Goal: Task Accomplishment & Management: Use online tool/utility

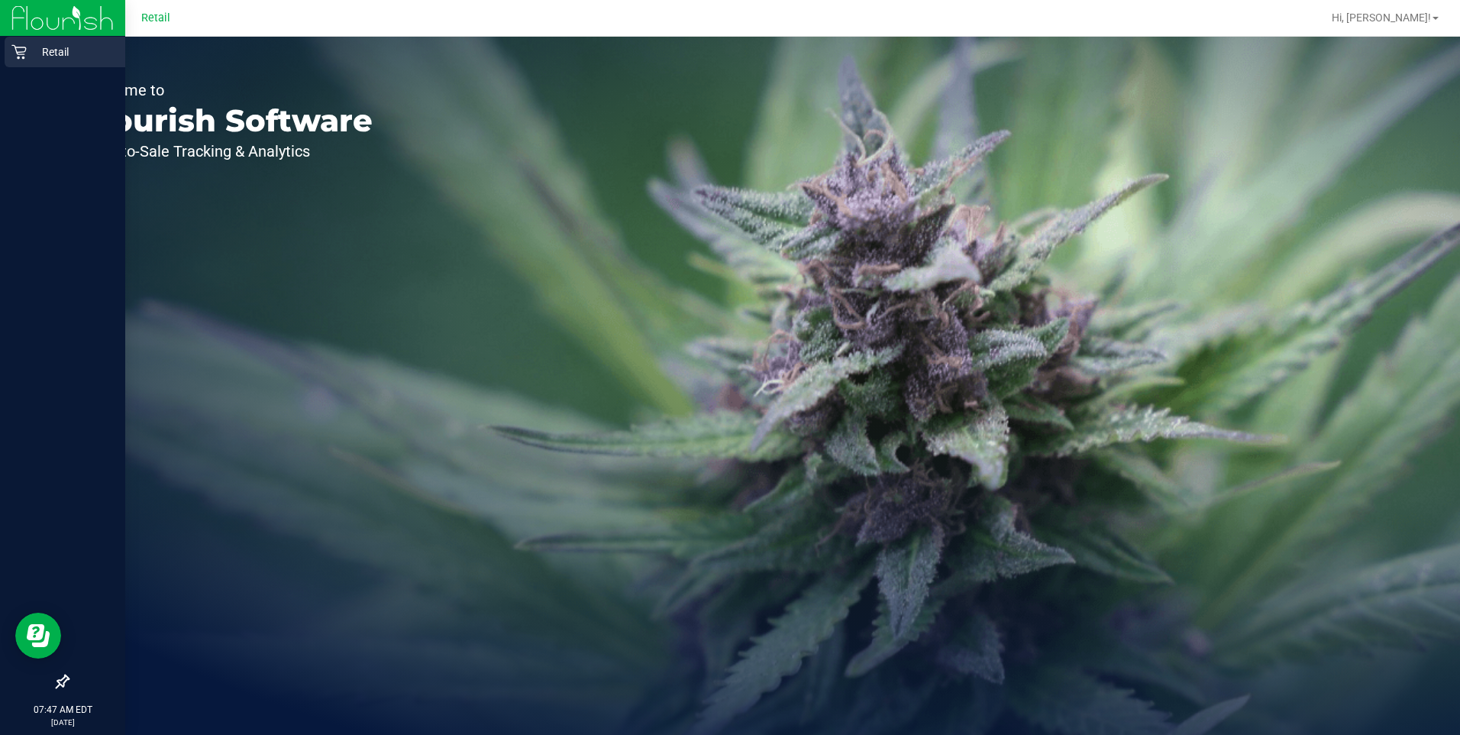
click at [57, 48] on p "Retail" at bounding box center [73, 52] width 92 height 18
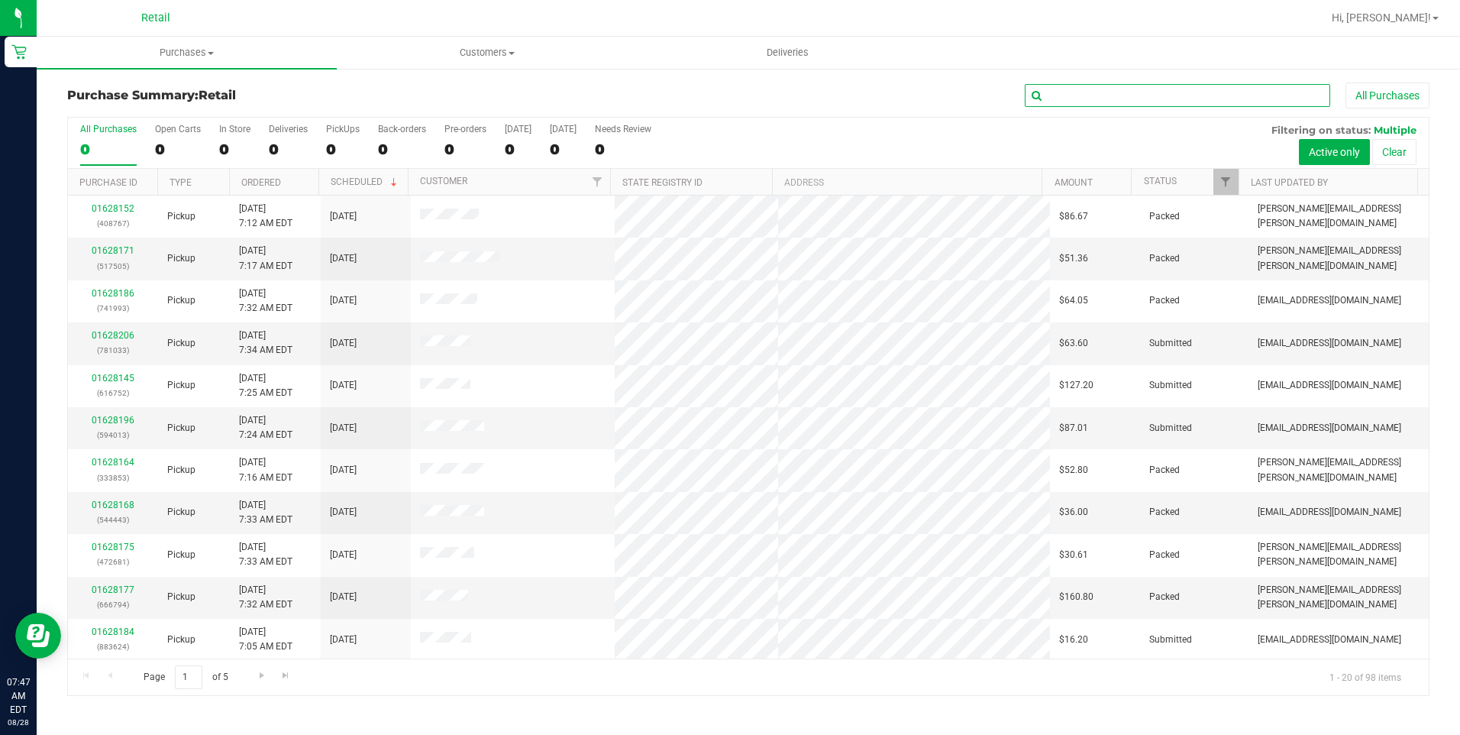
click at [1093, 105] on input "text" at bounding box center [1177, 95] width 305 height 23
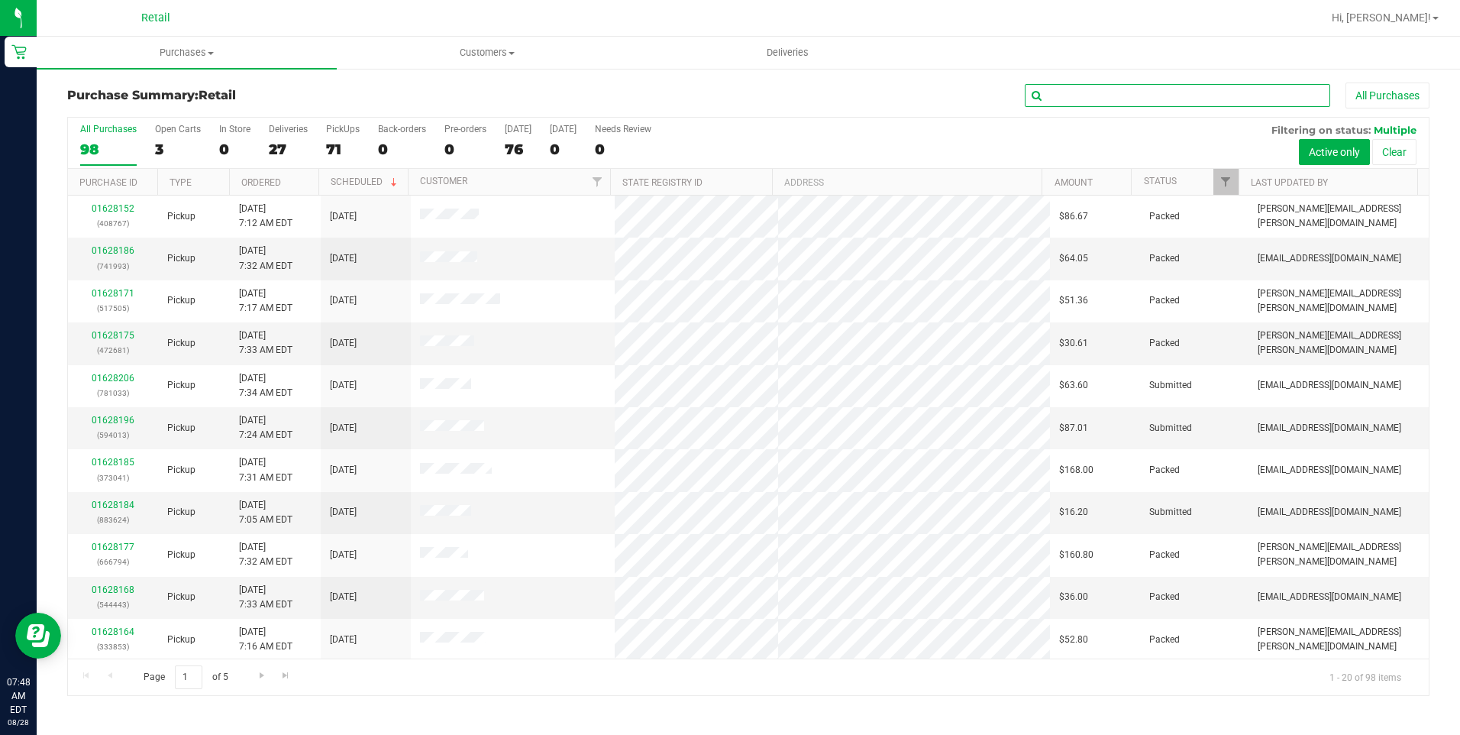
click at [1093, 95] on input "text" at bounding box center [1177, 95] width 305 height 23
type input "598"
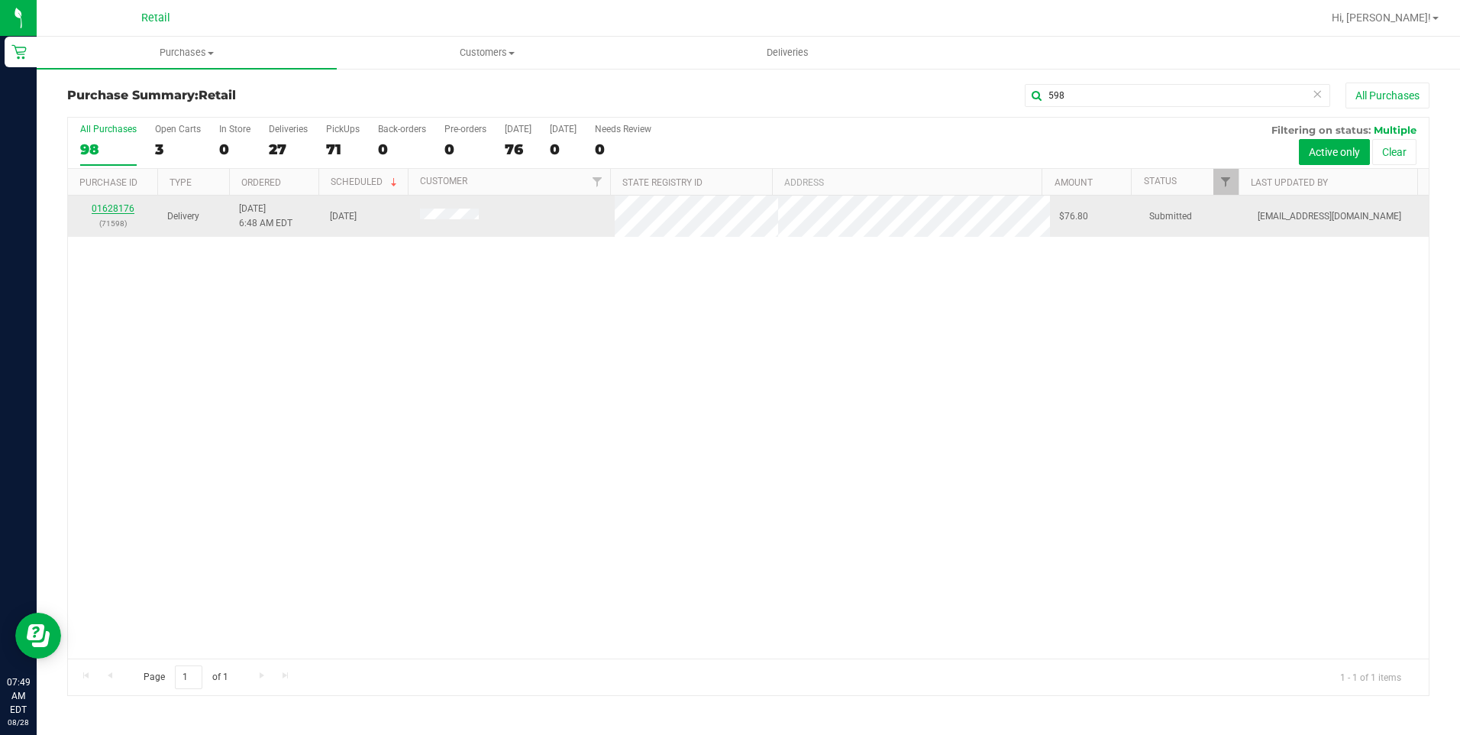
click at [127, 210] on link "01628176" at bounding box center [113, 208] width 43 height 11
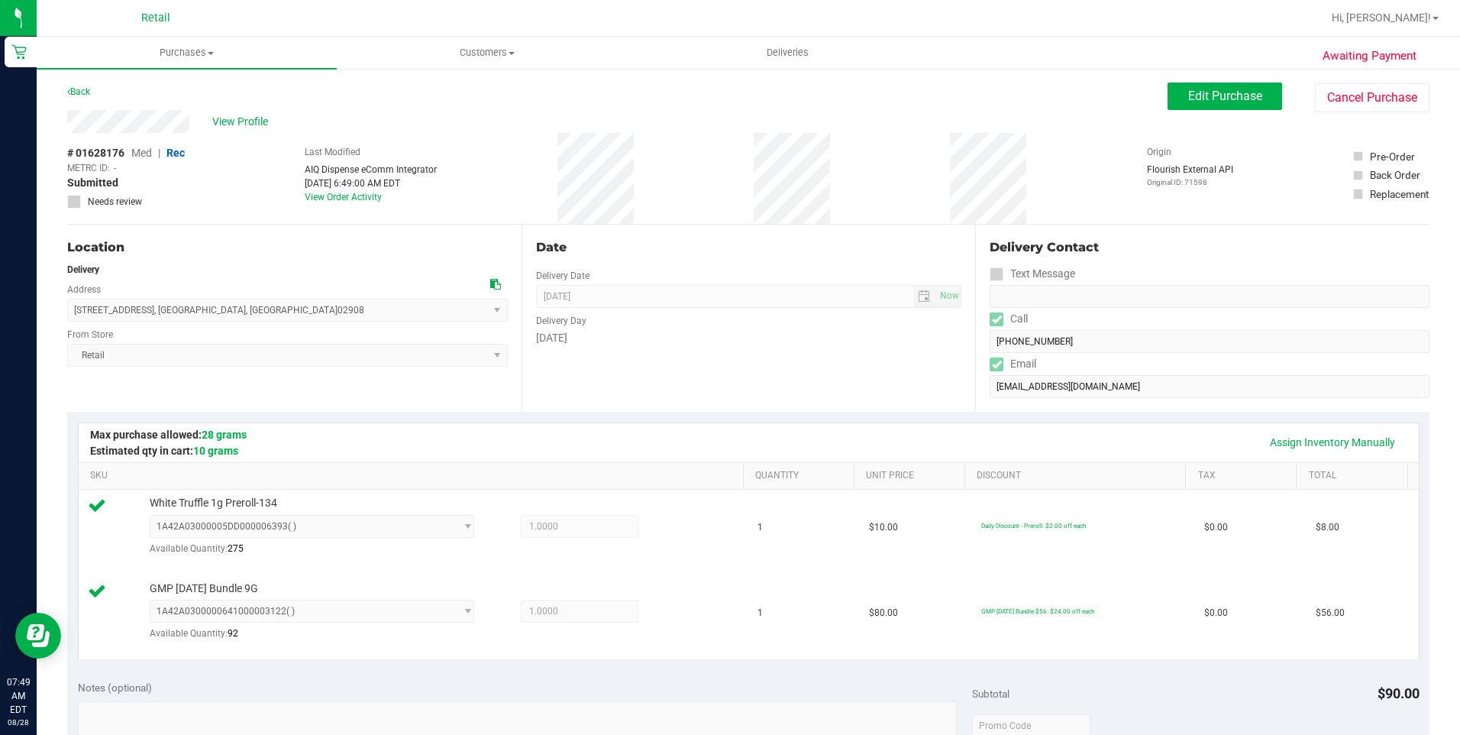
drag, startPoint x: 61, startPoint y: 121, endPoint x: 193, endPoint y: 121, distance: 132.1
click at [193, 121] on div "Awaiting Payment Back Edit Purchase Cancel Purchase View Profile # 01628176 Med…" at bounding box center [748, 699] width 1423 height 1264
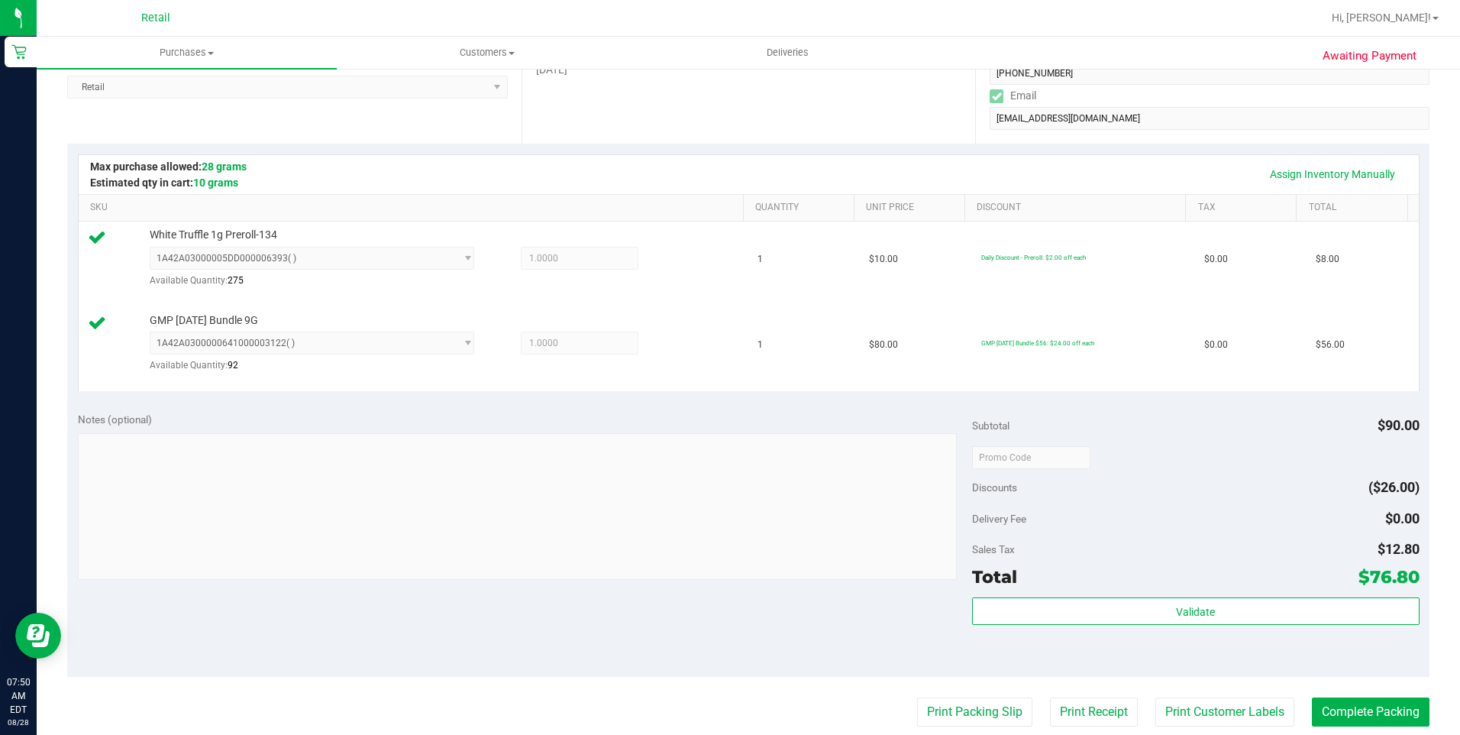
scroll to position [458, 0]
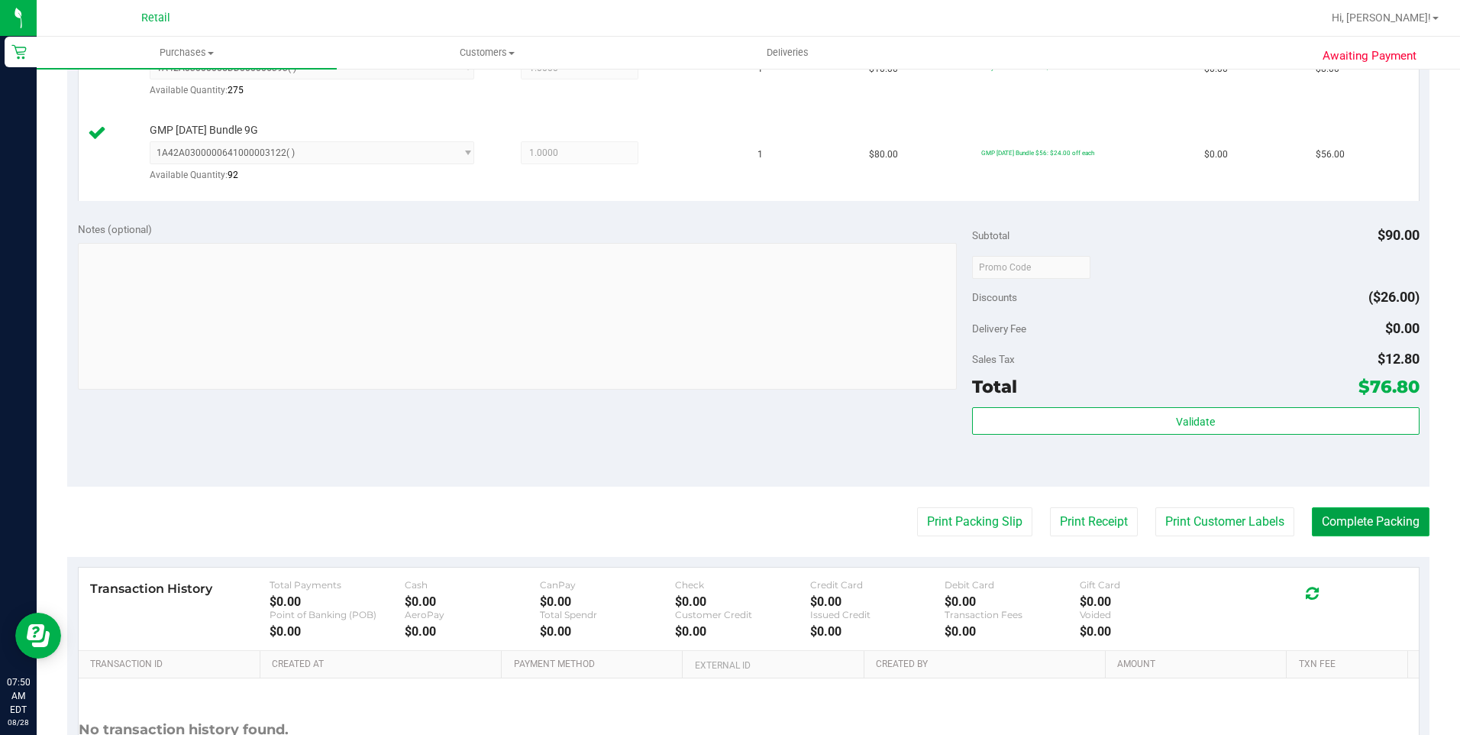
click at [1093, 528] on button "Complete Packing" at bounding box center [1371, 521] width 118 height 29
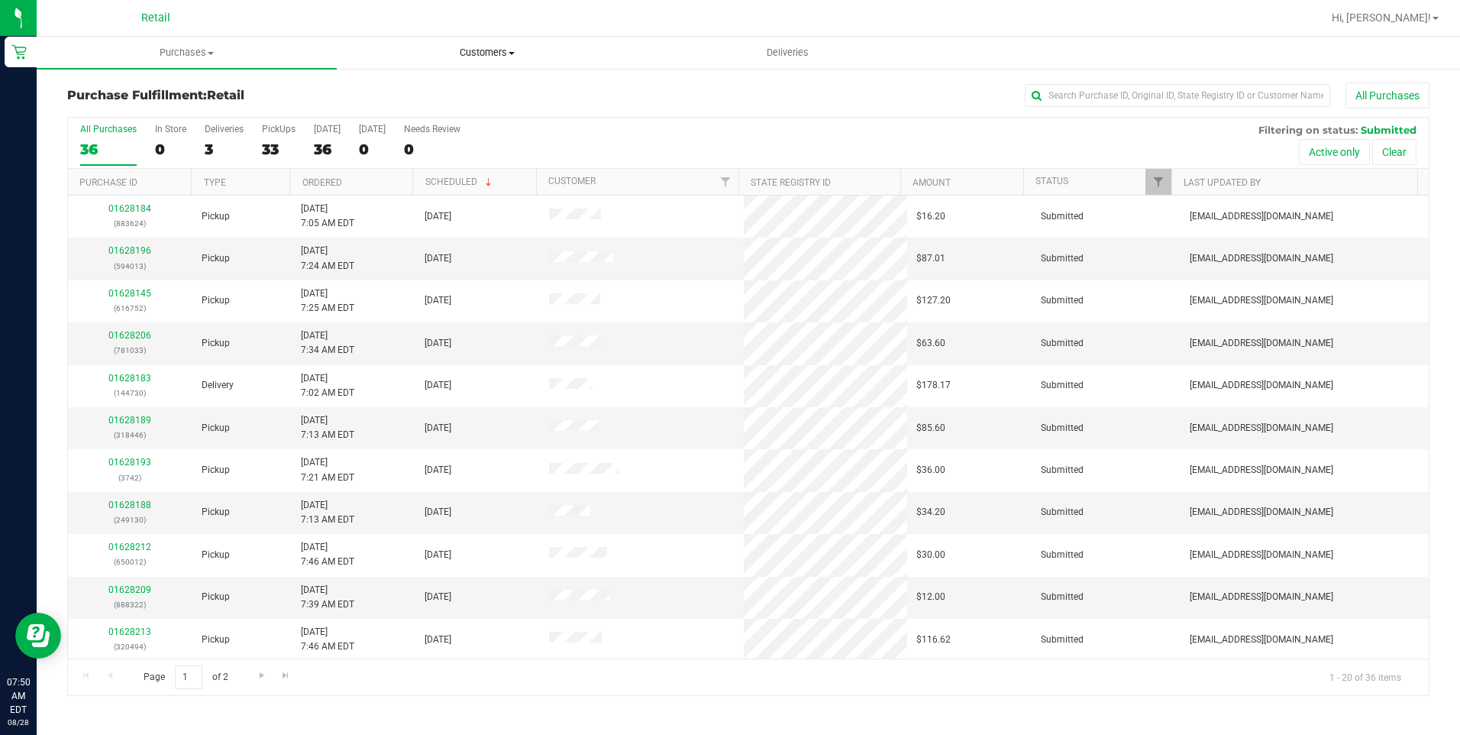
click at [506, 57] on span "Customers" at bounding box center [487, 53] width 299 height 14
click at [476, 90] on li "All customers" at bounding box center [487, 92] width 300 height 18
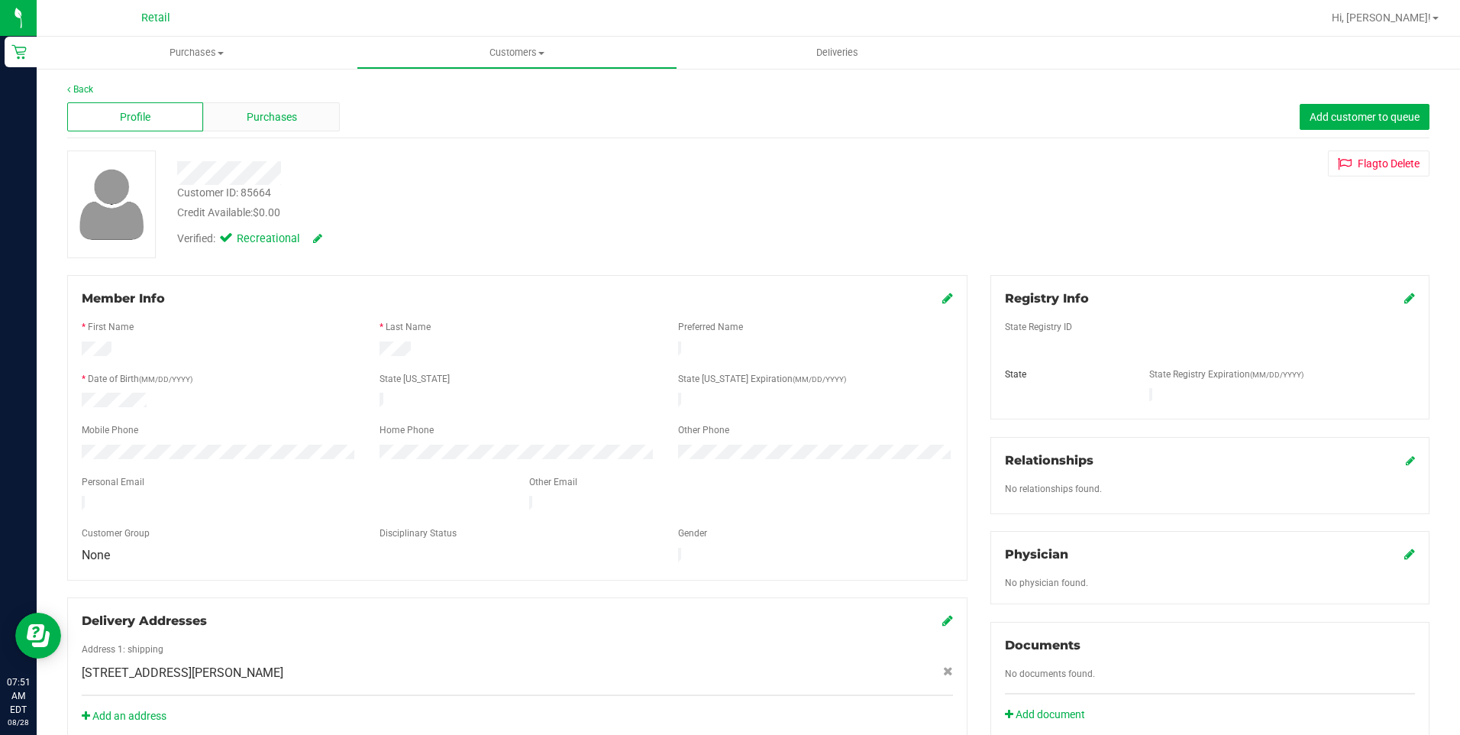
click at [244, 108] on div "Purchases" at bounding box center [271, 116] width 136 height 29
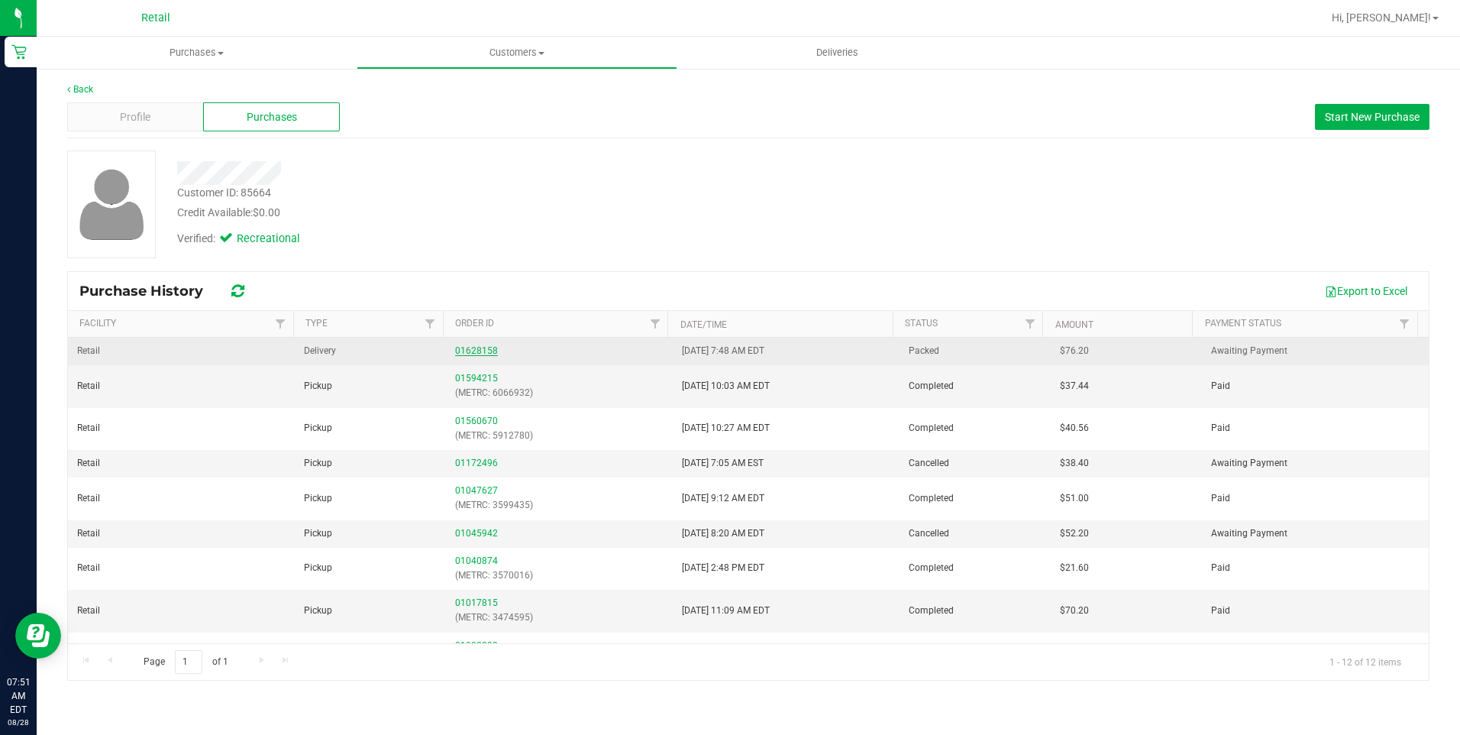
click at [472, 353] on link "01628158" at bounding box center [476, 350] width 43 height 11
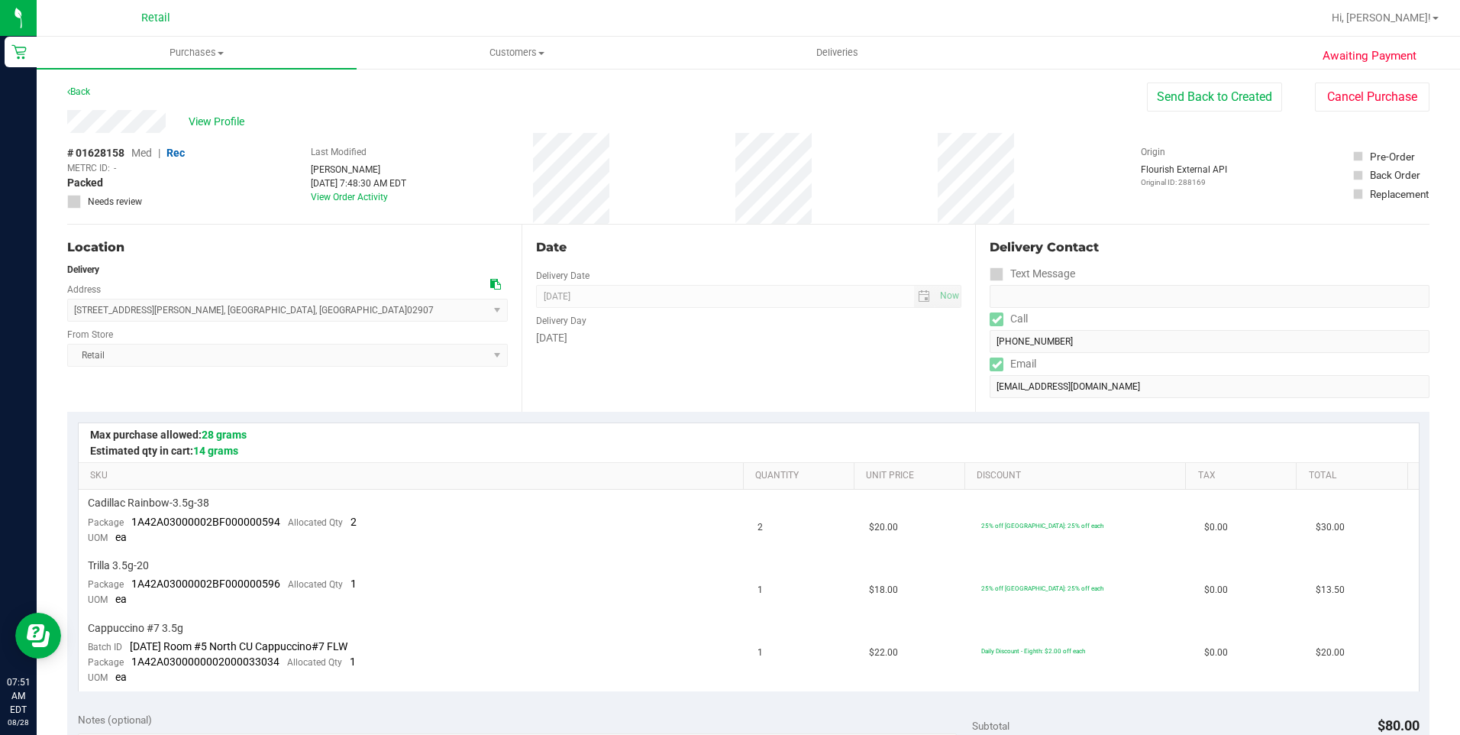
drag, startPoint x: 59, startPoint y: 124, endPoint x: 169, endPoint y: 119, distance: 110.1
click at [169, 119] on div "Awaiting Payment Back Send Back to Created Cancel Purchase View Profile # 01628…" at bounding box center [748, 715] width 1423 height 1296
drag, startPoint x: 66, startPoint y: 307, endPoint x: 128, endPoint y: 313, distance: 62.2
click at [128, 313] on div "Awaiting Payment Back Send Back to Created Cancel Purchase View Profile # 01628…" at bounding box center [748, 715] width 1423 height 1296
copy div "Location Delivery Address 114 Hamilton"
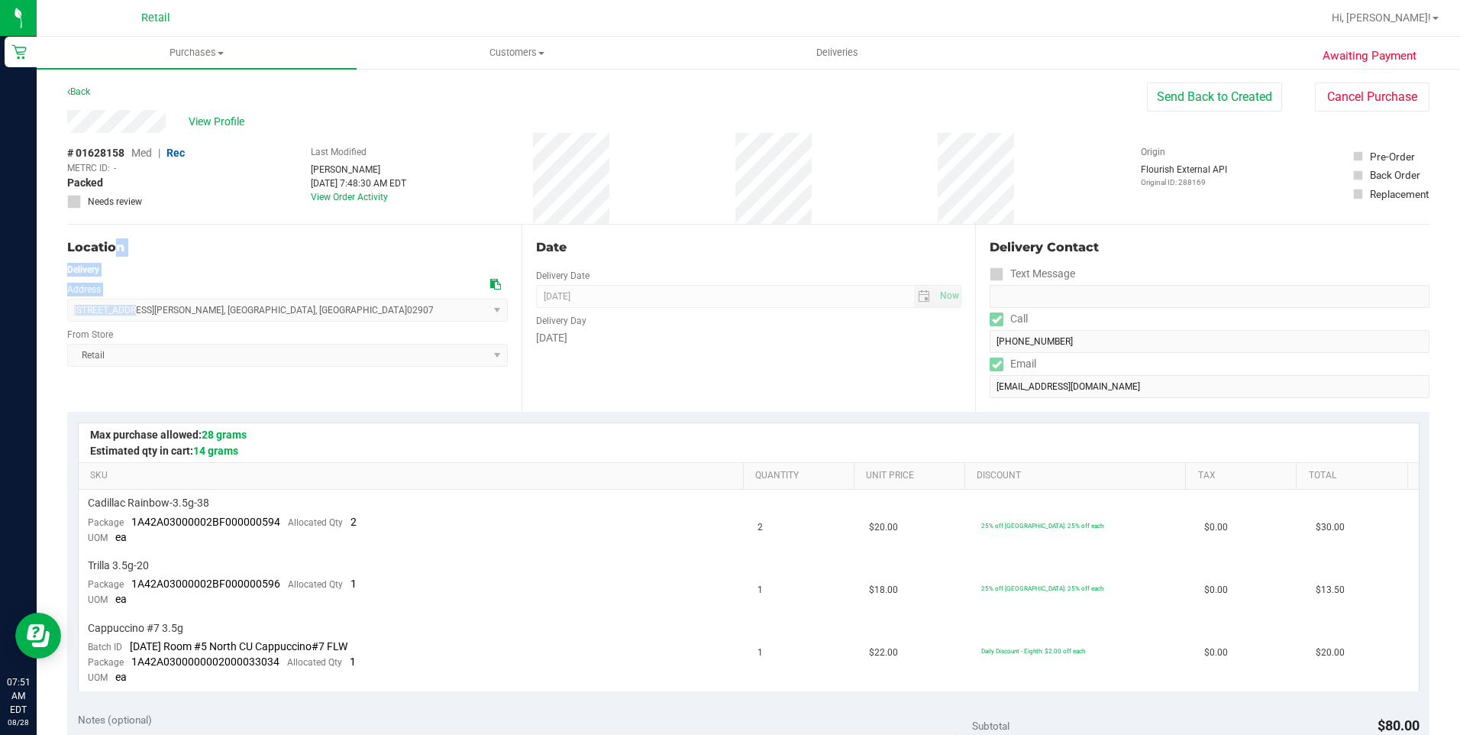
click at [312, 274] on div "Delivery" at bounding box center [287, 270] width 441 height 14
drag, startPoint x: 257, startPoint y: 315, endPoint x: 104, endPoint y: 299, distance: 153.6
click at [104, 299] on span "114 Hamilton Street , Providence , RI 02907 Select address 114 Hamilton Street" at bounding box center [287, 310] width 441 height 23
drag, startPoint x: 104, startPoint y: 299, endPoint x: 259, endPoint y: 312, distance: 155.6
click at [259, 312] on span "114 Hamilton Street , Providence , RI 02907 Select address 114 Hamilton Street" at bounding box center [287, 310] width 441 height 23
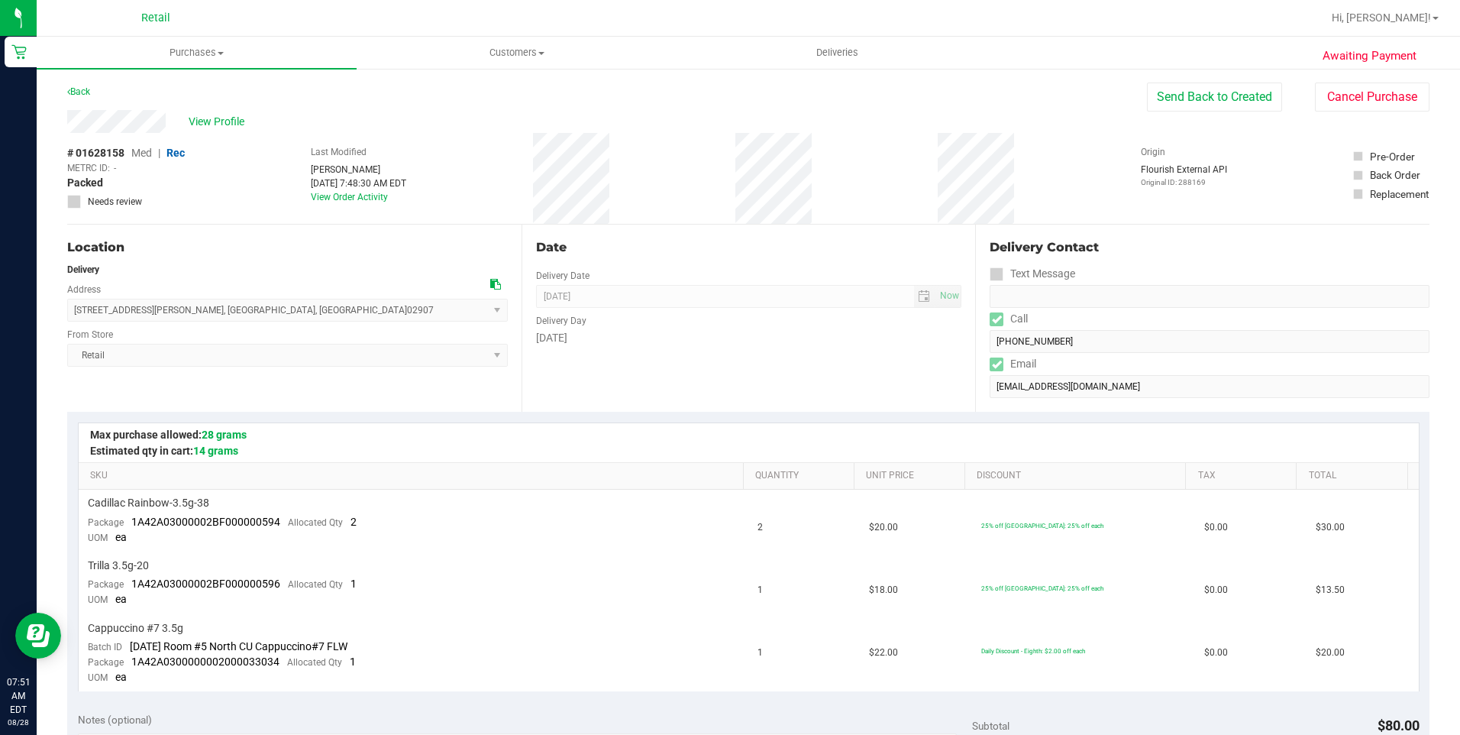
copy span "114 Hamilton Street , Providence , RI 02907"
click at [190, 47] on span "Purchases" at bounding box center [197, 53] width 320 height 14
click at [161, 115] on li "Fulfillment" at bounding box center [197, 111] width 320 height 18
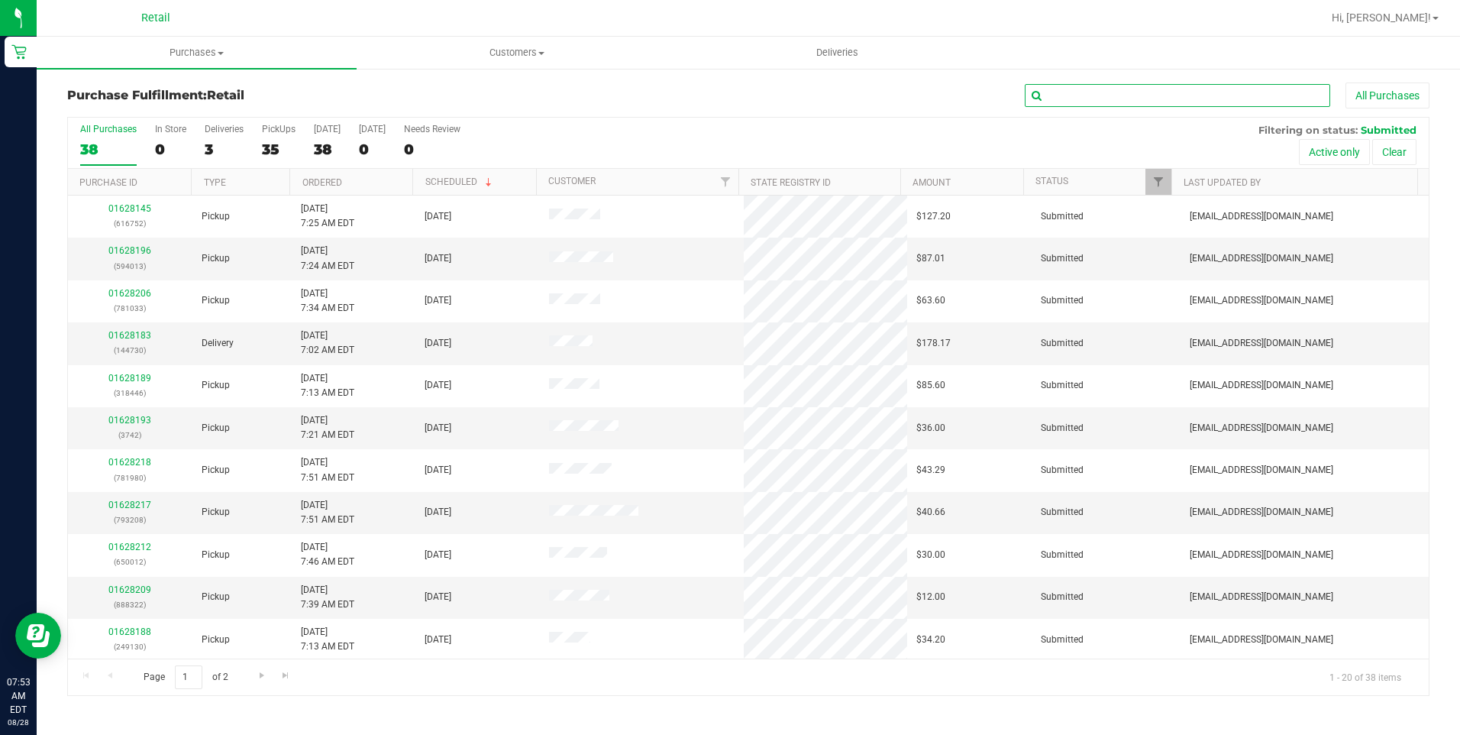
click at [1093, 95] on input "text" at bounding box center [1177, 95] width 305 height 23
type input "895"
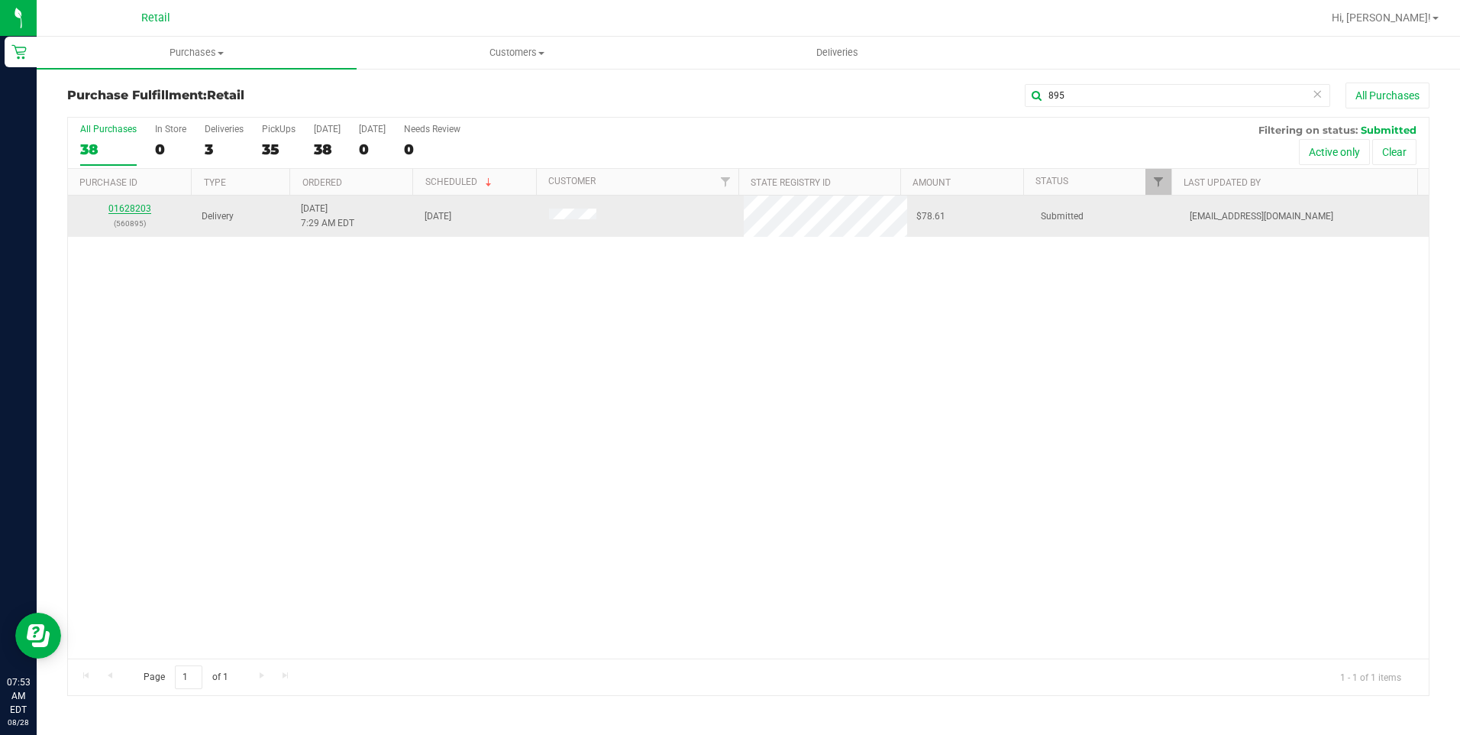
click at [121, 205] on link "01628203" at bounding box center [129, 208] width 43 height 11
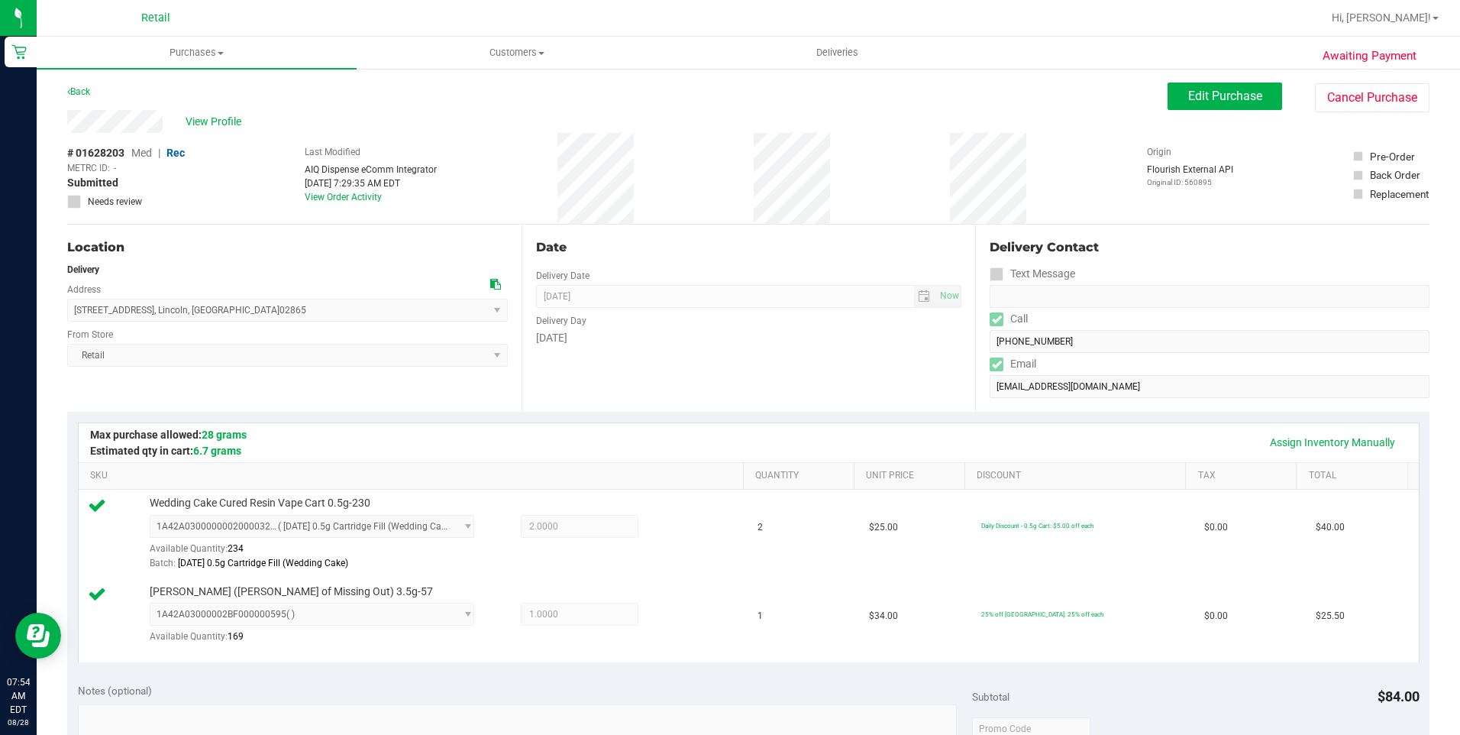
drag, startPoint x: 67, startPoint y: 311, endPoint x: 256, endPoint y: 305, distance: 188.7
click at [256, 305] on span "926 Smithfield Avenue , Lincoln , RI 02865 Select address 926 Smithfield Avenue" at bounding box center [287, 310] width 441 height 23
drag, startPoint x: 256, startPoint y: 305, endPoint x: 267, endPoint y: 307, distance: 11.6
copy span "926 Smithfield Avenue , Lincoln , RI 02865"
drag, startPoint x: 65, startPoint y: 113, endPoint x: 183, endPoint y: 121, distance: 117.9
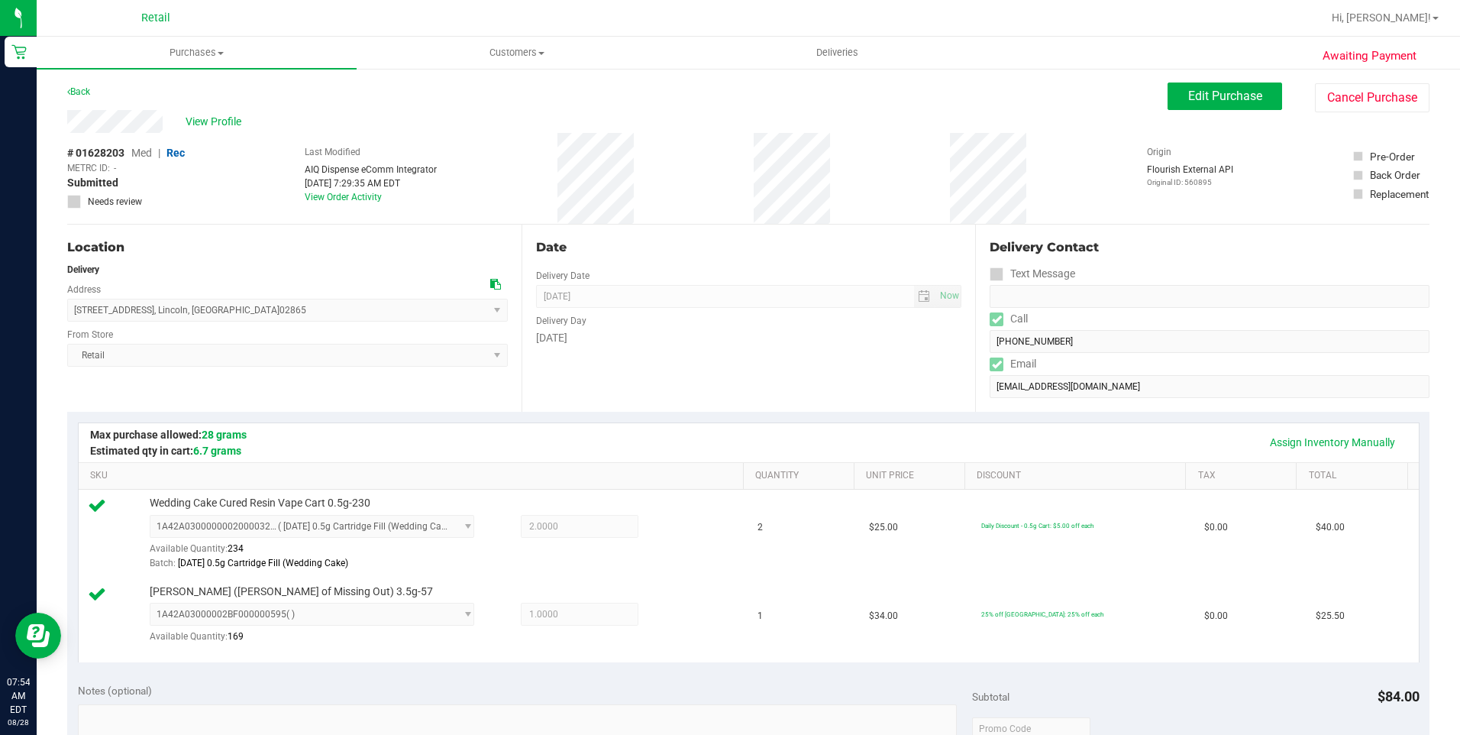
click at [183, 121] on div "Awaiting Payment Back Edit Purchase Cancel Purchase View Profile # 01628203 Med…" at bounding box center [748, 700] width 1423 height 1267
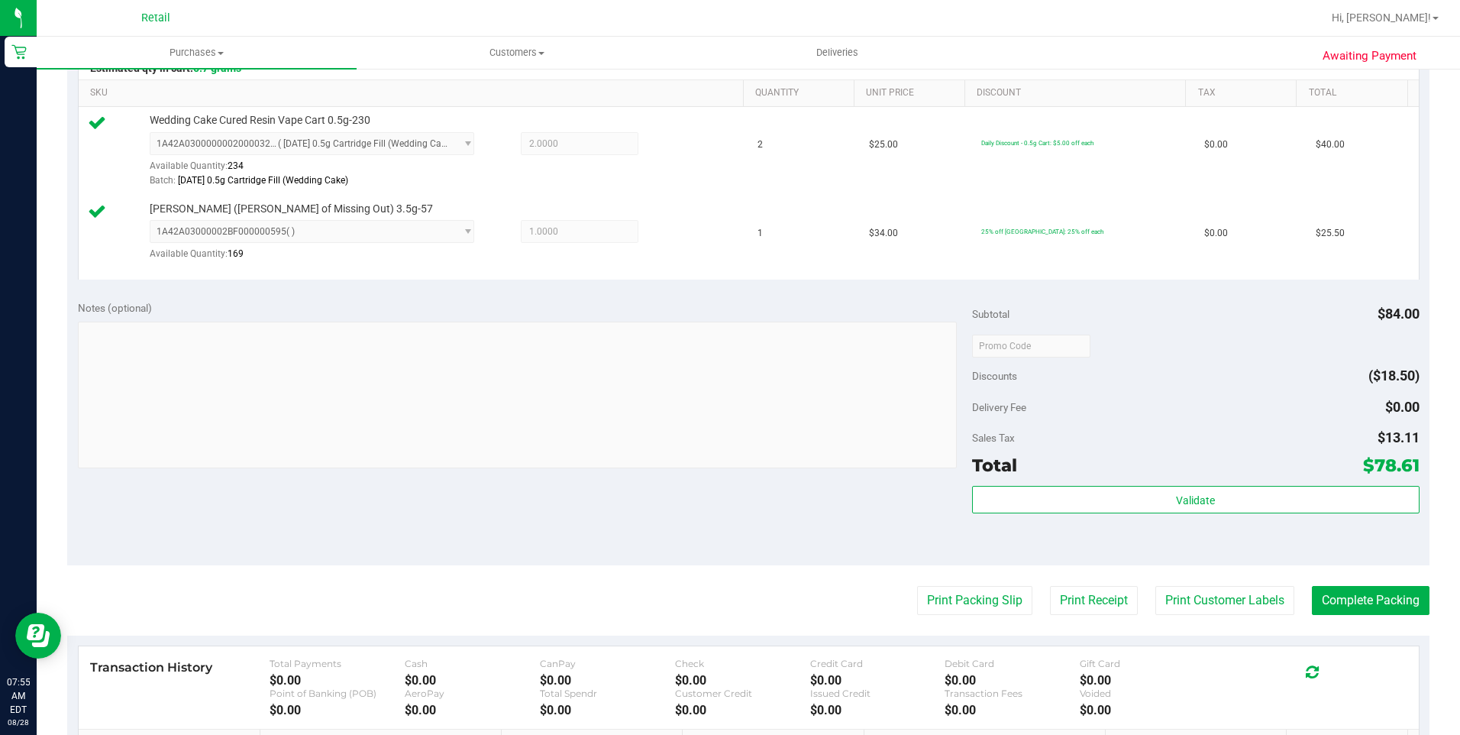
scroll to position [535, 0]
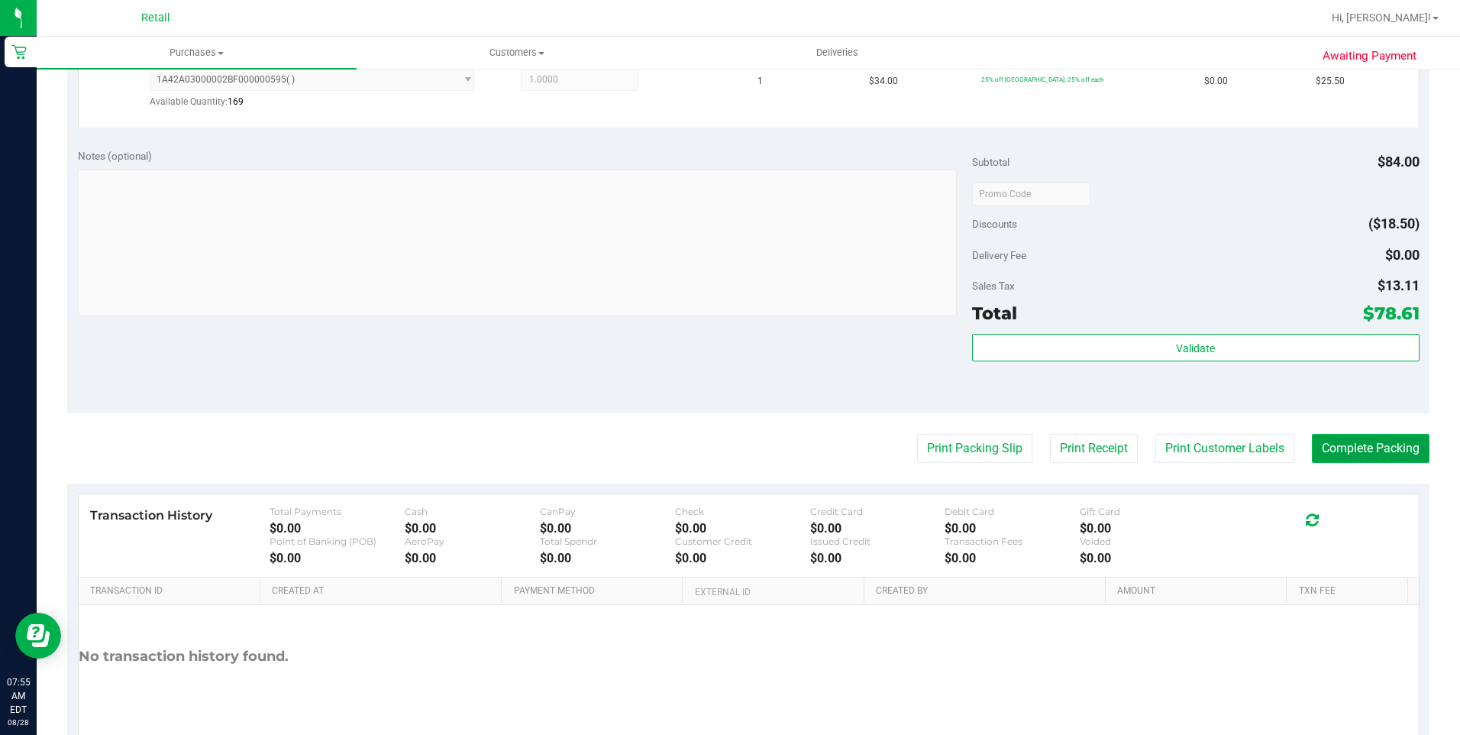
click at [1093, 453] on button "Complete Packing" at bounding box center [1371, 448] width 118 height 29
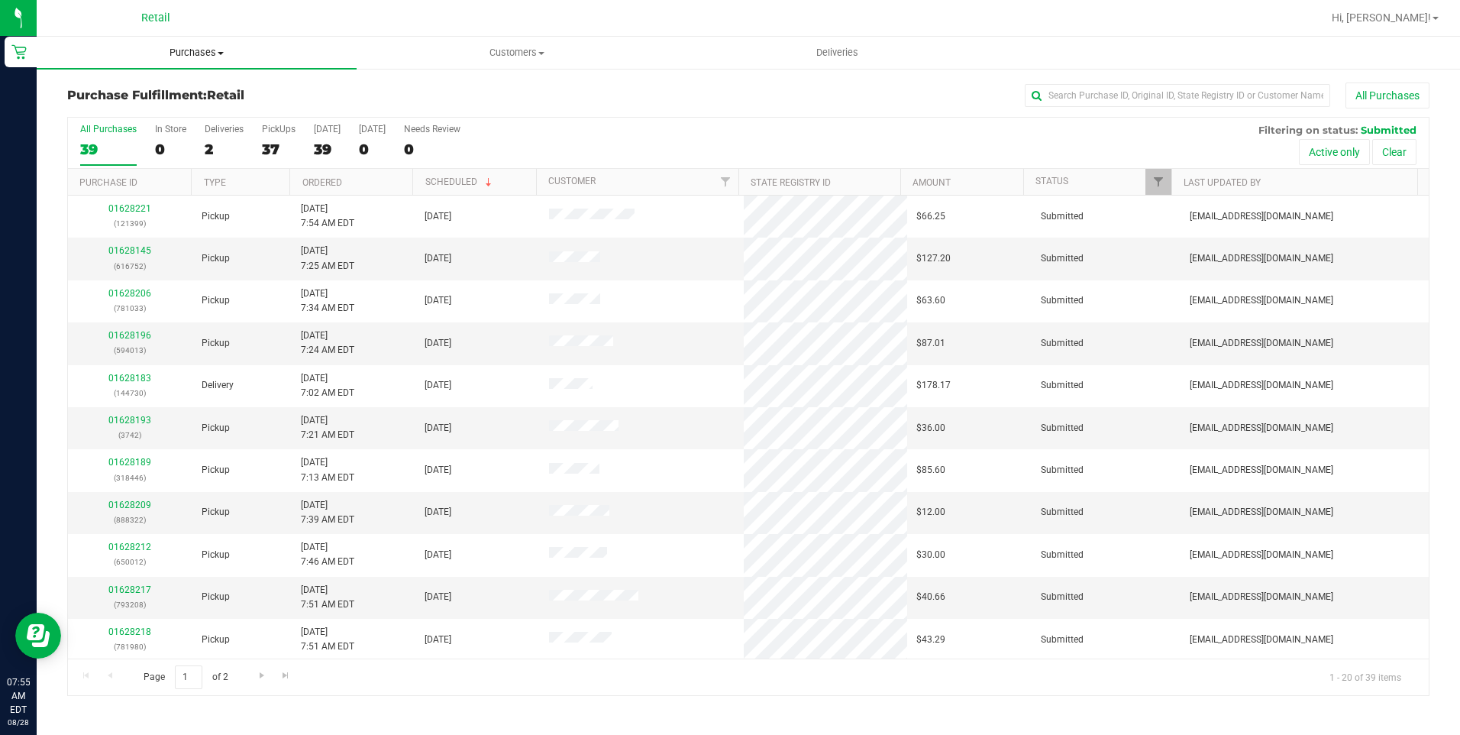
click at [218, 56] on span "Purchases" at bounding box center [197, 53] width 320 height 14
click at [187, 115] on li "Fulfillment" at bounding box center [197, 111] width 320 height 18
click at [1055, 94] on input "text" at bounding box center [1177, 95] width 305 height 23
type input "198"
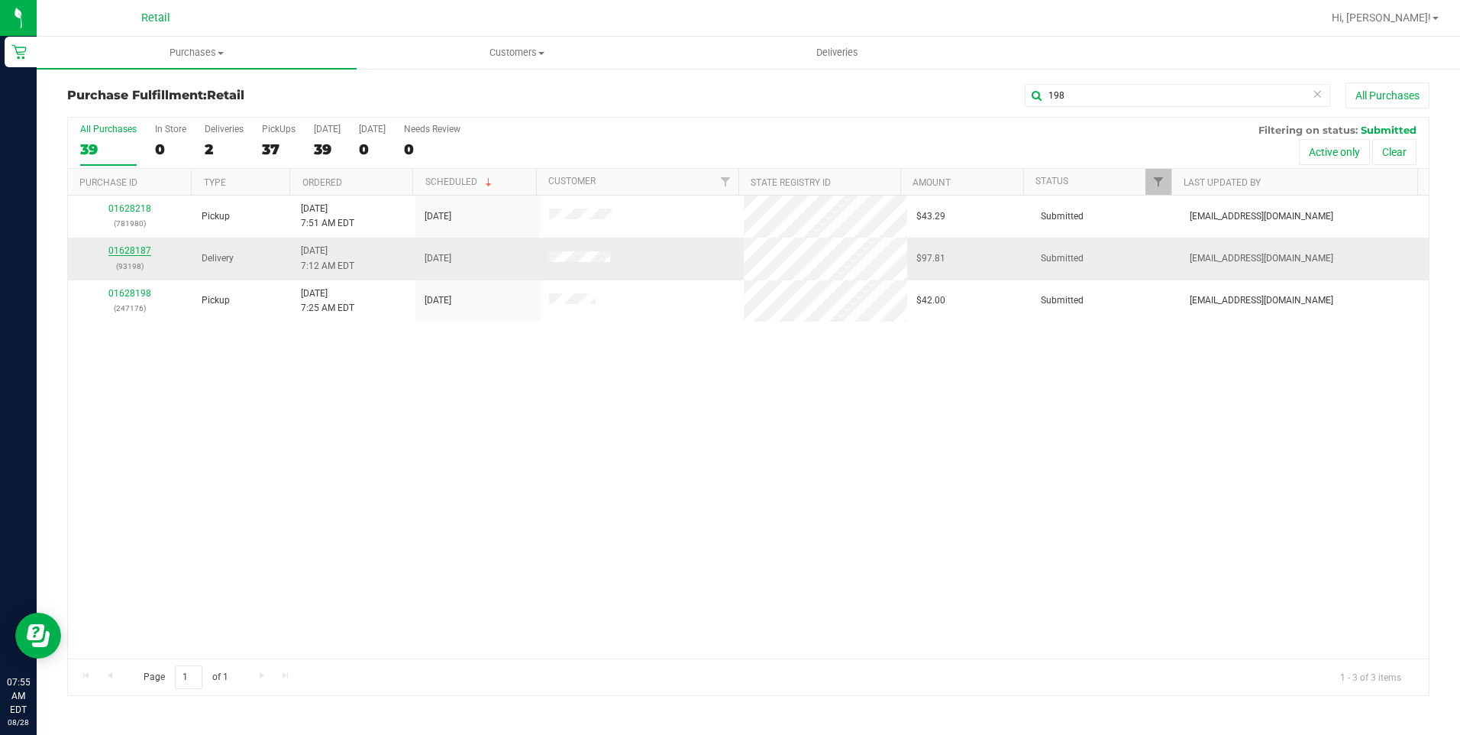
click at [138, 252] on link "01628187" at bounding box center [129, 250] width 43 height 11
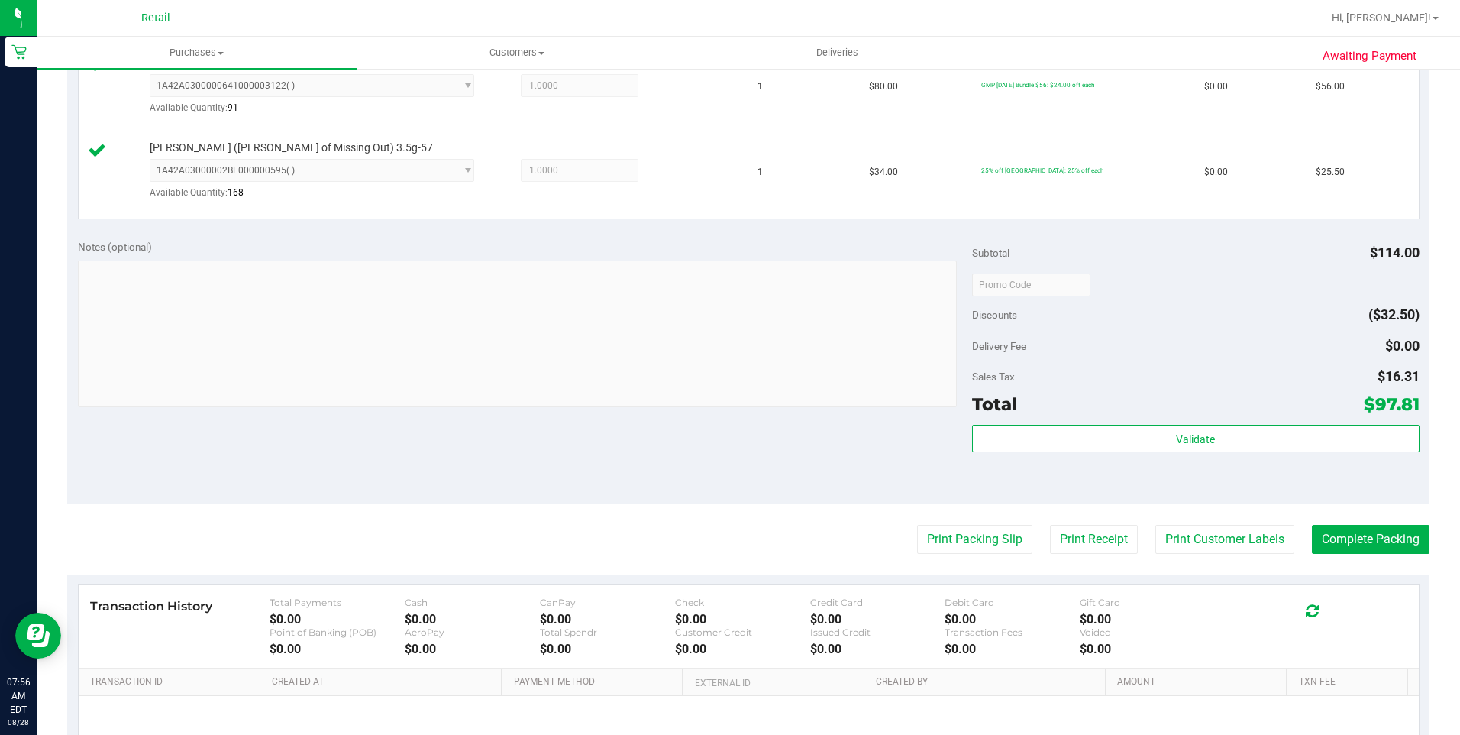
scroll to position [458, 0]
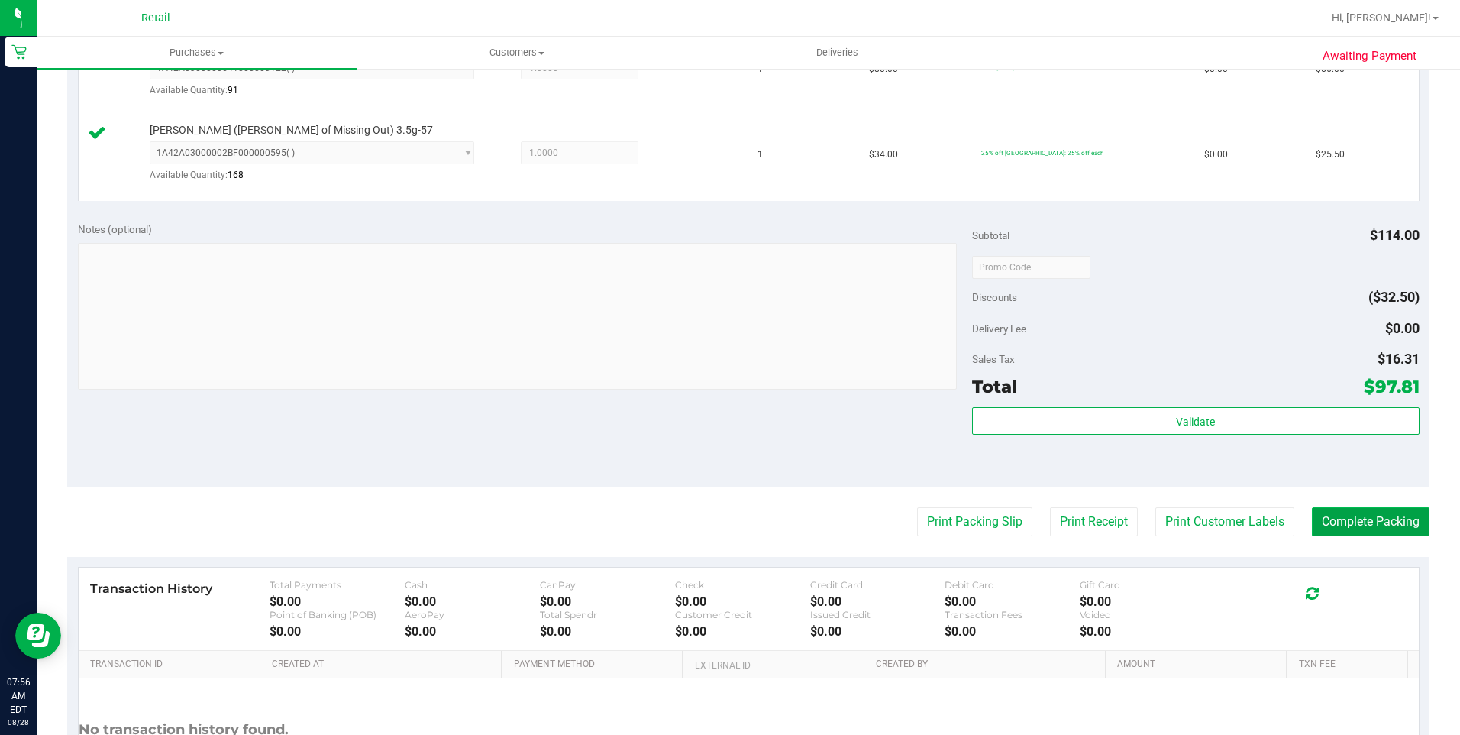
click at [1093, 513] on button "Complete Packing" at bounding box center [1371, 521] width 118 height 29
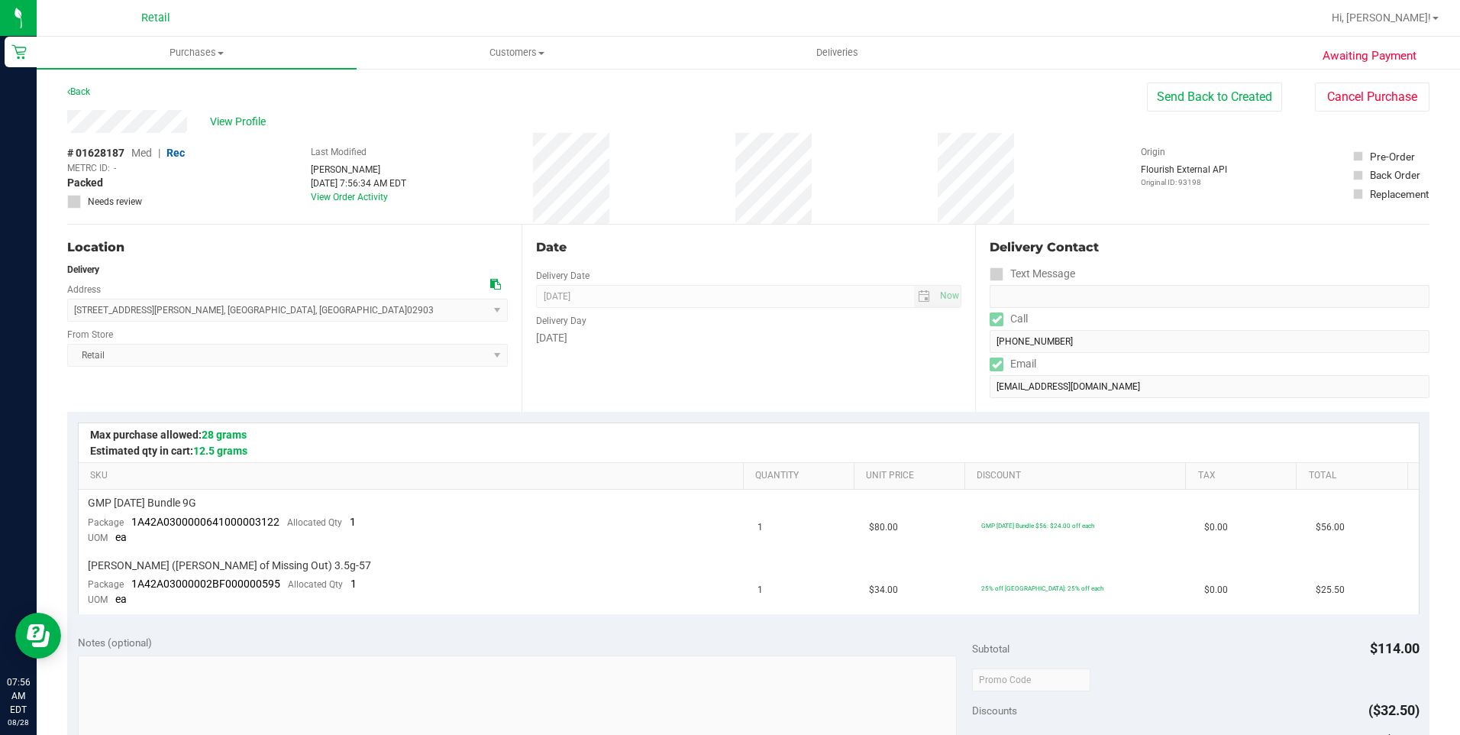
drag, startPoint x: 66, startPoint y: 120, endPoint x: 206, endPoint y: 131, distance: 140.9
click at [206, 131] on div "Awaiting Payment Back Send Back to Created Cancel Purchase View Profile # 01628…" at bounding box center [748, 676] width 1423 height 1218
drag, startPoint x: 72, startPoint y: 312, endPoint x: 279, endPoint y: 319, distance: 207.8
click at [279, 319] on span "127 De Pasquale Avenue , Providence , RI 02903 Select address 127 De Pasquale A…" at bounding box center [287, 310] width 441 height 23
drag, startPoint x: 279, startPoint y: 319, endPoint x: 295, endPoint y: 314, distance: 16.2
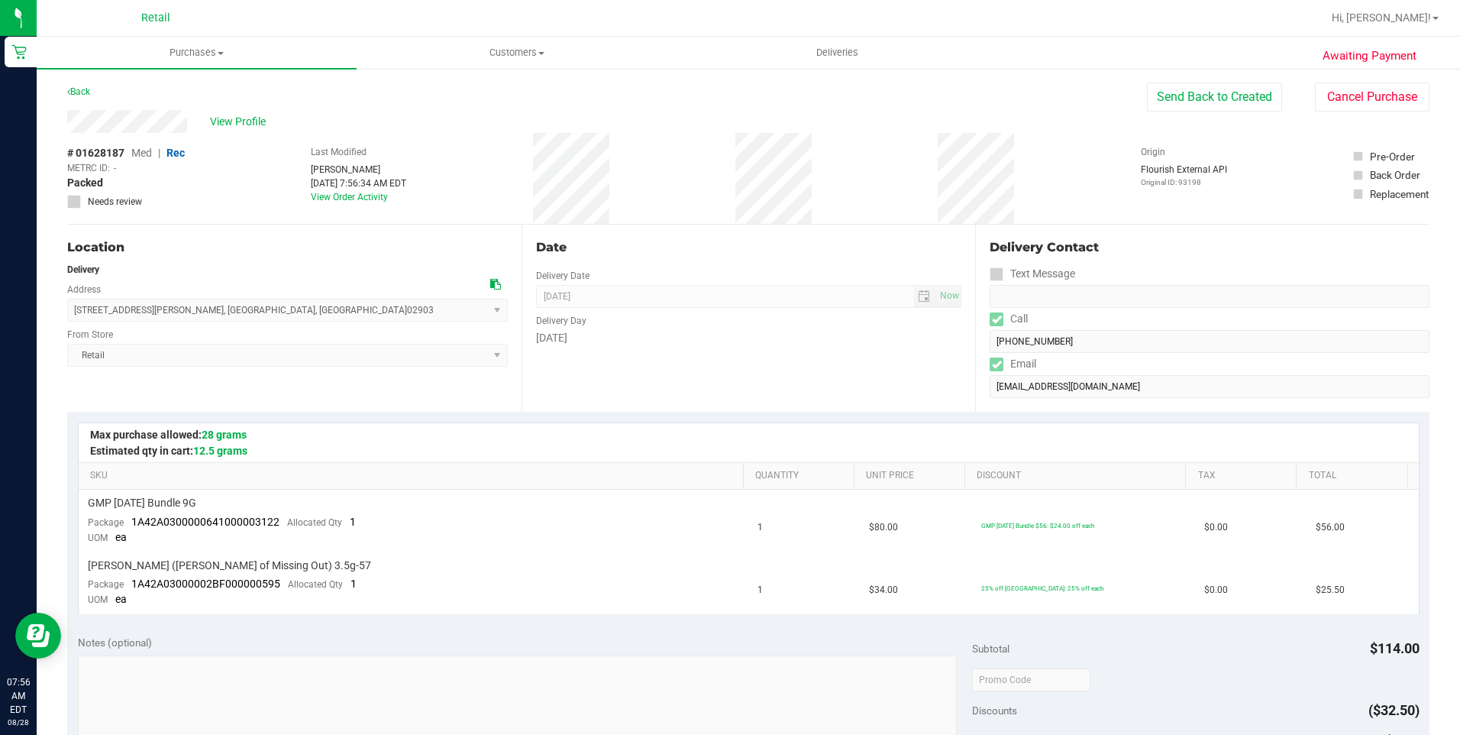
copy span "127 De Pasquale Avenue , Providence , RI 02903"
click at [206, 56] on span "Purchases" at bounding box center [197, 53] width 320 height 14
click at [118, 115] on span "Fulfillment" at bounding box center [84, 110] width 95 height 13
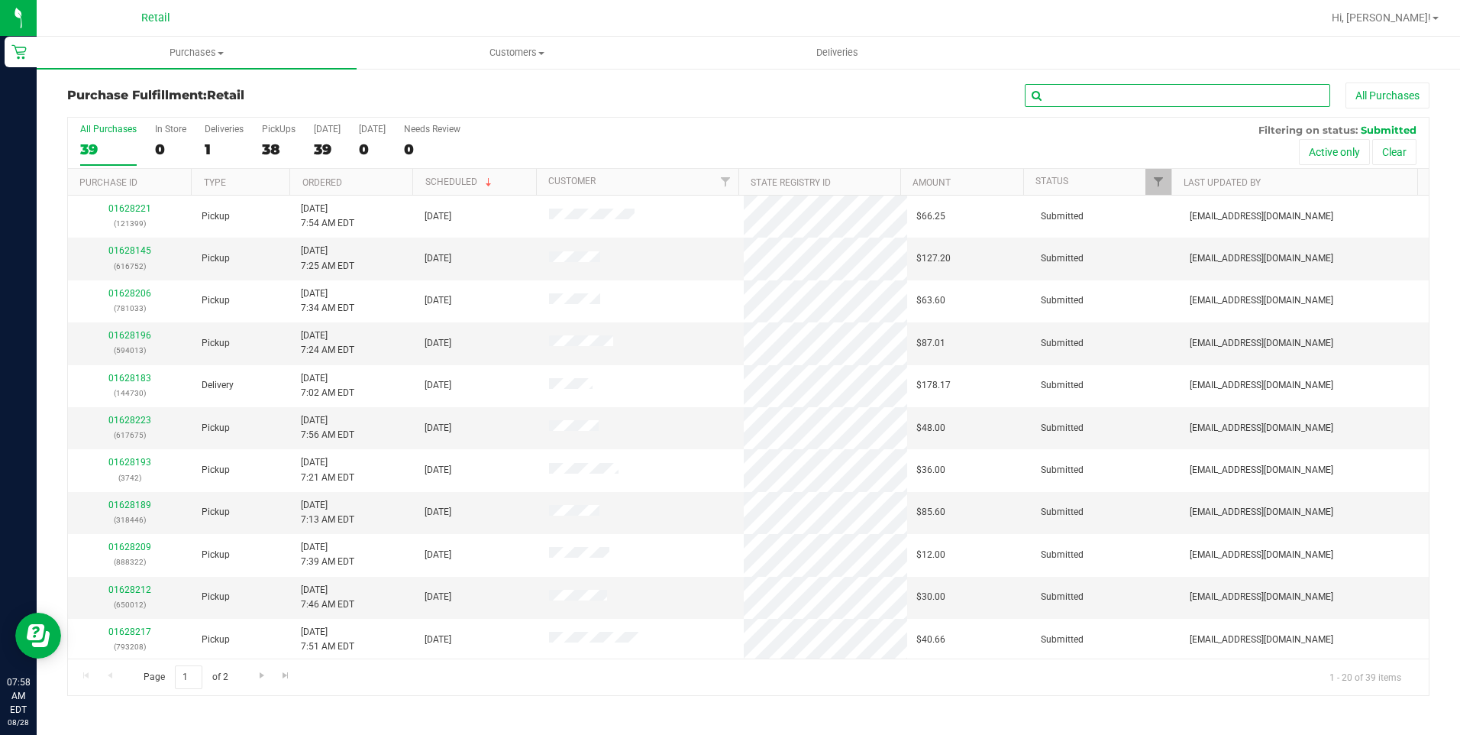
click at [1093, 104] on input "text" at bounding box center [1177, 95] width 305 height 23
type input "730"
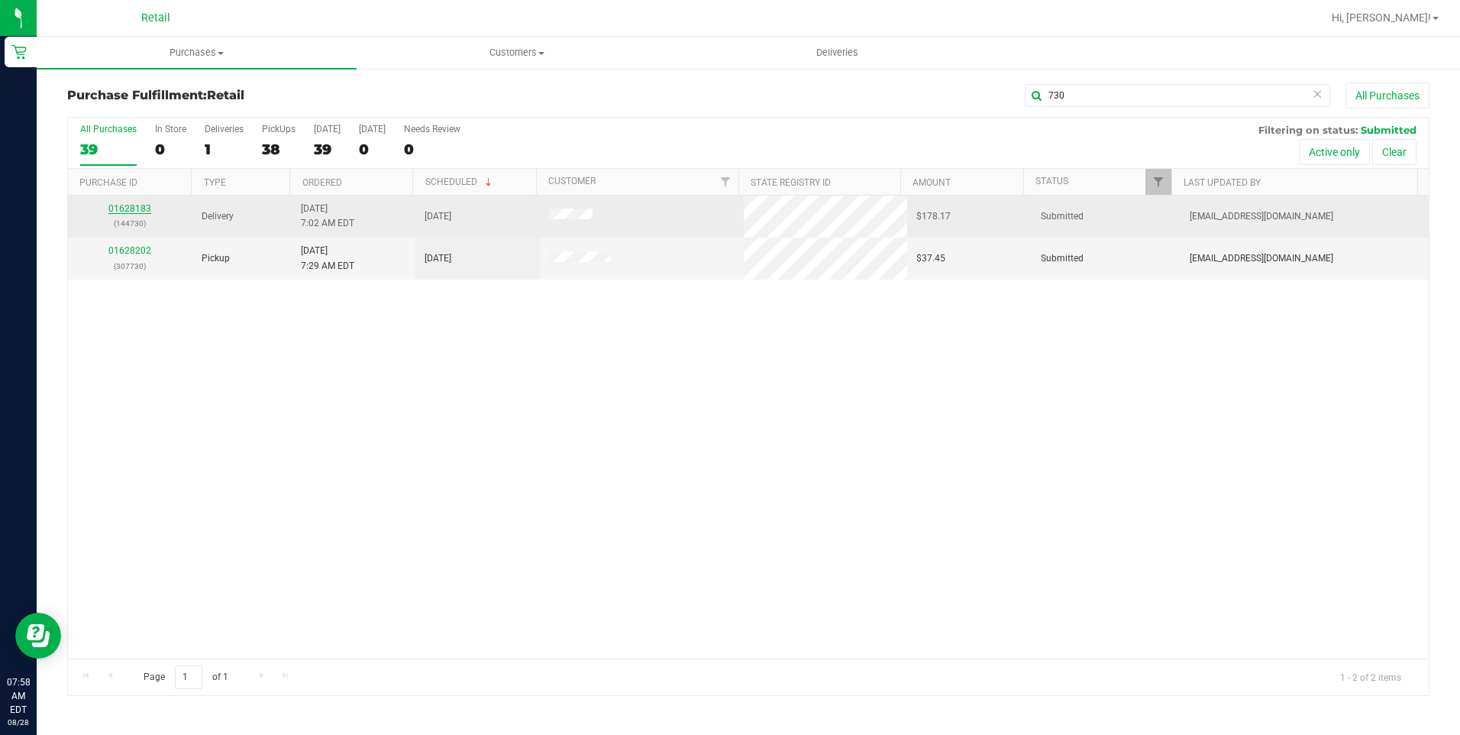
click at [133, 212] on link "01628183" at bounding box center [129, 208] width 43 height 11
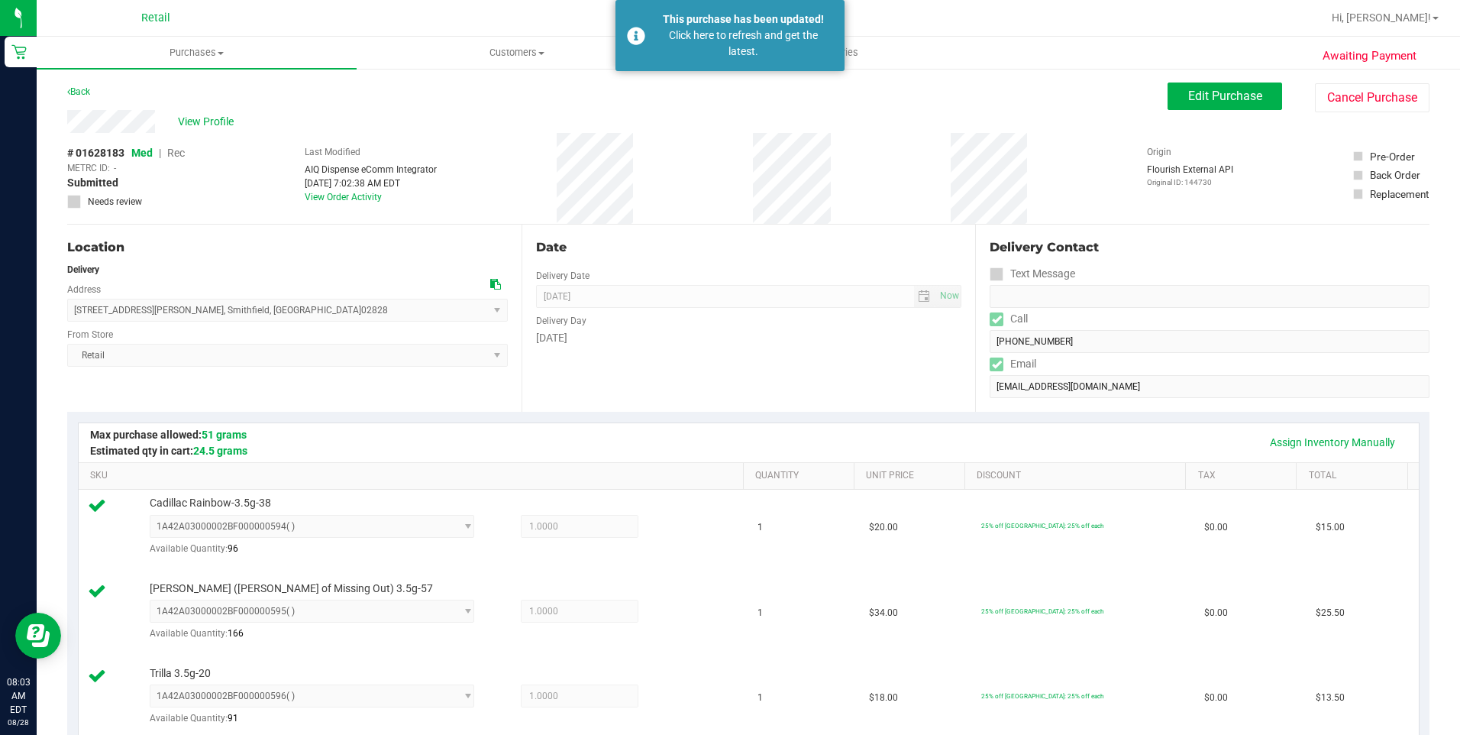
drag, startPoint x: 53, startPoint y: 115, endPoint x: 157, endPoint y: 128, distance: 104.7
drag, startPoint x: 75, startPoint y: 309, endPoint x: 231, endPoint y: 312, distance: 155.8
click at [231, 312] on span "13 Mowry Road , Smithfield , RI 02828 Select address 13 Mowry Rd 13 Mowry Road" at bounding box center [287, 310] width 441 height 23
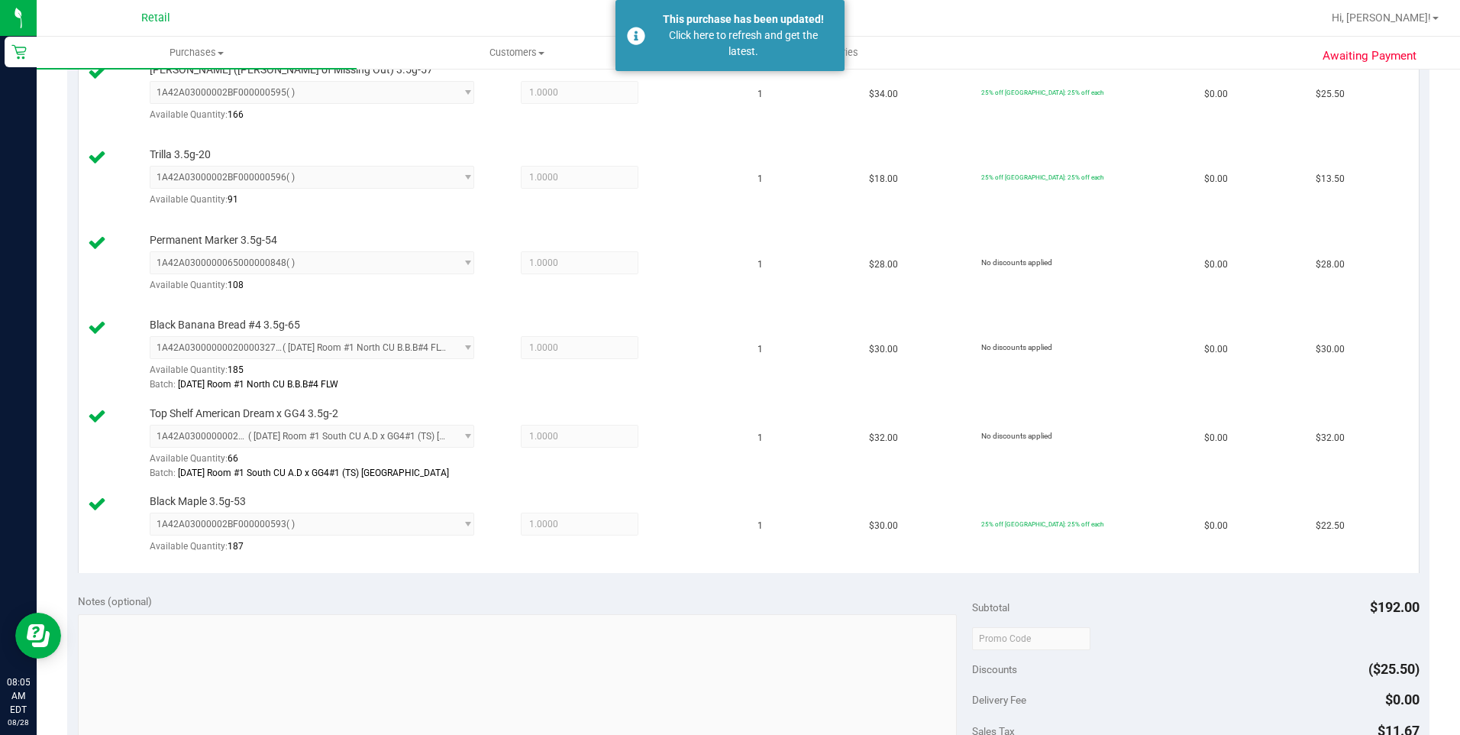
scroll to position [687, 0]
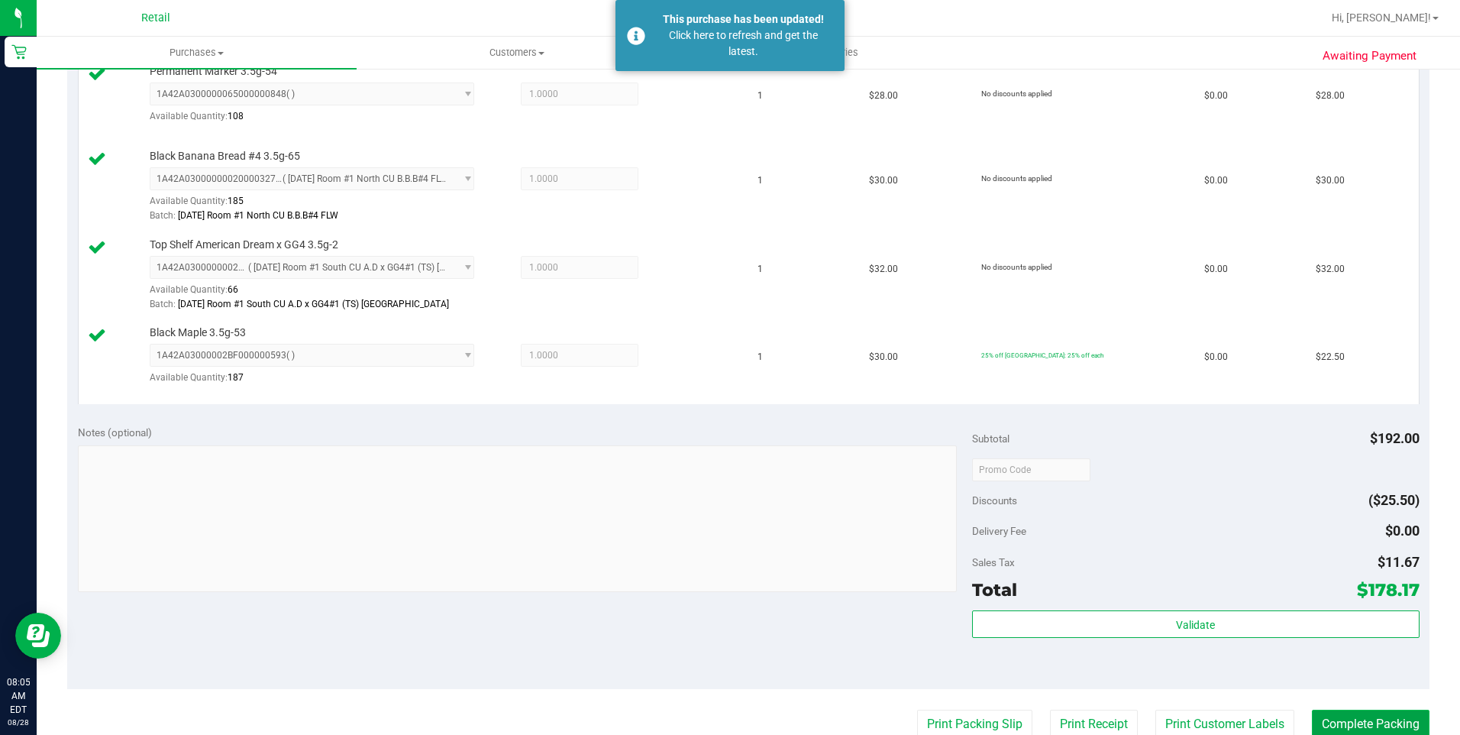
click at [1093, 596] on button "Complete Packing" at bounding box center [1371, 723] width 118 height 29
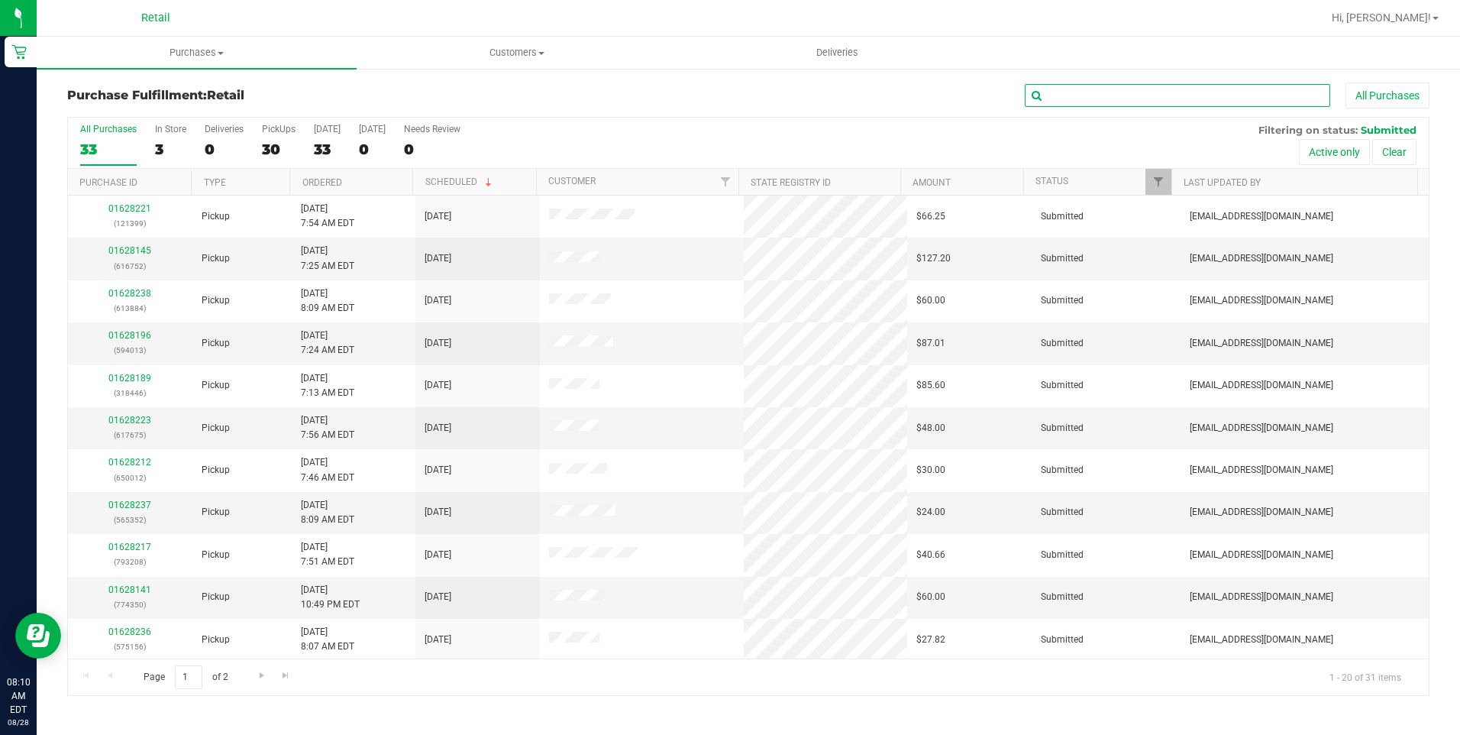
click at [1093, 90] on input "text" at bounding box center [1177, 95] width 305 height 23
type input "598"
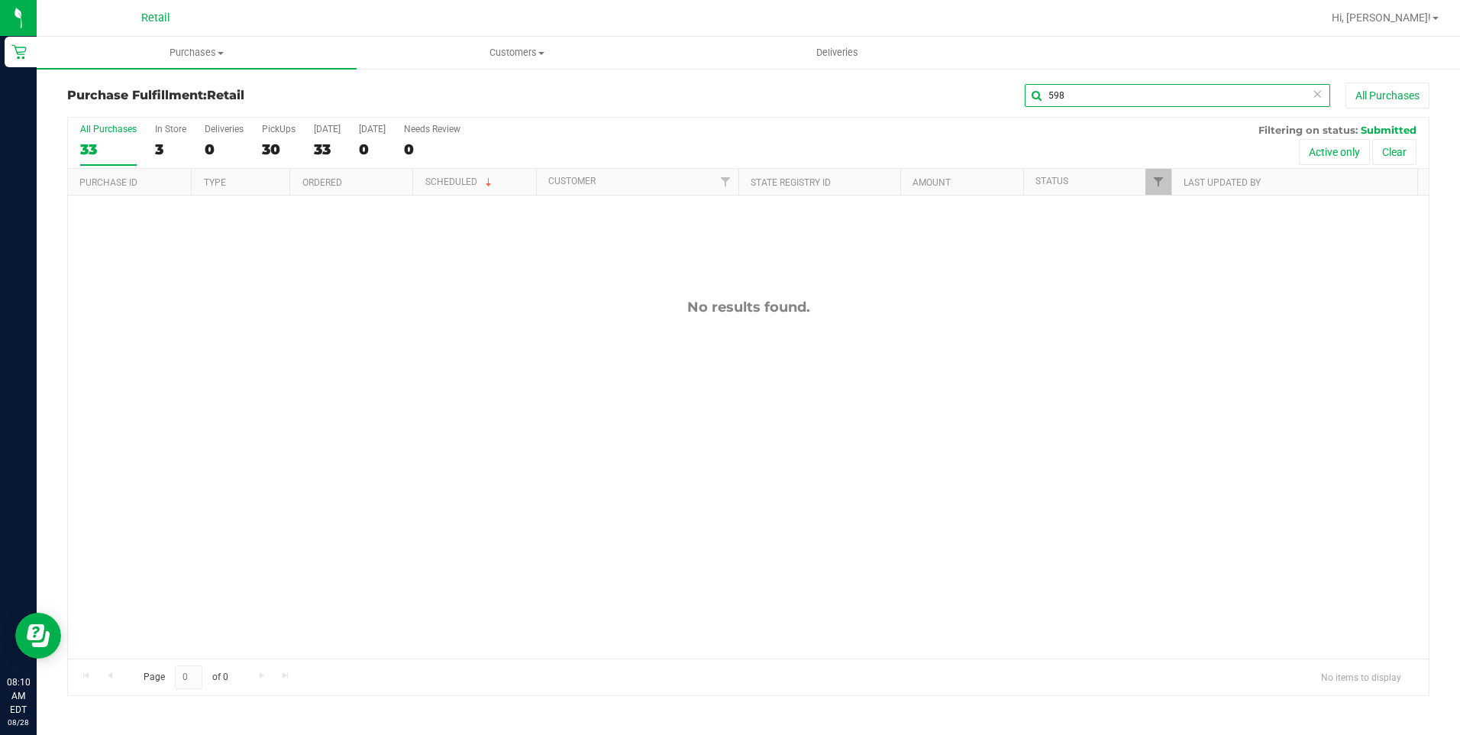
drag, startPoint x: 1069, startPoint y: 96, endPoint x: 999, endPoint y: 111, distance: 71.9
click at [999, 111] on div "Purchase Fulfillment: Retail 598 All Purchases" at bounding box center [748, 99] width 1362 height 34
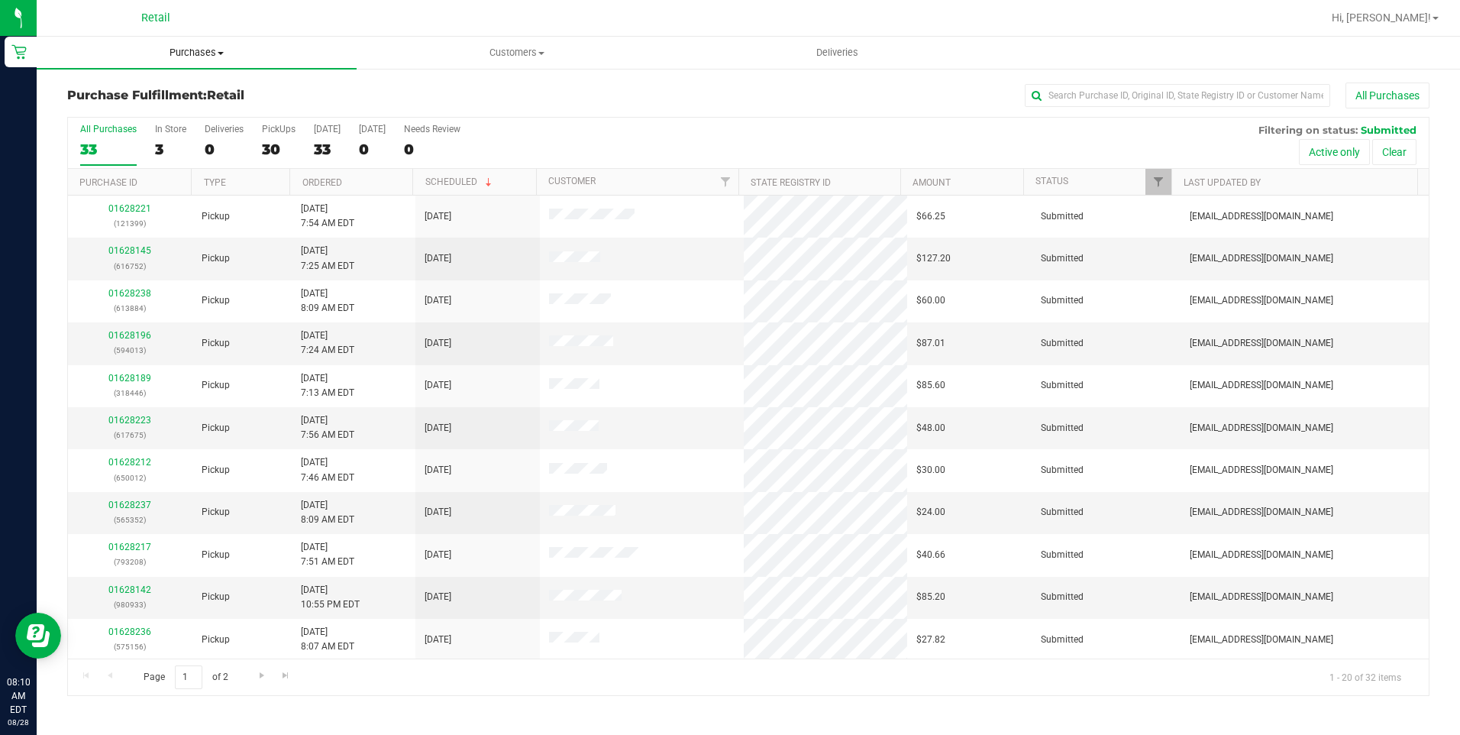
click at [223, 44] on uib-tab-heading "Purchases Summary of purchases Fulfillment All purchases" at bounding box center [197, 53] width 320 height 32
click at [145, 115] on li "Fulfillment" at bounding box center [197, 111] width 320 height 18
click at [512, 52] on span "Customers" at bounding box center [516, 53] width 318 height 14
click at [473, 98] on li "All customers" at bounding box center [517, 92] width 320 height 18
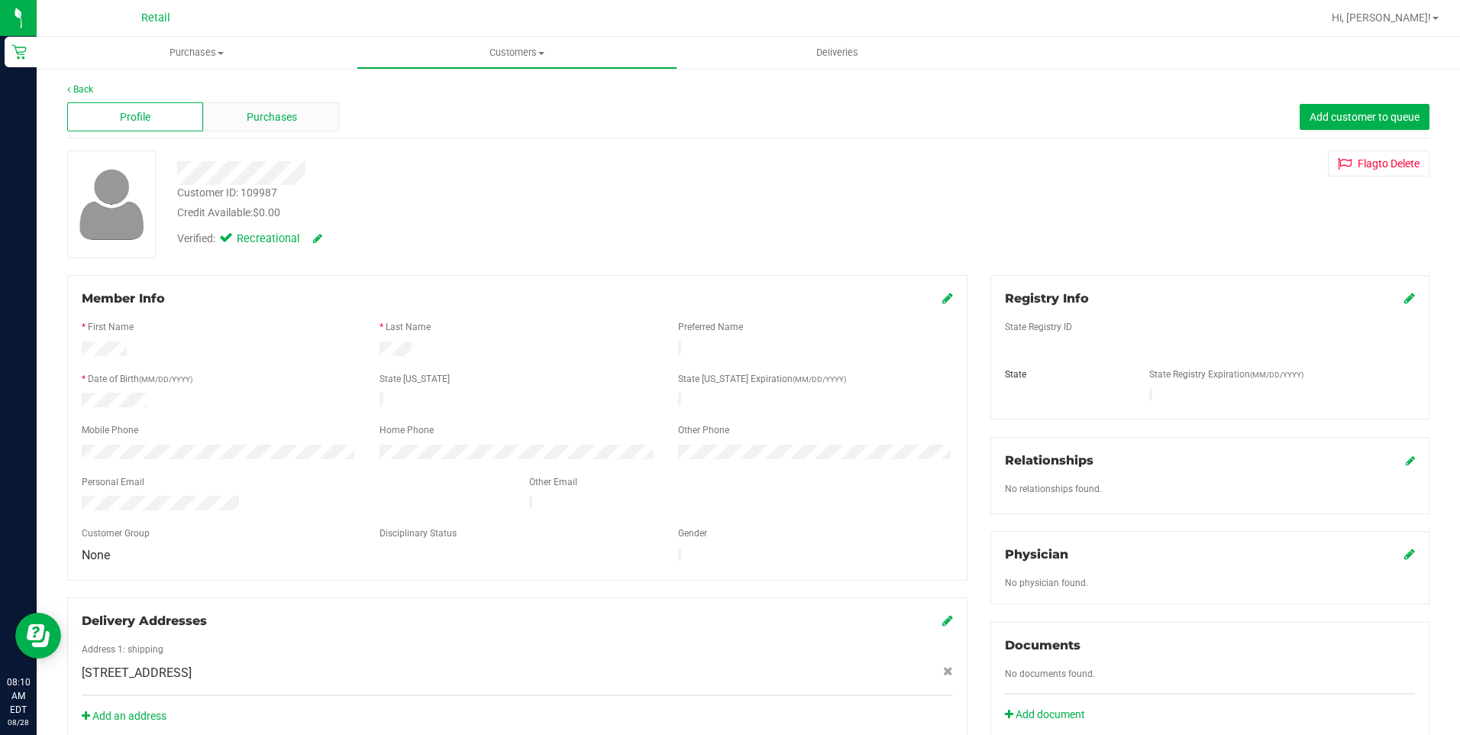
click at [272, 113] on span "Purchases" at bounding box center [272, 117] width 50 height 16
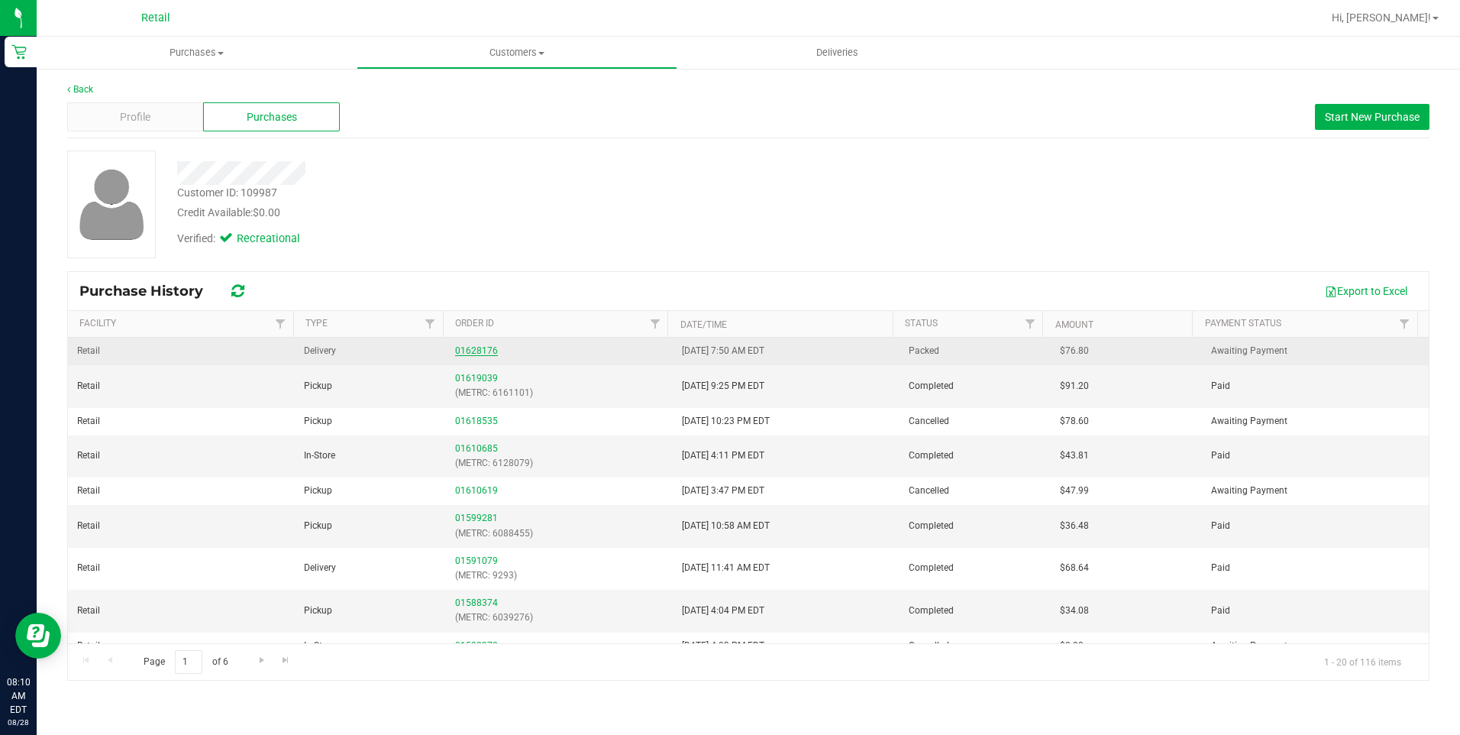
click at [483, 349] on link "01628176" at bounding box center [476, 350] width 43 height 11
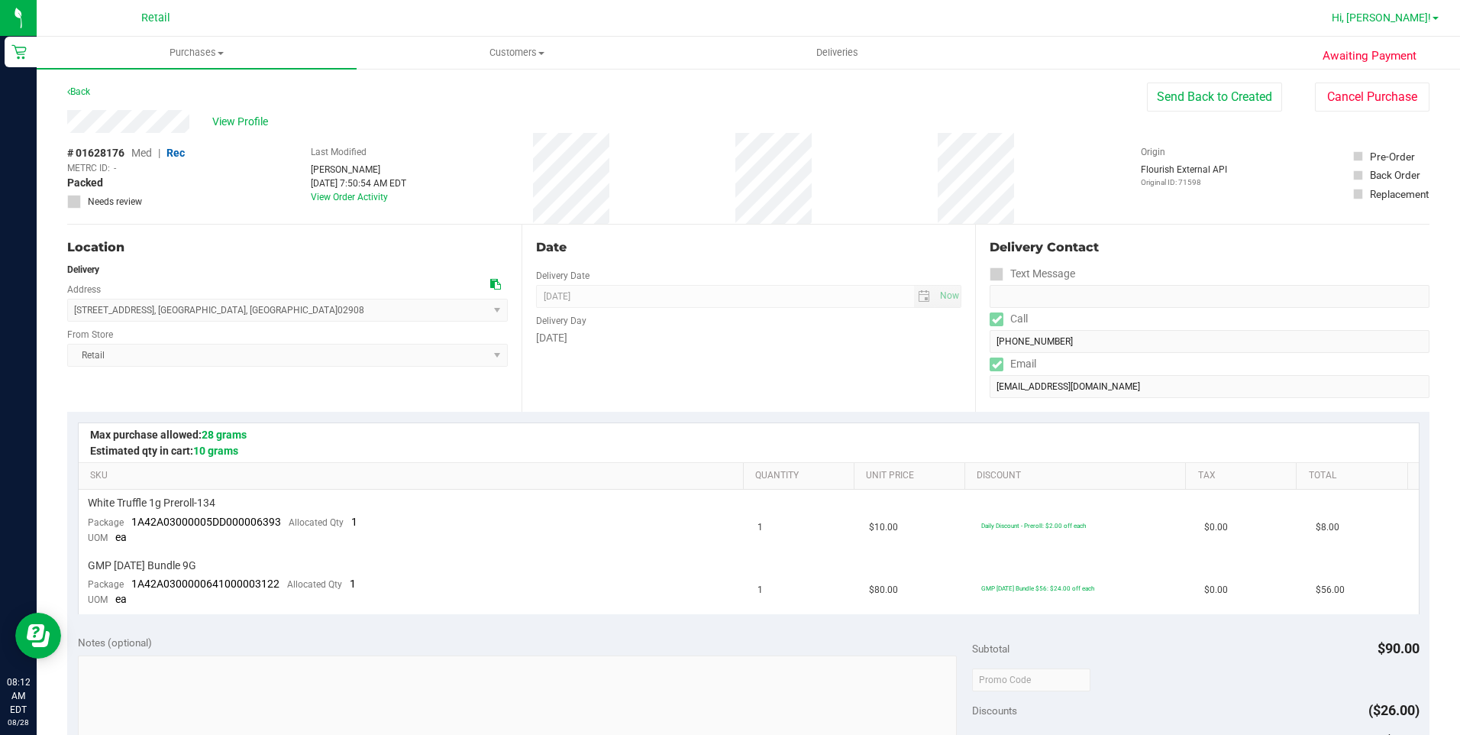
click at [1093, 14] on span "Hi, [PERSON_NAME]!" at bounding box center [1381, 17] width 99 height 12
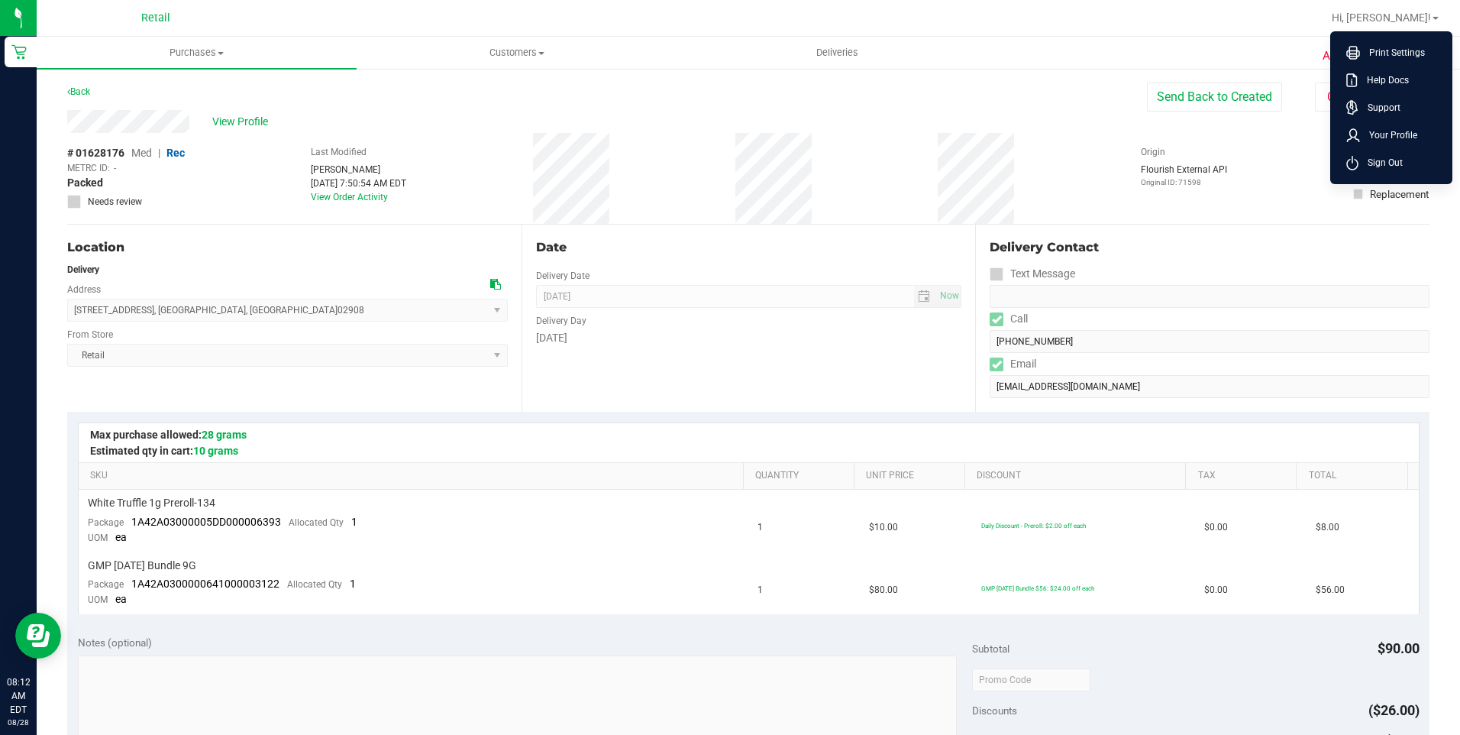
click at [842, 155] on div "# 01628176 Med | Rec METRC ID: - Packed Needs review Last Modified Sergio Garci…" at bounding box center [748, 178] width 1362 height 91
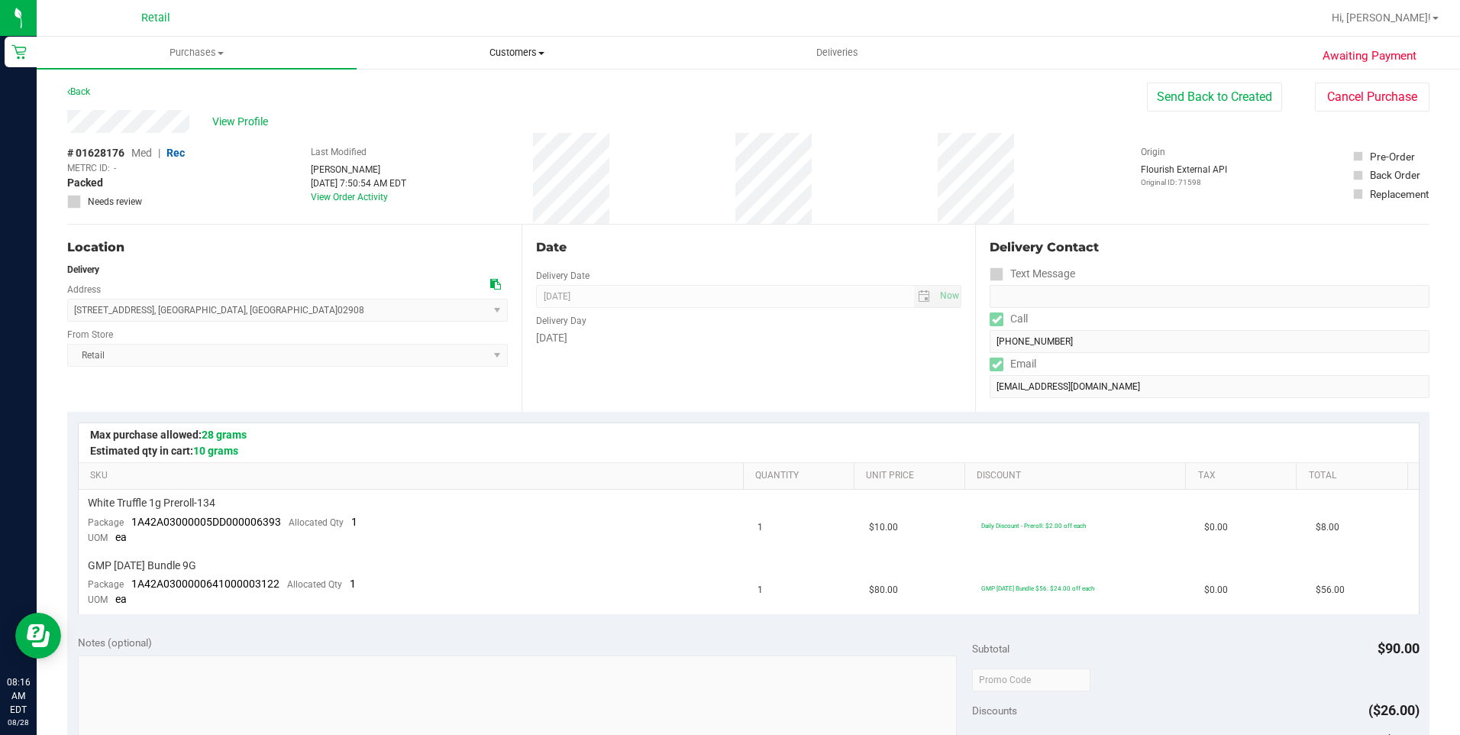
click at [508, 50] on span "Customers" at bounding box center [516, 53] width 318 height 14
click at [215, 53] on span "Purchases" at bounding box center [196, 53] width 318 height 14
click at [144, 110] on li "Fulfillment" at bounding box center [197, 111] width 320 height 18
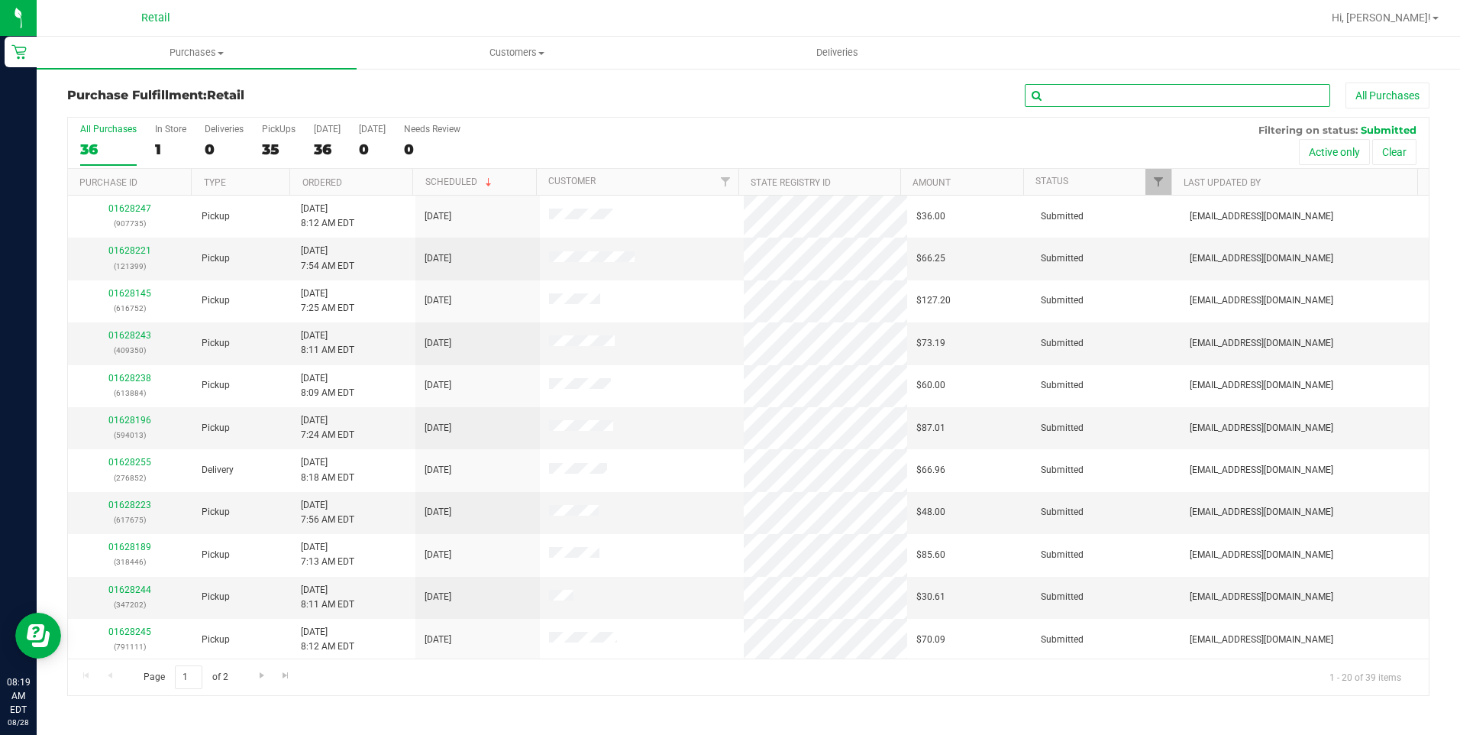
click at [1093, 89] on input "text" at bounding box center [1177, 95] width 305 height 23
type input "721"
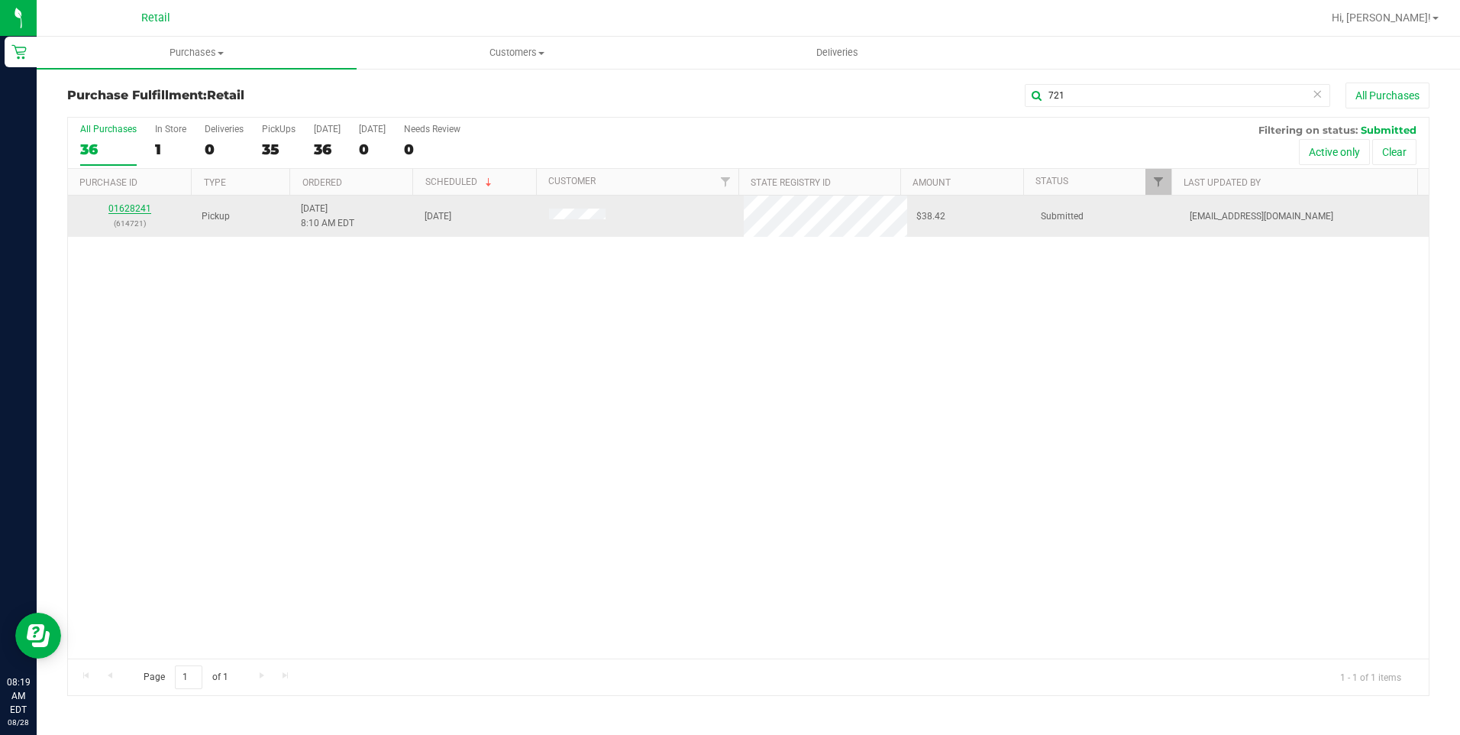
click at [136, 209] on link "01628241" at bounding box center [129, 208] width 43 height 11
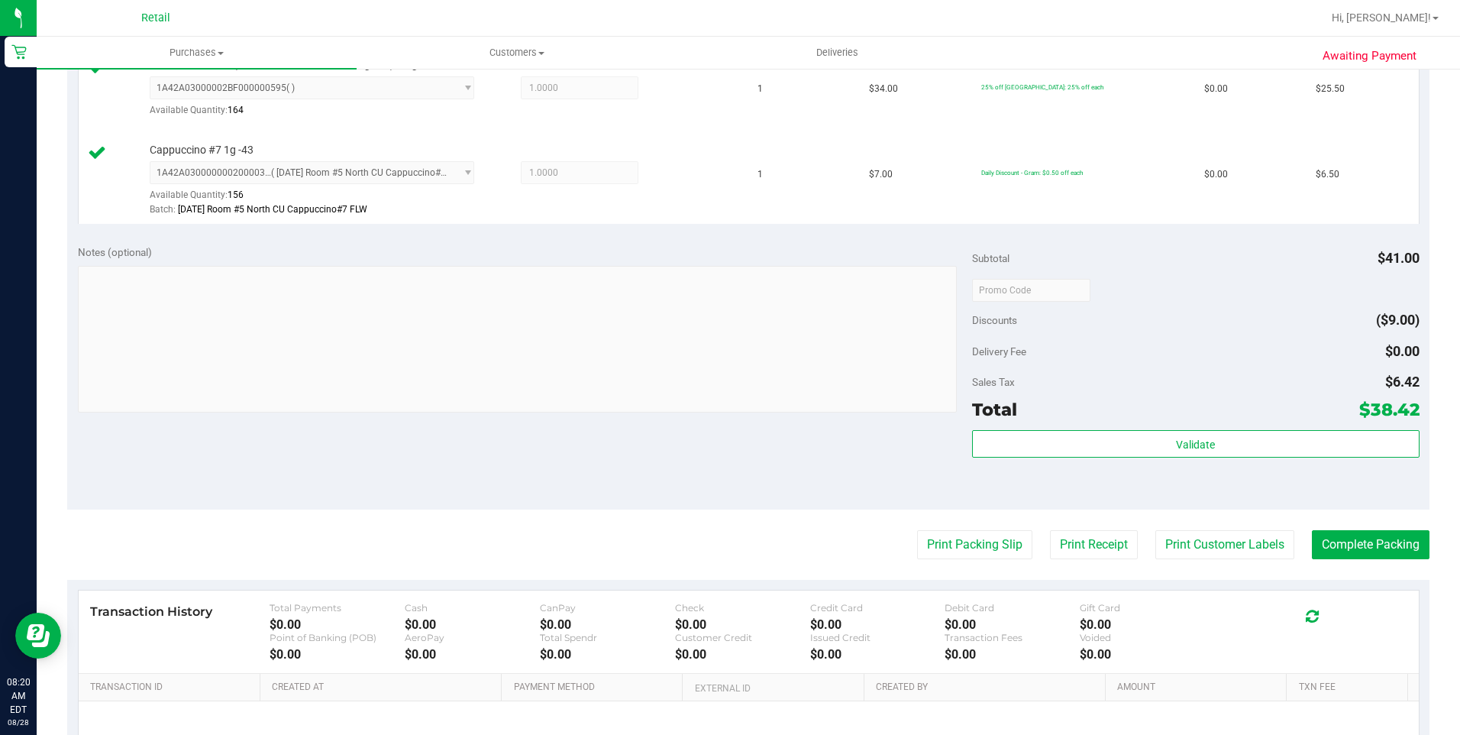
scroll to position [458, 0]
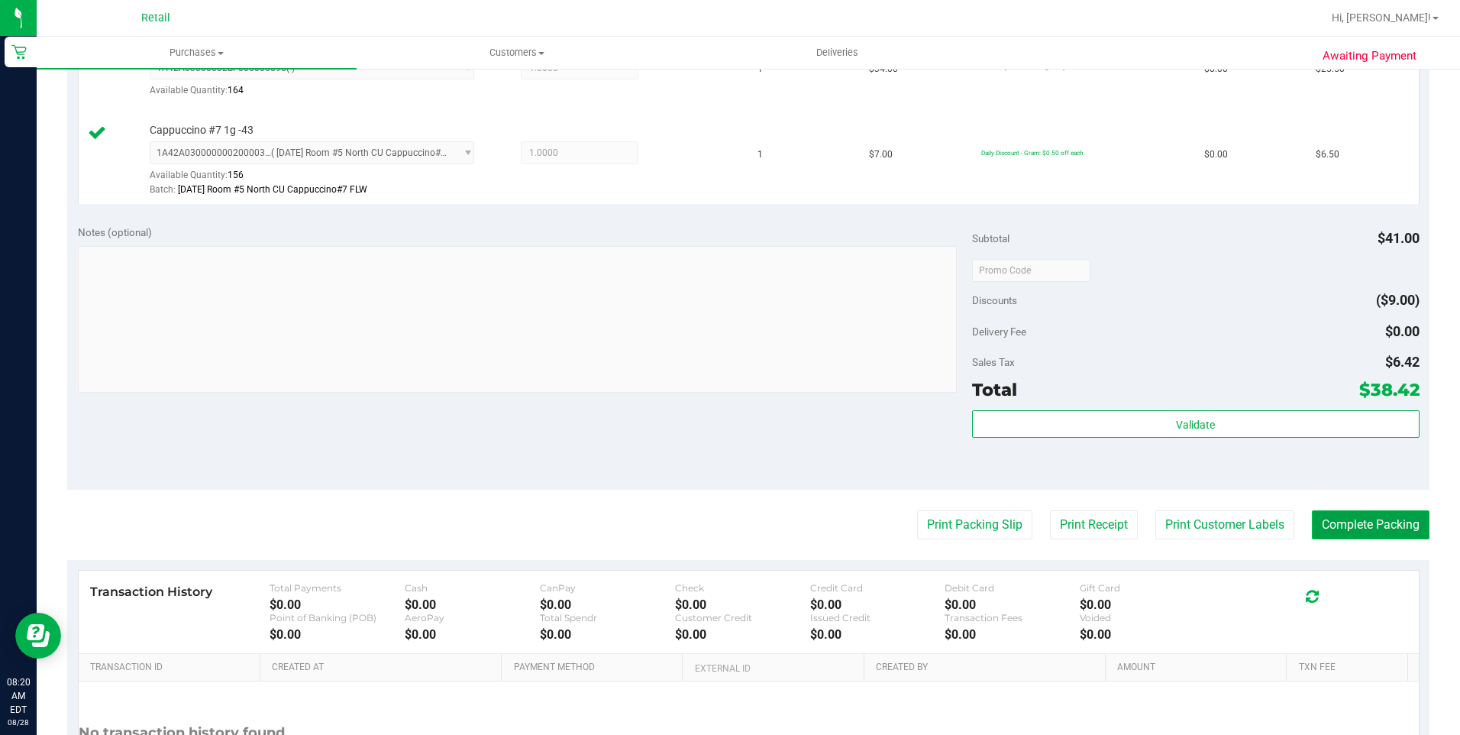
click at [1093, 533] on button "Complete Packing" at bounding box center [1371, 524] width 118 height 29
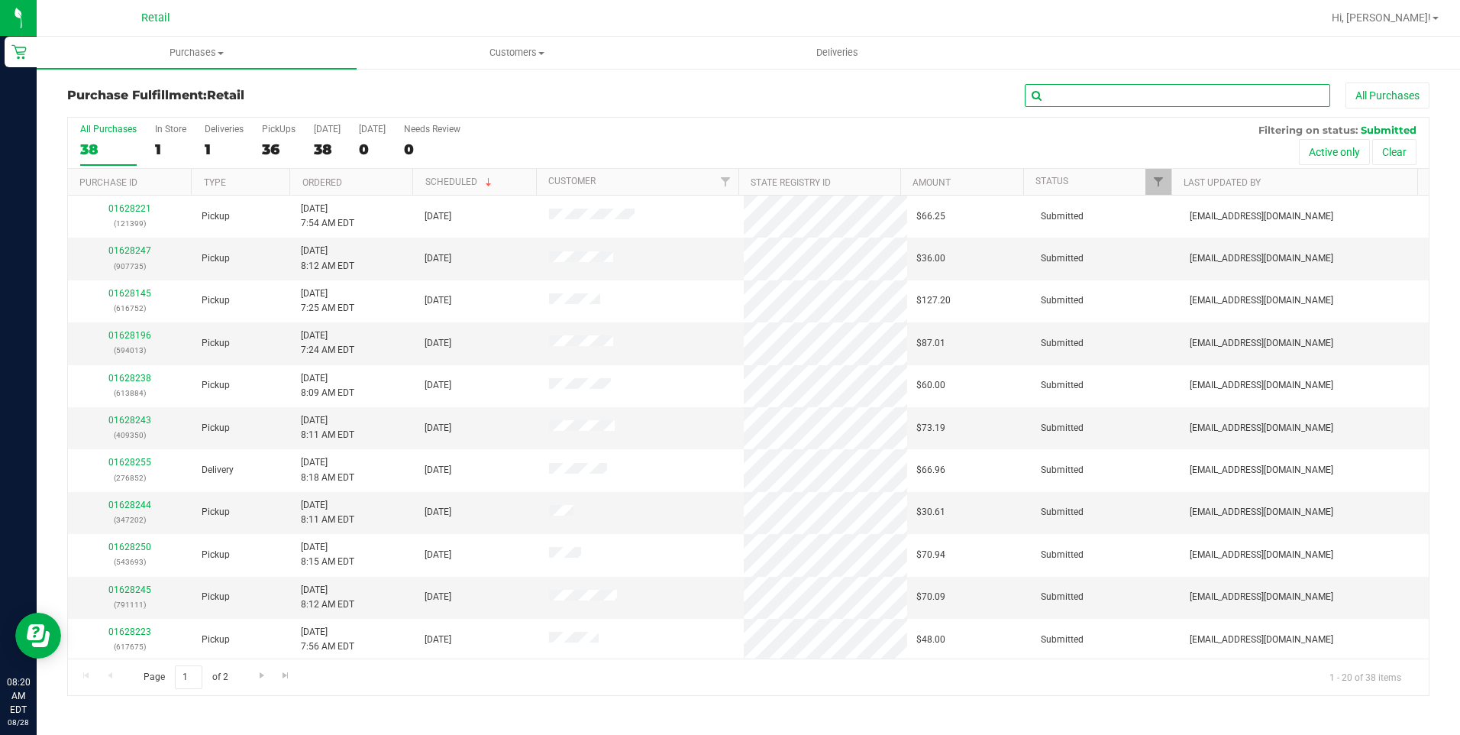
click at [1081, 97] on input "text" at bounding box center [1177, 95] width 305 height 23
type input "352"
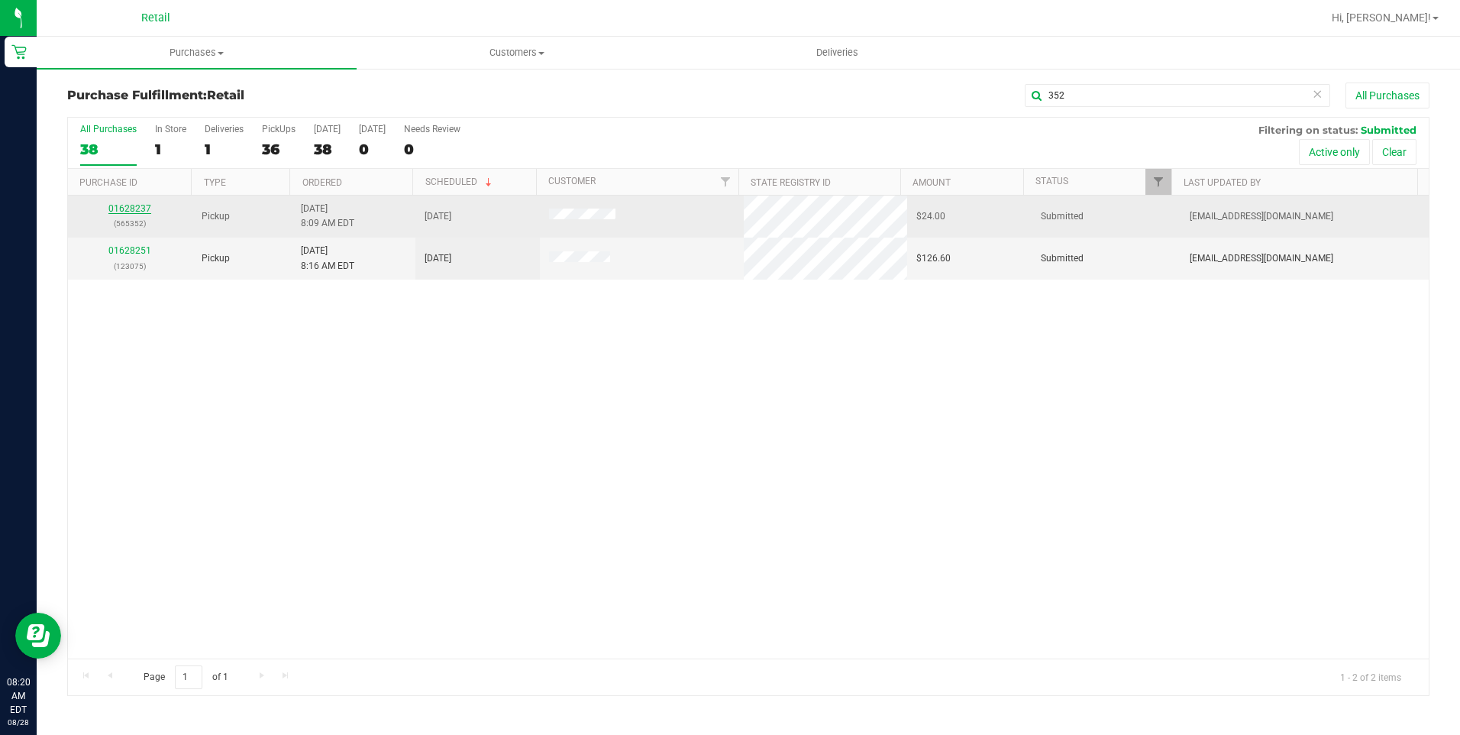
click at [137, 208] on link "01628237" at bounding box center [129, 208] width 43 height 11
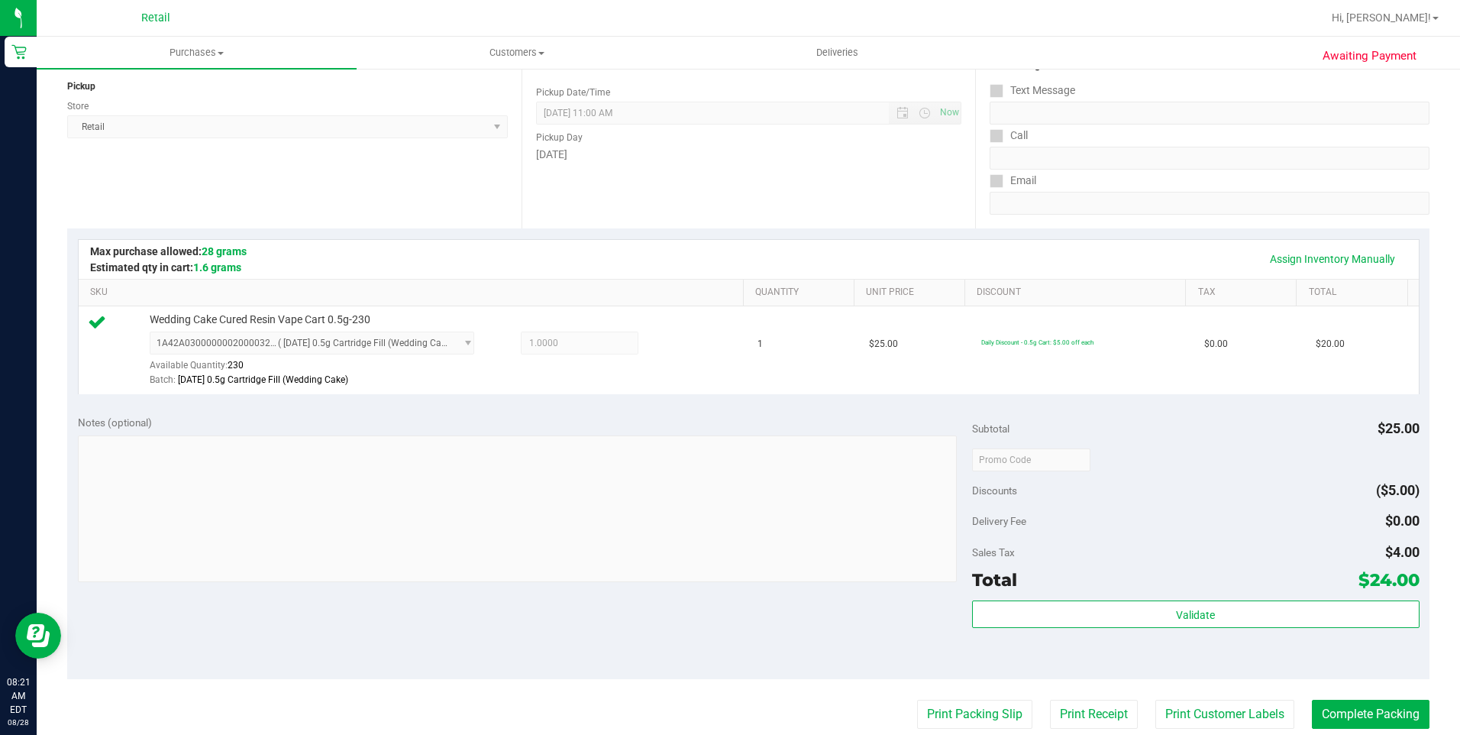
scroll to position [458, 0]
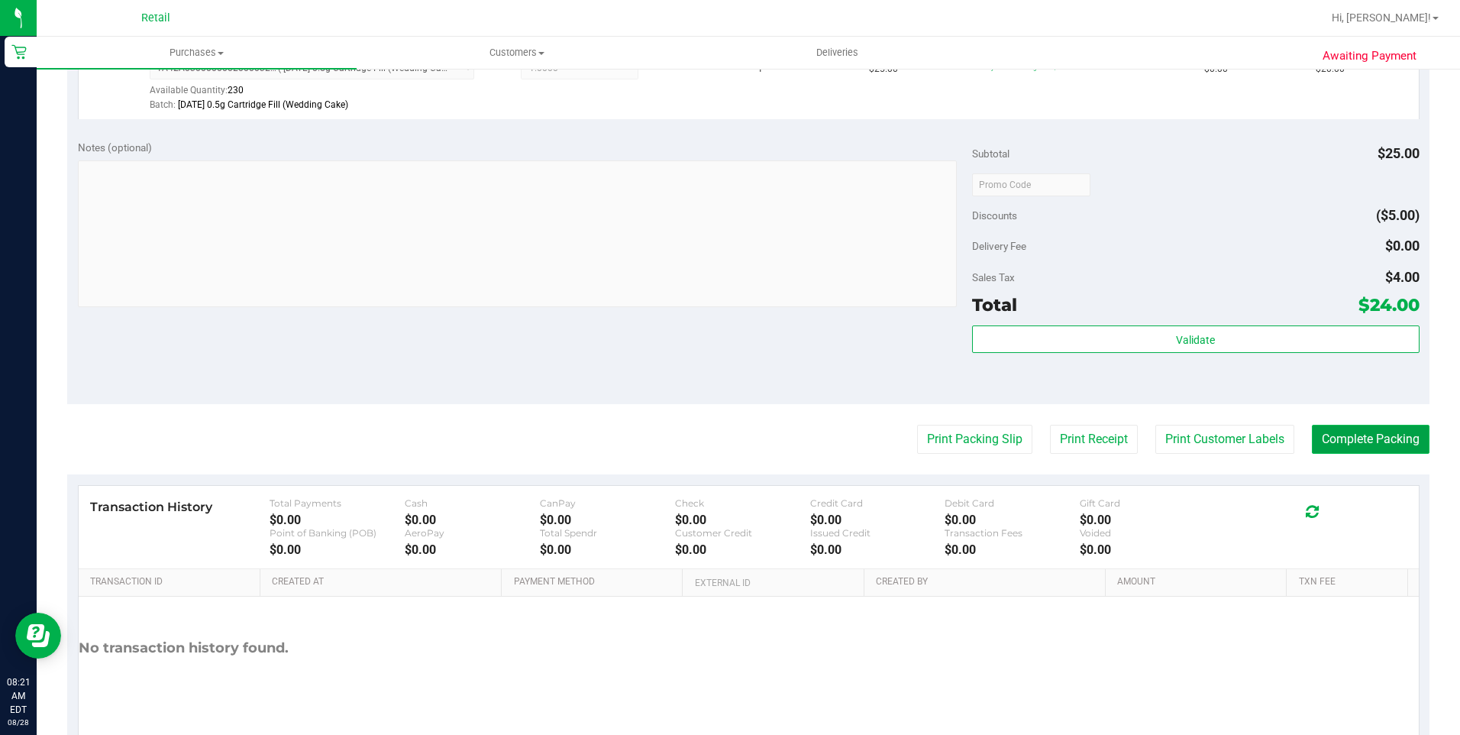
click at [1093, 446] on button "Complete Packing" at bounding box center [1371, 439] width 118 height 29
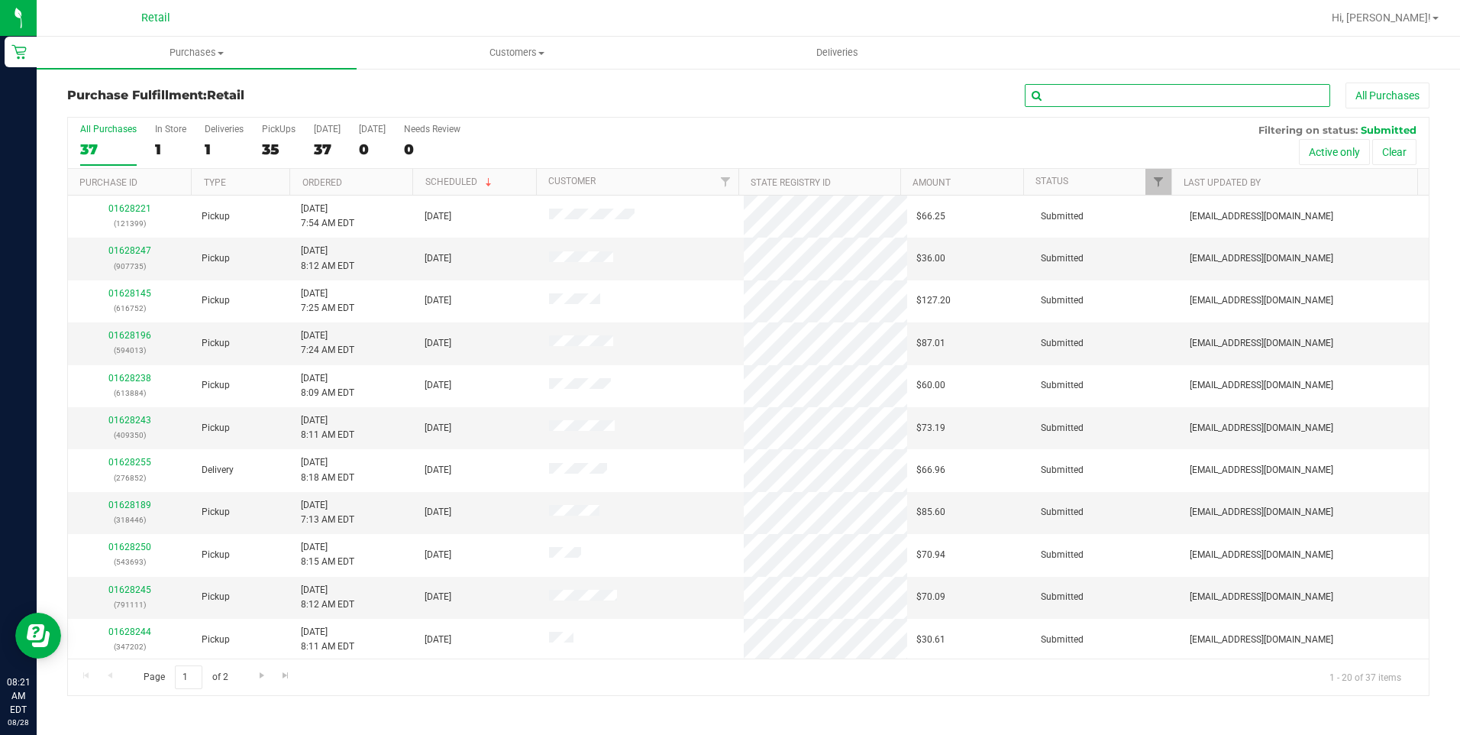
click at [1093, 88] on input "text" at bounding box center [1177, 95] width 305 height 23
type input "884"
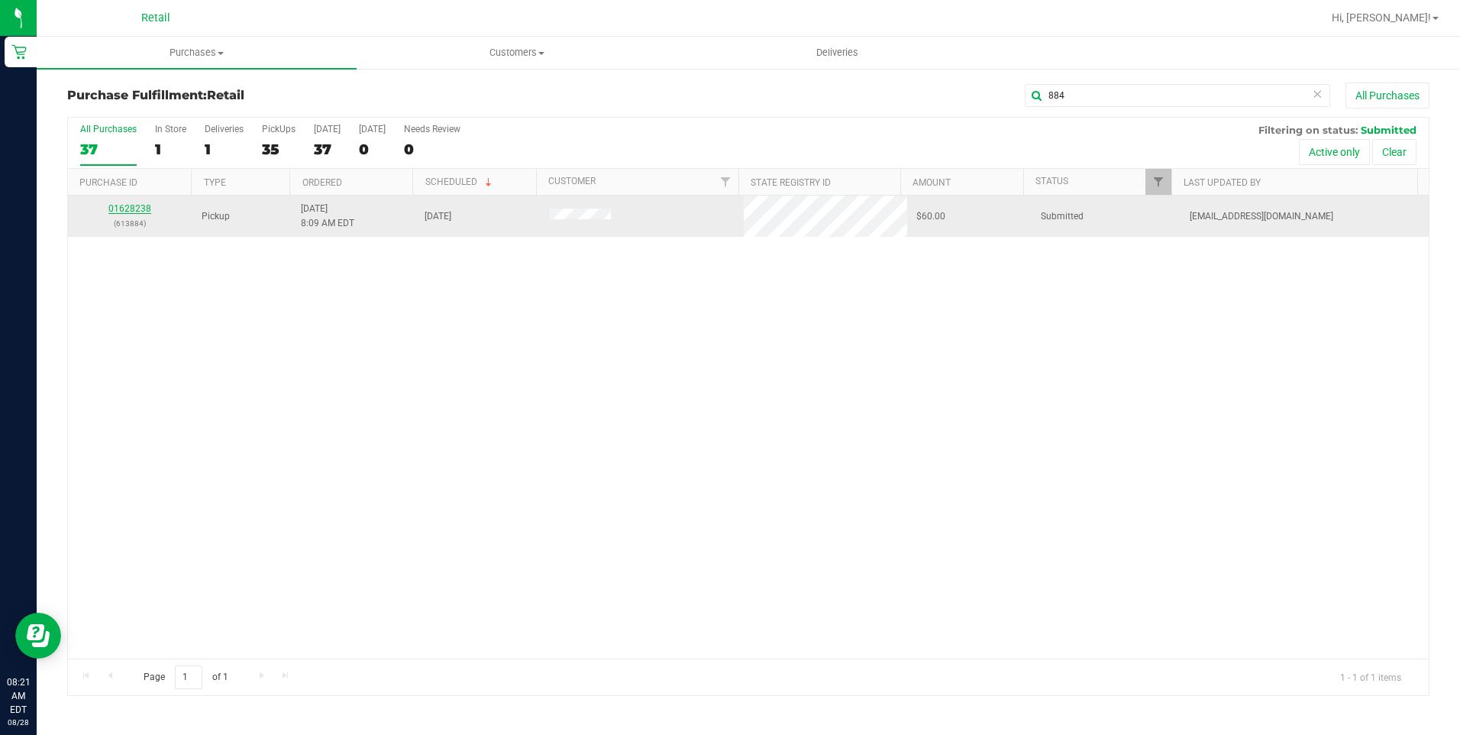
click at [146, 206] on link "01628238" at bounding box center [129, 208] width 43 height 11
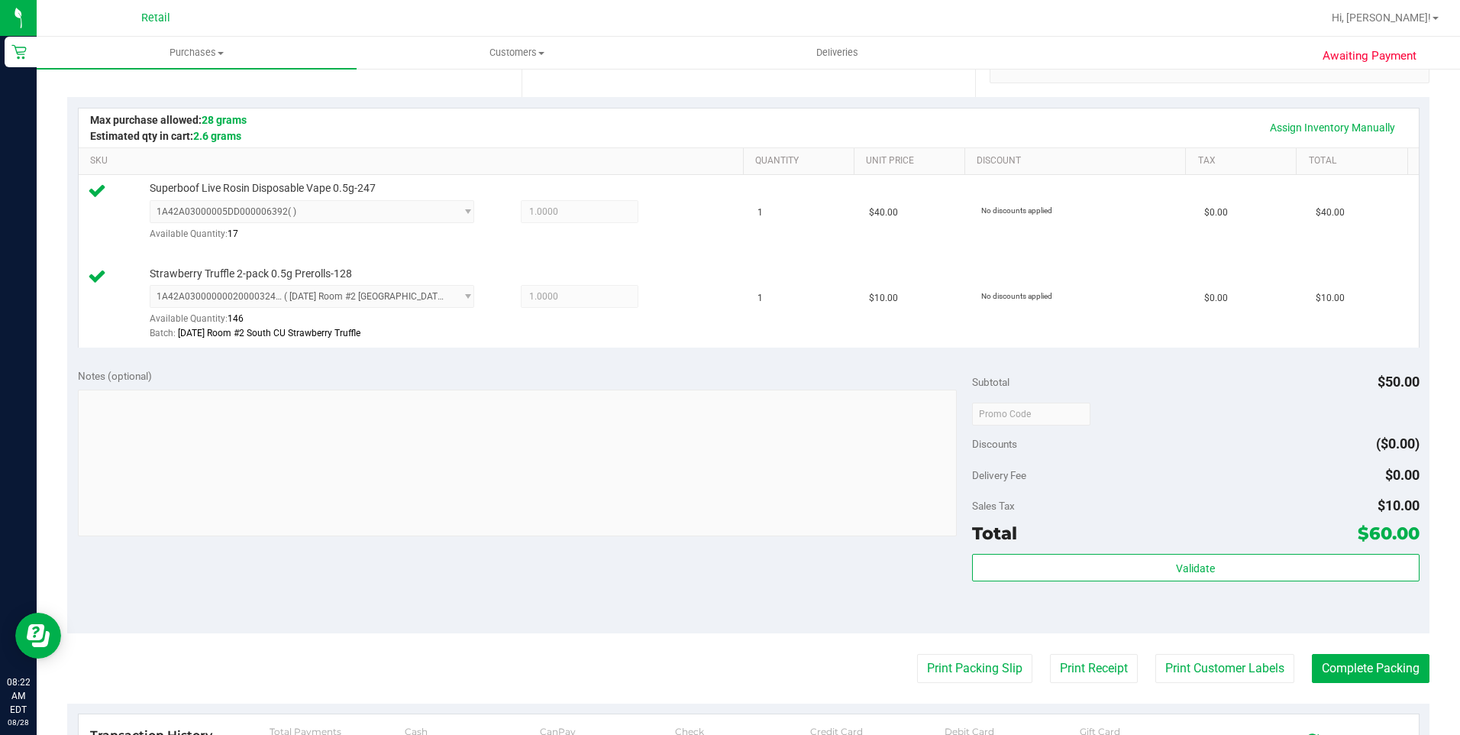
scroll to position [458, 0]
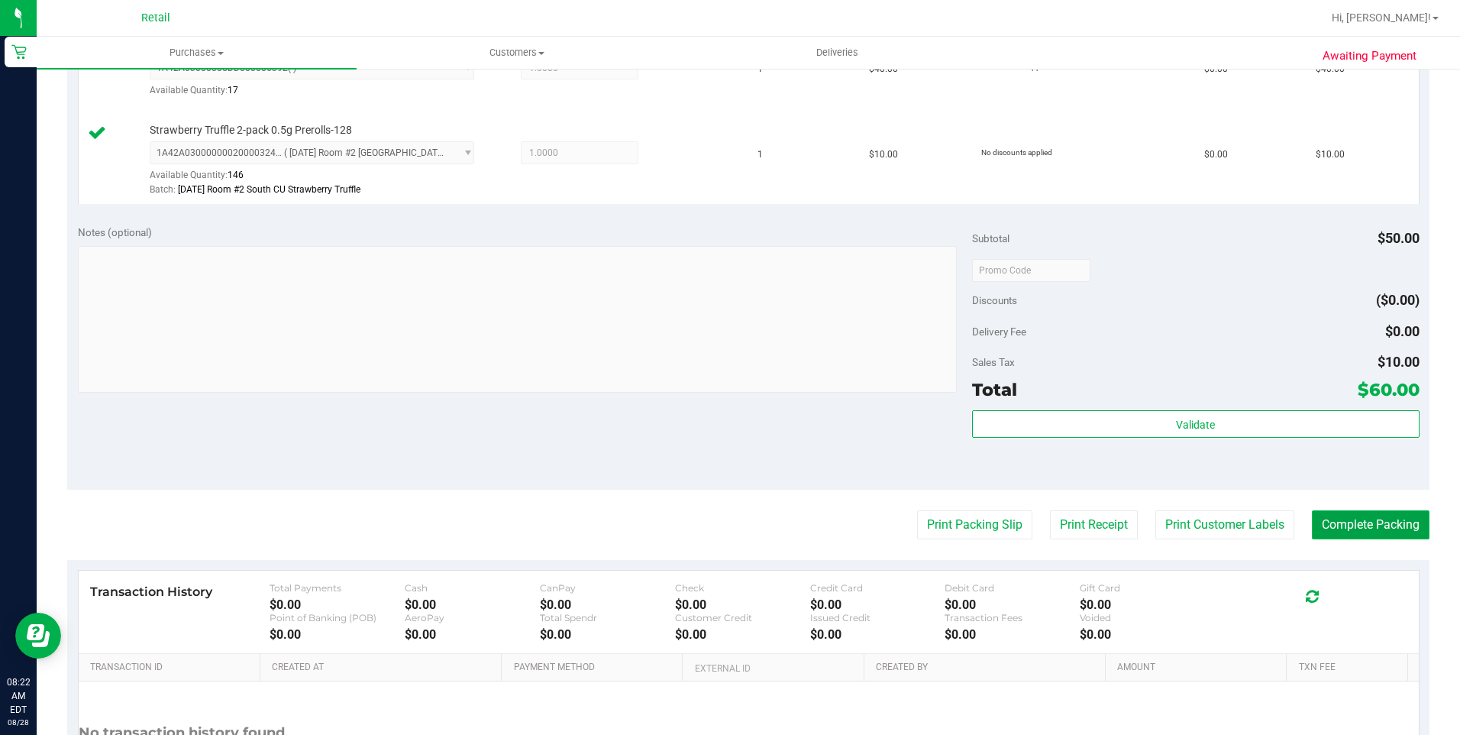
click at [1093, 533] on button "Complete Packing" at bounding box center [1371, 524] width 118 height 29
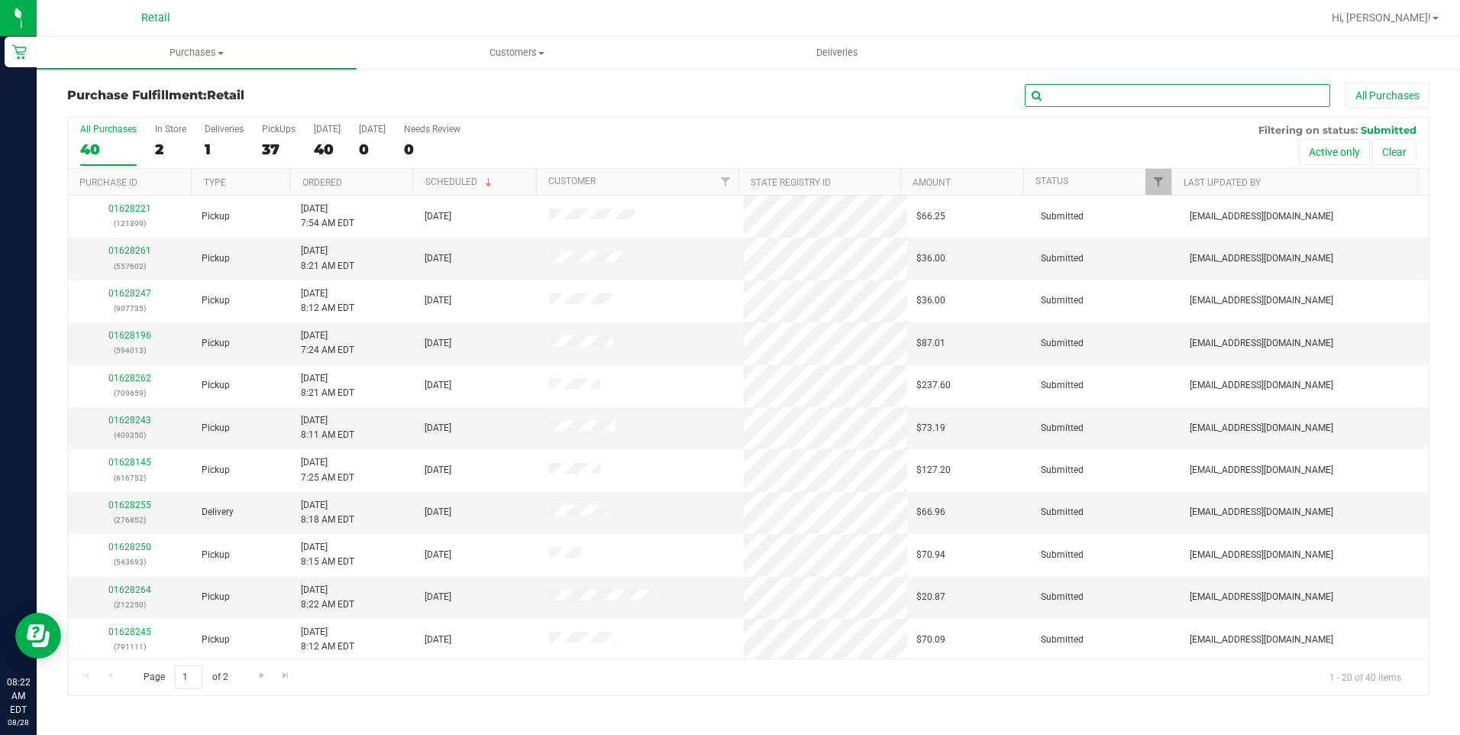
click at [1093, 98] on input "text" at bounding box center [1177, 95] width 305 height 23
type input "156"
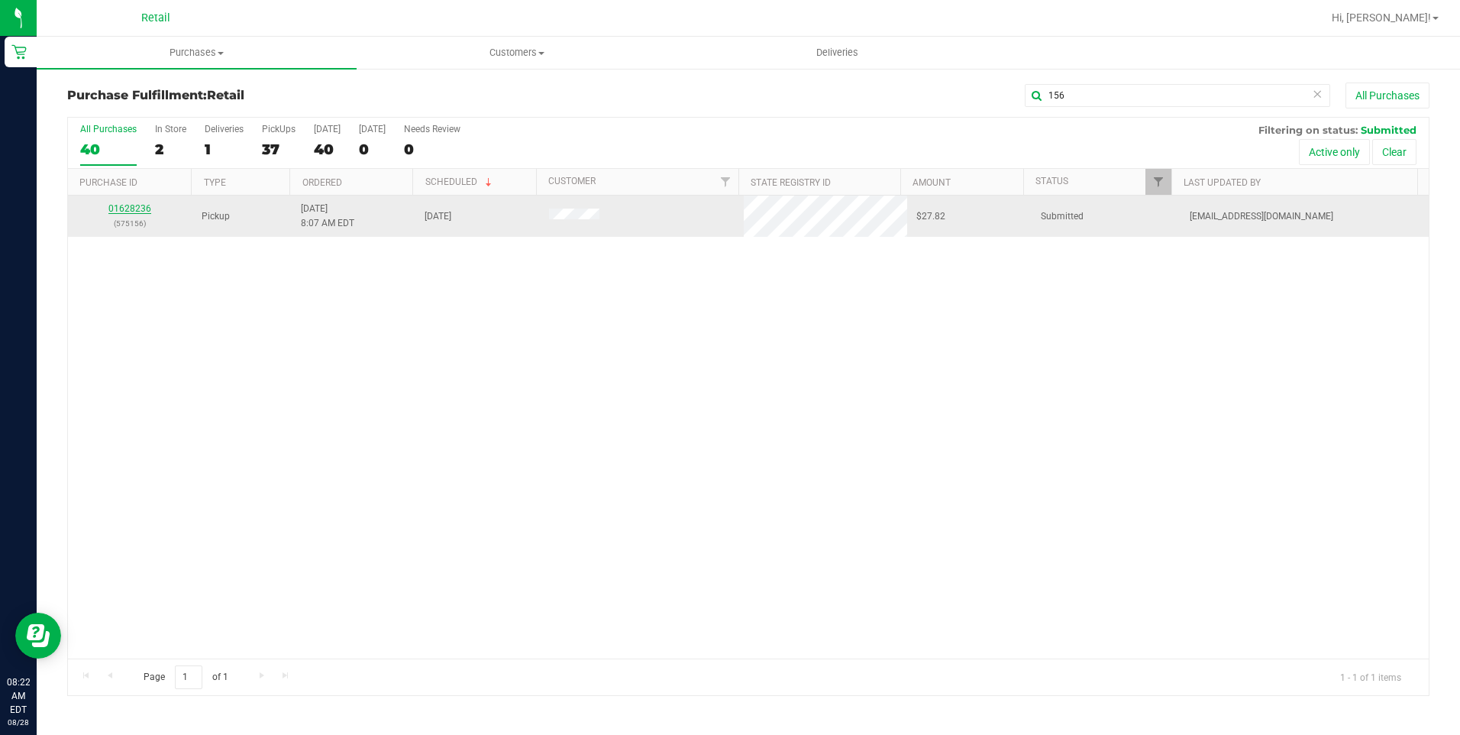
click at [124, 207] on link "01628236" at bounding box center [129, 208] width 43 height 11
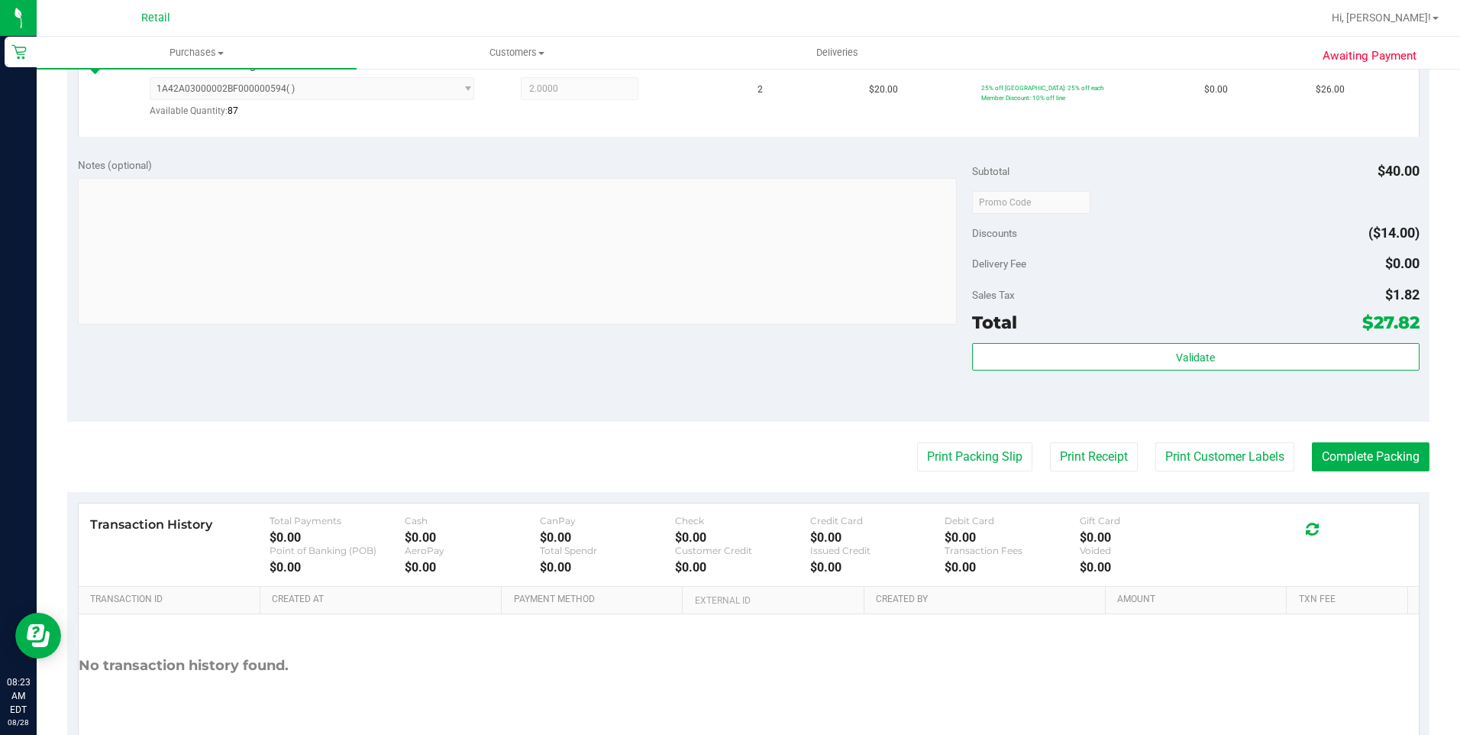
scroll to position [458, 0]
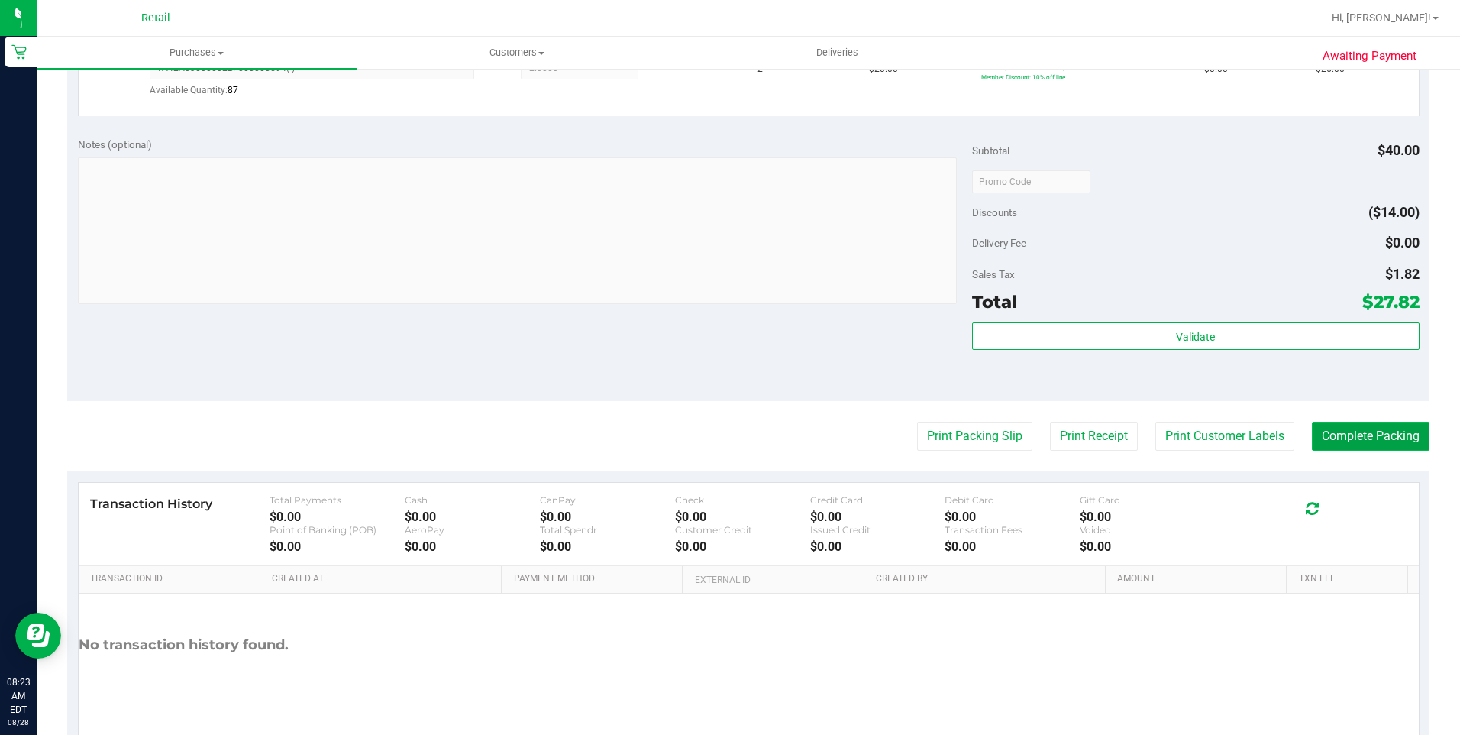
click at [1093, 426] on button "Complete Packing" at bounding box center [1371, 436] width 118 height 29
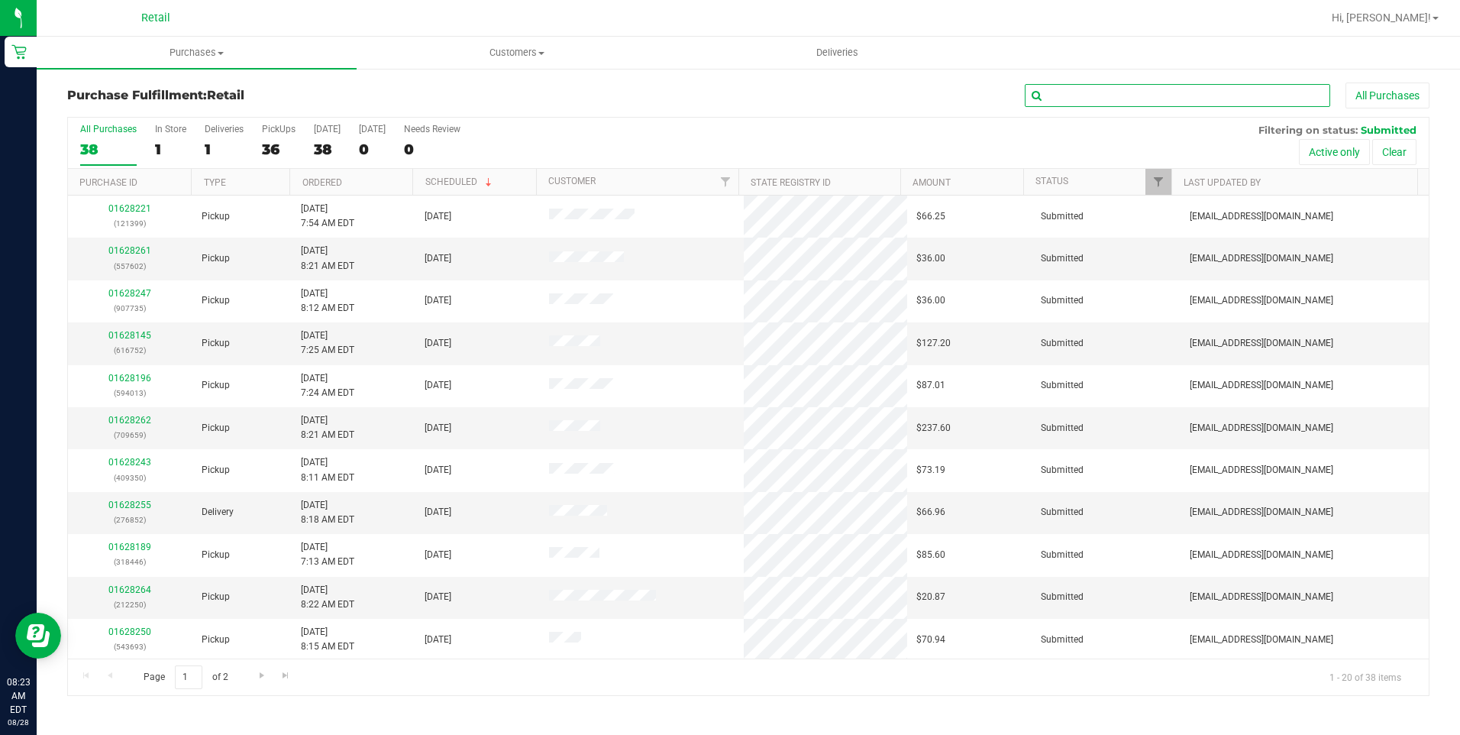
click at [1093, 102] on input "text" at bounding box center [1177, 95] width 305 height 23
type input "537"
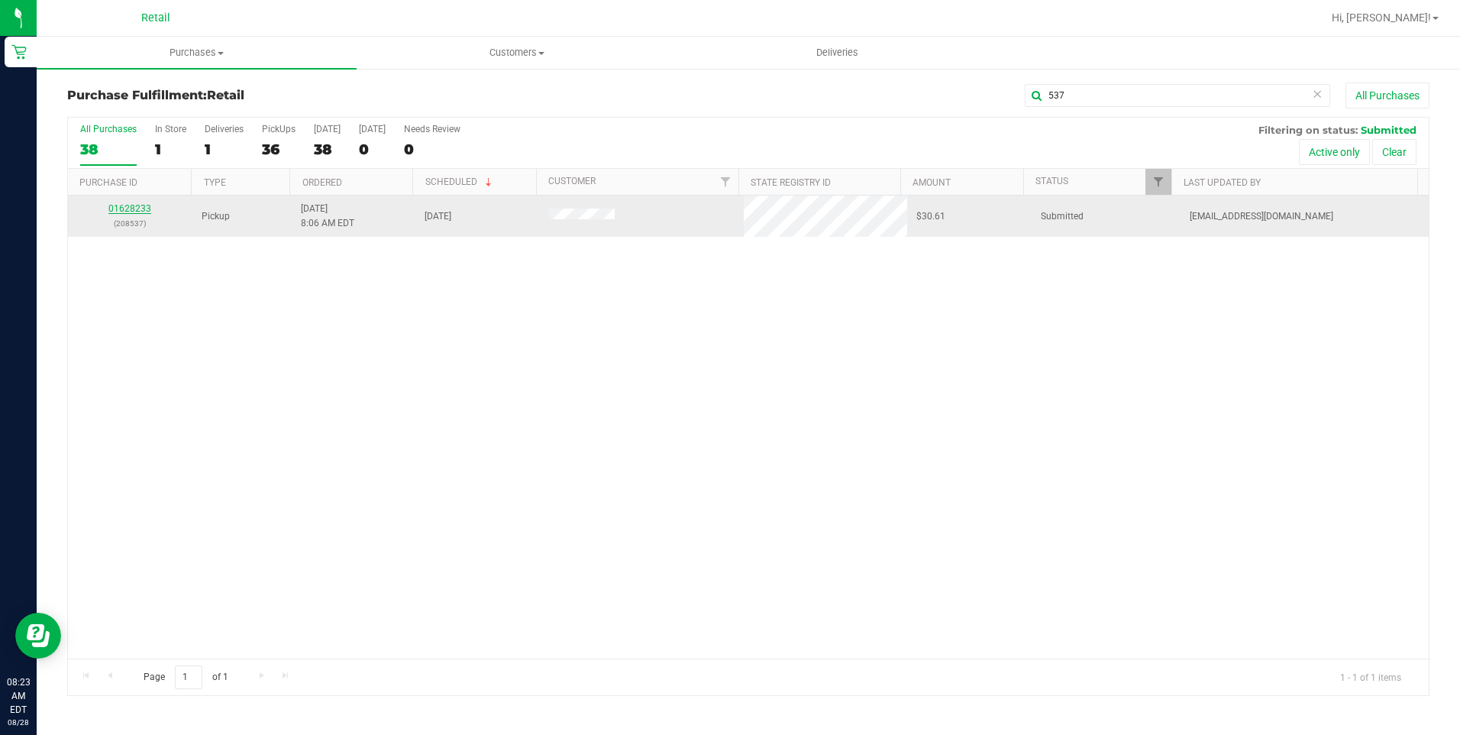
click at [147, 212] on link "01628233" at bounding box center [129, 208] width 43 height 11
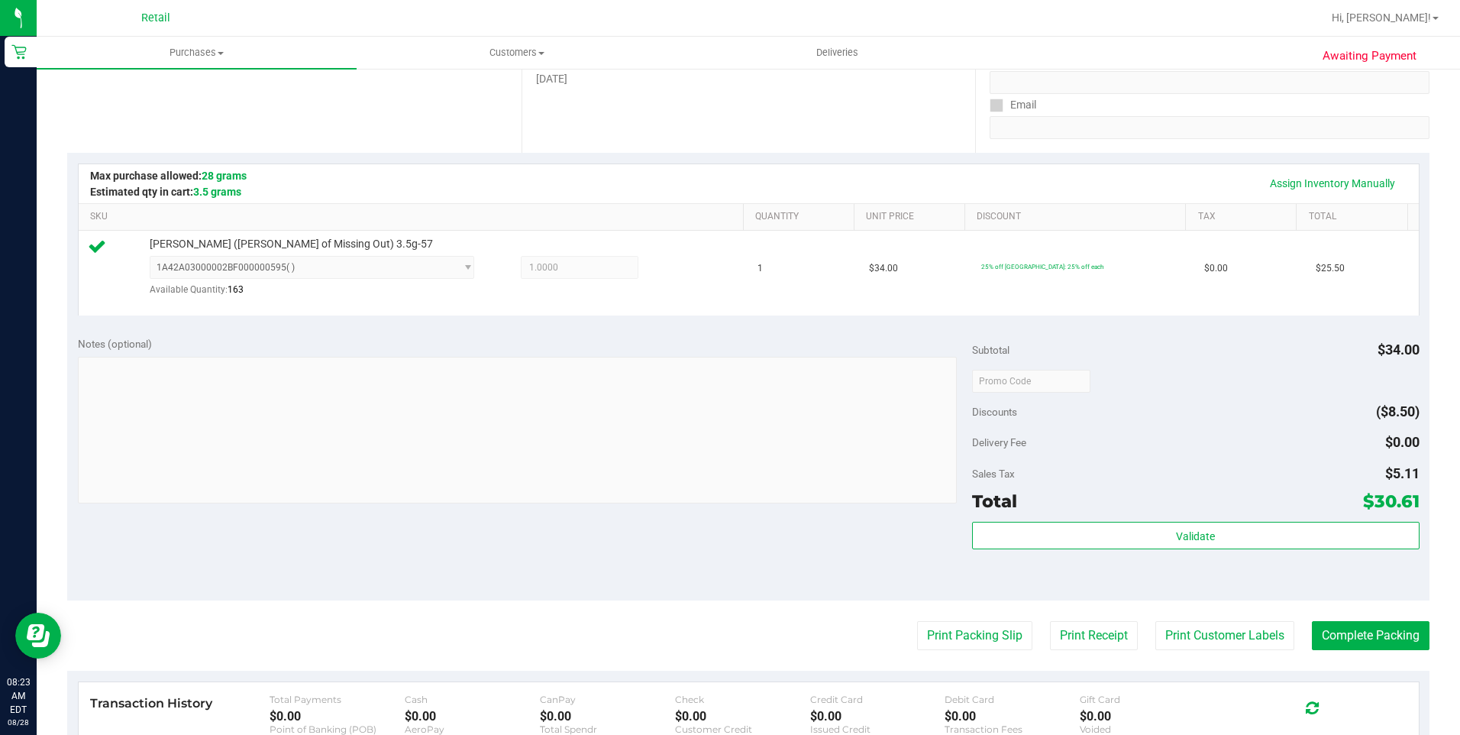
scroll to position [458, 0]
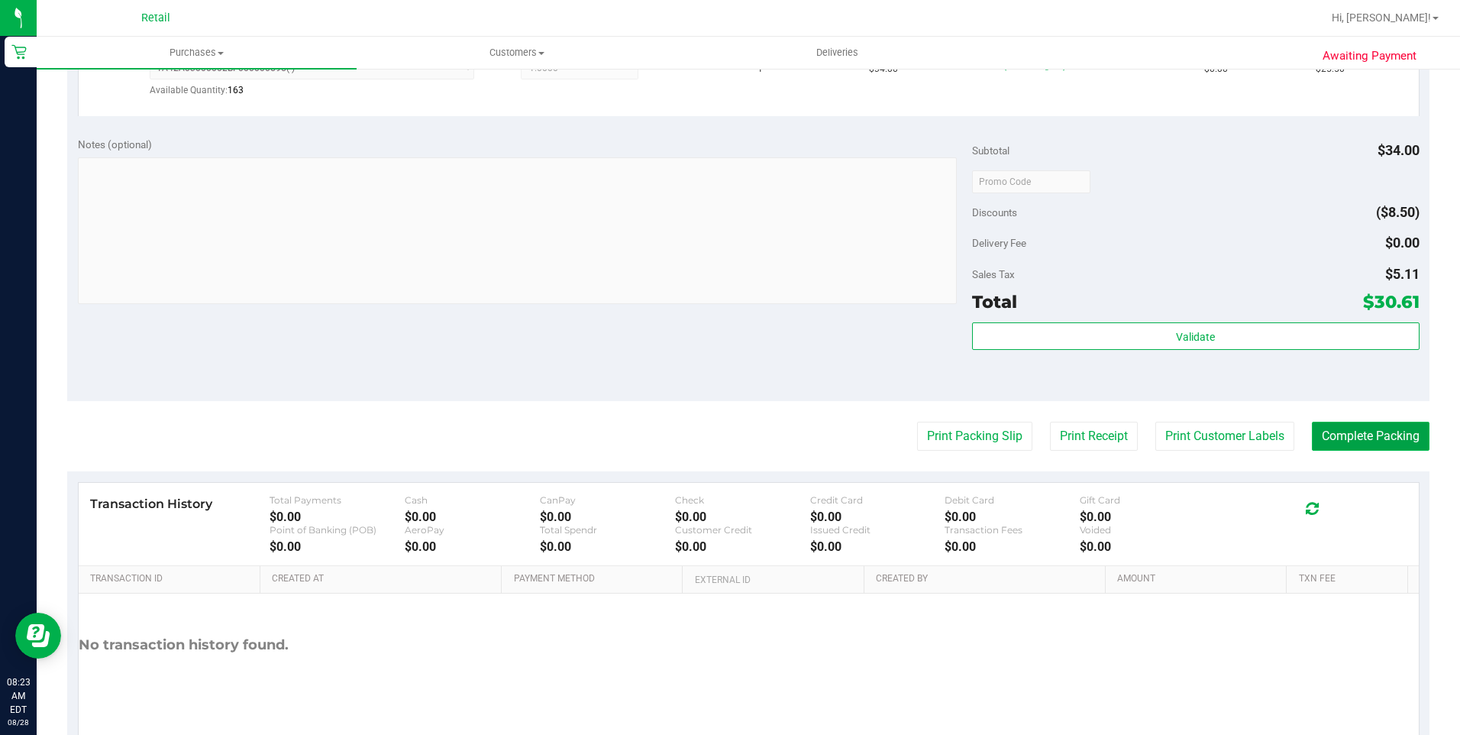
click at [1093, 439] on button "Complete Packing" at bounding box center [1371, 436] width 118 height 29
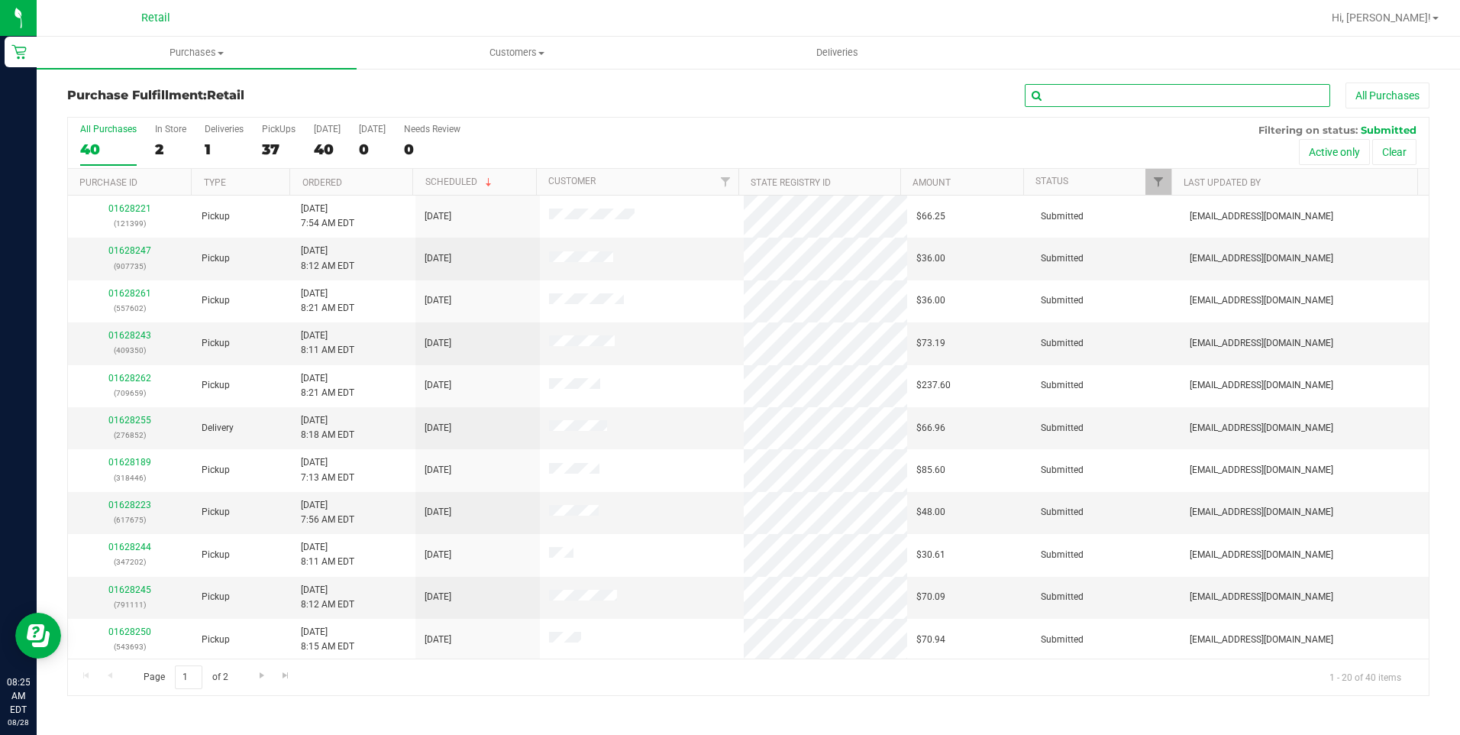
click at [1093, 95] on input "text" at bounding box center [1177, 95] width 305 height 23
type input "111"
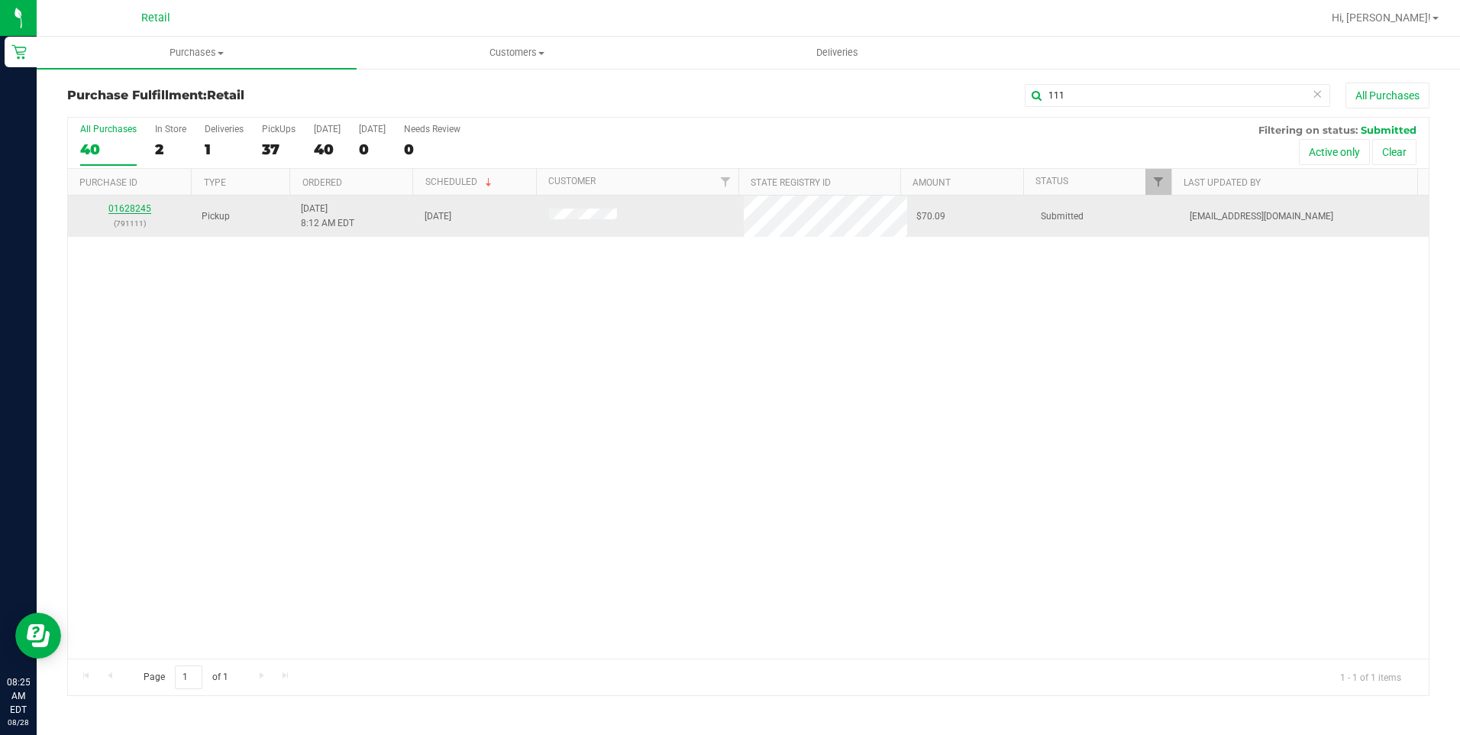
click at [138, 206] on link "01628245" at bounding box center [129, 208] width 43 height 11
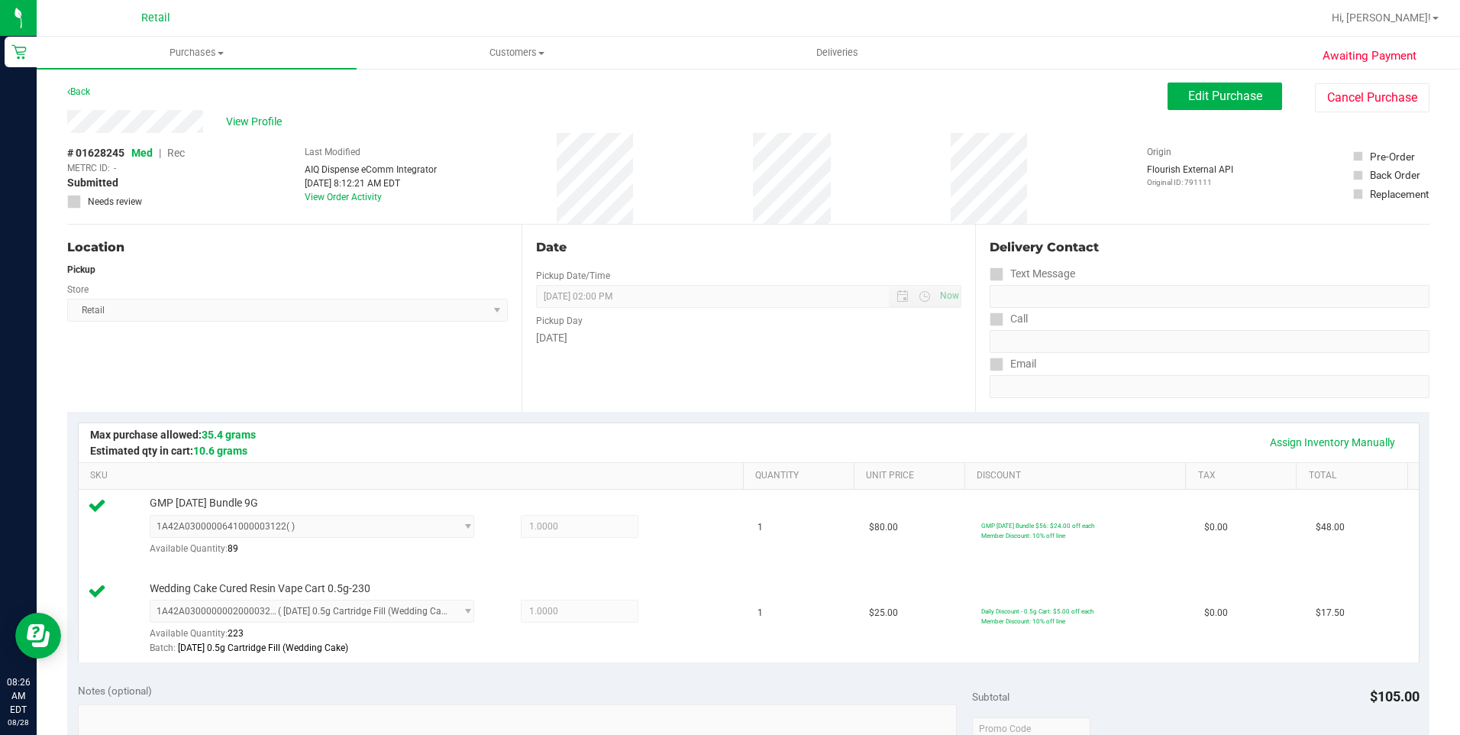
scroll to position [382, 0]
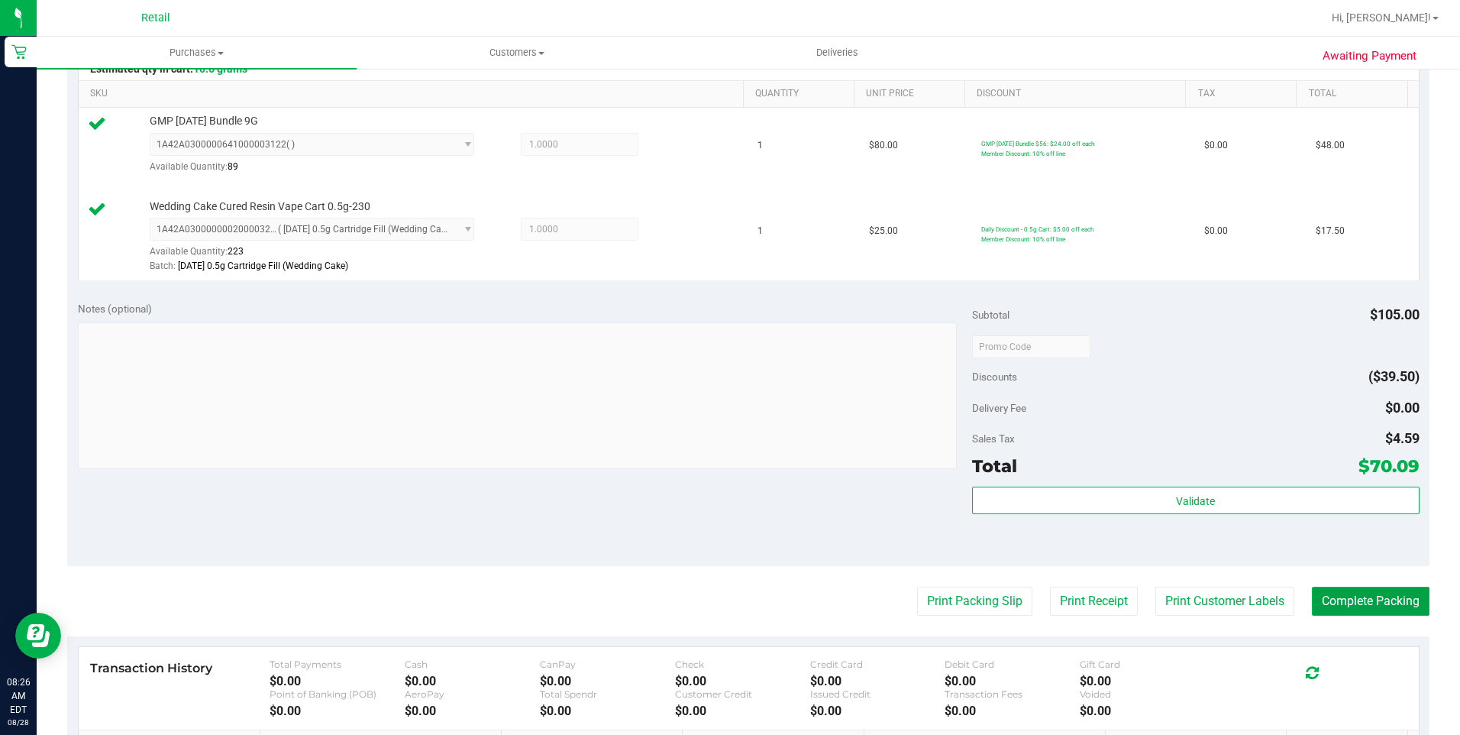
click at [1093, 596] on button "Complete Packing" at bounding box center [1371, 600] width 118 height 29
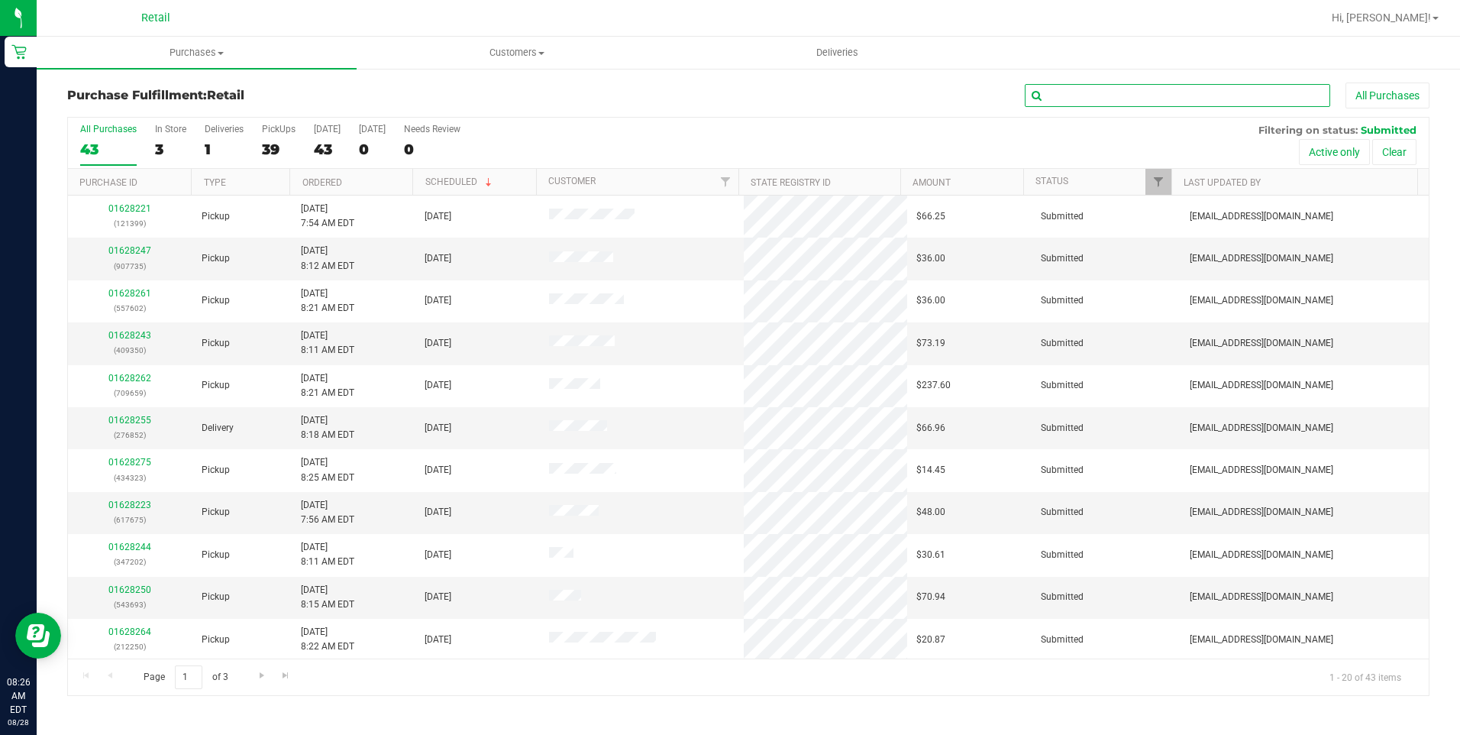
click at [1093, 106] on input "text" at bounding box center [1177, 95] width 305 height 23
type input "202"
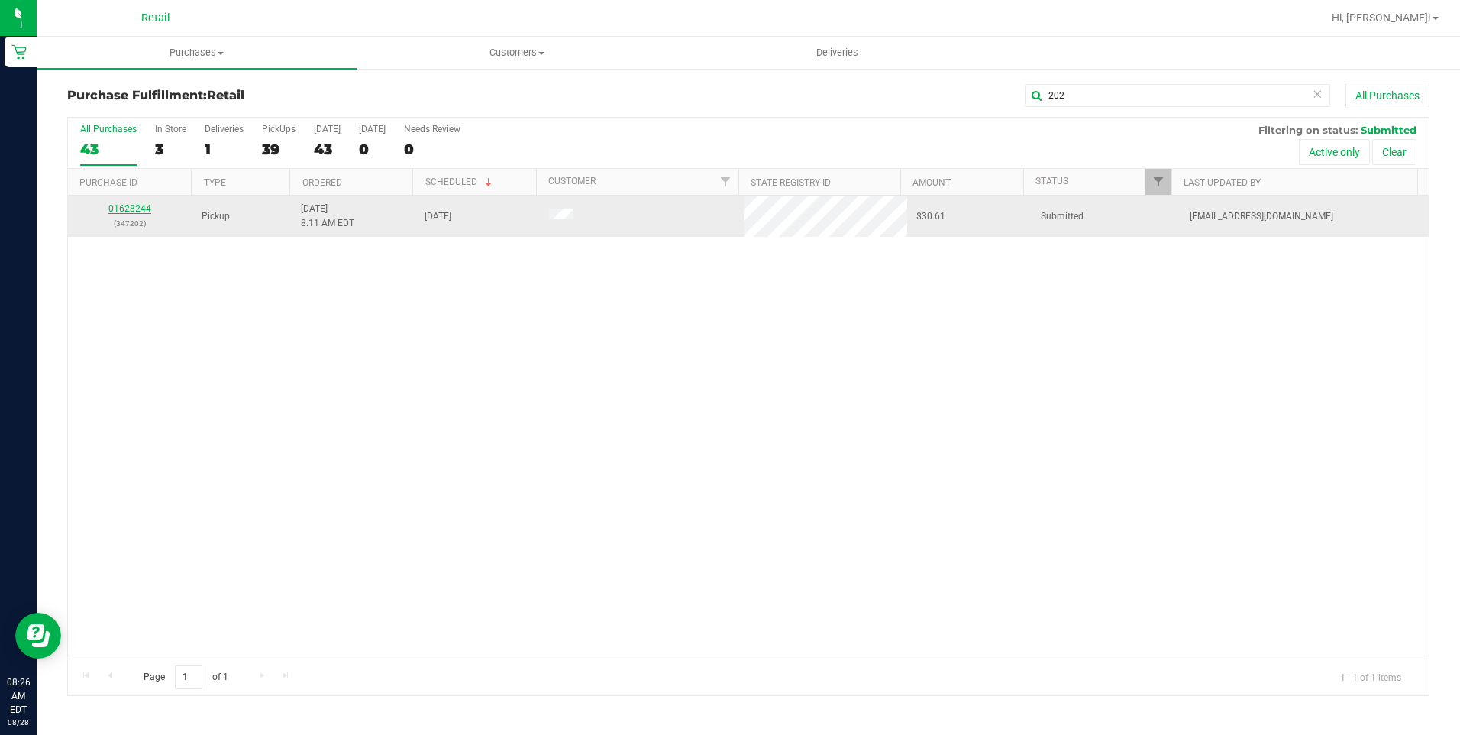
click at [134, 212] on link "01628244" at bounding box center [129, 208] width 43 height 11
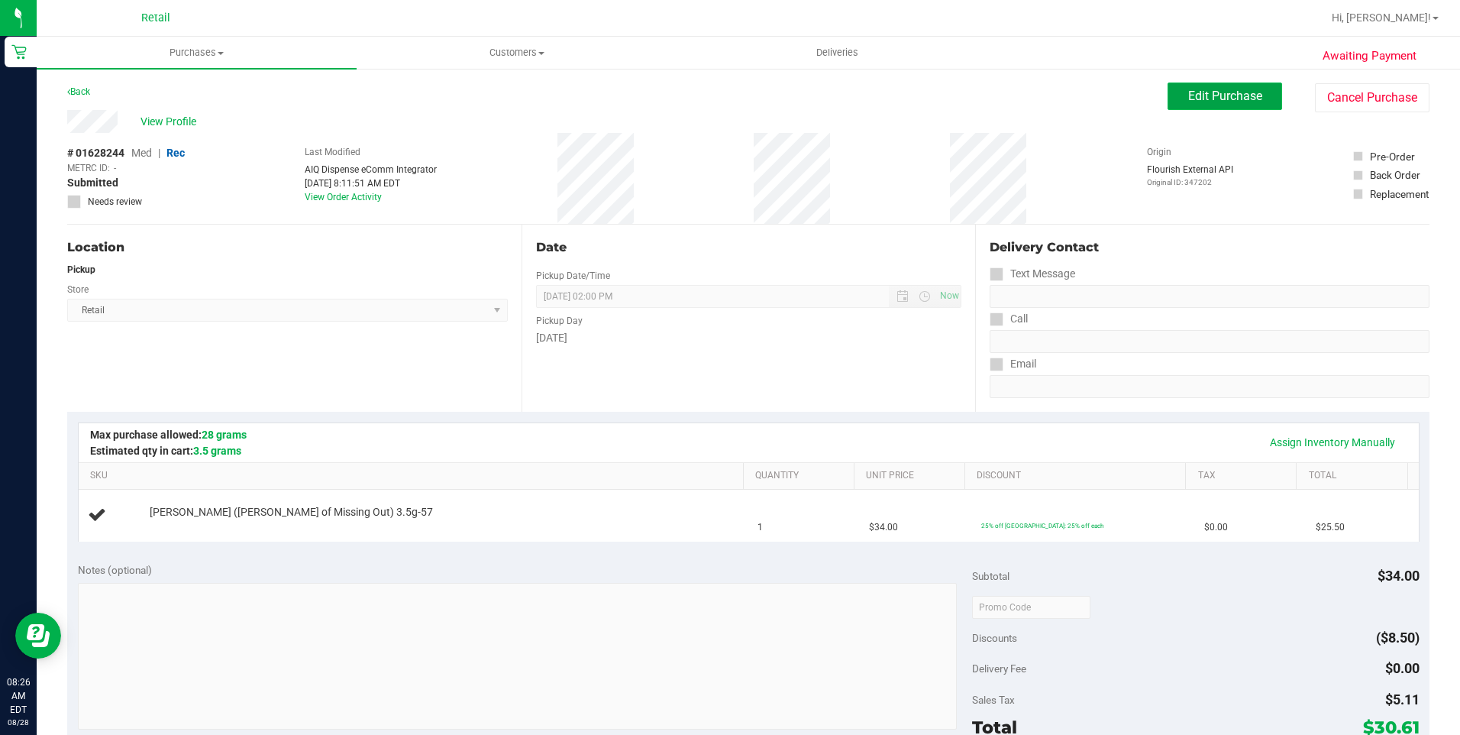
click at [1093, 100] on button "Edit Purchase" at bounding box center [1225, 95] width 115 height 27
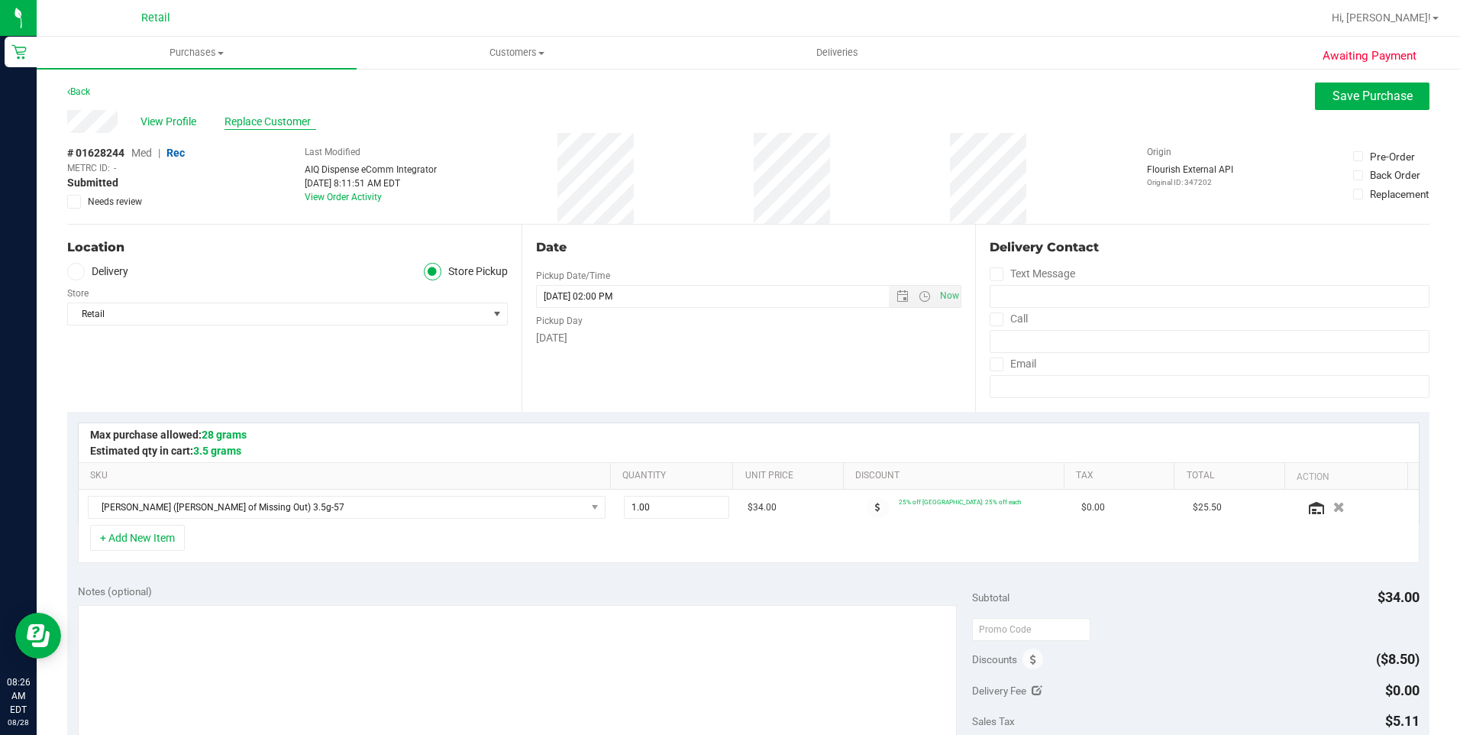
click at [280, 119] on span "Replace Customer" at bounding box center [271, 122] width 92 height 16
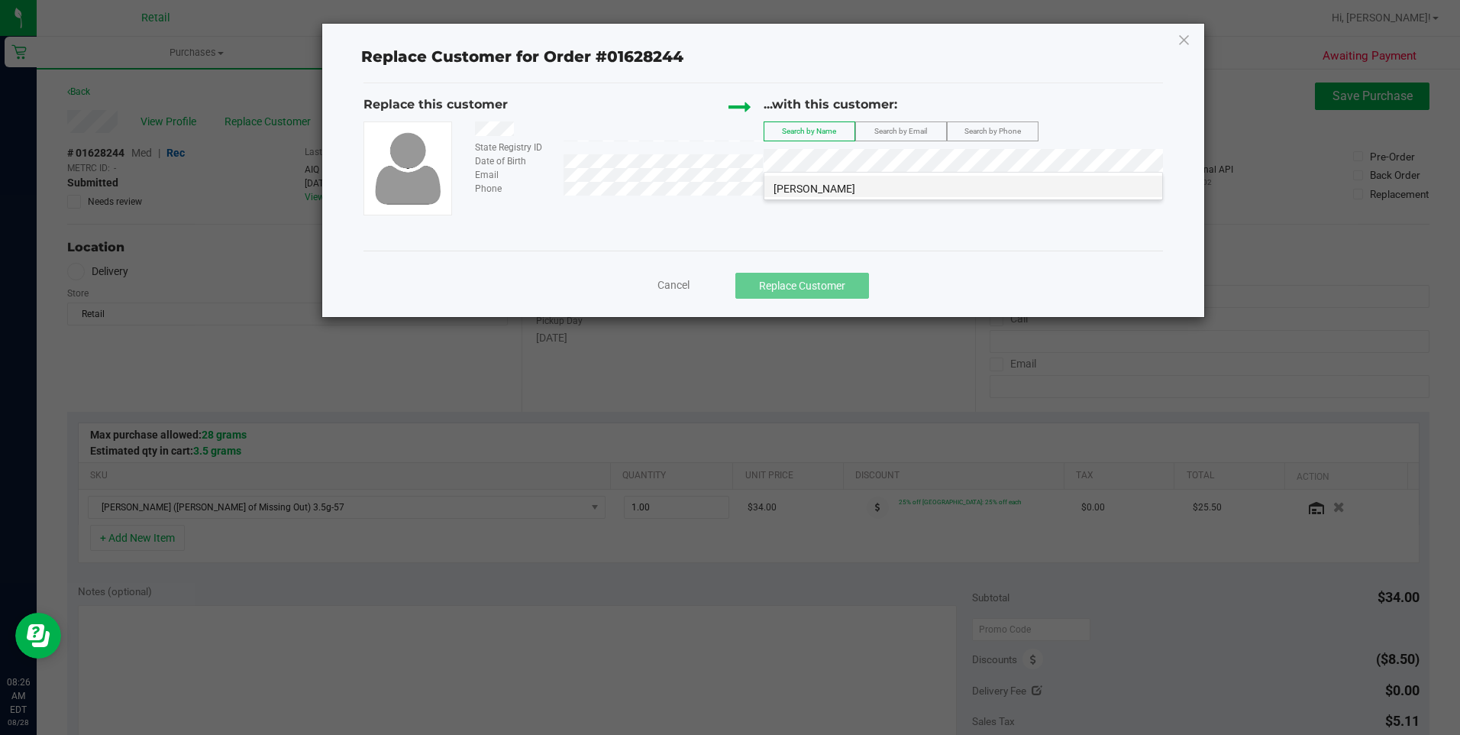
click at [850, 183] on li "Jalarris Wallace" at bounding box center [963, 186] width 398 height 21
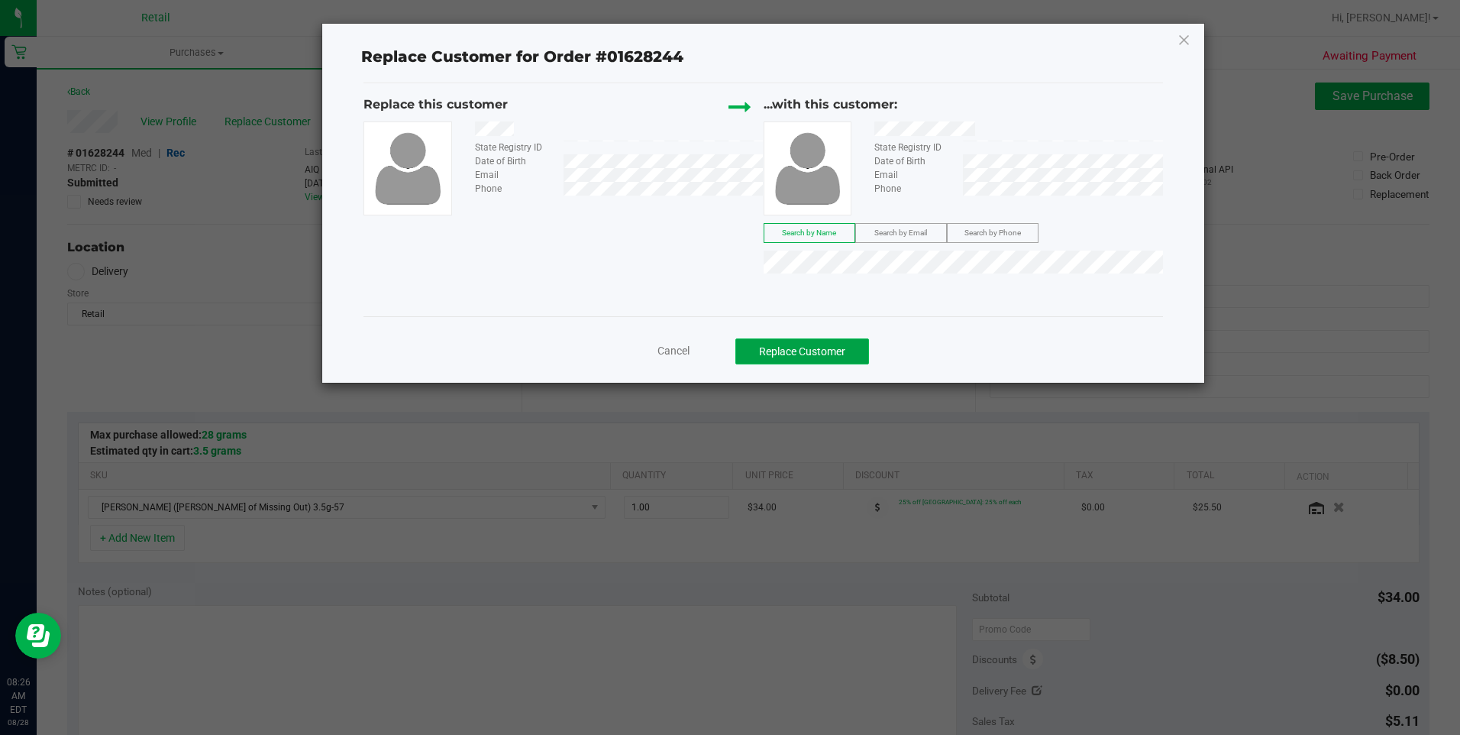
click at [817, 356] on button "Replace Customer" at bounding box center [802, 351] width 134 height 26
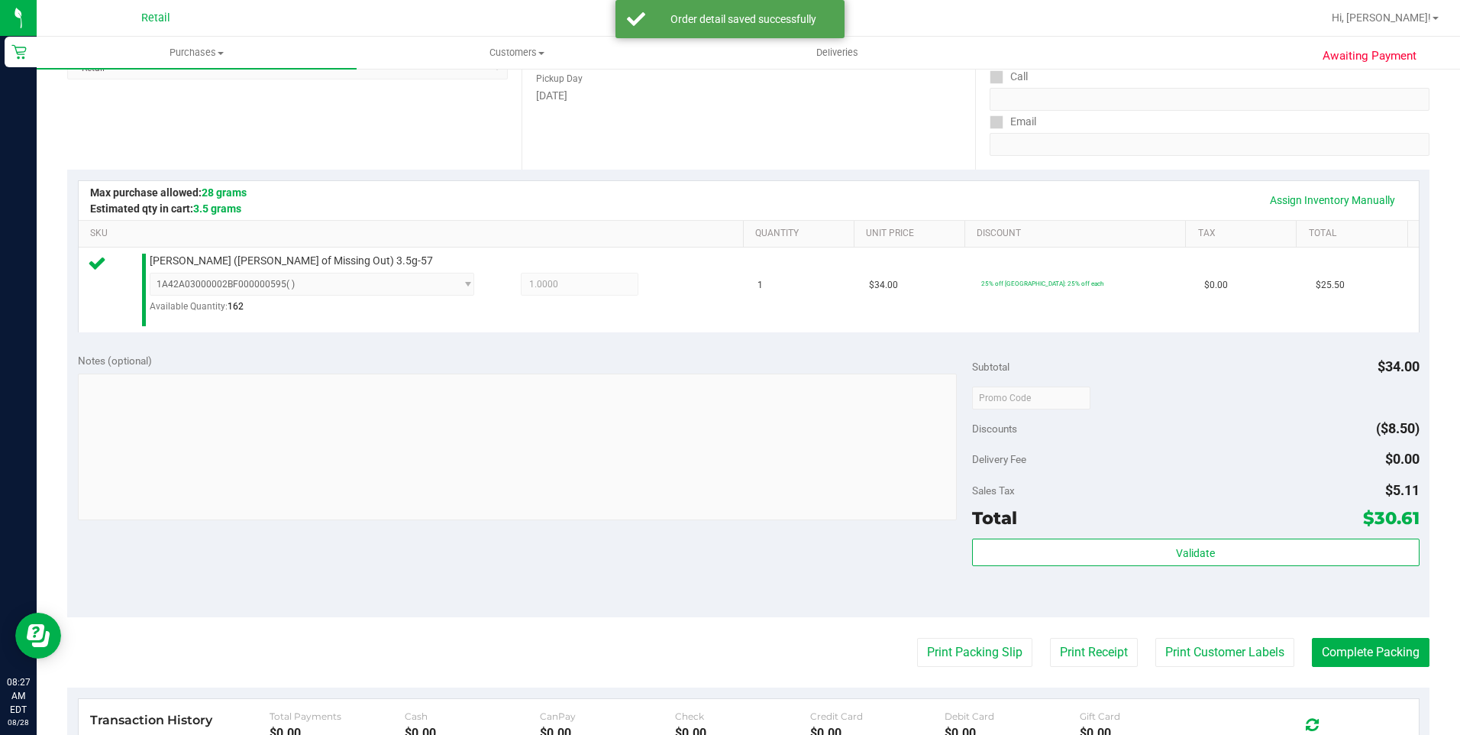
scroll to position [382, 0]
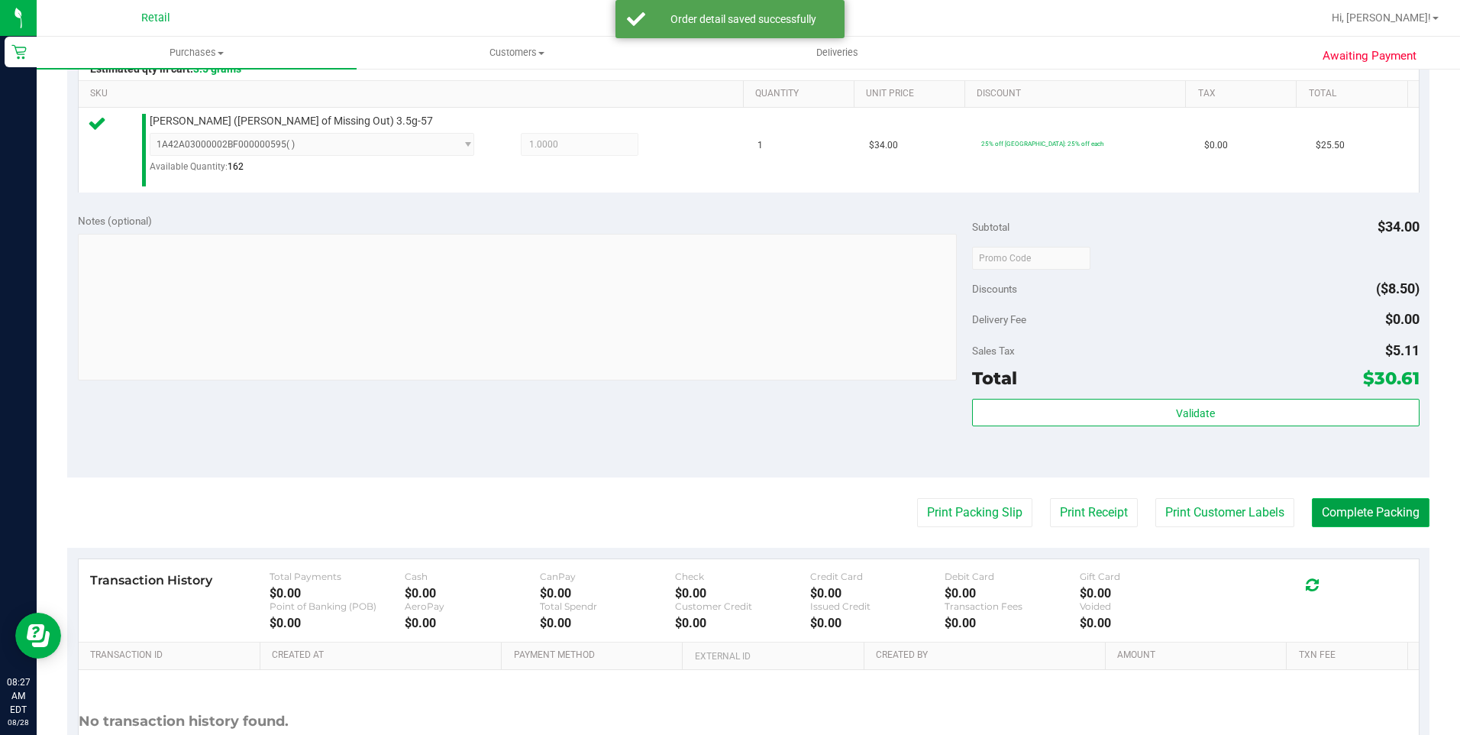
click at [1093, 500] on button "Complete Packing" at bounding box center [1371, 512] width 118 height 29
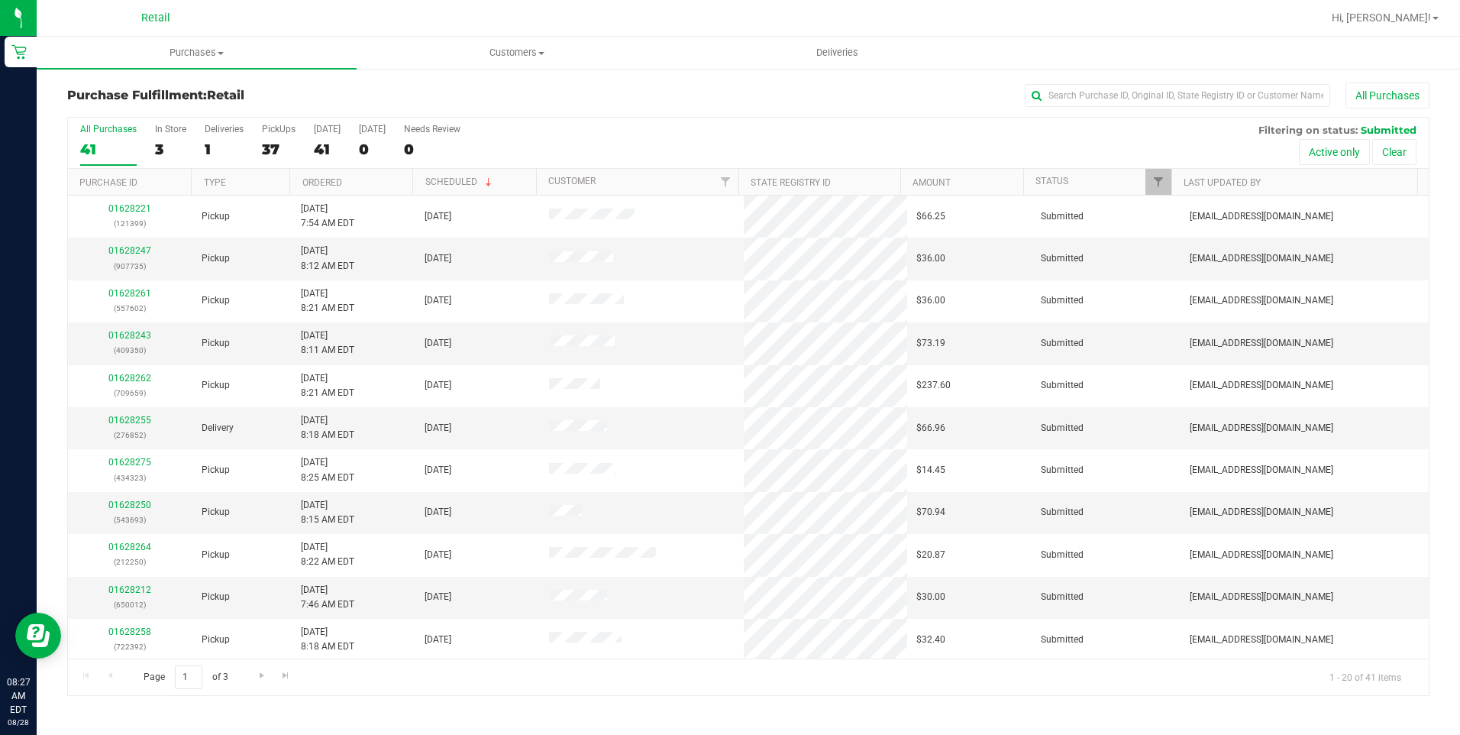
click at [1084, 83] on div "All Purchases" at bounding box center [976, 95] width 908 height 26
click at [1085, 97] on input "text" at bounding box center [1177, 95] width 305 height 23
type input "184"
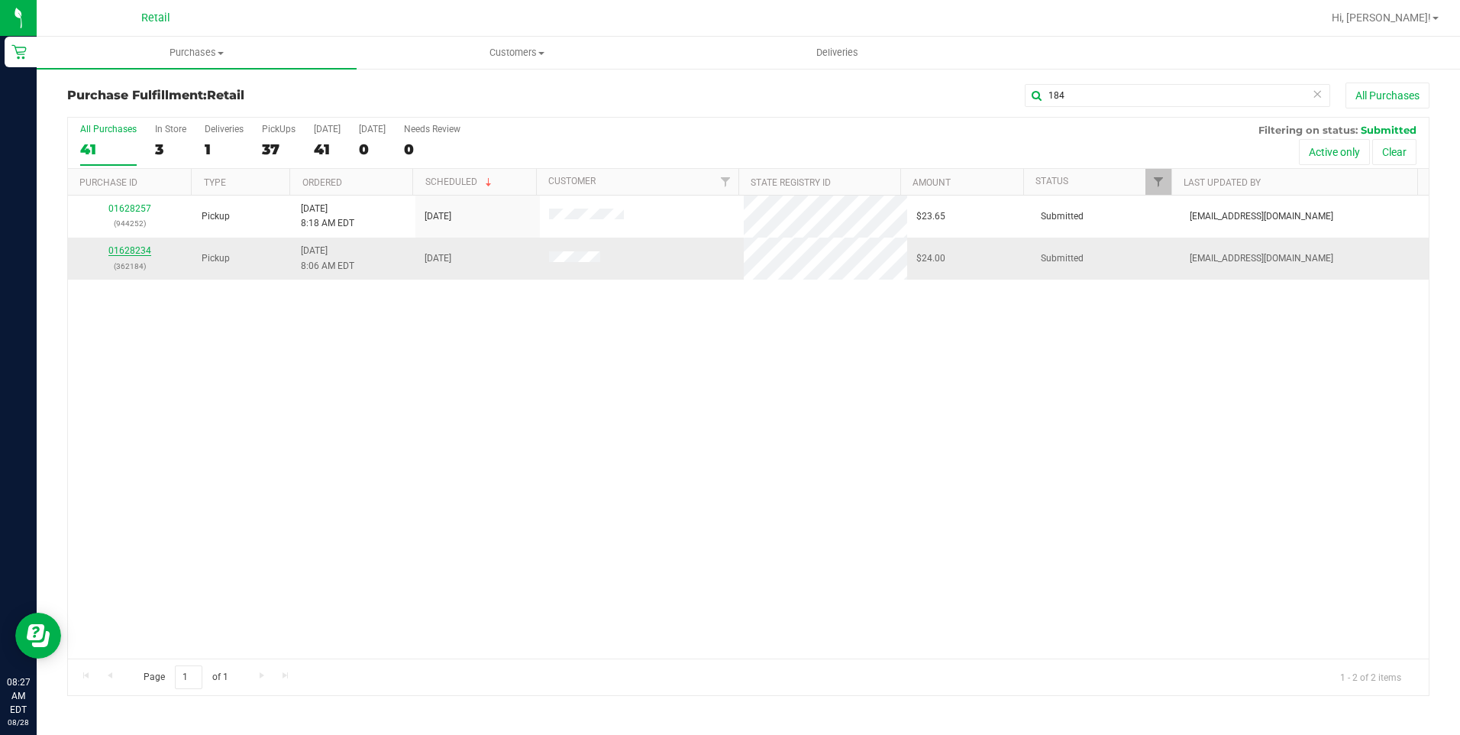
click at [131, 247] on link "01628234" at bounding box center [129, 250] width 43 height 11
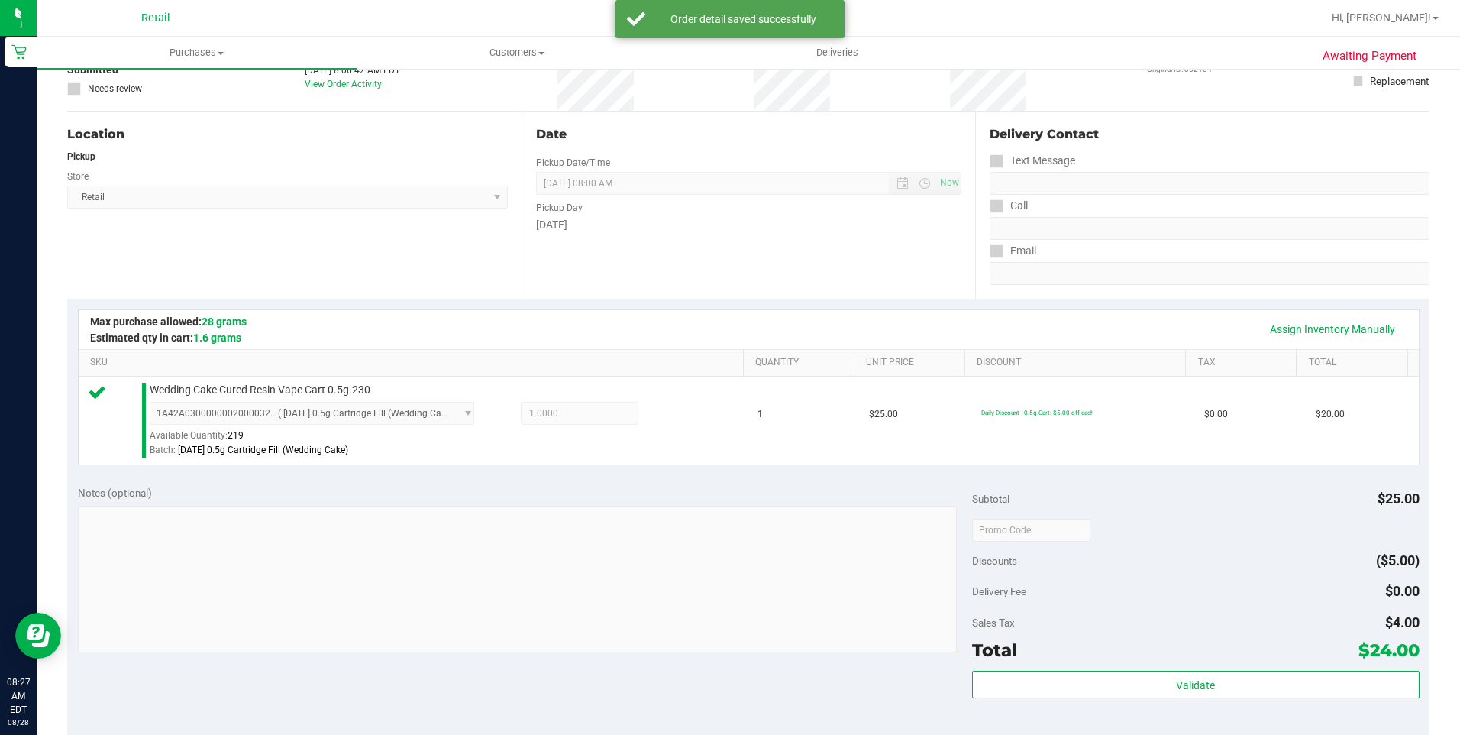
scroll to position [229, 0]
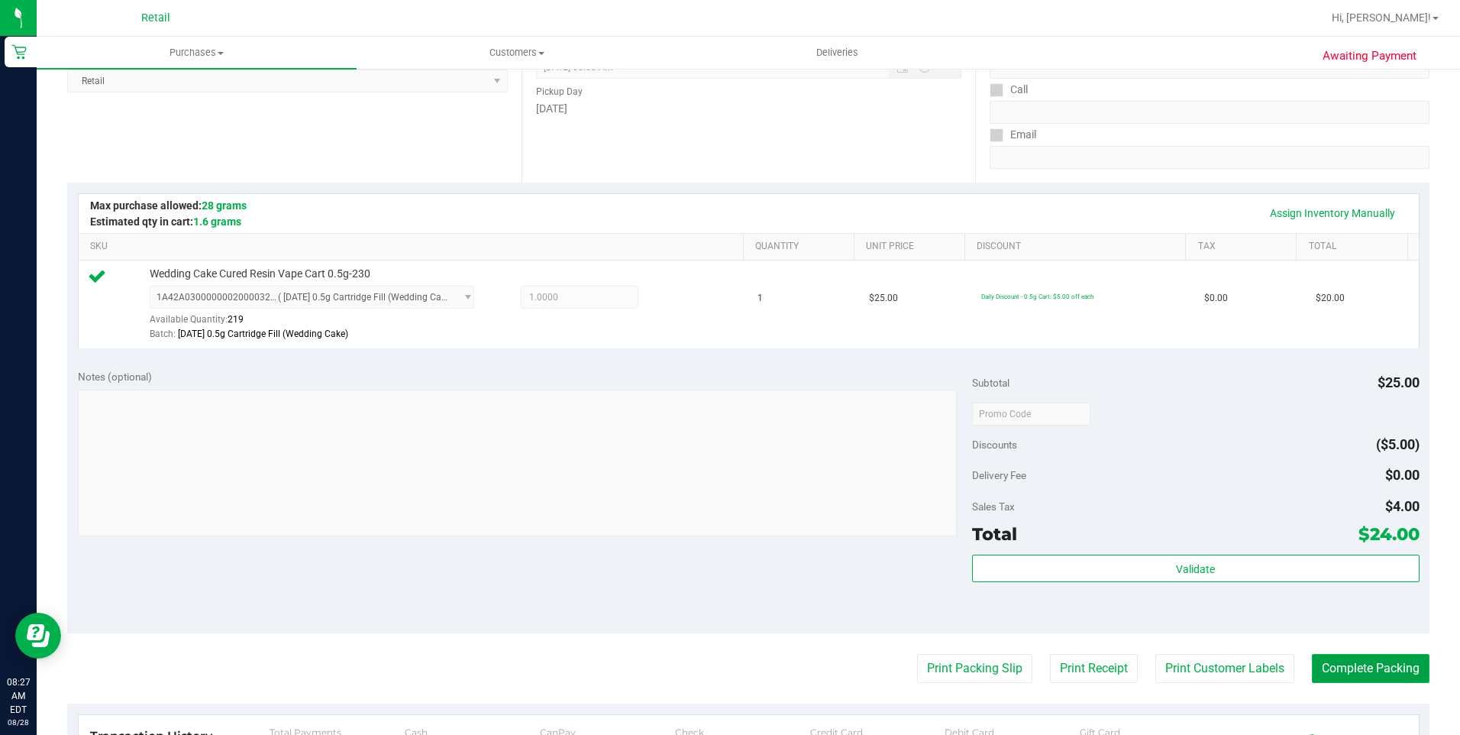
click at [1093, 596] on button "Complete Packing" at bounding box center [1371, 668] width 118 height 29
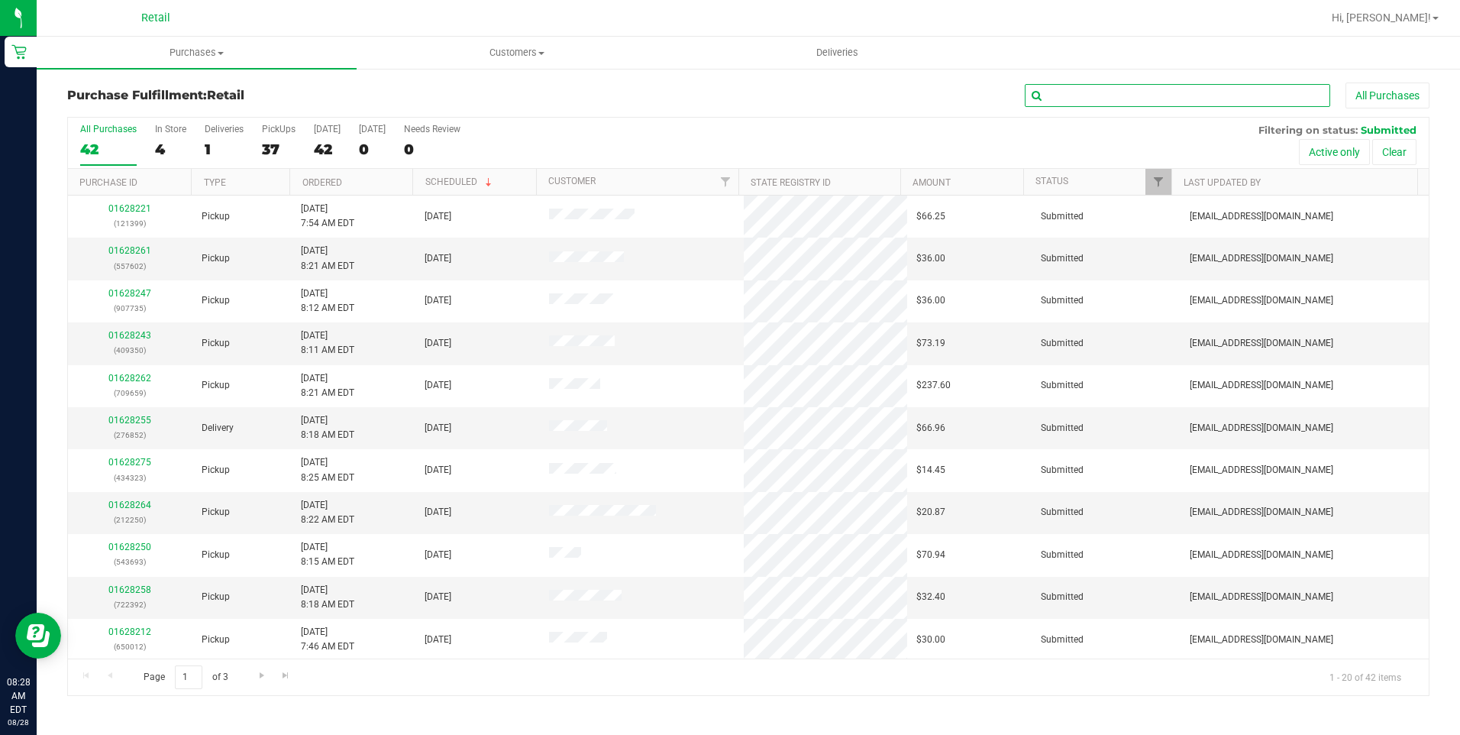
click at [1093, 92] on input "text" at bounding box center [1177, 95] width 305 height 23
type input "350"
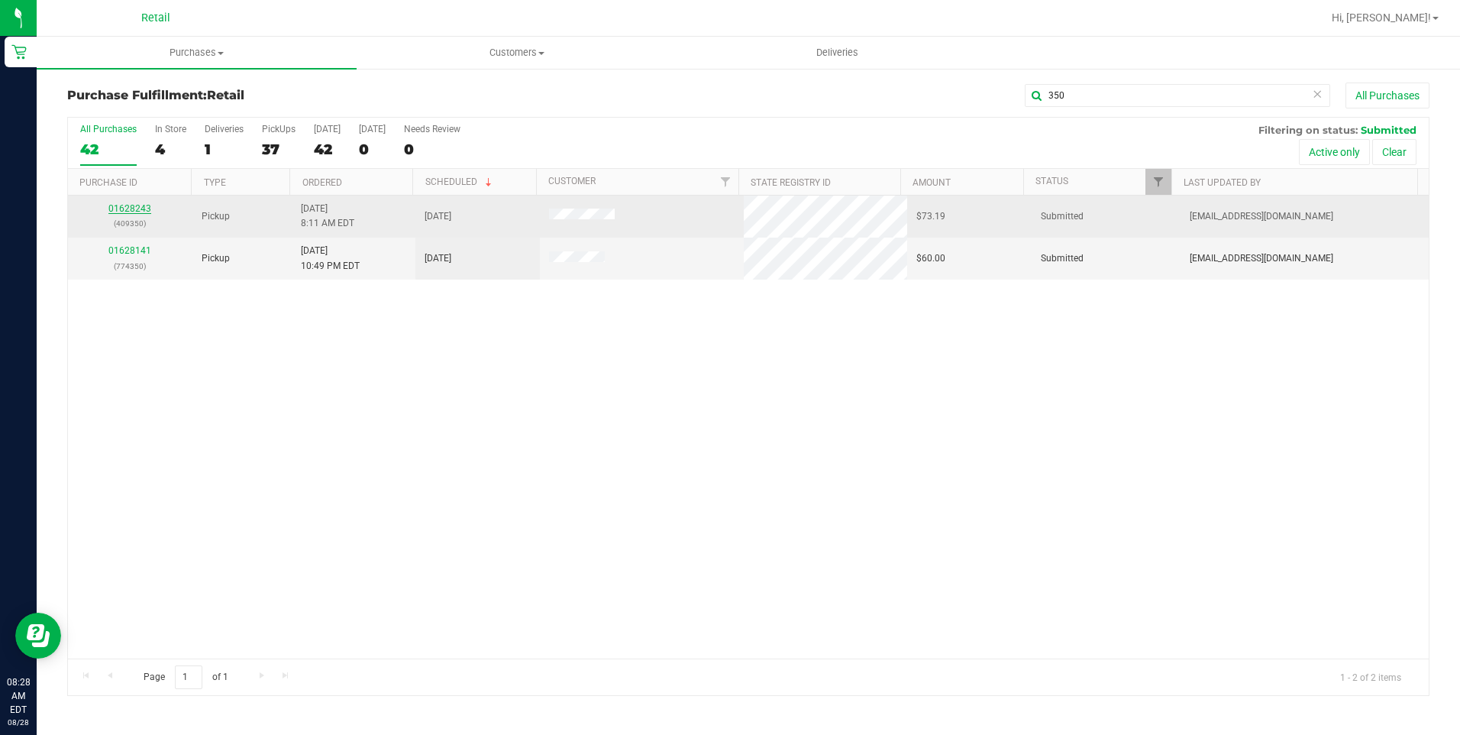
click at [137, 210] on link "01628243" at bounding box center [129, 208] width 43 height 11
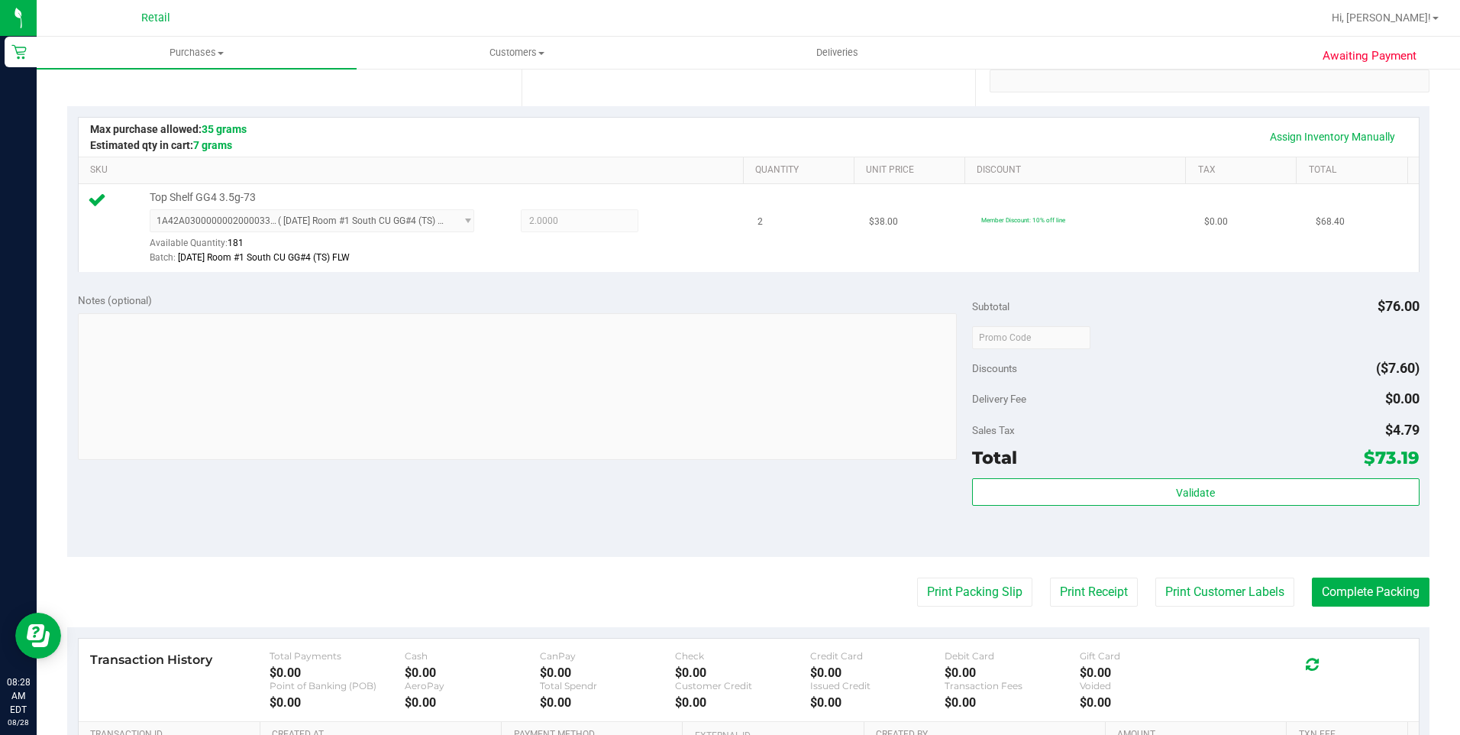
scroll to position [382, 0]
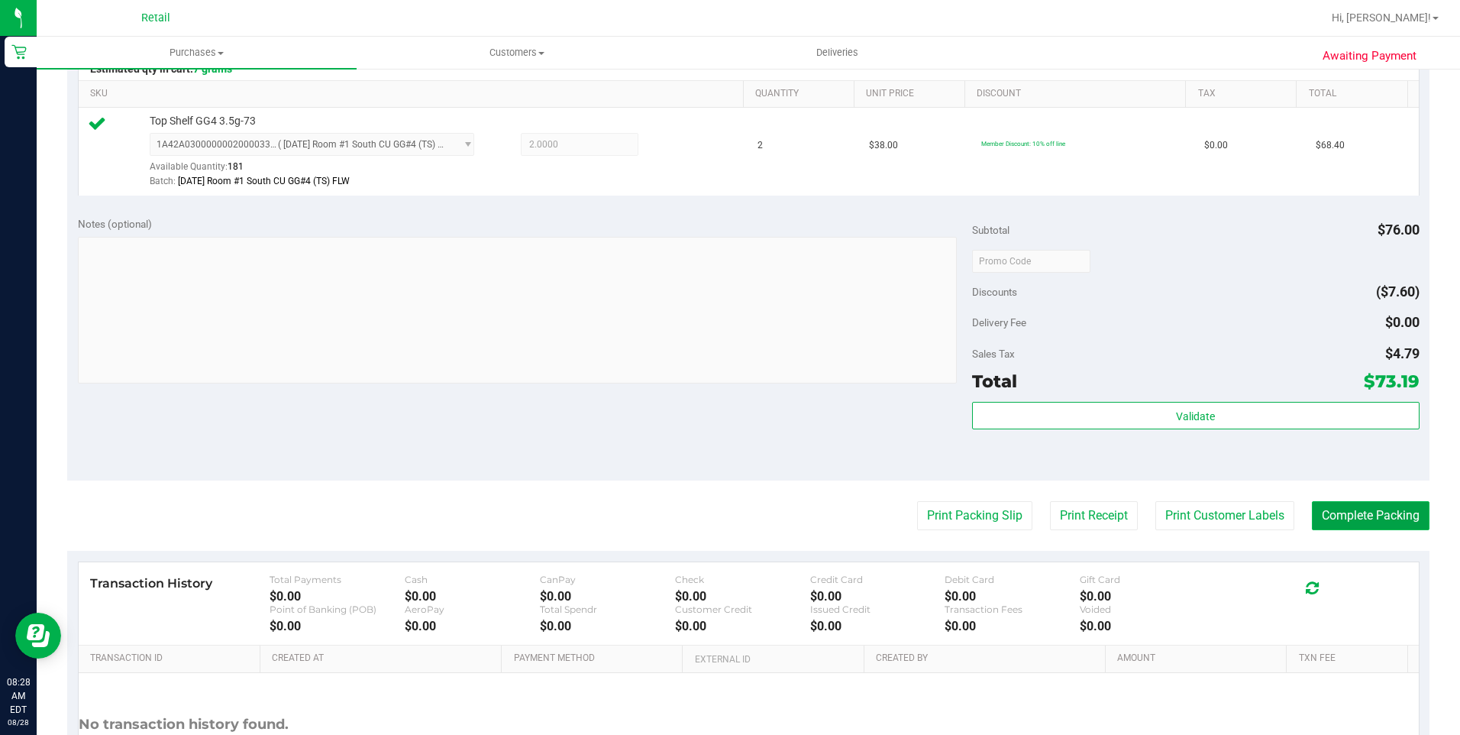
click at [1093, 512] on button "Complete Packing" at bounding box center [1371, 515] width 118 height 29
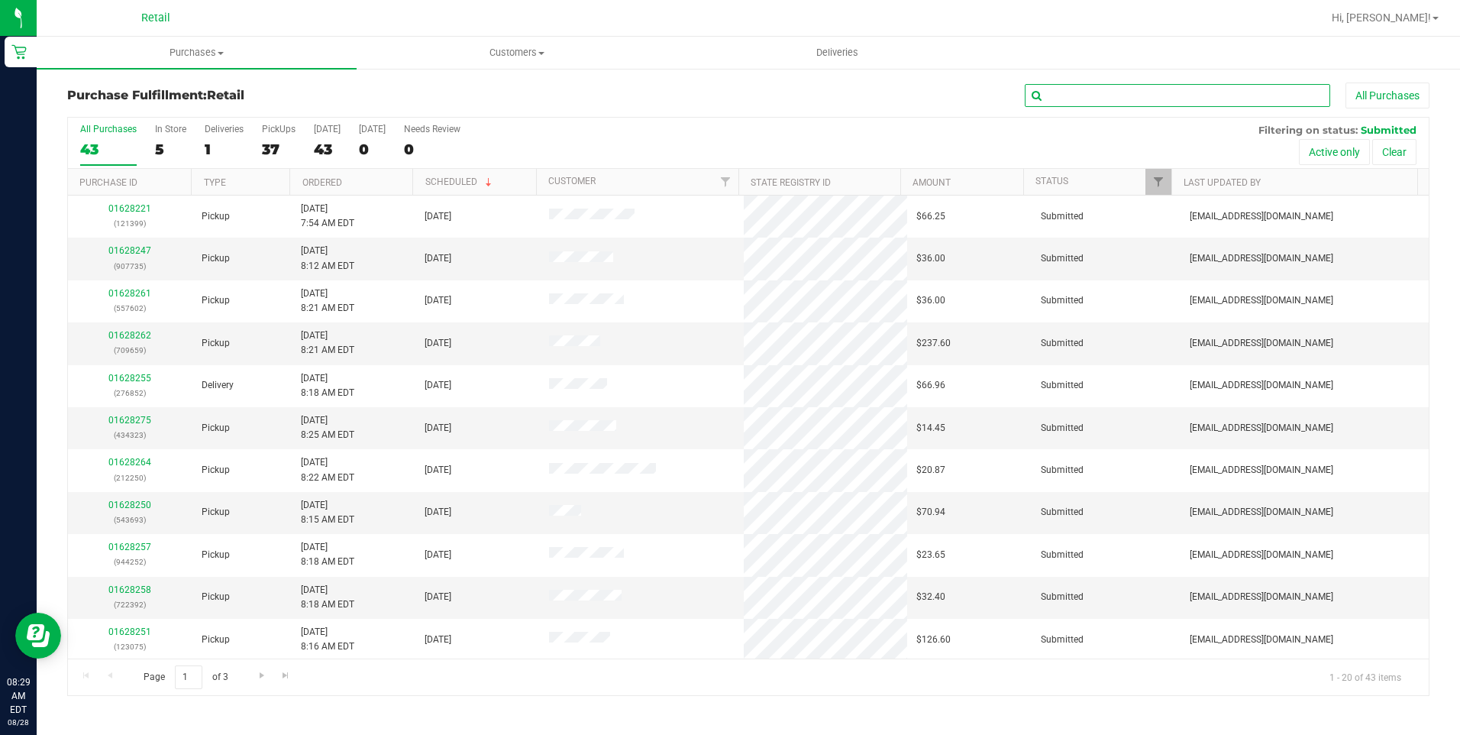
click at [1093, 87] on input "text" at bounding box center [1177, 95] width 305 height 23
type input "375"
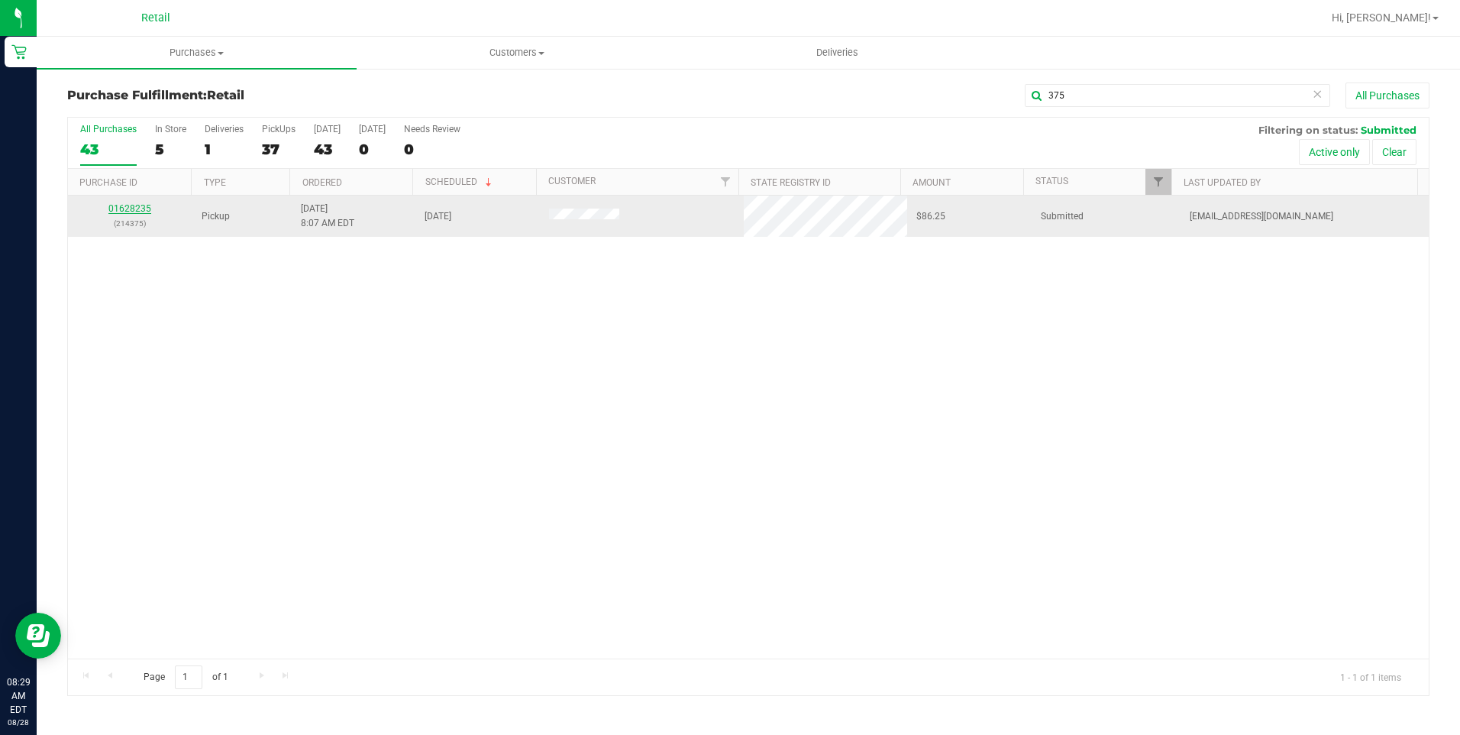
click at [137, 207] on link "01628235" at bounding box center [129, 208] width 43 height 11
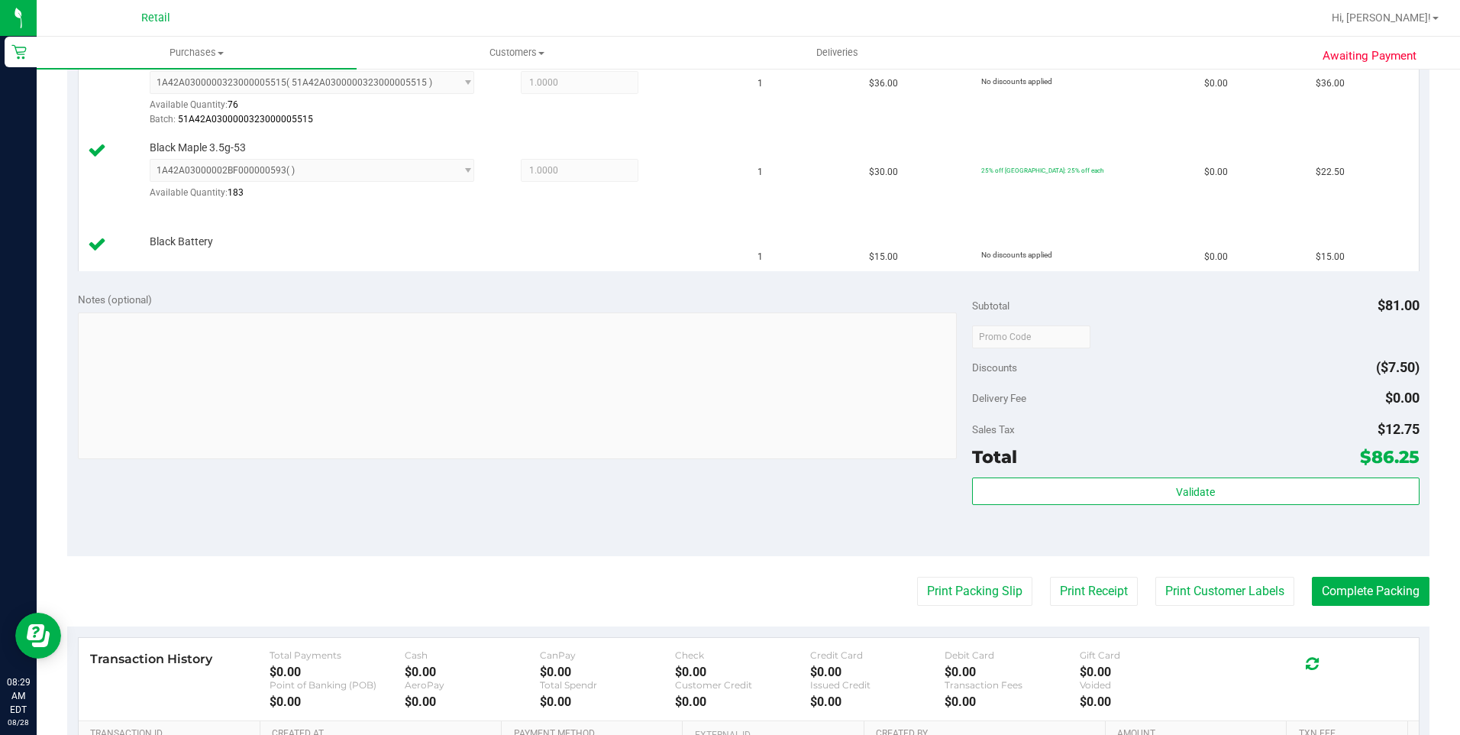
scroll to position [458, 0]
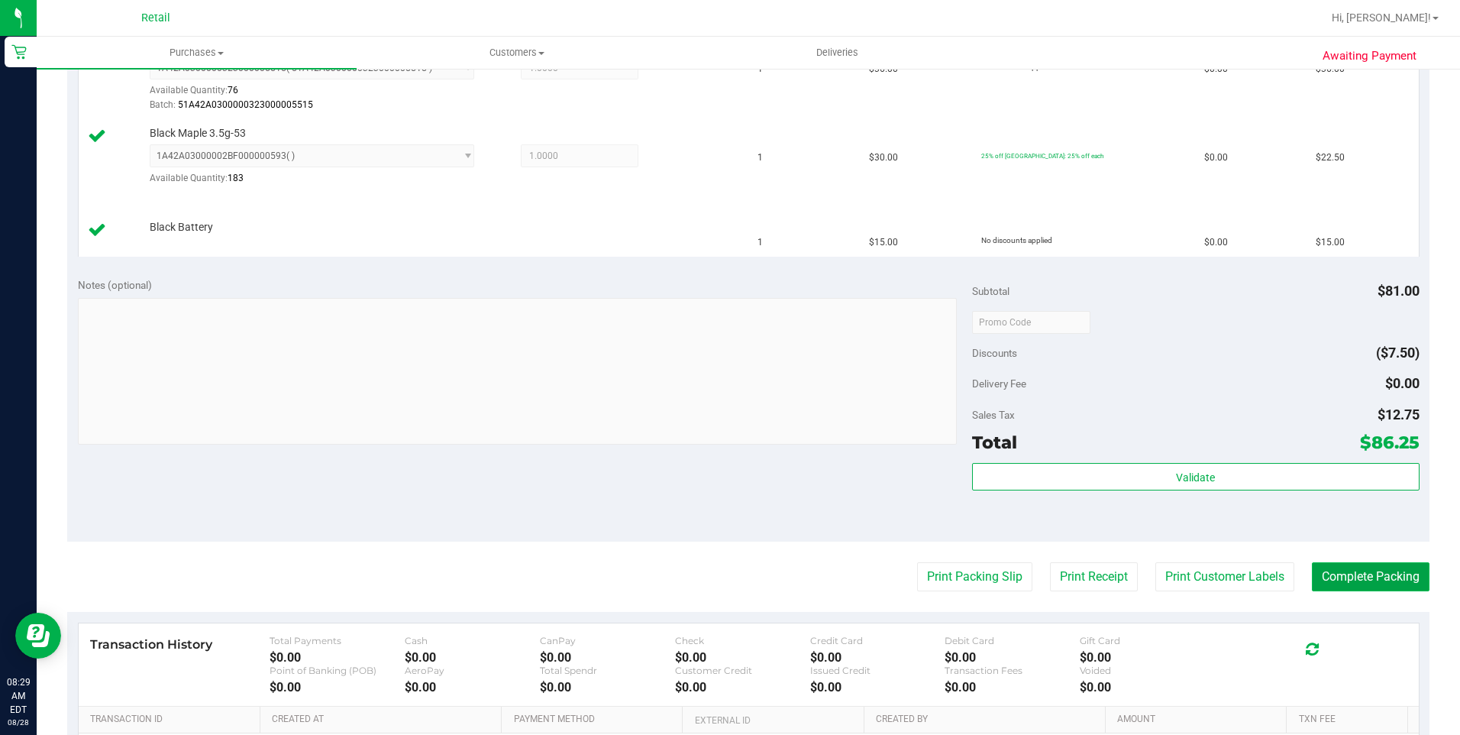
click at [1093, 582] on button "Complete Packing" at bounding box center [1371, 576] width 118 height 29
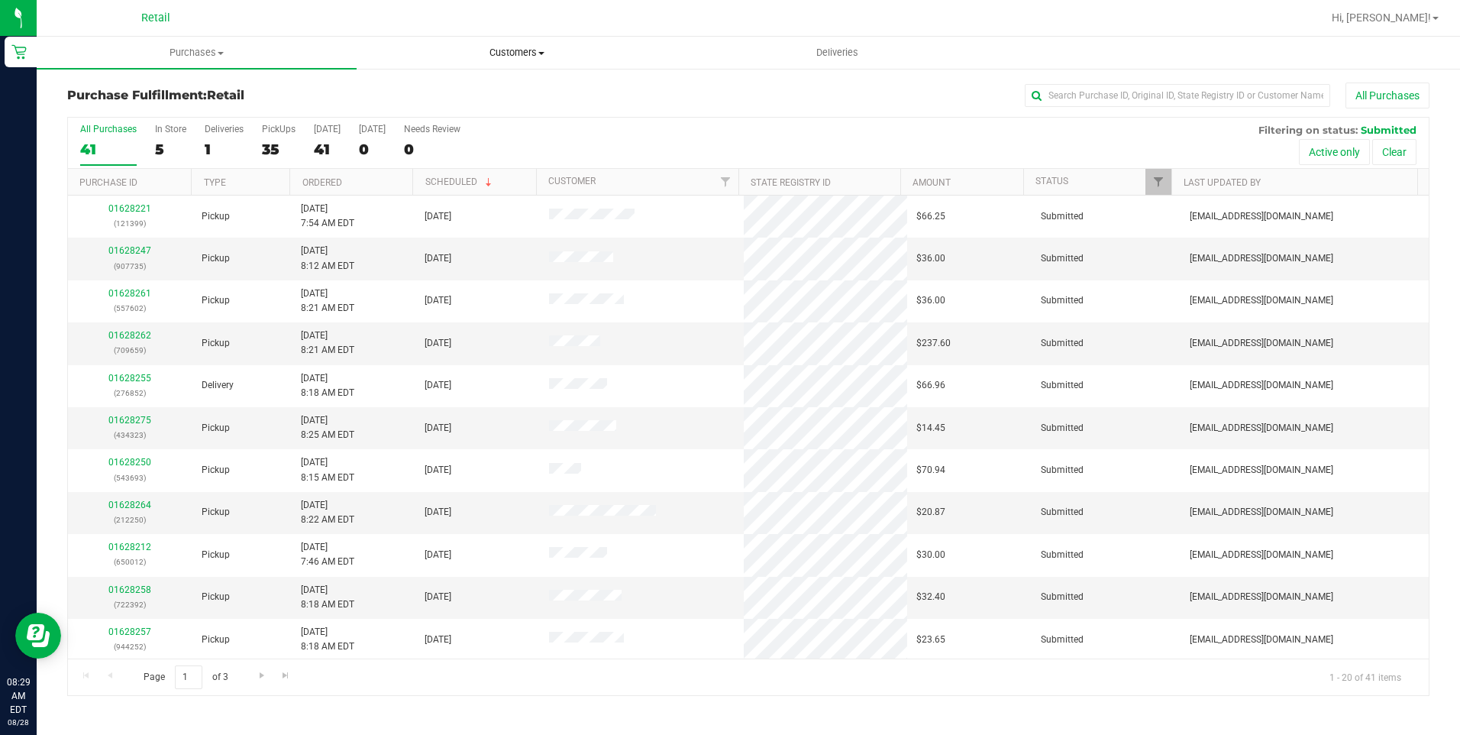
click at [514, 50] on span "Customers" at bounding box center [516, 53] width 318 height 14
click at [218, 55] on span "Purchases" at bounding box center [196, 53] width 318 height 14
click at [99, 113] on span "Fulfillment" at bounding box center [84, 110] width 95 height 13
click at [1093, 97] on input "text" at bounding box center [1177, 95] width 305 height 23
type input "323"
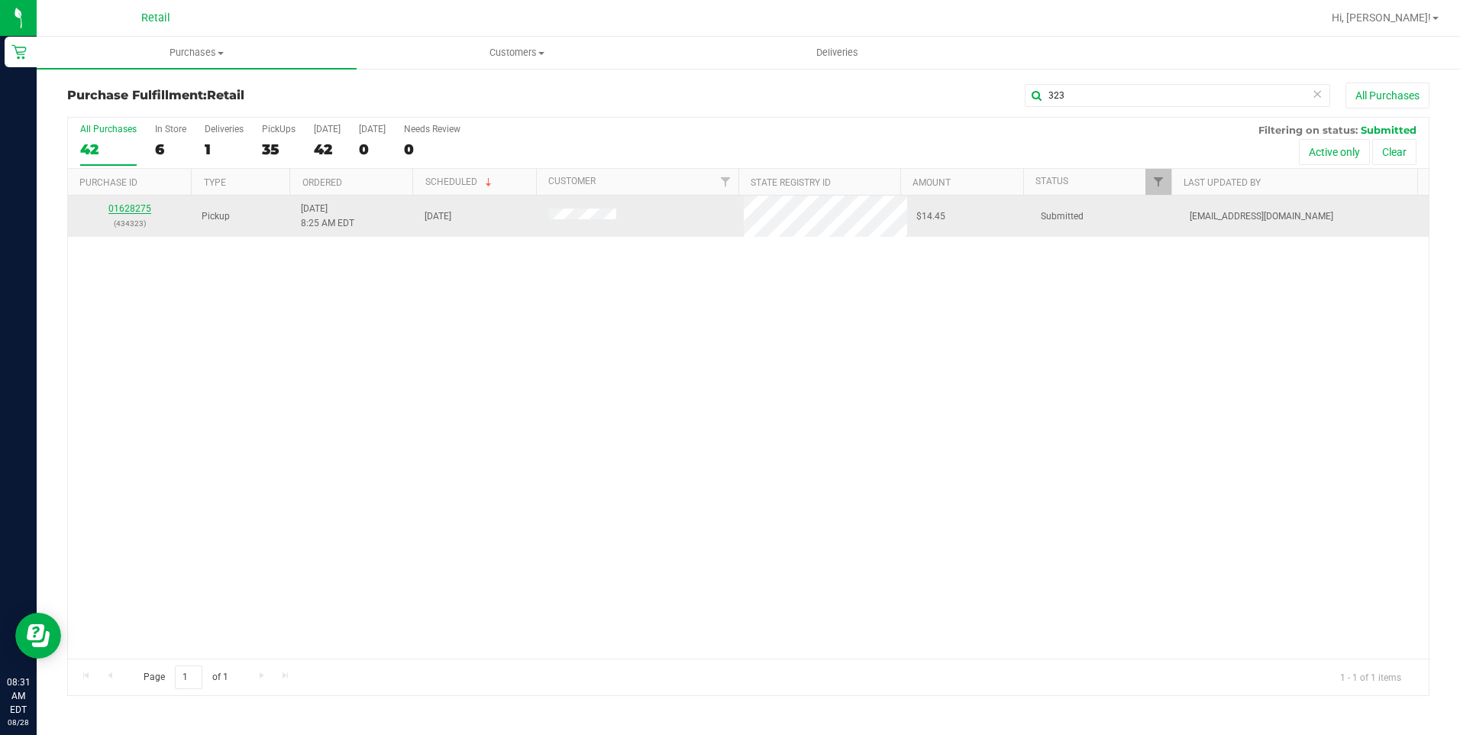
click at [129, 210] on link "01628275" at bounding box center [129, 208] width 43 height 11
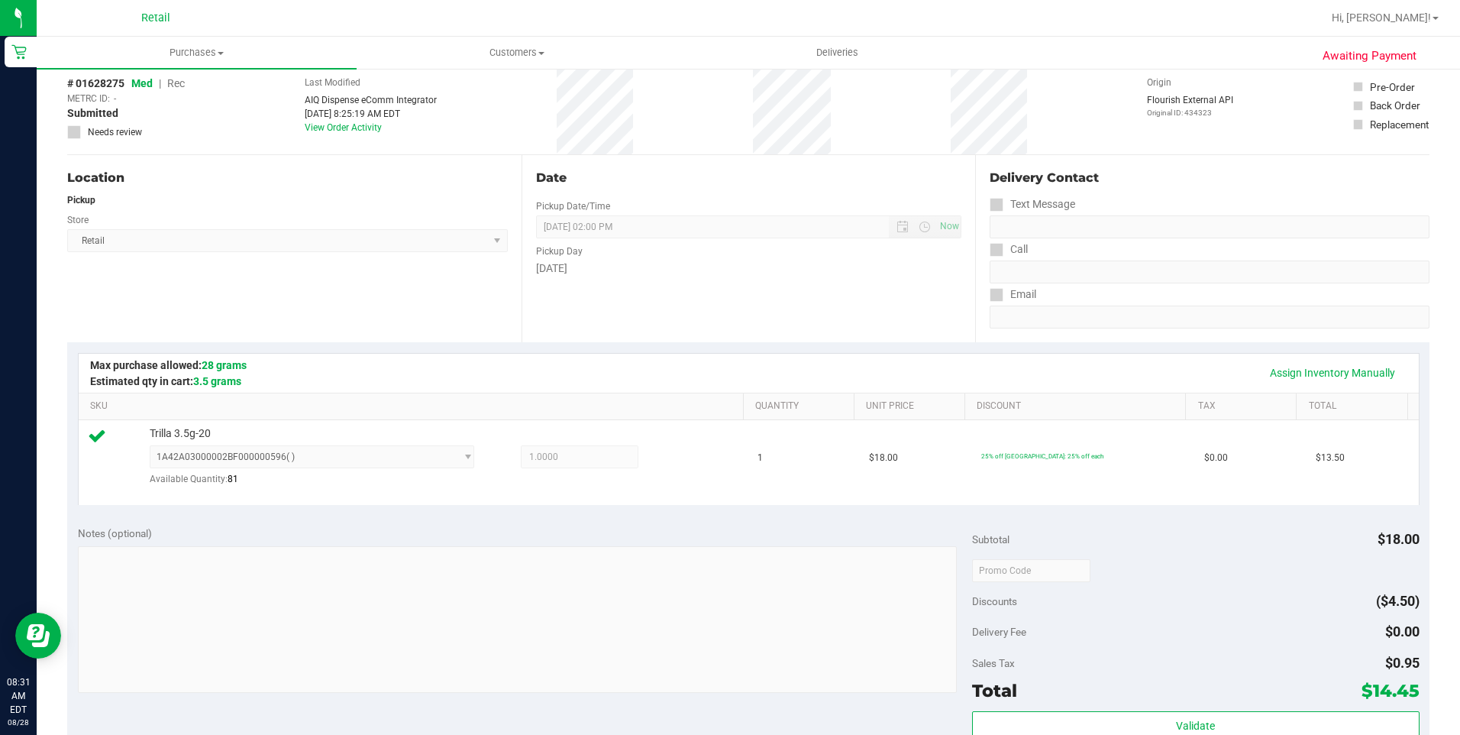
scroll to position [382, 0]
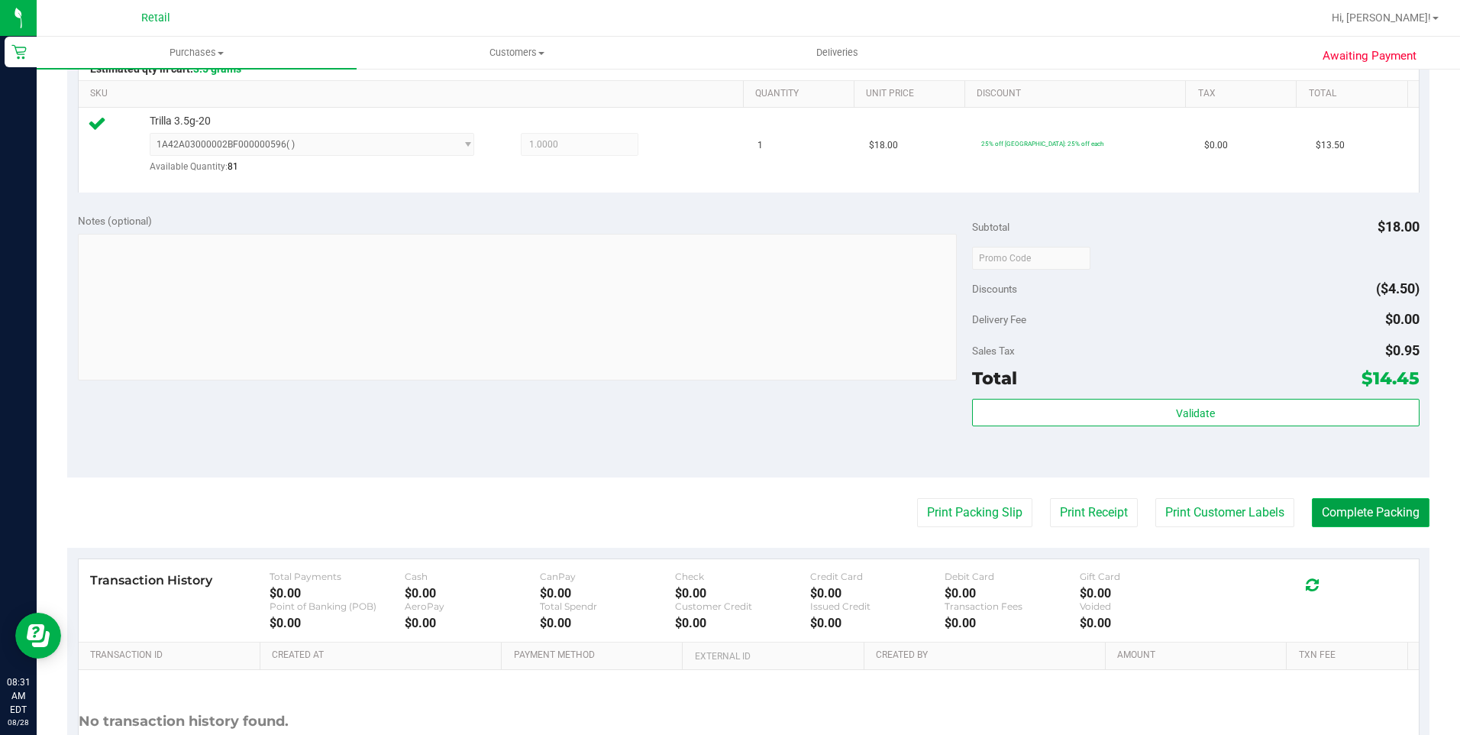
click at [1093, 513] on button "Complete Packing" at bounding box center [1371, 512] width 118 height 29
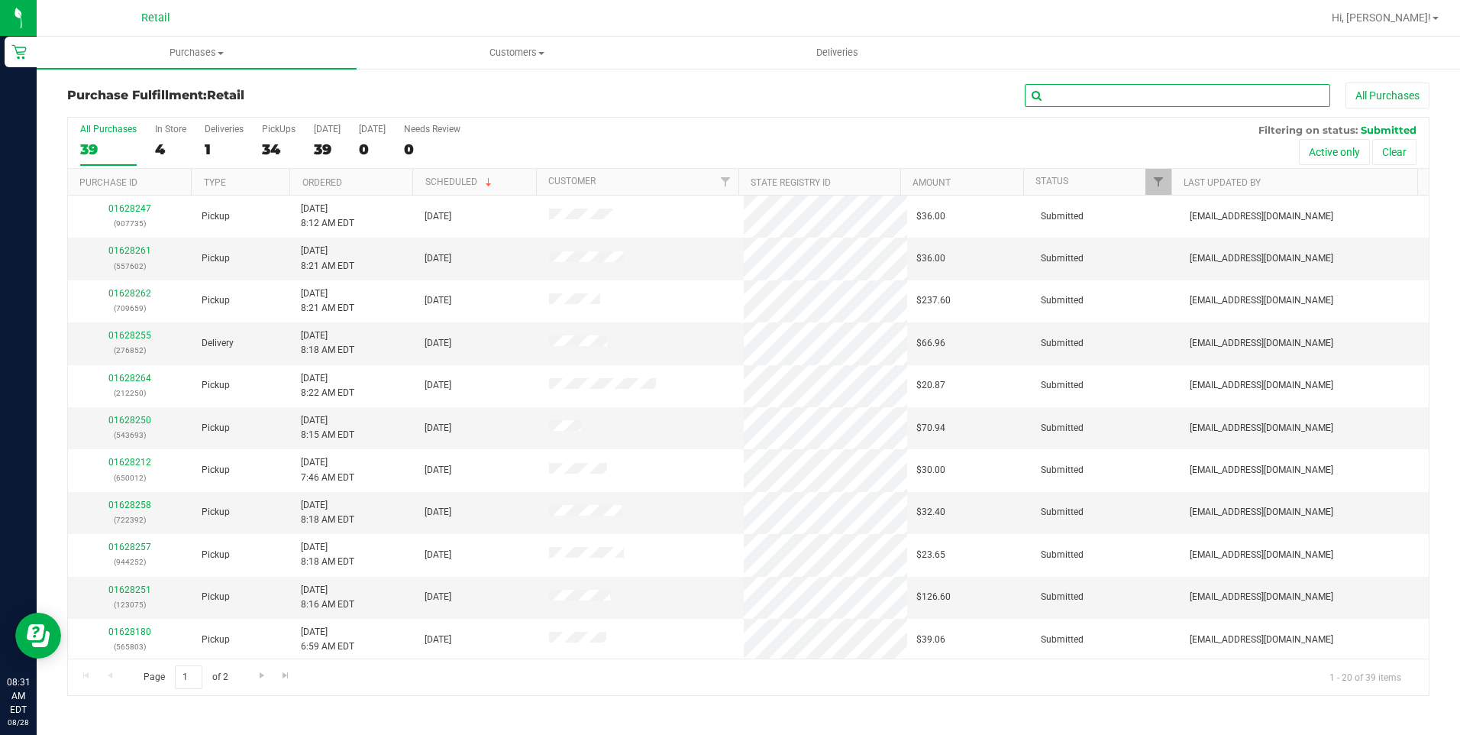
click at [1093, 99] on input "text" at bounding box center [1177, 95] width 305 height 23
type input "659"
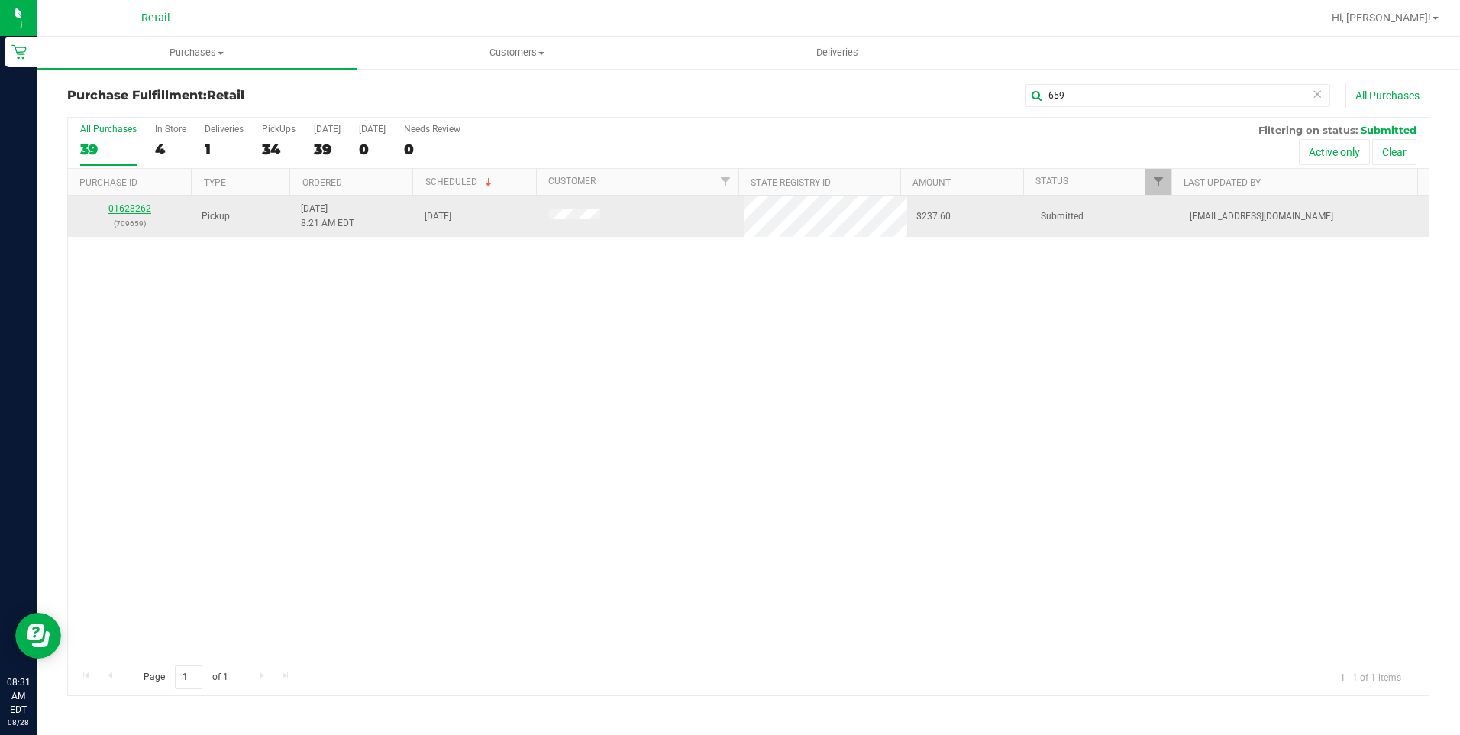
click at [132, 208] on link "01628262" at bounding box center [129, 208] width 43 height 11
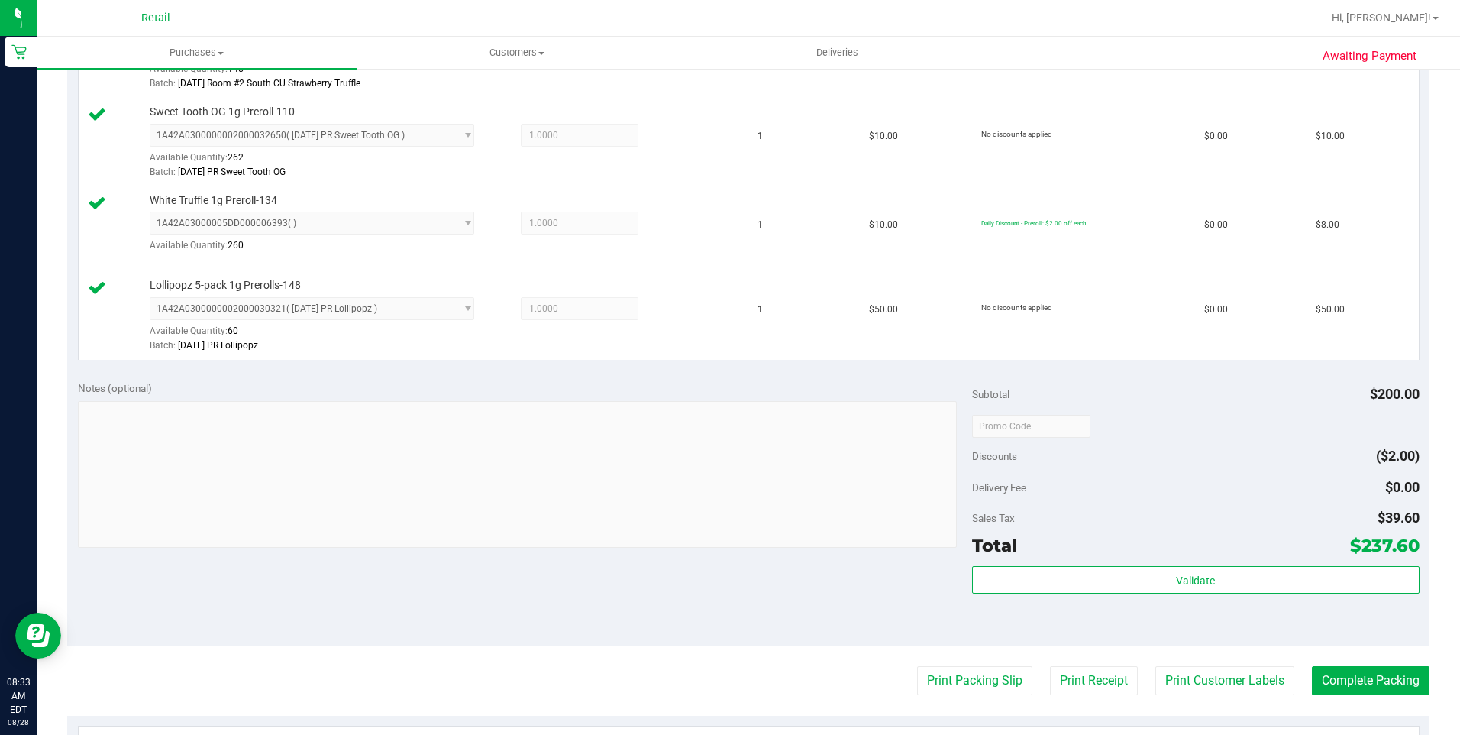
scroll to position [993, 0]
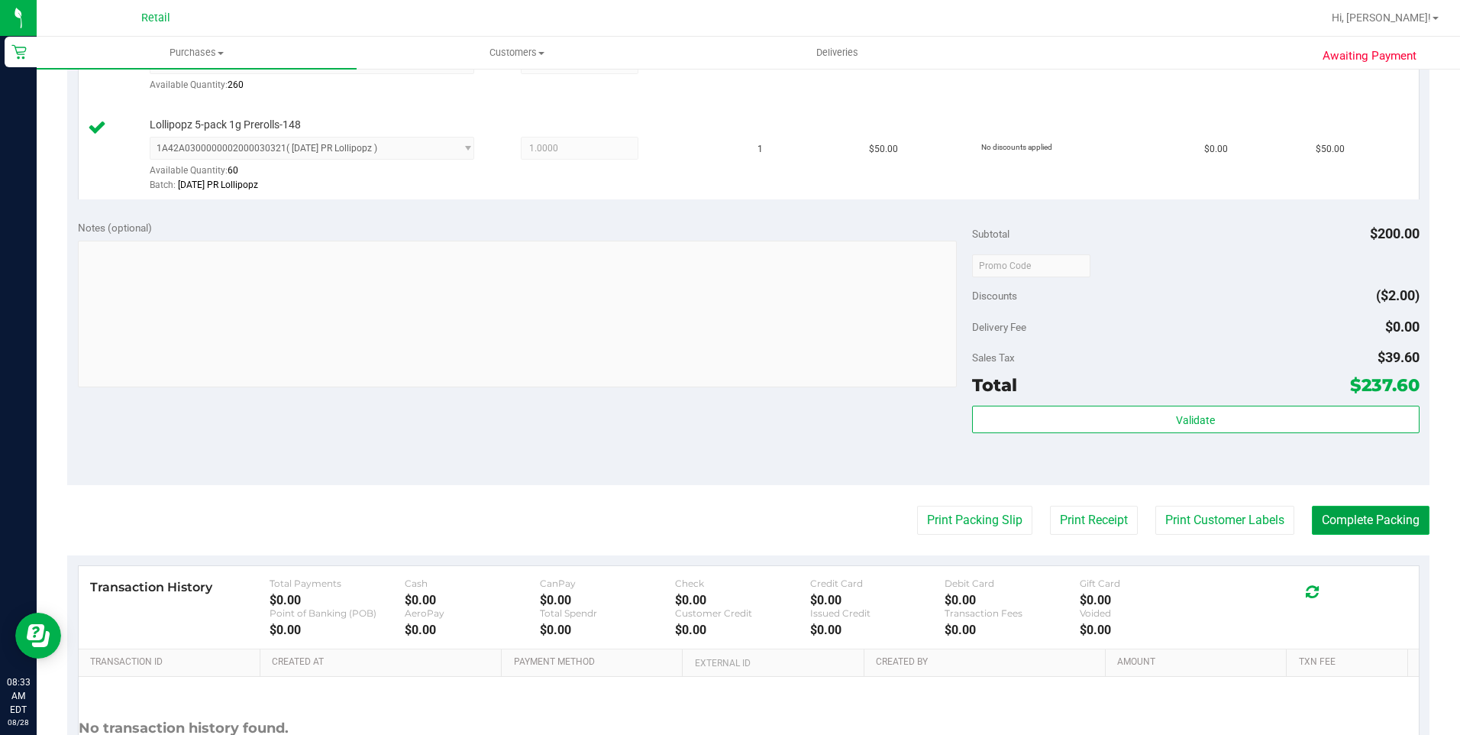
click at [1093, 525] on button "Complete Packing" at bounding box center [1371, 520] width 118 height 29
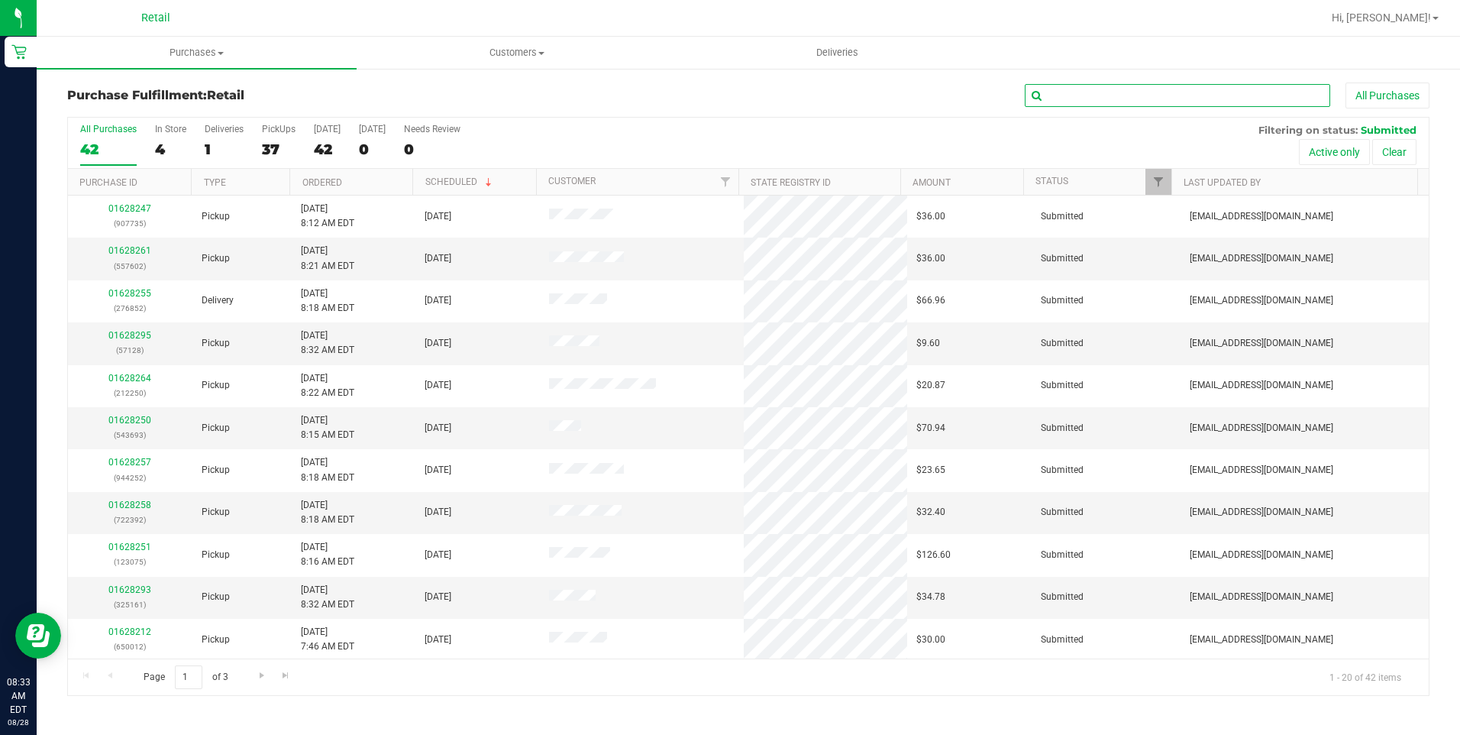
click at [1093, 100] on input "text" at bounding box center [1177, 95] width 305 height 23
type input "462"
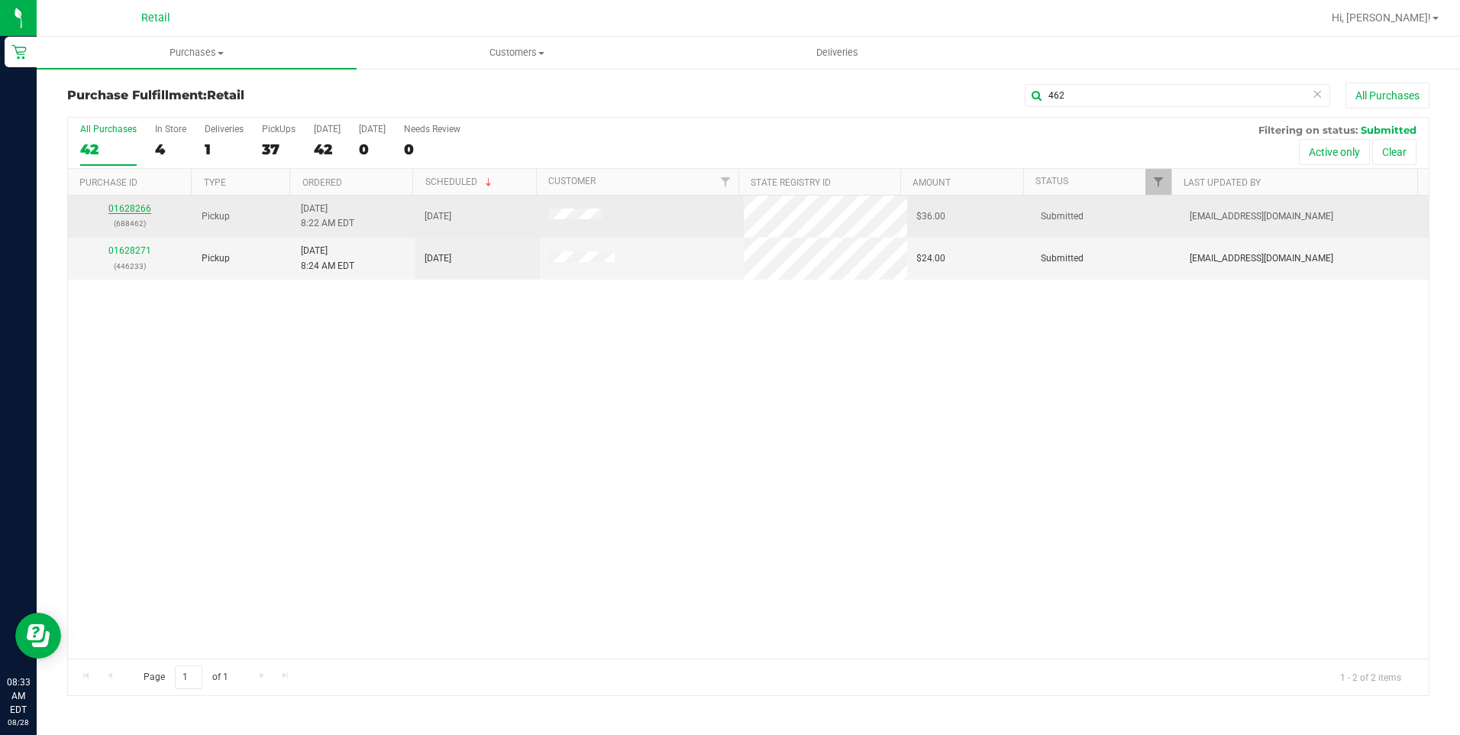
click at [139, 210] on link "01628266" at bounding box center [129, 208] width 43 height 11
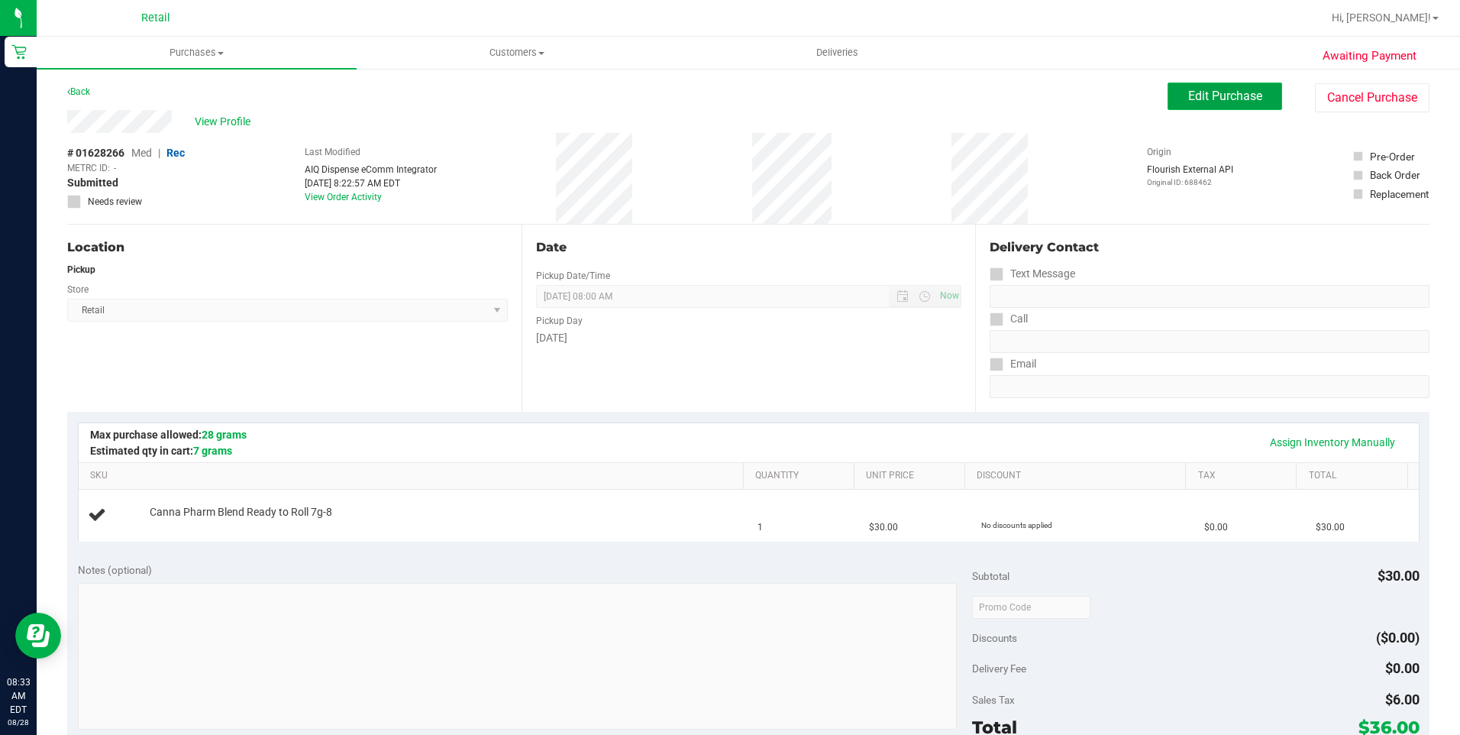
click at [1093, 88] on button "Edit Purchase" at bounding box center [1225, 95] width 115 height 27
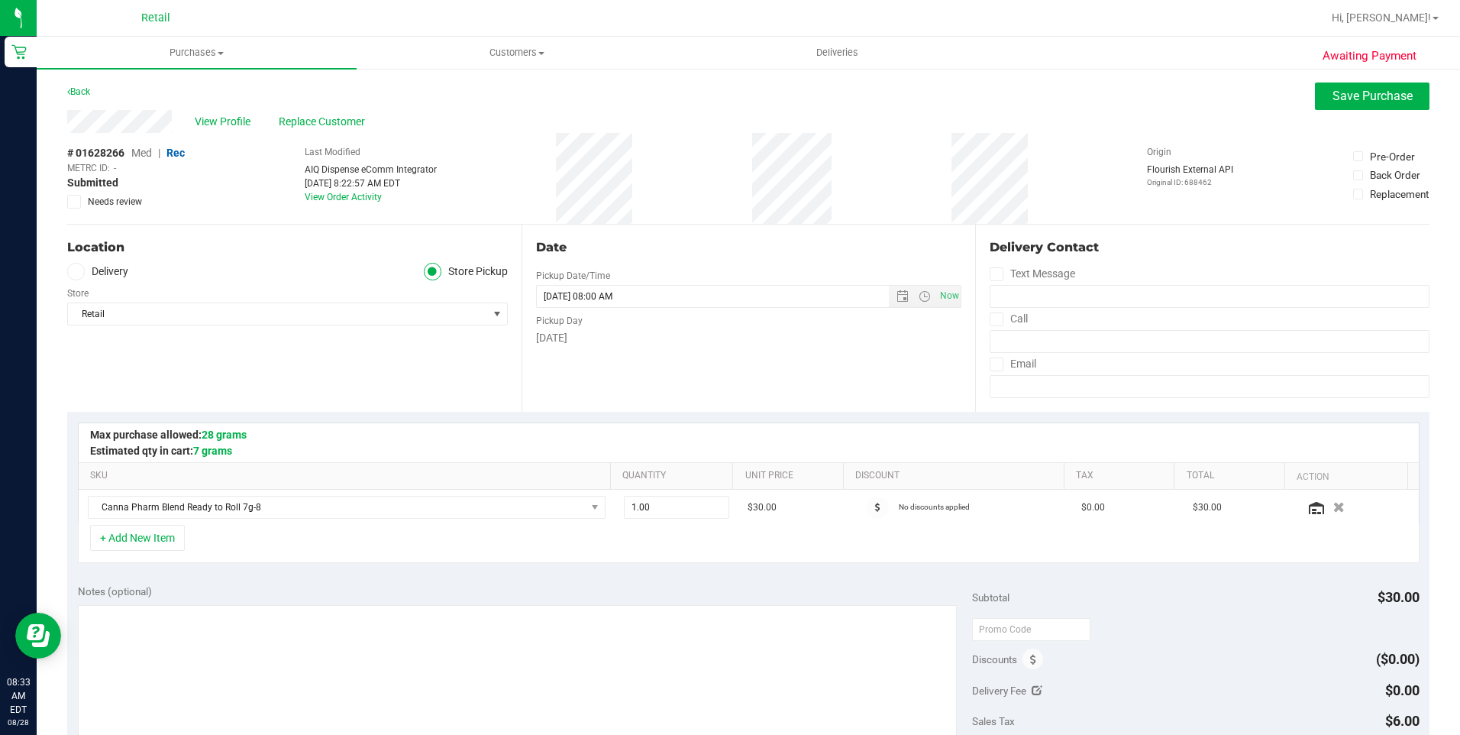
click at [326, 122] on span "Replace Customer" at bounding box center [325, 122] width 92 height 16
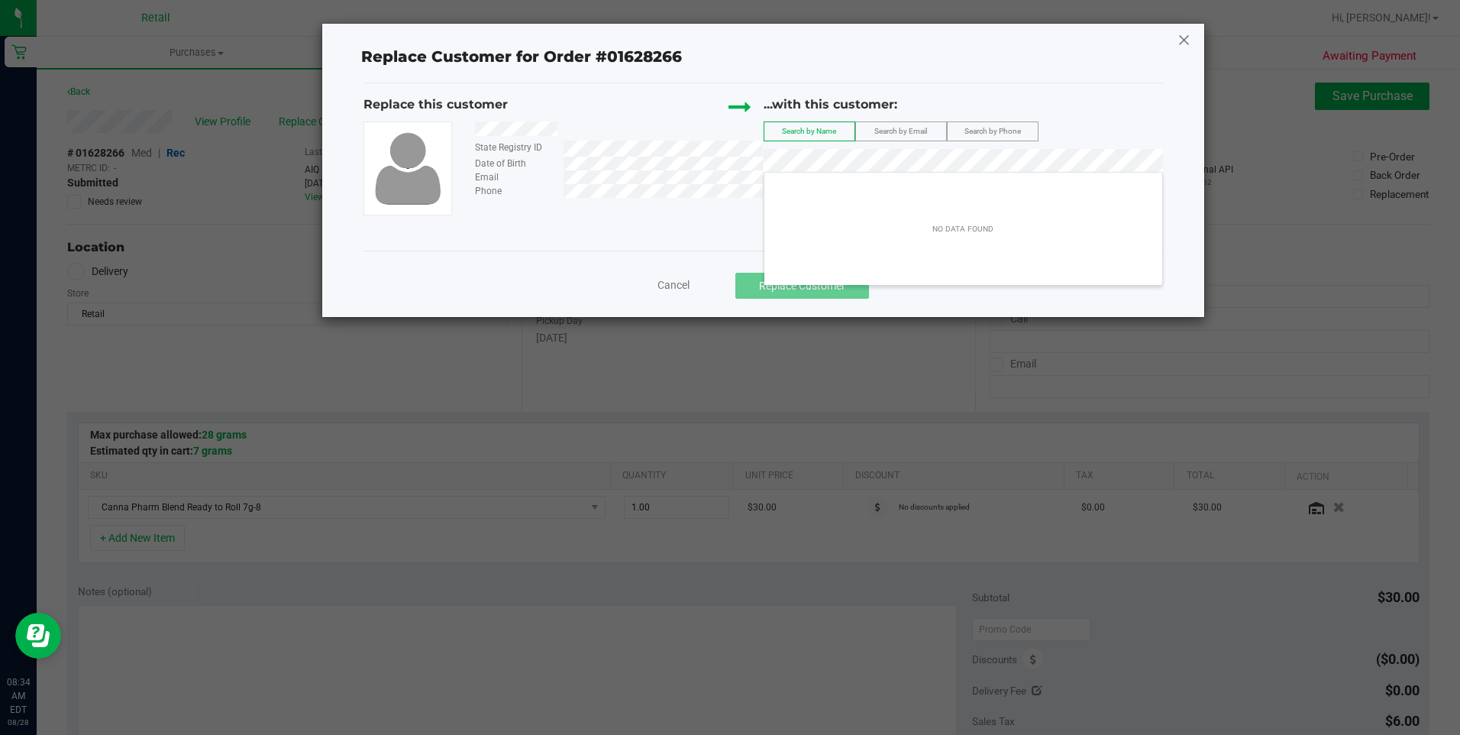
click at [1093, 47] on icon at bounding box center [1185, 39] width 14 height 24
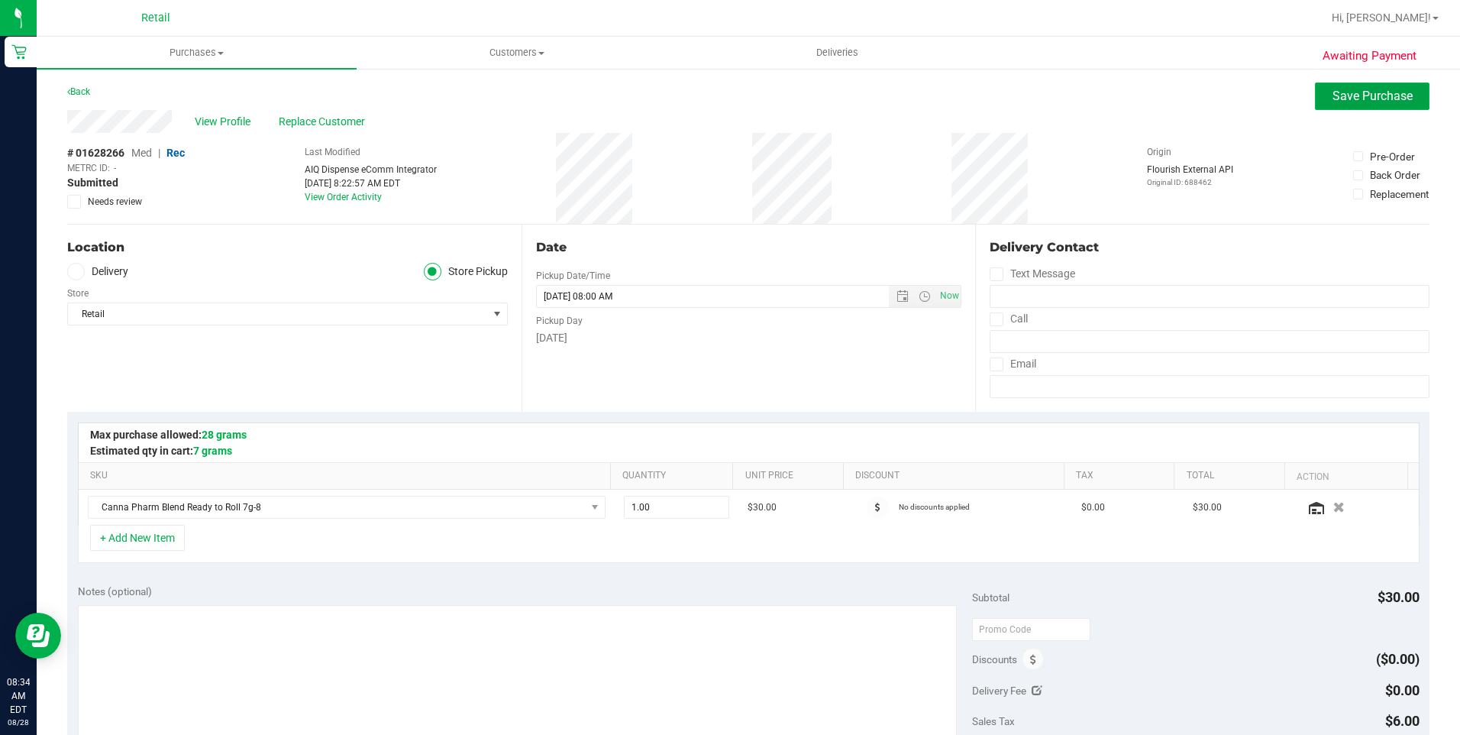
click at [1093, 109] on button "Save Purchase" at bounding box center [1372, 95] width 115 height 27
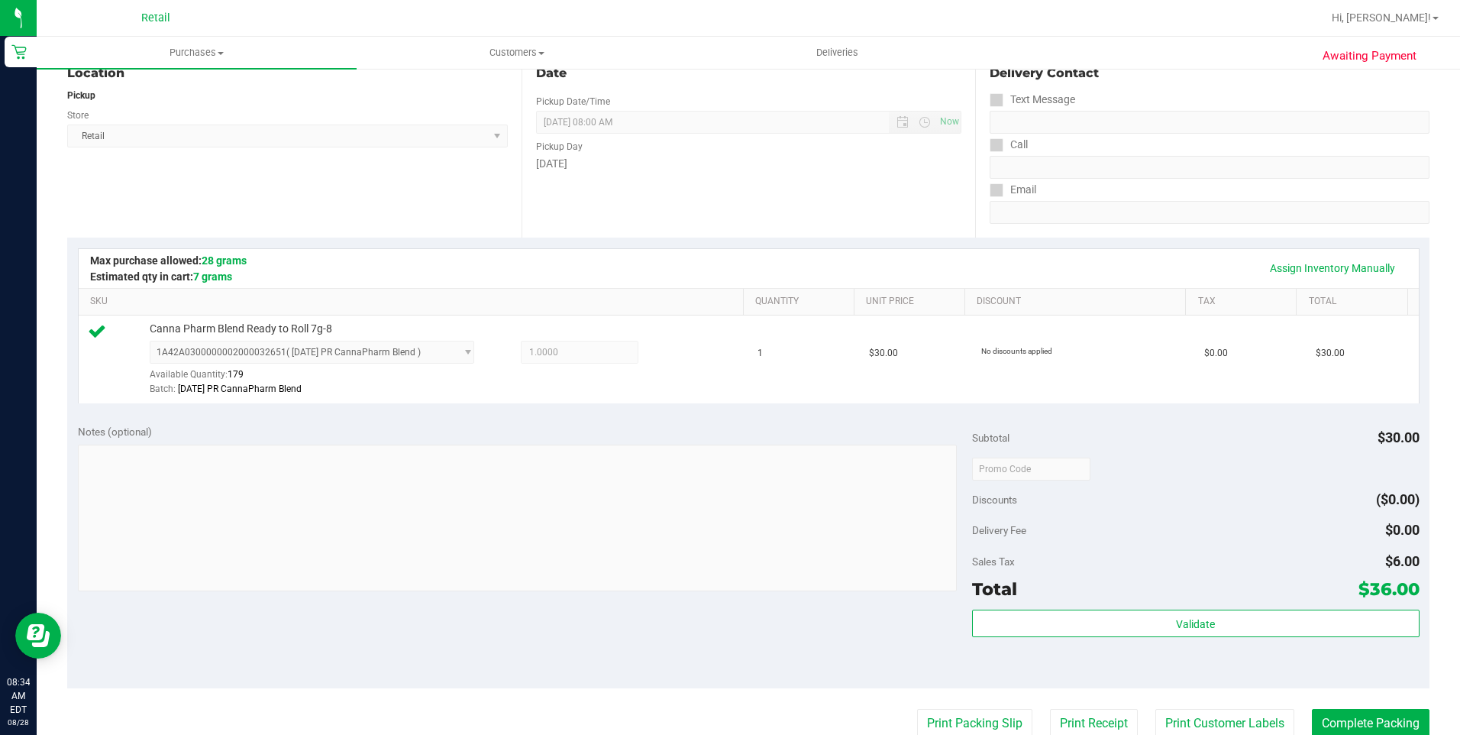
scroll to position [305, 0]
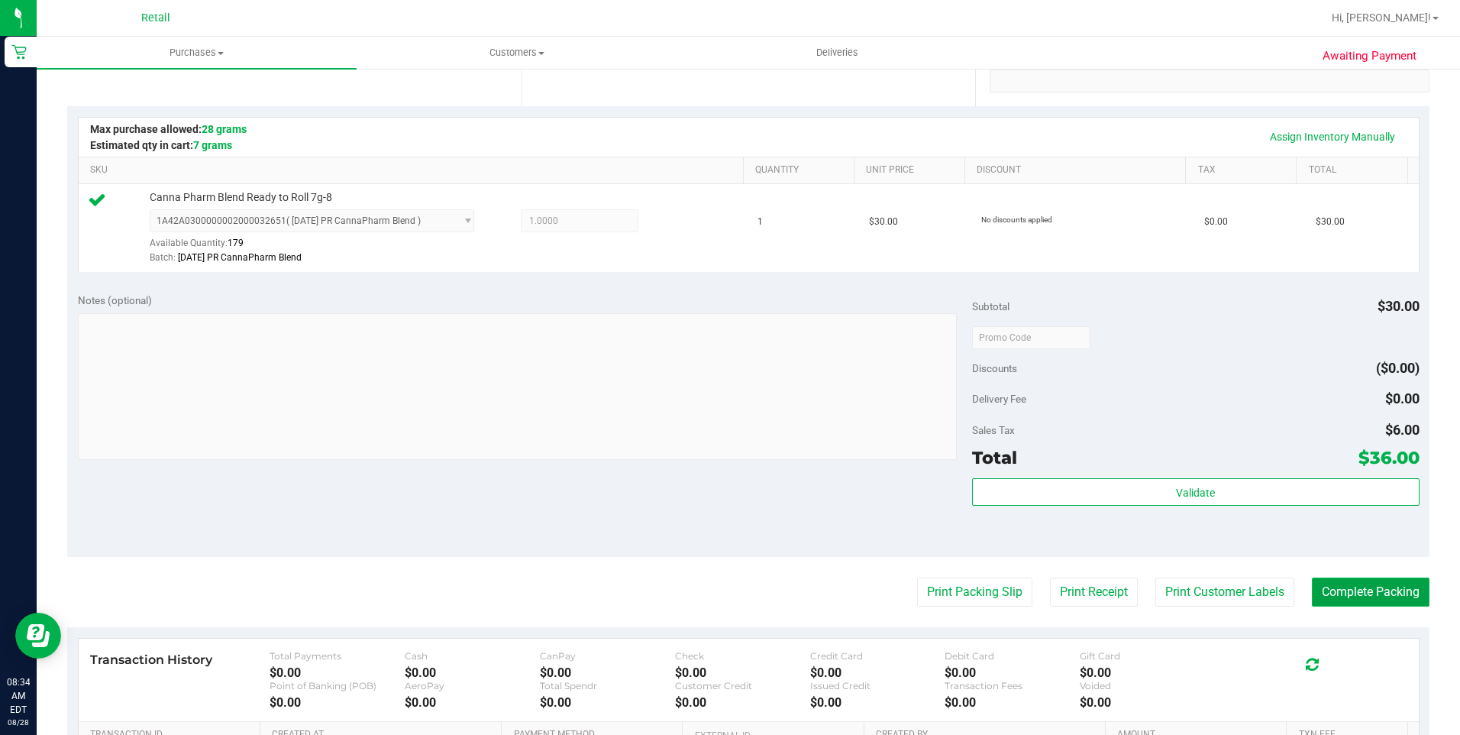
click at [1093, 590] on button "Complete Packing" at bounding box center [1371, 591] width 118 height 29
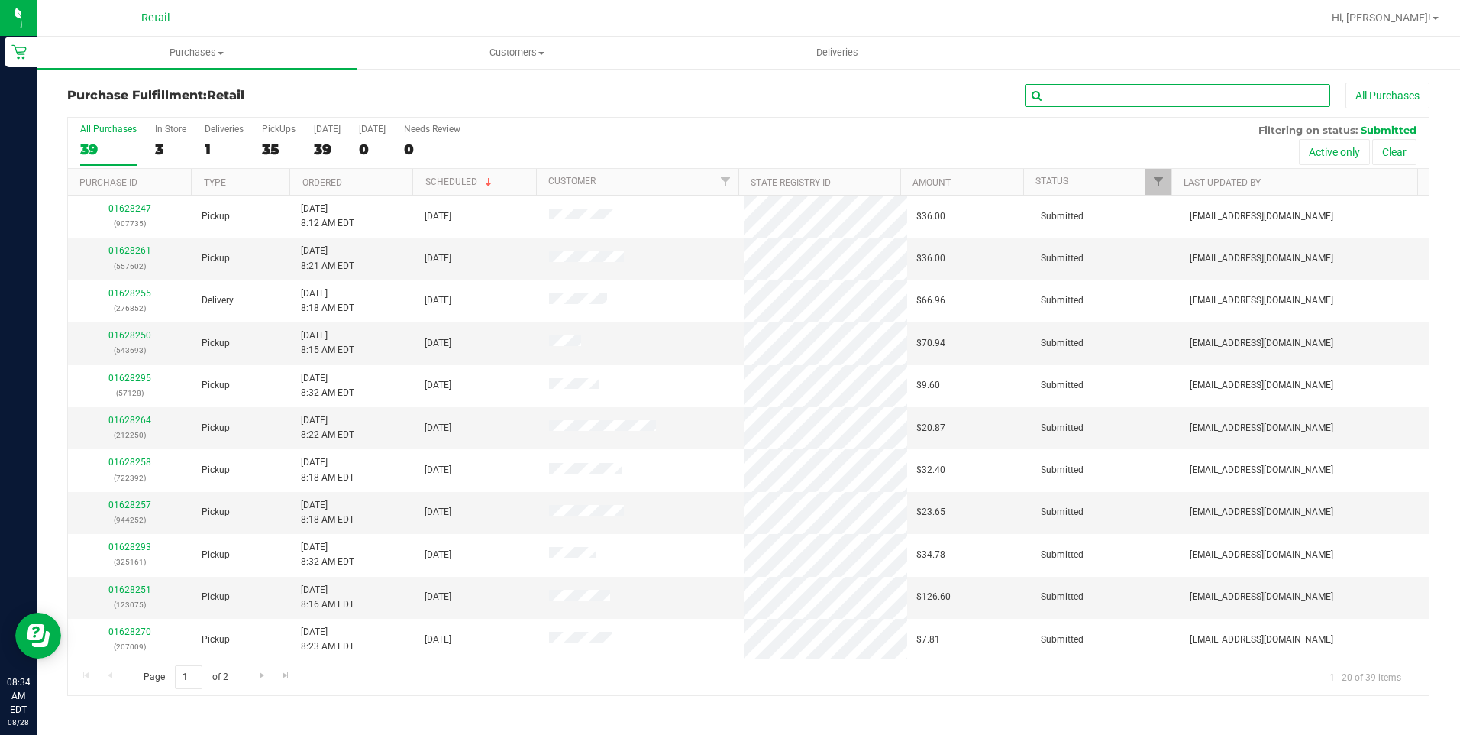
click at [1093, 88] on input "text" at bounding box center [1177, 95] width 305 height 23
type input "944"
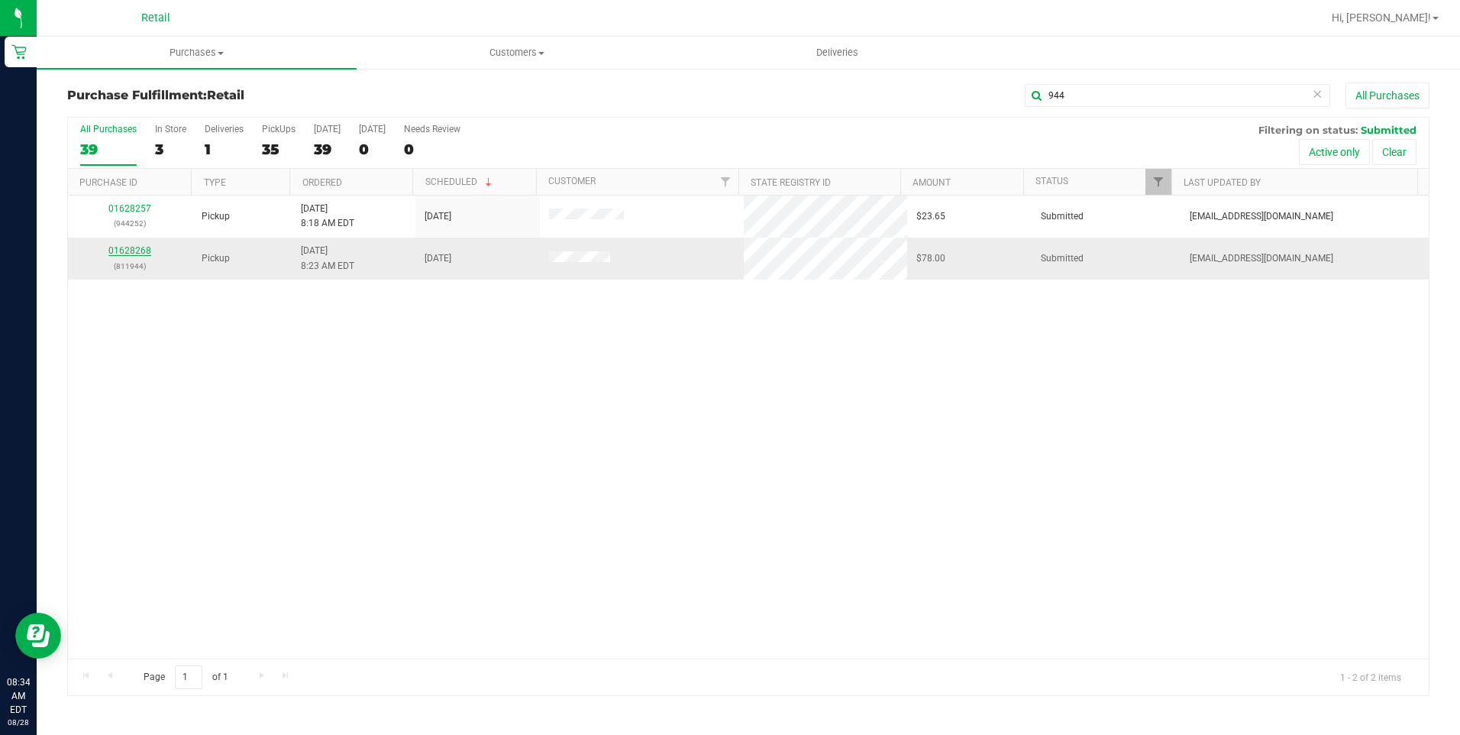
click at [119, 250] on link "01628268" at bounding box center [129, 250] width 43 height 11
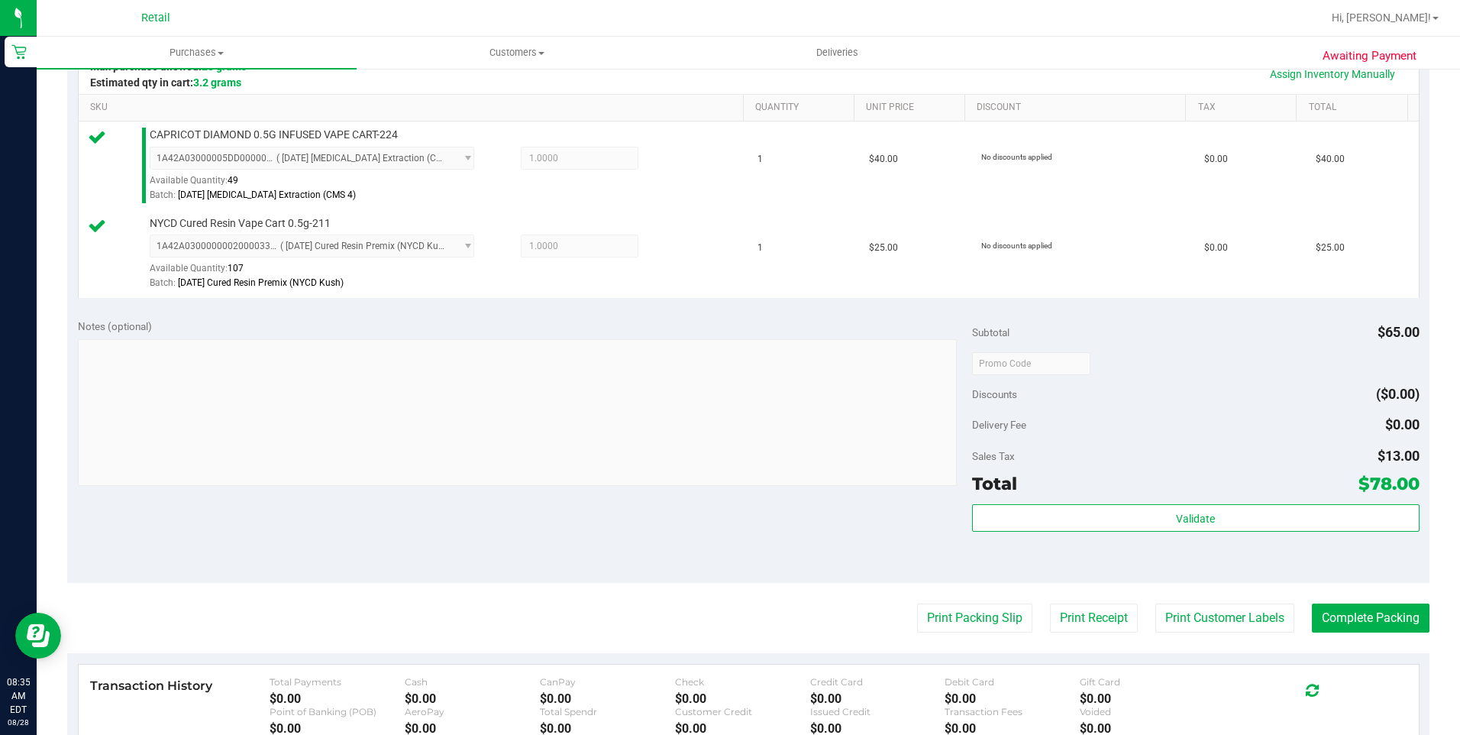
scroll to position [382, 0]
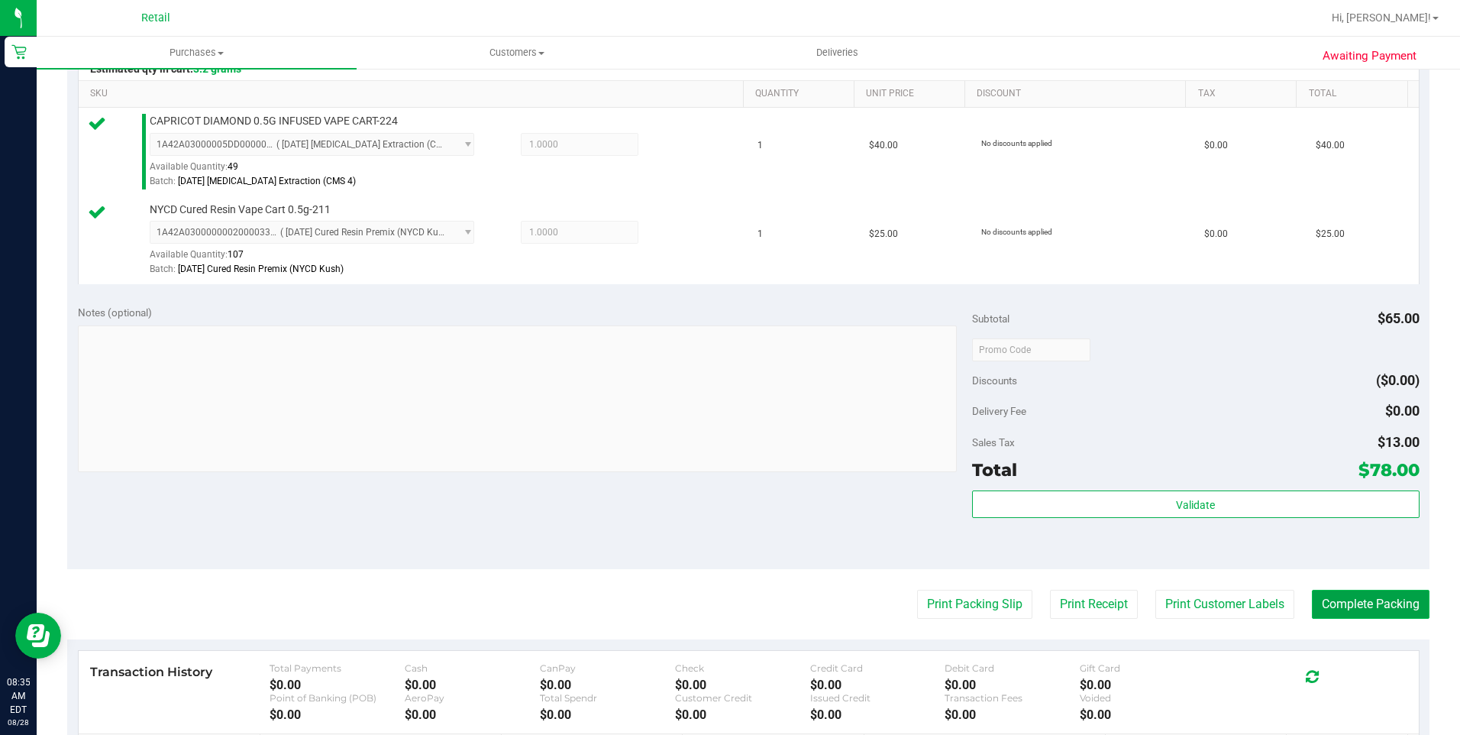
click at [1093, 596] on button "Complete Packing" at bounding box center [1371, 604] width 118 height 29
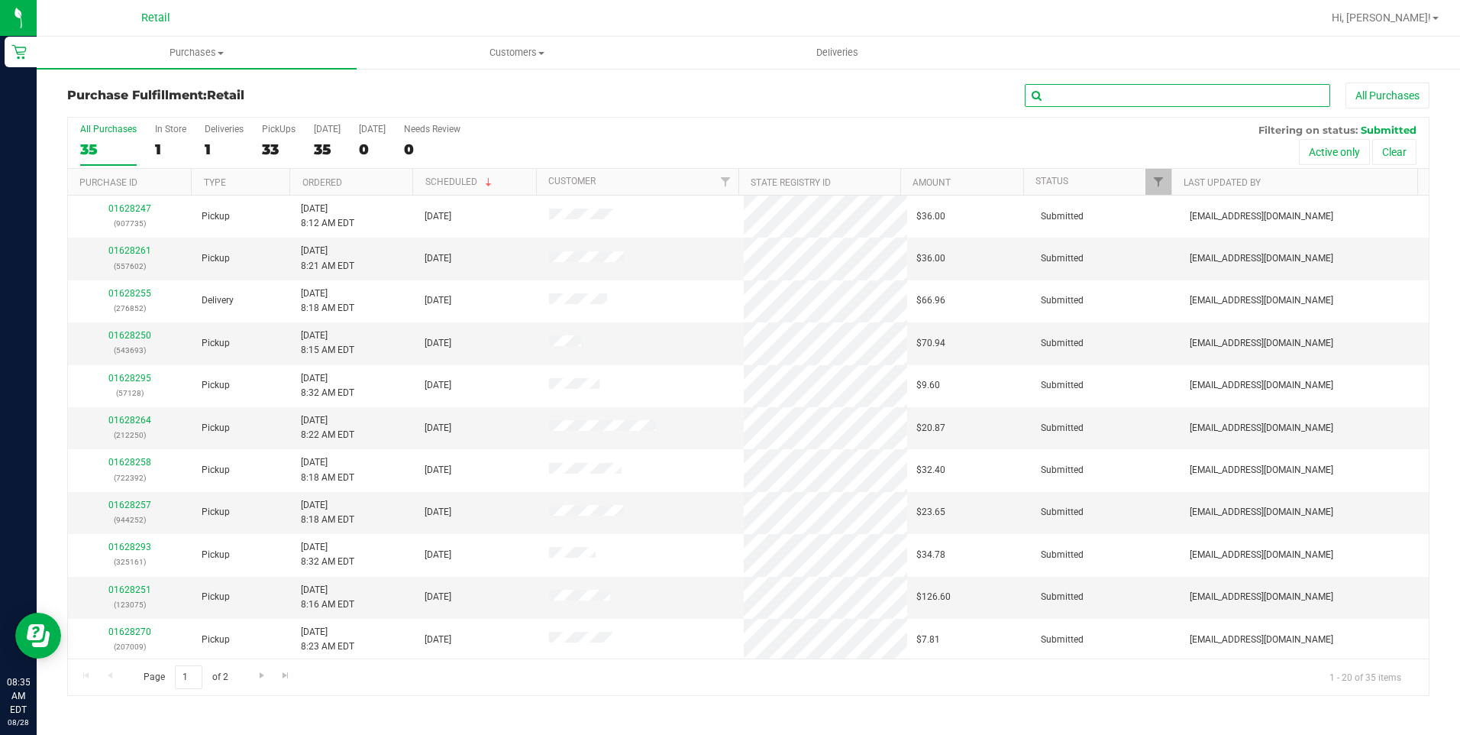
click at [1093, 98] on input "text" at bounding box center [1177, 95] width 305 height 23
type input "400"
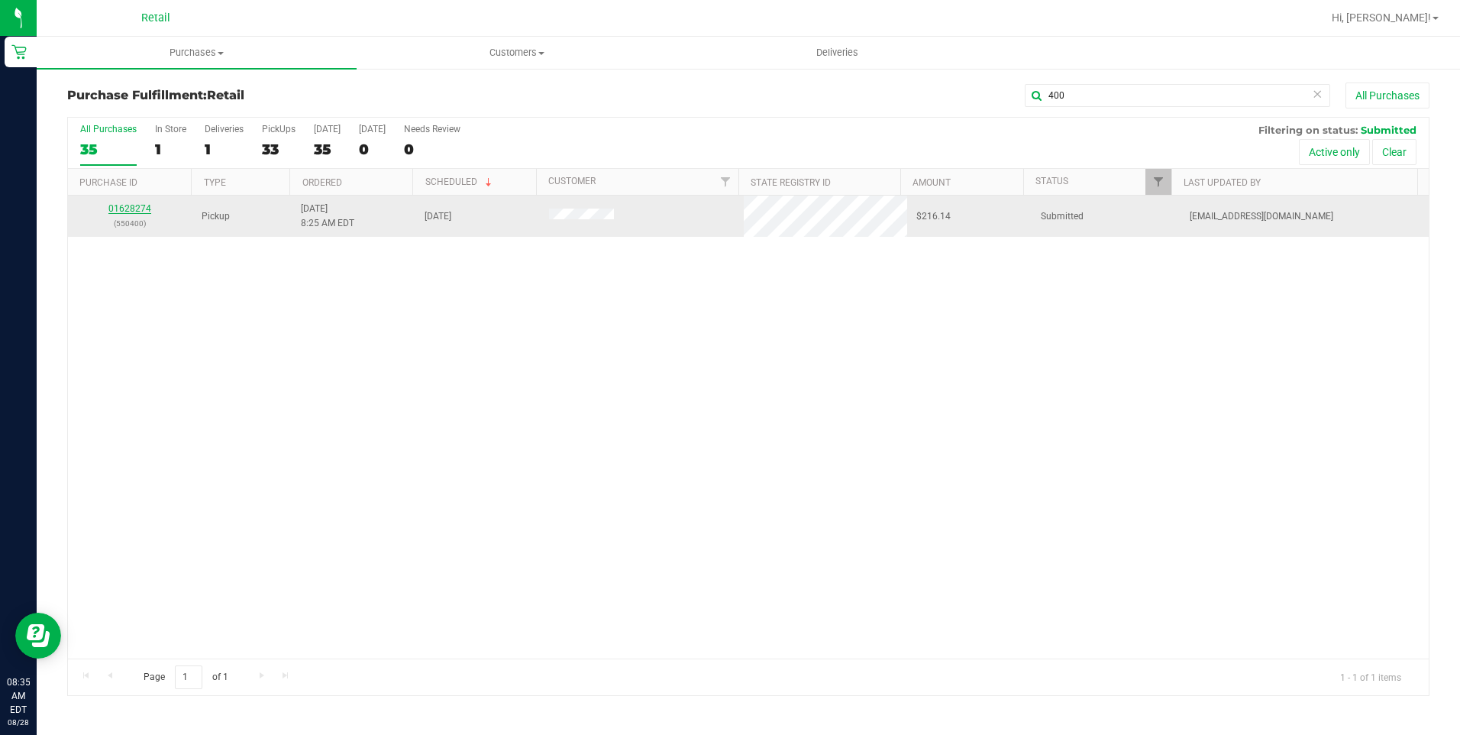
click at [124, 208] on link "01628274" at bounding box center [129, 208] width 43 height 11
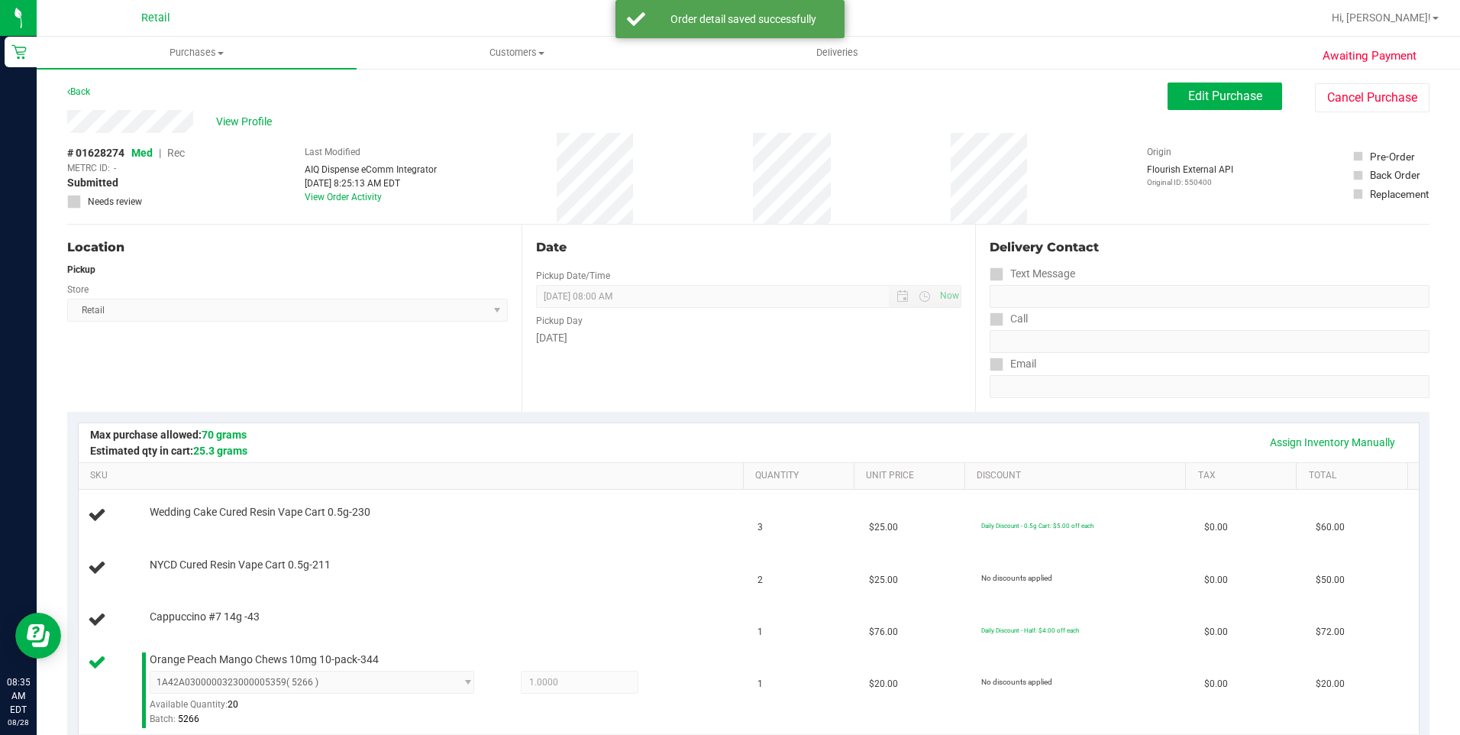
scroll to position [153, 0]
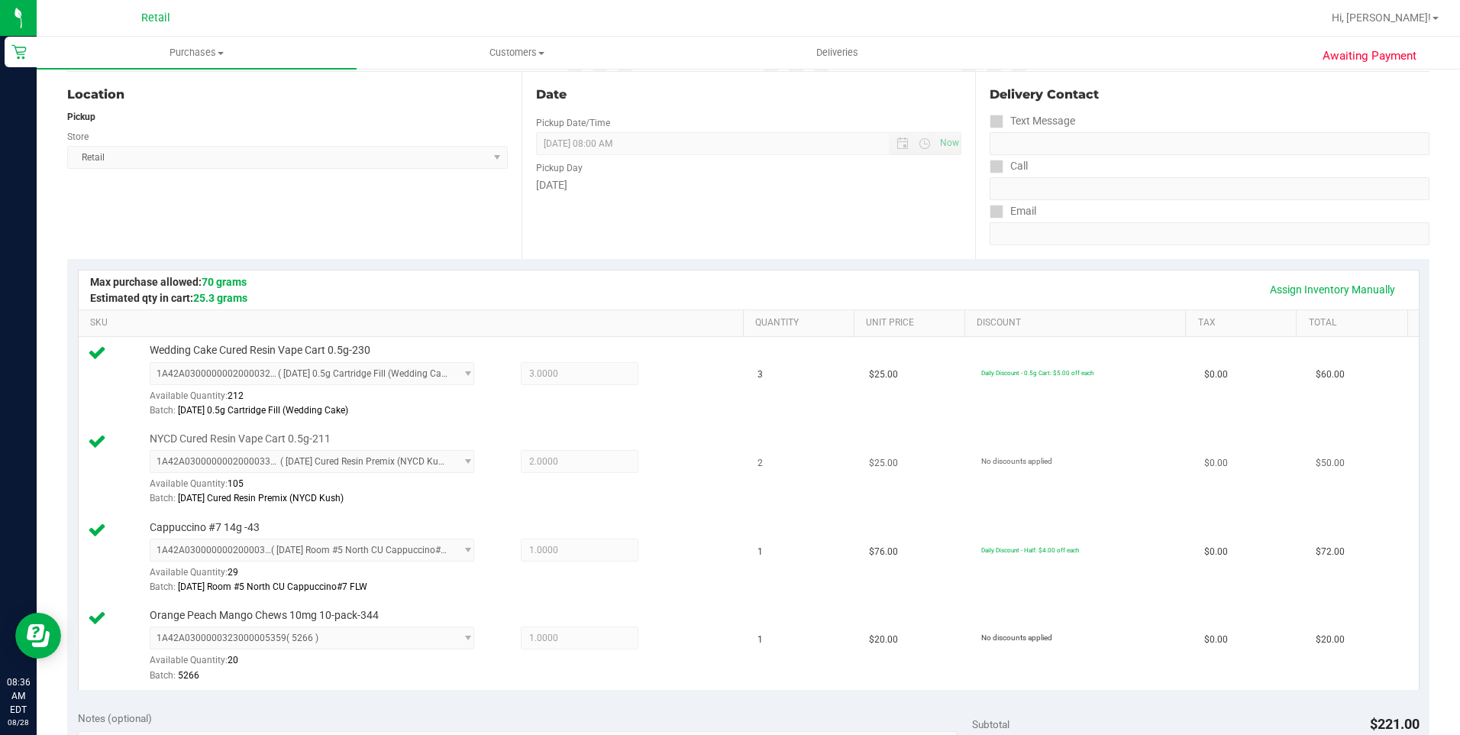
drag, startPoint x: 393, startPoint y: 433, endPoint x: 464, endPoint y: 441, distance: 72.2
click at [446, 441] on div "NYCD Cured Resin Vape Cart 0.5g-211 1A42A0300000002000033009 ( 8/13/25 Cured Re…" at bounding box center [439, 469] width 594 height 76
click at [552, 465] on div "2.0000 2" at bounding box center [565, 461] width 147 height 23
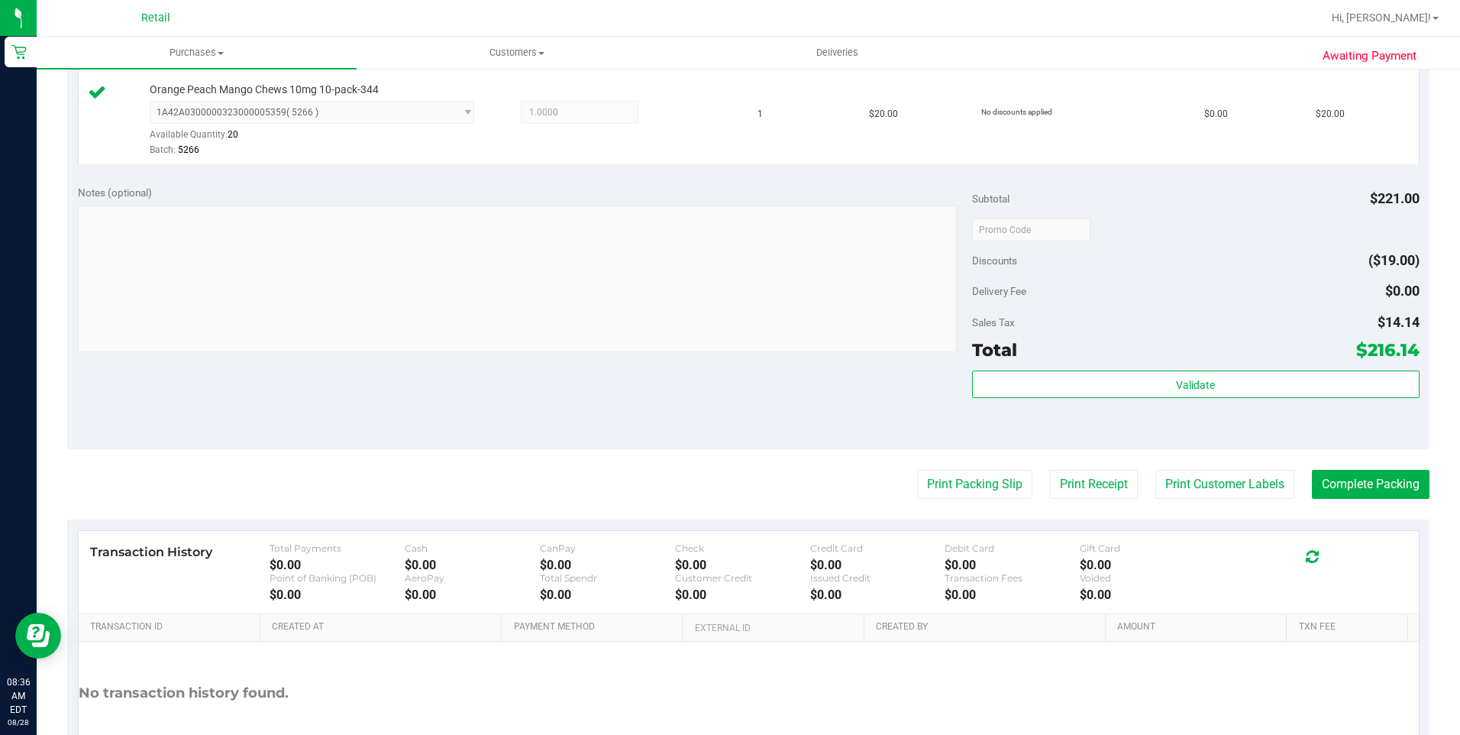
scroll to position [779, 0]
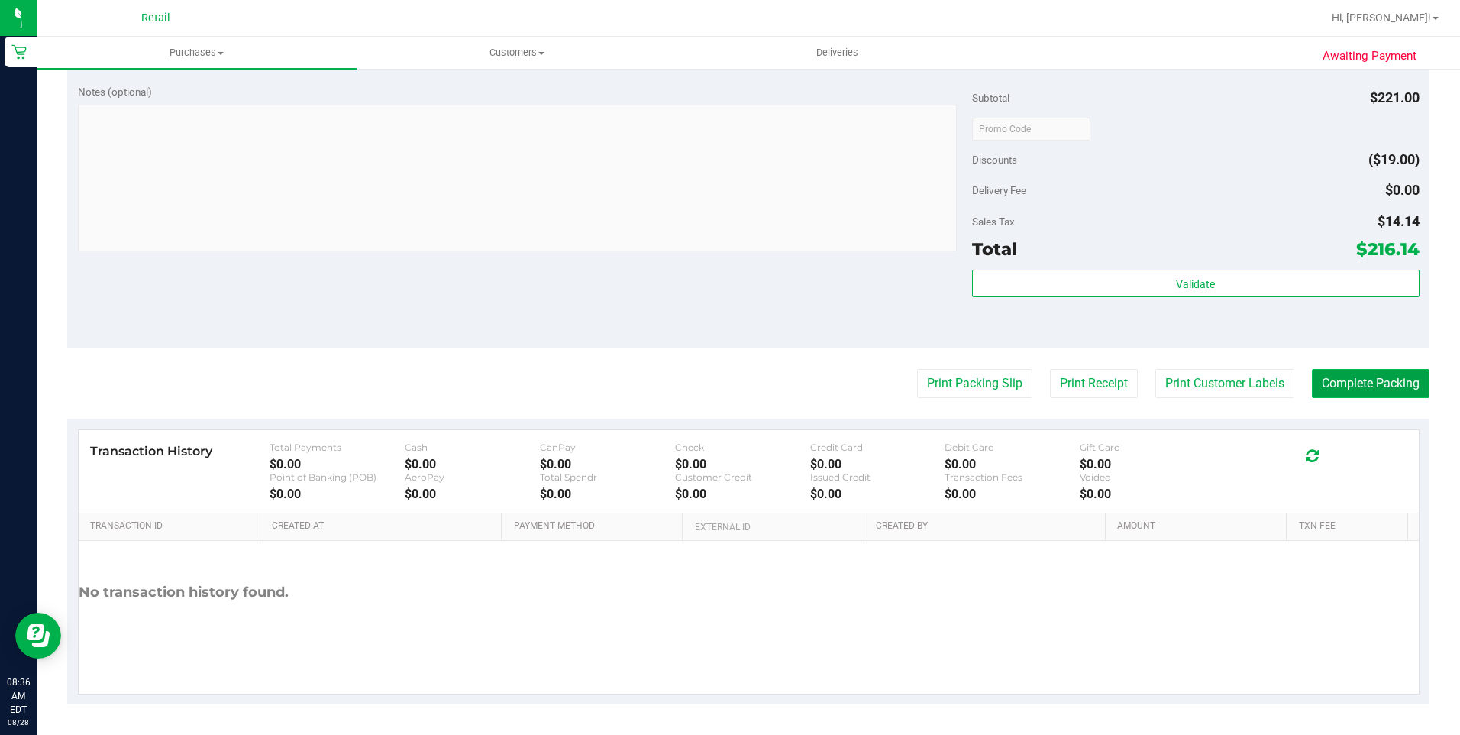
click at [1093, 384] on button "Complete Packing" at bounding box center [1371, 383] width 118 height 29
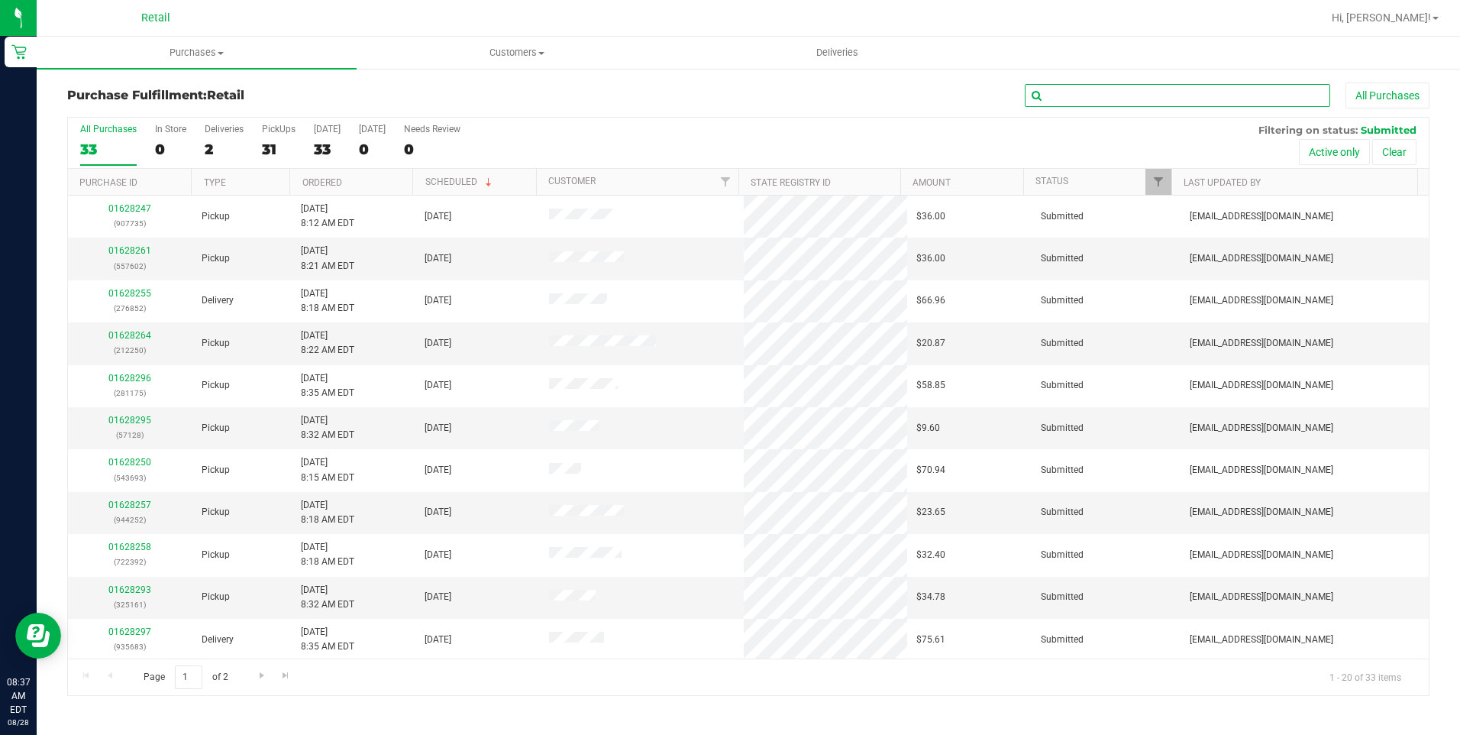
click at [1093, 86] on input "text" at bounding box center [1177, 95] width 305 height 23
type input "002"
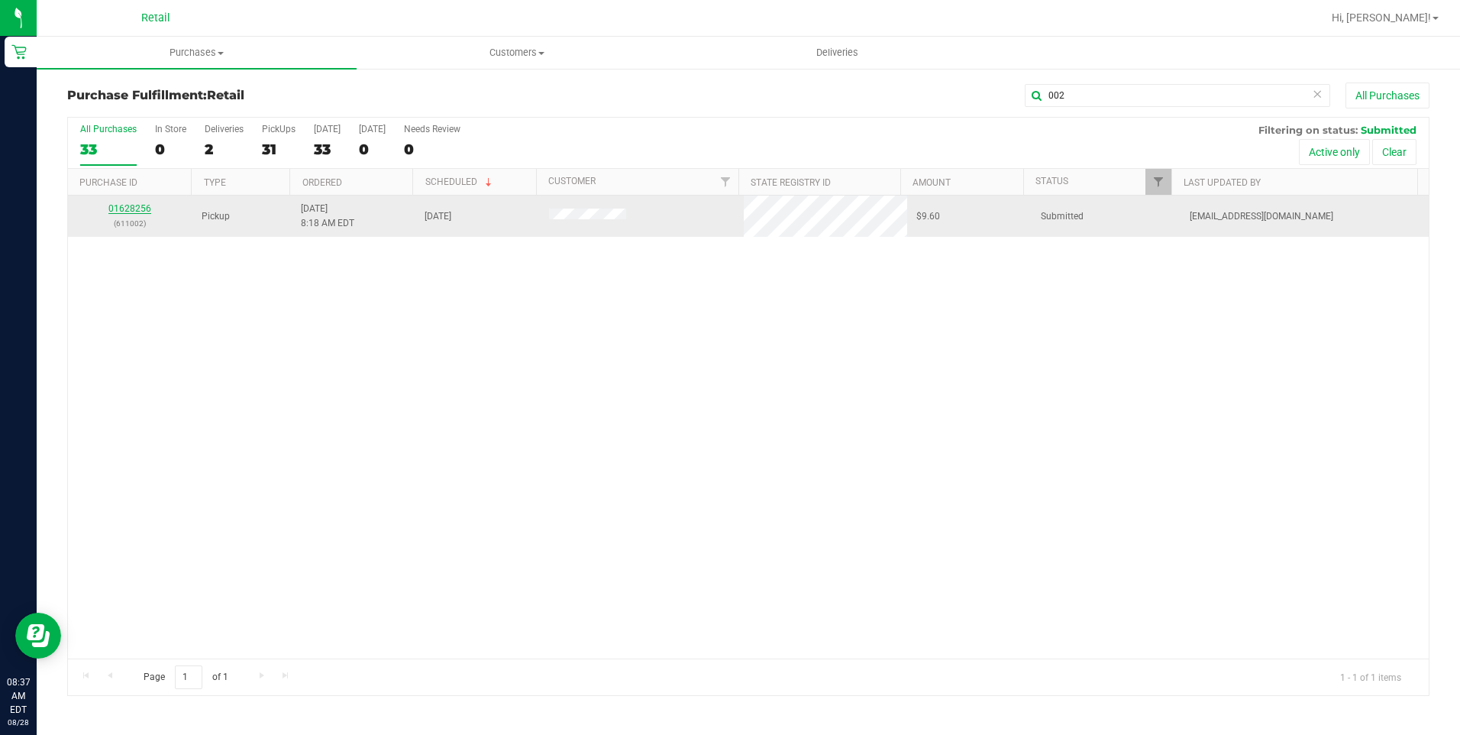
click at [148, 206] on link "01628256" at bounding box center [129, 208] width 43 height 11
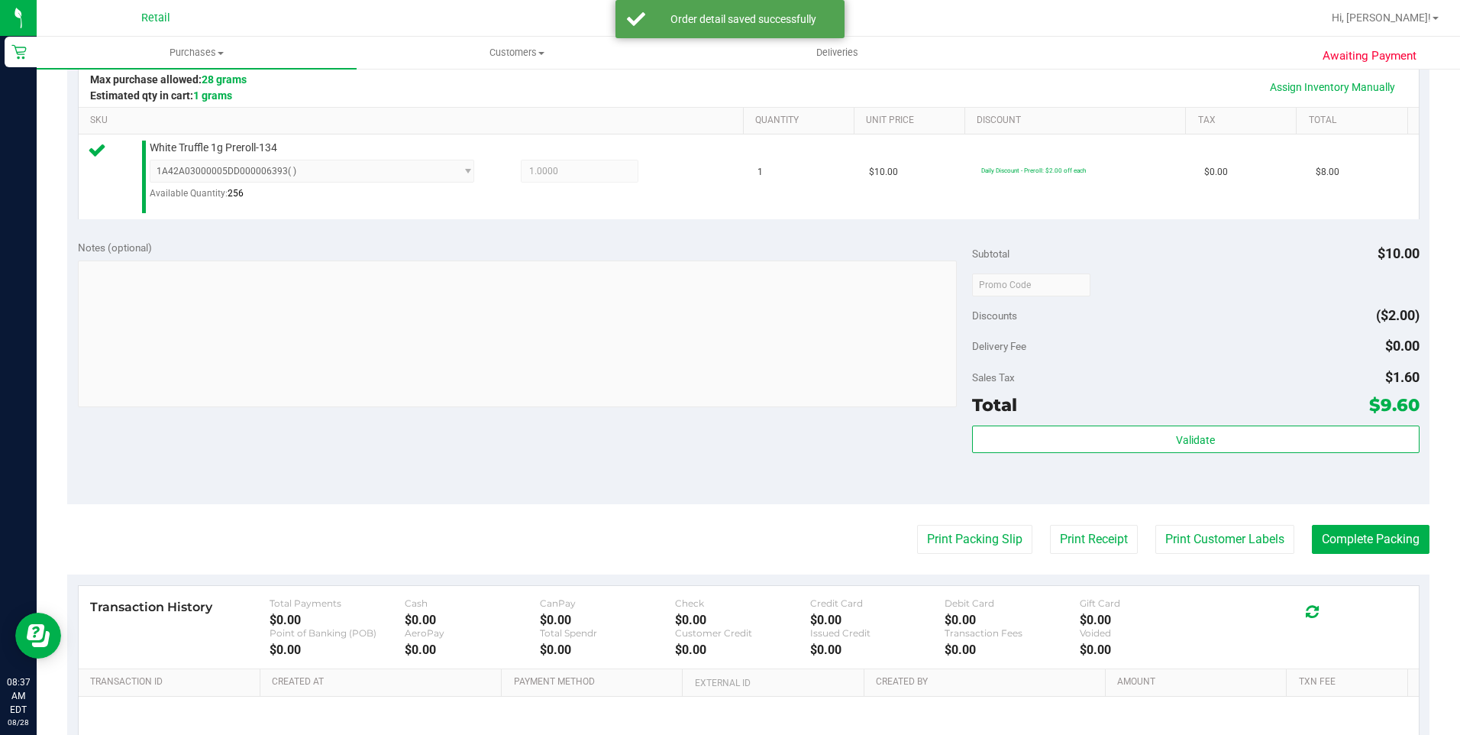
scroll to position [382, 0]
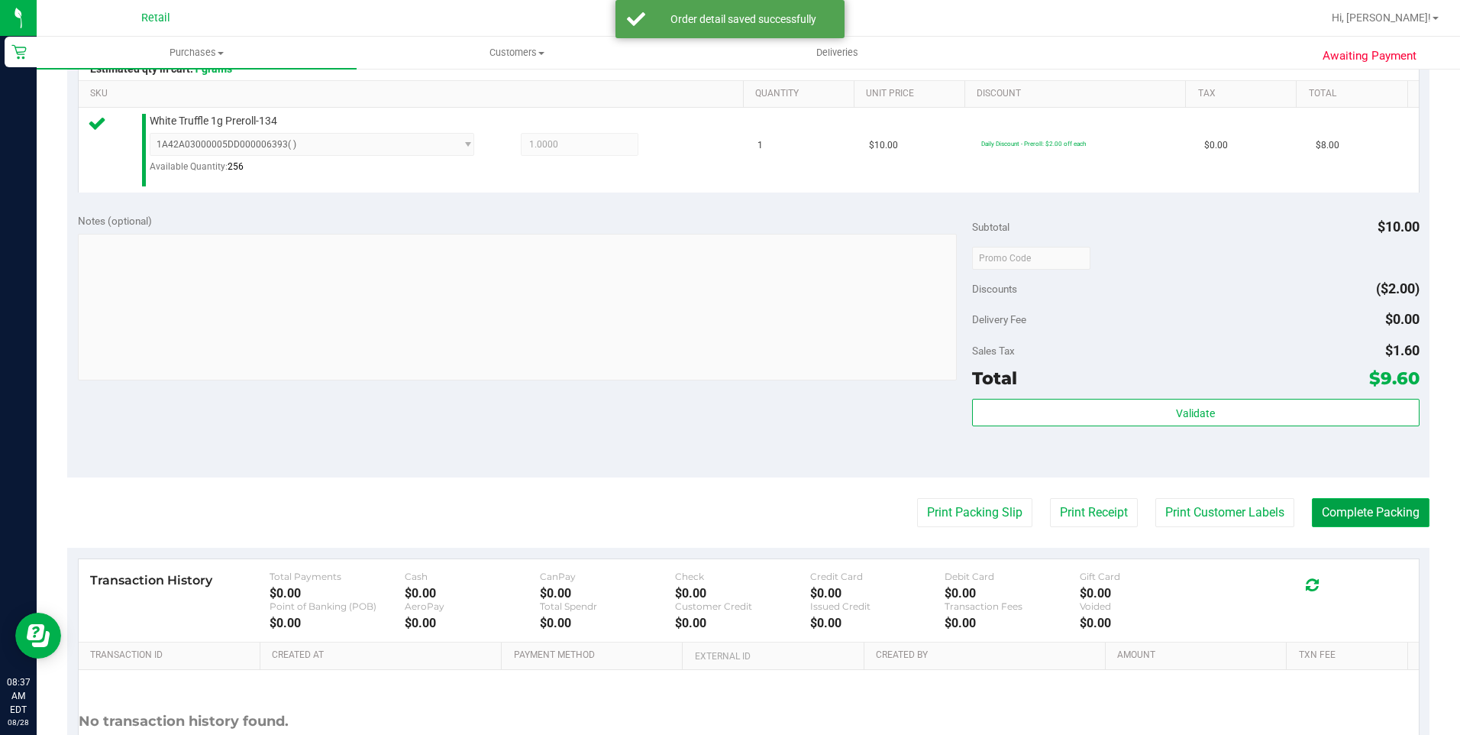
click at [1093, 520] on button "Complete Packing" at bounding box center [1371, 512] width 118 height 29
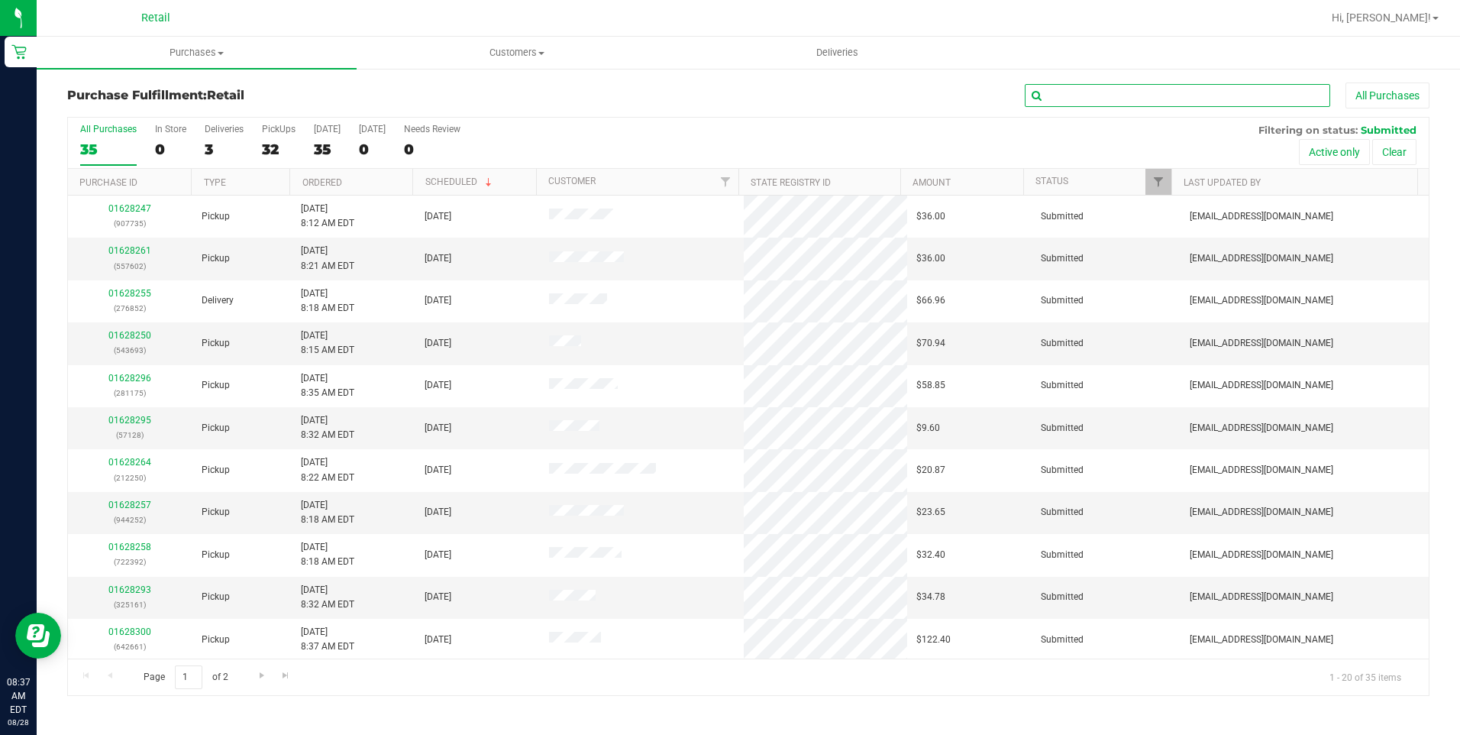
click at [1093, 98] on input "text" at bounding box center [1177, 95] width 305 height 23
type input "392"
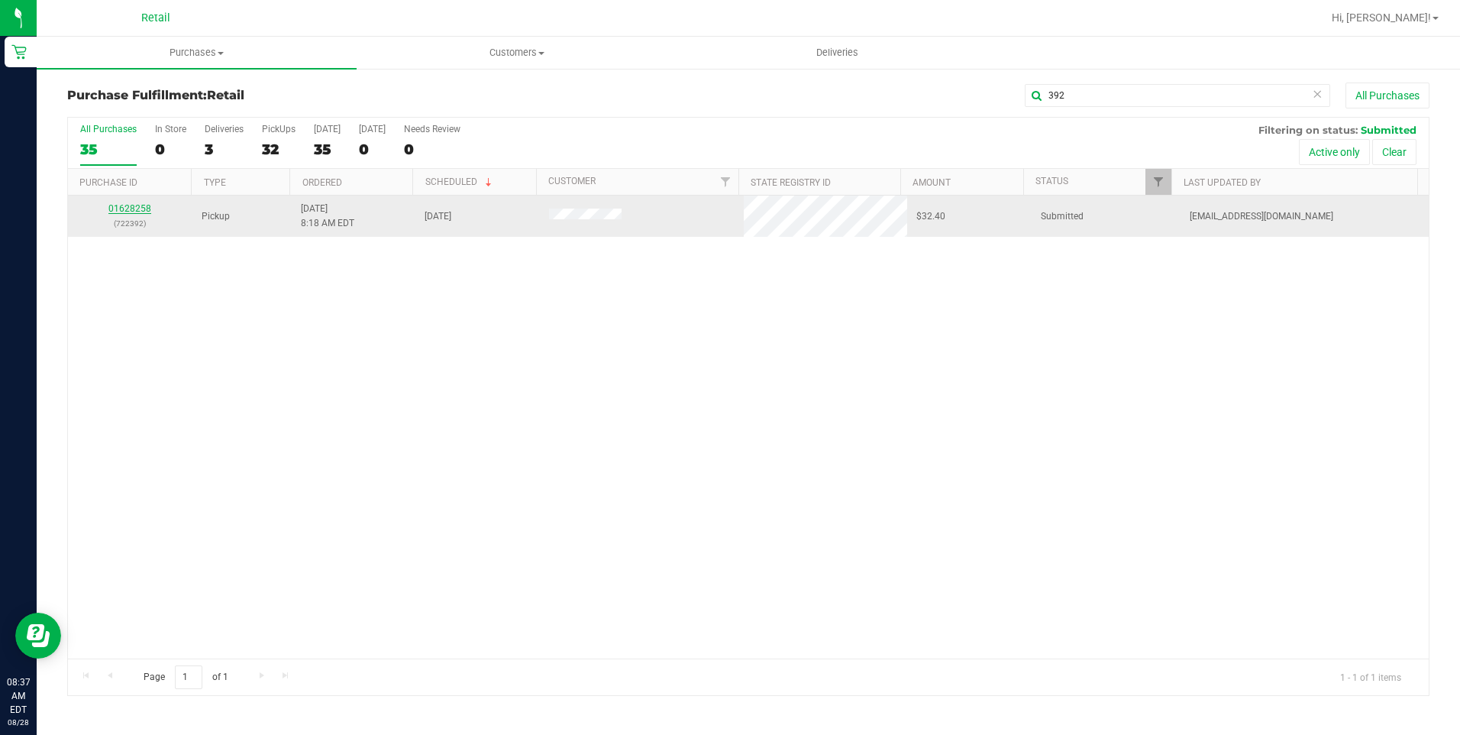
click at [139, 212] on link "01628258" at bounding box center [129, 208] width 43 height 11
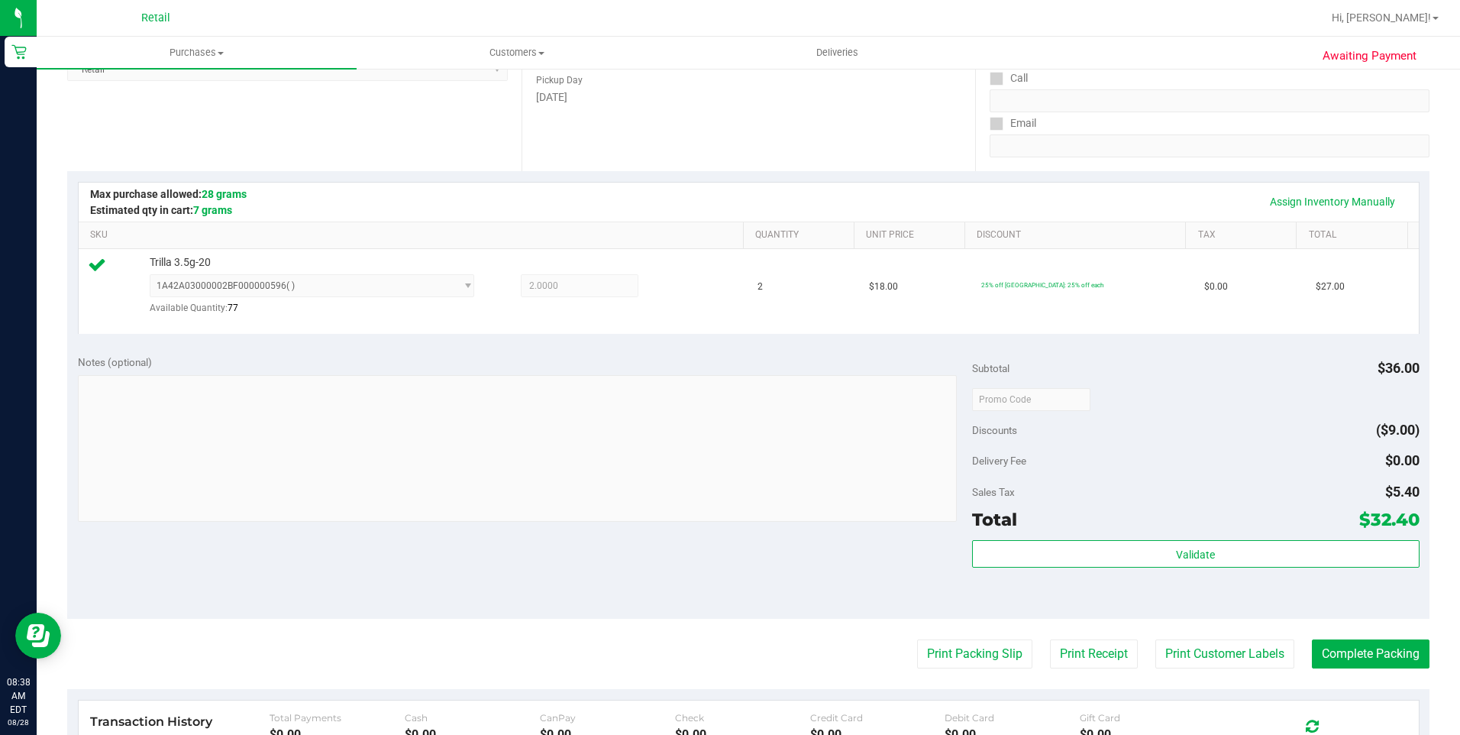
scroll to position [511, 0]
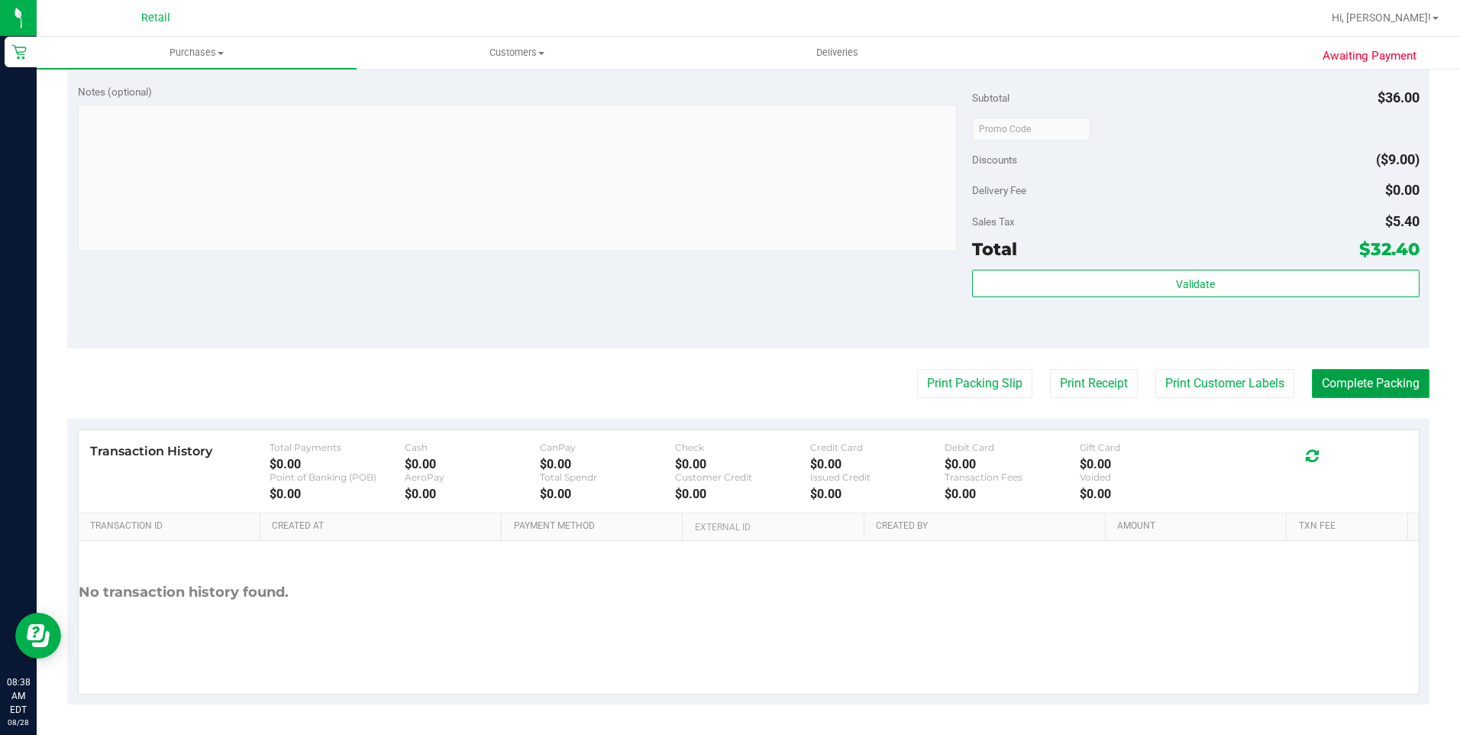
click at [1093, 379] on button "Complete Packing" at bounding box center [1371, 383] width 118 height 29
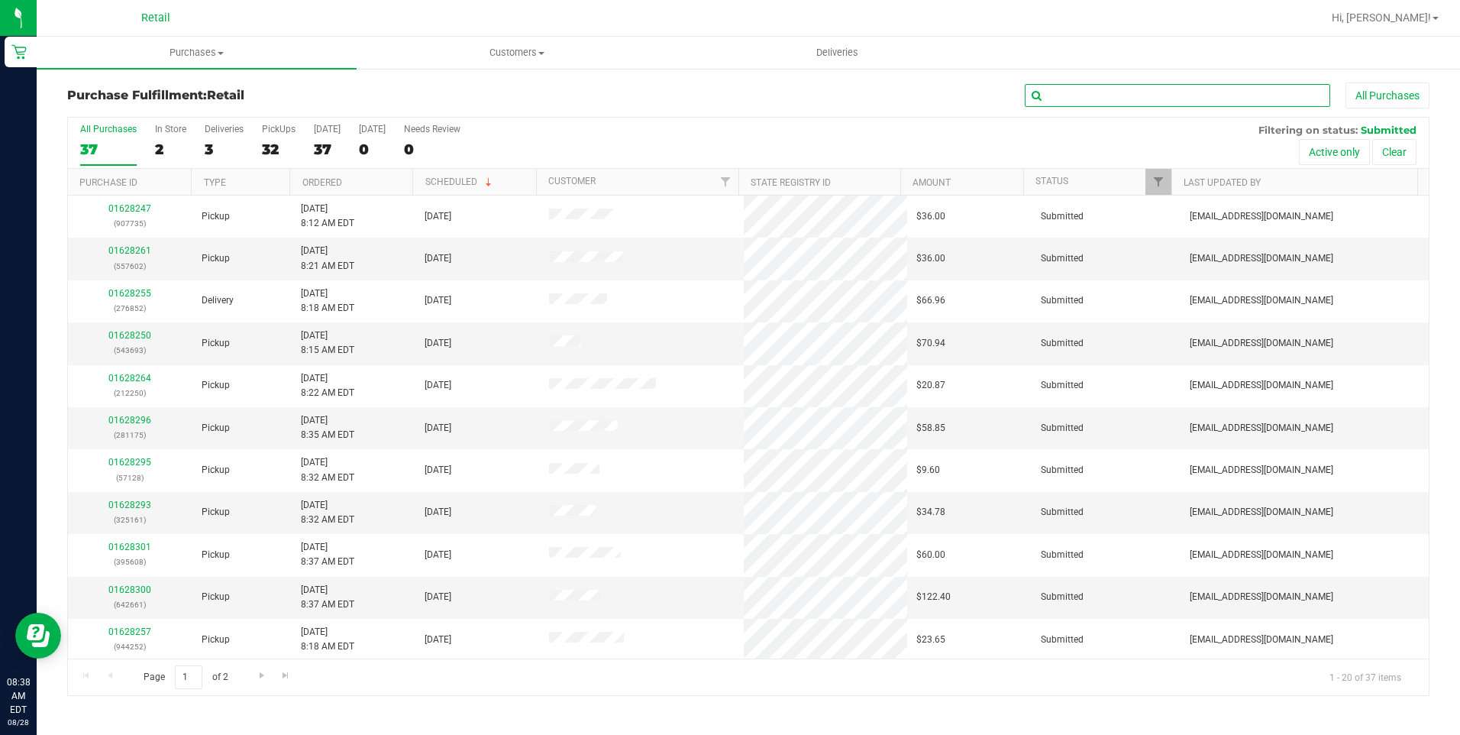
click at [1093, 102] on input "text" at bounding box center [1177, 95] width 305 height 23
type input "250"
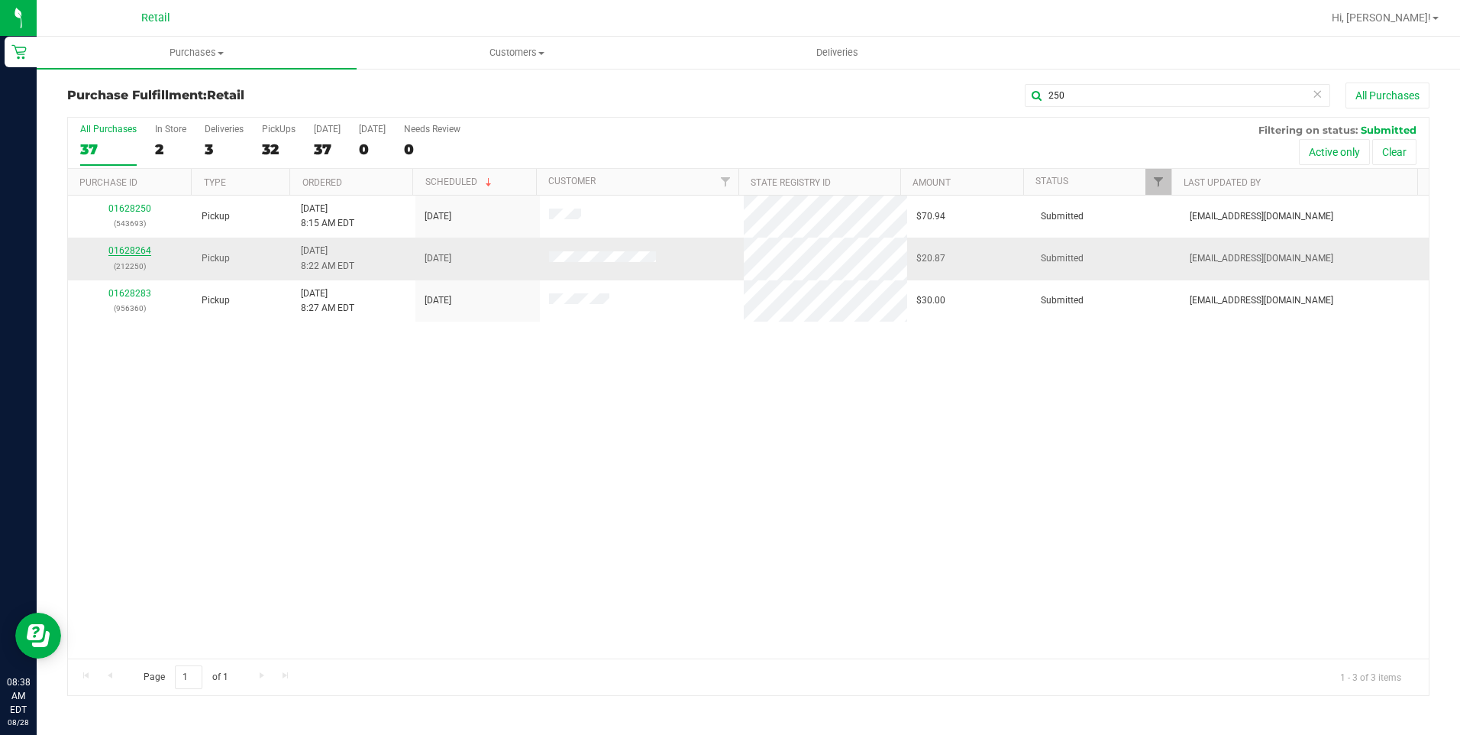
click at [116, 247] on link "01628264" at bounding box center [129, 250] width 43 height 11
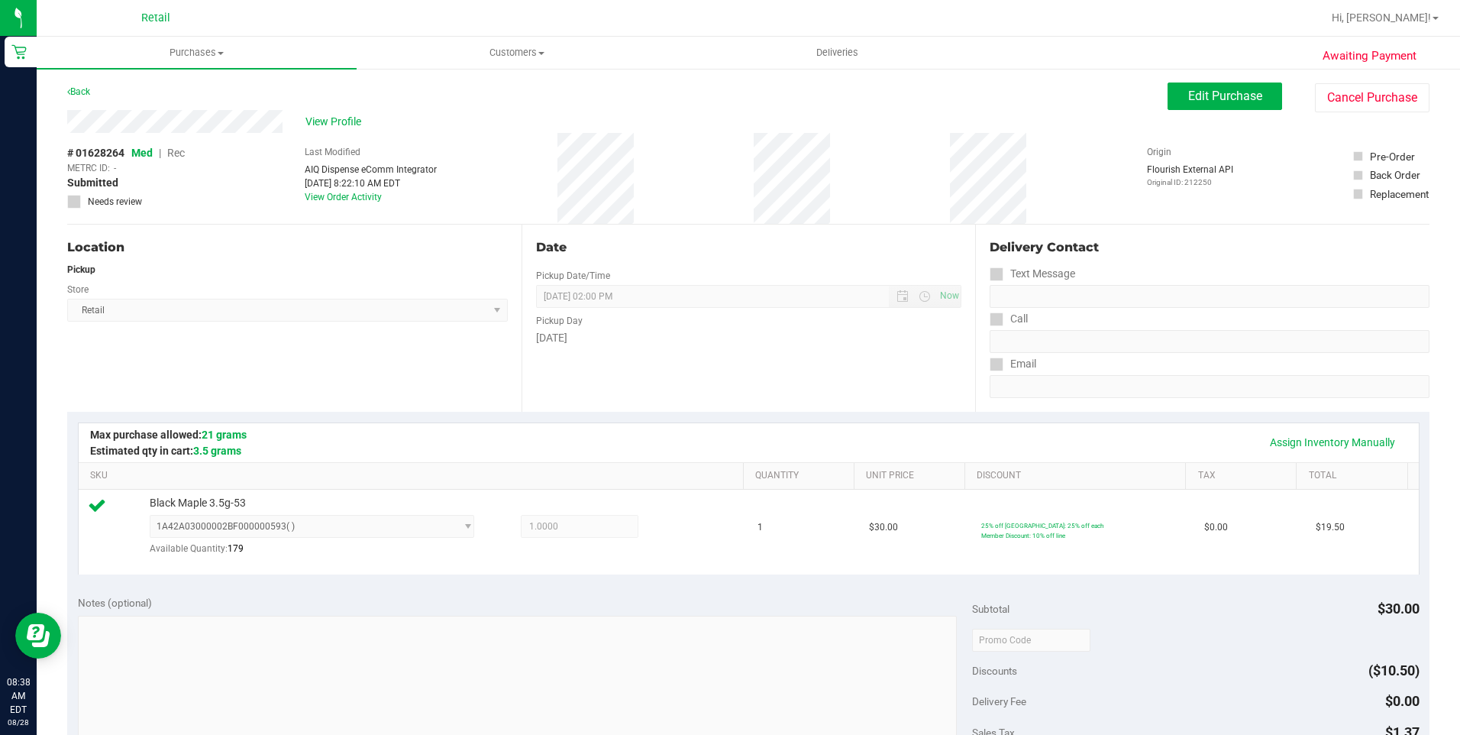
scroll to position [305, 0]
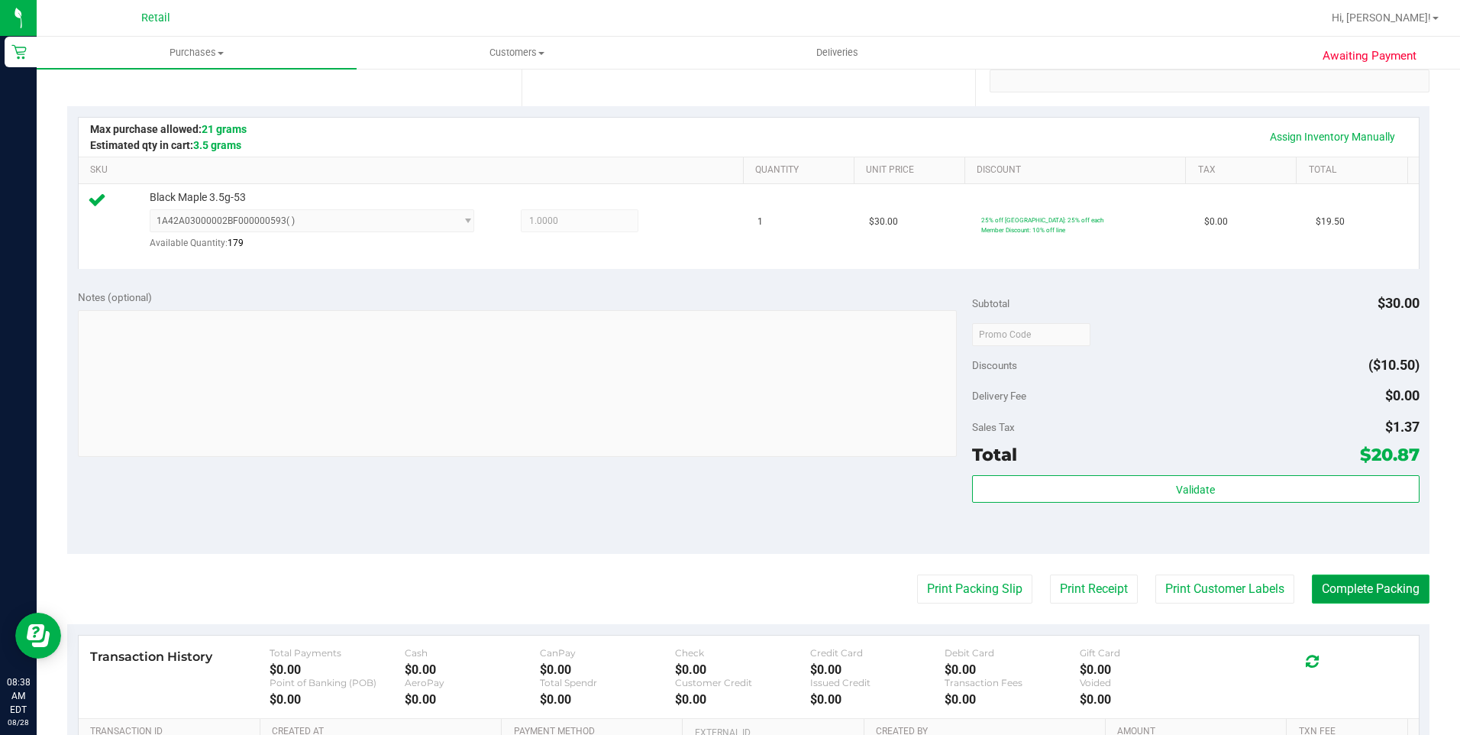
click at [1093, 585] on button "Complete Packing" at bounding box center [1371, 588] width 118 height 29
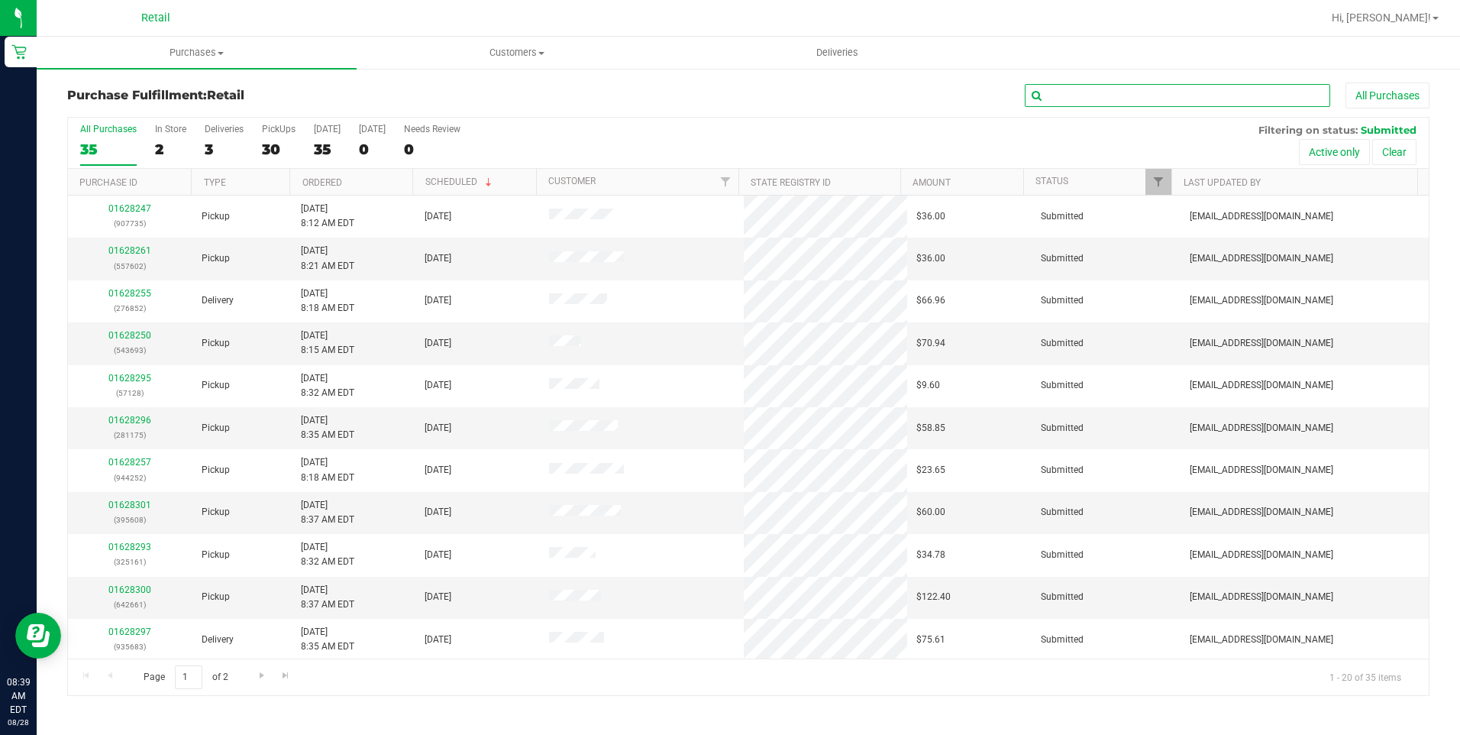
click at [1093, 87] on input "text" at bounding box center [1177, 95] width 305 height 23
type input "681"
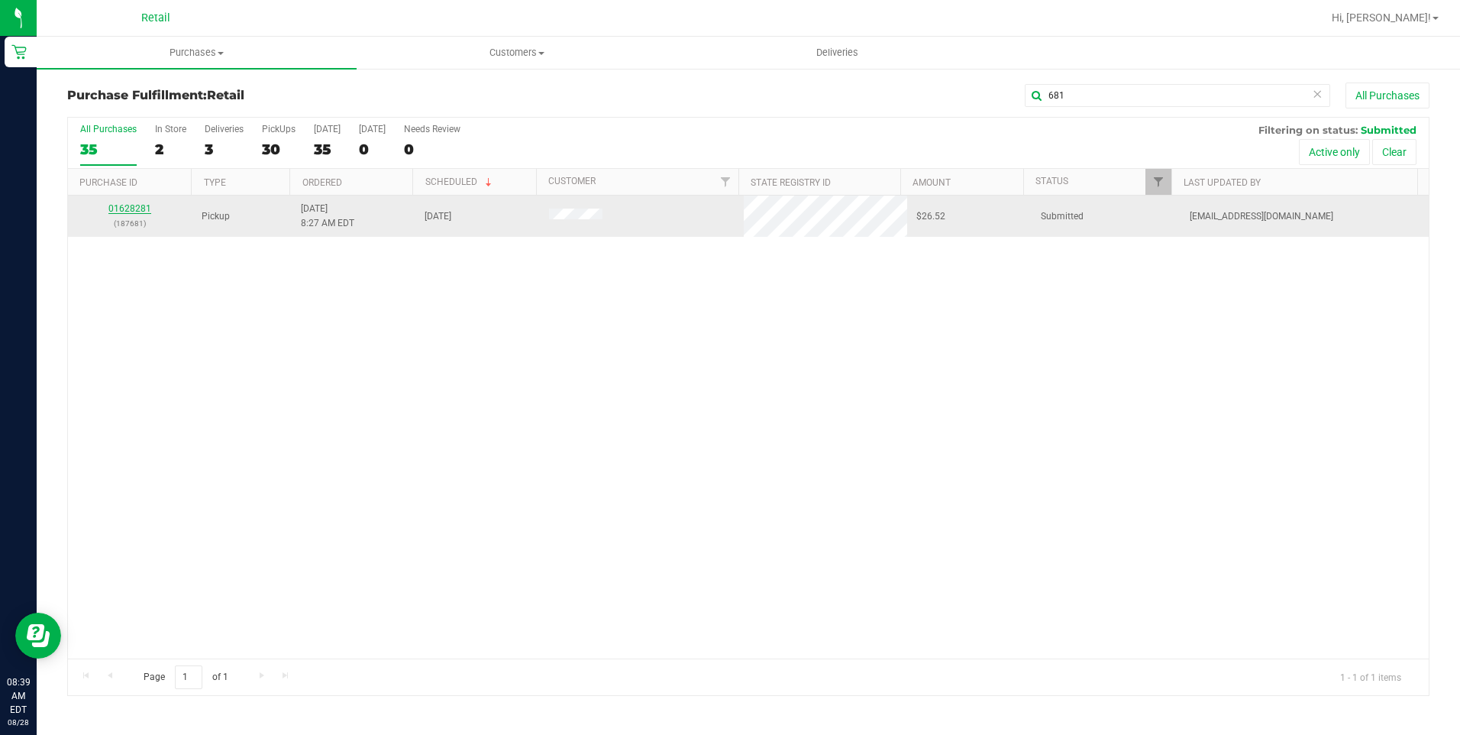
click at [136, 208] on link "01628281" at bounding box center [129, 208] width 43 height 11
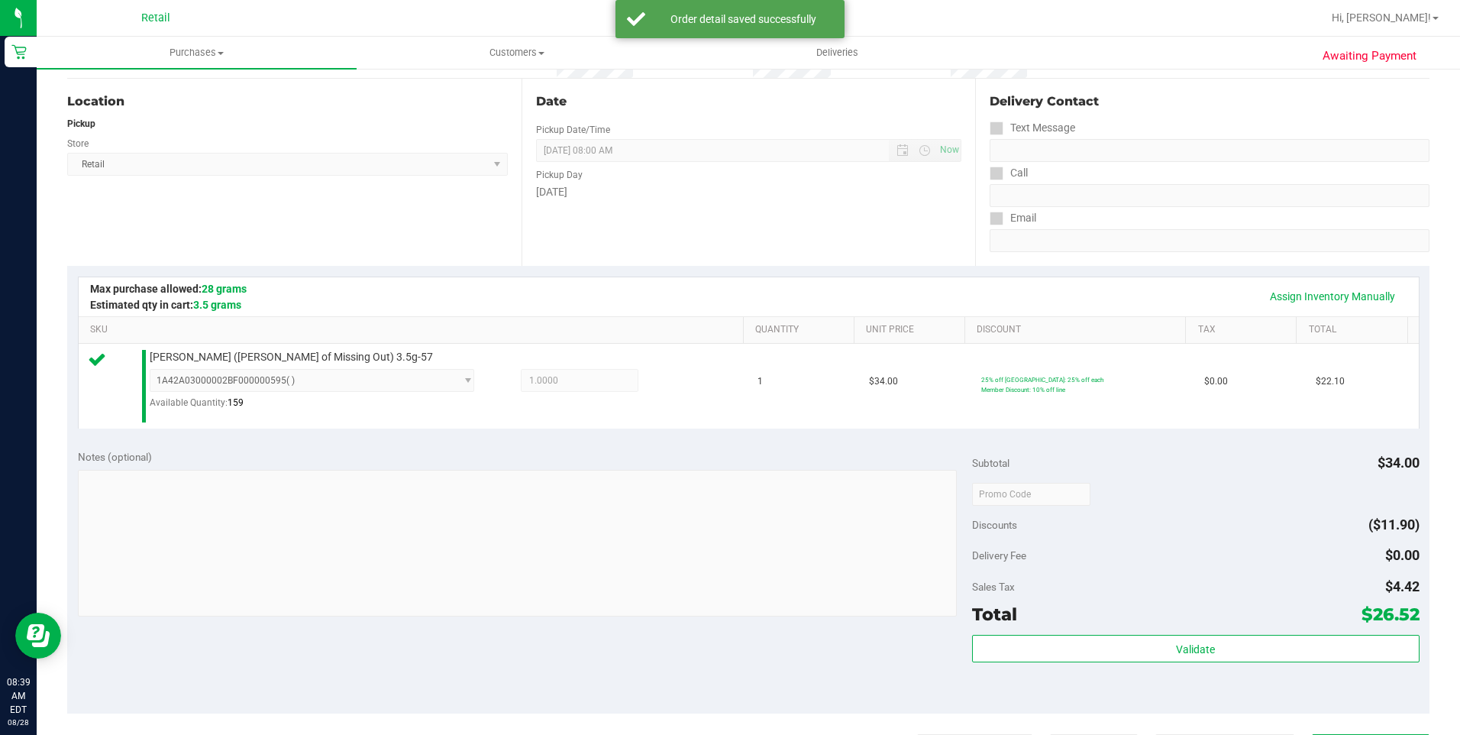
scroll to position [382, 0]
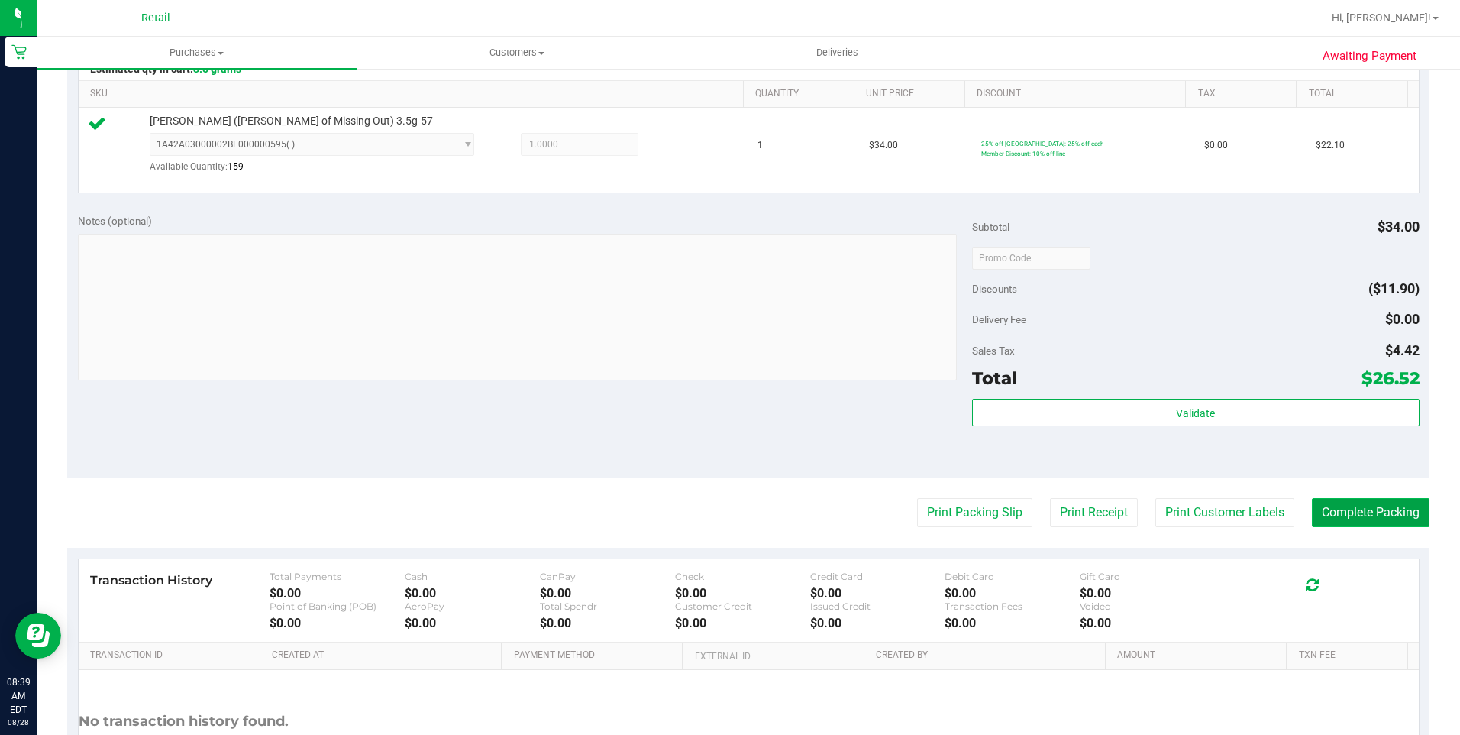
click at [1093, 510] on button "Complete Packing" at bounding box center [1371, 512] width 118 height 29
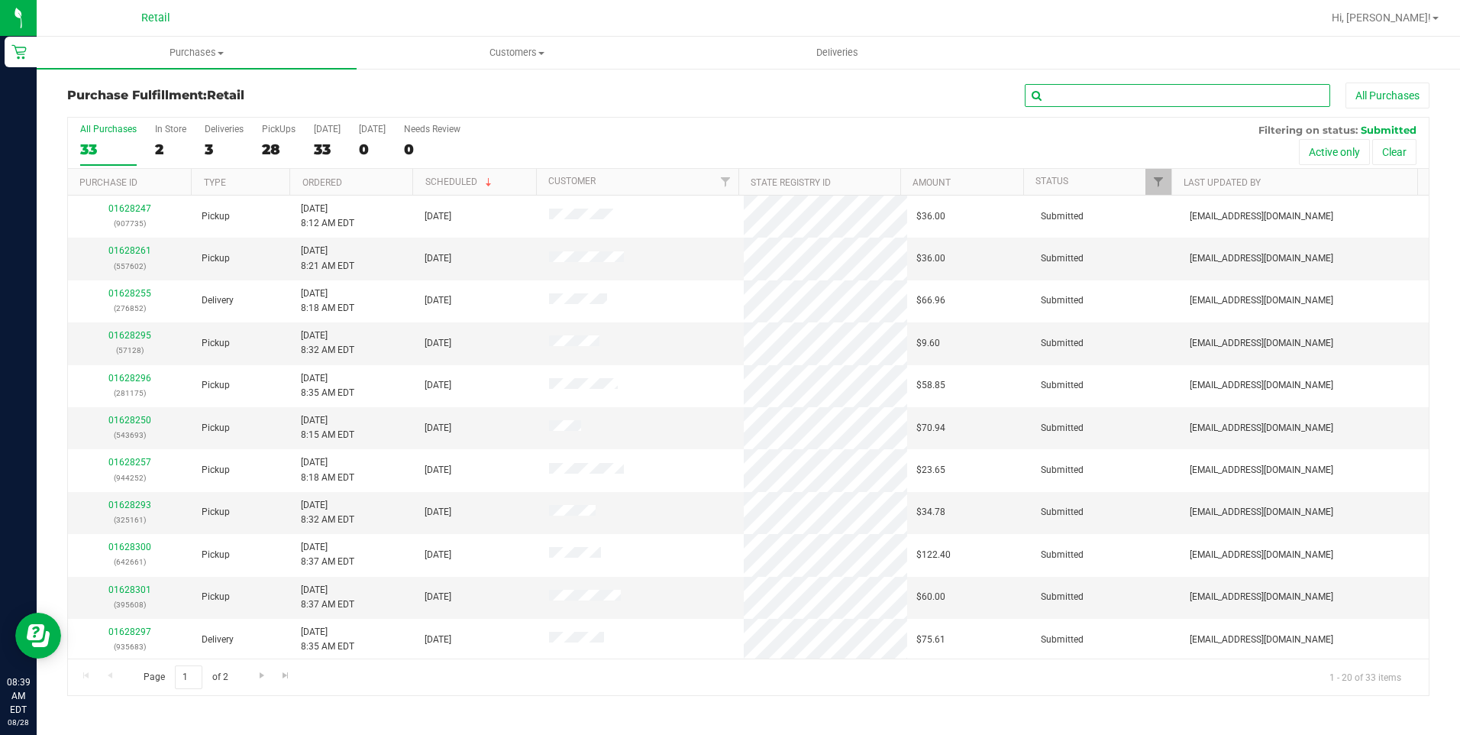
click at [1093, 95] on input "text" at bounding box center [1177, 95] width 305 height 23
type input "360"
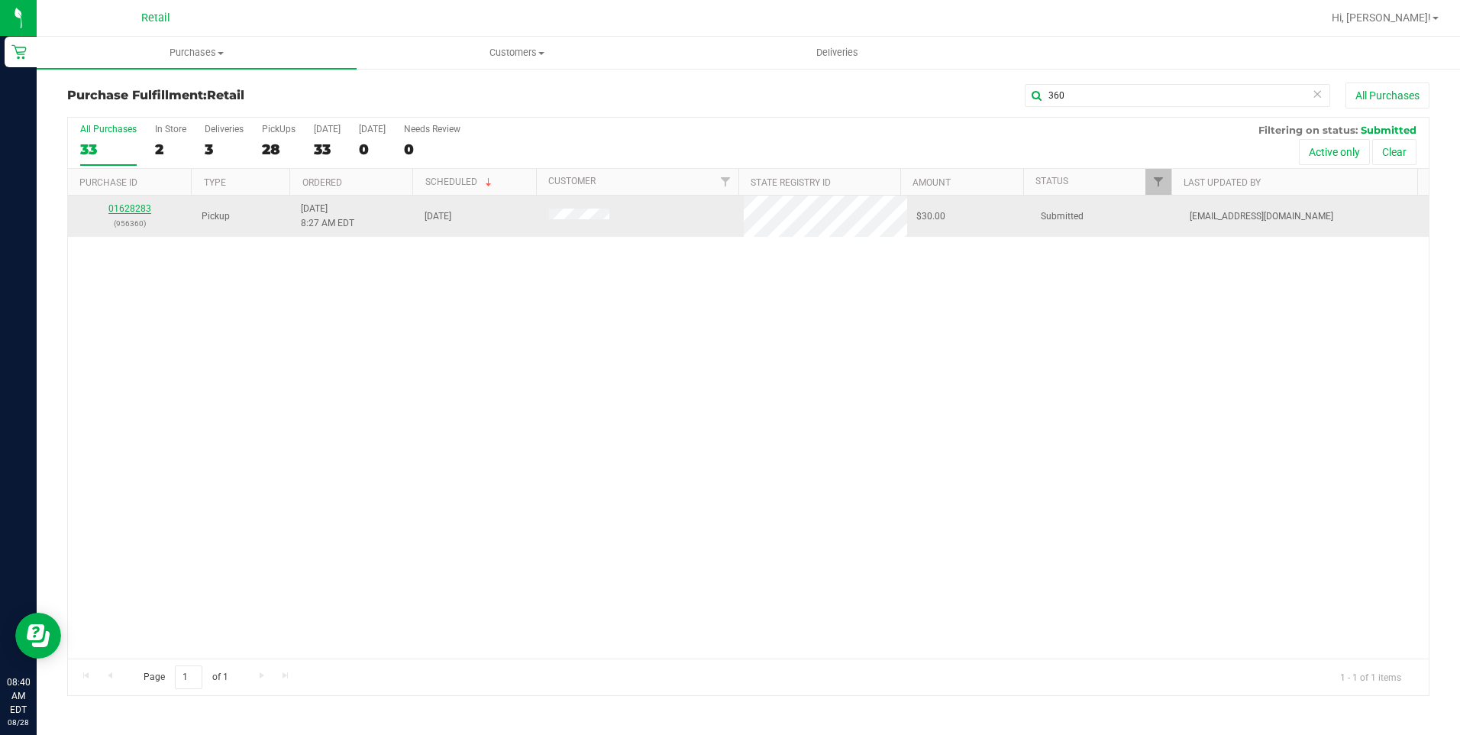
click at [132, 205] on link "01628283" at bounding box center [129, 208] width 43 height 11
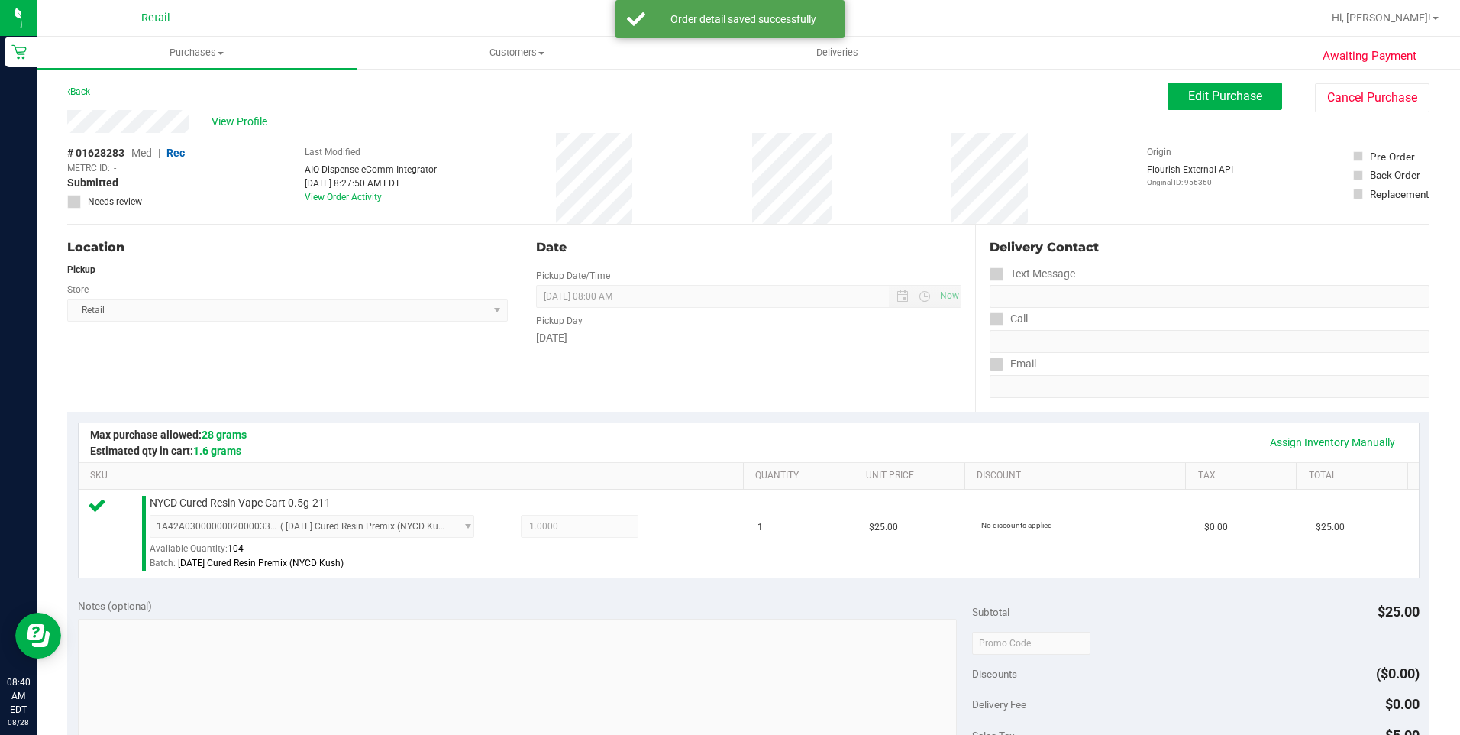
scroll to position [305, 0]
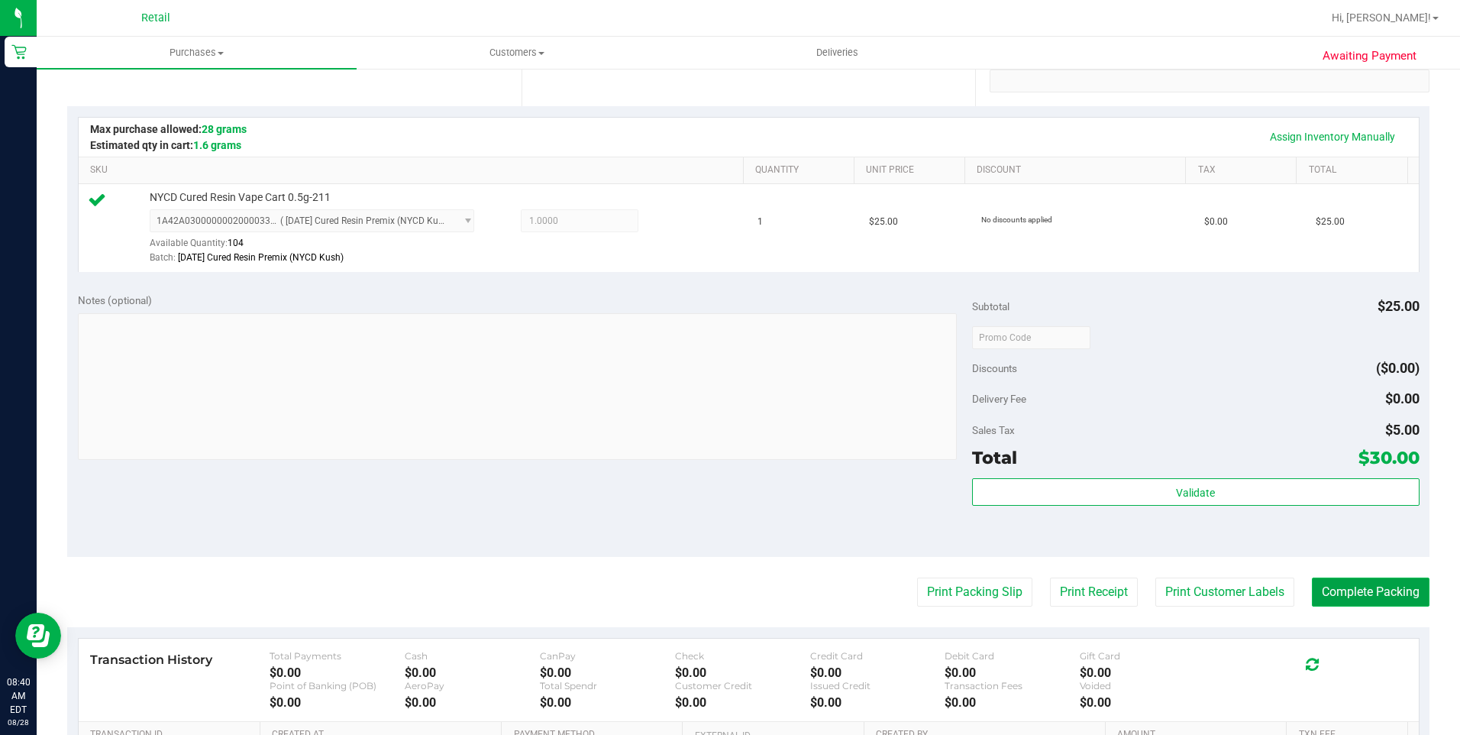
click at [1093, 582] on button "Complete Packing" at bounding box center [1371, 591] width 118 height 29
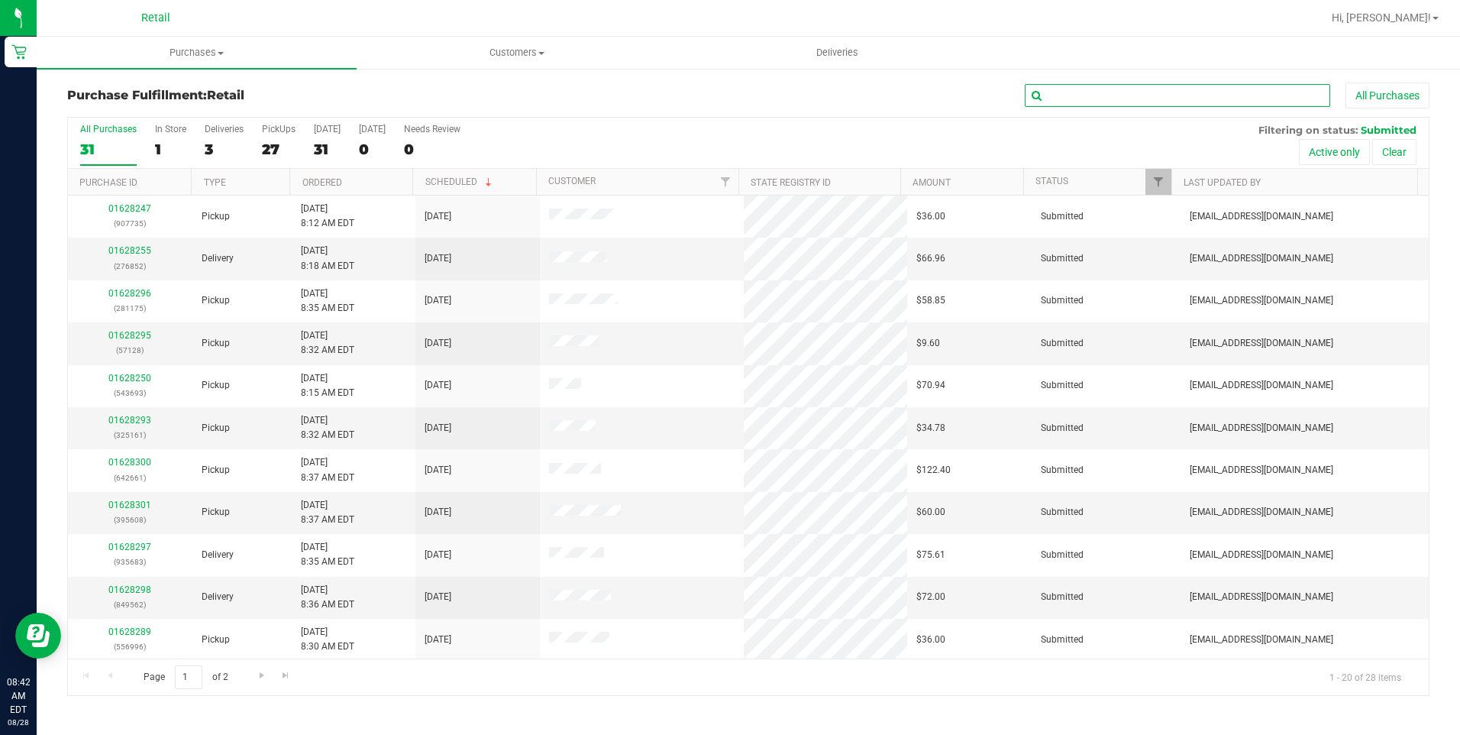
click at [1093, 102] on input "text" at bounding box center [1177, 95] width 305 height 23
type input "693"
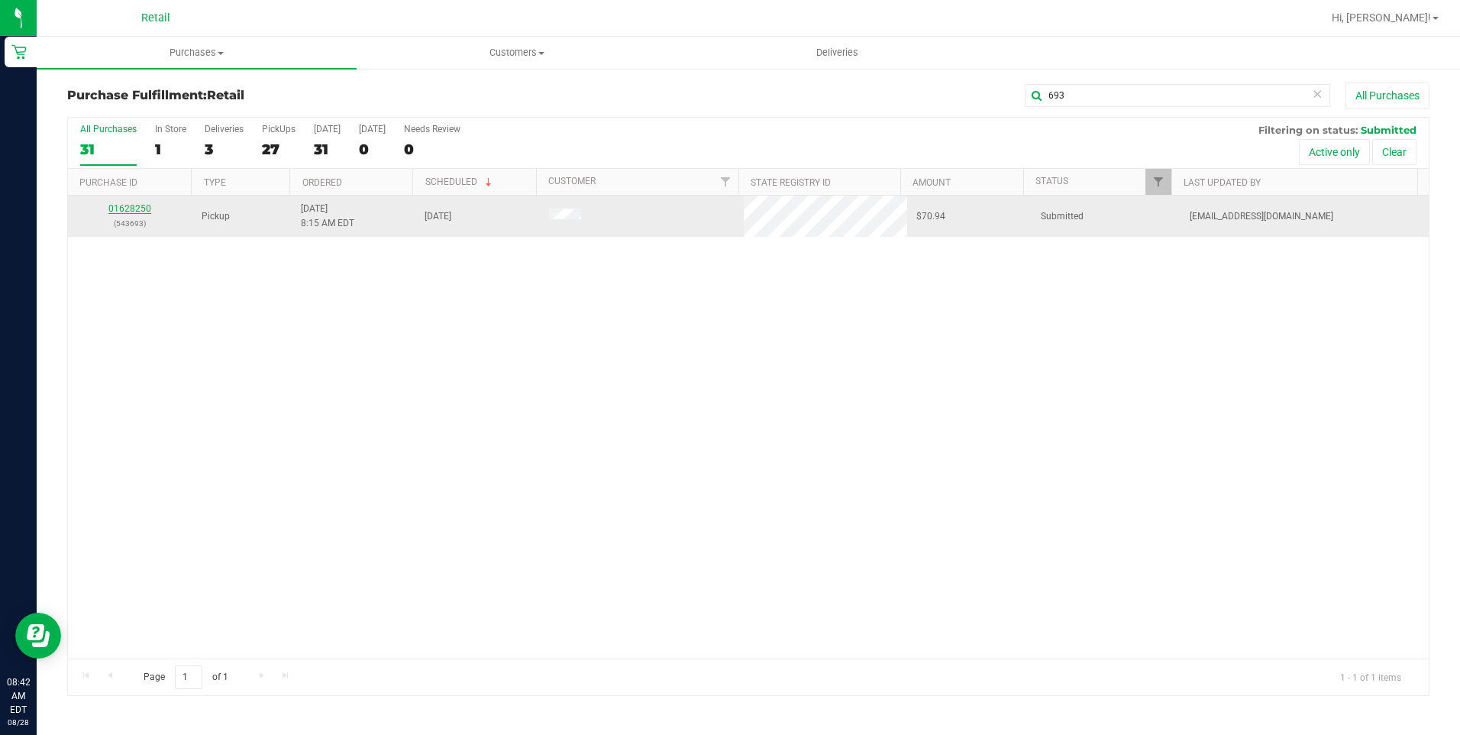
click at [135, 205] on link "01628250" at bounding box center [129, 208] width 43 height 11
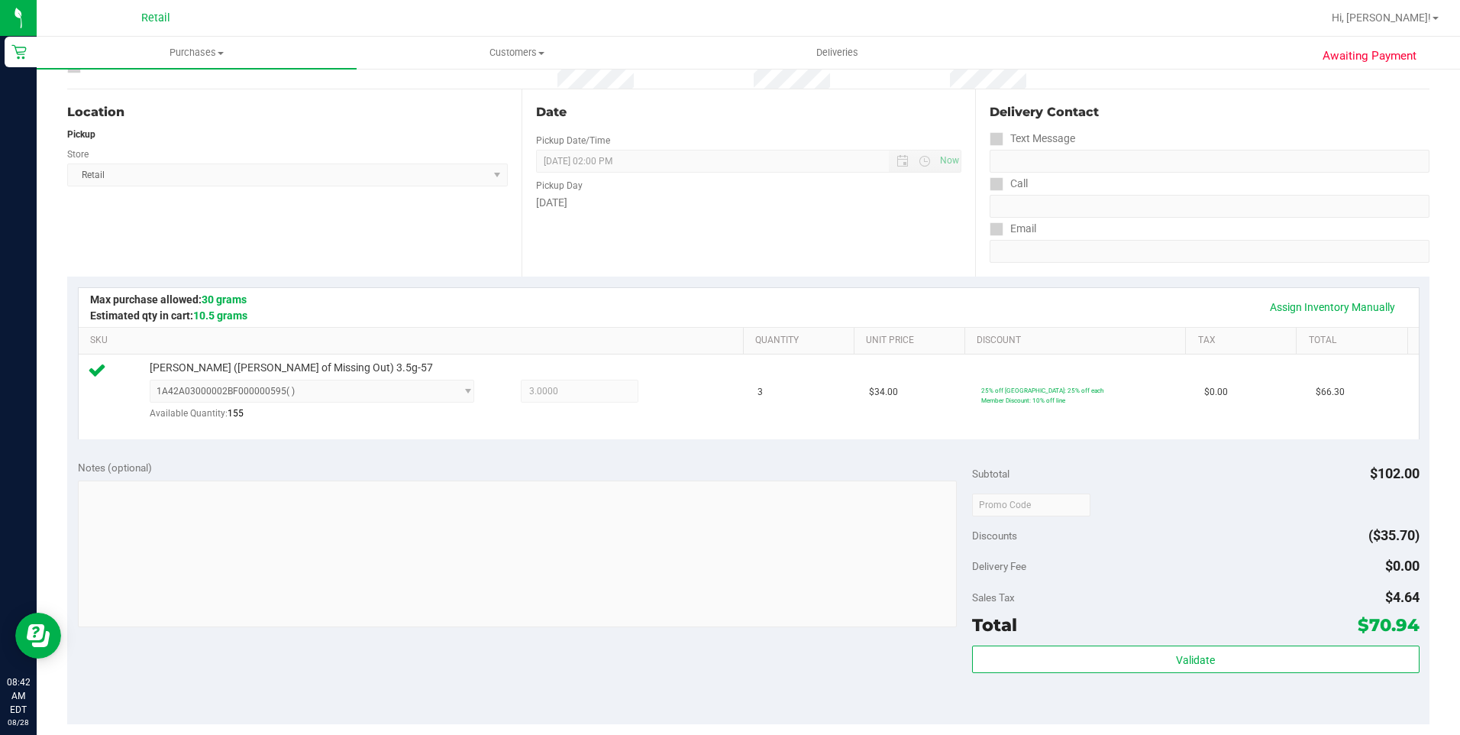
scroll to position [382, 0]
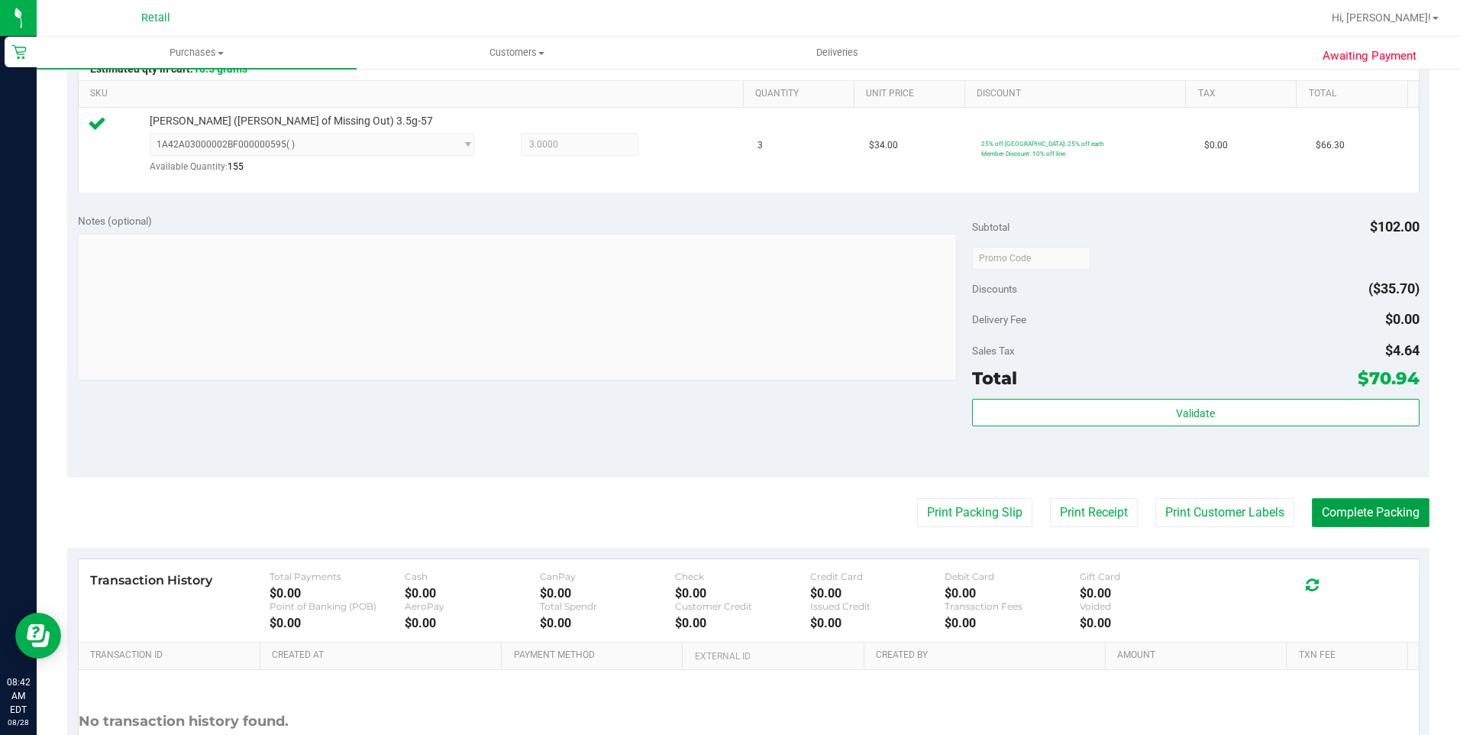
click at [1093, 512] on button "Complete Packing" at bounding box center [1371, 512] width 118 height 29
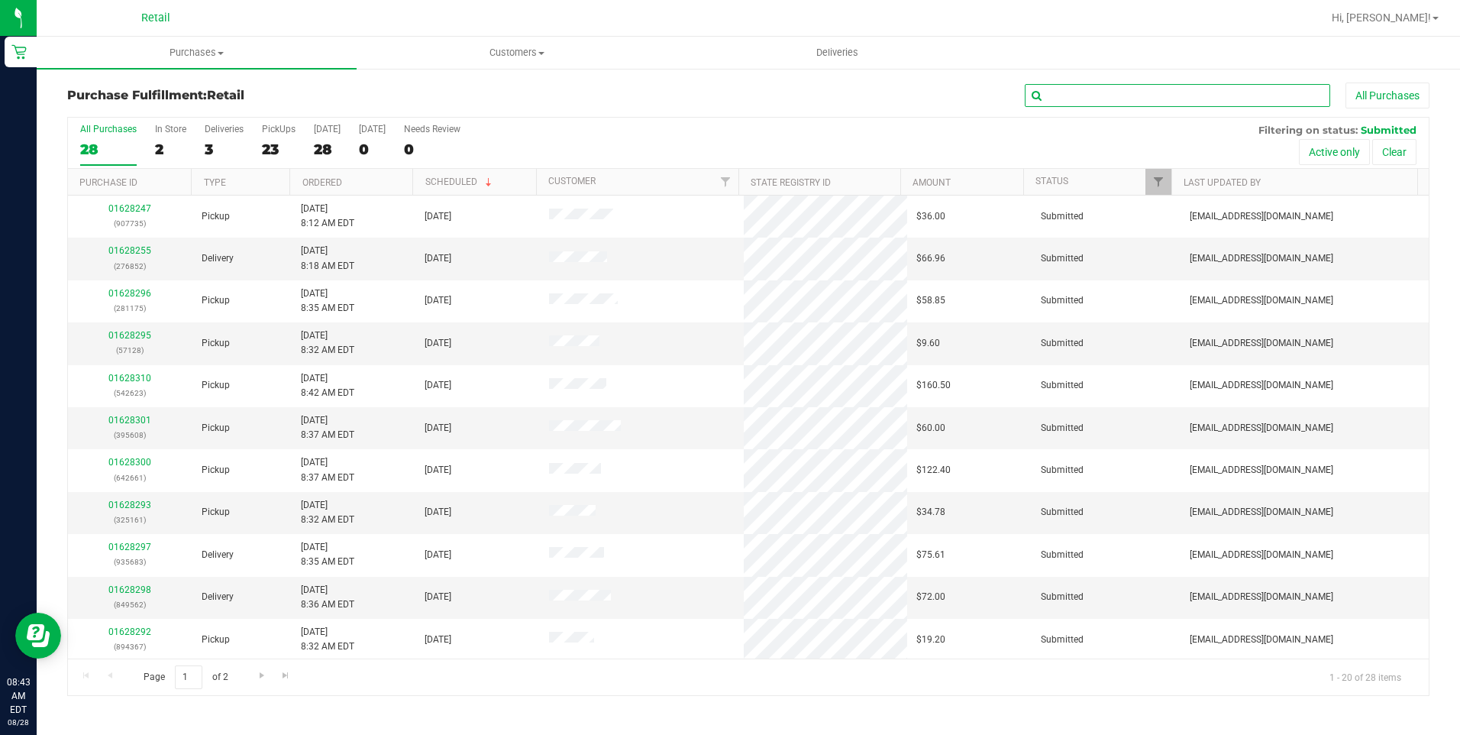
click at [1093, 90] on input "text" at bounding box center [1177, 95] width 305 height 23
type input "735"
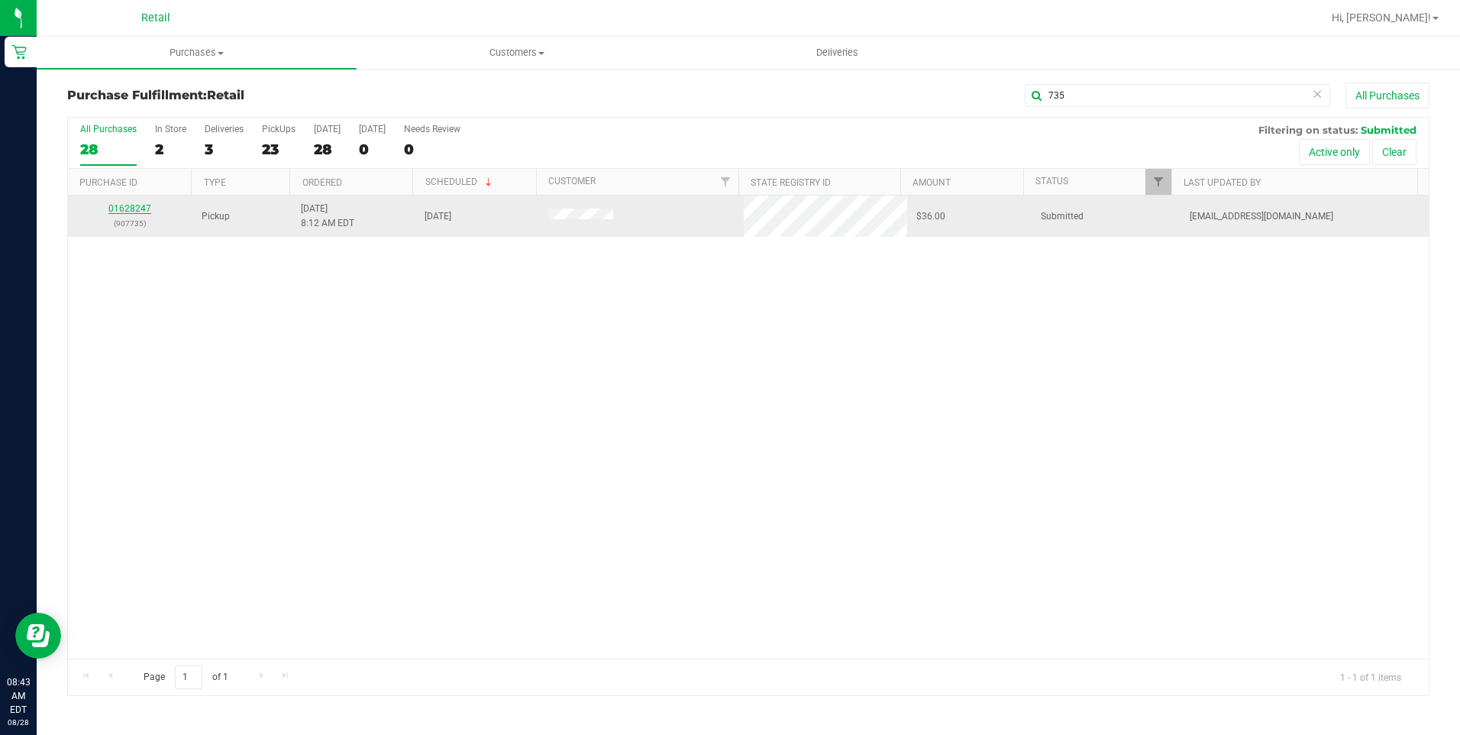
click at [134, 209] on link "01628247" at bounding box center [129, 208] width 43 height 11
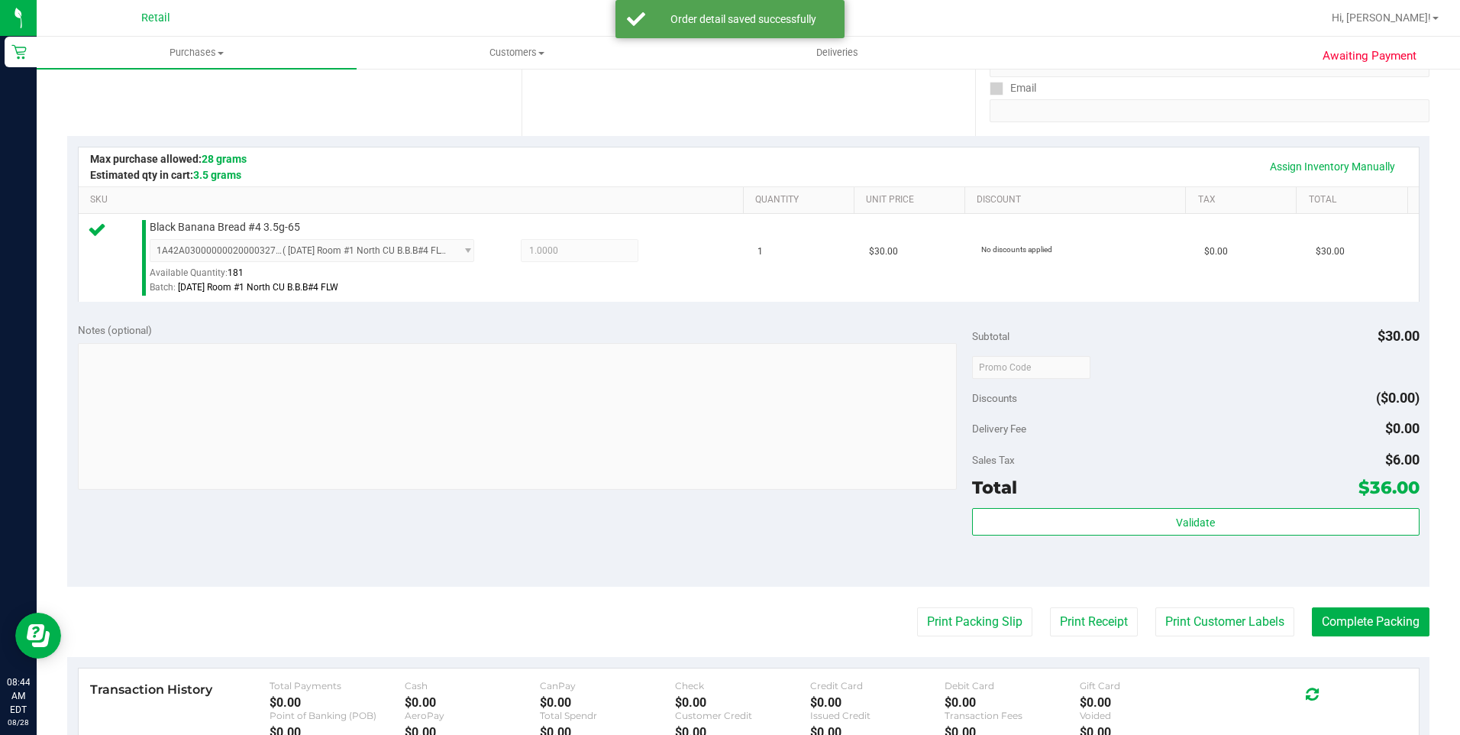
scroll to position [305, 0]
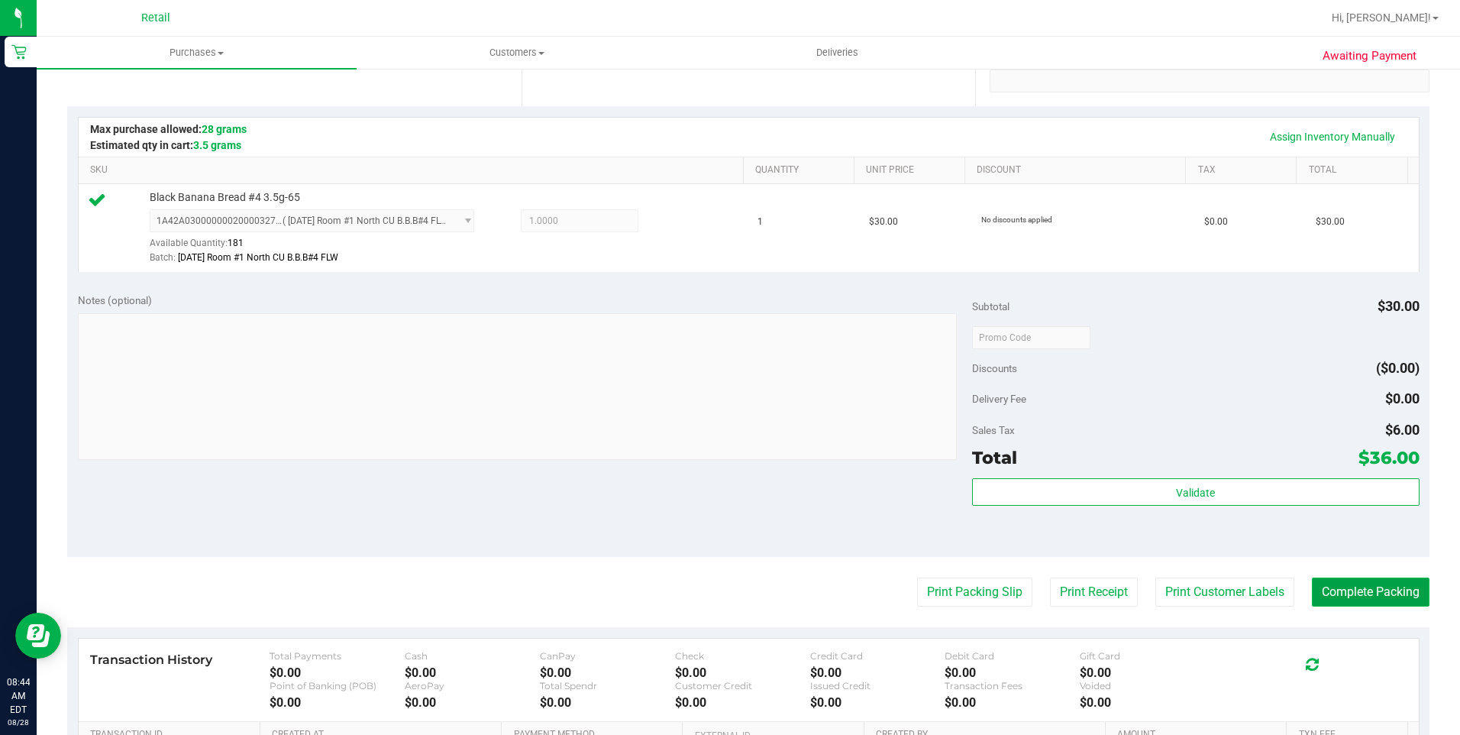
click at [1093, 593] on button "Complete Packing" at bounding box center [1371, 591] width 118 height 29
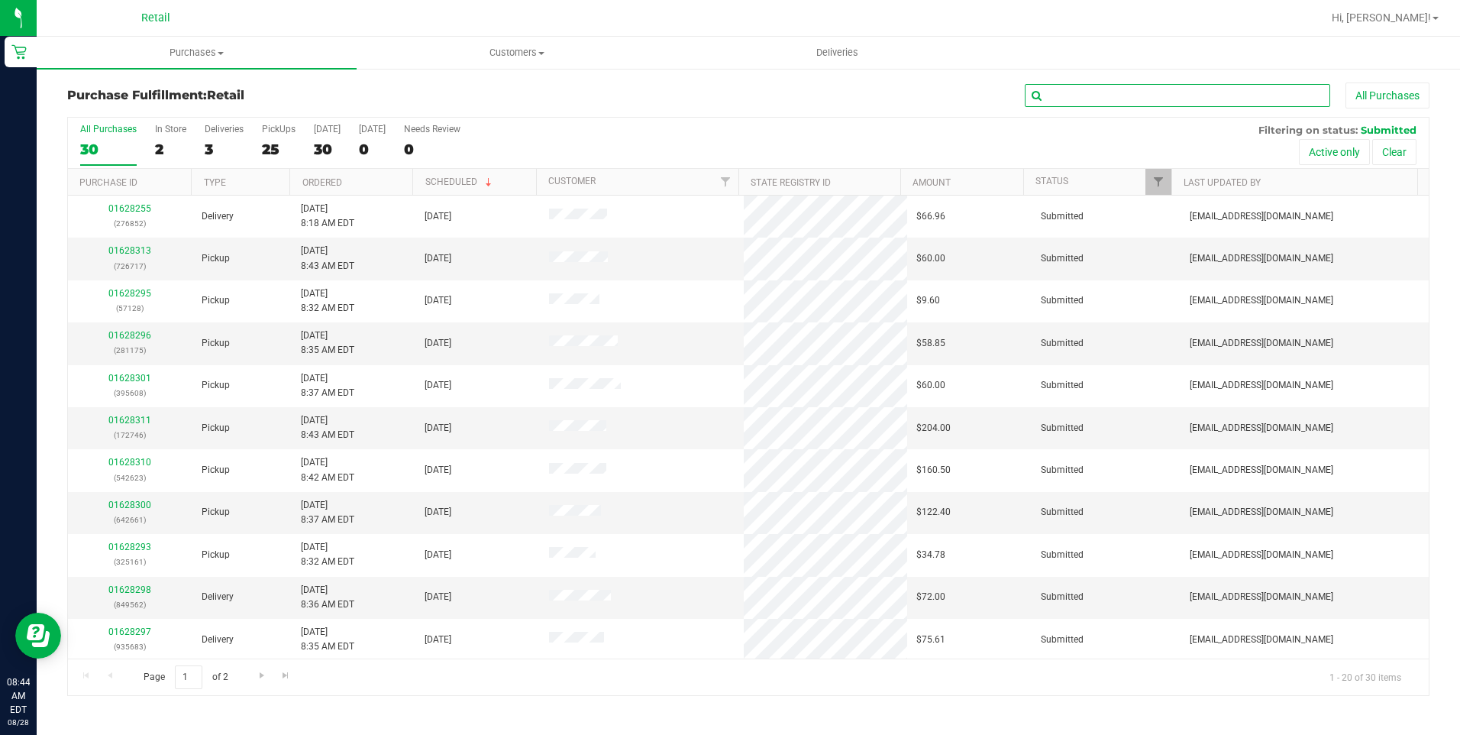
click at [1093, 92] on input "text" at bounding box center [1177, 95] width 305 height 23
type input "266"
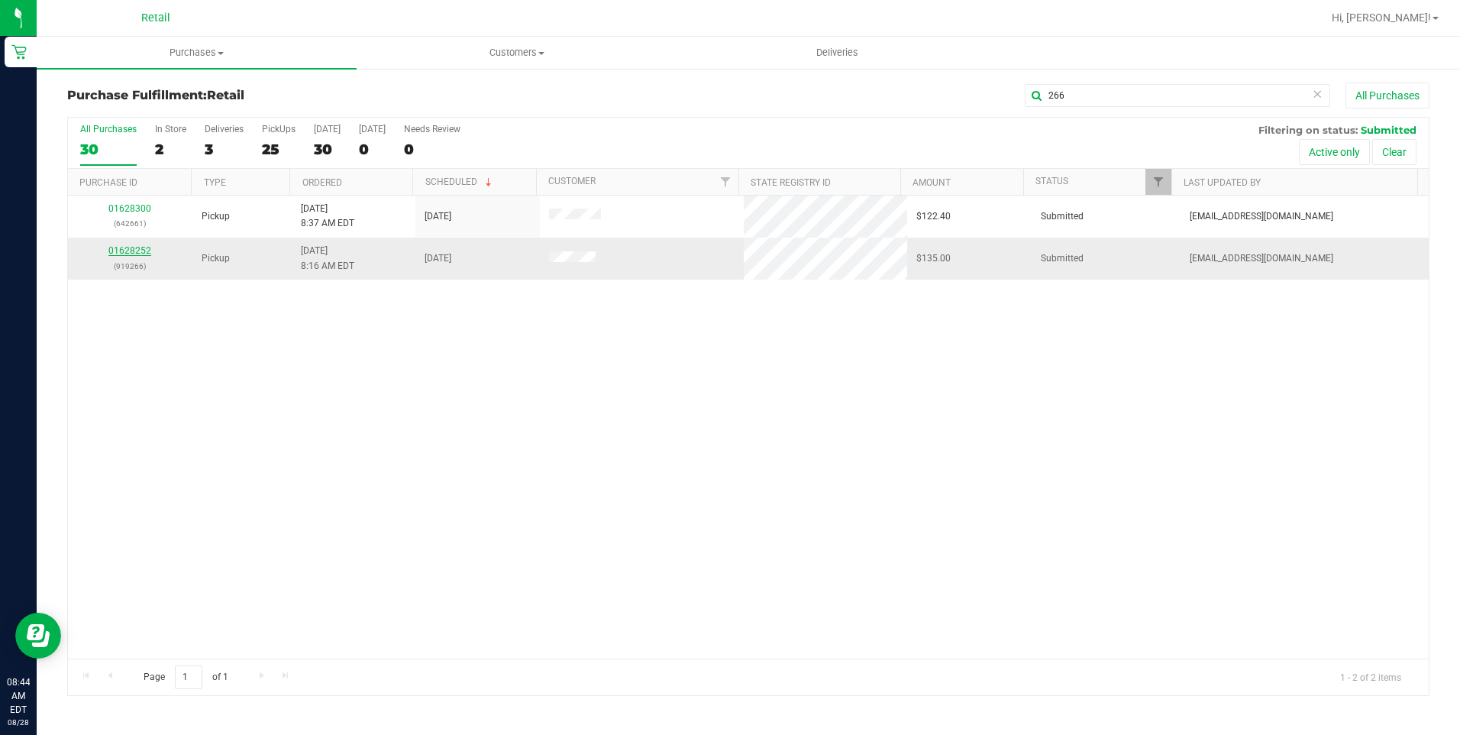
click at [142, 250] on link "01628252" at bounding box center [129, 250] width 43 height 11
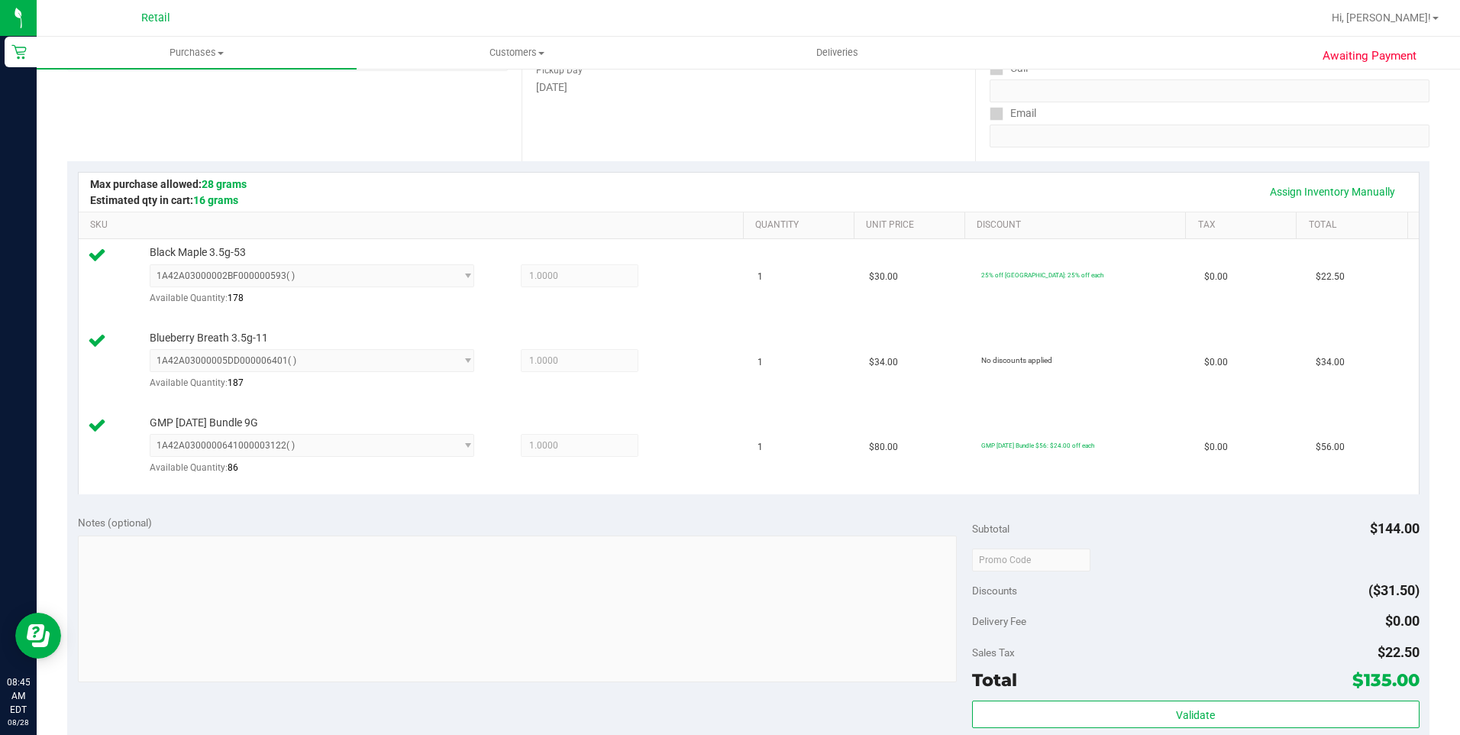
scroll to position [382, 0]
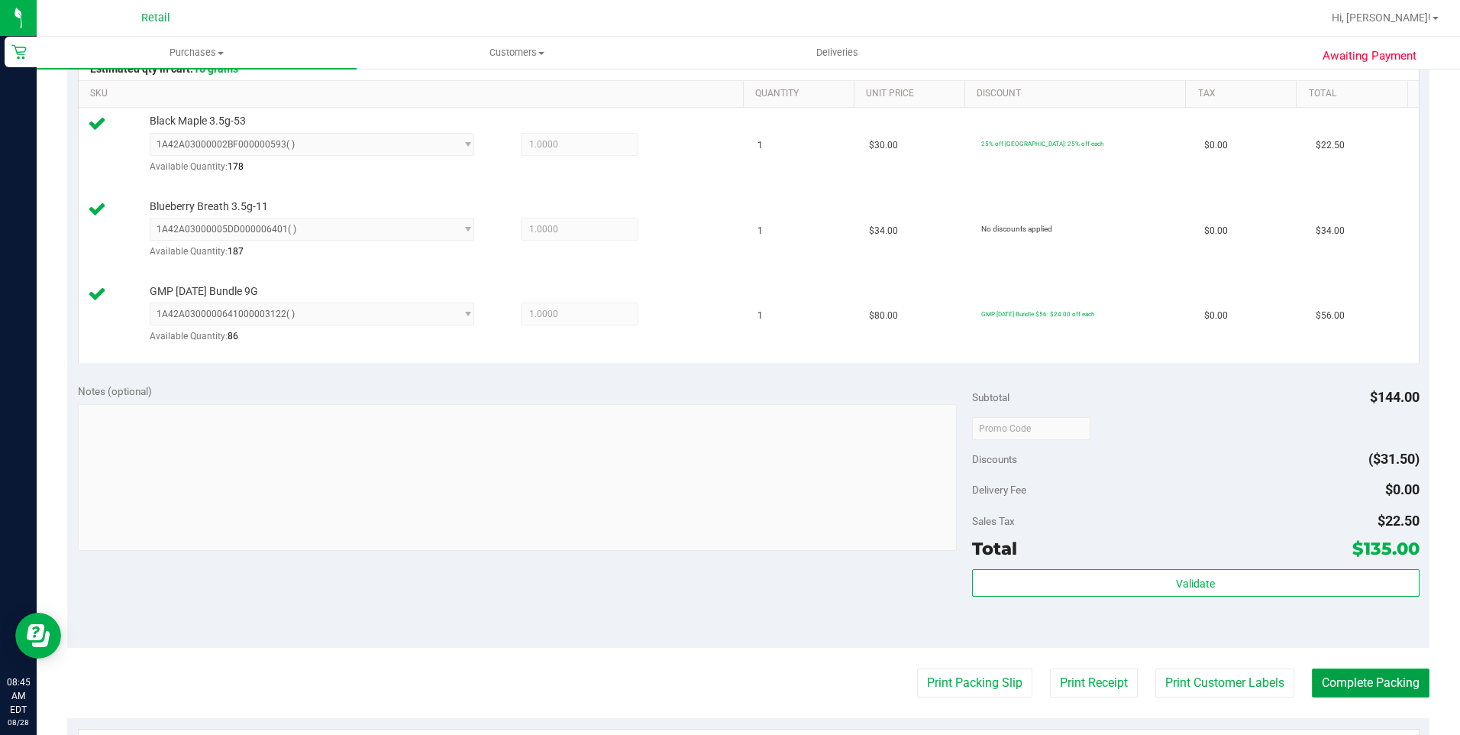
click at [1093, 596] on button "Complete Packing" at bounding box center [1371, 682] width 118 height 29
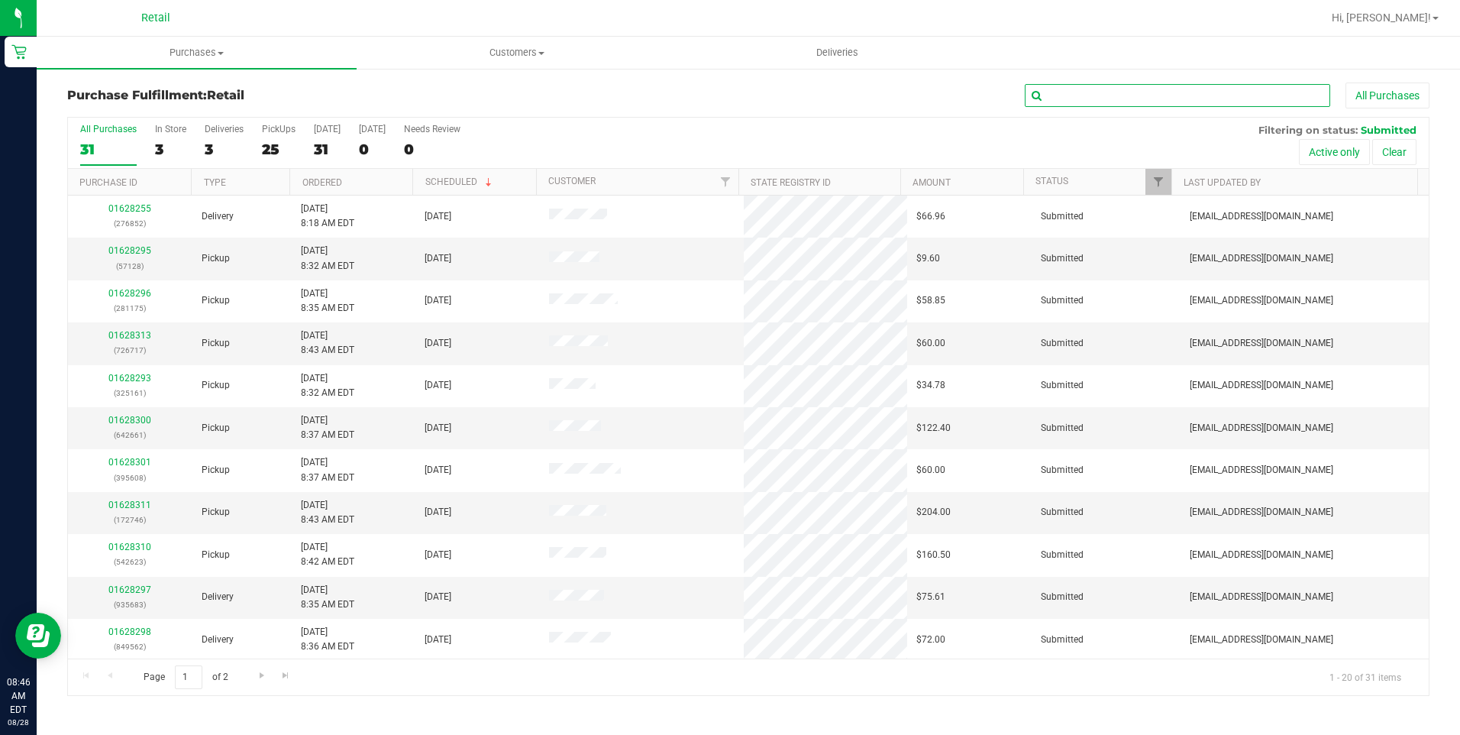
click at [1093, 93] on input "text" at bounding box center [1177, 95] width 305 height 23
type input "683"
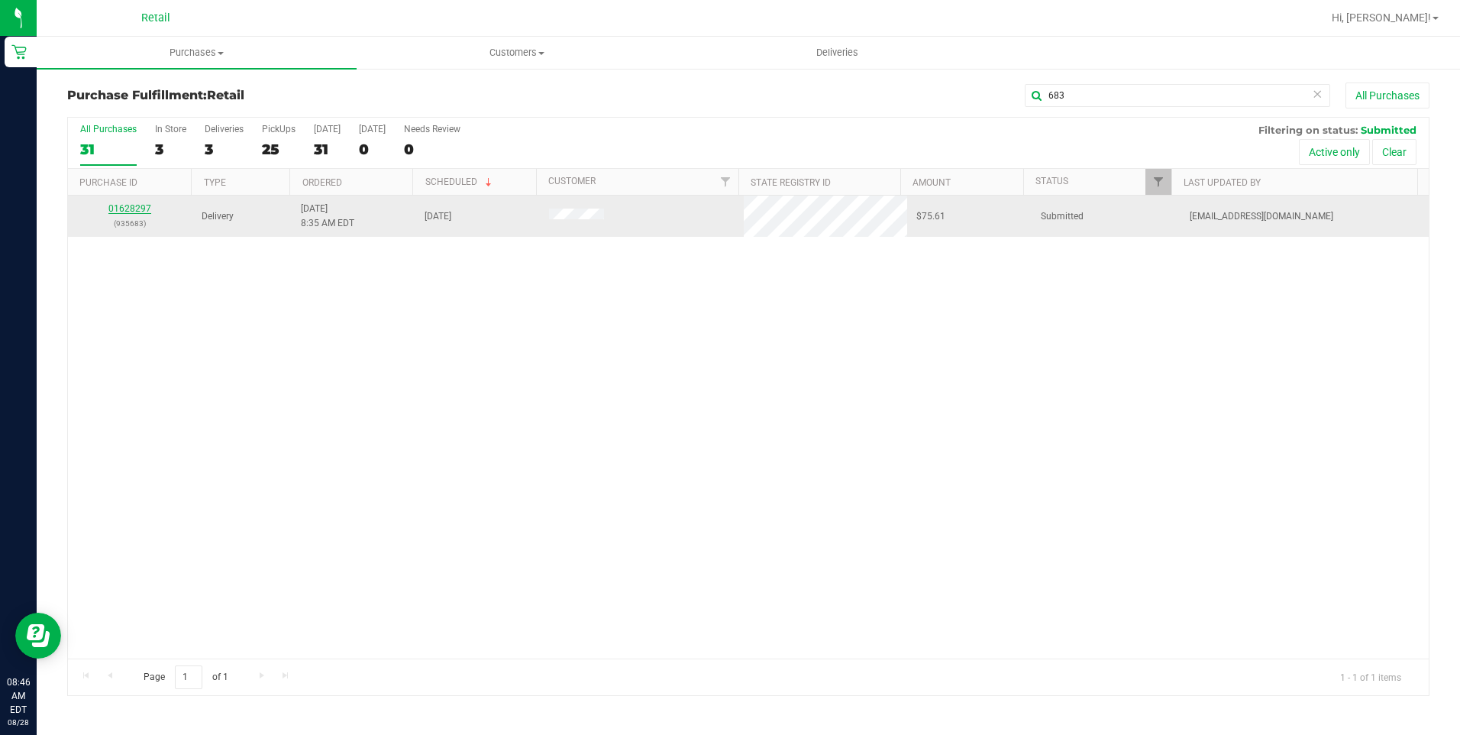
click at [127, 207] on link "01628297" at bounding box center [129, 208] width 43 height 11
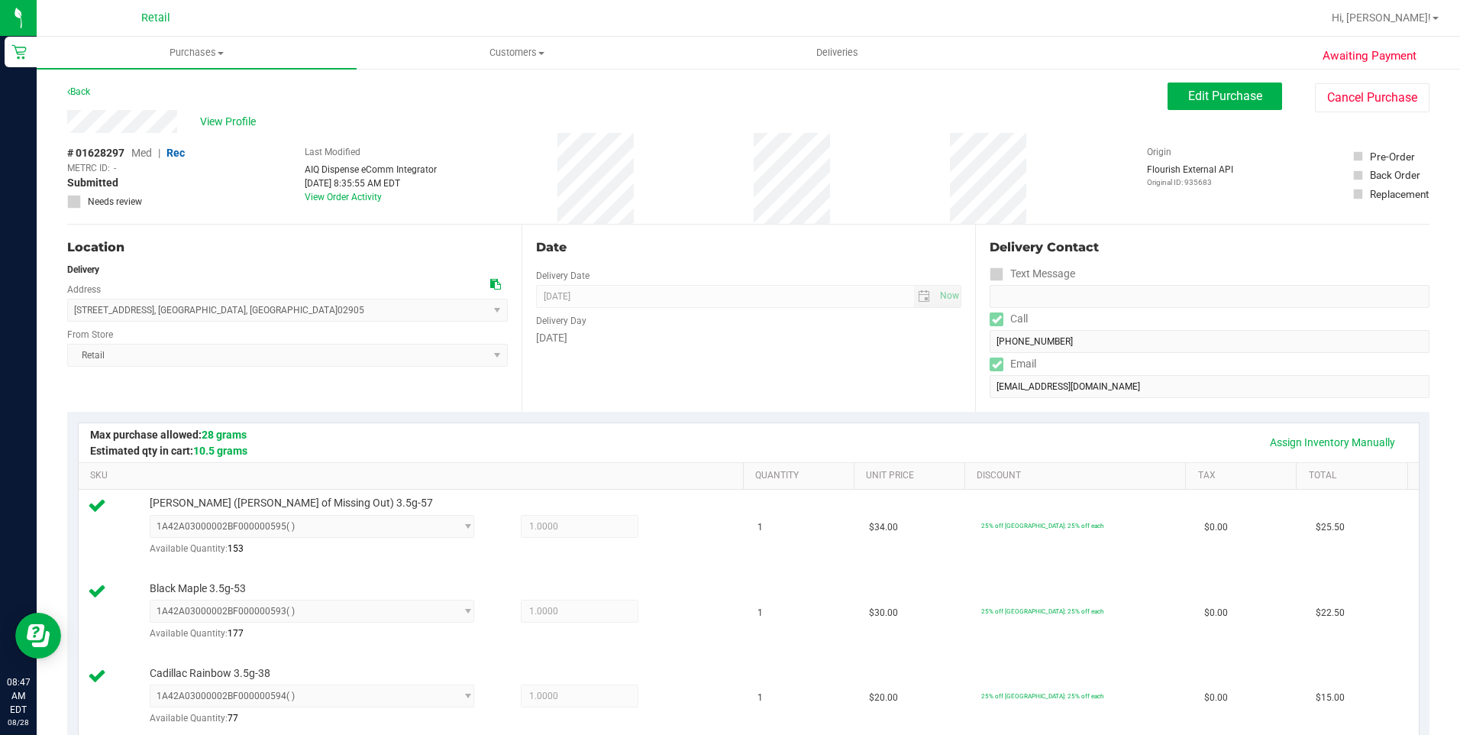
drag, startPoint x: 59, startPoint y: 116, endPoint x: 183, endPoint y: 116, distance: 124.5
click at [183, 116] on div "Awaiting Payment Back Edit Purchase Cancel Purchase View Profile # 01628297 Med…" at bounding box center [748, 741] width 1423 height 1349
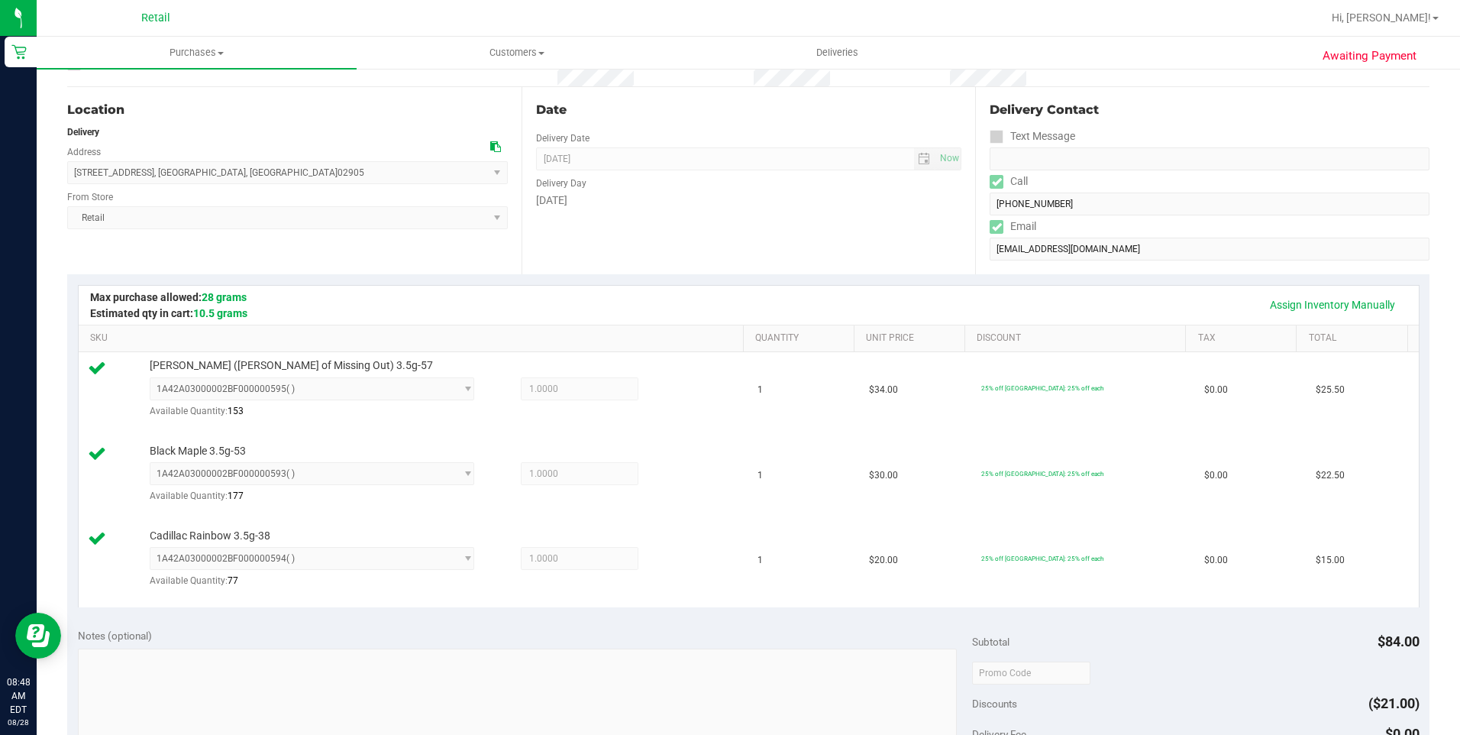
scroll to position [382, 0]
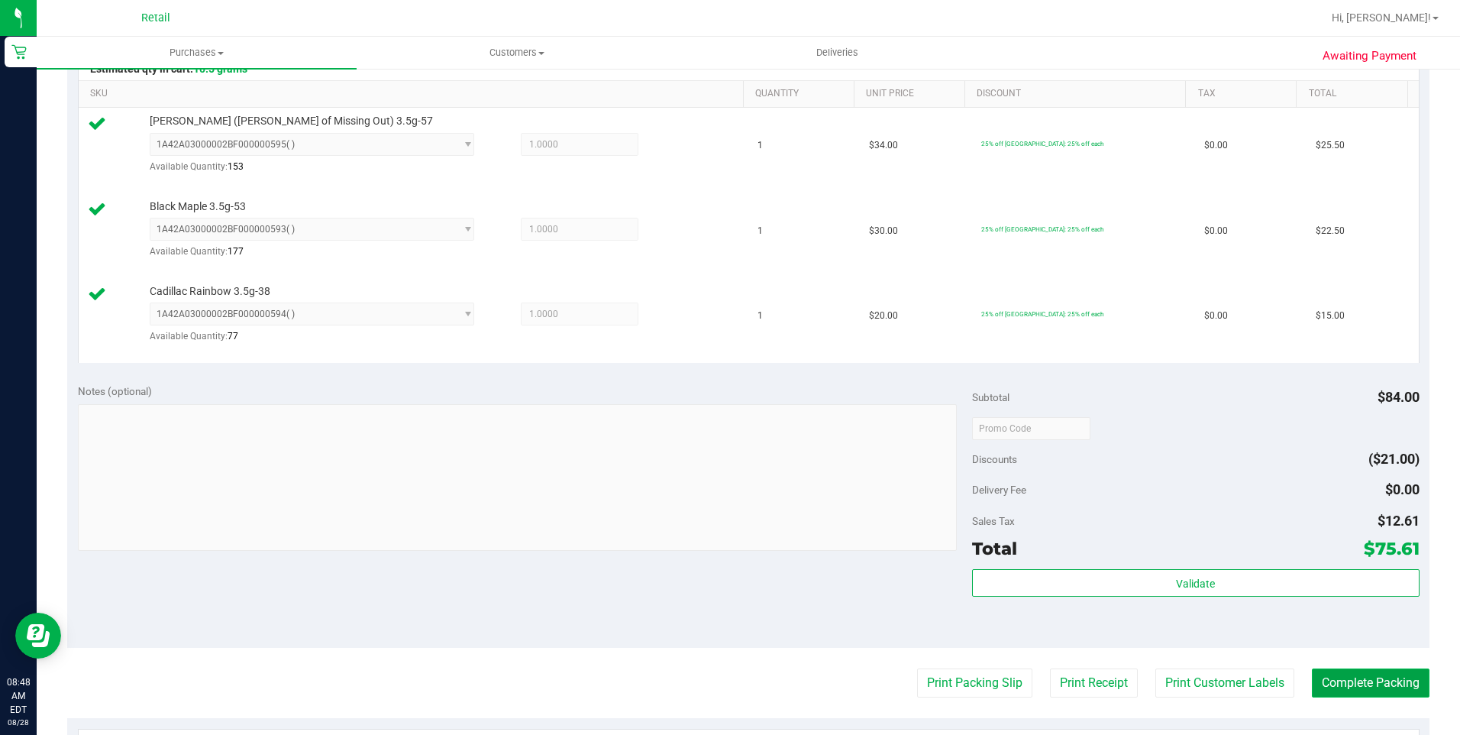
click at [1093, 596] on button "Complete Packing" at bounding box center [1371, 682] width 118 height 29
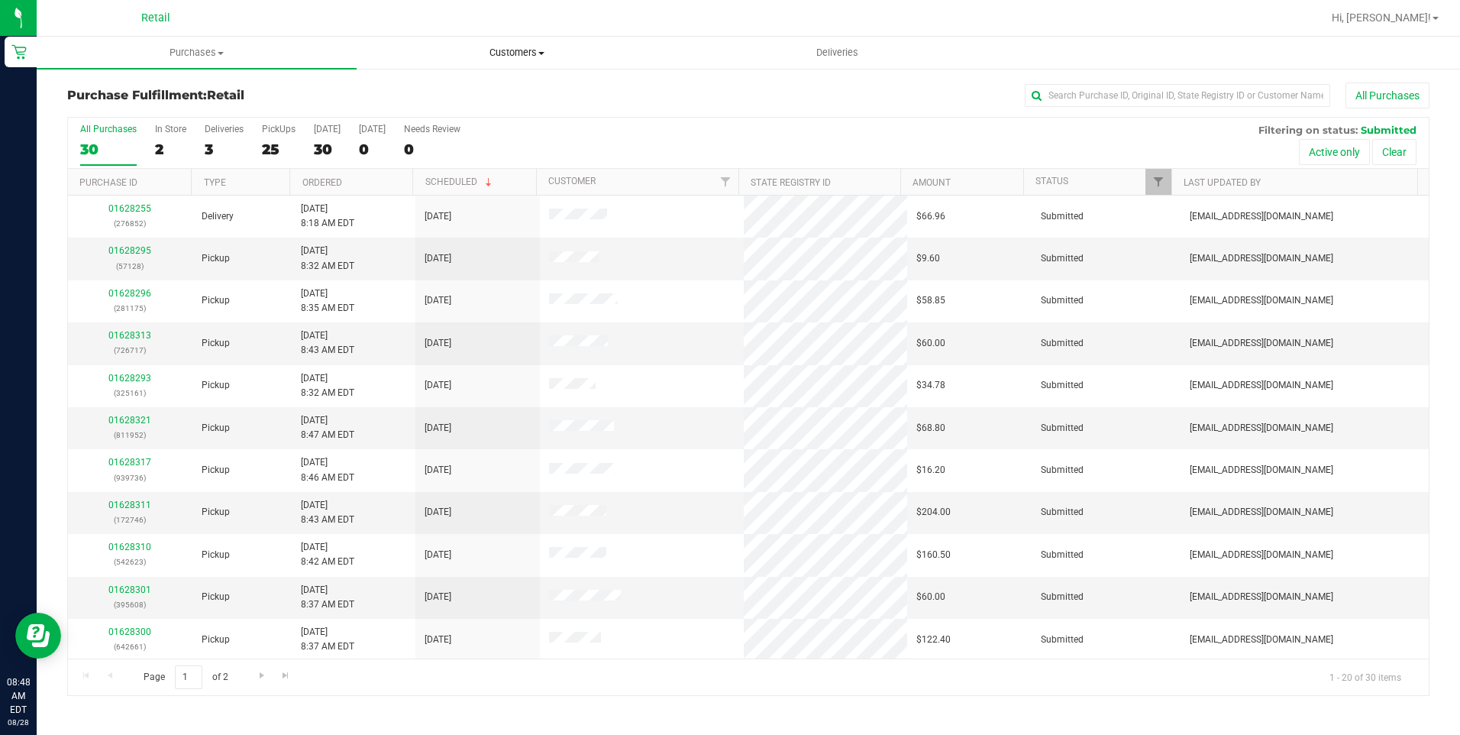
click at [522, 54] on span "Customers" at bounding box center [516, 53] width 318 height 14
click at [222, 57] on span "Purchases" at bounding box center [196, 53] width 318 height 14
click at [167, 102] on li "Fulfillment" at bounding box center [197, 111] width 320 height 18
click at [1093, 99] on input "text" at bounding box center [1177, 95] width 305 height 23
click at [1066, 101] on input "text" at bounding box center [1177, 95] width 305 height 23
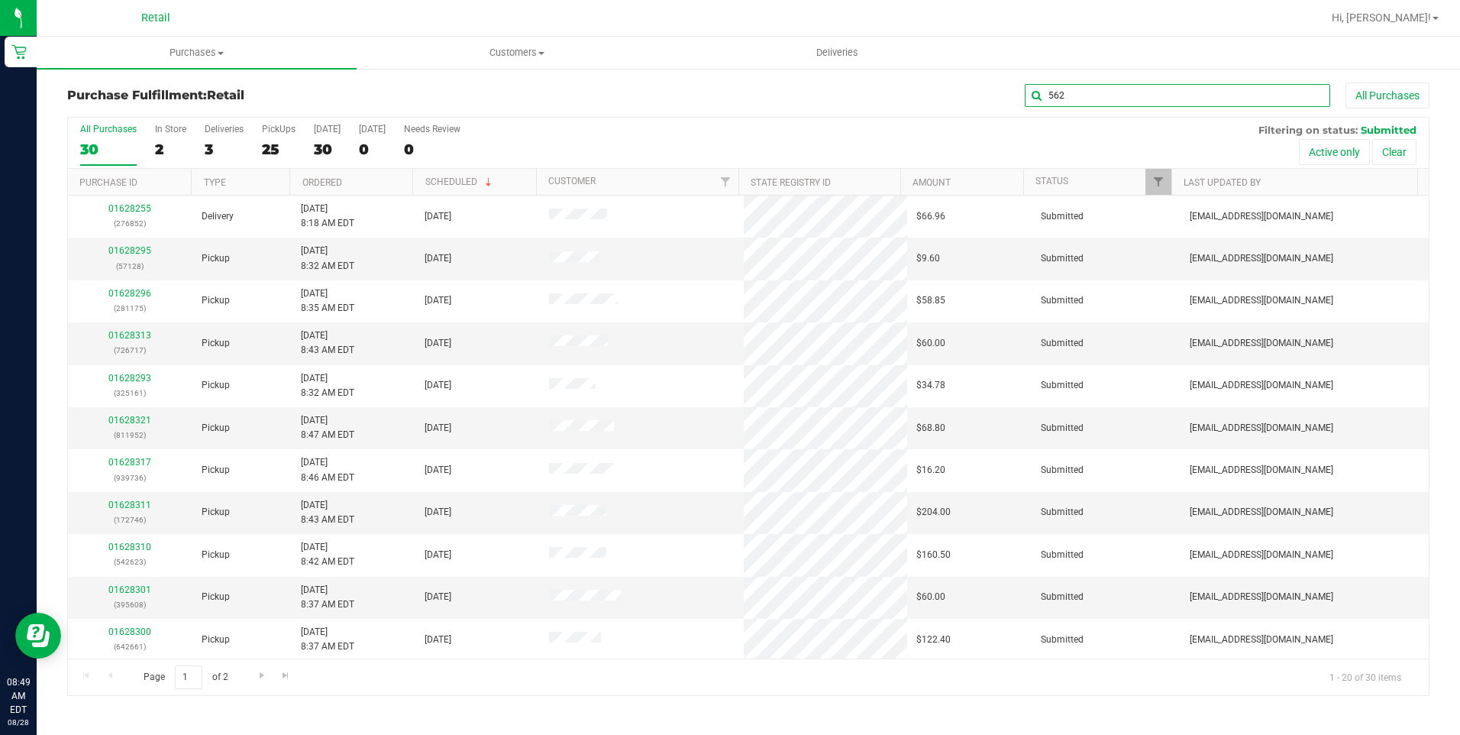
type input "562"
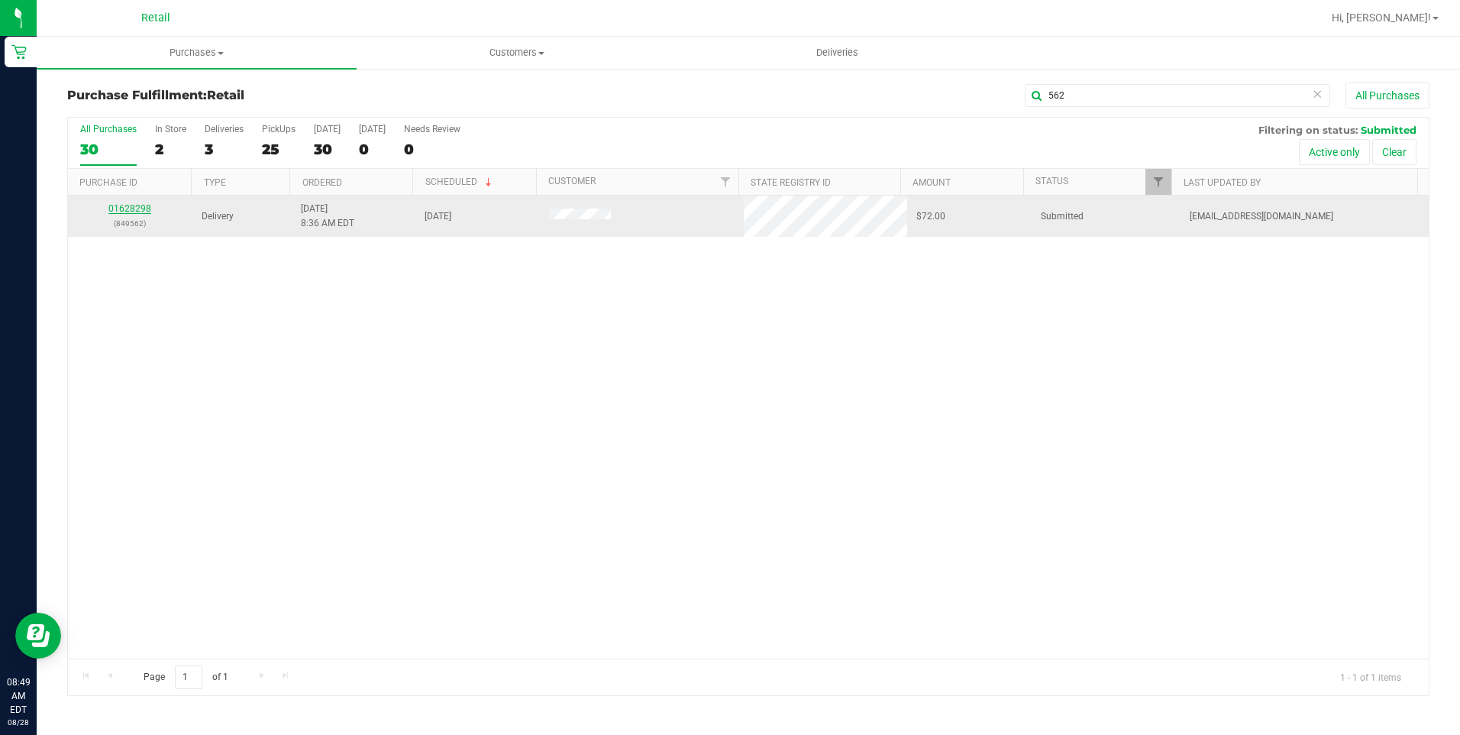
click at [125, 206] on link "01628298" at bounding box center [129, 208] width 43 height 11
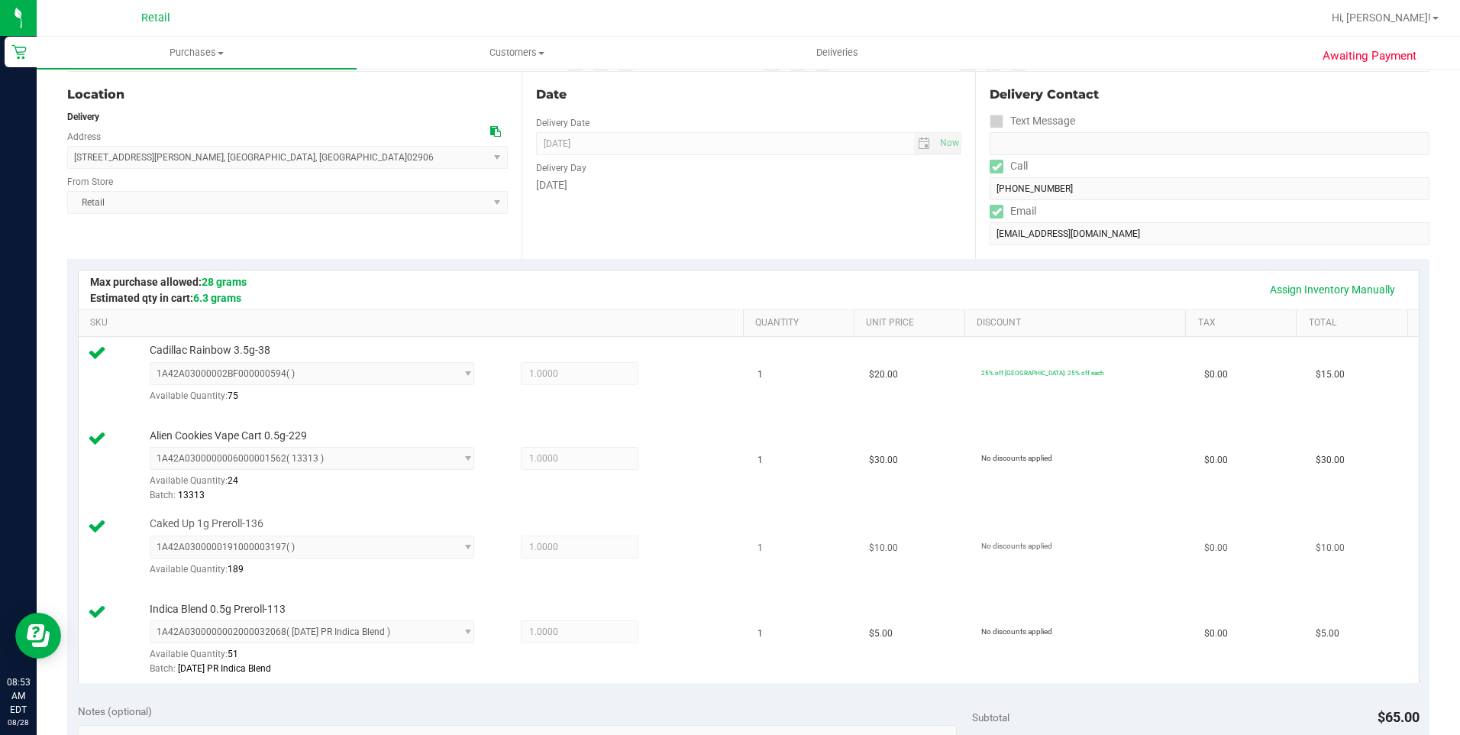
scroll to position [535, 0]
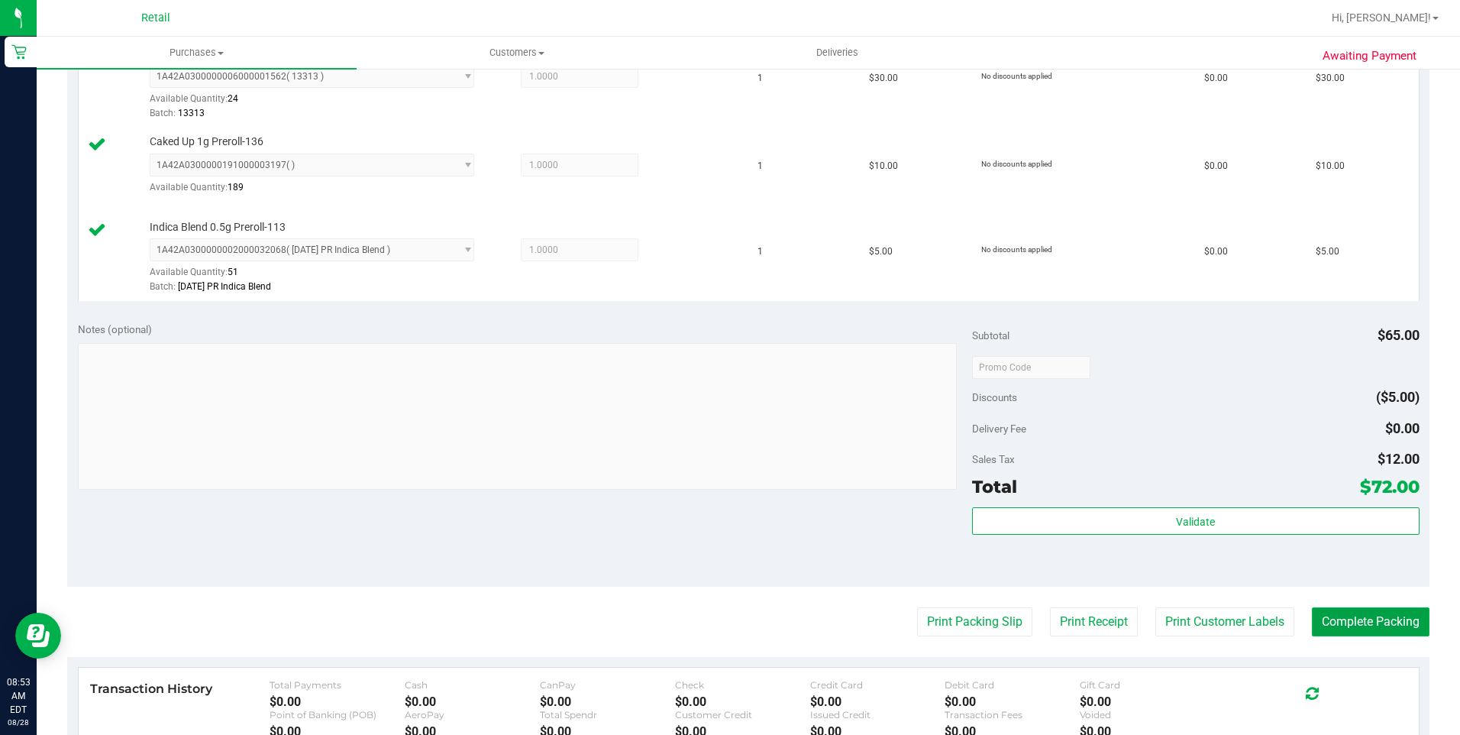
click at [1093, 596] on button "Complete Packing" at bounding box center [1371, 621] width 118 height 29
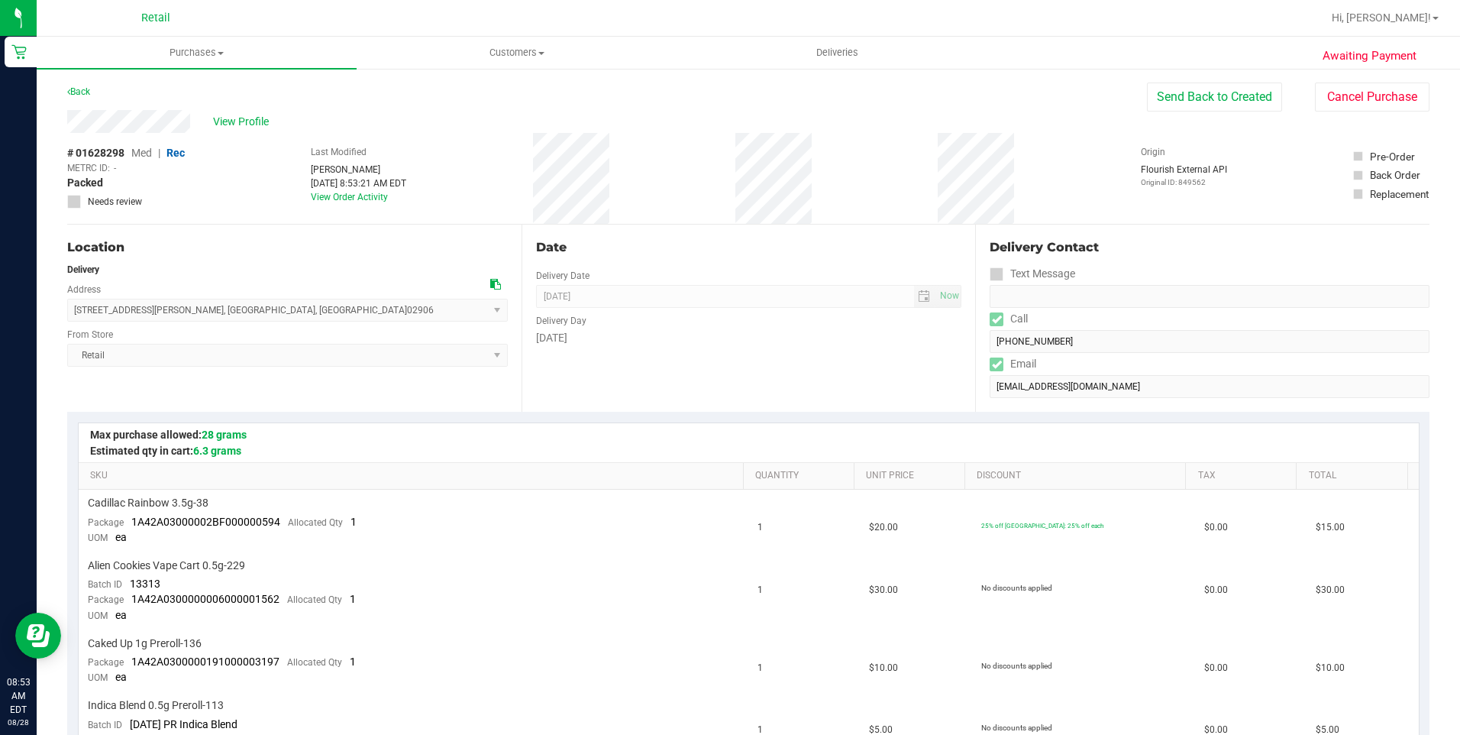
drag, startPoint x: 63, startPoint y: 115, endPoint x: 199, endPoint y: 129, distance: 136.7
click at [834, 56] on span "Deliveries" at bounding box center [837, 53] width 83 height 14
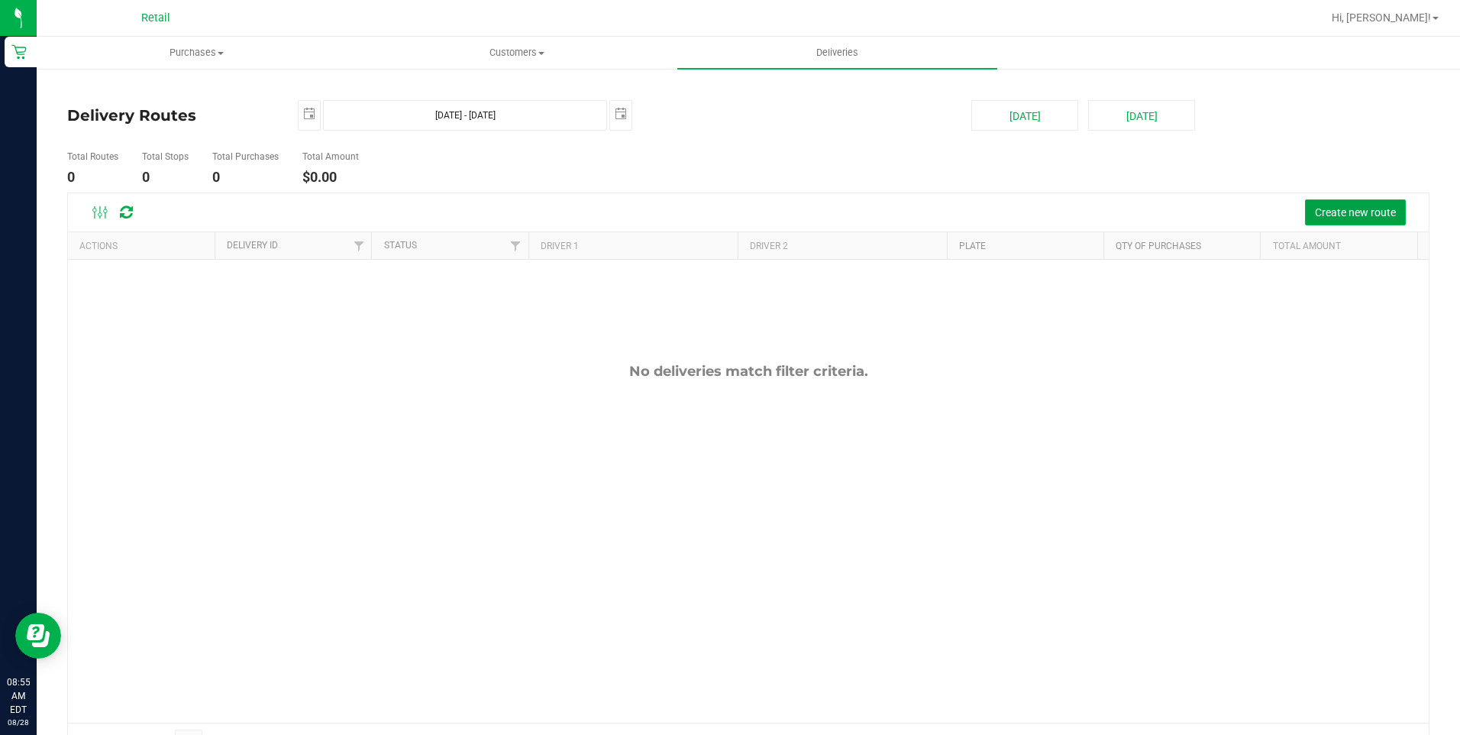
click at [1093, 215] on span "Create new route" at bounding box center [1355, 212] width 81 height 12
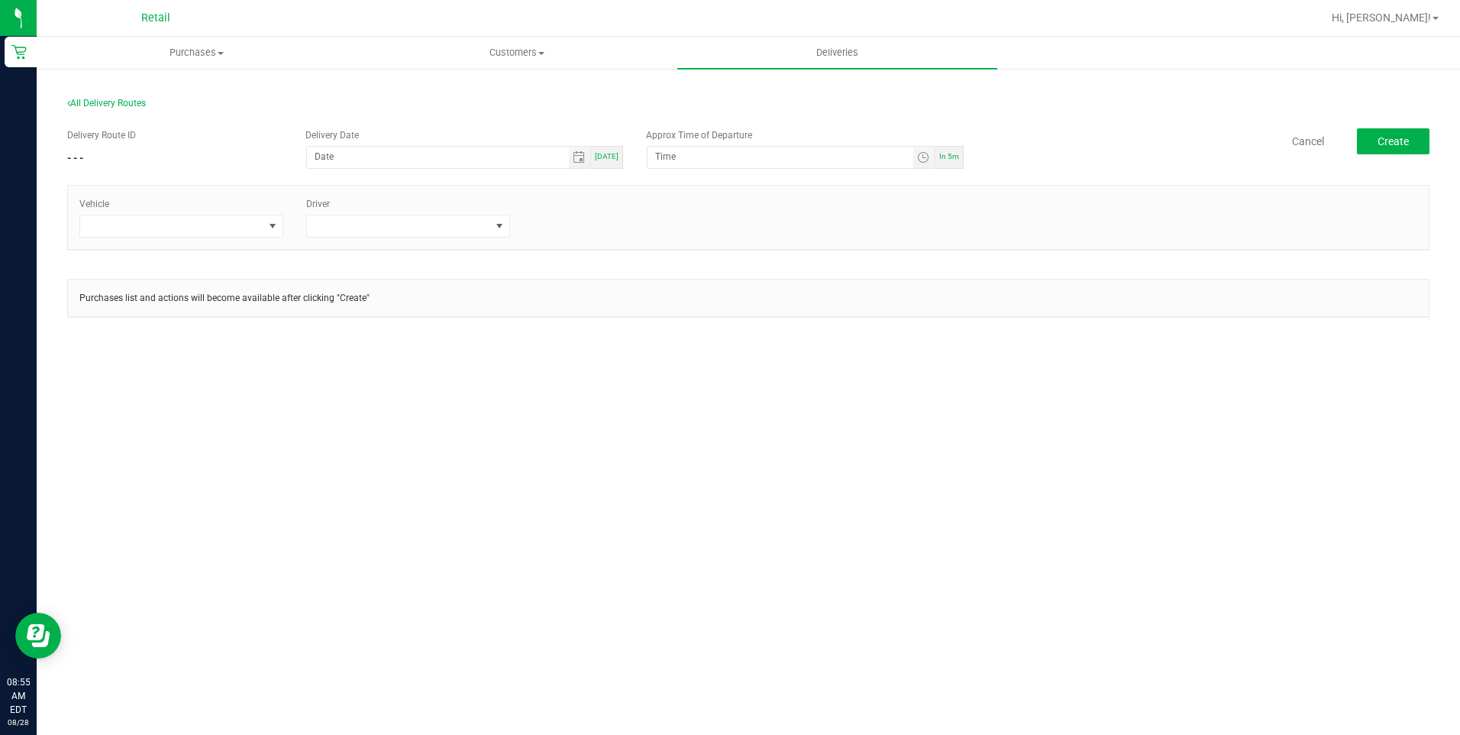
click at [615, 156] on span "[DATE]" at bounding box center [607, 156] width 24 height 8
type input "[DATE]"
type input "9:00 AM"
click at [274, 232] on span at bounding box center [273, 226] width 12 height 12
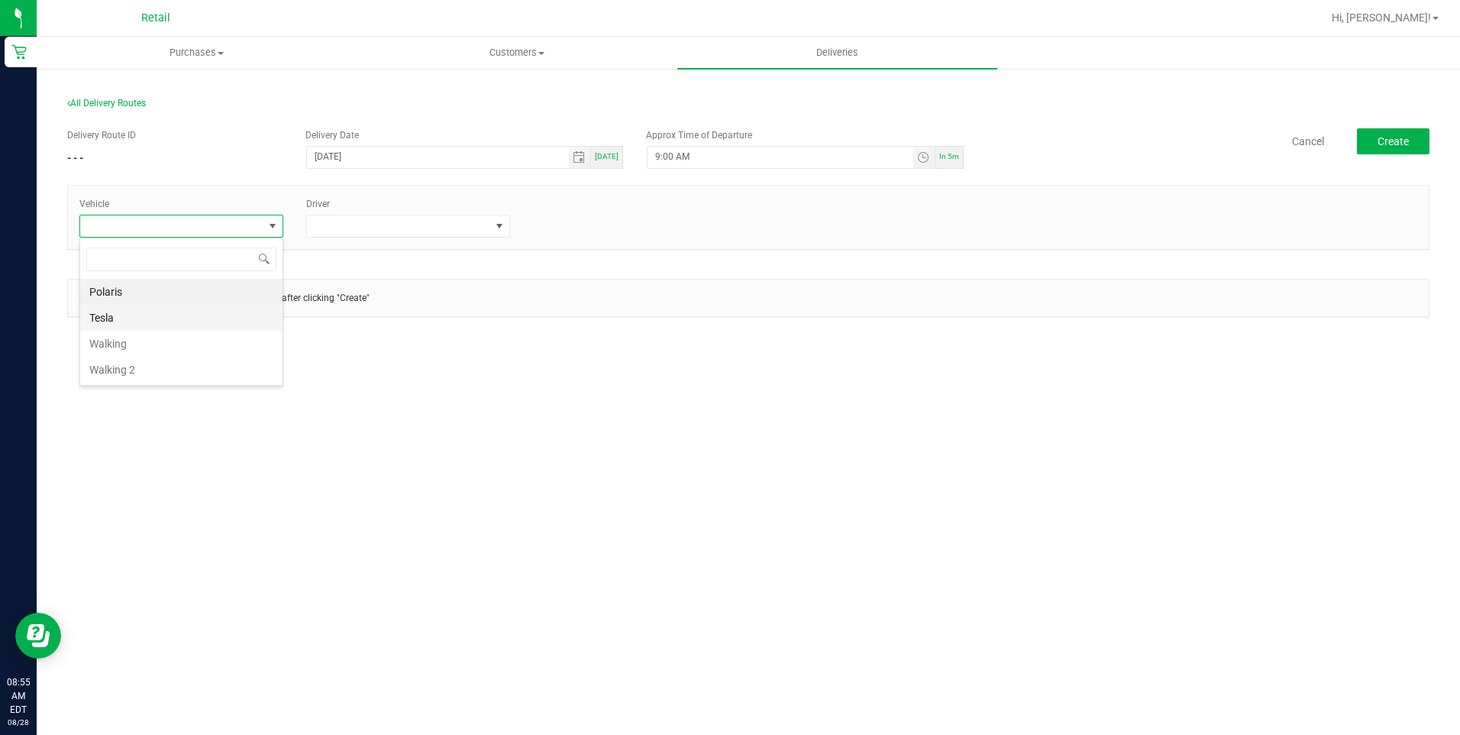
click at [221, 315] on li "Tesla" at bounding box center [181, 318] width 202 height 26
click at [492, 227] on span at bounding box center [499, 225] width 19 height 21
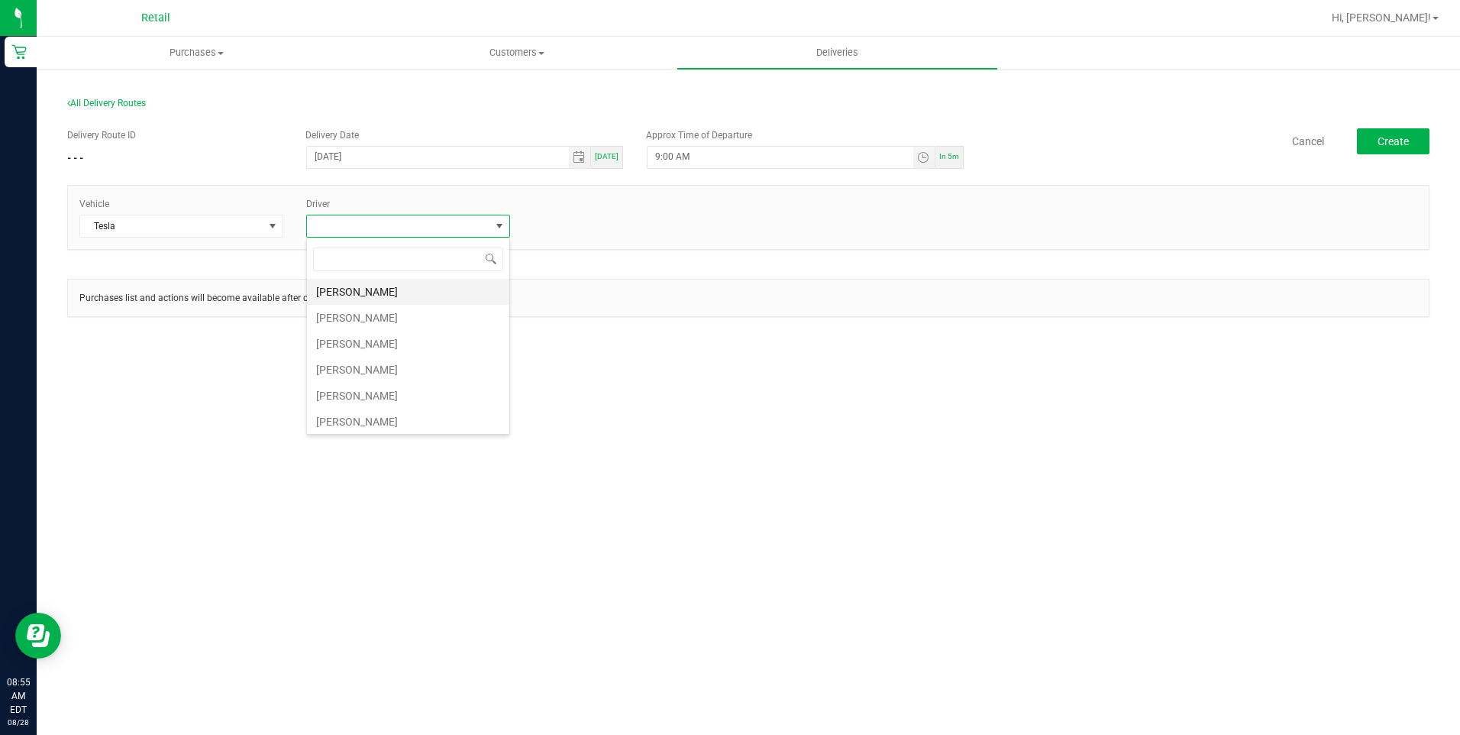
click at [398, 296] on li "[PERSON_NAME]" at bounding box center [408, 292] width 202 height 26
click at [1093, 144] on span "Create" at bounding box center [1393, 141] width 31 height 12
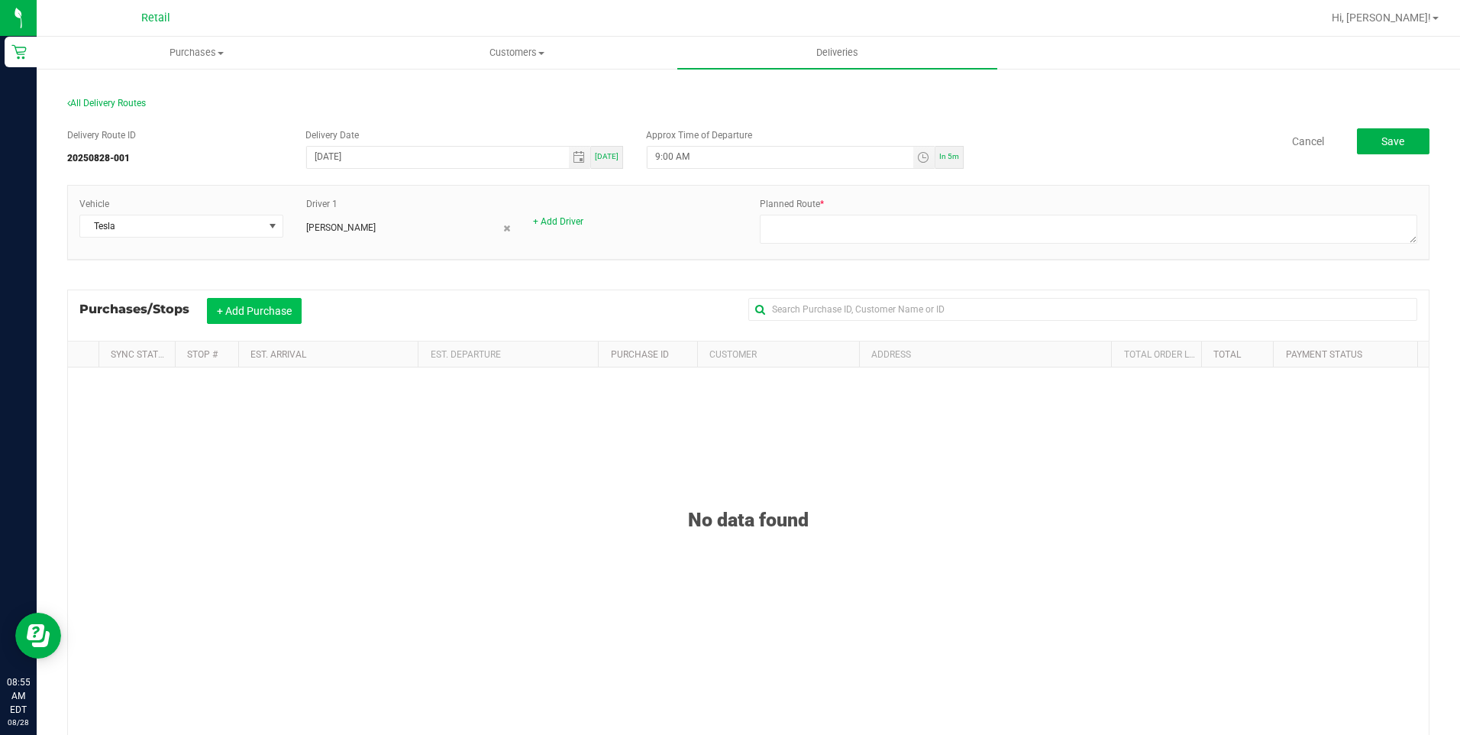
click at [274, 319] on button "+ Add Purchase" at bounding box center [254, 311] width 95 height 26
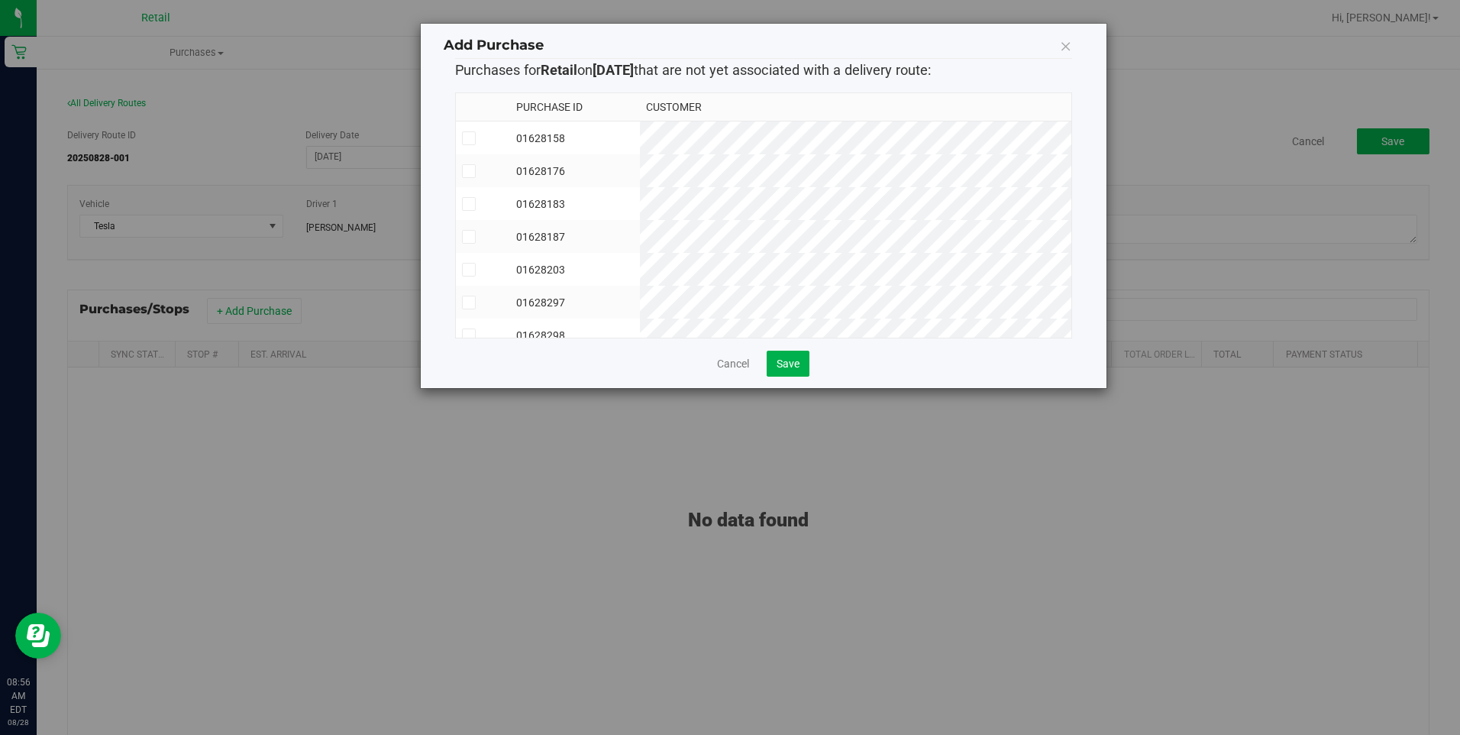
click at [467, 138] on icon at bounding box center [469, 138] width 10 height 0
click at [0, 0] on input "checkbox" at bounding box center [0, 0] width 0 height 0
click at [469, 270] on icon at bounding box center [469, 270] width 10 height 0
click at [0, 0] on input "checkbox" at bounding box center [0, 0] width 0 height 0
click at [464, 237] on icon at bounding box center [469, 237] width 10 height 0
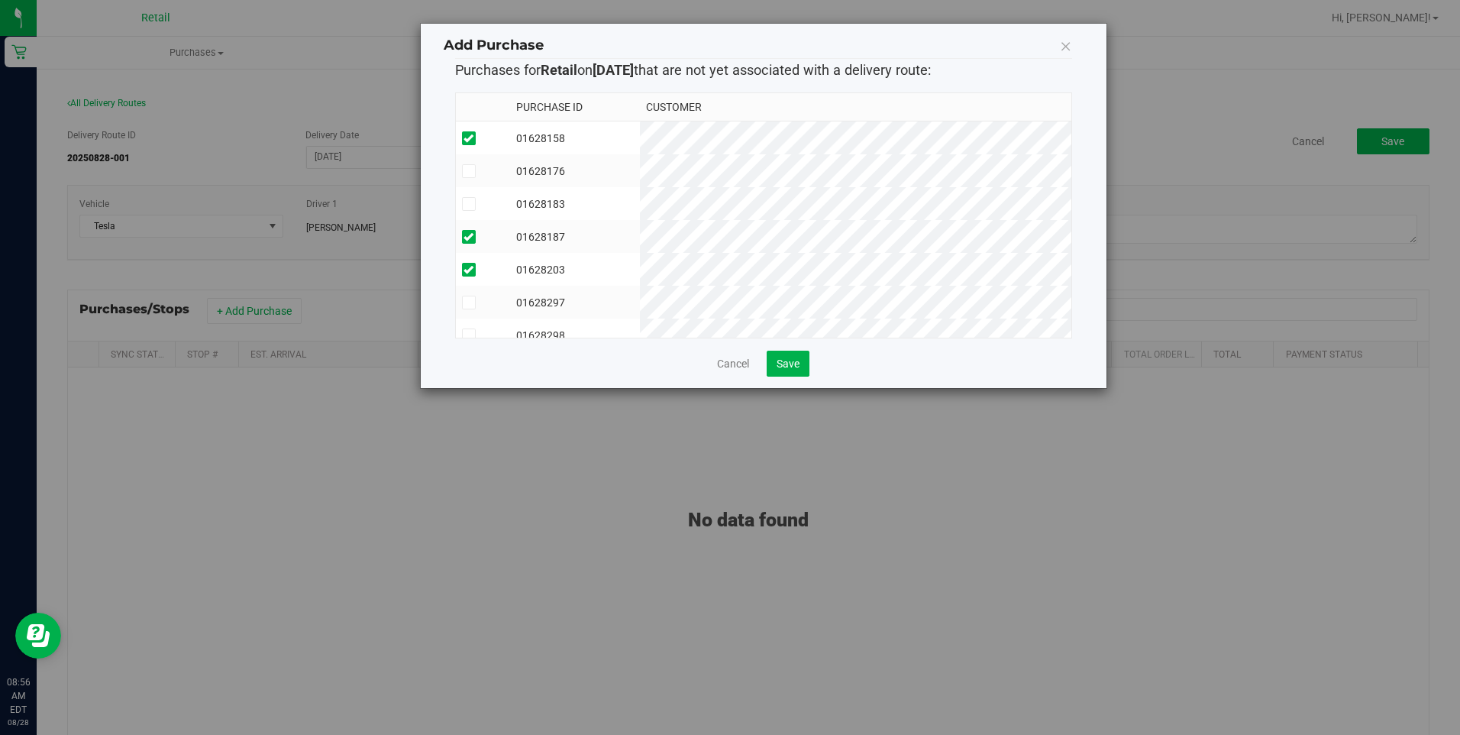
click at [0, 0] on input "checkbox" at bounding box center [0, 0] width 0 height 0
click at [470, 316] on span at bounding box center [469, 322] width 14 height 14
click at [0, 0] on input "checkbox" at bounding box center [0, 0] width 0 height 0
click at [468, 157] on icon at bounding box center [469, 157] width 10 height 0
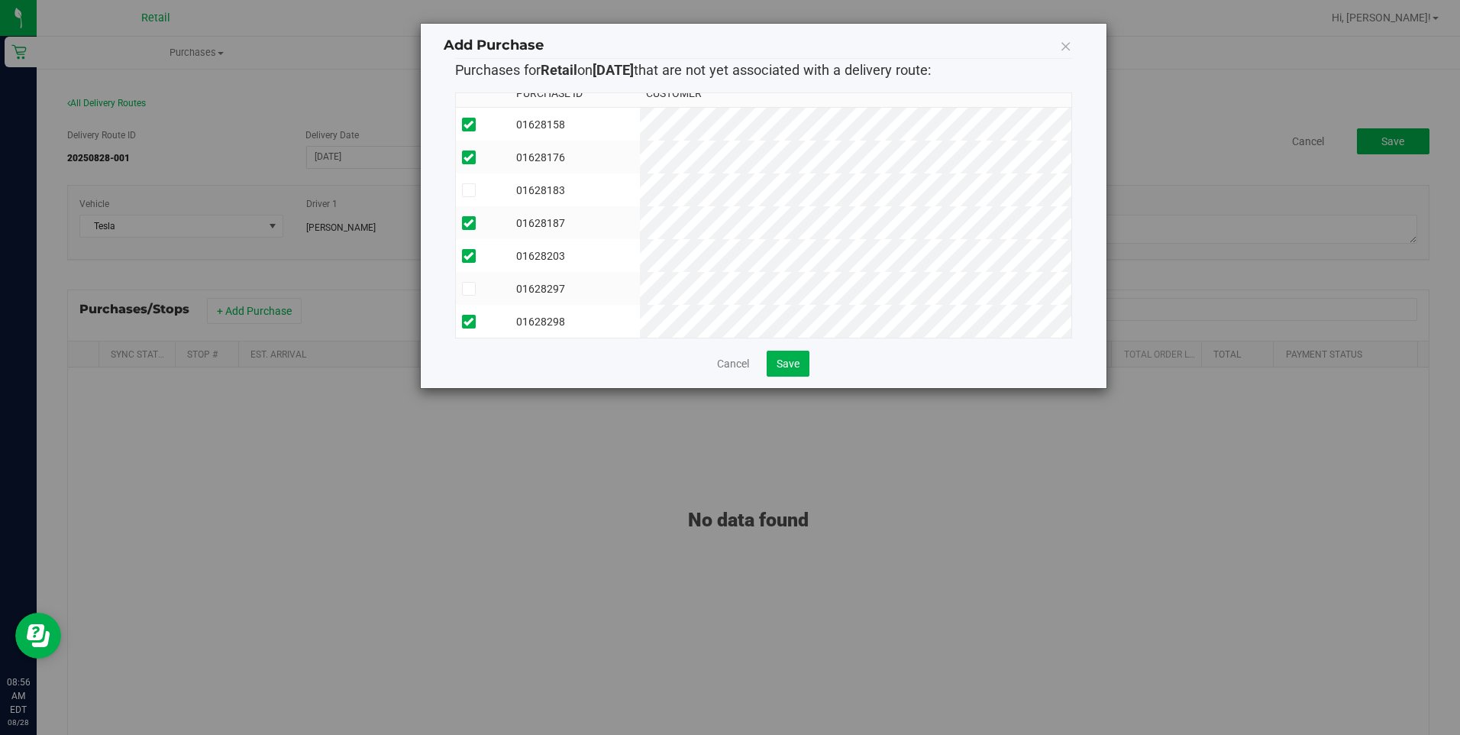
click at [0, 0] on input "checkbox" at bounding box center [0, 0] width 0 height 0
click at [469, 289] on icon at bounding box center [469, 289] width 10 height 0
click at [0, 0] on input "checkbox" at bounding box center [0, 0] width 0 height 0
click at [799, 367] on span "Save" at bounding box center [788, 363] width 23 height 12
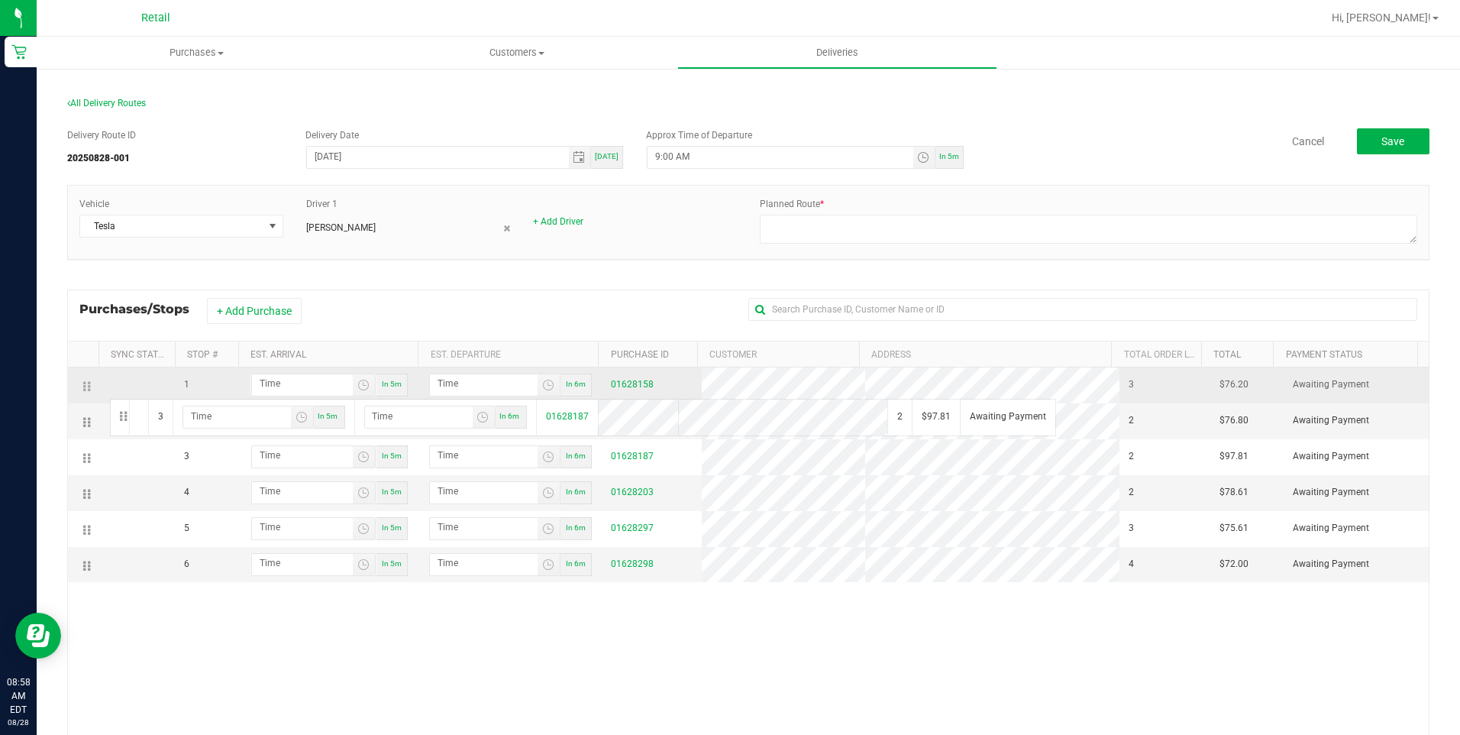
drag, startPoint x: 90, startPoint y: 459, endPoint x: 108, endPoint y: 397, distance: 64.3
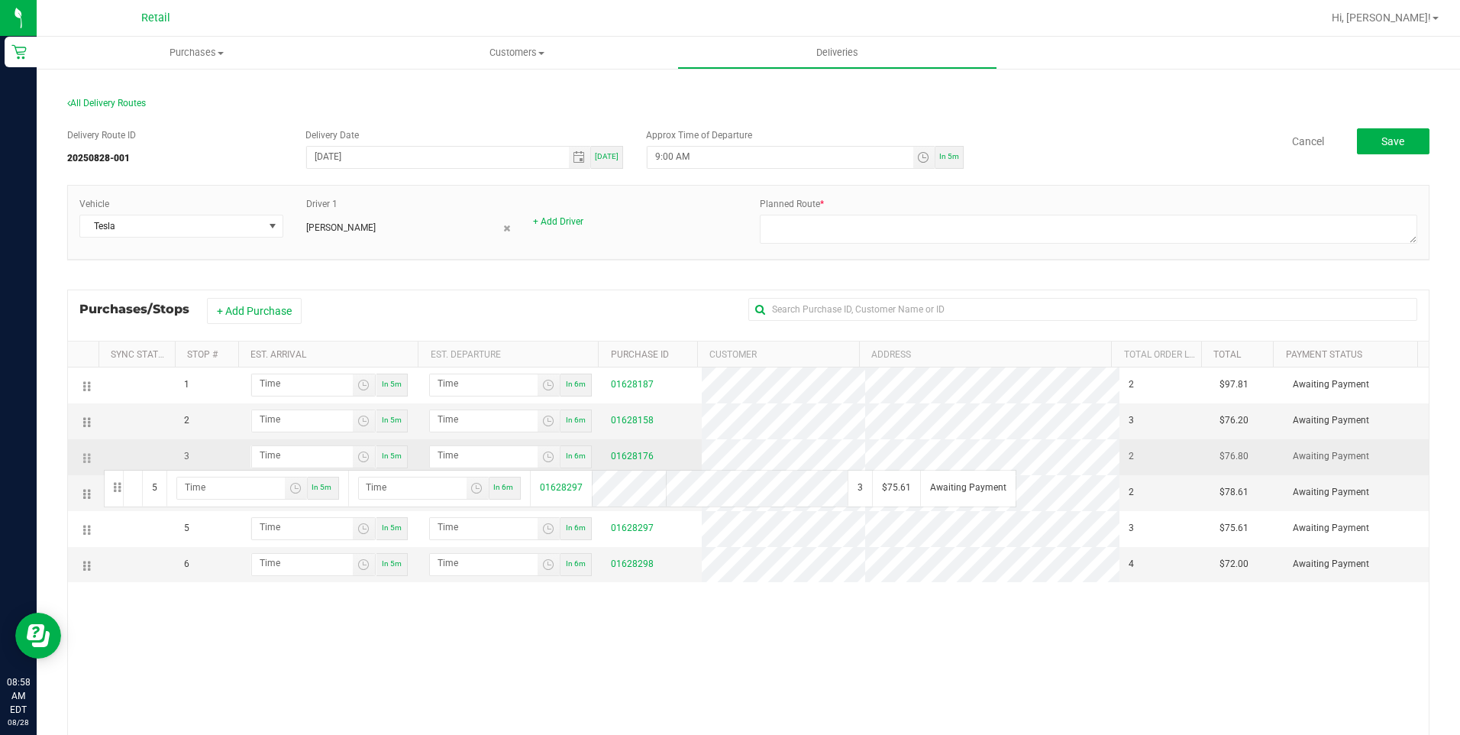
drag, startPoint x: 85, startPoint y: 532, endPoint x: 102, endPoint y: 468, distance: 66.3
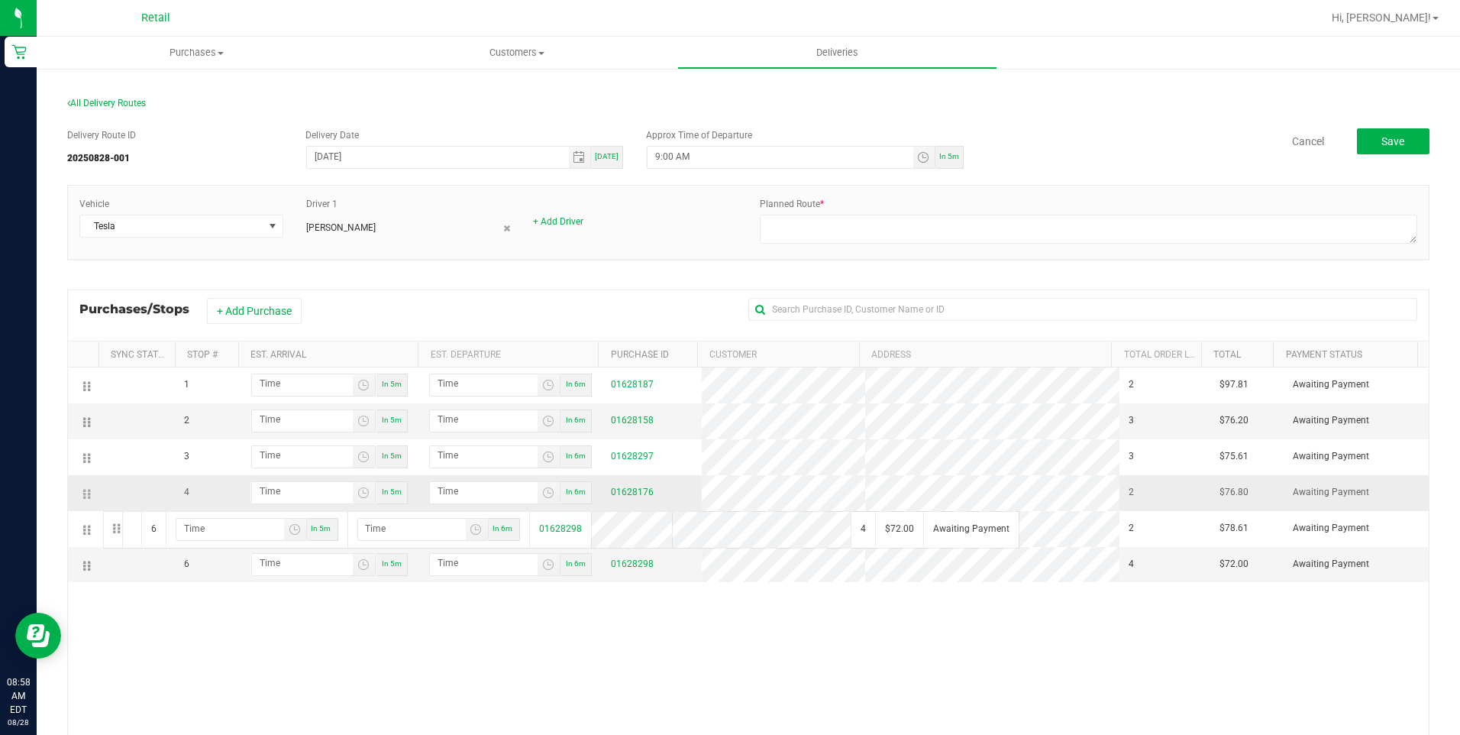
drag, startPoint x: 83, startPoint y: 567, endPoint x: 101, endPoint y: 509, distance: 59.9
click at [230, 50] on span "Purchases" at bounding box center [197, 53] width 320 height 14
click at [148, 114] on li "Fulfillment" at bounding box center [197, 111] width 320 height 18
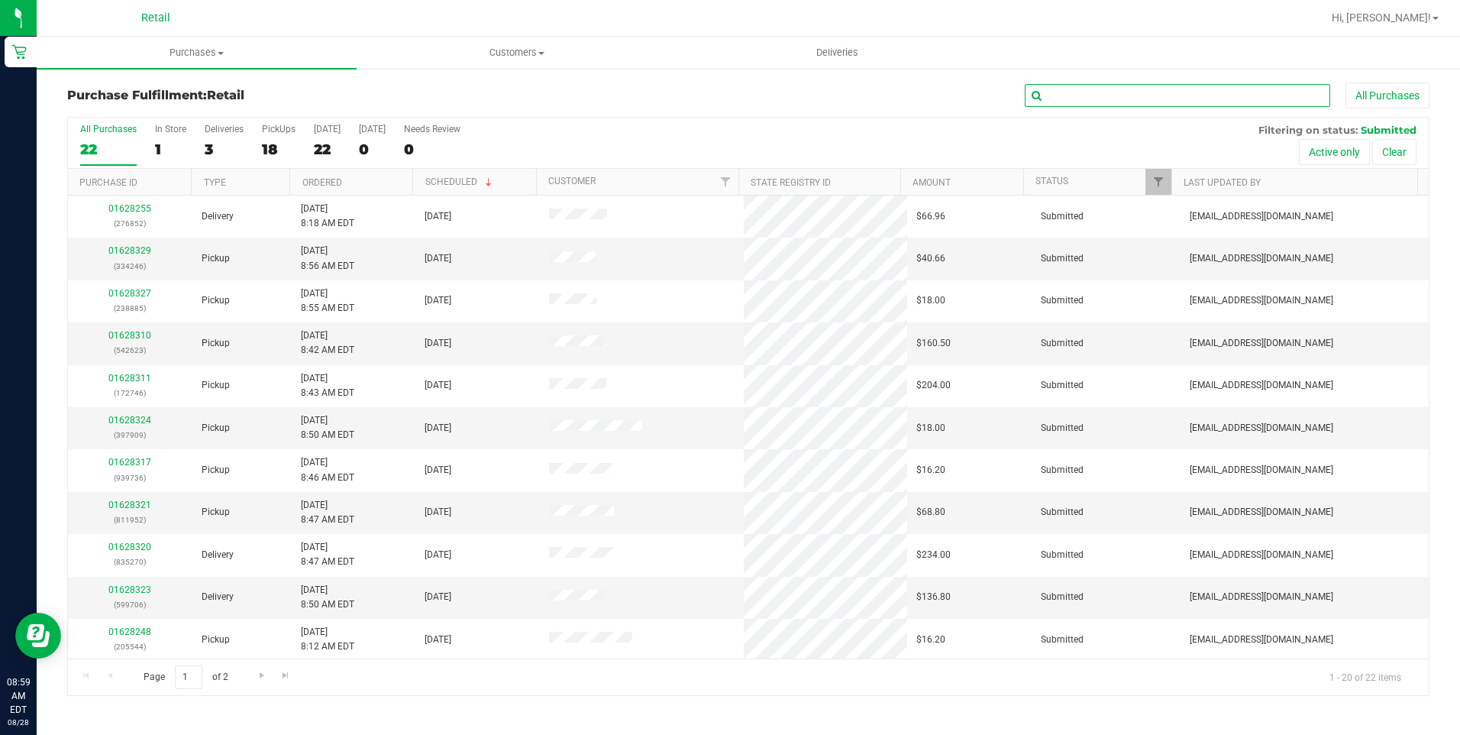
click at [1093, 96] on input "text" at bounding box center [1177, 95] width 305 height 23
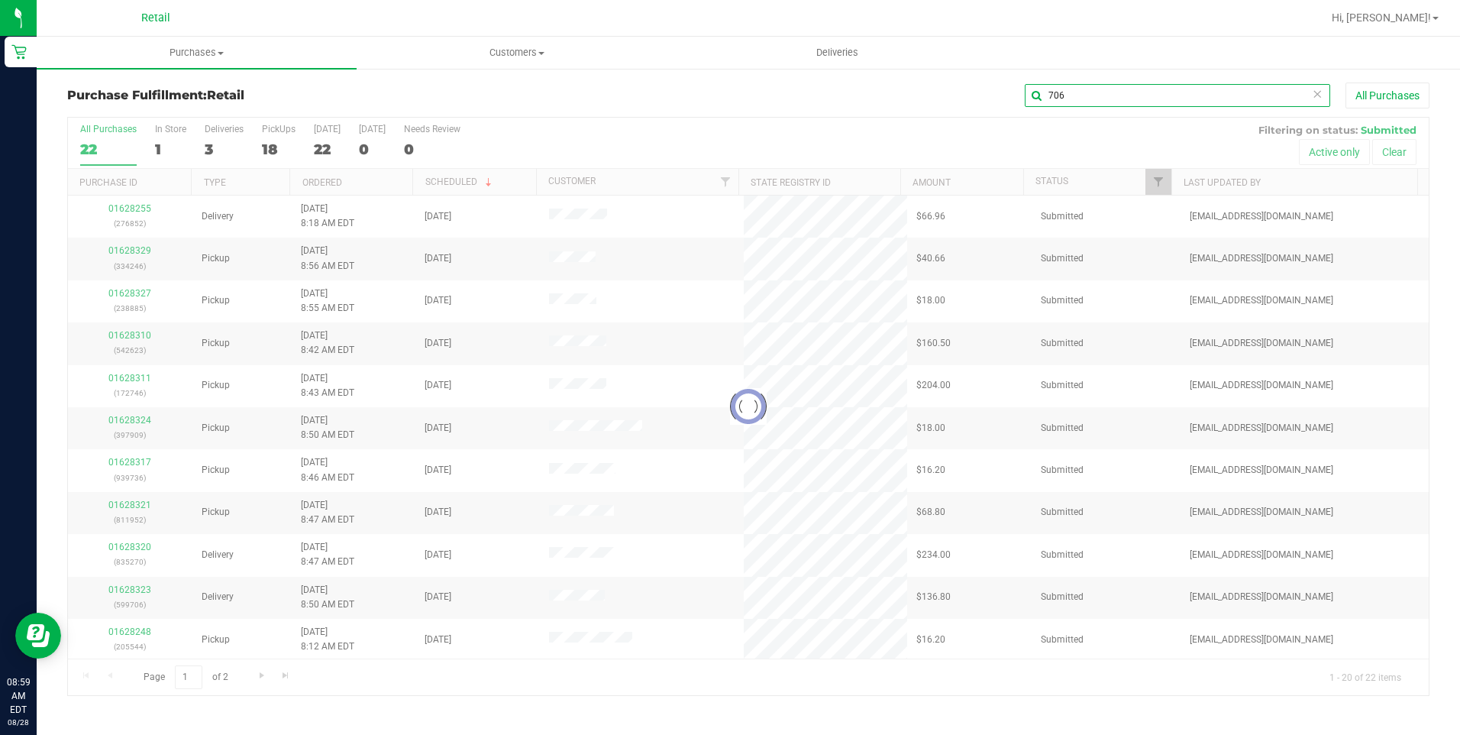
type input "706"
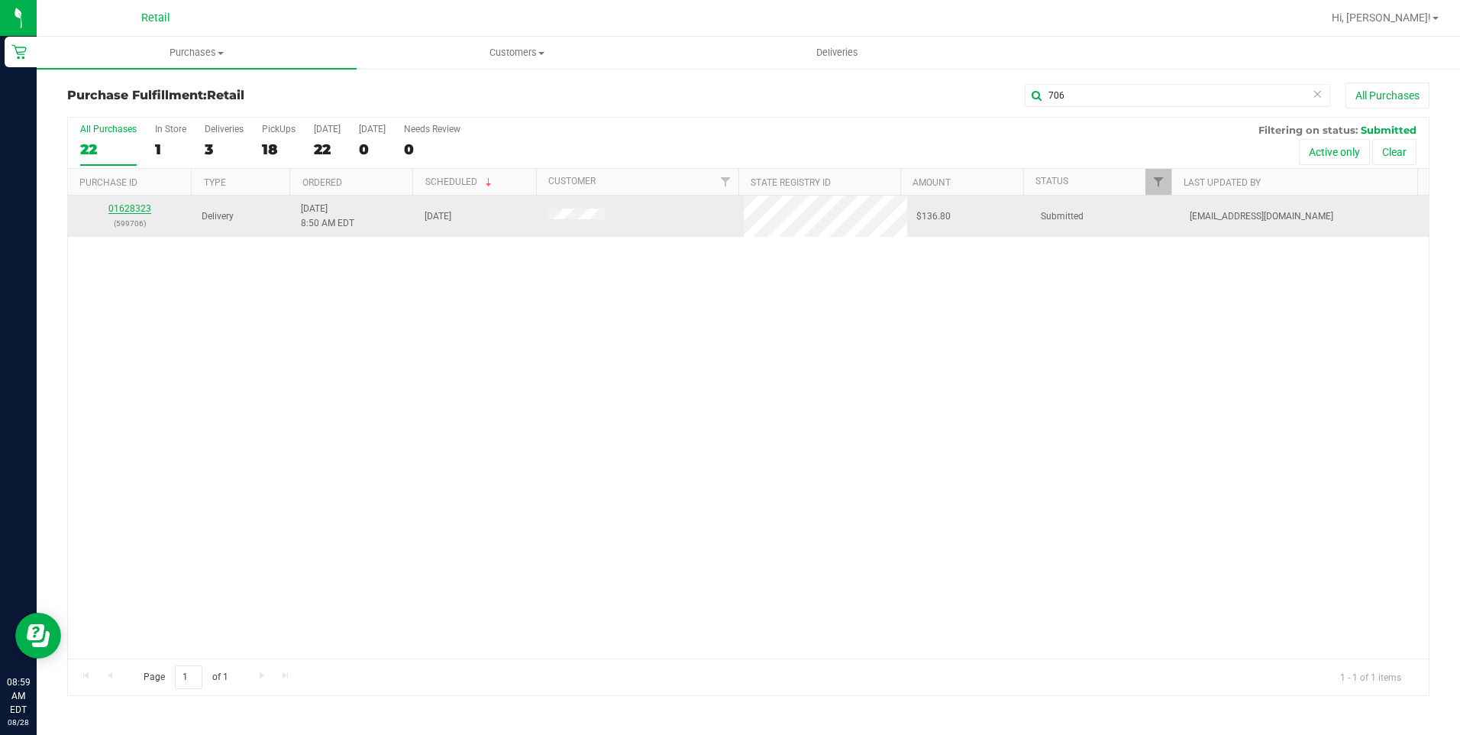
click at [141, 205] on link "01628323" at bounding box center [129, 208] width 43 height 11
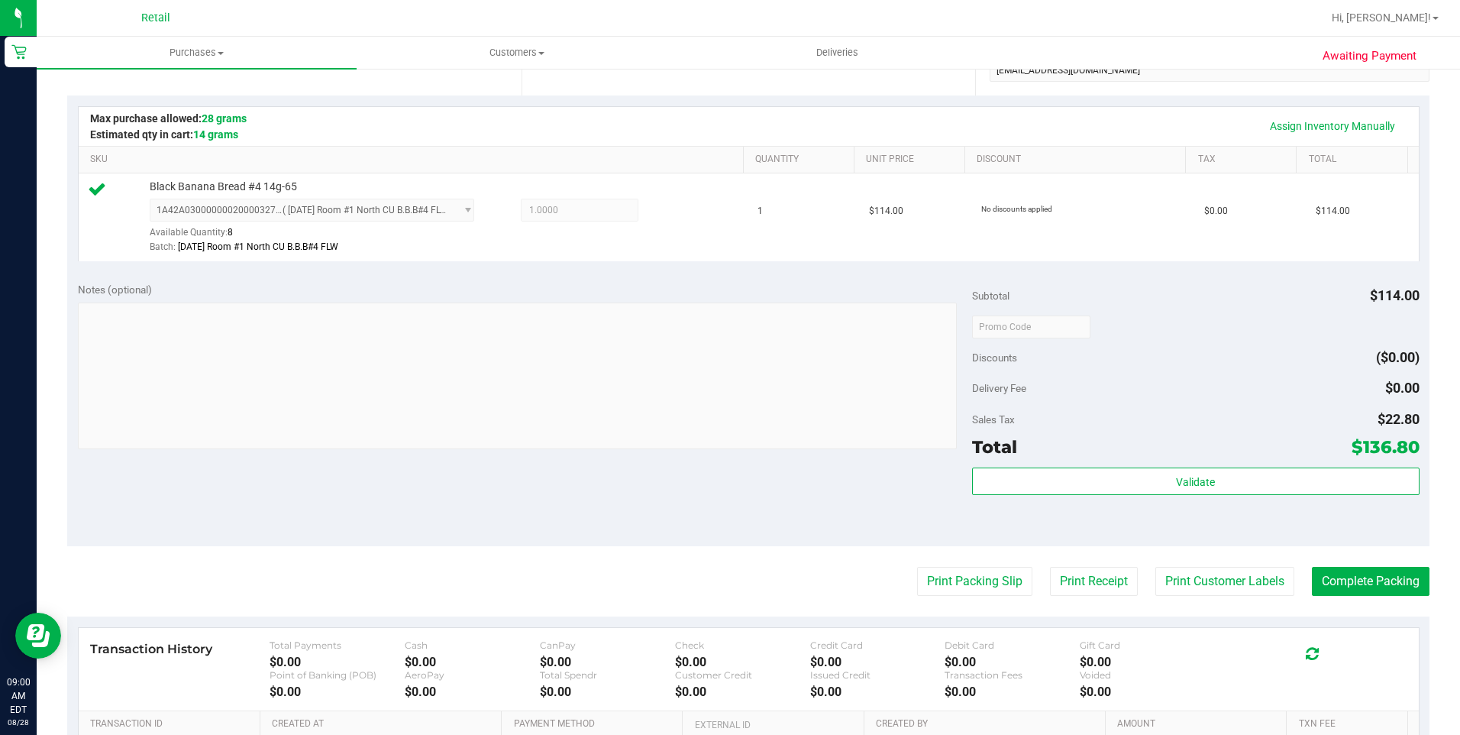
scroll to position [382, 0]
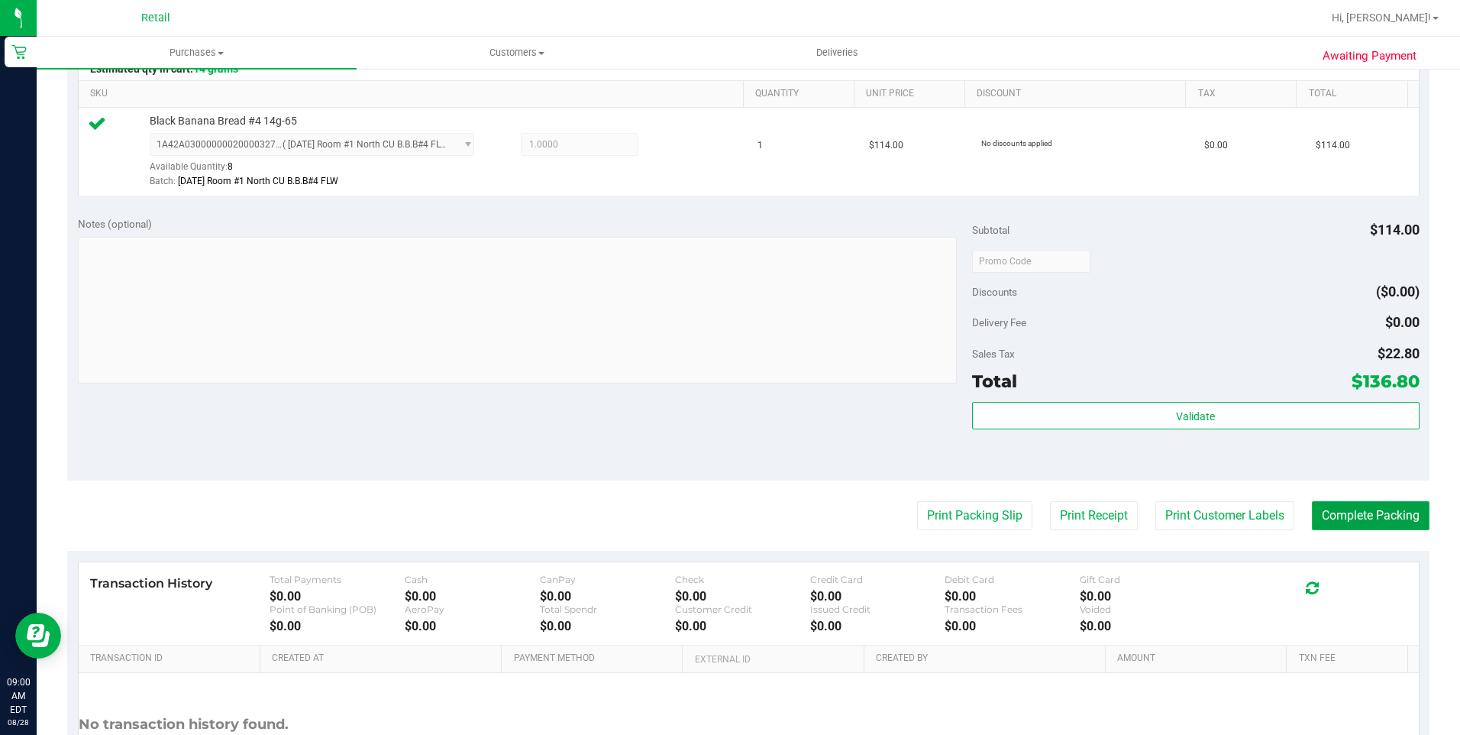
click at [1093, 512] on button "Complete Packing" at bounding box center [1371, 515] width 118 height 29
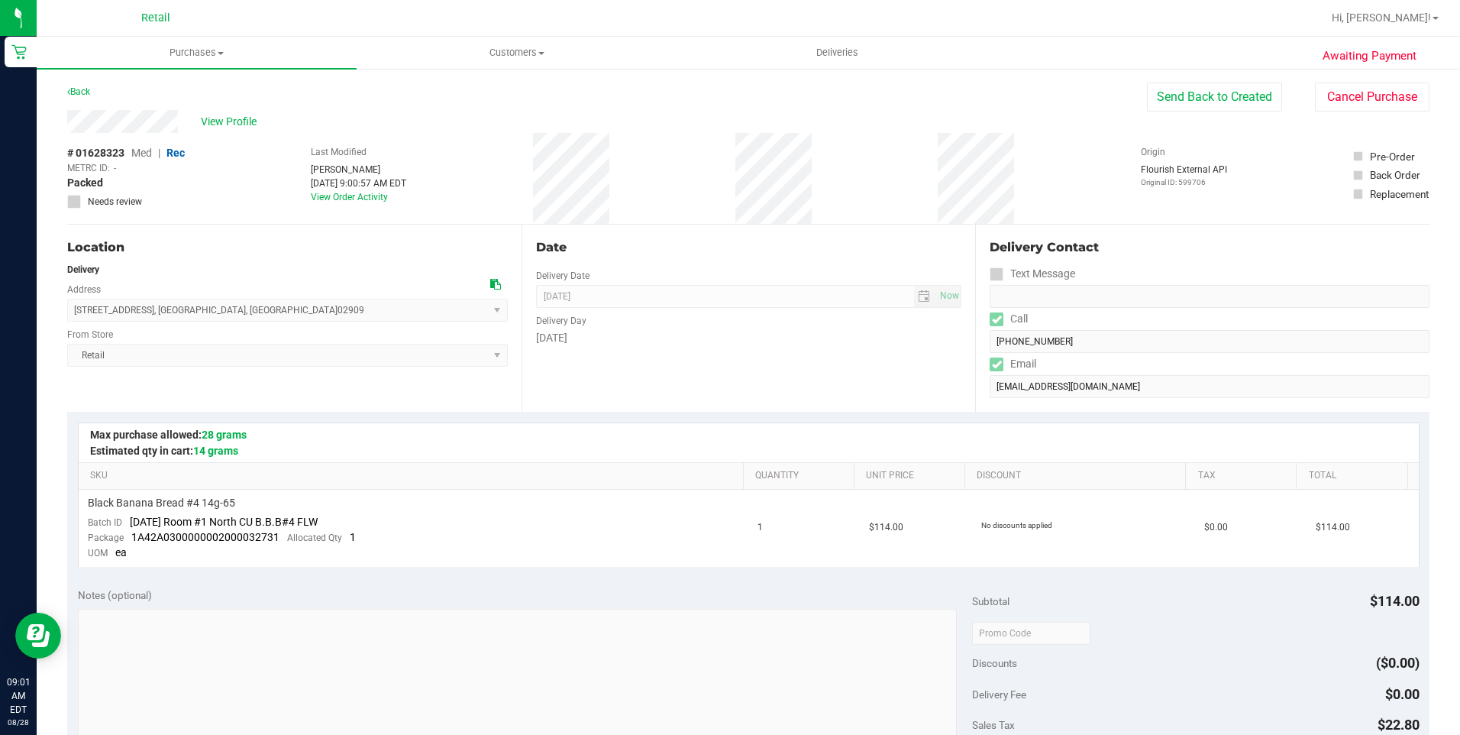
drag, startPoint x: 60, startPoint y: 118, endPoint x: 179, endPoint y: 126, distance: 119.4
click at [179, 126] on div "Awaiting Payment Back Send Back to Created Cancel Purchase View Profile # 01628…" at bounding box center [748, 652] width 1423 height 1171
drag, startPoint x: 69, startPoint y: 306, endPoint x: 265, endPoint y: 312, distance: 195.6
click at [265, 312] on span "81 Rushmore Avenue , Providence , RI 02909 Select address 81 Rushmore Avenue" at bounding box center [287, 310] width 441 height 23
copy span "81 Rushmore Avenue , Providence , RI 02909"
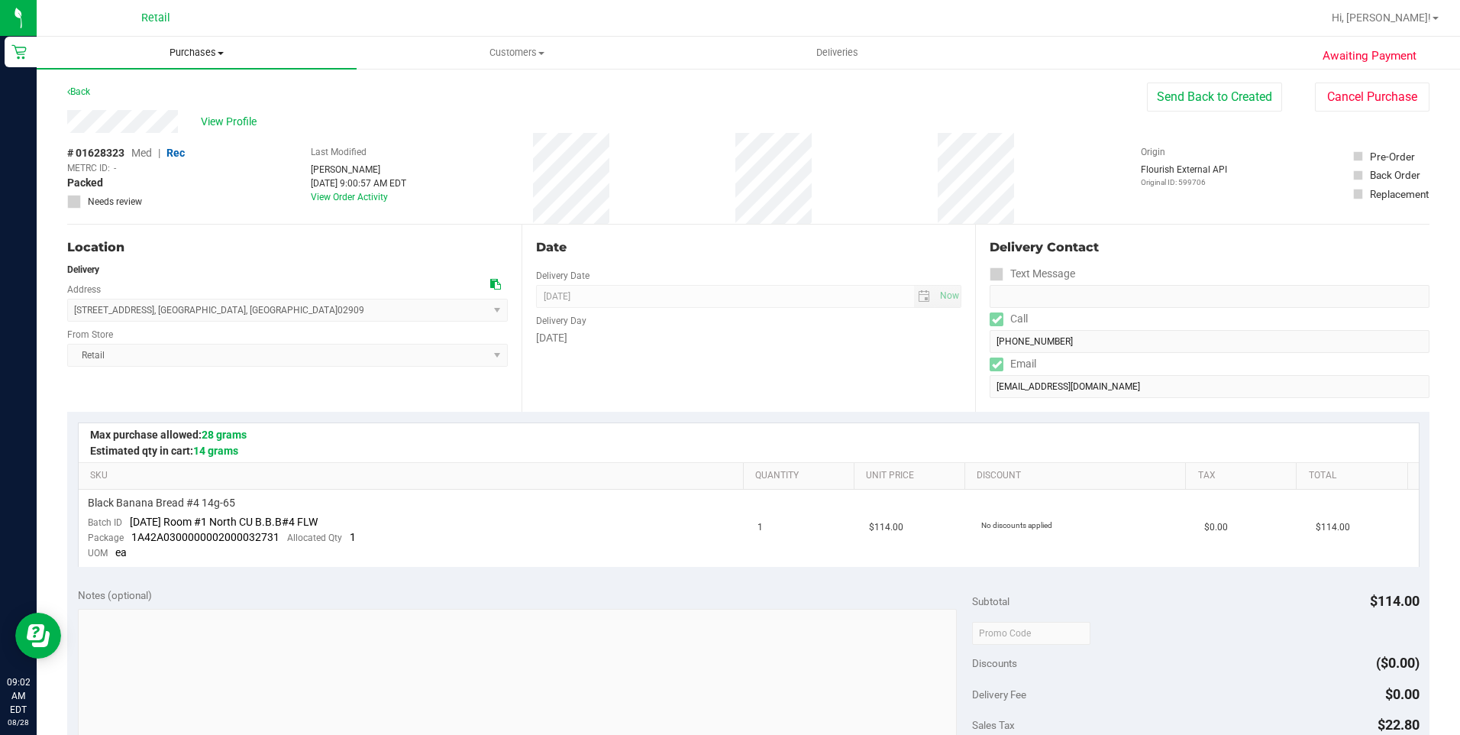
click at [193, 46] on span "Purchases" at bounding box center [197, 53] width 320 height 14
click at [170, 113] on li "Fulfillment" at bounding box center [197, 111] width 320 height 18
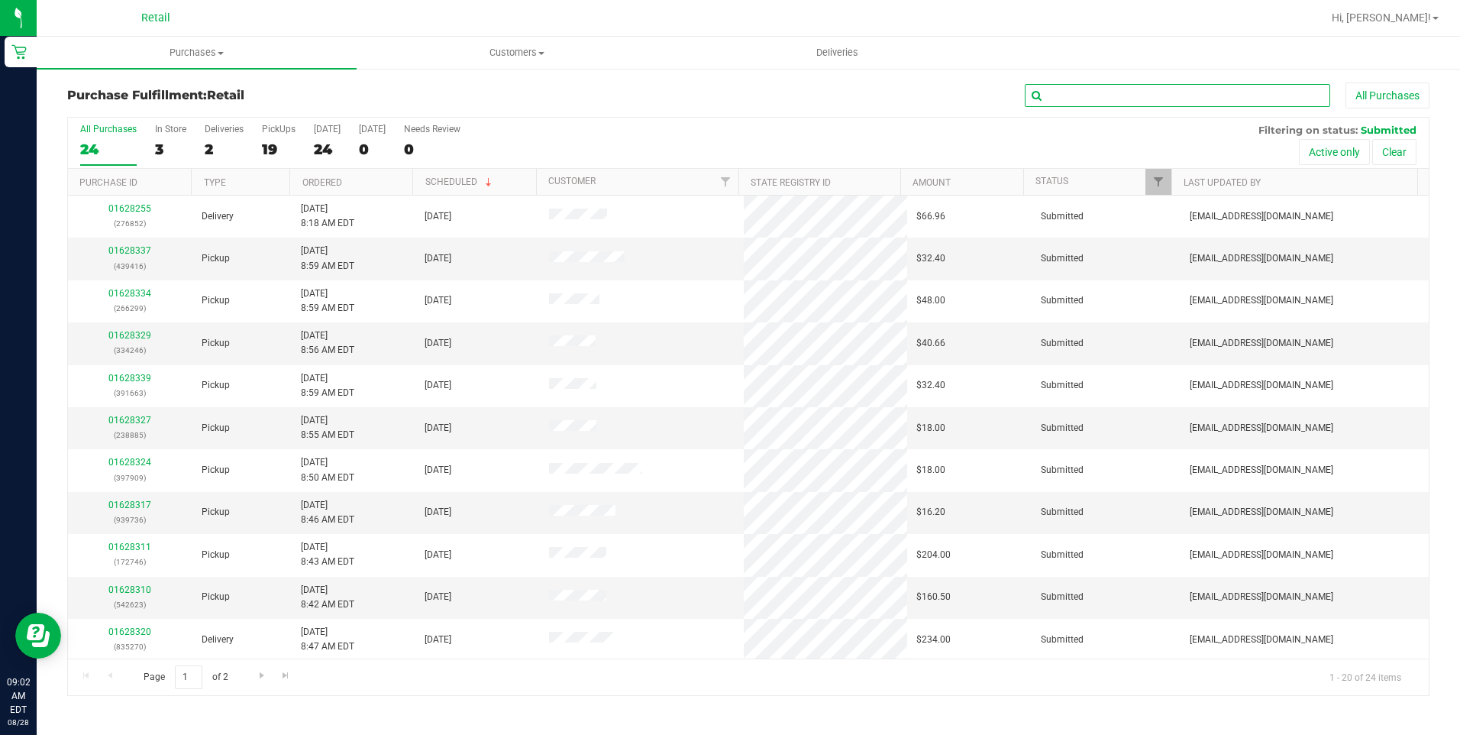
click at [1093, 99] on input "text" at bounding box center [1177, 95] width 305 height 23
type input "270"
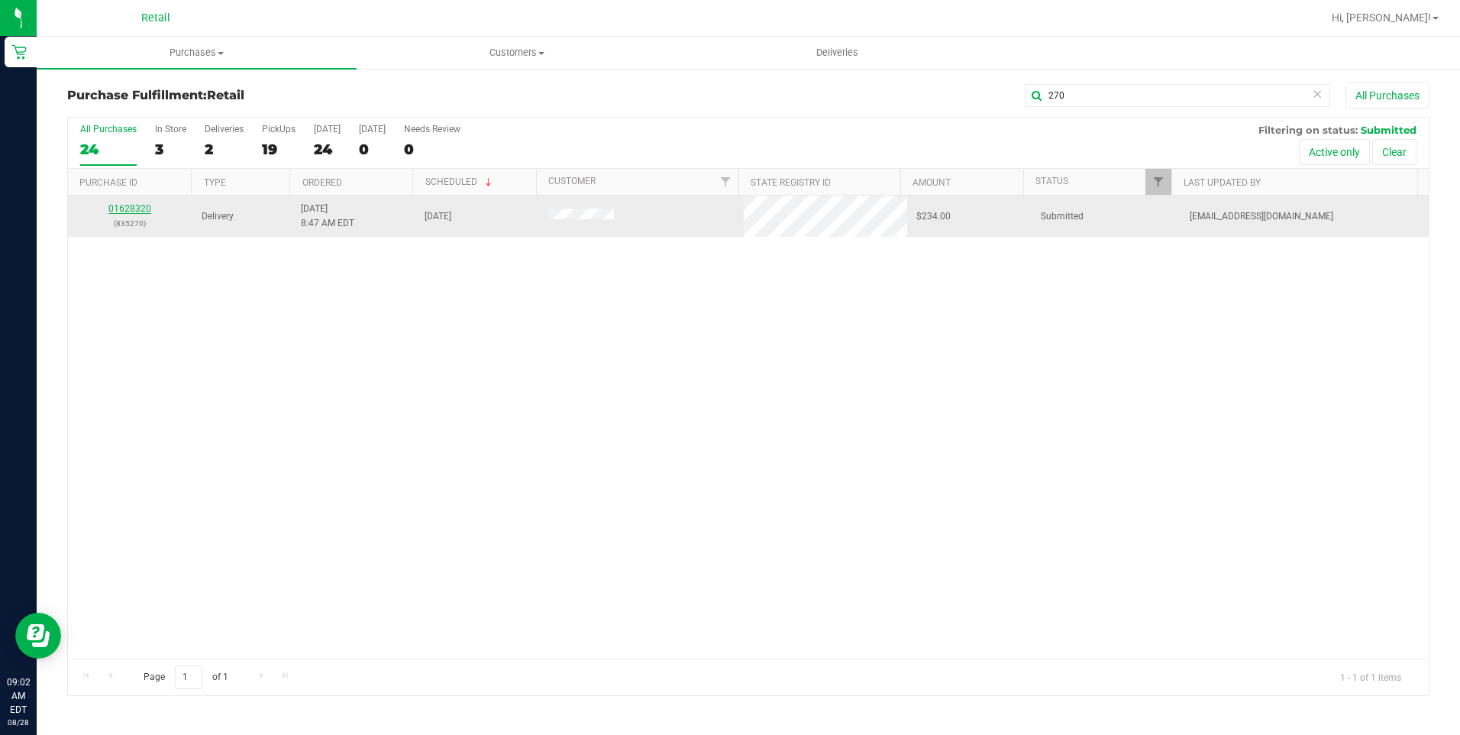
click at [142, 212] on link "01628320" at bounding box center [129, 208] width 43 height 11
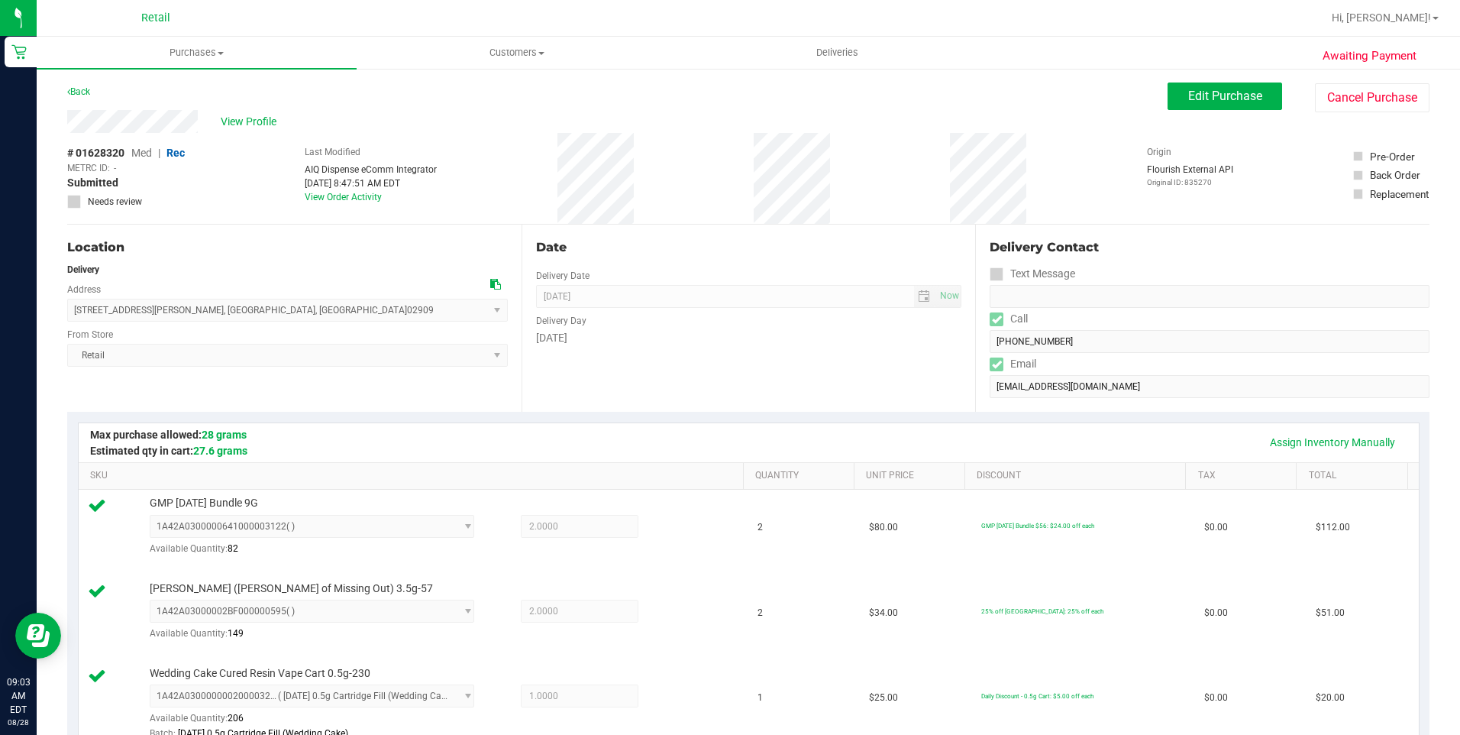
drag, startPoint x: 63, startPoint y: 128, endPoint x: 207, endPoint y: 139, distance: 144.0
click at [208, 135] on div "# 01628320 Med | Rec METRC ID: - Submitted Needs review Last Modified AIQ Dispe…" at bounding box center [748, 178] width 1362 height 91
click at [67, 121] on div "View Profile" at bounding box center [617, 121] width 1100 height 23
drag, startPoint x: 198, startPoint y: 128, endPoint x: 201, endPoint y: 100, distance: 28.4
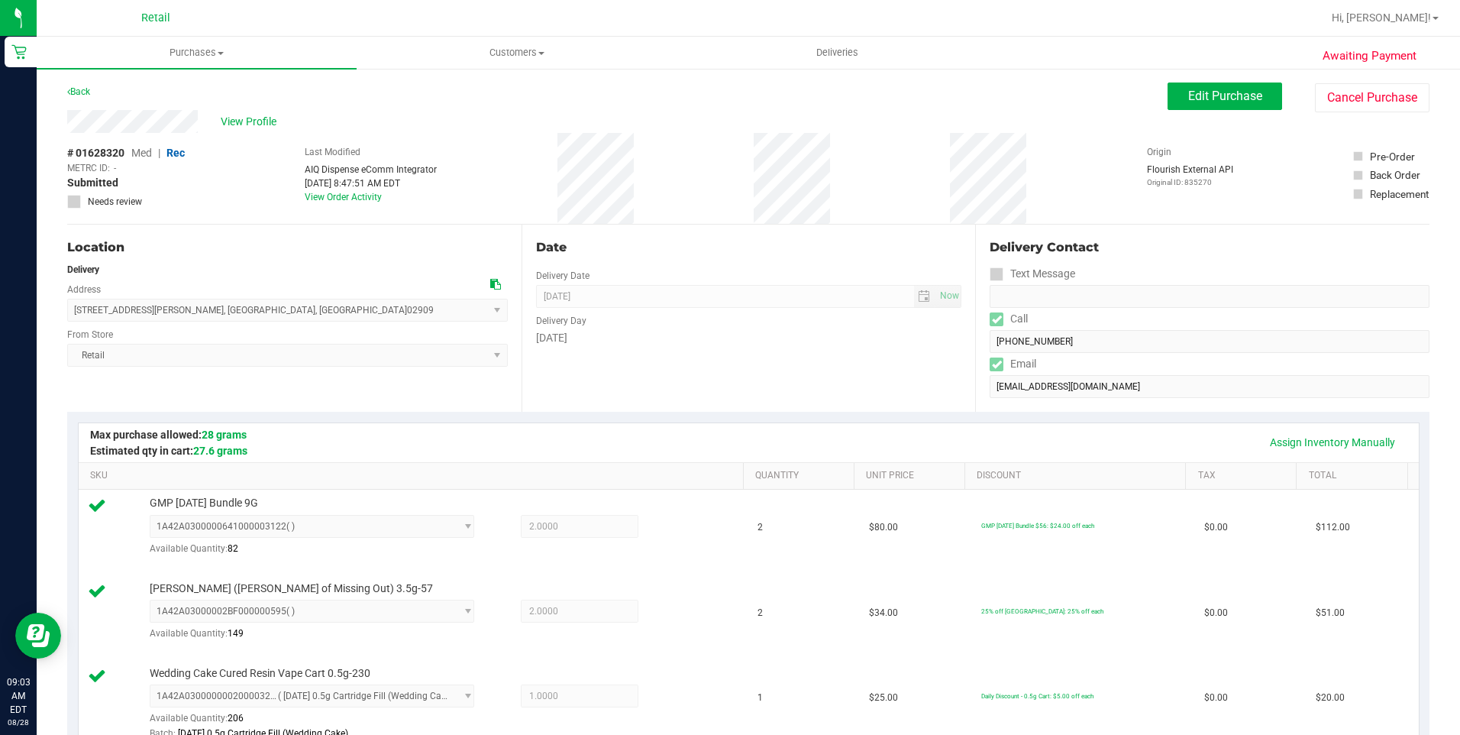
drag, startPoint x: 201, startPoint y: 100, endPoint x: 199, endPoint y: 128, distance: 28.3
click at [216, 50] on span "Purchases" at bounding box center [197, 53] width 320 height 14
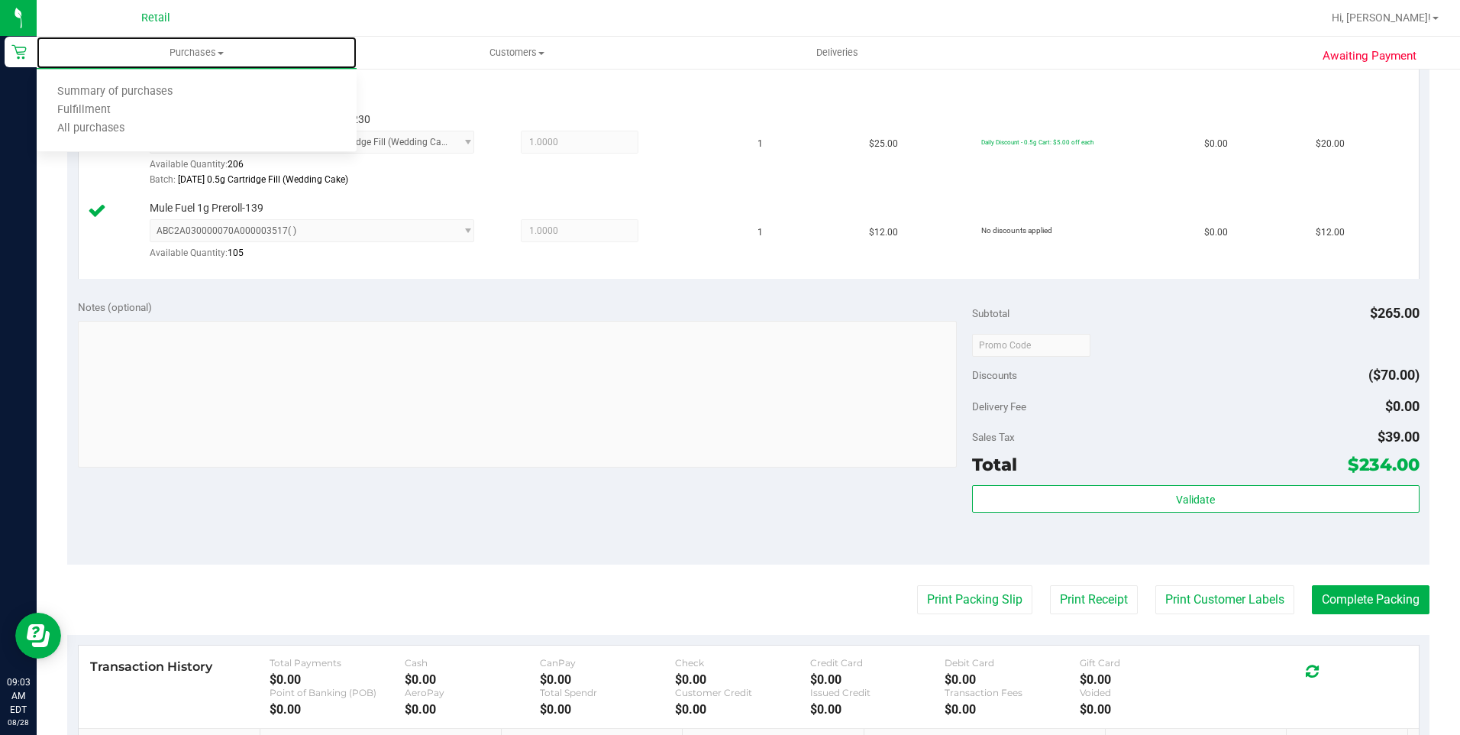
scroll to position [764, 0]
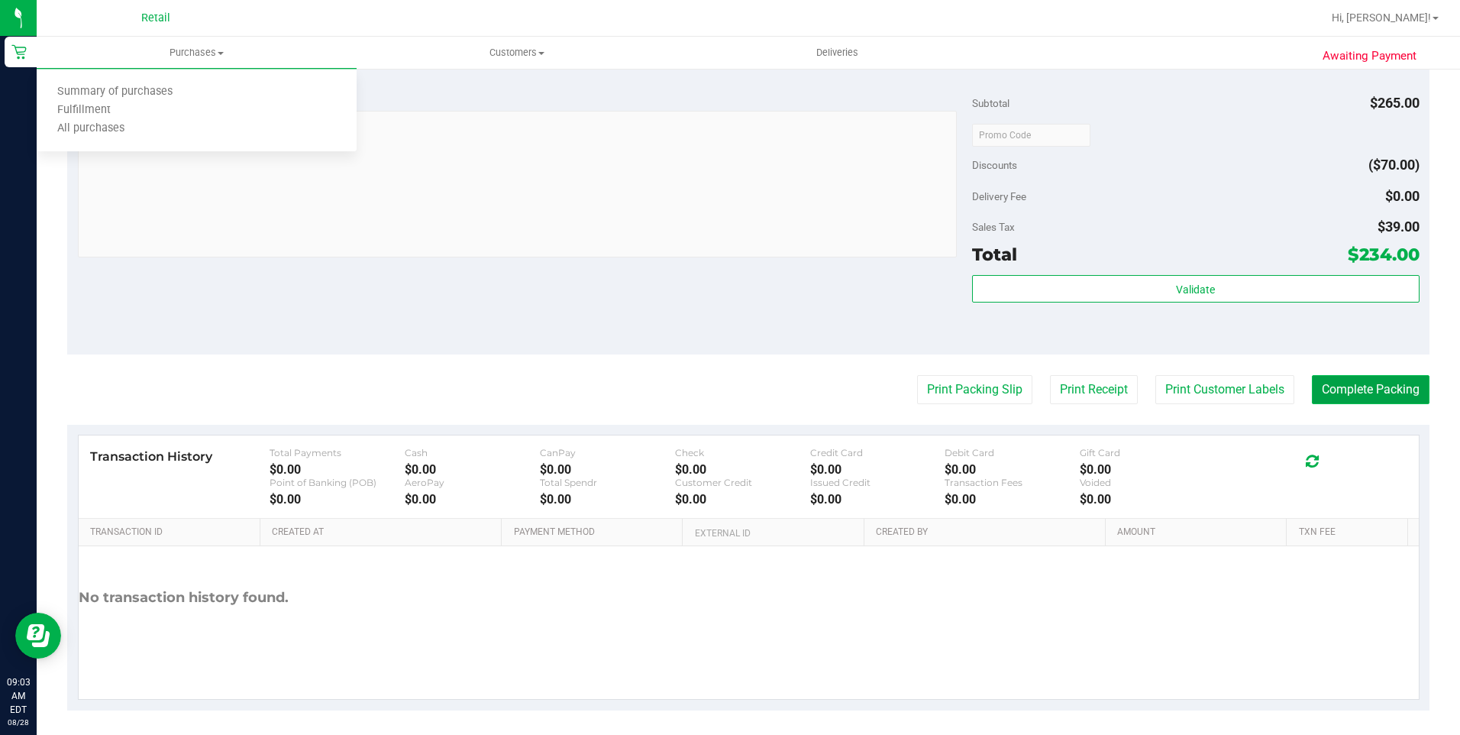
click at [1093, 399] on button "Complete Packing" at bounding box center [1371, 389] width 118 height 29
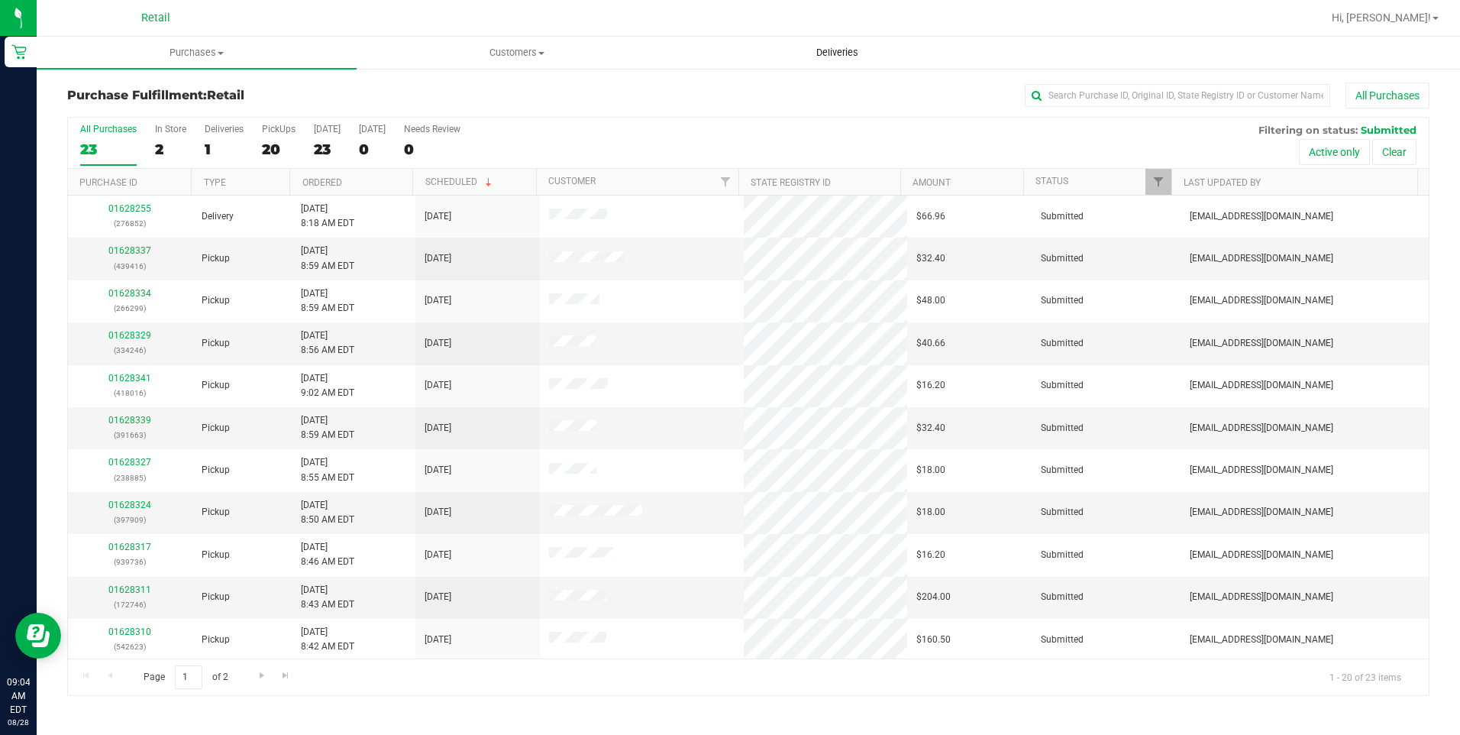
click at [855, 57] on span "Deliveries" at bounding box center [837, 53] width 83 height 14
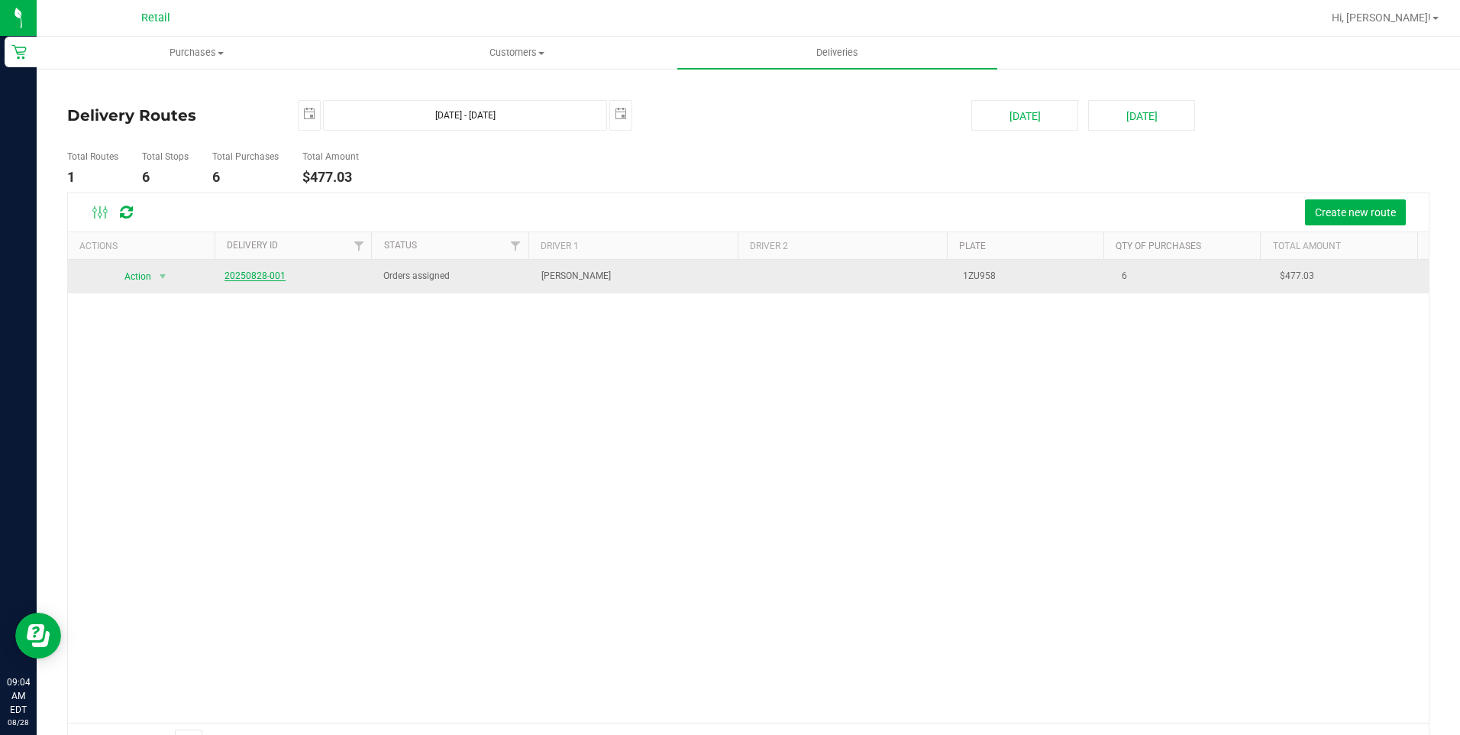
click at [263, 278] on link "20250828-001" at bounding box center [255, 275] width 61 height 11
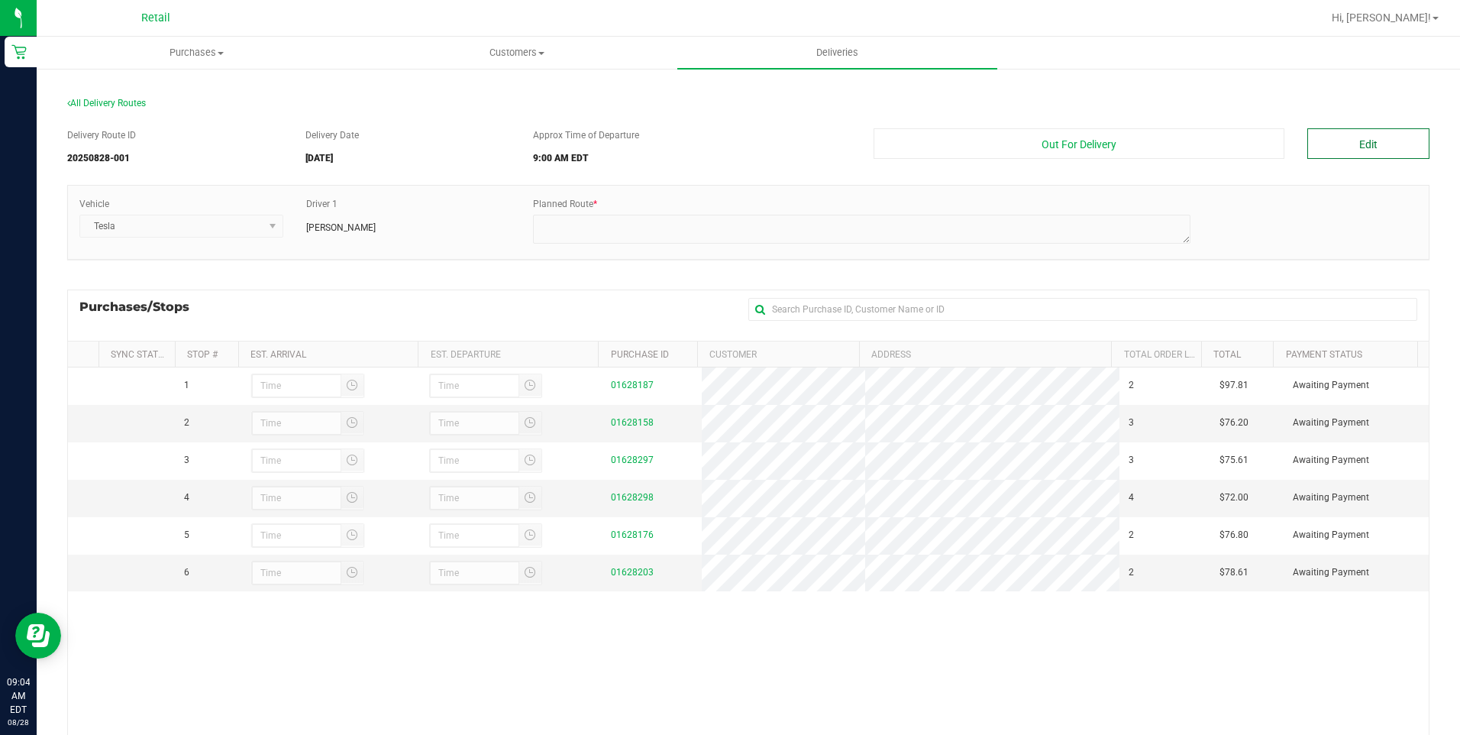
click at [1093, 152] on button "Edit" at bounding box center [1368, 143] width 122 height 31
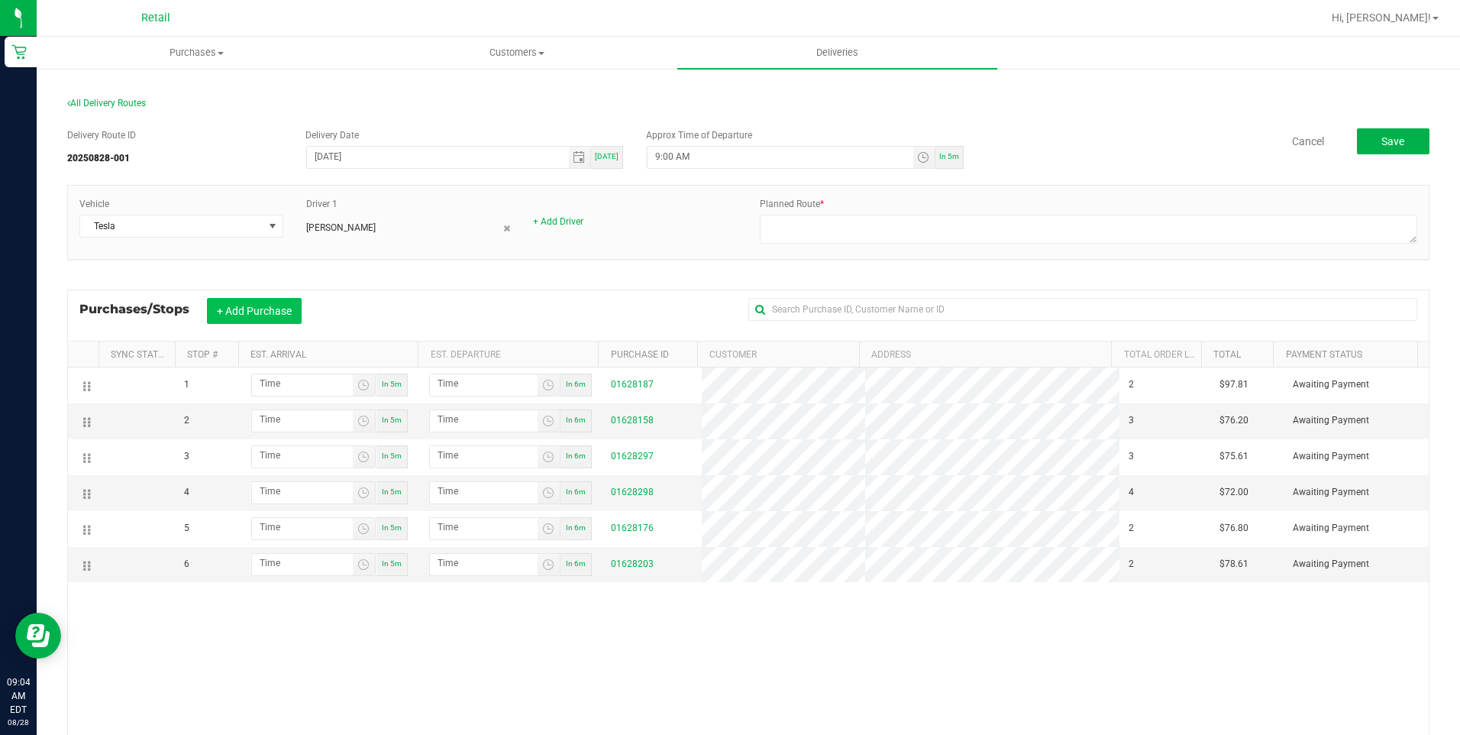
click at [258, 314] on button "+ Add Purchase" at bounding box center [254, 311] width 95 height 26
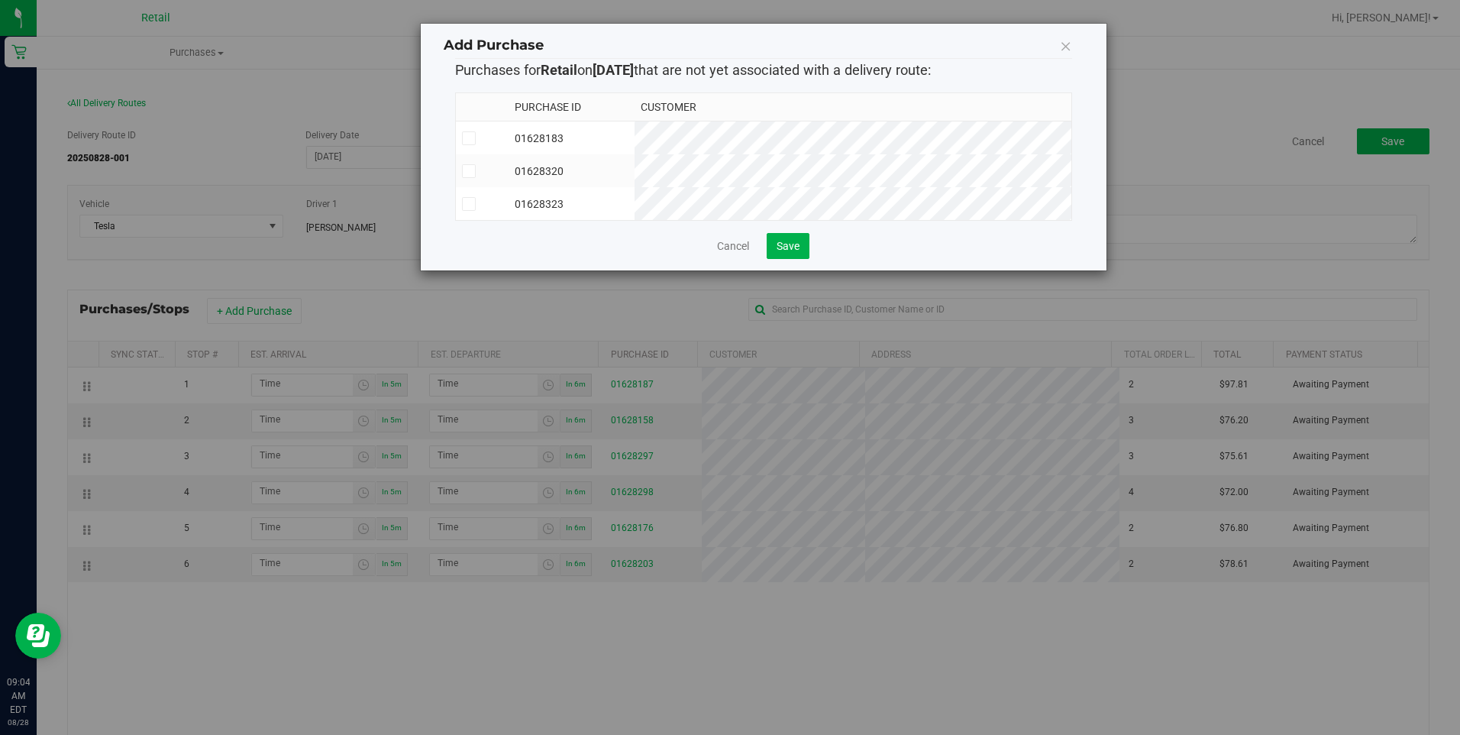
click at [469, 138] on icon at bounding box center [469, 138] width 10 height 0
click at [0, 0] on input "checkbox" at bounding box center [0, 0] width 0 height 0
click at [468, 171] on icon at bounding box center [469, 171] width 10 height 0
click at [0, 0] on input "checkbox" at bounding box center [0, 0] width 0 height 0
click at [467, 204] on icon at bounding box center [469, 204] width 10 height 0
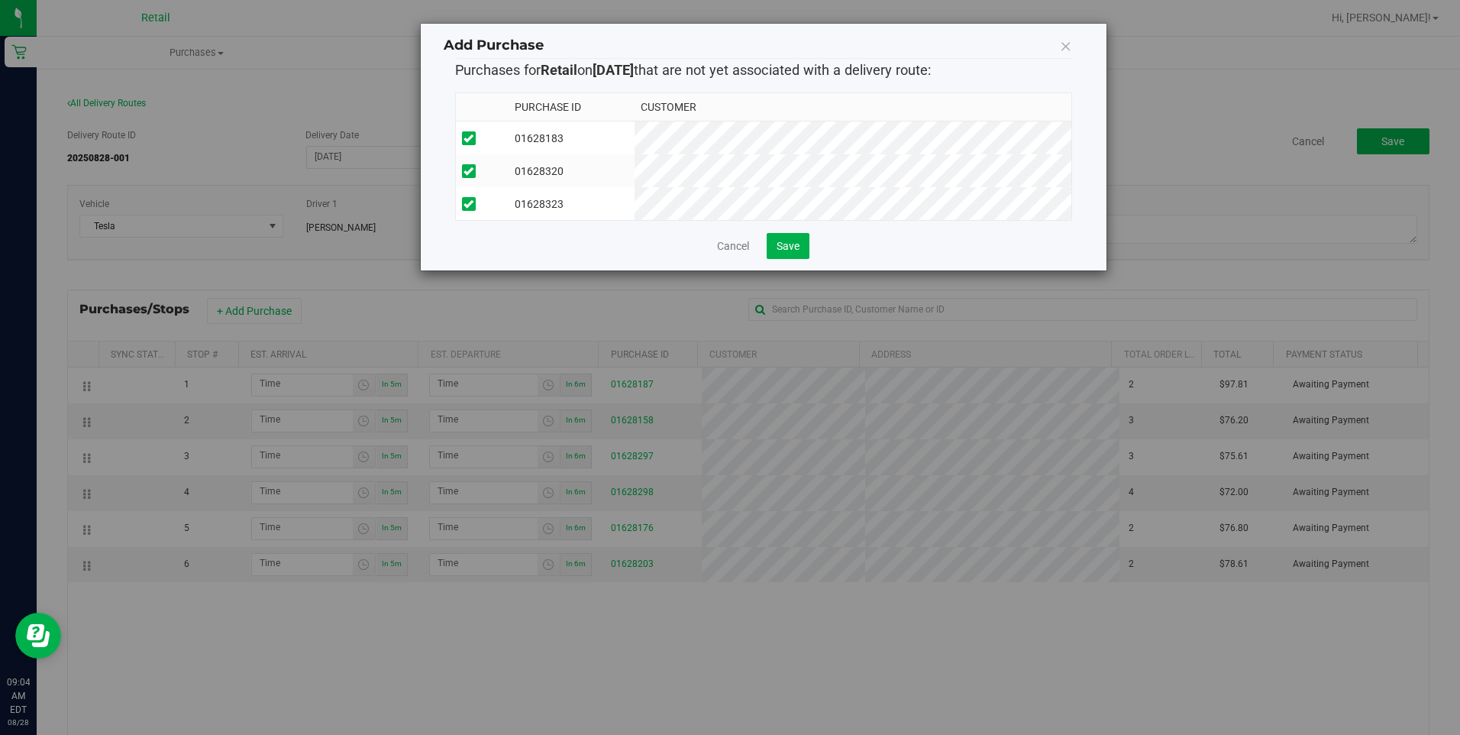
click at [0, 0] on input "checkbox" at bounding box center [0, 0] width 0 height 0
click at [470, 138] on icon at bounding box center [469, 138] width 10 height 0
click at [0, 0] on input "checkbox" at bounding box center [0, 0] width 0 height 0
click at [790, 252] on span "Save" at bounding box center [788, 246] width 23 height 12
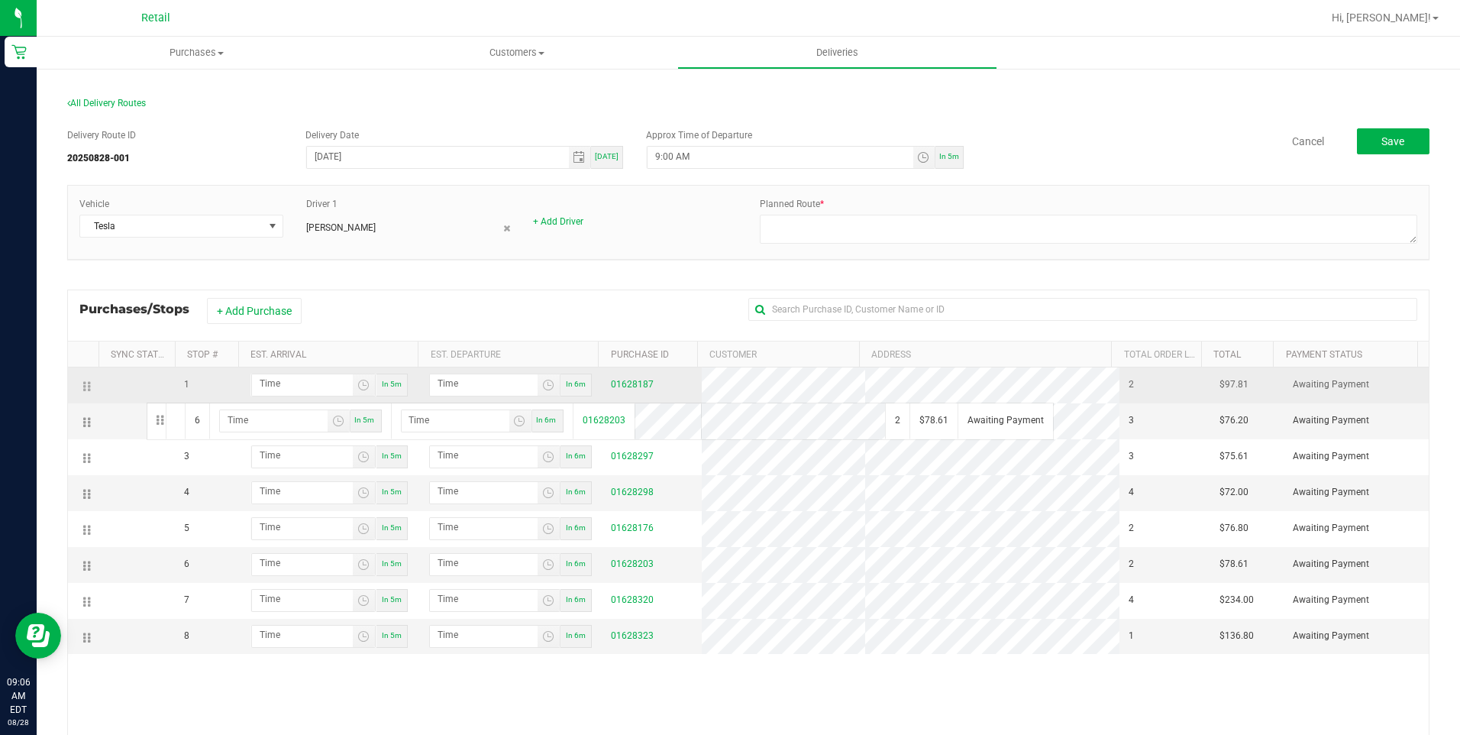
drag, startPoint x: 84, startPoint y: 569, endPoint x: 145, endPoint y: 398, distance: 181.6
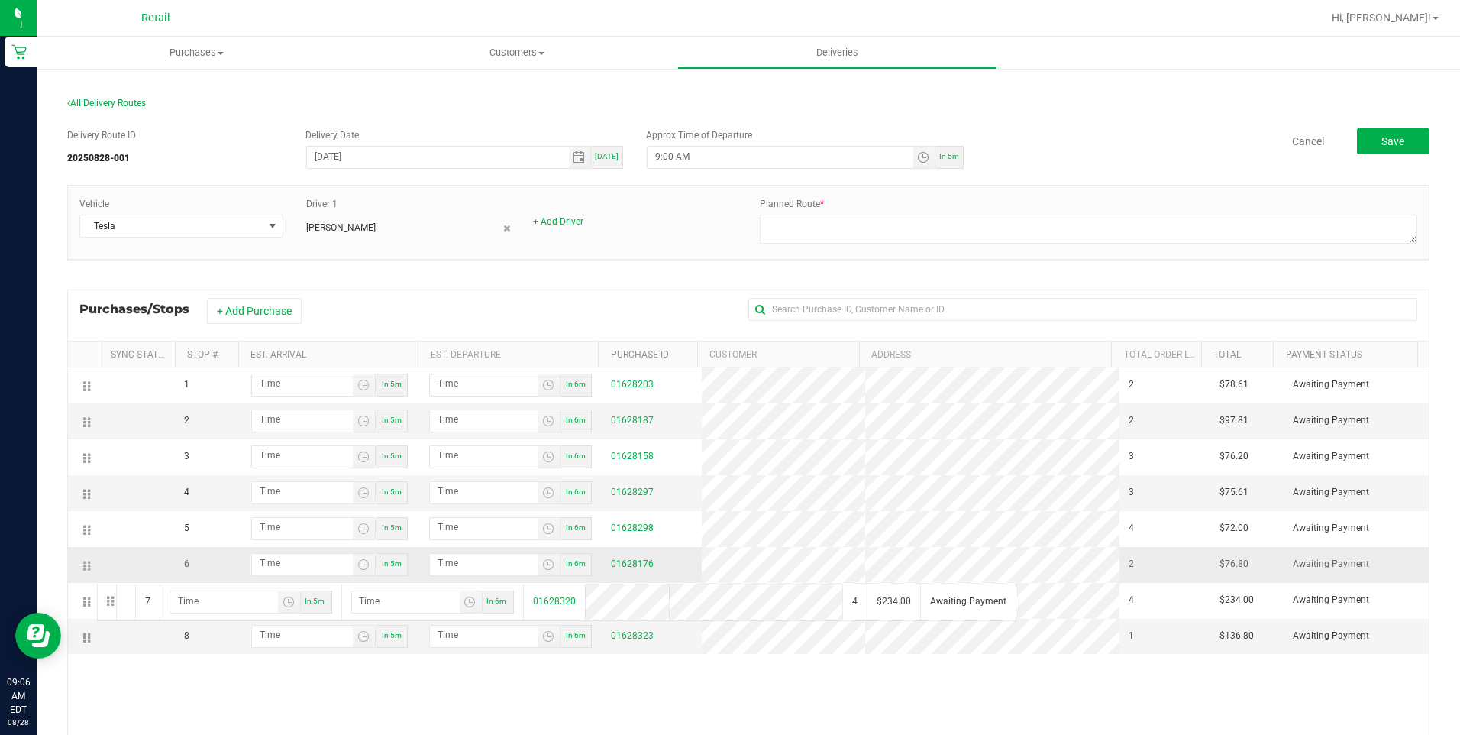
drag, startPoint x: 85, startPoint y: 603, endPoint x: 98, endPoint y: 572, distance: 33.9
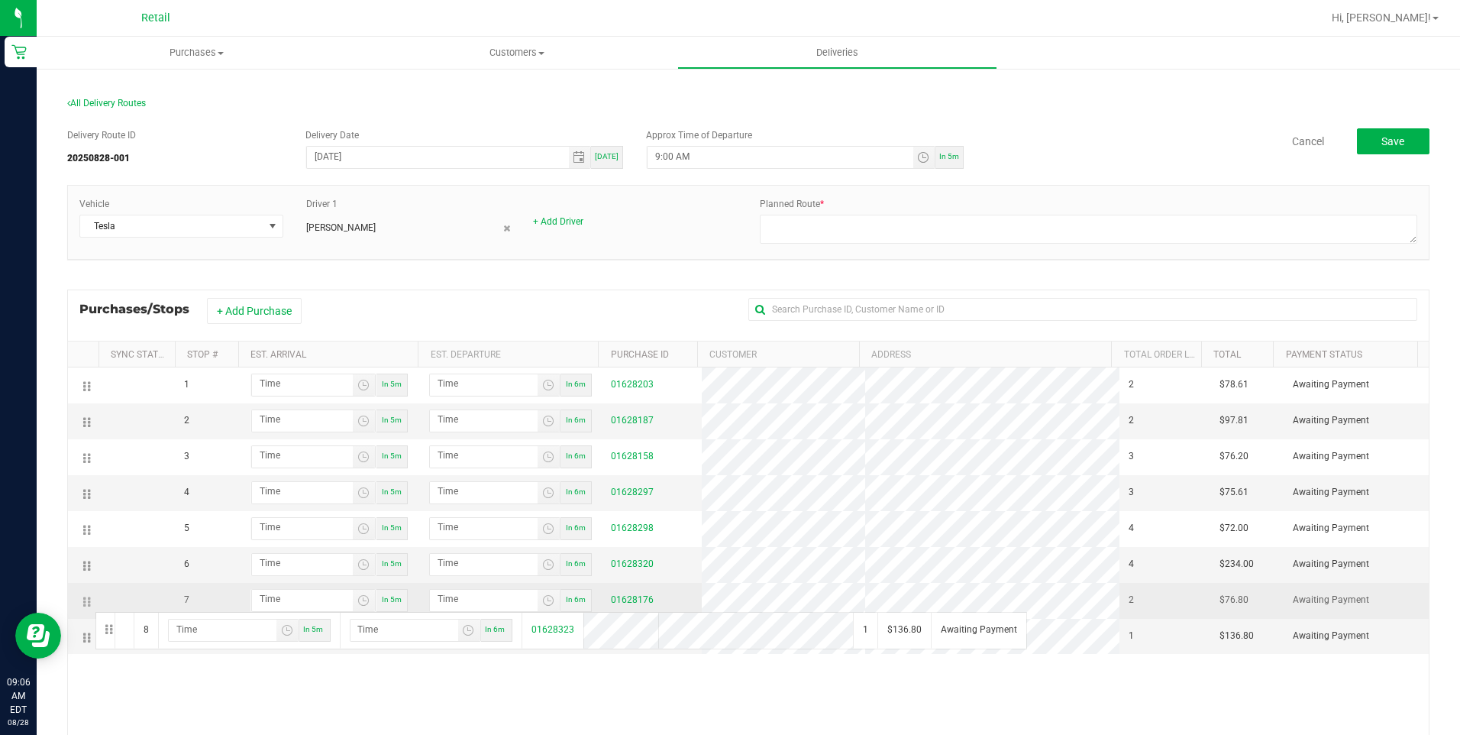
drag, startPoint x: 85, startPoint y: 639, endPoint x: 93, endPoint y: 610, distance: 30.2
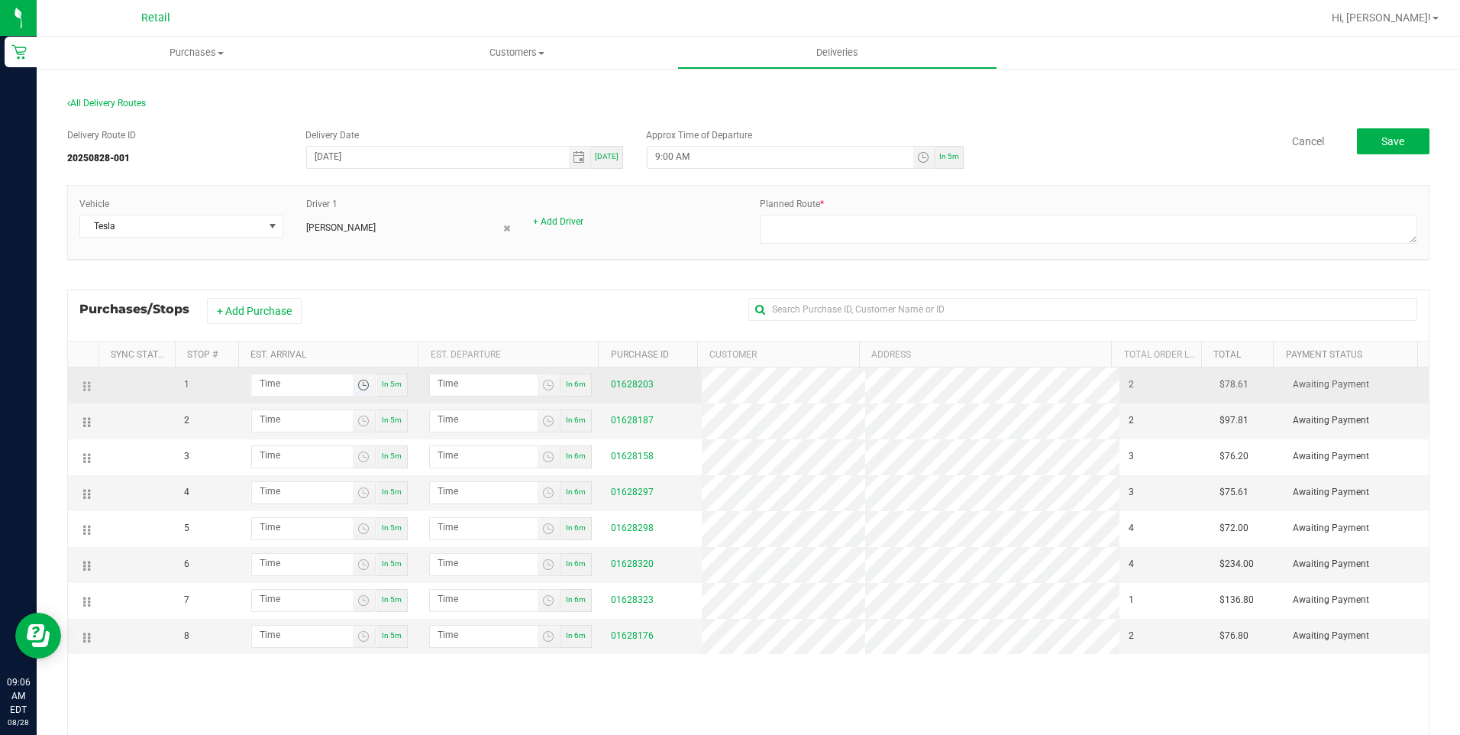
click at [359, 387] on span "Toggle time list" at bounding box center [363, 385] width 12 height 12
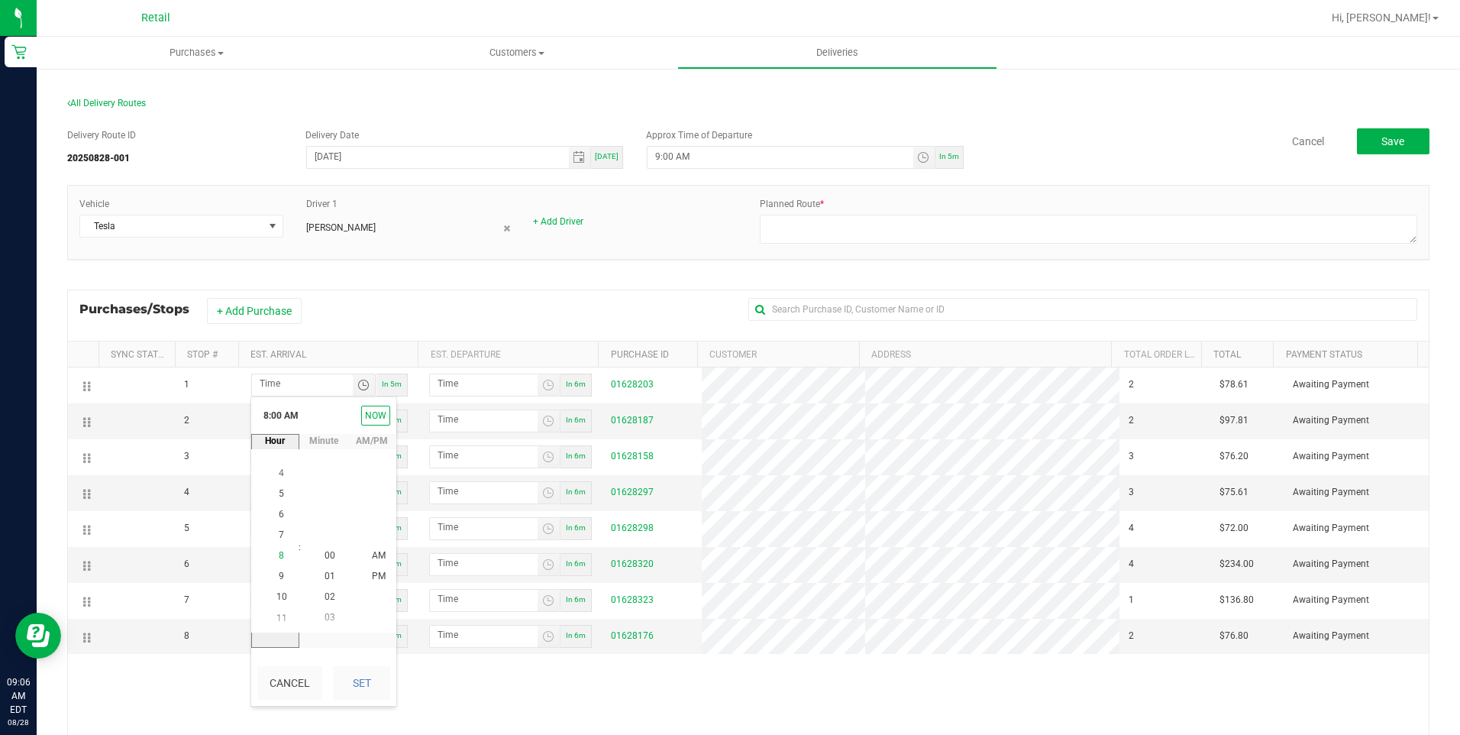
scroll to position [166, 0]
click at [279, 574] on span "9" at bounding box center [281, 576] width 5 height 11
click at [325, 496] on span "21" at bounding box center [330, 493] width 11 height 11
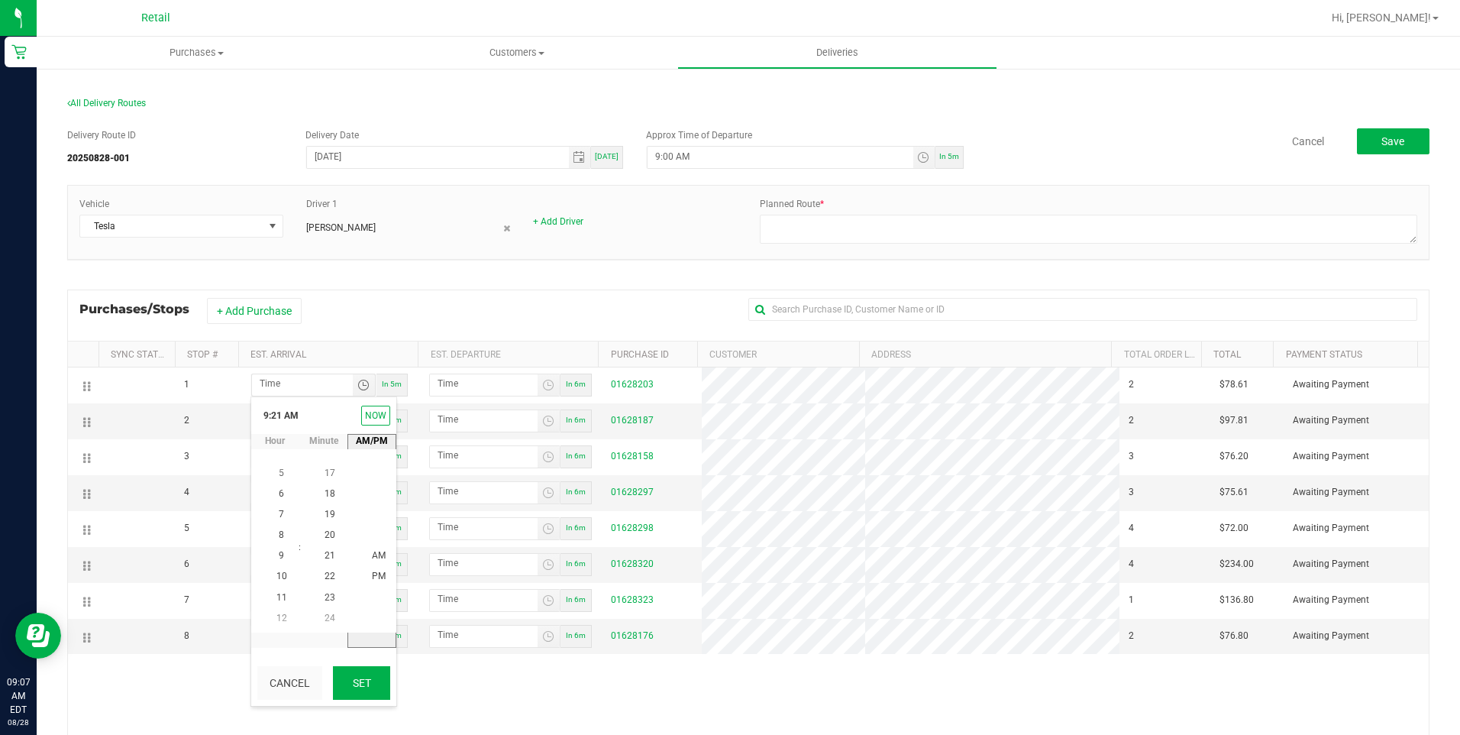
click at [371, 596] on button "Set" at bounding box center [361, 683] width 57 height 34
type input "9:21 AM"
type input "9:22 AM"
click at [358, 422] on span "Toggle time list" at bounding box center [363, 421] width 12 height 12
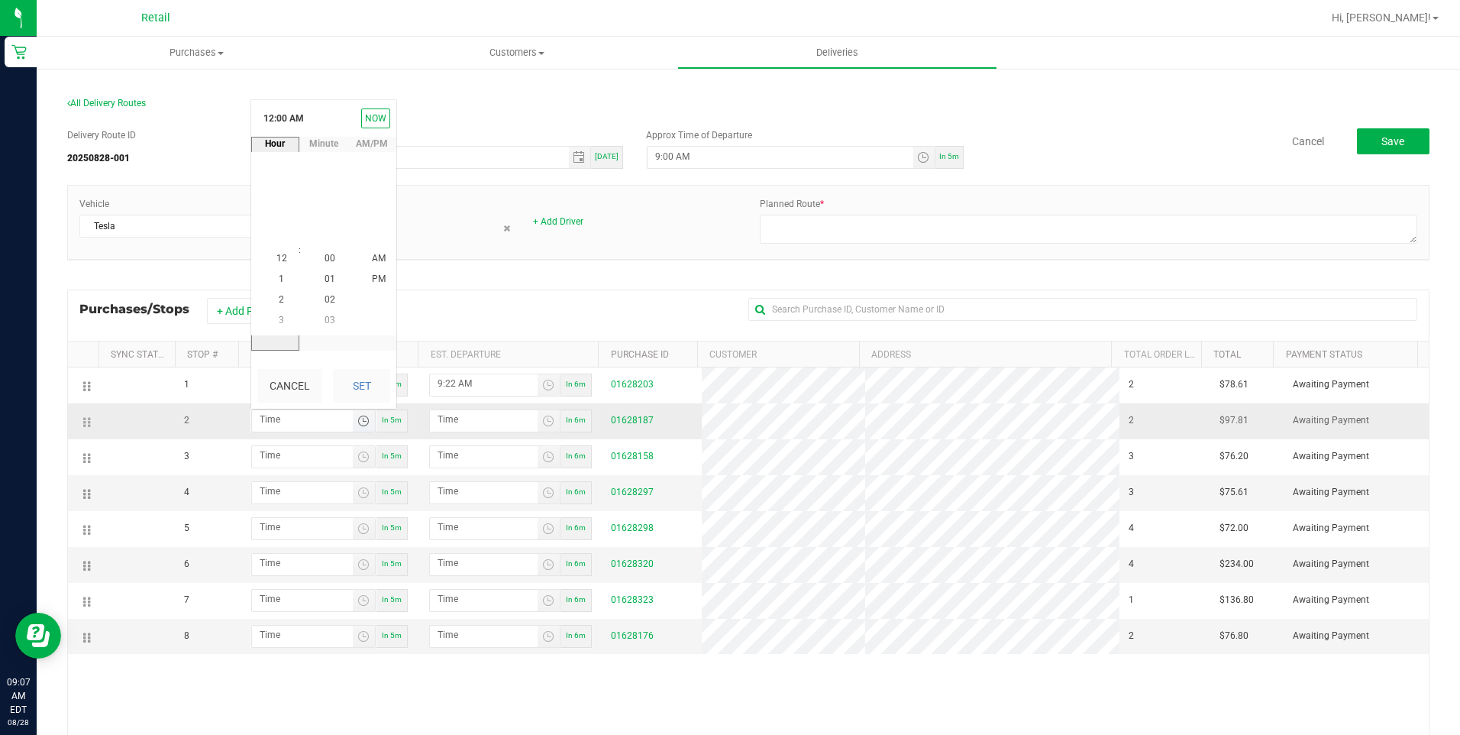
scroll to position [0, 0]
click at [279, 279] on span "9" at bounding box center [281, 279] width 5 height 11
click at [325, 276] on span "37" at bounding box center [330, 278] width 11 height 11
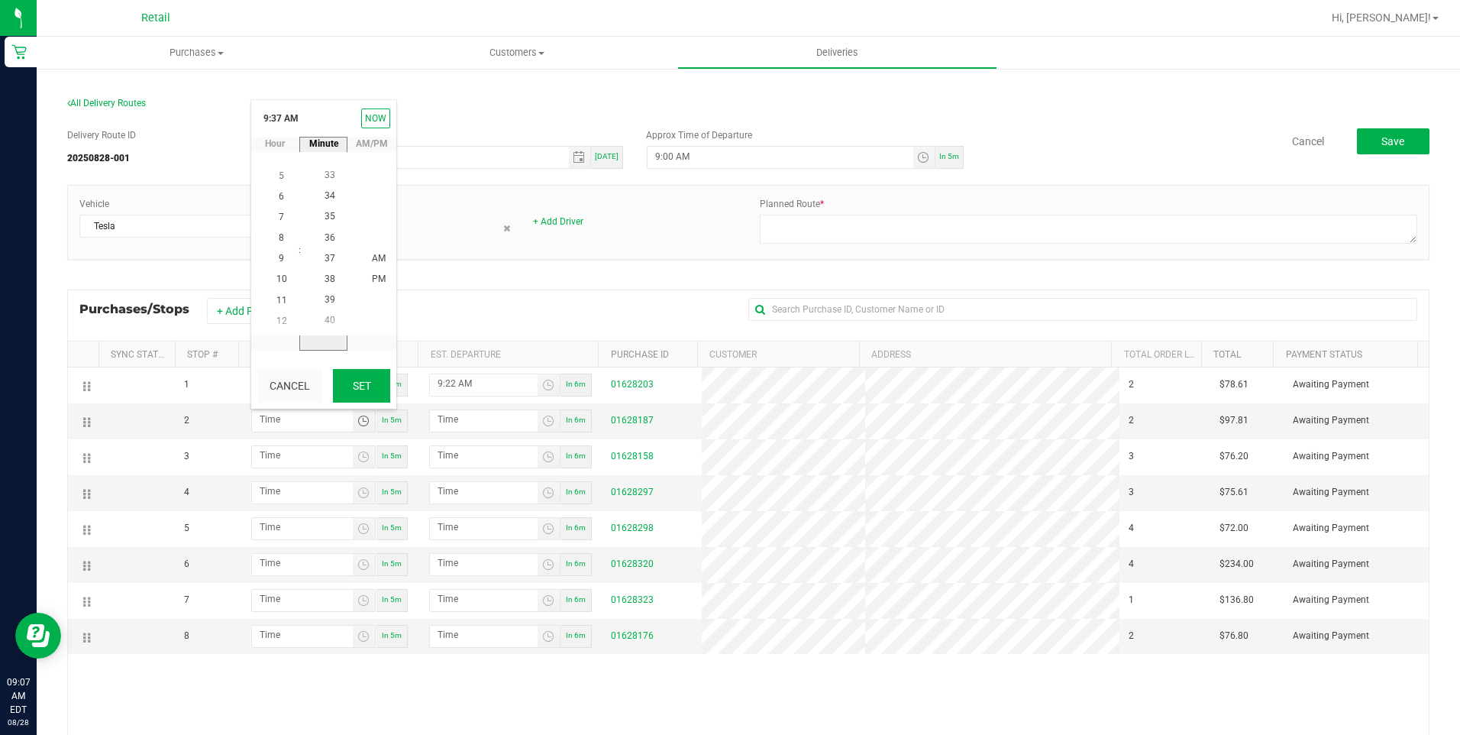
click at [370, 383] on button "Set" at bounding box center [361, 386] width 57 height 34
type input "9:37 AM"
type input "9:38 AM"
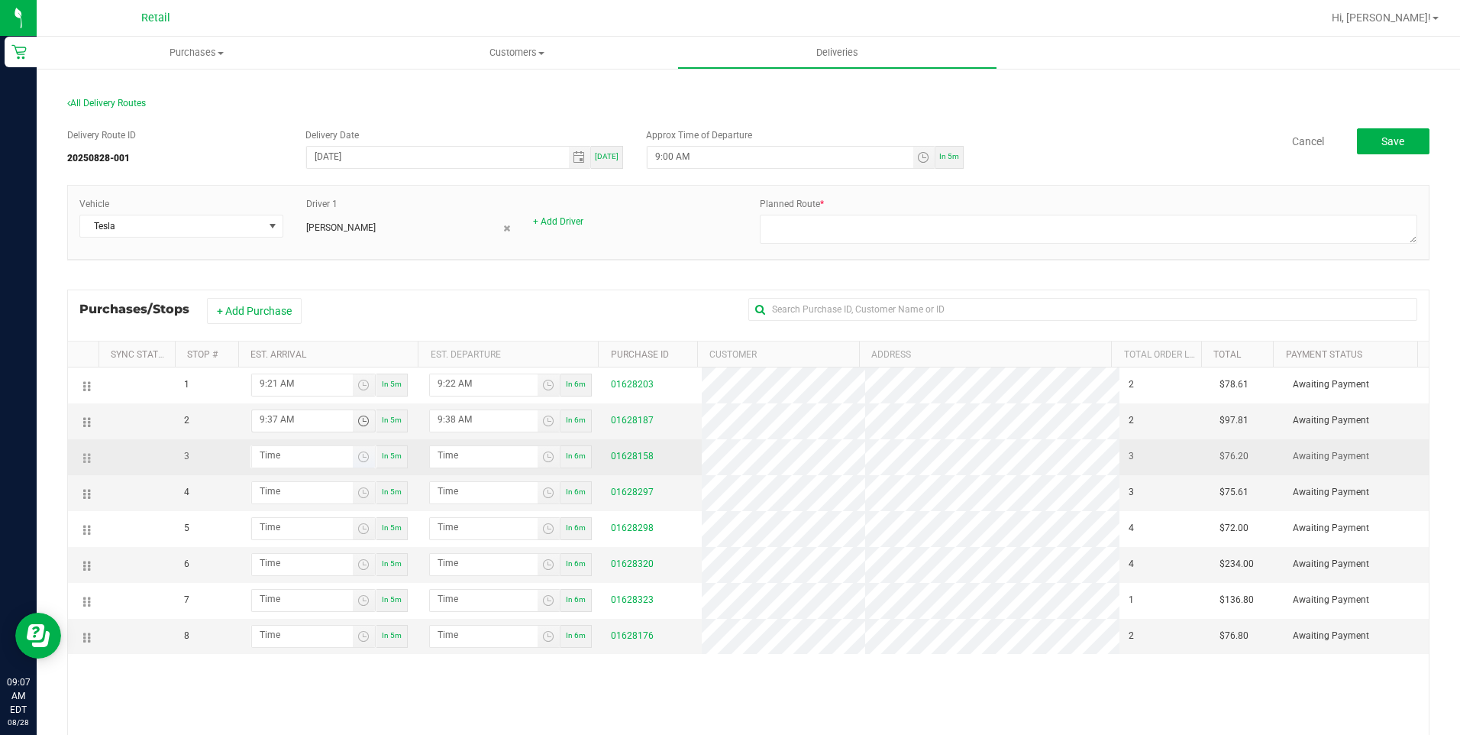
click at [366, 462] on span "Toggle time list" at bounding box center [364, 456] width 22 height 21
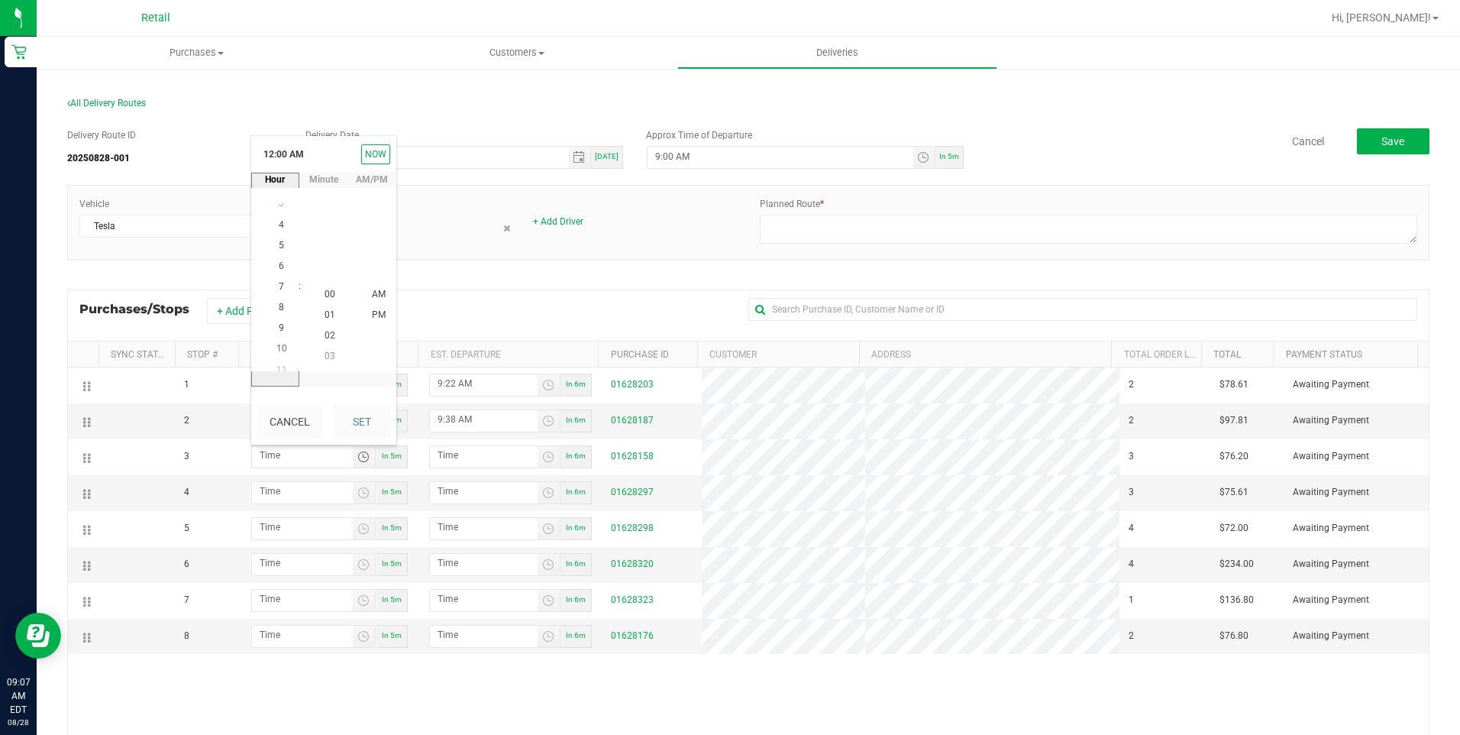
scroll to position [166, 0]
click at [279, 314] on span "9" at bounding box center [281, 315] width 5 height 11
click at [327, 274] on span "50" at bounding box center [330, 273] width 11 height 11
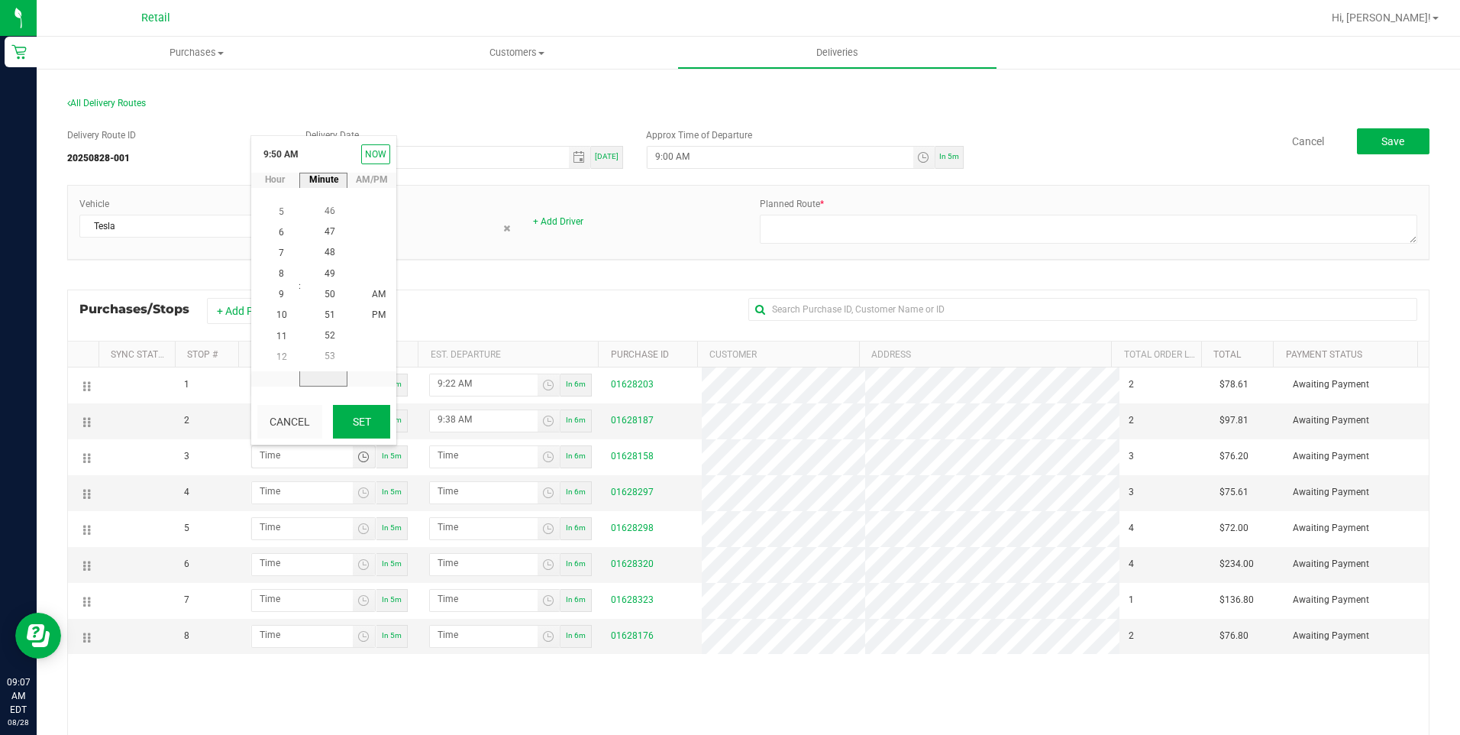
click at [356, 415] on button "Set" at bounding box center [361, 422] width 57 height 34
type input "9:50 AM"
type input "9:51 AM"
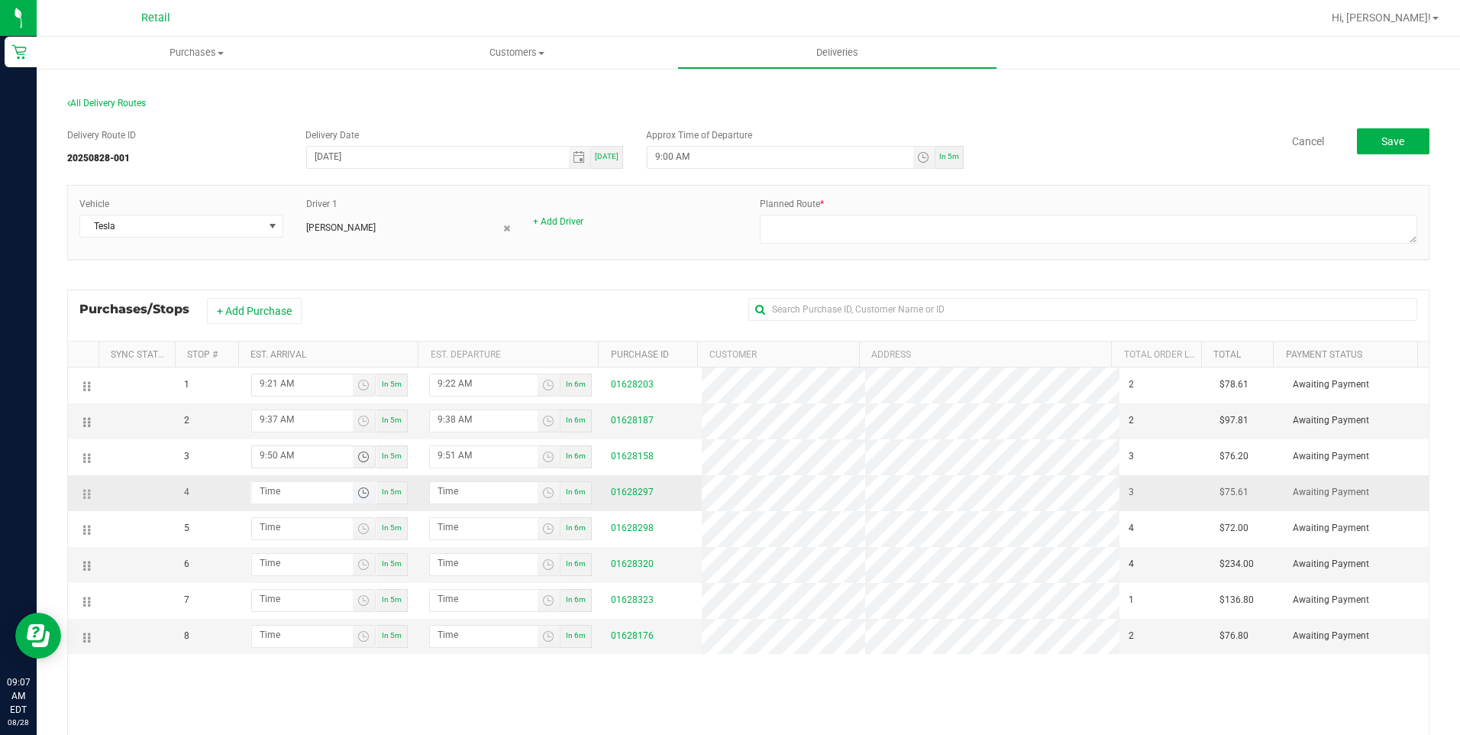
click at [357, 487] on span "Toggle time list" at bounding box center [363, 492] width 12 height 12
click at [278, 370] on span "10" at bounding box center [281, 372] width 11 height 11
click at [357, 454] on button "Set" at bounding box center [361, 458] width 57 height 34
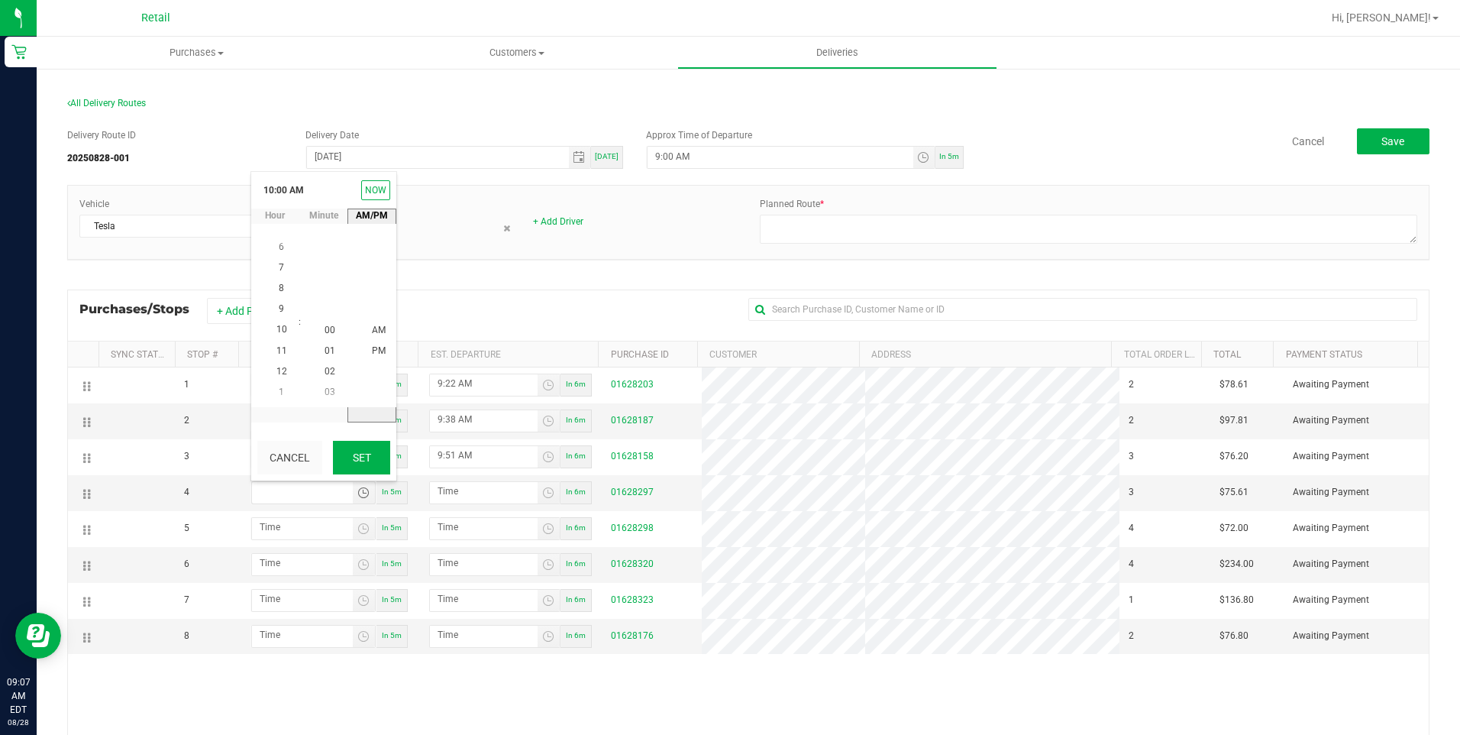
type input "10:00 AM"
type input "10:01 AM"
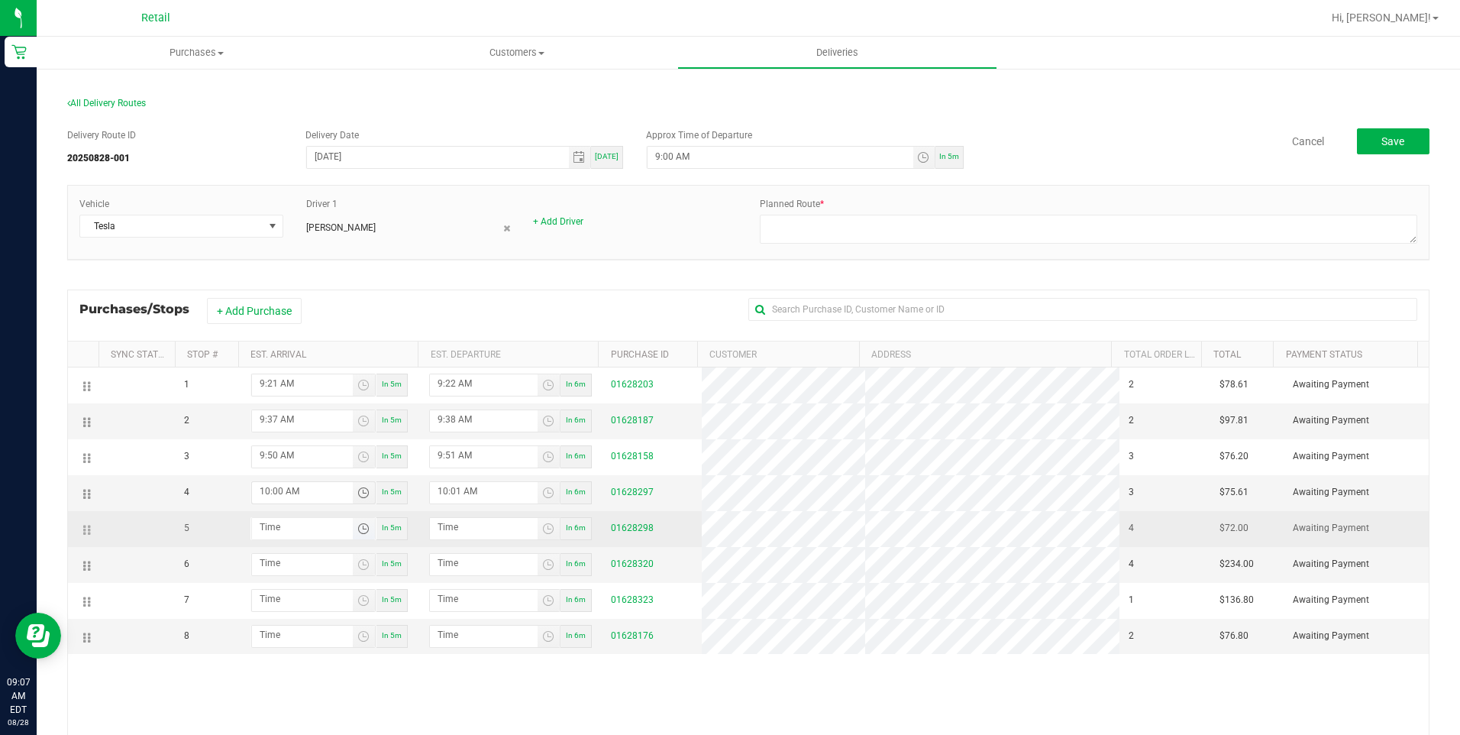
click at [357, 532] on span "Toggle time list" at bounding box center [363, 528] width 12 height 12
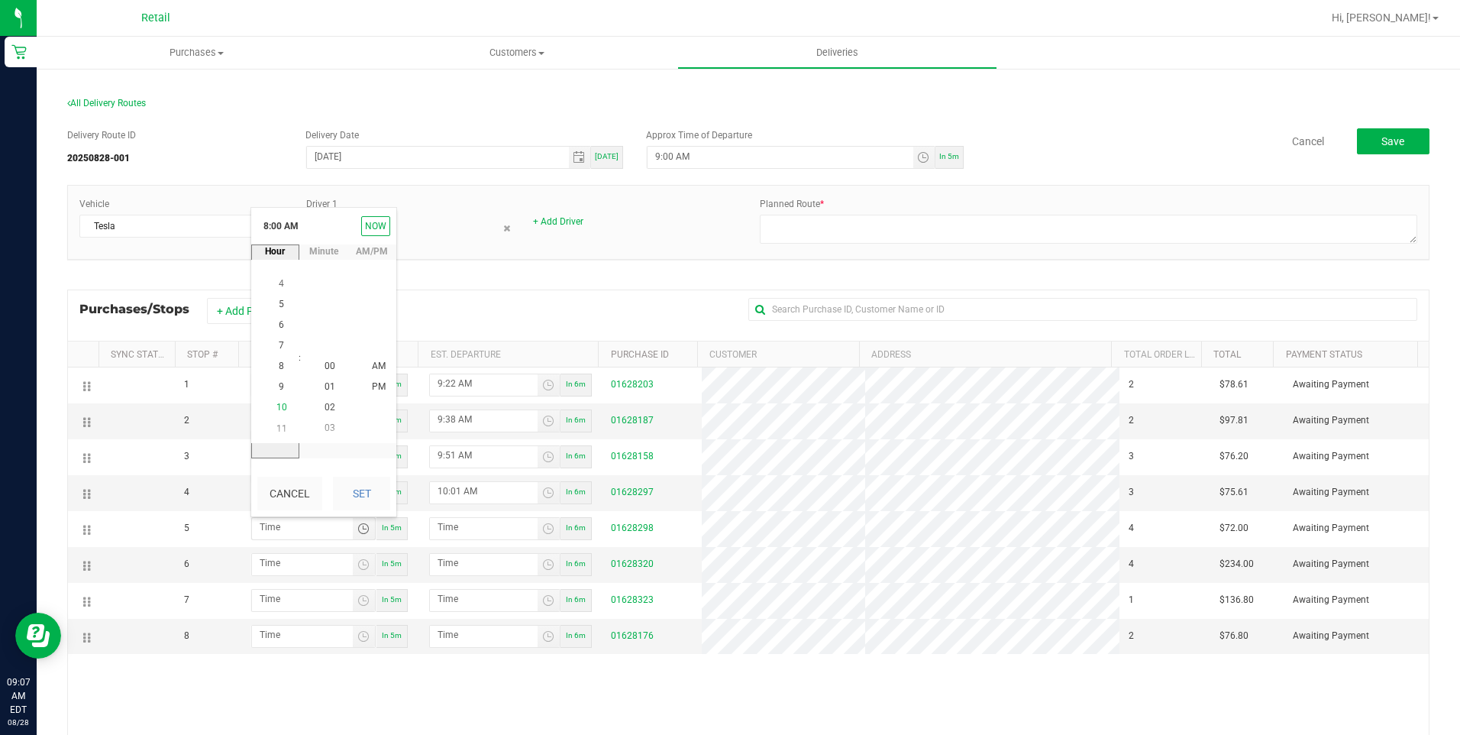
click at [276, 406] on span "10" at bounding box center [281, 407] width 11 height 11
click at [329, 363] on span "16" at bounding box center [330, 365] width 11 height 11
click at [363, 499] on button "Set" at bounding box center [361, 494] width 57 height 34
type input "10:16 AM"
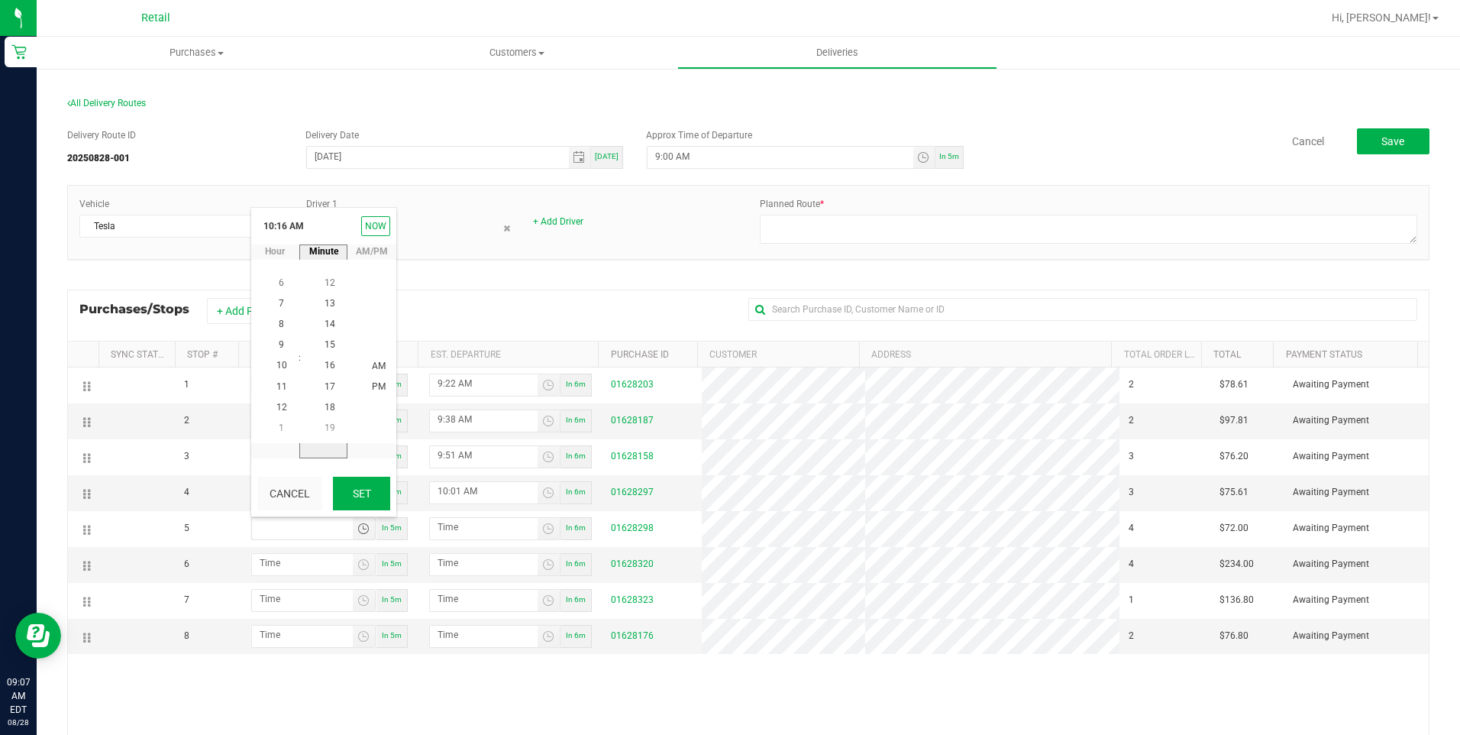
type input "10:17 AM"
click at [357, 564] on span "Toggle time list" at bounding box center [363, 564] width 12 height 12
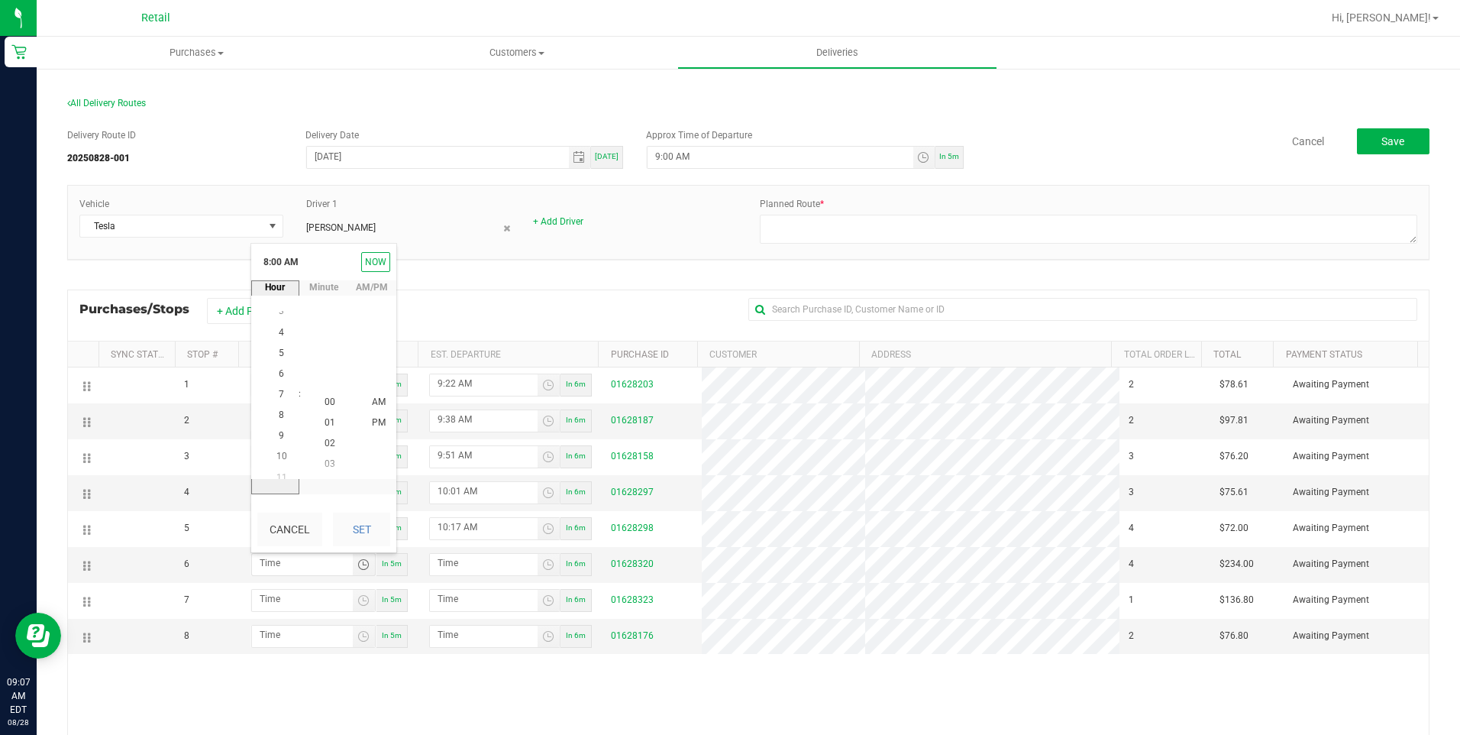
scroll to position [166, 0]
click at [277, 440] on span "10" at bounding box center [281, 443] width 11 height 11
click at [322, 457] on li "30" at bounding box center [330, 464] width 37 height 21
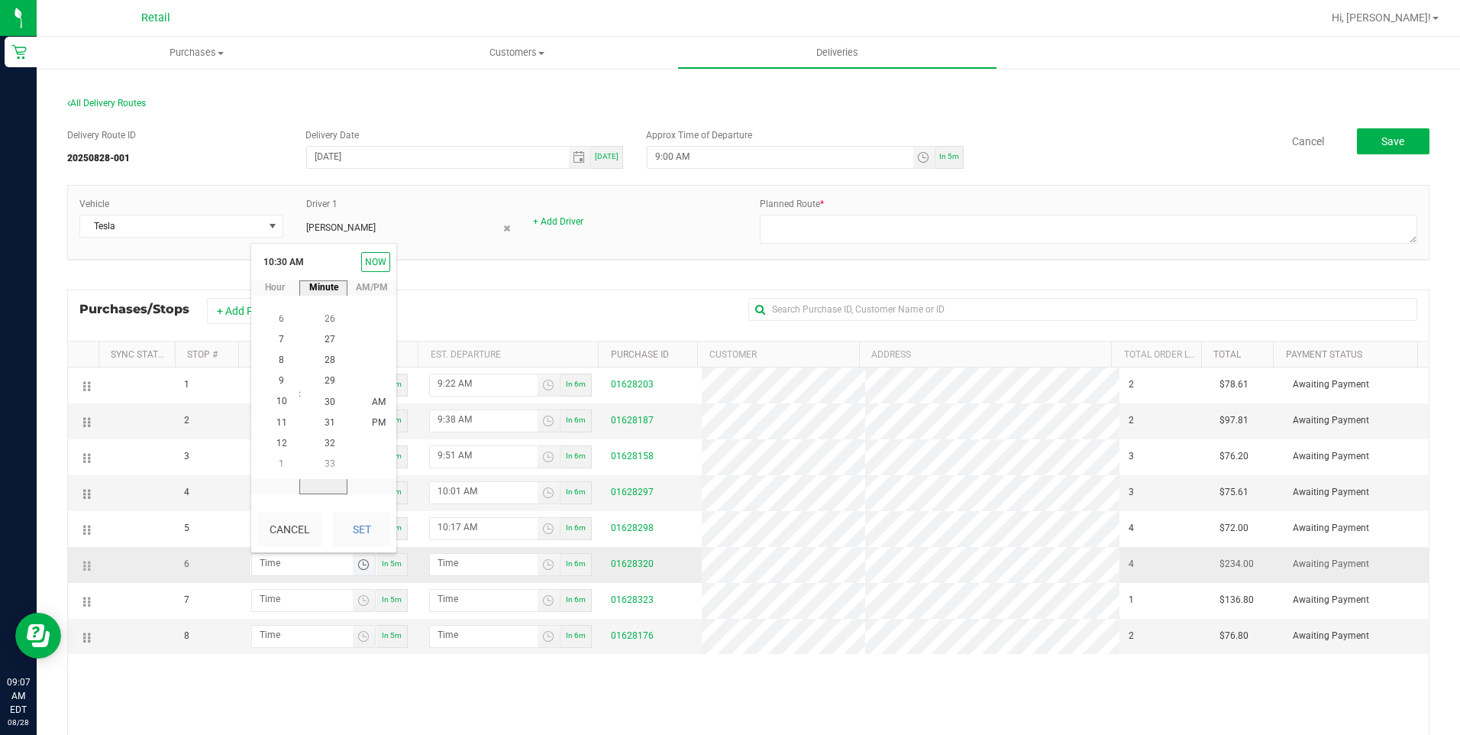
click at [363, 554] on span "Toggle time list" at bounding box center [364, 564] width 22 height 21
type input "hour:minute AM"
click at [357, 567] on span "Toggle time list" at bounding box center [363, 564] width 12 height 12
click at [279, 440] on span "10" at bounding box center [281, 443] width 11 height 11
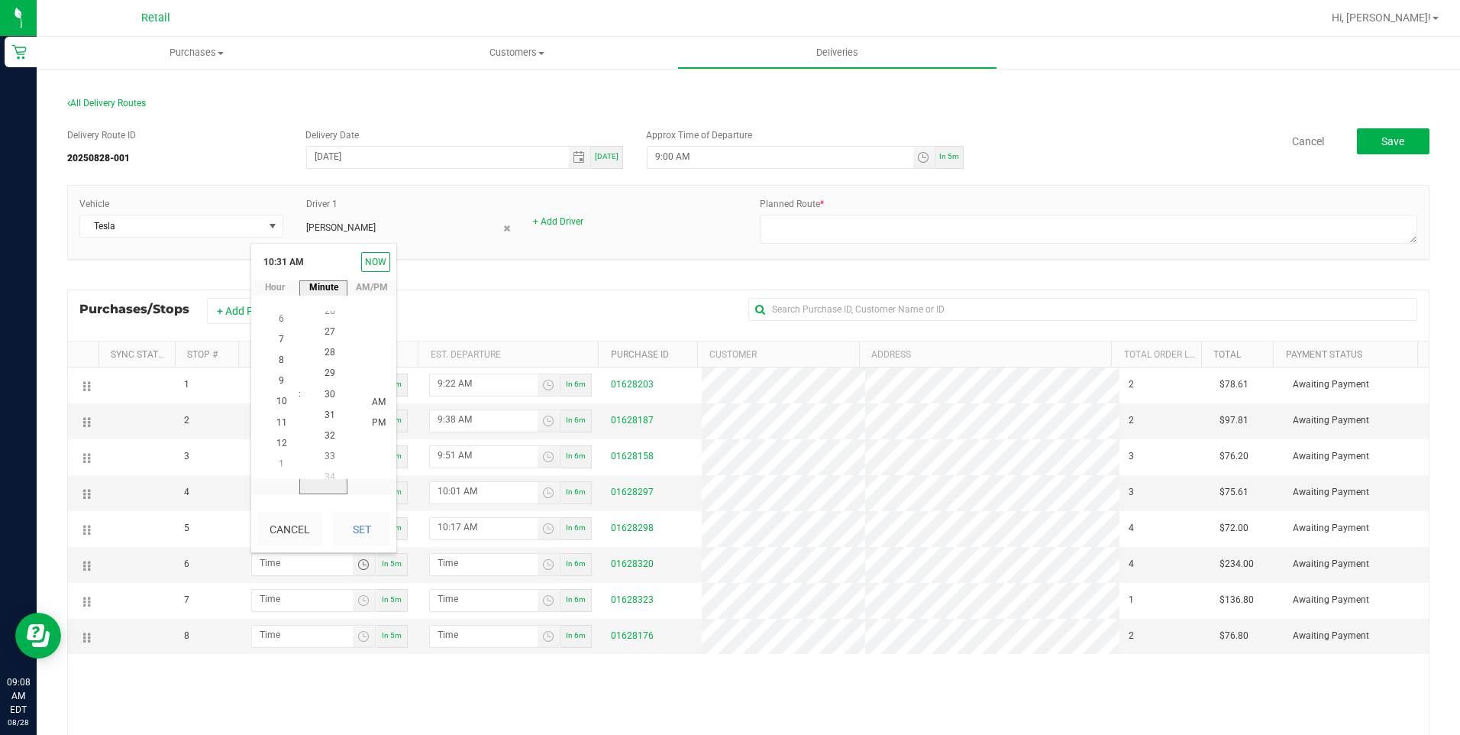
scroll to position [643, 0]
click at [327, 379] on span "30" at bounding box center [330, 381] width 11 height 11
click at [357, 539] on button "Set" at bounding box center [361, 529] width 57 height 34
type input "10:30 AM"
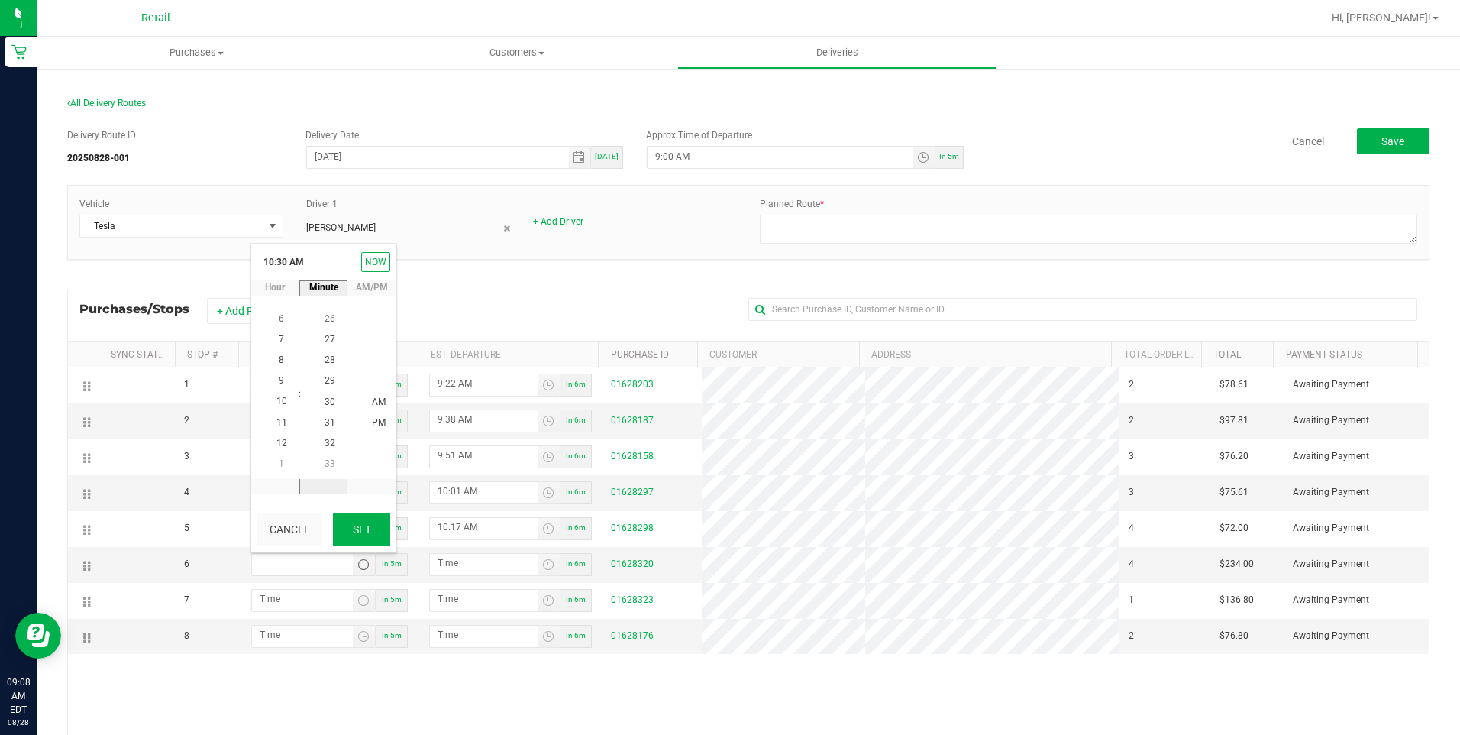
type input "10:31 AM"
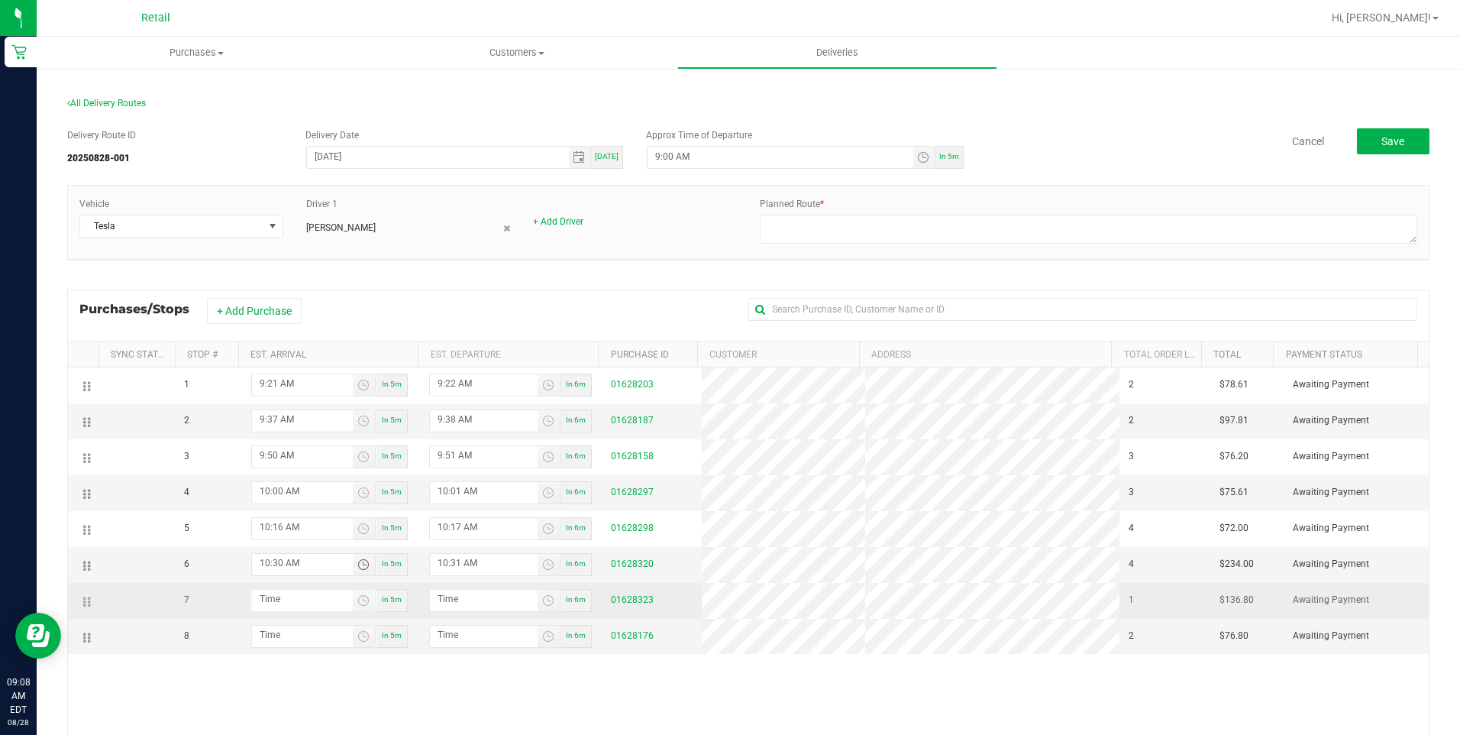
click at [353, 596] on span "Toggle time list" at bounding box center [364, 600] width 22 height 21
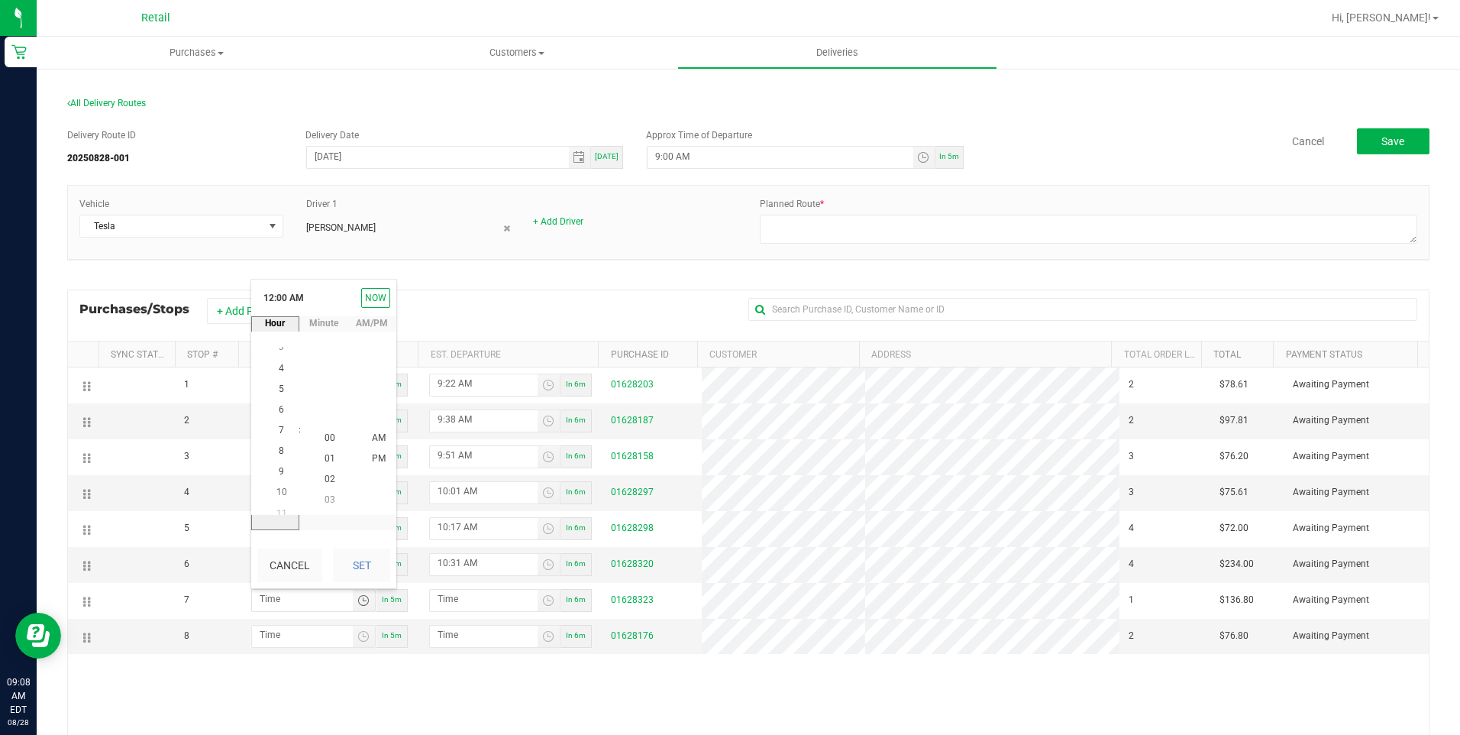
scroll to position [166, 0]
click at [276, 478] on span "10" at bounding box center [281, 479] width 11 height 11
click at [326, 380] on span "42" at bounding box center [330, 375] width 11 height 11
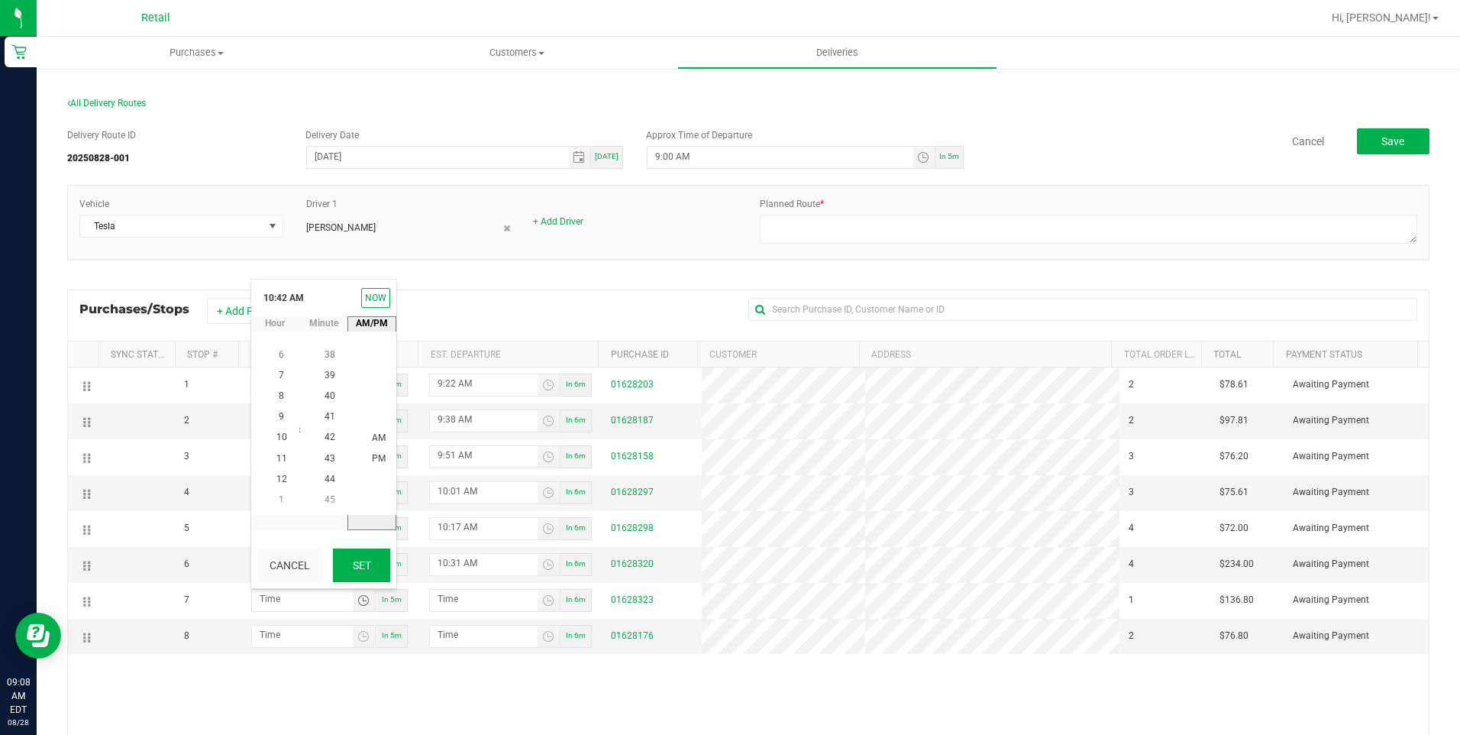
click at [368, 561] on button "Set" at bounding box center [361, 565] width 57 height 34
type input "10:42 AM"
type input "10:43 AM"
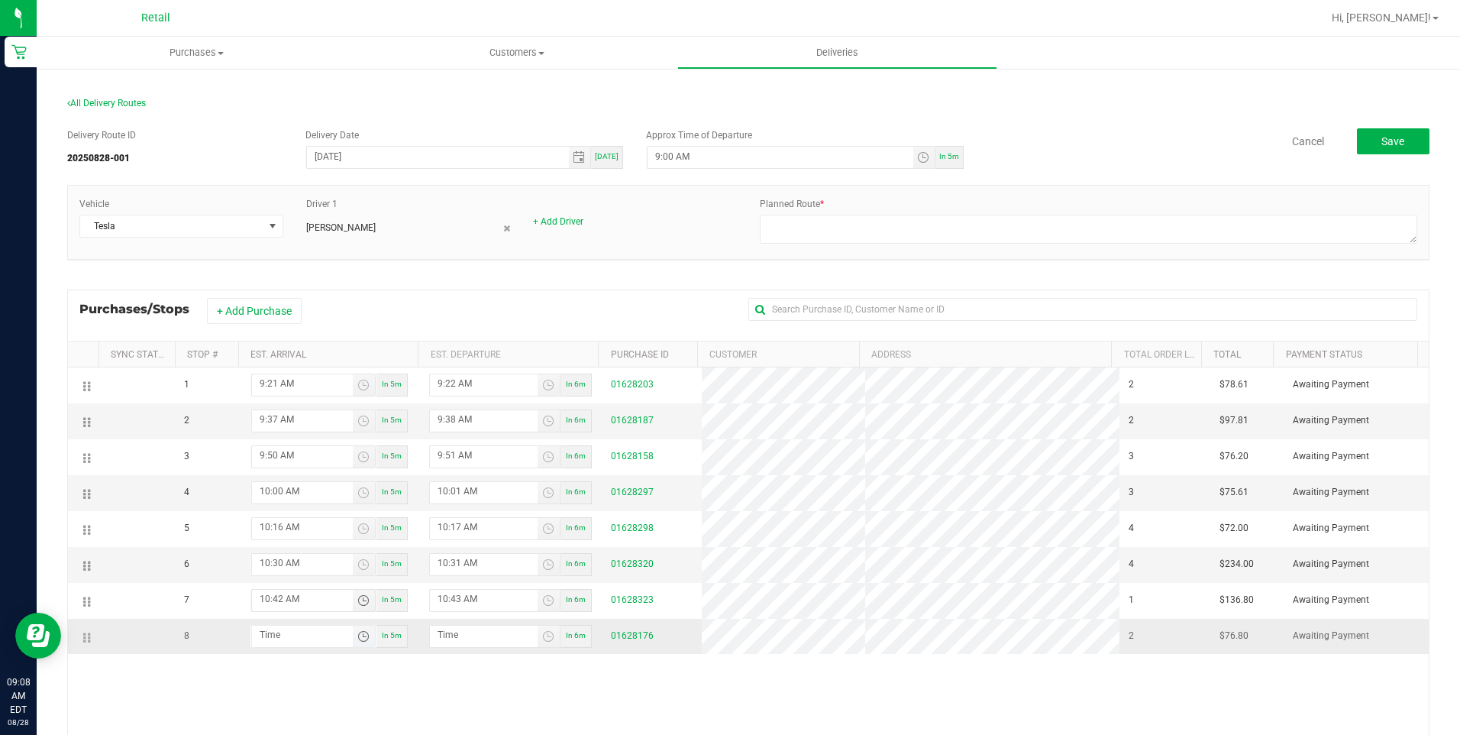
click at [363, 596] on span "Toggle time list" at bounding box center [363, 636] width 12 height 12
click at [282, 428] on li "10" at bounding box center [281, 432] width 37 height 21
click at [326, 454] on span "58" at bounding box center [330, 452] width 11 height 11
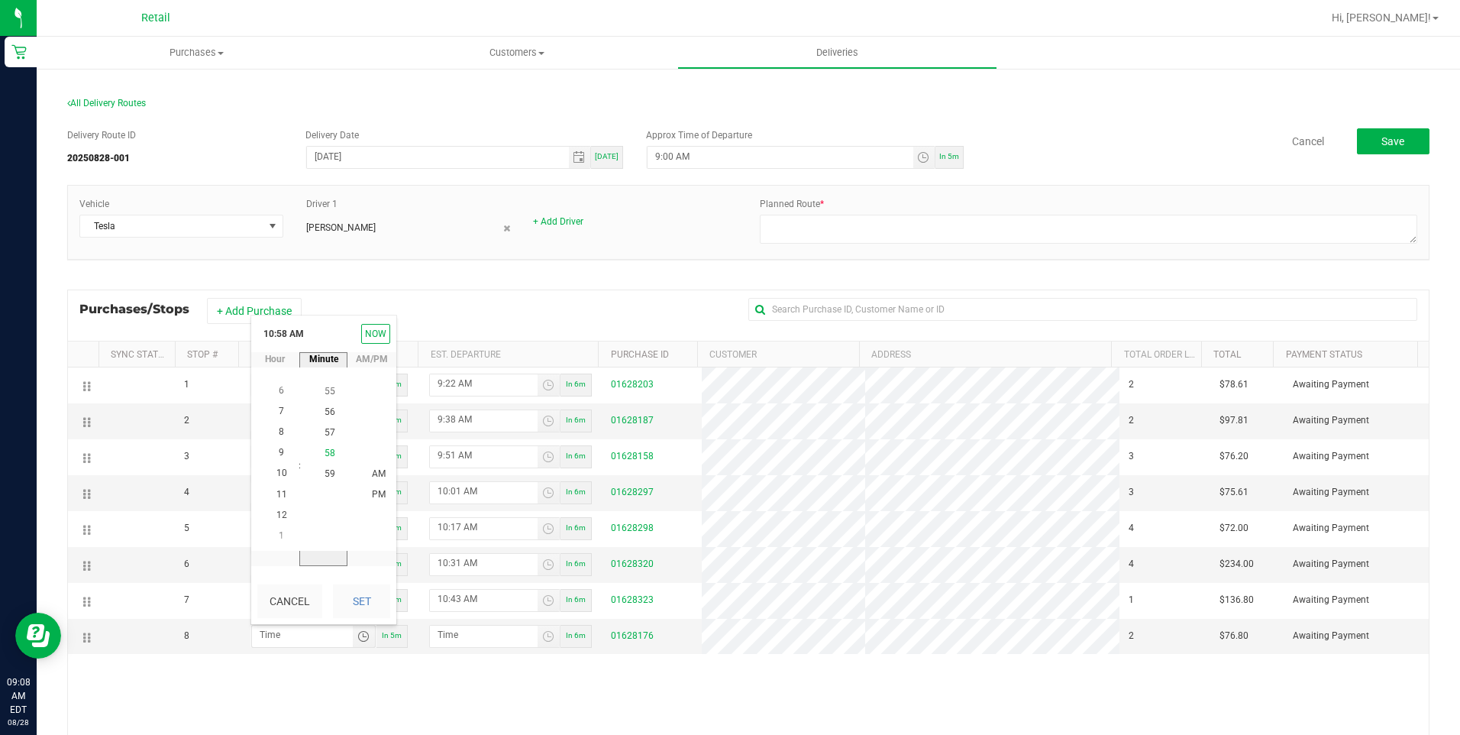
scroll to position [1203, 0]
click at [360, 596] on button "Set" at bounding box center [361, 601] width 57 height 34
type input "10:58 AM"
type input "10:59 AM"
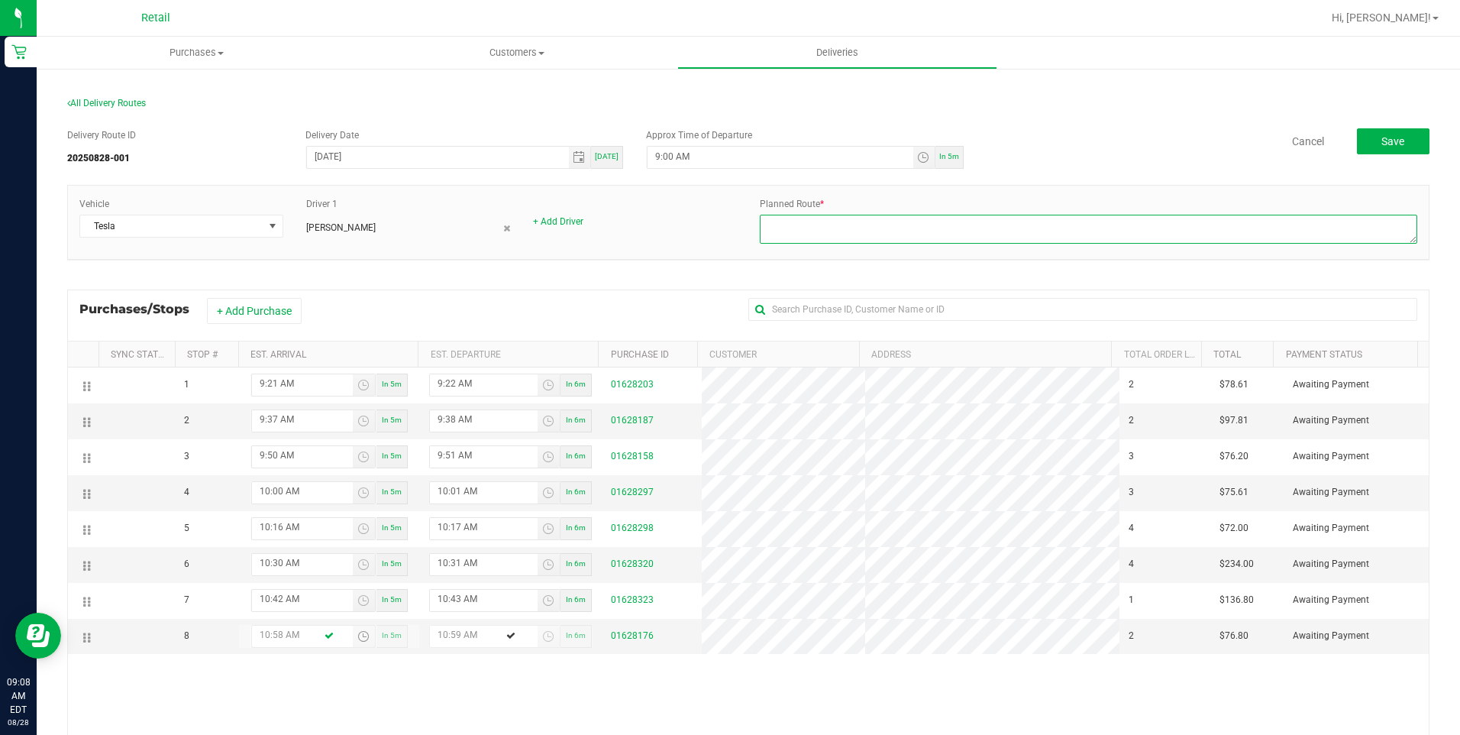
click at [887, 241] on textarea at bounding box center [1088, 229] width 657 height 29
type textarea "ONFLEET"
click at [1093, 138] on span "Save" at bounding box center [1392, 141] width 23 height 12
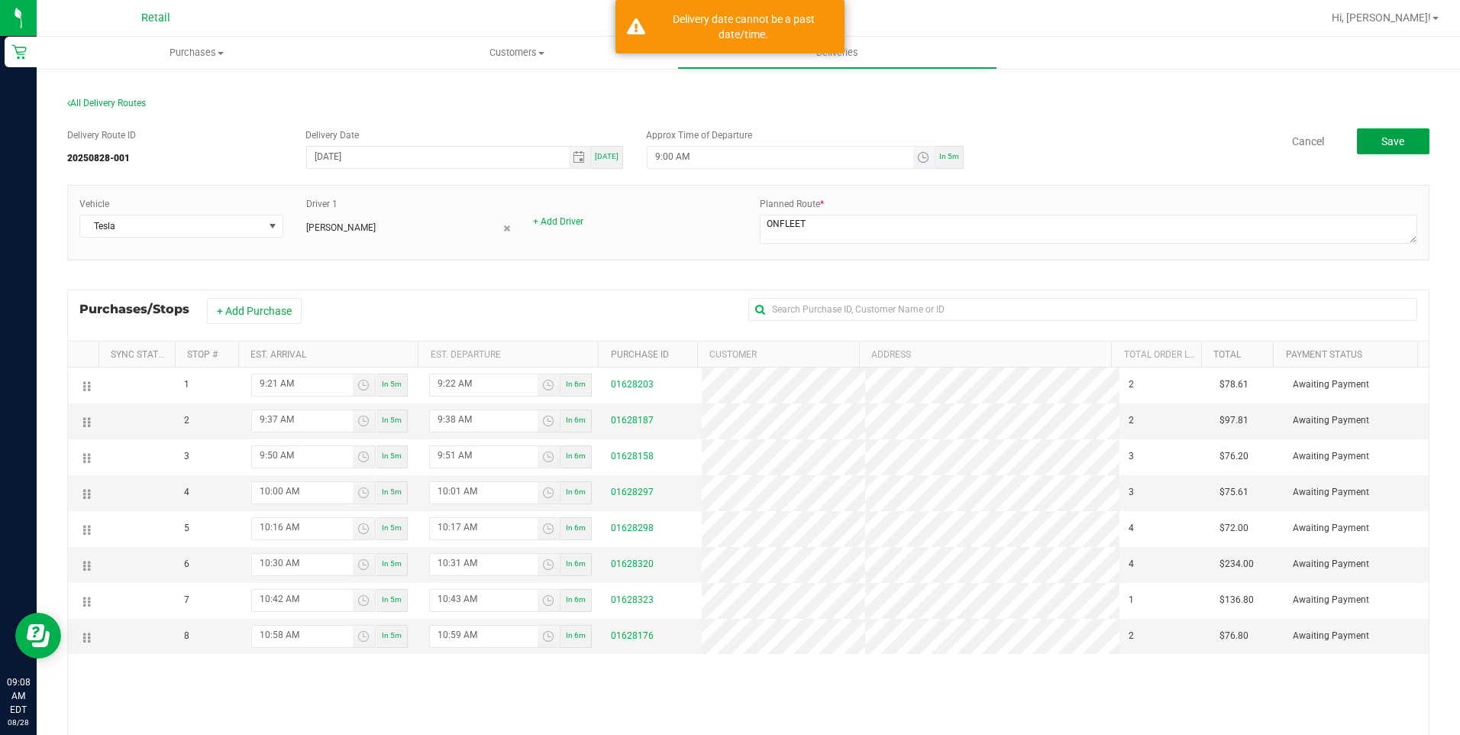
click at [920, 163] on span "Toggle time list" at bounding box center [924, 157] width 22 height 21
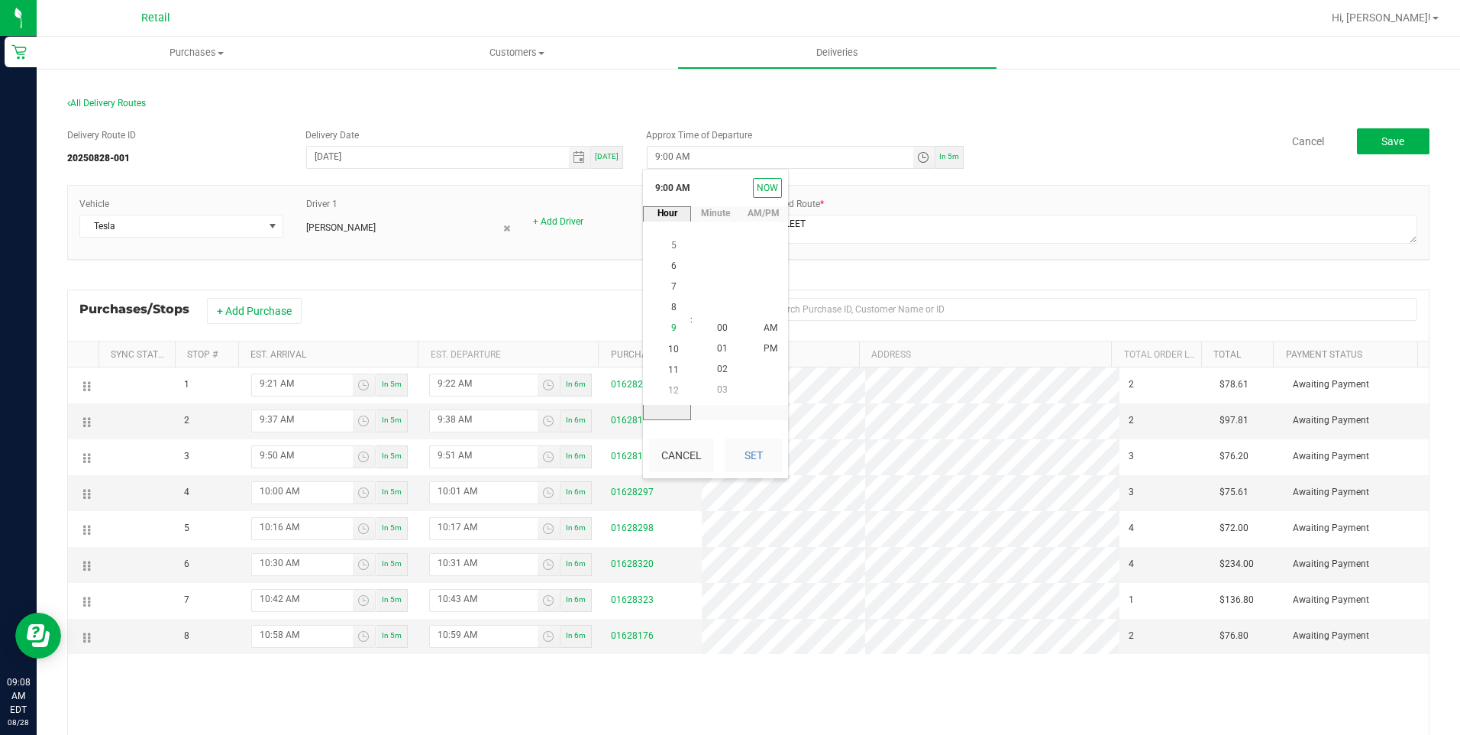
click at [671, 325] on span "9" at bounding box center [673, 328] width 5 height 11
click at [720, 372] on span "10" at bounding box center [722, 369] width 11 height 11
click at [779, 444] on button "Set" at bounding box center [753, 455] width 57 height 34
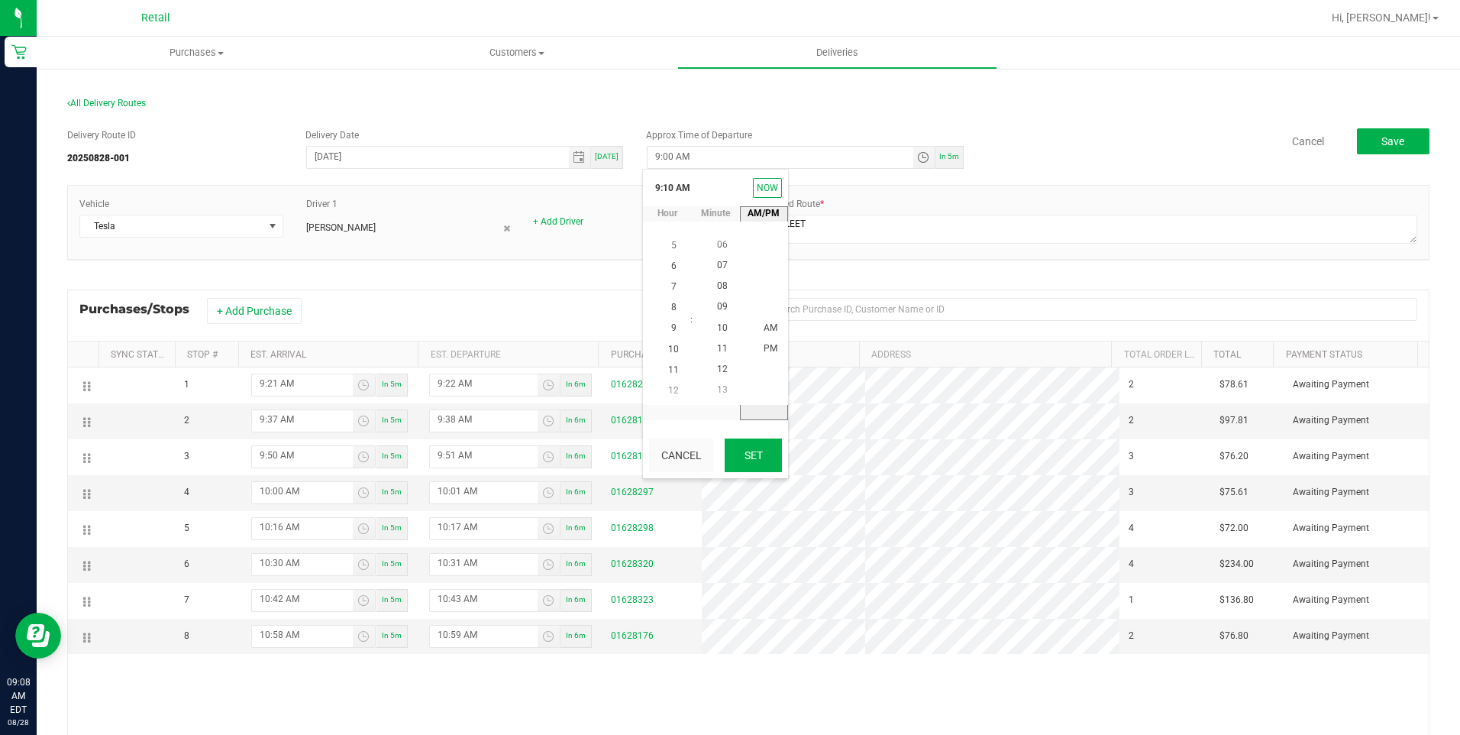
type input "9:10 AM"
click at [1093, 147] on button "Save" at bounding box center [1393, 141] width 73 height 26
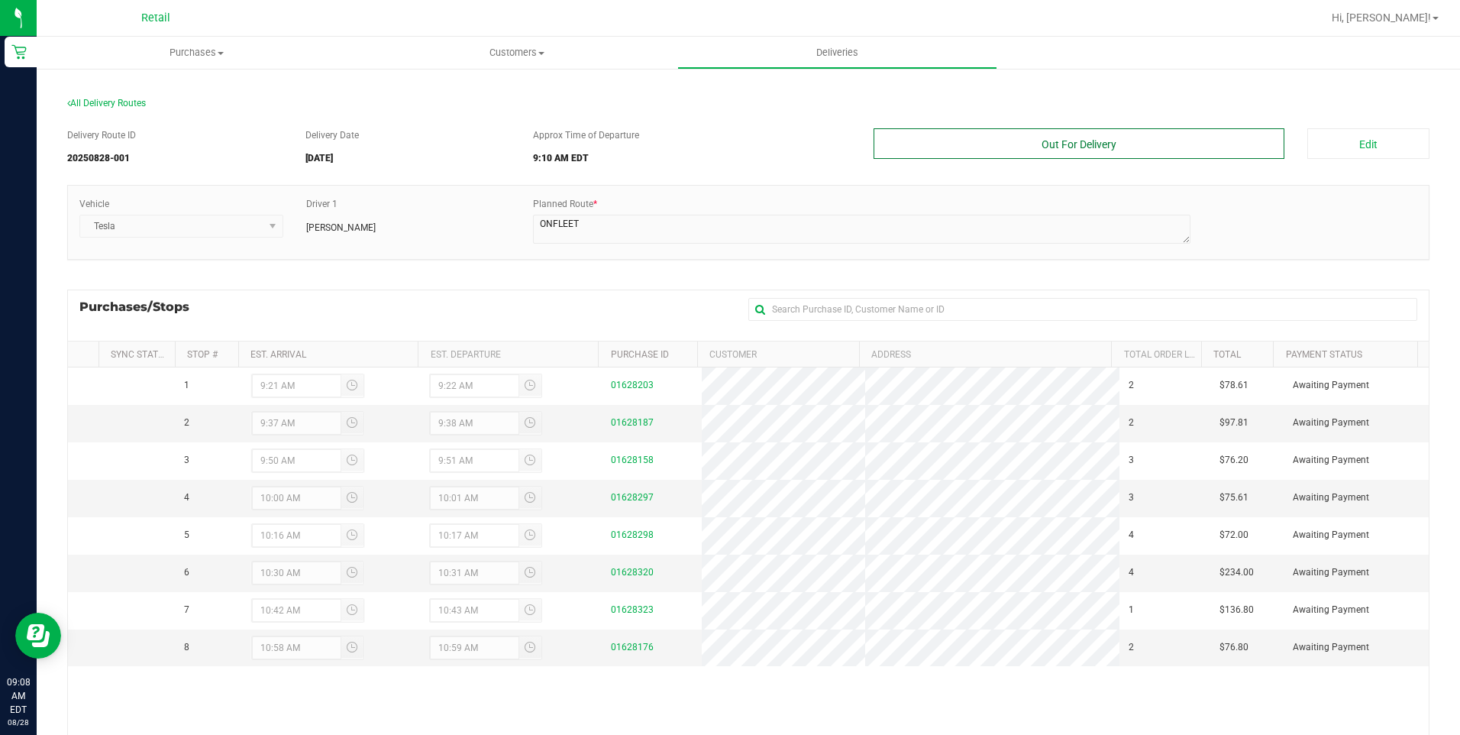
click at [1093, 152] on button "Out For Delivery" at bounding box center [1080, 143] width 412 height 31
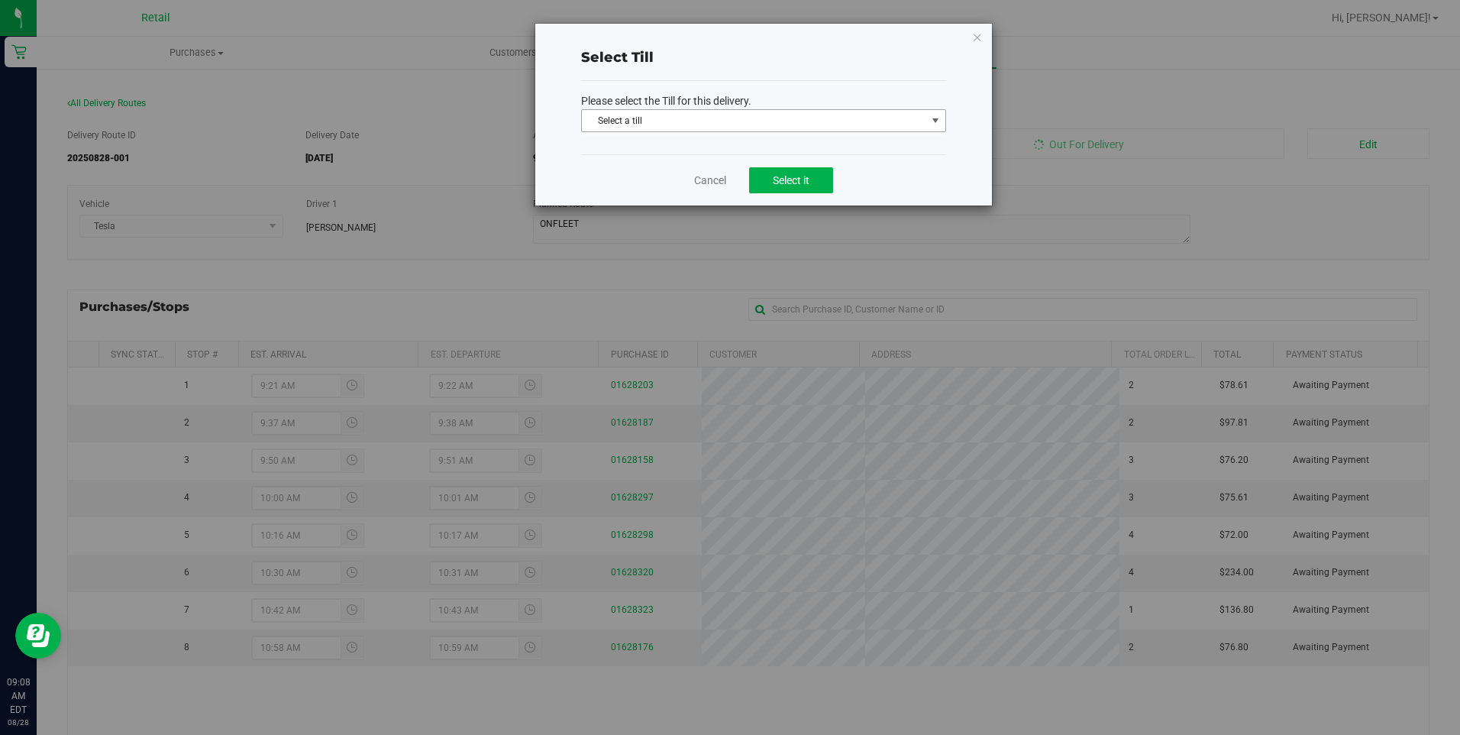
click at [929, 132] on span "Select a till Select a till ATM ATM Transfer AeroPay Bank Deposit Bank Transfer…" at bounding box center [763, 122] width 365 height 26
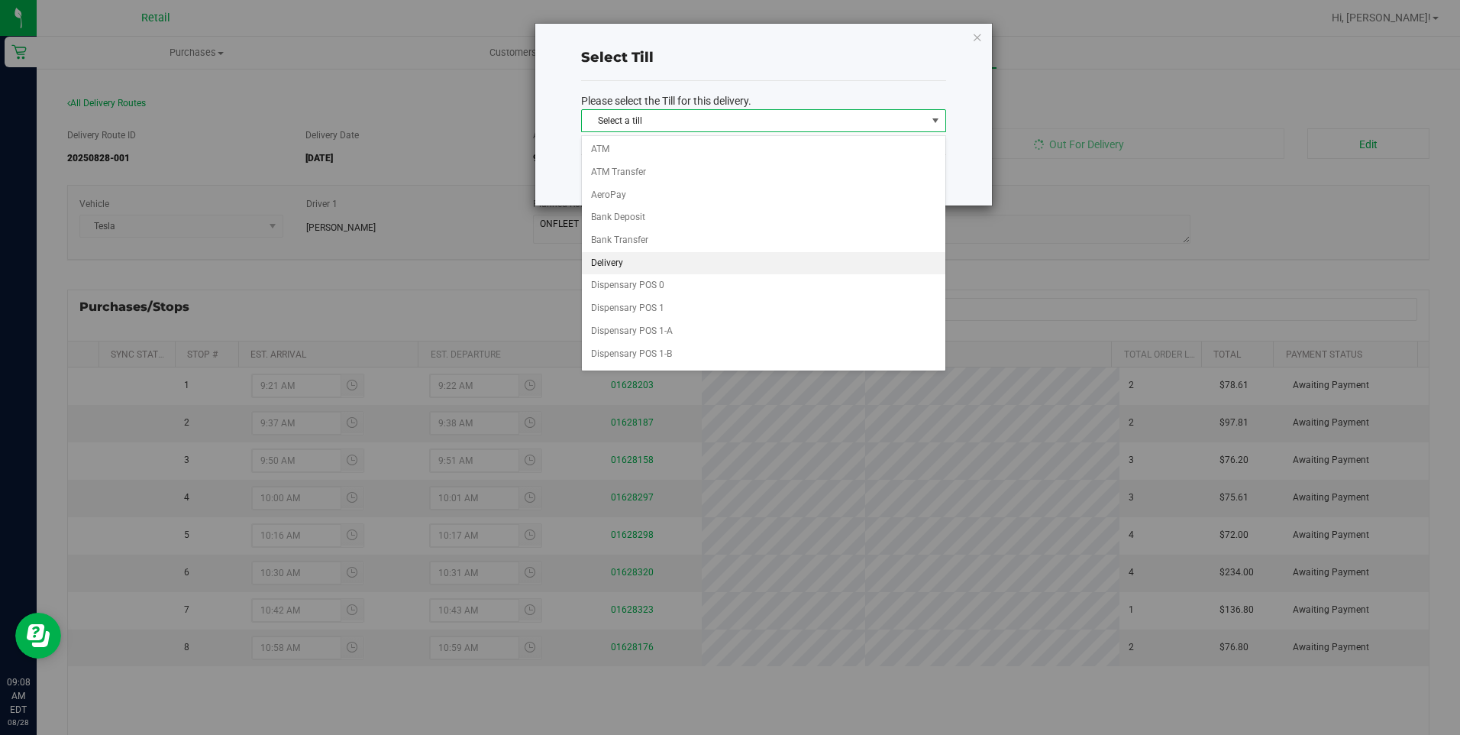
click at [813, 270] on li "Delivery" at bounding box center [763, 263] width 363 height 23
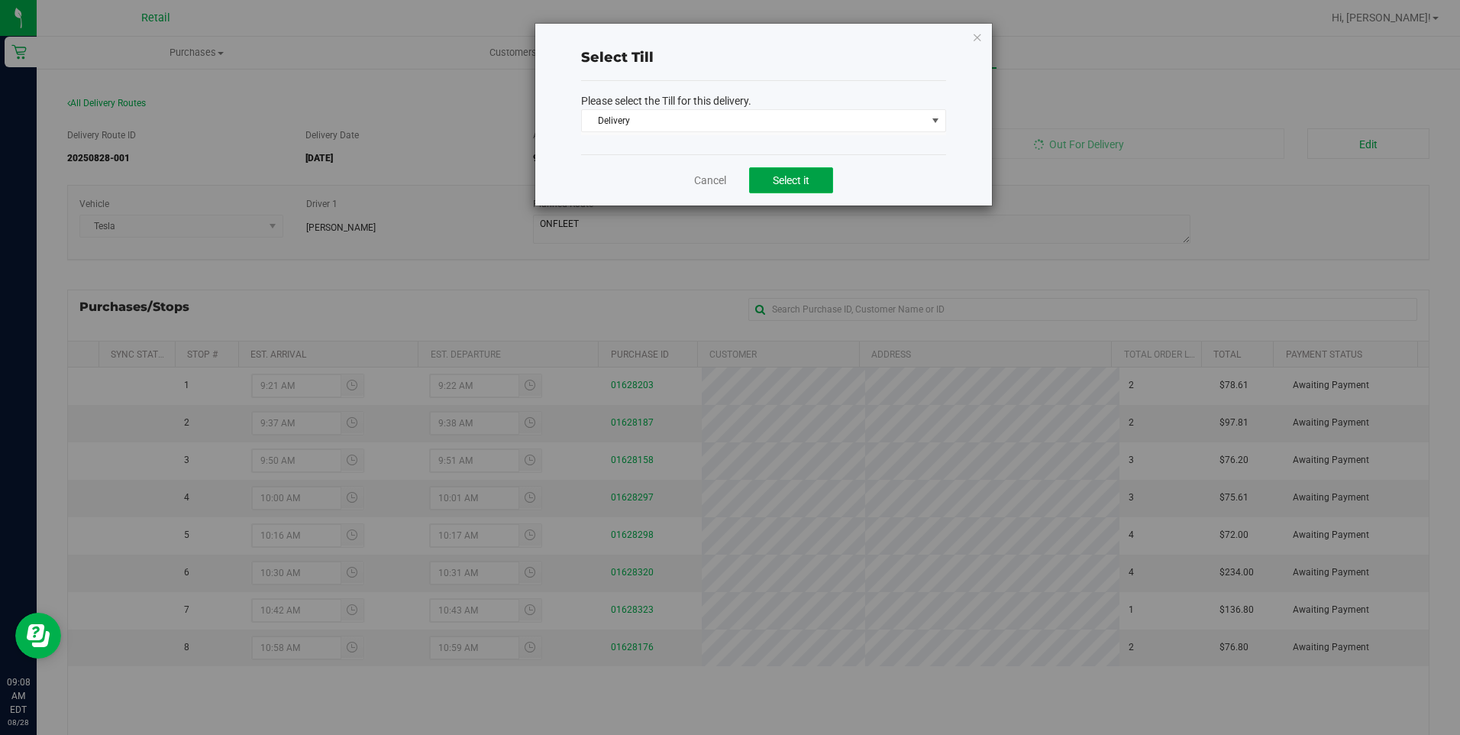
click at [789, 182] on span "Select it" at bounding box center [791, 180] width 37 height 12
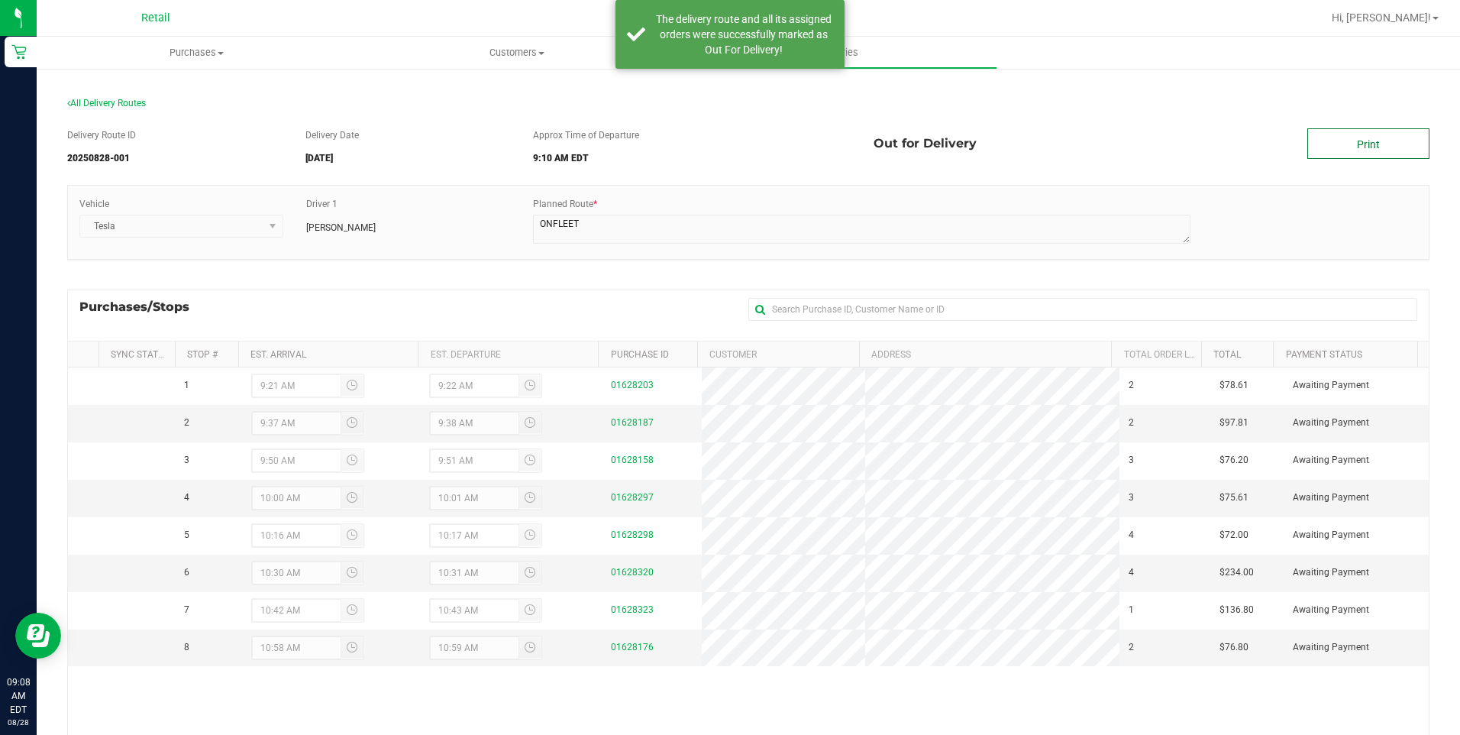
click at [1093, 144] on link "Print" at bounding box center [1368, 143] width 122 height 31
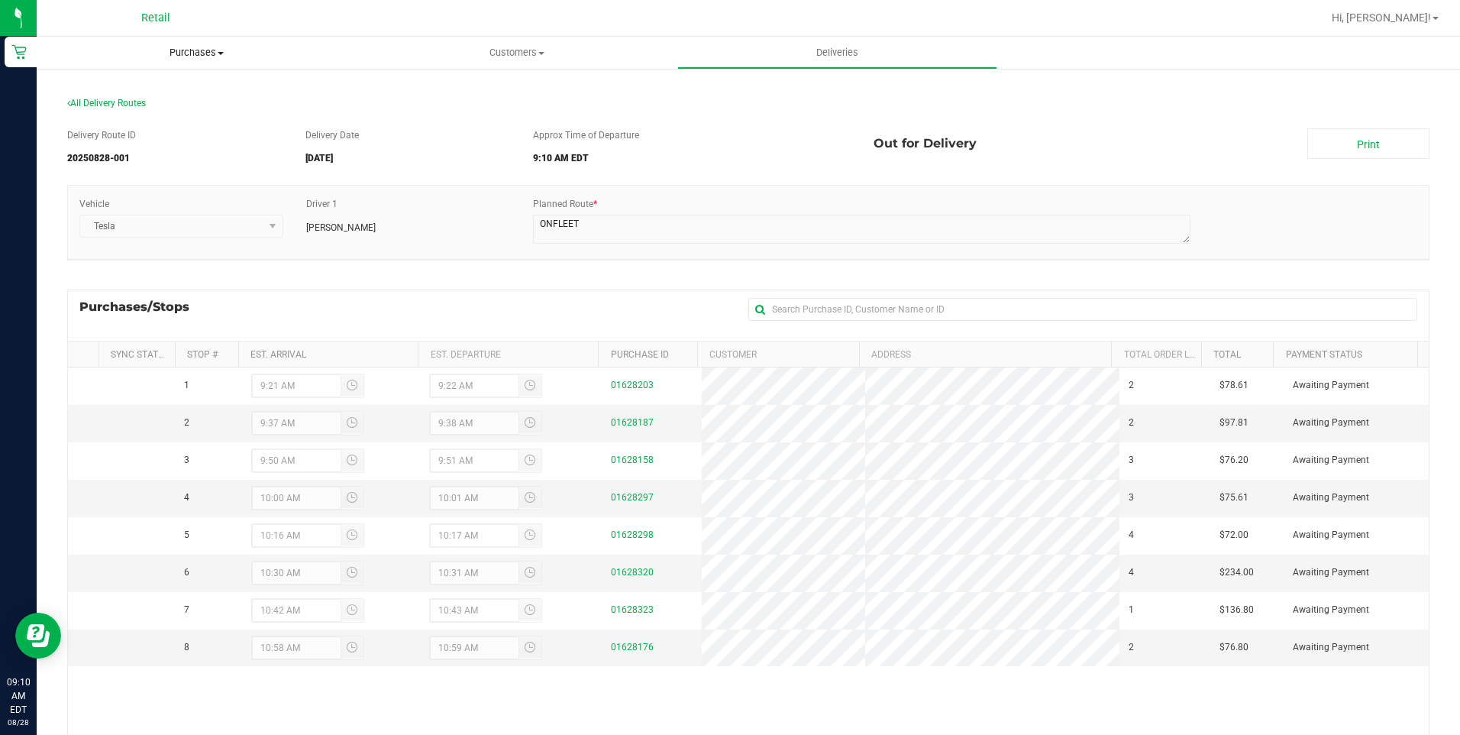
click at [203, 54] on span "Purchases" at bounding box center [197, 53] width 320 height 14
click at [178, 105] on li "Fulfillment" at bounding box center [197, 111] width 320 height 18
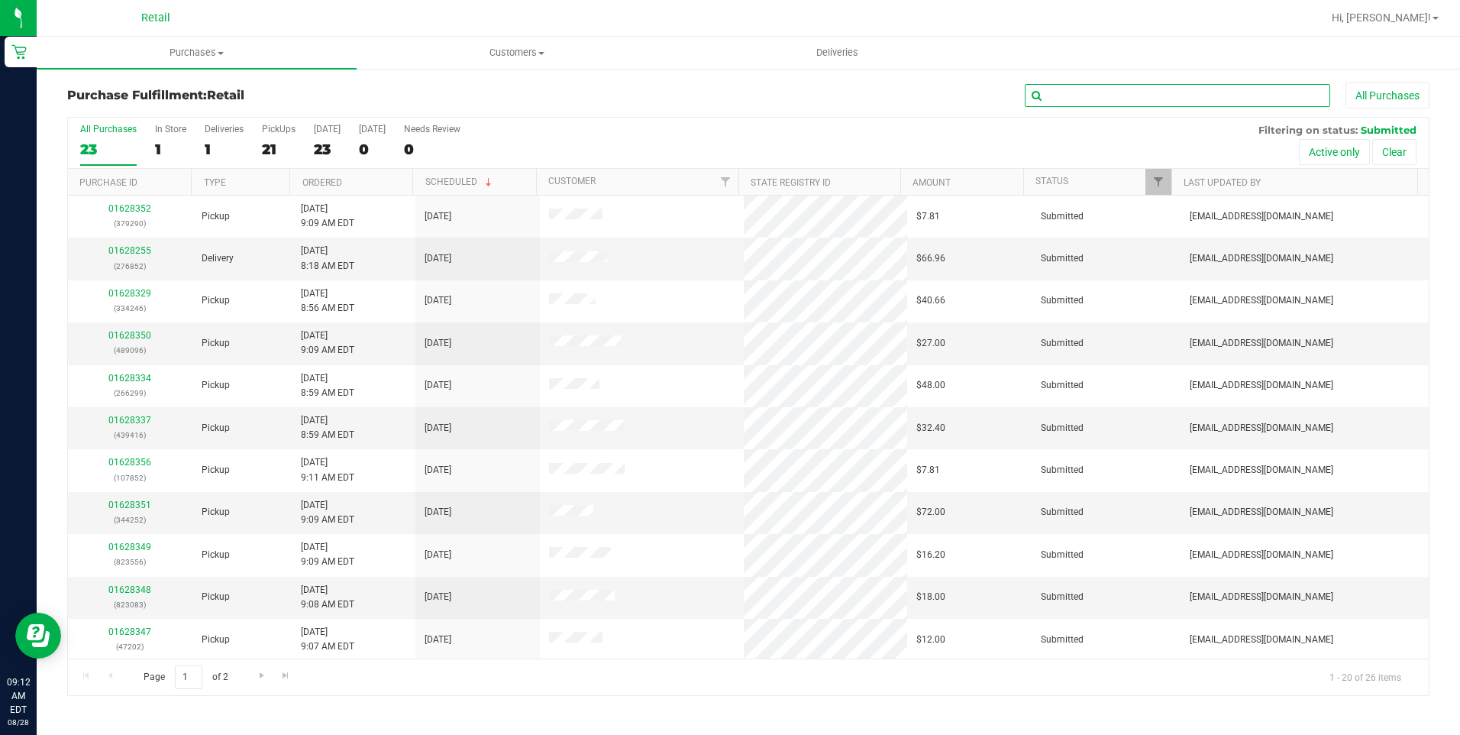
click at [1093, 85] on input "text" at bounding box center [1177, 95] width 305 height 23
type input "852"
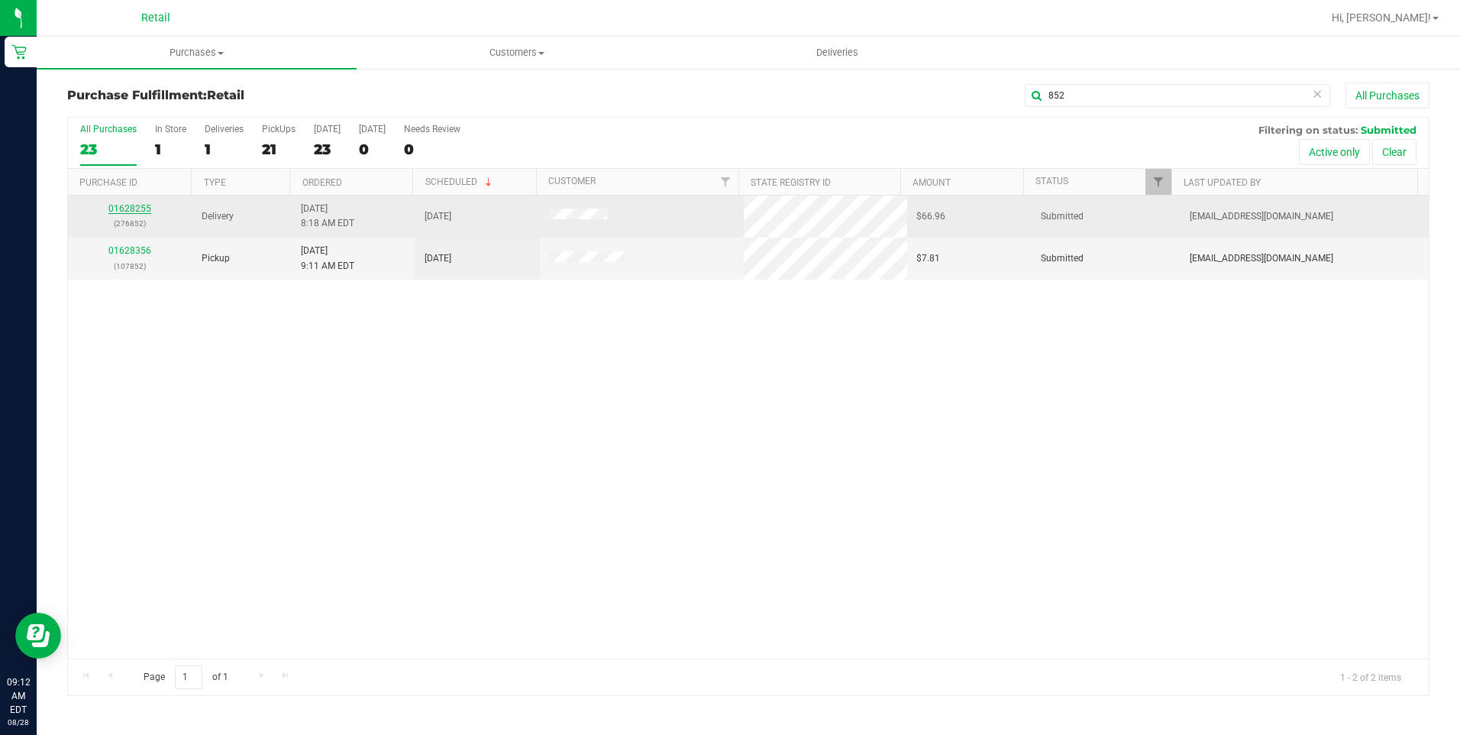
click at [131, 208] on link "01628255" at bounding box center [129, 208] width 43 height 11
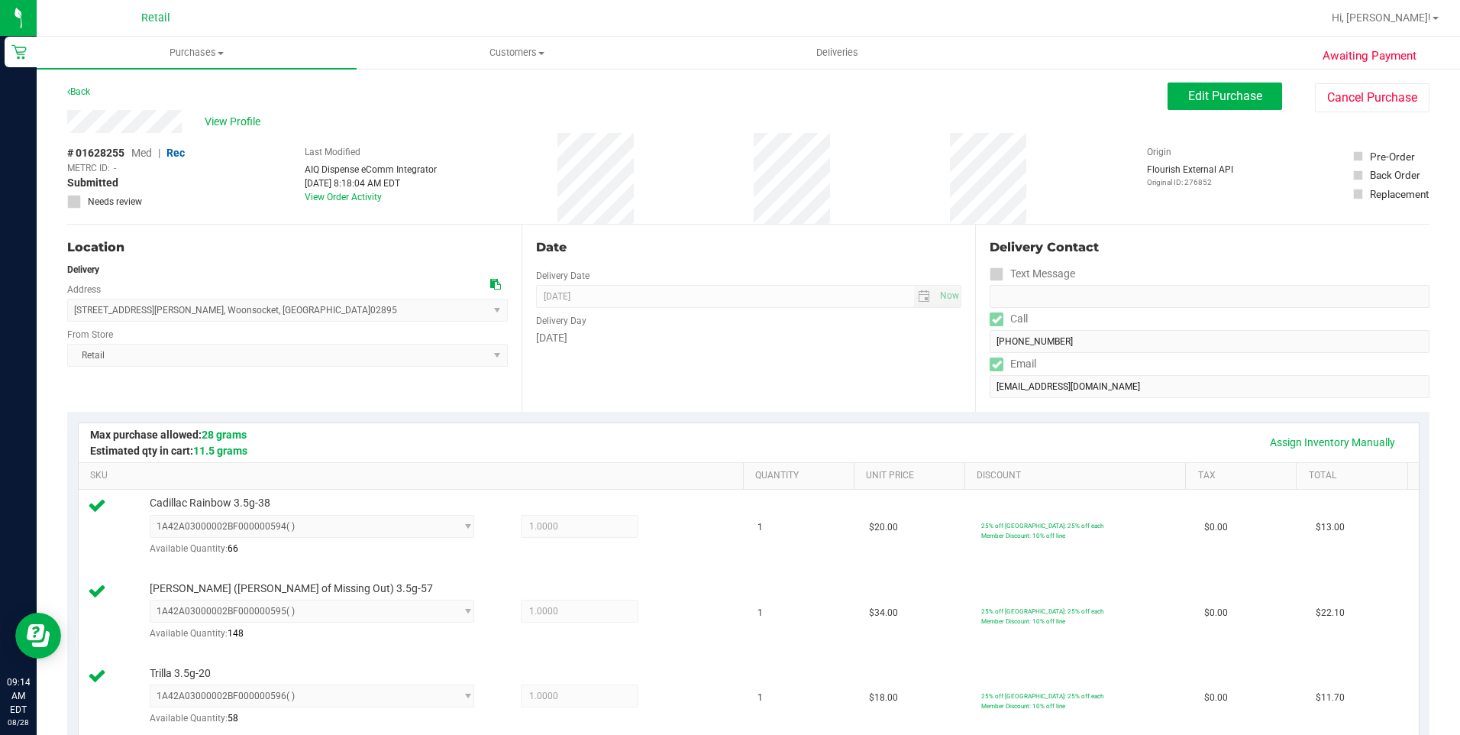
click at [494, 122] on div "View Profile" at bounding box center [617, 121] width 1100 height 23
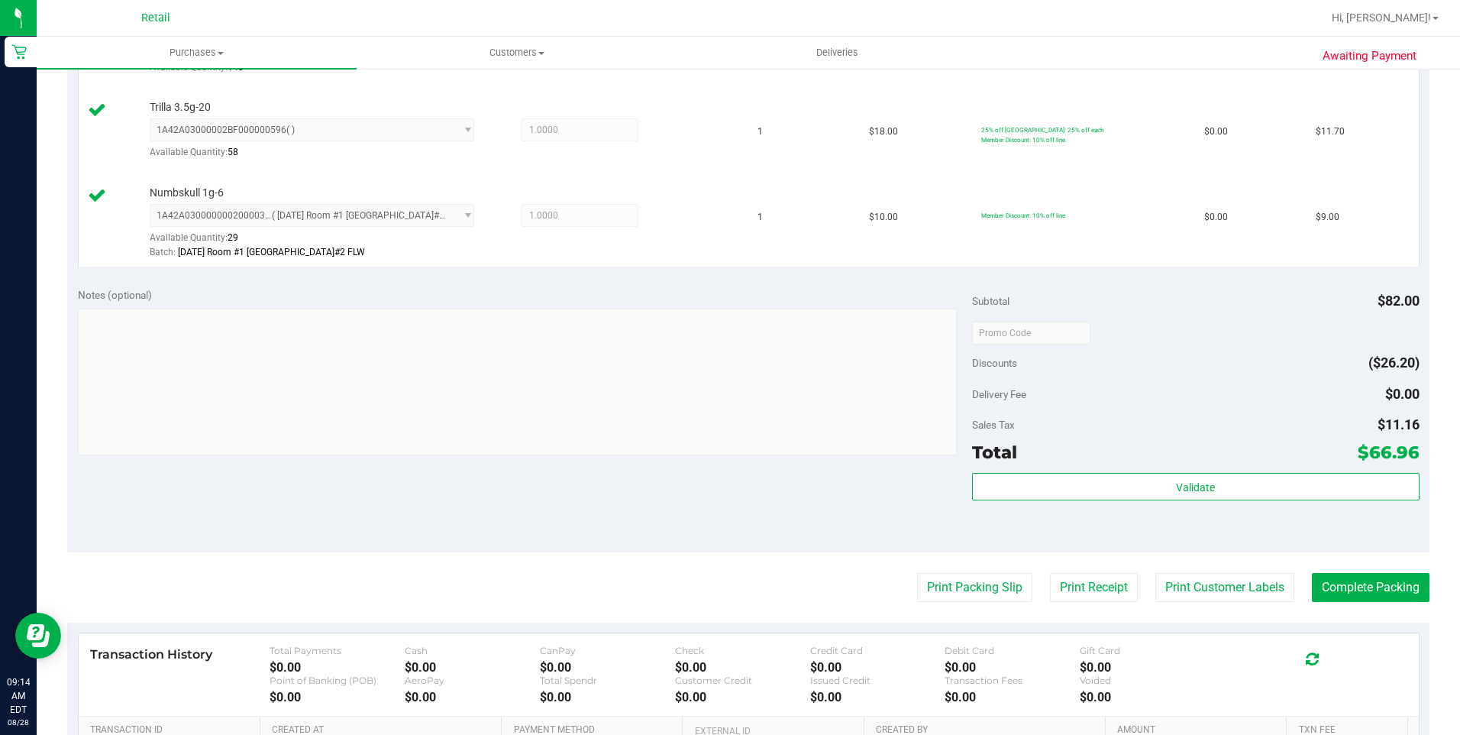
scroll to position [611, 0]
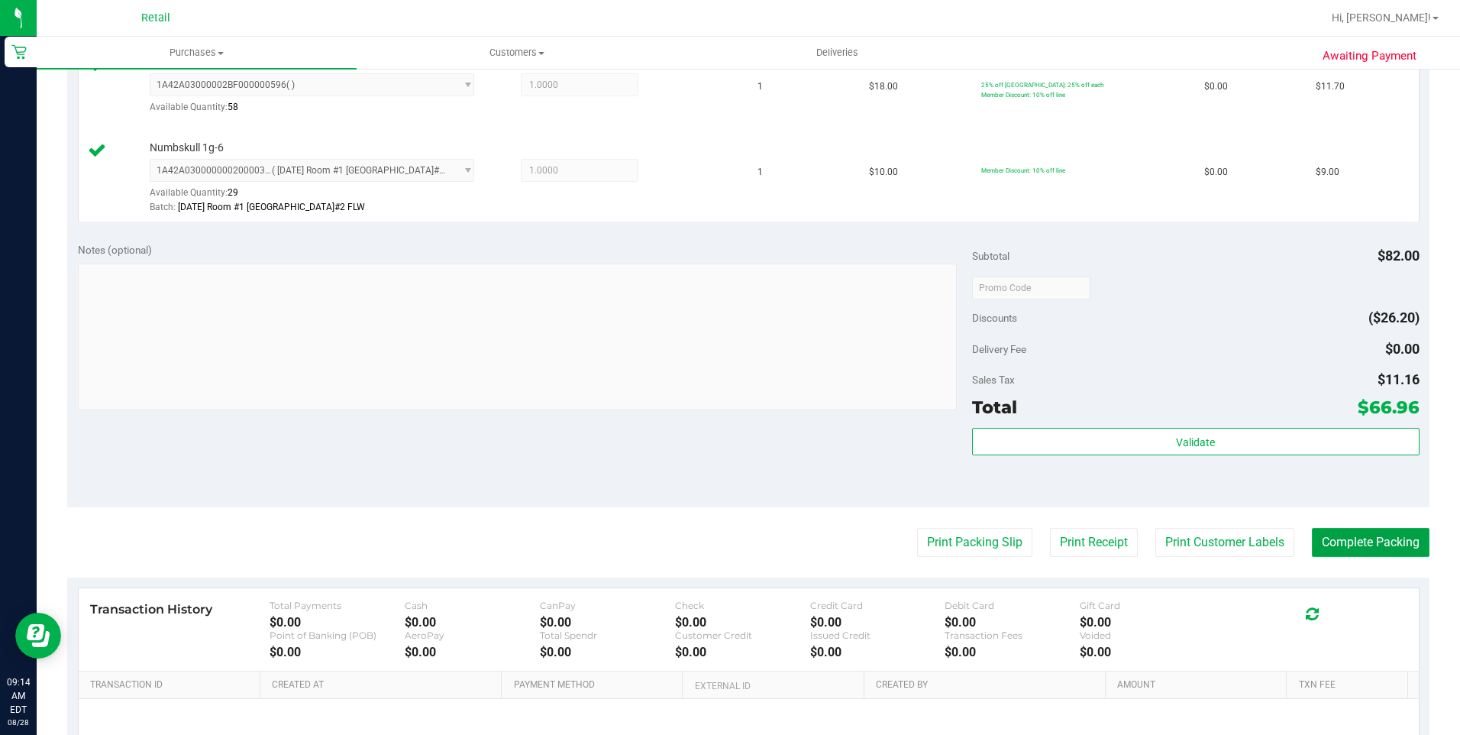
click at [1093, 541] on button "Complete Packing" at bounding box center [1371, 542] width 118 height 29
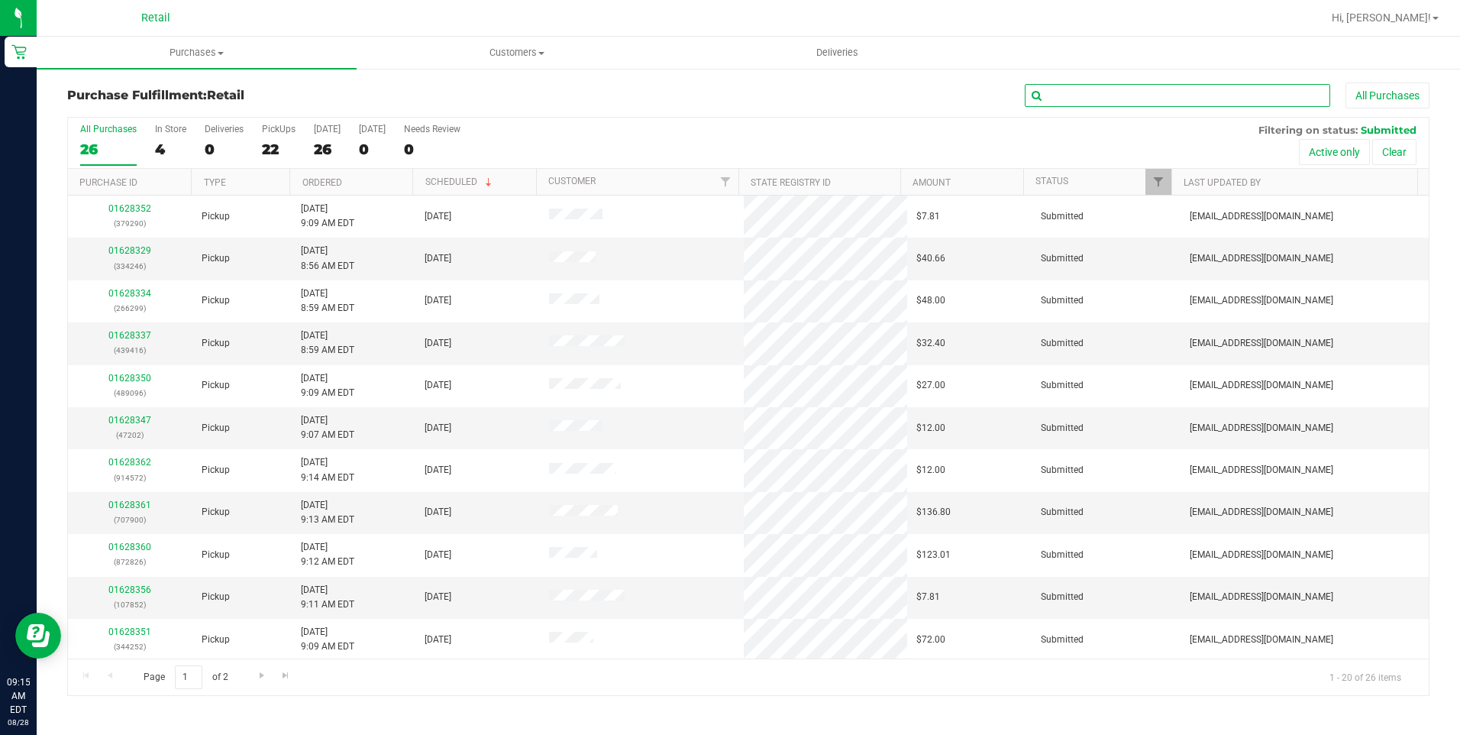
click at [1093, 95] on input "text" at bounding box center [1177, 95] width 305 height 23
type input "252"
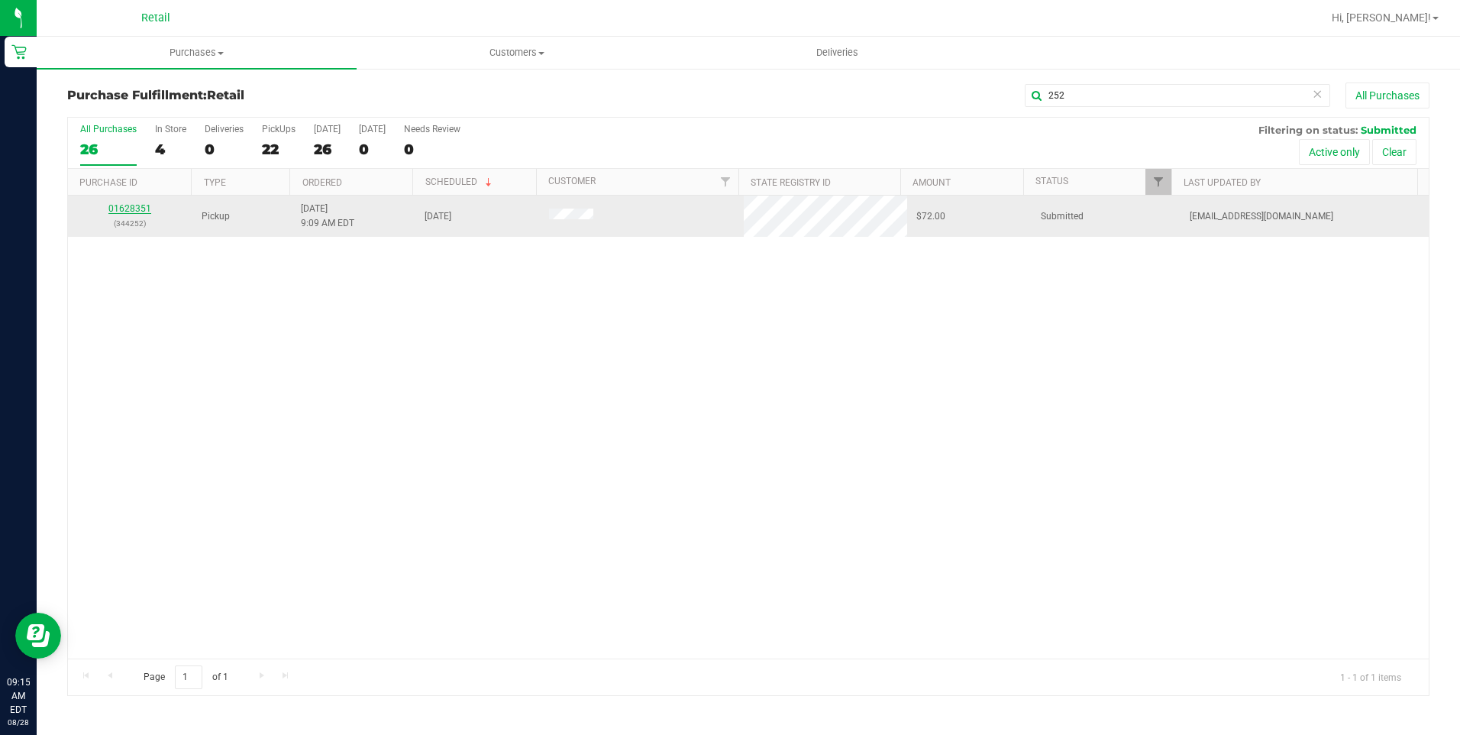
click at [136, 212] on link "01628351" at bounding box center [129, 208] width 43 height 11
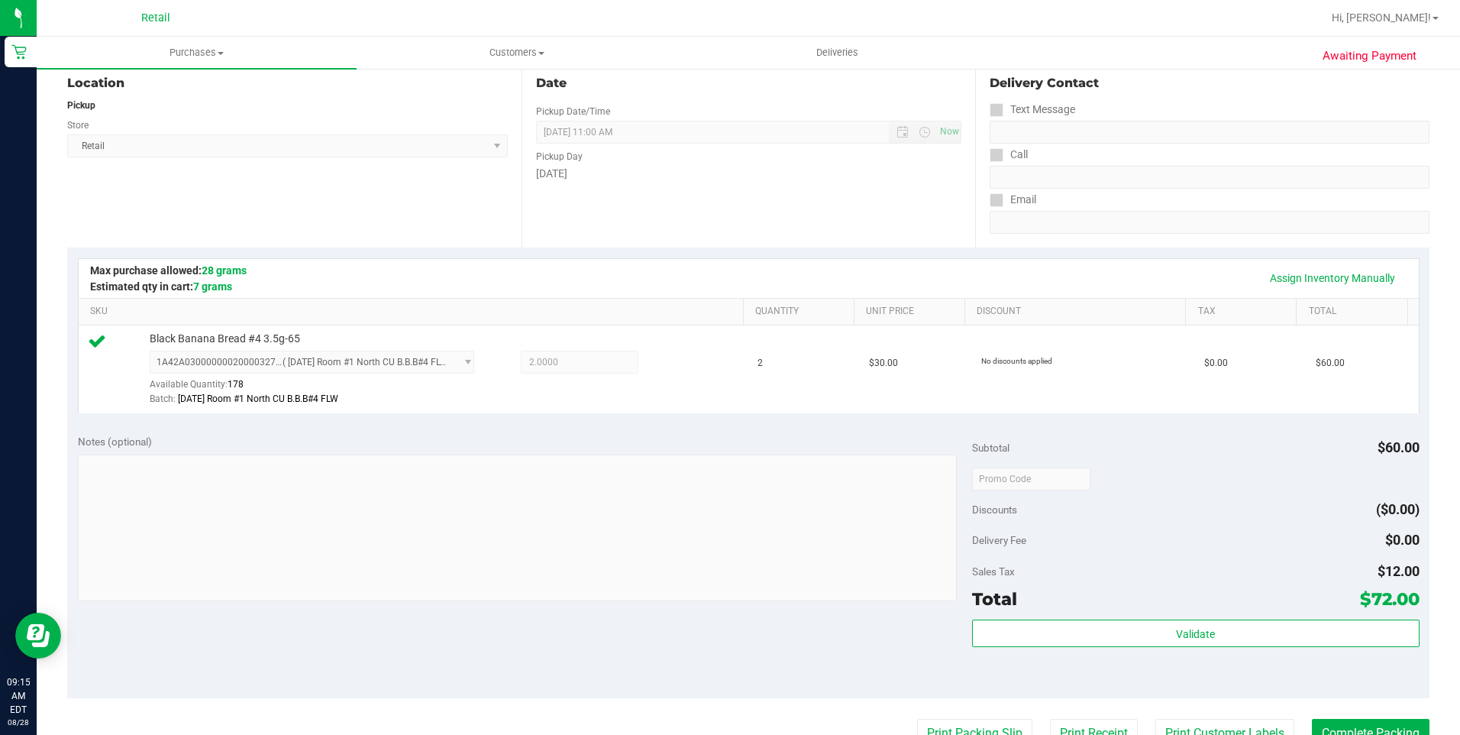
scroll to position [382, 0]
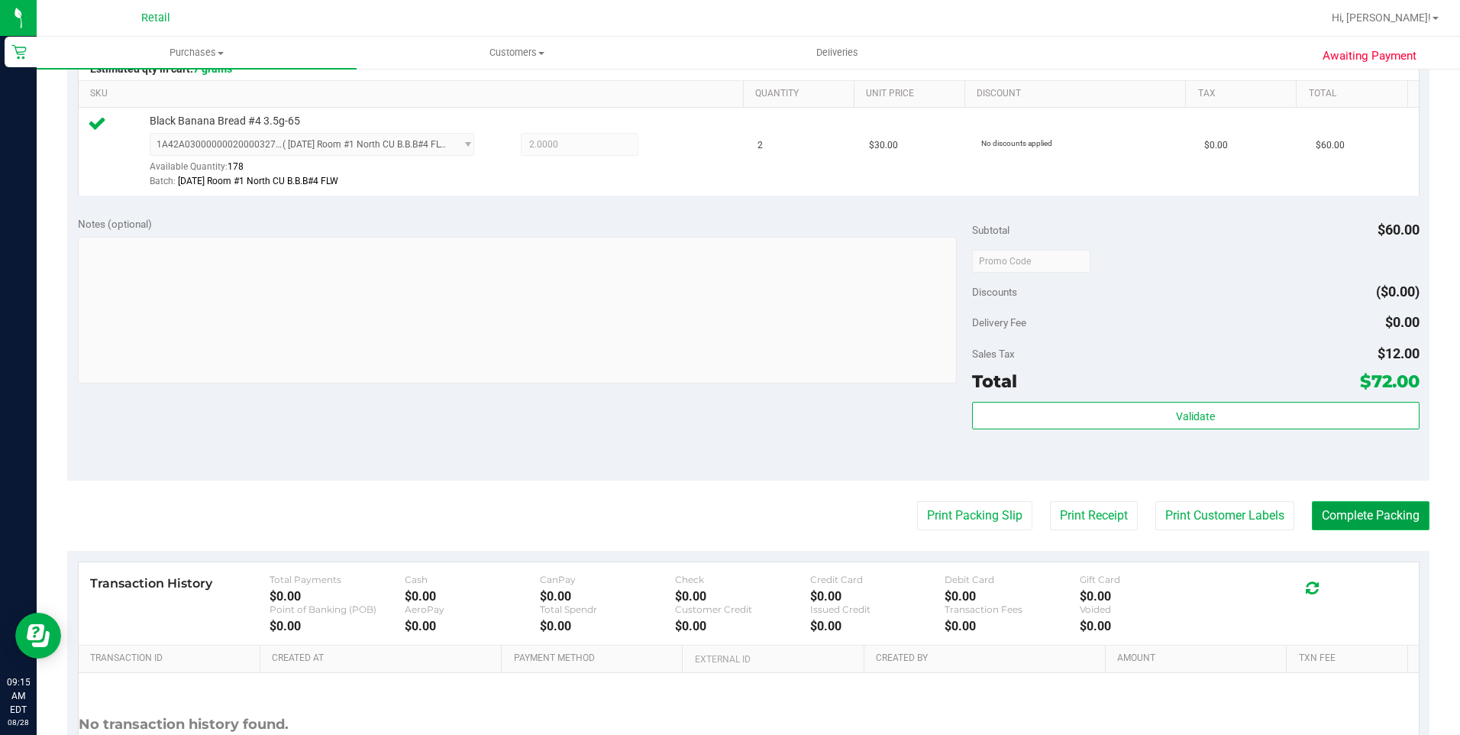
drag, startPoint x: 1339, startPoint y: 509, endPoint x: 1352, endPoint y: 509, distance: 13.0
click at [1093, 509] on button "Complete Packing" at bounding box center [1371, 515] width 118 height 29
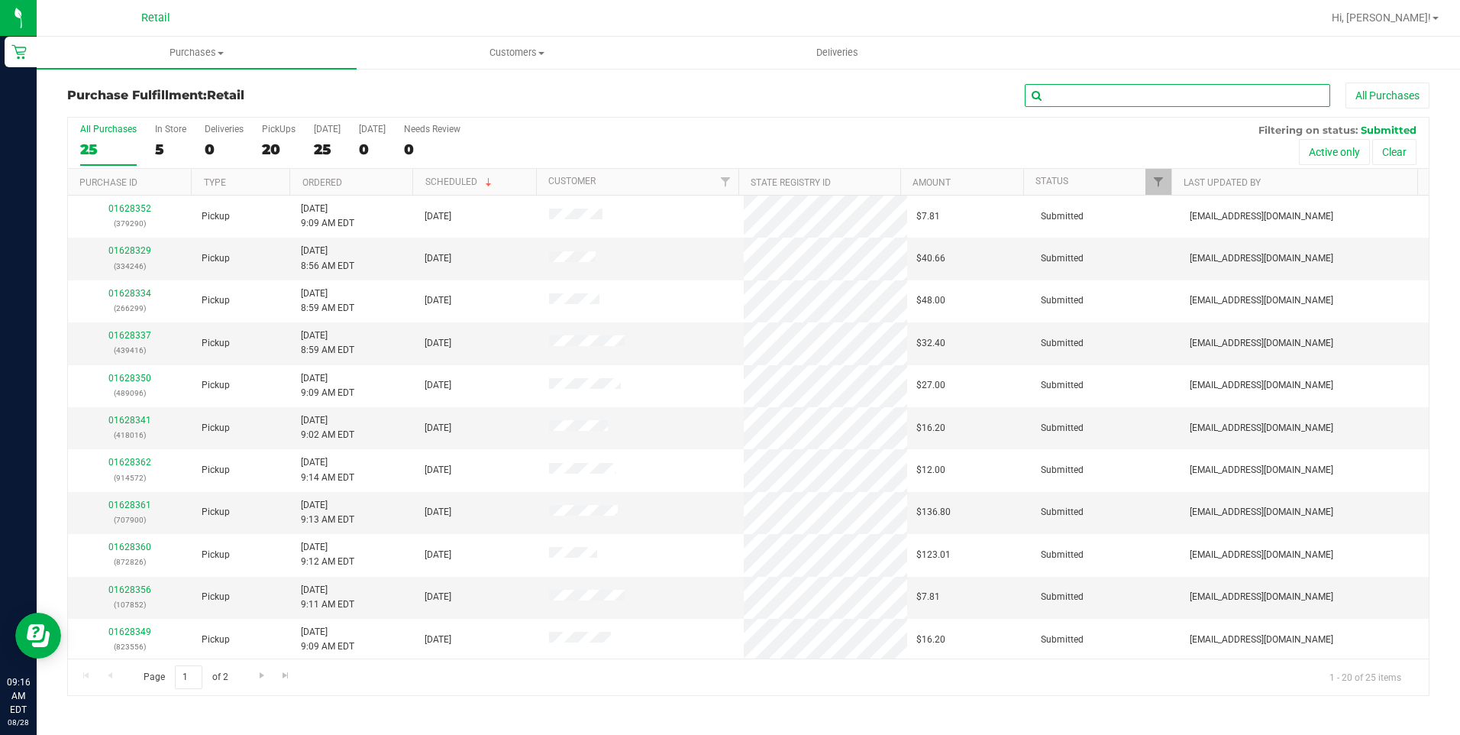
click at [1093, 89] on input "text" at bounding box center [1177, 95] width 305 height 23
type input "290"
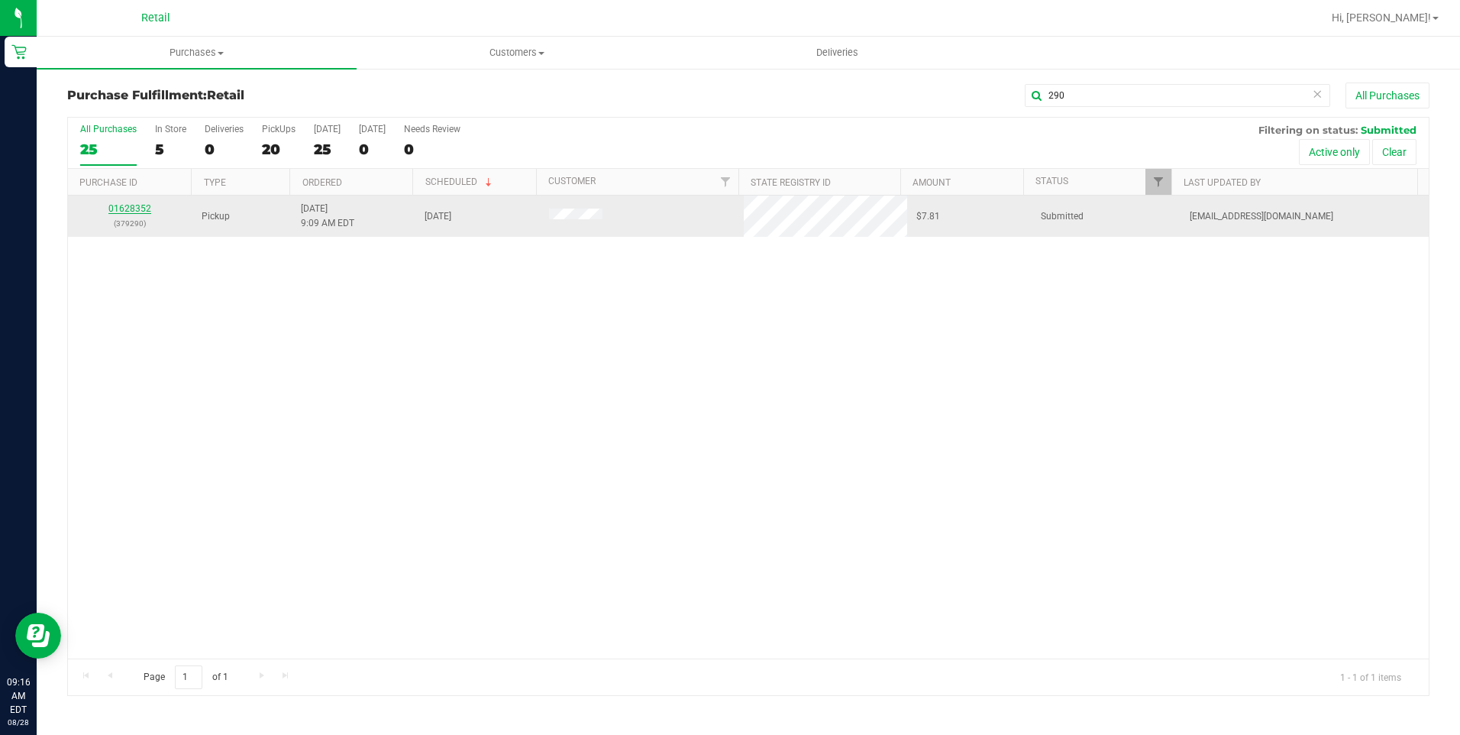
click at [144, 212] on link "01628352" at bounding box center [129, 208] width 43 height 11
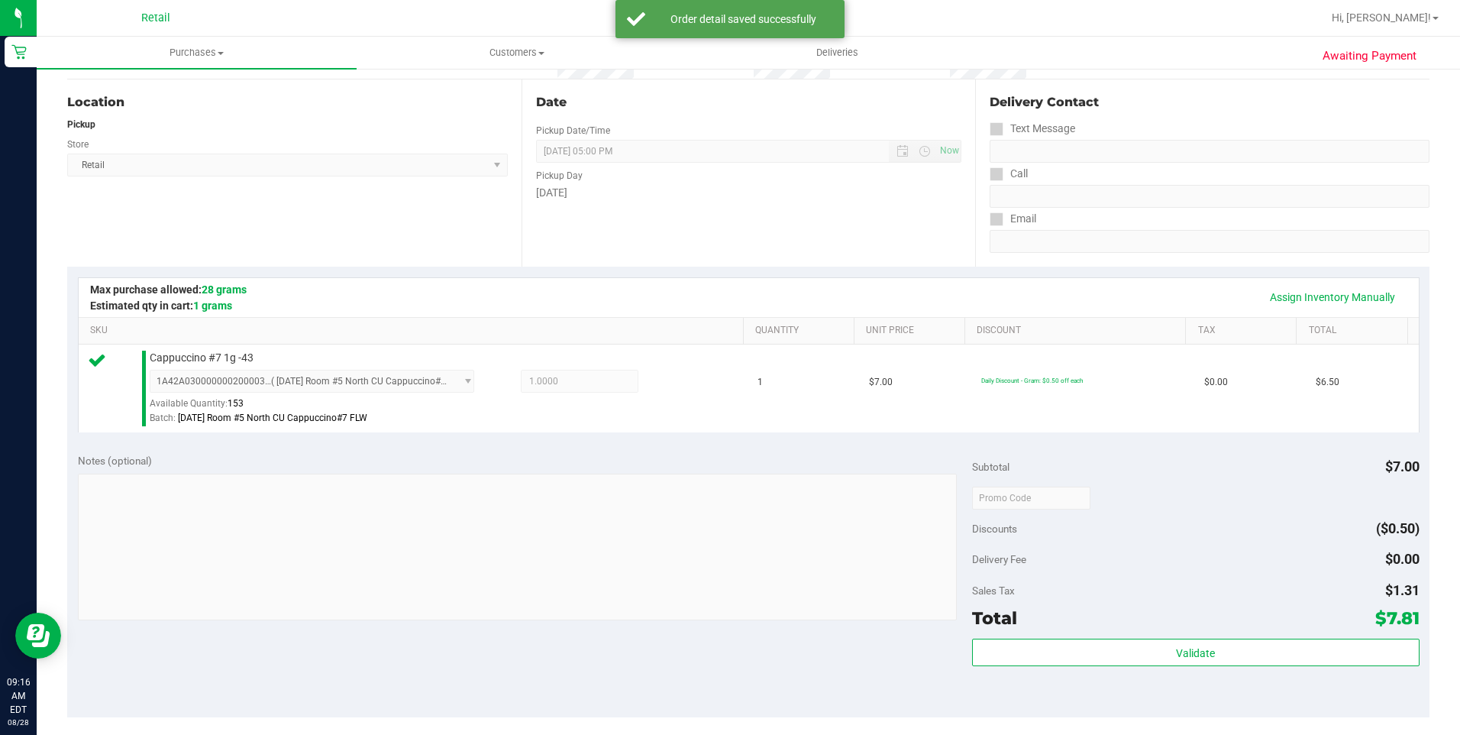
scroll to position [382, 0]
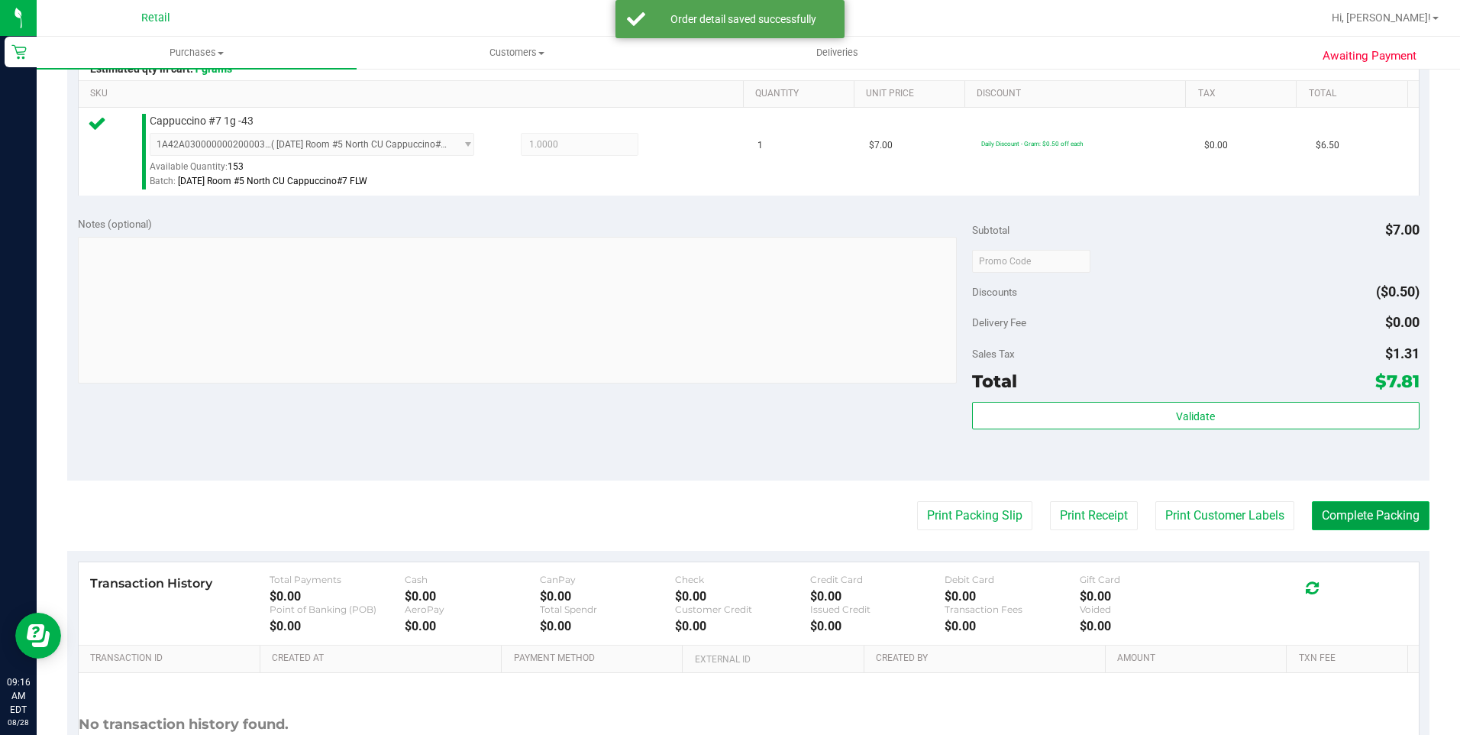
click at [1093, 506] on button "Complete Packing" at bounding box center [1371, 515] width 118 height 29
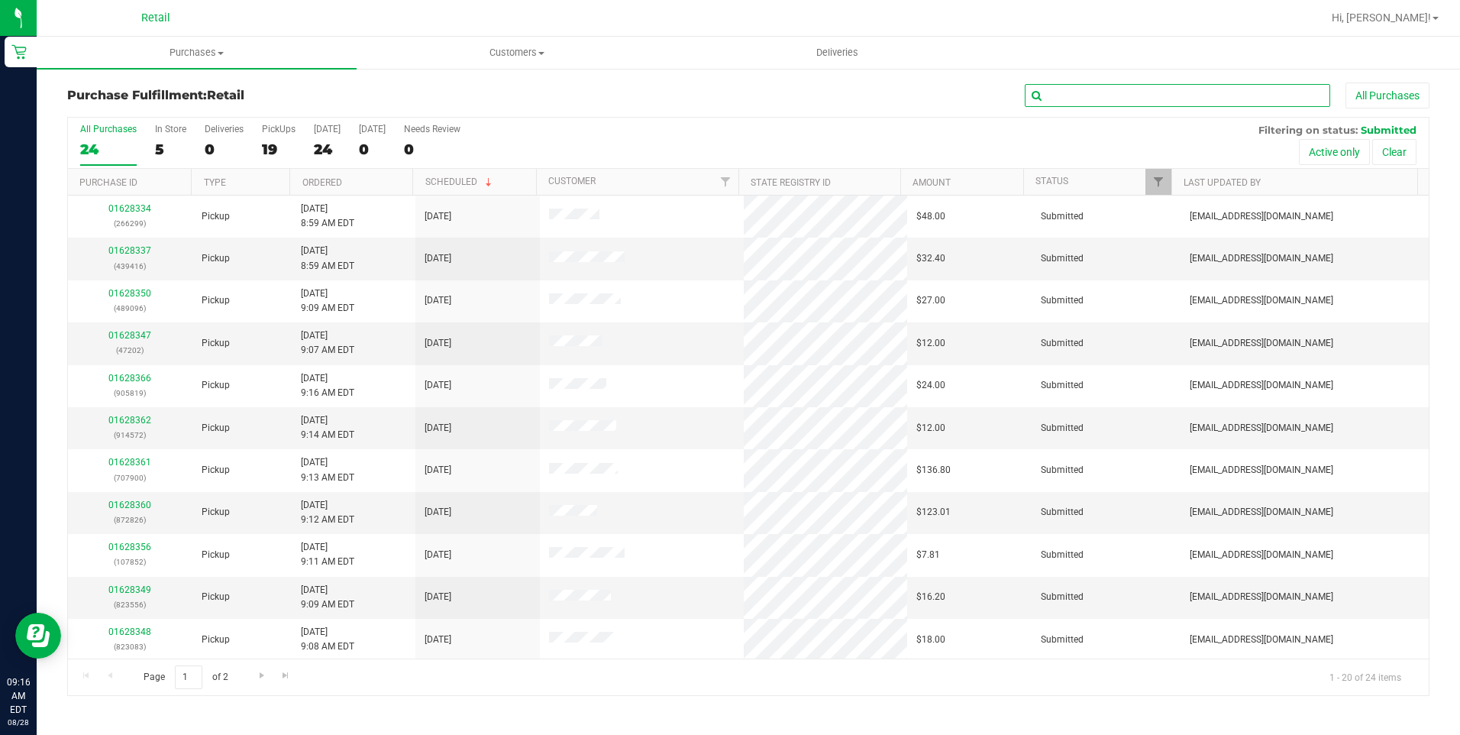
click at [1093, 103] on input "text" at bounding box center [1177, 95] width 305 height 23
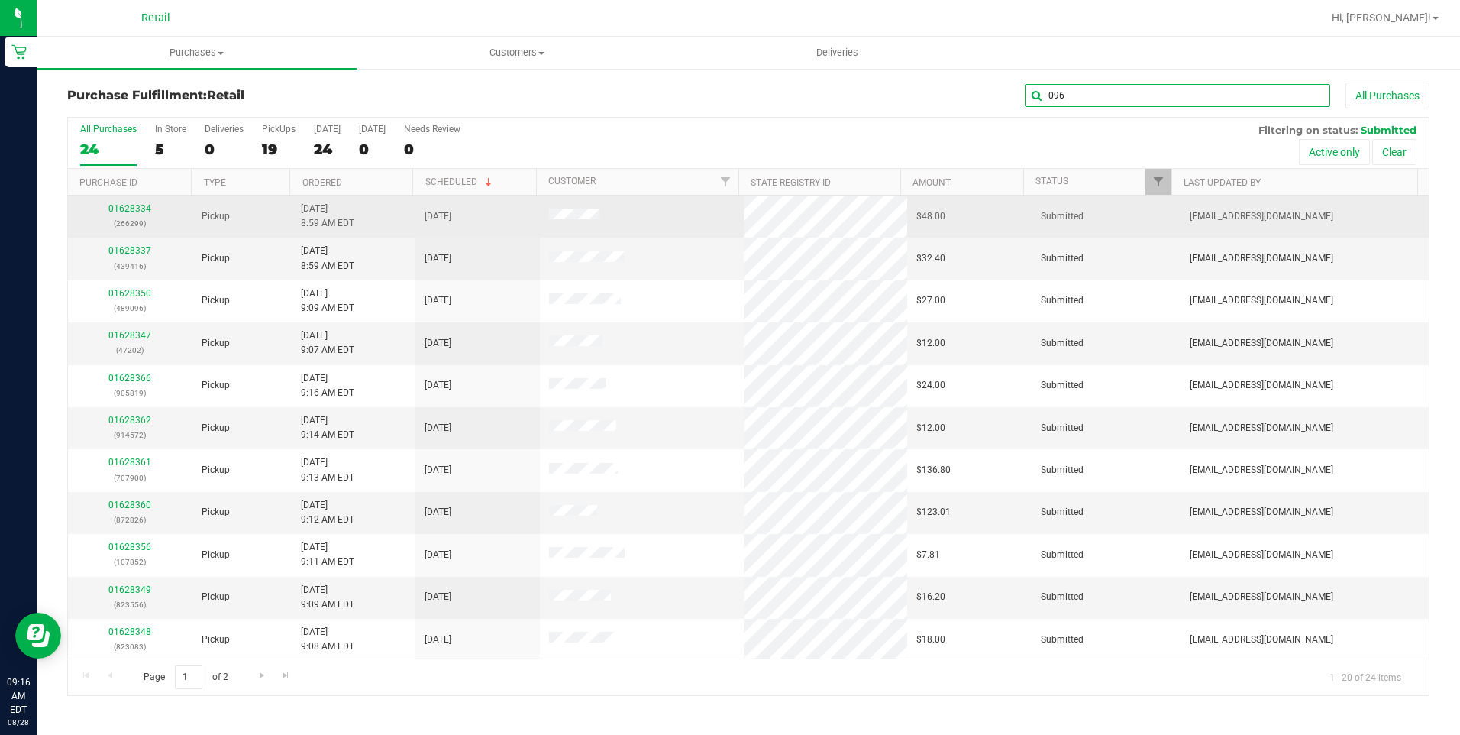
type input "096"
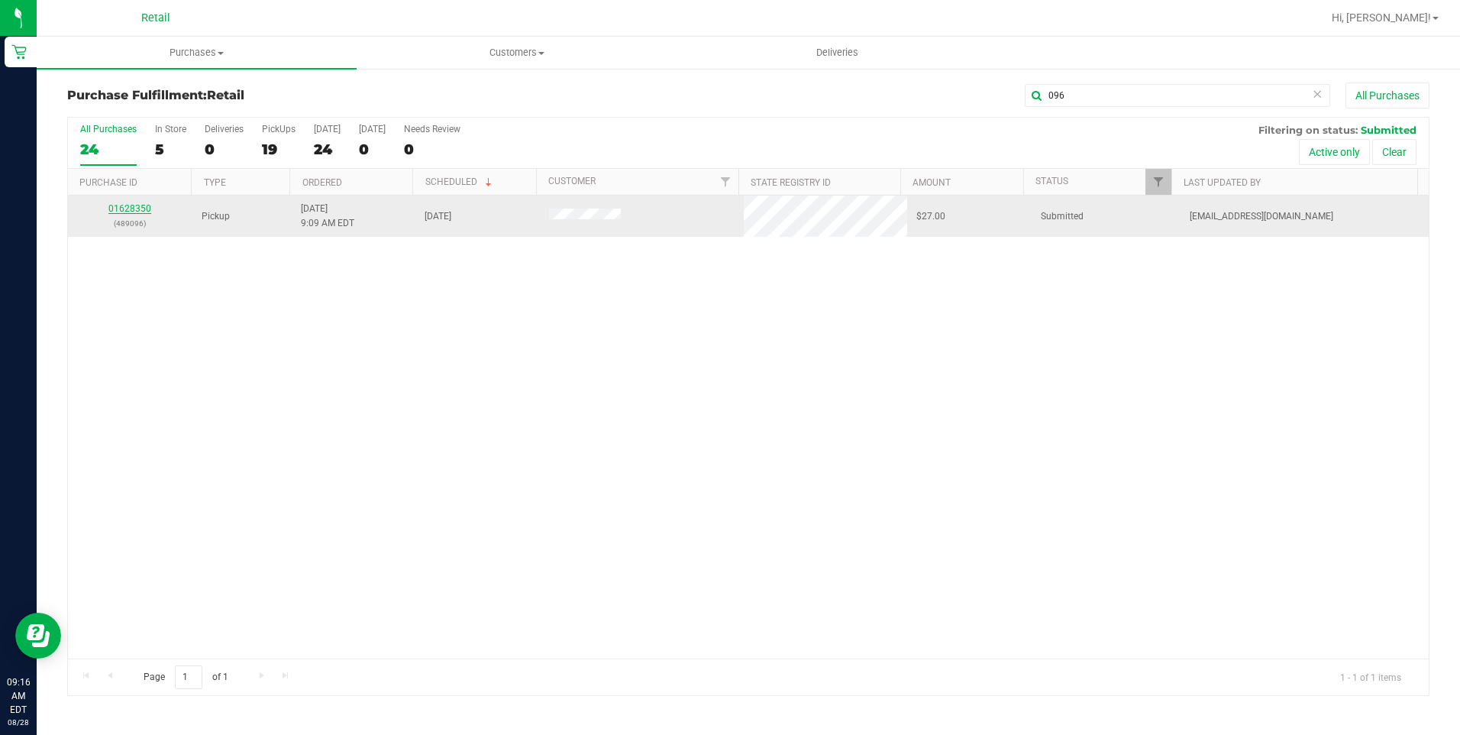
click at [131, 213] on link "01628350" at bounding box center [129, 208] width 43 height 11
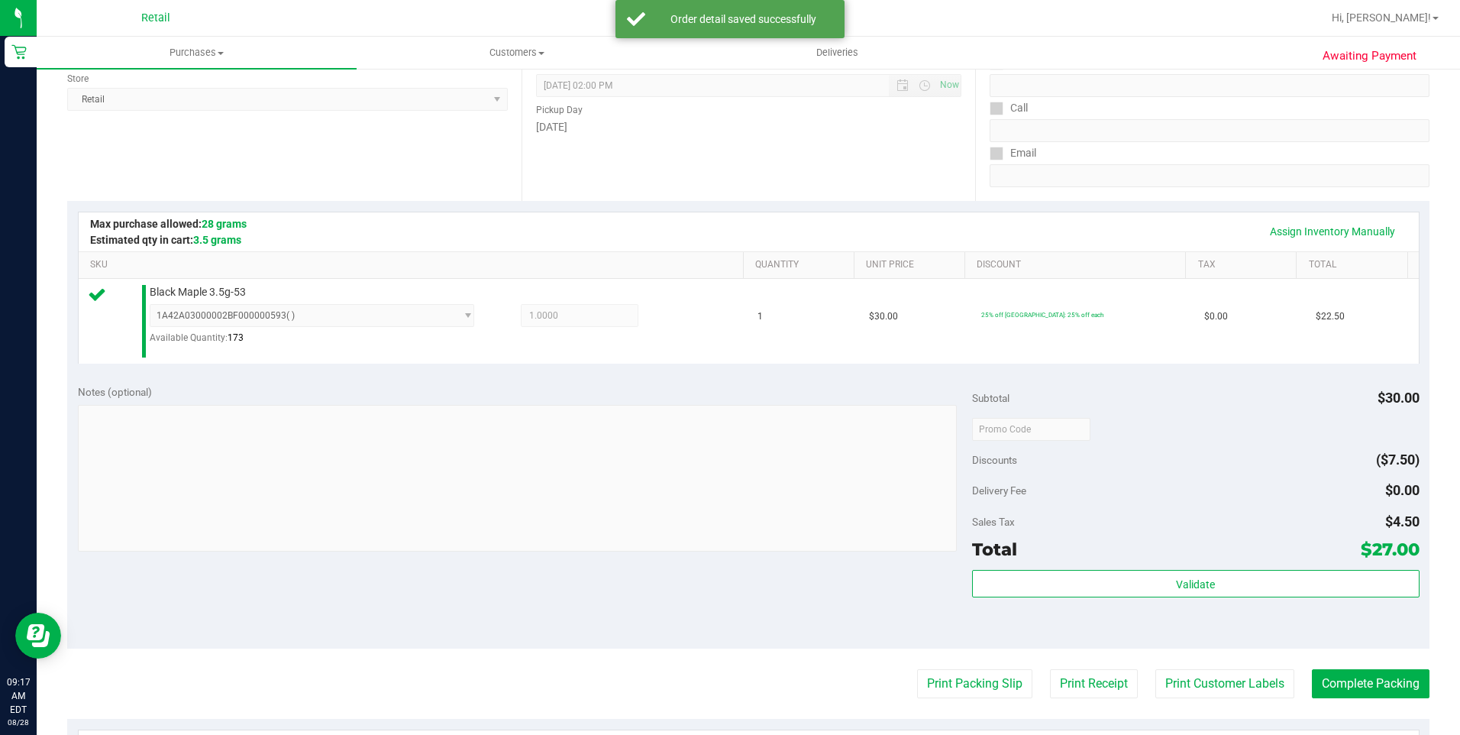
scroll to position [305, 0]
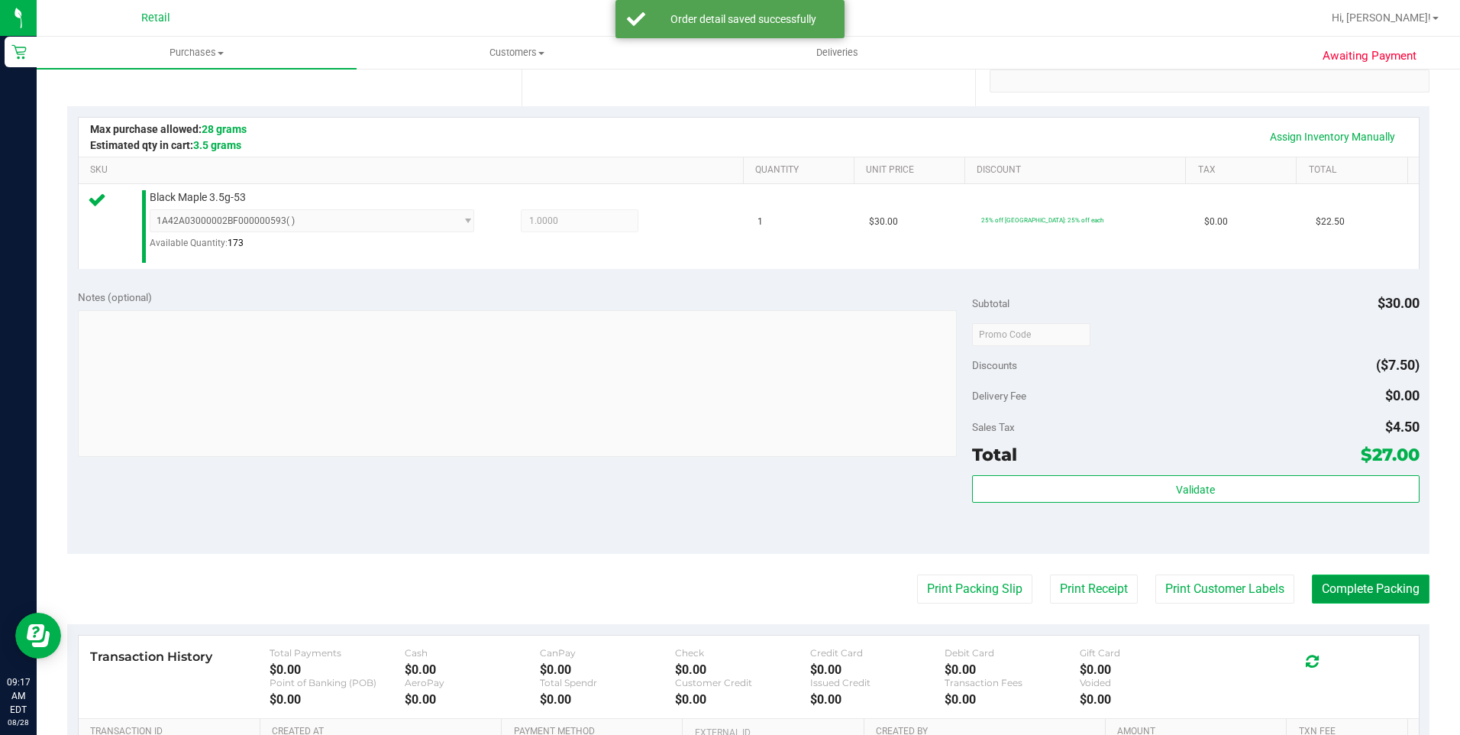
click at [1093, 596] on button "Complete Packing" at bounding box center [1371, 588] width 118 height 29
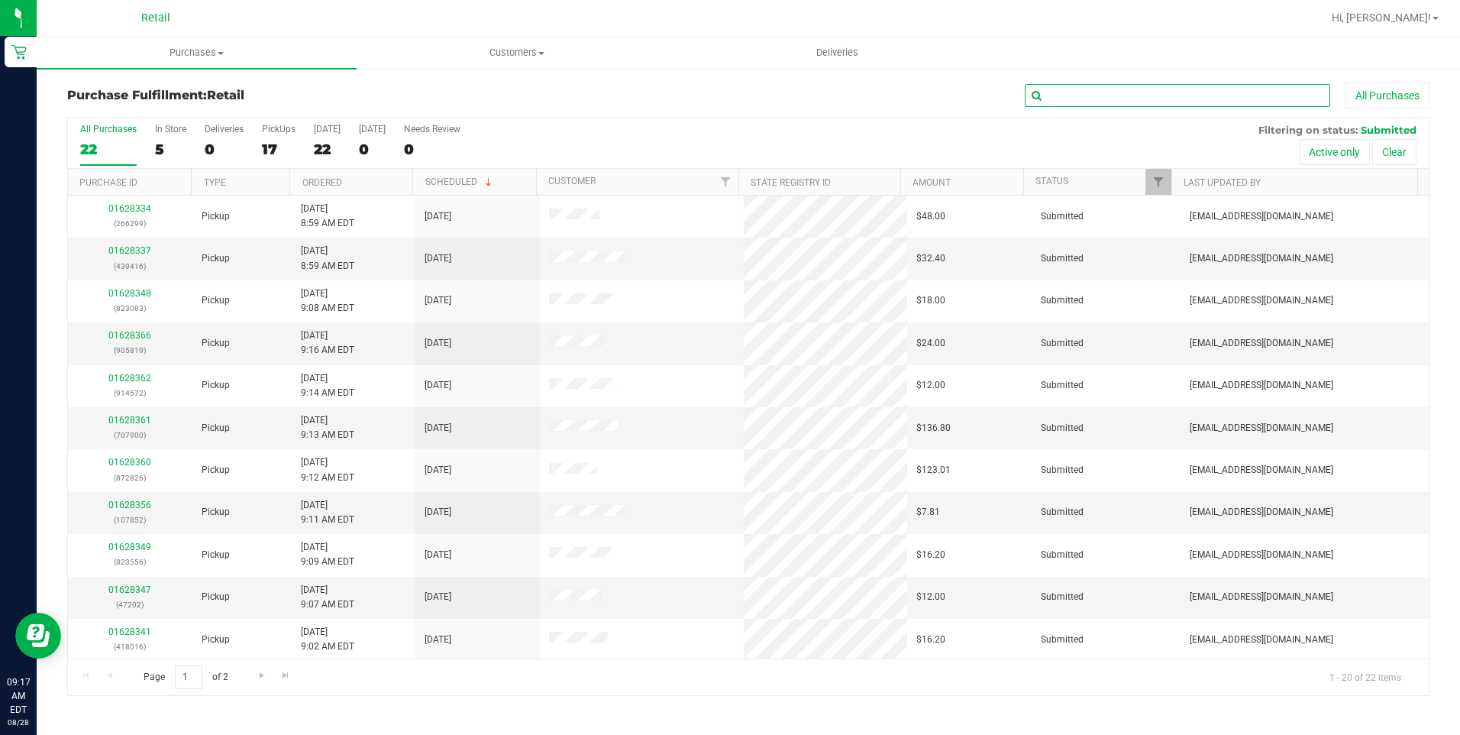
click at [1093, 97] on input "text" at bounding box center [1177, 95] width 305 height 23
type input "556"
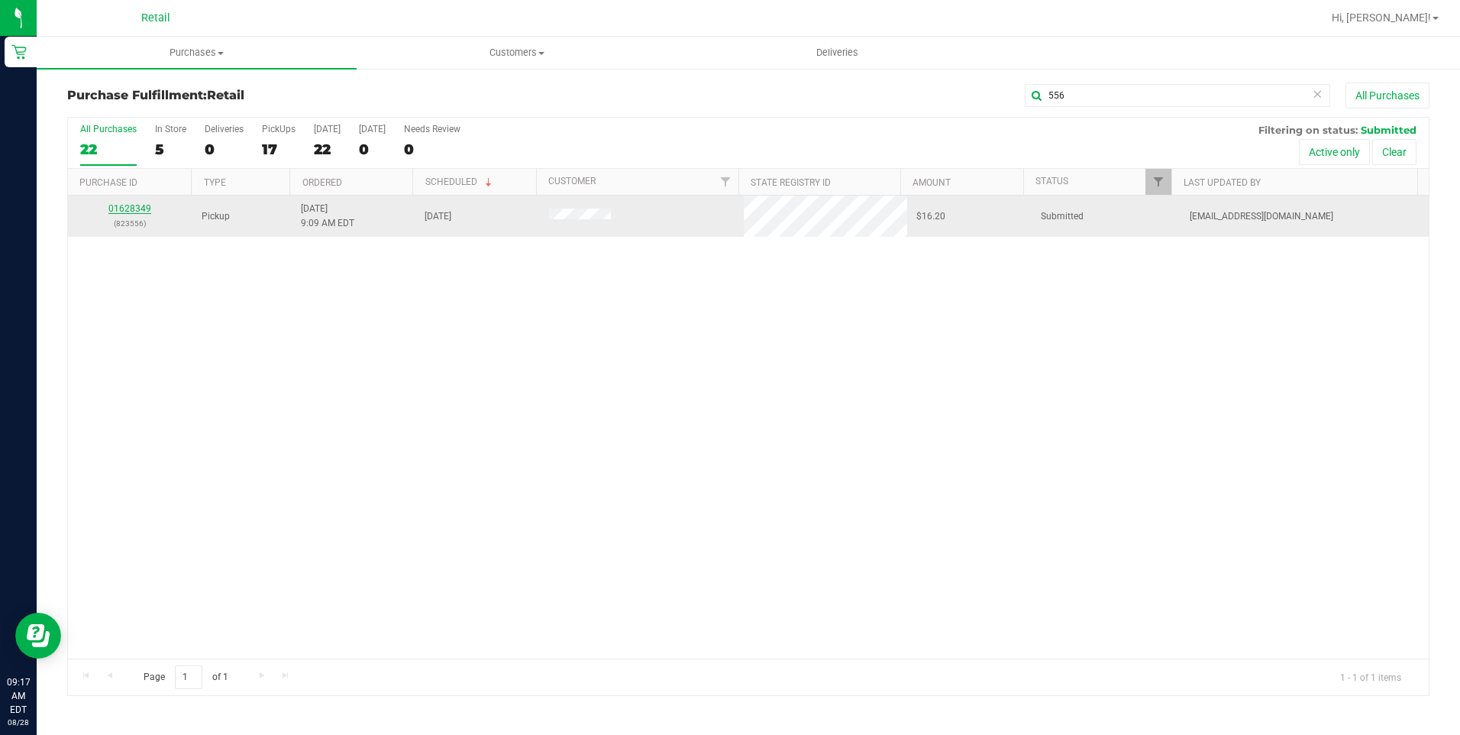
click at [135, 207] on link "01628349" at bounding box center [129, 208] width 43 height 11
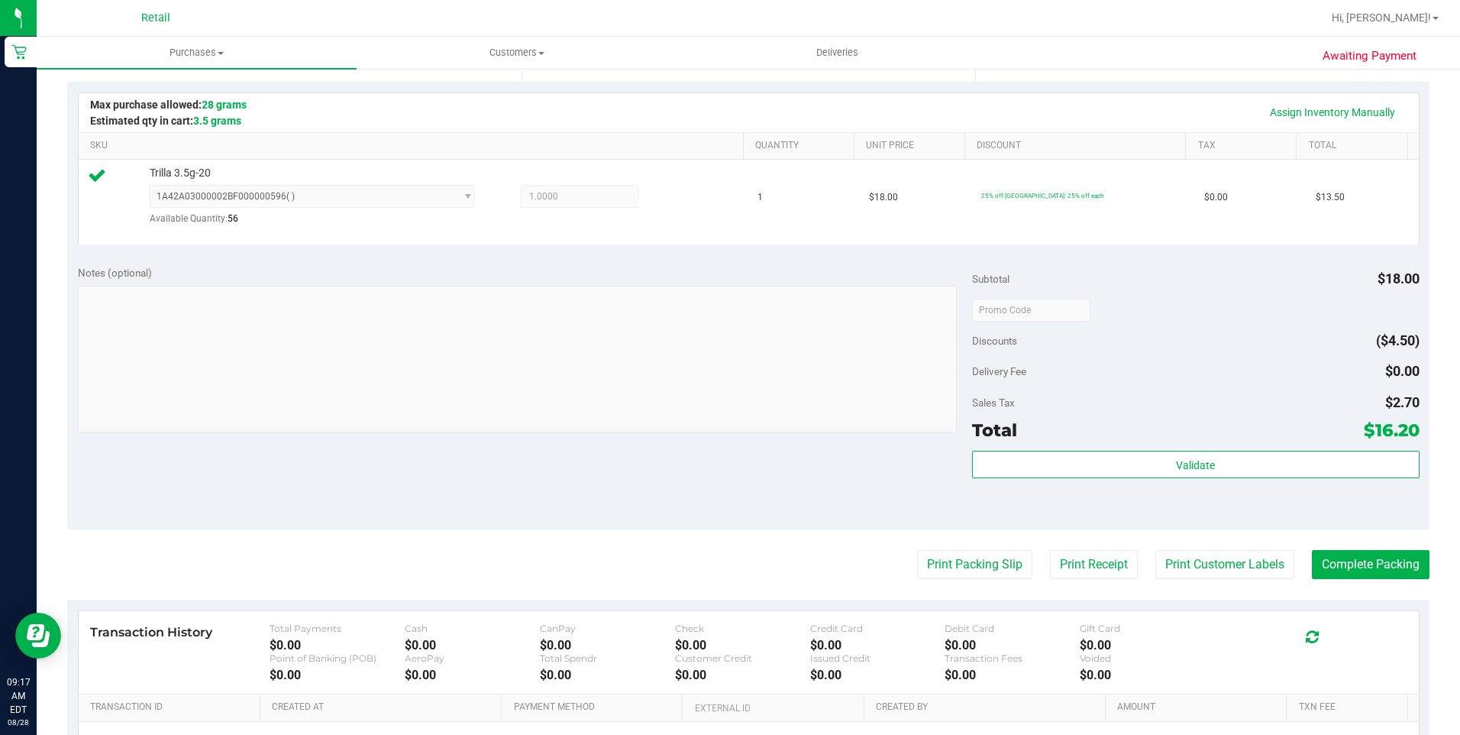
scroll to position [382, 0]
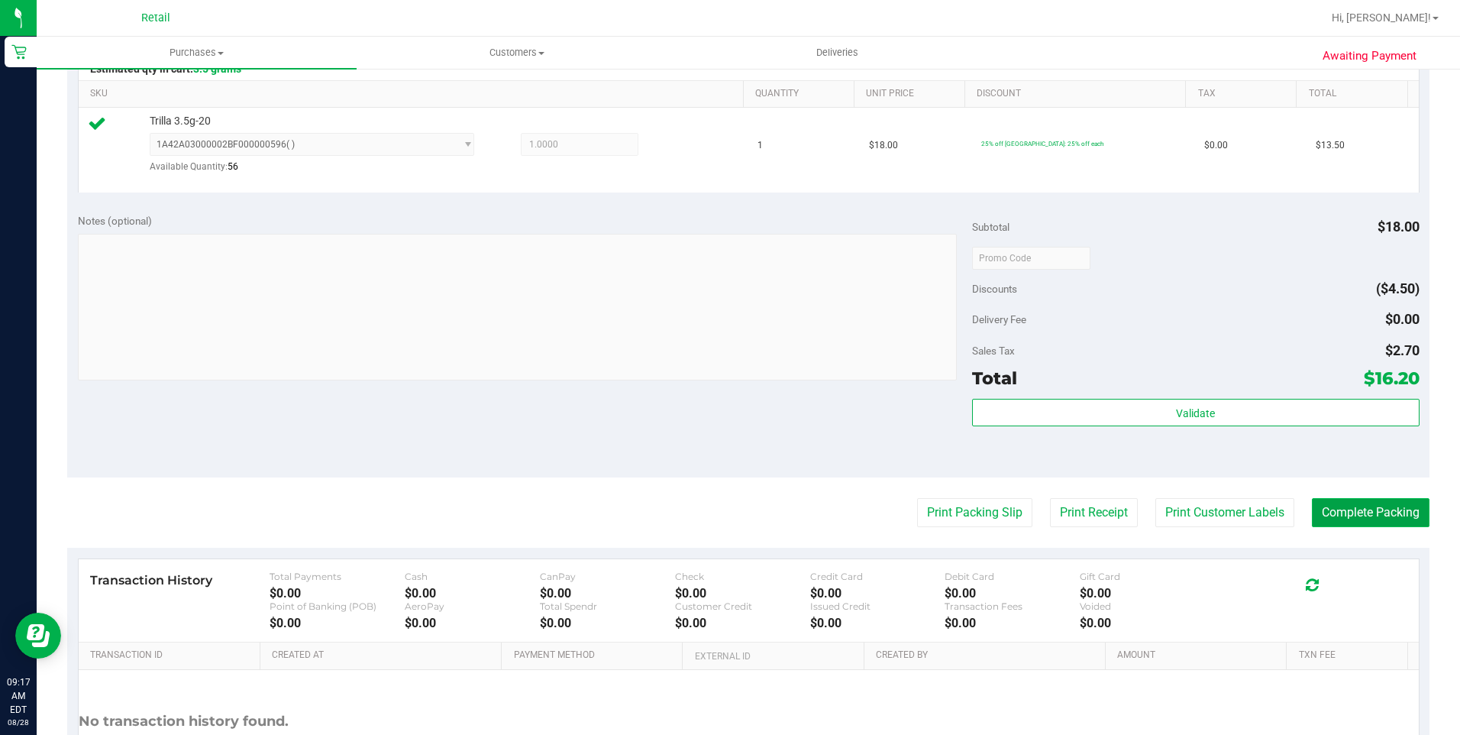
click at [1093, 513] on button "Complete Packing" at bounding box center [1371, 512] width 118 height 29
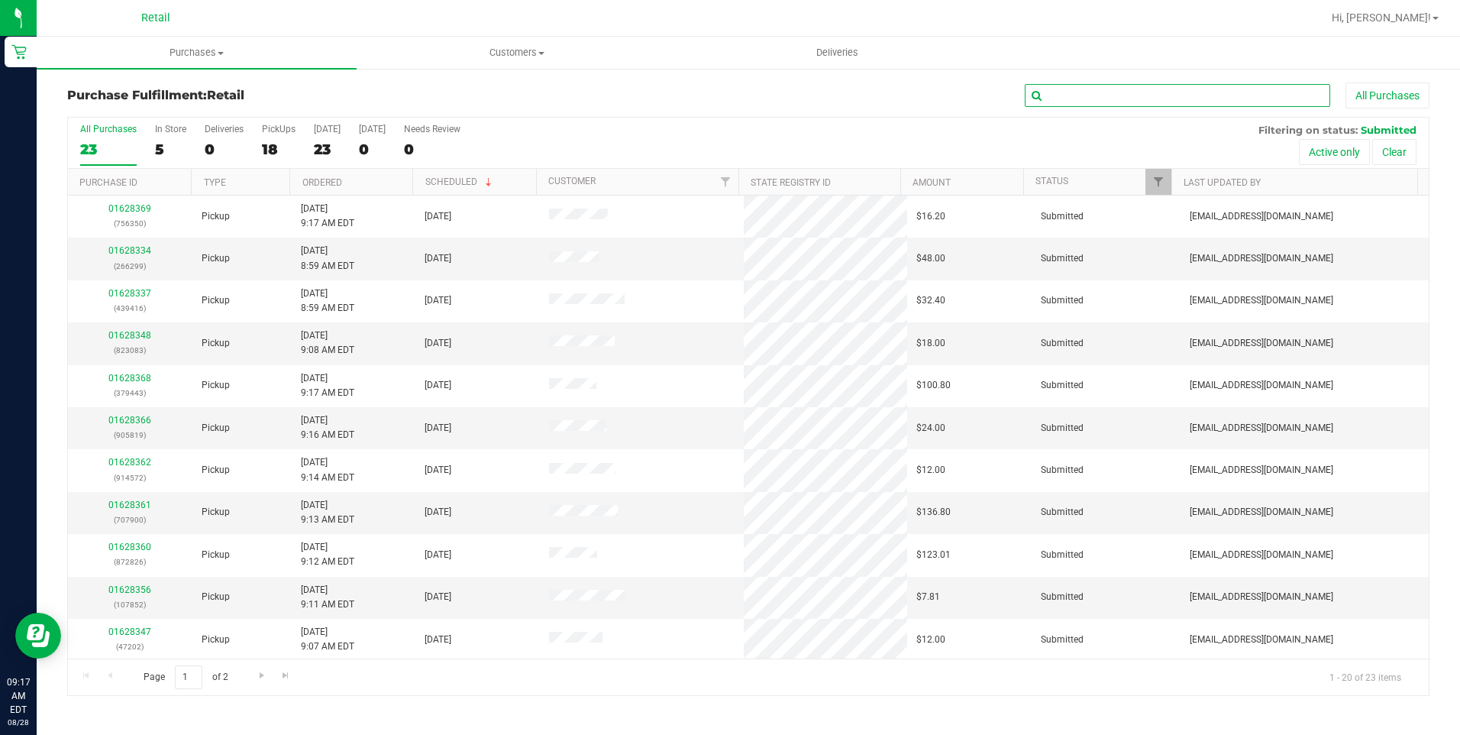
click at [1093, 97] on input "text" at bounding box center [1177, 95] width 305 height 23
type input "083"
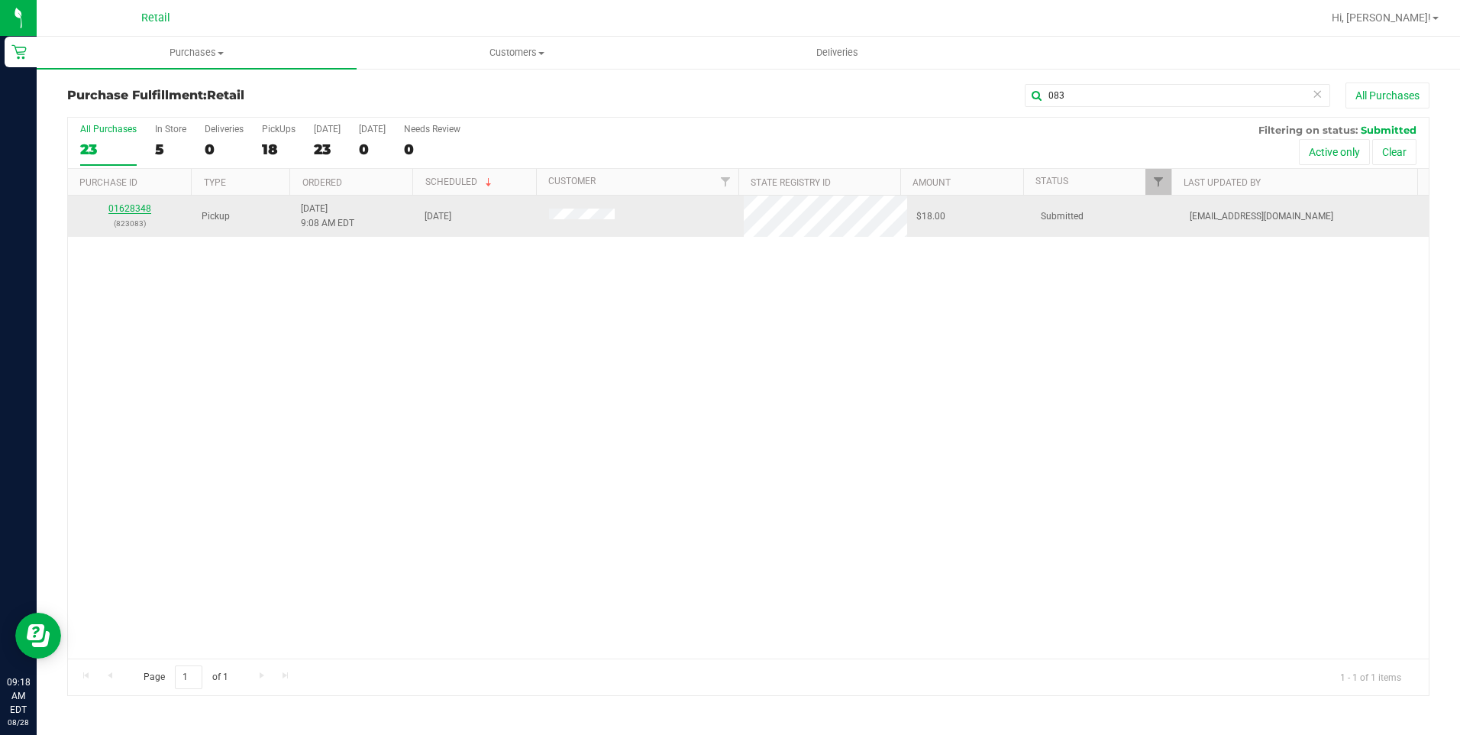
click at [145, 208] on link "01628348" at bounding box center [129, 208] width 43 height 11
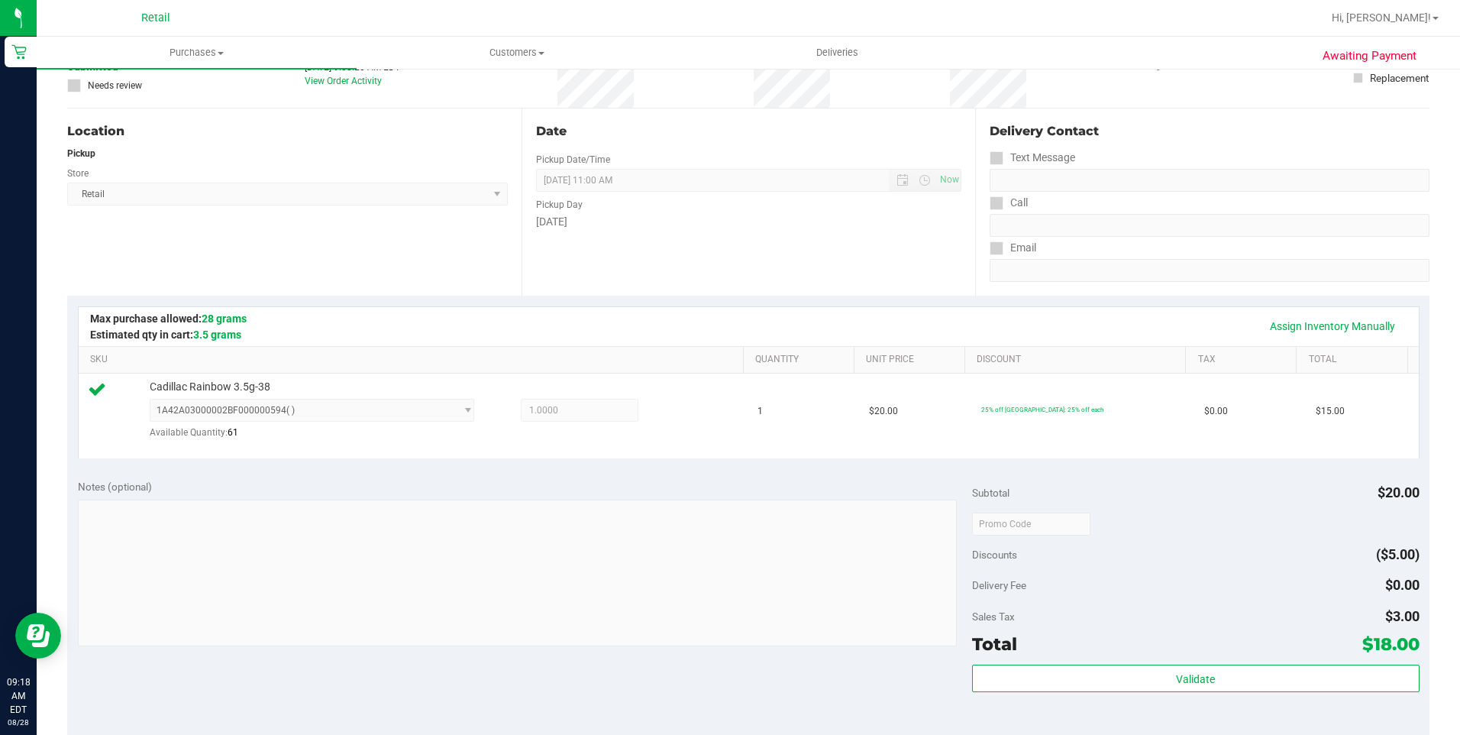
scroll to position [305, 0]
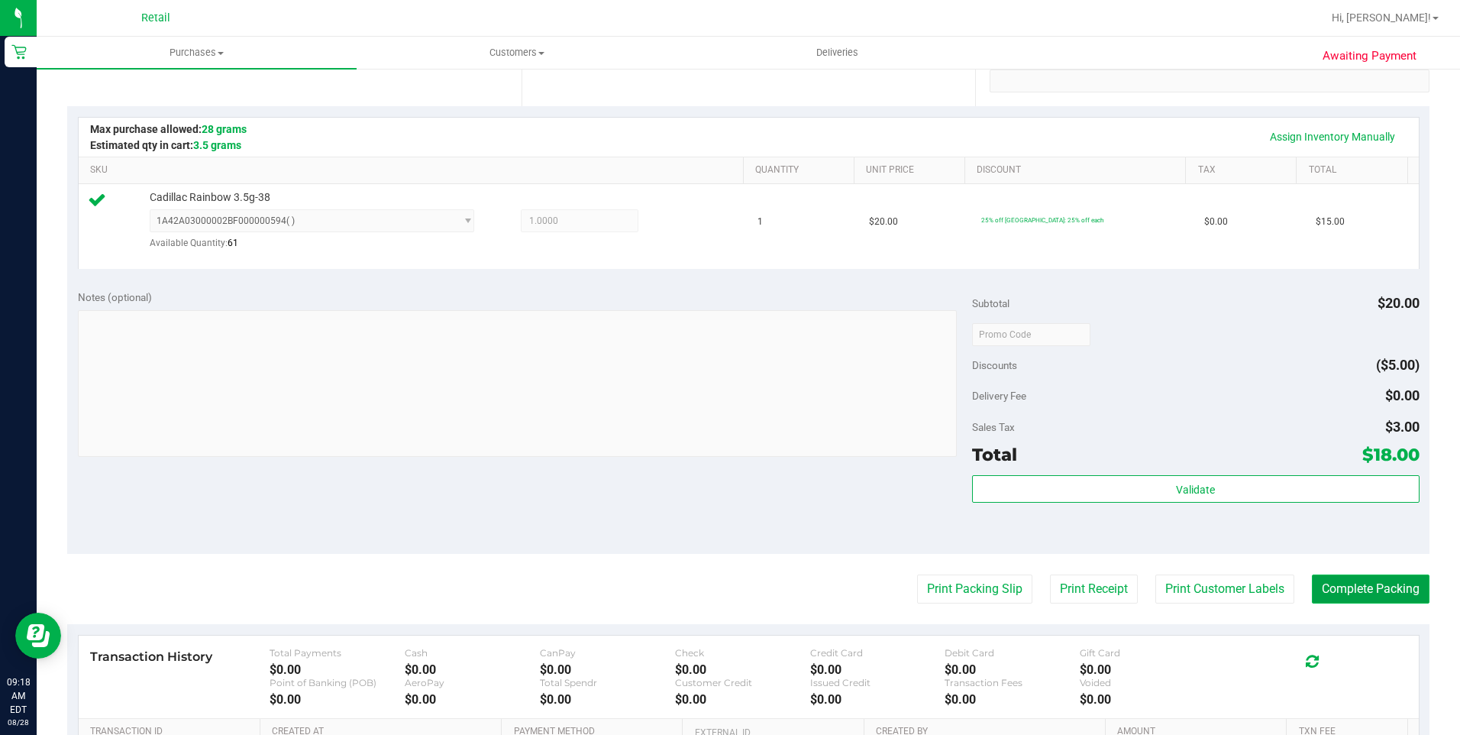
click at [1093, 580] on button "Complete Packing" at bounding box center [1371, 588] width 118 height 29
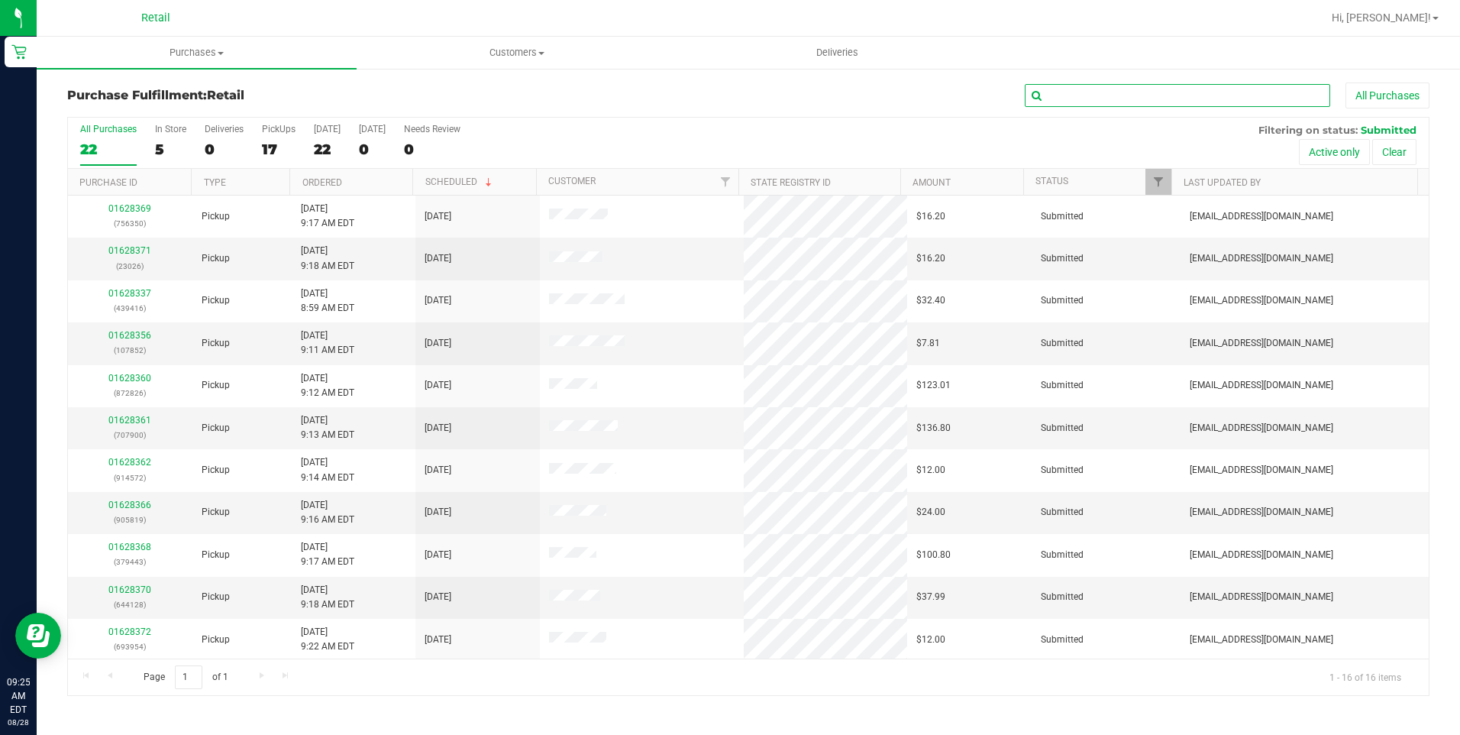
click at [1093, 98] on input "text" at bounding box center [1177, 95] width 305 height 23
type input "317"
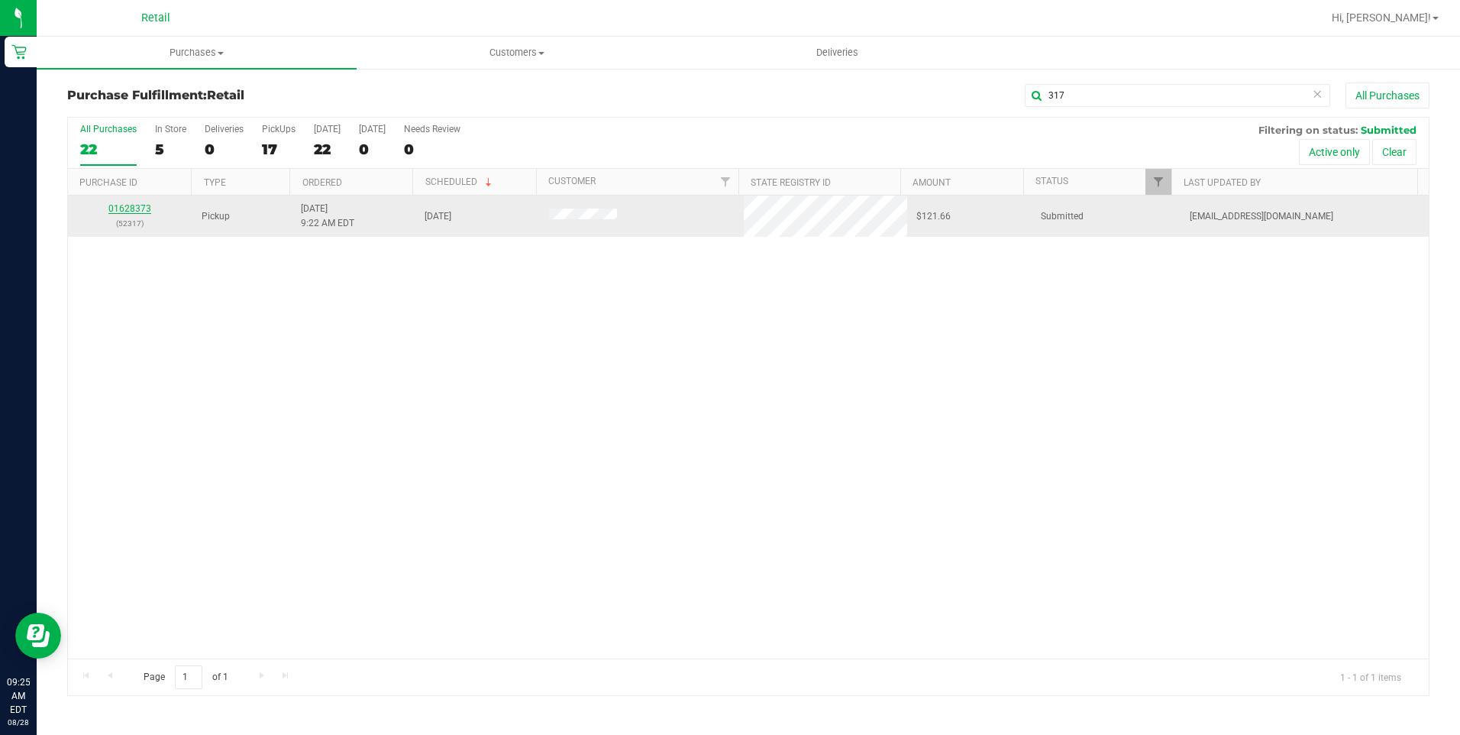
click at [127, 203] on link "01628373" at bounding box center [129, 208] width 43 height 11
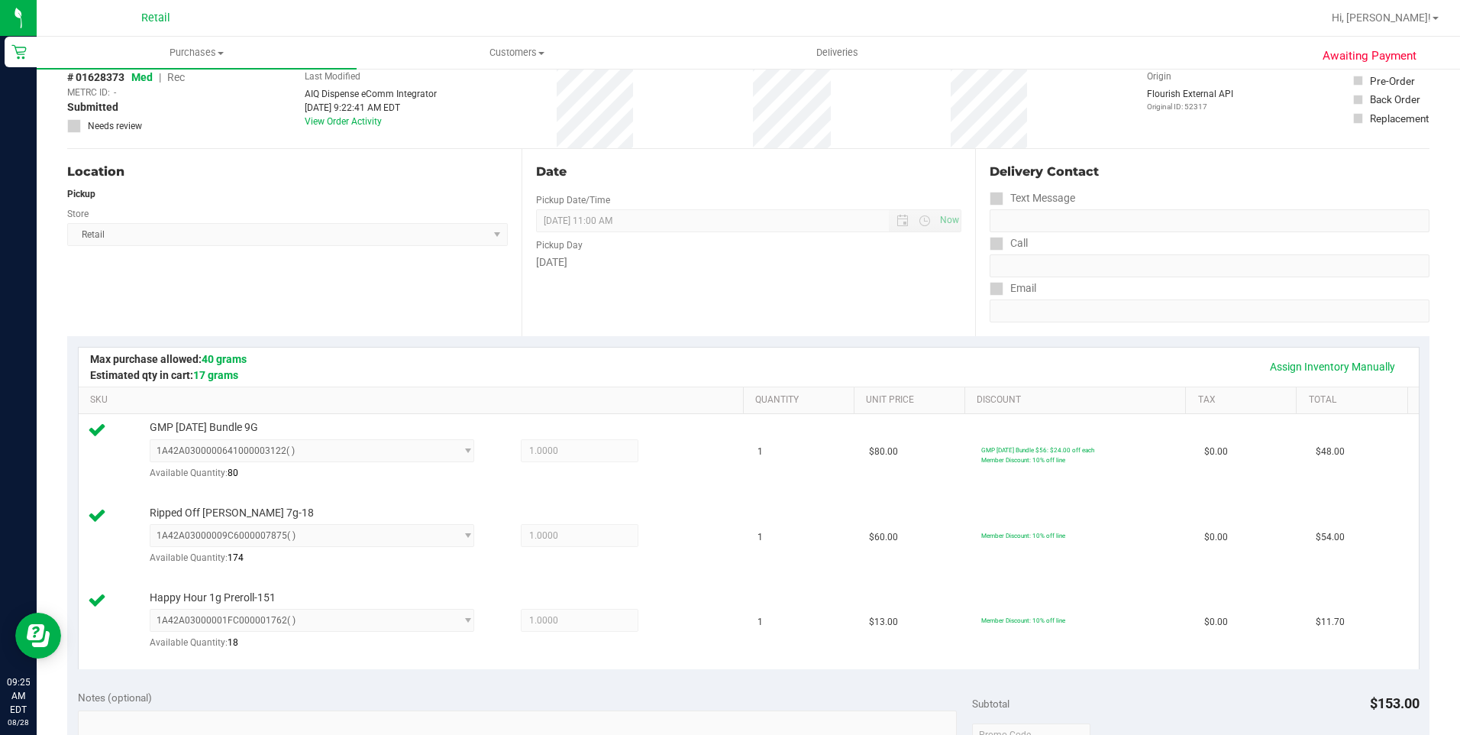
scroll to position [382, 0]
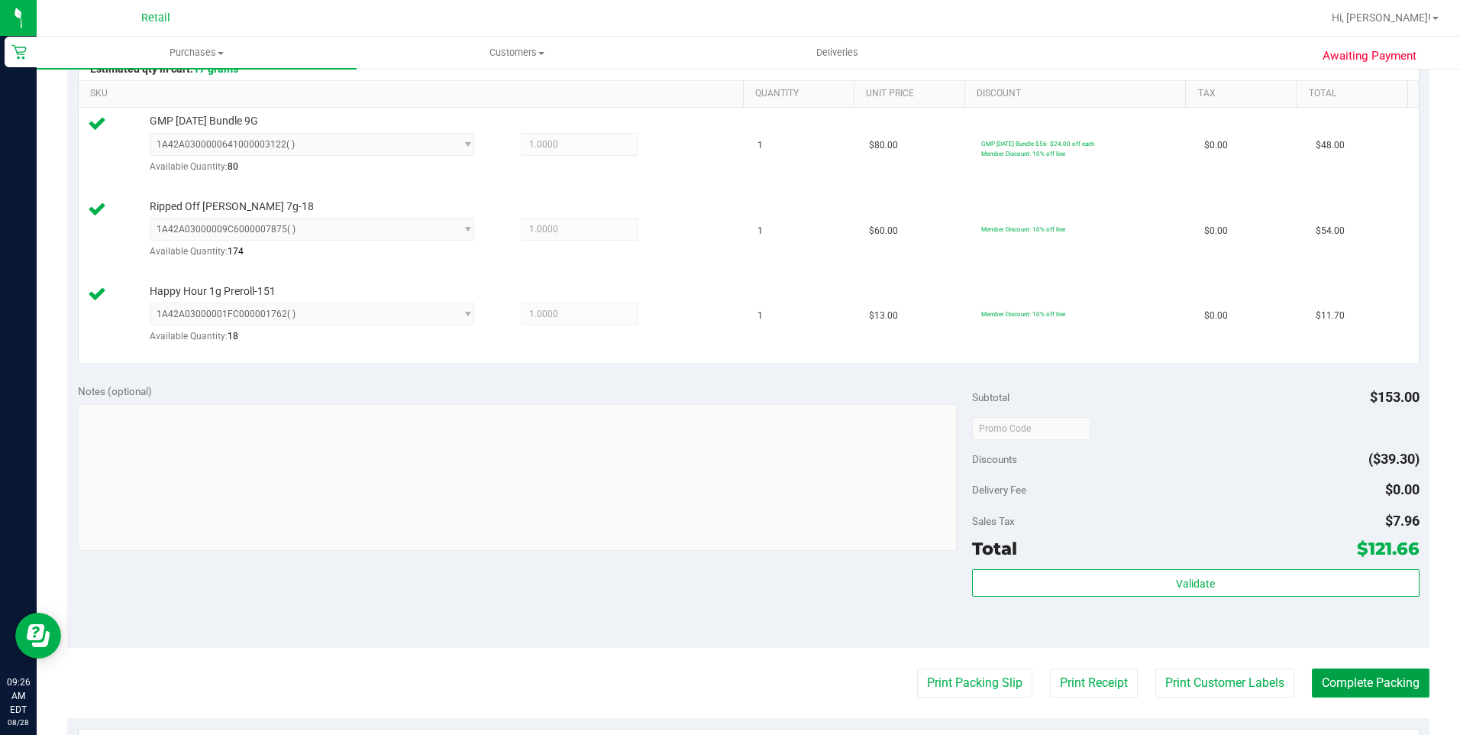
drag, startPoint x: 1362, startPoint y: 672, endPoint x: 1354, endPoint y: 667, distance: 8.9
click at [1093, 596] on button "Complete Packing" at bounding box center [1371, 682] width 118 height 29
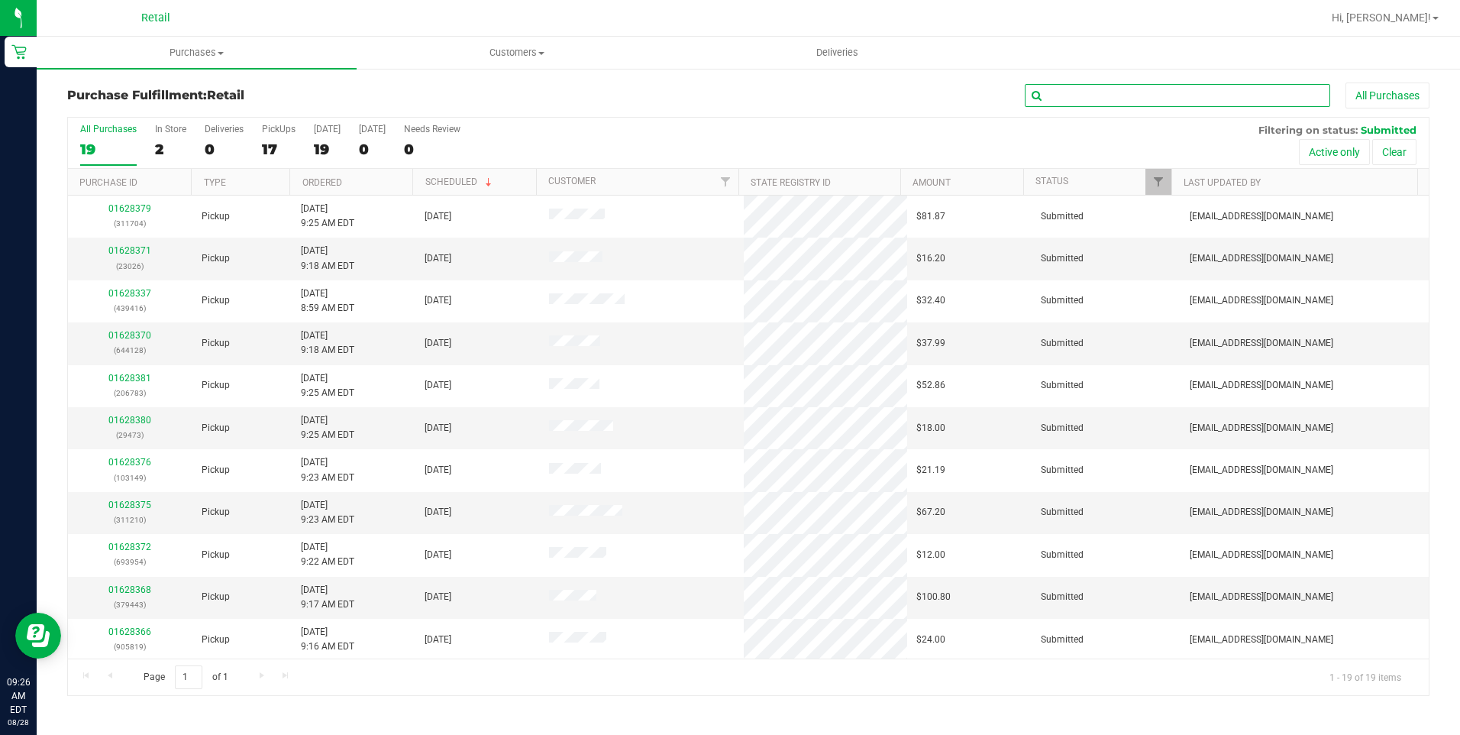
click at [1093, 95] on input "text" at bounding box center [1177, 95] width 305 height 23
type input "128"
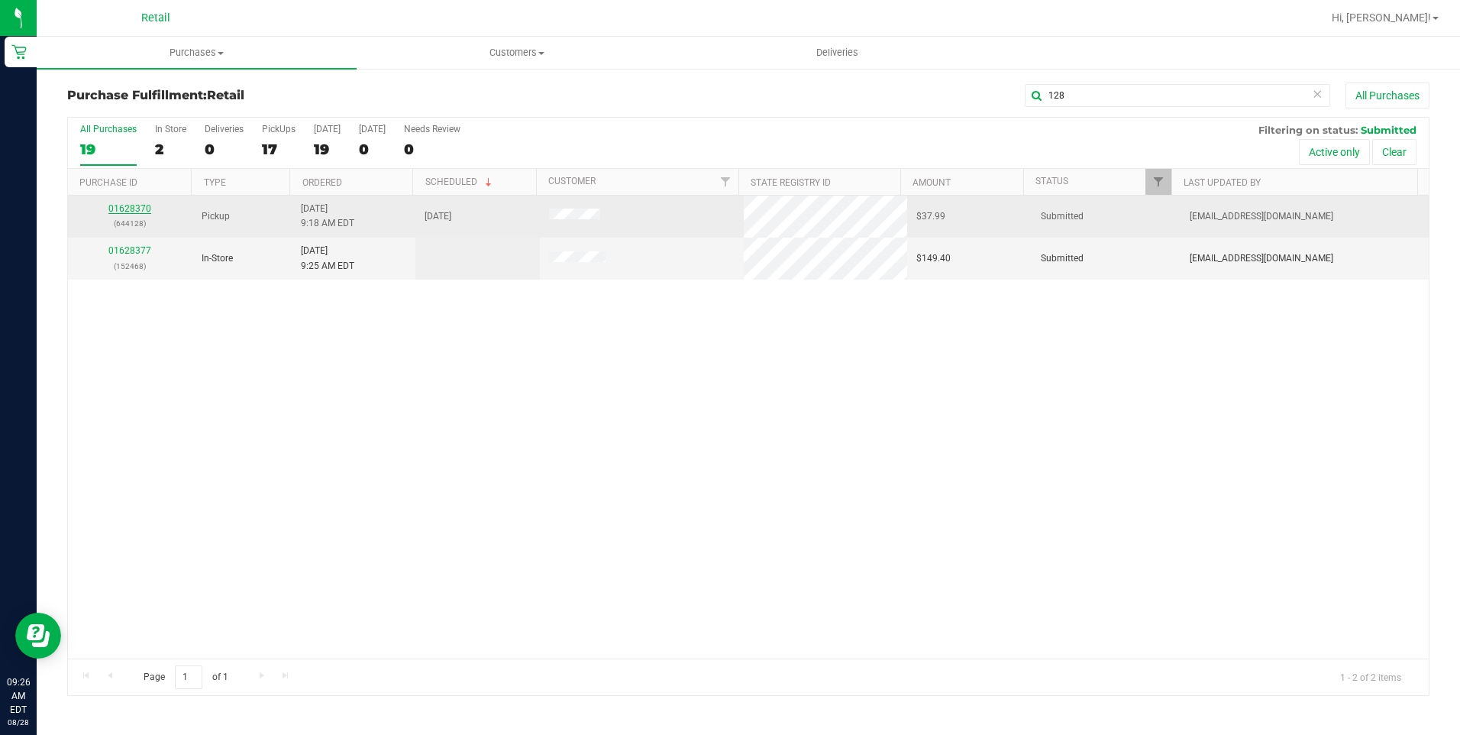
click at [134, 210] on link "01628370" at bounding box center [129, 208] width 43 height 11
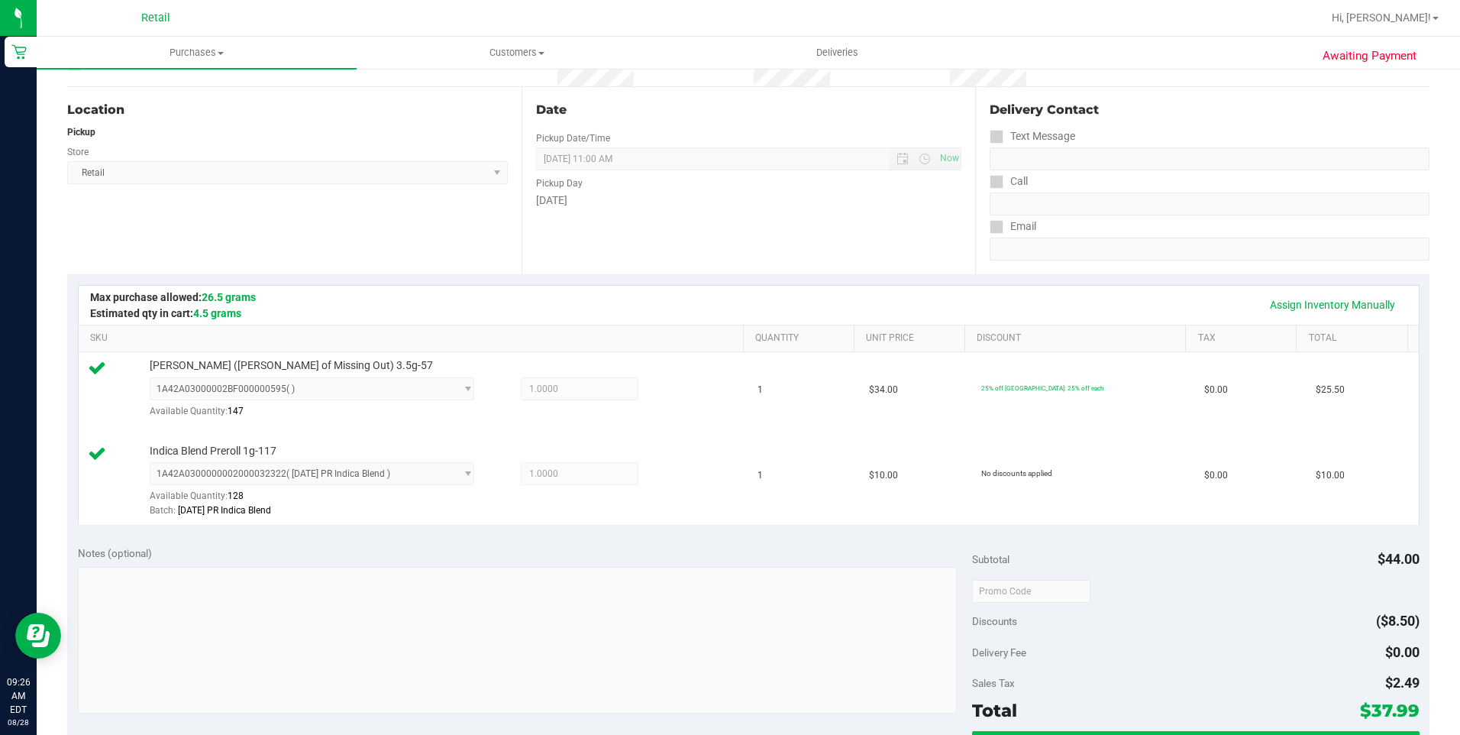
scroll to position [305, 0]
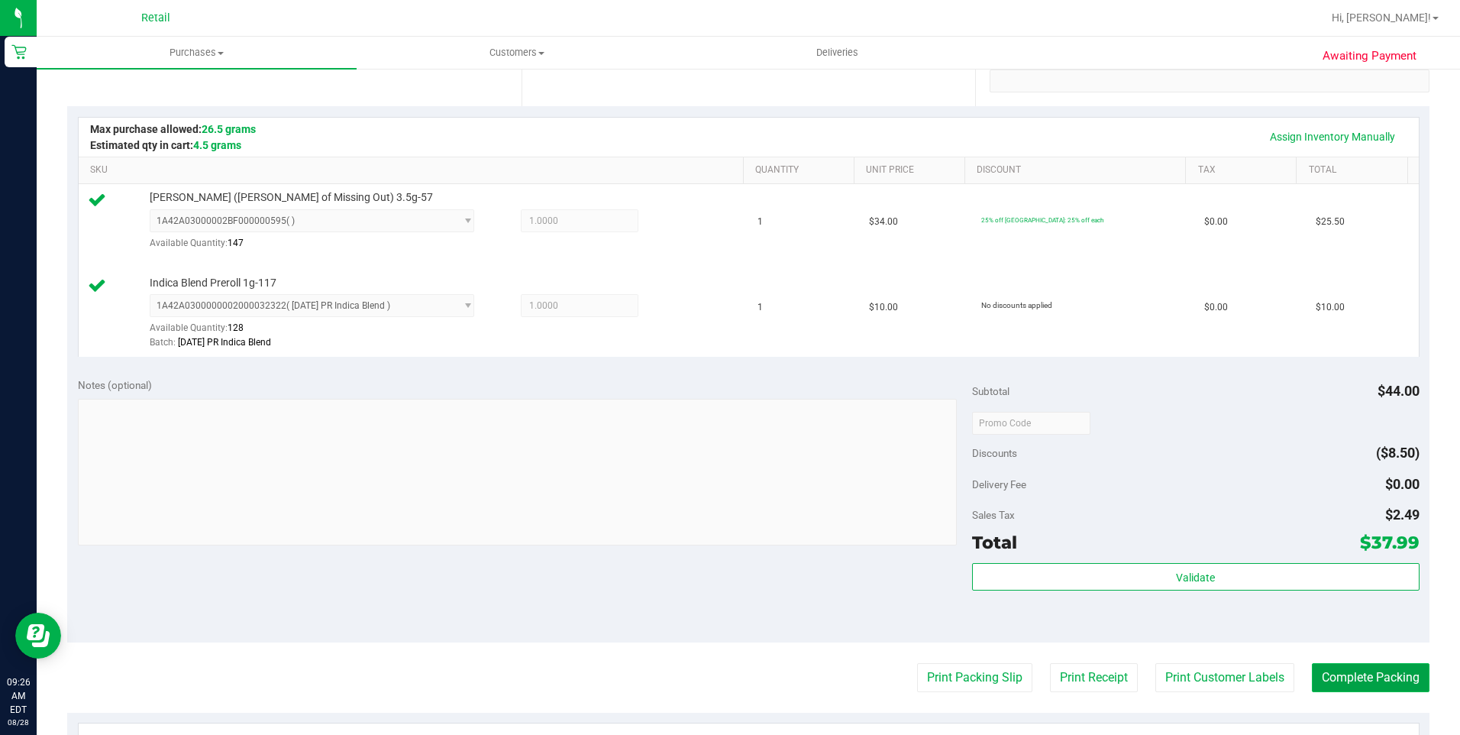
click at [1093, 596] on button "Complete Packing" at bounding box center [1371, 677] width 118 height 29
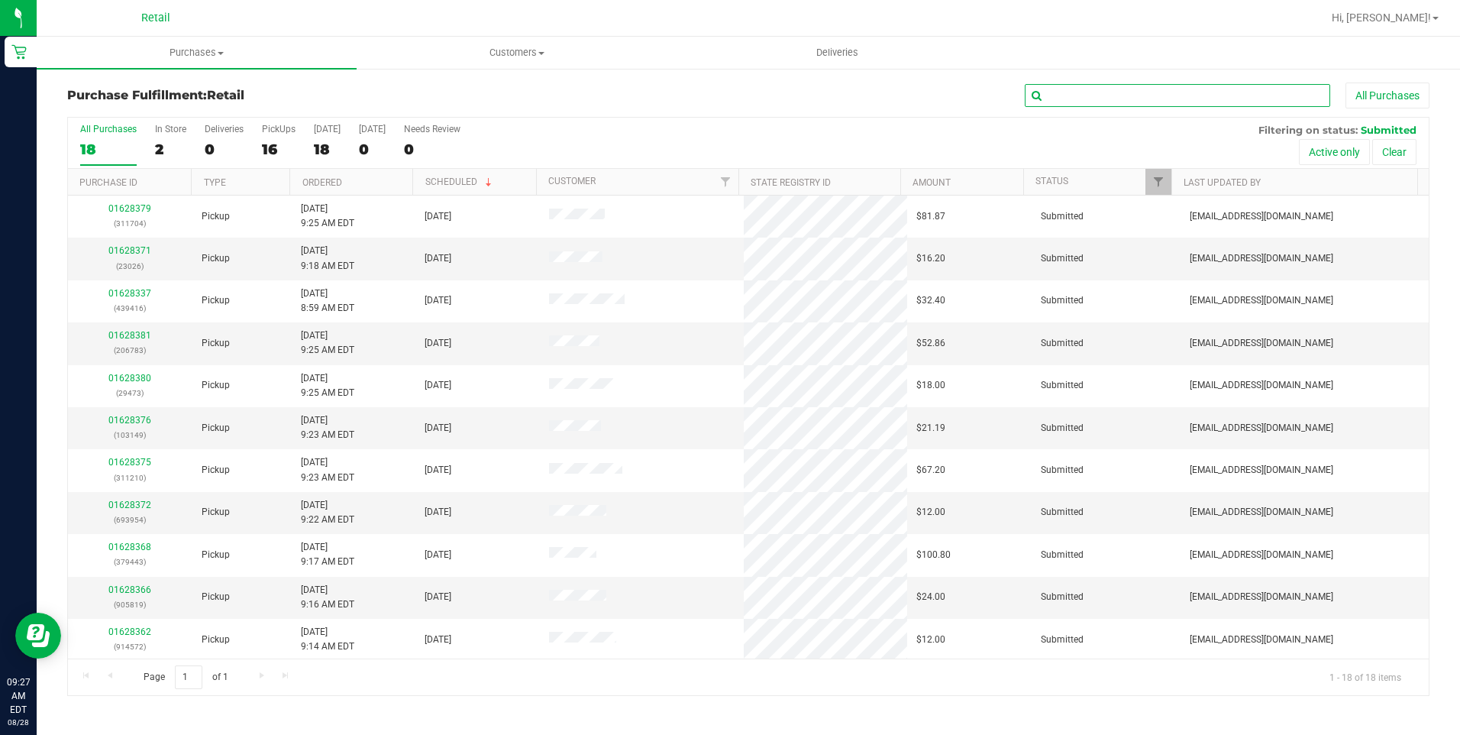
click at [1093, 101] on input "text" at bounding box center [1177, 95] width 305 height 23
type input "026"
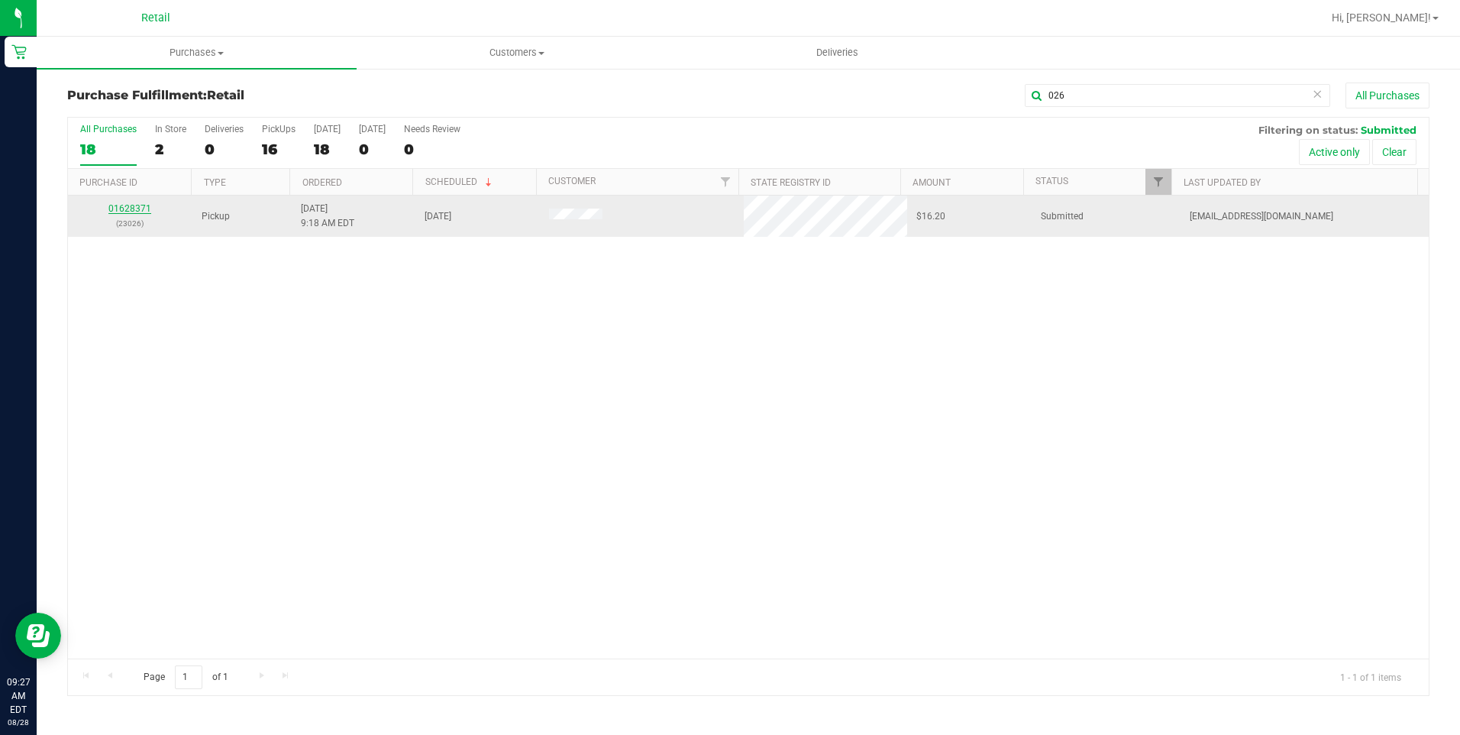
click at [135, 209] on link "01628371" at bounding box center [129, 208] width 43 height 11
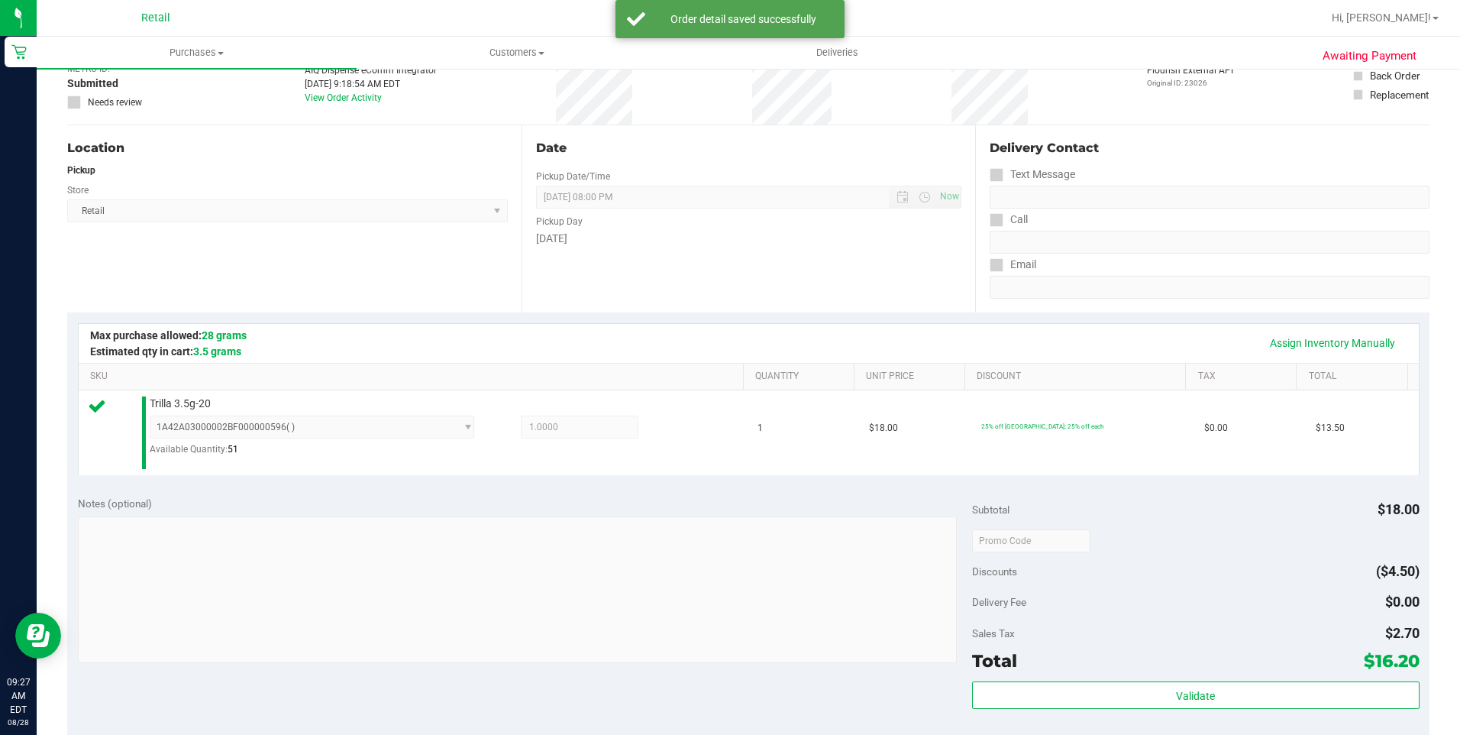
scroll to position [305, 0]
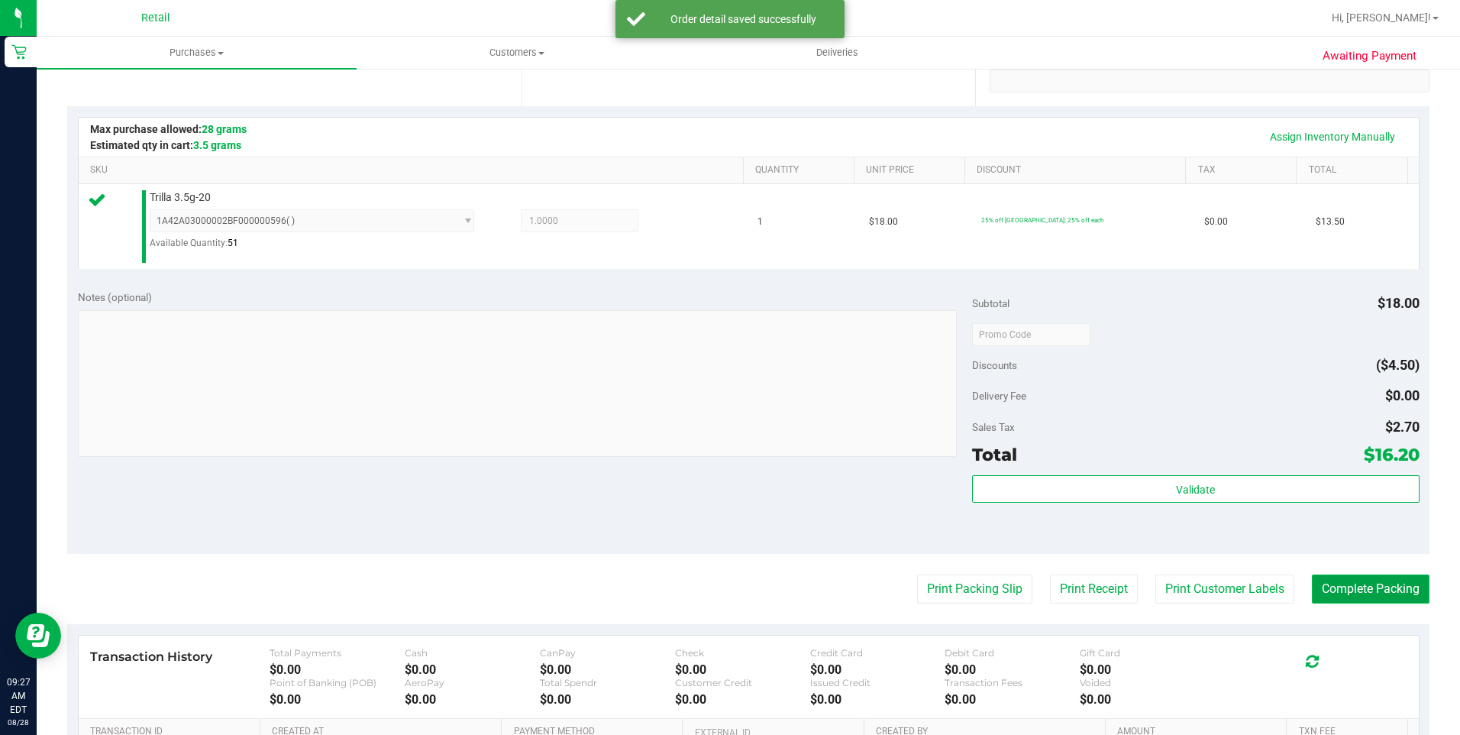
click at [1093, 586] on button "Complete Packing" at bounding box center [1371, 588] width 118 height 29
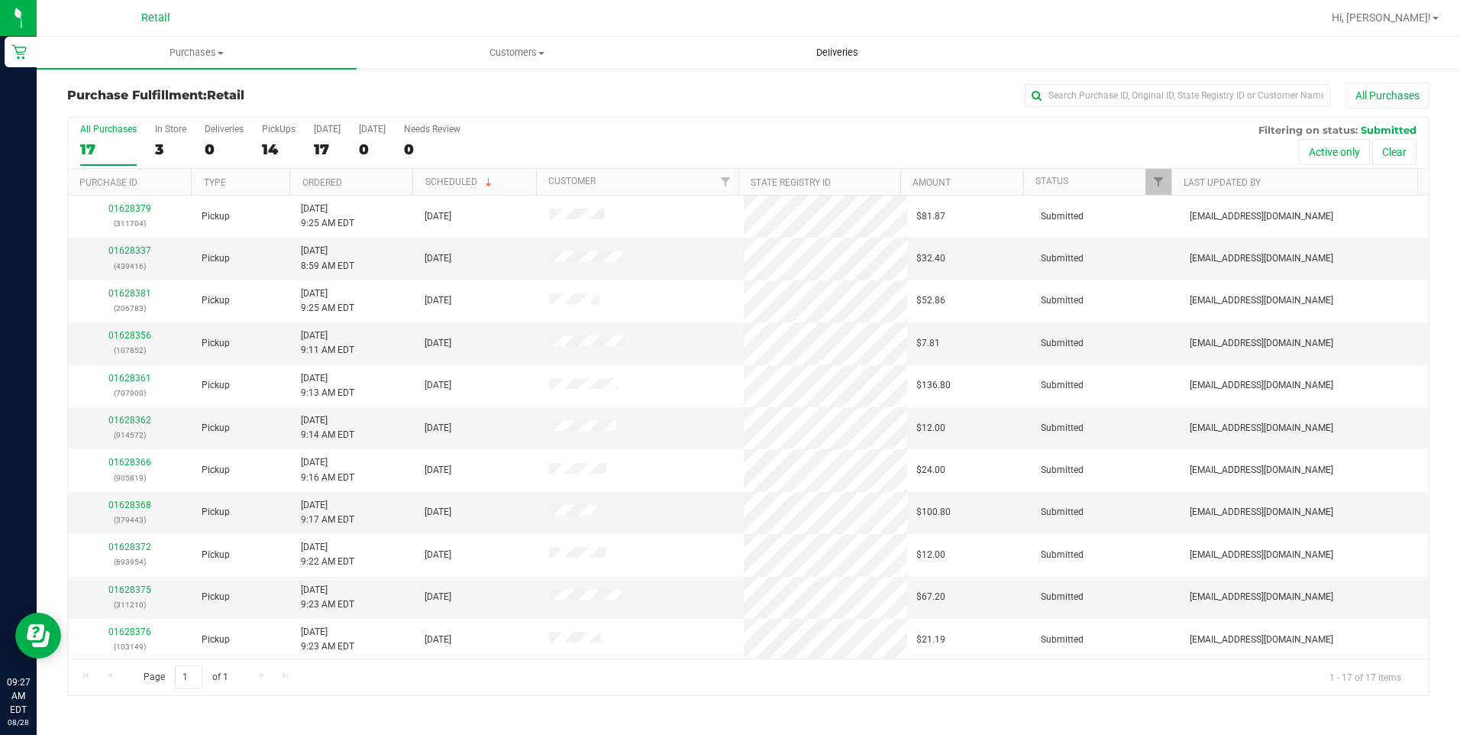
click at [851, 44] on uib-tab-heading "Deliveries" at bounding box center [837, 52] width 318 height 31
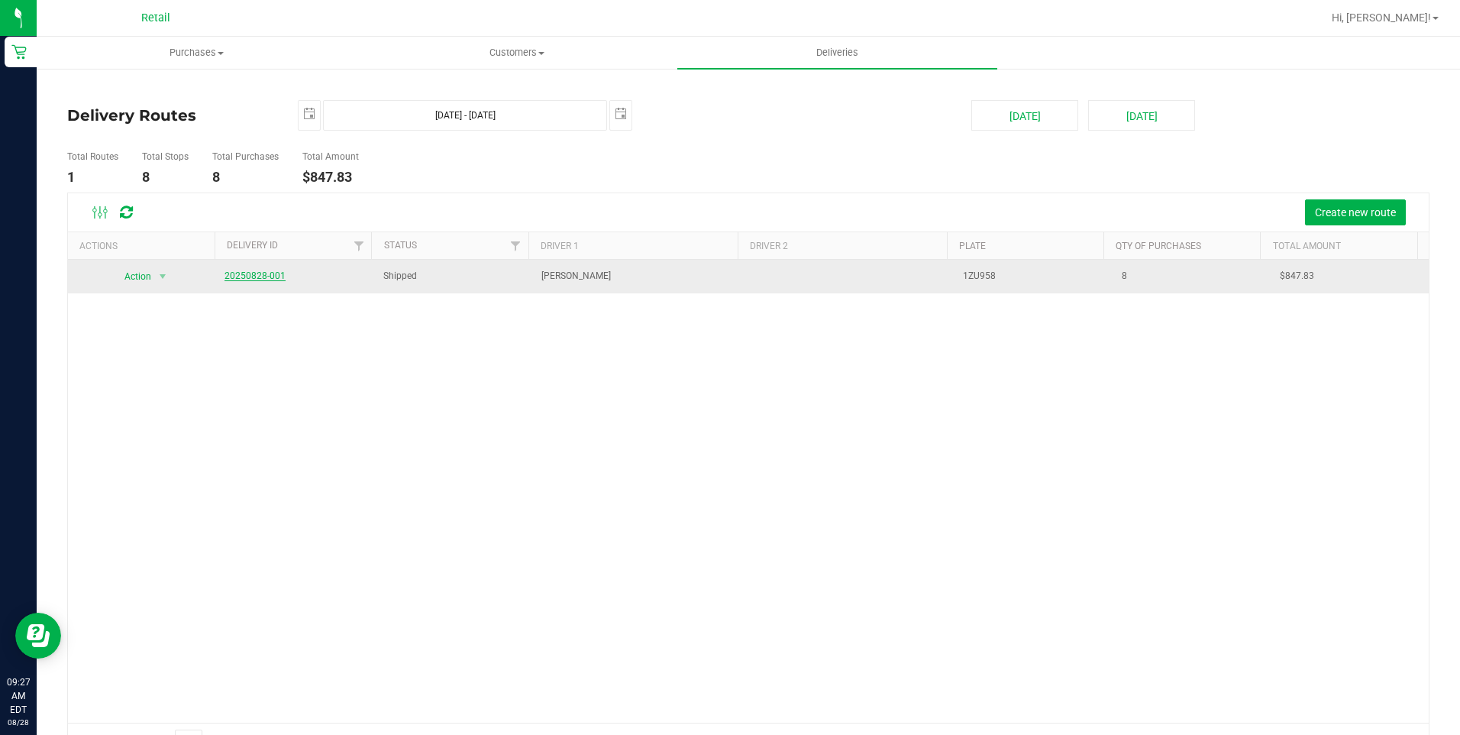
click at [242, 274] on link "20250828-001" at bounding box center [255, 275] width 61 height 11
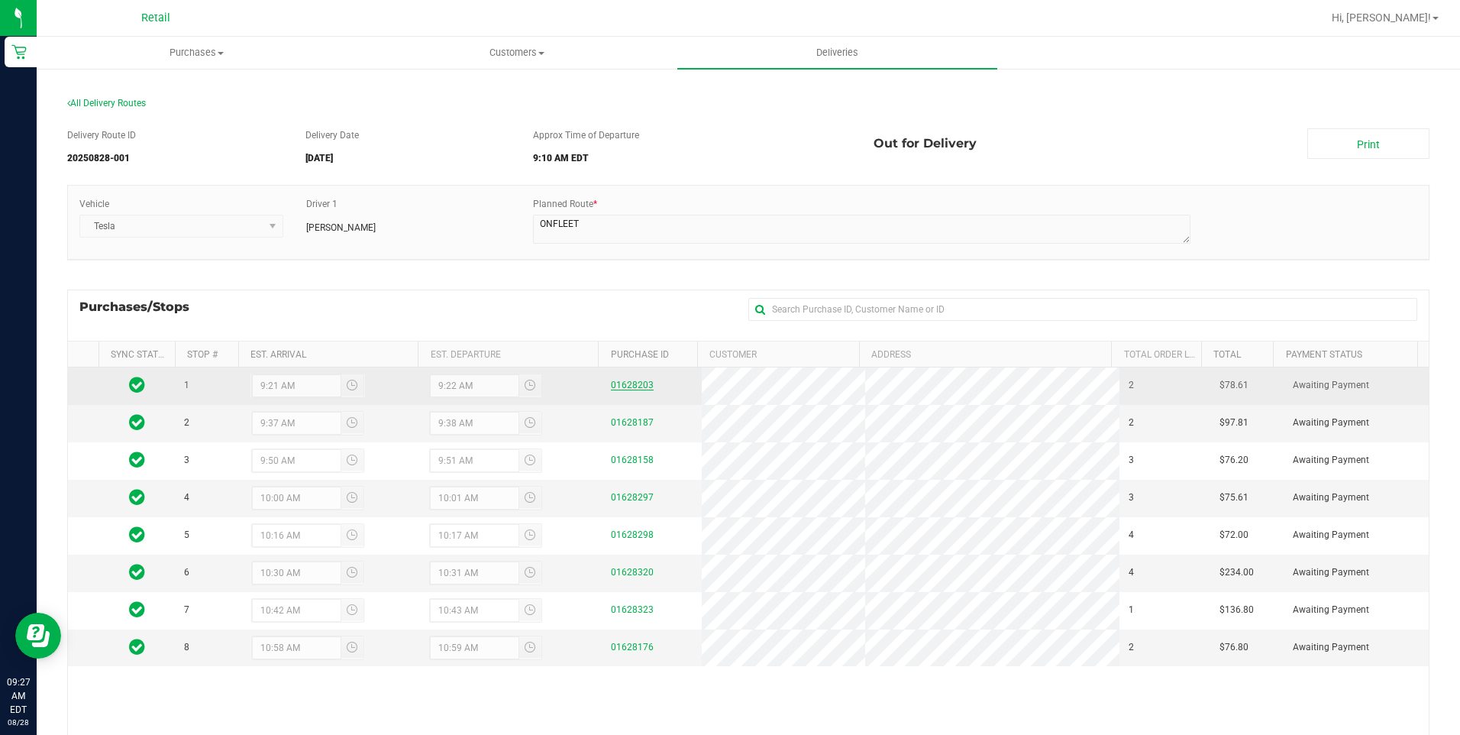
click at [622, 388] on link "01628203" at bounding box center [632, 385] width 43 height 11
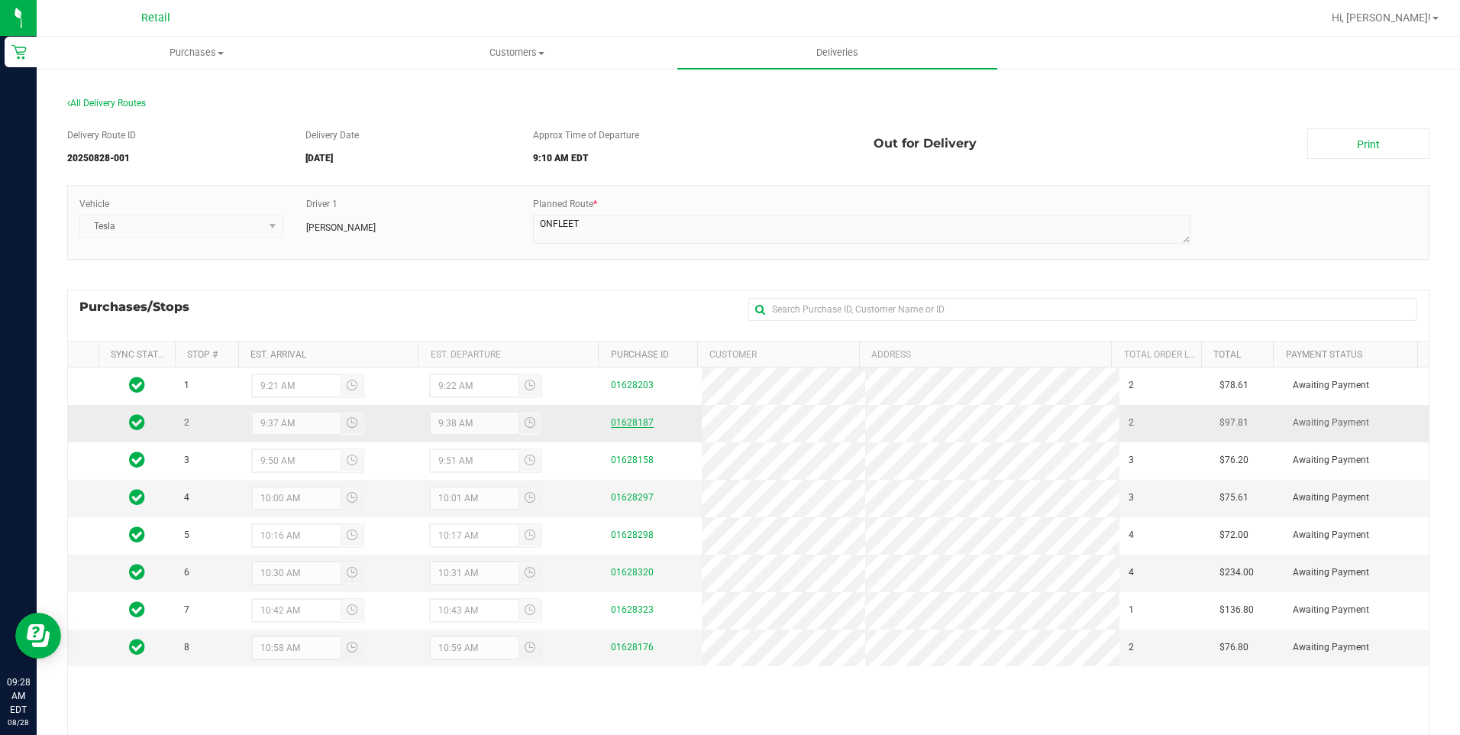
click at [627, 425] on link "01628187" at bounding box center [632, 422] width 43 height 11
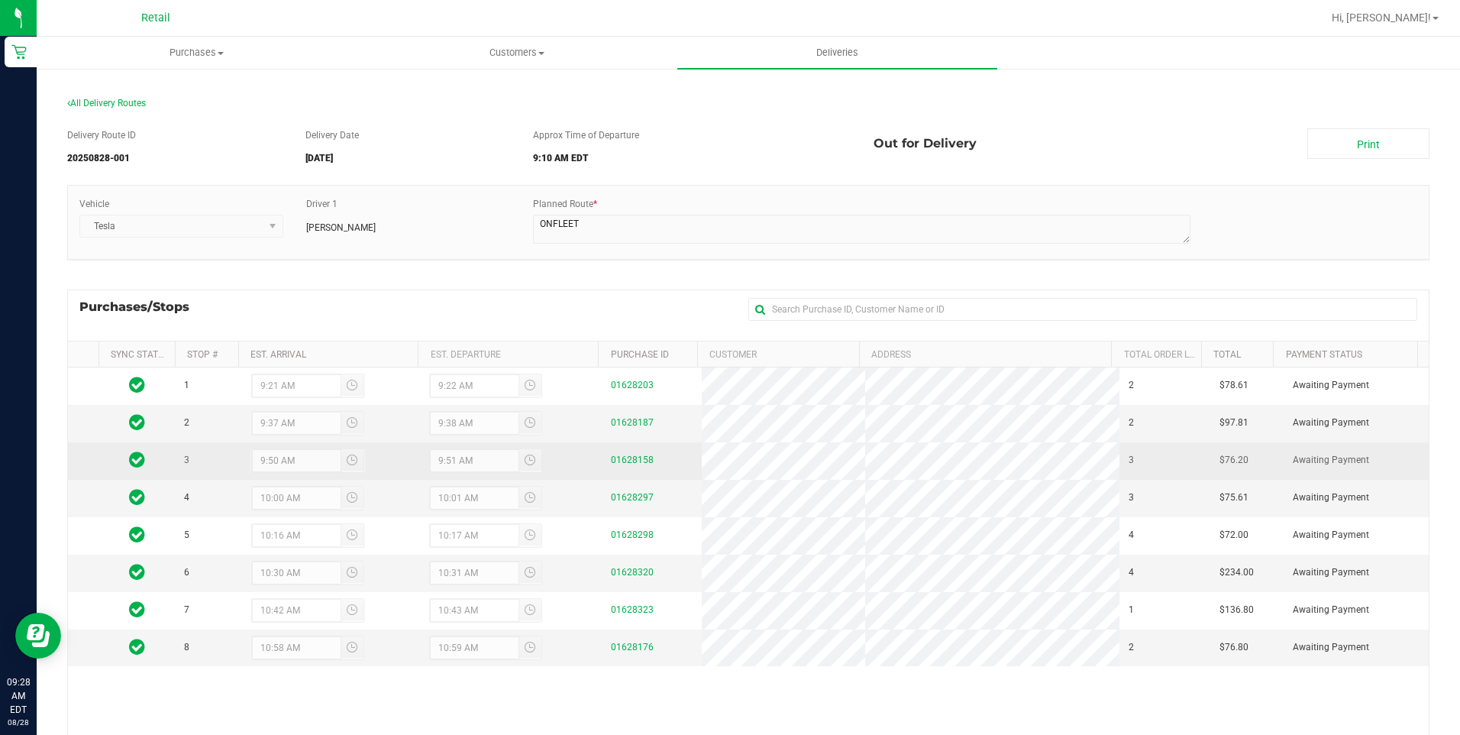
click at [618, 454] on div "01628158" at bounding box center [652, 460] width 82 height 15
click at [619, 456] on link "01628158" at bounding box center [632, 459] width 43 height 11
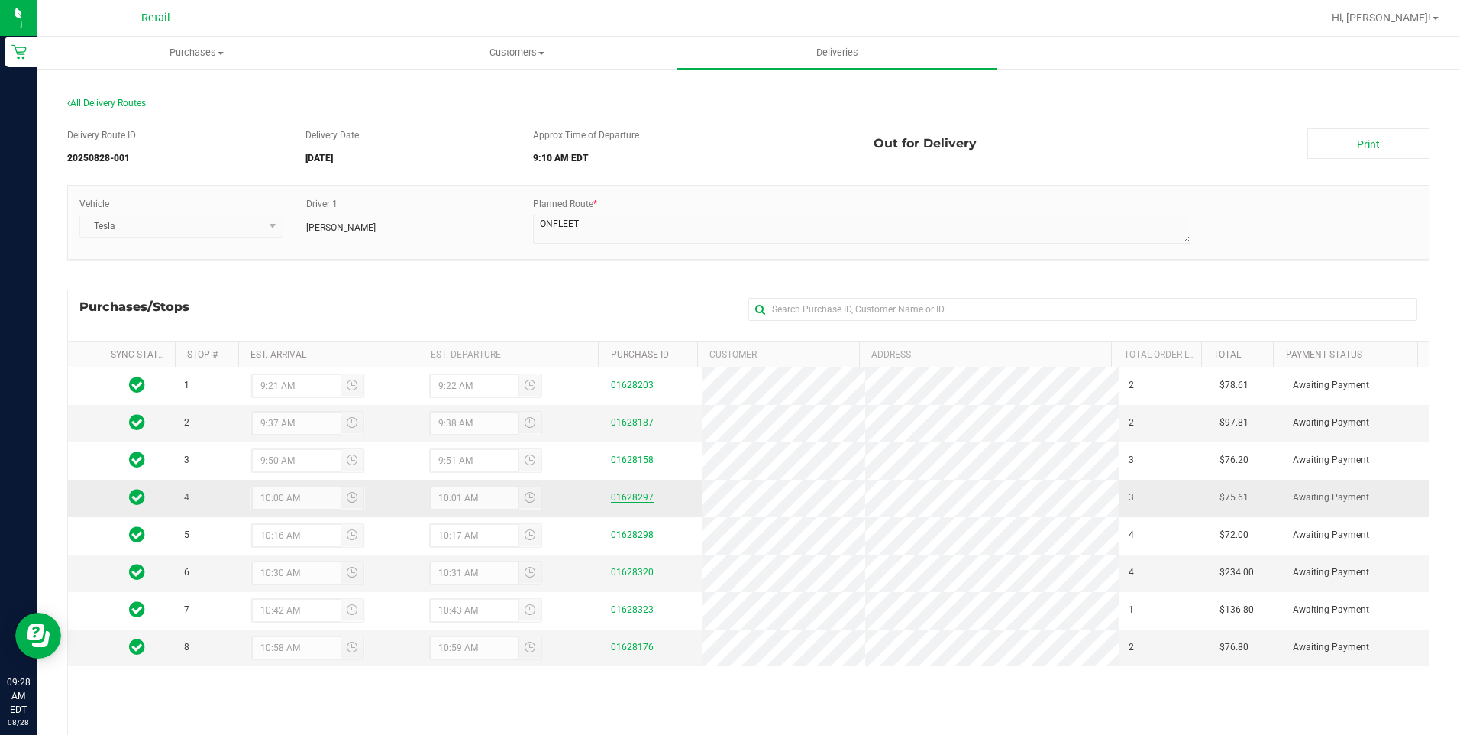
click at [632, 496] on link "01628297" at bounding box center [632, 497] width 43 height 11
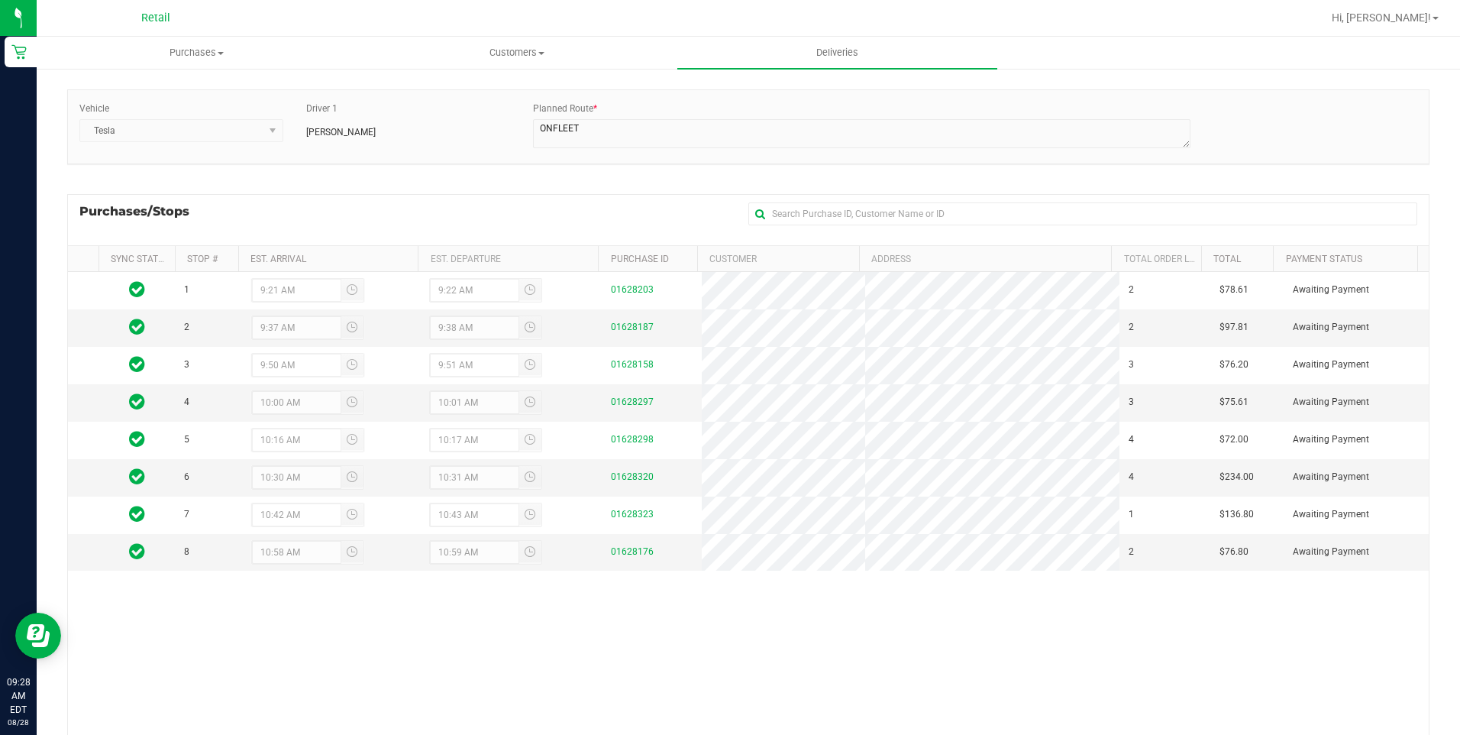
scroll to position [153, 0]
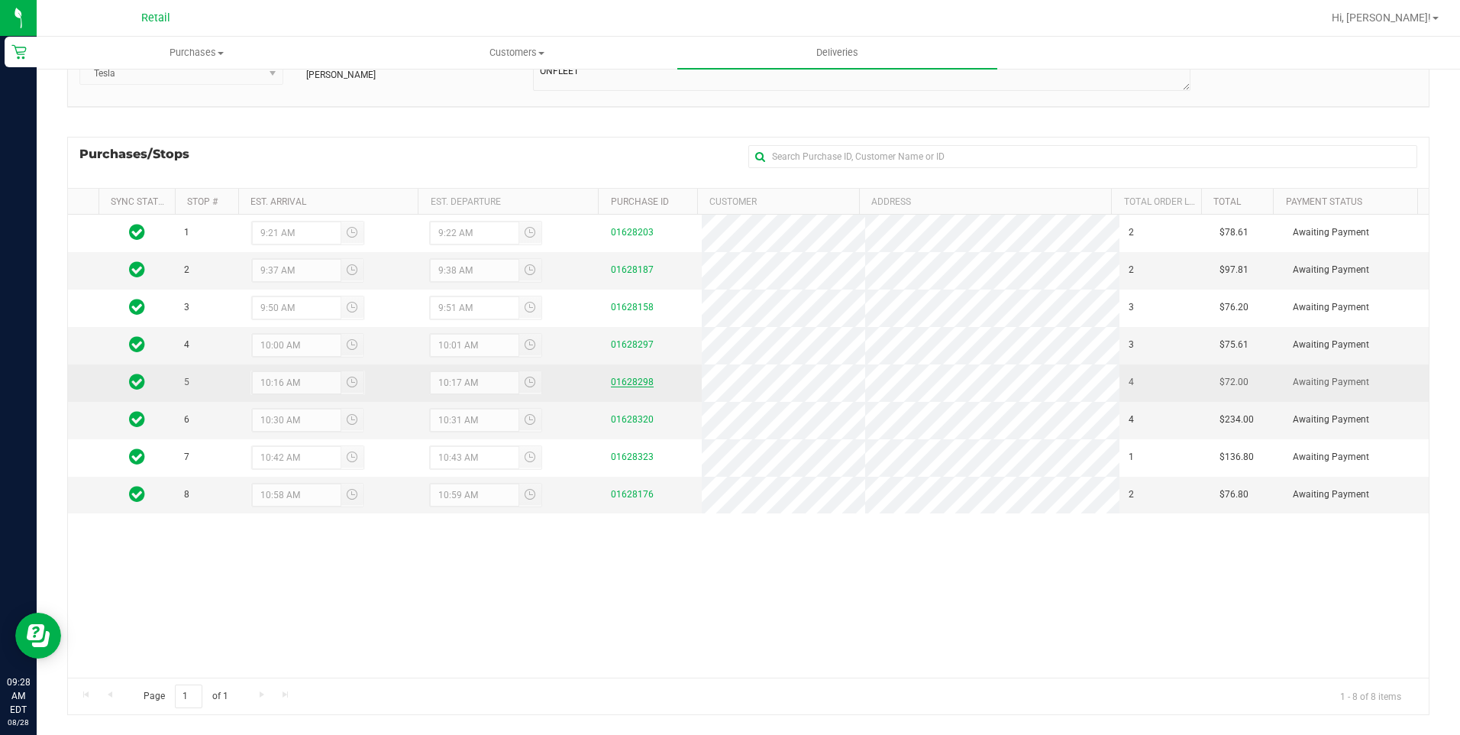
click at [632, 379] on link "01628298" at bounding box center [632, 381] width 43 height 11
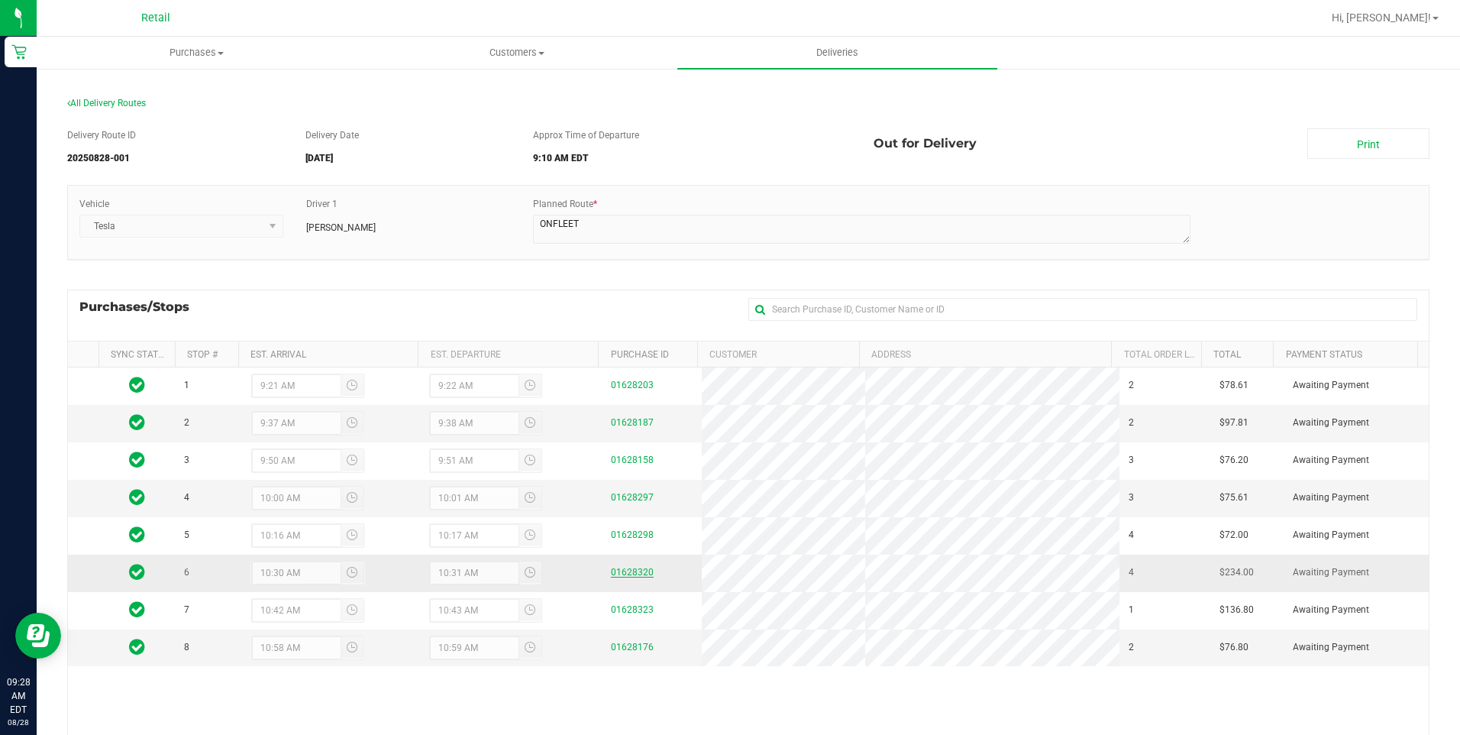
click at [638, 572] on link "01628320" at bounding box center [632, 572] width 43 height 11
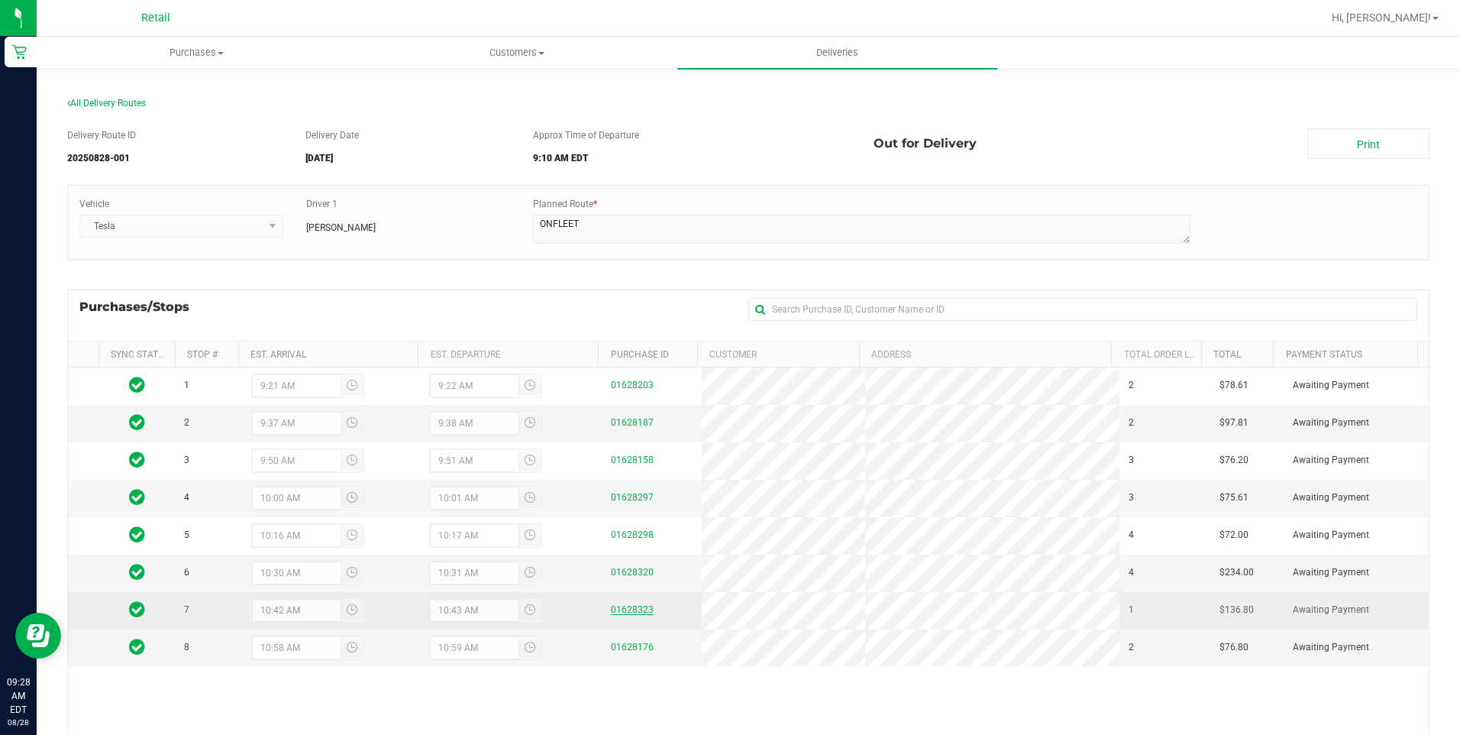
click at [620, 596] on link "01628323" at bounding box center [632, 609] width 43 height 11
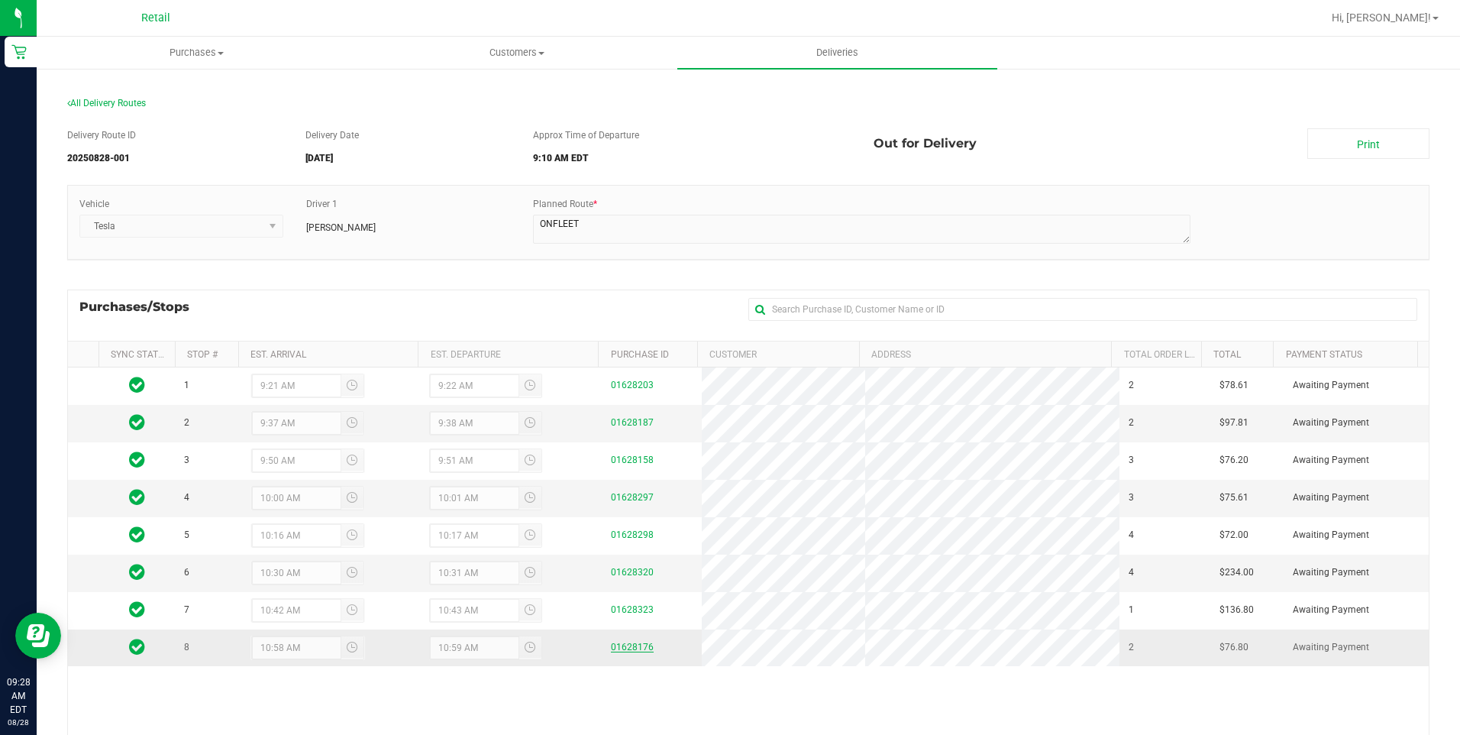
click at [632, 596] on link "01628176" at bounding box center [632, 646] width 43 height 11
click at [177, 57] on span "Purchases" at bounding box center [196, 53] width 318 height 14
click at [173, 115] on li "Fulfillment" at bounding box center [197, 111] width 320 height 18
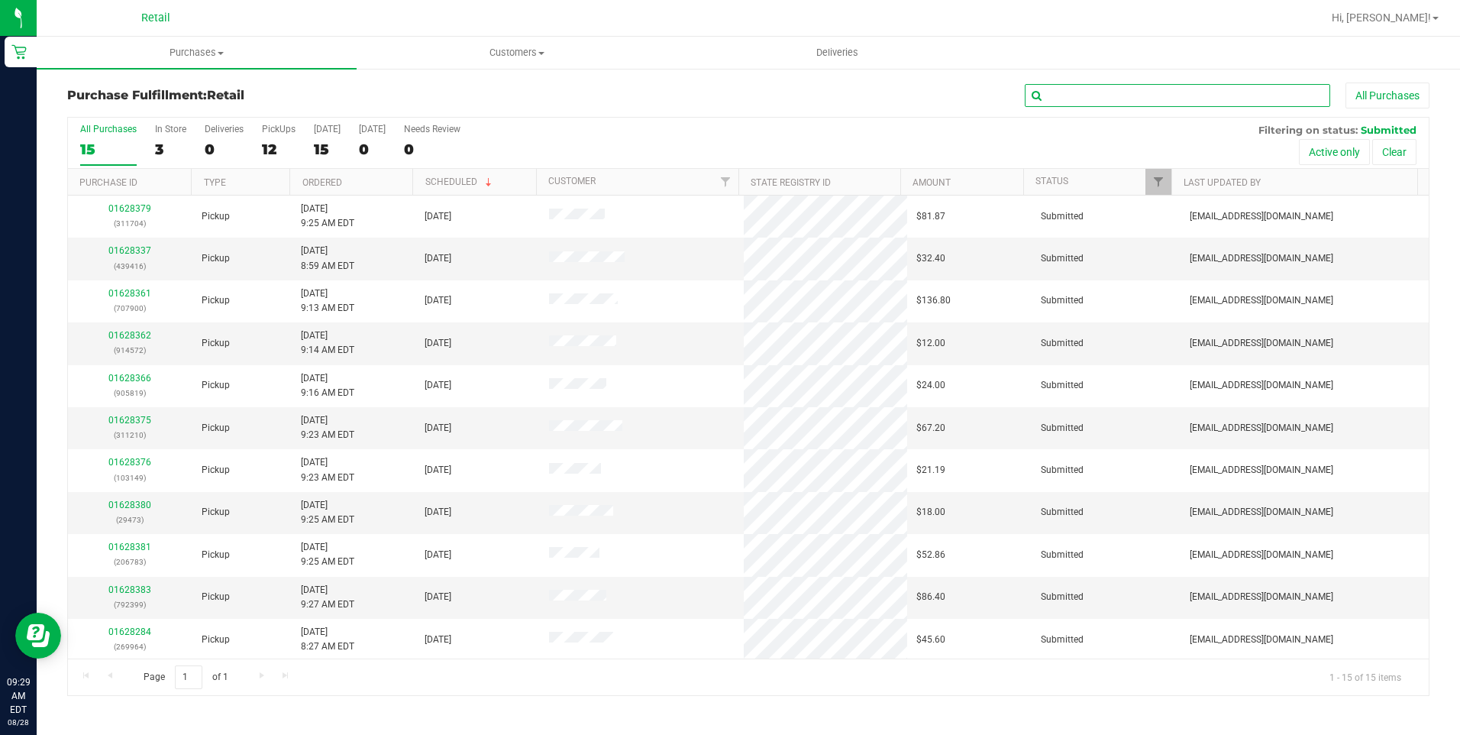
click at [1093, 94] on input "text" at bounding box center [1177, 95] width 305 height 23
type input "819"
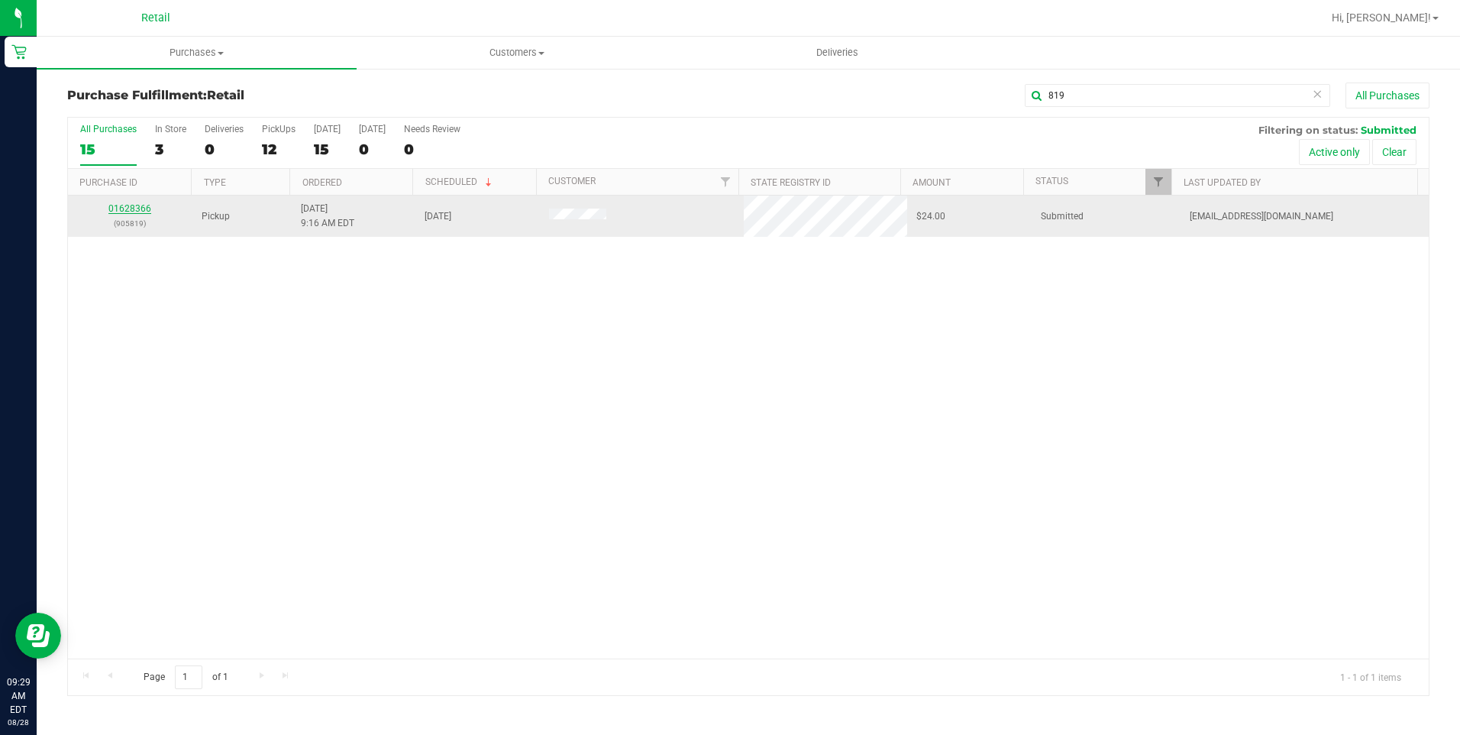
click at [131, 210] on link "01628366" at bounding box center [129, 208] width 43 height 11
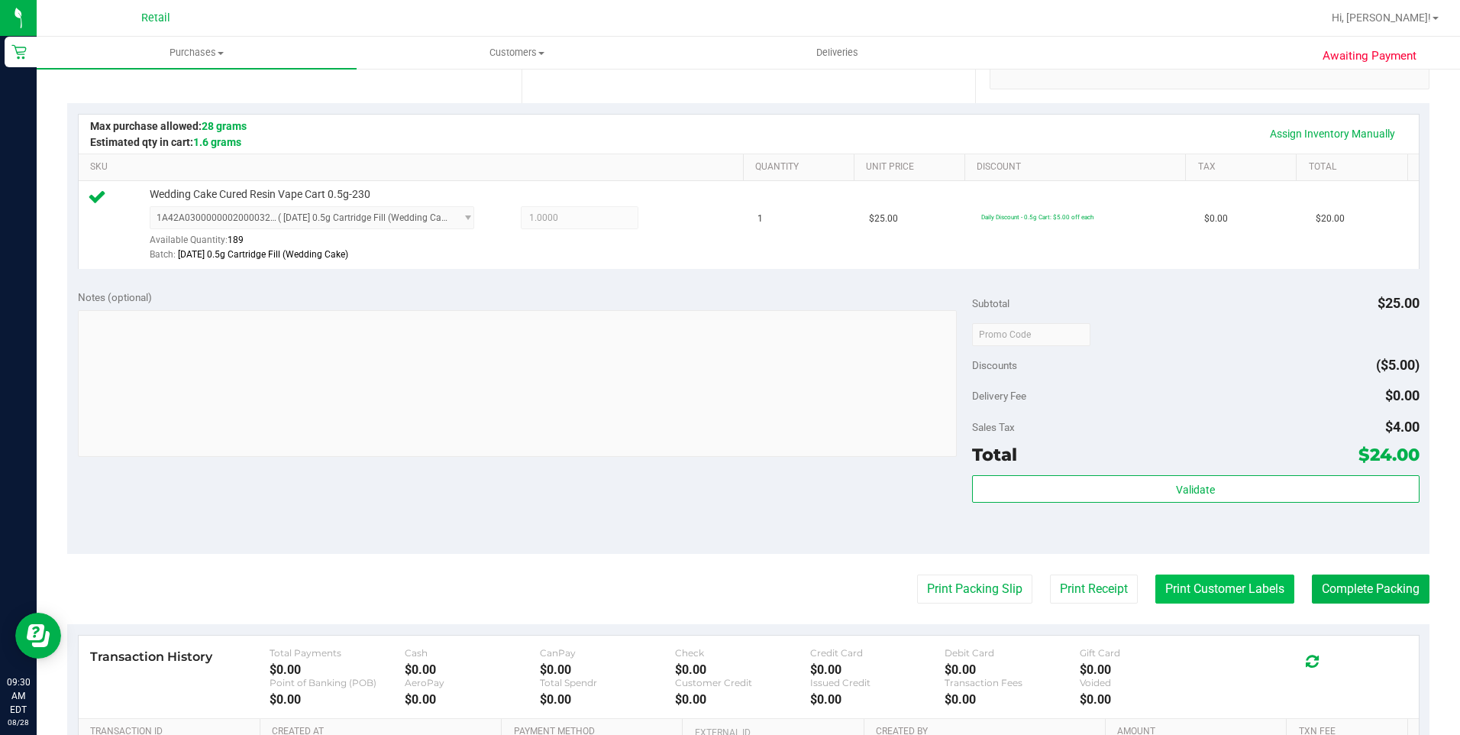
scroll to position [458, 0]
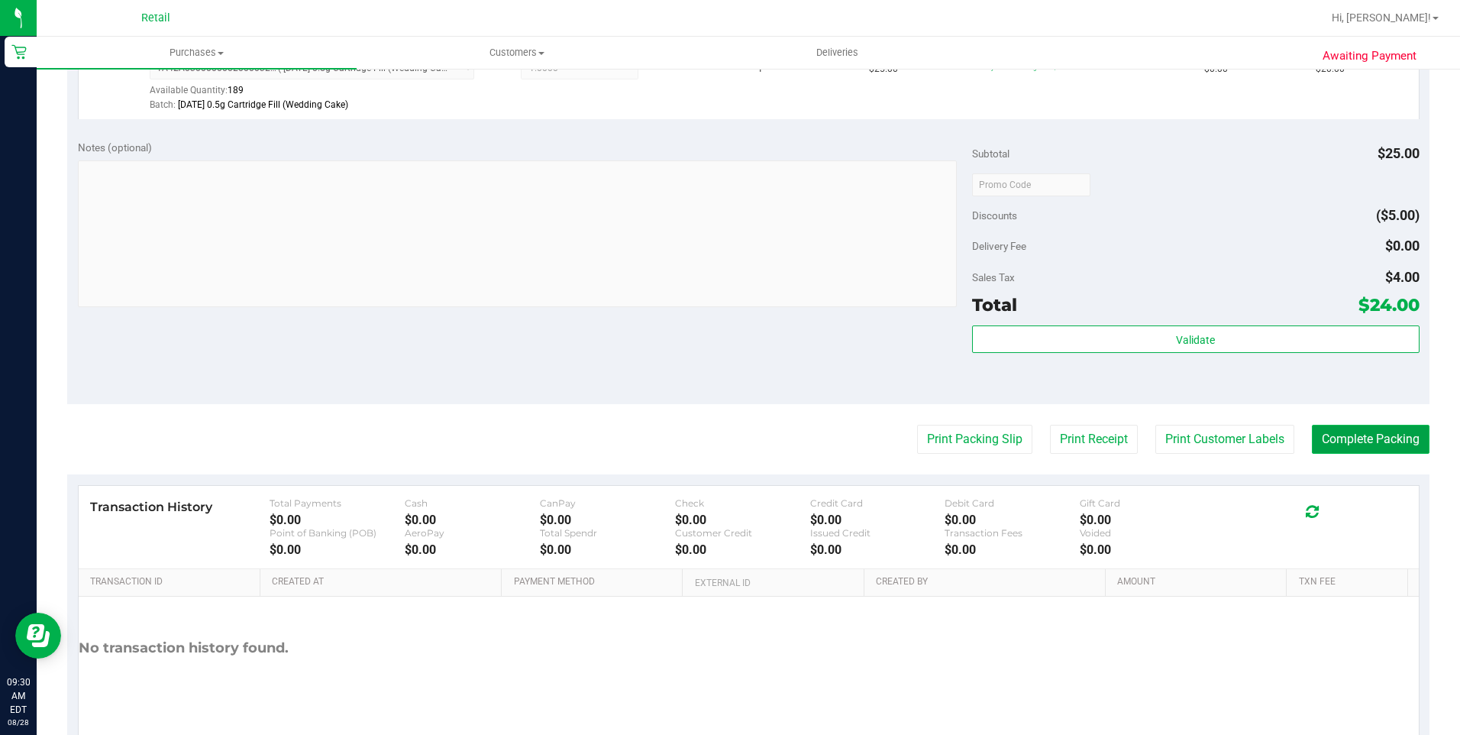
click at [1093, 441] on button "Complete Packing" at bounding box center [1371, 439] width 118 height 29
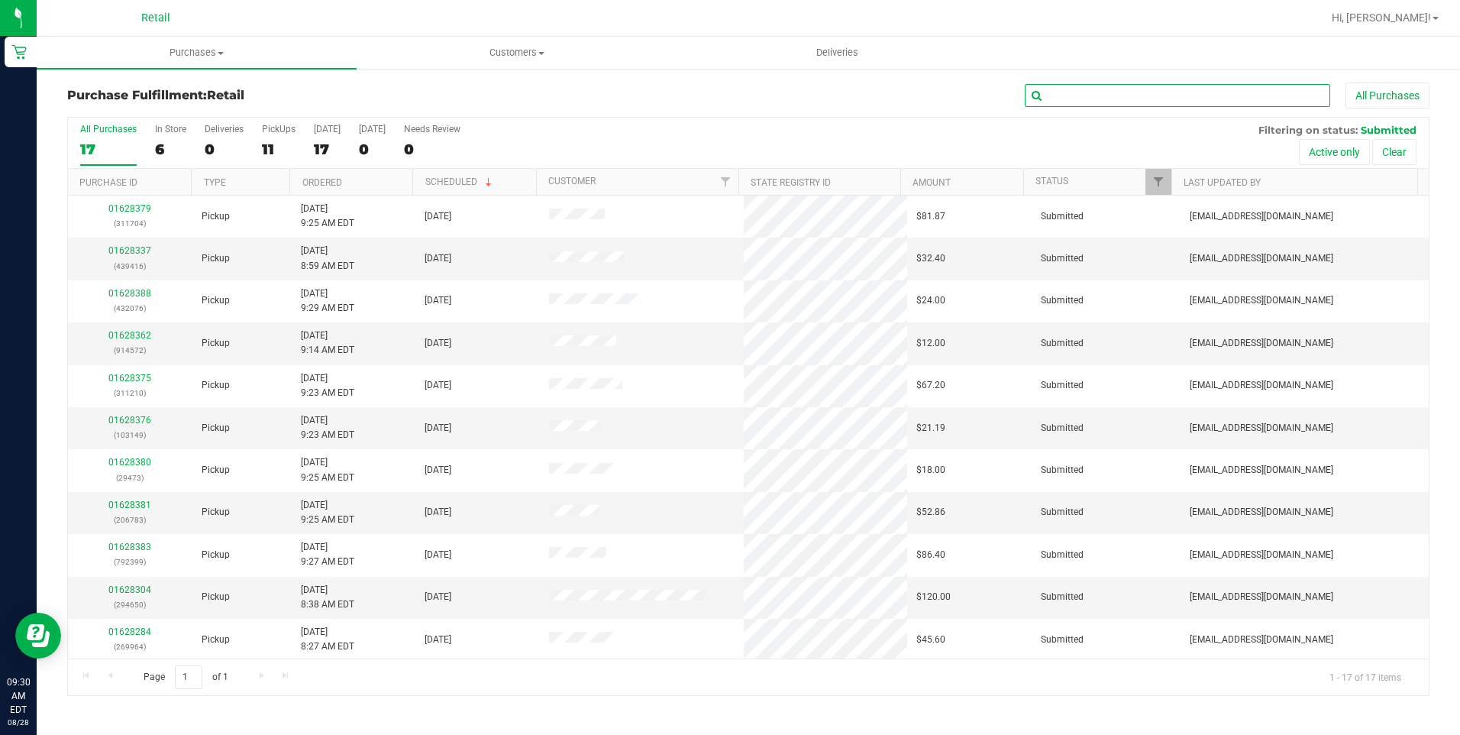
click at [1093, 99] on input "text" at bounding box center [1177, 95] width 305 height 23
type input "572"
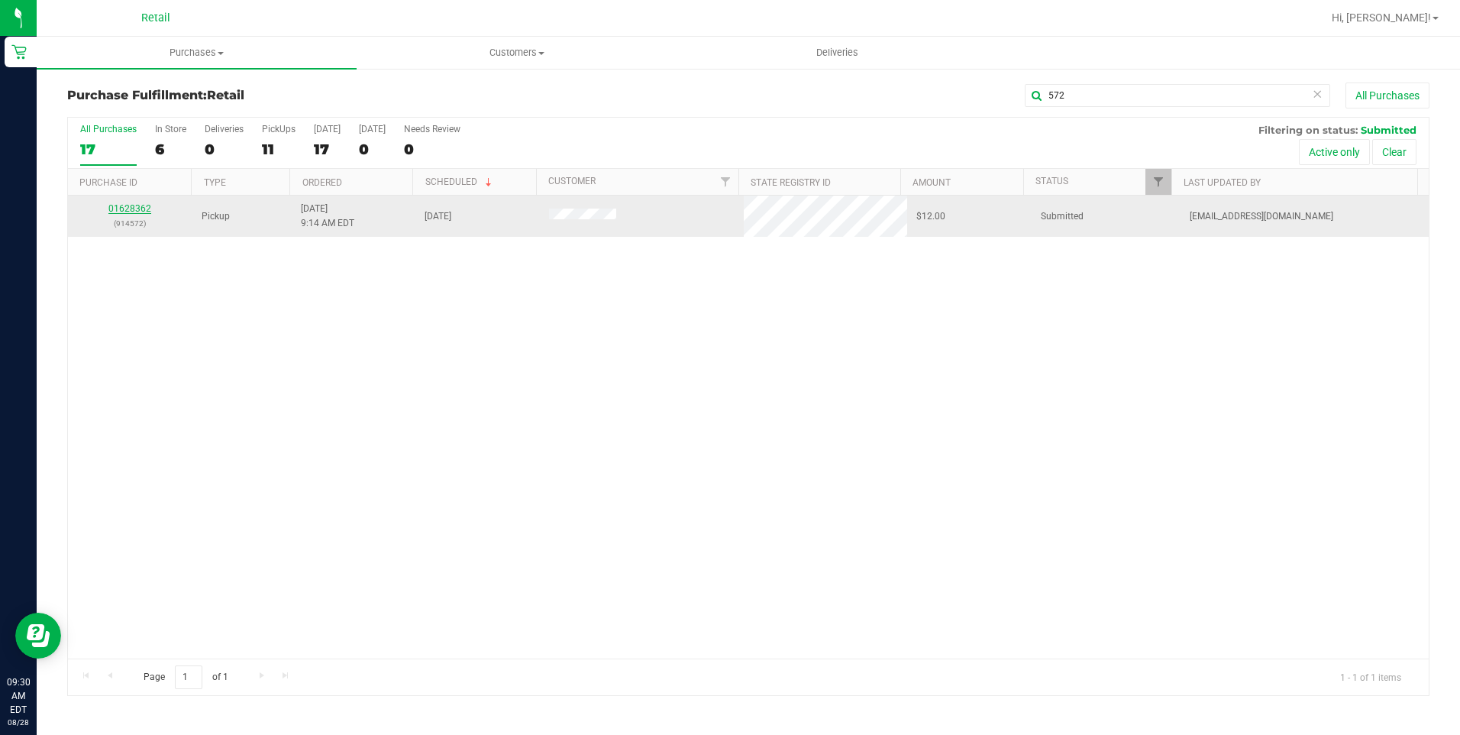
click at [147, 210] on link "01628362" at bounding box center [129, 208] width 43 height 11
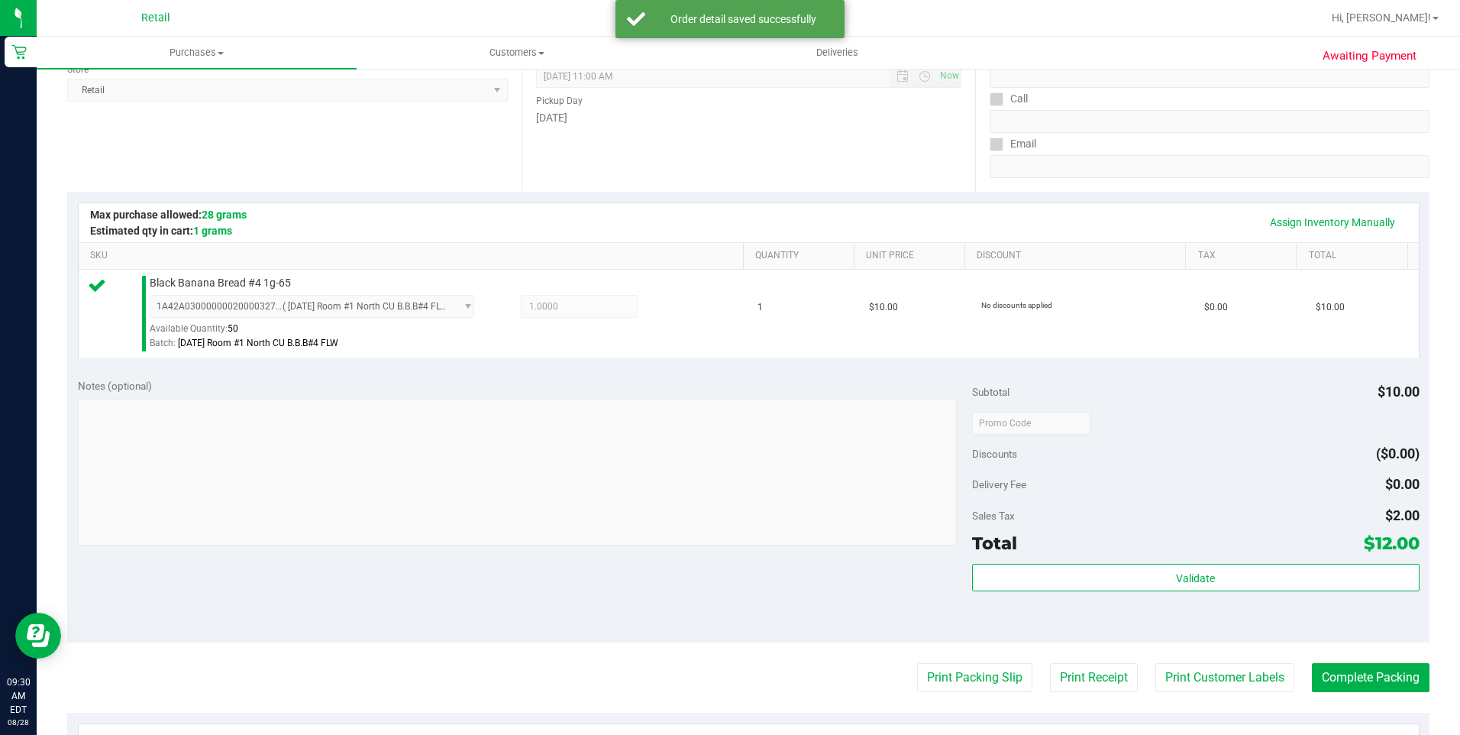
scroll to position [229, 0]
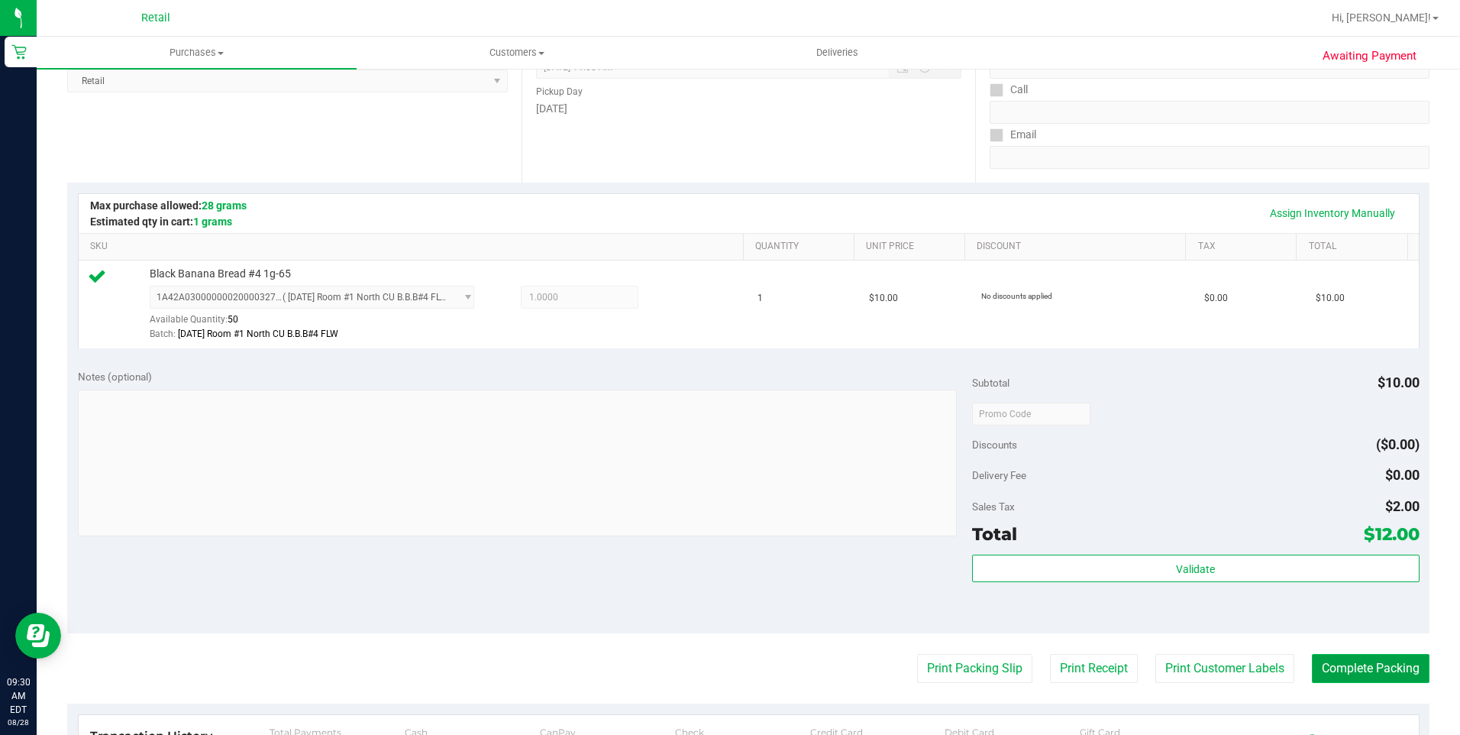
click at [1093, 596] on button "Complete Packing" at bounding box center [1371, 668] width 118 height 29
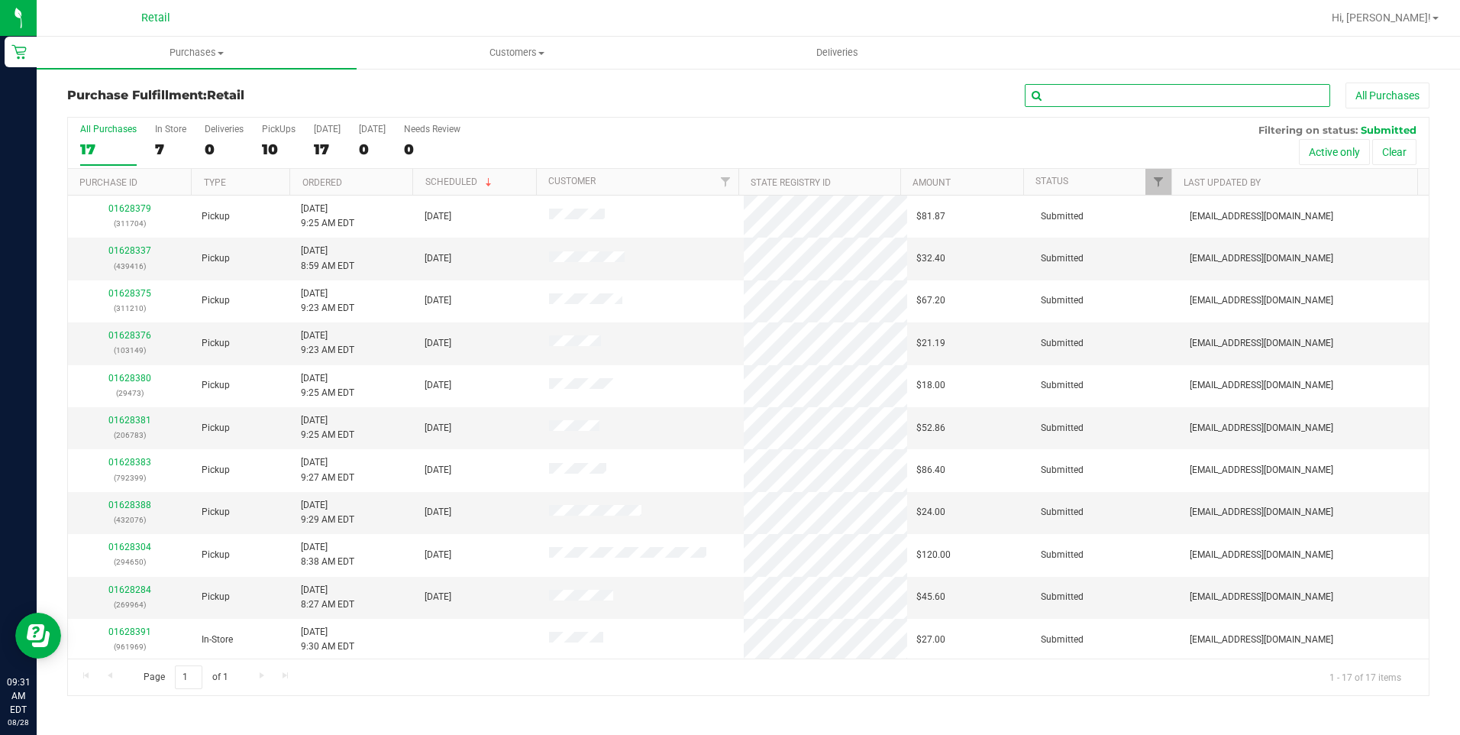
click at [1093, 102] on input "text" at bounding box center [1177, 95] width 305 height 23
type input "210"
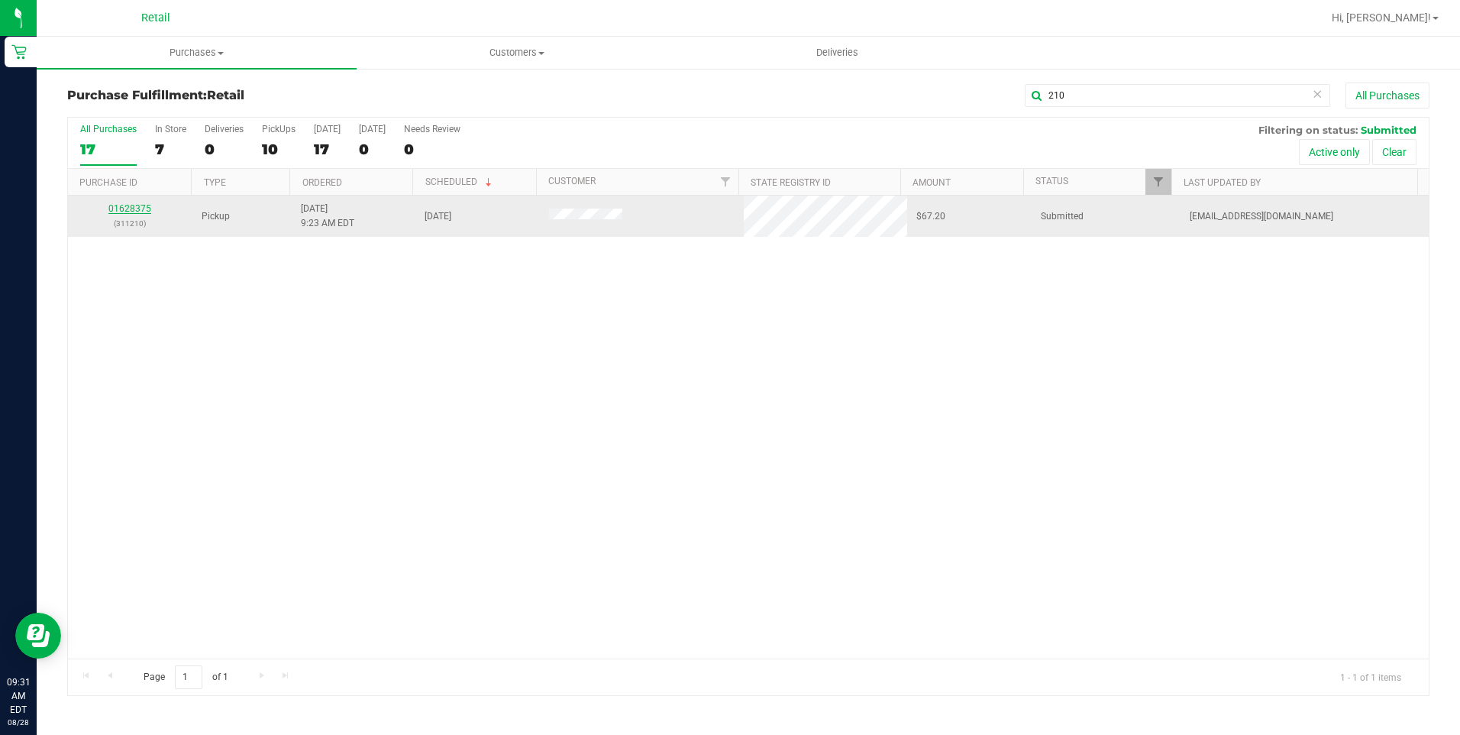
click at [135, 205] on link "01628375" at bounding box center [129, 208] width 43 height 11
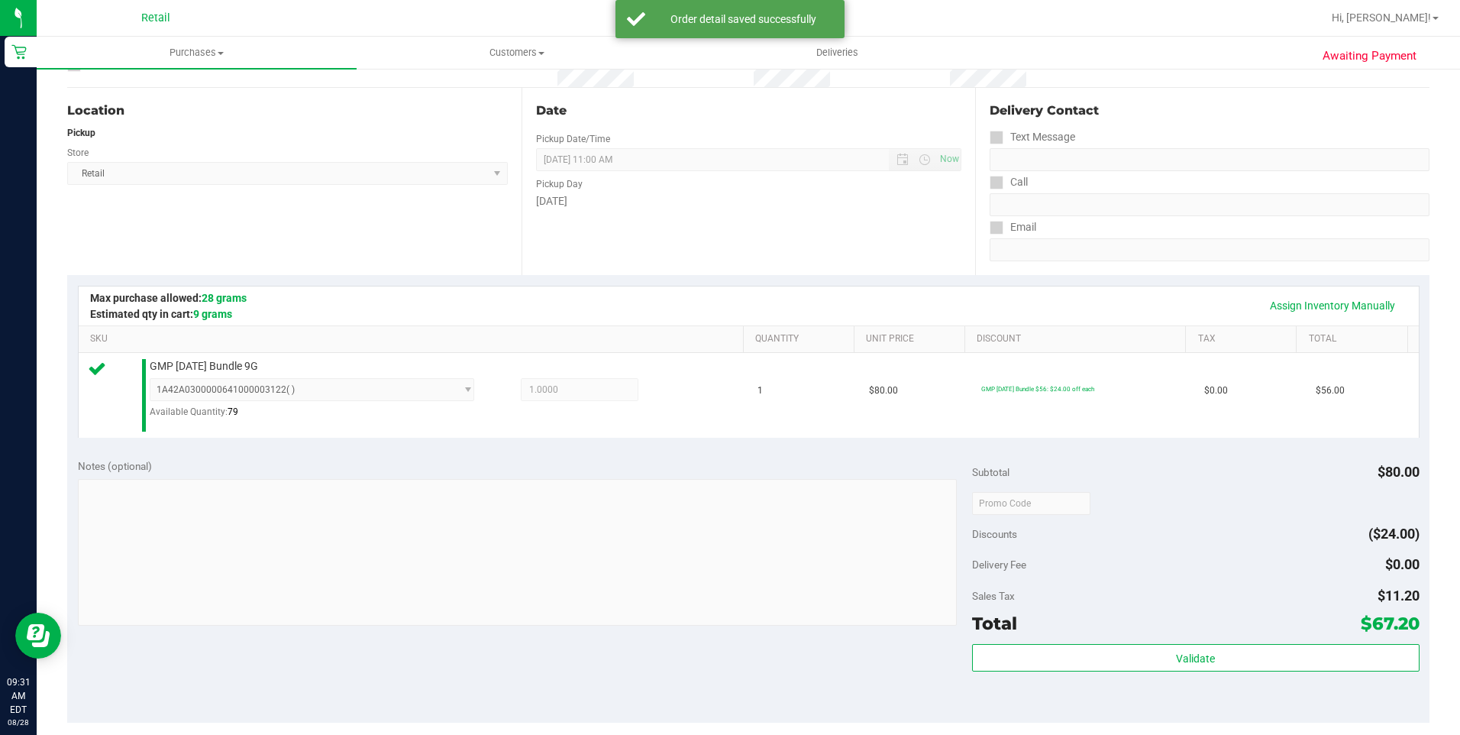
scroll to position [305, 0]
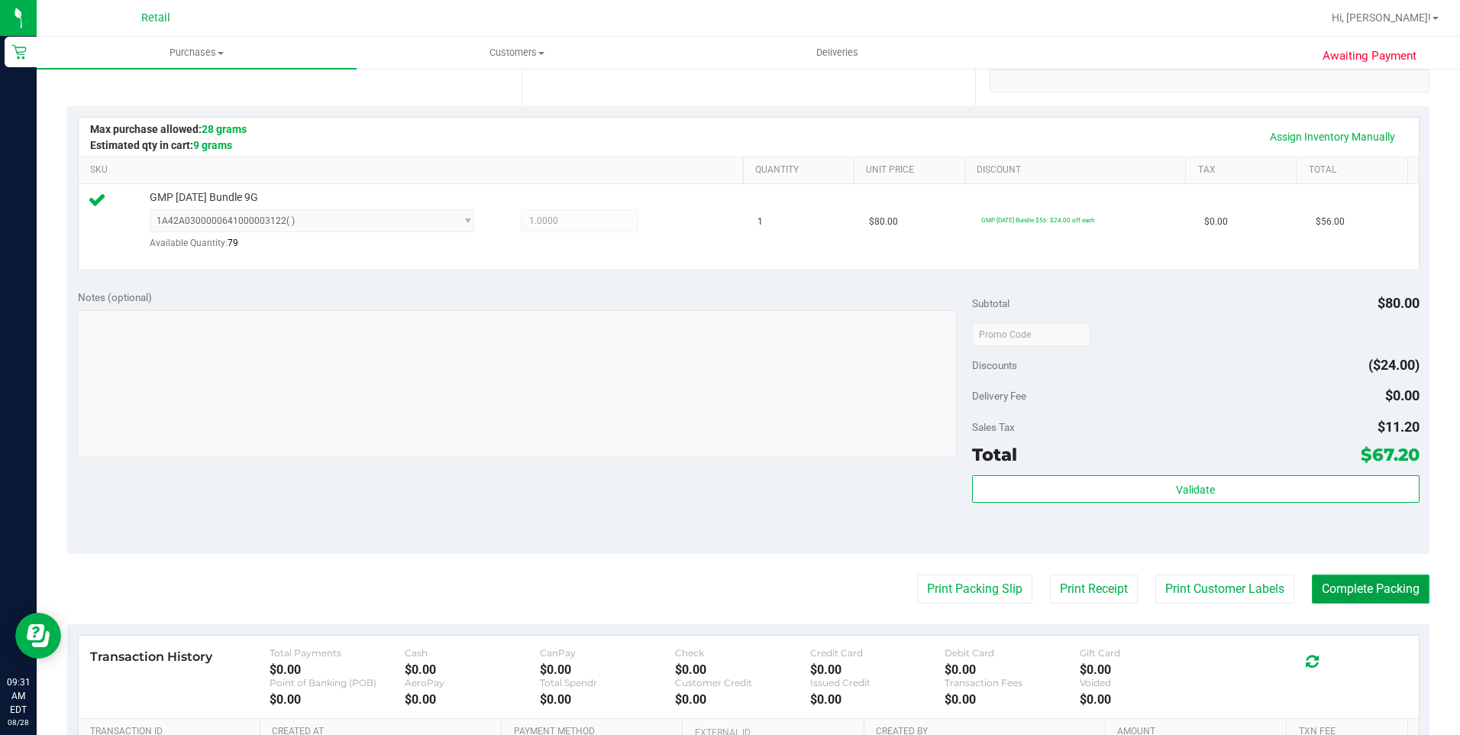
click at [1093, 585] on button "Complete Packing" at bounding box center [1371, 588] width 118 height 29
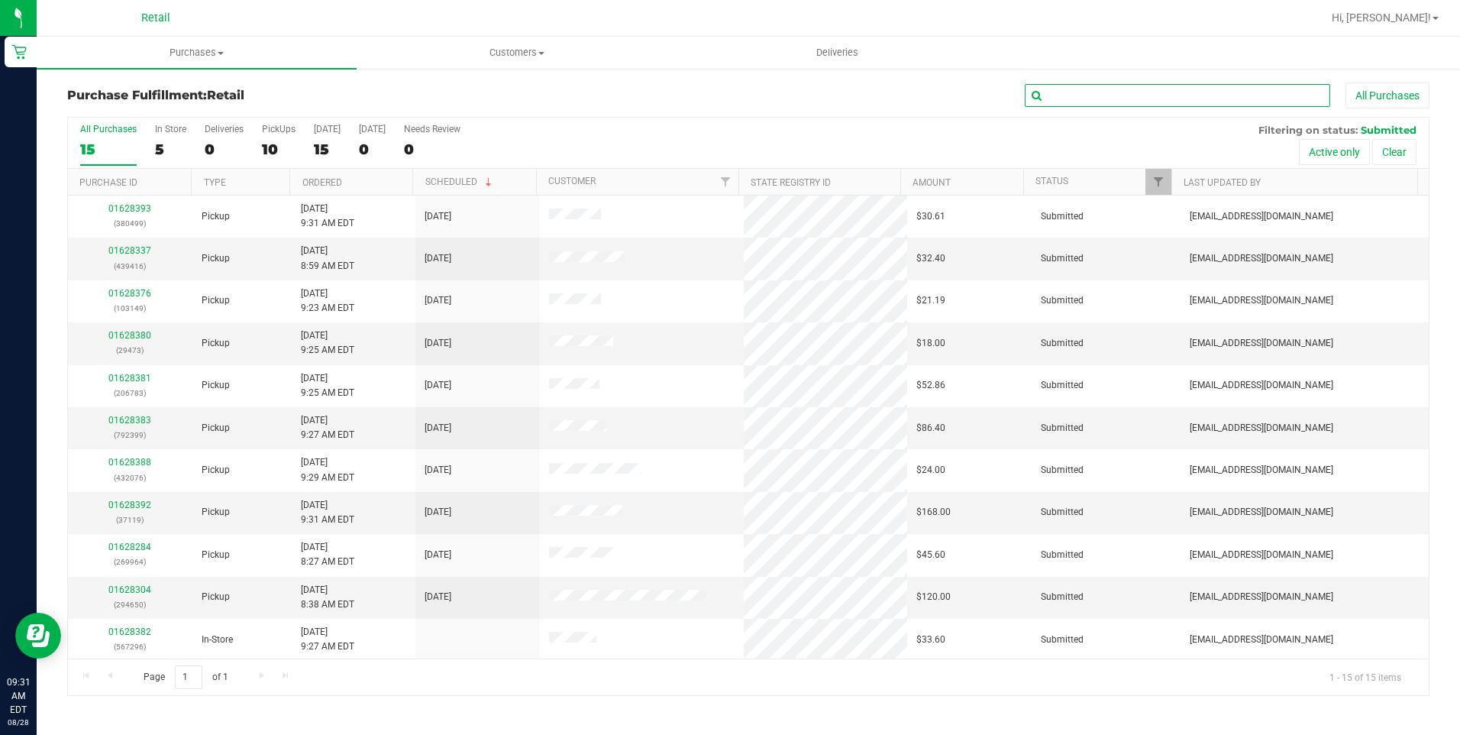
click at [1074, 106] on input "text" at bounding box center [1177, 95] width 305 height 23
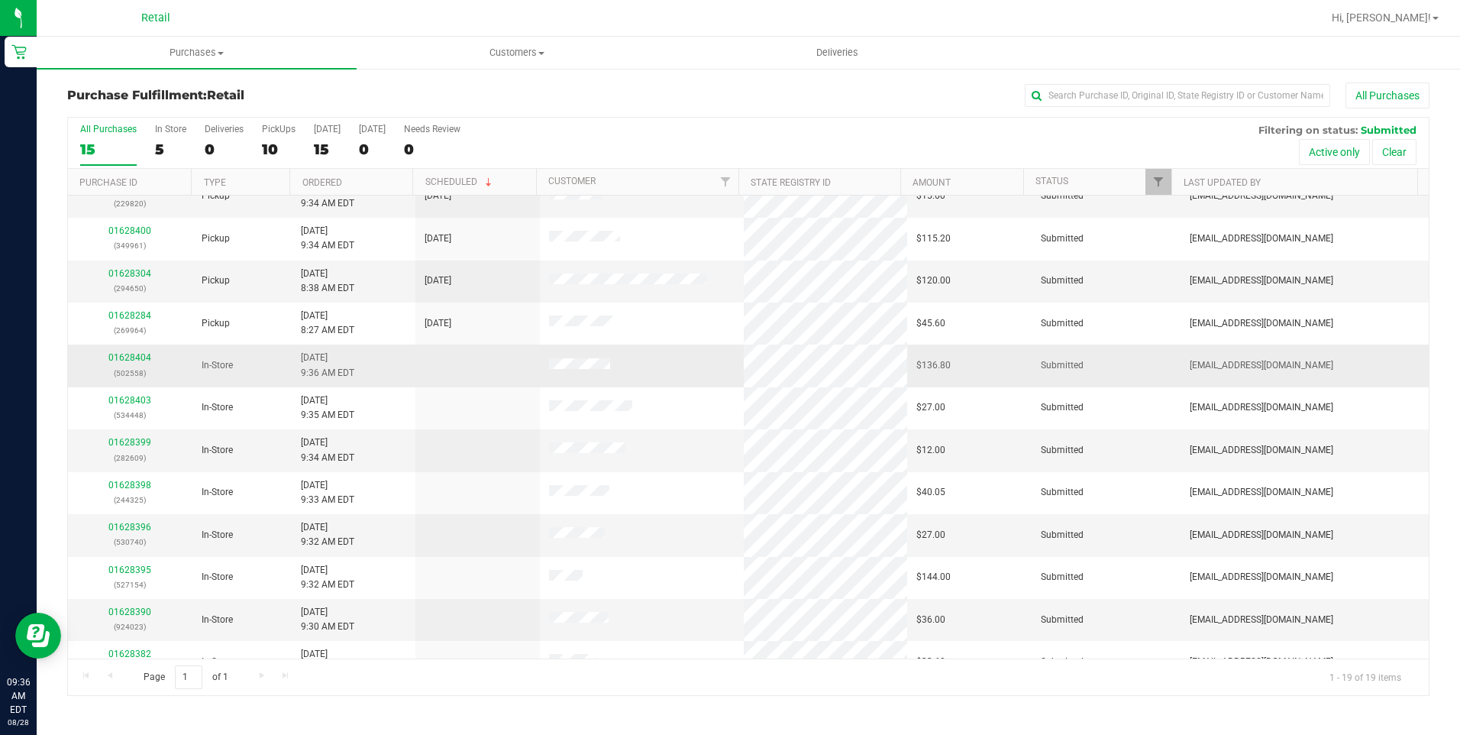
scroll to position [341, 0]
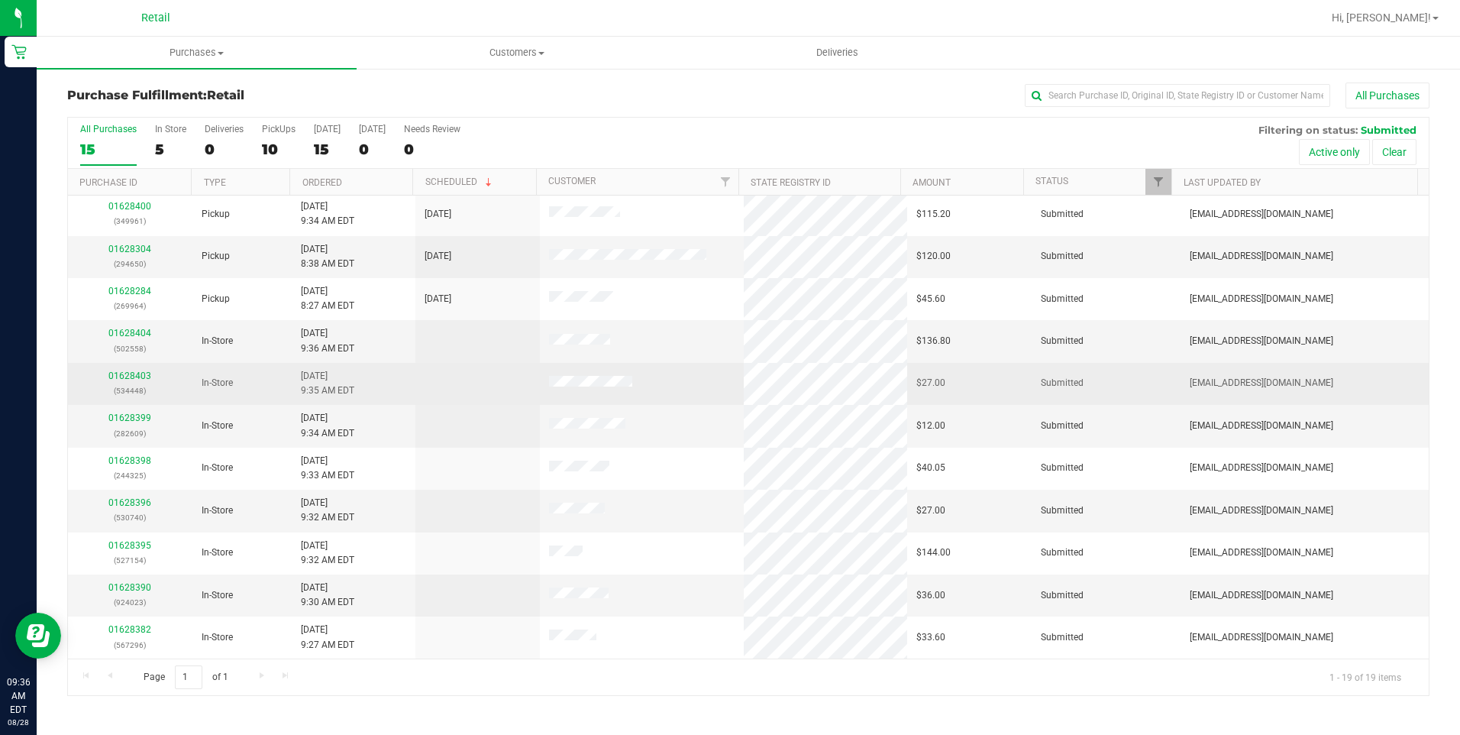
drag, startPoint x: 557, startPoint y: 357, endPoint x: 439, endPoint y: 389, distance: 121.9
click at [439, 389] on td at bounding box center [477, 384] width 124 height 42
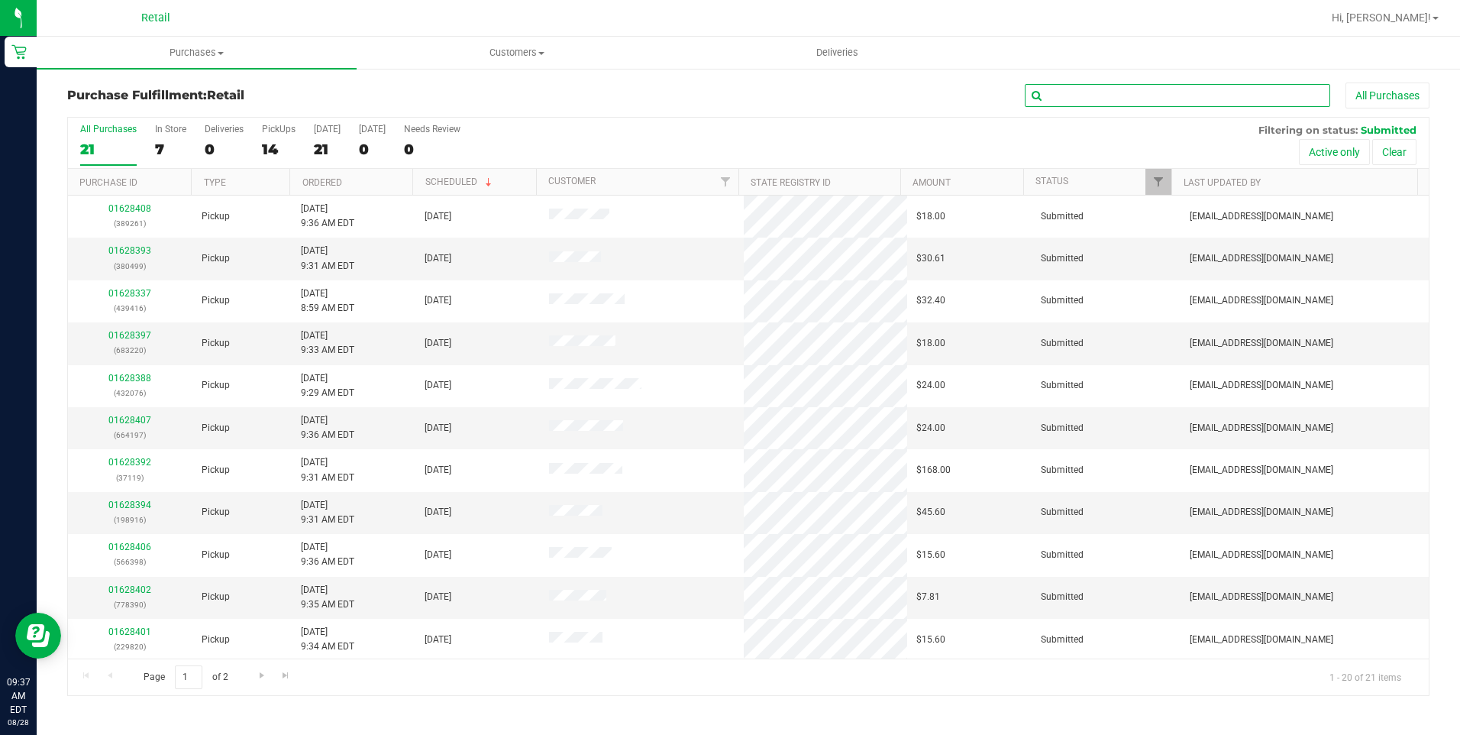
click at [1089, 94] on input "text" at bounding box center [1177, 95] width 305 height 23
type input "076"
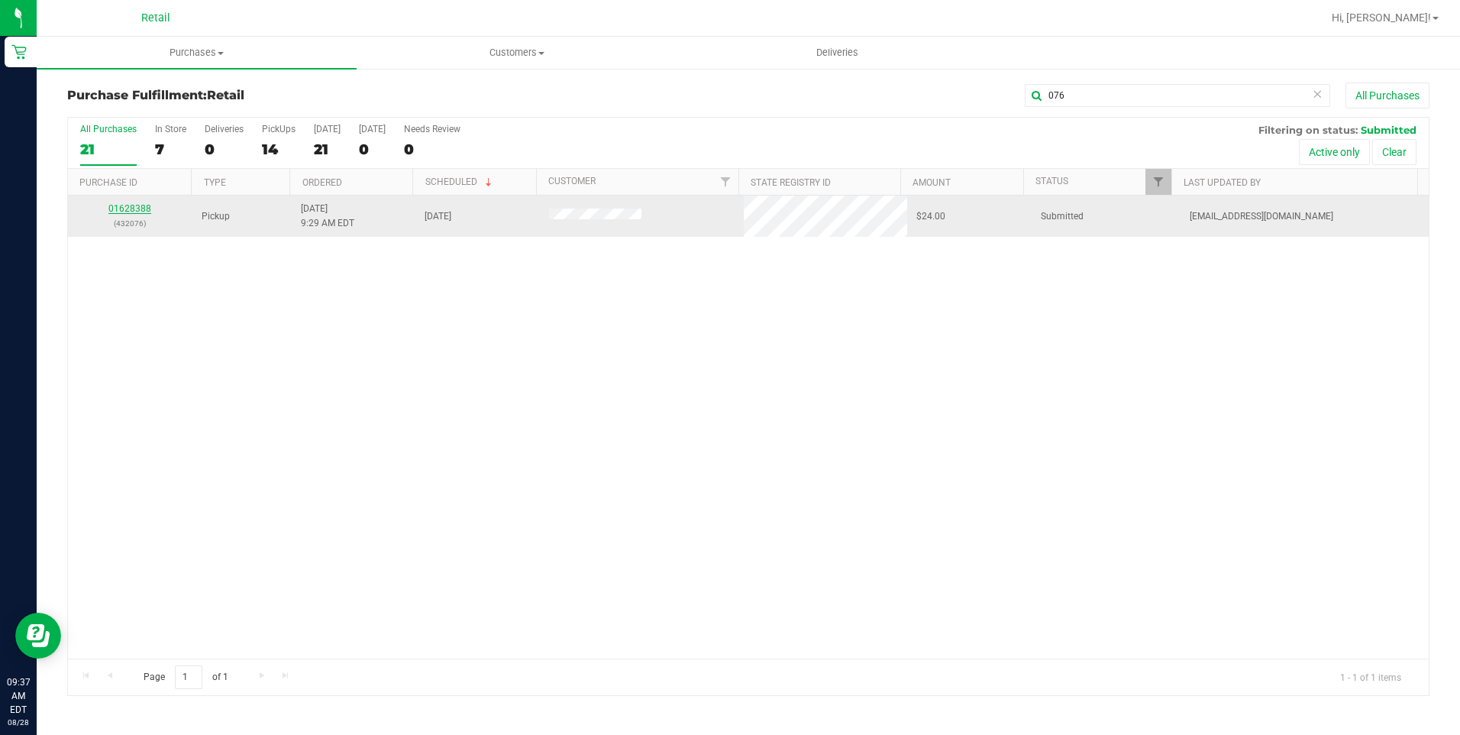
click at [131, 209] on link "01628388" at bounding box center [129, 208] width 43 height 11
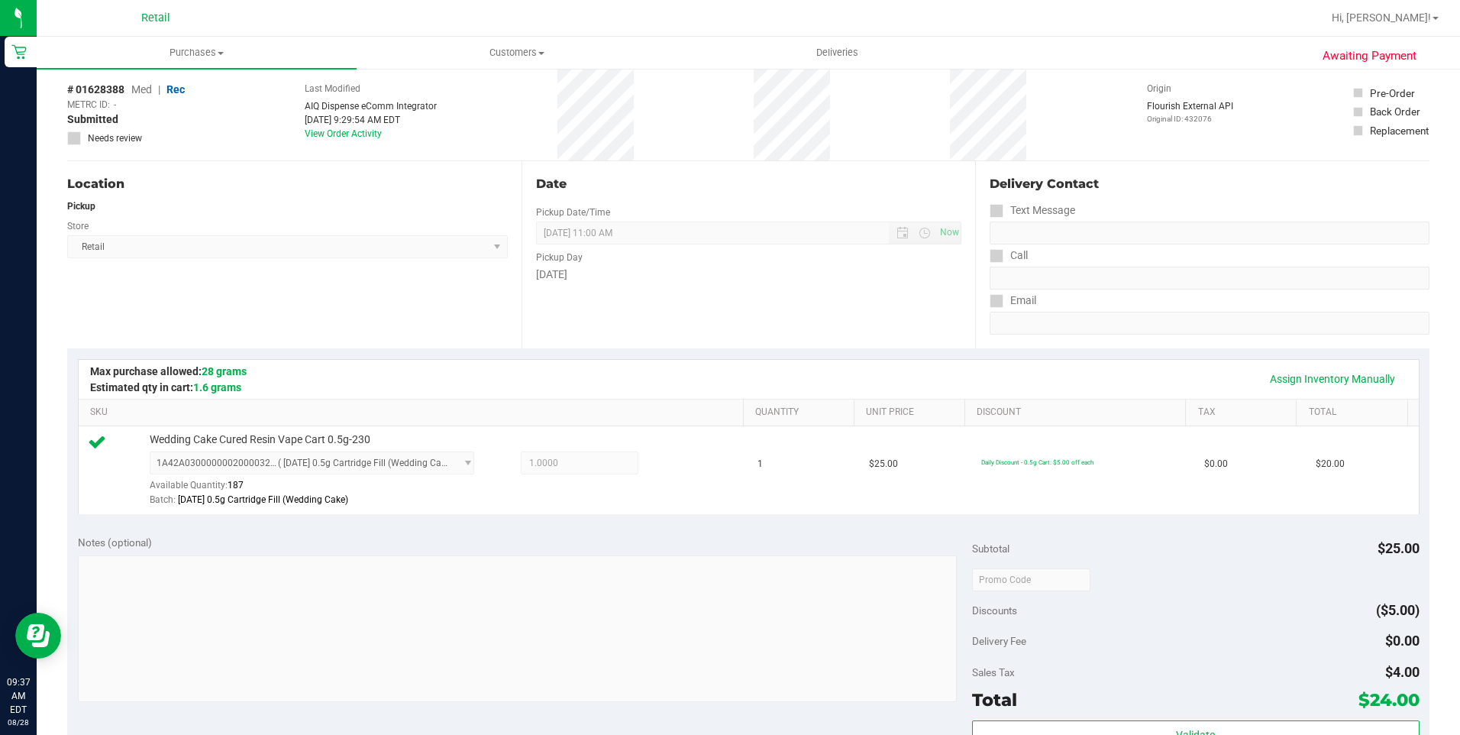
scroll to position [382, 0]
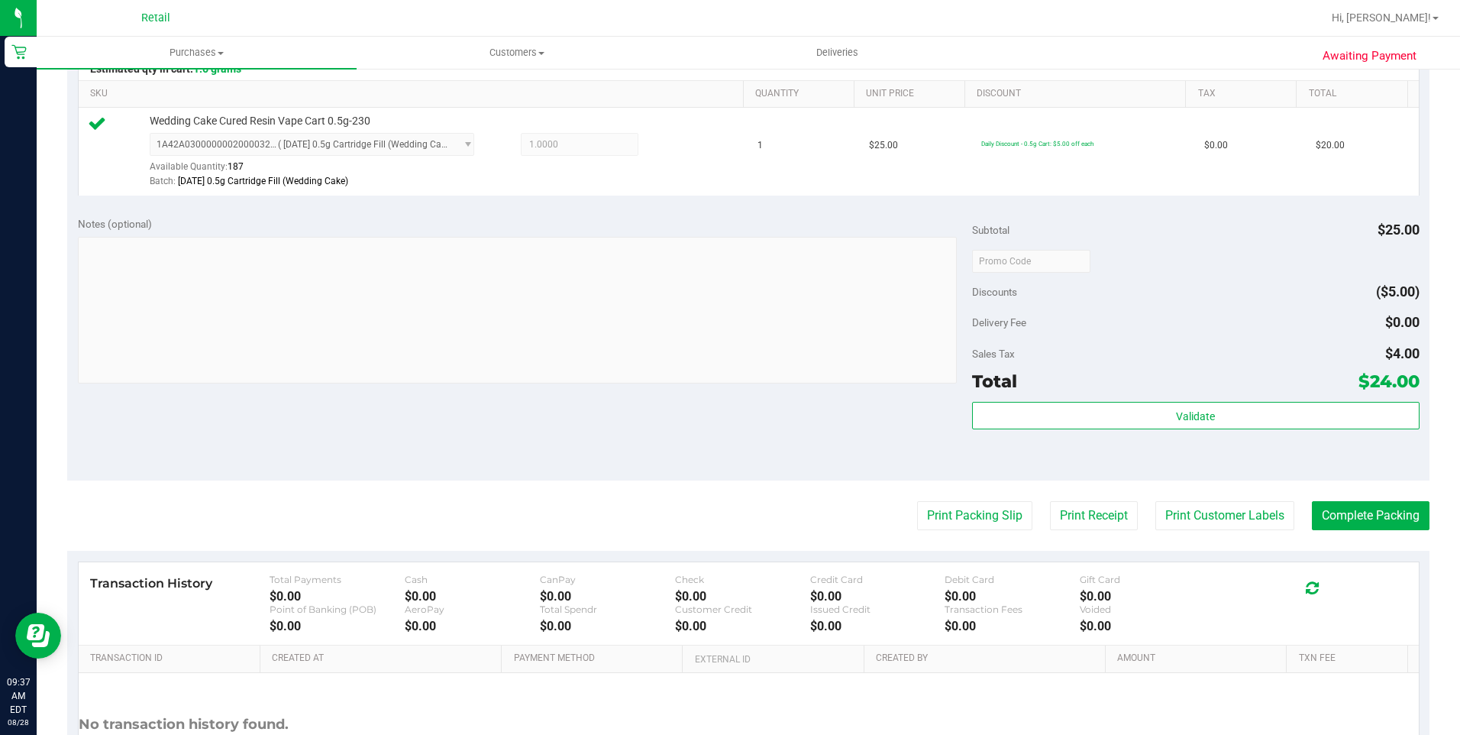
click at [1378, 531] on purchase-details "Back Edit Purchase Cancel Purchase View Profile # 01628388 Med | Rec METRC ID: …" at bounding box center [748, 269] width 1362 height 1136
click at [1378, 528] on button "Complete Packing" at bounding box center [1371, 515] width 118 height 29
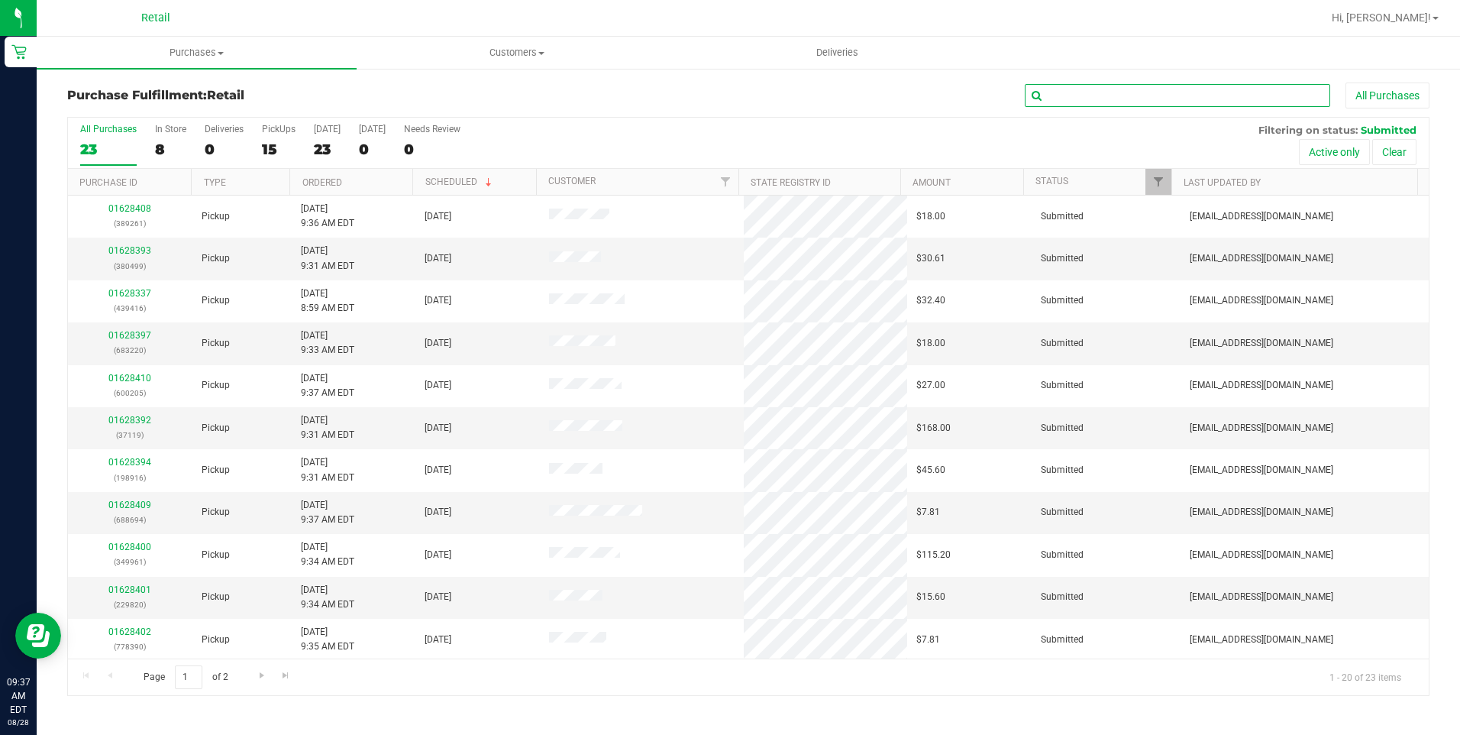
click at [1200, 99] on input "text" at bounding box center [1177, 95] width 305 height 23
type input "390"
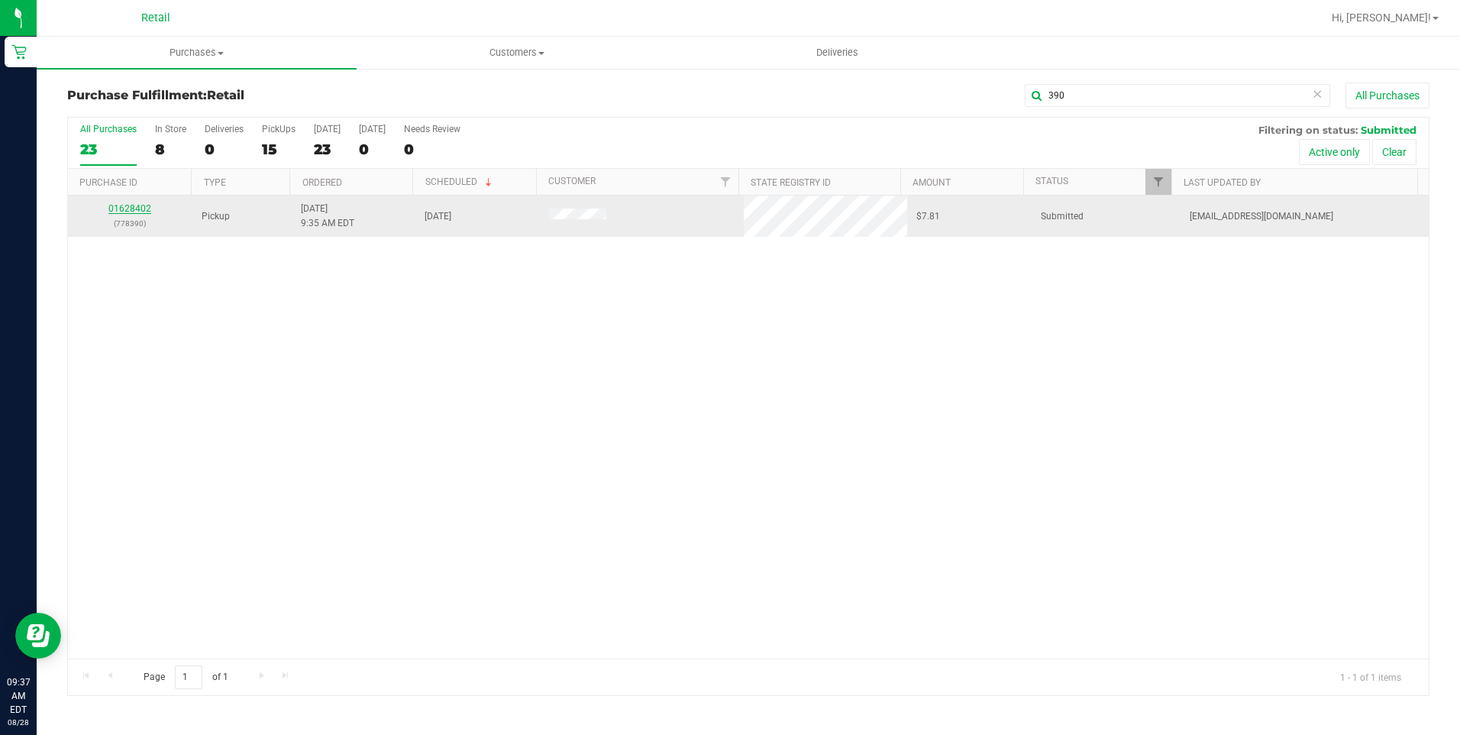
click at [126, 204] on link "01628402" at bounding box center [129, 208] width 43 height 11
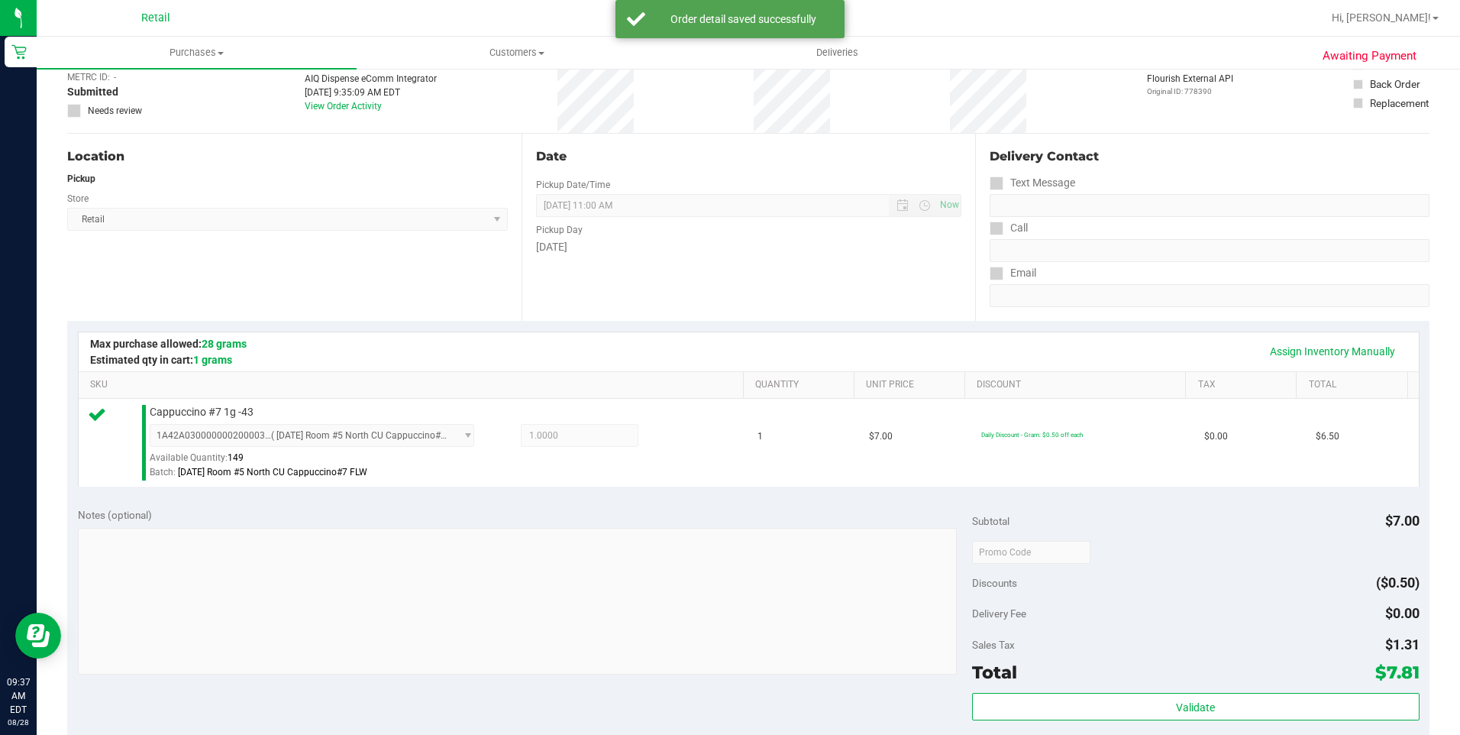
scroll to position [229, 0]
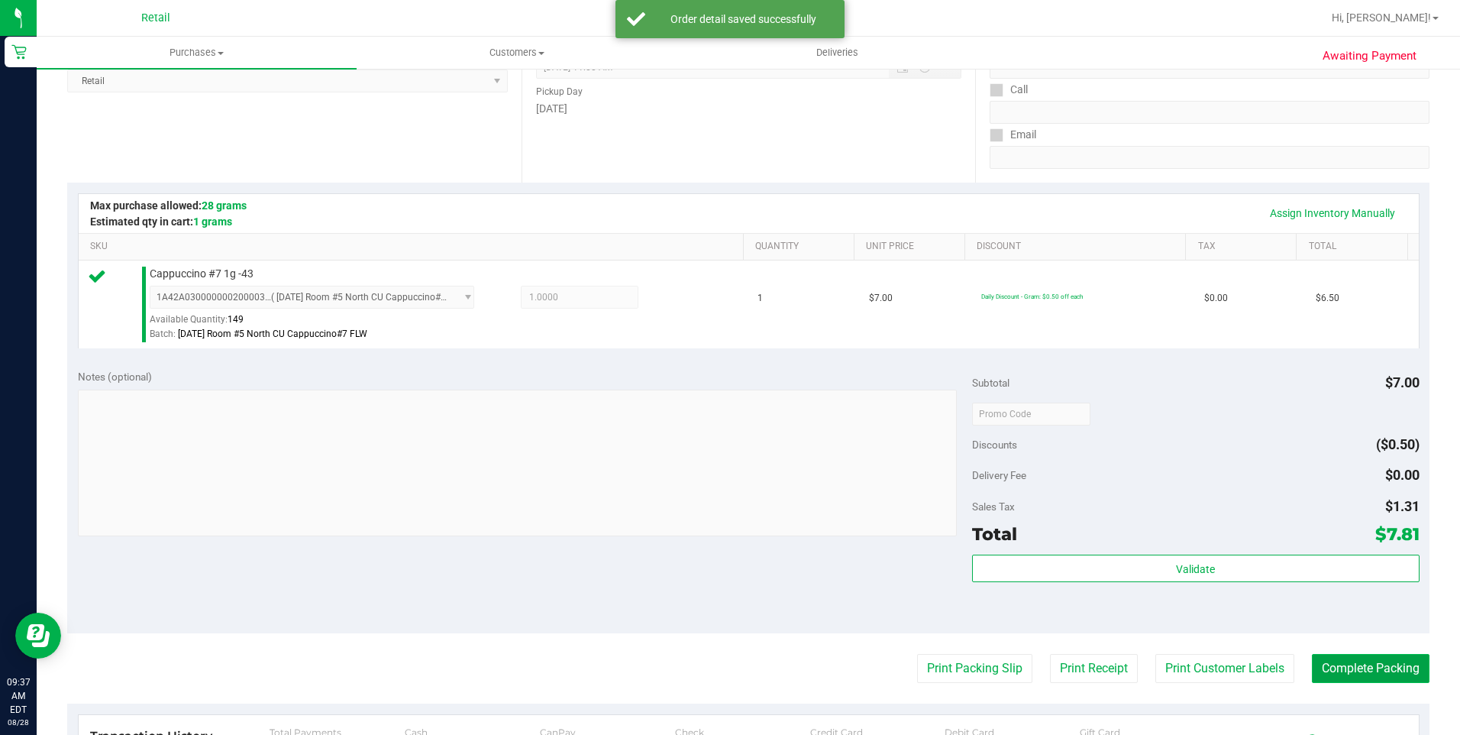
click at [1333, 664] on button "Complete Packing" at bounding box center [1371, 668] width 118 height 29
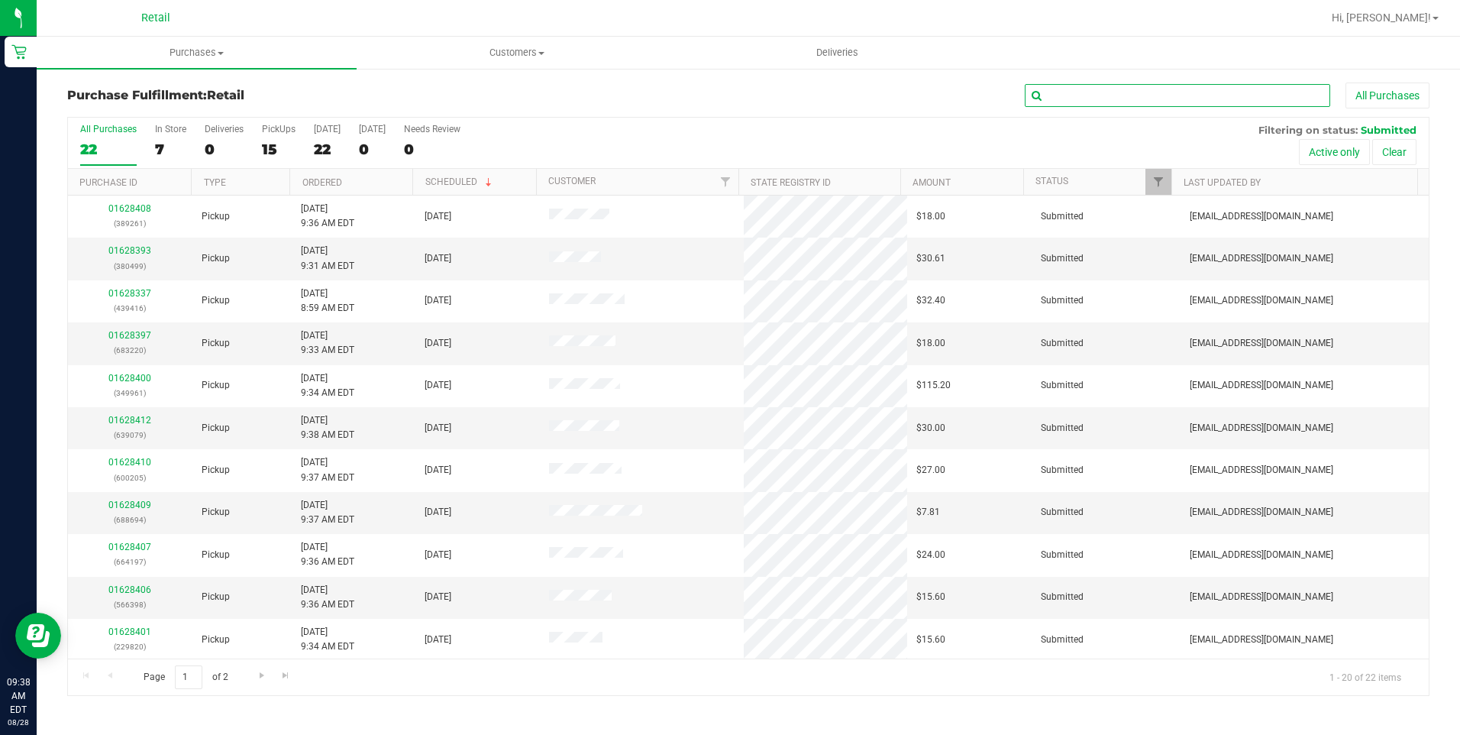
click at [1077, 90] on input "text" at bounding box center [1177, 95] width 305 height 23
type input "220"
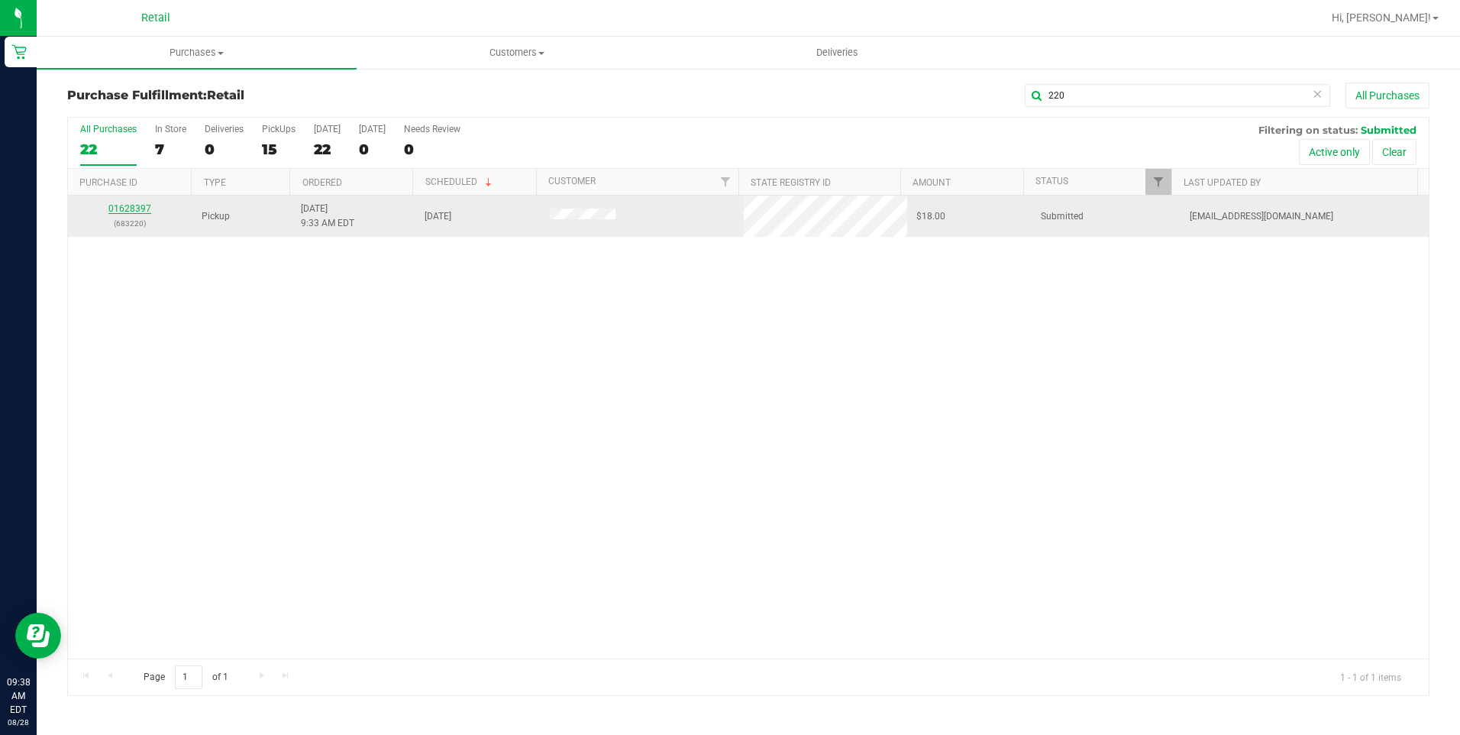
click at [134, 208] on link "01628397" at bounding box center [129, 208] width 43 height 11
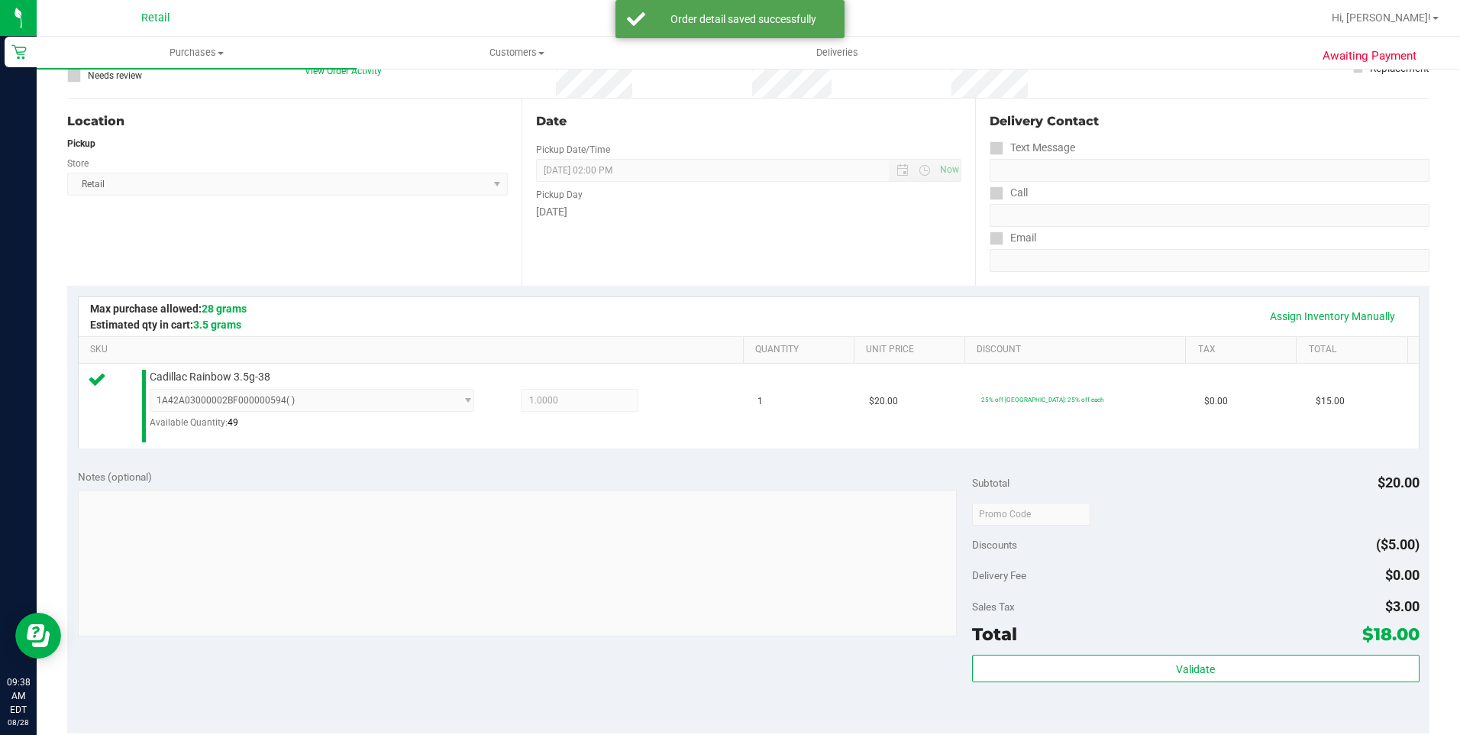
scroll to position [382, 0]
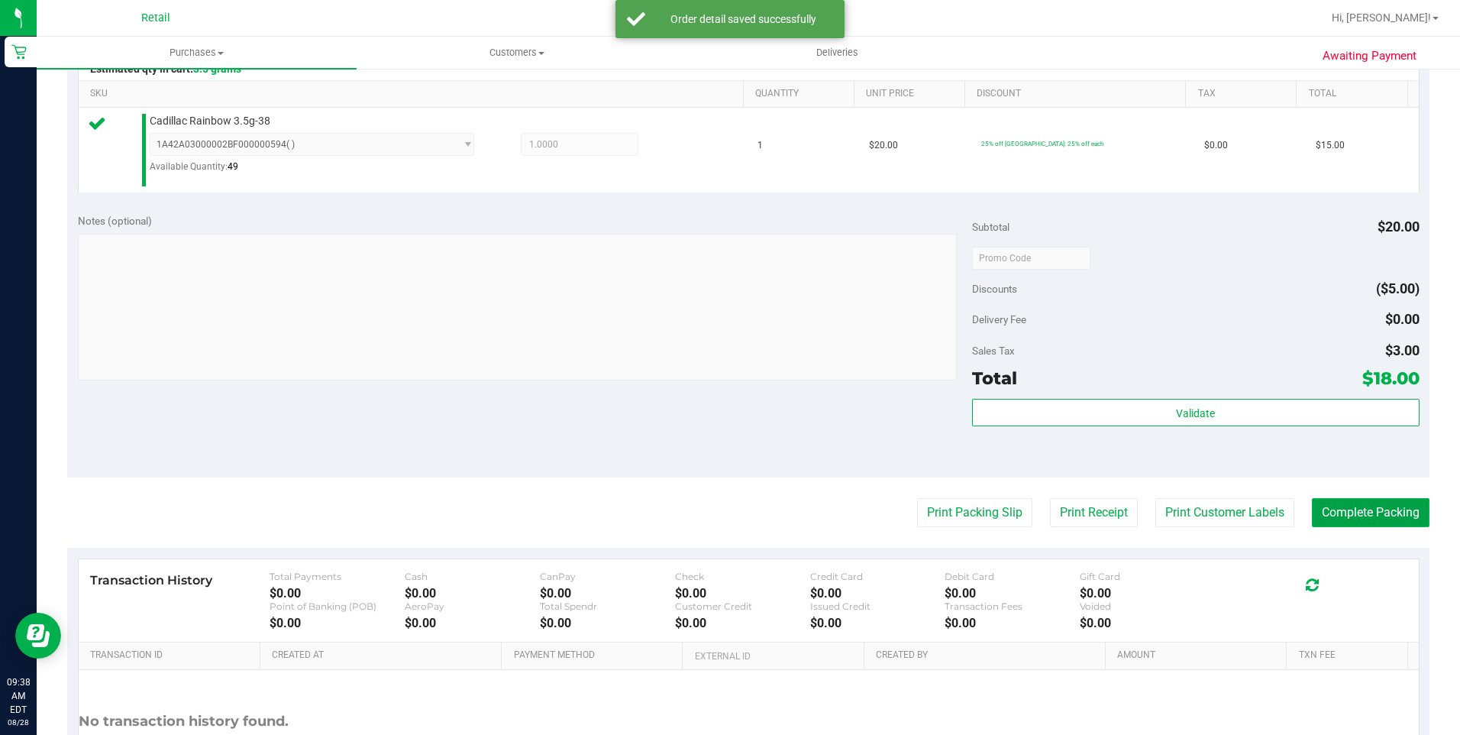
click at [1316, 512] on button "Complete Packing" at bounding box center [1371, 512] width 118 height 29
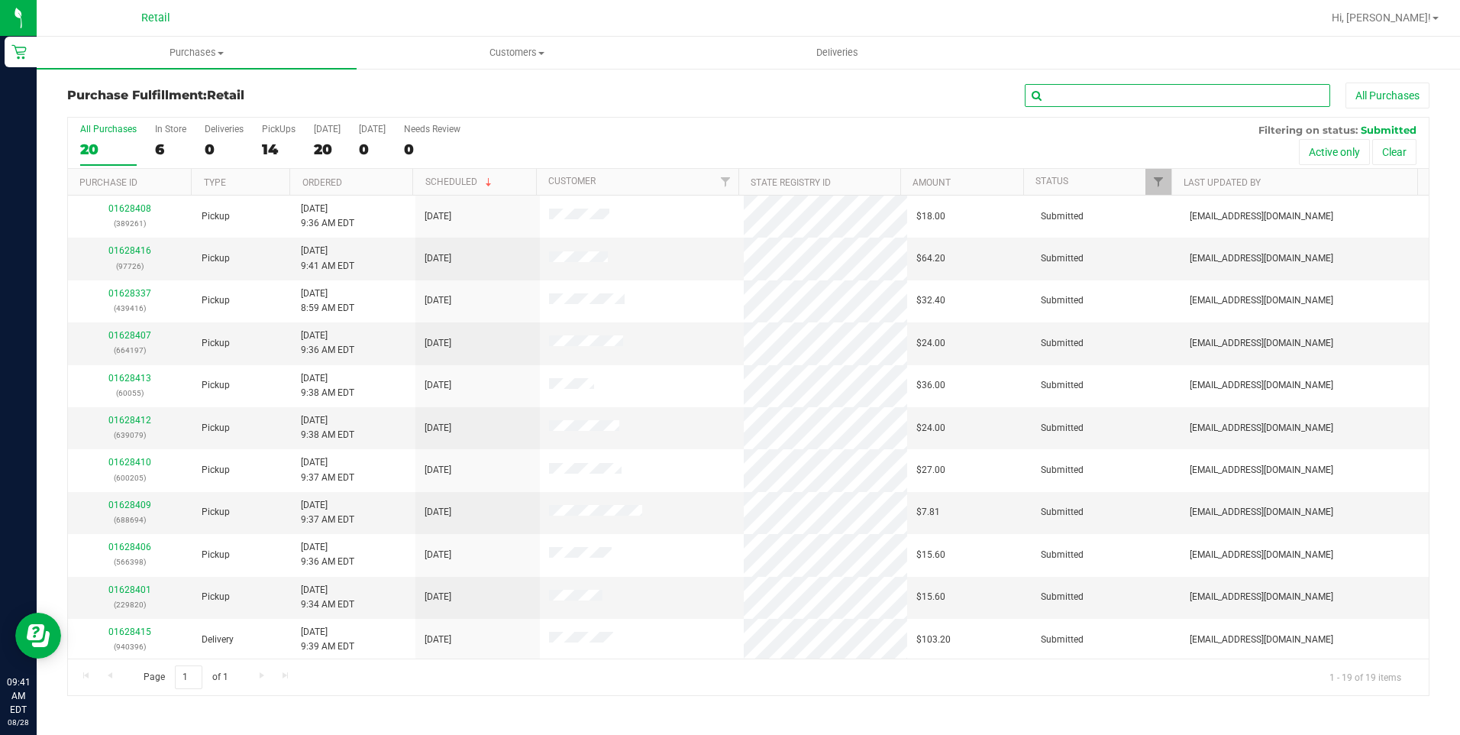
click at [1084, 94] on input "text" at bounding box center [1177, 95] width 305 height 23
type input "396"
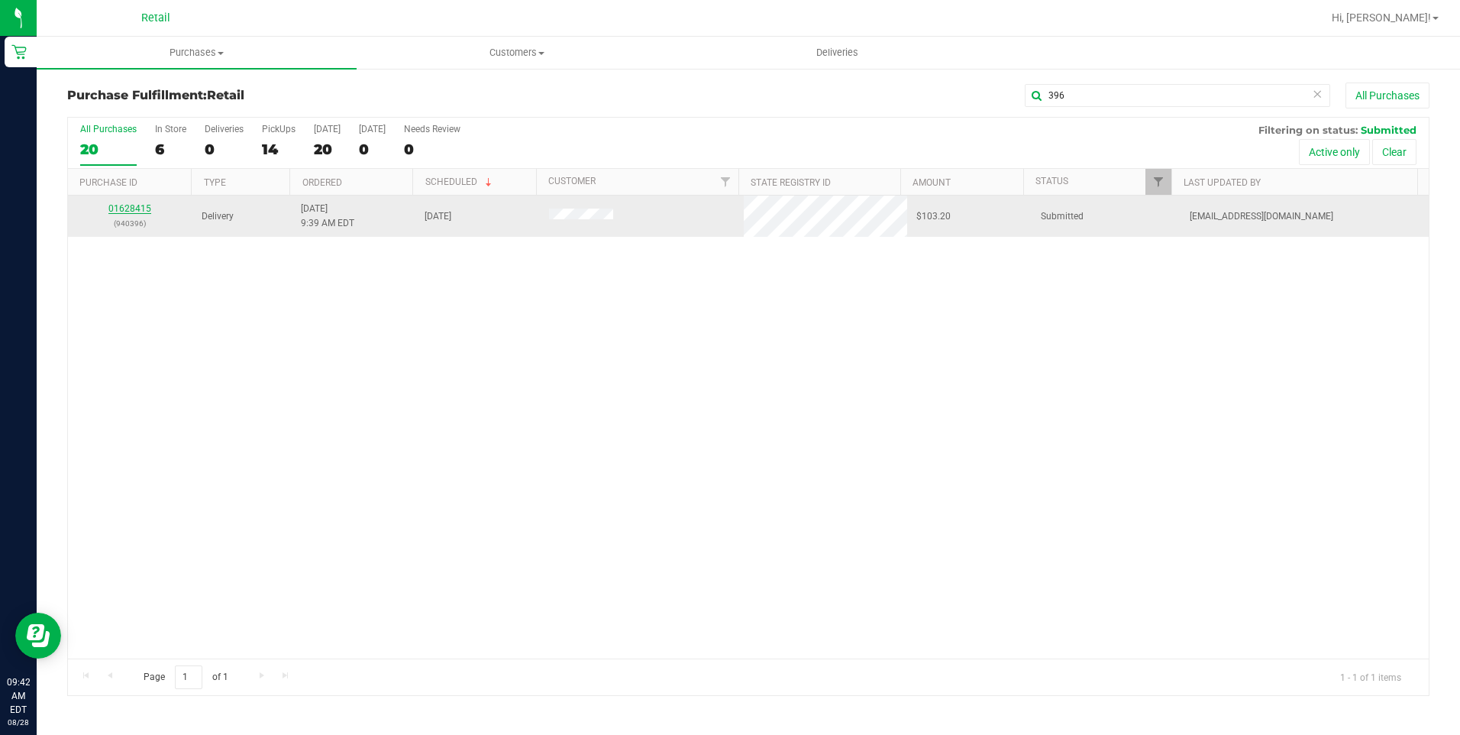
click at [136, 212] on link "01628415" at bounding box center [129, 208] width 43 height 11
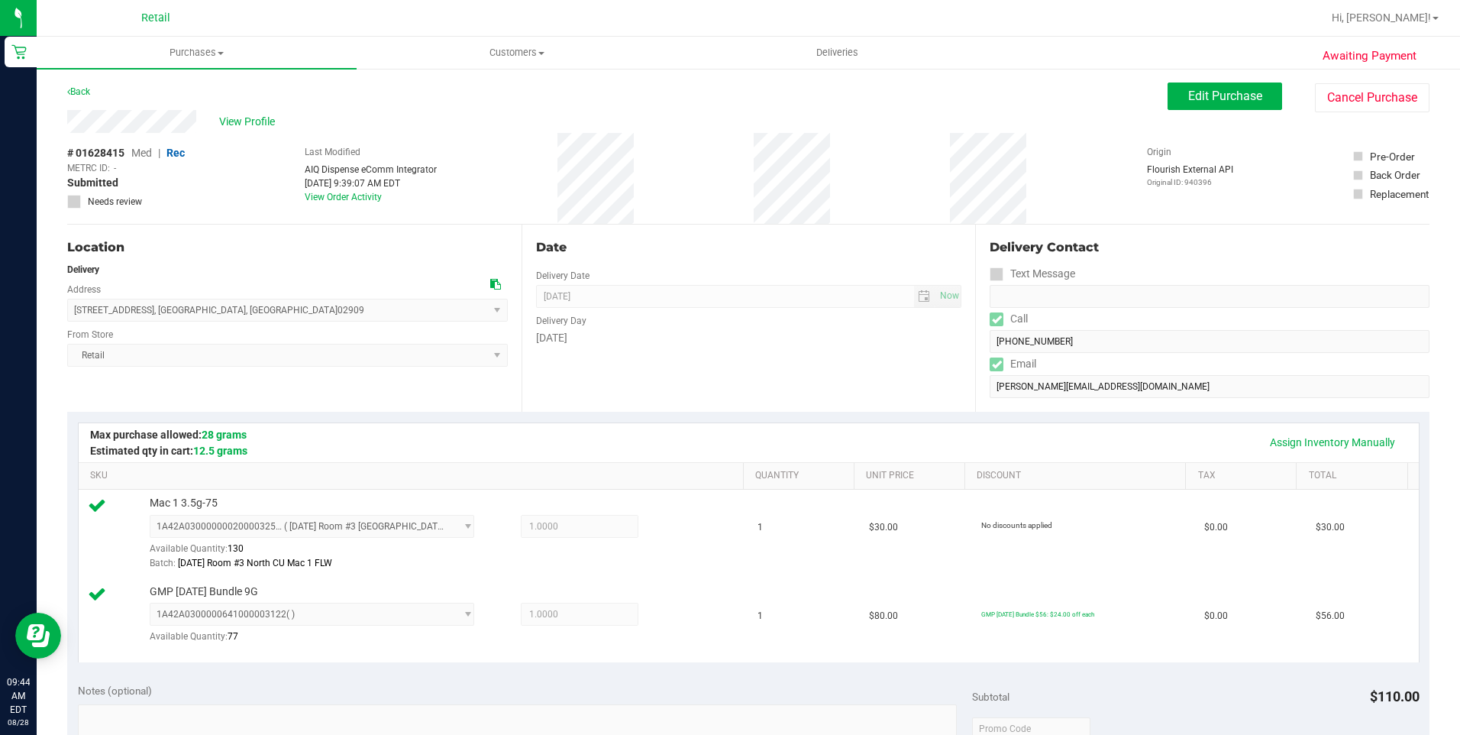
drag, startPoint x: 66, startPoint y: 115, endPoint x: 217, endPoint y: 141, distance: 153.4
click at [215, 141] on div "Awaiting Payment Back Edit Purchase Cancel Purchase View Profile # 01628415 Med…" at bounding box center [748, 700] width 1423 height 1267
drag, startPoint x: 217, startPoint y: 141, endPoint x: 209, endPoint y: 130, distance: 13.1
click at [209, 131] on div "View Profile" at bounding box center [617, 121] width 1100 height 23
click at [86, 124] on div "View Profile" at bounding box center [617, 121] width 1100 height 23
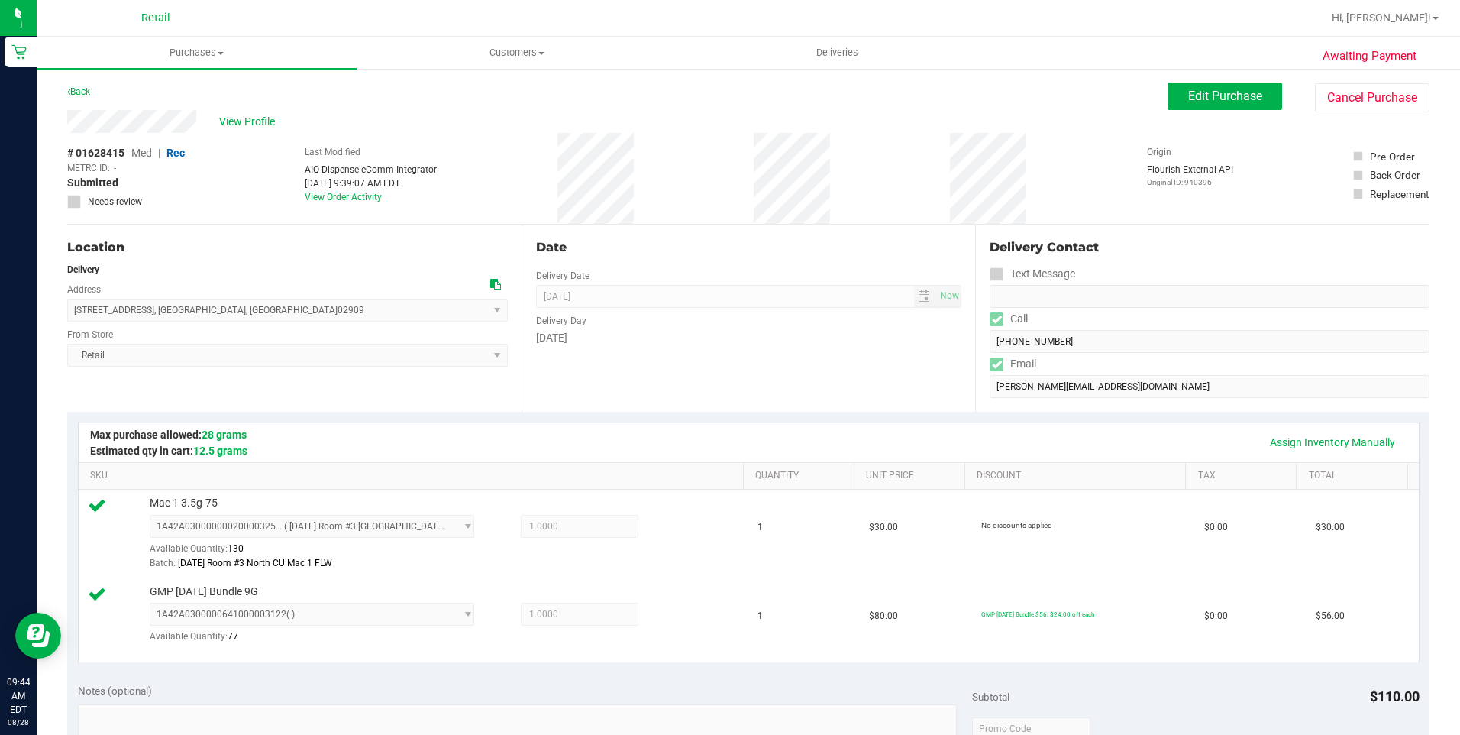
drag, startPoint x: 200, startPoint y: 128, endPoint x: 55, endPoint y: 121, distance: 145.3
click at [55, 121] on div "Awaiting Payment Back Edit Purchase Cancel Purchase View Profile # 01628415 Med…" at bounding box center [748, 700] width 1423 height 1267
click at [168, 121] on div "Awaiting Payment Back Edit Purchase Cancel Purchase View Profile # 01628415 Med…" at bounding box center [748, 700] width 1423 height 1267
drag, startPoint x: 72, startPoint y: 309, endPoint x: 275, endPoint y: 306, distance: 203.1
click at [275, 306] on span "267 Hartford Avenue , Providence , RI 02909 Select address 267 Hartford Avenue" at bounding box center [287, 310] width 441 height 23
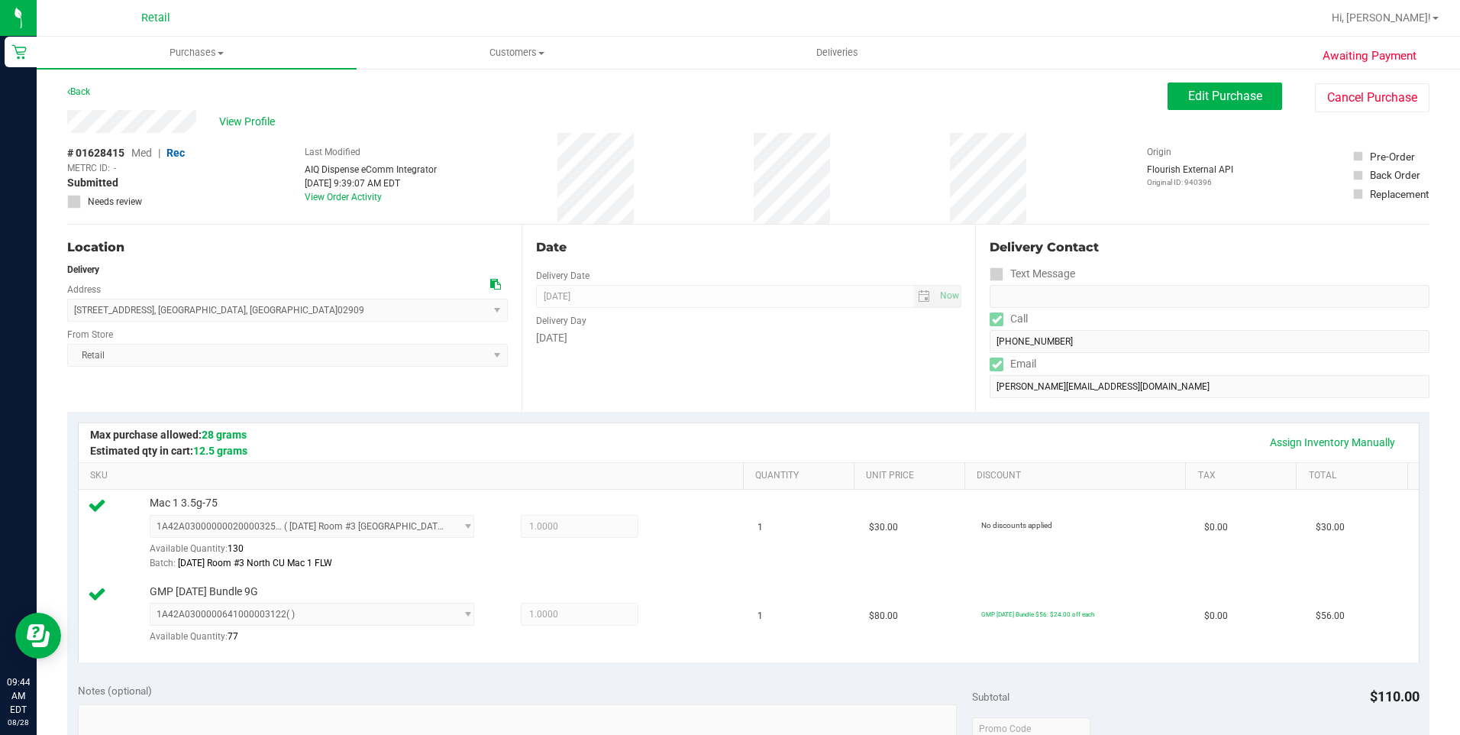
copy span "267 Hartford Avenue , Providence , RI 02909"
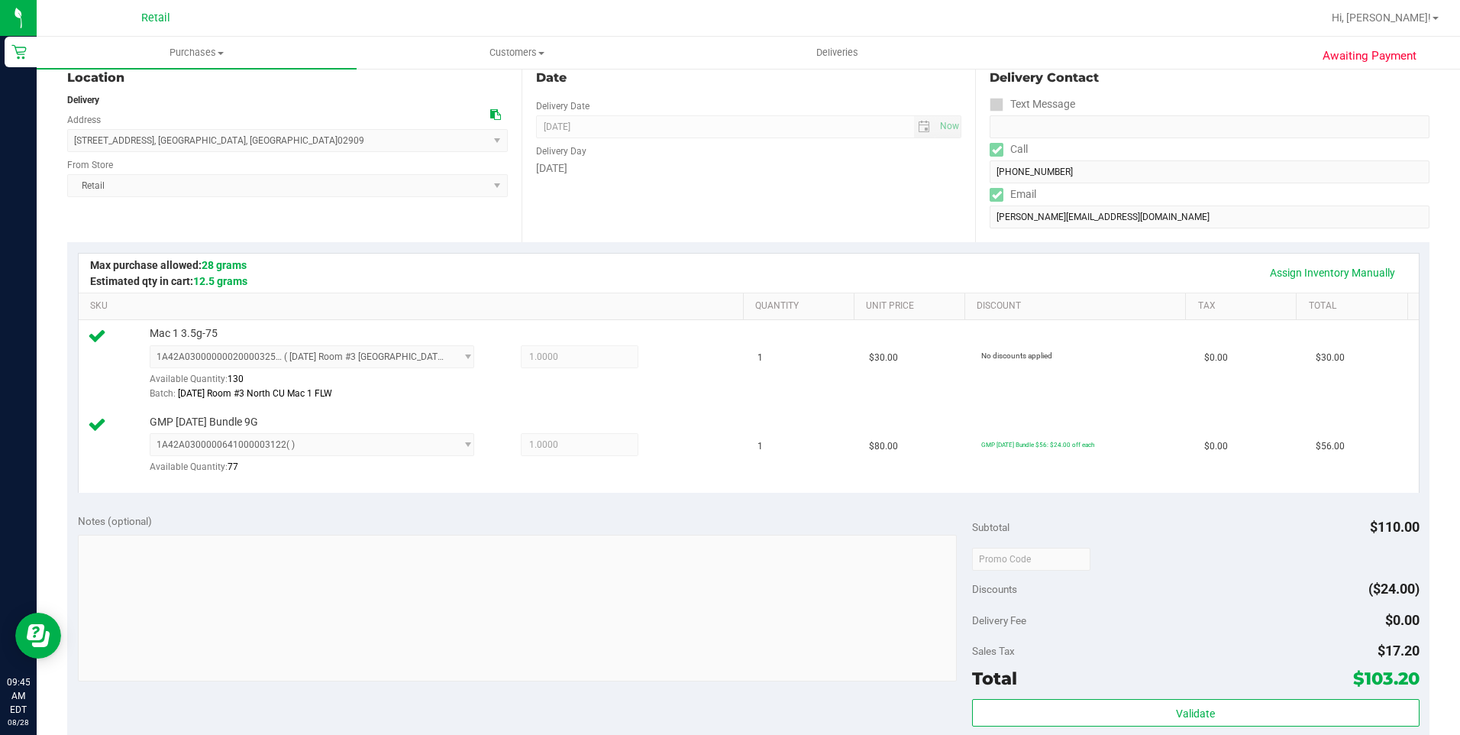
scroll to position [382, 0]
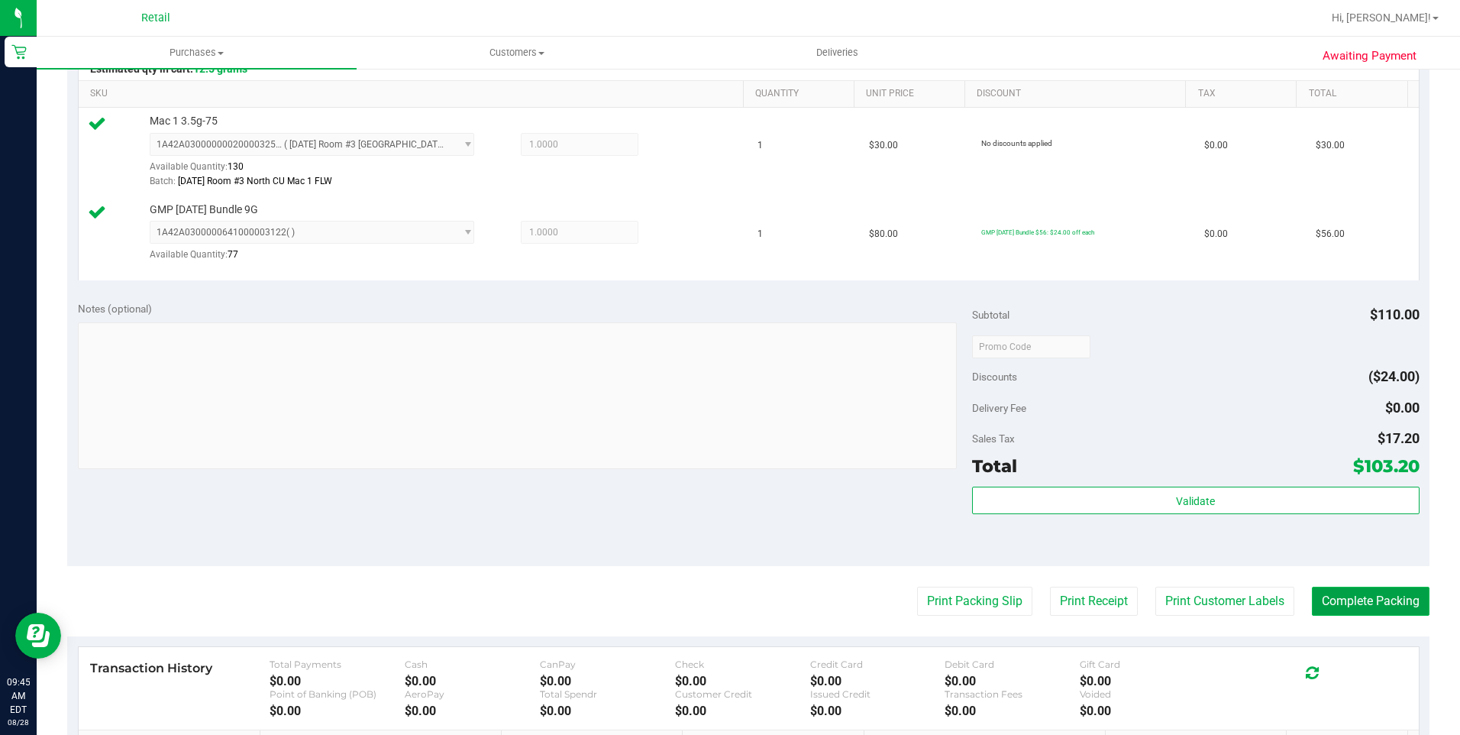
click at [1398, 603] on button "Complete Packing" at bounding box center [1371, 600] width 118 height 29
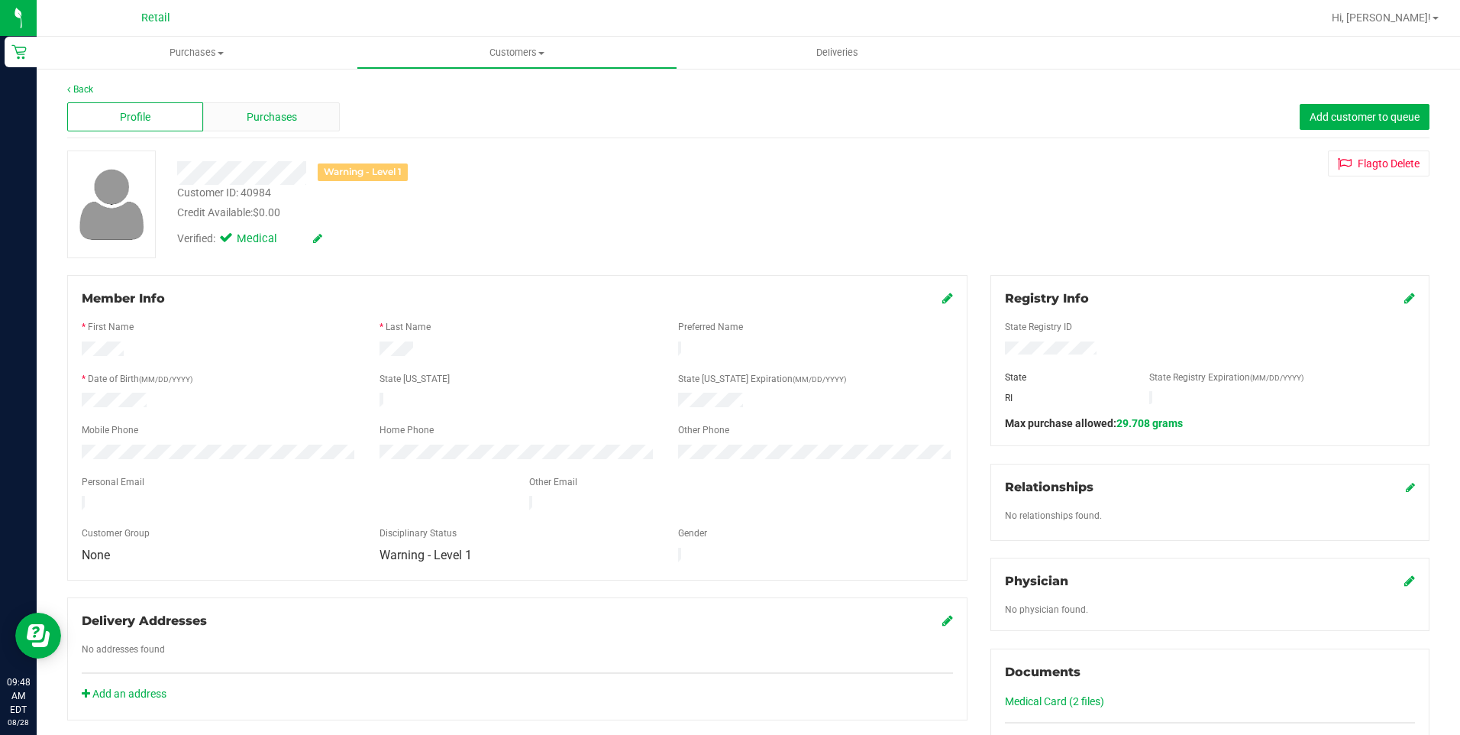
click at [306, 118] on div "Purchases" at bounding box center [271, 116] width 136 height 29
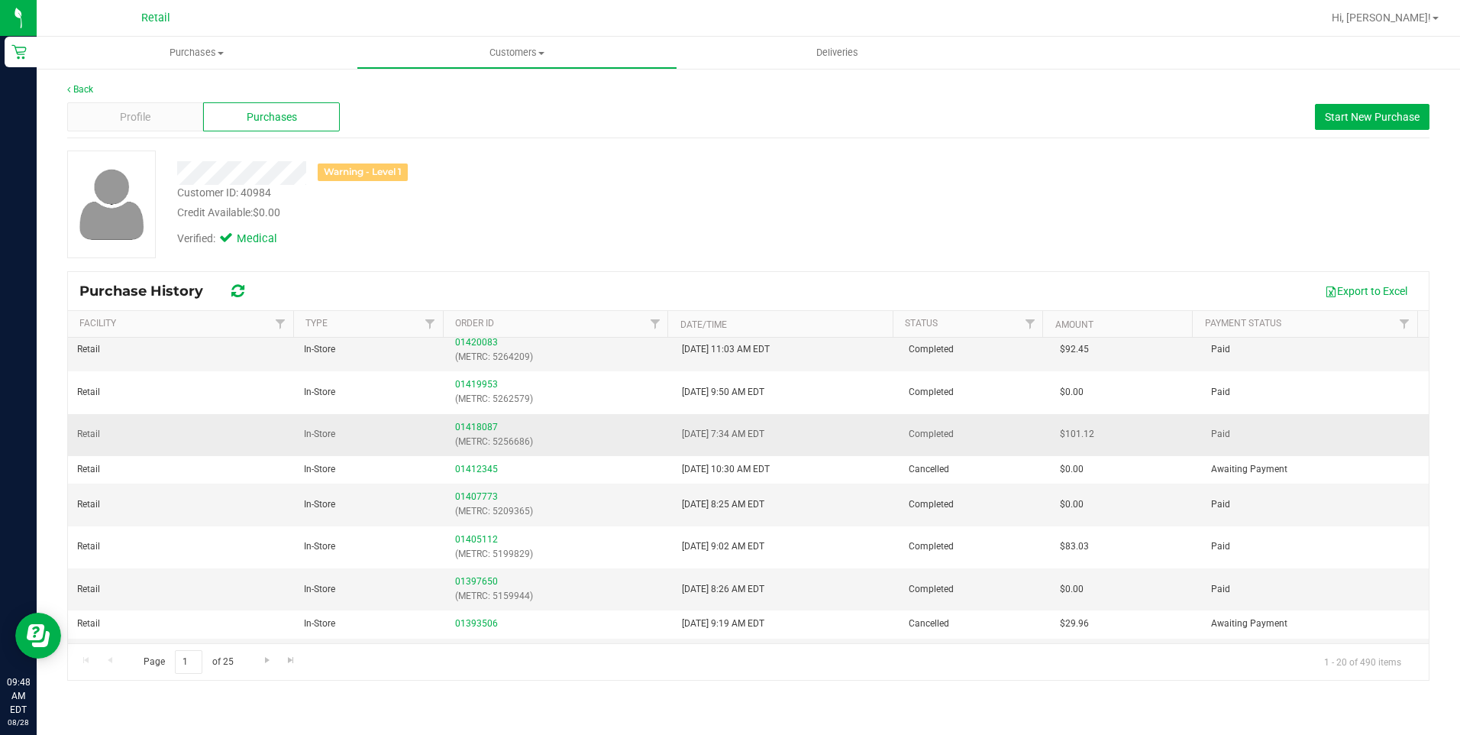
scroll to position [467, 0]
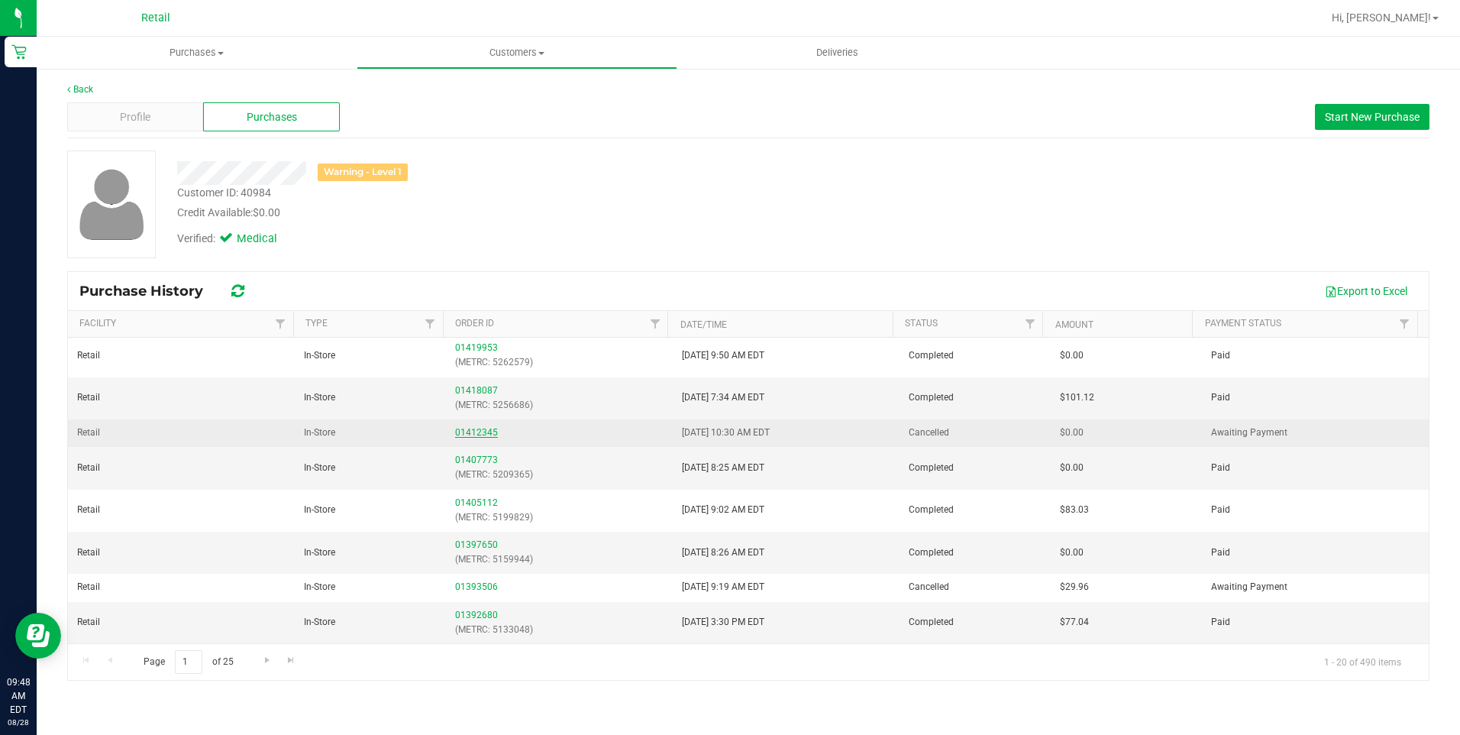
click at [481, 434] on link "01412345" at bounding box center [476, 432] width 43 height 11
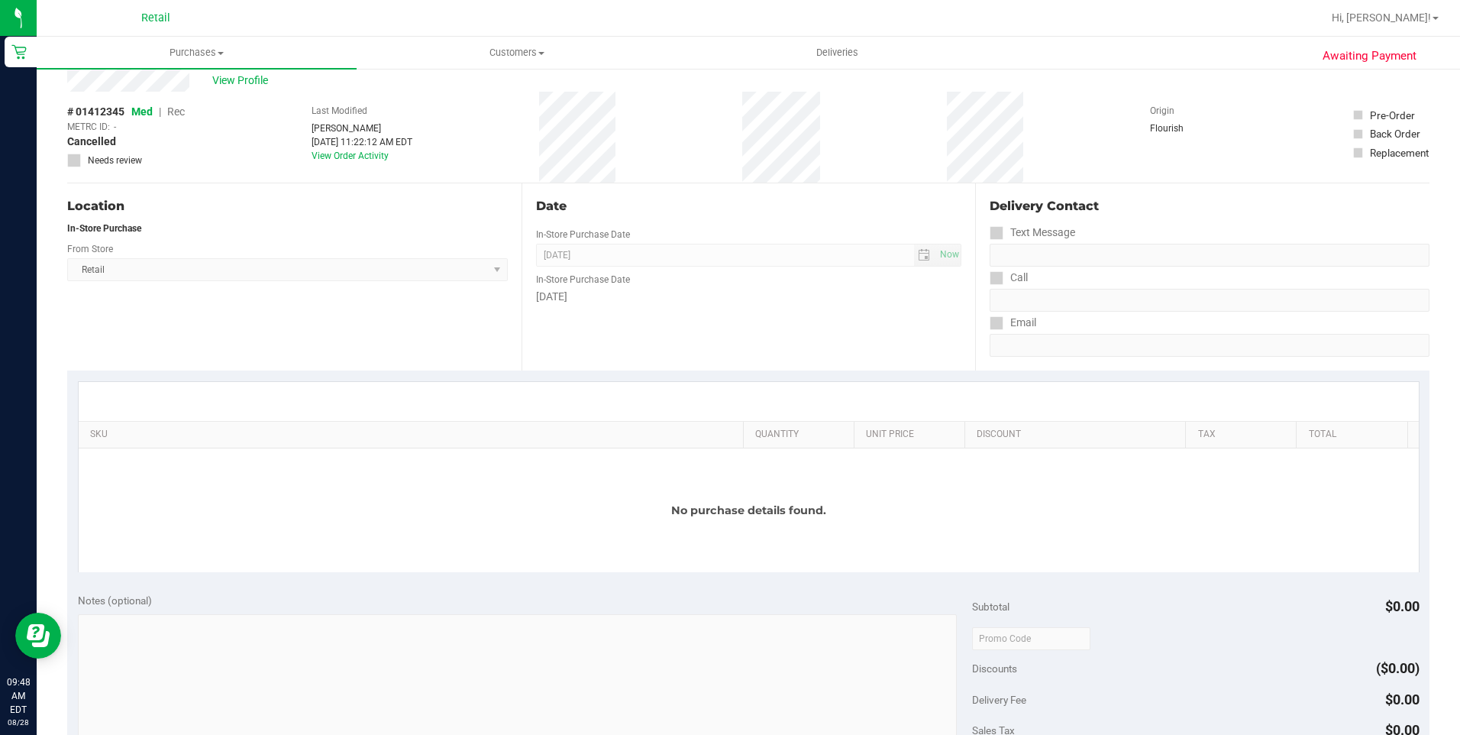
scroll to position [76, 0]
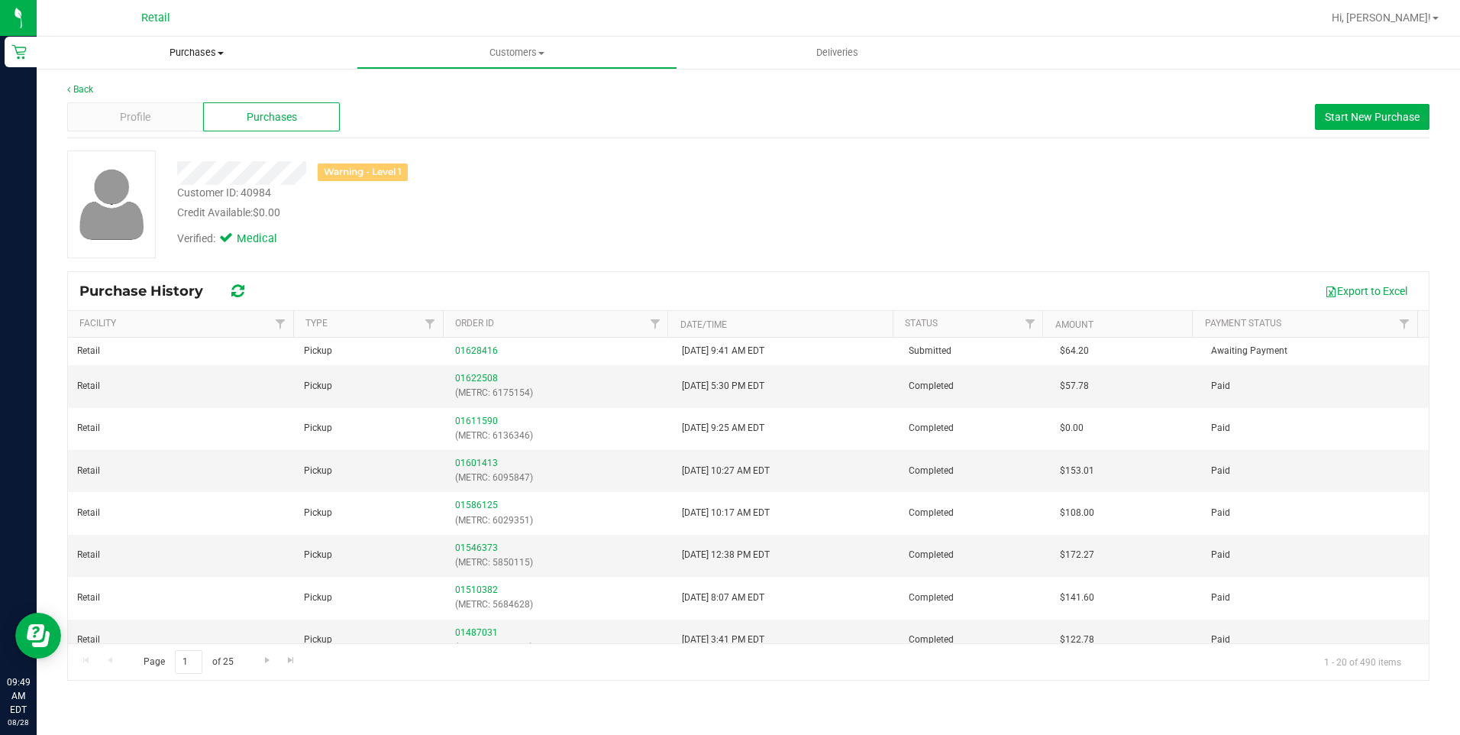
click at [224, 53] on span at bounding box center [221, 53] width 6 height 3
click at [150, 115] on li "Fulfillment" at bounding box center [197, 111] width 320 height 18
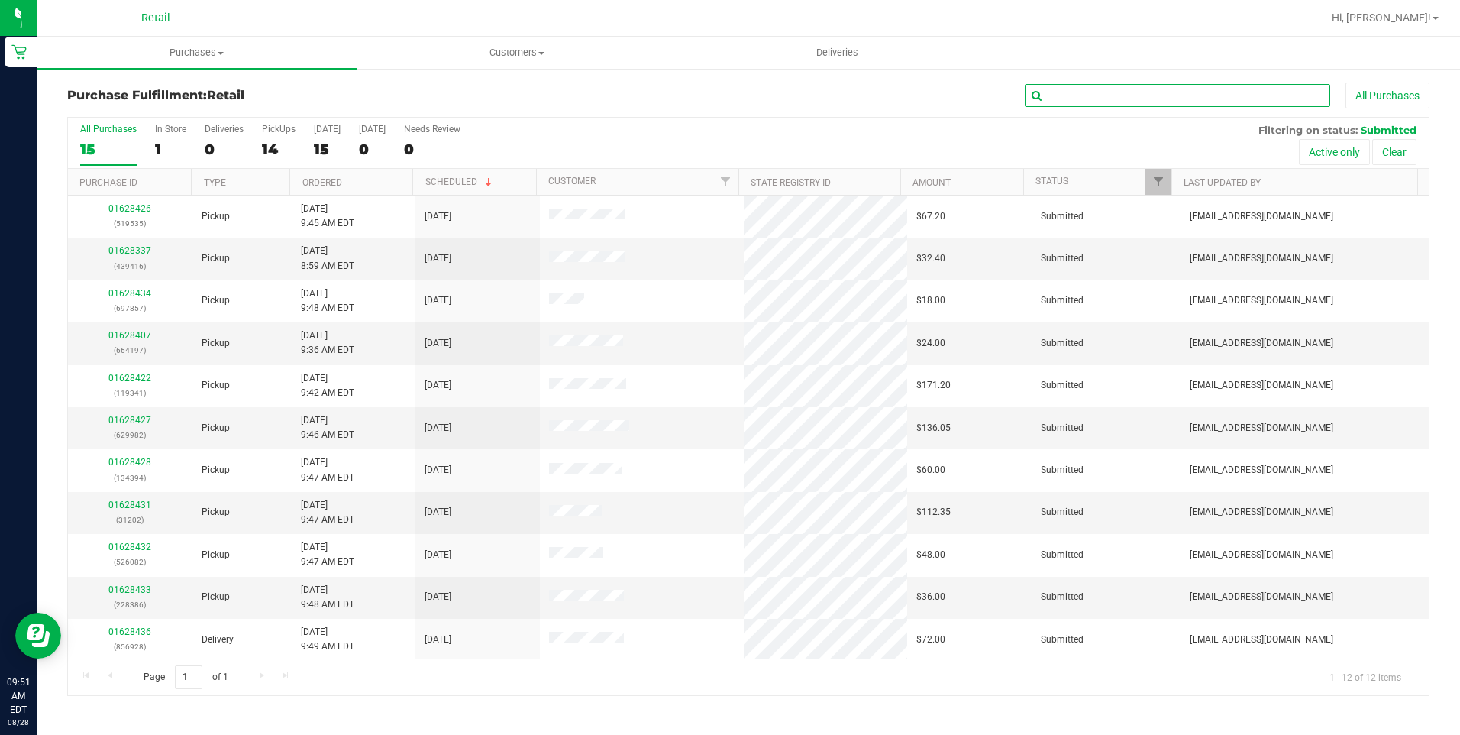
click at [1123, 92] on input "text" at bounding box center [1177, 95] width 305 height 23
type input "928"
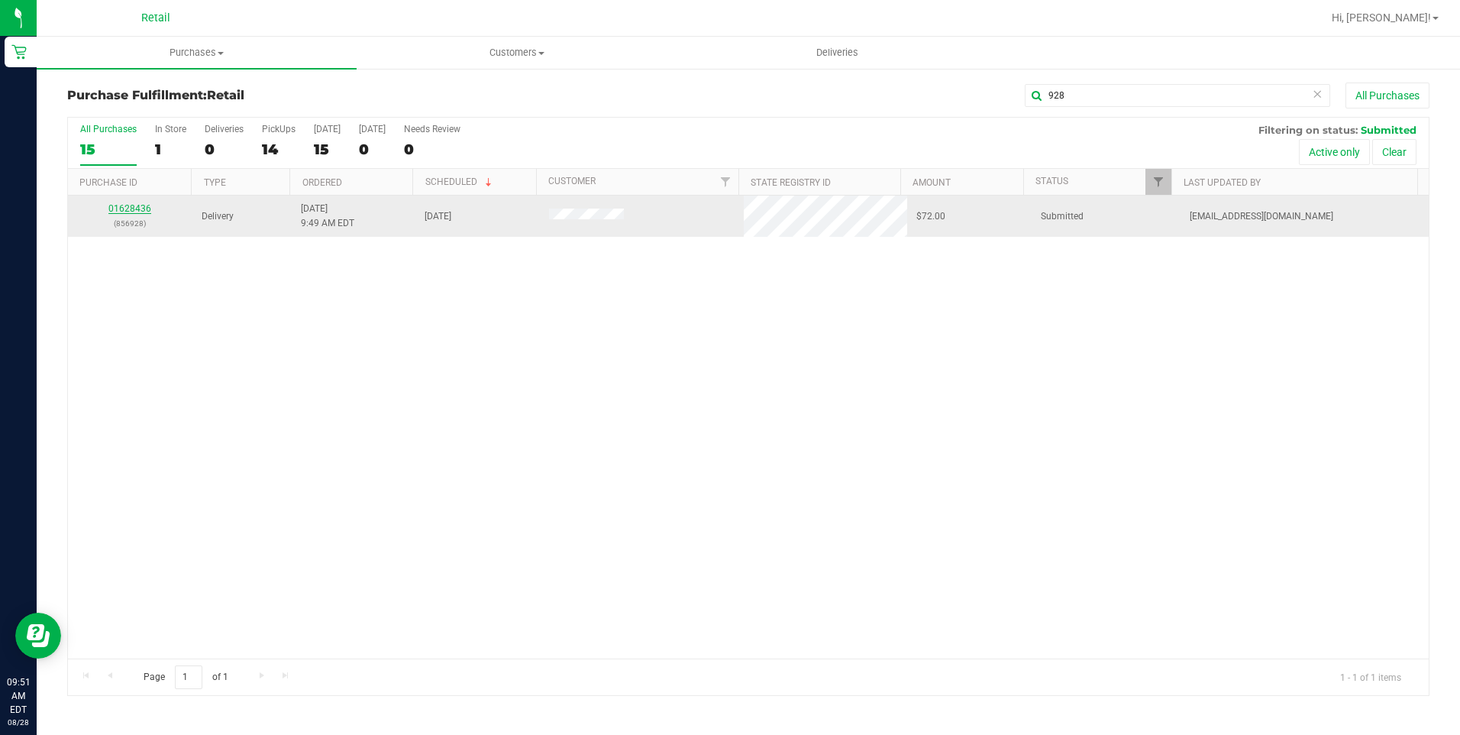
click at [141, 211] on link "01628436" at bounding box center [129, 208] width 43 height 11
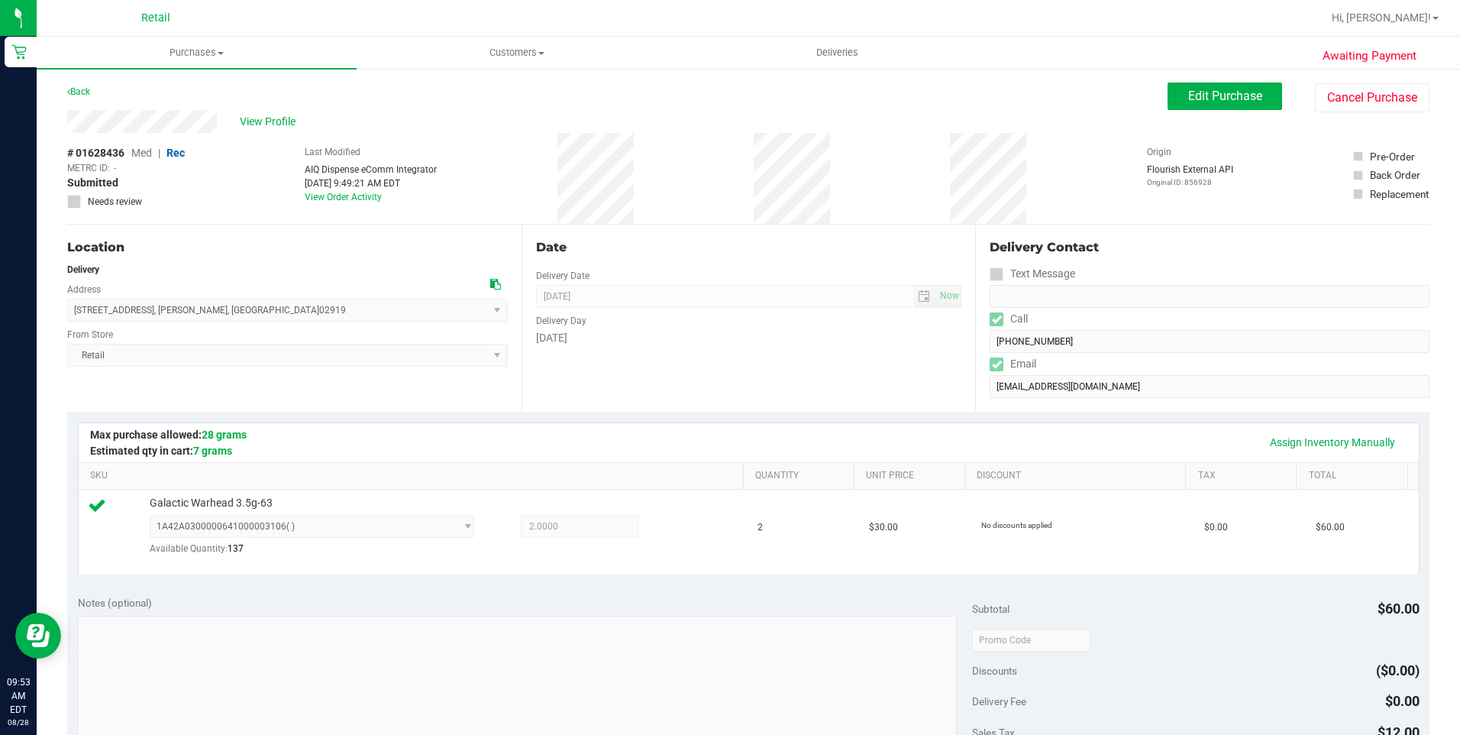
click at [712, 192] on div "# 01628436 Med | Rec METRC ID: - Submitted Needs review Last Modified AIQ Dispe…" at bounding box center [748, 178] width 1362 height 91
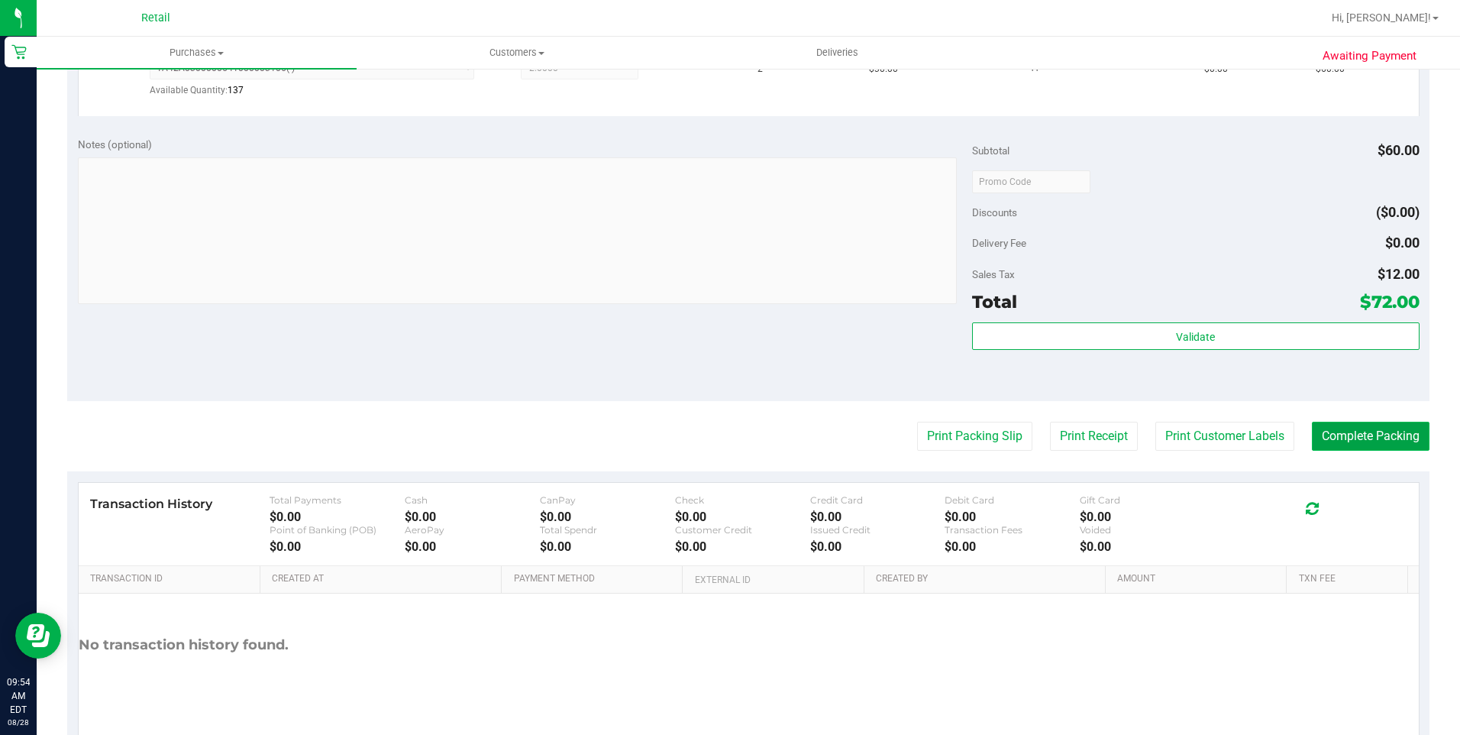
click at [1362, 445] on button "Complete Packing" at bounding box center [1371, 436] width 118 height 29
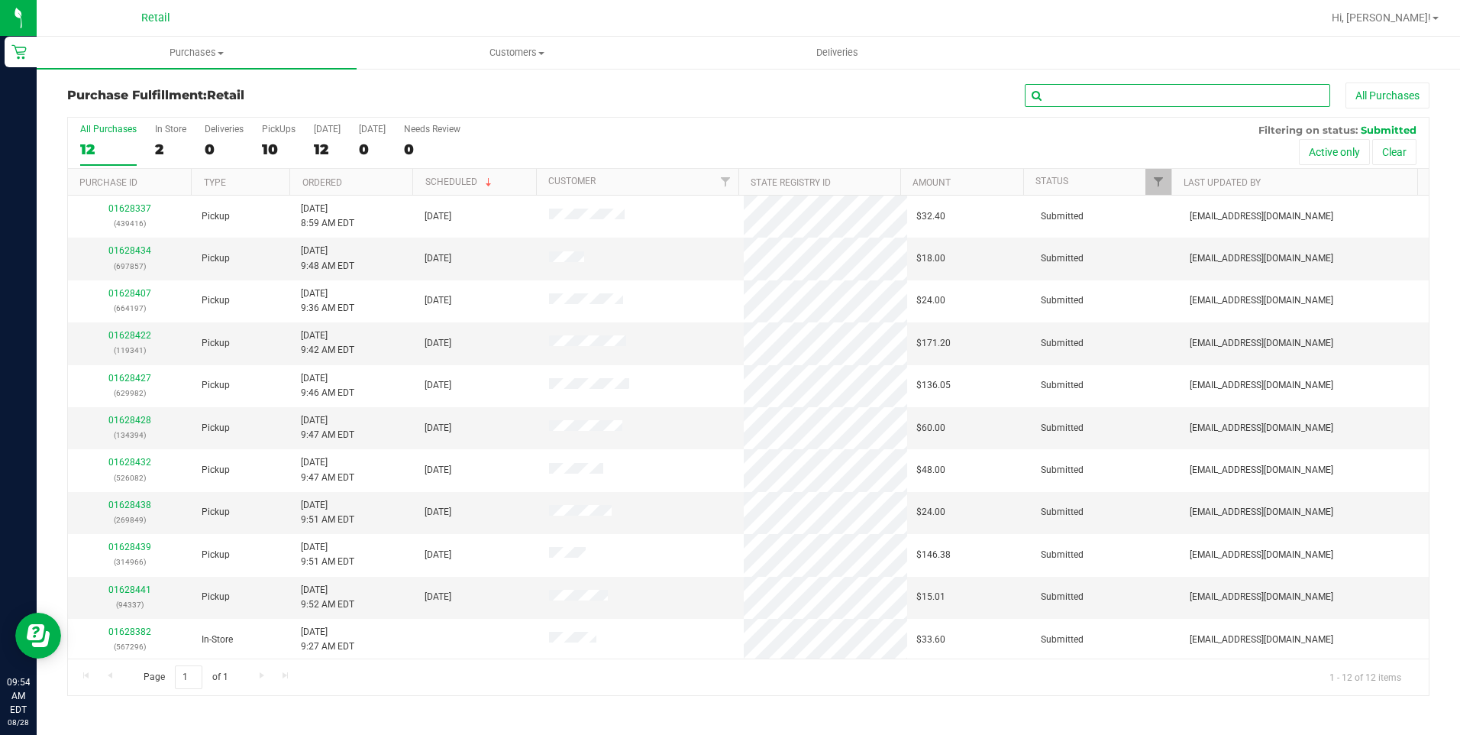
click at [1075, 90] on input "text" at bounding box center [1177, 95] width 305 height 23
type input "857"
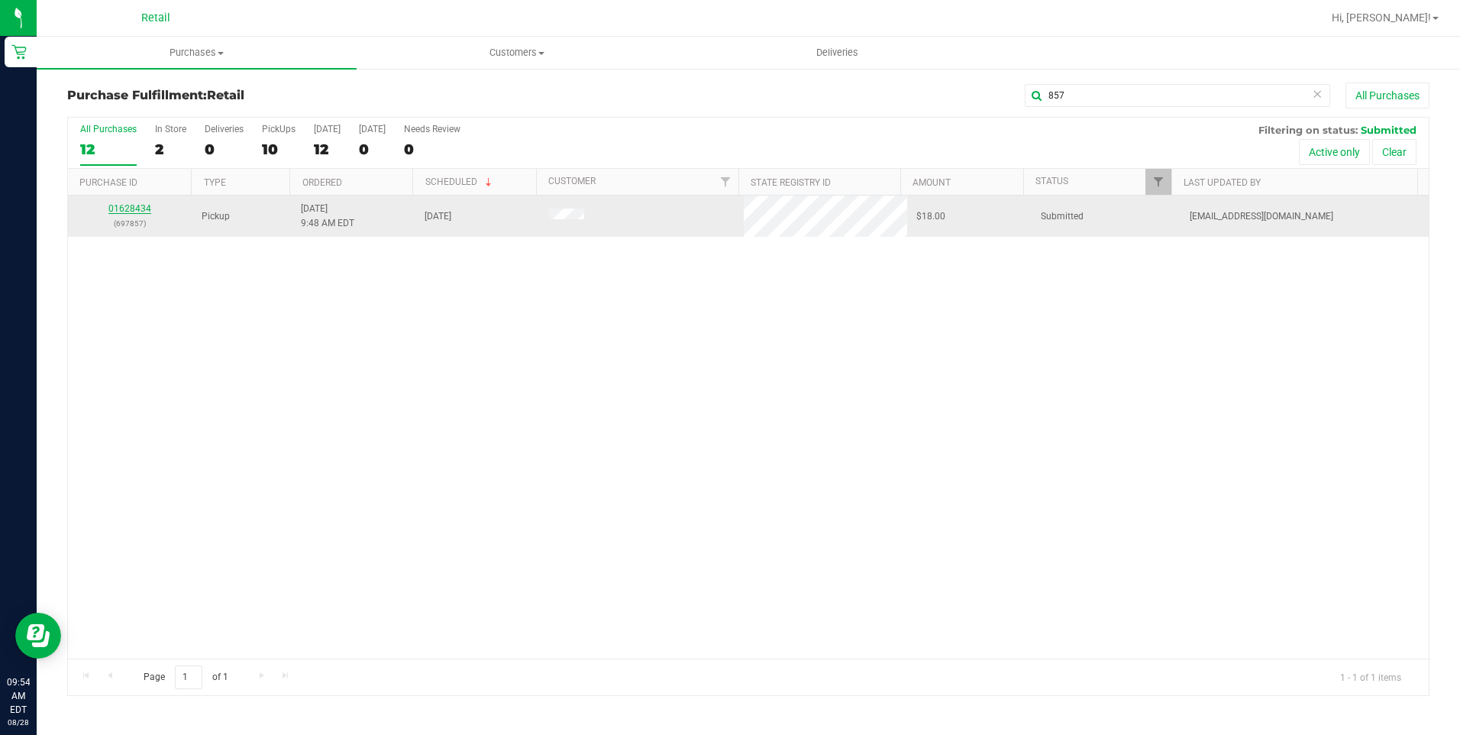
click at [138, 210] on link "01628434" at bounding box center [129, 208] width 43 height 11
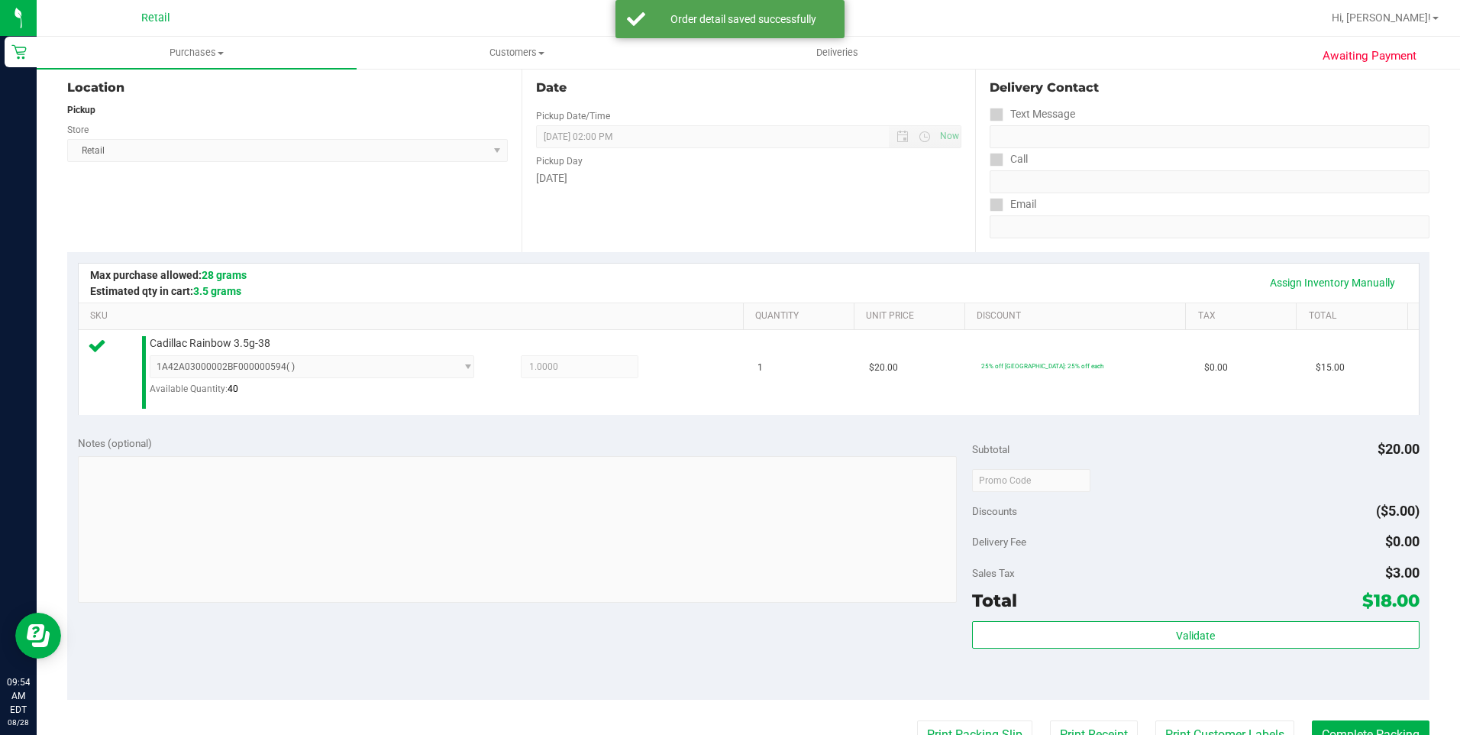
scroll to position [305, 0]
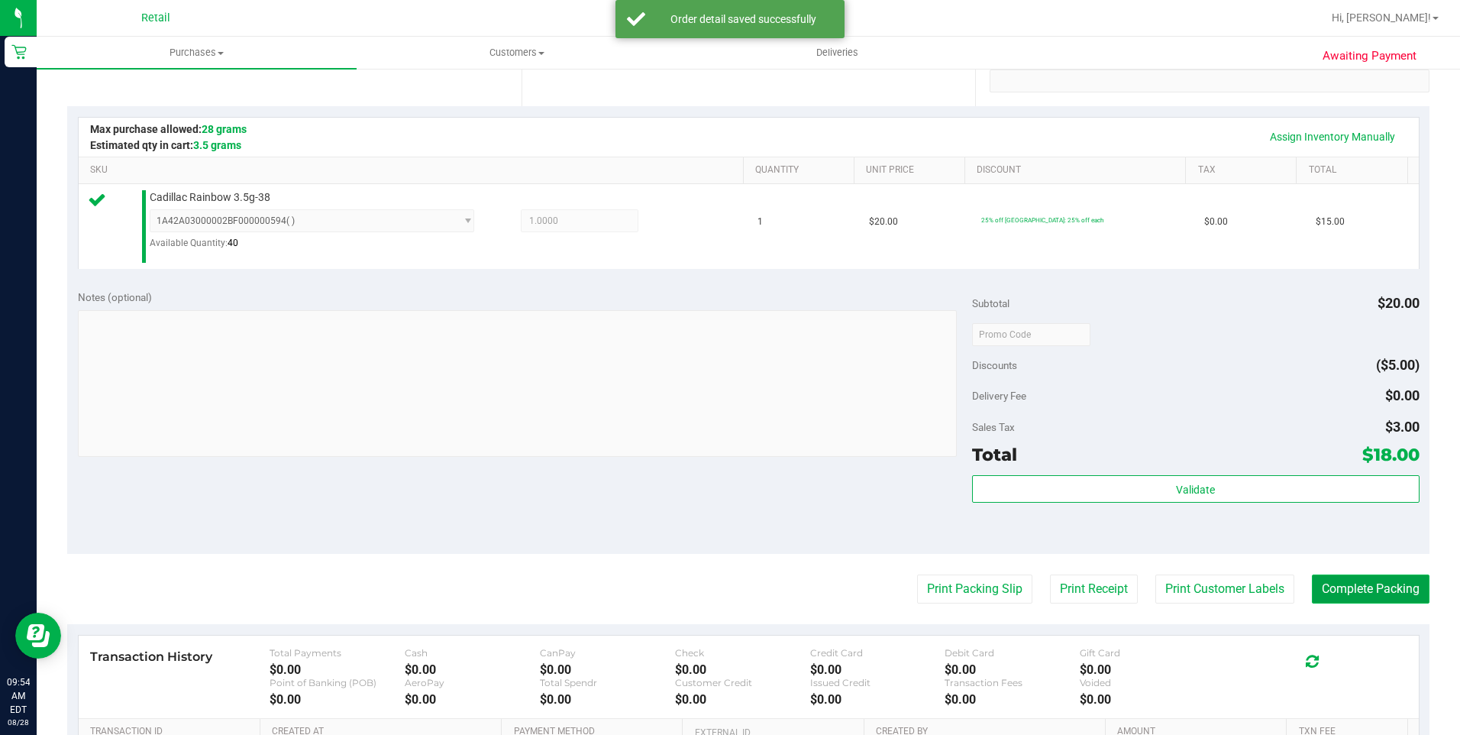
click at [1378, 585] on button "Complete Packing" at bounding box center [1371, 588] width 118 height 29
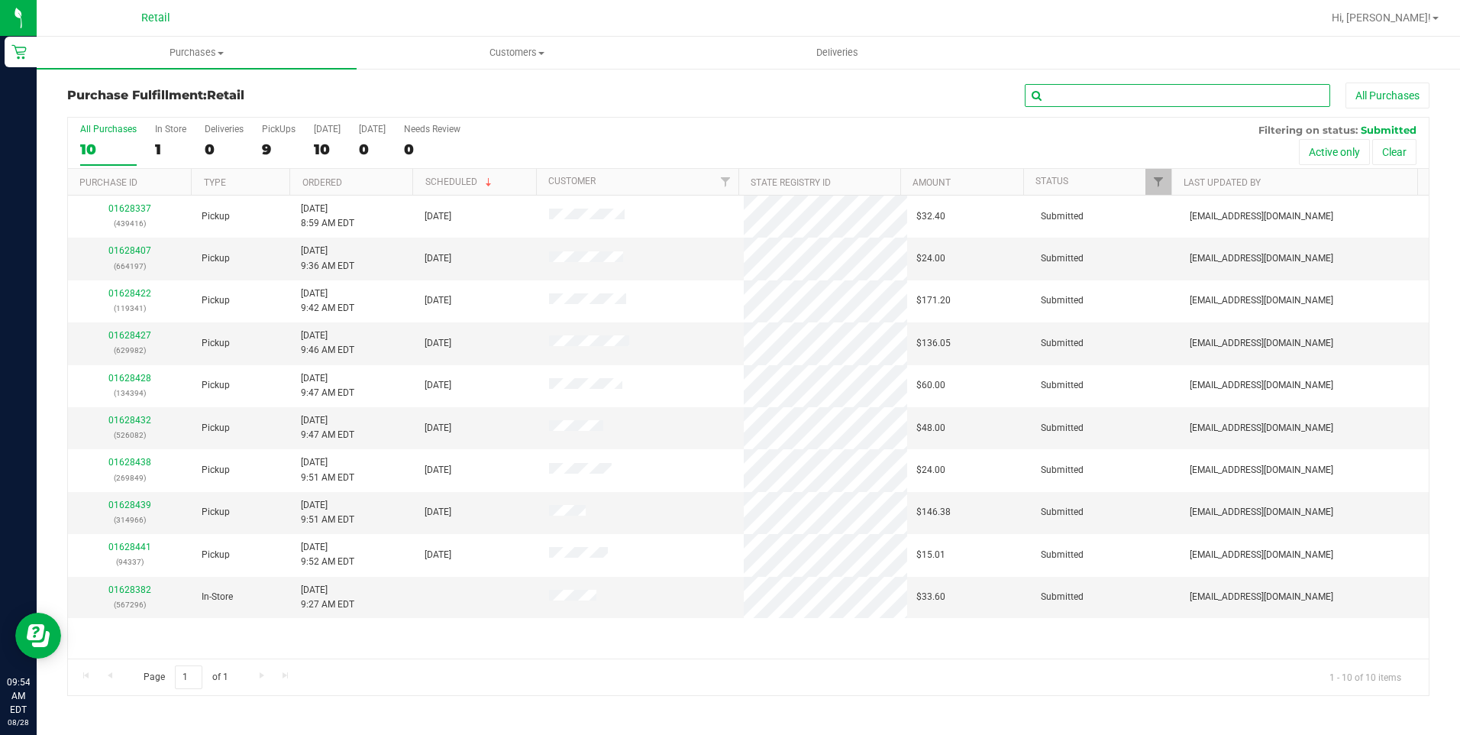
click at [1278, 95] on input "text" at bounding box center [1177, 95] width 305 height 23
type input "394"
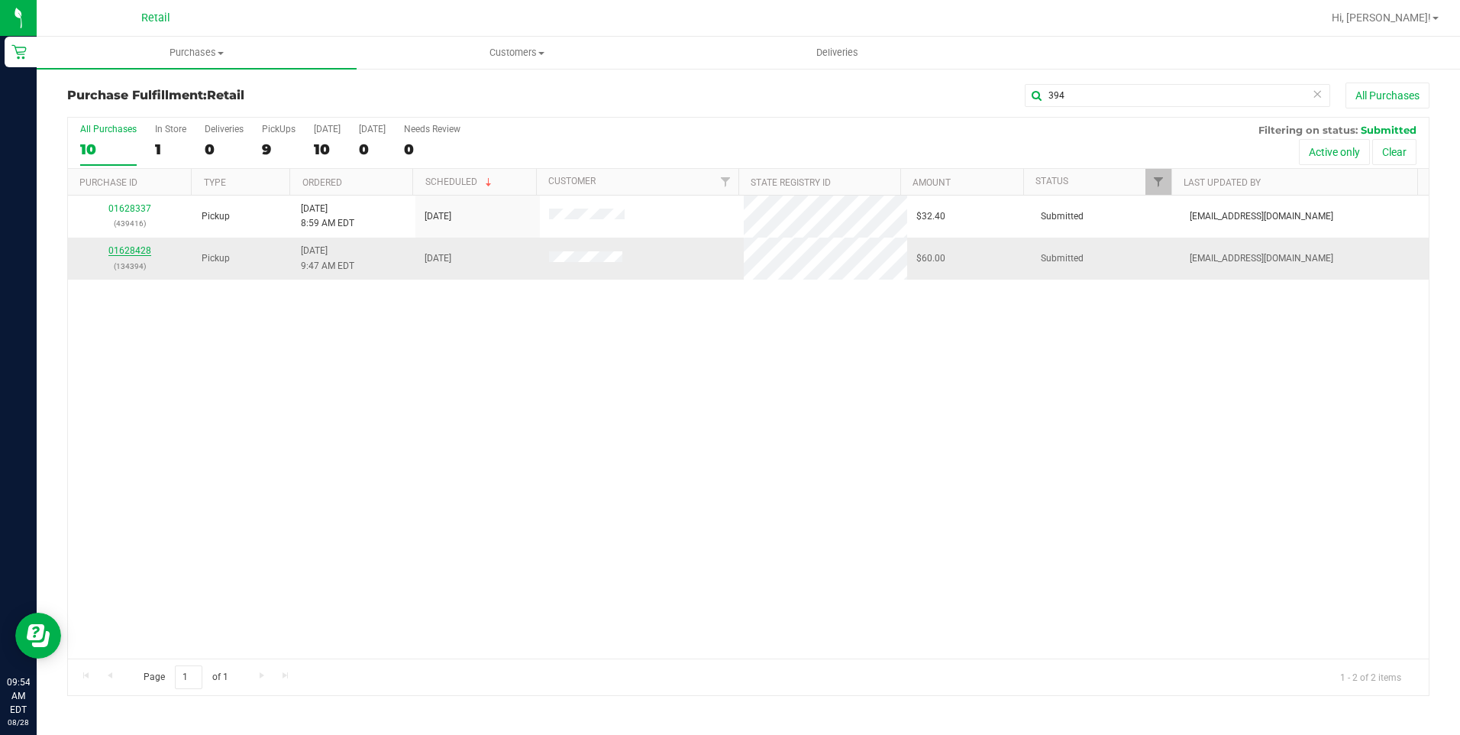
click at [135, 254] on link "01628428" at bounding box center [129, 250] width 43 height 11
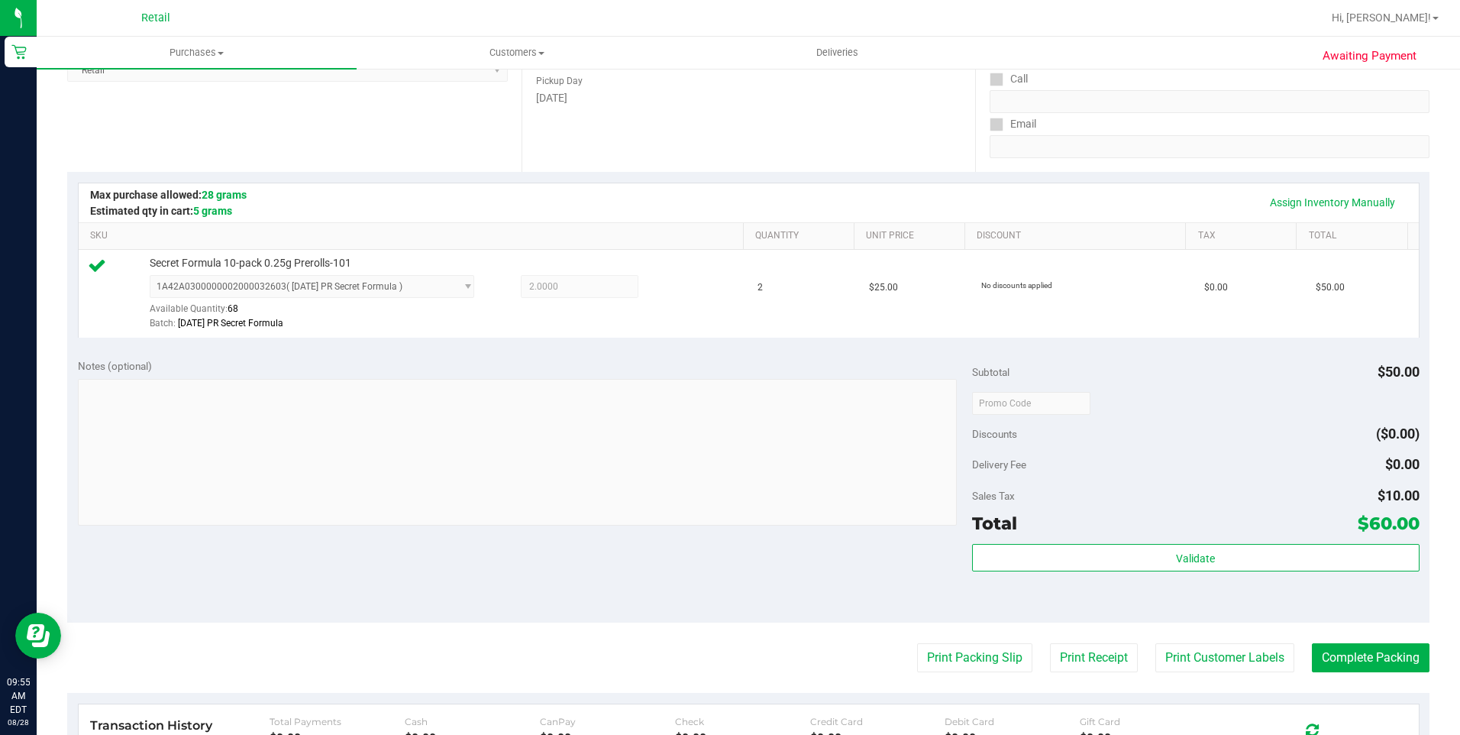
scroll to position [382, 0]
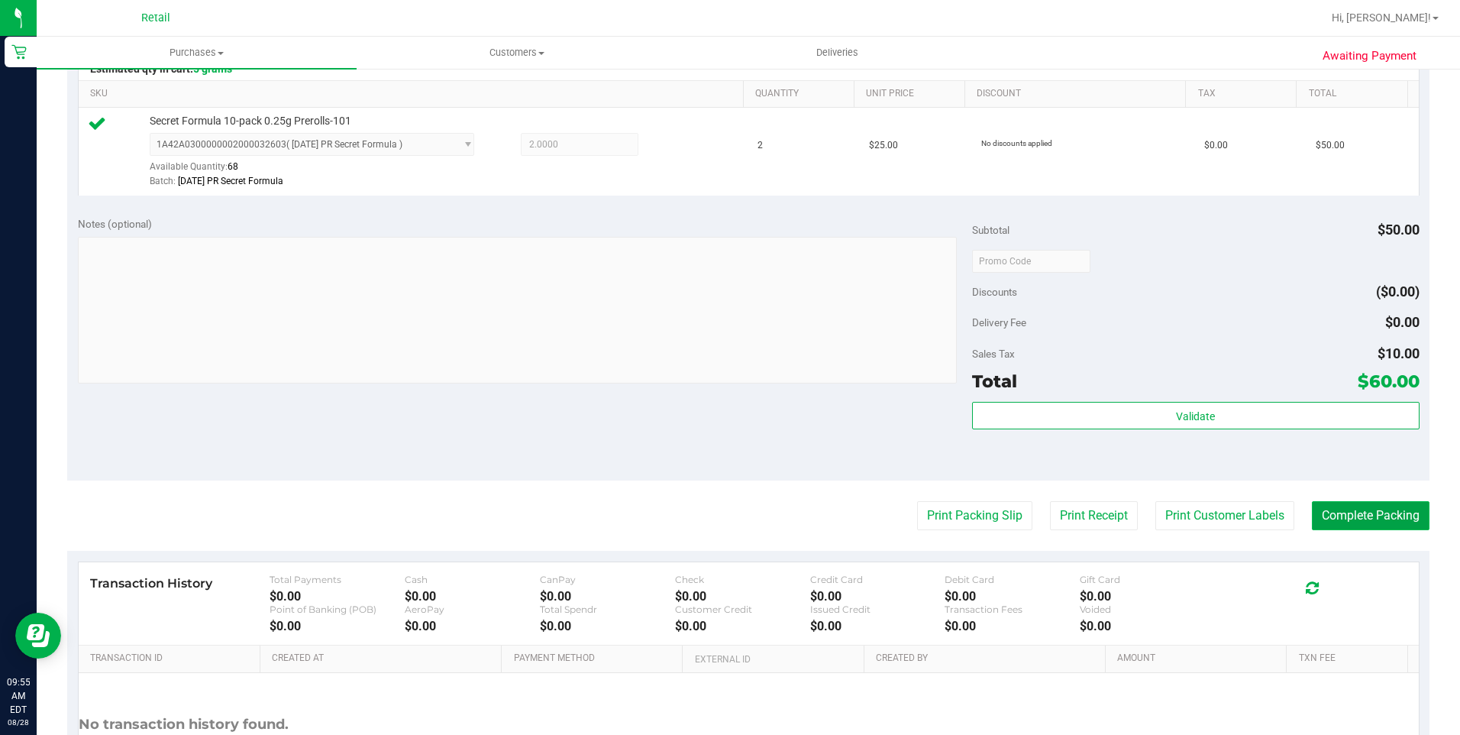
click at [1359, 510] on button "Complete Packing" at bounding box center [1371, 515] width 118 height 29
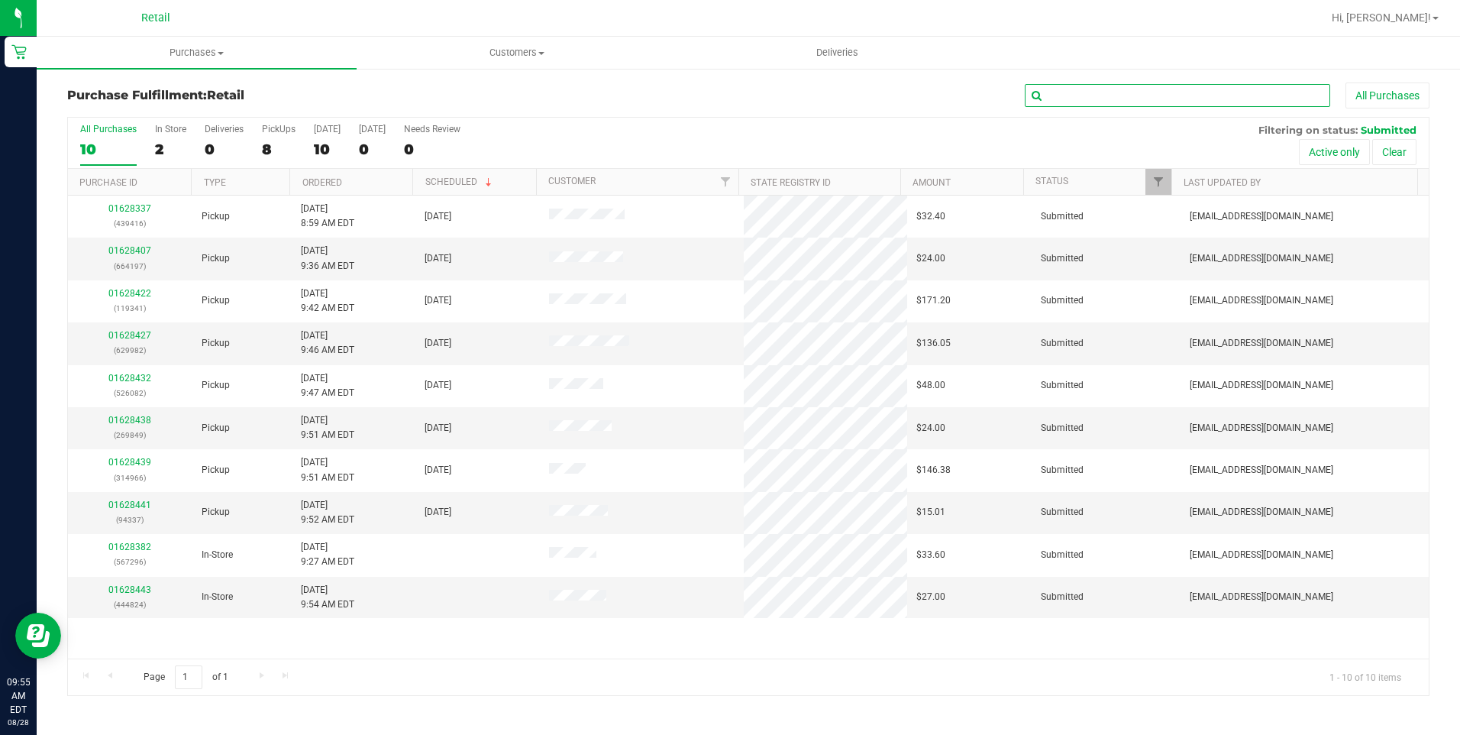
click at [1087, 104] on input "text" at bounding box center [1177, 95] width 305 height 23
type input "082"
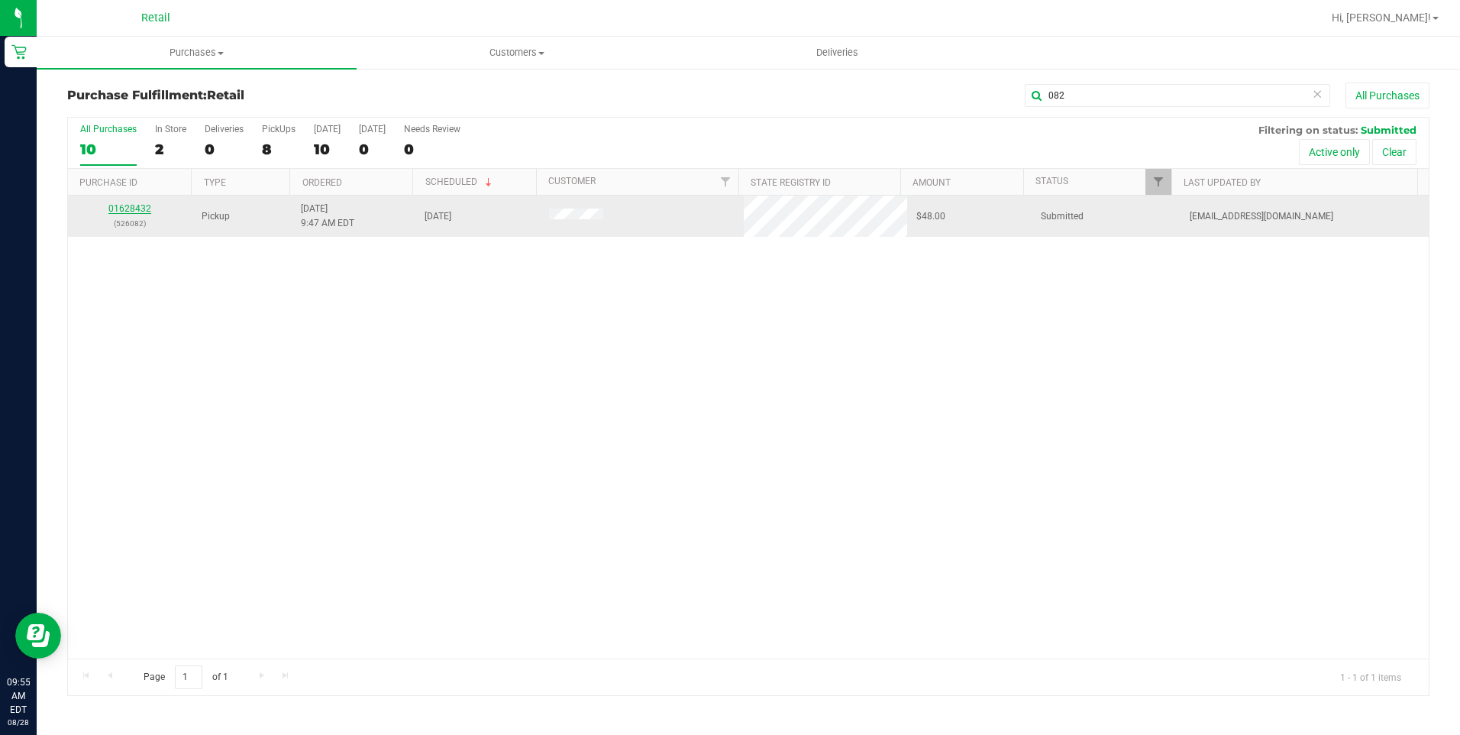
click at [138, 212] on link "01628432" at bounding box center [129, 208] width 43 height 11
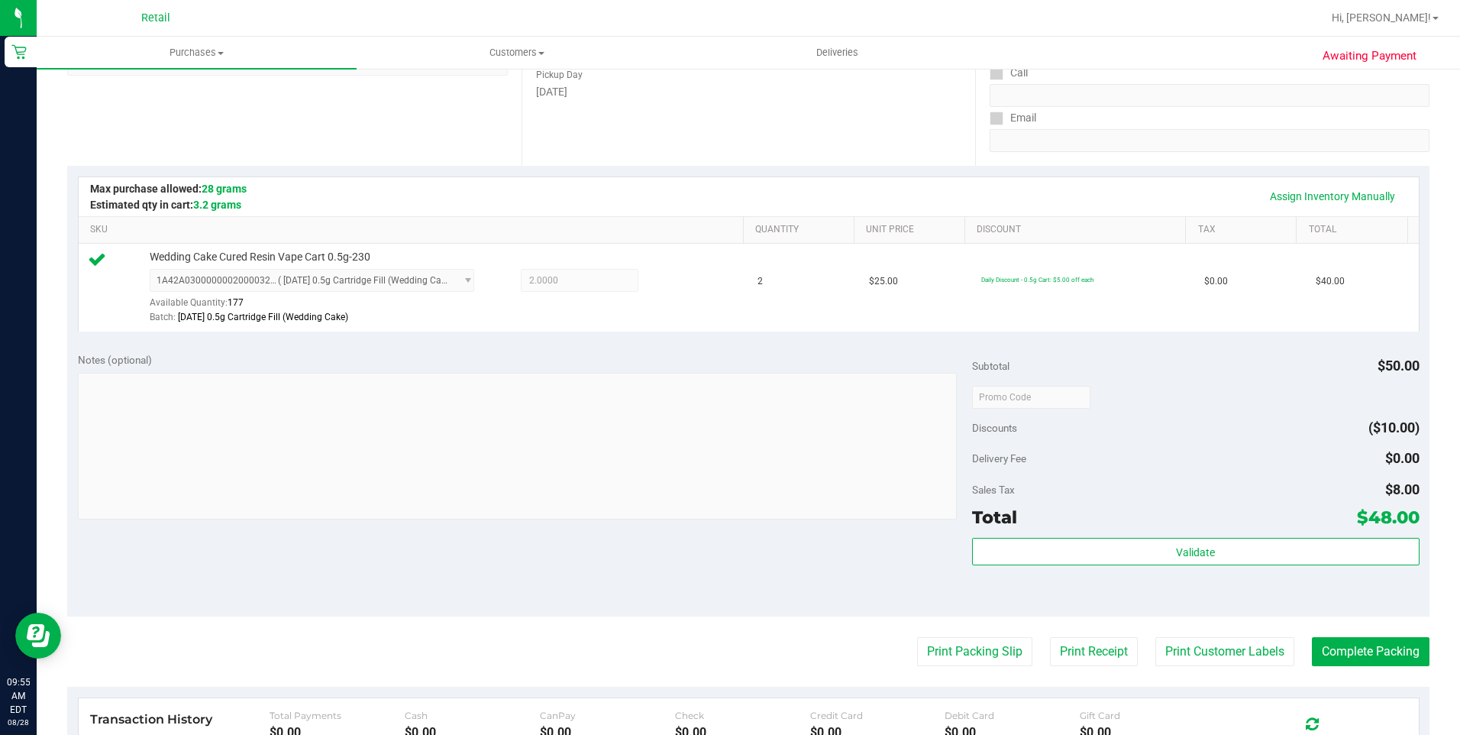
scroll to position [382, 0]
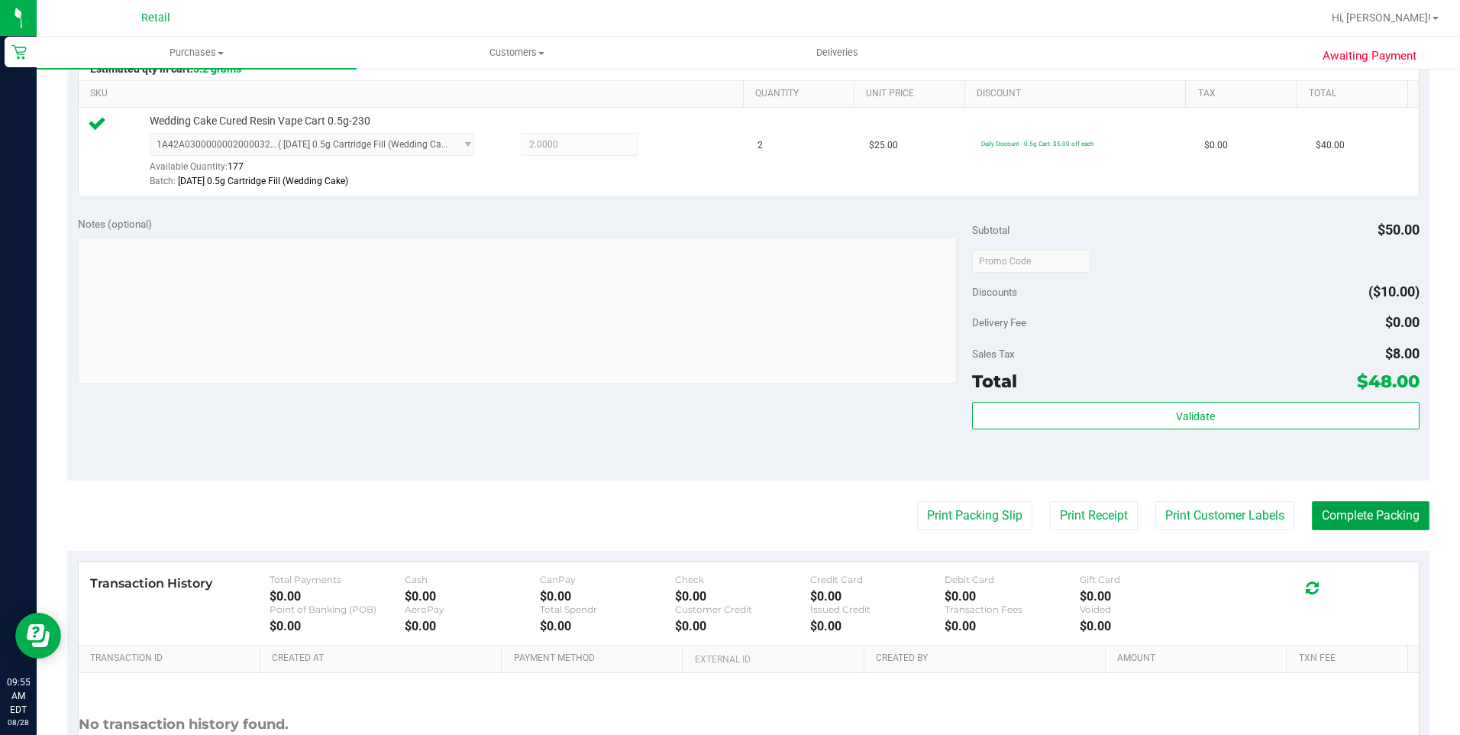
click at [1374, 515] on button "Complete Packing" at bounding box center [1371, 515] width 118 height 29
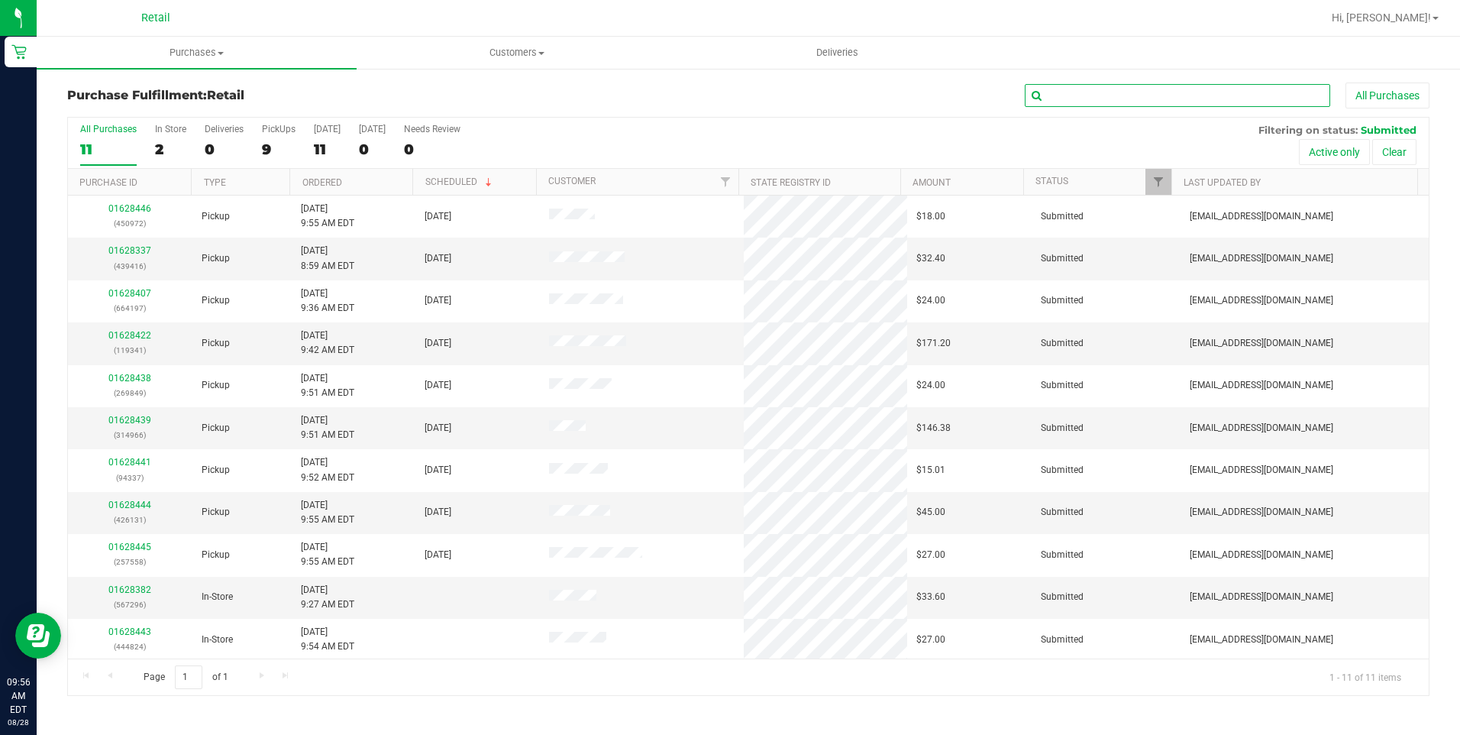
click at [1110, 99] on input "text" at bounding box center [1177, 95] width 305 height 23
type input "341"
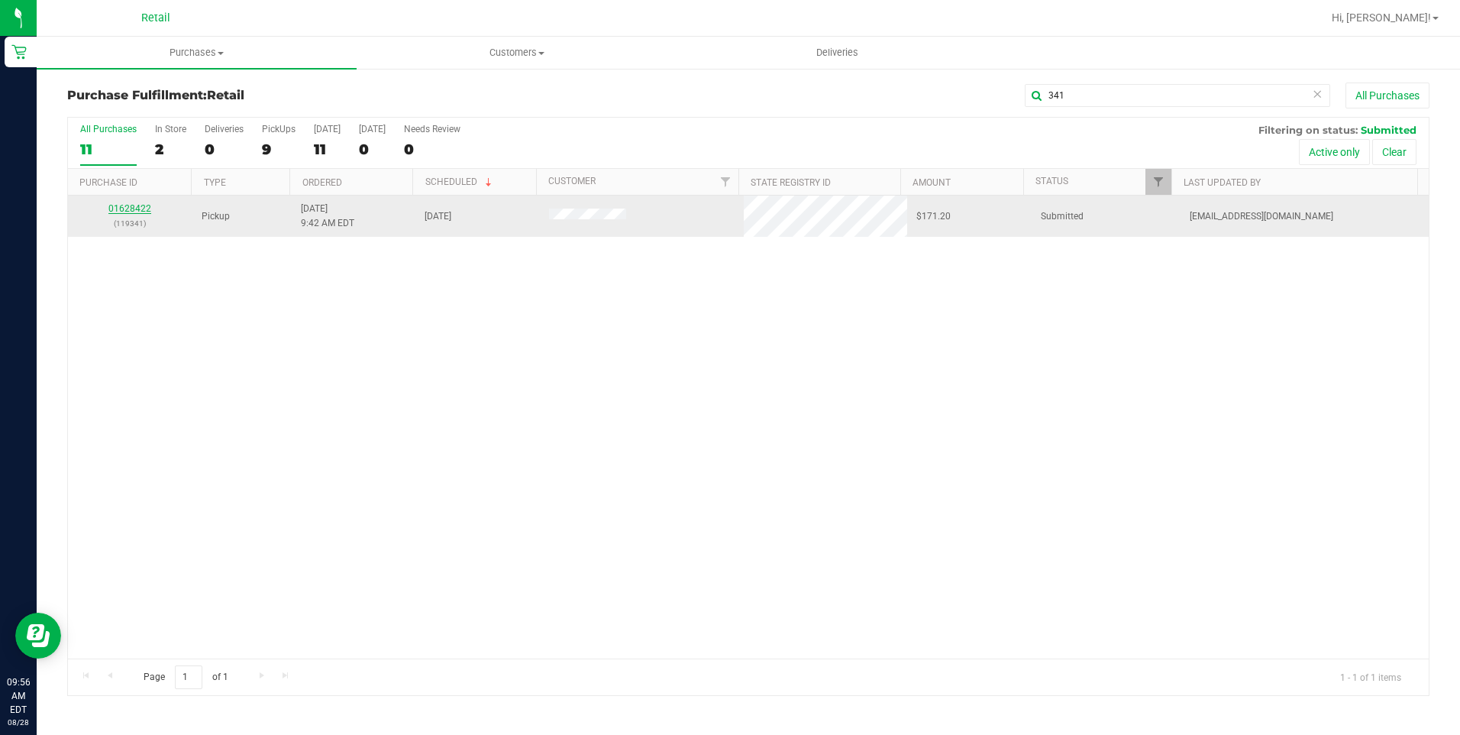
click at [144, 206] on link "01628422" at bounding box center [129, 208] width 43 height 11
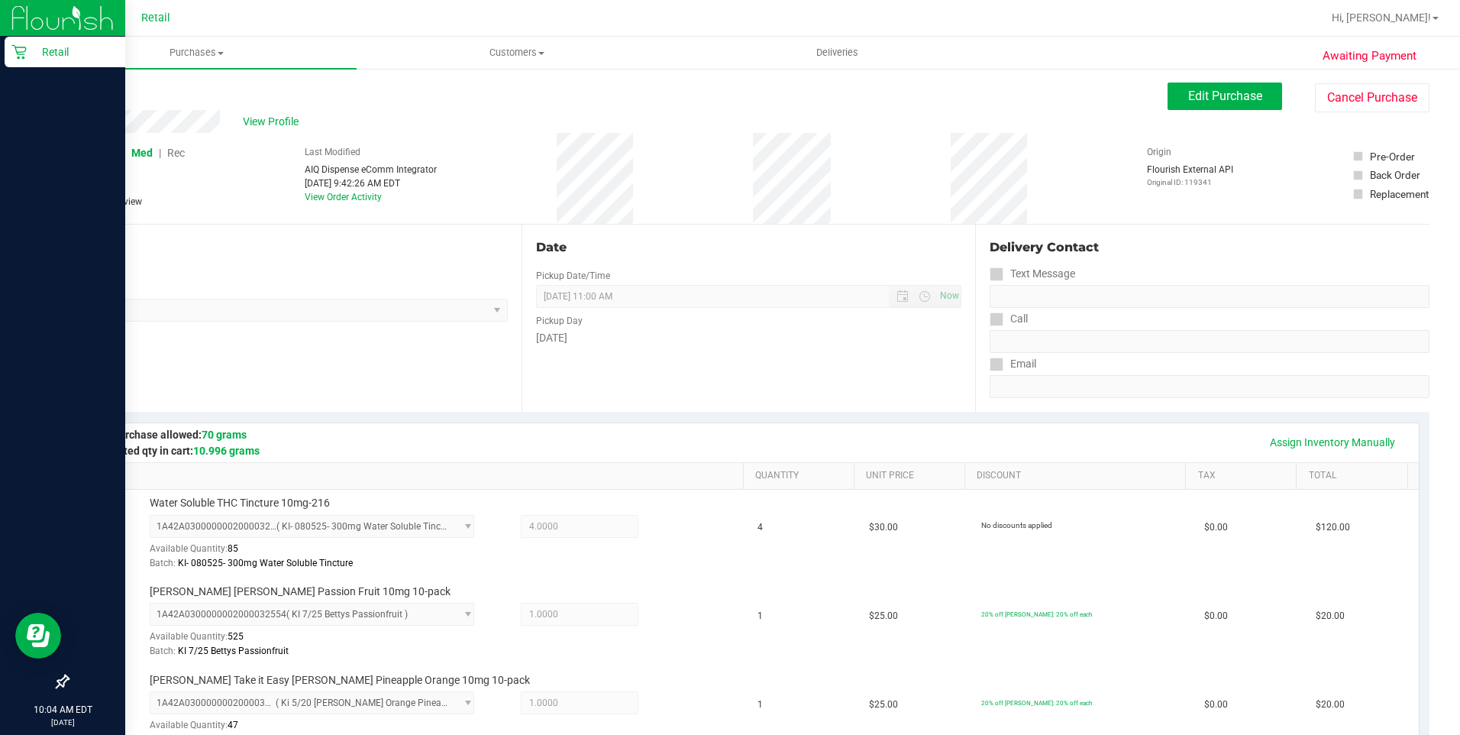
click at [30, 61] on div "Retail" at bounding box center [65, 52] width 121 height 31
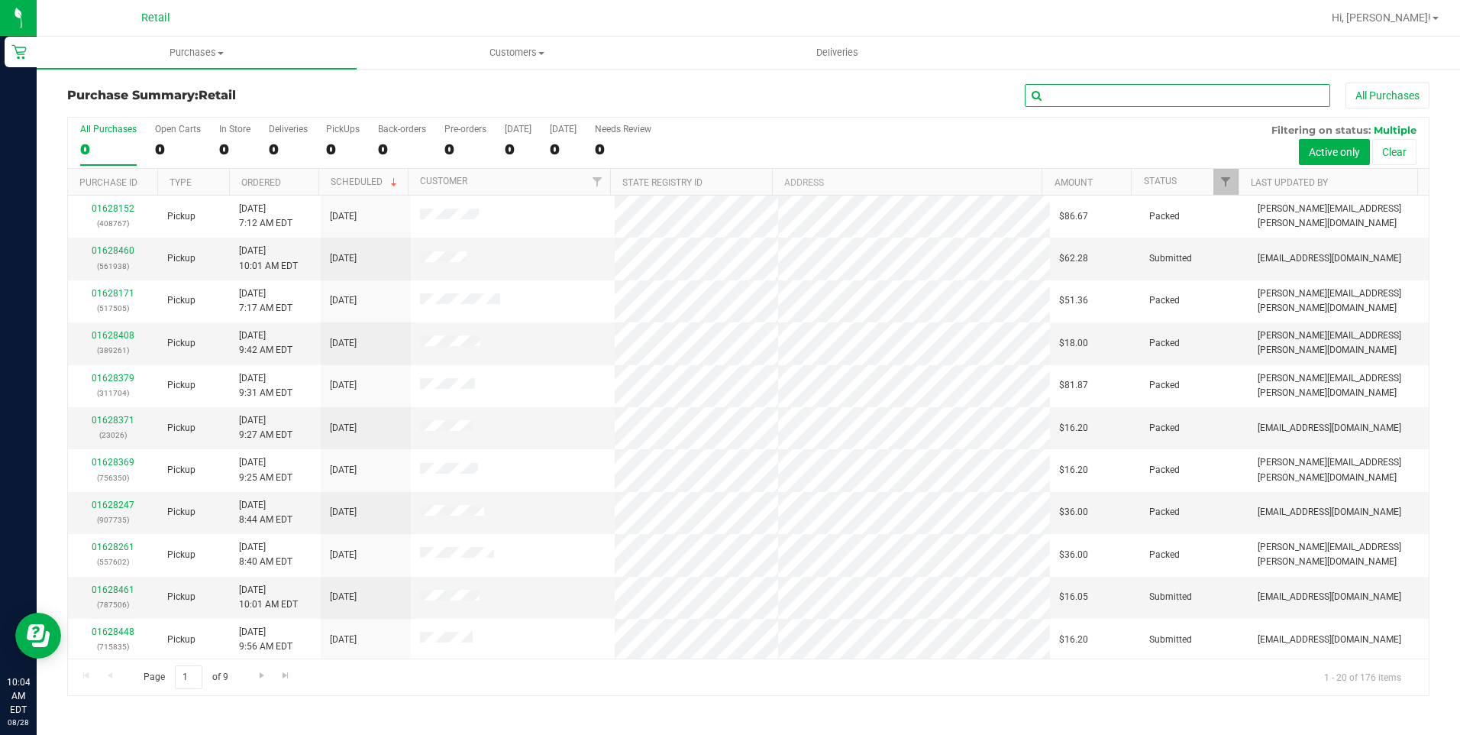
click at [1082, 84] on input "text" at bounding box center [1177, 95] width 305 height 23
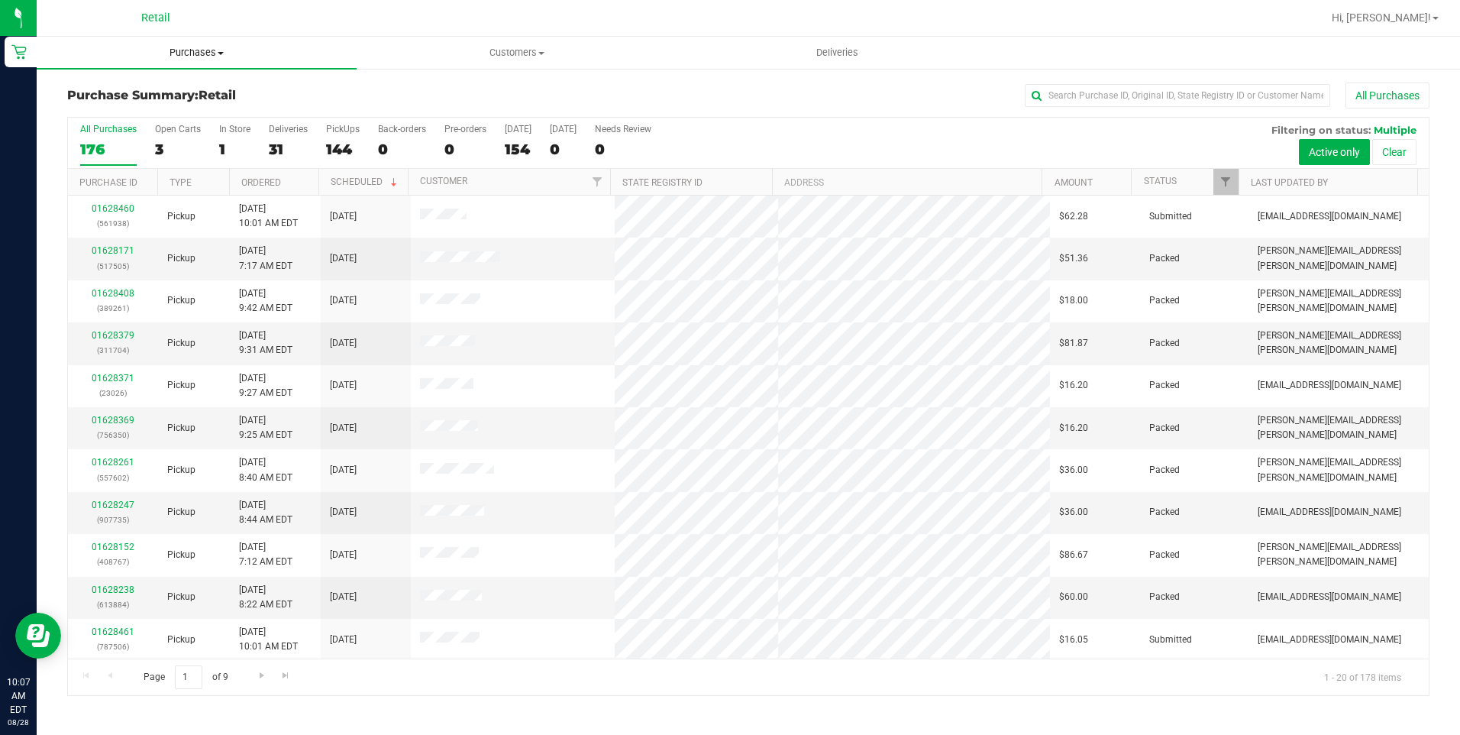
click at [209, 53] on span "Purchases" at bounding box center [197, 53] width 320 height 14
click at [137, 104] on li "Fulfillment" at bounding box center [197, 111] width 320 height 18
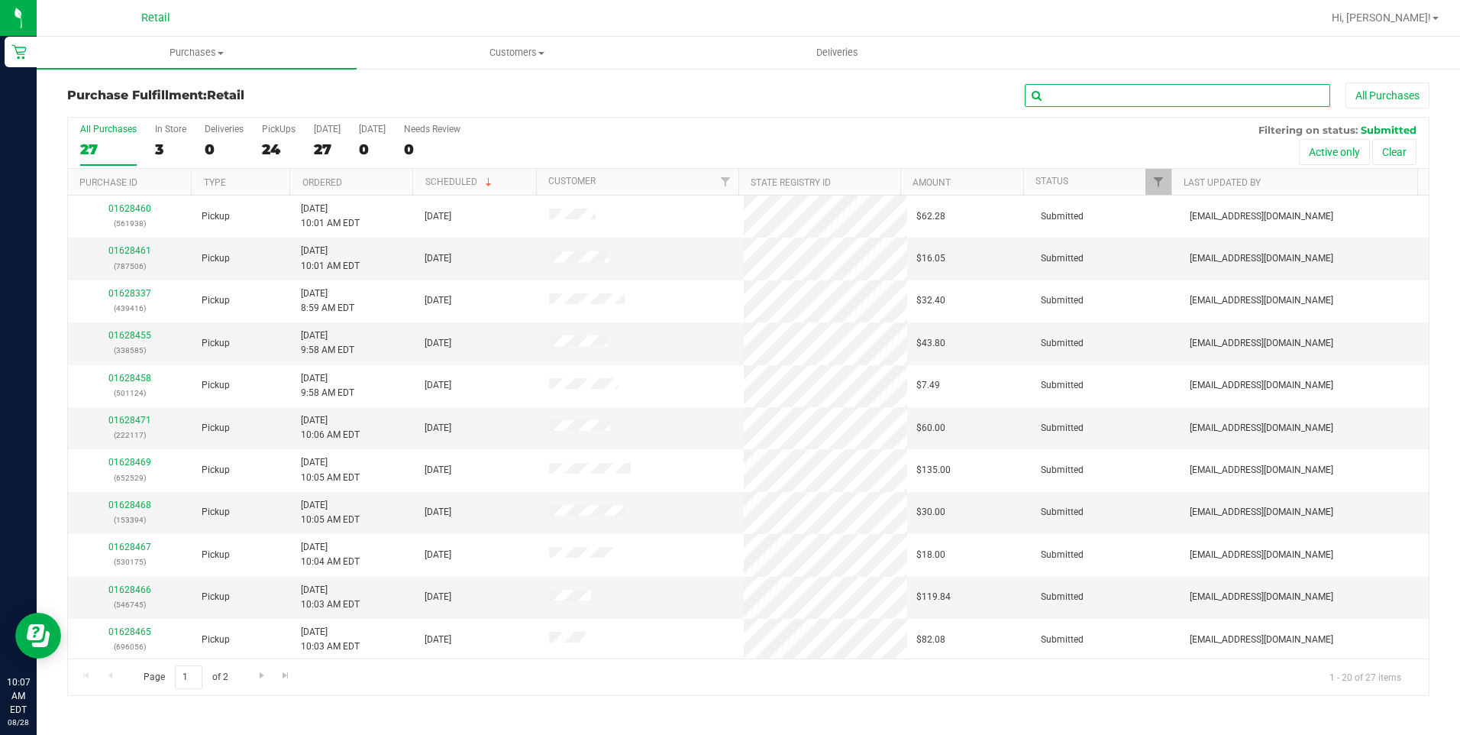
click at [1092, 97] on input "text" at bounding box center [1177, 95] width 305 height 23
type input "175"
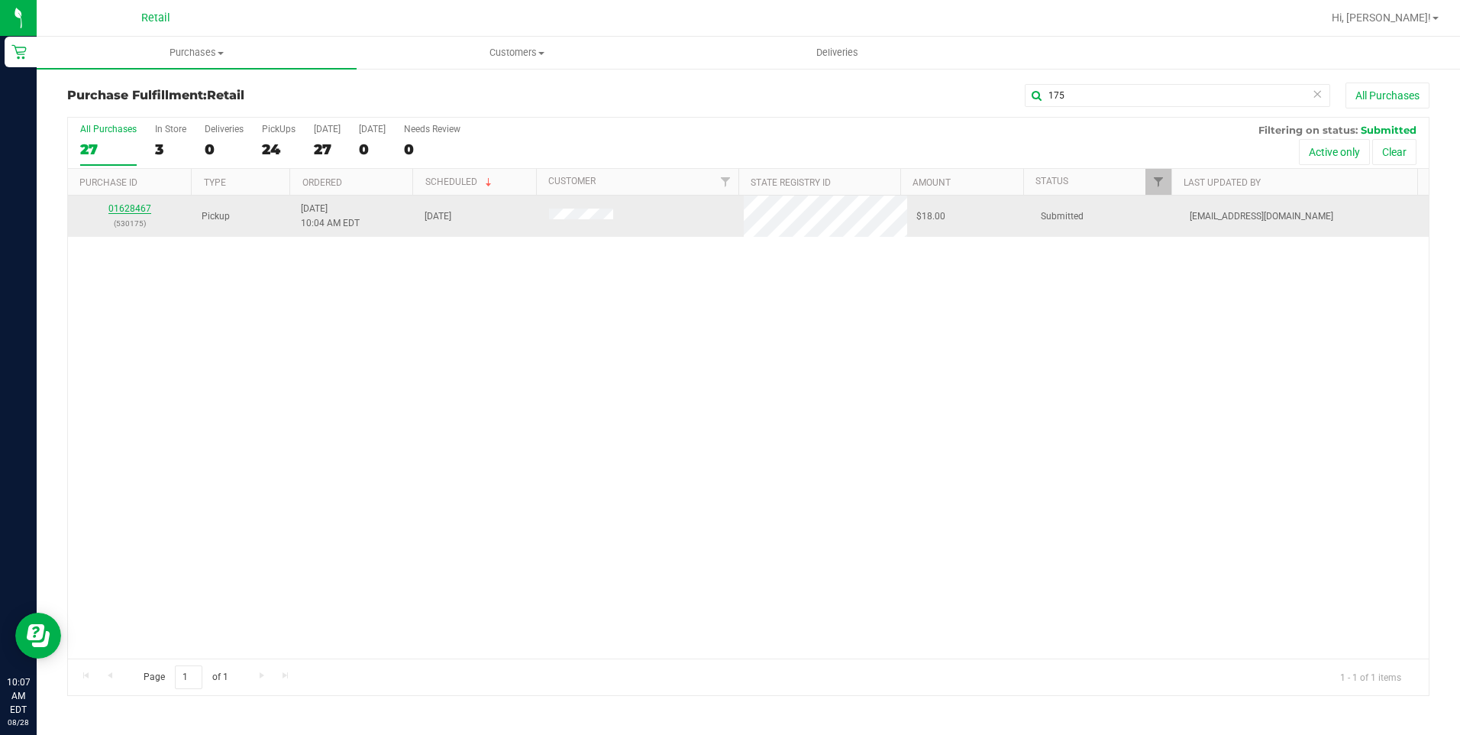
click at [136, 213] on link "01628467" at bounding box center [129, 208] width 43 height 11
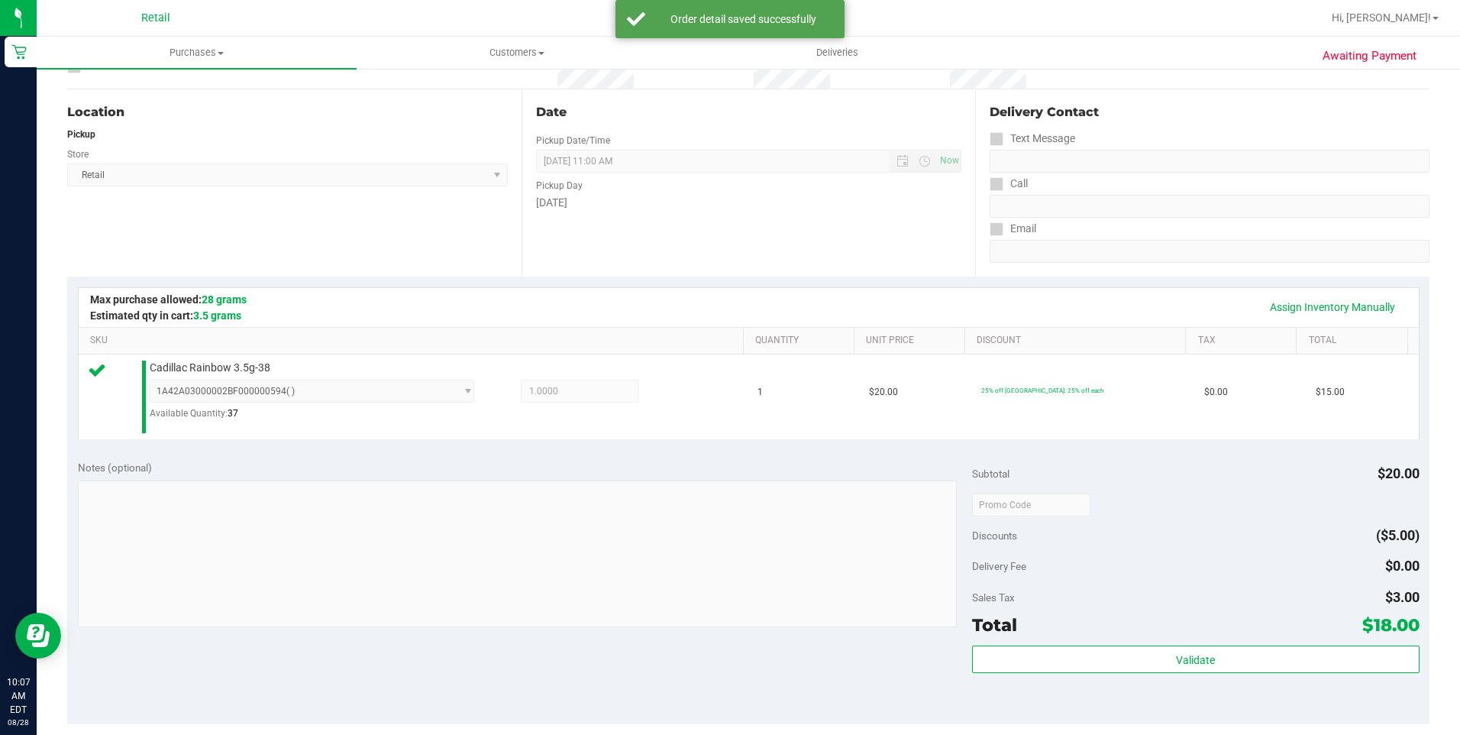
scroll to position [382, 0]
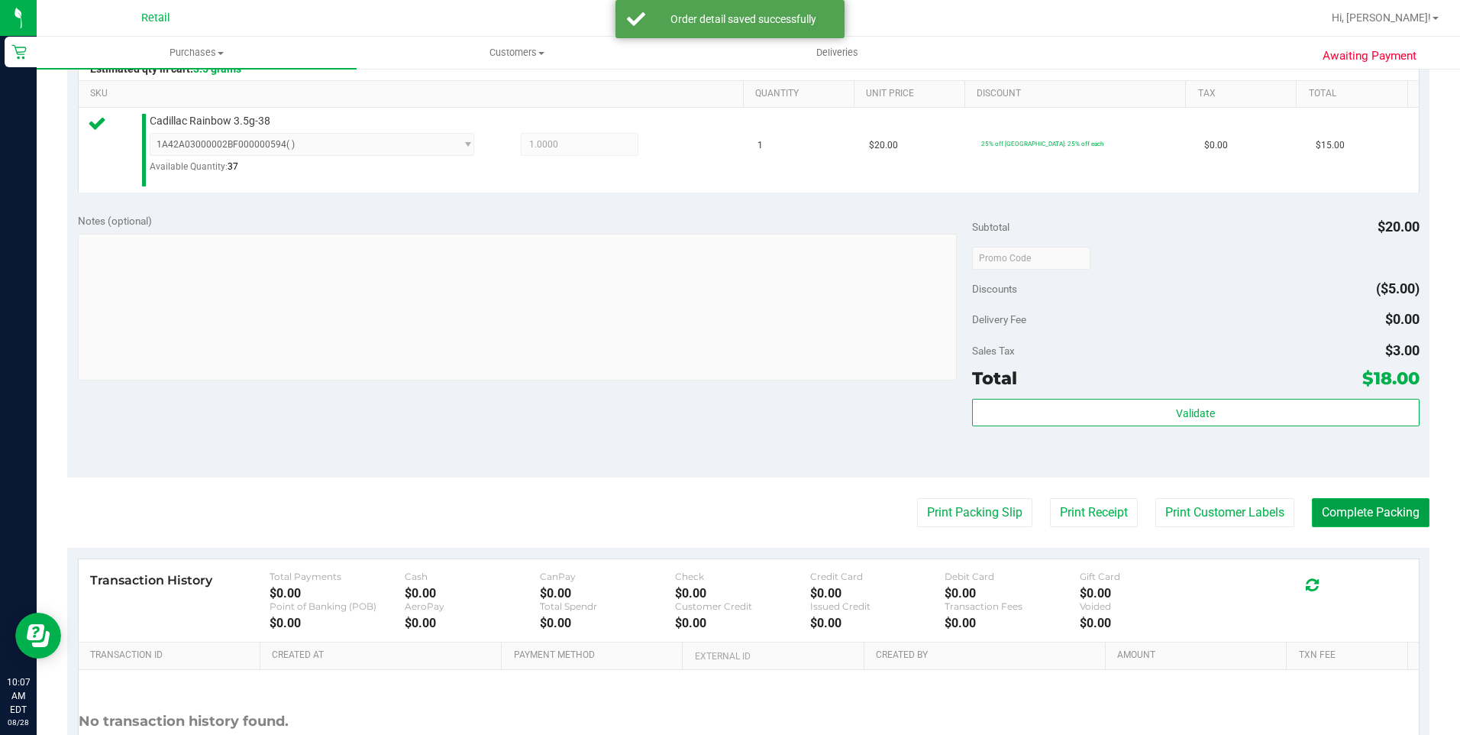
click at [1375, 513] on button "Complete Packing" at bounding box center [1371, 512] width 118 height 29
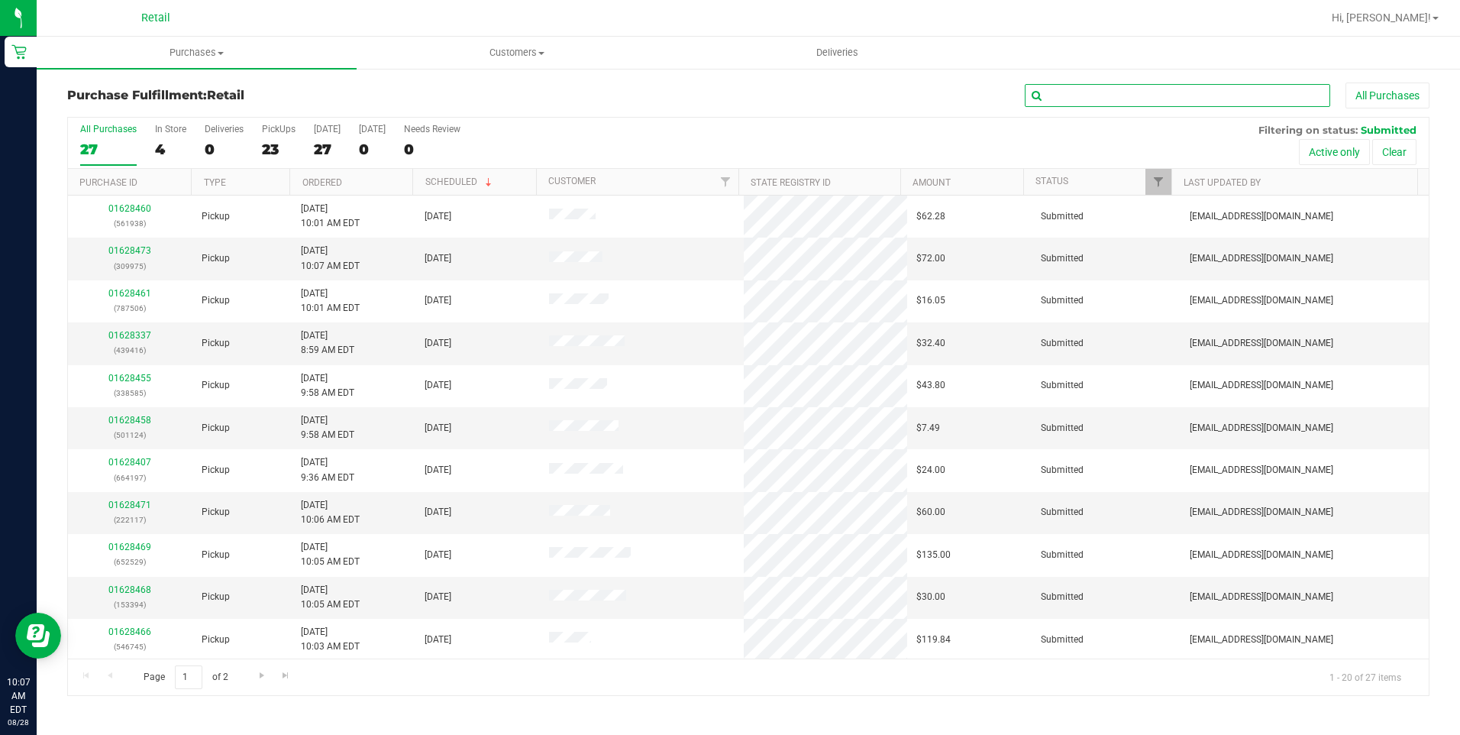
click at [1101, 86] on input "text" at bounding box center [1177, 95] width 305 height 23
type input "200"
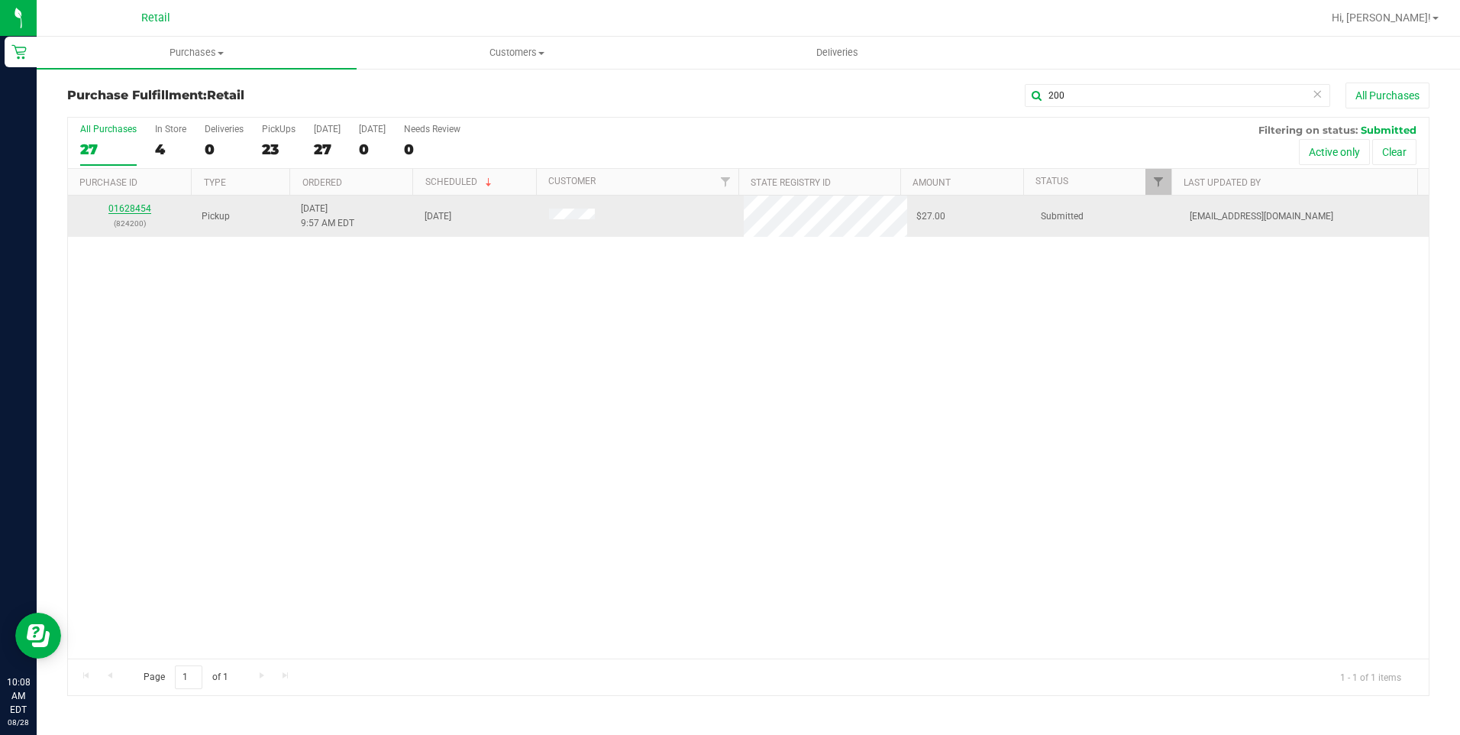
click at [140, 209] on link "01628454" at bounding box center [129, 208] width 43 height 11
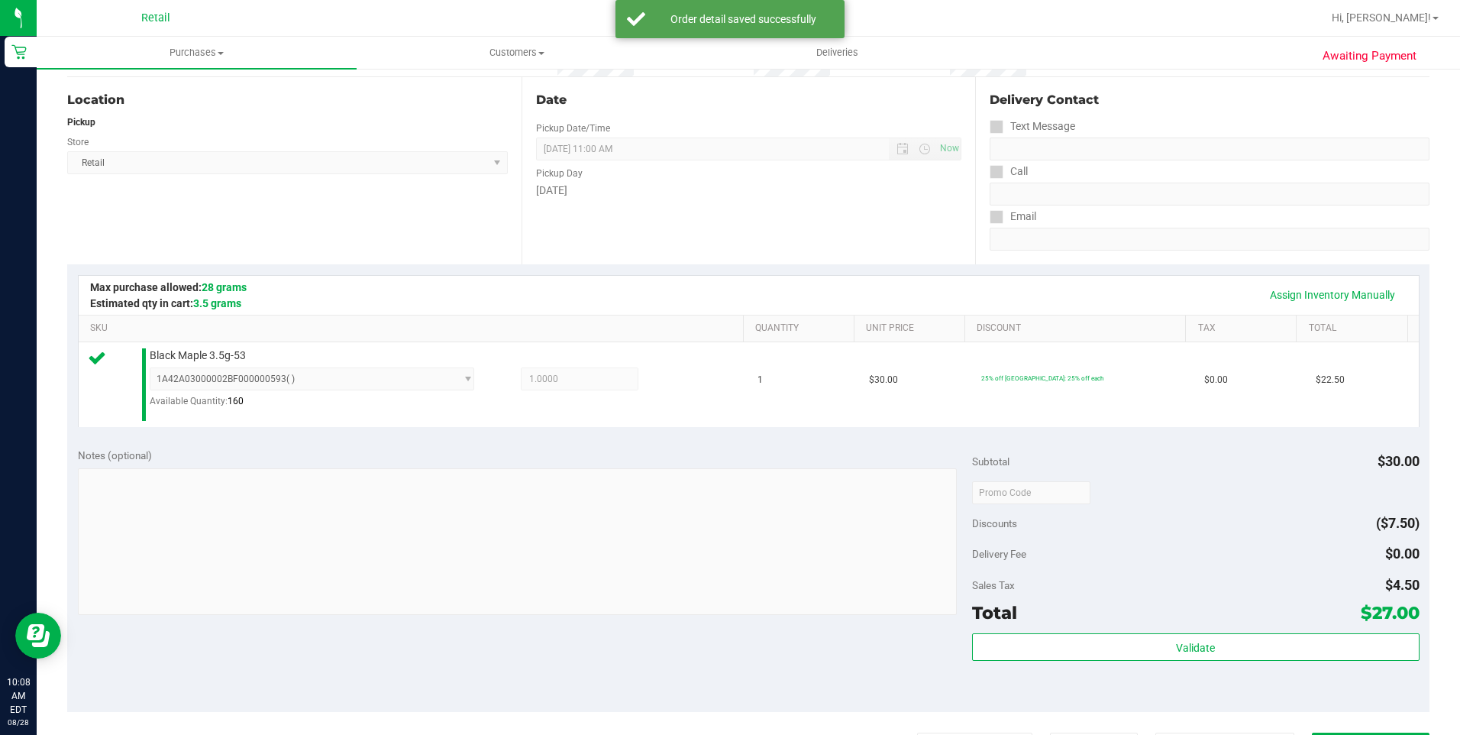
scroll to position [229, 0]
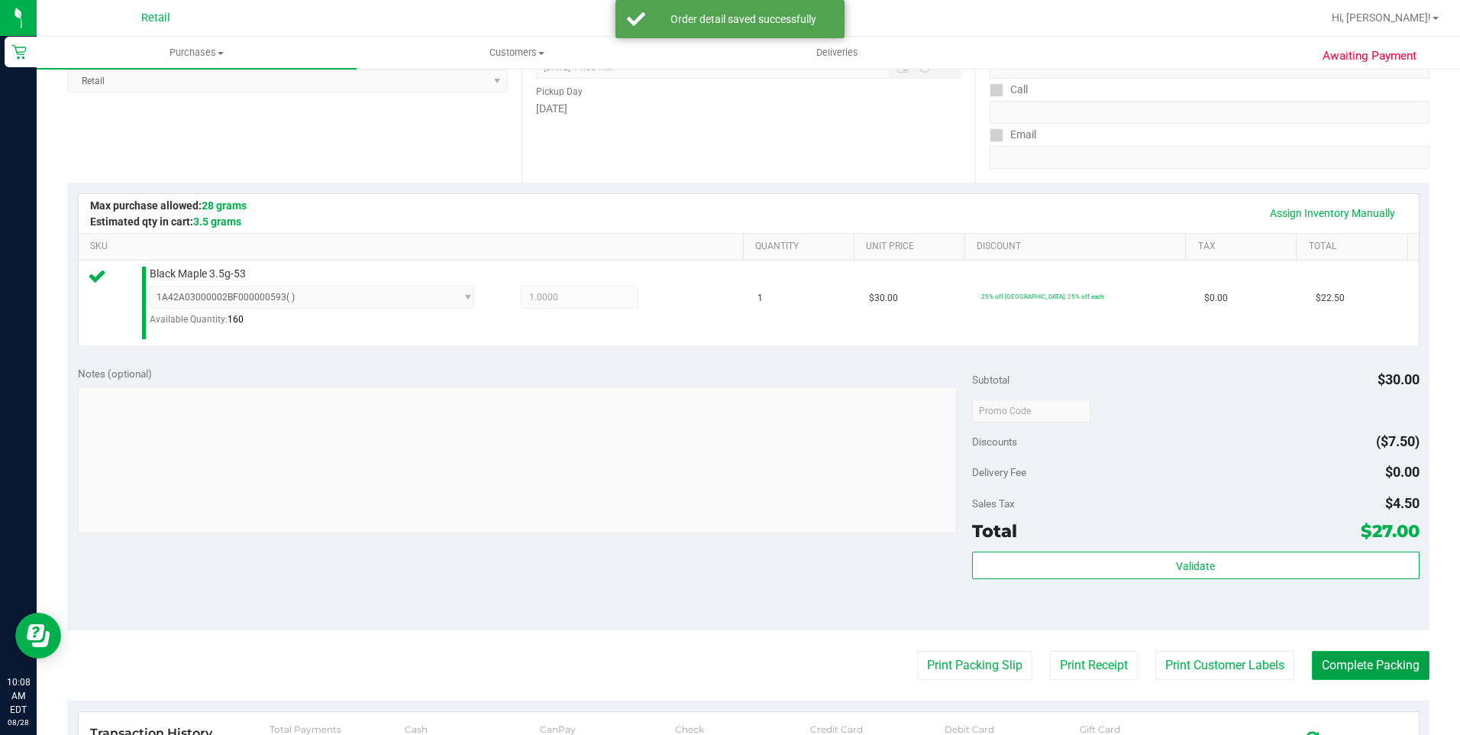
click at [1349, 661] on button "Complete Packing" at bounding box center [1371, 665] width 118 height 29
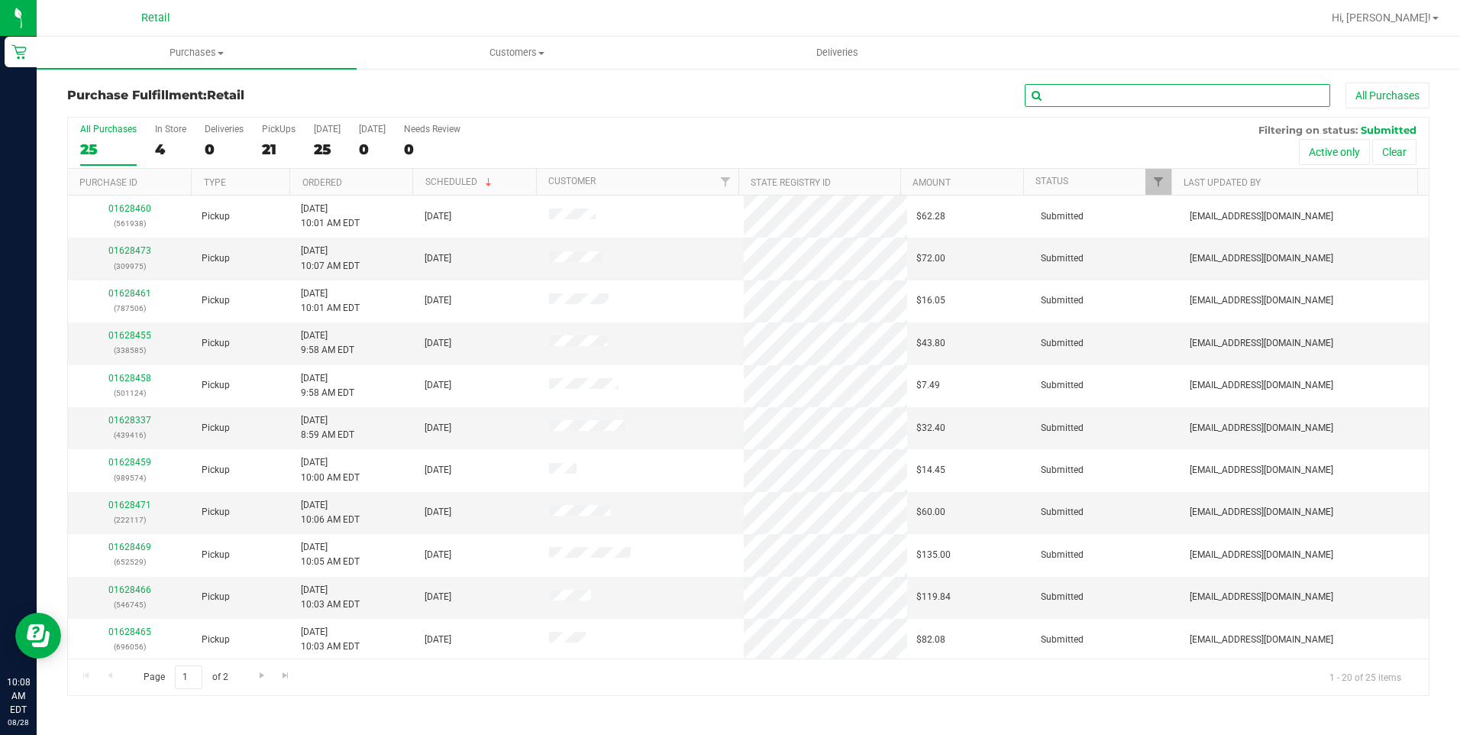
click at [1243, 103] on input "text" at bounding box center [1177, 95] width 305 height 23
type input "965"
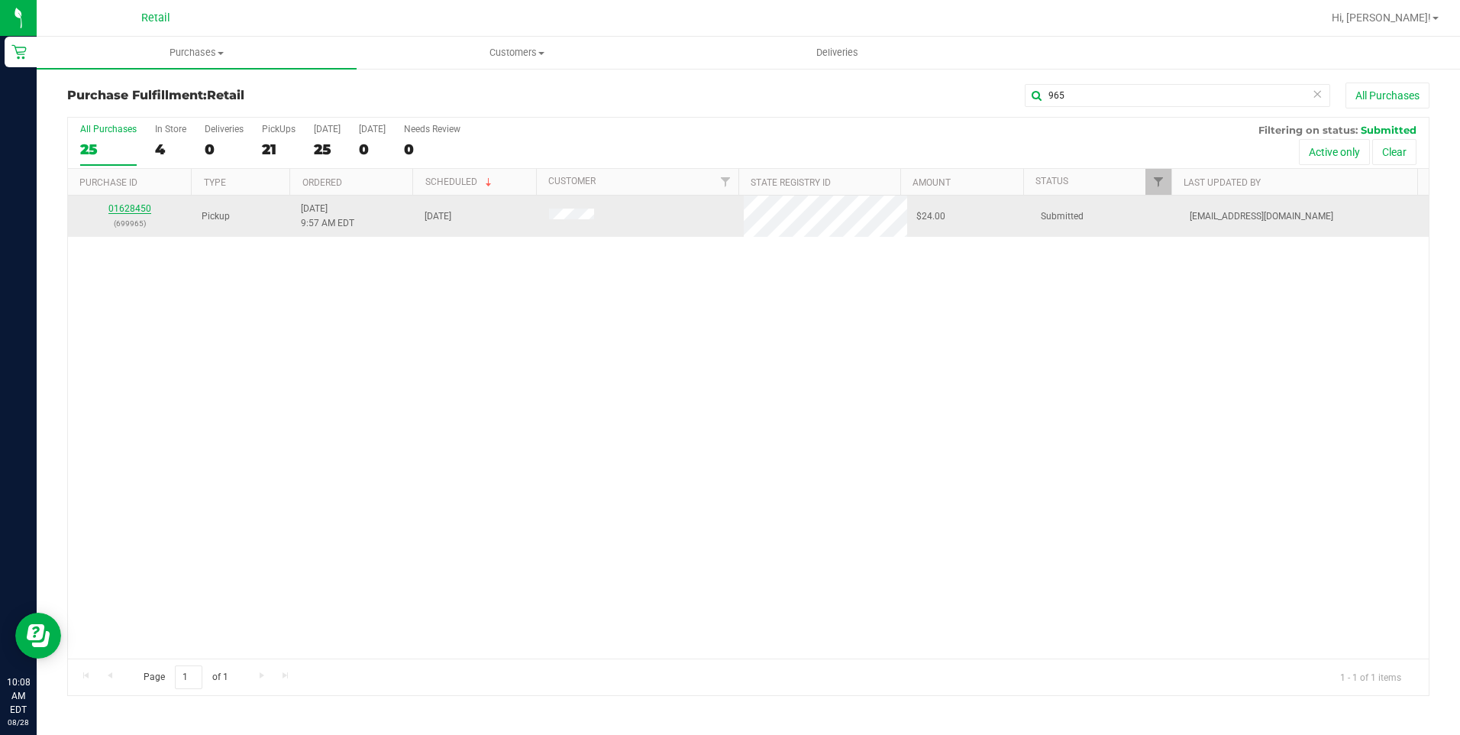
click at [136, 210] on link "01628450" at bounding box center [129, 208] width 43 height 11
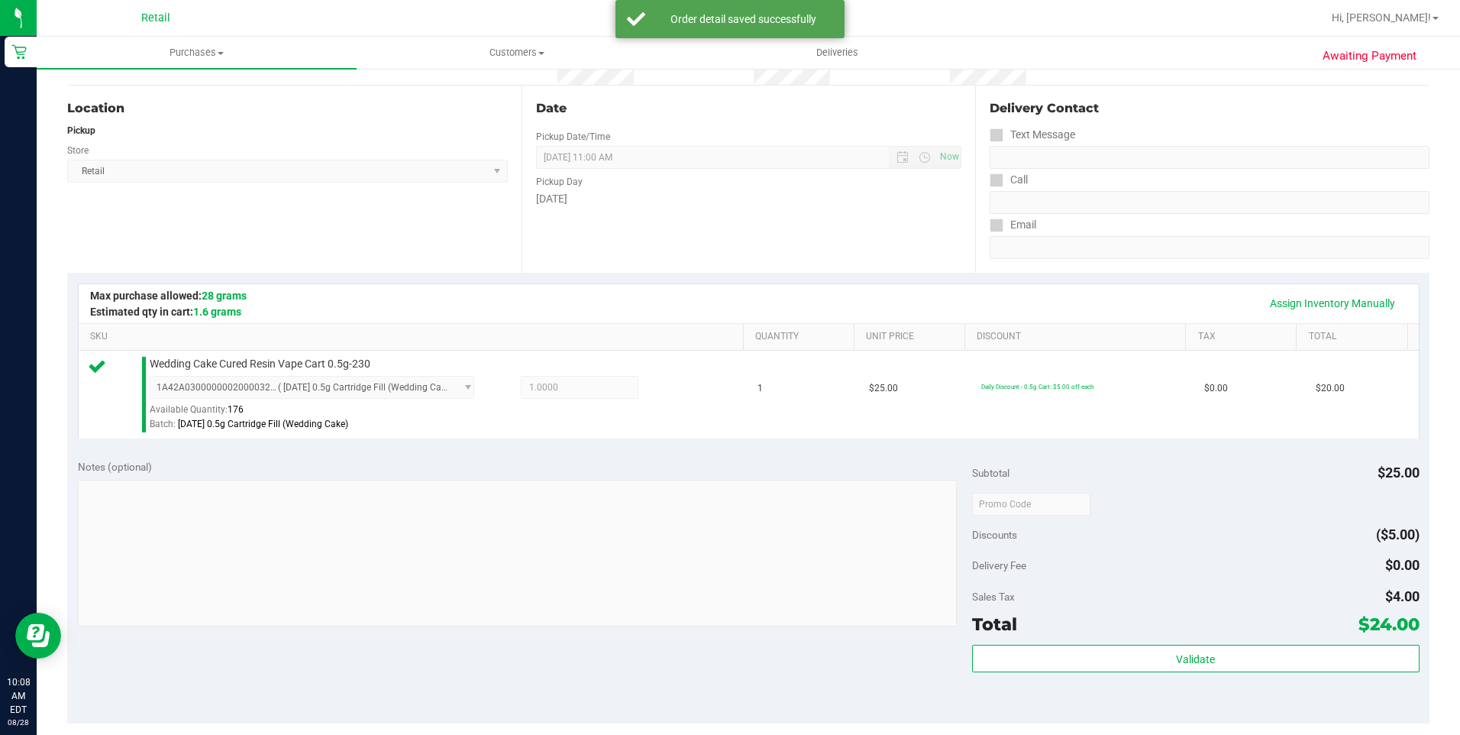
scroll to position [305, 0]
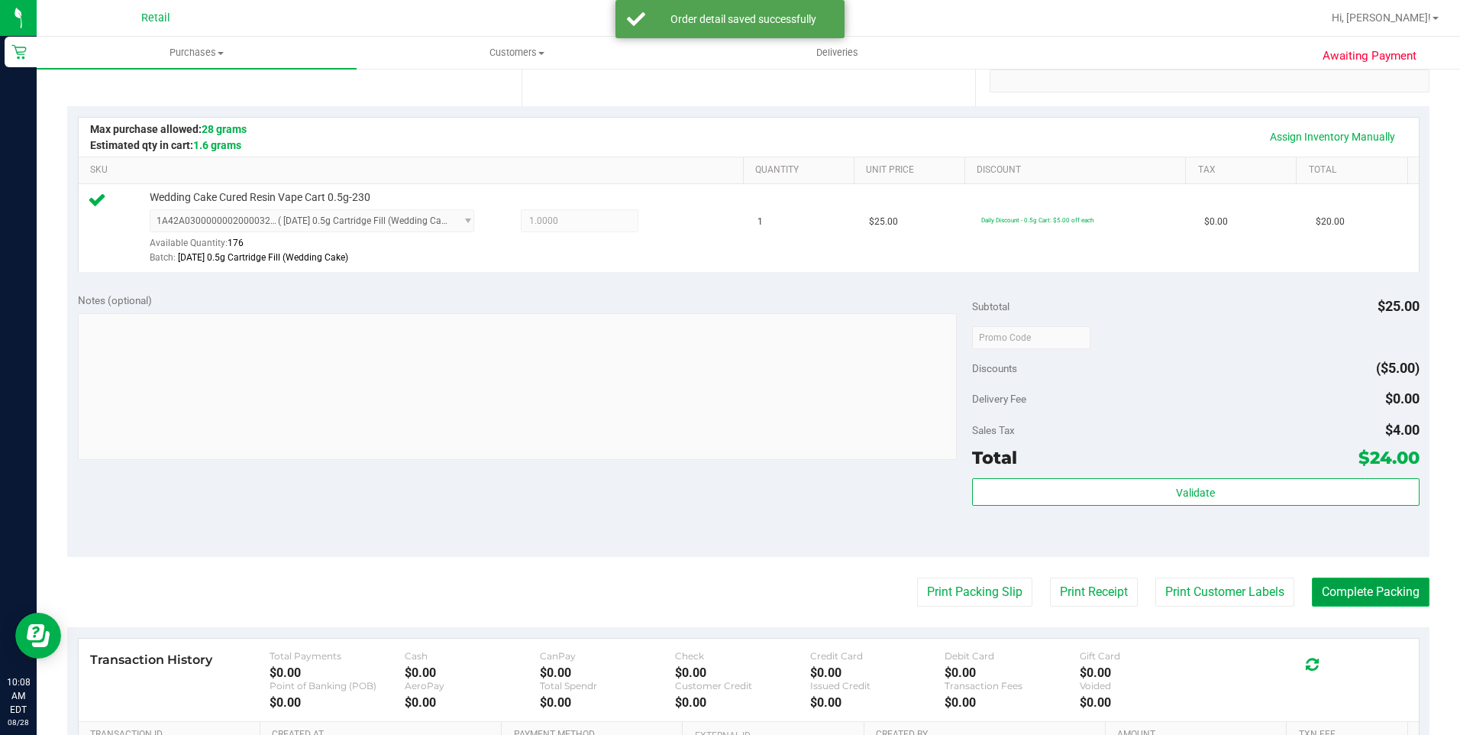
click at [1327, 588] on button "Complete Packing" at bounding box center [1371, 591] width 118 height 29
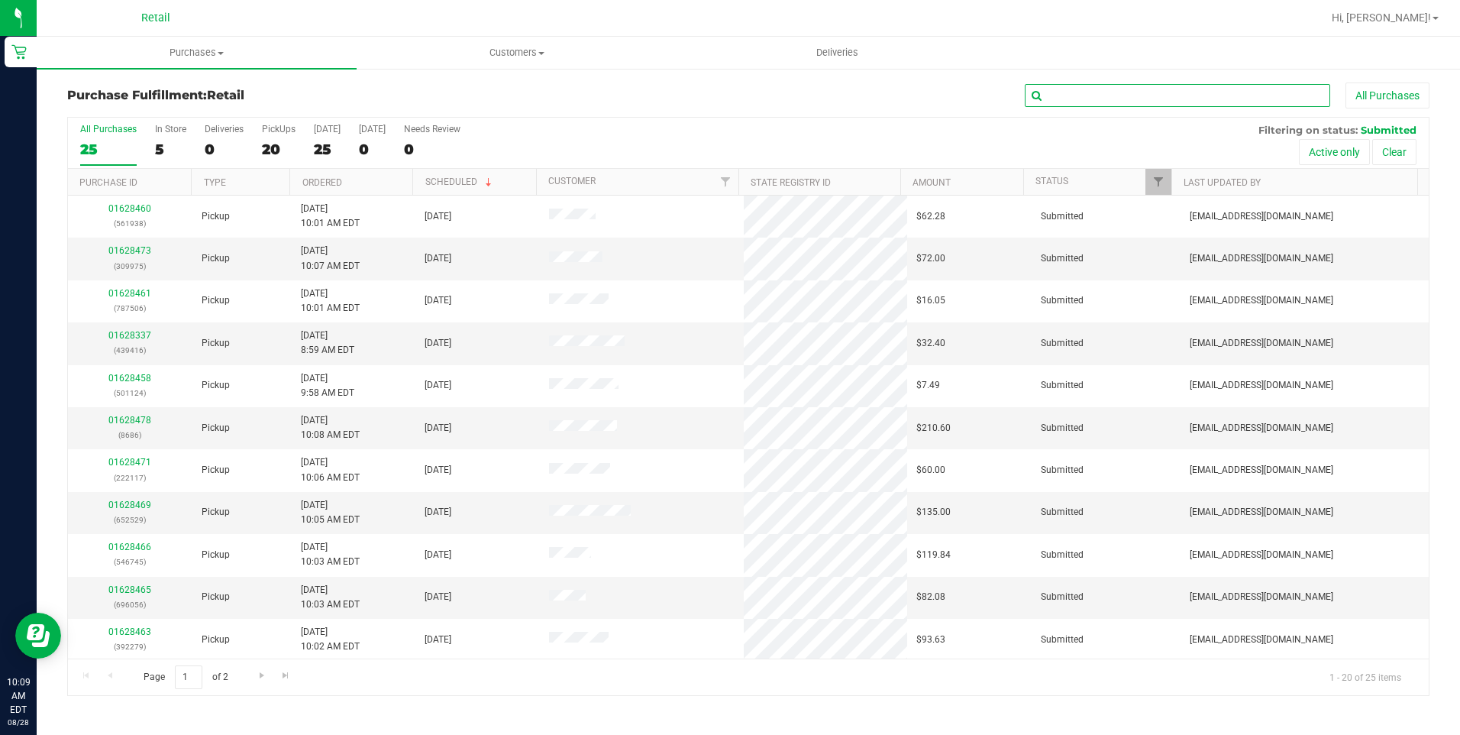
click at [1113, 93] on input "text" at bounding box center [1177, 95] width 305 height 23
type input "647"
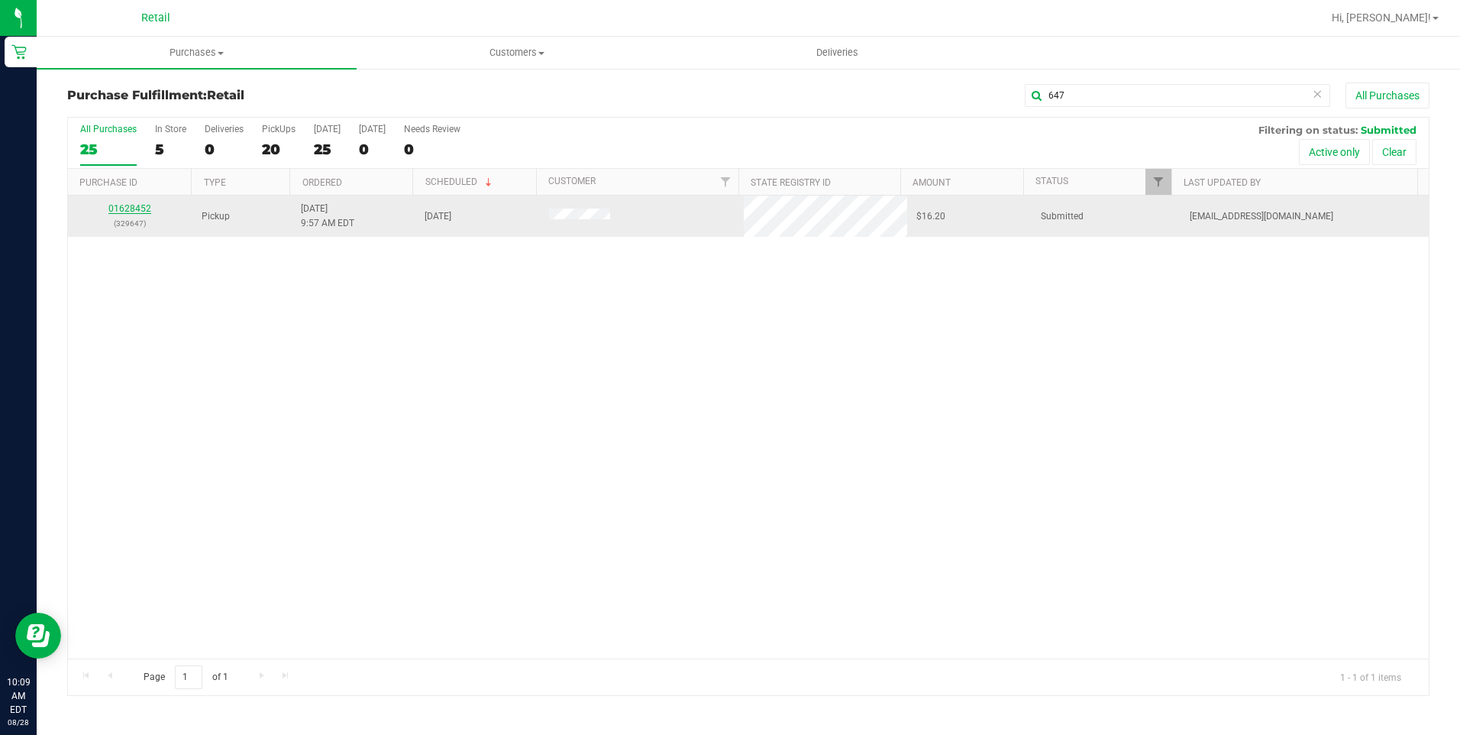
click at [141, 207] on link "01628452" at bounding box center [129, 208] width 43 height 11
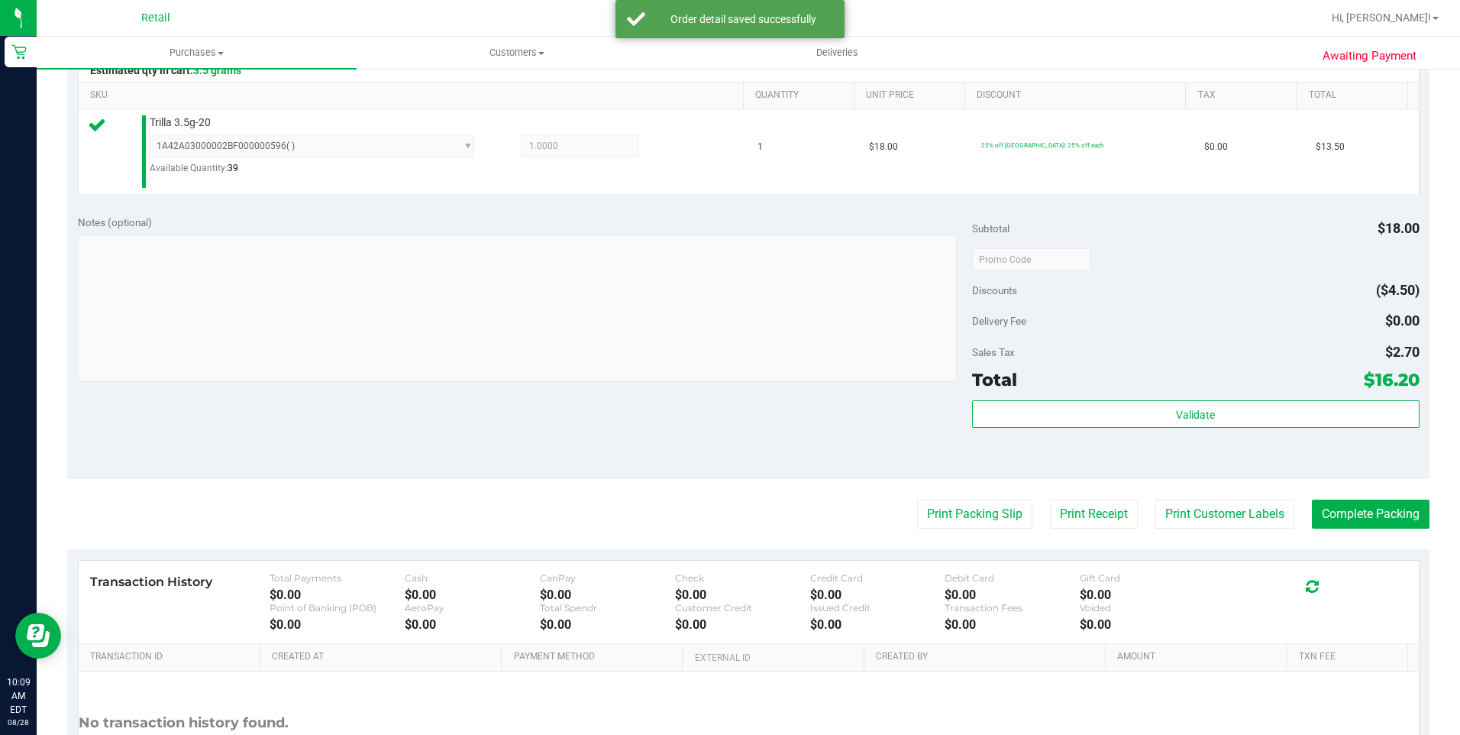
scroll to position [382, 0]
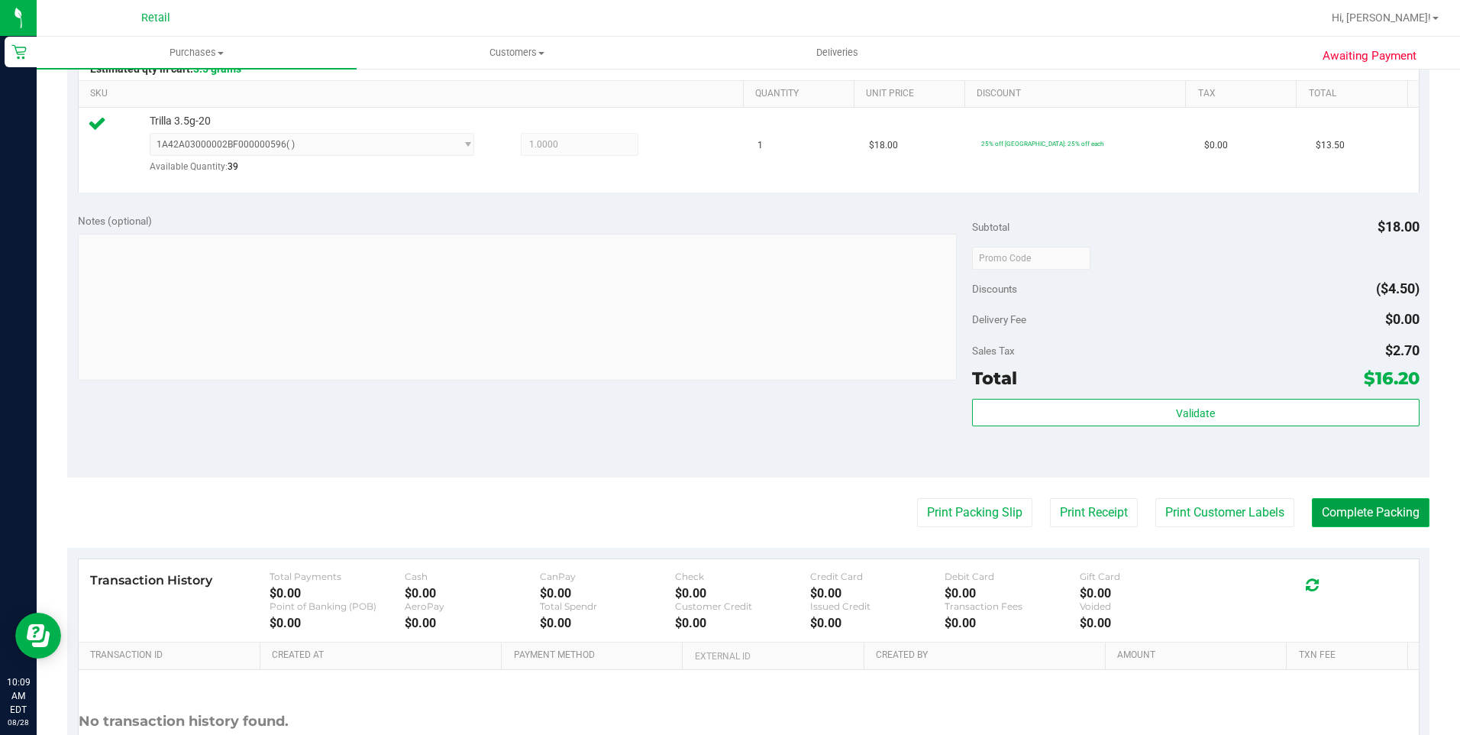
click at [1336, 523] on button "Complete Packing" at bounding box center [1371, 512] width 118 height 29
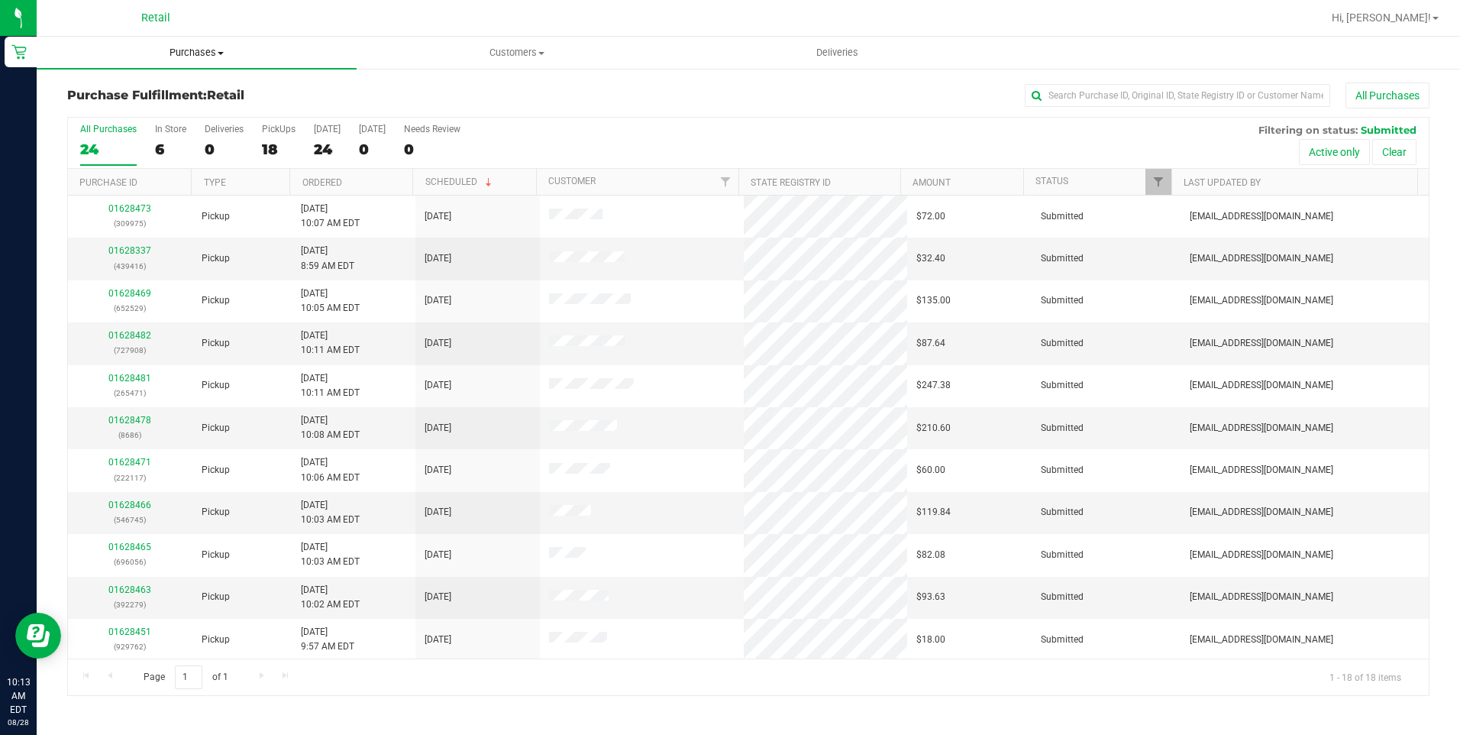
click at [215, 47] on span "Purchases" at bounding box center [197, 53] width 320 height 14
click at [173, 102] on li "Fulfillment" at bounding box center [197, 111] width 320 height 18
click at [1106, 95] on input "text" at bounding box center [1177, 95] width 305 height 23
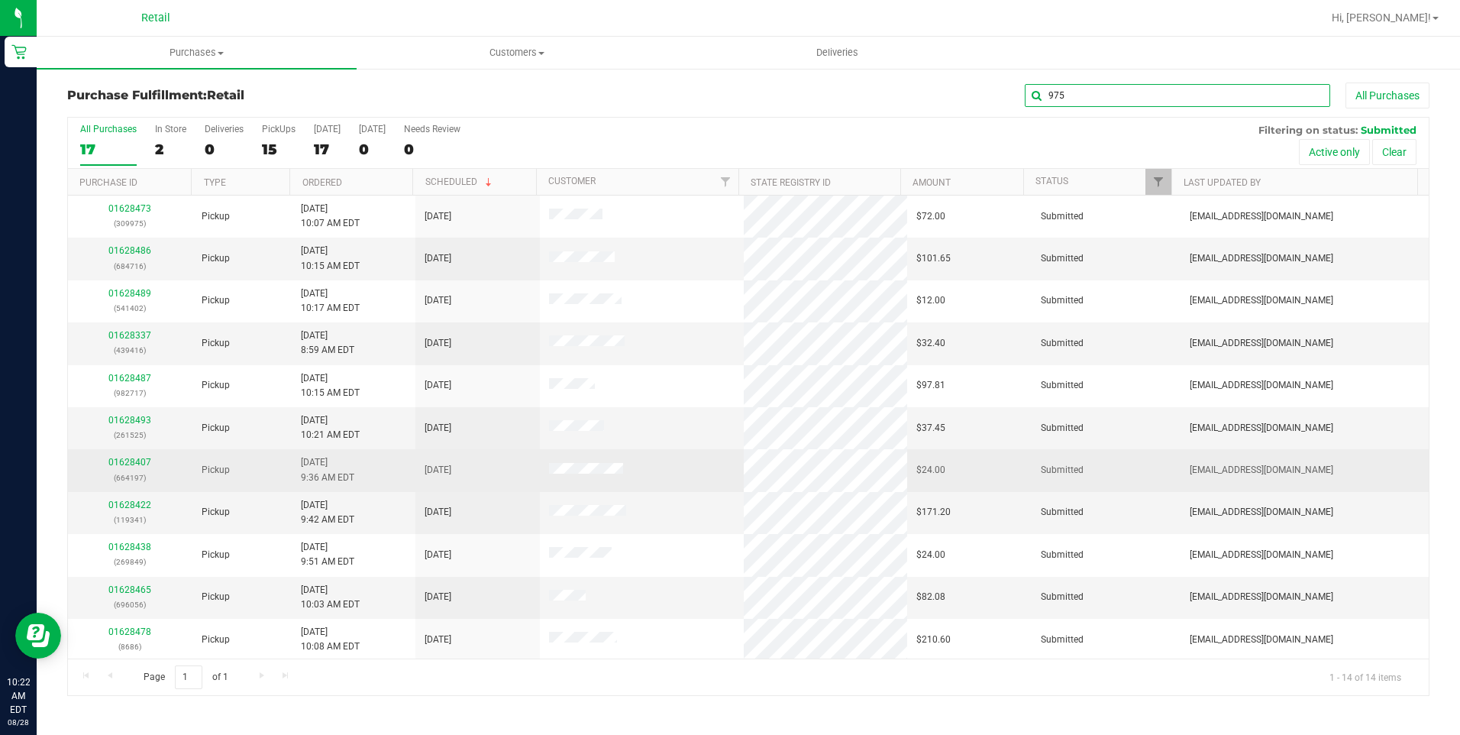
type input "975"
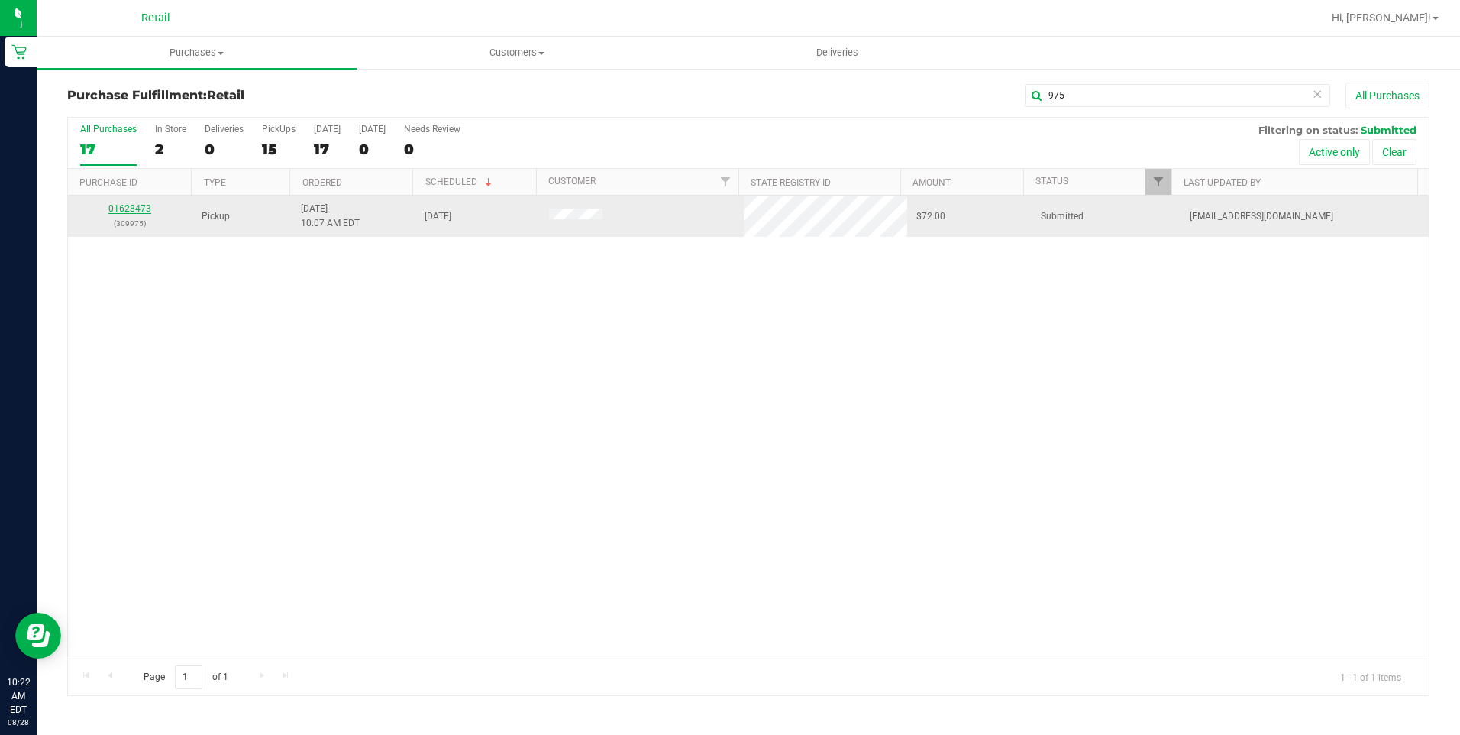
click at [137, 205] on link "01628473" at bounding box center [129, 208] width 43 height 11
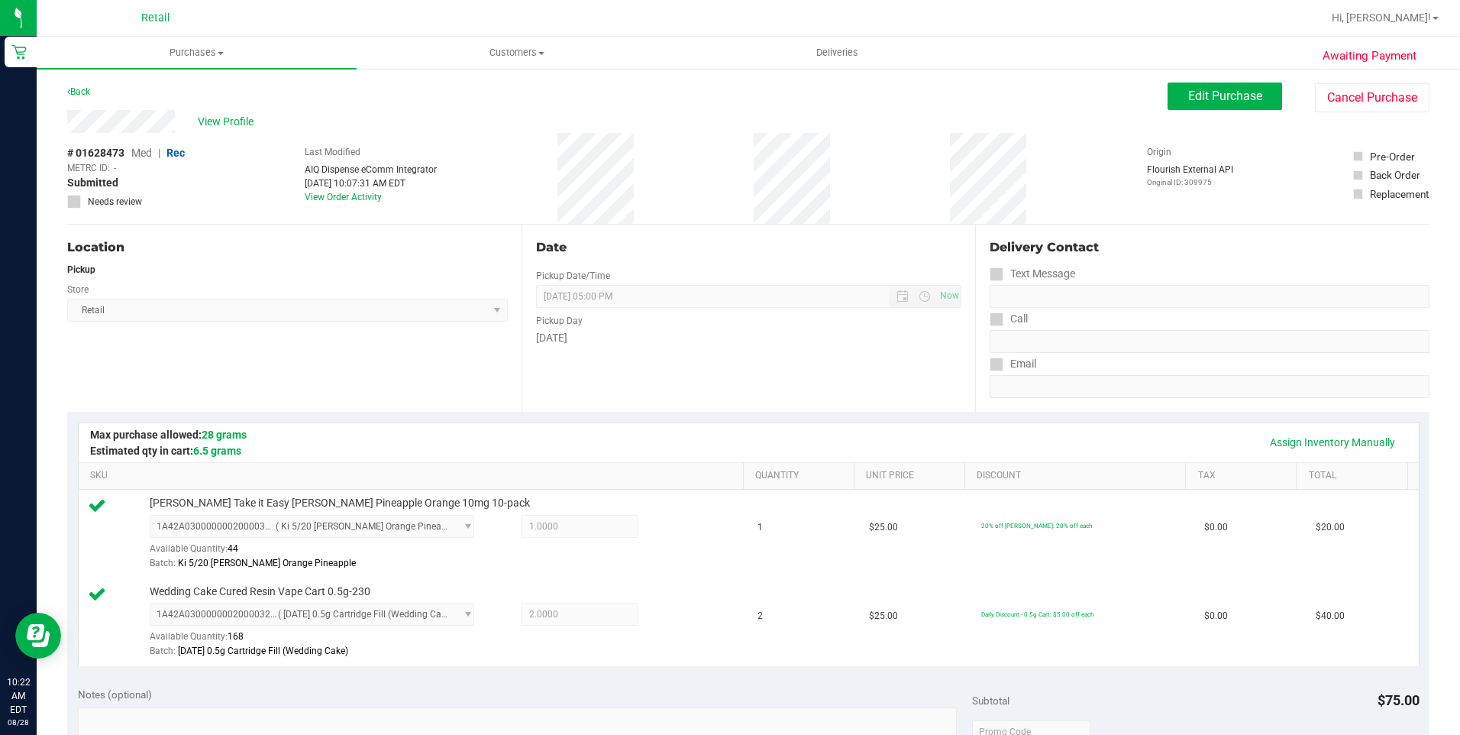
scroll to position [305, 0]
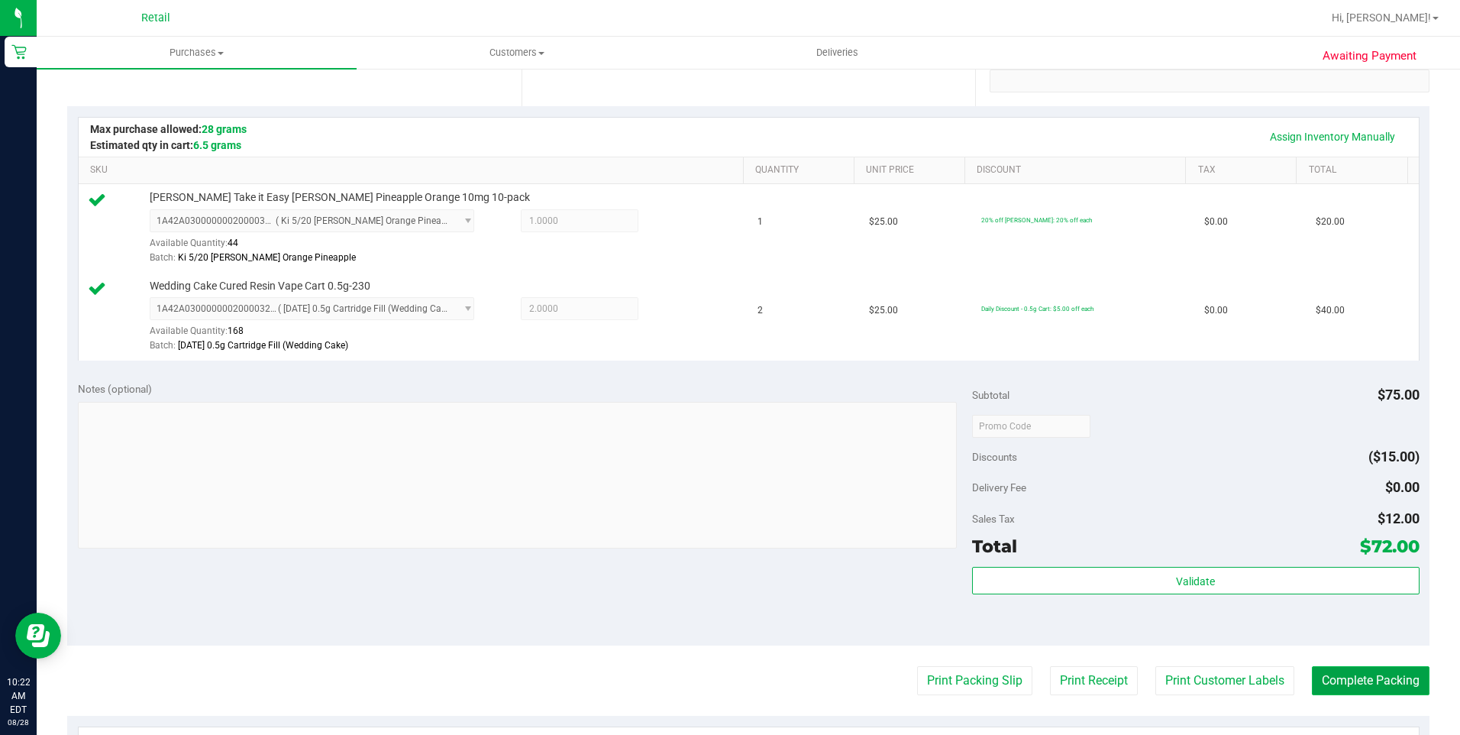
click at [1360, 676] on button "Complete Packing" at bounding box center [1371, 680] width 118 height 29
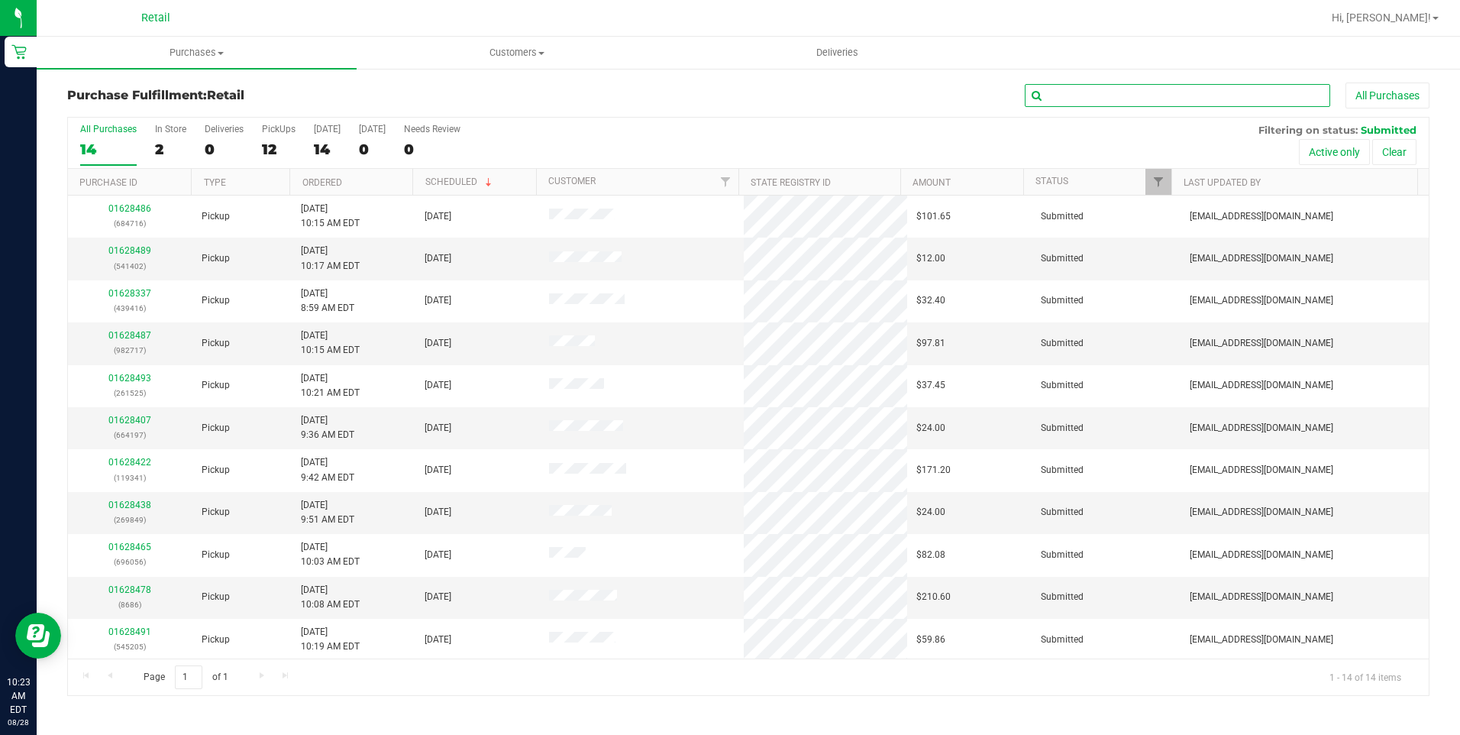
click at [1181, 92] on input "text" at bounding box center [1177, 95] width 305 height 23
type input "686"
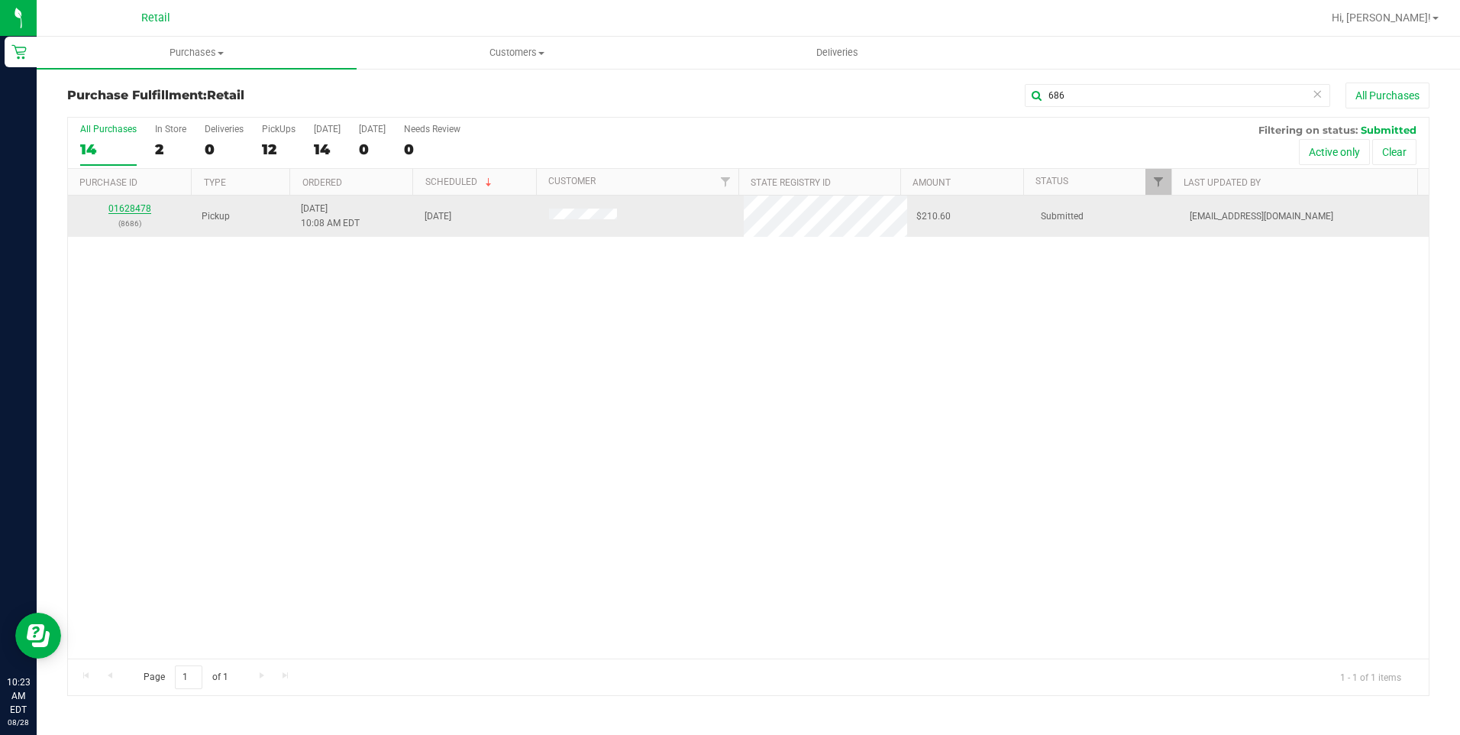
click at [137, 206] on link "01628478" at bounding box center [129, 208] width 43 height 11
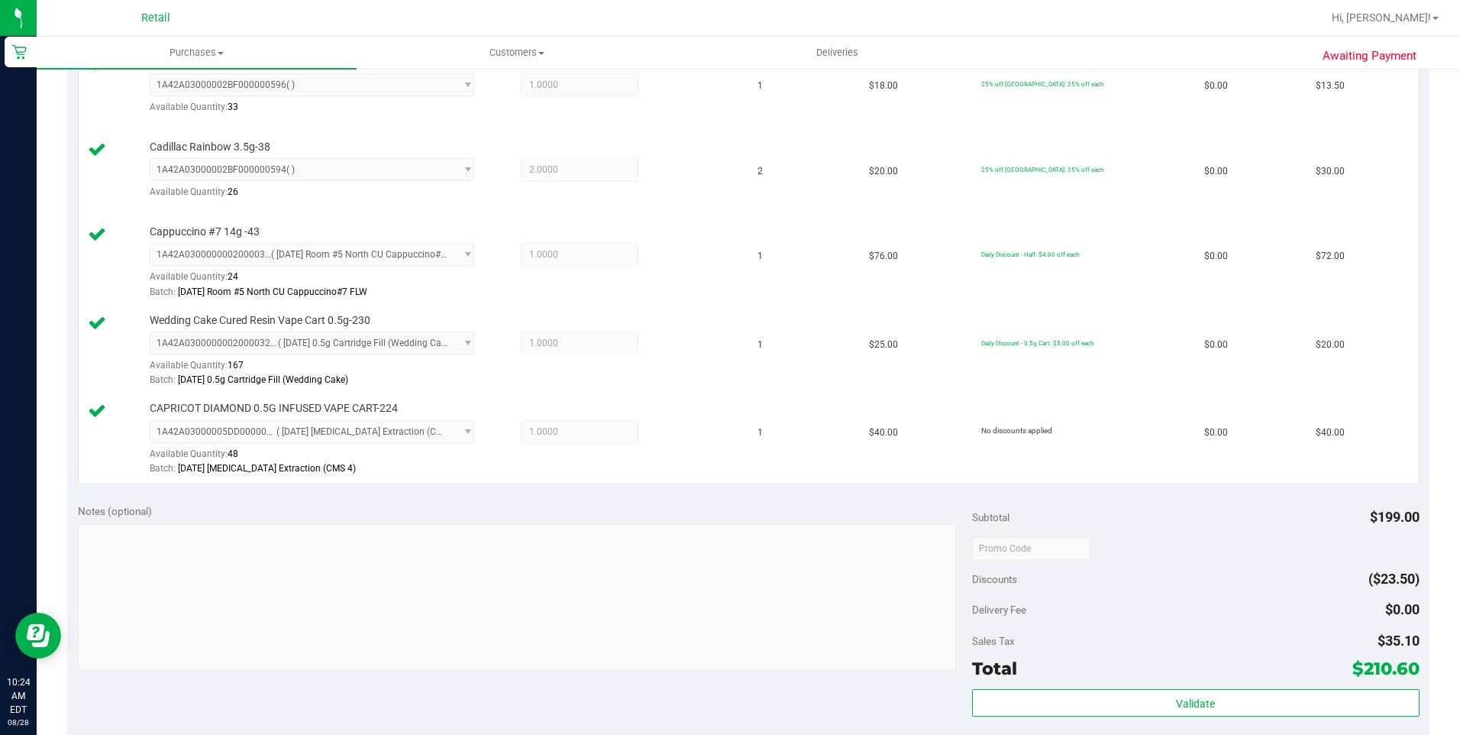
scroll to position [611, 0]
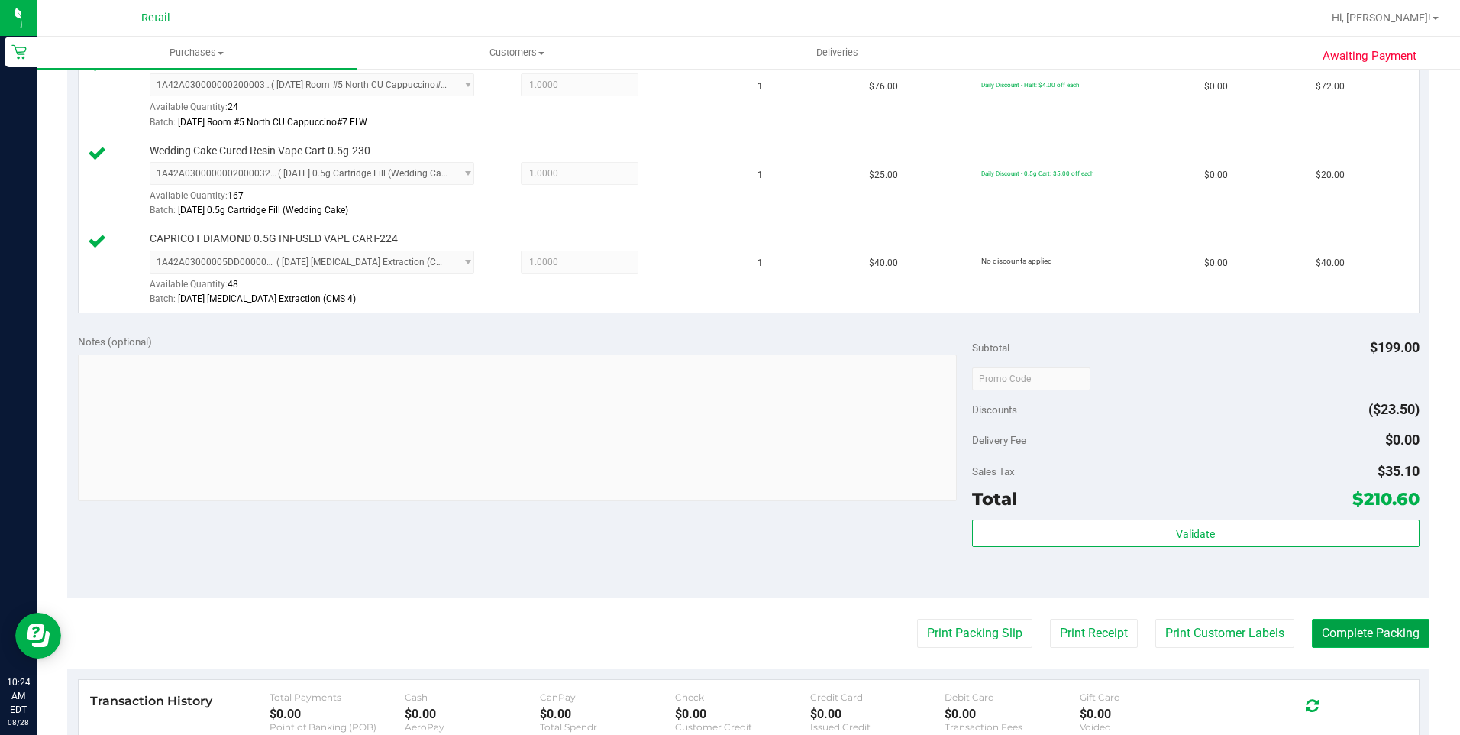
click at [1324, 623] on button "Complete Packing" at bounding box center [1371, 633] width 118 height 29
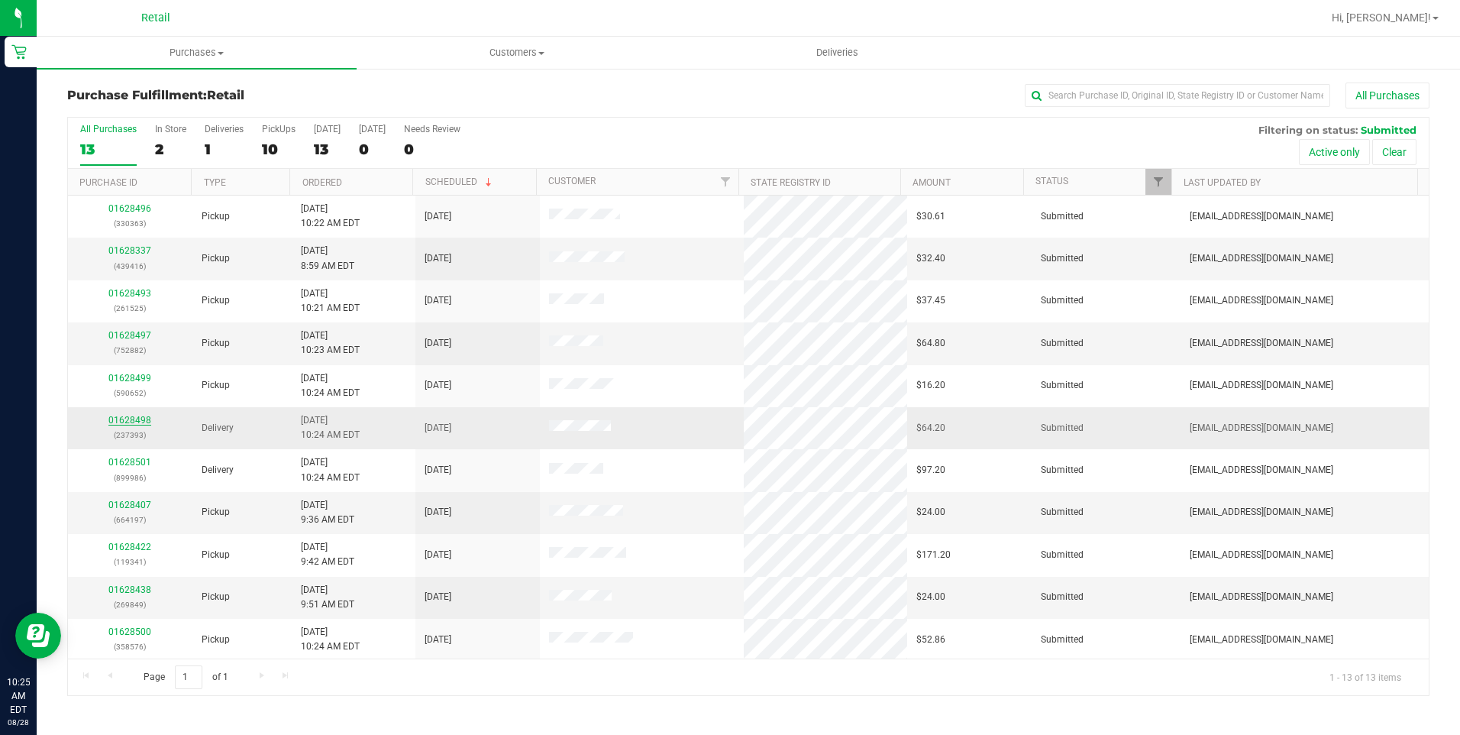
click at [136, 421] on link "01628498" at bounding box center [129, 420] width 43 height 11
click at [495, 60] on uib-tab-heading "Customers All customers Add a new customer All physicians" at bounding box center [516, 52] width 318 height 31
click at [460, 89] on span "All customers" at bounding box center [412, 92] width 110 height 13
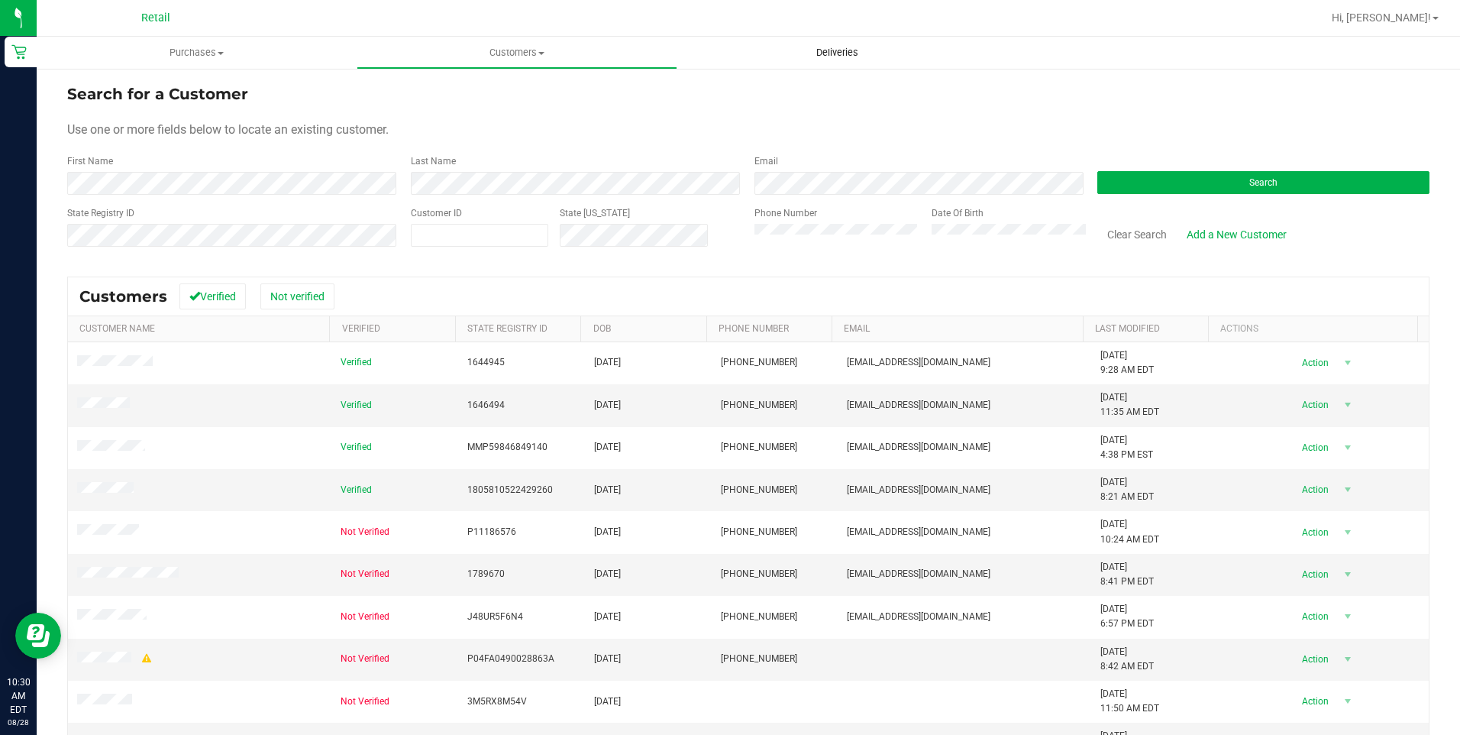
click at [820, 57] on span "Deliveries" at bounding box center [837, 53] width 83 height 14
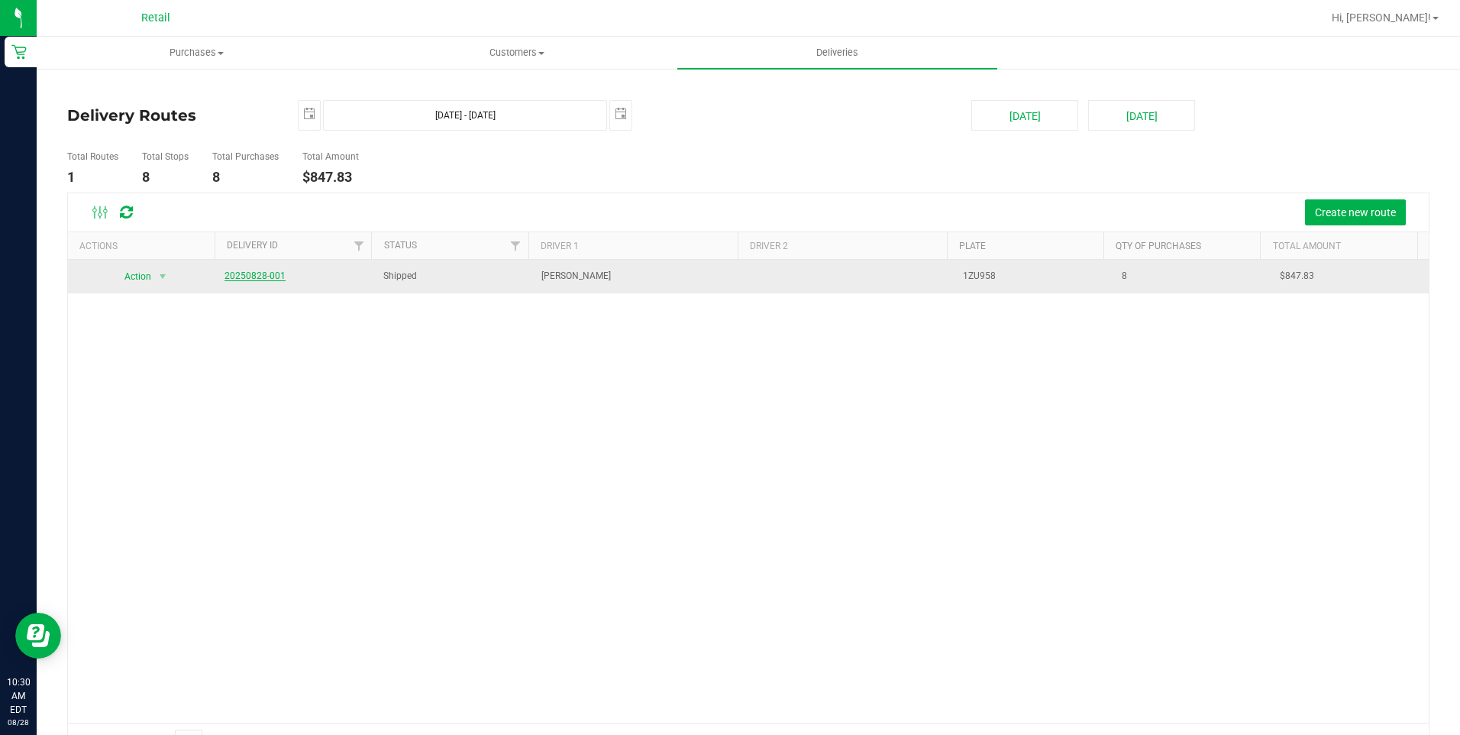
click at [254, 276] on link "20250828-001" at bounding box center [255, 275] width 61 height 11
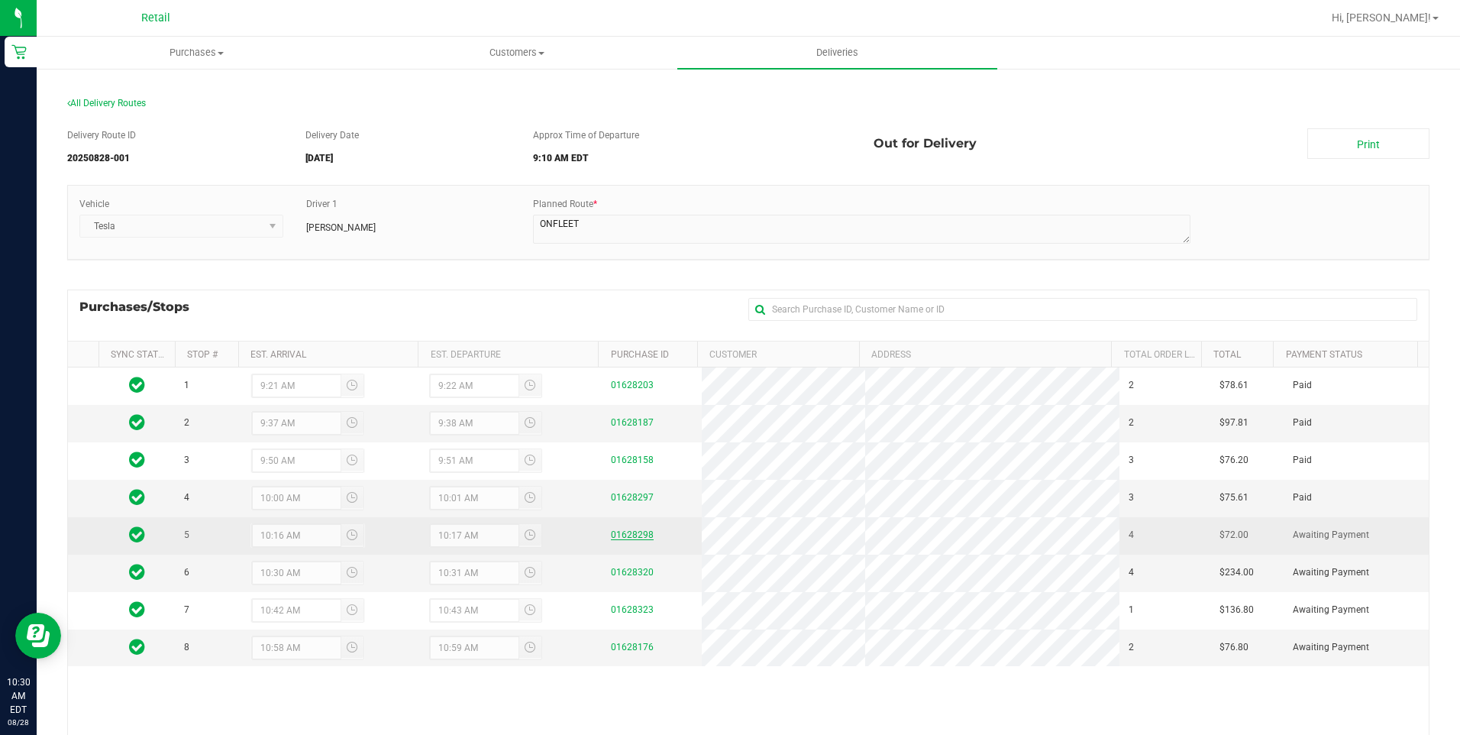
click at [638, 531] on link "01628298" at bounding box center [632, 534] width 43 height 11
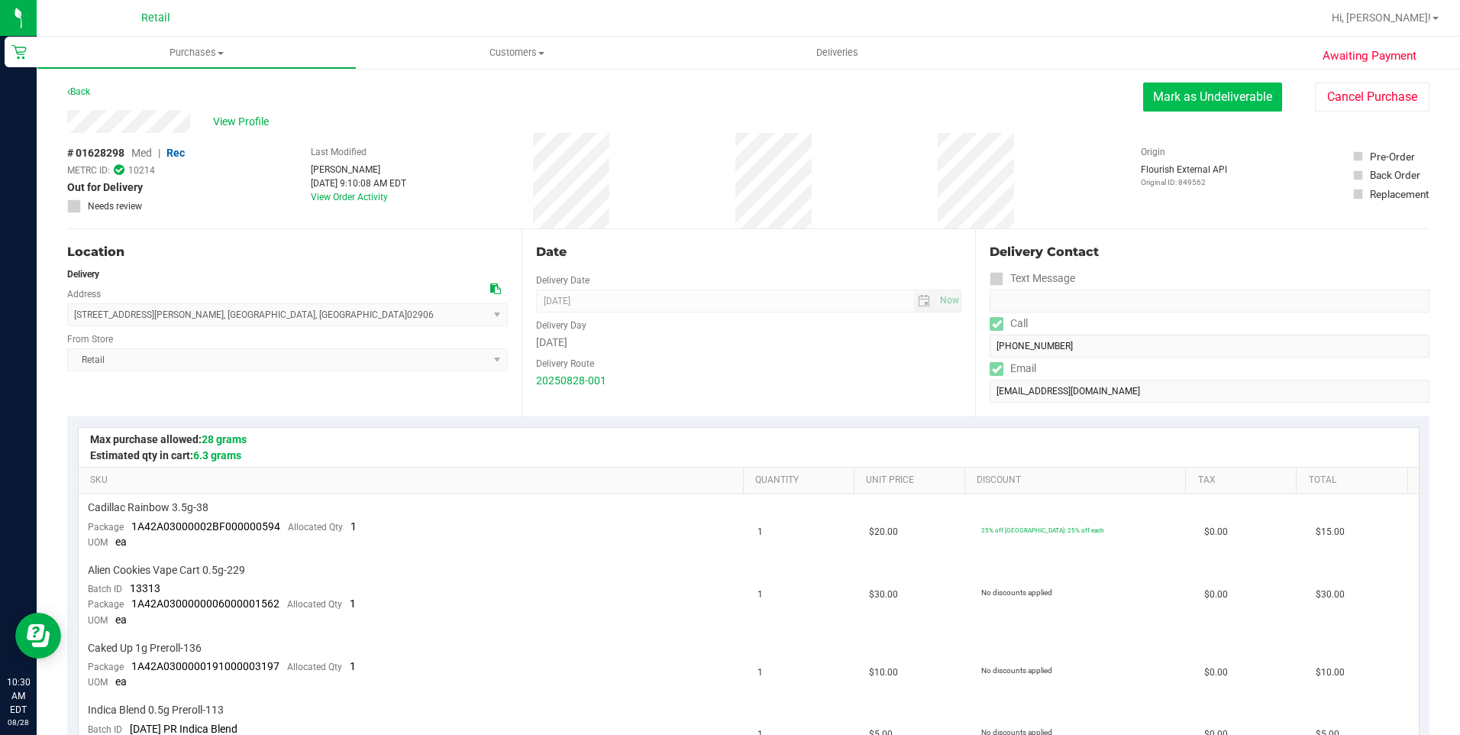
click at [1197, 106] on button "Mark as Undeliverable" at bounding box center [1212, 96] width 139 height 29
click at [1208, 98] on button "Mark as Packed" at bounding box center [1225, 96] width 115 height 29
click at [1208, 98] on button "Send Back to Created" at bounding box center [1214, 96] width 135 height 29
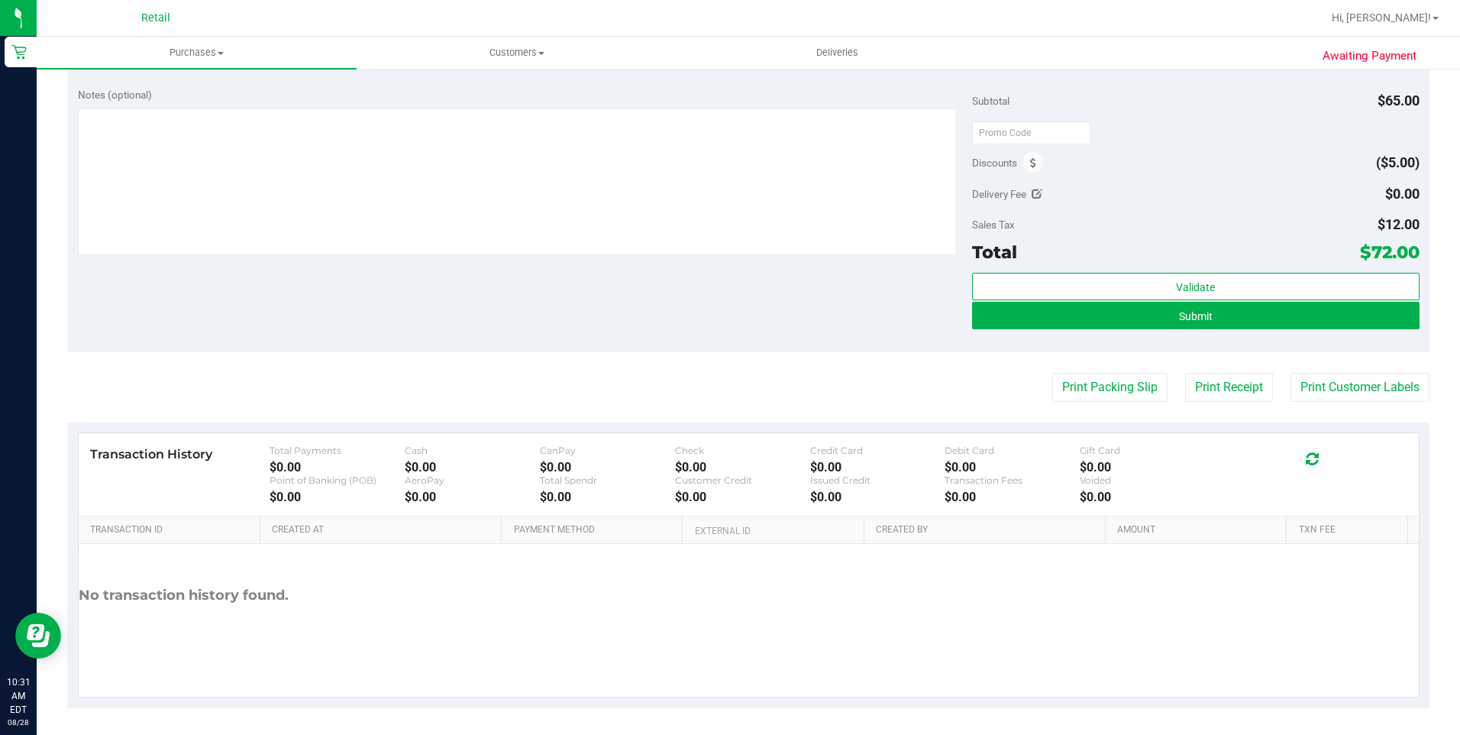
scroll to position [611, 0]
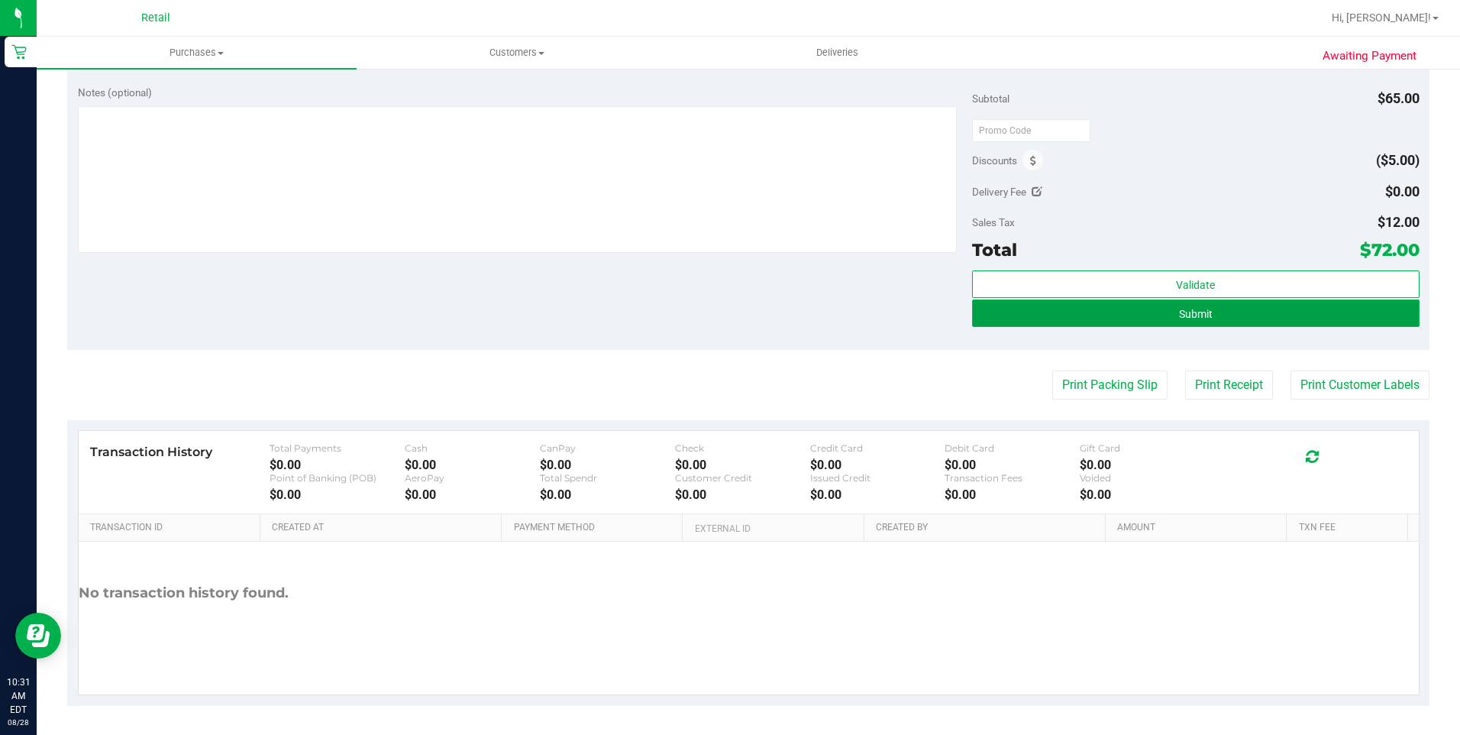
click at [1203, 321] on button "Submit" at bounding box center [1195, 312] width 447 height 27
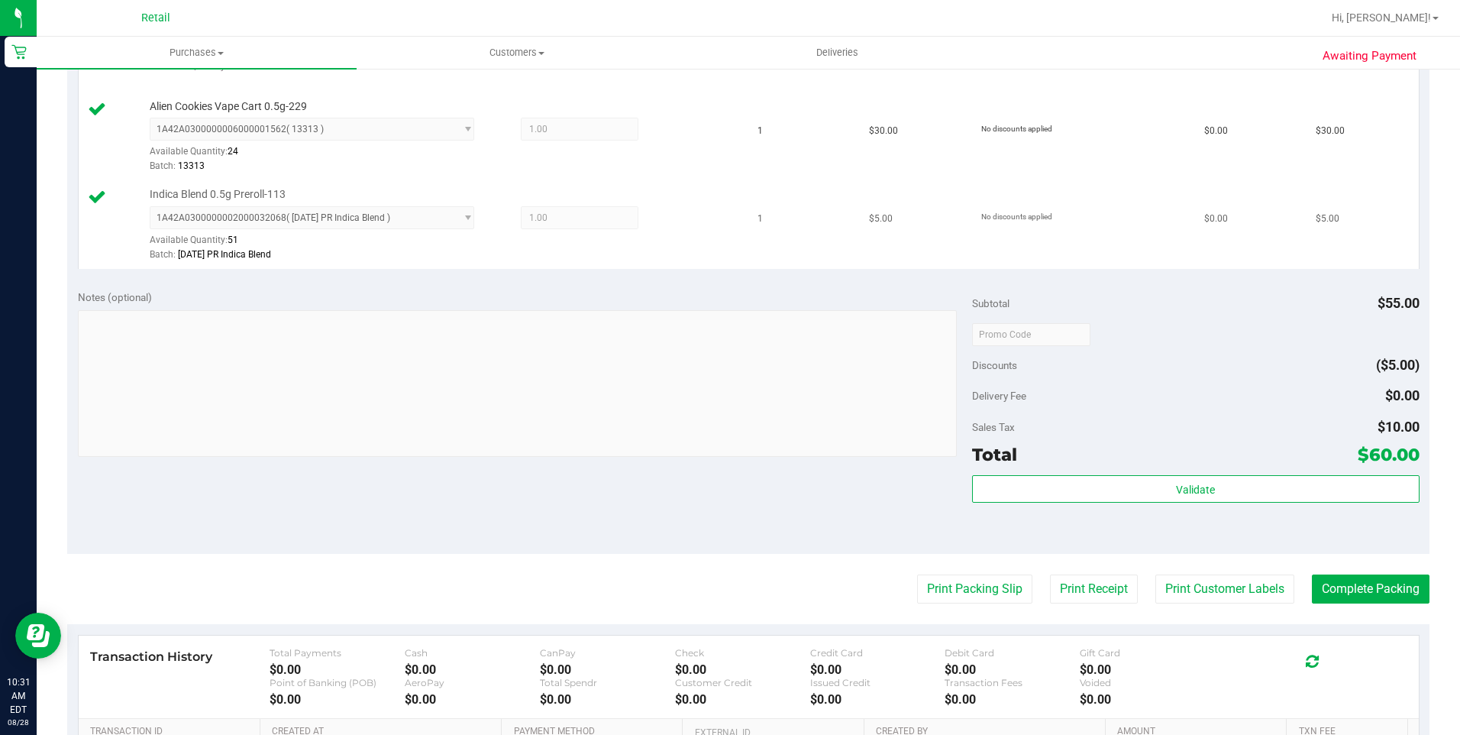
scroll to position [687, 0]
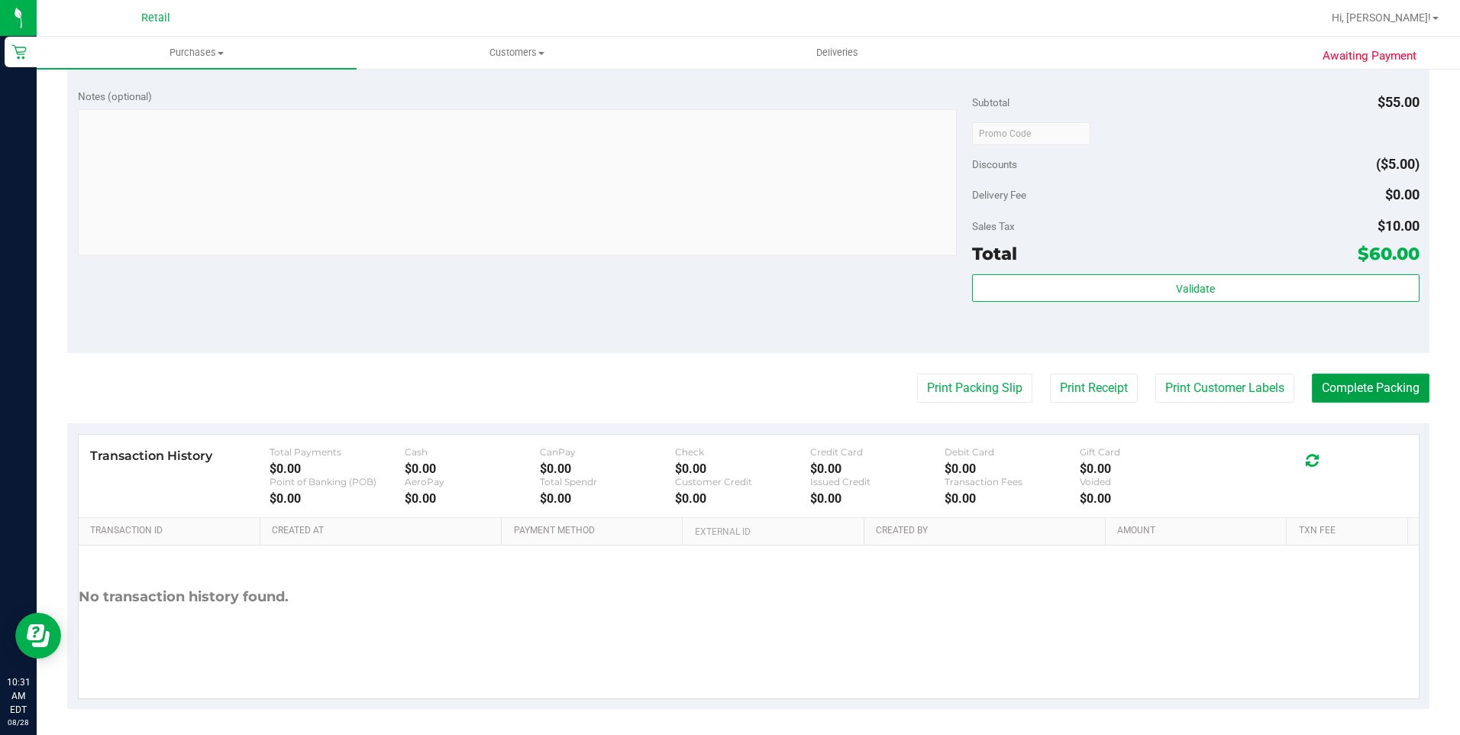
click at [1385, 394] on button "Complete Packing" at bounding box center [1371, 387] width 118 height 29
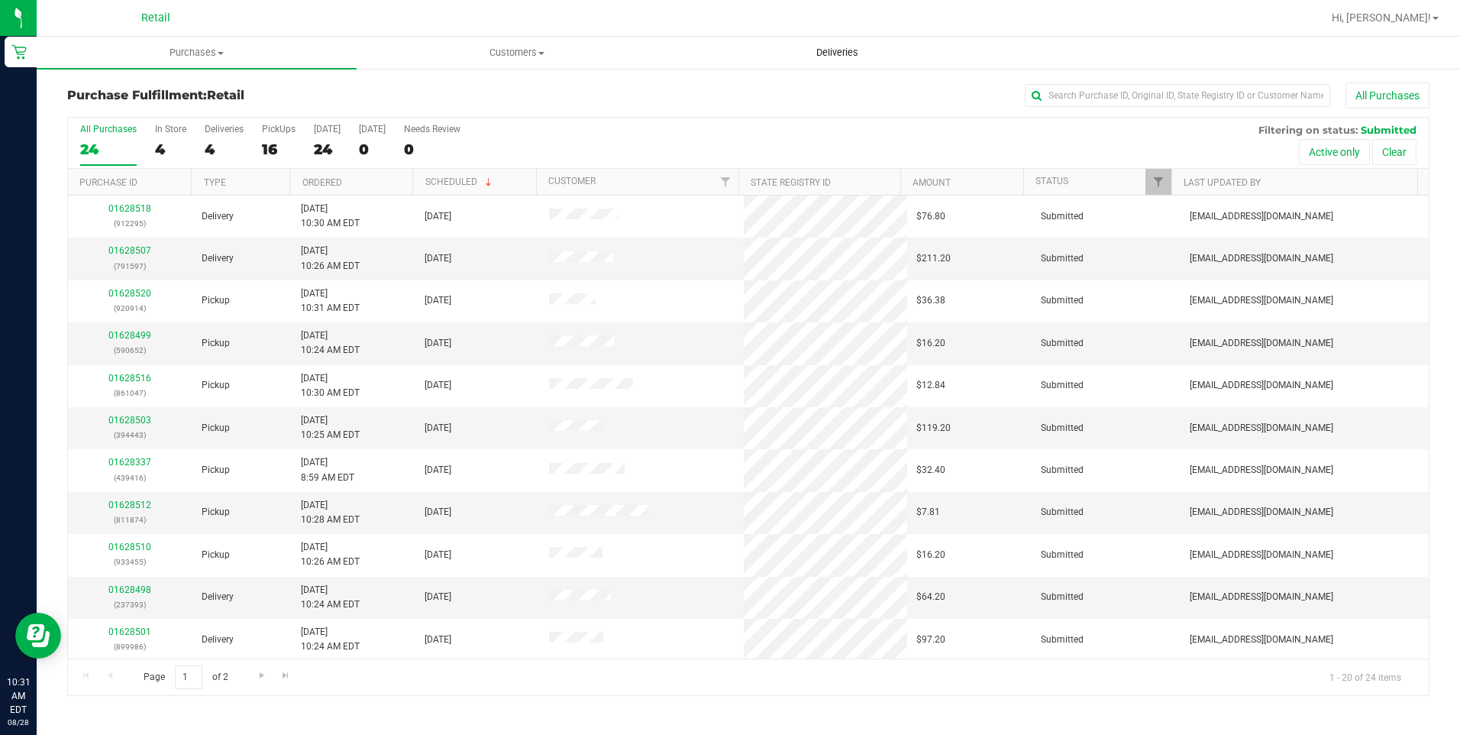
click at [841, 56] on span "Deliveries" at bounding box center [837, 53] width 83 height 14
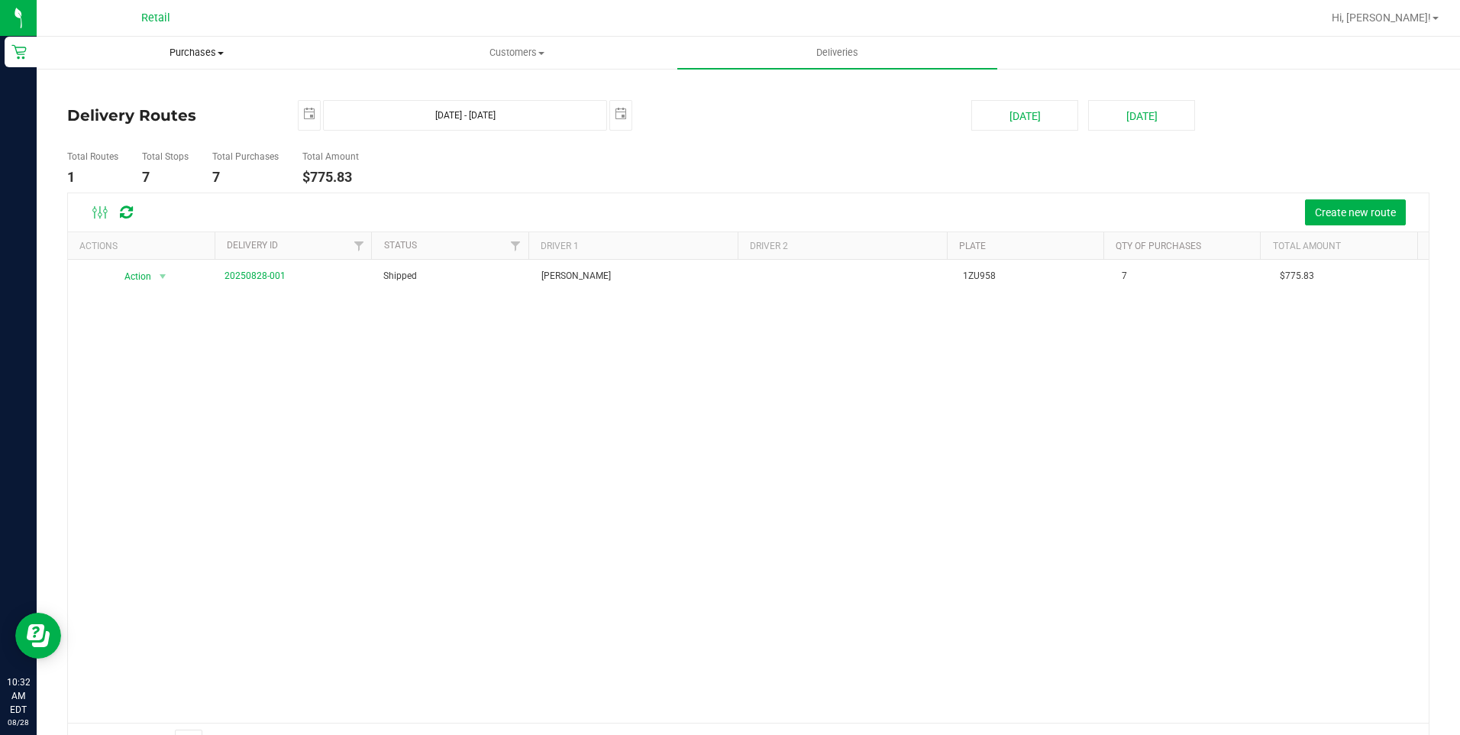
click at [171, 53] on span "Purchases" at bounding box center [196, 53] width 318 height 14
click at [153, 105] on li "Fulfillment" at bounding box center [197, 111] width 320 height 18
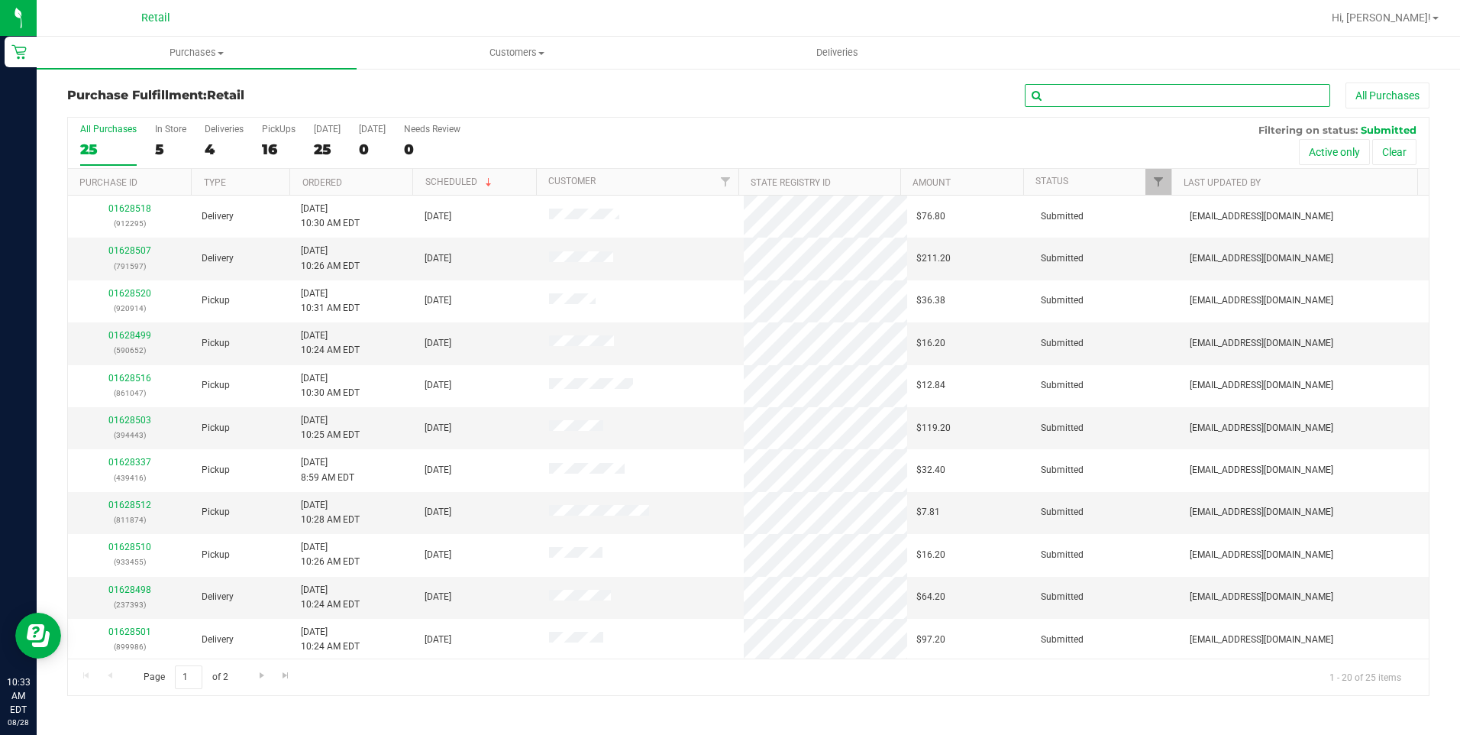
click at [1158, 102] on input "text" at bounding box center [1177, 95] width 305 height 23
type input "447"
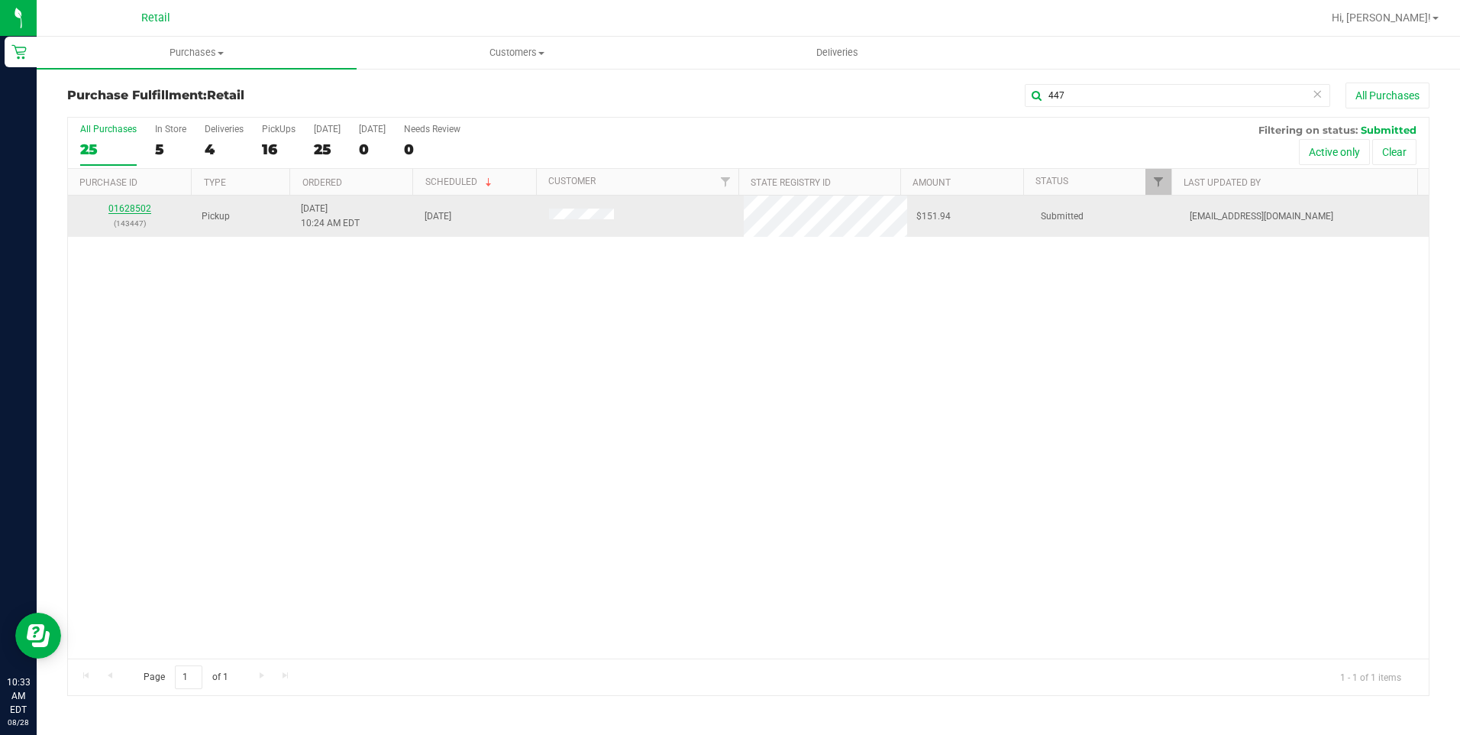
click at [128, 208] on link "01628502" at bounding box center [129, 208] width 43 height 11
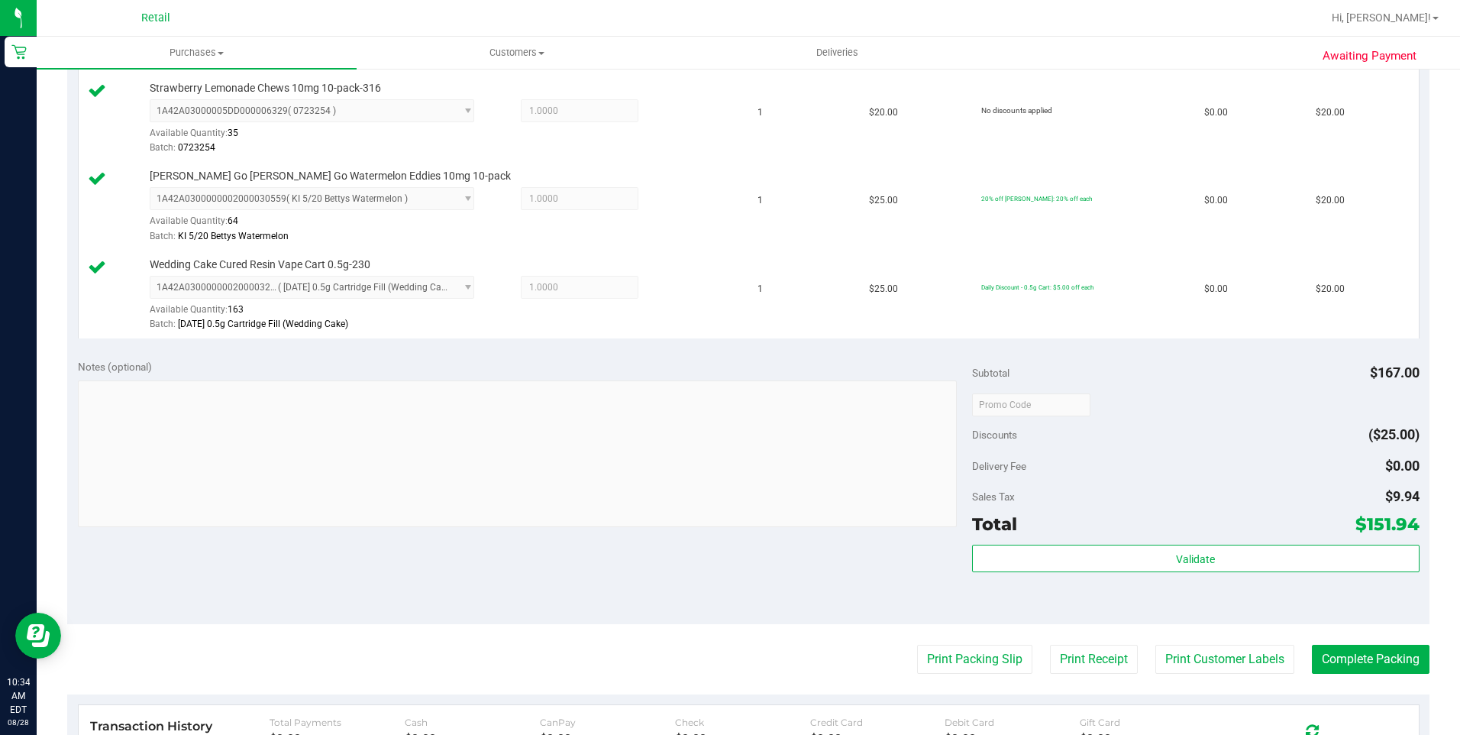
scroll to position [687, 0]
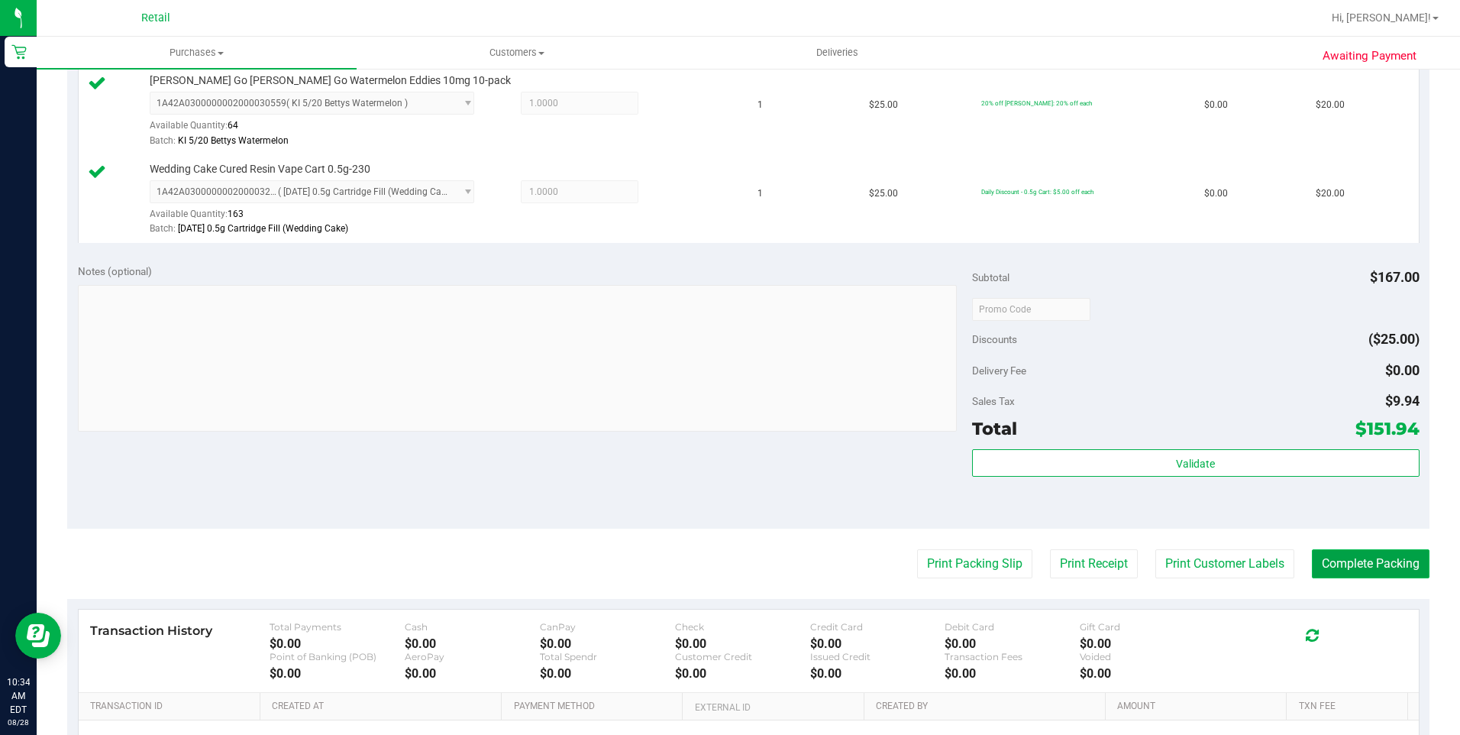
click at [1342, 564] on button "Complete Packing" at bounding box center [1371, 563] width 118 height 29
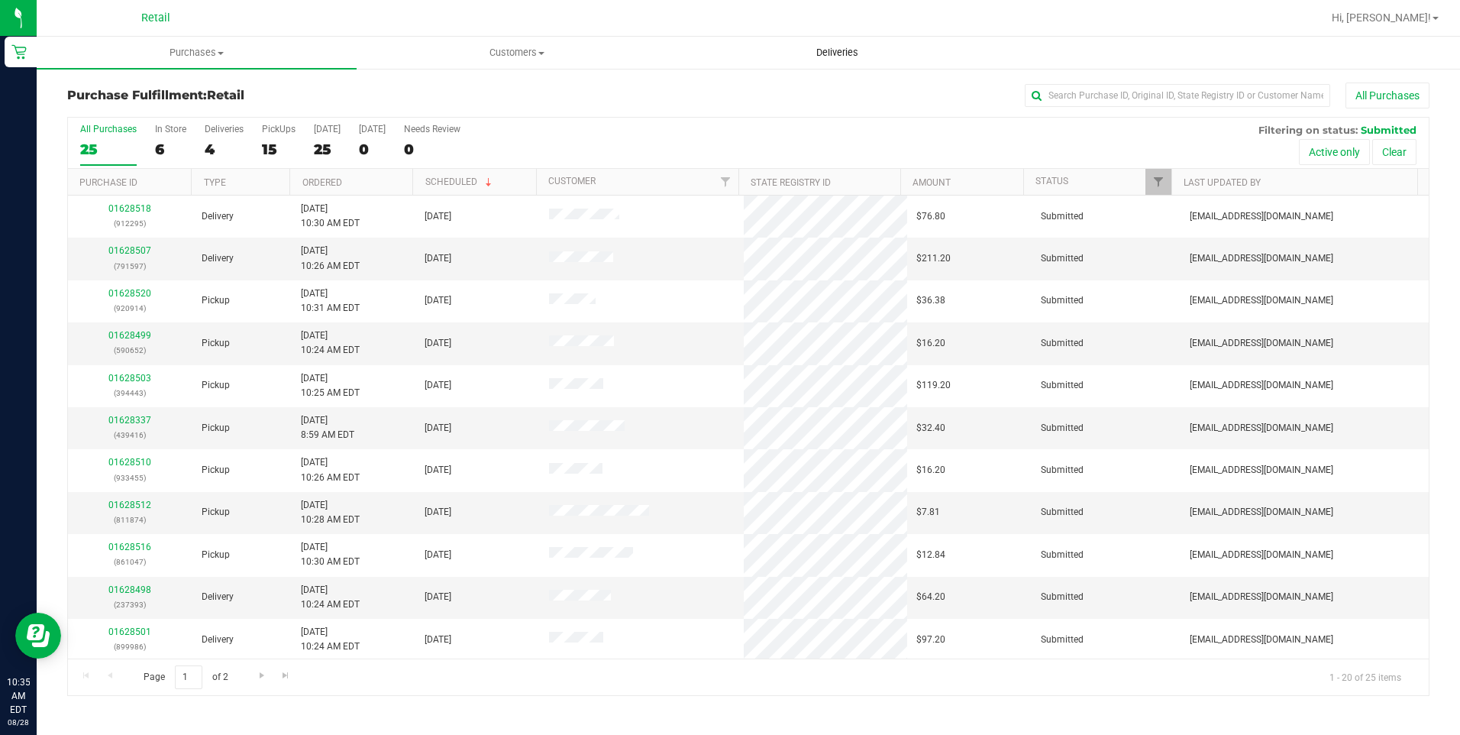
click at [809, 56] on span "Deliveries" at bounding box center [837, 53] width 83 height 14
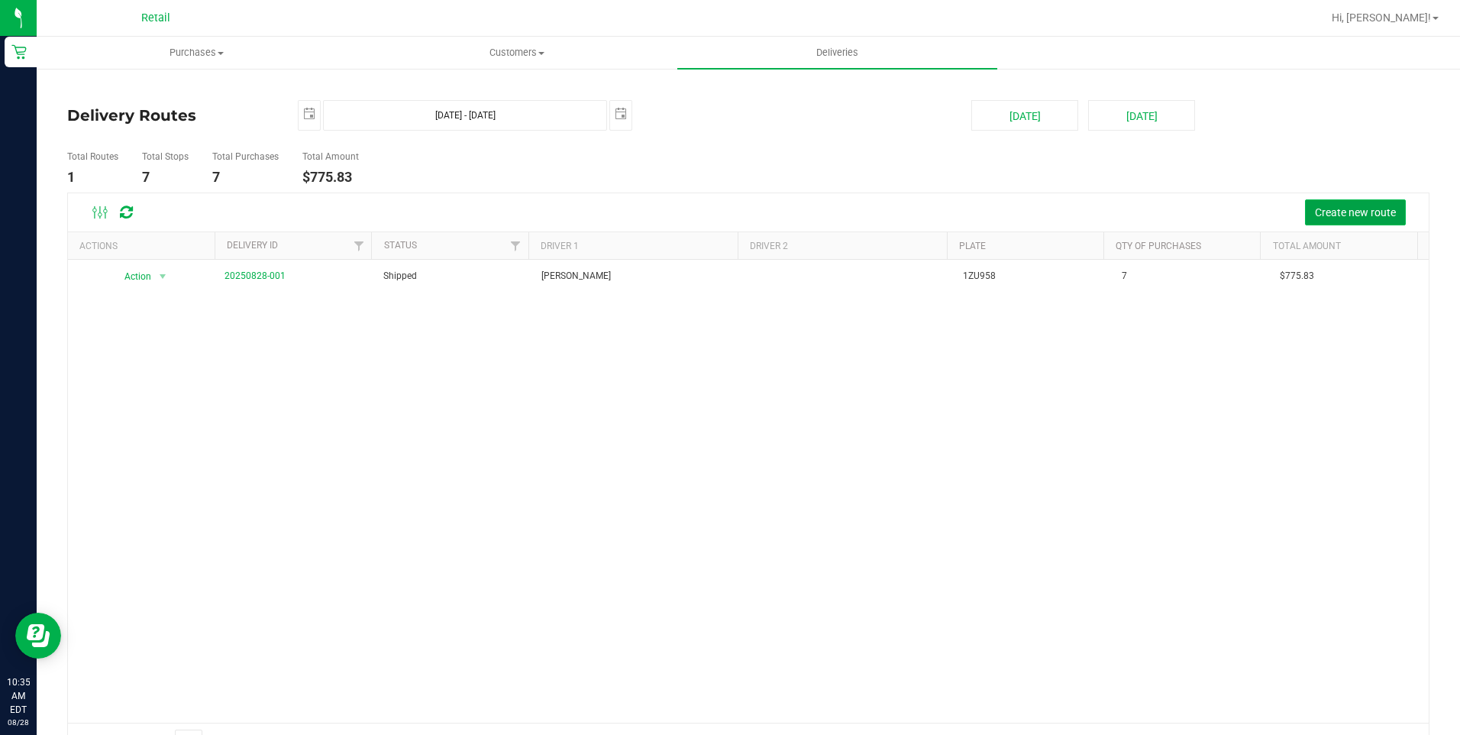
click at [1320, 204] on button "Create new route" at bounding box center [1355, 212] width 101 height 26
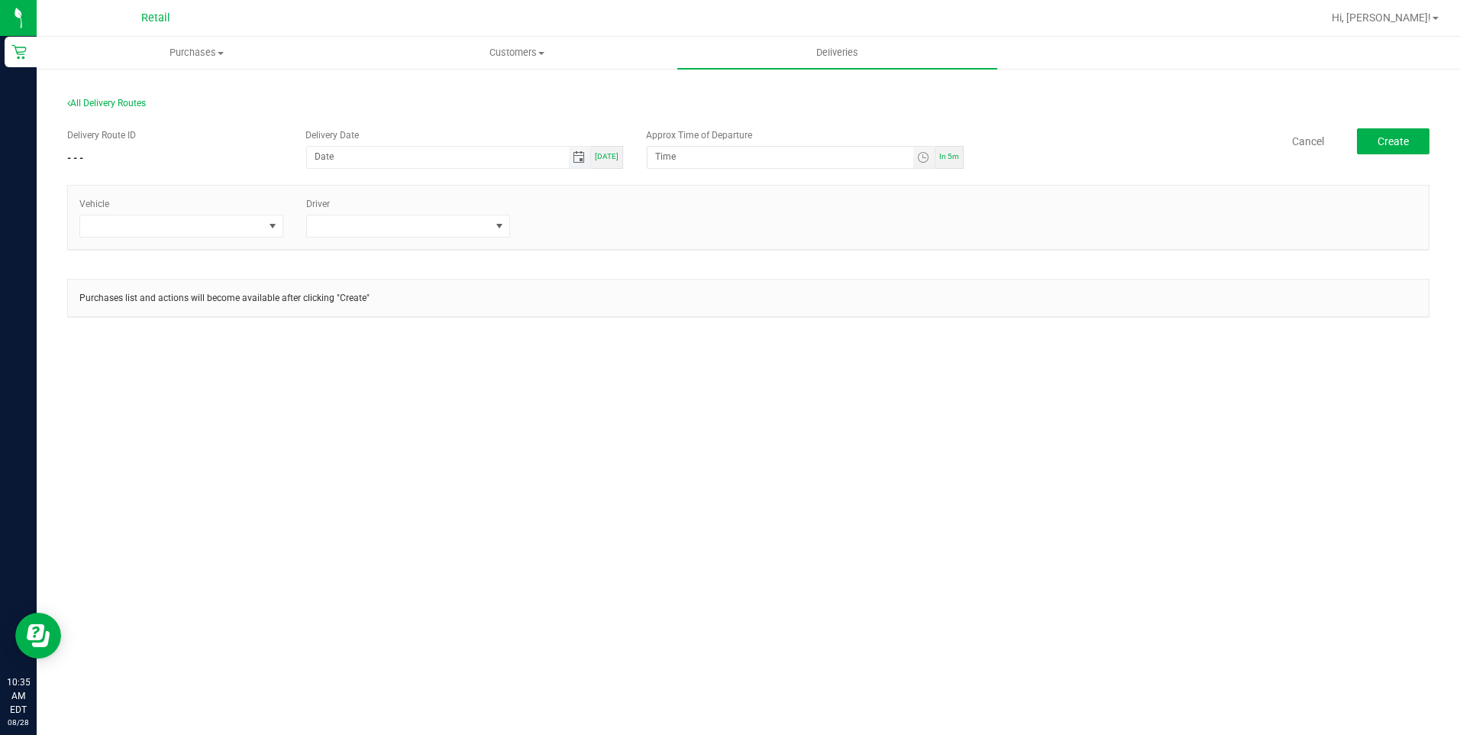
click at [579, 161] on span "Toggle calendar" at bounding box center [579, 157] width 12 height 12
click at [621, 160] on div "[DATE]" at bounding box center [607, 157] width 32 height 23
type input "[DATE]"
type input "10:40 AM"
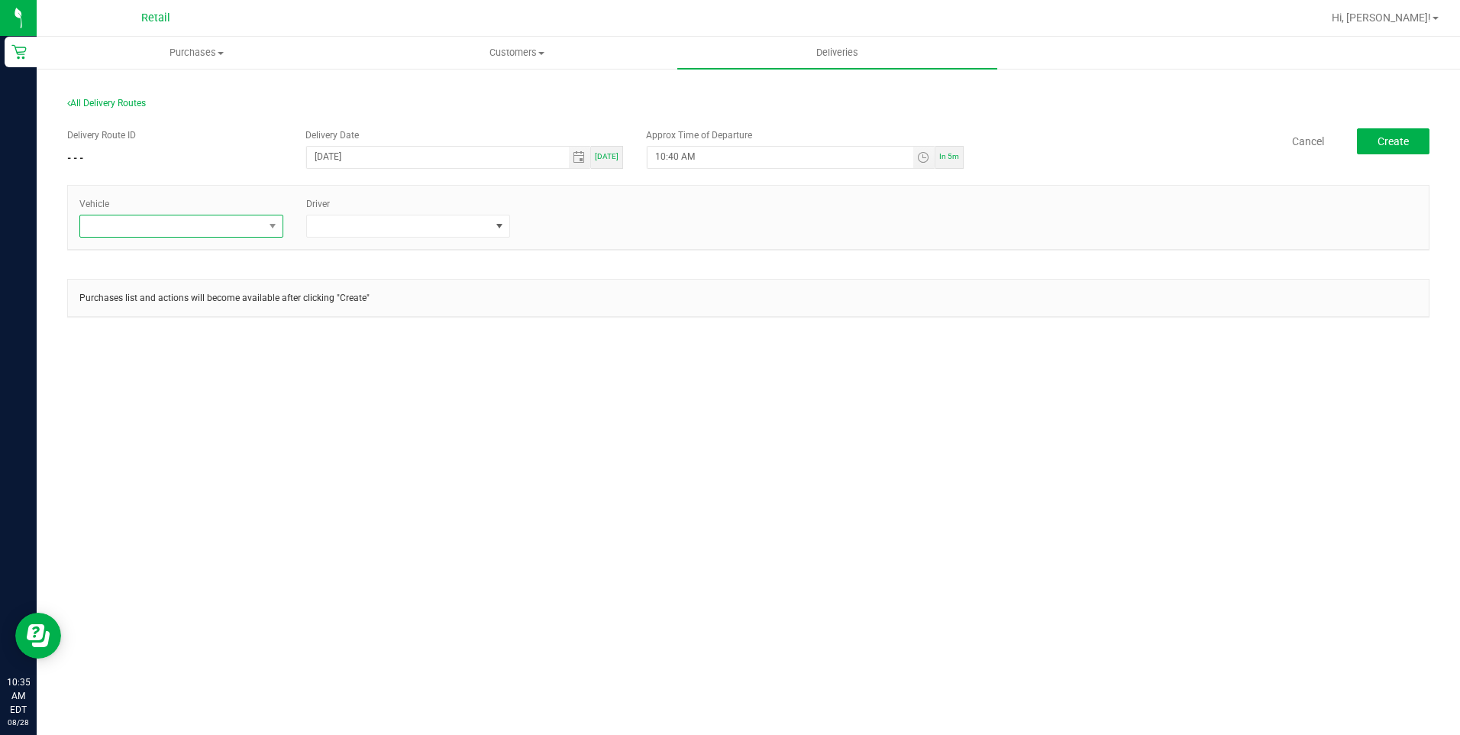
click at [223, 231] on span at bounding box center [171, 225] width 183 height 21
click at [141, 323] on li "Tesla" at bounding box center [181, 318] width 202 height 26
click at [480, 228] on span at bounding box center [398, 225] width 183 height 21
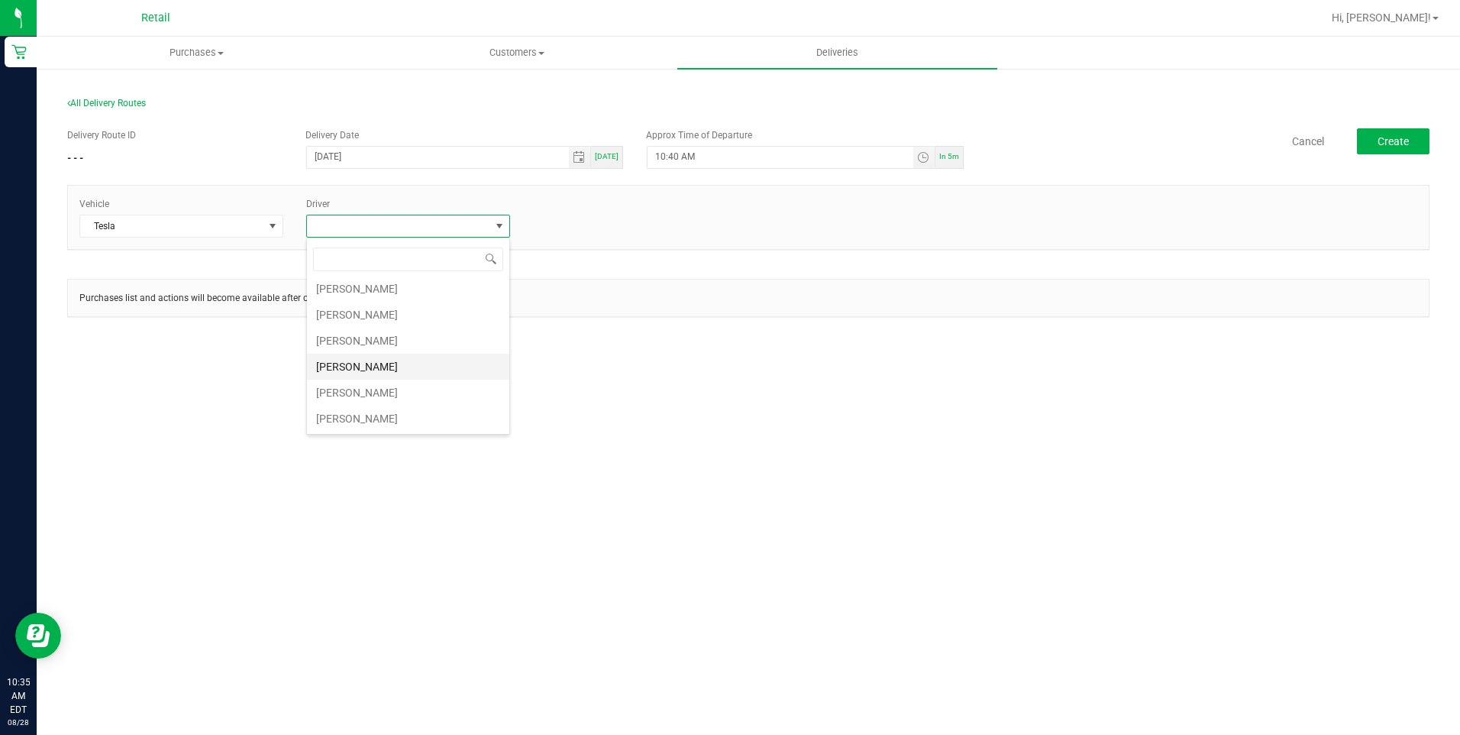
click at [370, 362] on li "[PERSON_NAME]" at bounding box center [408, 367] width 202 height 26
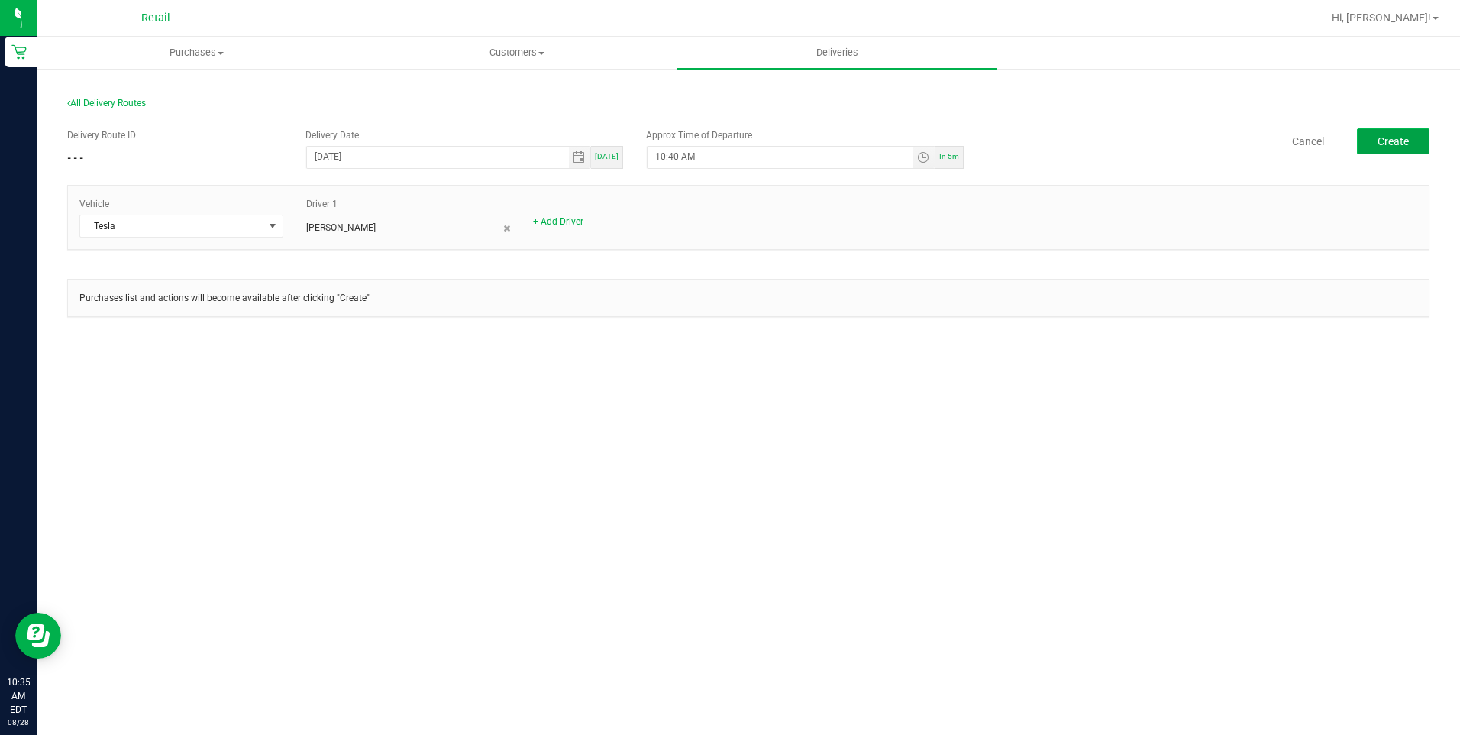
click at [1387, 152] on button "Create" at bounding box center [1393, 141] width 73 height 26
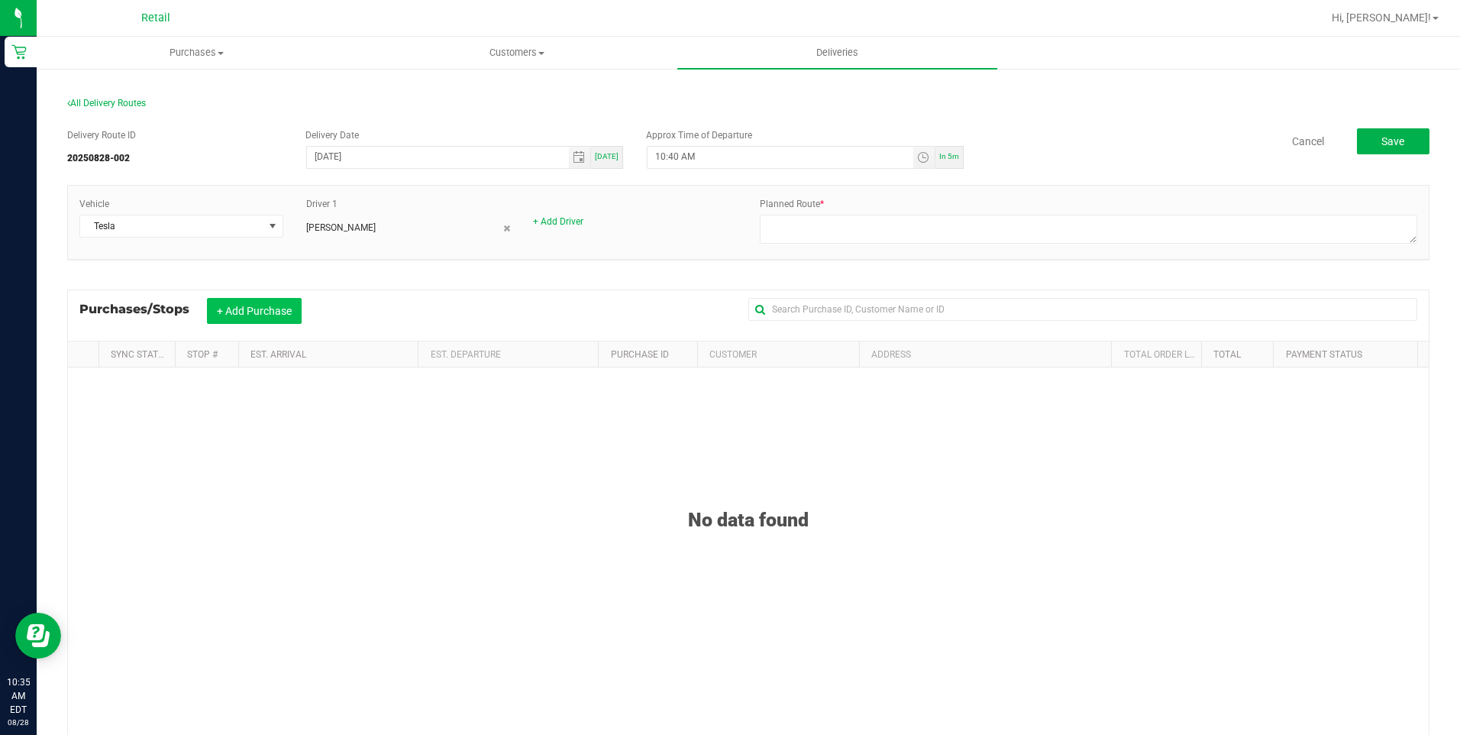
click at [237, 319] on button "+ Add Purchase" at bounding box center [254, 311] width 95 height 26
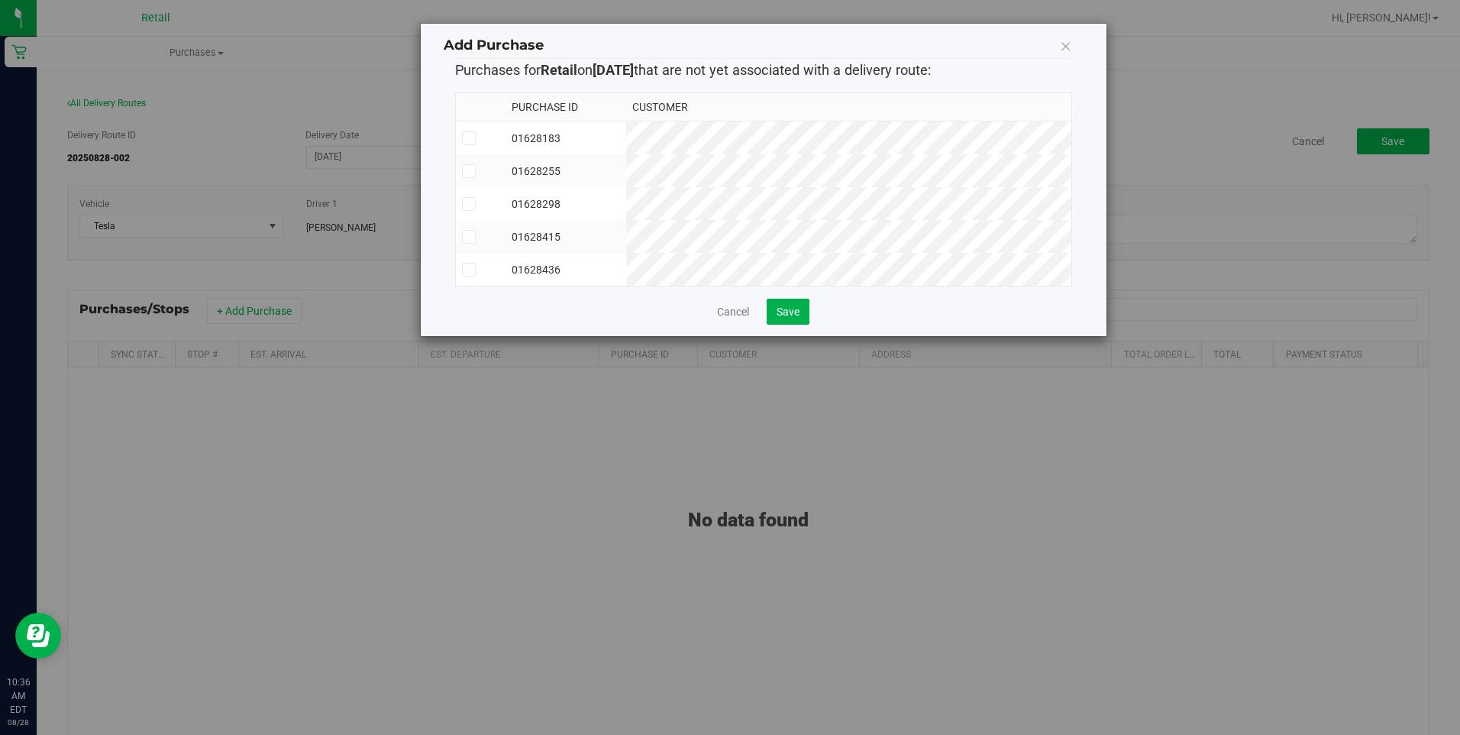
click at [473, 208] on span at bounding box center [469, 204] width 14 height 14
click at [0, 0] on input "checkbox" at bounding box center [0, 0] width 0 height 0
click at [781, 318] on span "Save" at bounding box center [788, 311] width 23 height 12
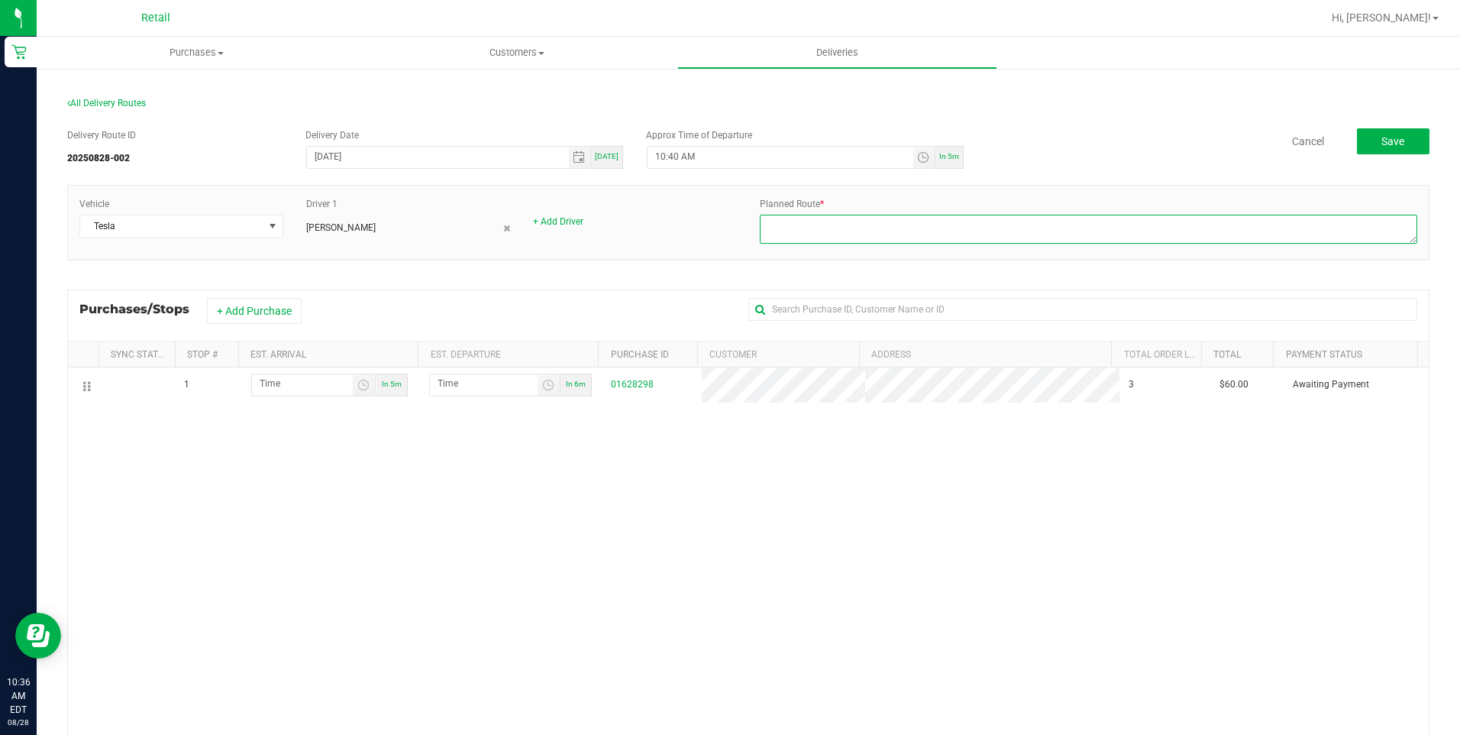
click at [828, 241] on textarea at bounding box center [1088, 229] width 657 height 29
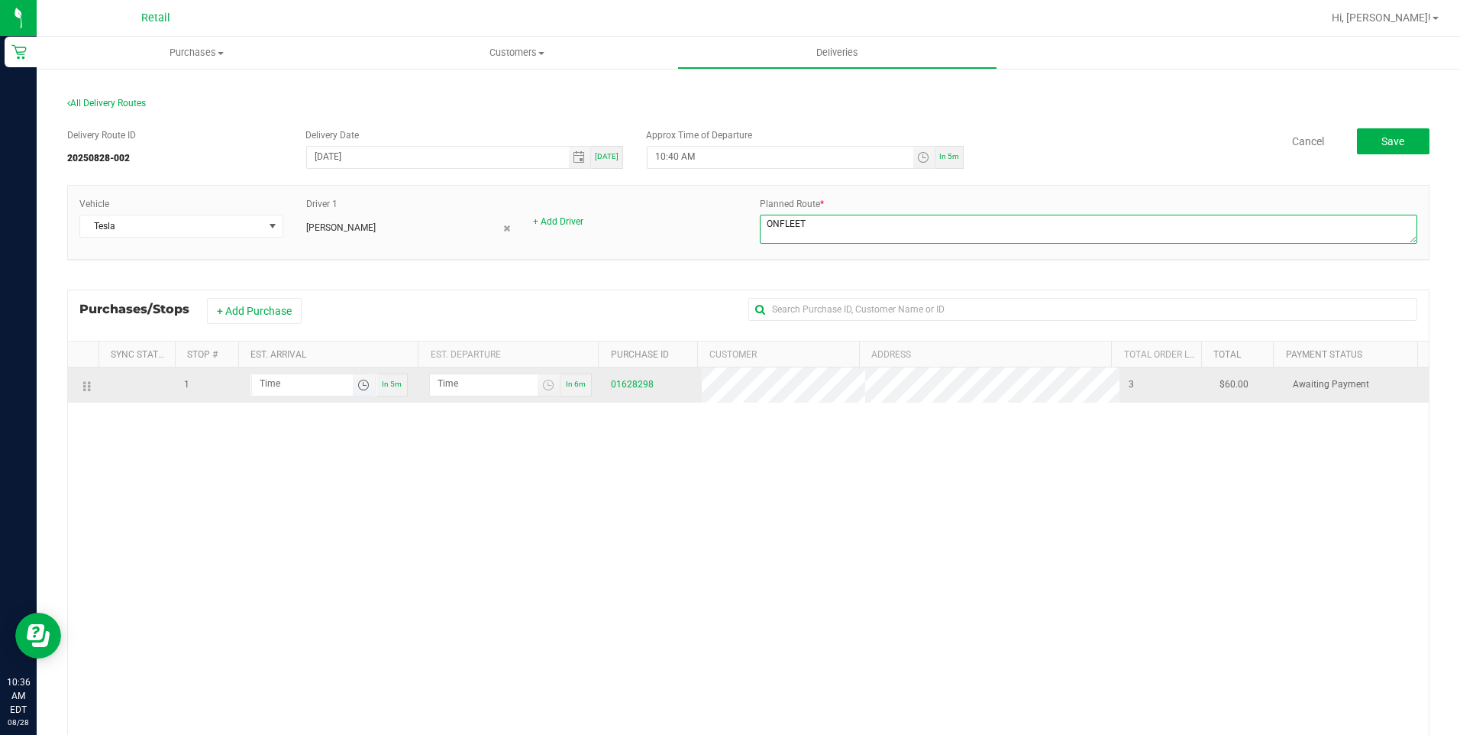
click at [357, 385] on span "Toggle time list" at bounding box center [363, 385] width 12 height 12
type textarea "ONFLEET"
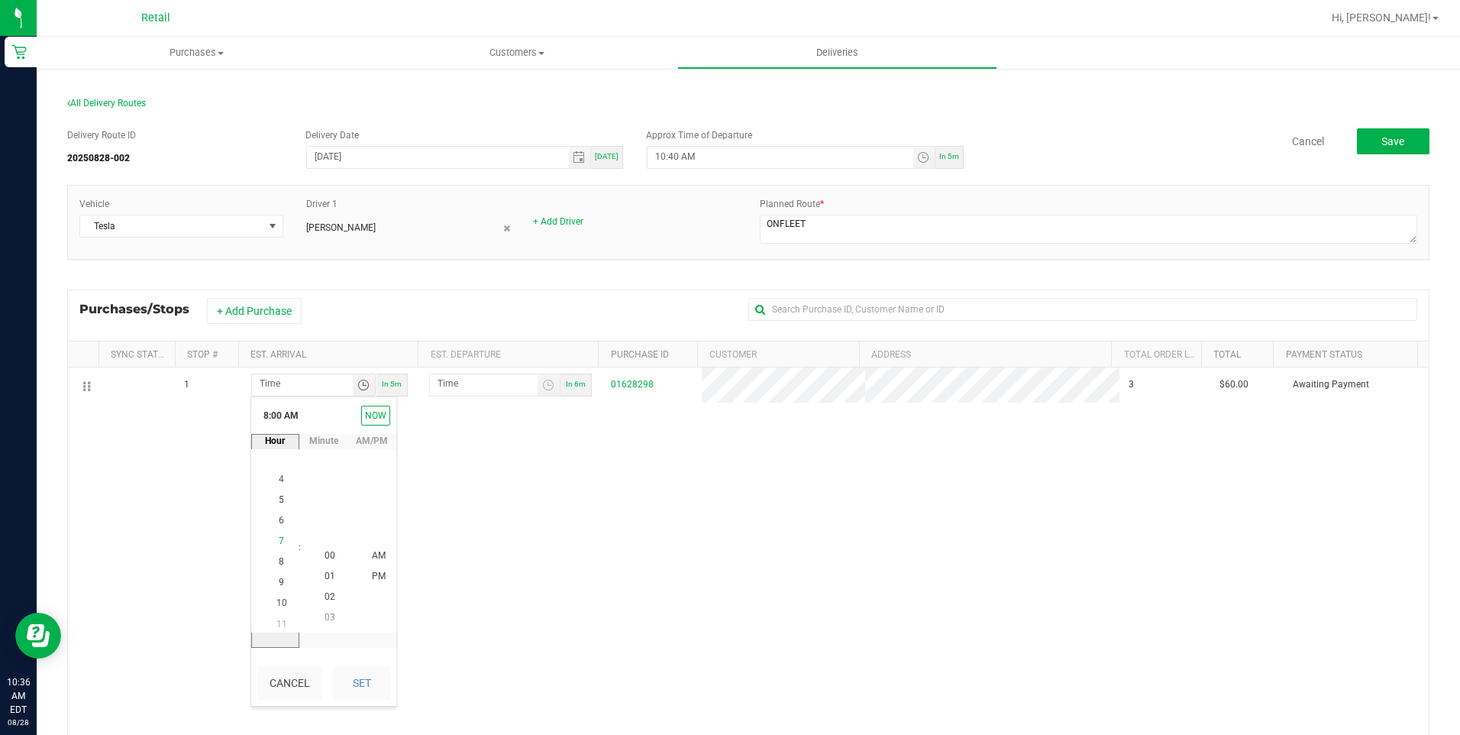
scroll to position [166, 0]
click at [282, 594] on li "10" at bounding box center [281, 597] width 37 height 21
click at [331, 595] on li "45" at bounding box center [330, 596] width 37 height 21
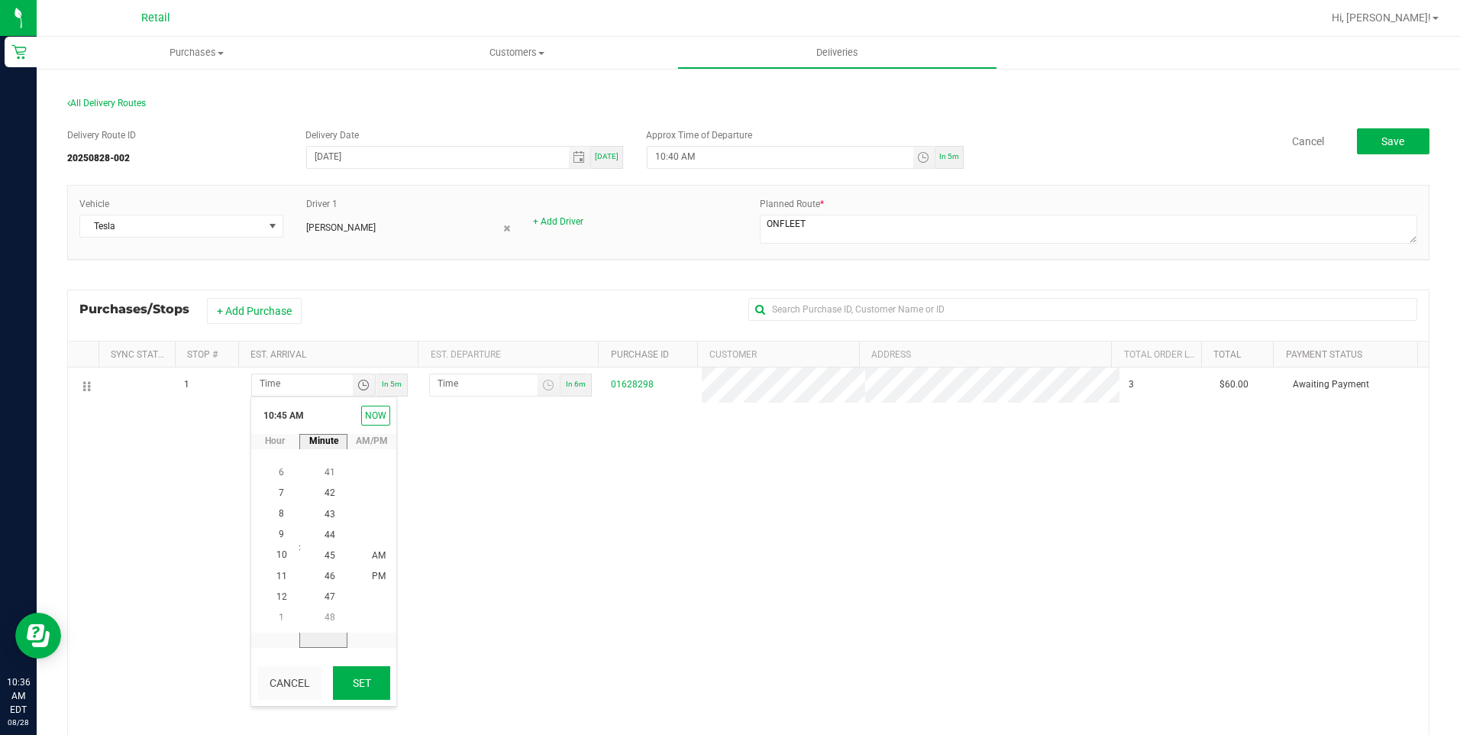
click at [360, 670] on button "Set" at bounding box center [361, 683] width 57 height 34
type input "10:45 AM"
type input "10:46 AM"
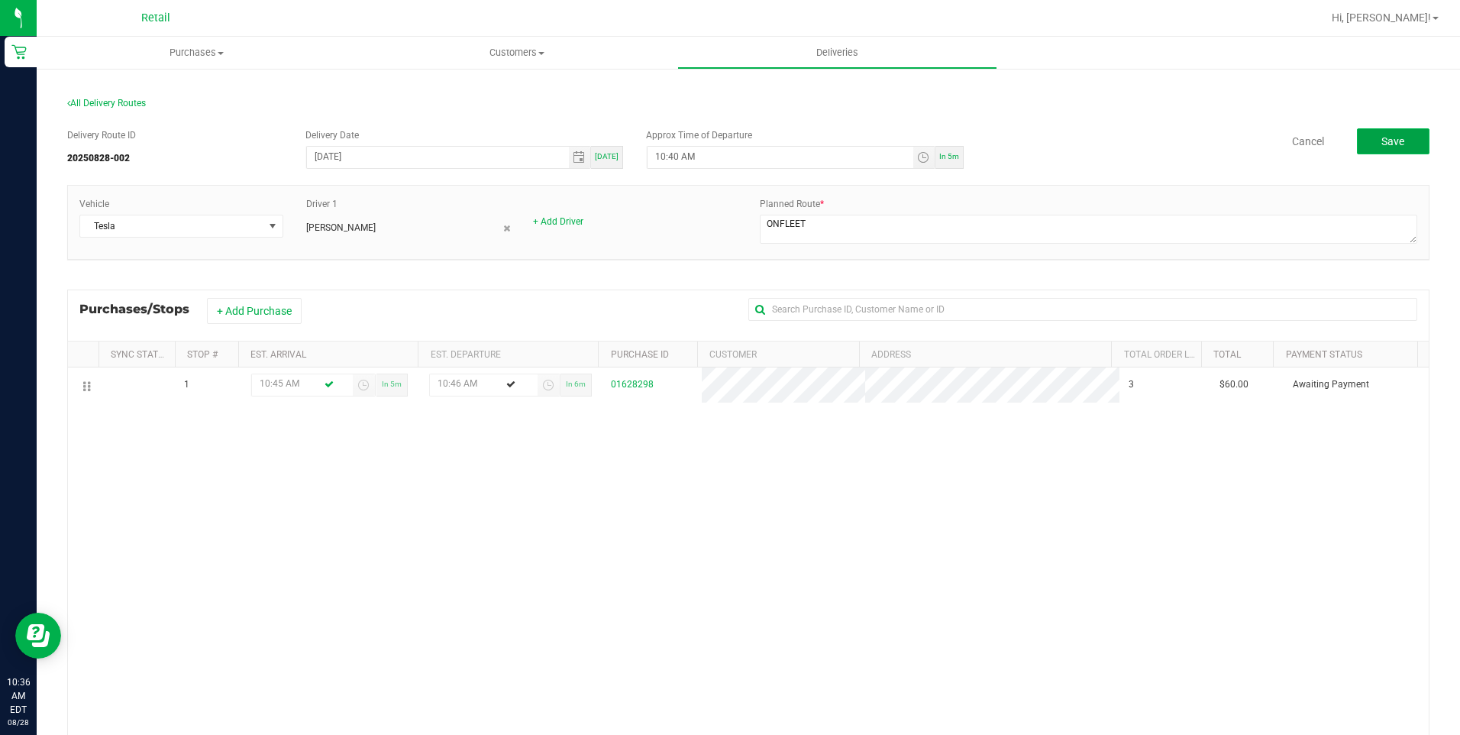
click at [1372, 131] on button "Save" at bounding box center [1393, 141] width 73 height 26
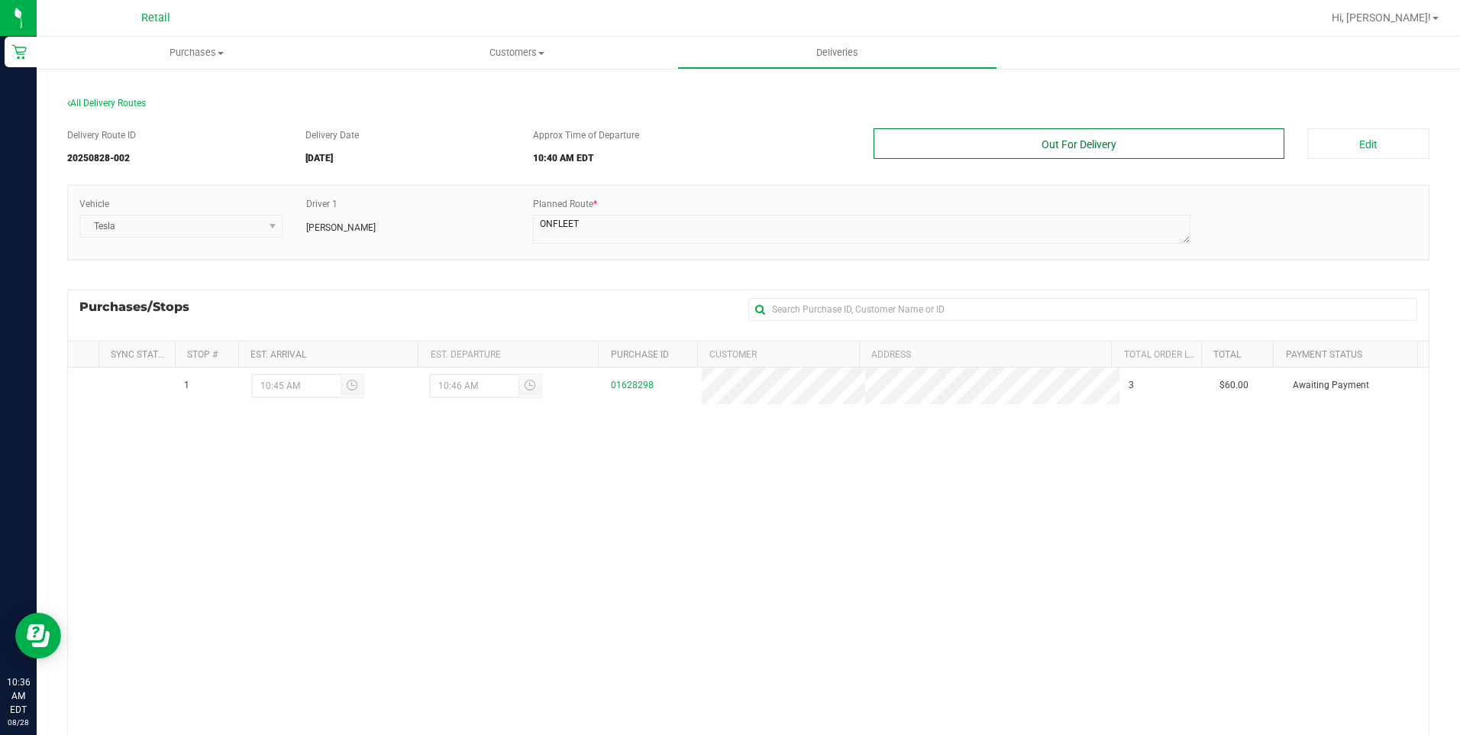
click at [1068, 145] on button "Out For Delivery" at bounding box center [1080, 143] width 412 height 31
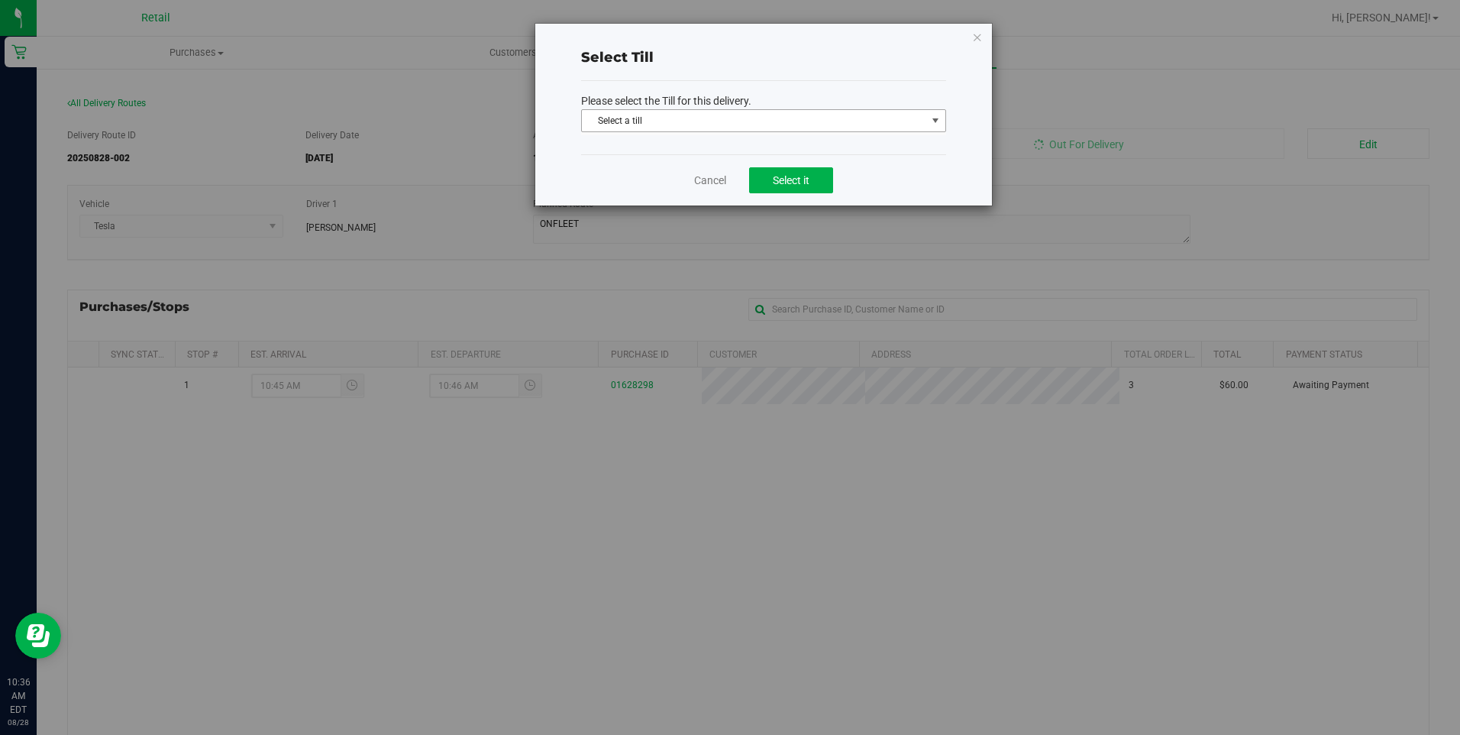
click at [934, 122] on span "select" at bounding box center [935, 121] width 12 height 12
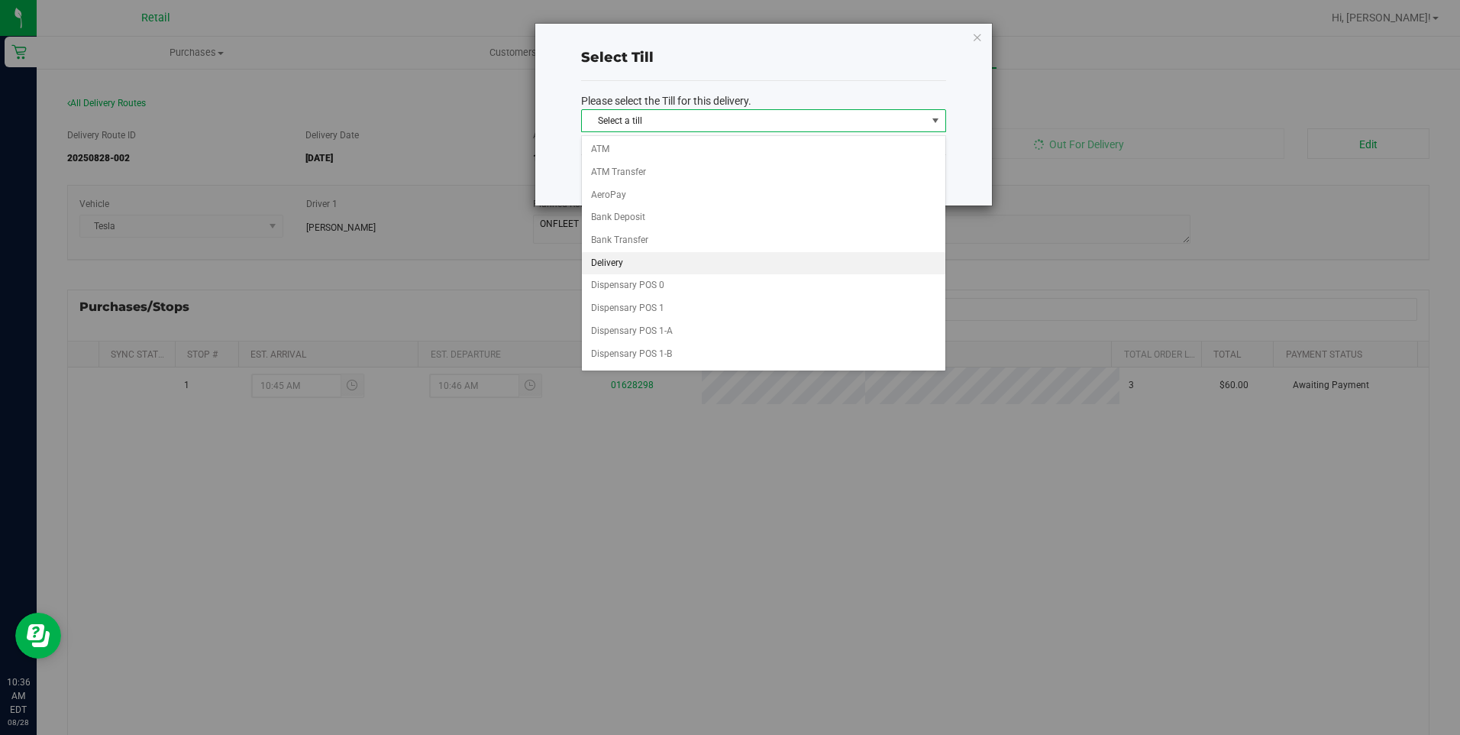
click at [671, 262] on li "Delivery" at bounding box center [763, 263] width 363 height 23
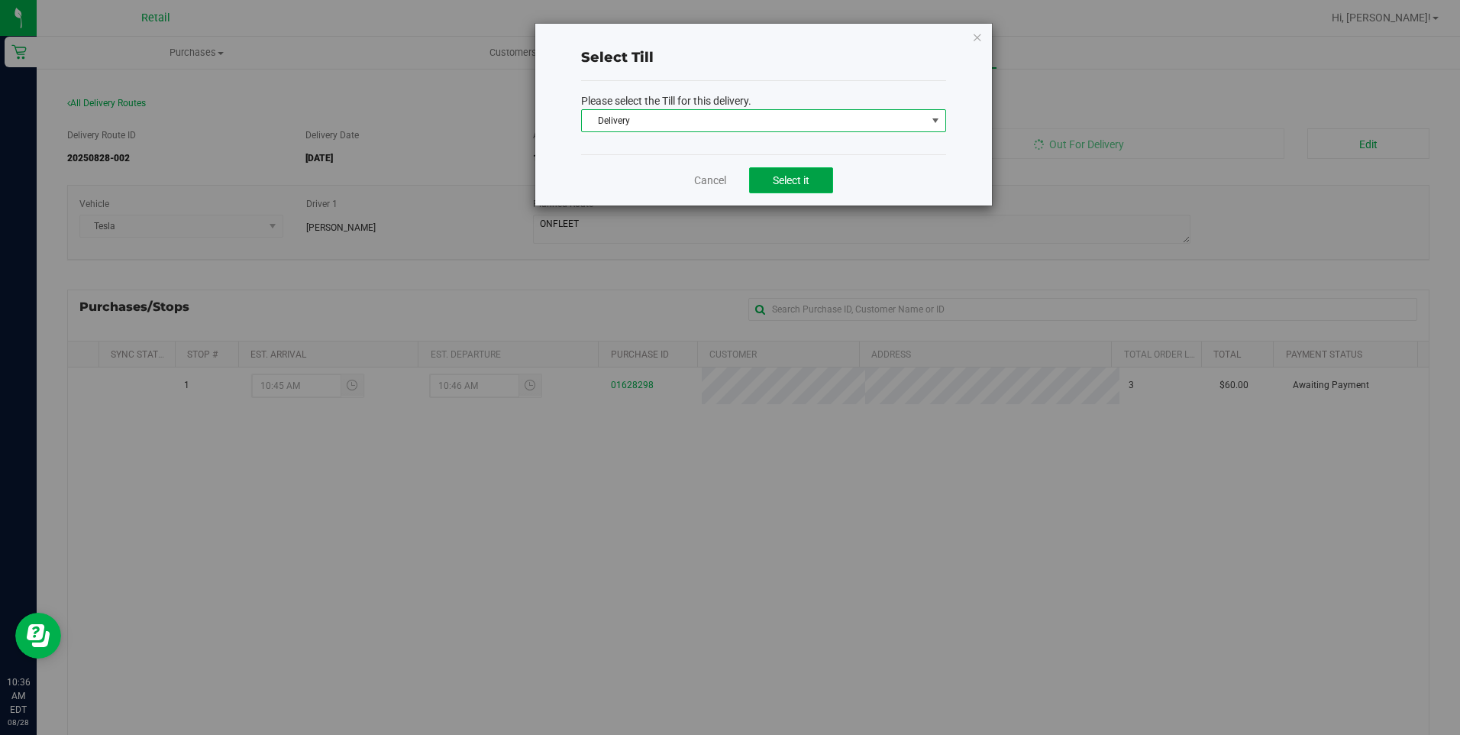
click at [803, 183] on span "Select it" at bounding box center [791, 180] width 37 height 12
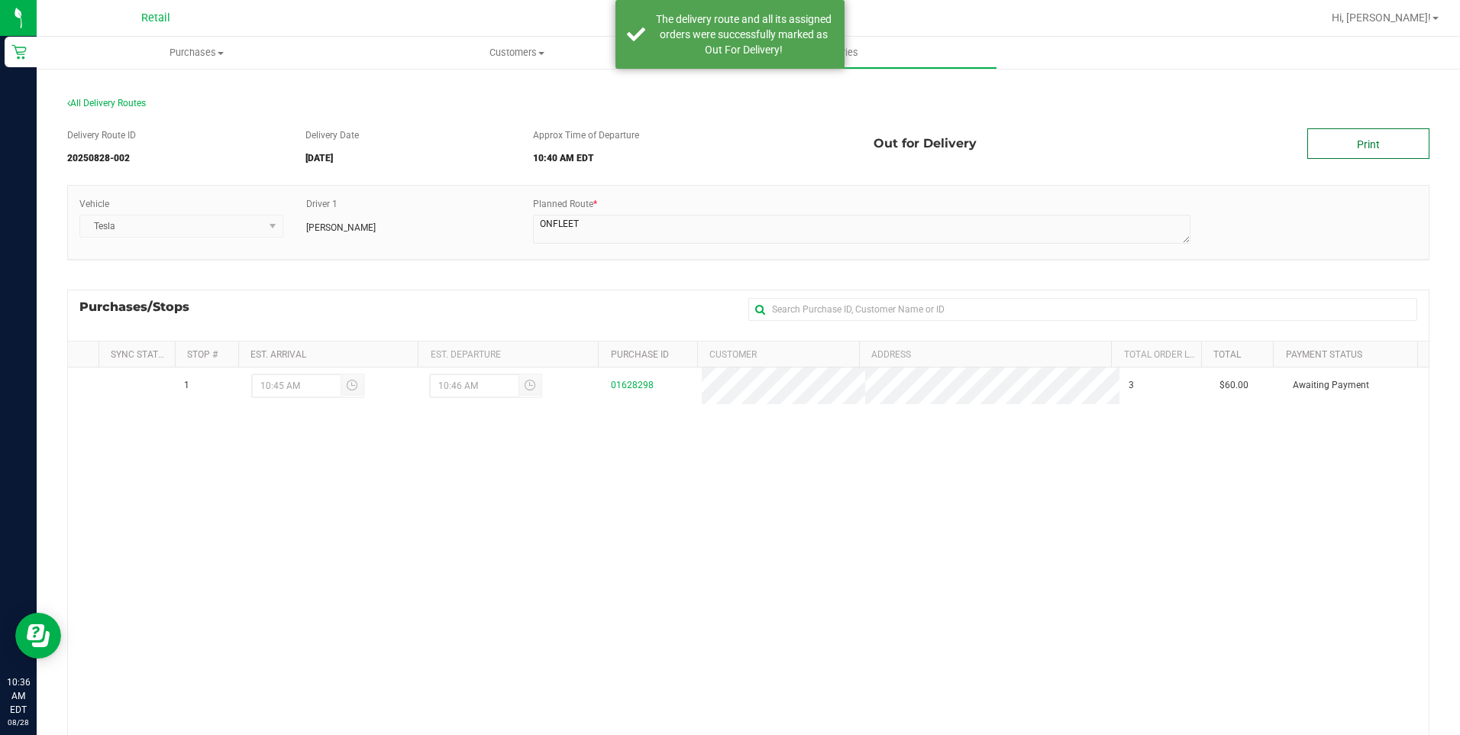
click at [1371, 148] on link "Print" at bounding box center [1368, 143] width 122 height 31
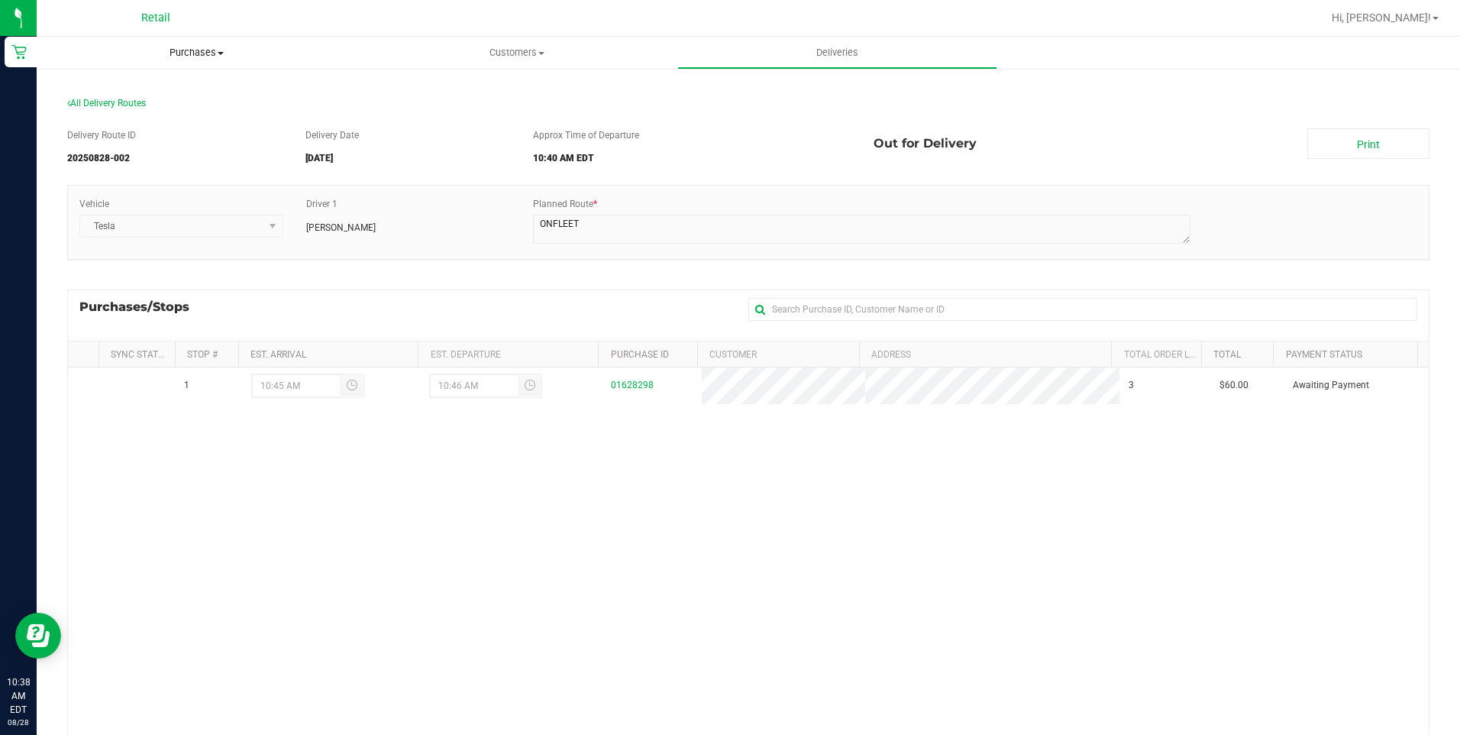
click at [216, 63] on uib-tab-heading "Purchases Summary of purchases Fulfillment All purchases" at bounding box center [197, 53] width 320 height 32
click at [175, 113] on li "Fulfillment" at bounding box center [197, 111] width 320 height 18
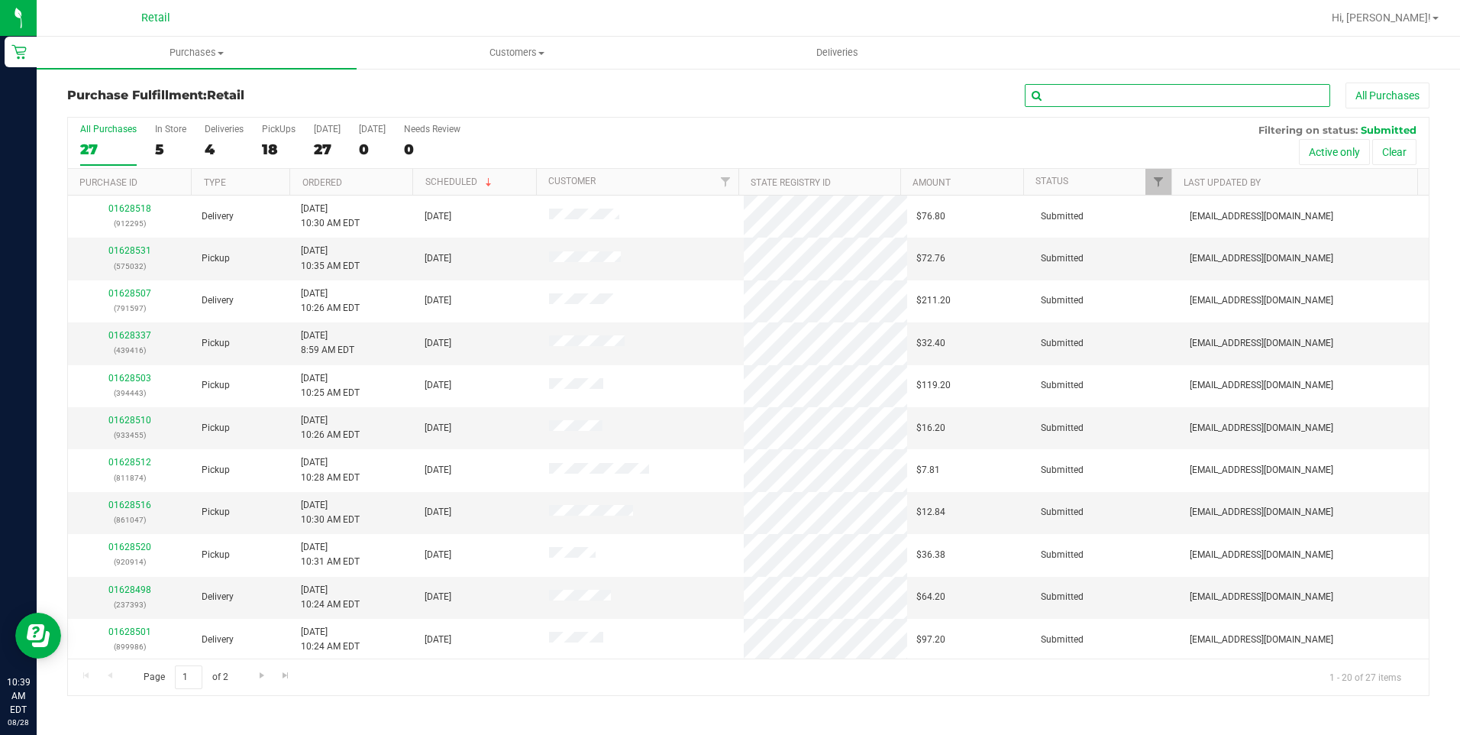
click at [1144, 95] on input "text" at bounding box center [1177, 95] width 305 height 23
click at [1065, 102] on input "text" at bounding box center [1177, 95] width 305 height 23
type input "986"
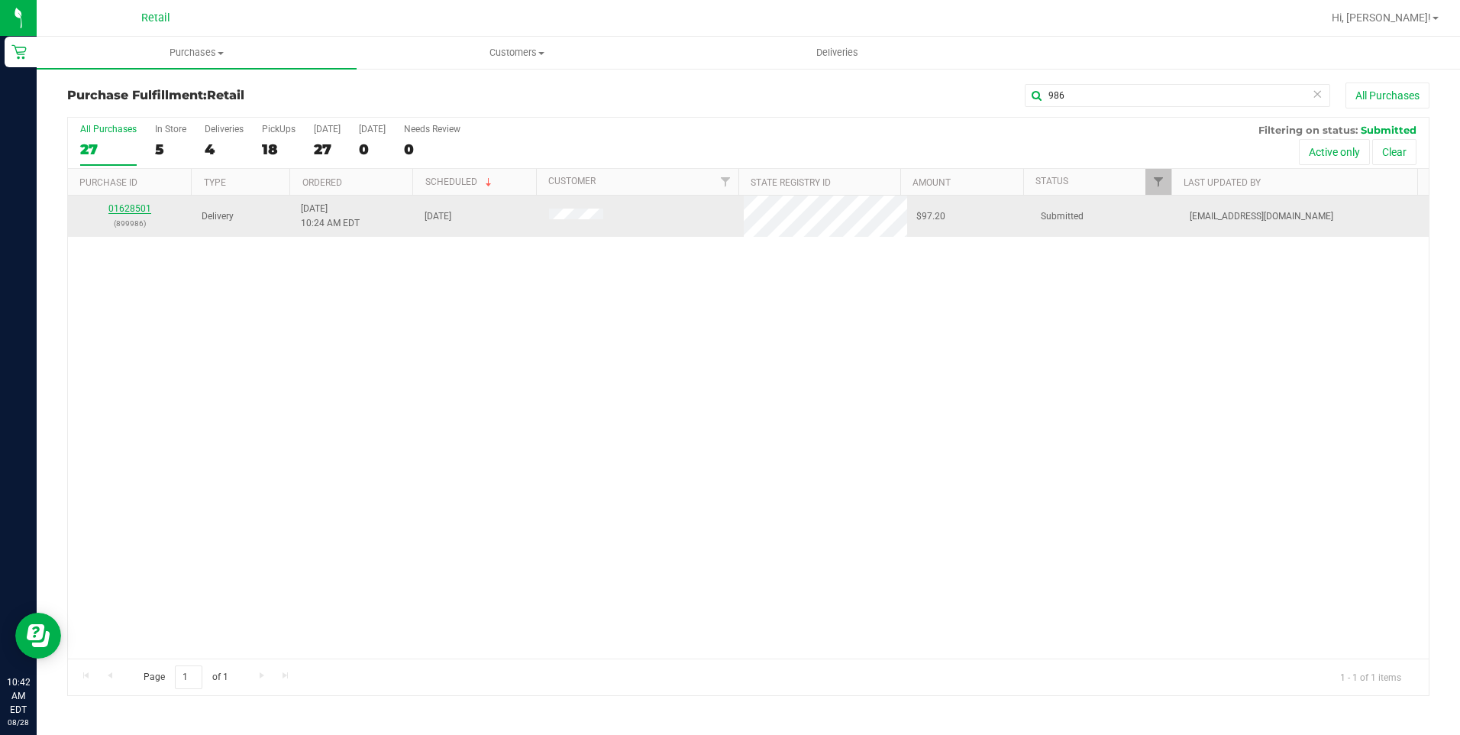
click at [116, 212] on link "01628501" at bounding box center [129, 208] width 43 height 11
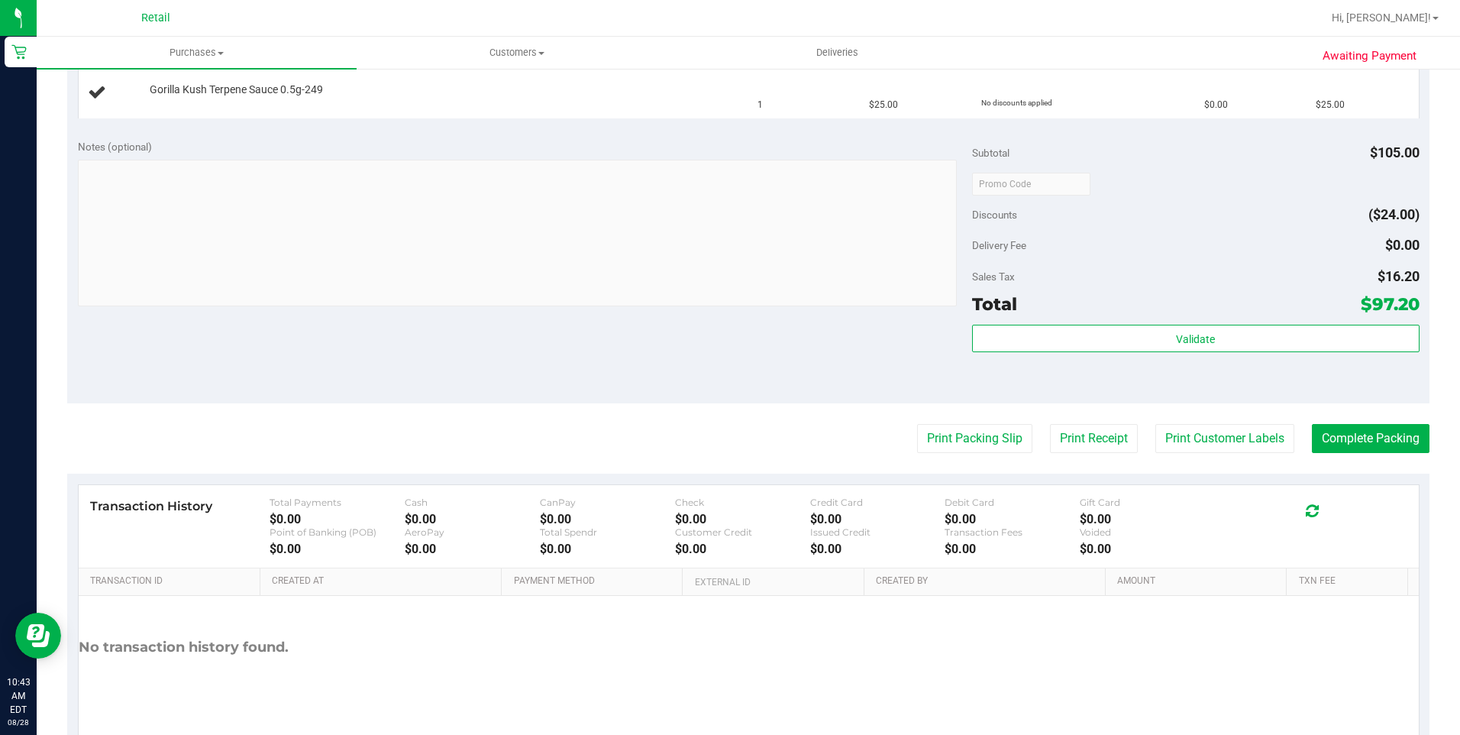
scroll to position [530, 0]
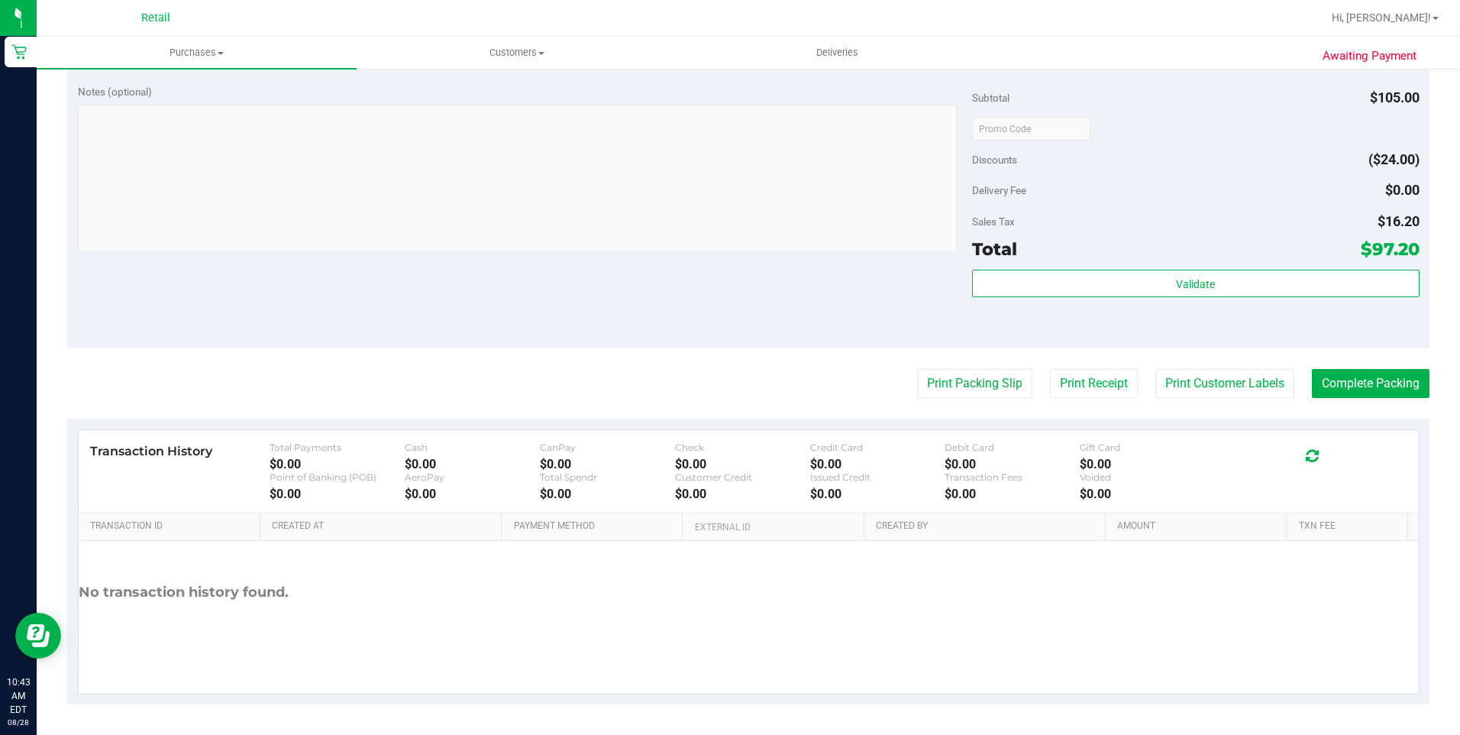
click at [707, 257] on div "Notes (optional) Subtotal $105.00 Discounts ($24.00) Delivery Fee $0.00 Sales T…" at bounding box center [748, 210] width 1362 height 275
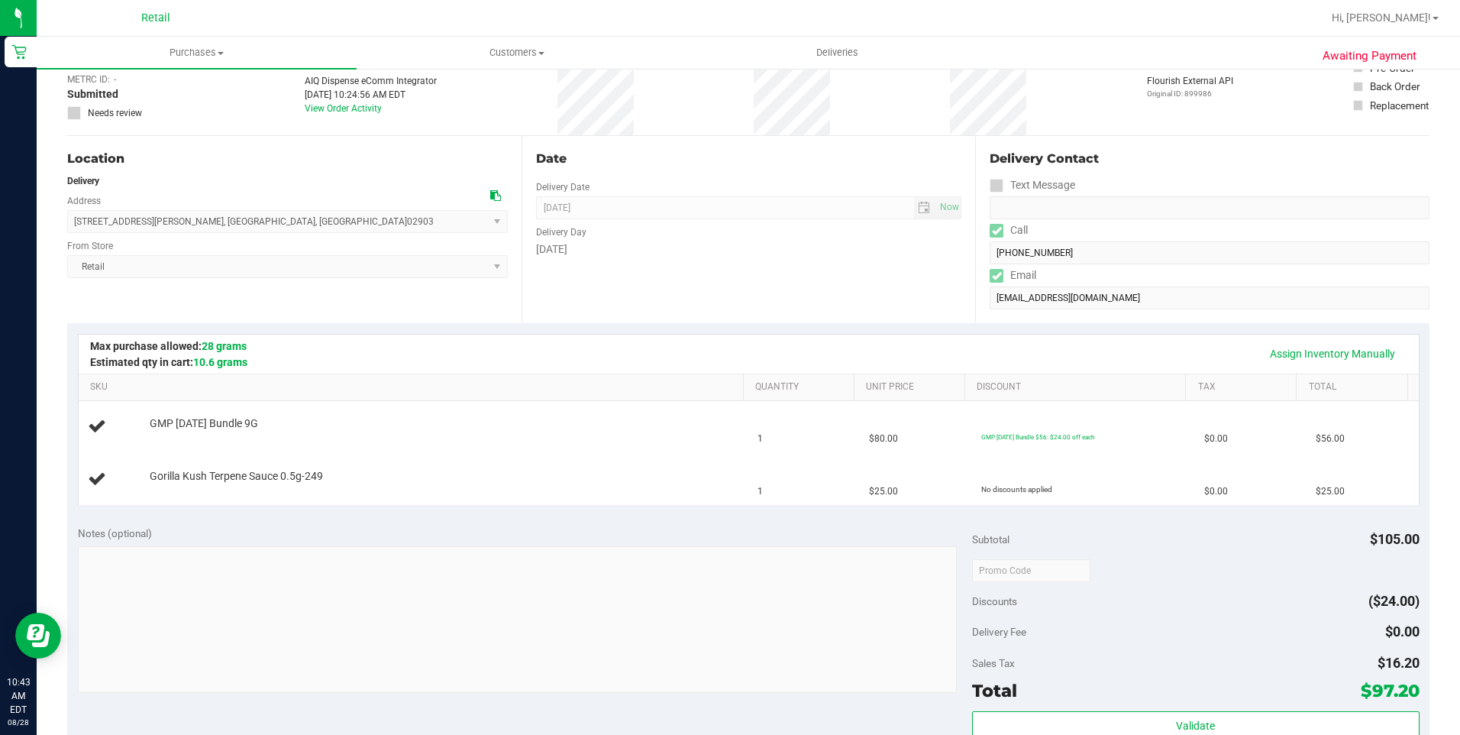
scroll to position [0, 0]
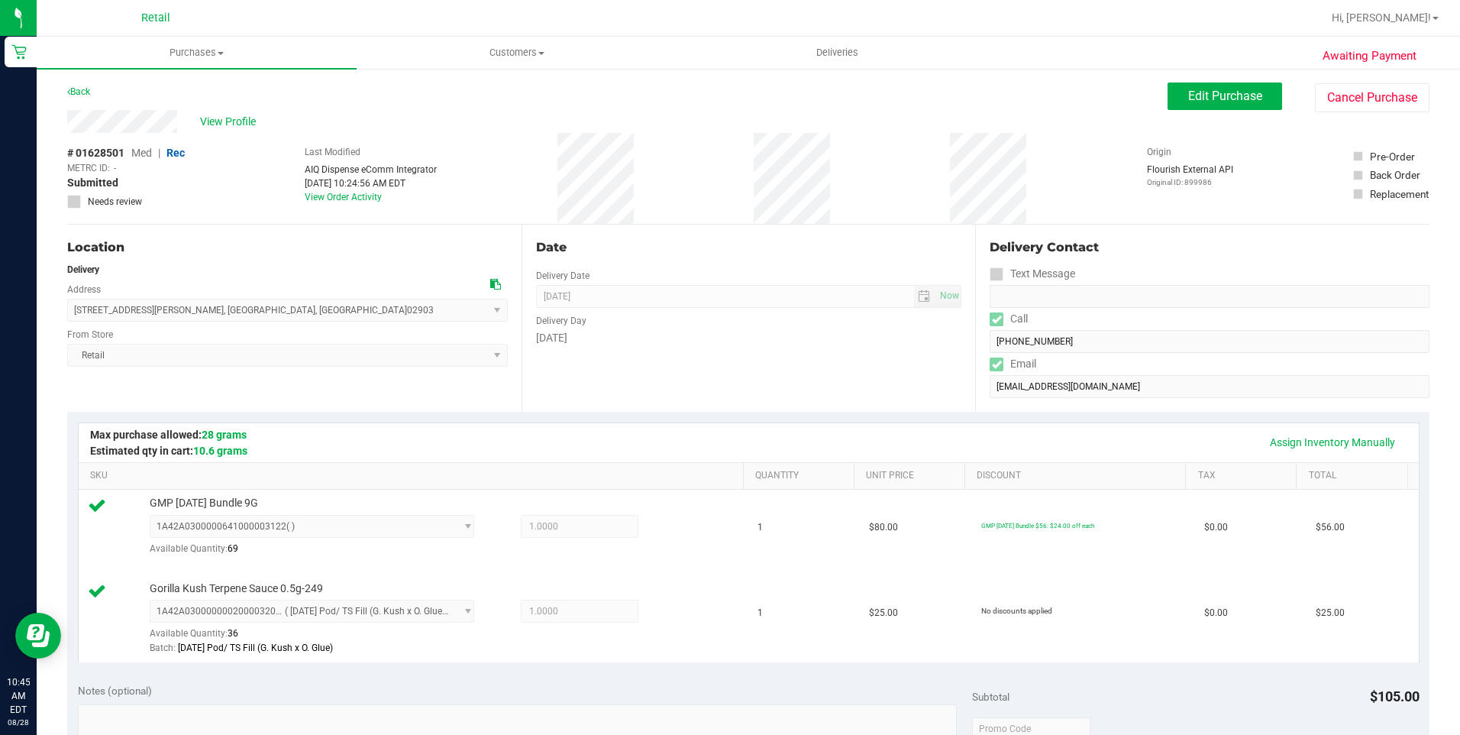
click at [938, 195] on div "# 01628501 Med | Rec METRC ID: - Submitted Needs review Last Modified AIQ Dispe…" at bounding box center [748, 178] width 1362 height 91
drag, startPoint x: 60, startPoint y: 117, endPoint x: 189, endPoint y: 120, distance: 129.1
click at [189, 120] on div "Awaiting Payment Back Edit Purchase Cancel Purchase View Profile # 01628501 Med…" at bounding box center [748, 700] width 1423 height 1267
drag, startPoint x: 68, startPoint y: 309, endPoint x: 254, endPoint y: 315, distance: 186.4
click at [254, 315] on span "125 Clifford Street , Providence , RI 02903 Select address 125 Clifford Street" at bounding box center [287, 310] width 441 height 23
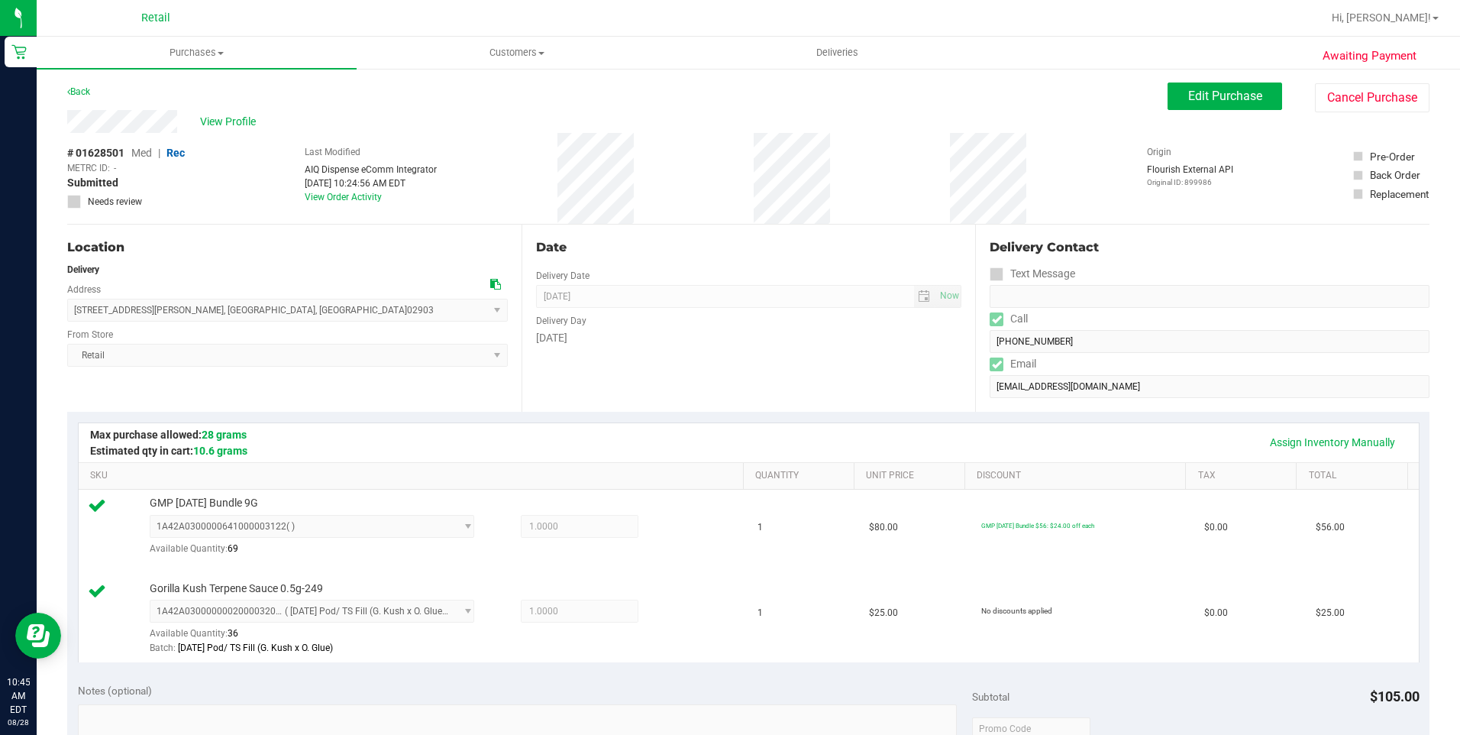
copy span "125 Clifford Street , Providence , RI 02903"
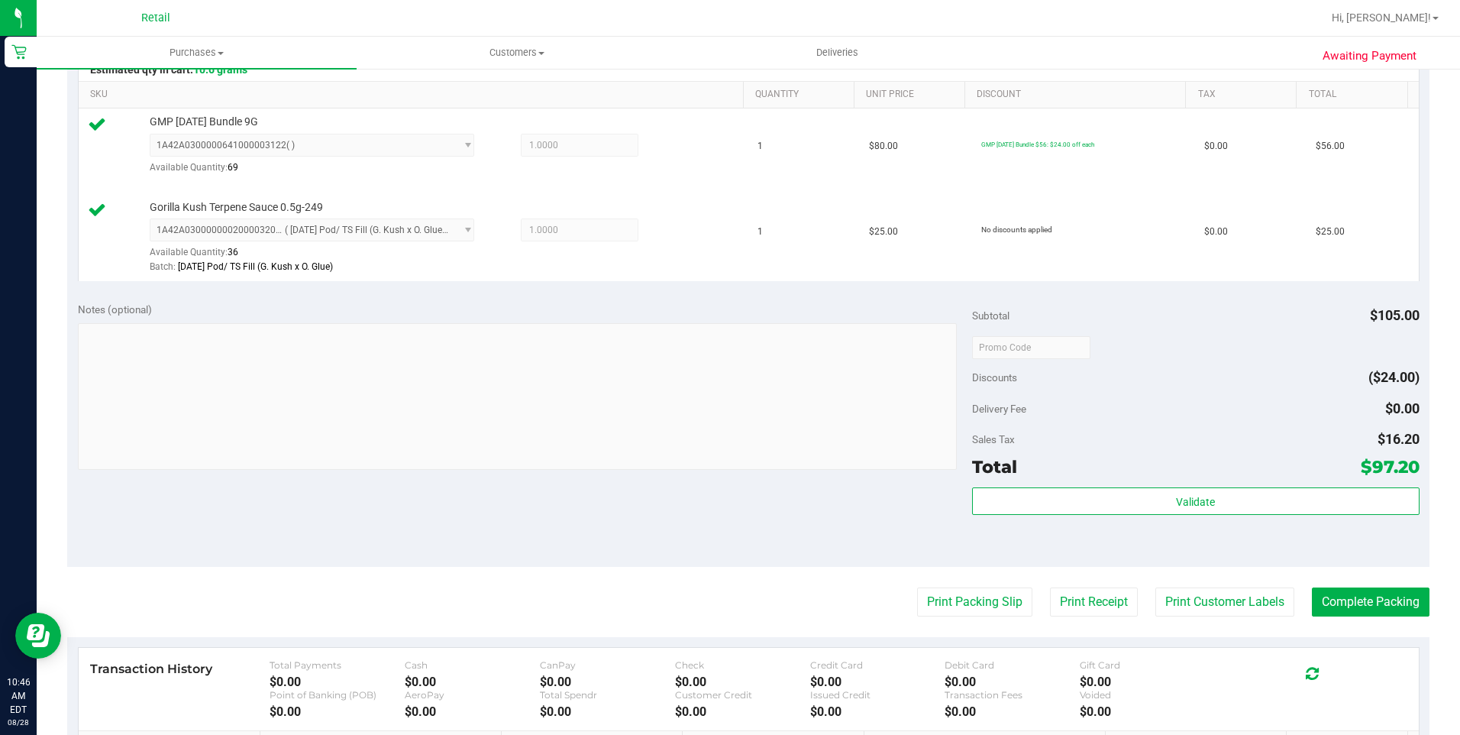
scroll to position [382, 0]
click at [1354, 604] on button "Complete Packing" at bounding box center [1371, 600] width 118 height 29
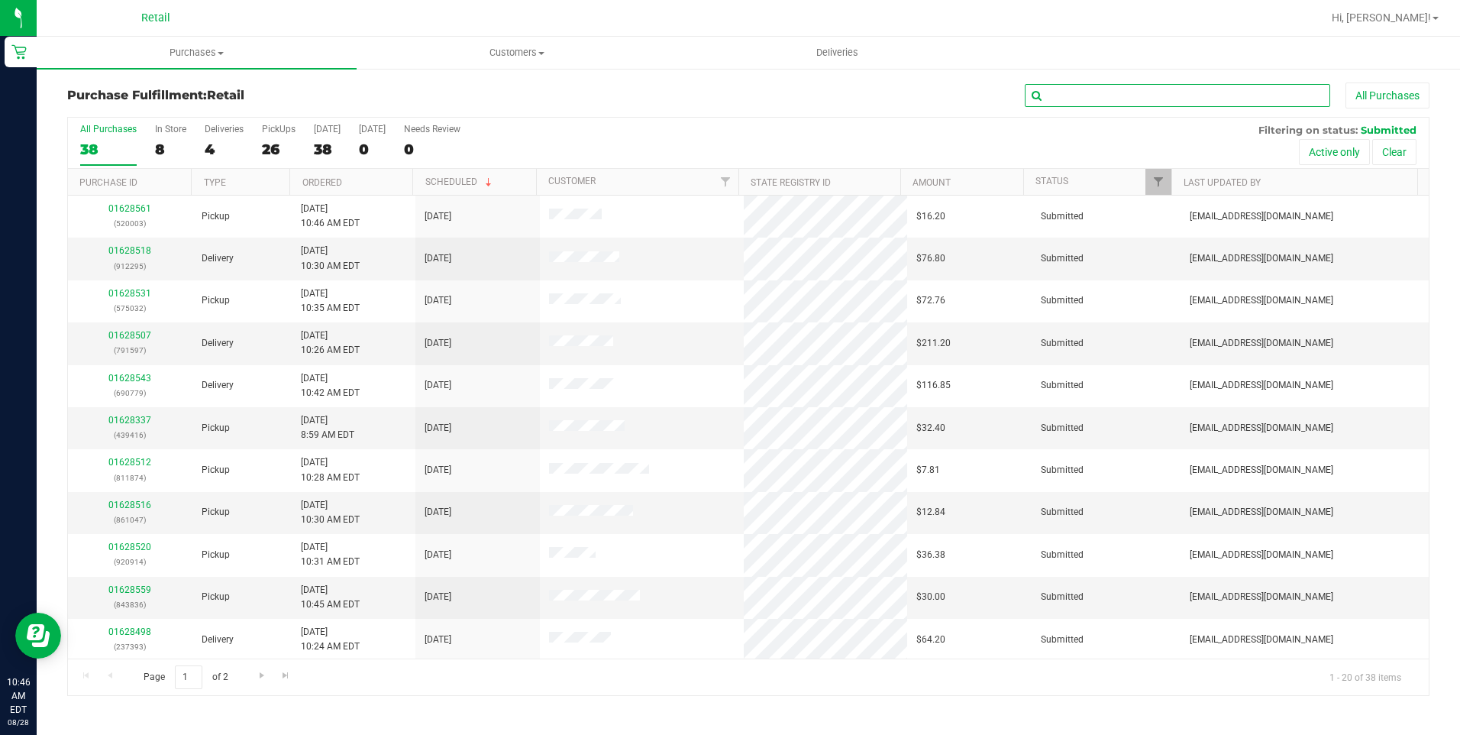
click at [1073, 101] on input "text" at bounding box center [1177, 95] width 305 height 23
type input "393"
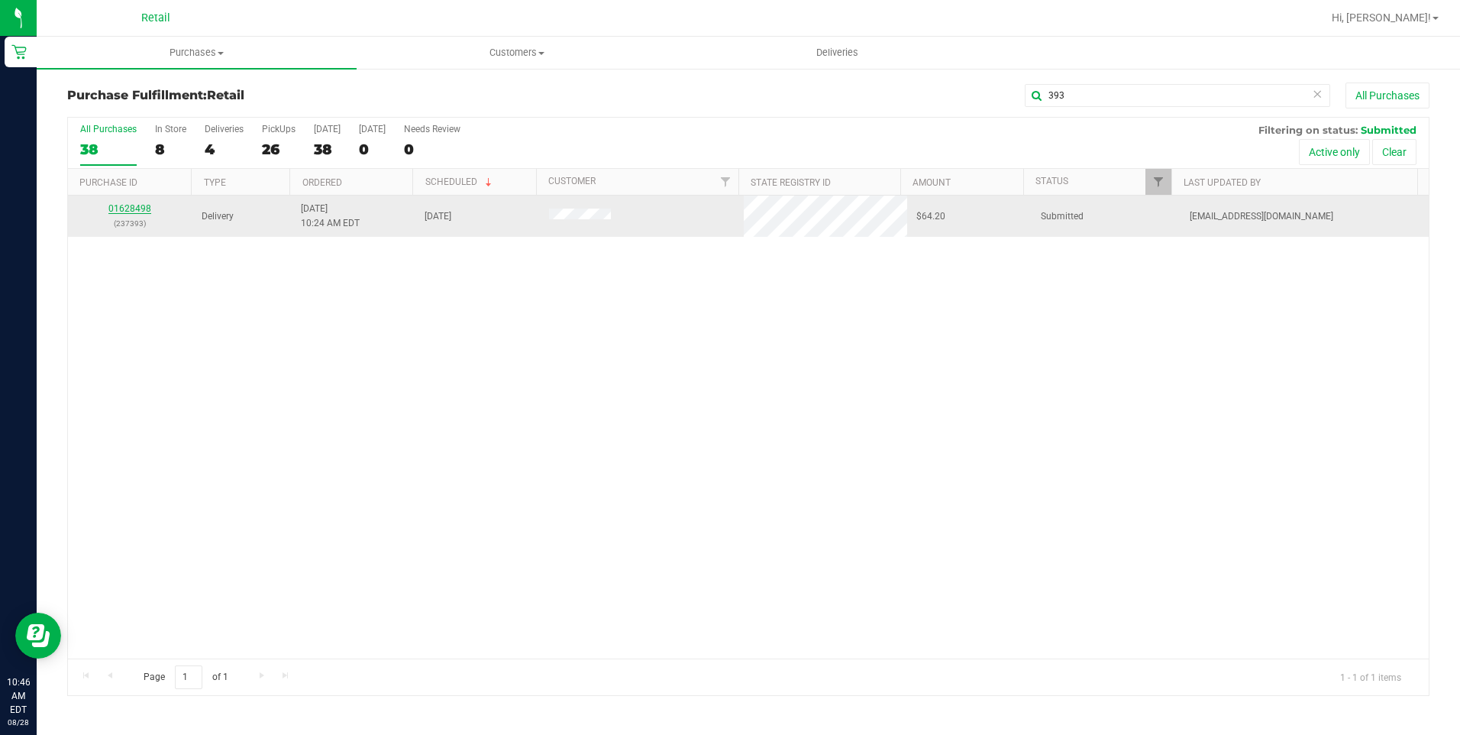
click at [111, 209] on link "01628498" at bounding box center [129, 208] width 43 height 11
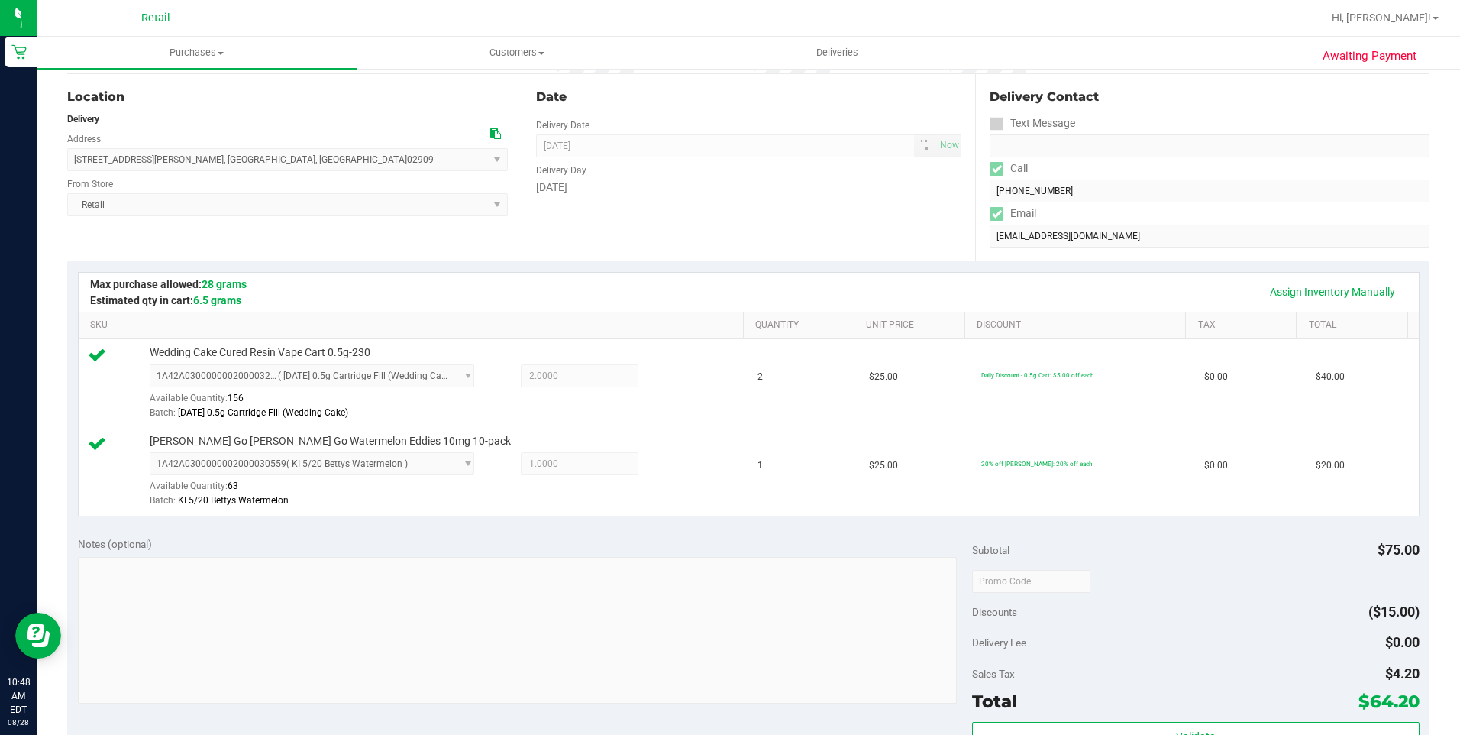
scroll to position [76, 0]
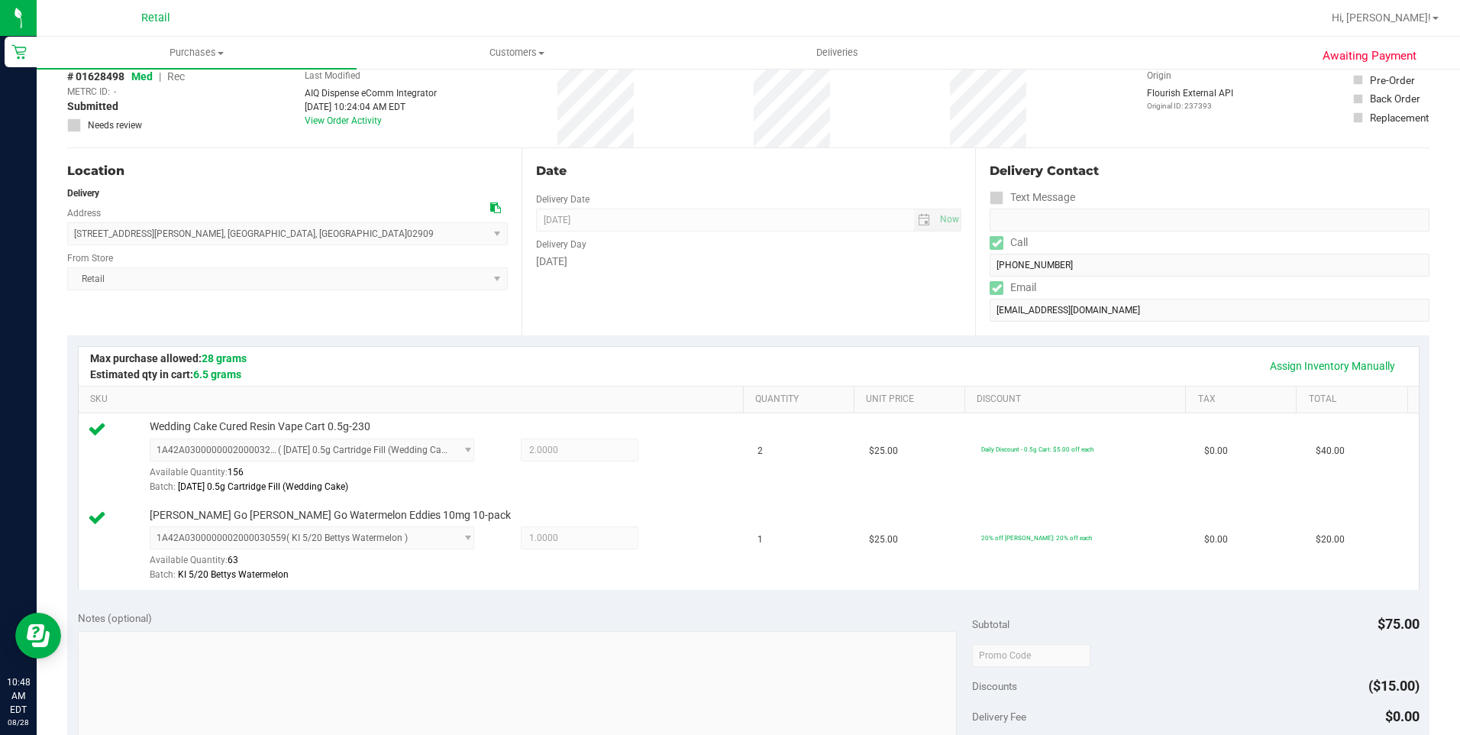
click at [730, 131] on div "# 01628498 Med | Rec METRC ID: - Submitted Needs review Last Modified AIQ Dispe…" at bounding box center [748, 102] width 1362 height 91
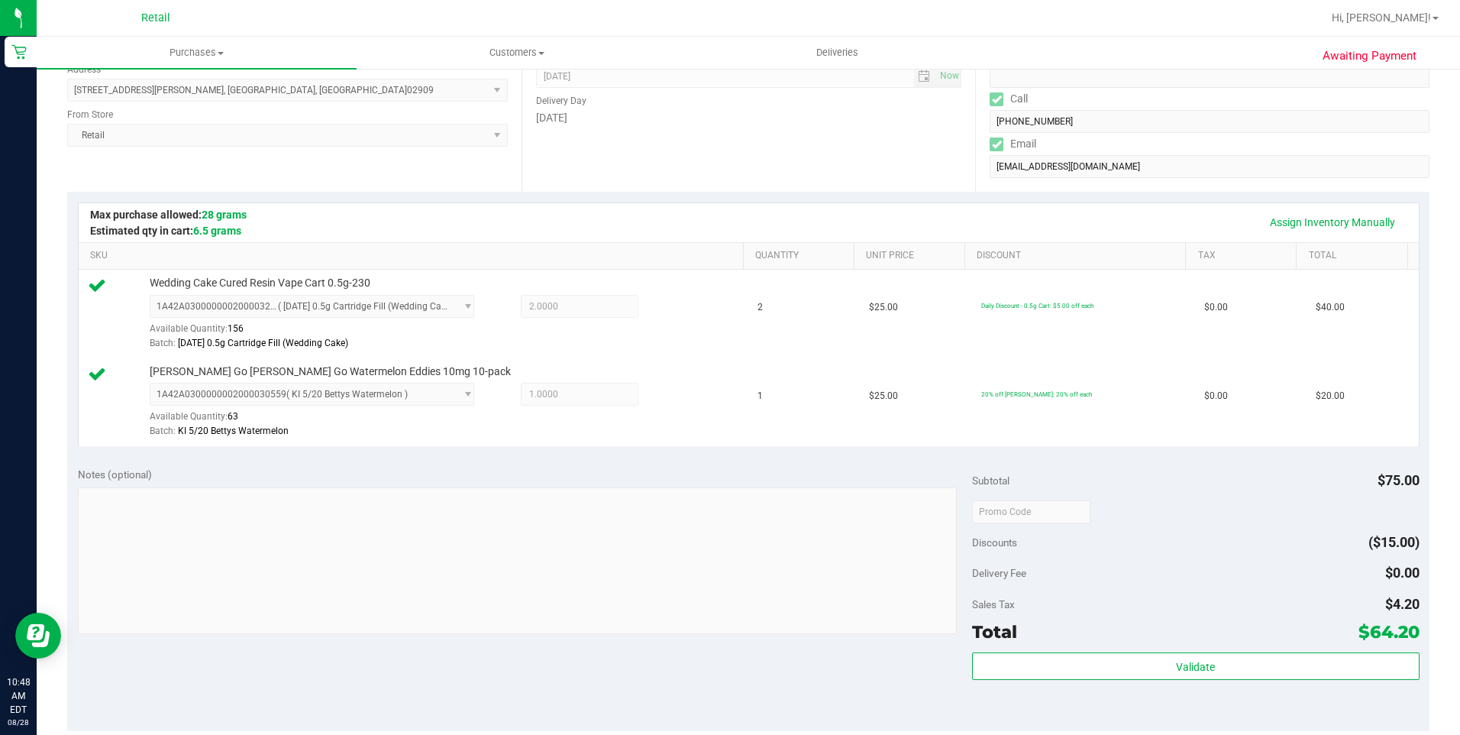
scroll to position [382, 0]
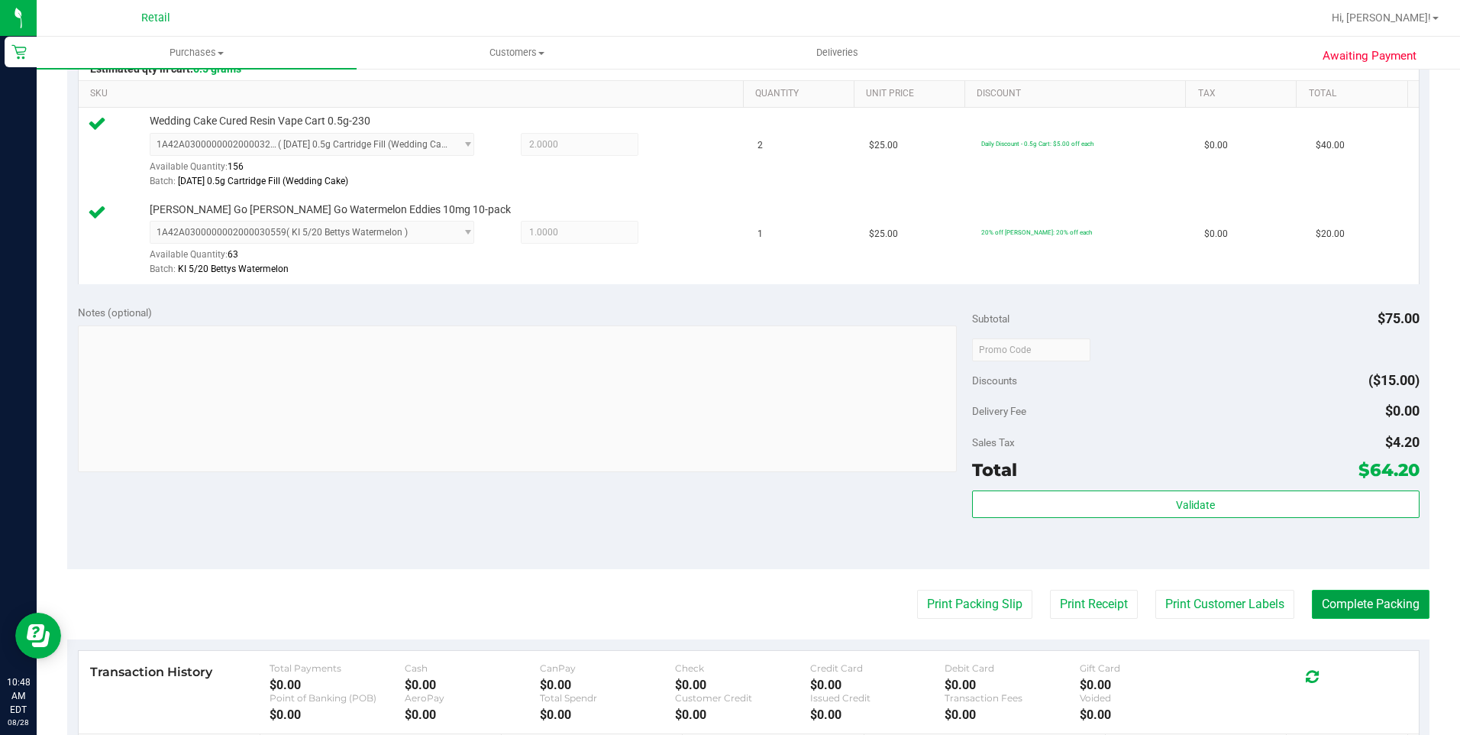
click at [1363, 602] on button "Complete Packing" at bounding box center [1371, 604] width 118 height 29
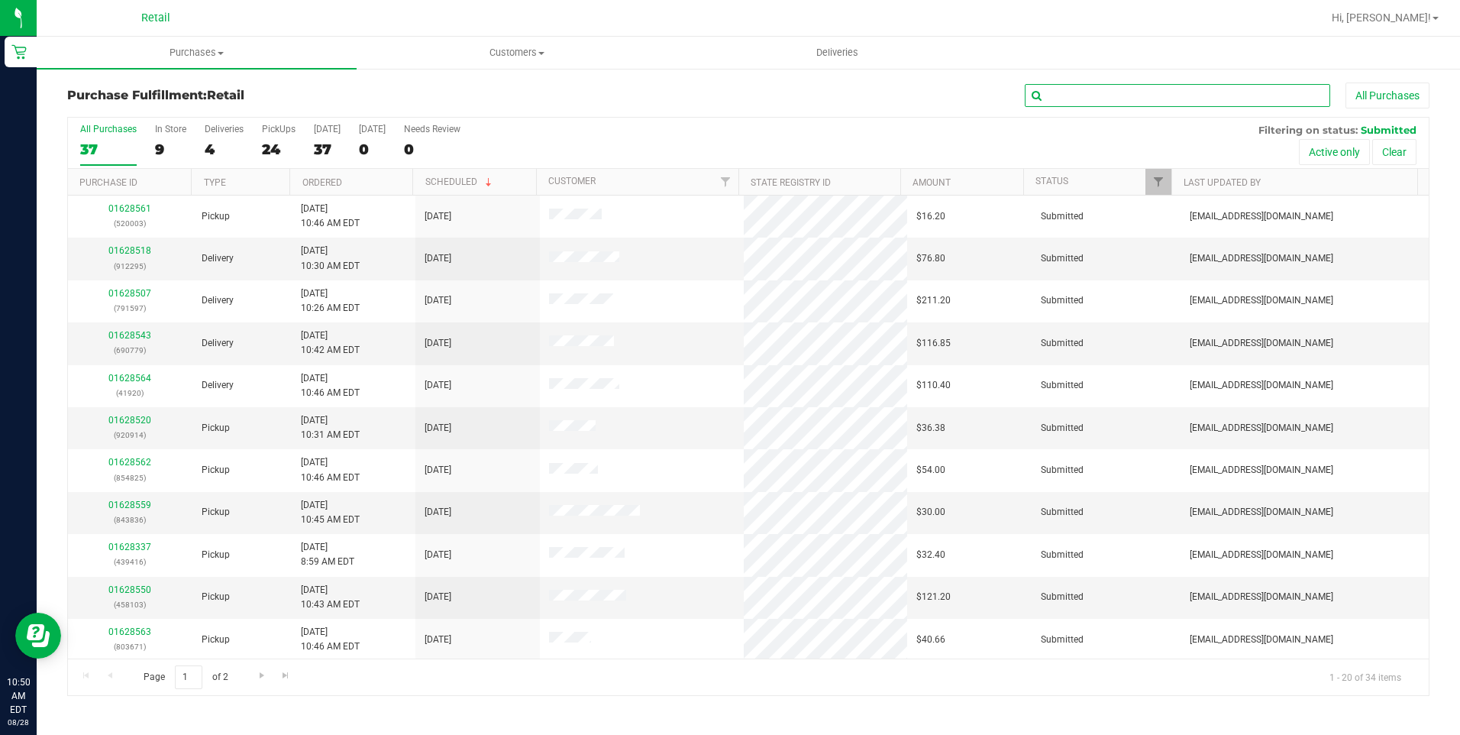
click at [1145, 95] on input "text" at bounding box center [1177, 95] width 305 height 23
type input "295"
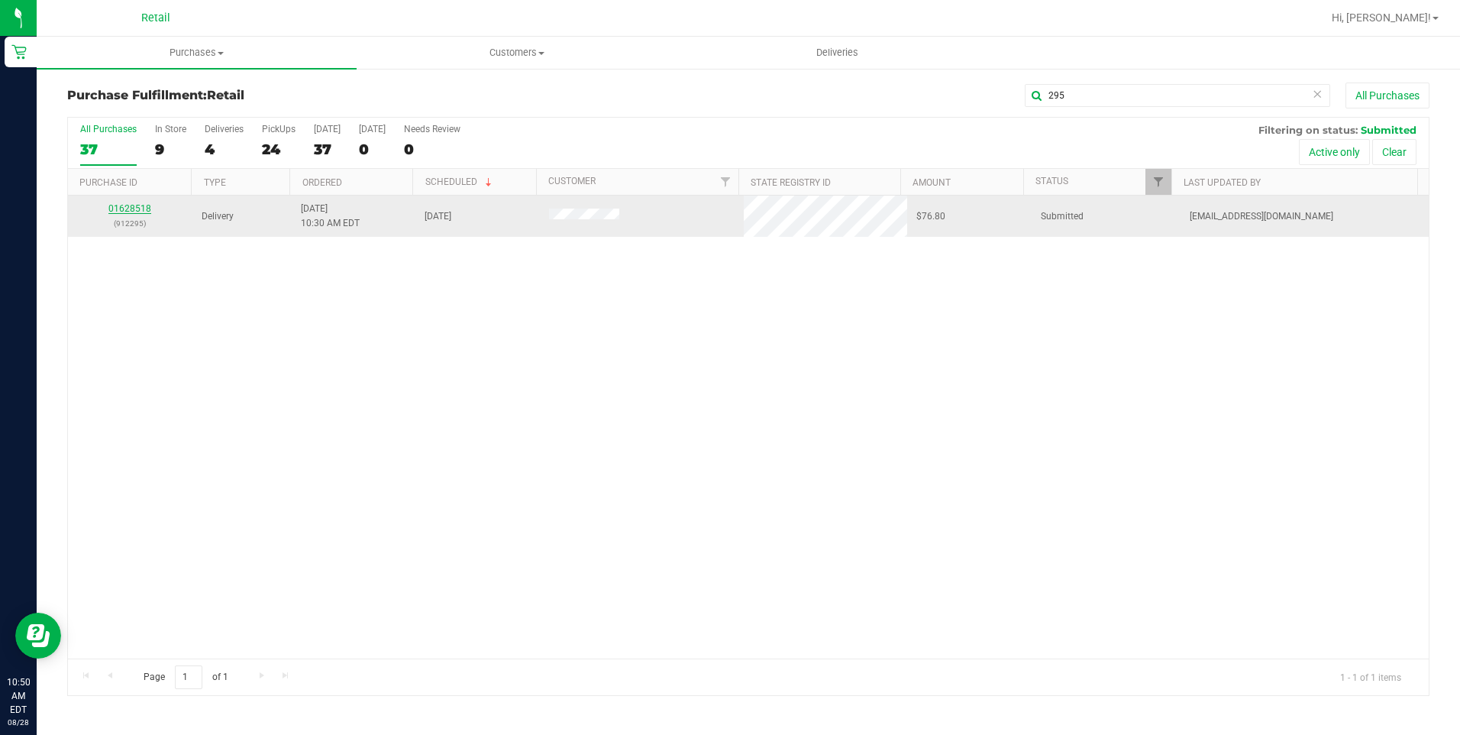
click at [142, 213] on link "01628518" at bounding box center [129, 208] width 43 height 11
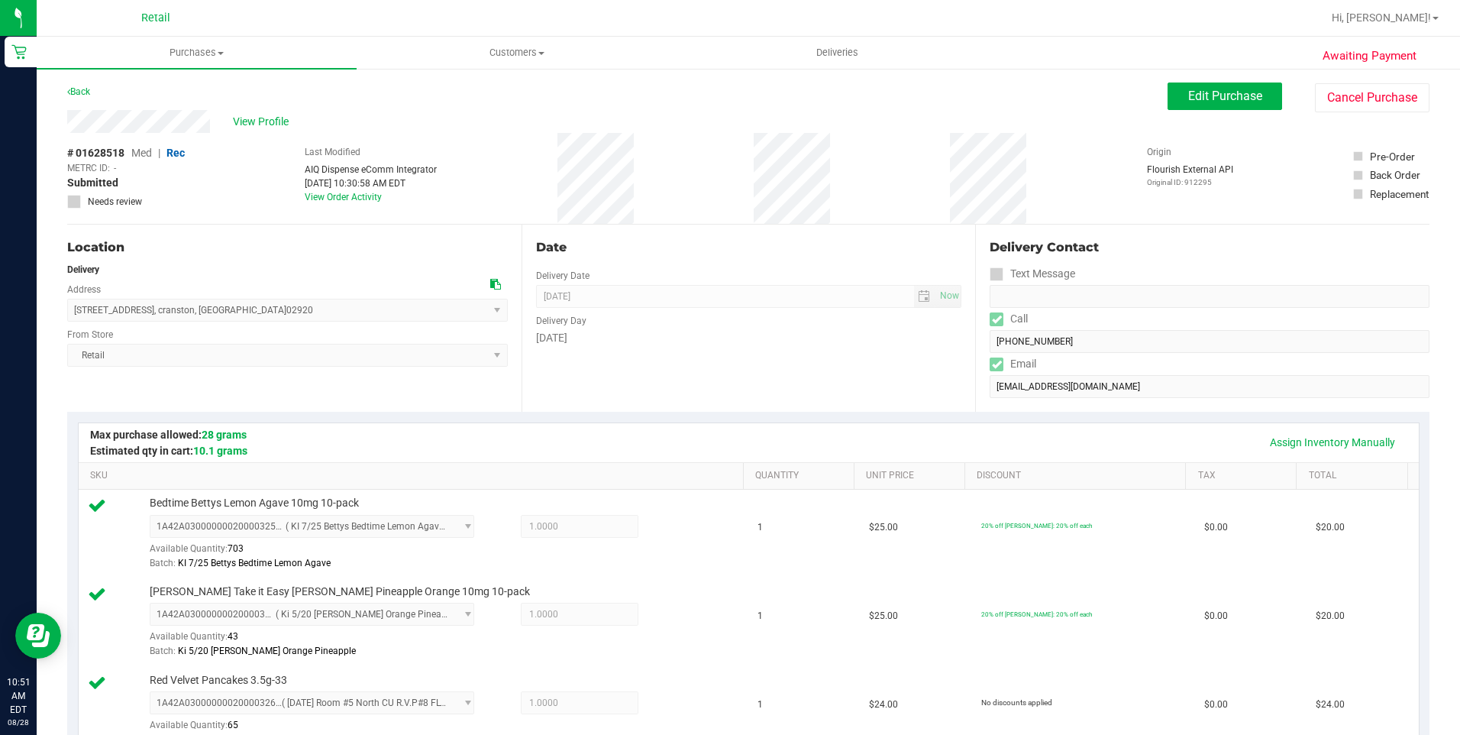
click at [389, 104] on div "Back Edit Purchase Cancel Purchase" at bounding box center [748, 95] width 1362 height 27
click at [218, 119] on div "View Profile" at bounding box center [617, 121] width 1100 height 23
drag, startPoint x: 68, startPoint y: 308, endPoint x: 242, endPoint y: 315, distance: 174.3
click at [240, 315] on span "205 deerfield road , cranston , RI 02920 Select address 205 deerfield road" at bounding box center [287, 310] width 441 height 23
drag, startPoint x: 242, startPoint y: 315, endPoint x: 257, endPoint y: 314, distance: 14.6
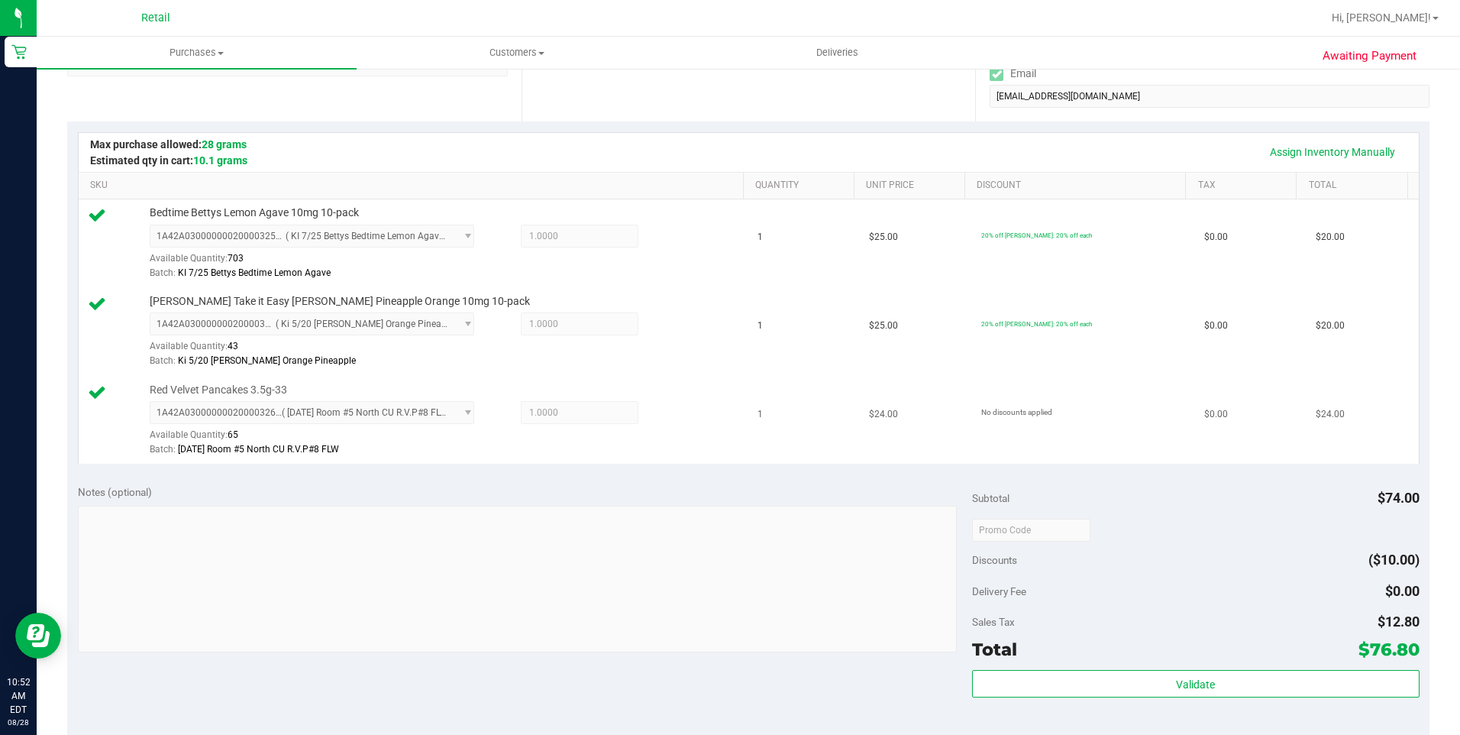
scroll to position [535, 0]
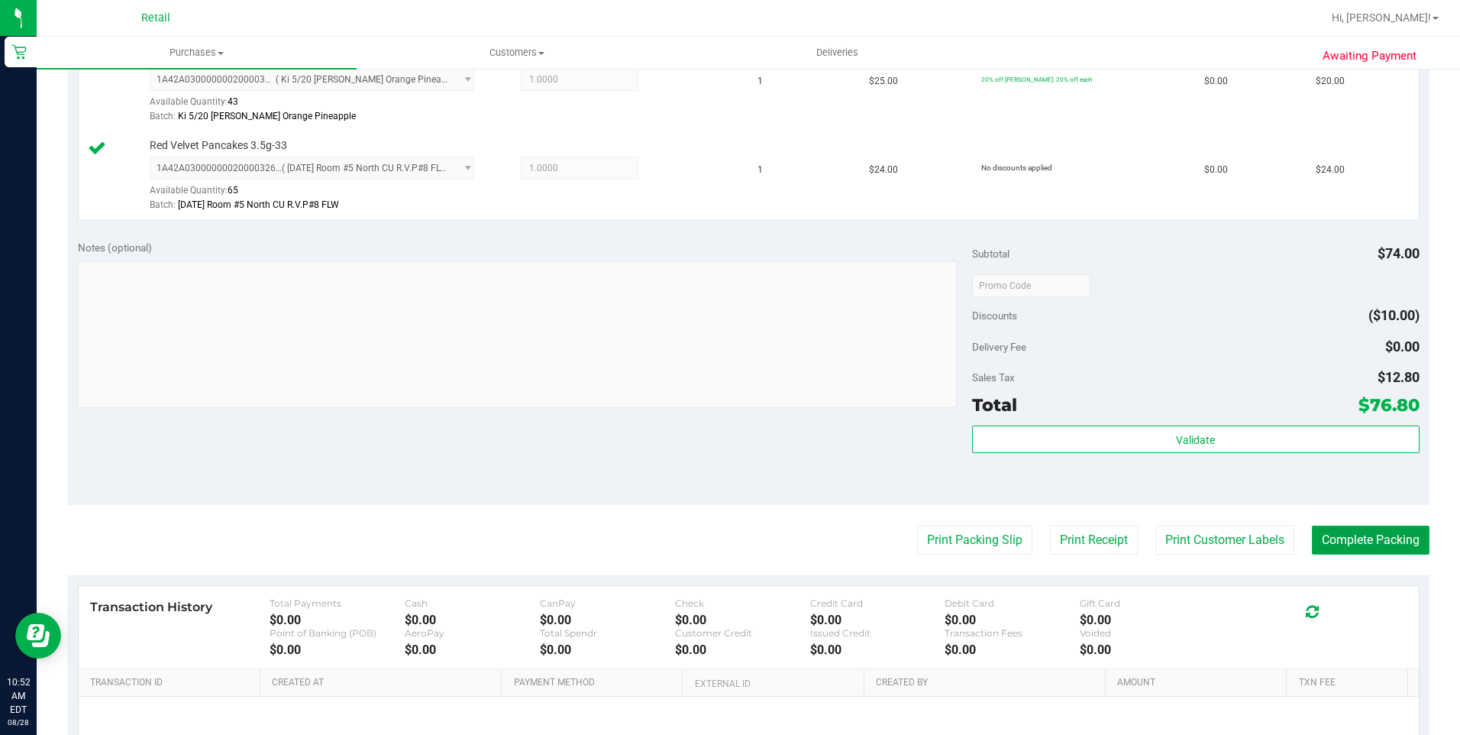
click at [1358, 549] on button "Complete Packing" at bounding box center [1371, 539] width 118 height 29
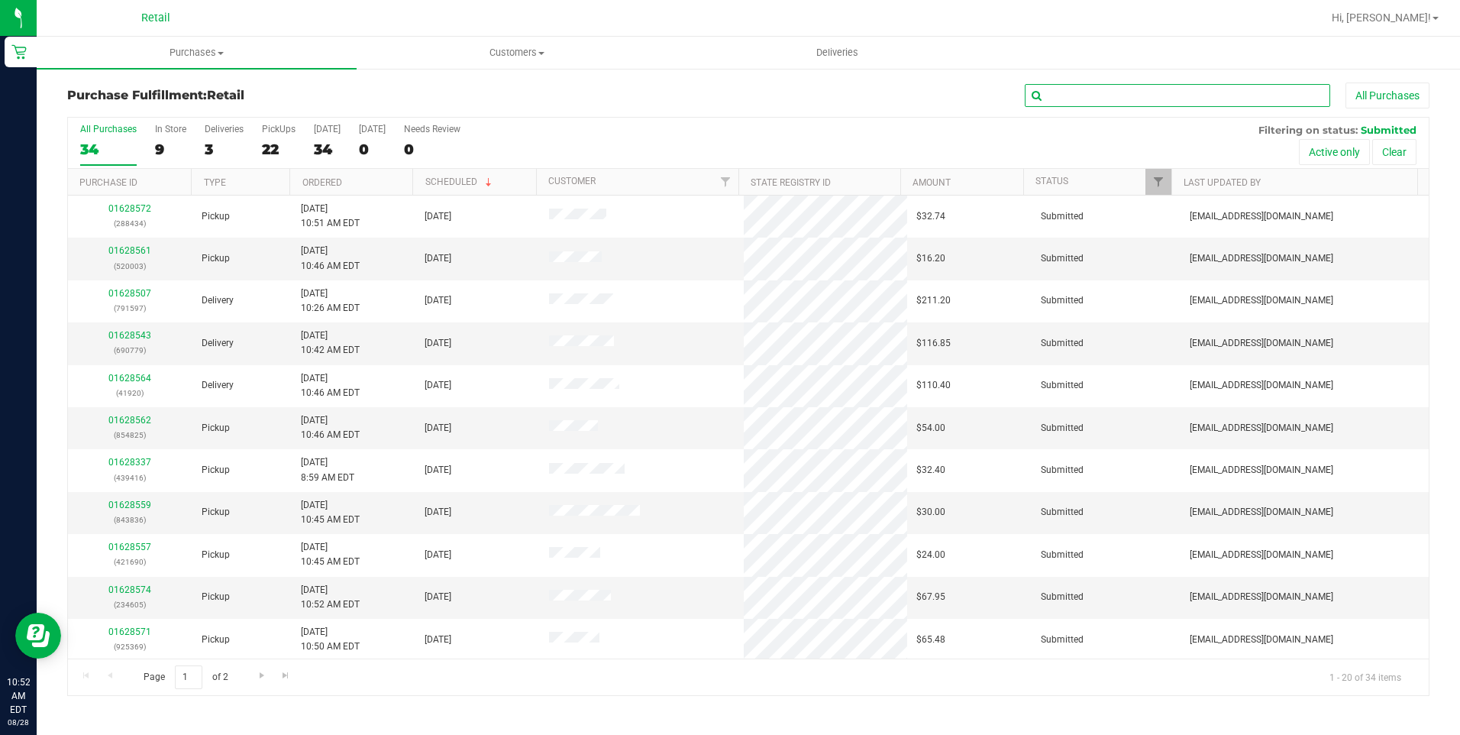
click at [1125, 97] on input "text" at bounding box center [1177, 95] width 305 height 23
type input "597"
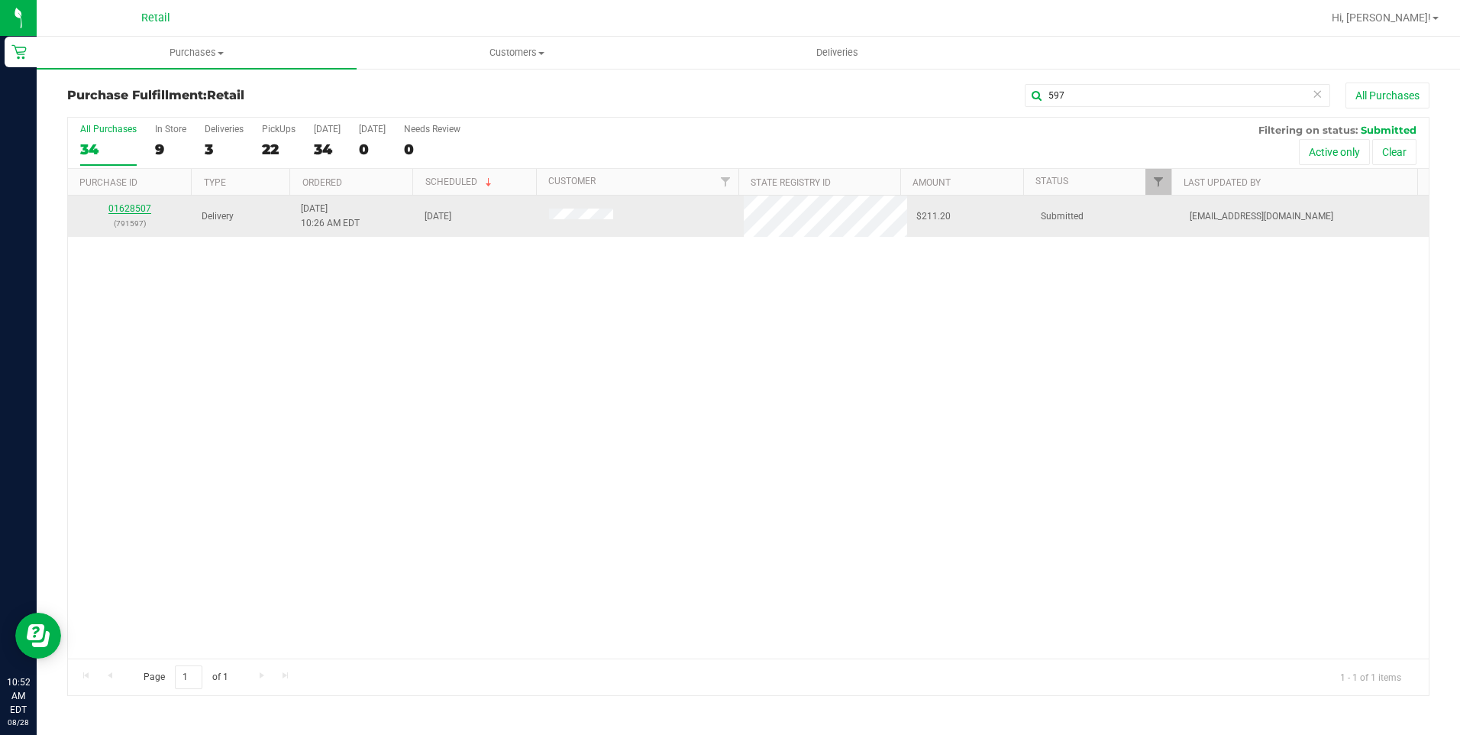
click at [134, 208] on link "01628507" at bounding box center [129, 208] width 43 height 11
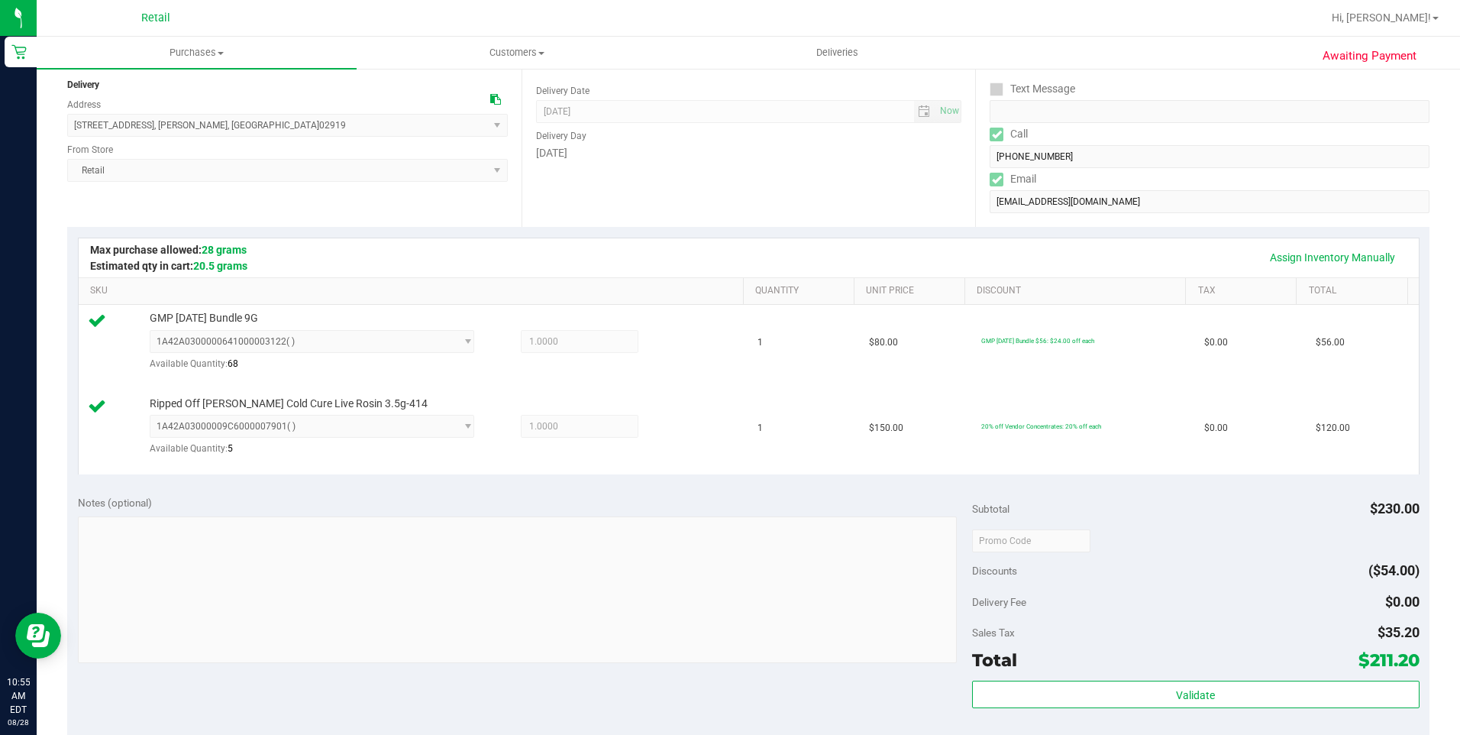
scroll to position [305, 0]
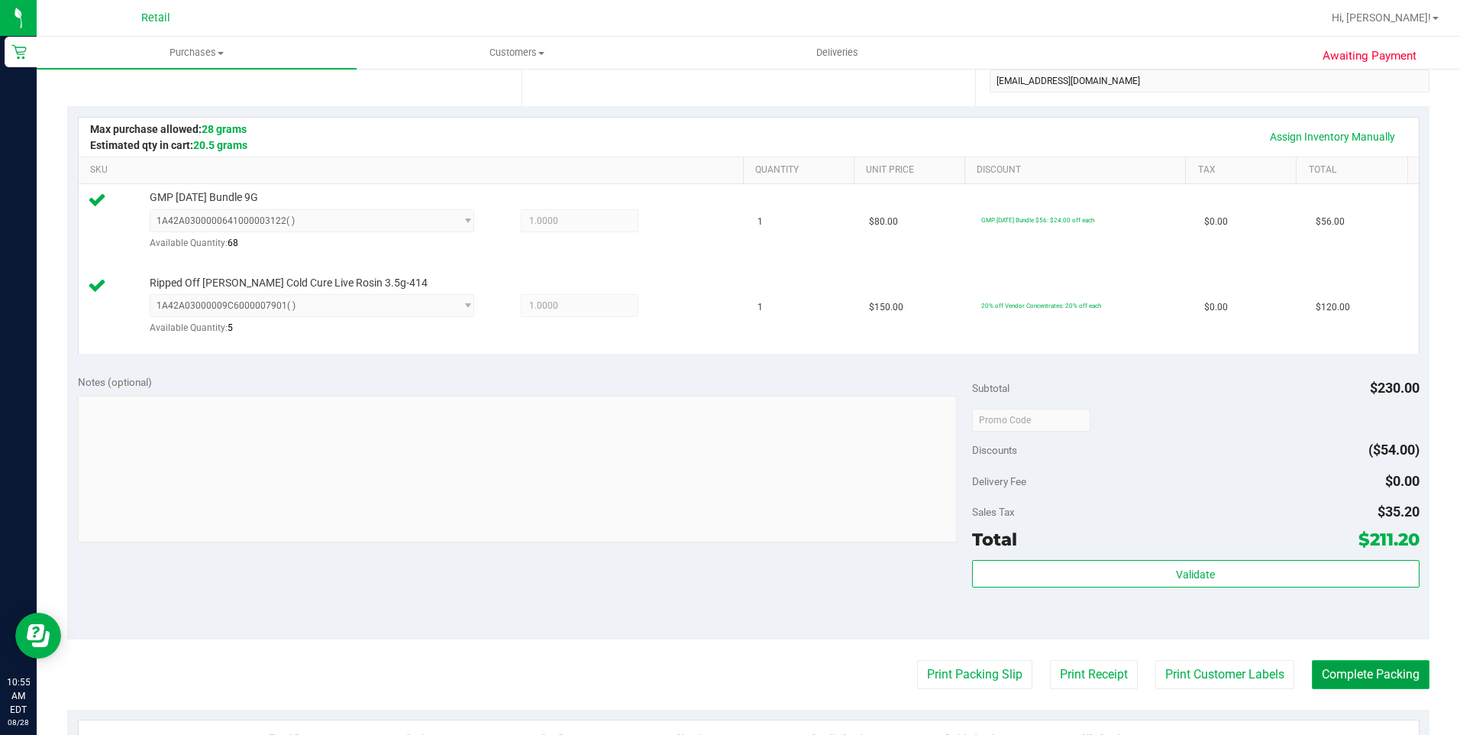
click at [1342, 670] on button "Complete Packing" at bounding box center [1371, 674] width 118 height 29
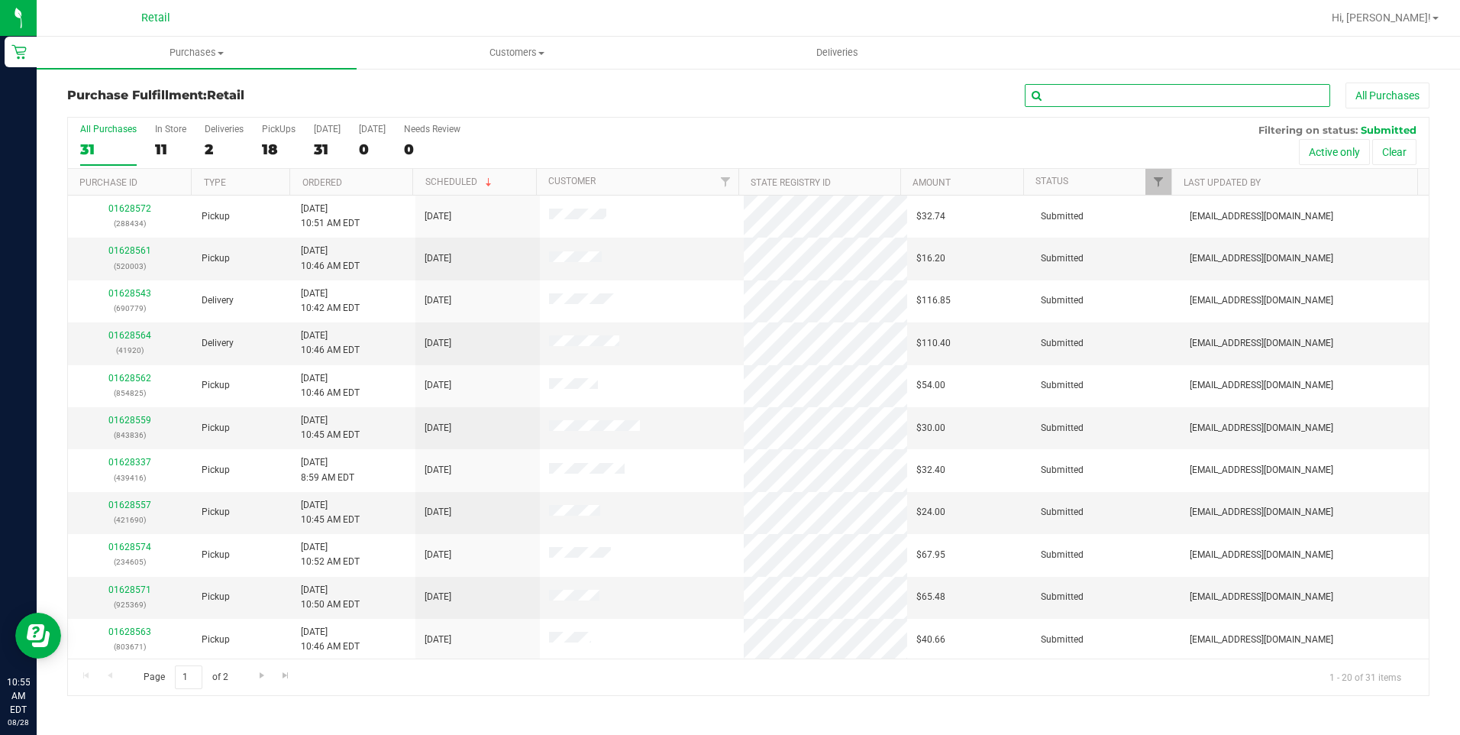
click at [1133, 92] on input "text" at bounding box center [1177, 95] width 305 height 23
type input "779"
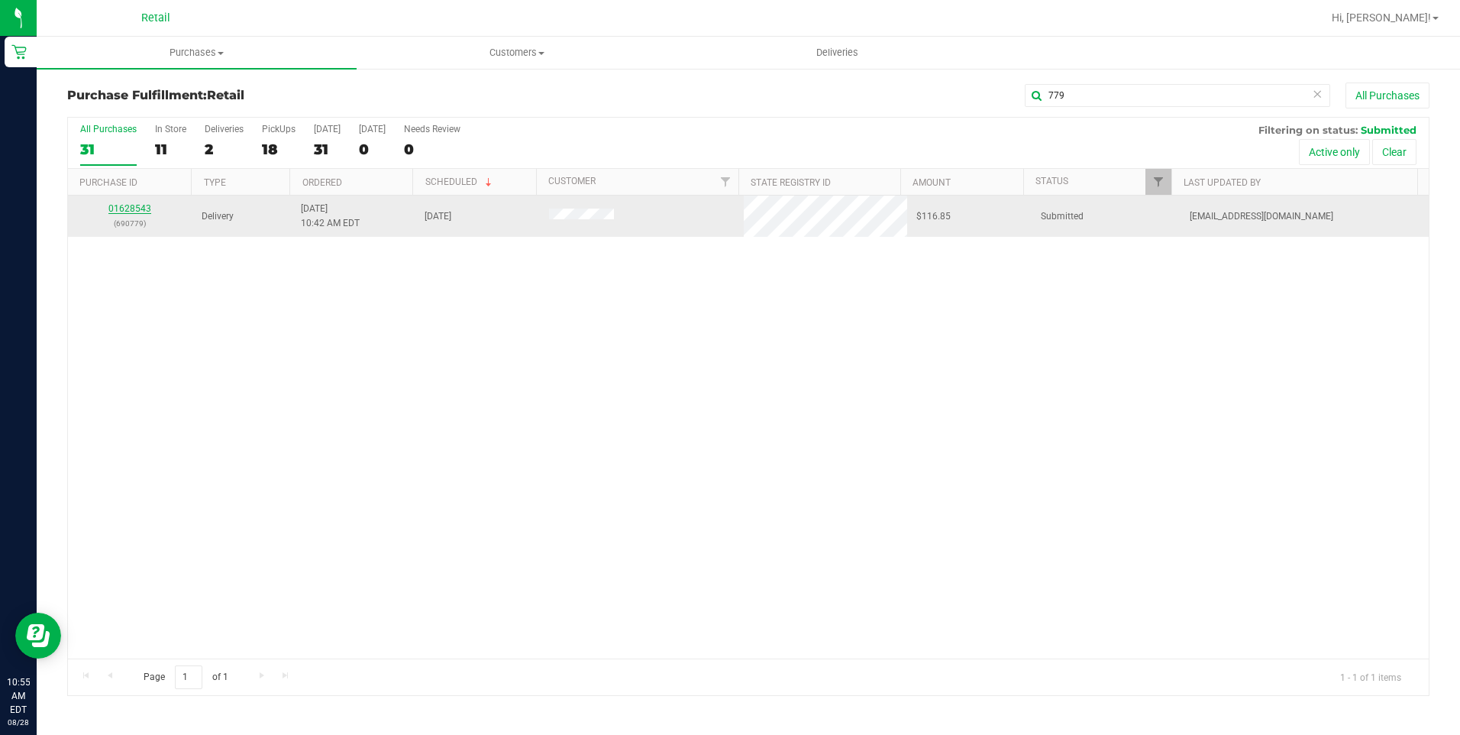
click at [137, 208] on link "01628543" at bounding box center [129, 208] width 43 height 11
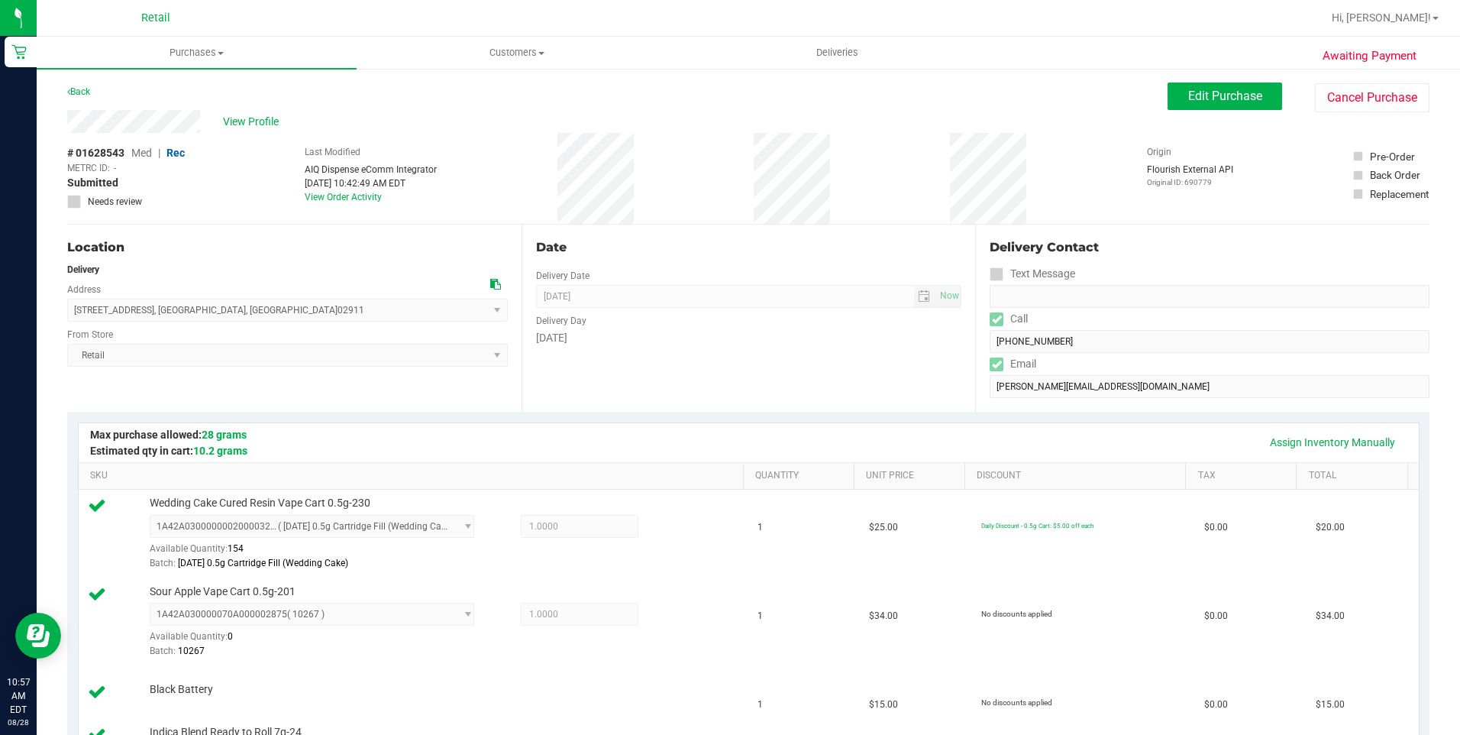
click at [559, 117] on div "View Profile" at bounding box center [617, 121] width 1100 height 23
drag, startPoint x: 63, startPoint y: 124, endPoint x: 230, endPoint y: 130, distance: 166.6
drag, startPoint x: 230, startPoint y: 130, endPoint x: 212, endPoint y: 129, distance: 17.6
click at [212, 129] on div "View Profile" at bounding box center [617, 121] width 1100 height 23
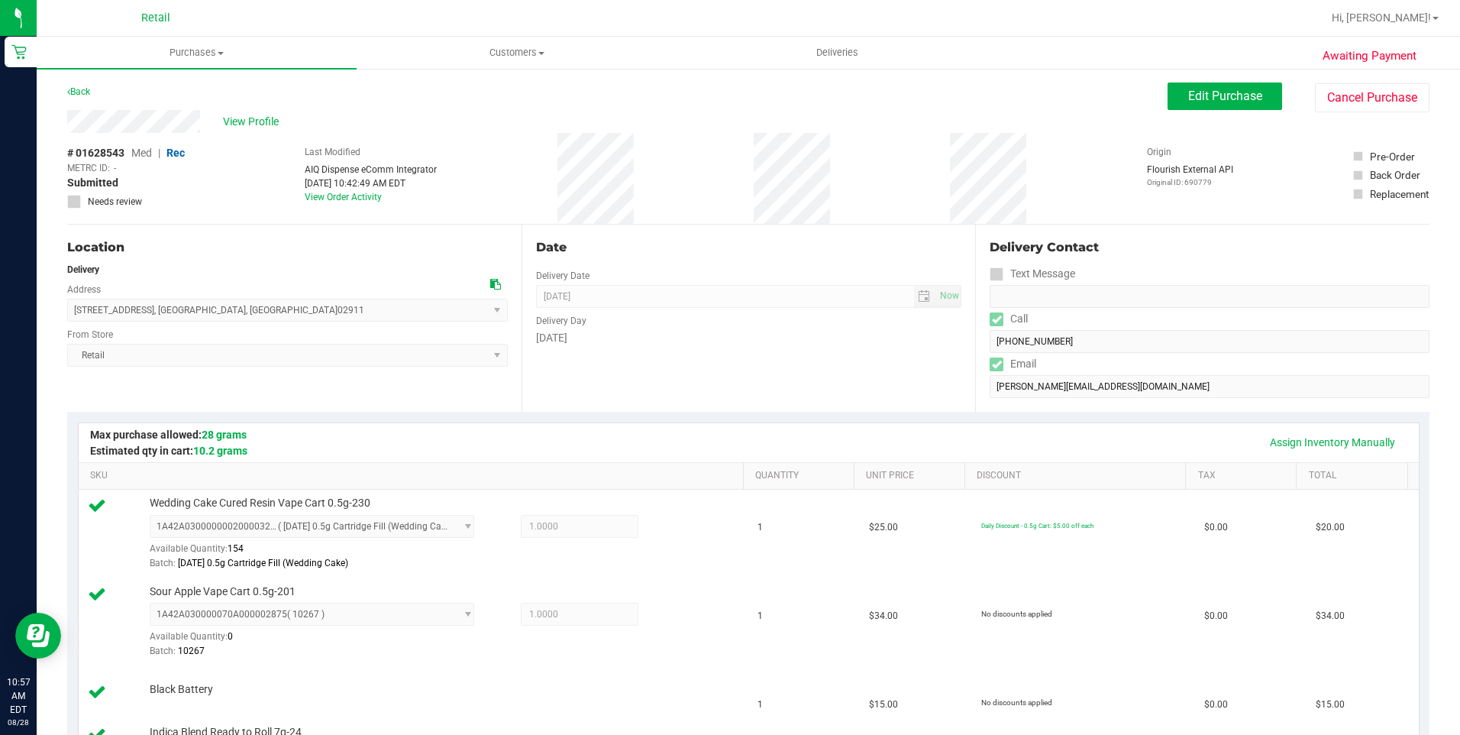
click at [100, 127] on div "View Profile" at bounding box center [617, 121] width 1100 height 23
drag, startPoint x: 201, startPoint y: 127, endPoint x: 205, endPoint y: 160, distance: 33.9
click at [206, 162] on div "# 01628543 Med | Rec METRC ID: - Submitted Needs review Last Modified AIQ Dispe…" at bounding box center [748, 178] width 1362 height 91
drag, startPoint x: 69, startPoint y: 305, endPoint x: 317, endPoint y: 311, distance: 248.3
click at [317, 311] on span "2160 Mineral Spring Avenue , North Providence , RI 02911 Select address Mineral…" at bounding box center [287, 310] width 441 height 23
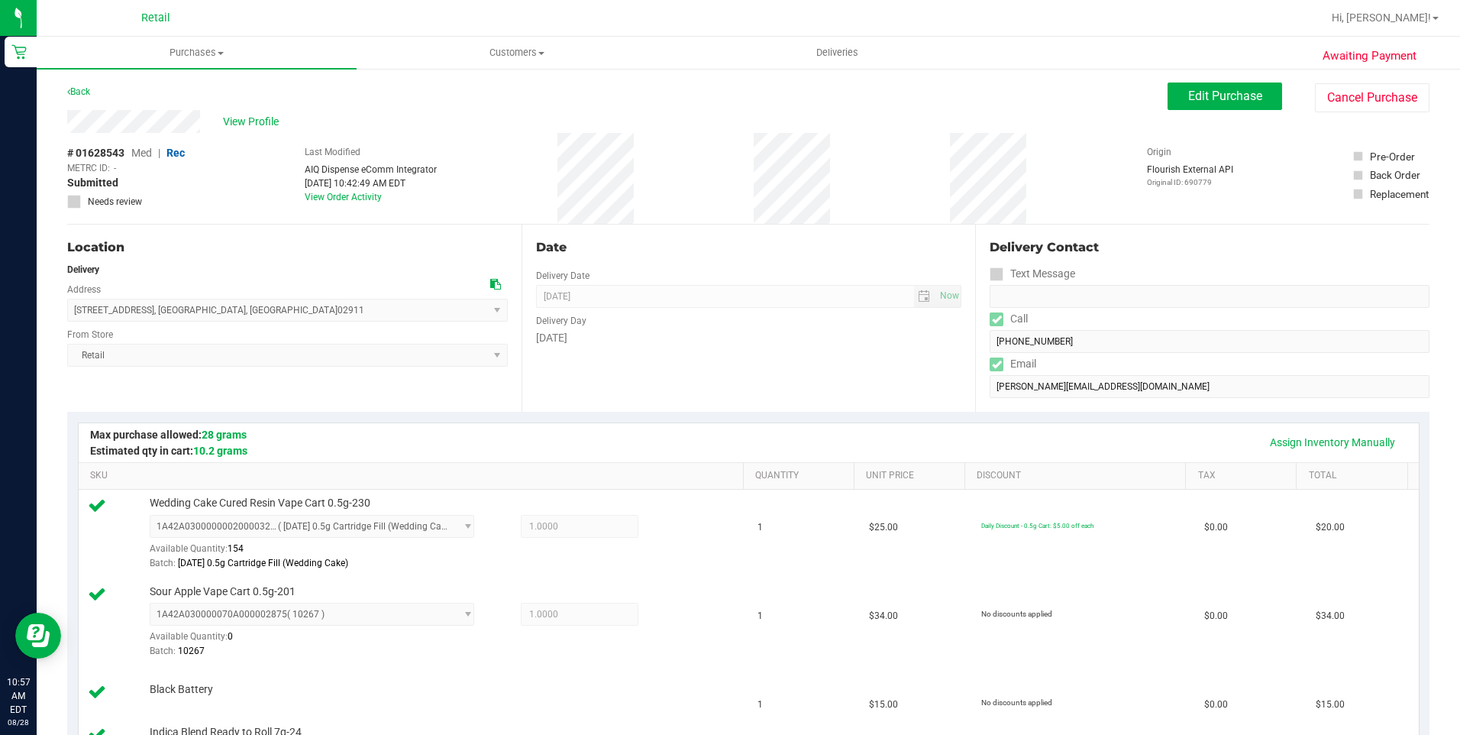
copy span "2160 Mineral Spring Avenue , North Providence , RI 02911"
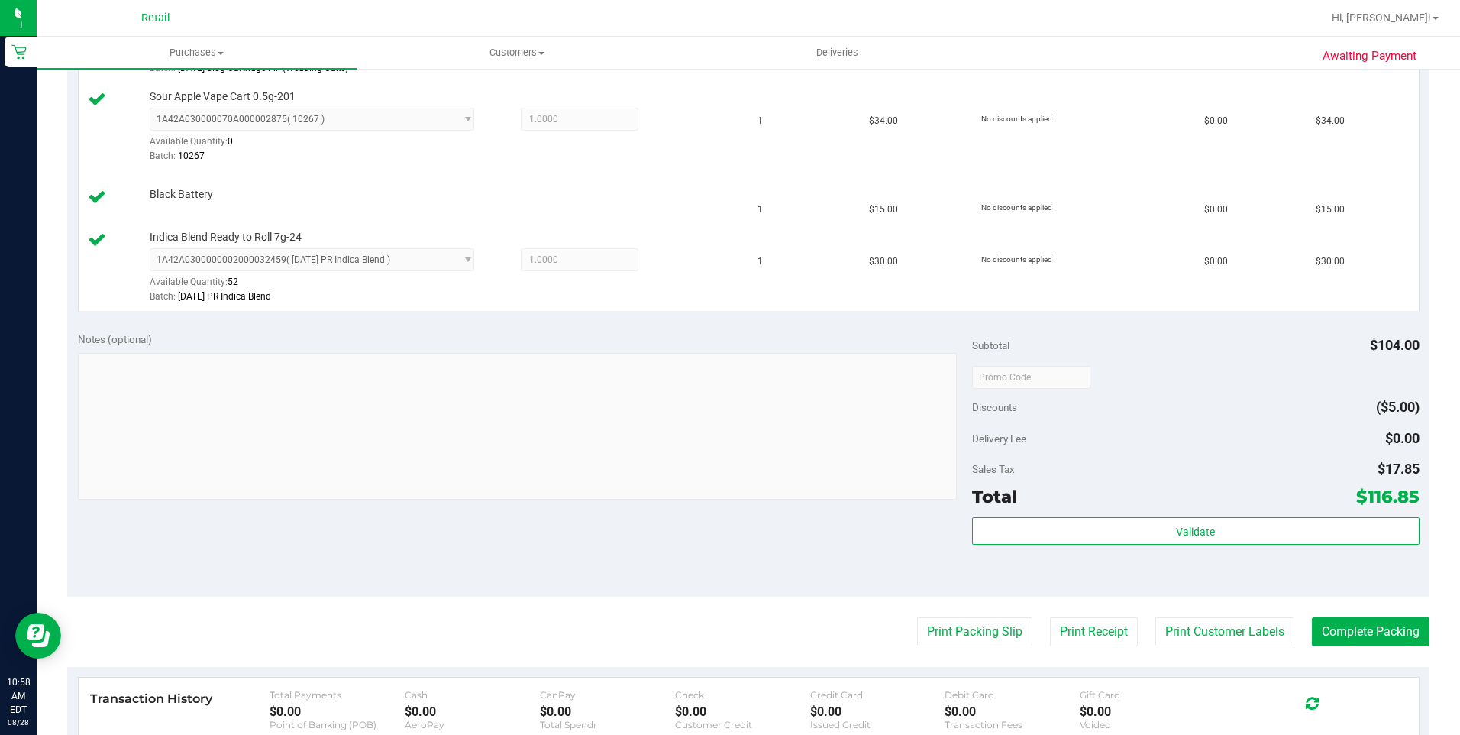
scroll to position [687, 0]
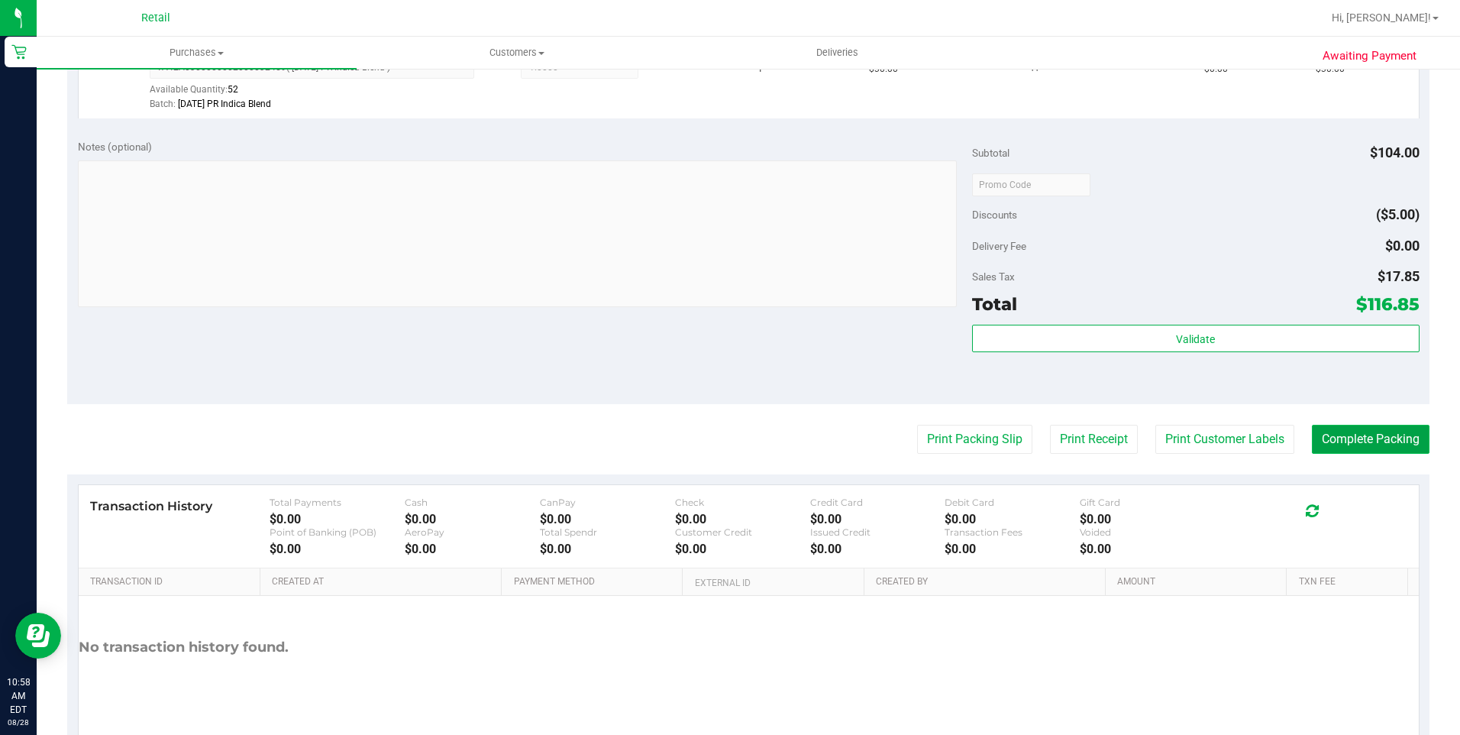
click at [1375, 434] on button "Complete Packing" at bounding box center [1371, 439] width 118 height 29
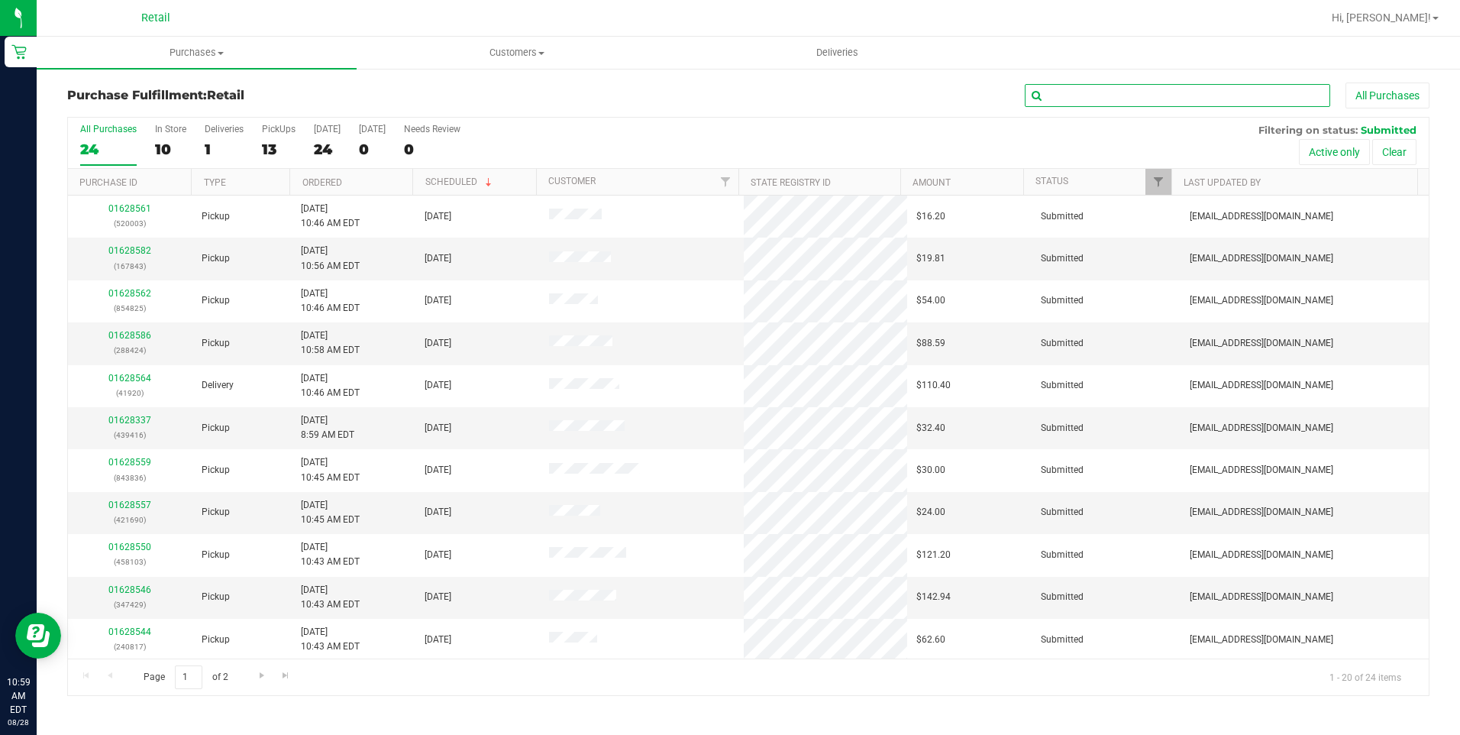
click at [1145, 98] on input "text" at bounding box center [1177, 95] width 305 height 23
type input "920"
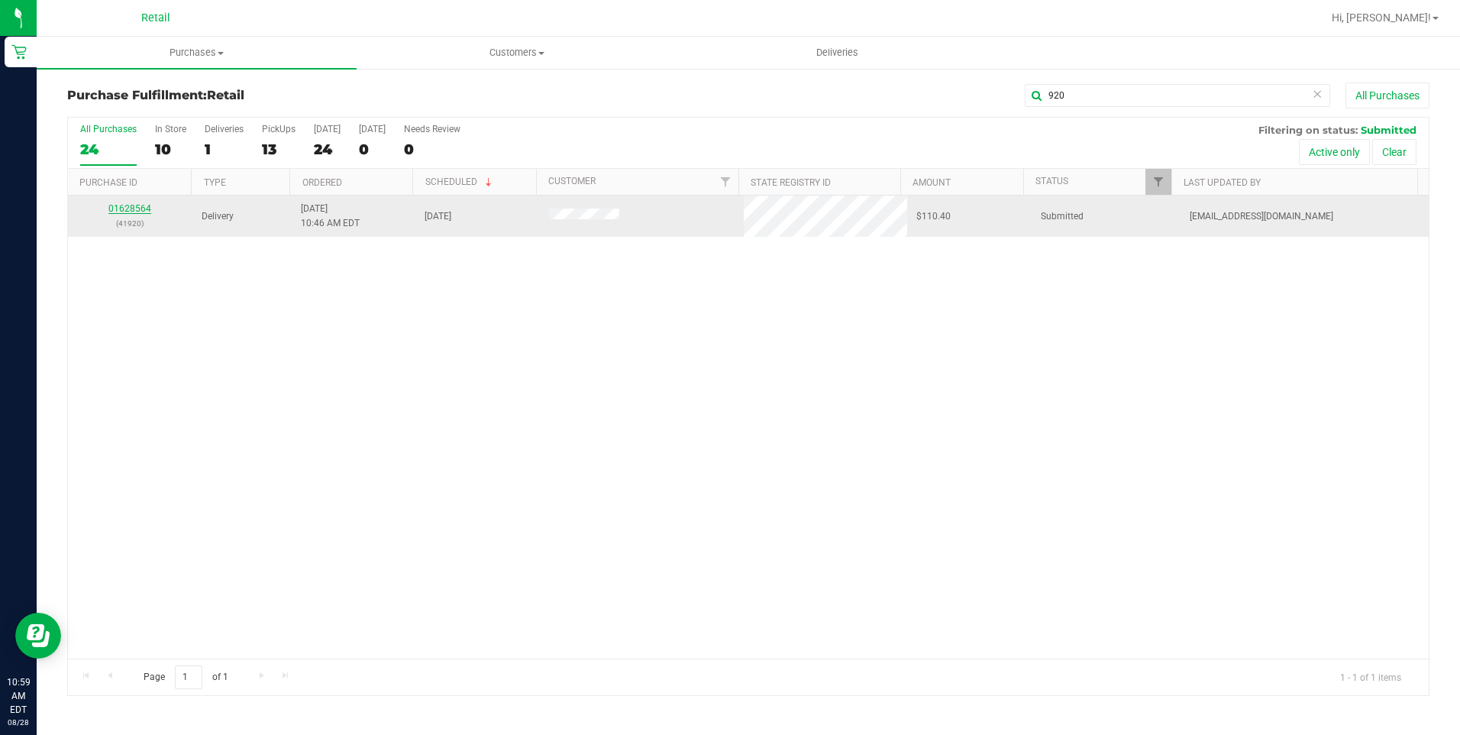
click at [129, 208] on link "01628564" at bounding box center [129, 208] width 43 height 11
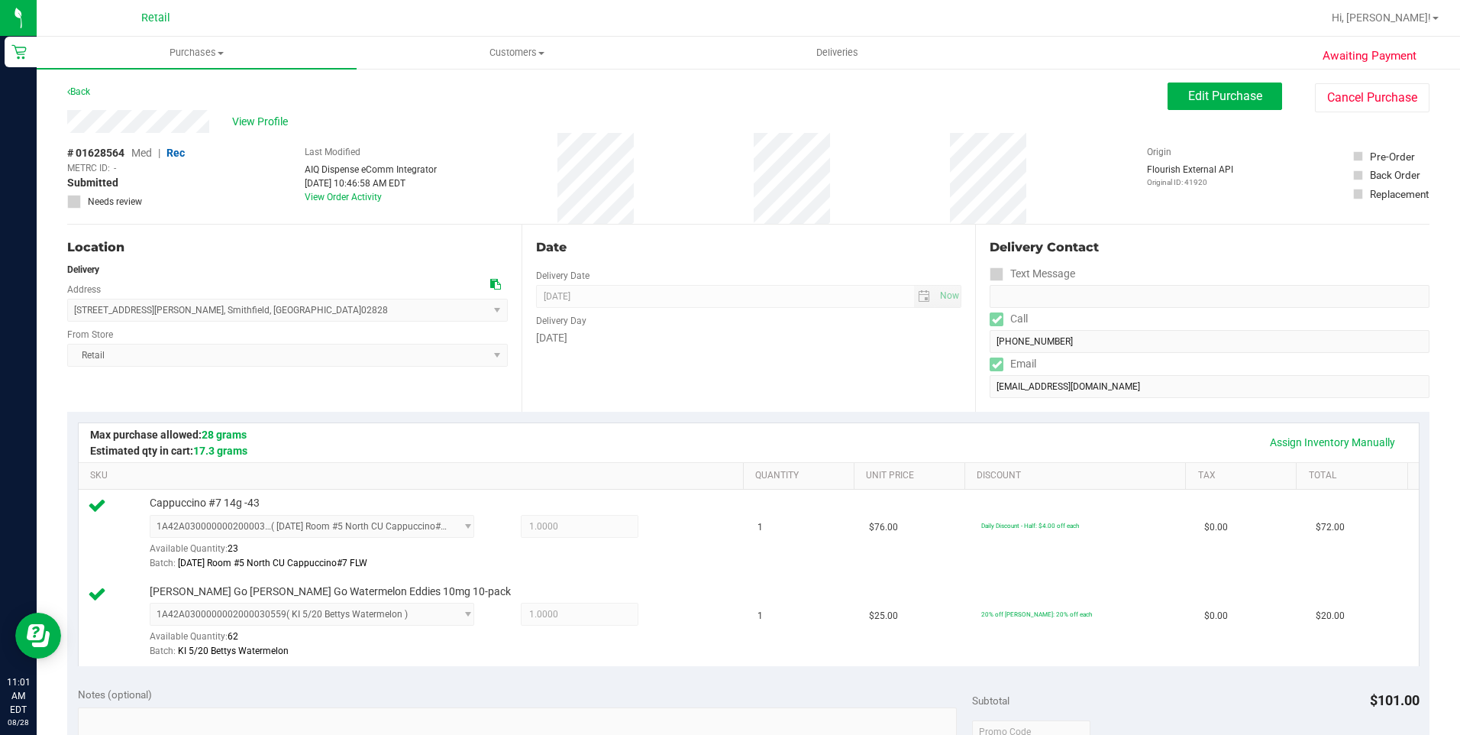
click at [684, 111] on div "View Profile" at bounding box center [617, 121] width 1100 height 23
click at [209, 121] on div "Awaiting Payment Back Edit Purchase Cancel Purchase View Profile # 01628564 Med…" at bounding box center [748, 702] width 1423 height 1270
drag, startPoint x: 66, startPoint y: 120, endPoint x: 230, endPoint y: 131, distance: 163.8
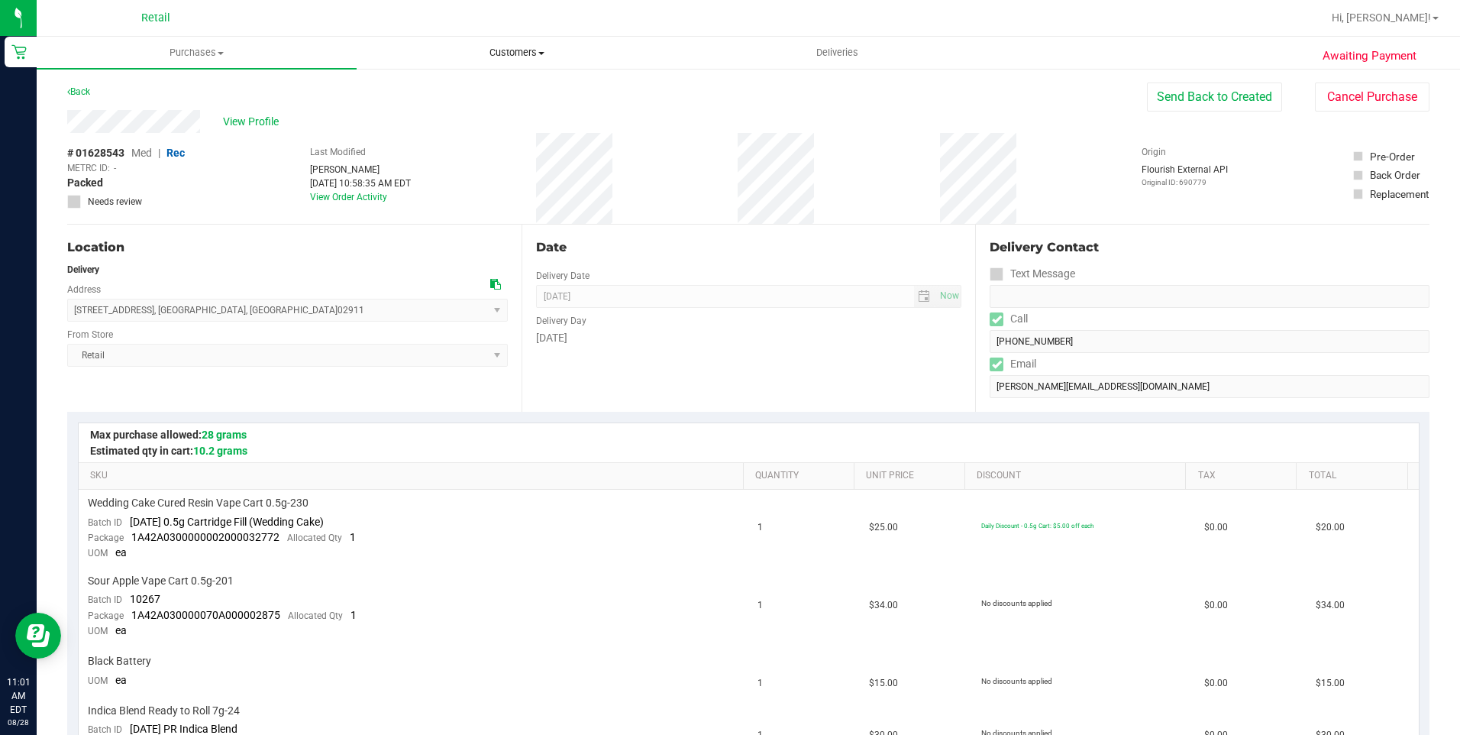
click at [515, 43] on uib-tab-heading "Customers All customers Add a new customer All physicians" at bounding box center [516, 52] width 318 height 31
click at [502, 86] on li "All customers" at bounding box center [517, 92] width 320 height 18
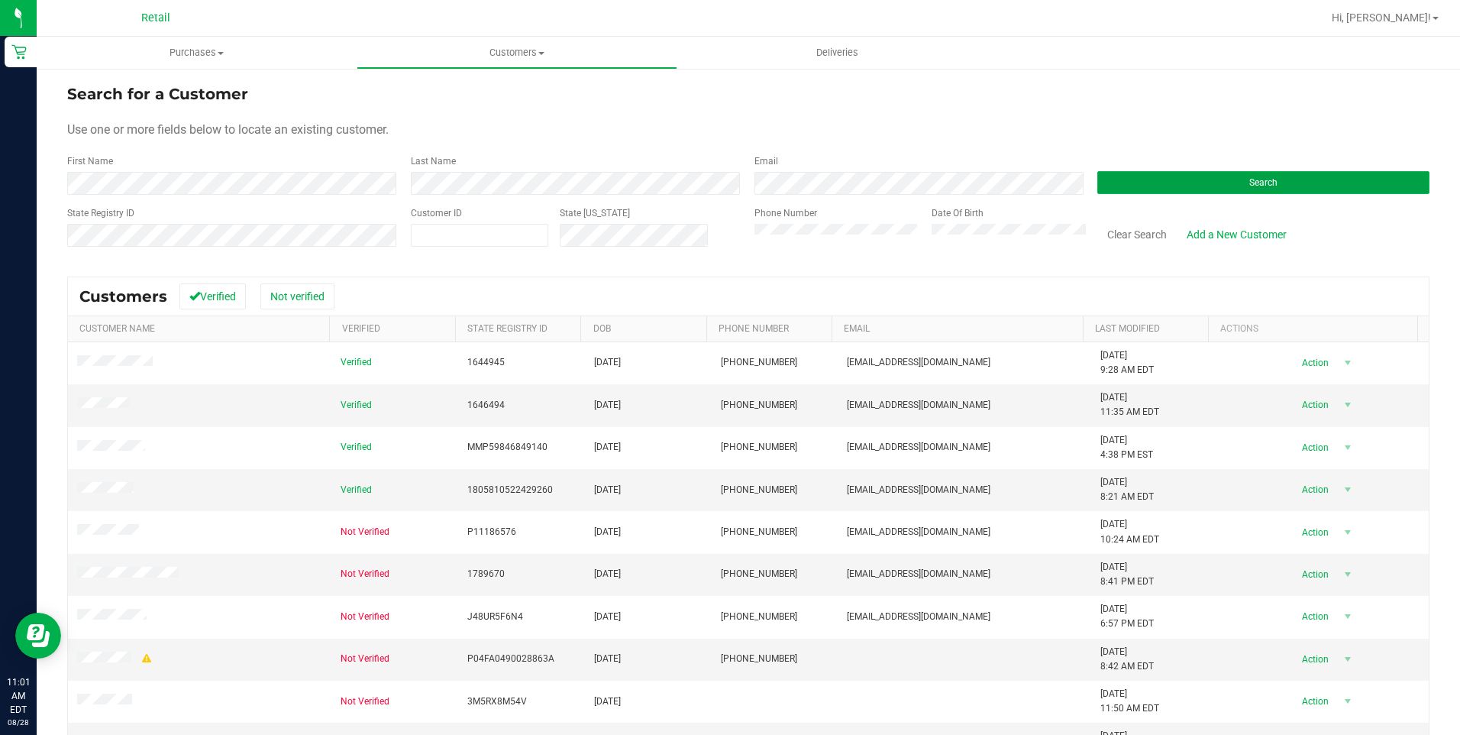
click at [1225, 176] on button "Search" at bounding box center [1263, 182] width 332 height 23
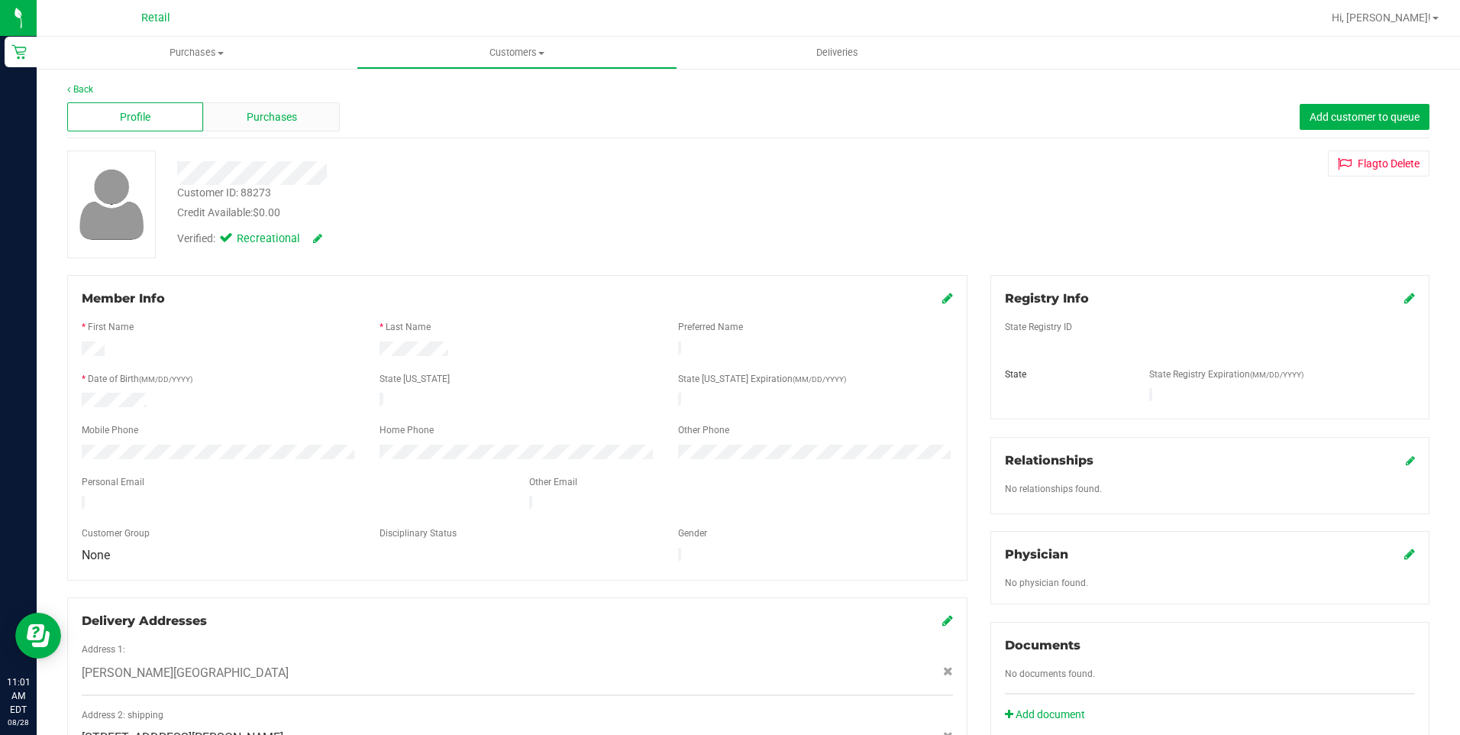
click at [267, 119] on span "Purchases" at bounding box center [272, 117] width 50 height 16
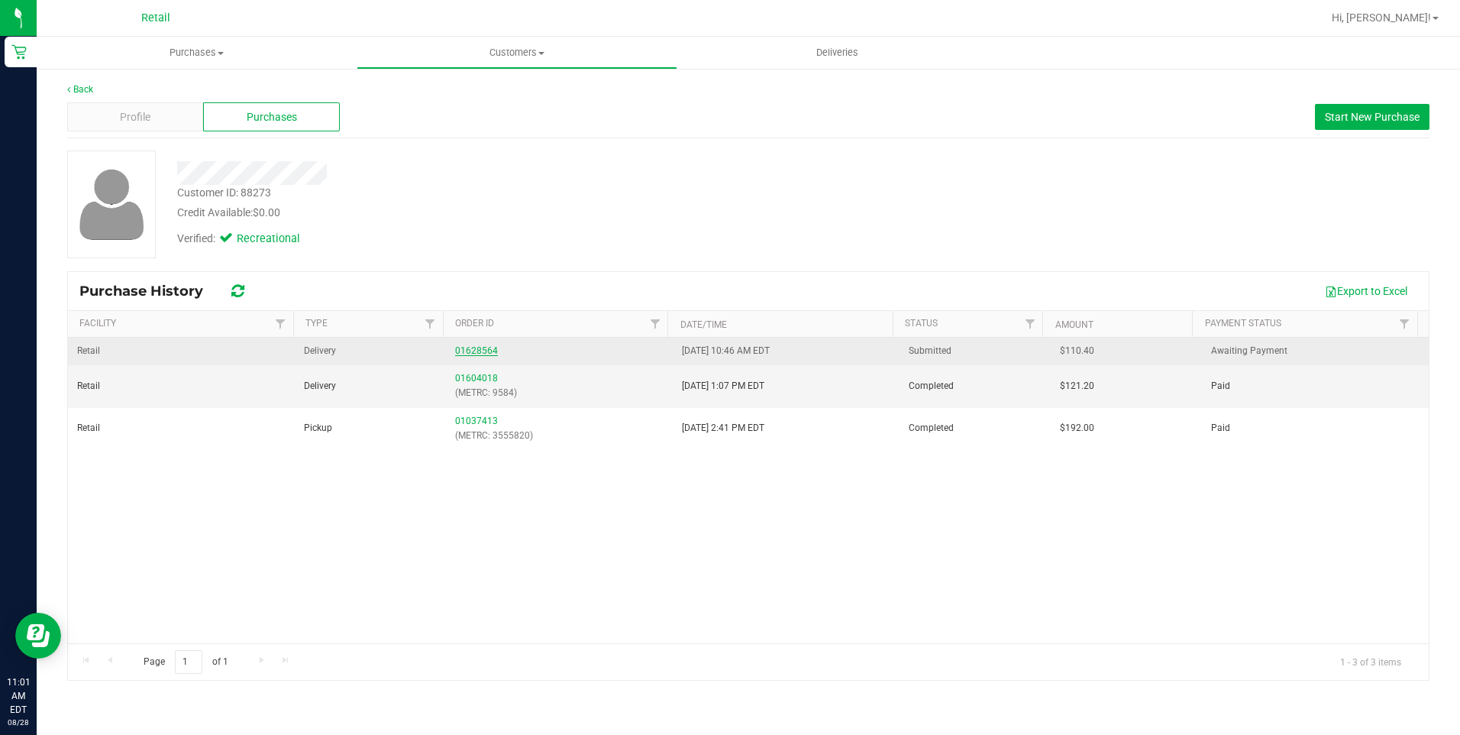
click at [486, 348] on link "01628564" at bounding box center [476, 350] width 43 height 11
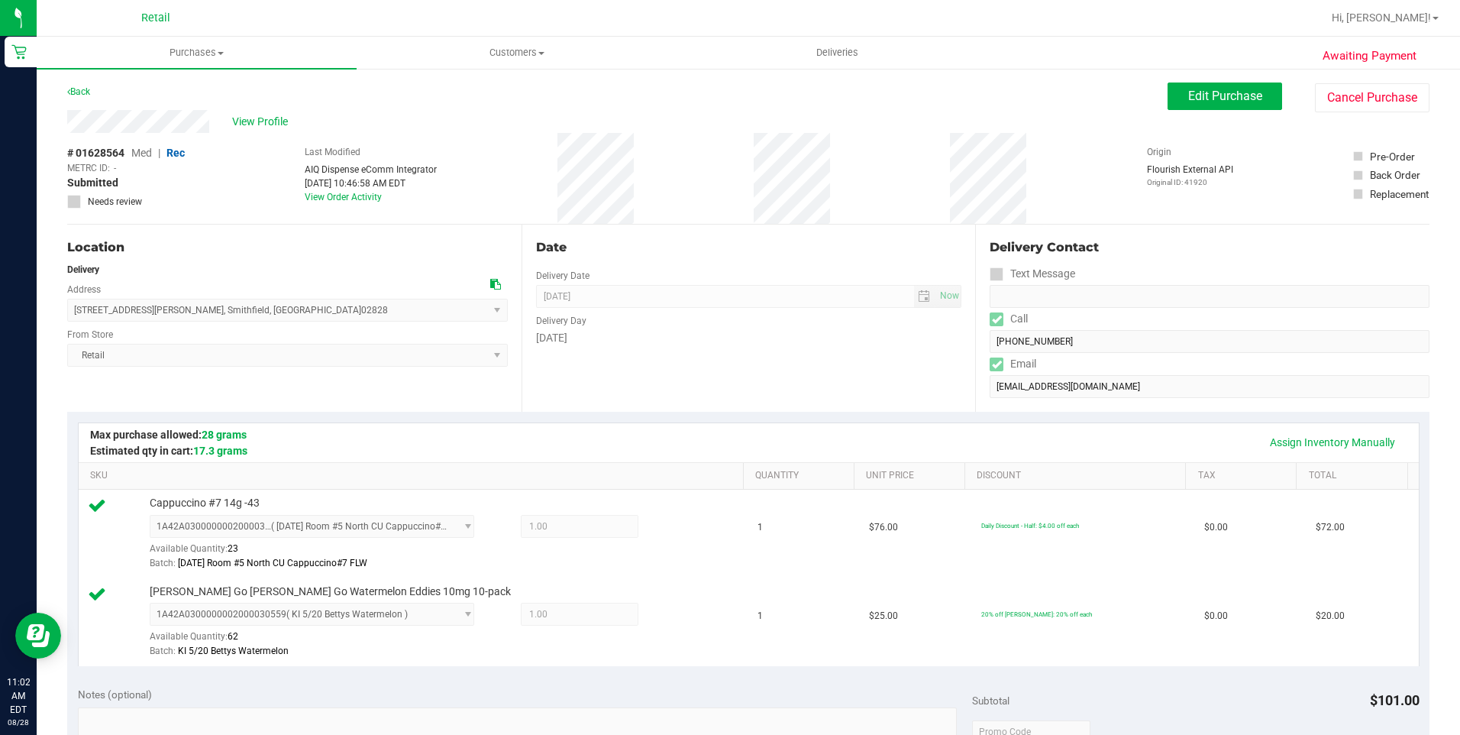
drag, startPoint x: 66, startPoint y: 123, endPoint x: 223, endPoint y: 134, distance: 157.7
click at [223, 134] on div "Awaiting Payment Back Edit Purchase Cancel Purchase View Profile # 01628564 Med…" at bounding box center [748, 702] width 1423 height 1270
click at [221, 146] on div "# 01628564 Med | Rec METRC ID: - Submitted Needs review Last Modified AIQ Dispe…" at bounding box center [748, 178] width 1362 height 91
drag, startPoint x: 218, startPoint y: 117, endPoint x: 49, endPoint y: 132, distance: 170.2
click at [49, 132] on div "Awaiting Payment Back Edit Purchase Cancel Purchase View Profile # 01628564 Med…" at bounding box center [748, 702] width 1423 height 1270
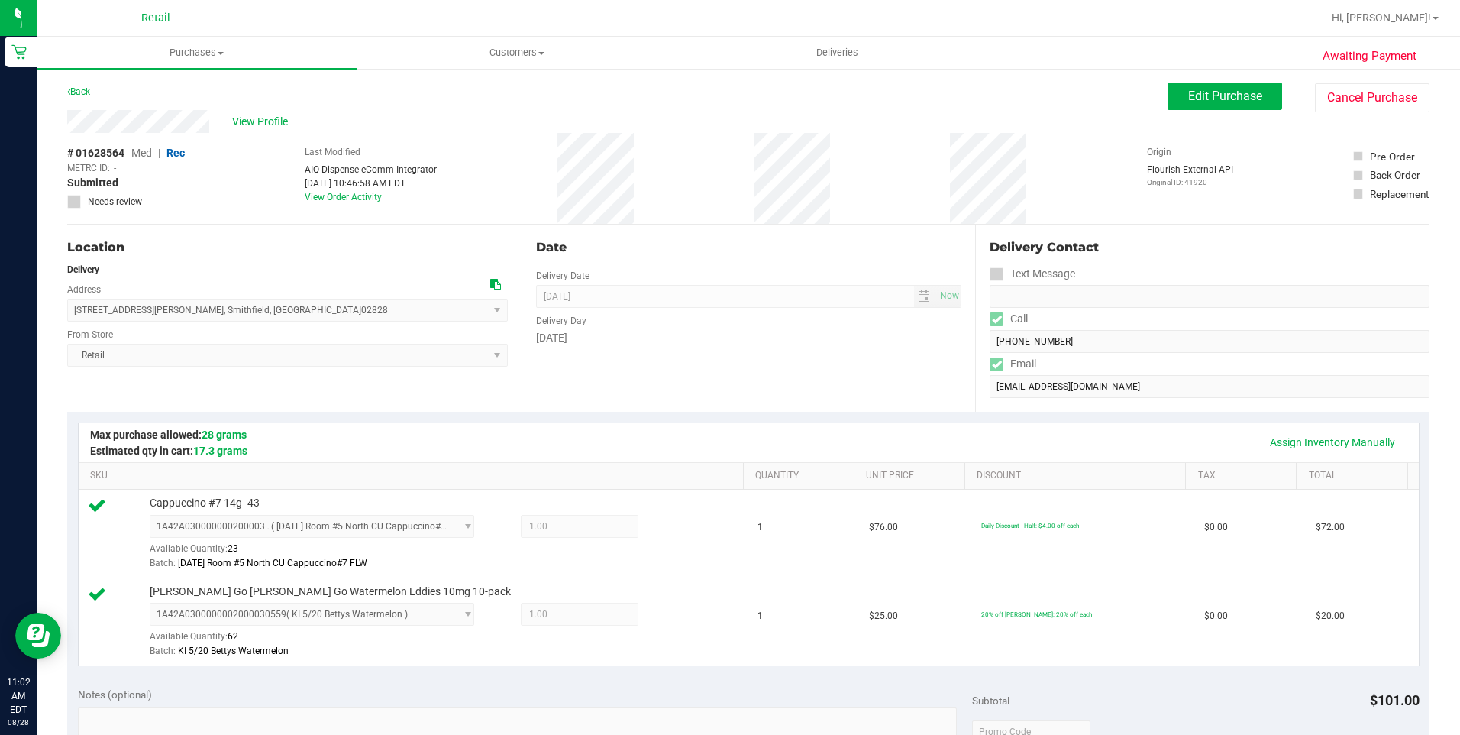
drag, startPoint x: 49, startPoint y: 132, endPoint x: 215, endPoint y: 160, distance: 168.1
drag, startPoint x: 215, startPoint y: 160, endPoint x: 170, endPoint y: 197, distance: 58.1
click at [170, 197] on label "Needs review" at bounding box center [126, 202] width 118 height 14
drag, startPoint x: 218, startPoint y: 129, endPoint x: 60, endPoint y: 129, distance: 158.1
click at [60, 129] on div "Awaiting Payment Back Edit Purchase Cancel Purchase View Profile # 01628564 Med…" at bounding box center [748, 702] width 1423 height 1270
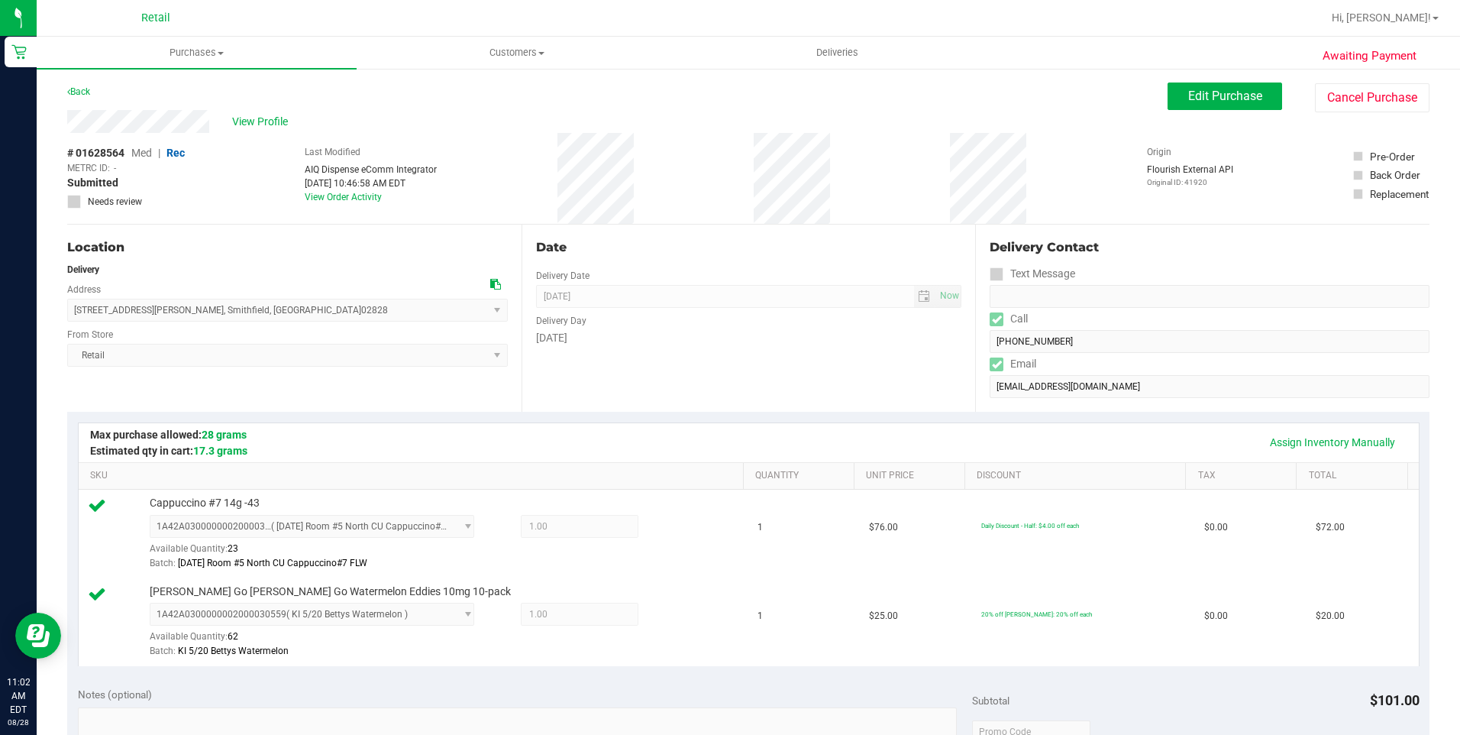
drag, startPoint x: 60, startPoint y: 129, endPoint x: 234, endPoint y: 155, distance: 176.0
click at [67, 121] on div "View Profile" at bounding box center [617, 121] width 1100 height 23
drag, startPoint x: 211, startPoint y: 123, endPoint x: 52, endPoint y: 112, distance: 159.2
drag, startPoint x: 233, startPoint y: 312, endPoint x: 70, endPoint y: 318, distance: 162.8
click at [70, 318] on span "9 Smith Avenue , Smithfield , RI 02828 Select address Smith Avenue 9 Smith Aven…" at bounding box center [287, 310] width 441 height 23
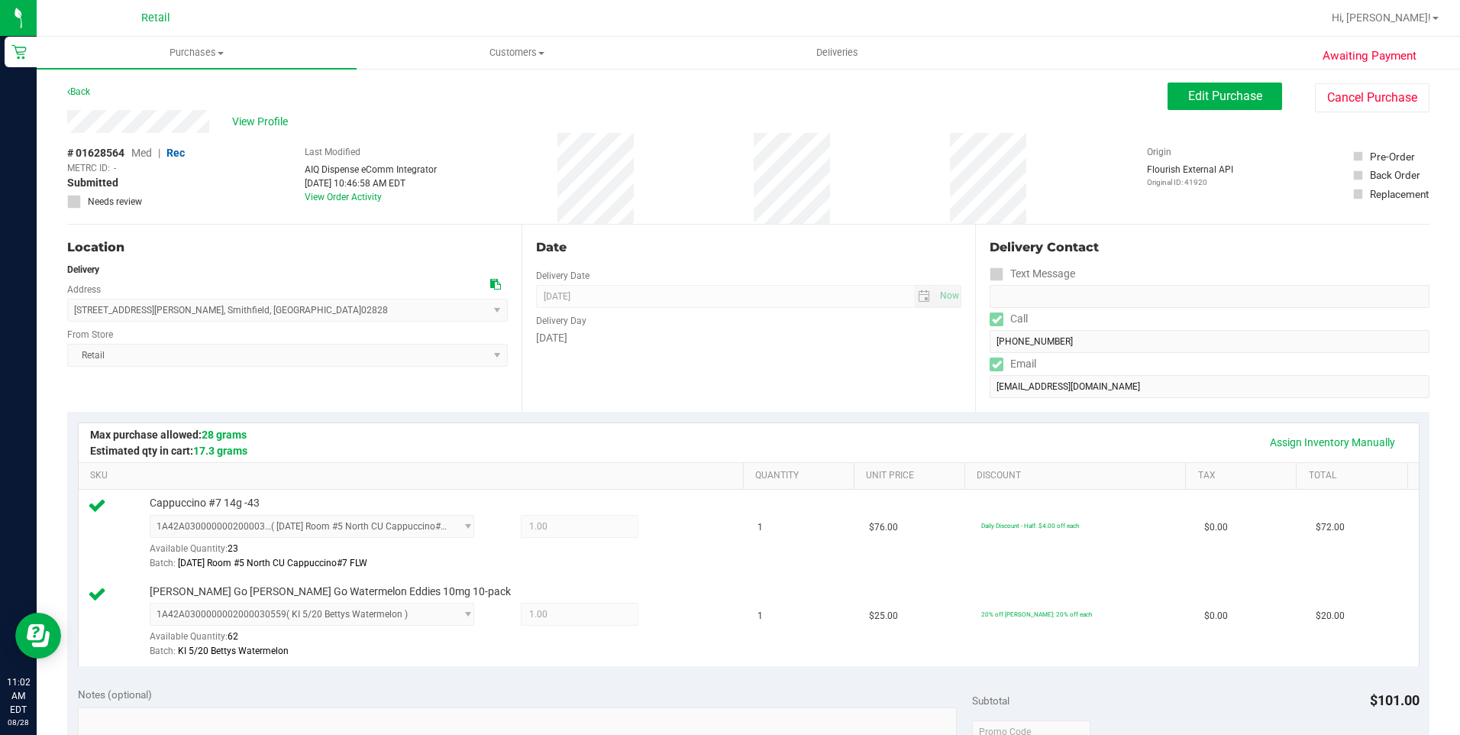
drag, startPoint x: 70, startPoint y: 318, endPoint x: 234, endPoint y: 276, distance: 168.9
drag, startPoint x: 234, startPoint y: 276, endPoint x: 70, endPoint y: 318, distance: 168.9
click at [189, 267] on div "Delivery" at bounding box center [287, 270] width 441 height 14
drag, startPoint x: 69, startPoint y: 309, endPoint x: 236, endPoint y: 315, distance: 167.3
click at [236, 315] on span "9 Smith Avenue , Smithfield , RI 02828 Select address Smith Avenue 9 Smith Aven…" at bounding box center [287, 310] width 441 height 23
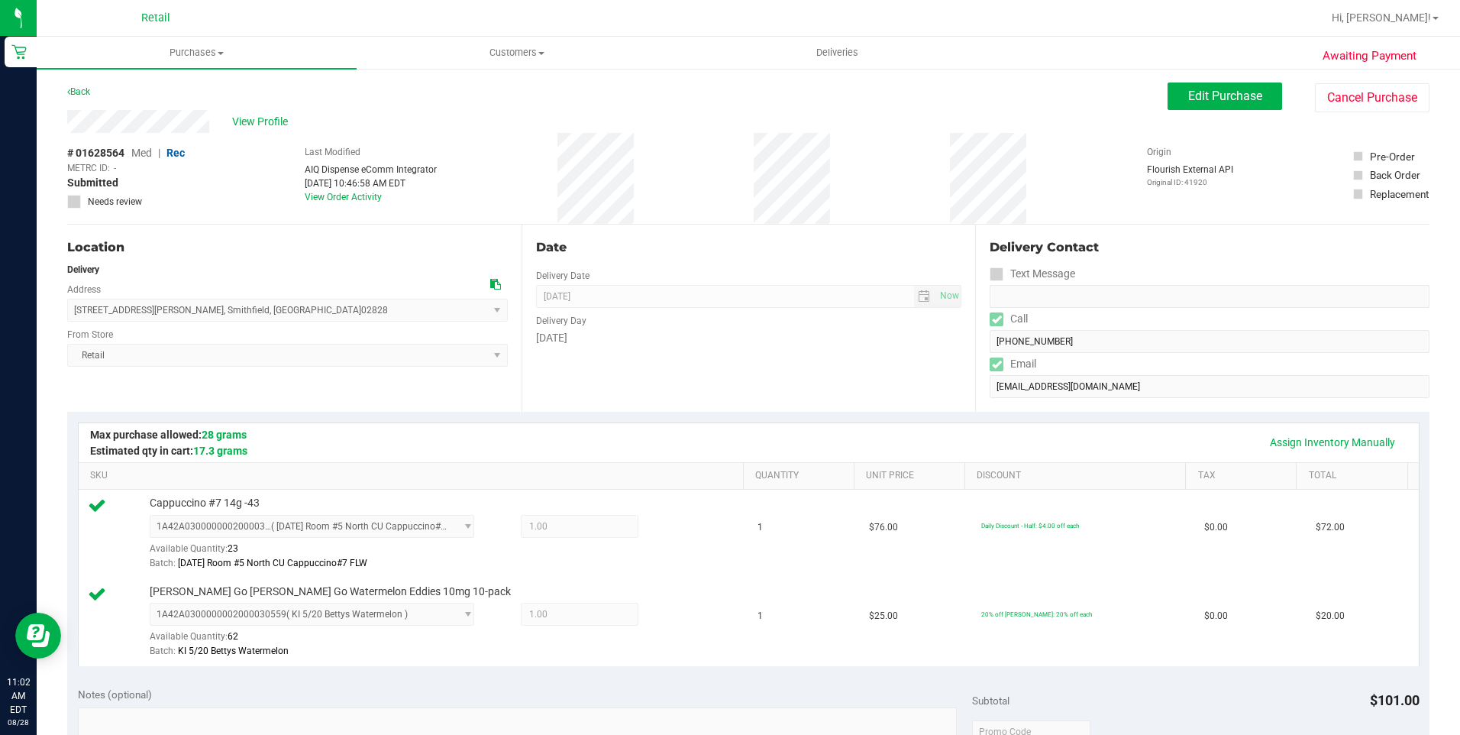
copy span "9 Smith Avenue , Smithfield , RI 02828"
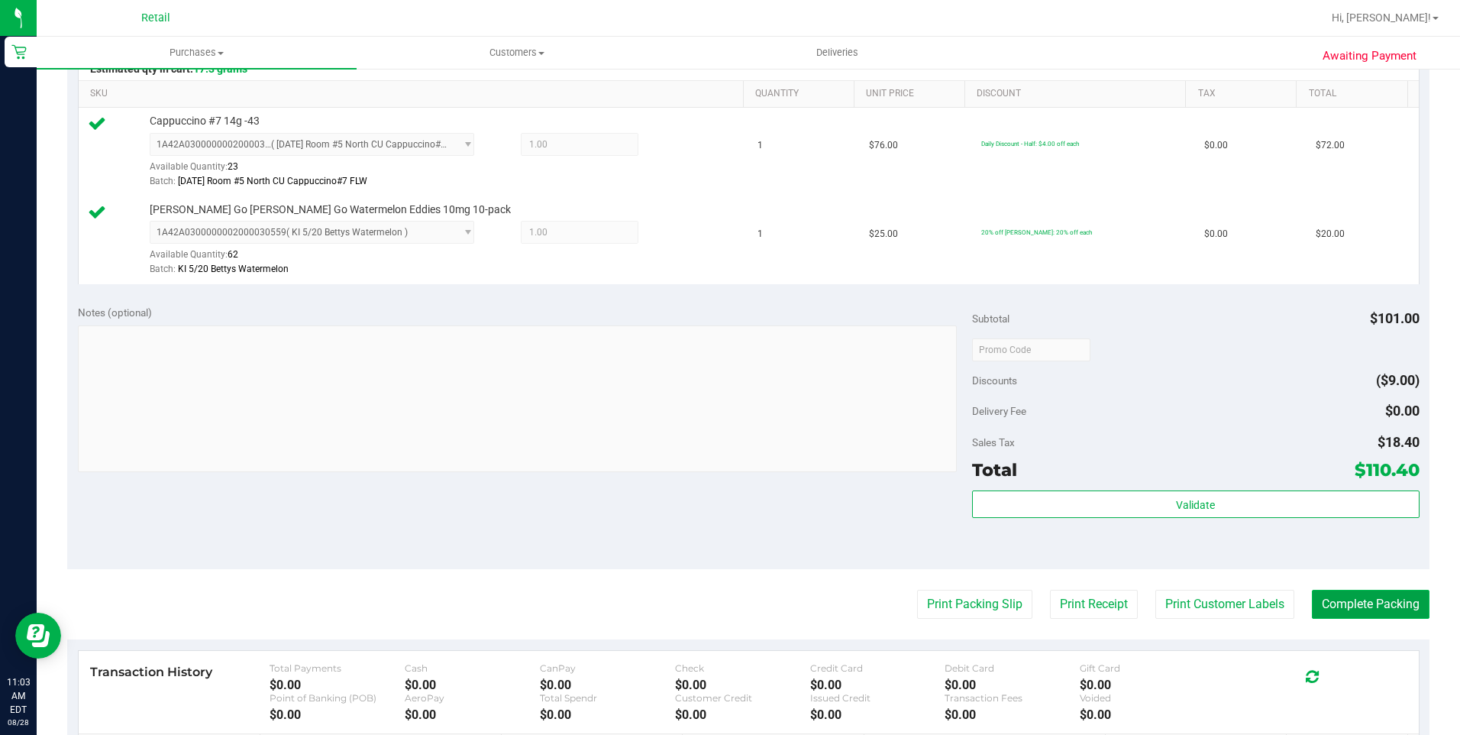
click at [1357, 591] on button "Complete Packing" at bounding box center [1371, 604] width 118 height 29
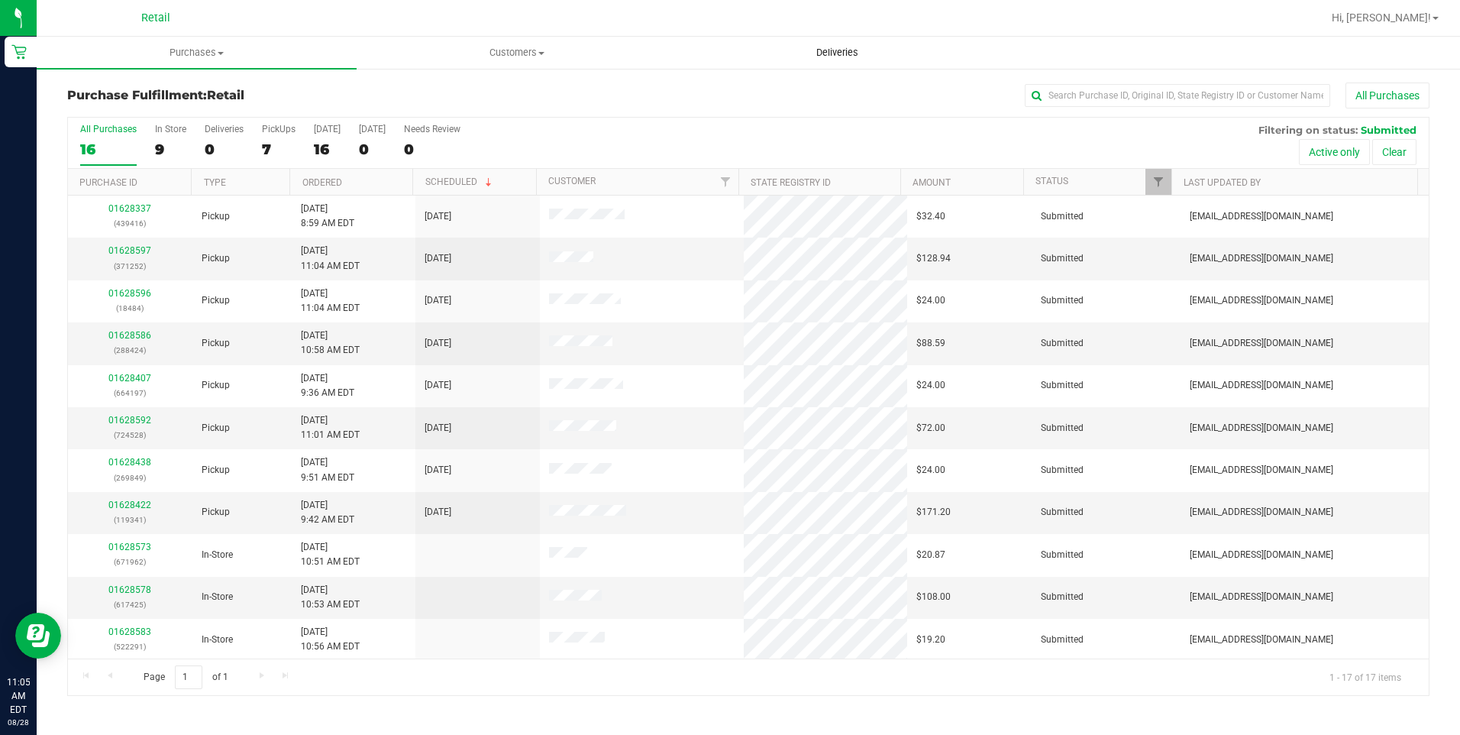
click at [847, 55] on span "Deliveries" at bounding box center [837, 53] width 83 height 14
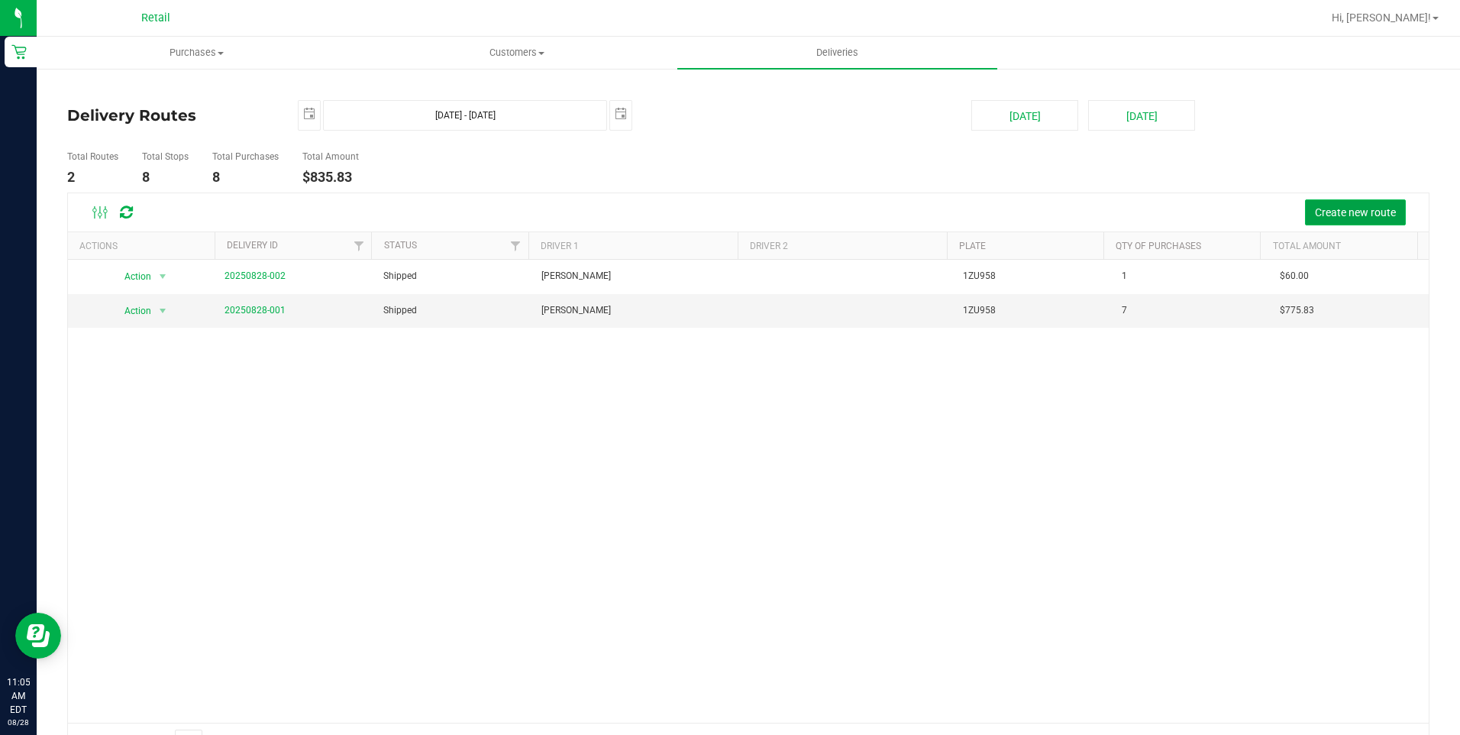
click at [1315, 213] on span "Create new route" at bounding box center [1355, 212] width 81 height 12
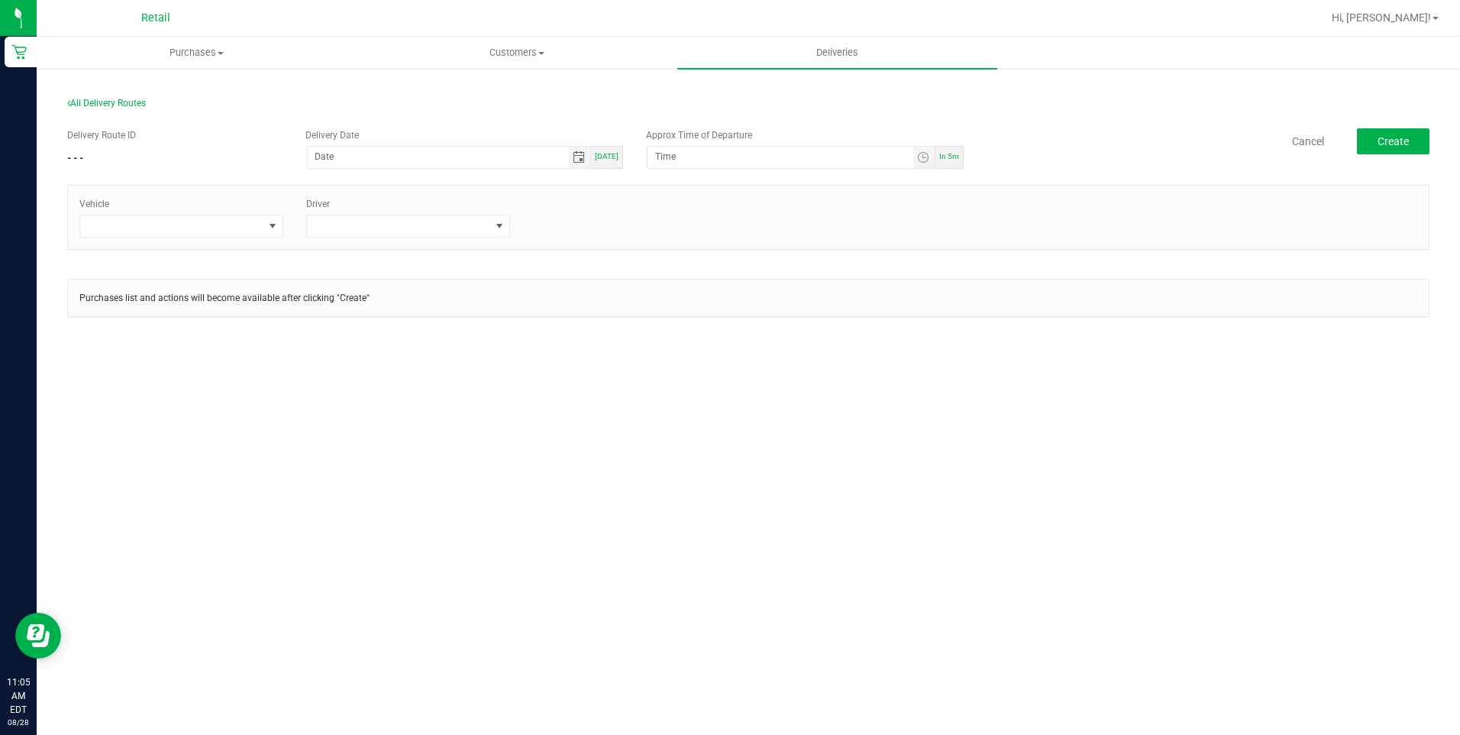
click at [583, 157] on span "Toggle calendar" at bounding box center [579, 157] width 12 height 12
click at [613, 157] on span "[DATE]" at bounding box center [607, 156] width 24 height 8
type input "[DATE]"
type input "11:10 AM"
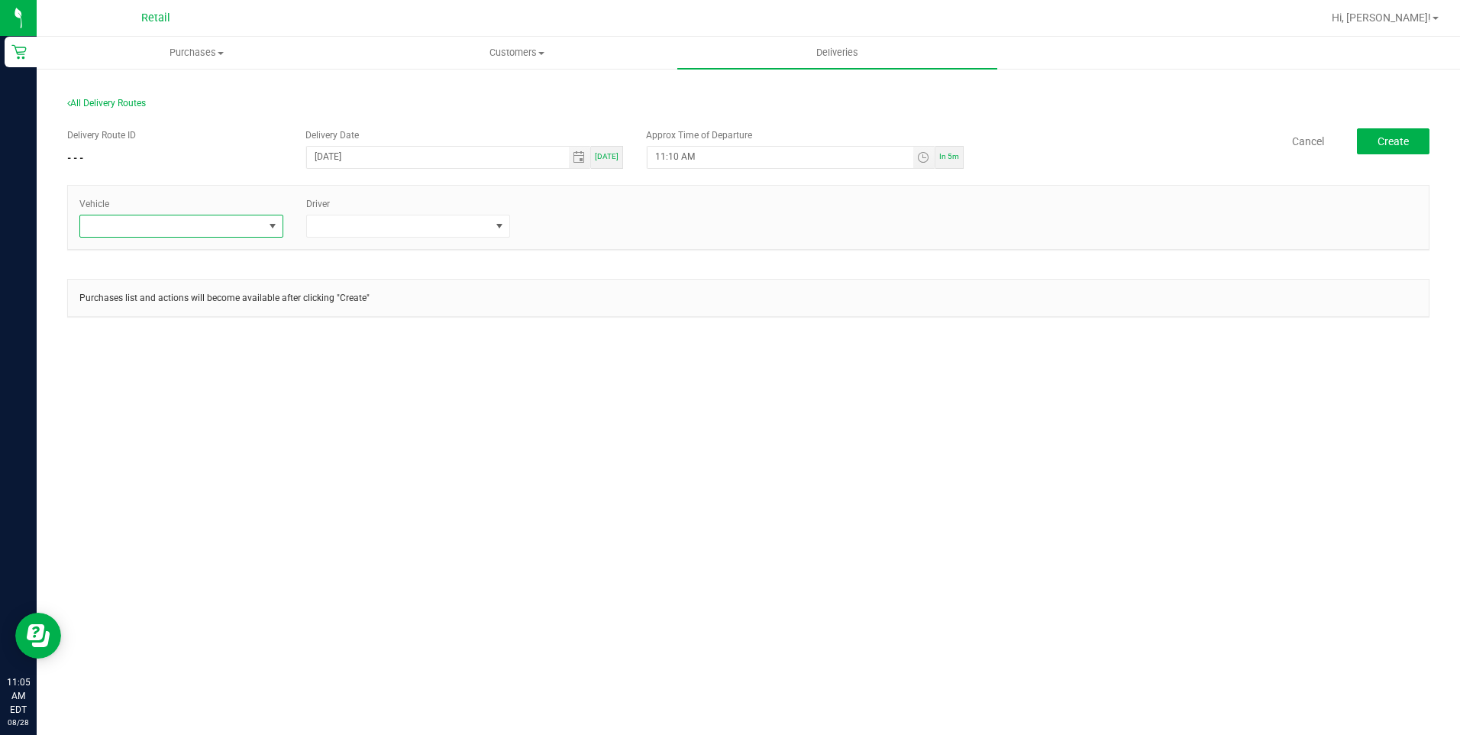
click at [278, 227] on span at bounding box center [273, 226] width 12 height 12
click at [160, 315] on li "Tesla" at bounding box center [181, 318] width 202 height 26
click at [502, 219] on span at bounding box center [499, 225] width 19 height 21
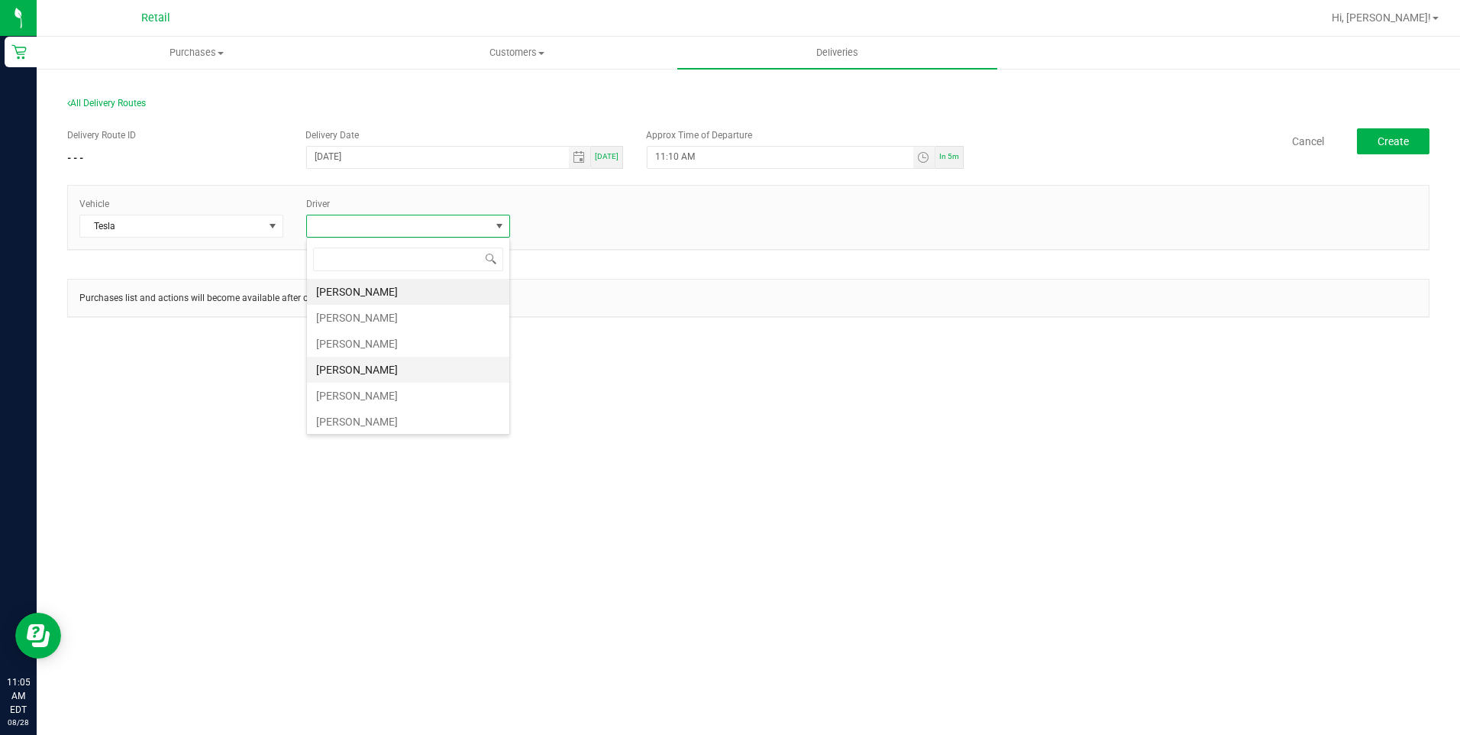
scroll to position [133, 0]
click at [373, 365] on li "[PERSON_NAME]" at bounding box center [408, 367] width 202 height 26
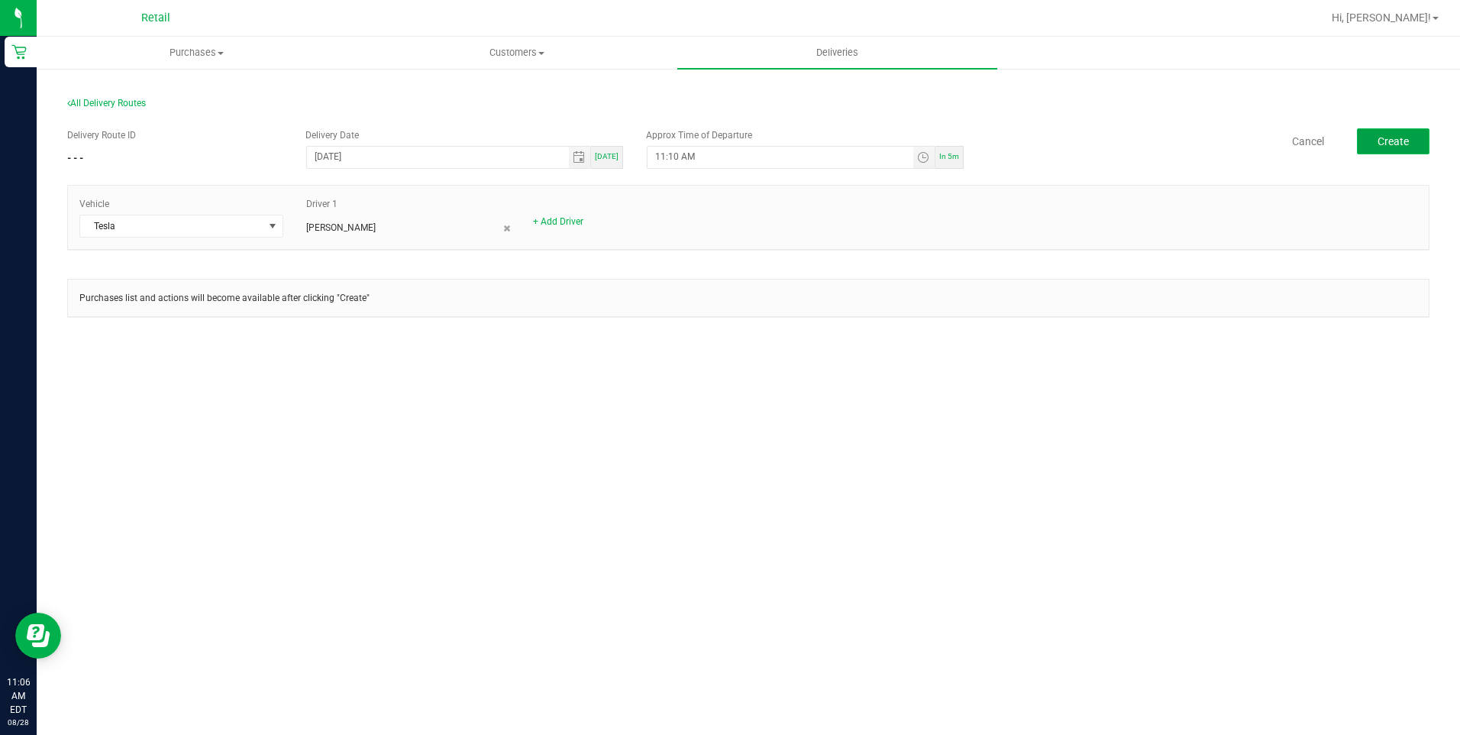
click at [1397, 142] on span "Create" at bounding box center [1393, 141] width 31 height 12
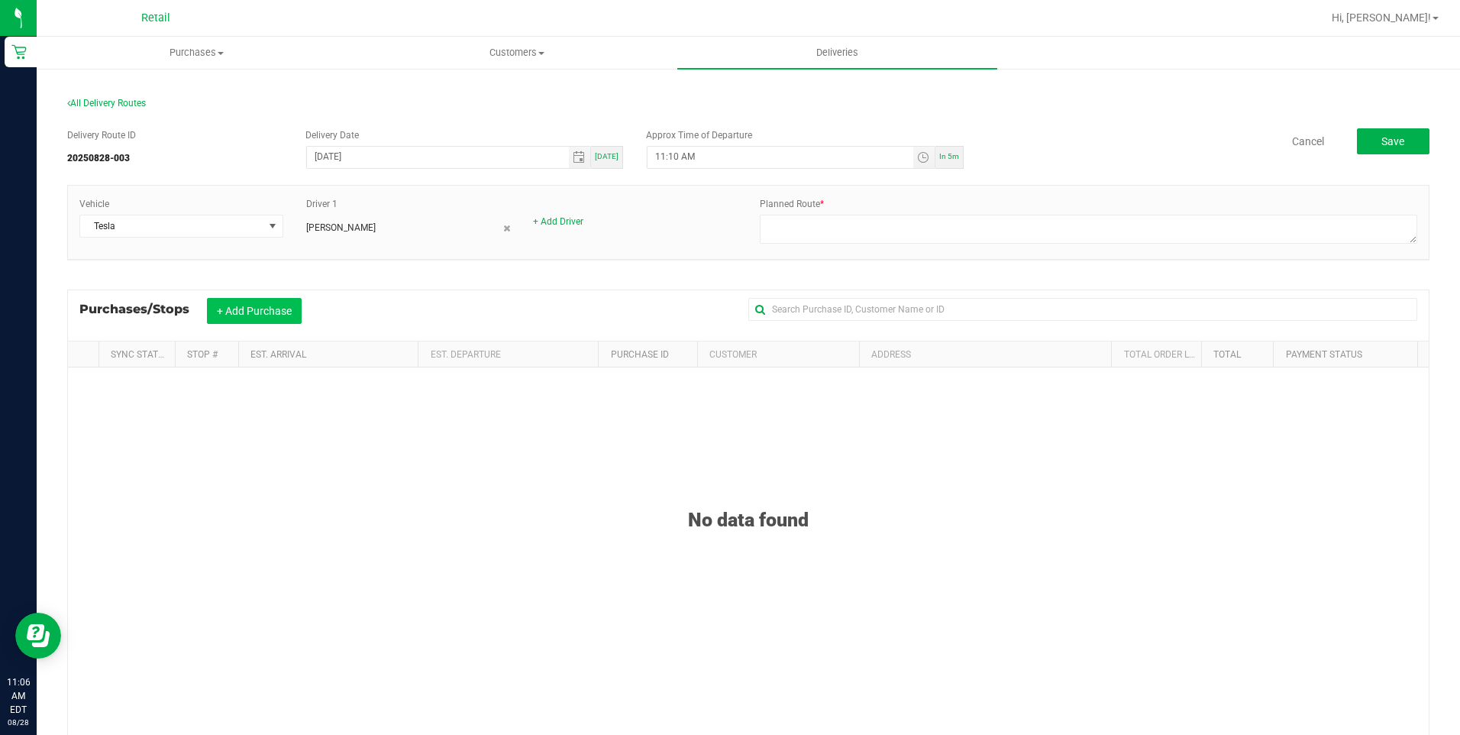
click at [283, 321] on button "+ Add Purchase" at bounding box center [254, 311] width 95 height 26
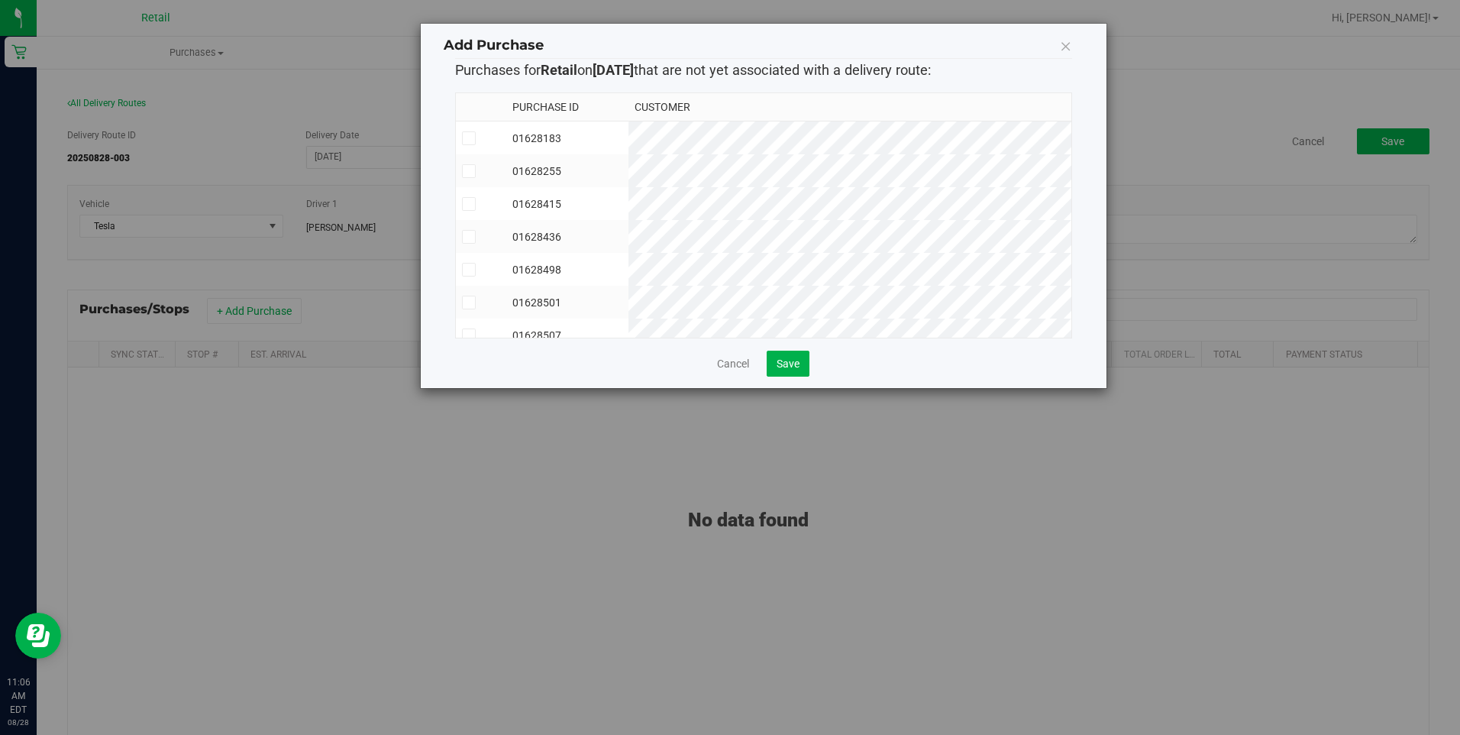
click at [477, 246] on td at bounding box center [481, 236] width 51 height 33
click at [468, 204] on icon at bounding box center [469, 204] width 10 height 0
click at [0, 0] on input "checkbox" at bounding box center [0, 0] width 0 height 0
click at [799, 365] on span "Save" at bounding box center [788, 363] width 23 height 12
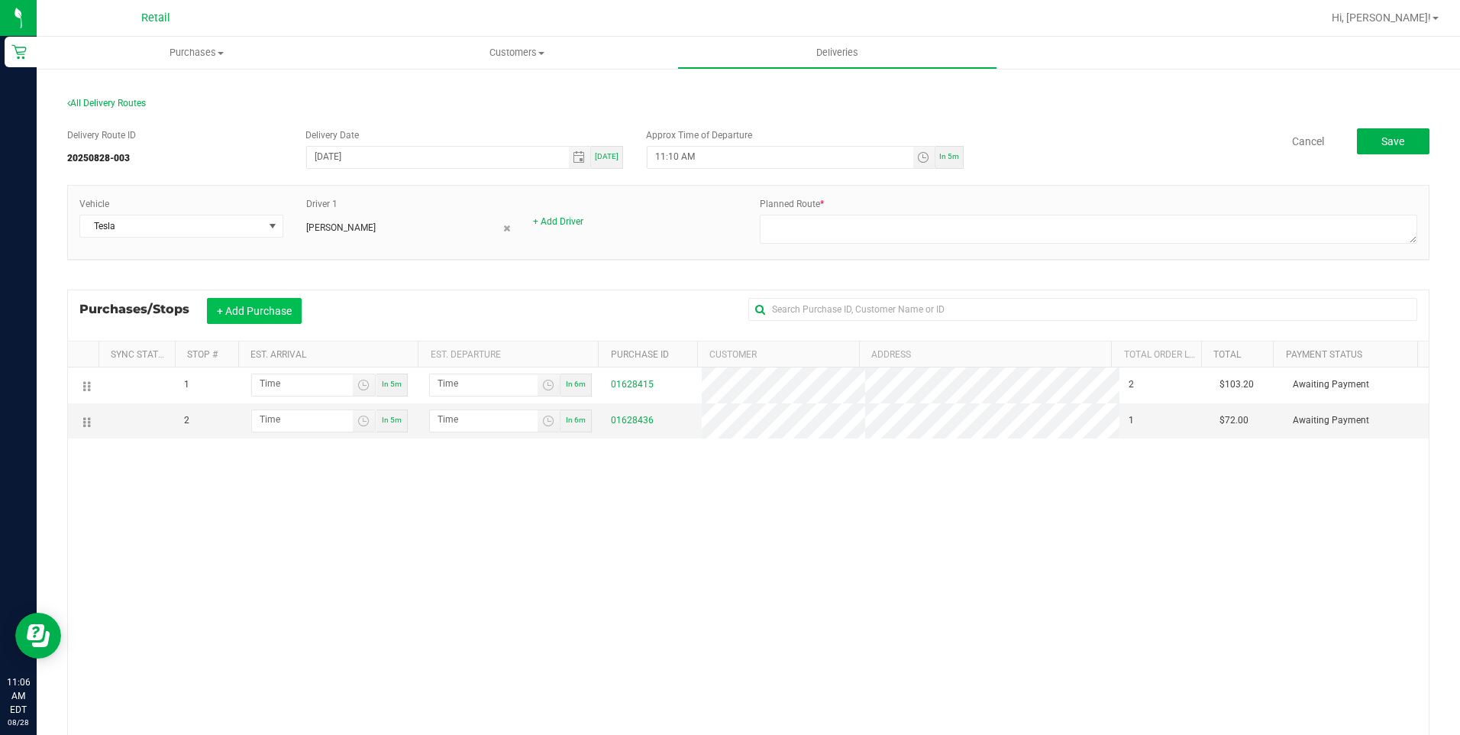
click at [258, 305] on button "+ Add Purchase" at bounding box center [254, 311] width 95 height 26
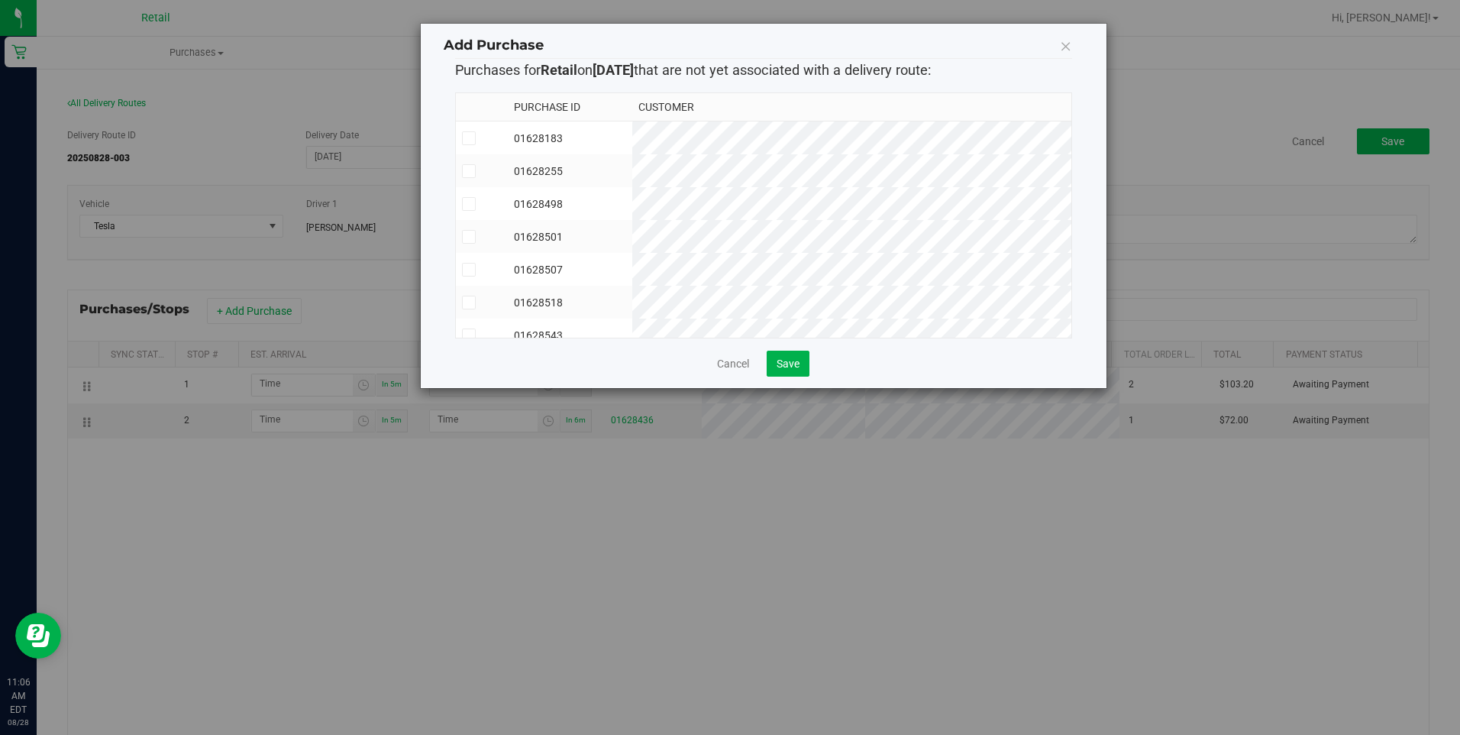
click at [464, 242] on span at bounding box center [469, 237] width 14 height 14
click at [0, 0] on input "checkbox" at bounding box center [0, 0] width 0 height 0
click at [469, 211] on td at bounding box center [482, 203] width 52 height 33
click at [787, 368] on span "Save" at bounding box center [788, 363] width 23 height 12
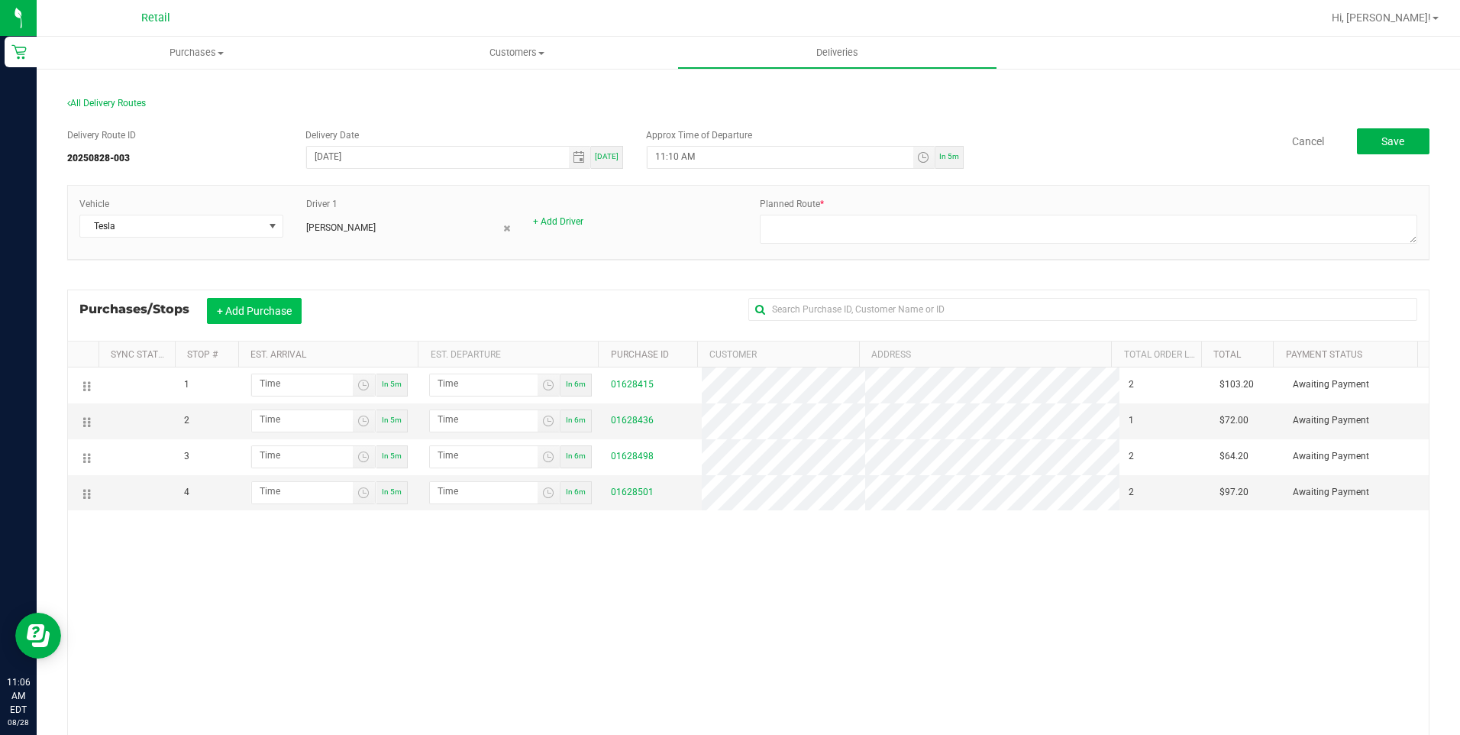
click at [265, 309] on button "+ Add Purchase" at bounding box center [254, 311] width 95 height 26
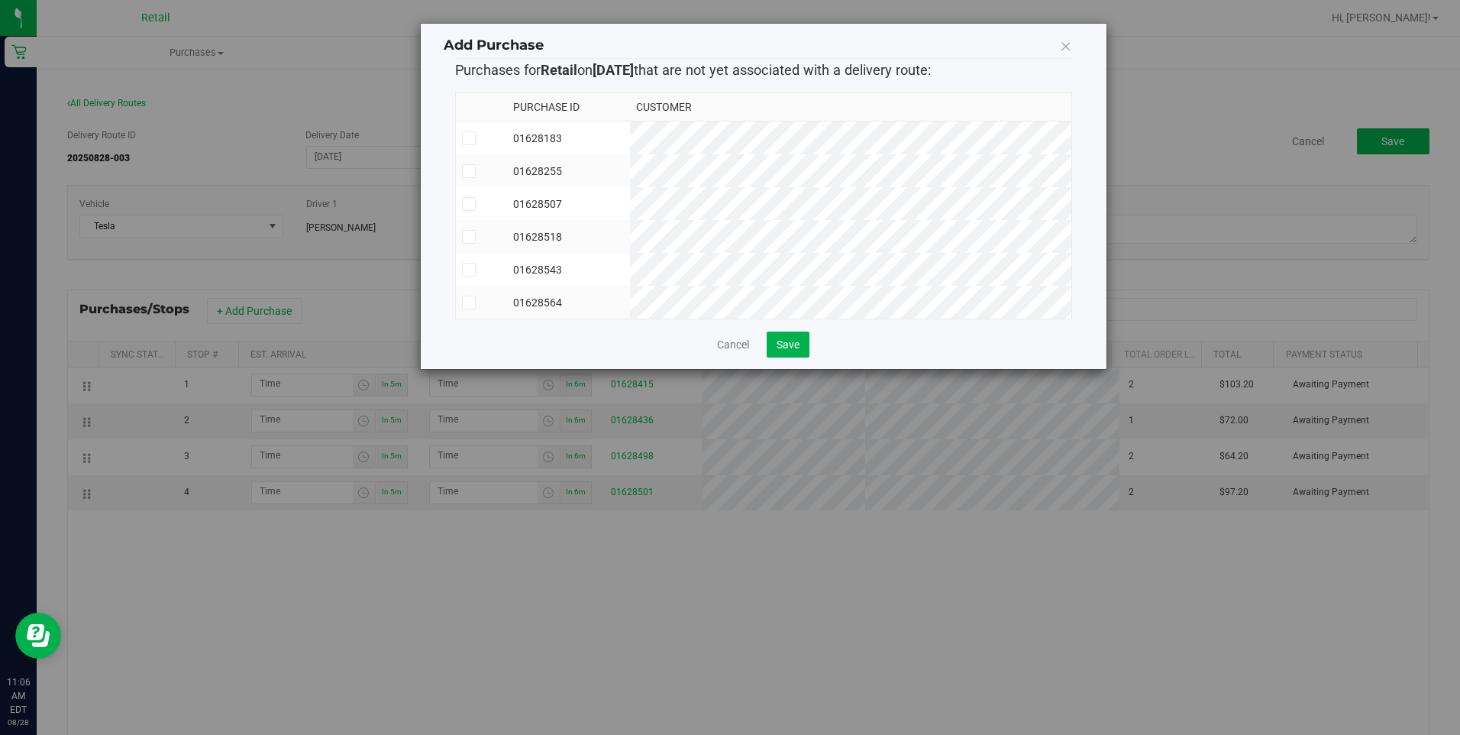
click at [472, 309] on span at bounding box center [469, 303] width 14 height 14
click at [0, 0] on input "checkbox" at bounding box center [0, 0] width 0 height 0
click at [790, 351] on span "Save" at bounding box center [788, 344] width 23 height 12
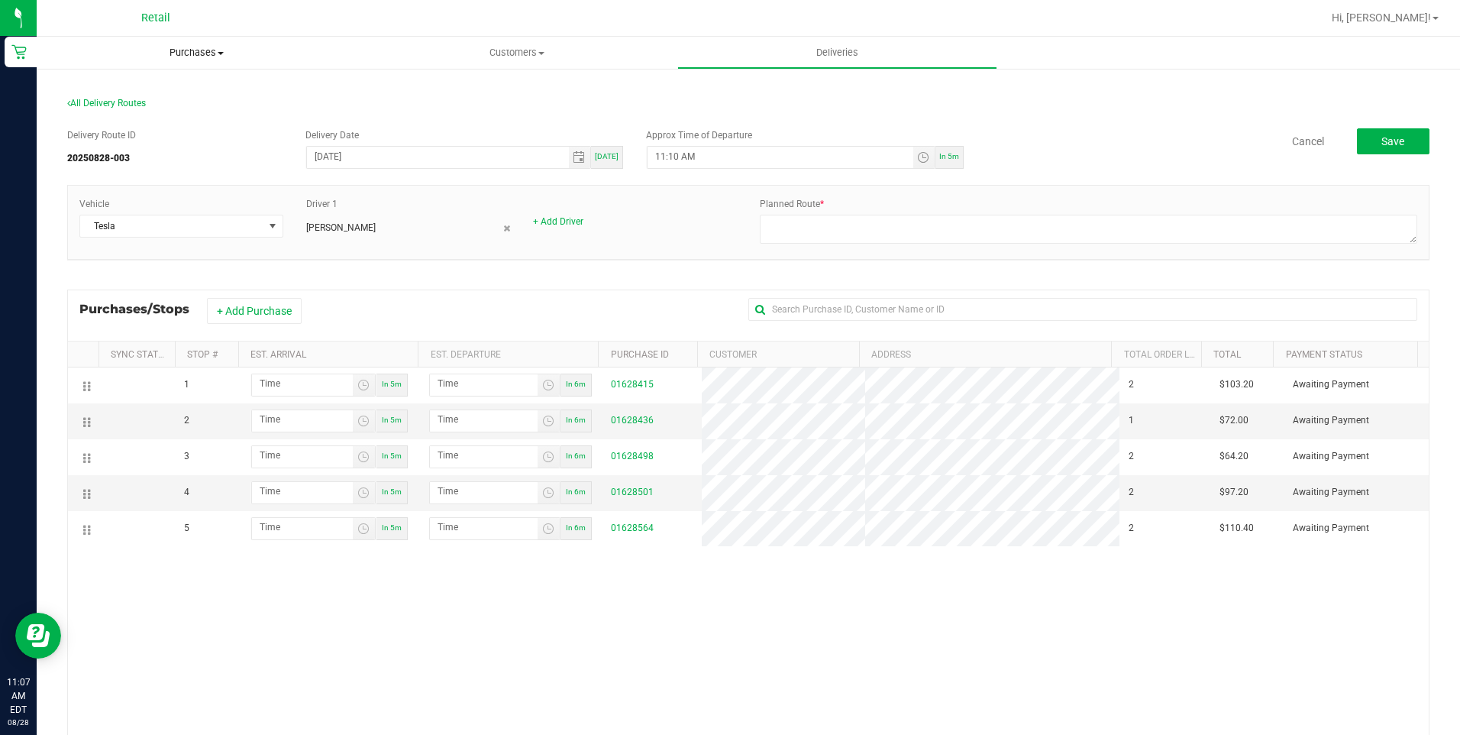
click at [204, 49] on span "Purchases" at bounding box center [197, 53] width 320 height 14
click at [163, 115] on li "Fulfillment" at bounding box center [197, 111] width 320 height 18
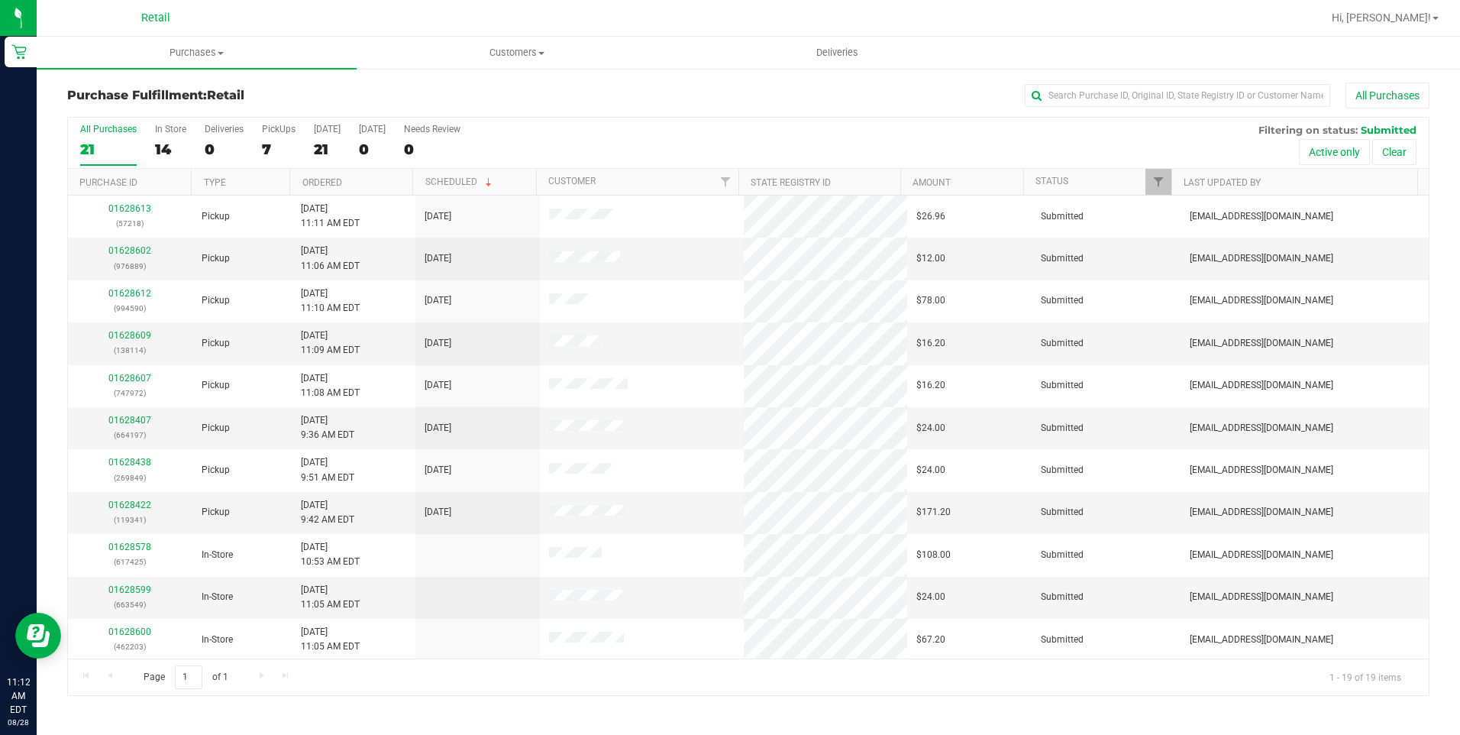
drag, startPoint x: 344, startPoint y: 302, endPoint x: 587, endPoint y: 100, distance: 316.2
click at [587, 100] on div "All Purchases" at bounding box center [976, 95] width 908 height 26
click at [185, 52] on span "Purchases" at bounding box center [197, 53] width 320 height 14
click at [173, 109] on li "Fulfillment" at bounding box center [197, 111] width 320 height 18
click at [539, 55] on span "Customers" at bounding box center [516, 53] width 318 height 14
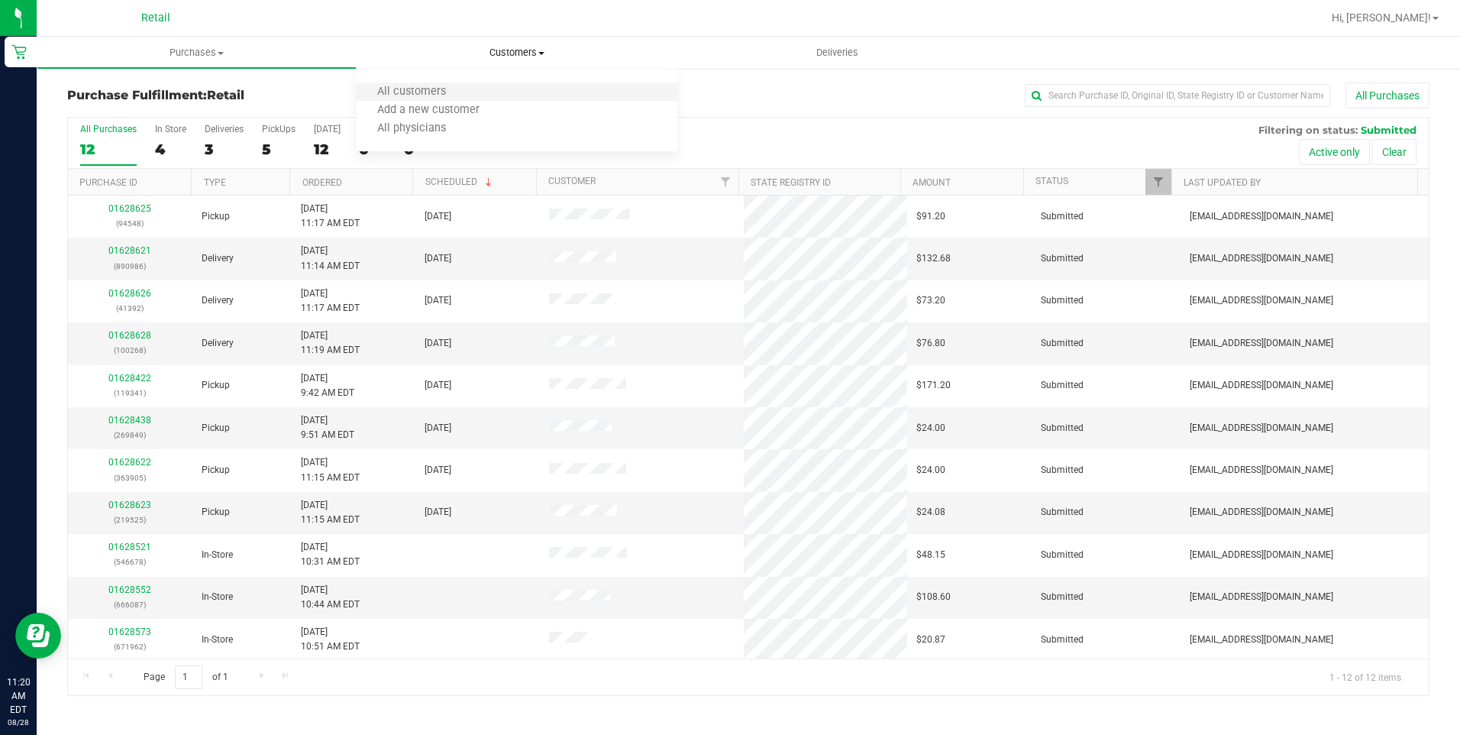
click at [504, 90] on li "All customers" at bounding box center [517, 92] width 320 height 18
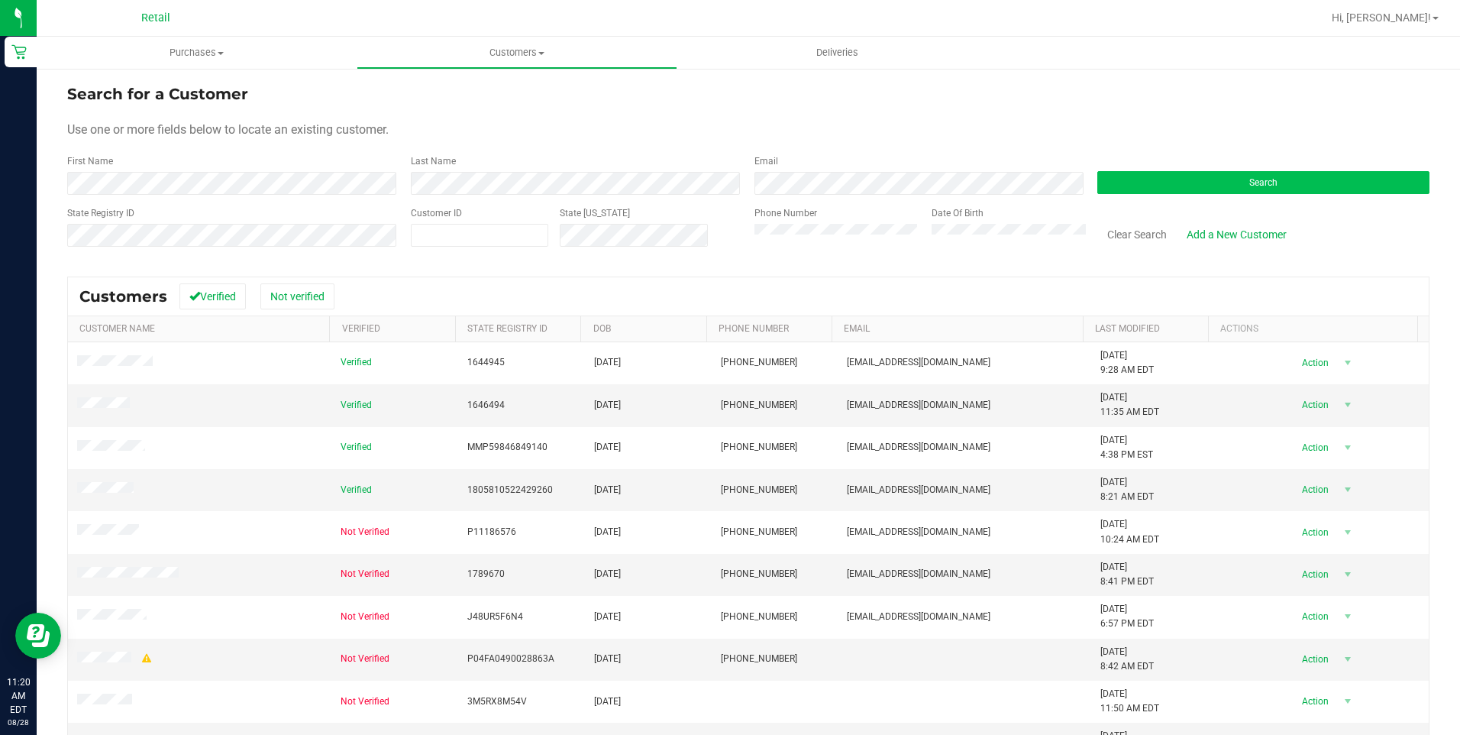
click at [1185, 193] on div "Search" at bounding box center [1258, 174] width 344 height 40
drag, startPoint x: 1185, startPoint y: 193, endPoint x: 1164, endPoint y: 182, distance: 24.3
click at [1164, 182] on button "Search" at bounding box center [1263, 182] width 332 height 23
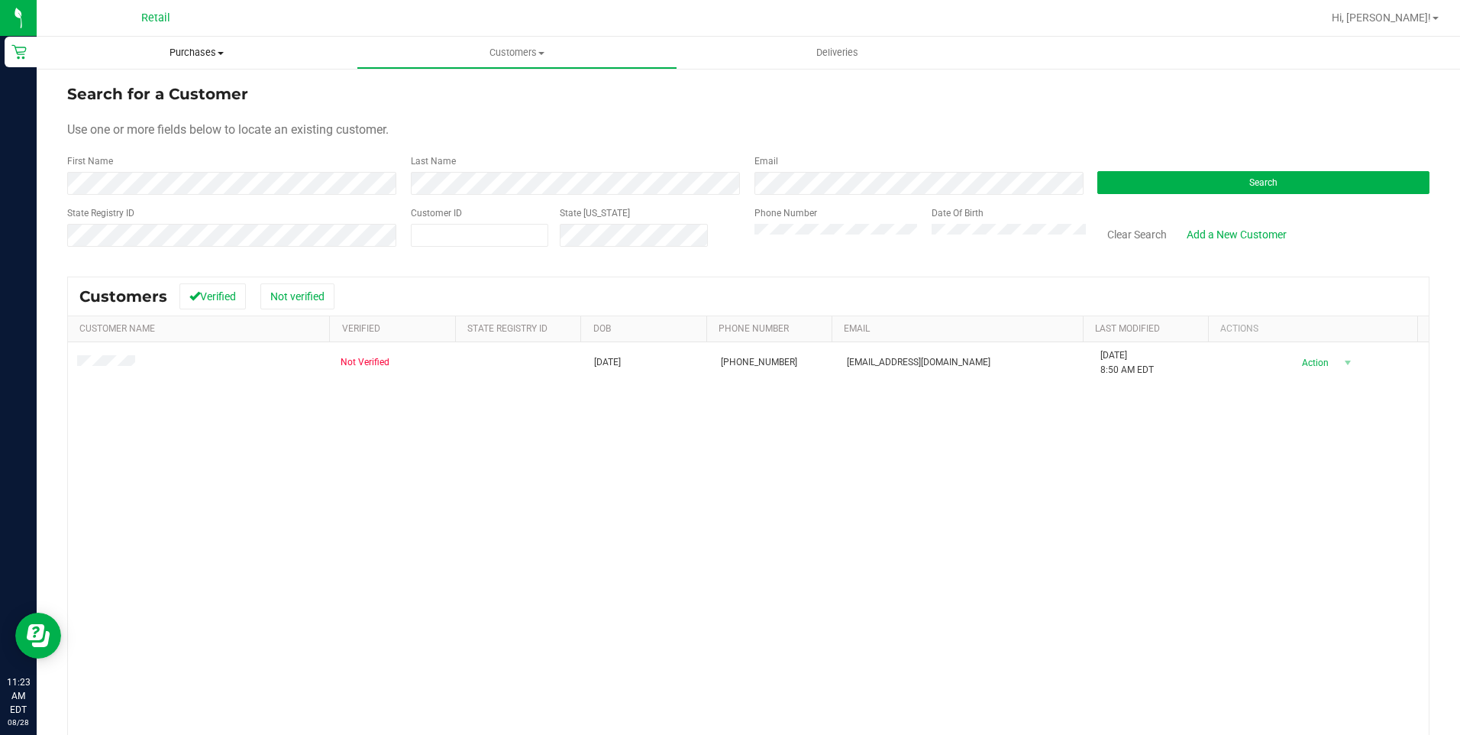
click at [208, 57] on span "Purchases" at bounding box center [197, 53] width 320 height 14
click at [157, 111] on li "Fulfillment" at bounding box center [197, 111] width 320 height 18
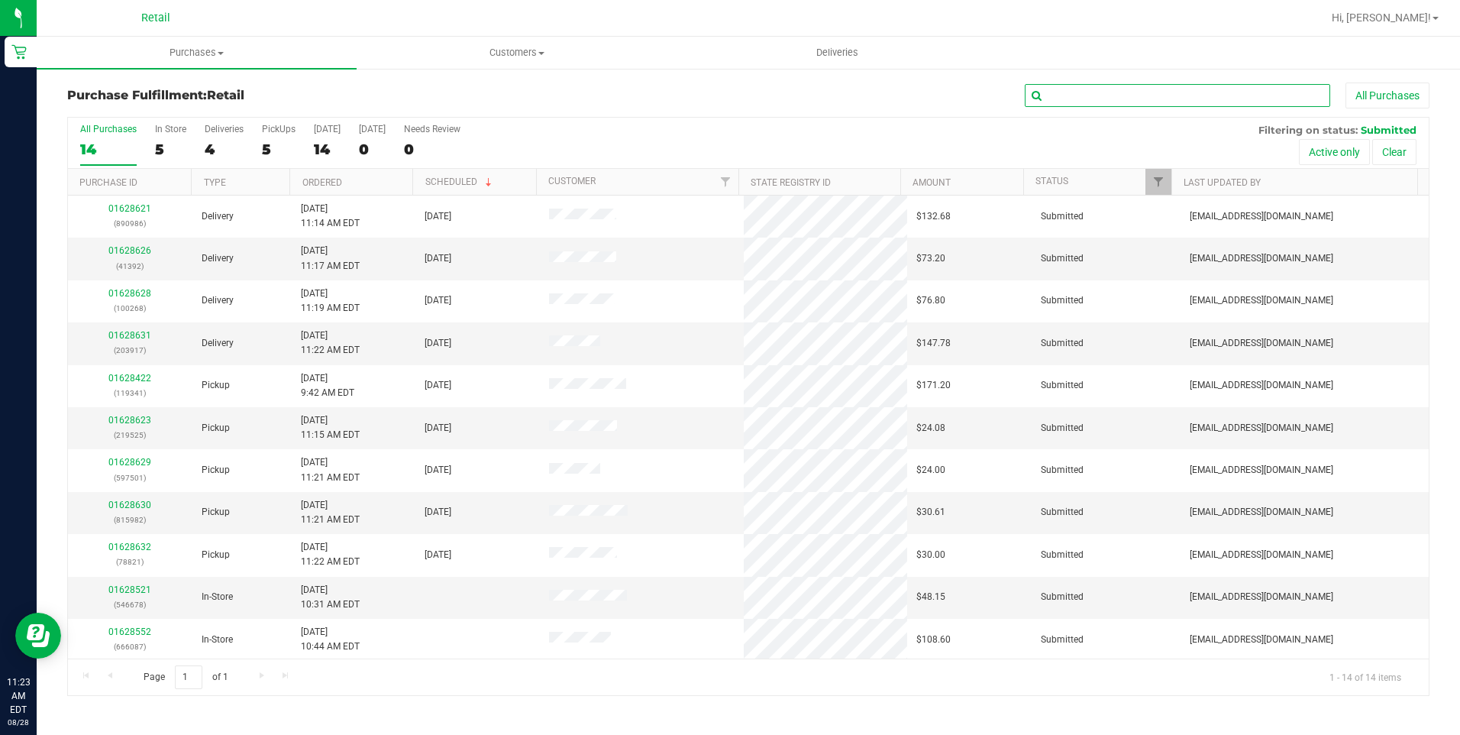
click at [1070, 86] on input "text" at bounding box center [1177, 95] width 305 height 23
type input "986"
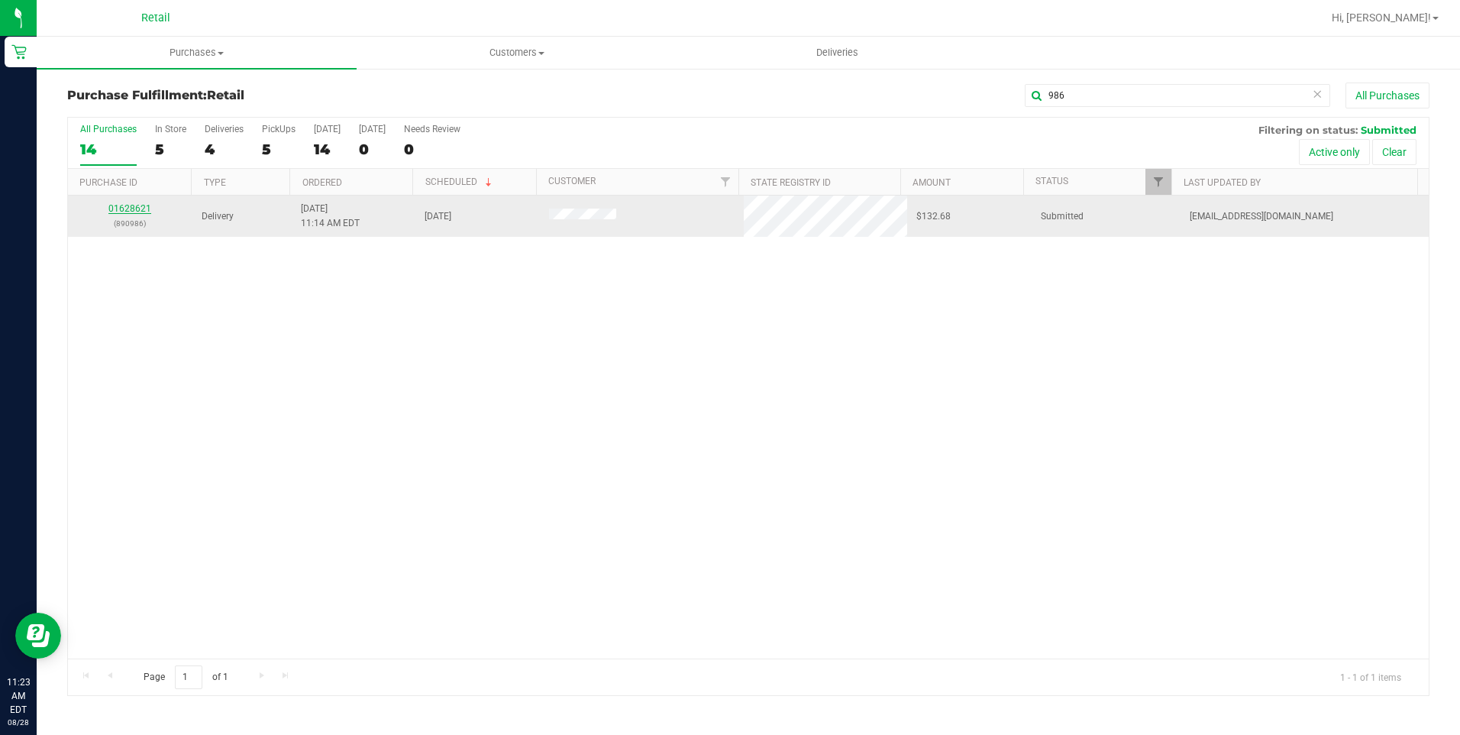
click at [143, 205] on link "01628621" at bounding box center [129, 208] width 43 height 11
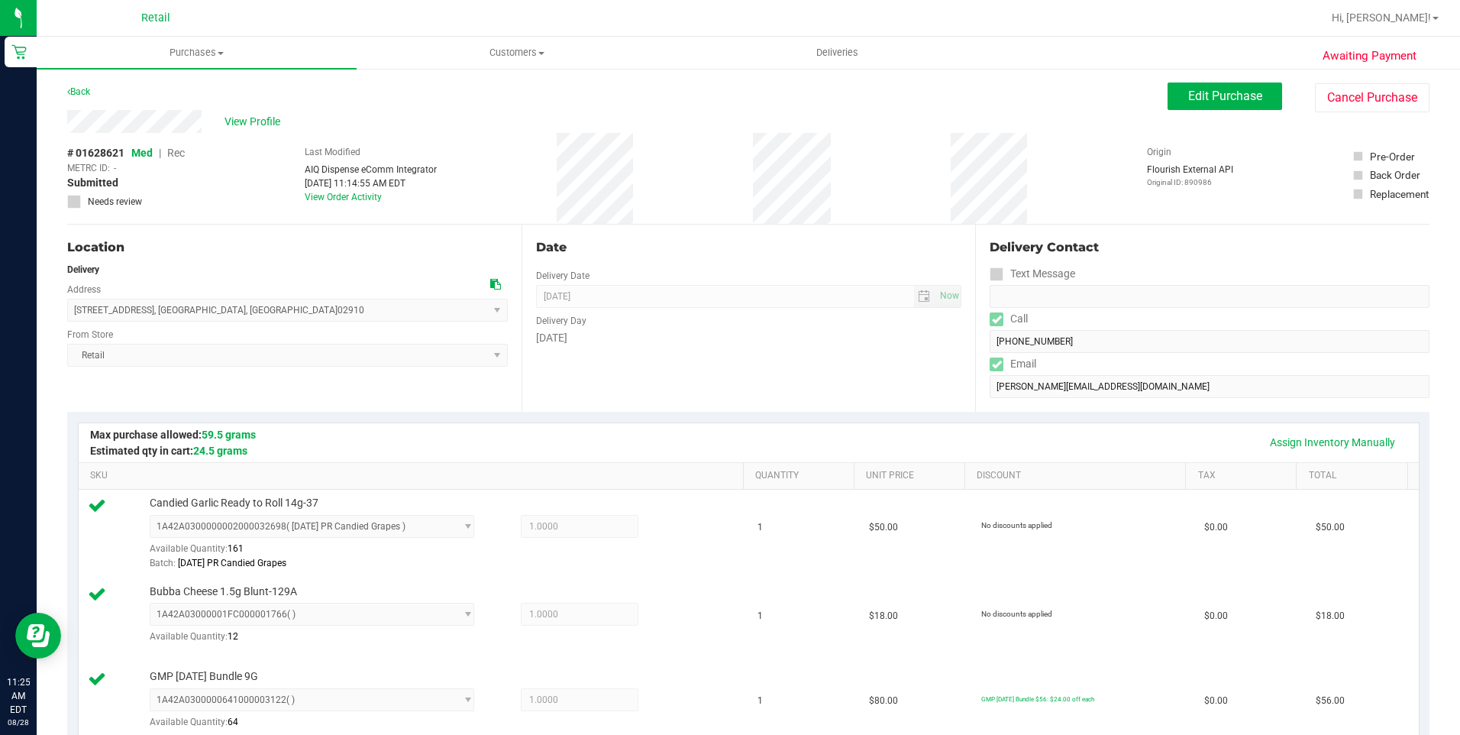
click at [187, 128] on div "Awaiting Payment Back Edit Purchase Cancel Purchase View Profile # 01628621 Med…" at bounding box center [748, 743] width 1423 height 1352
click at [69, 127] on div "View Profile" at bounding box center [617, 121] width 1100 height 23
drag, startPoint x: 202, startPoint y: 124, endPoint x: 209, endPoint y: 141, distance: 18.5
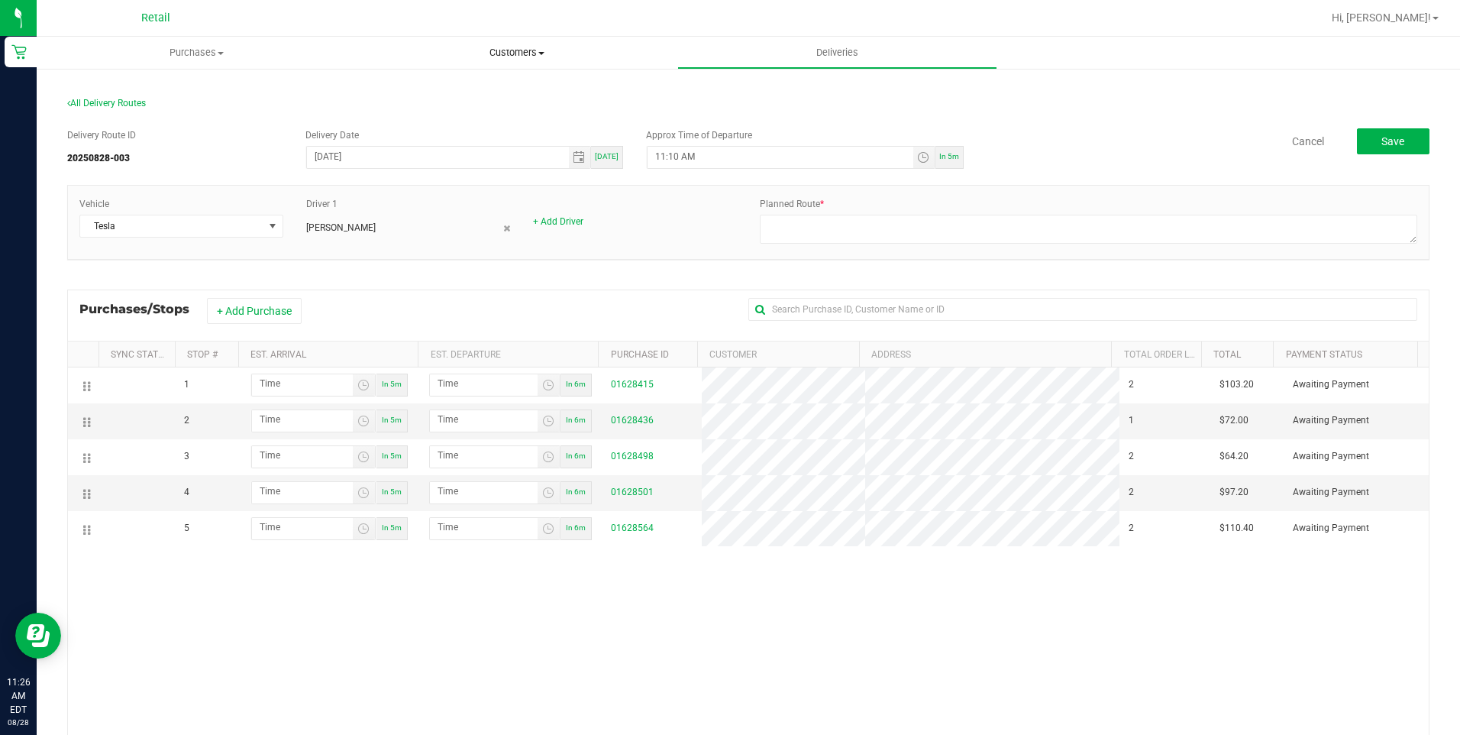
click at [500, 51] on span "Customers" at bounding box center [516, 53] width 318 height 14
click at [451, 97] on span "All customers" at bounding box center [412, 92] width 110 height 13
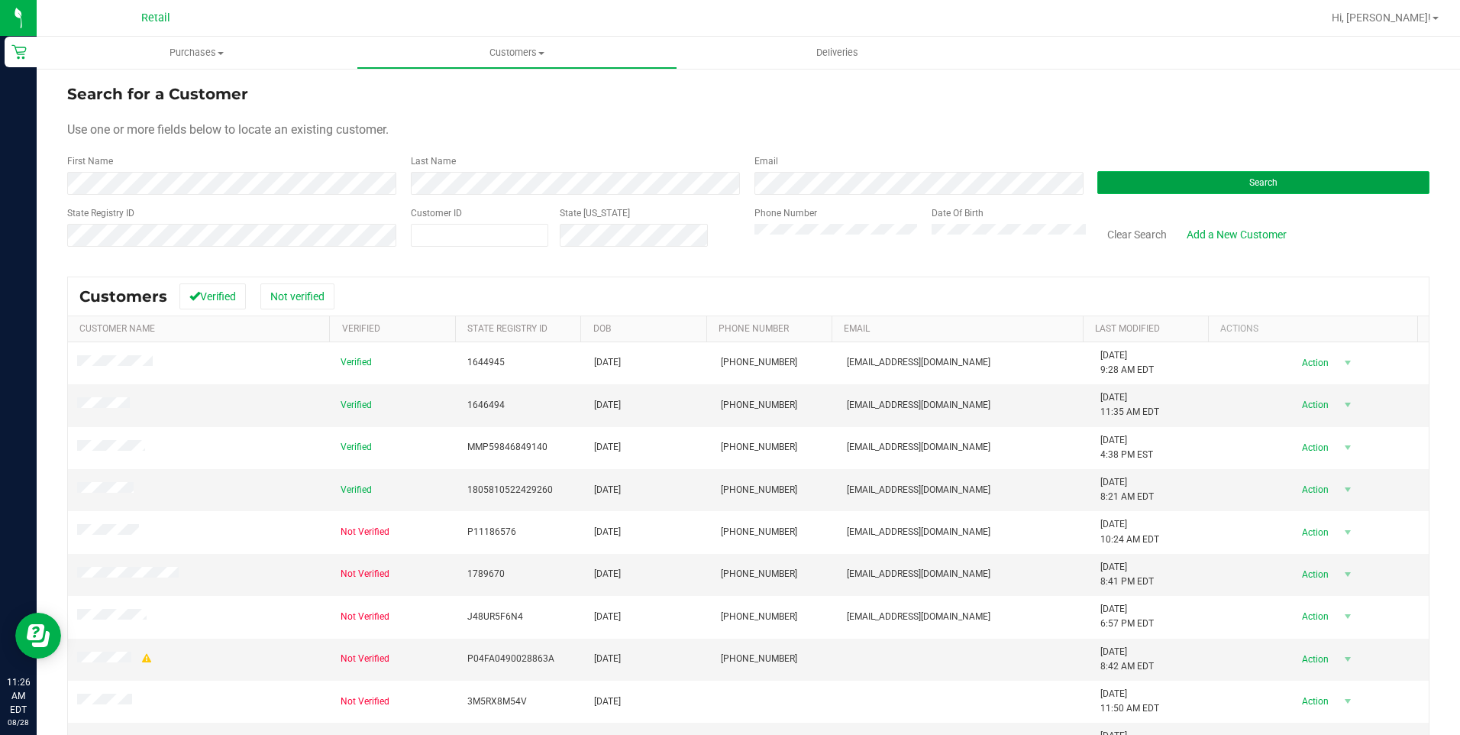
click at [1203, 187] on button "Search" at bounding box center [1263, 182] width 332 height 23
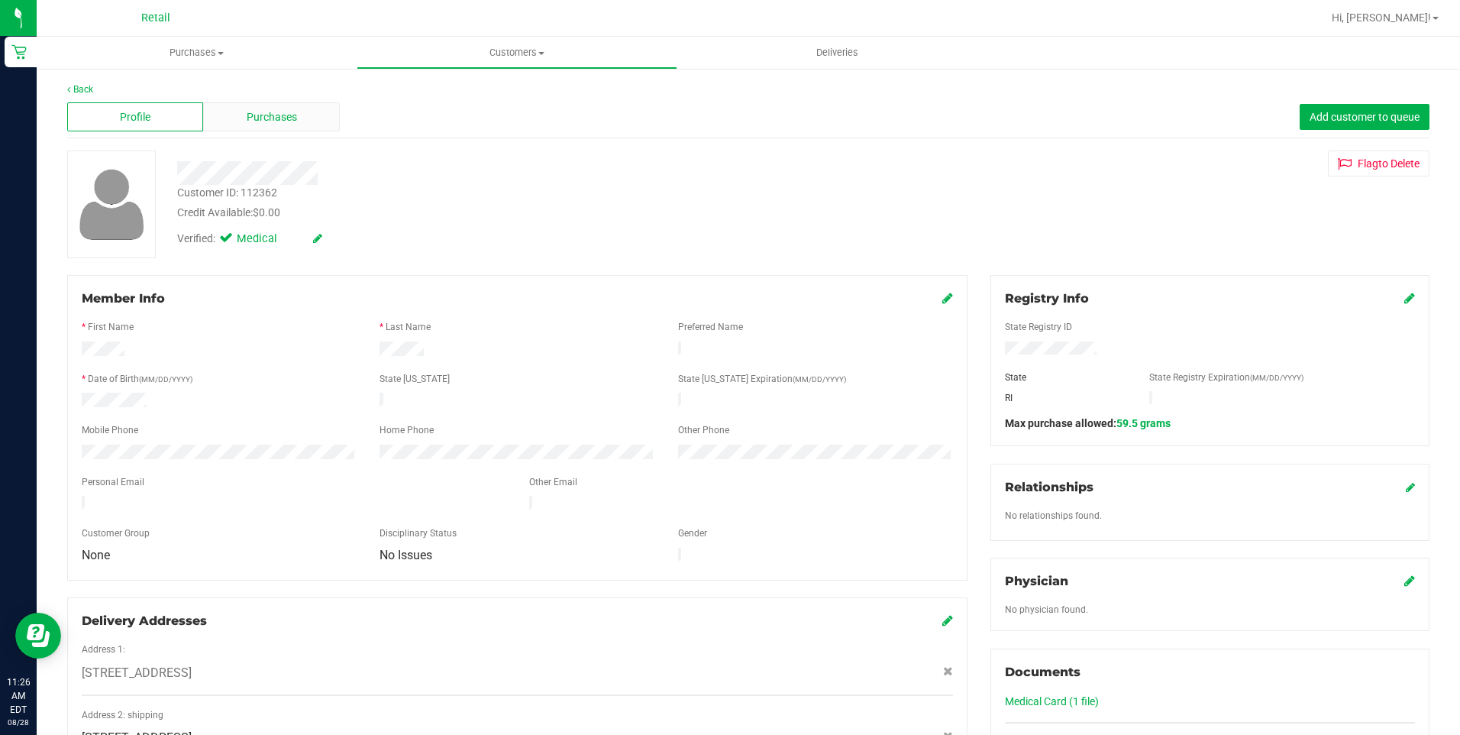
click at [268, 121] on span "Purchases" at bounding box center [272, 117] width 50 height 16
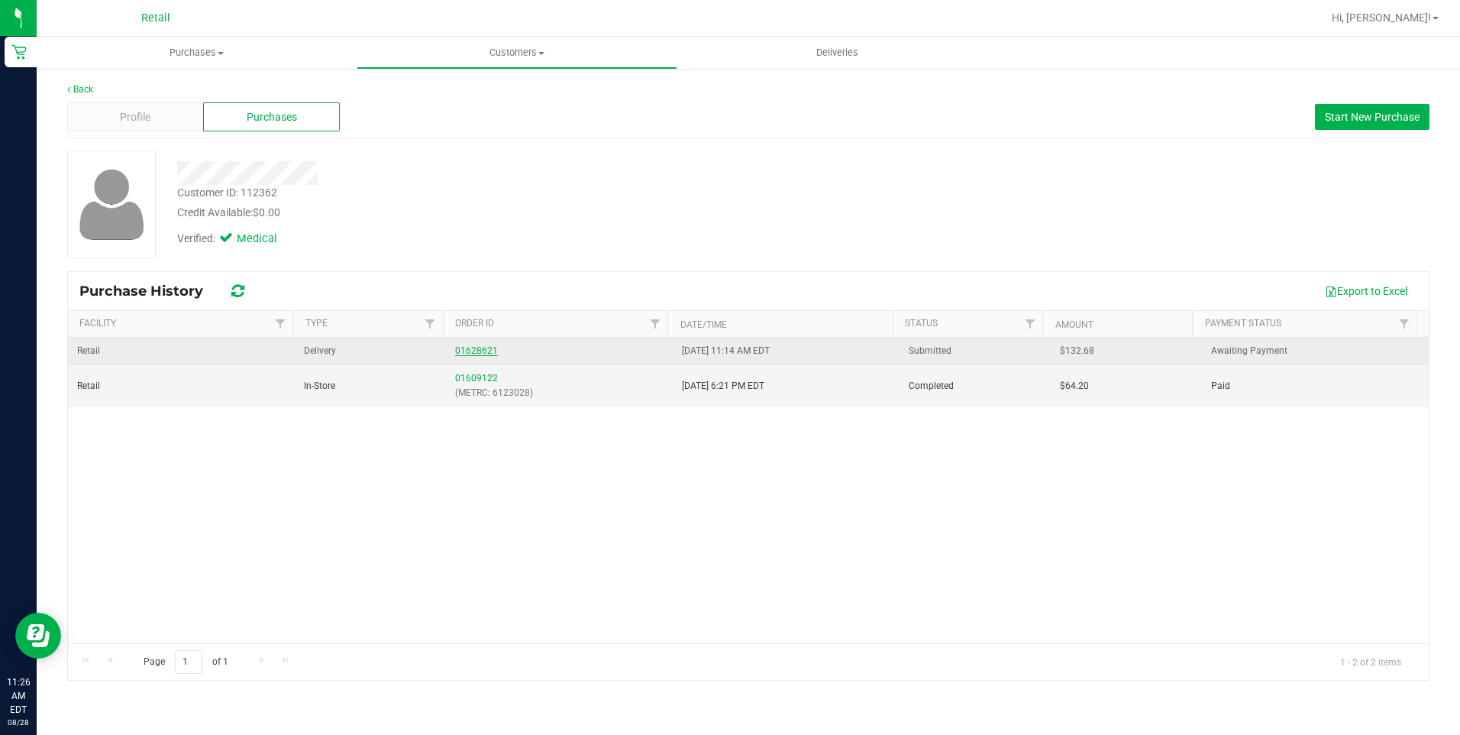
click at [485, 352] on link "01628621" at bounding box center [476, 350] width 43 height 11
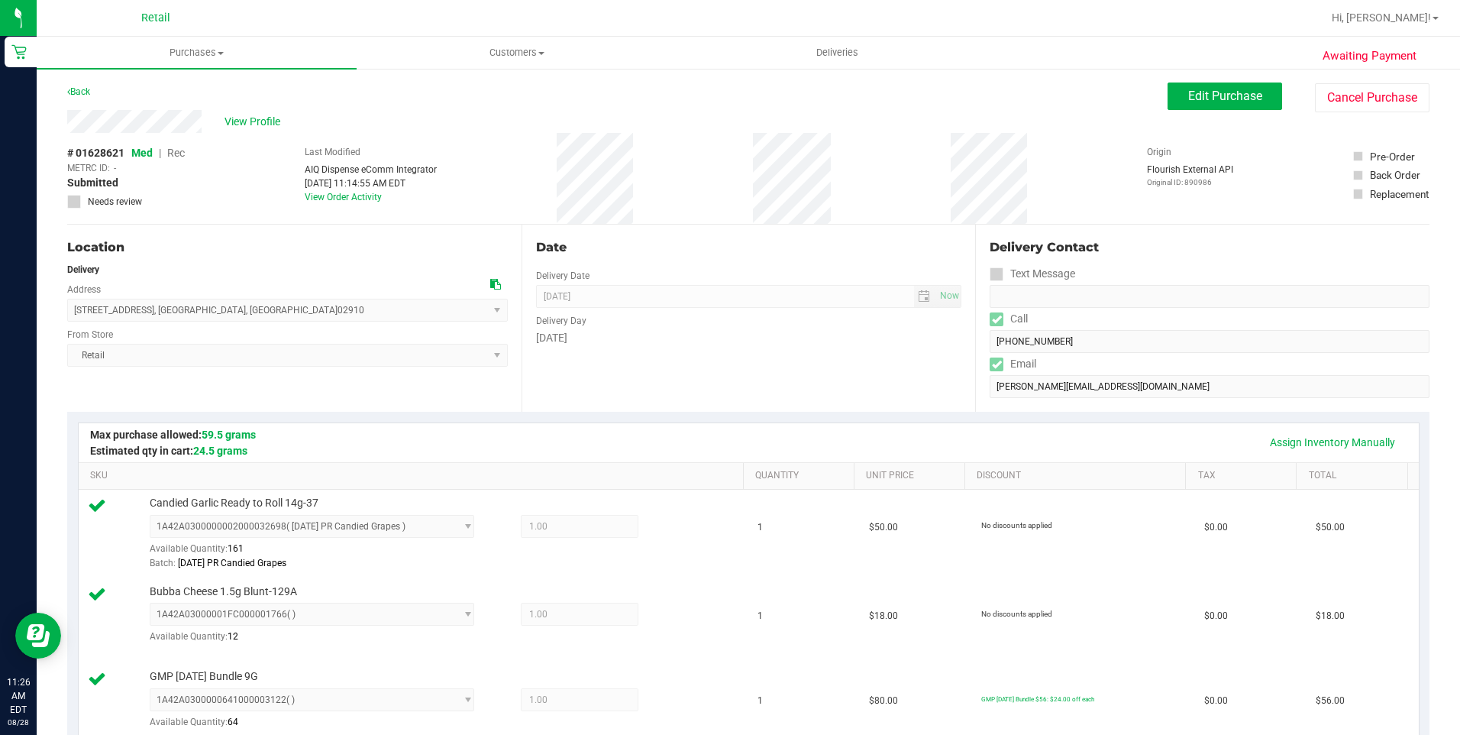
click at [76, 127] on div "View Profile" at bounding box center [617, 121] width 1100 height 23
drag, startPoint x: 209, startPoint y: 125, endPoint x: 204, endPoint y: 143, distance: 18.4
click at [204, 143] on div "# 01628621 Med | Rec METRC ID: - Submitted Needs review Last Modified AIQ Dispe…" at bounding box center [748, 178] width 1362 height 91
click at [51, 118] on div "Awaiting Payment Back Edit Purchase Cancel Purchase View Profile # 01628621 Med…" at bounding box center [748, 743] width 1423 height 1352
drag, startPoint x: 235, startPoint y: 312, endPoint x: 73, endPoint y: 303, distance: 162.9
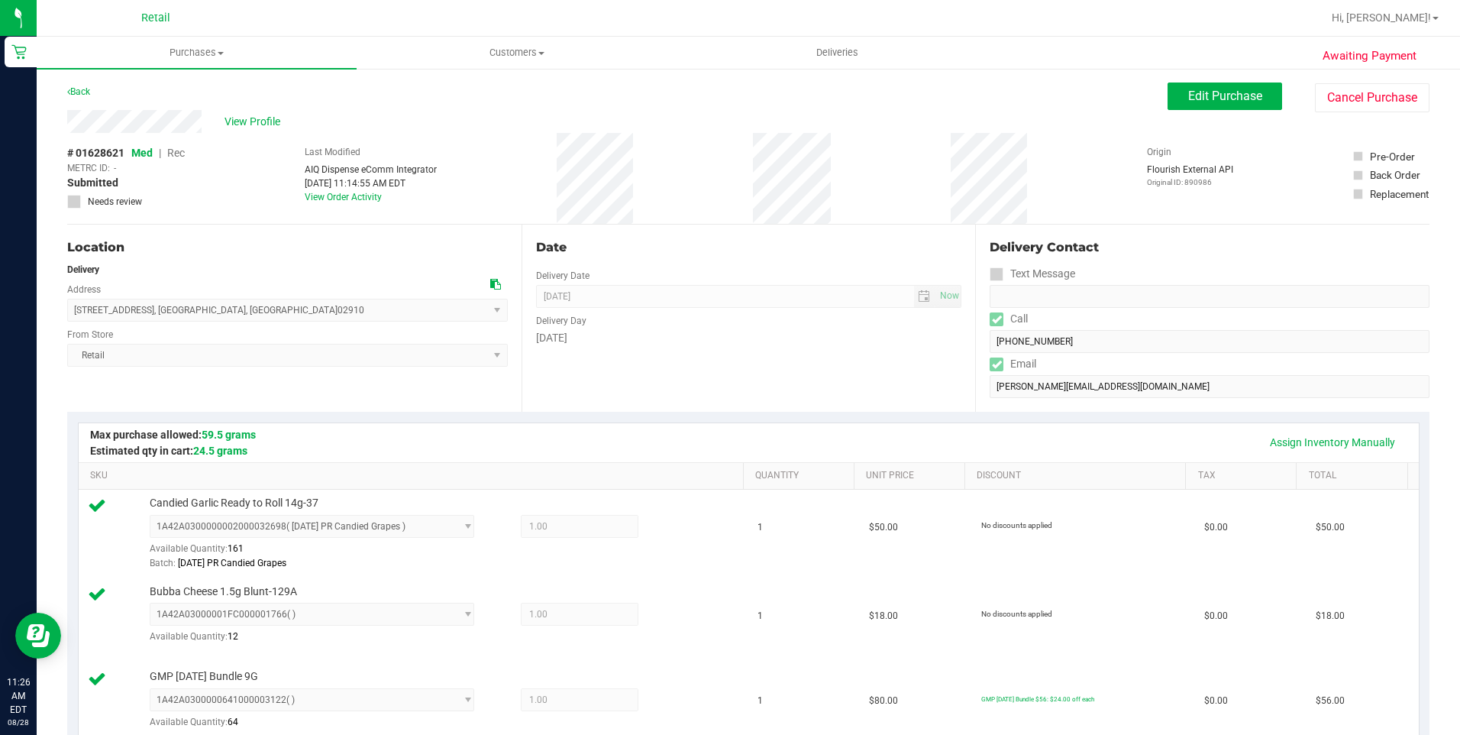
click at [73, 303] on span "1 Holburn Avenue , Cranston , RI 02910 Select address 1 Holburn Av 1 Holburn Av…" at bounding box center [287, 310] width 441 height 23
copy span "1 Holburn Avenue , Cranston , RI 02910"
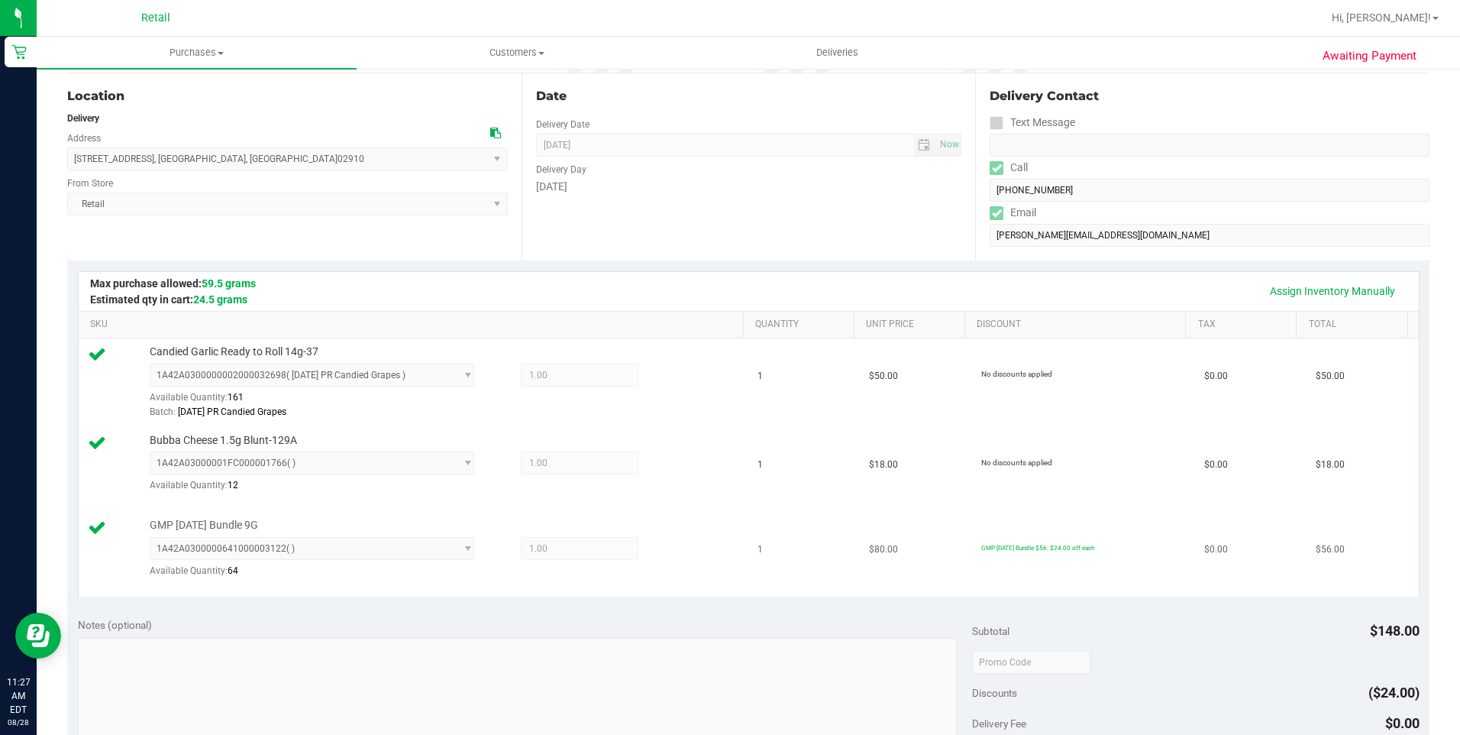
scroll to position [382, 0]
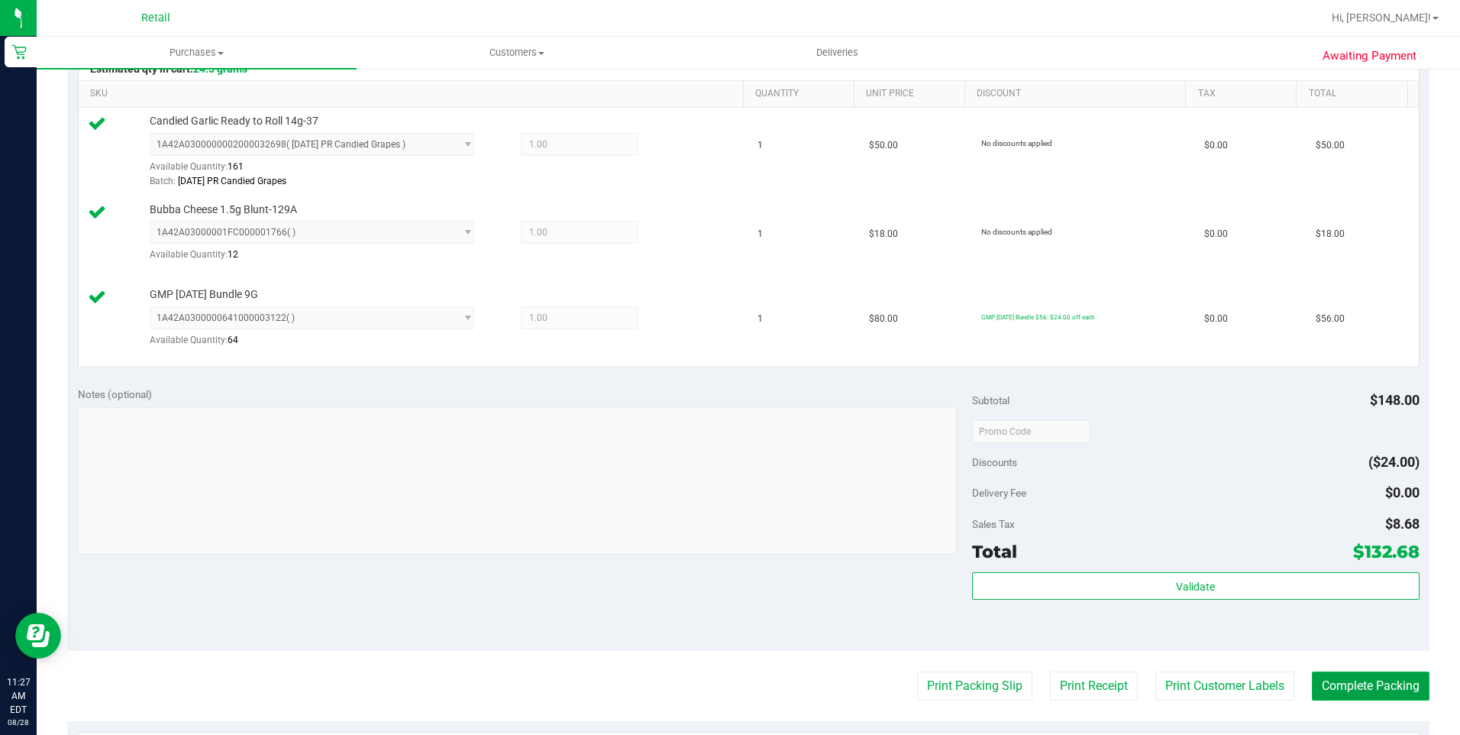
click at [1370, 696] on button "Complete Packing" at bounding box center [1371, 685] width 118 height 29
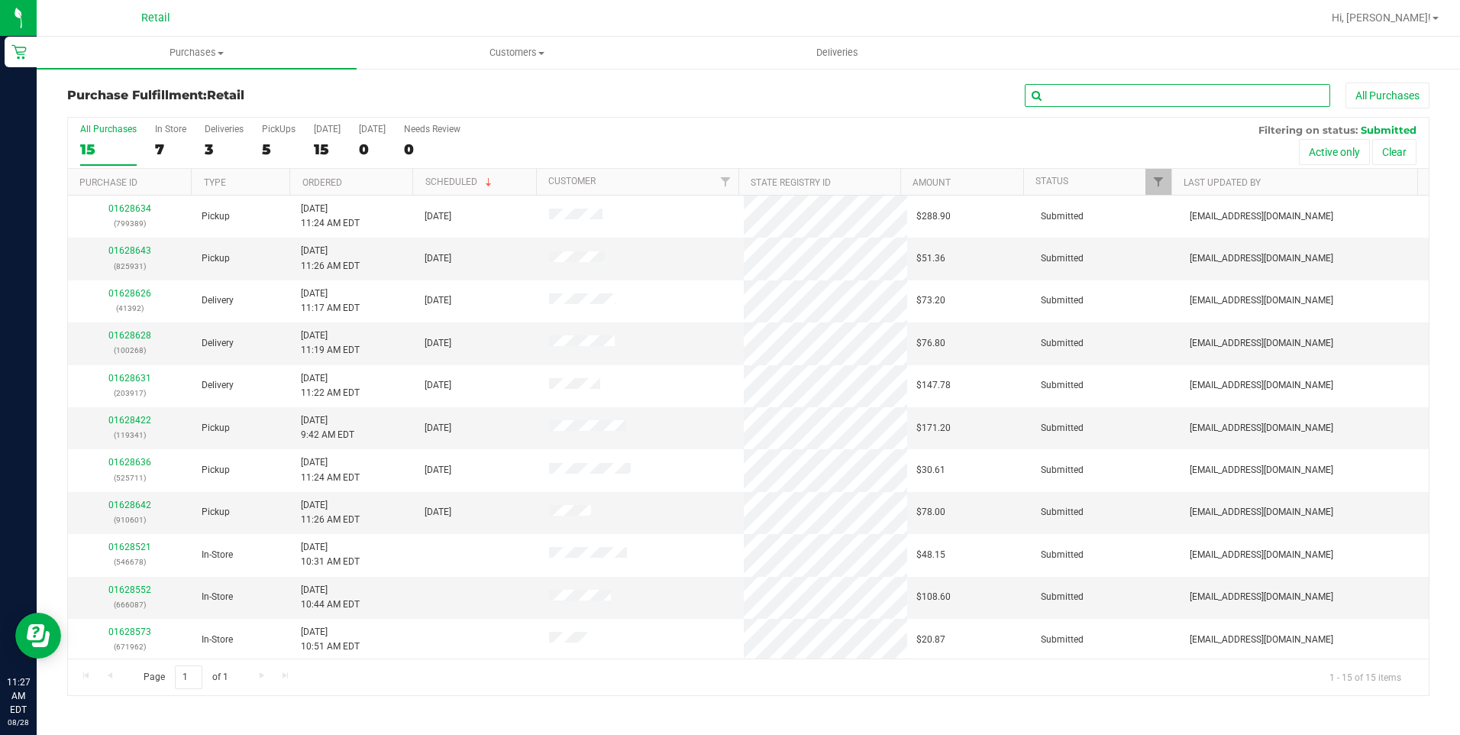
click at [1113, 99] on input "text" at bounding box center [1177, 95] width 305 height 23
type input "268"
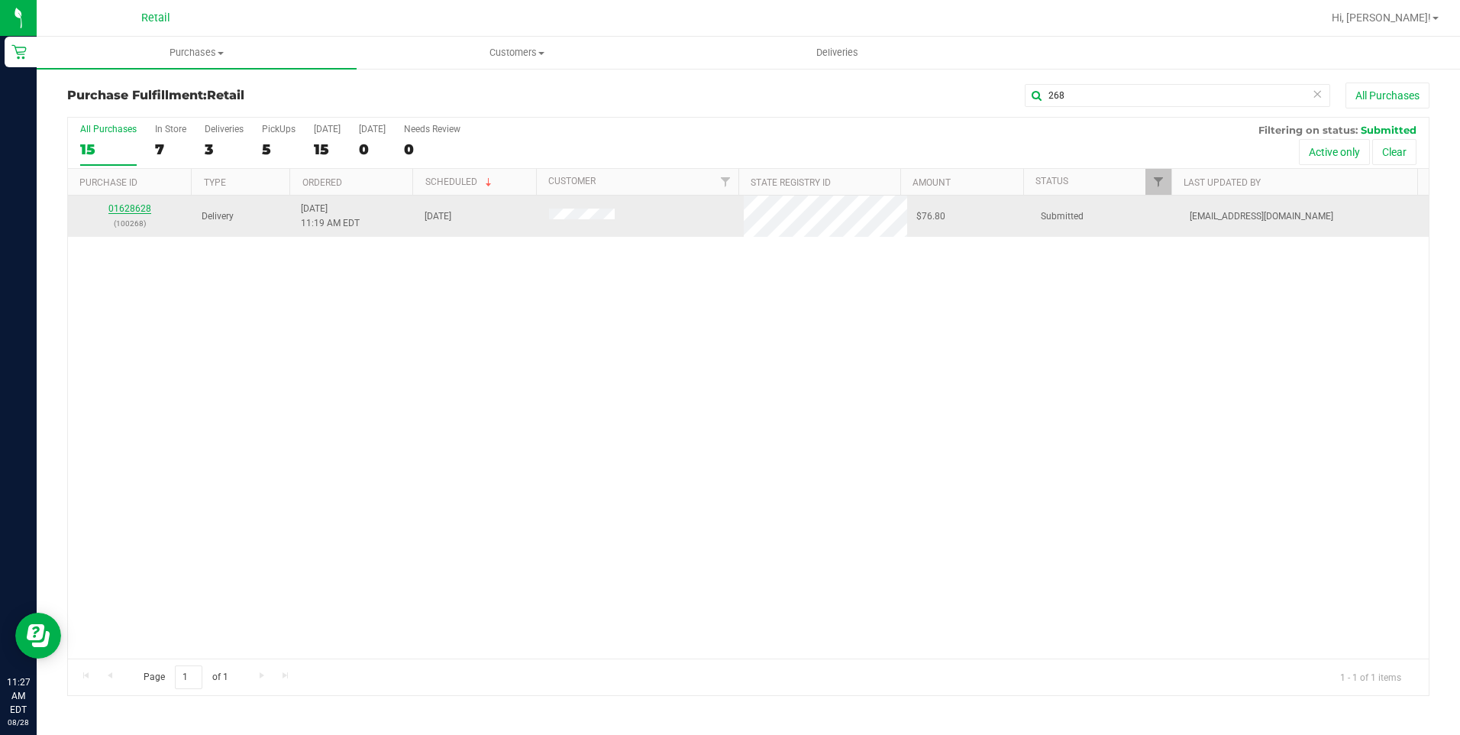
click at [129, 207] on link "01628628" at bounding box center [129, 208] width 43 height 11
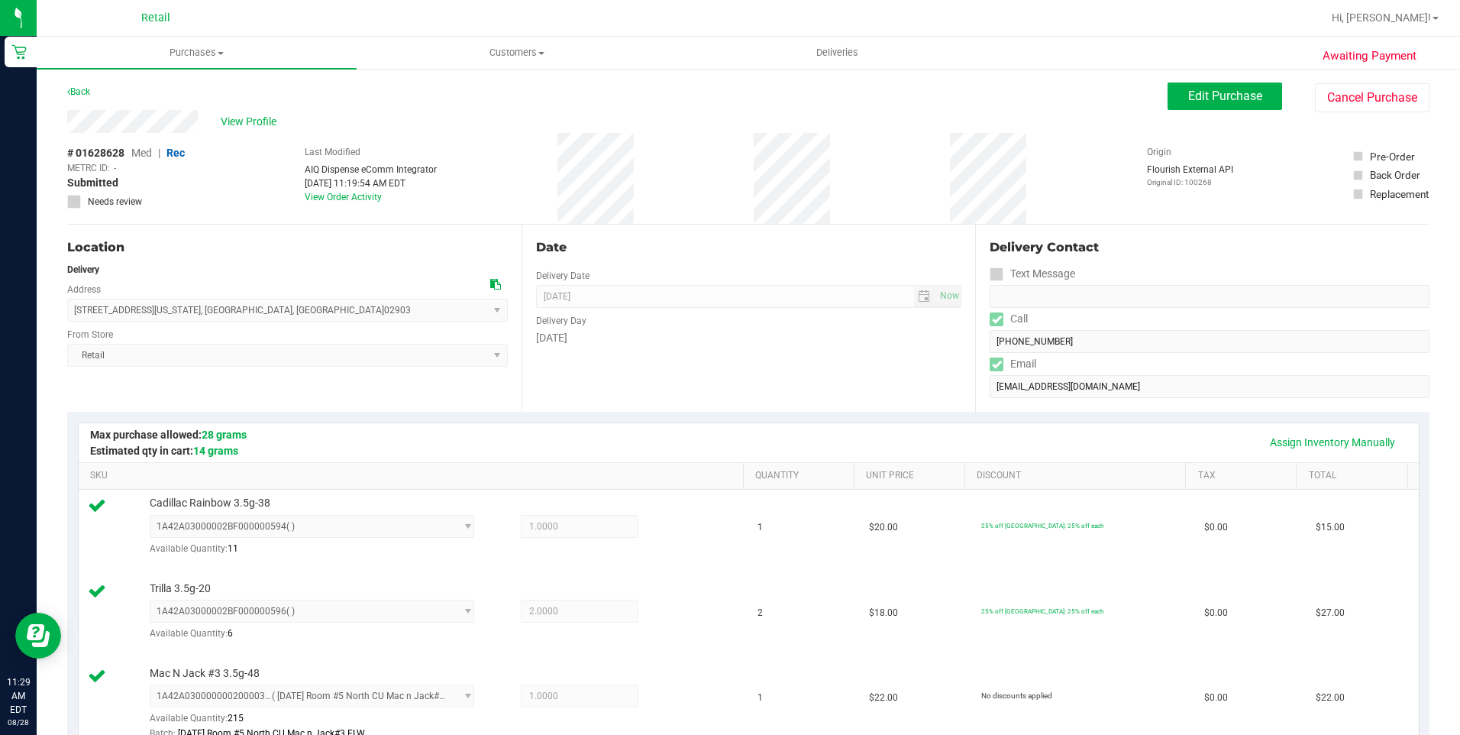
click at [838, 106] on div "Back Edit Purchase Cancel Purchase" at bounding box center [748, 95] width 1362 height 27
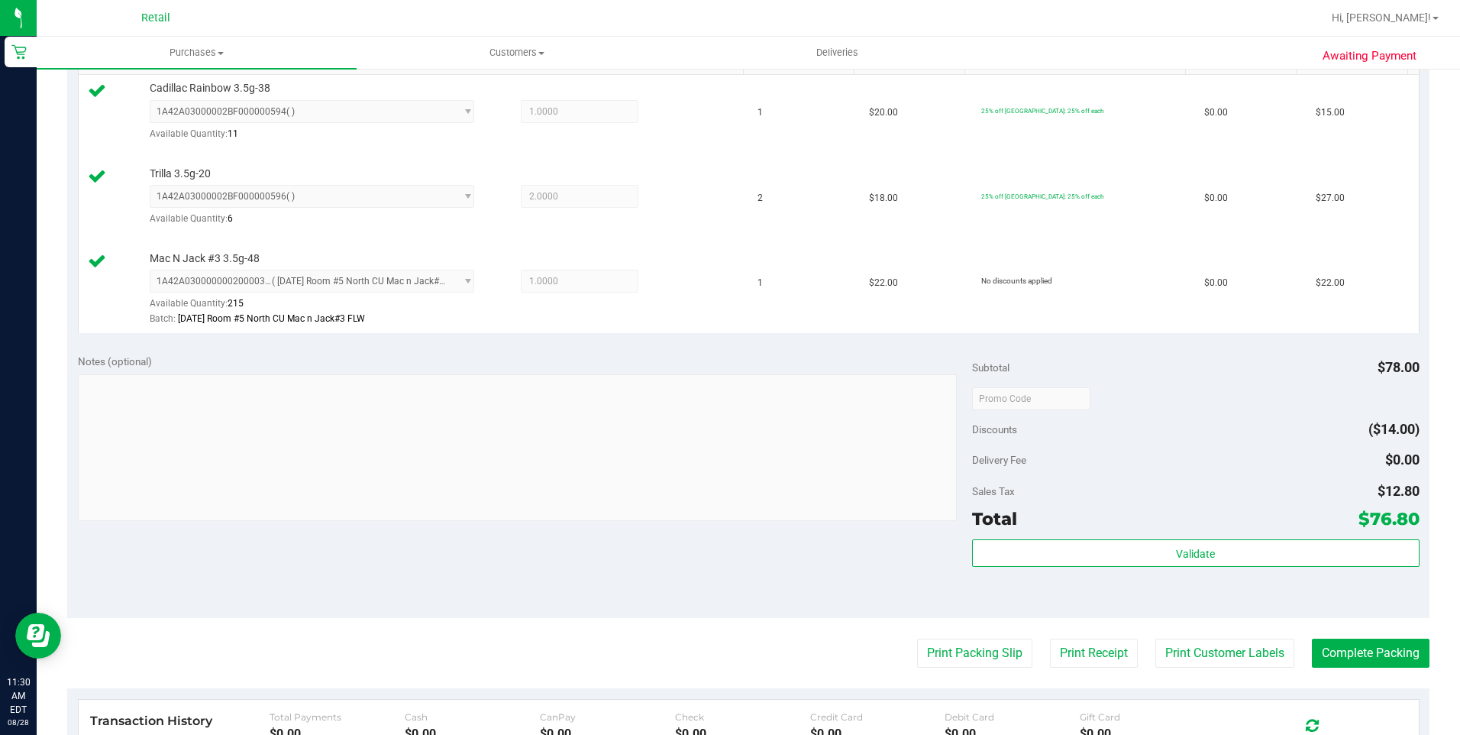
scroll to position [458, 0]
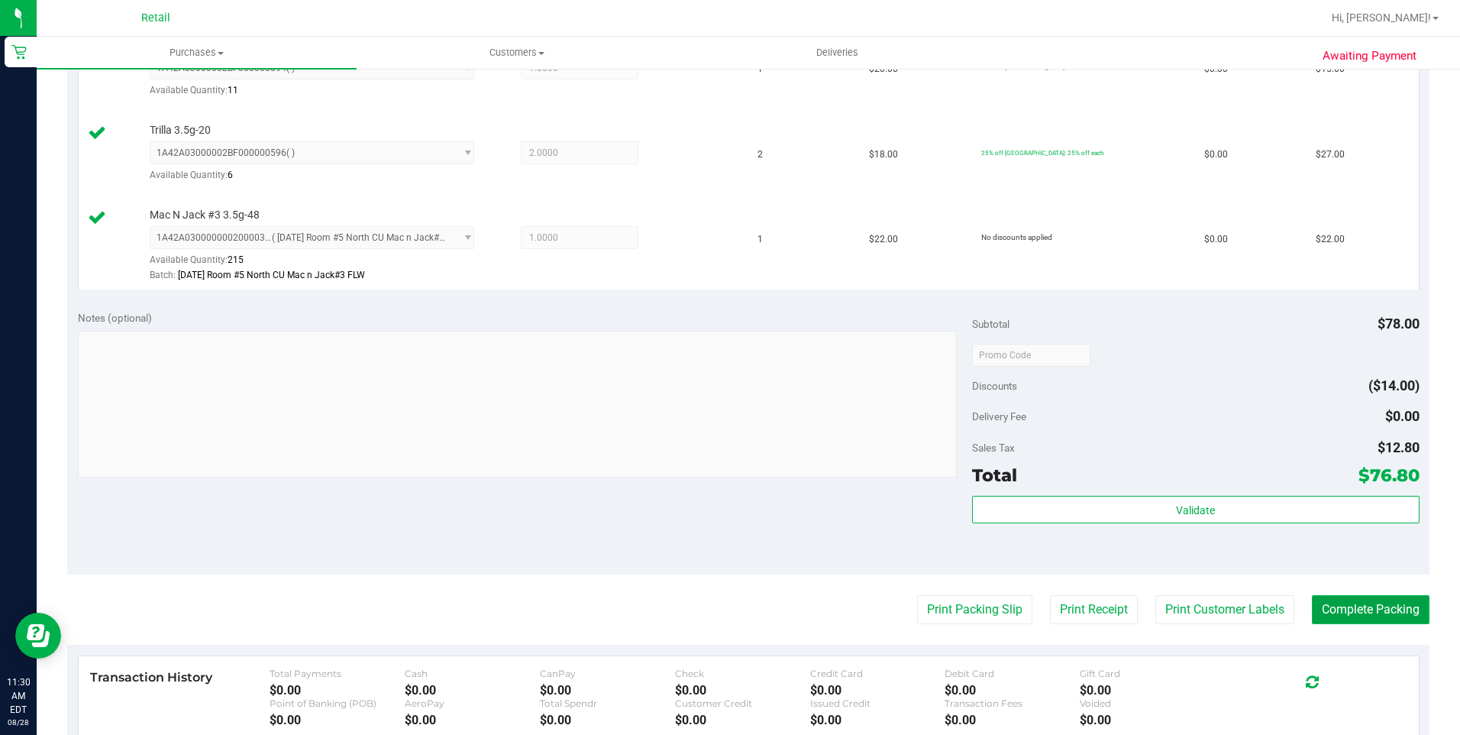
click at [1329, 609] on button "Complete Packing" at bounding box center [1371, 609] width 118 height 29
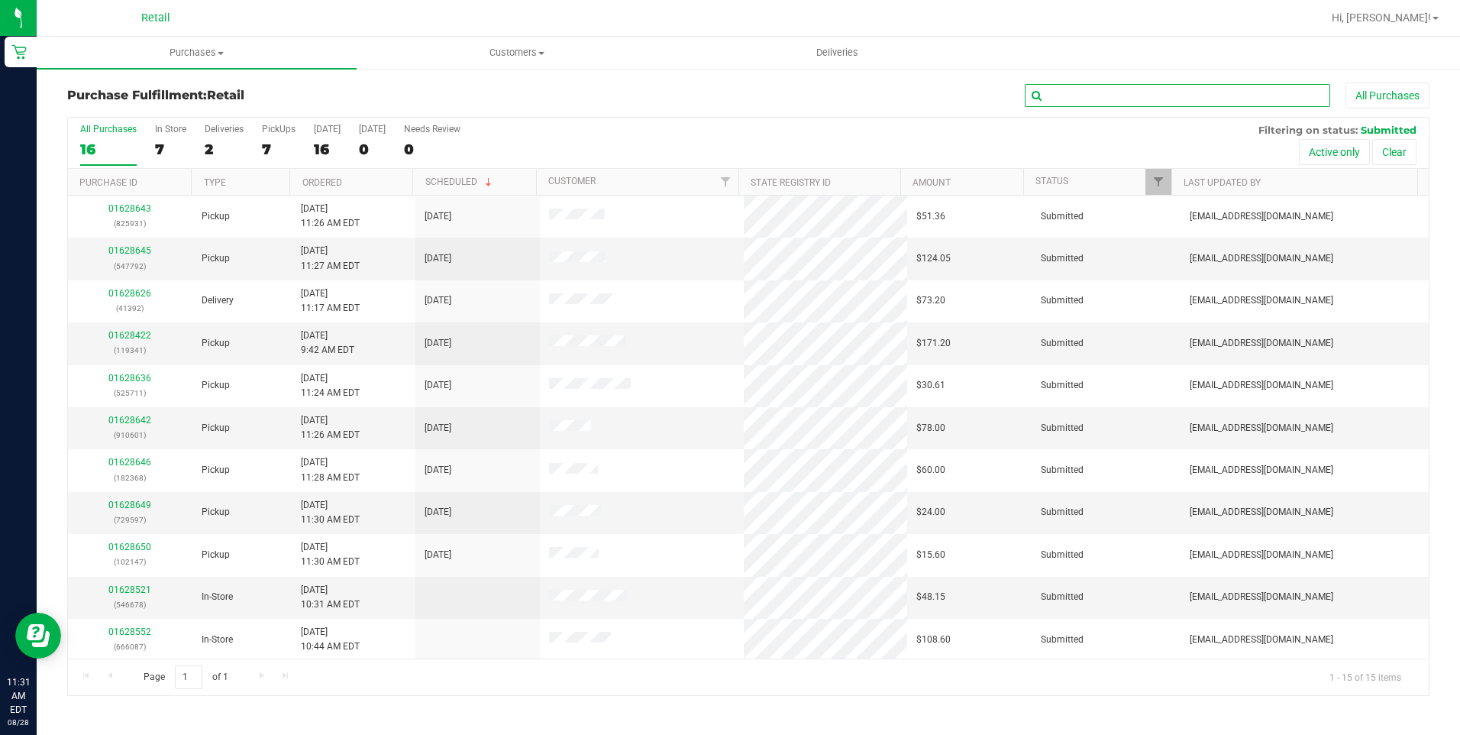
click at [1125, 102] on input "text" at bounding box center [1177, 95] width 305 height 23
type input "392"
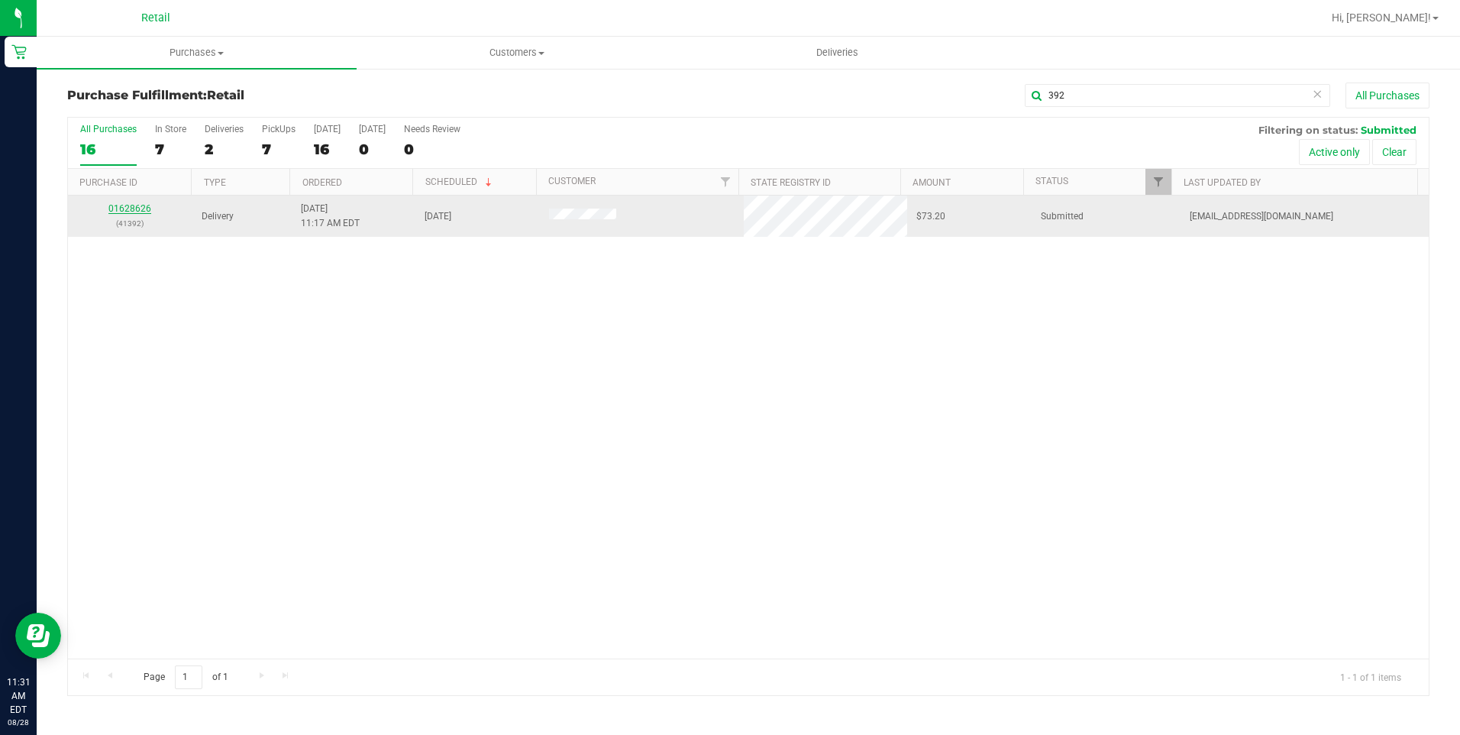
click at [127, 208] on link "01628626" at bounding box center [129, 208] width 43 height 11
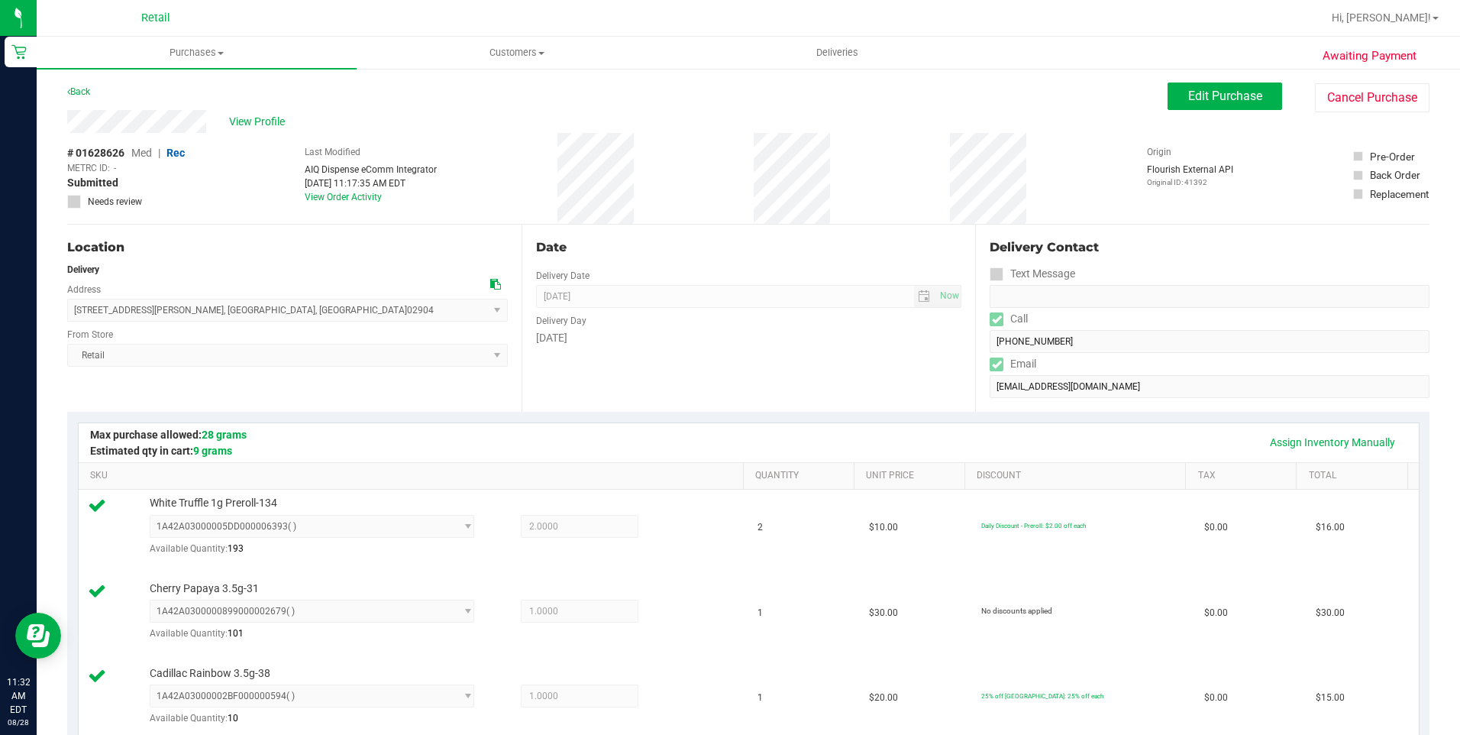
click at [625, 121] on div "View Profile" at bounding box center [617, 121] width 1100 height 23
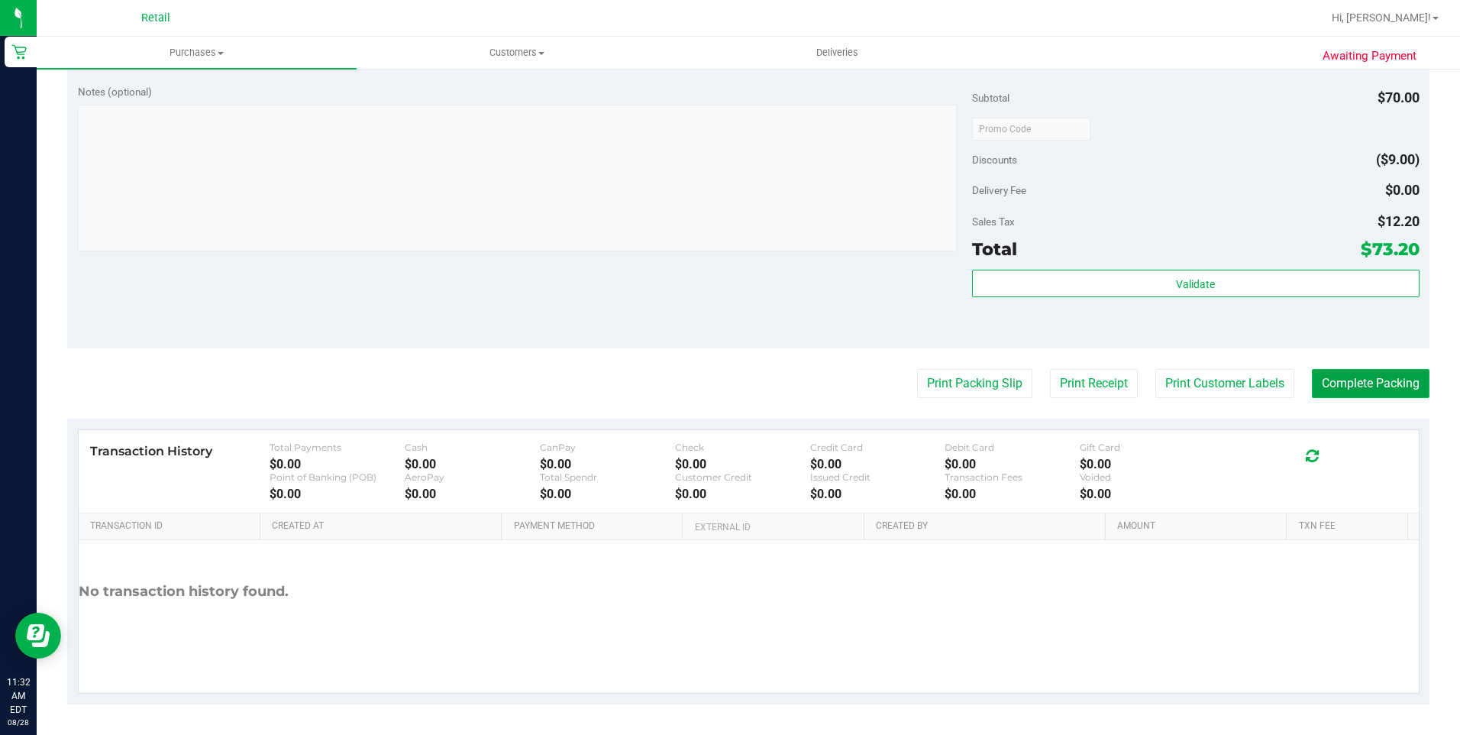
click at [1352, 383] on button "Complete Packing" at bounding box center [1371, 383] width 118 height 29
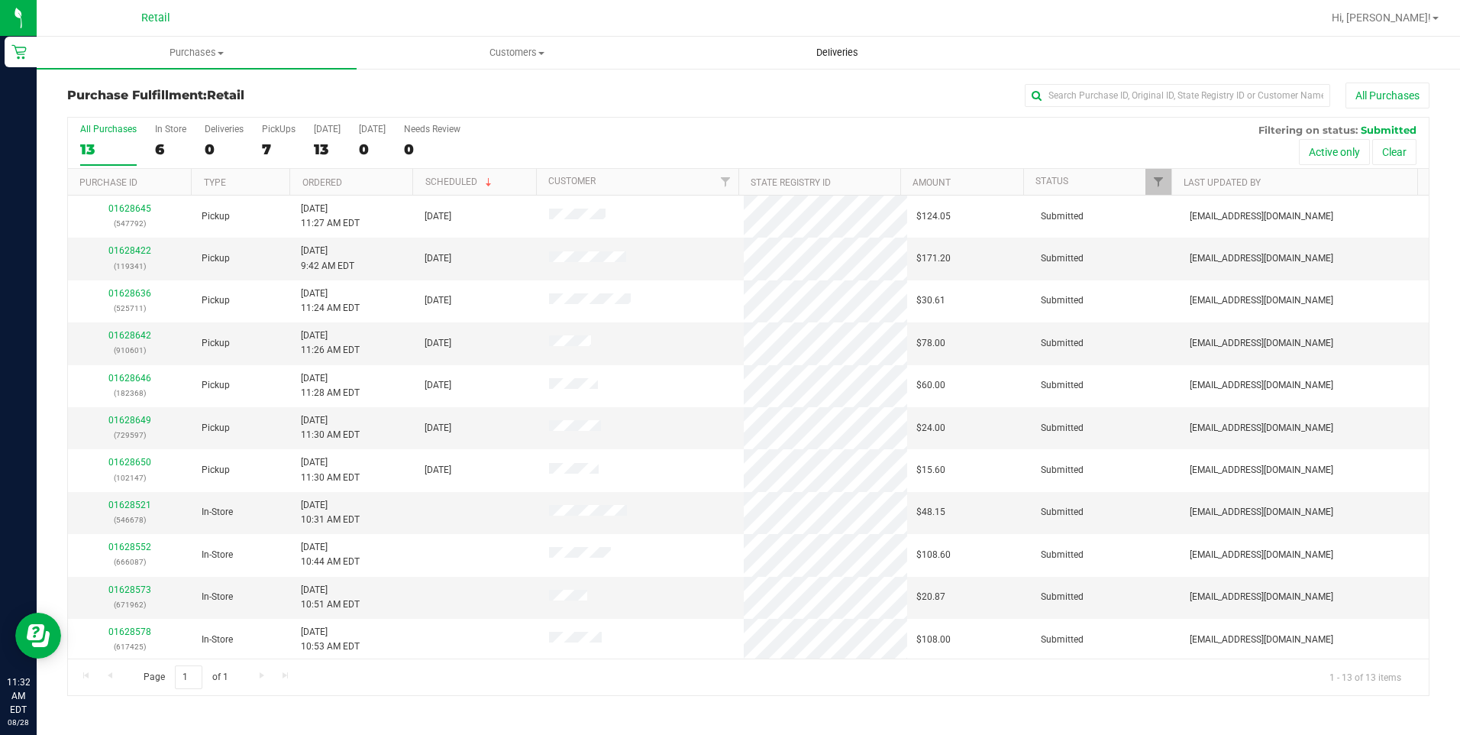
click at [847, 41] on uib-tab-heading "Deliveries" at bounding box center [837, 52] width 318 height 31
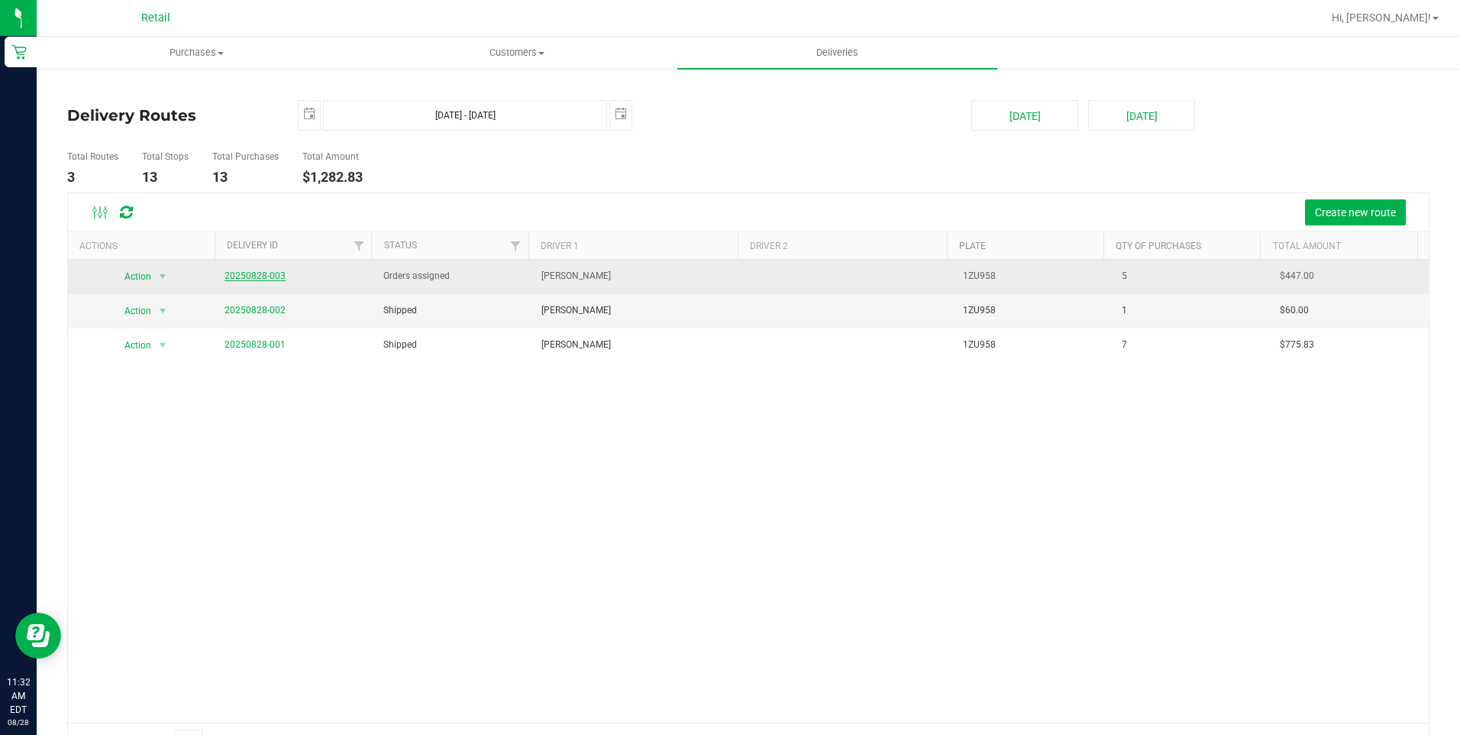
click at [263, 278] on link "20250828-003" at bounding box center [255, 275] width 61 height 11
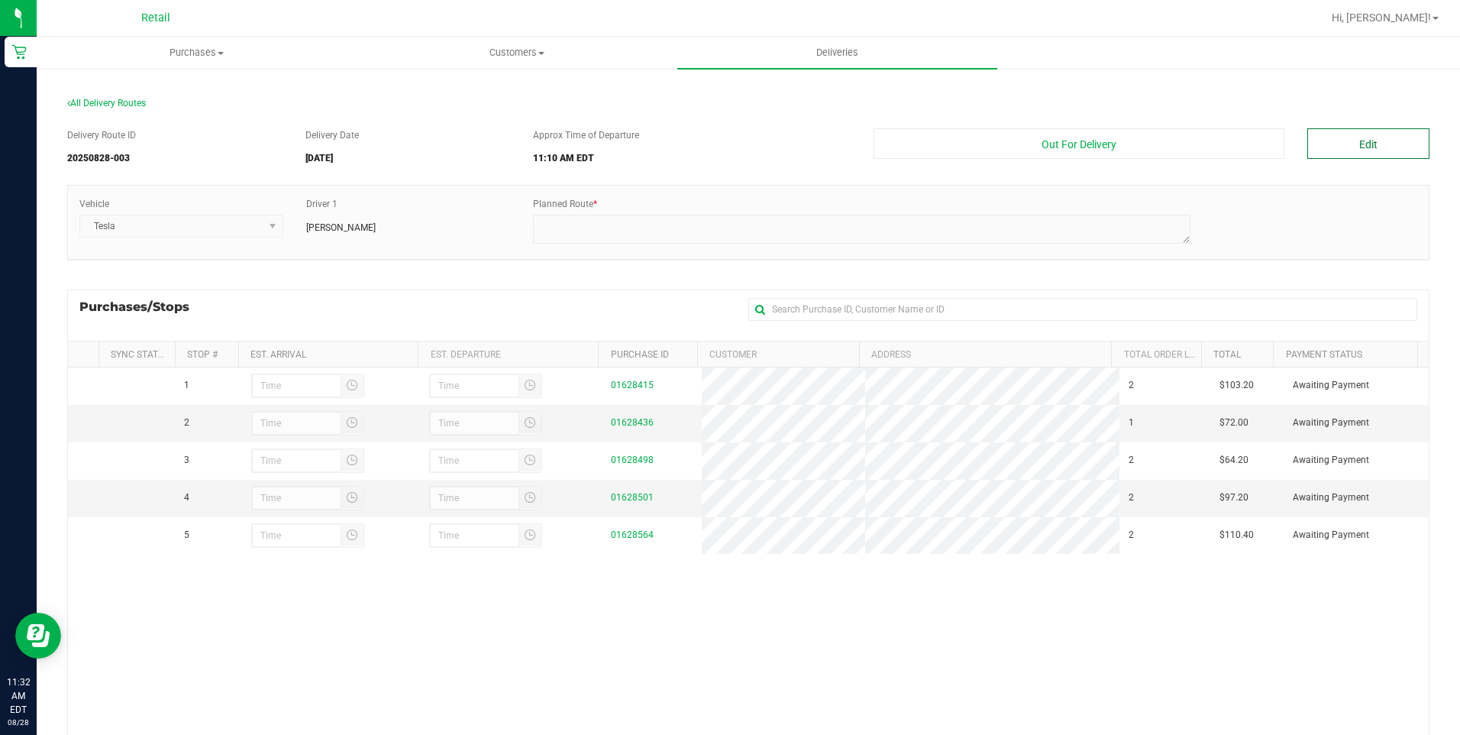
click at [1323, 155] on button "Edit" at bounding box center [1368, 143] width 122 height 31
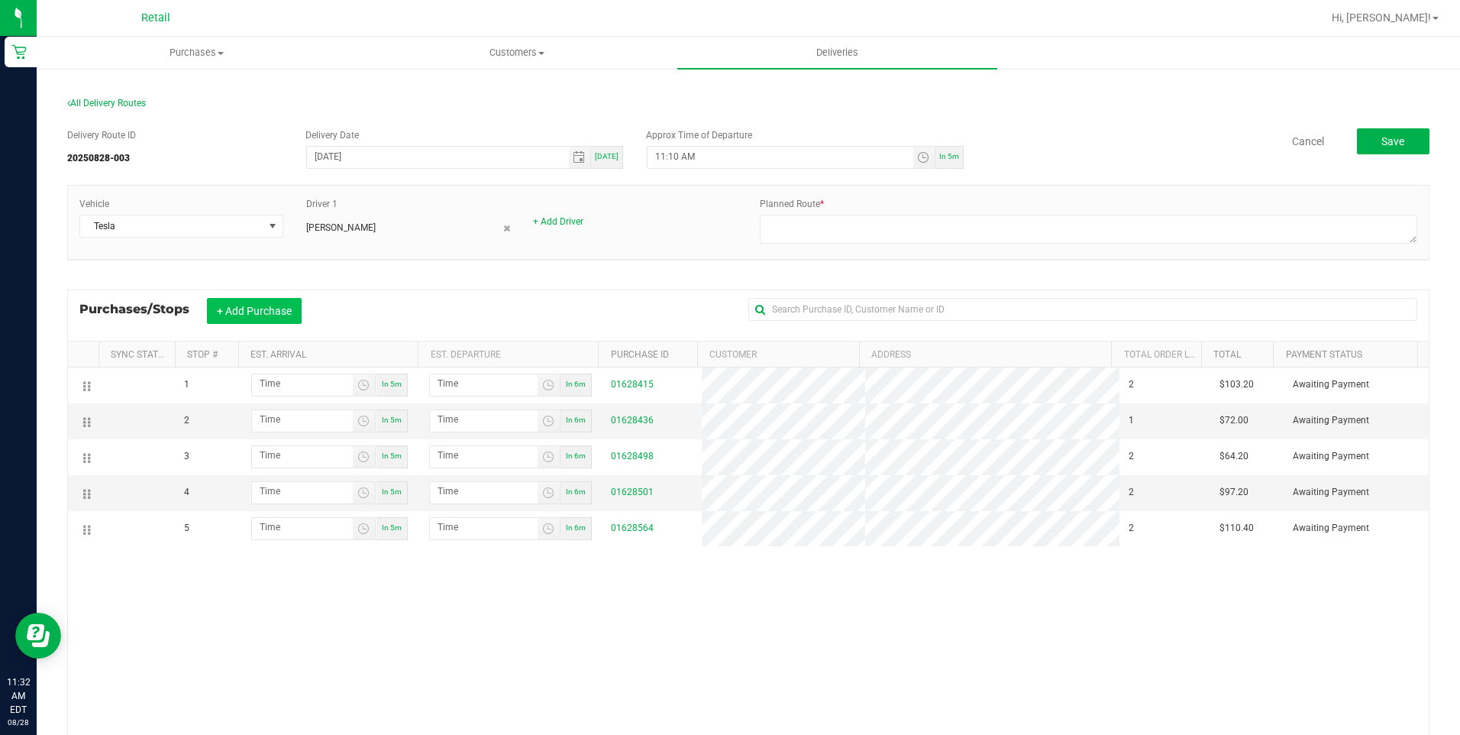
click at [275, 311] on button "+ Add Purchase" at bounding box center [254, 311] width 95 height 26
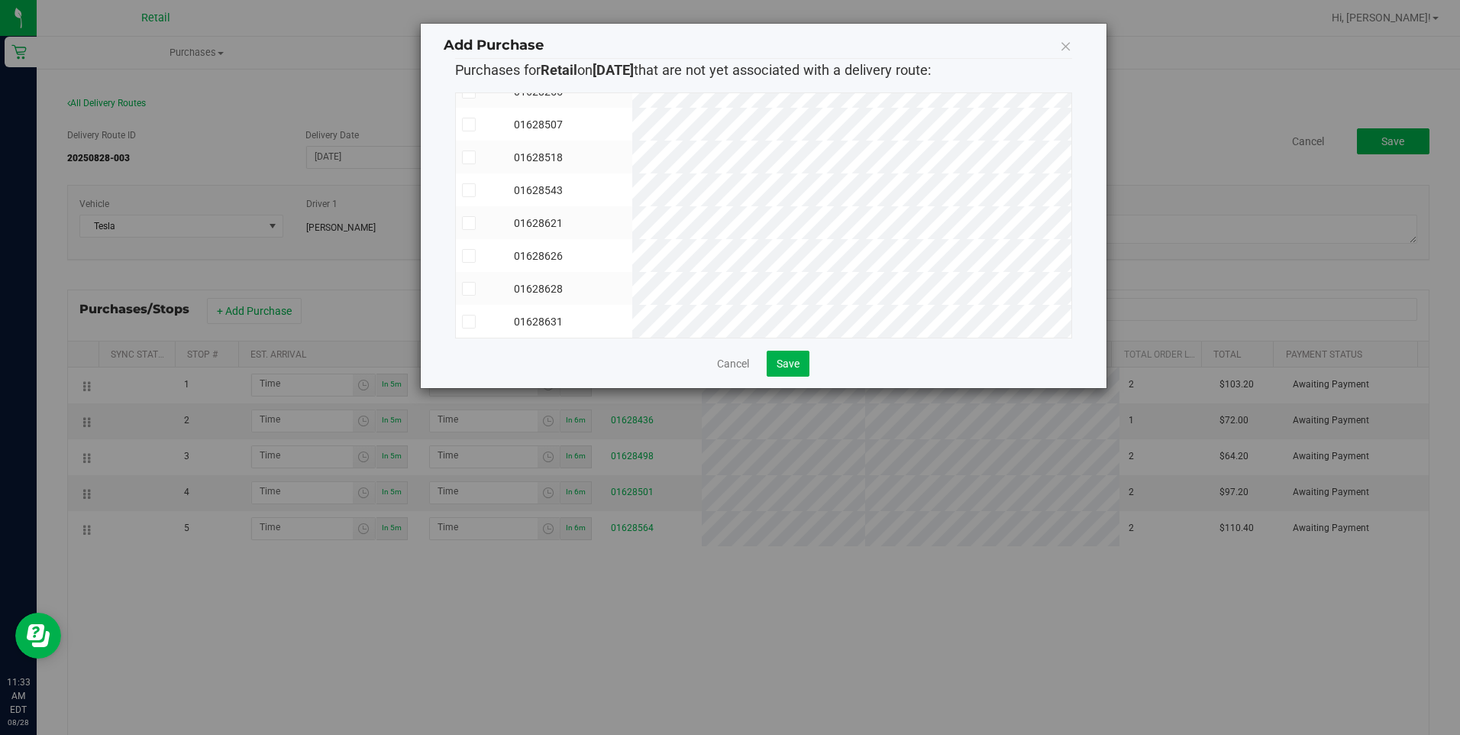
scroll to position [91, 0]
click at [470, 256] on icon at bounding box center [469, 256] width 10 height 0
click at [0, 0] on input "checkbox" at bounding box center [0, 0] width 0 height 0
click at [458, 280] on td at bounding box center [482, 288] width 52 height 33
click at [792, 370] on button "Save" at bounding box center [788, 364] width 43 height 26
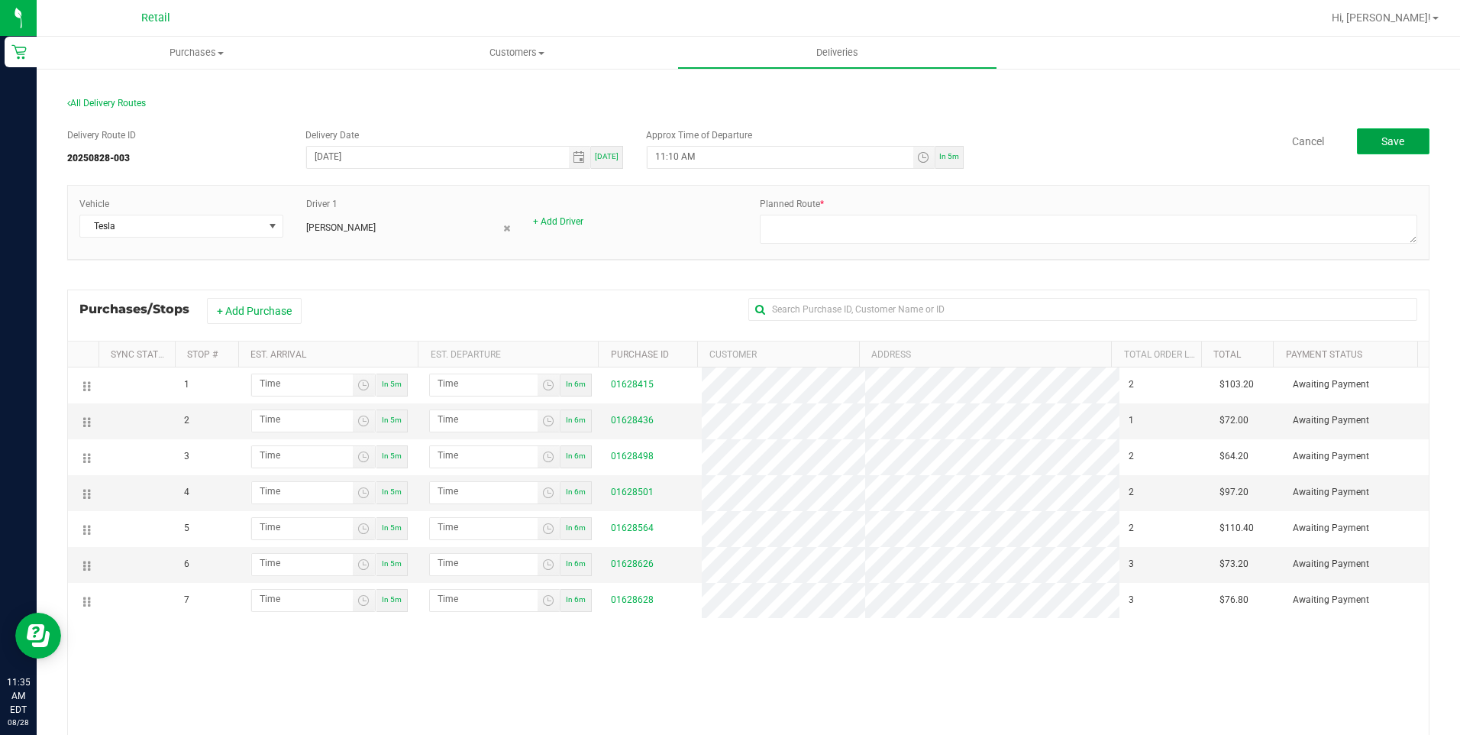
click at [1381, 146] on span "Save" at bounding box center [1392, 141] width 23 height 12
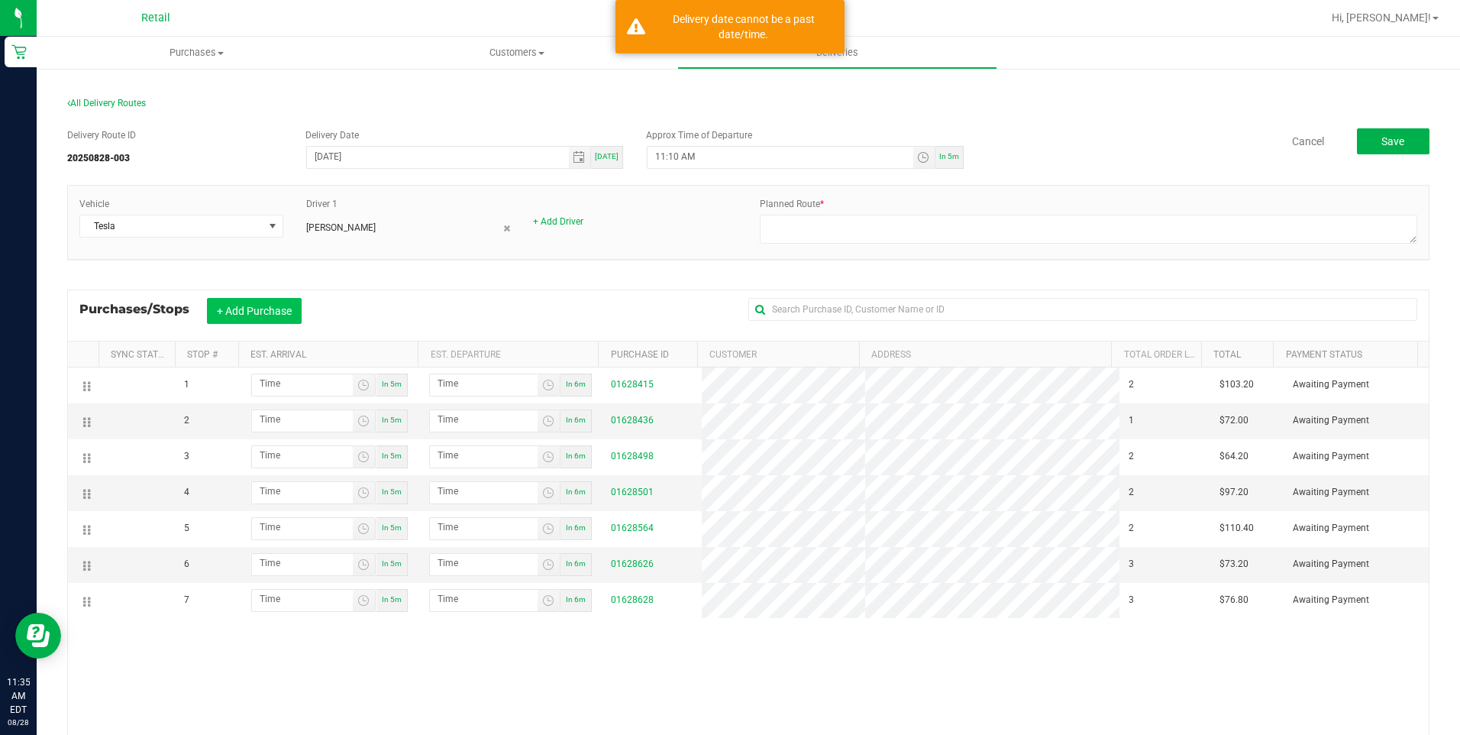
click at [287, 309] on button "+ Add Purchase" at bounding box center [254, 311] width 95 height 26
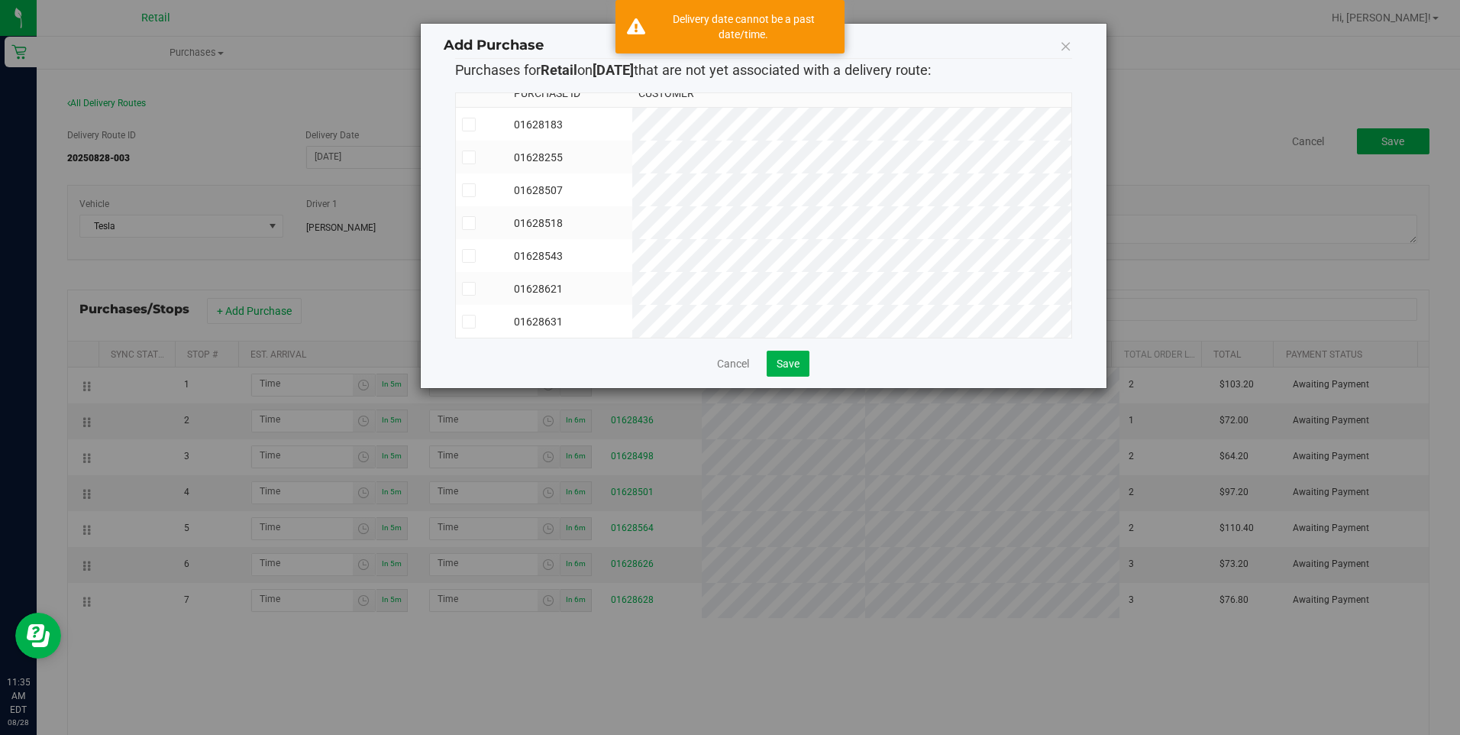
scroll to position [25, 0]
click at [467, 289] on icon at bounding box center [469, 289] width 10 height 0
click at [0, 0] on input "checkbox" at bounding box center [0, 0] width 0 height 0
click at [477, 315] on label at bounding box center [482, 322] width 40 height 14
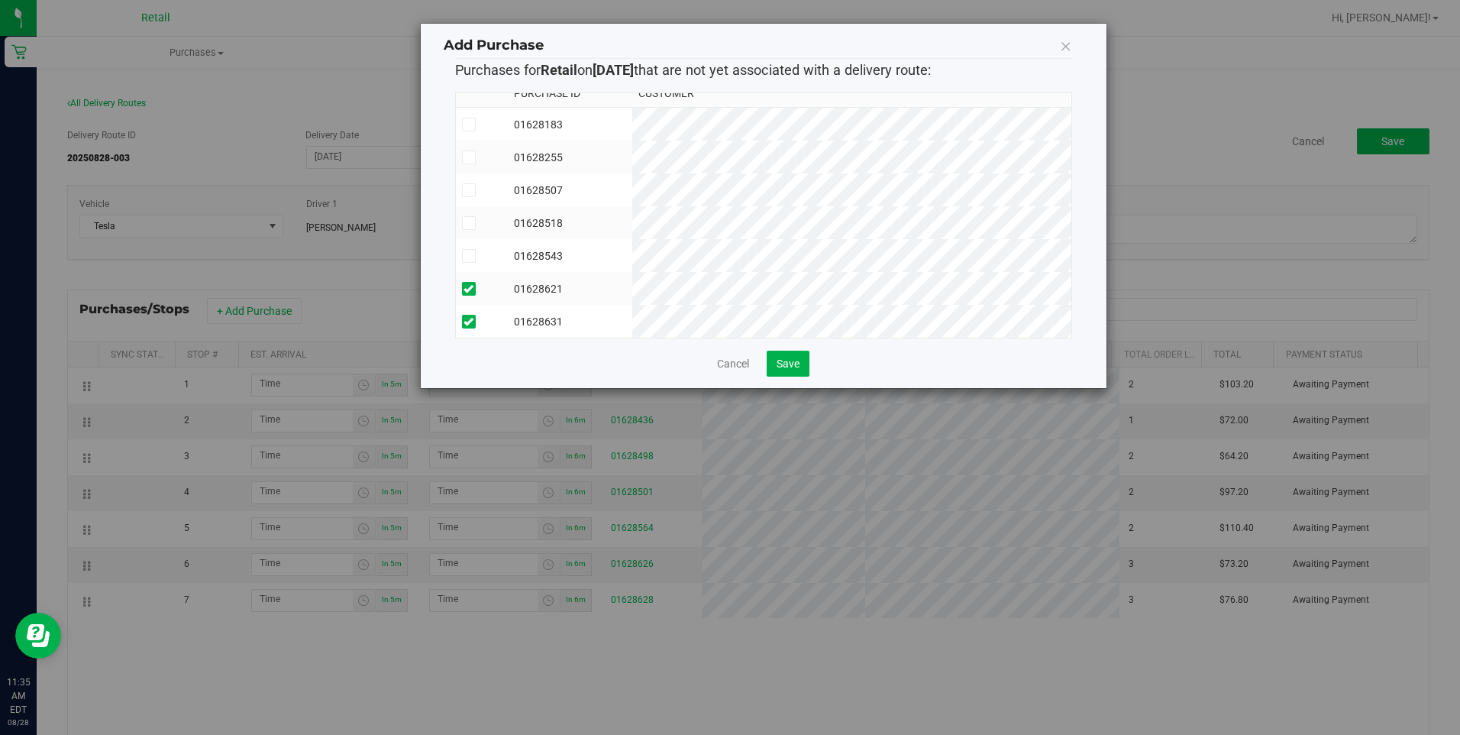
click at [0, 0] on input "checkbox" at bounding box center [0, 0] width 0 height 0
click at [792, 366] on span "Save" at bounding box center [788, 363] width 23 height 12
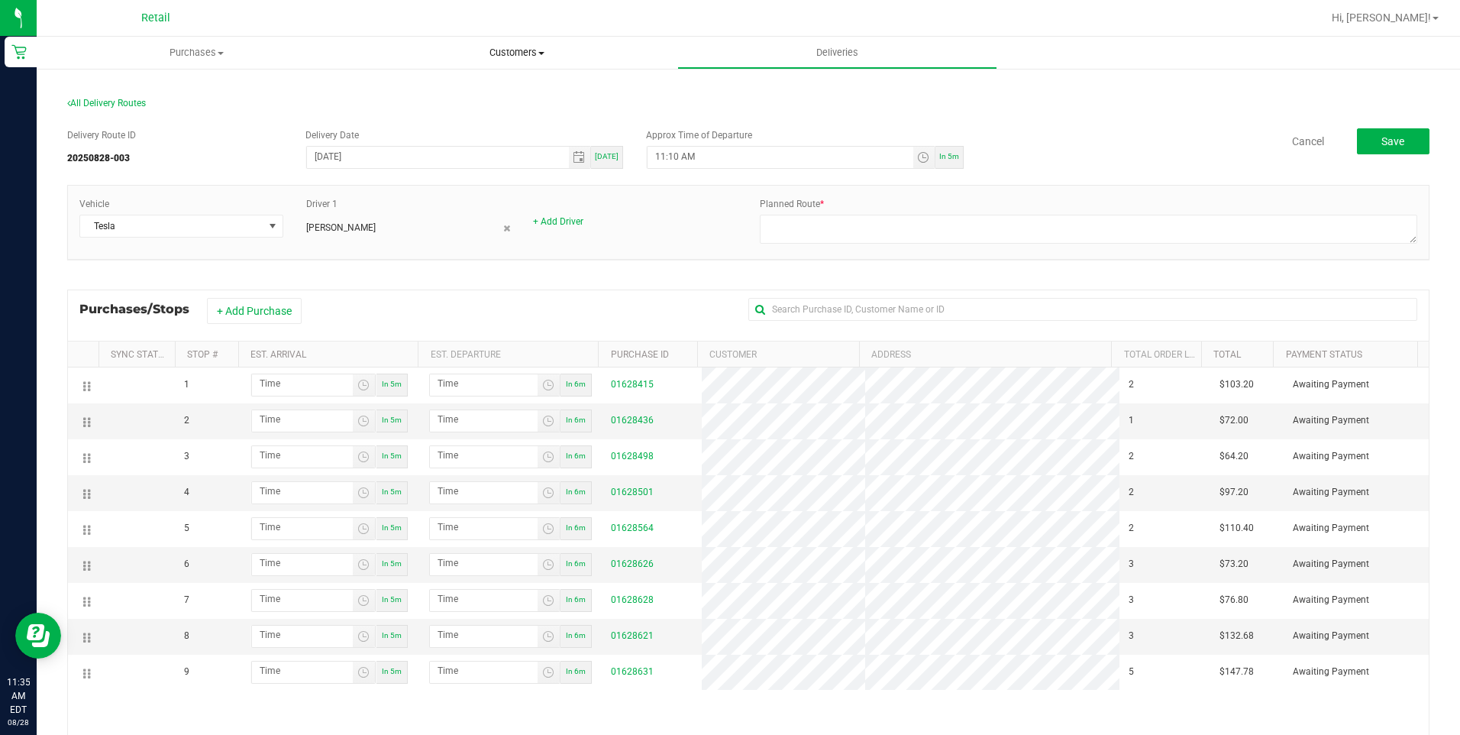
click at [522, 51] on span "Customers" at bounding box center [516, 53] width 318 height 14
click at [472, 85] on li "All customers" at bounding box center [517, 92] width 320 height 18
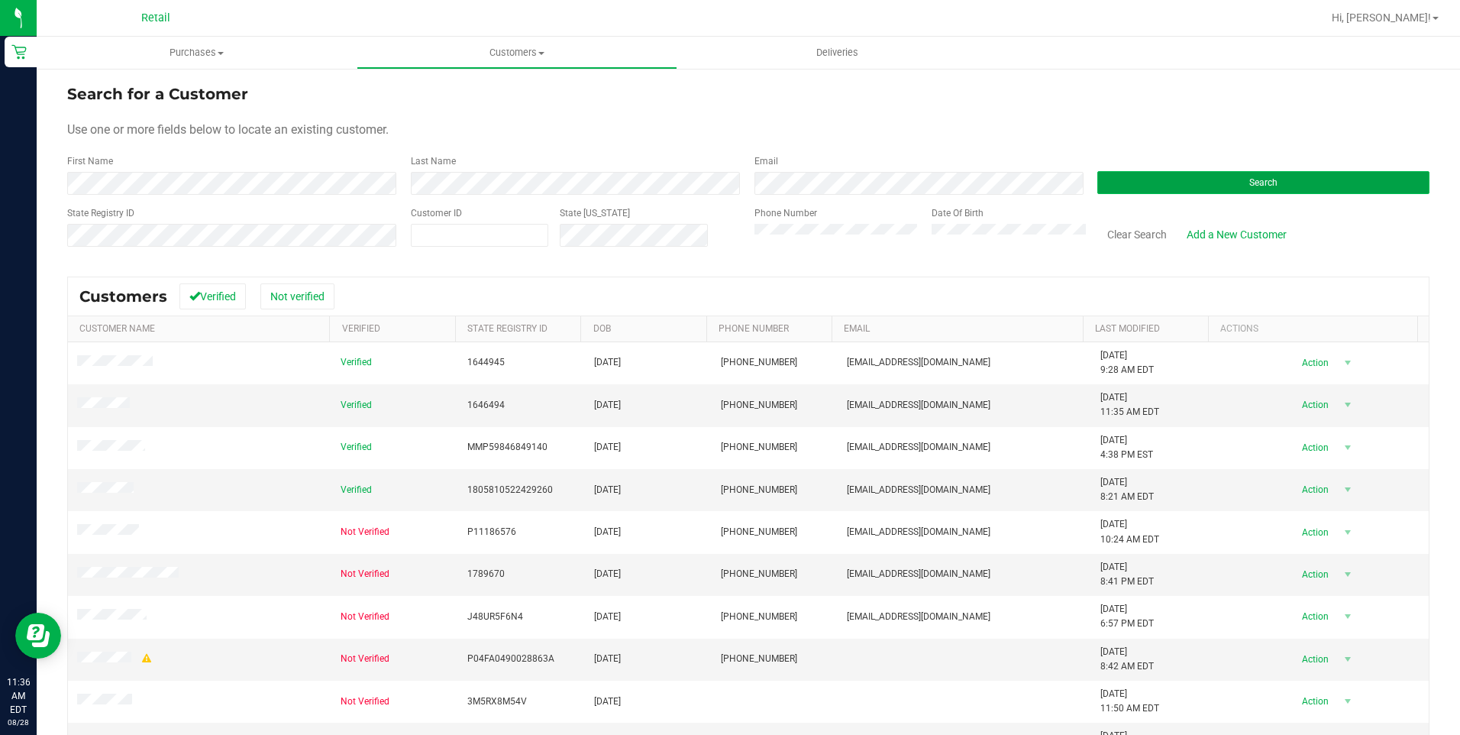
click at [1282, 179] on button "Search" at bounding box center [1263, 182] width 332 height 23
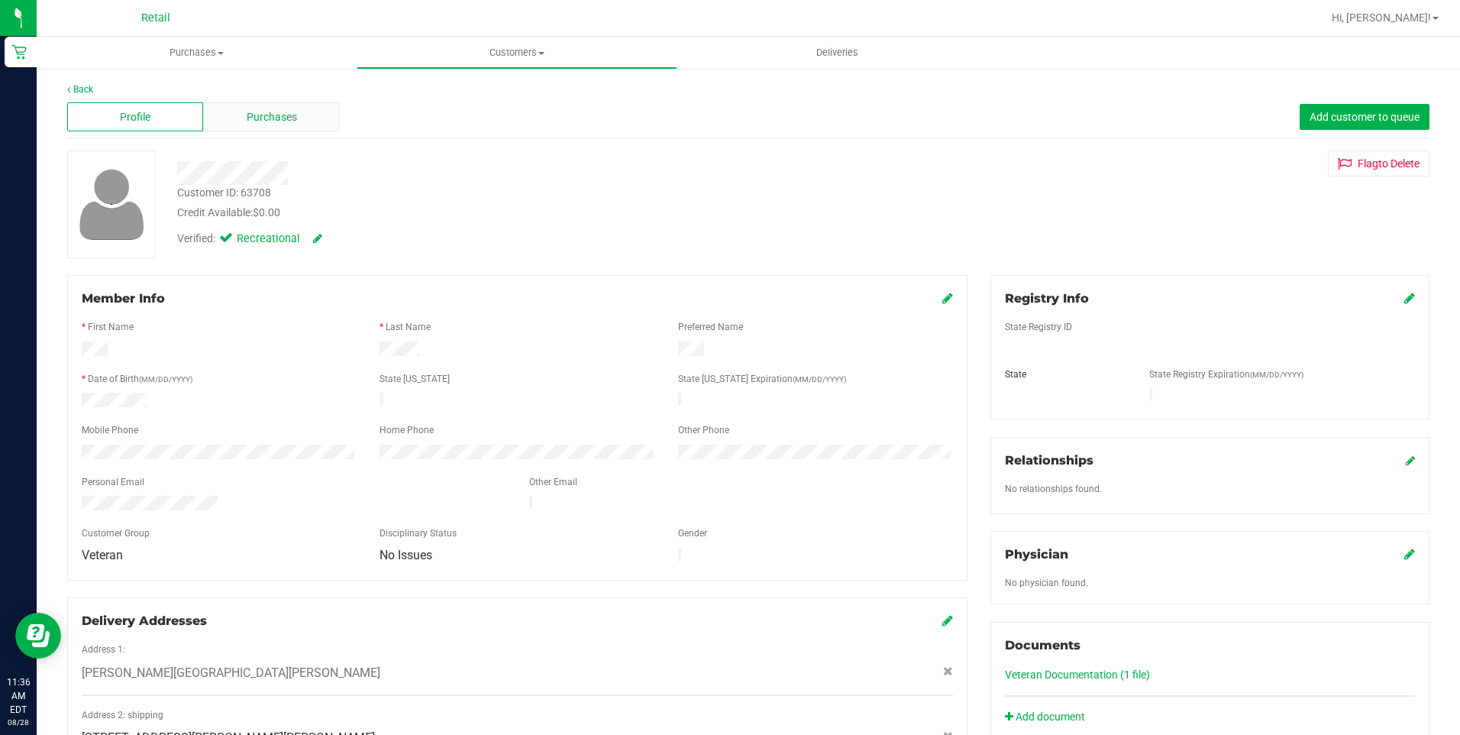
click at [296, 121] on div "Purchases" at bounding box center [271, 116] width 136 height 29
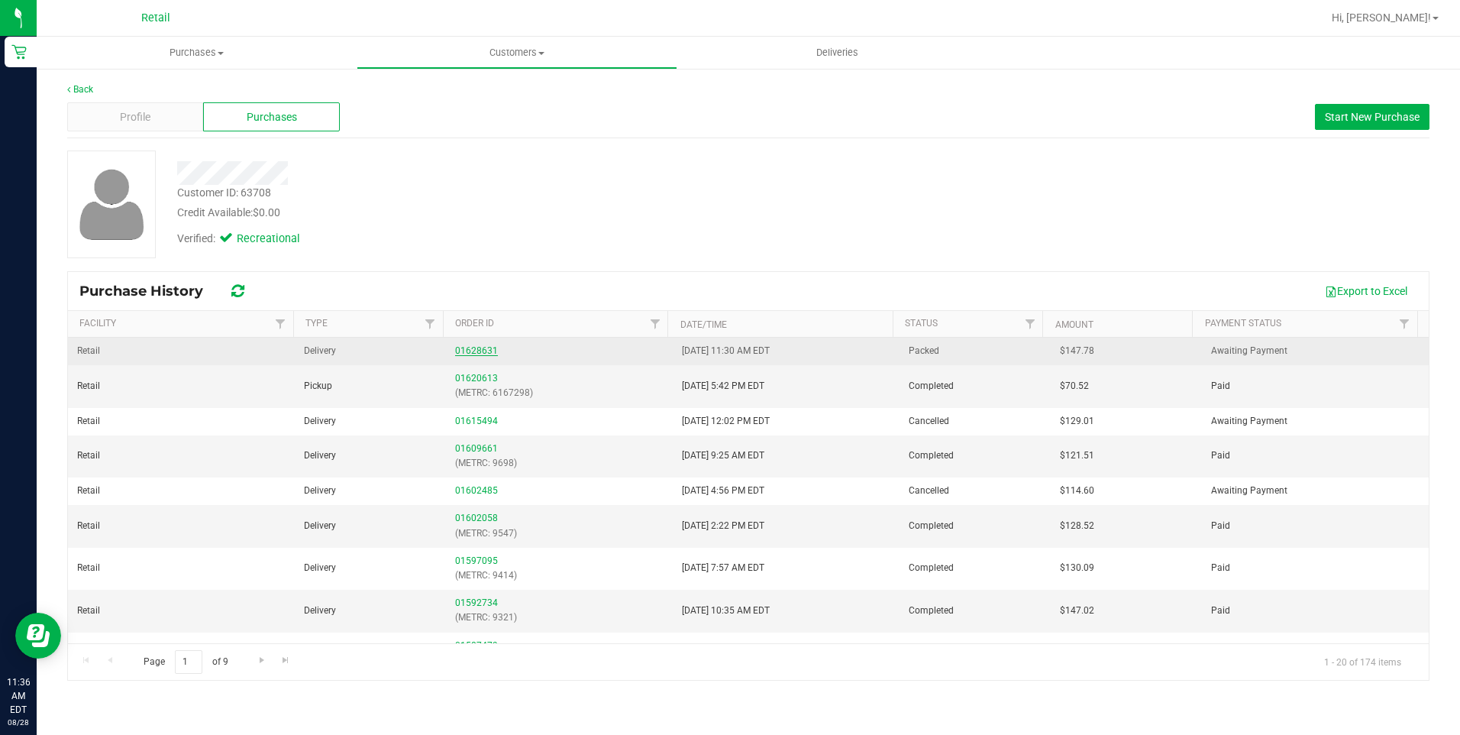
click at [480, 348] on link "01628631" at bounding box center [476, 350] width 43 height 11
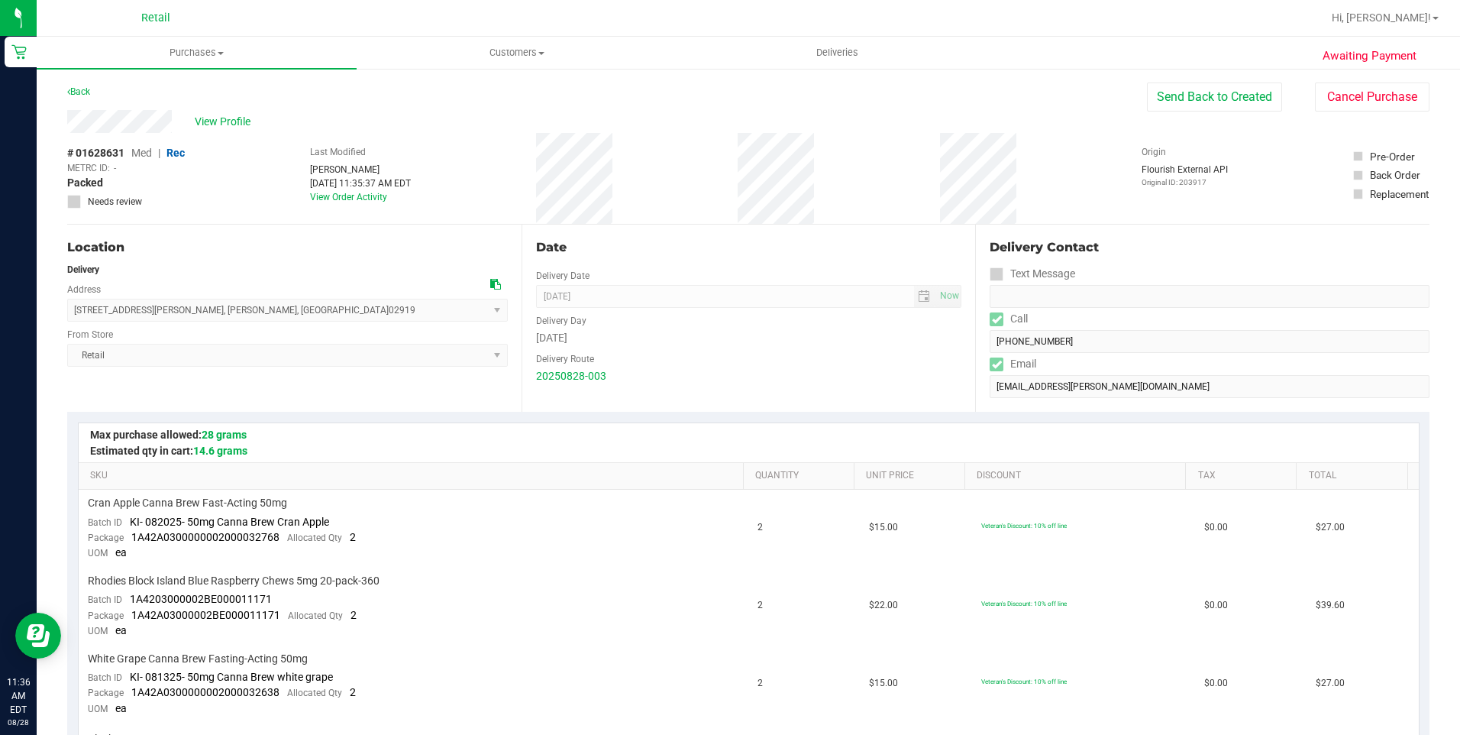
click at [905, 179] on div "# 01628631 Med | Rec METRC ID: - Packed Needs review Last Modified [PERSON_NAME…" at bounding box center [748, 178] width 1362 height 91
click at [845, 65] on uib-tab-heading "Deliveries" at bounding box center [837, 52] width 318 height 31
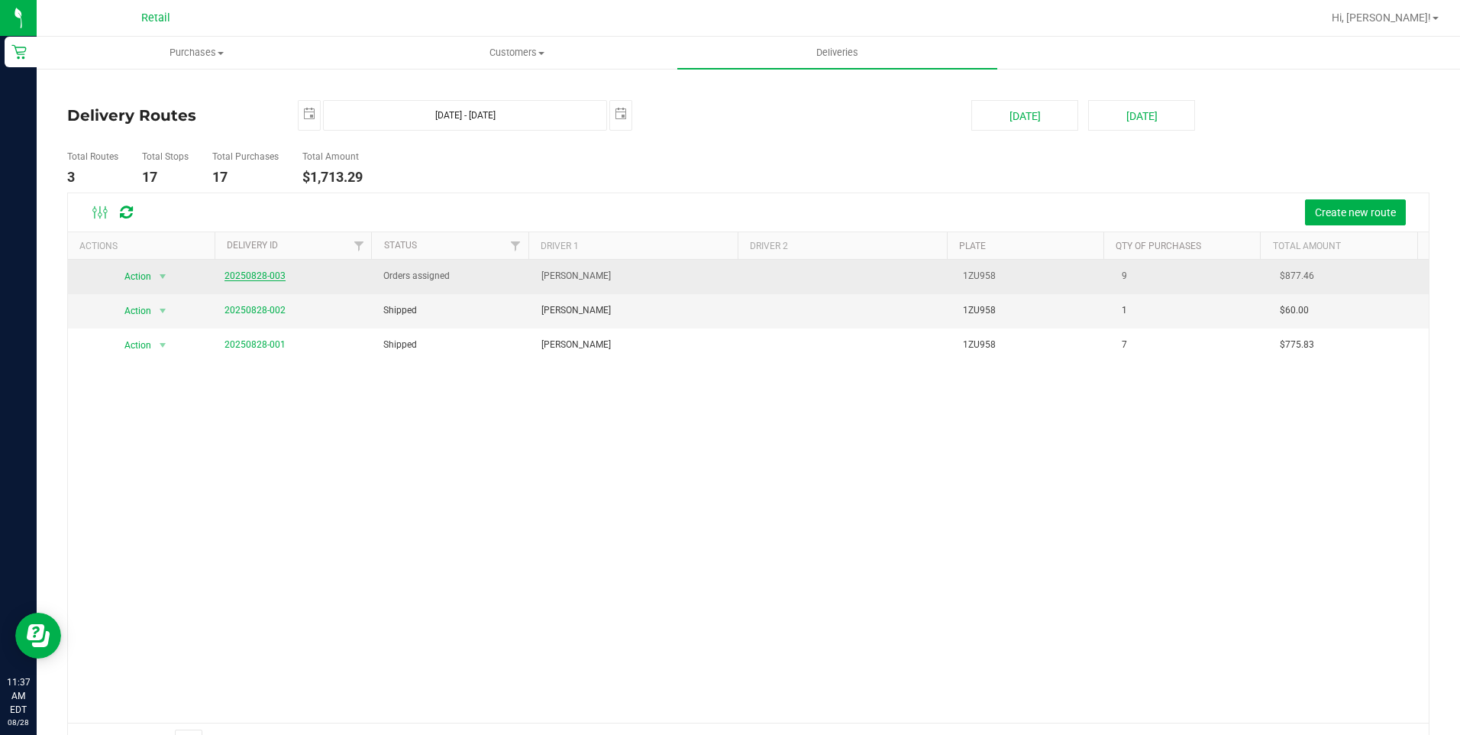
click at [256, 277] on link "20250828-003" at bounding box center [255, 275] width 61 height 11
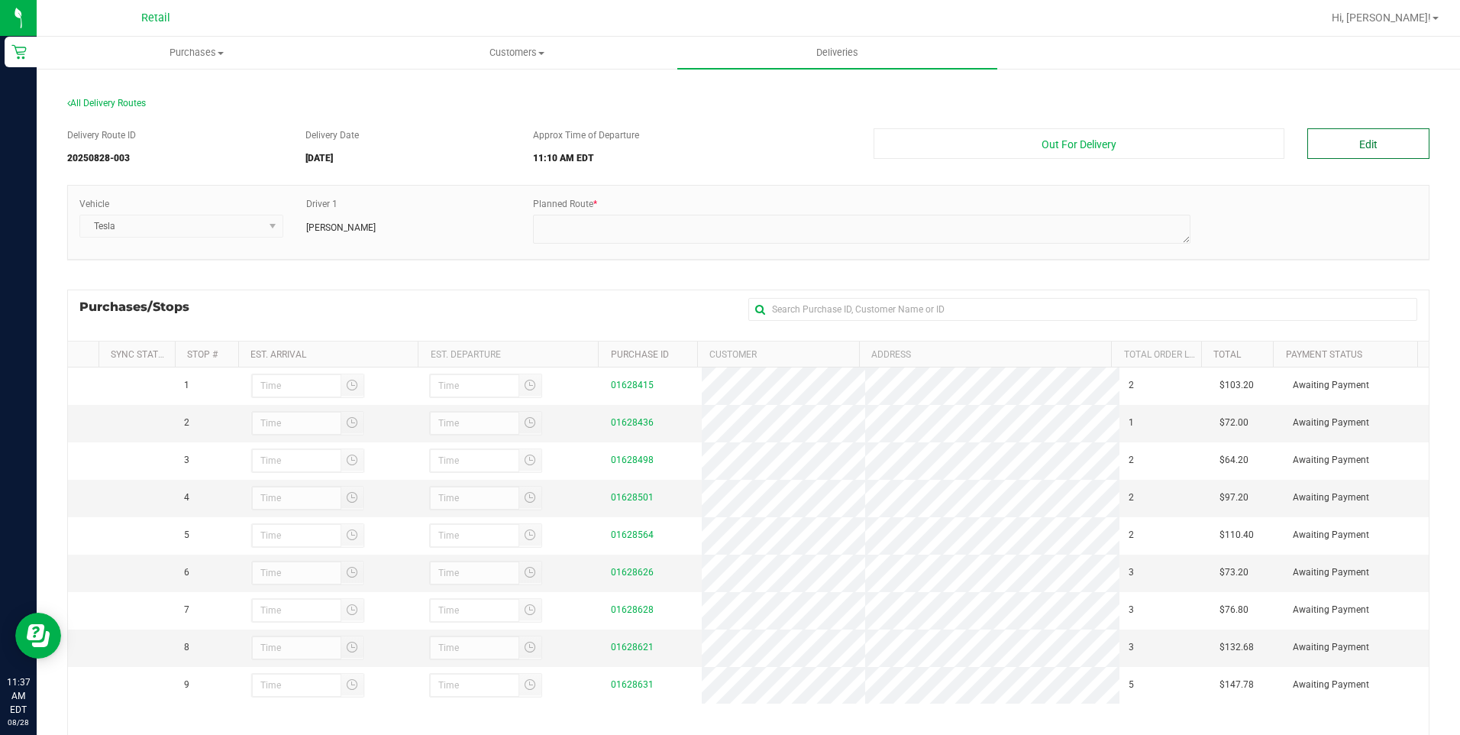
click at [1319, 144] on button "Edit" at bounding box center [1368, 143] width 122 height 31
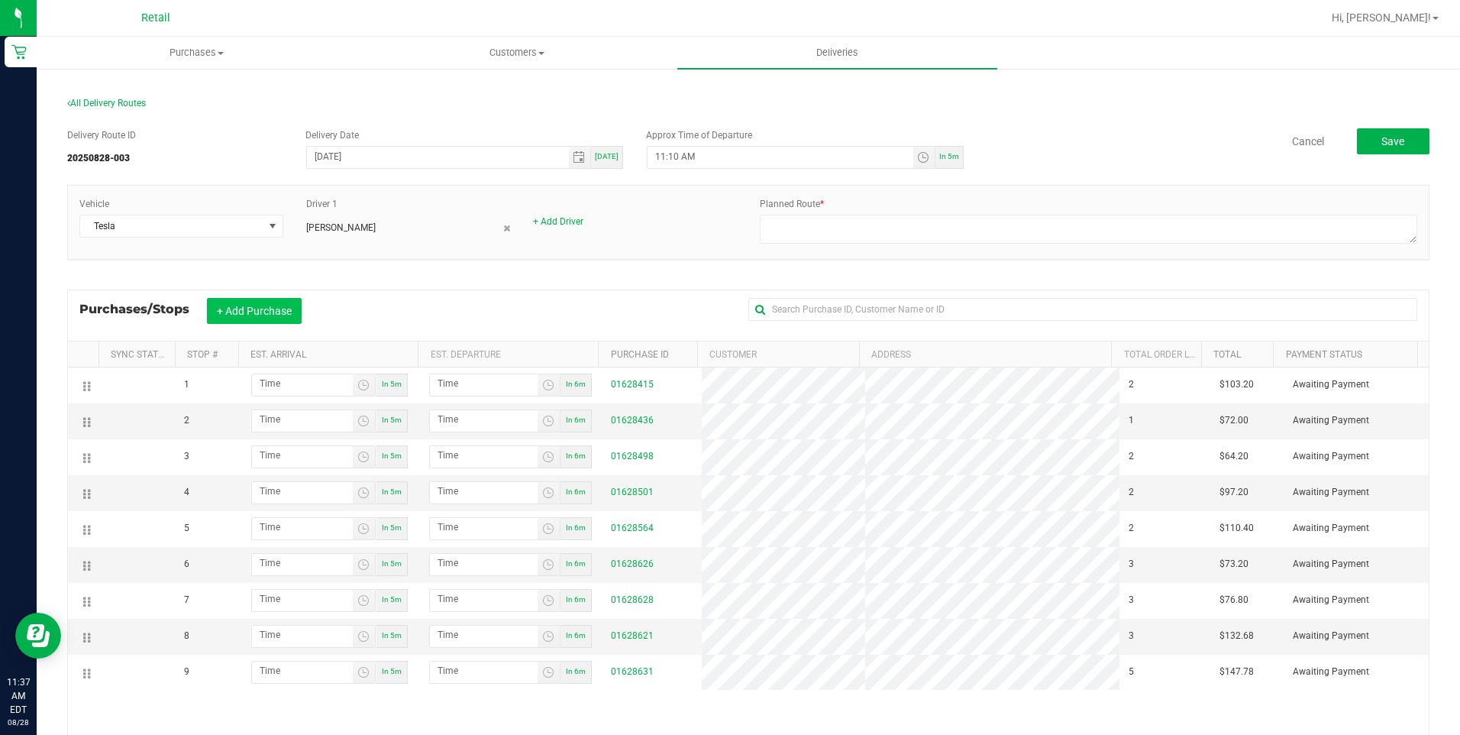
click at [283, 318] on button "+ Add Purchase" at bounding box center [254, 311] width 95 height 26
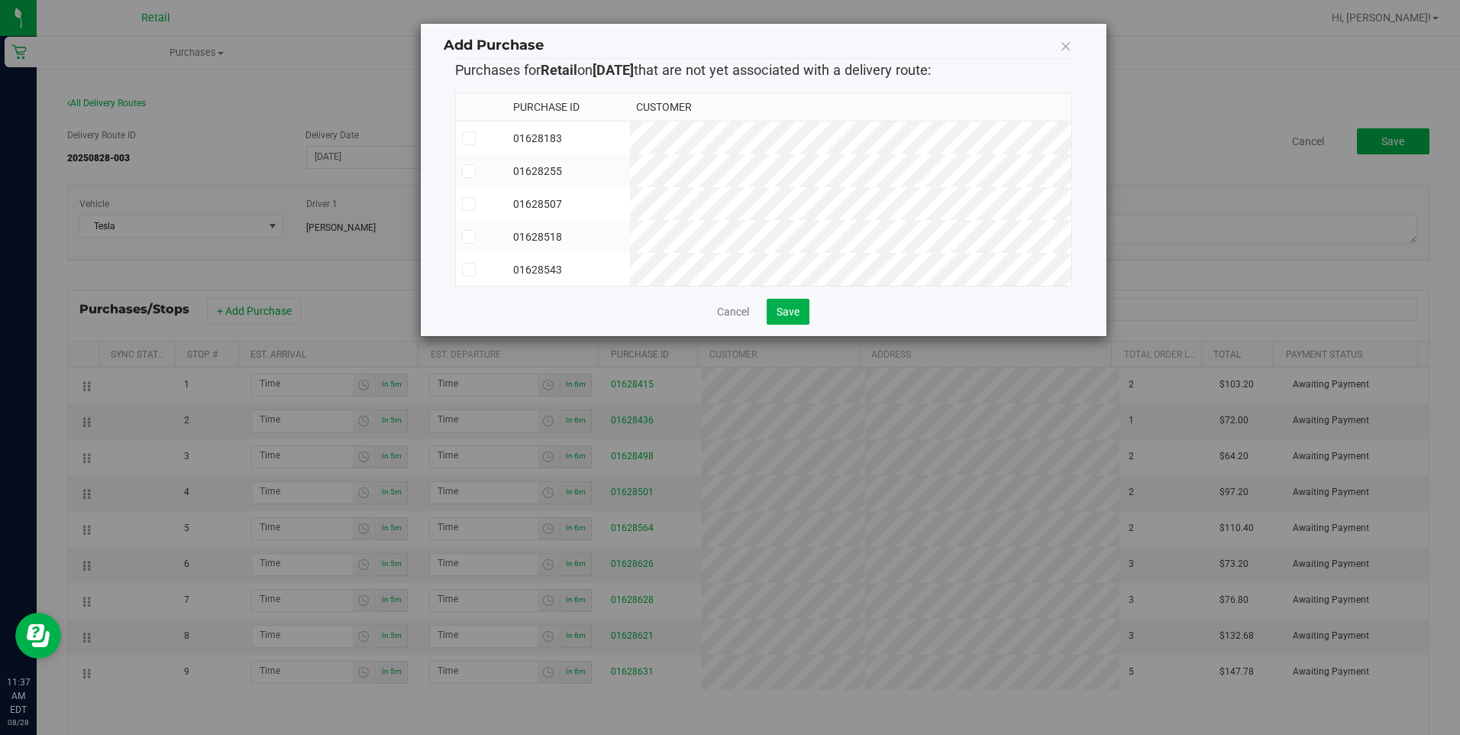
click at [466, 138] on icon at bounding box center [469, 138] width 10 height 0
click at [0, 0] on input "checkbox" at bounding box center [0, 0] width 0 height 0
click at [773, 325] on button "Save" at bounding box center [788, 312] width 43 height 26
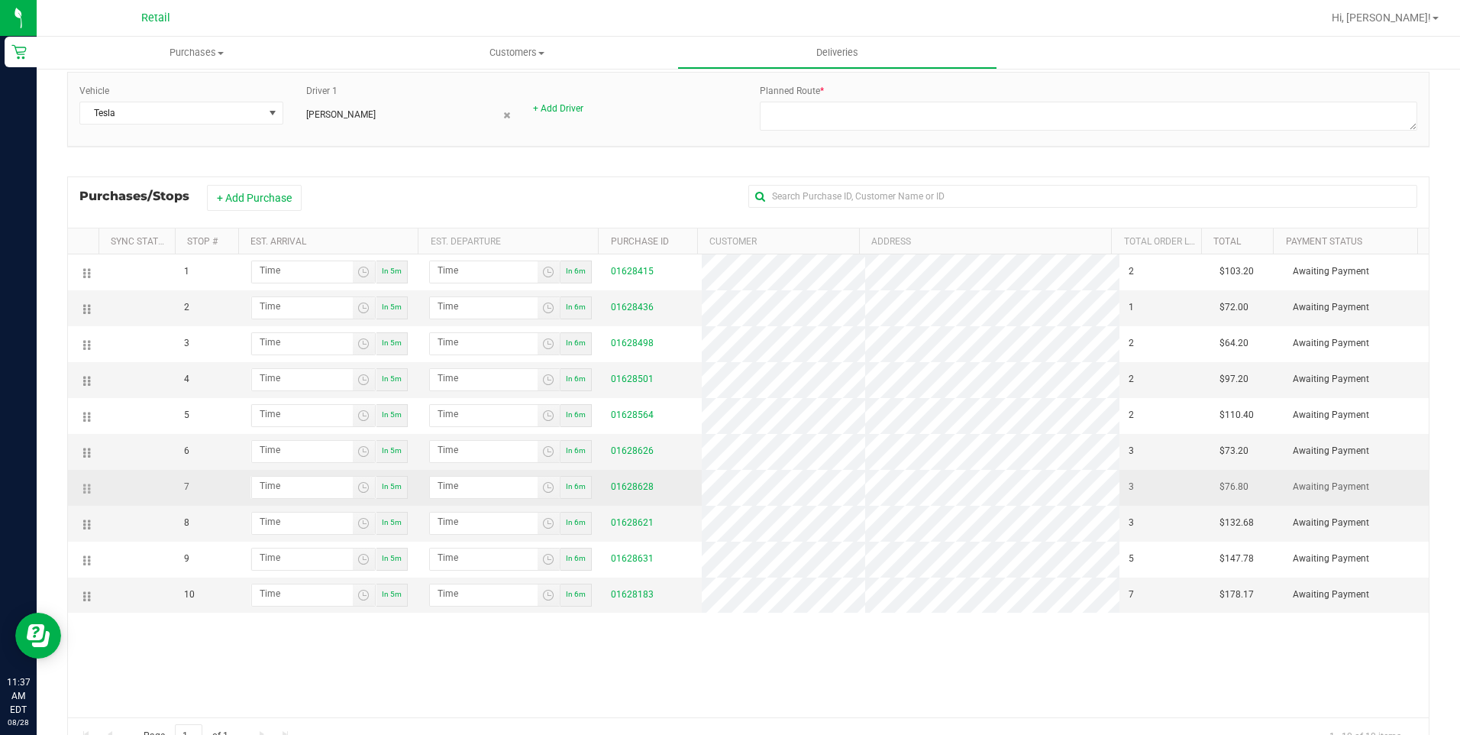
scroll to position [173, 0]
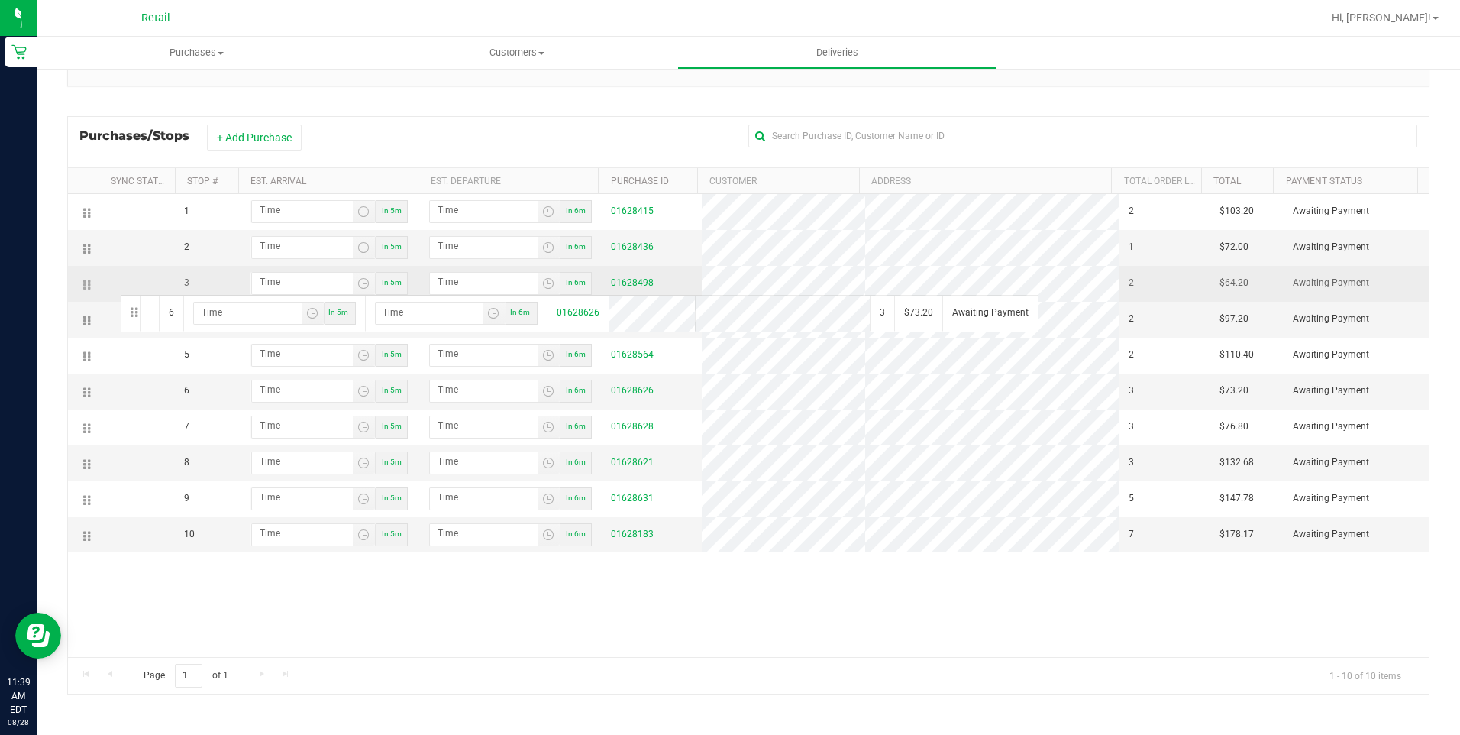
drag, startPoint x: 83, startPoint y: 393, endPoint x: 118, endPoint y: 293, distance: 106.0
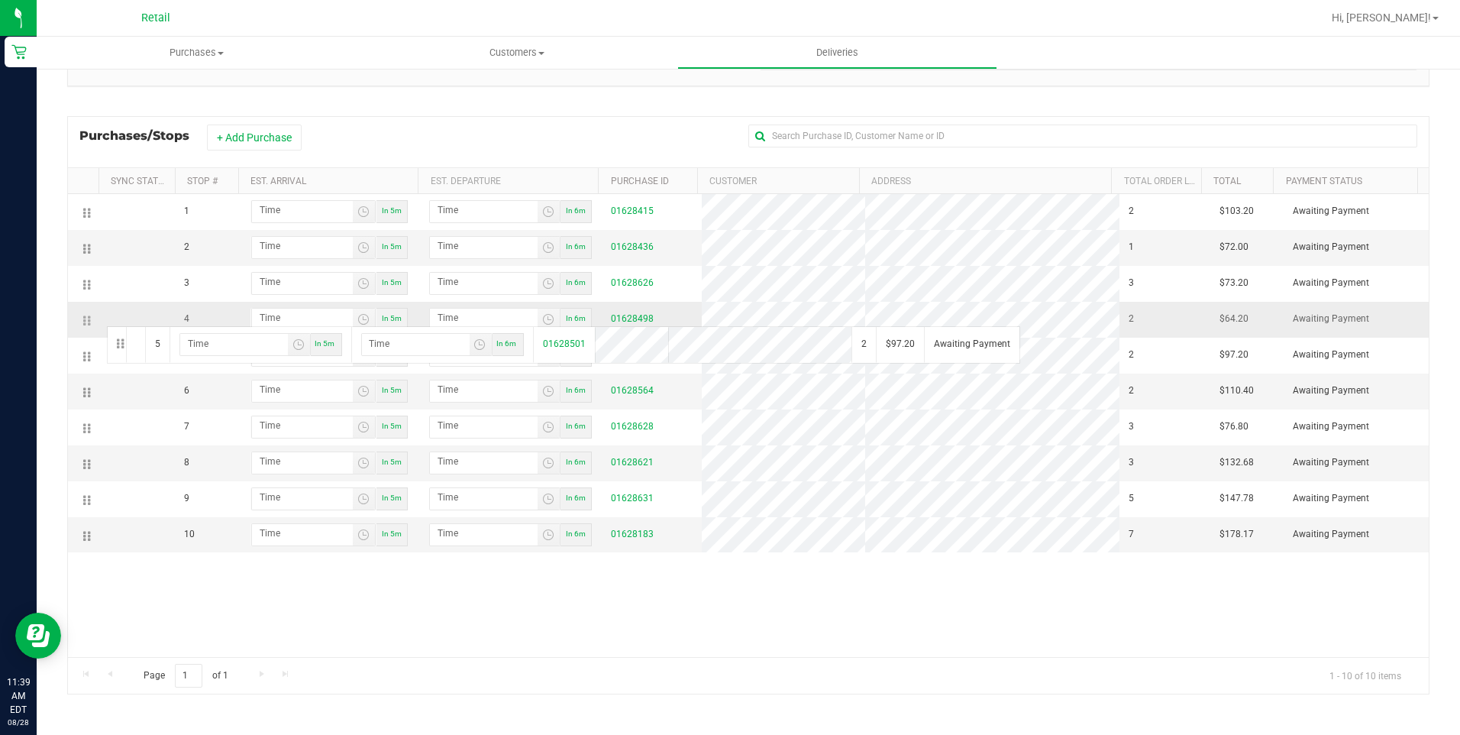
drag, startPoint x: 86, startPoint y: 358, endPoint x: 105, endPoint y: 325, distance: 38.6
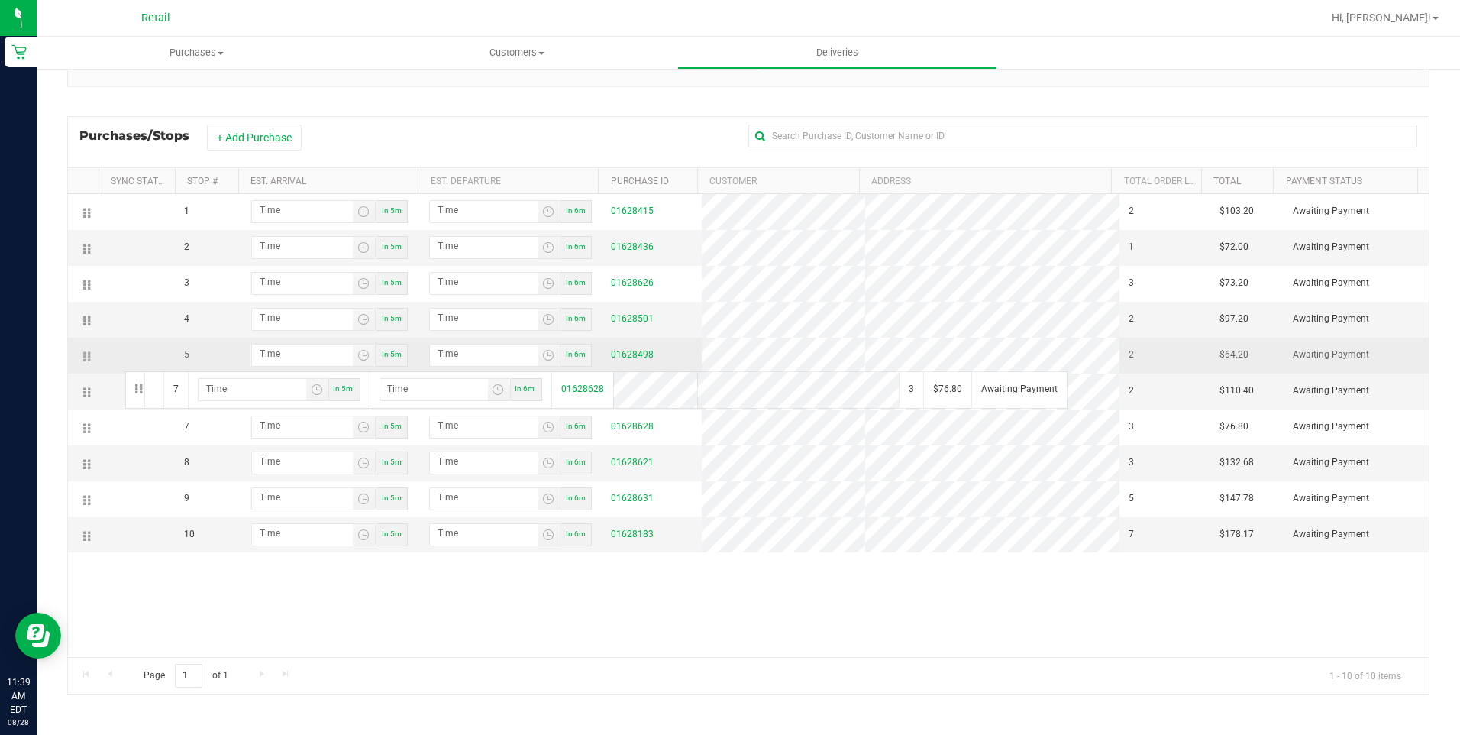
drag, startPoint x: 87, startPoint y: 431, endPoint x: 123, endPoint y: 370, distance: 71.5
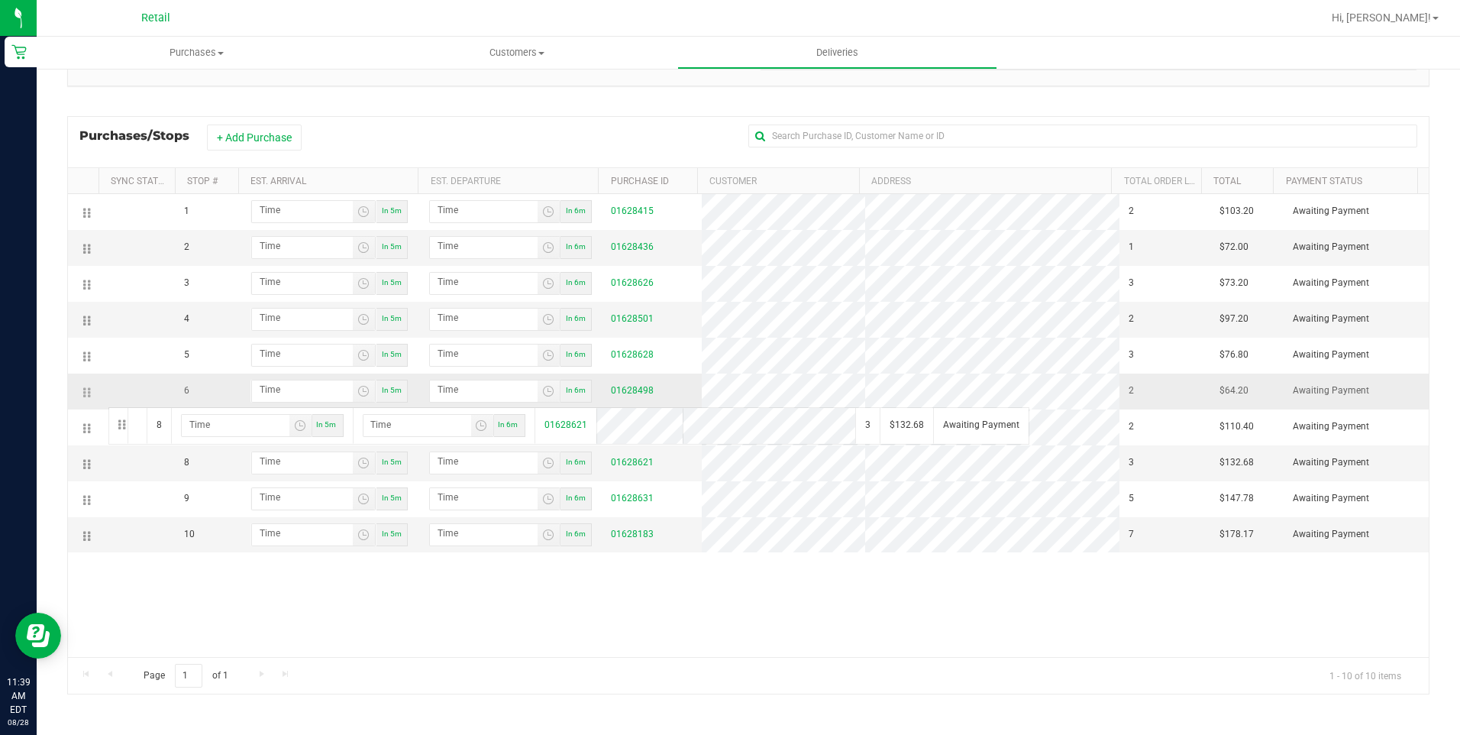
drag, startPoint x: 90, startPoint y: 463, endPoint x: 106, endPoint y: 405, distance: 59.5
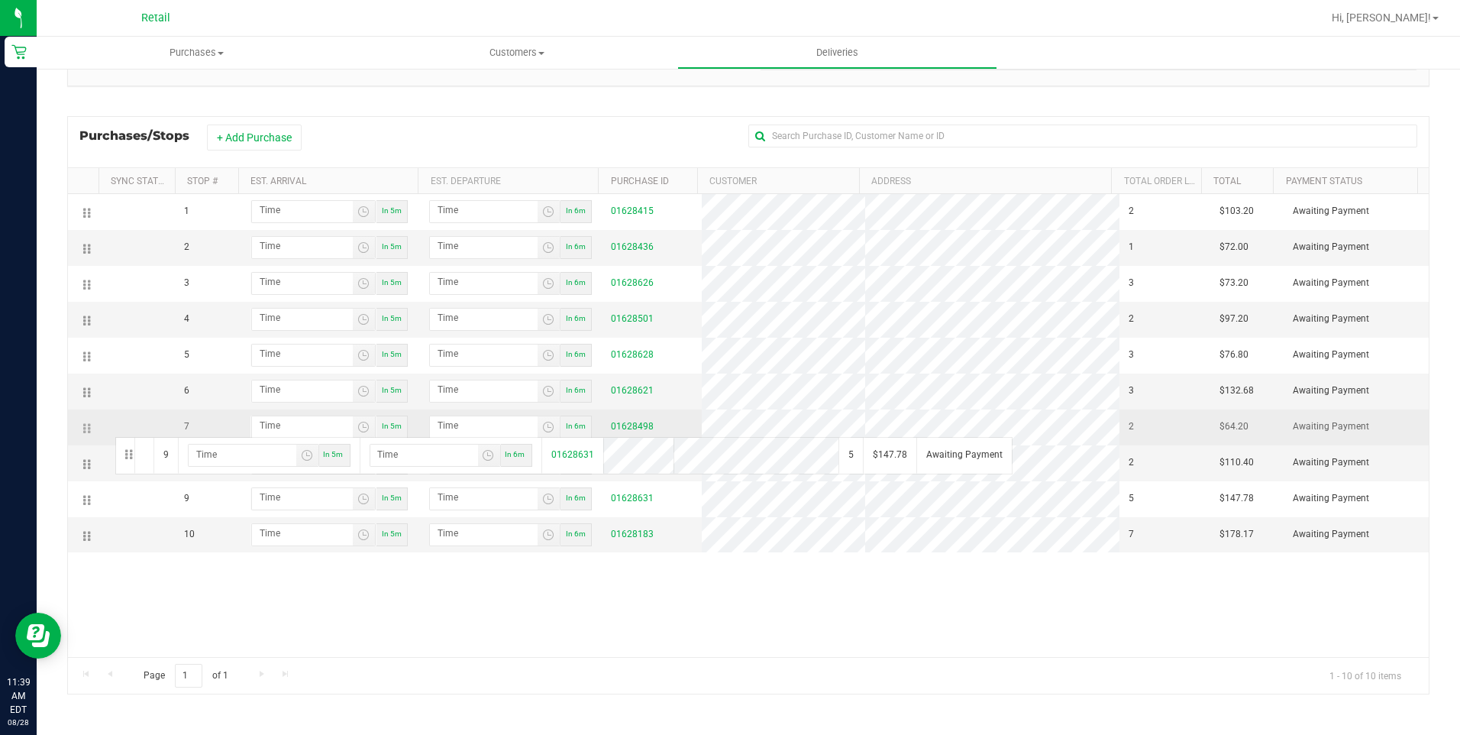
drag, startPoint x: 82, startPoint y: 502, endPoint x: 113, endPoint y: 435, distance: 73.1
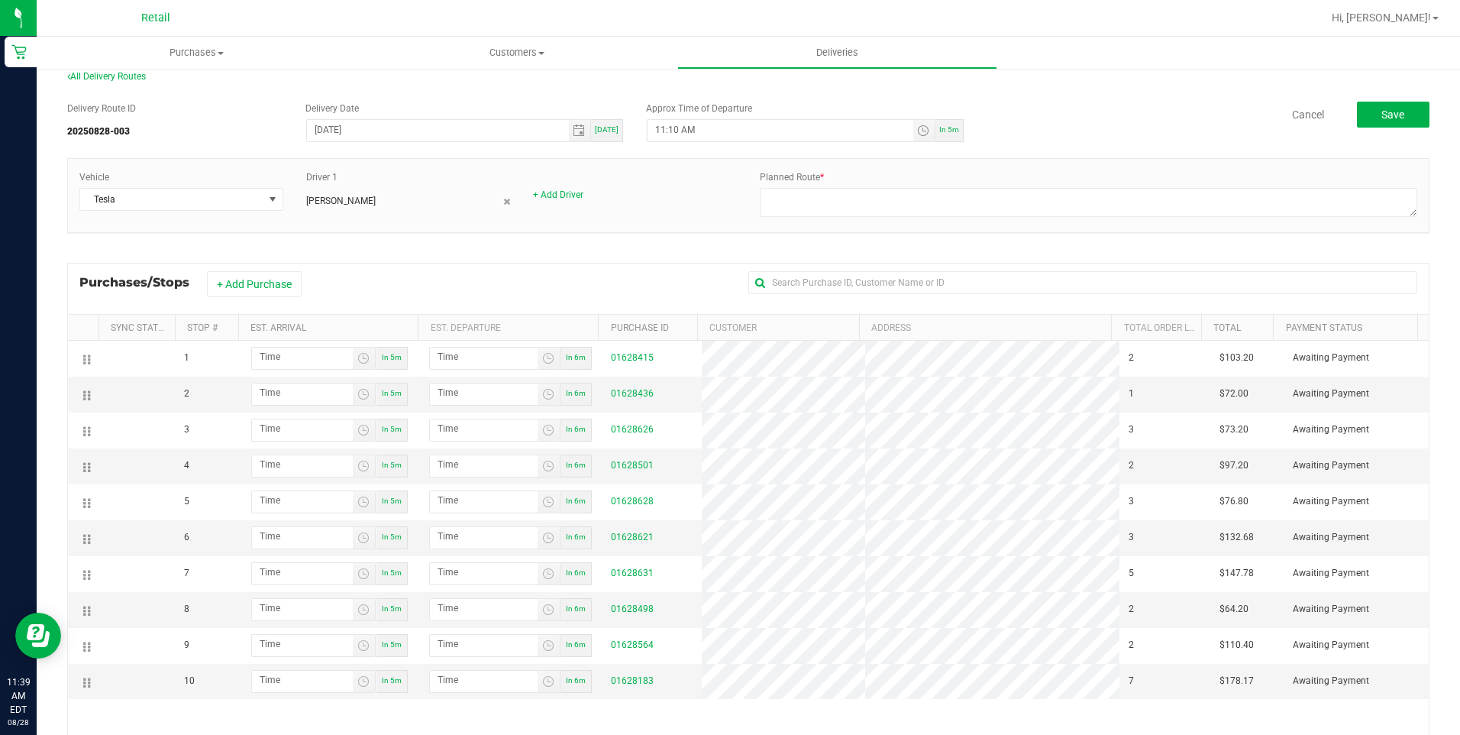
scroll to position [0, 0]
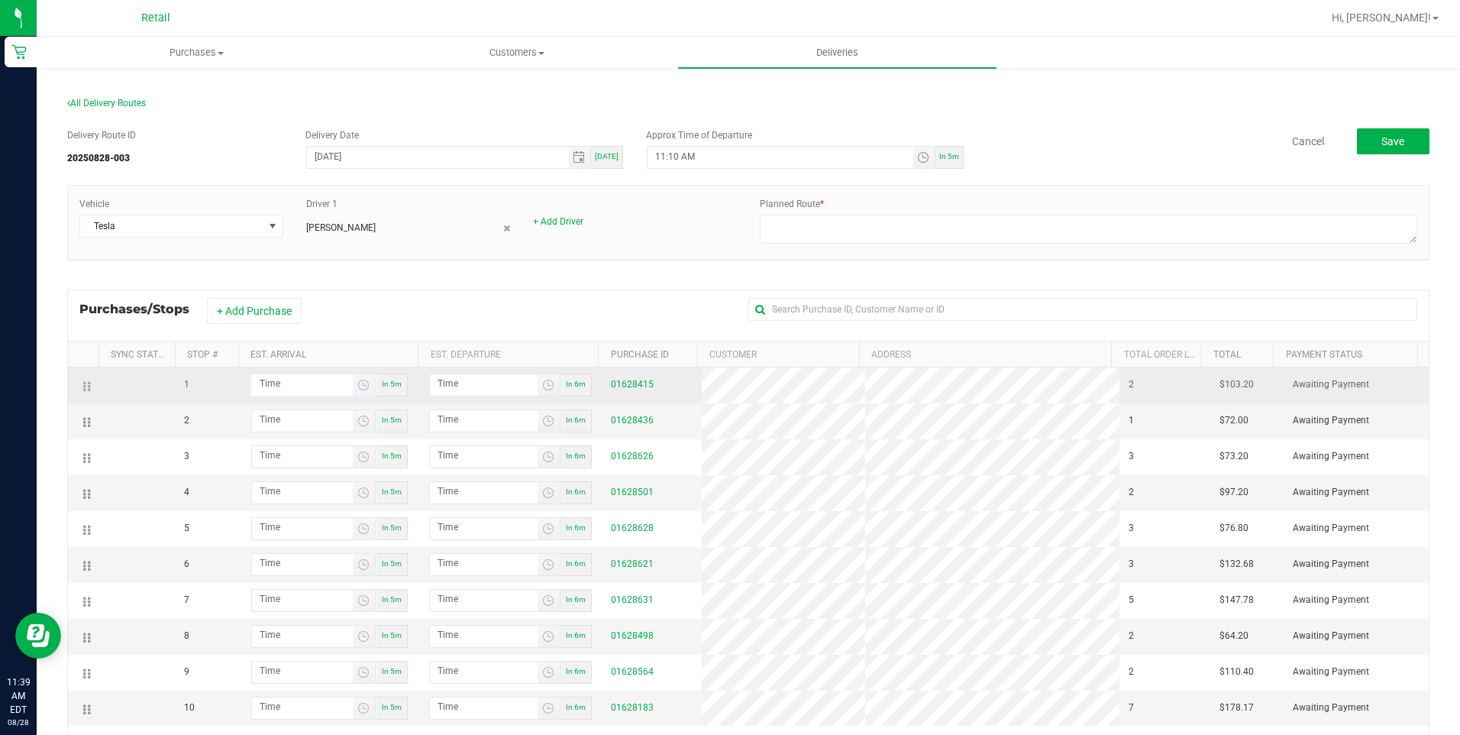
click at [366, 385] on span "Toggle time list" at bounding box center [364, 384] width 22 height 21
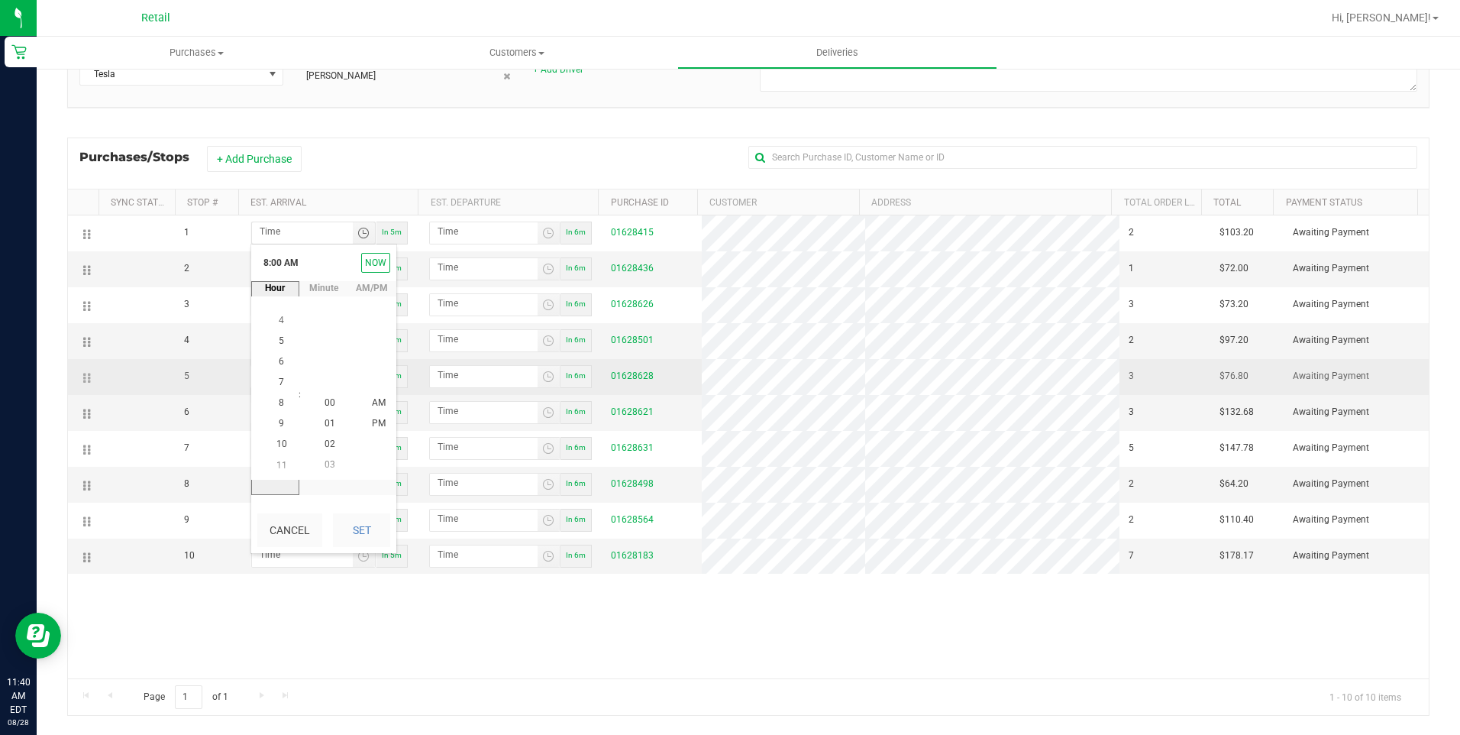
scroll to position [153, 0]
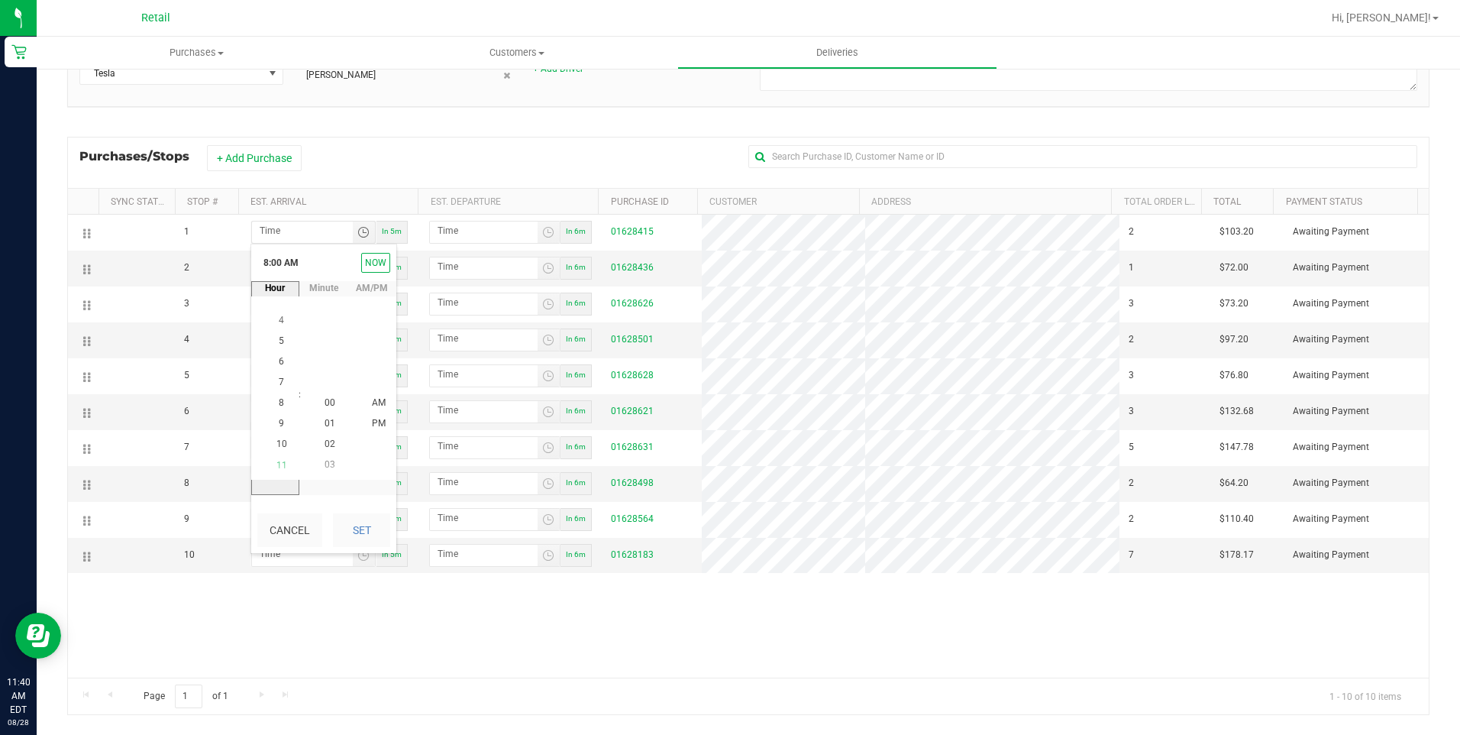
click at [276, 463] on span "11" at bounding box center [281, 465] width 11 height 11
click at [327, 457] on li "56" at bounding box center [330, 465] width 37 height 21
click at [363, 525] on button "Set" at bounding box center [361, 530] width 57 height 34
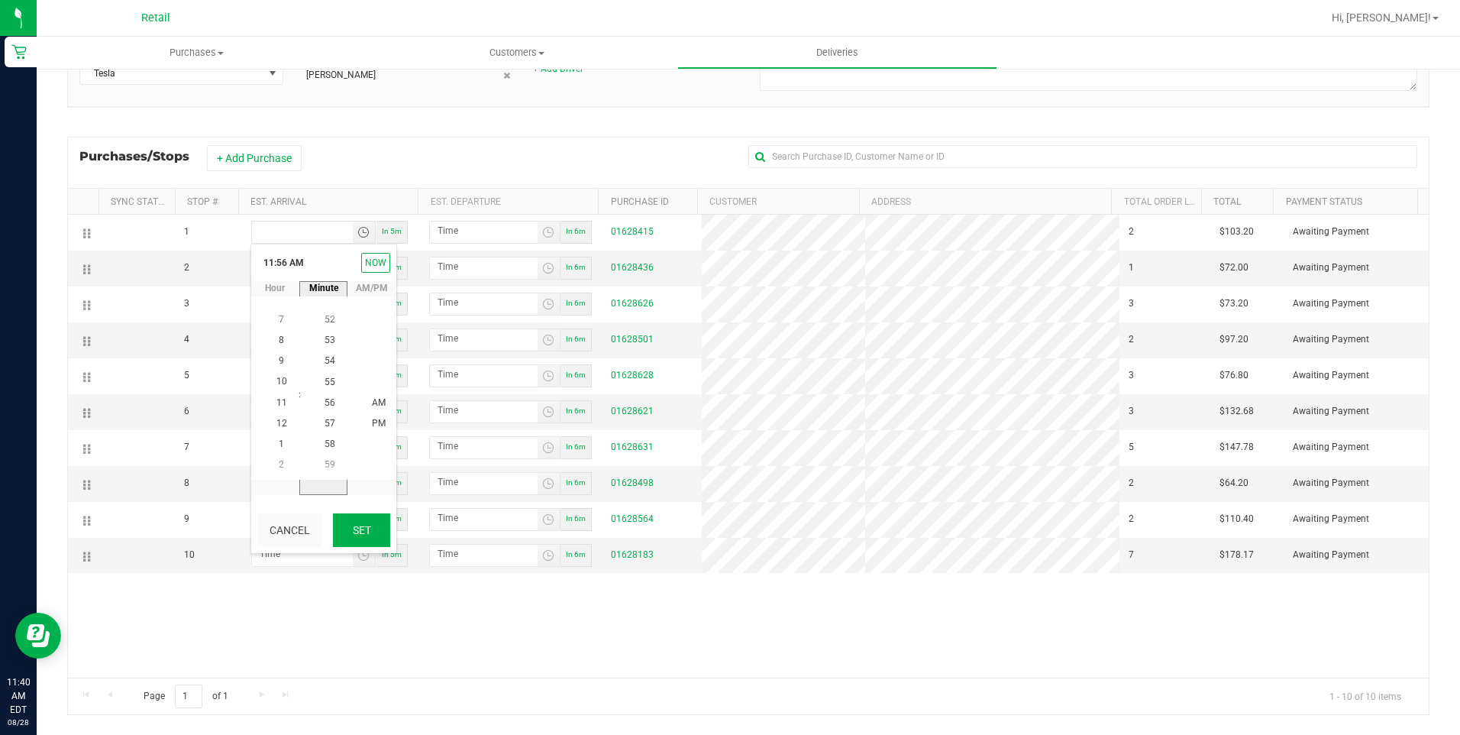
type input "11:56 AM"
type input "11:57 AM"
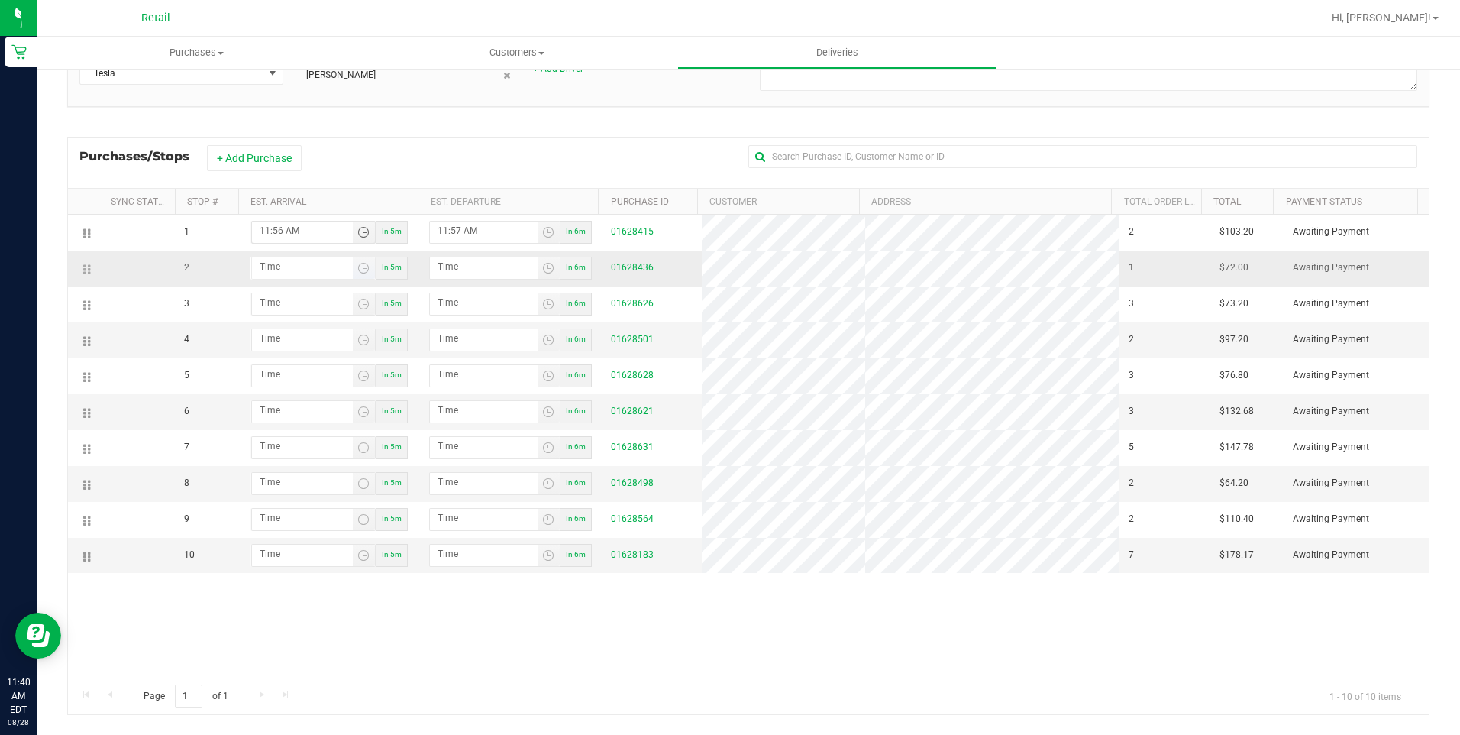
click at [363, 265] on span "Toggle time list" at bounding box center [363, 268] width 12 height 12
click at [282, 435] on li "12" at bounding box center [281, 438] width 37 height 21
click at [326, 455] on span "09" at bounding box center [330, 459] width 11 height 11
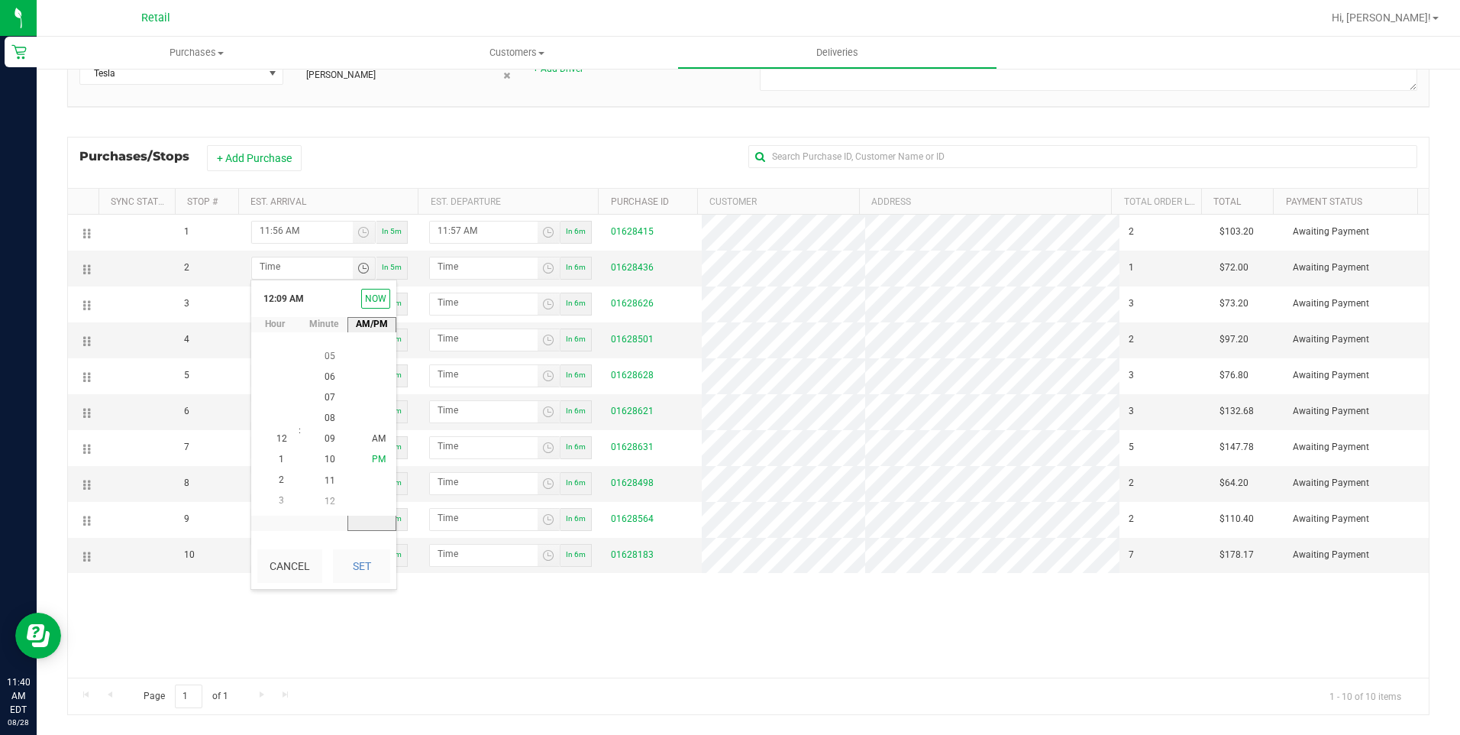
click at [372, 456] on span "PM" at bounding box center [379, 459] width 14 height 11
click at [386, 588] on div "Cancel Set" at bounding box center [323, 566] width 145 height 46
click at [278, 437] on span "12" at bounding box center [281, 438] width 11 height 11
click at [363, 551] on button "Set" at bounding box center [361, 566] width 57 height 34
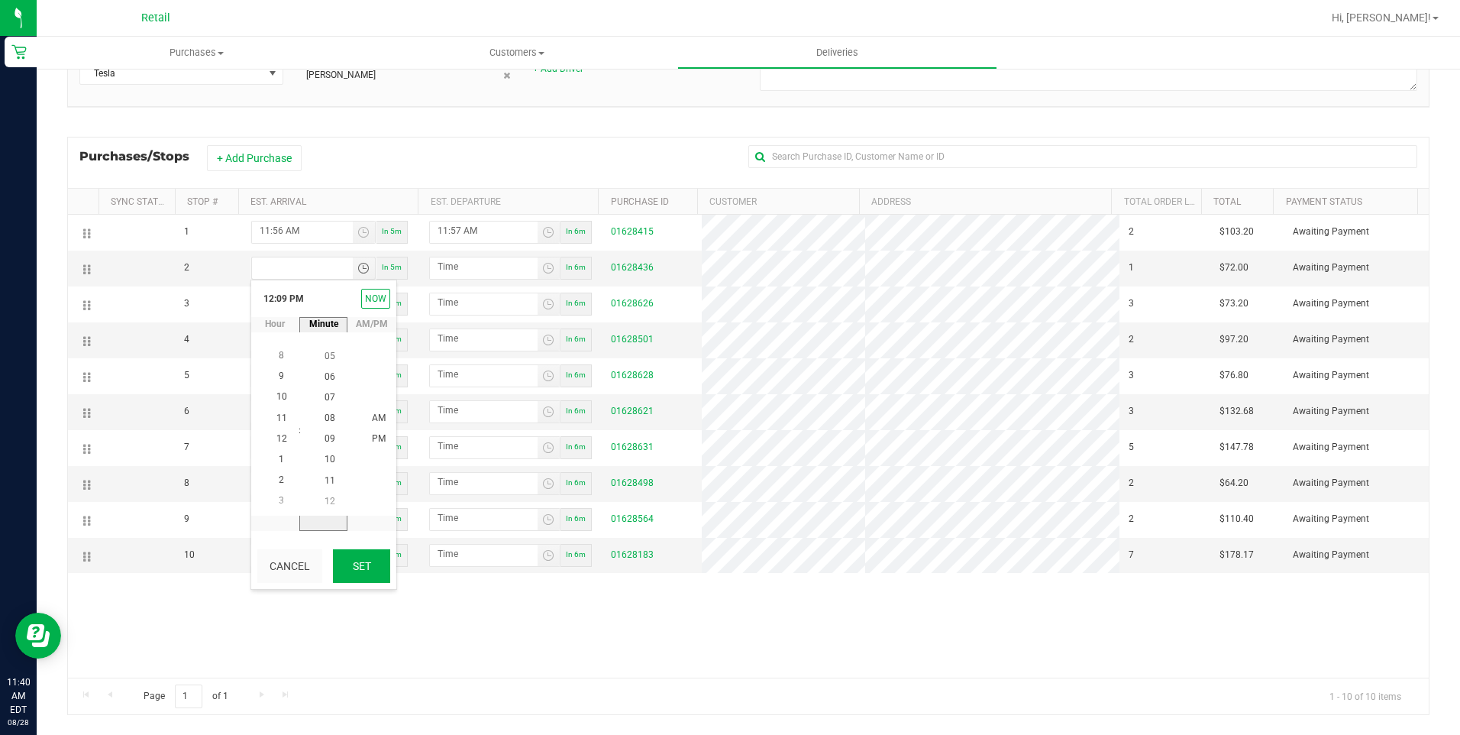
type input "12:09 PM"
type input "12:10 PM"
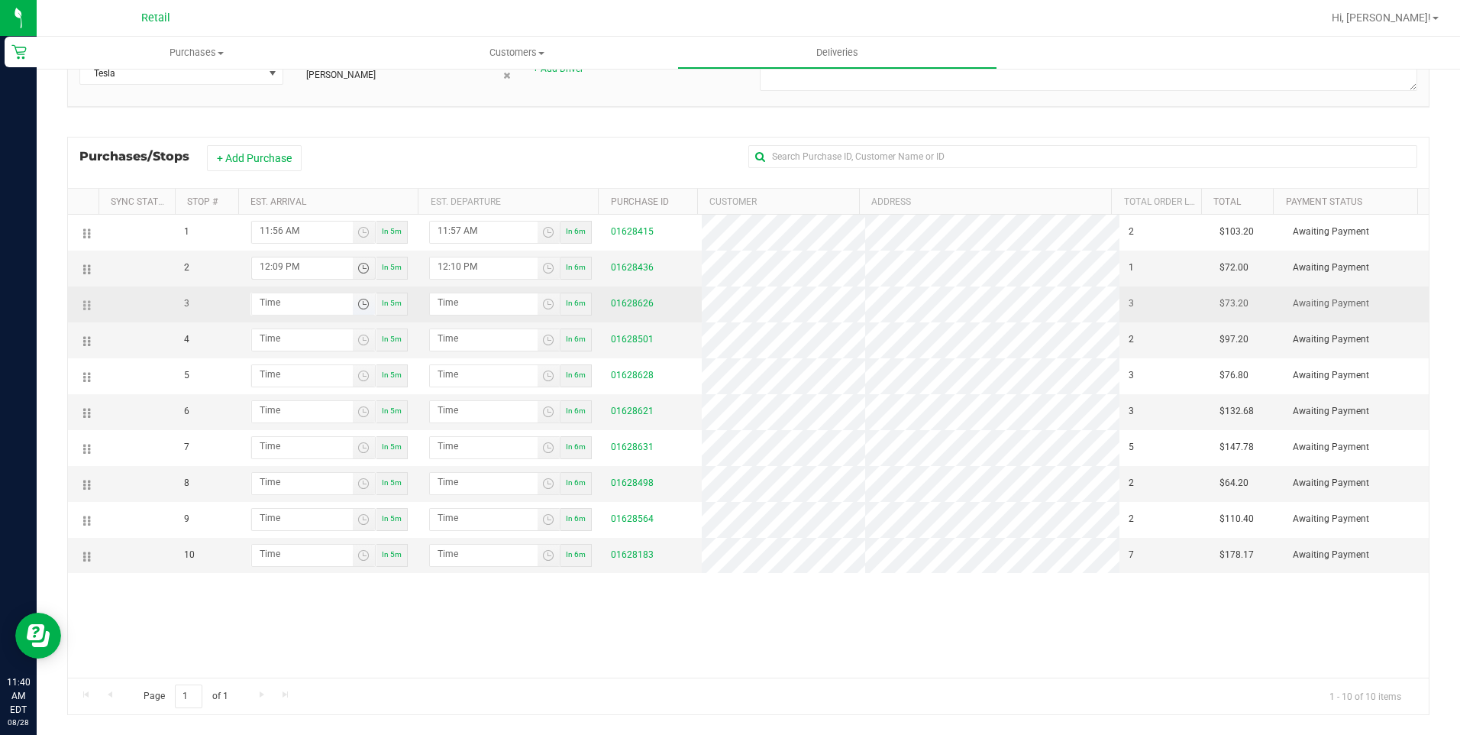
click at [357, 308] on span "Toggle time list" at bounding box center [363, 304] width 12 height 12
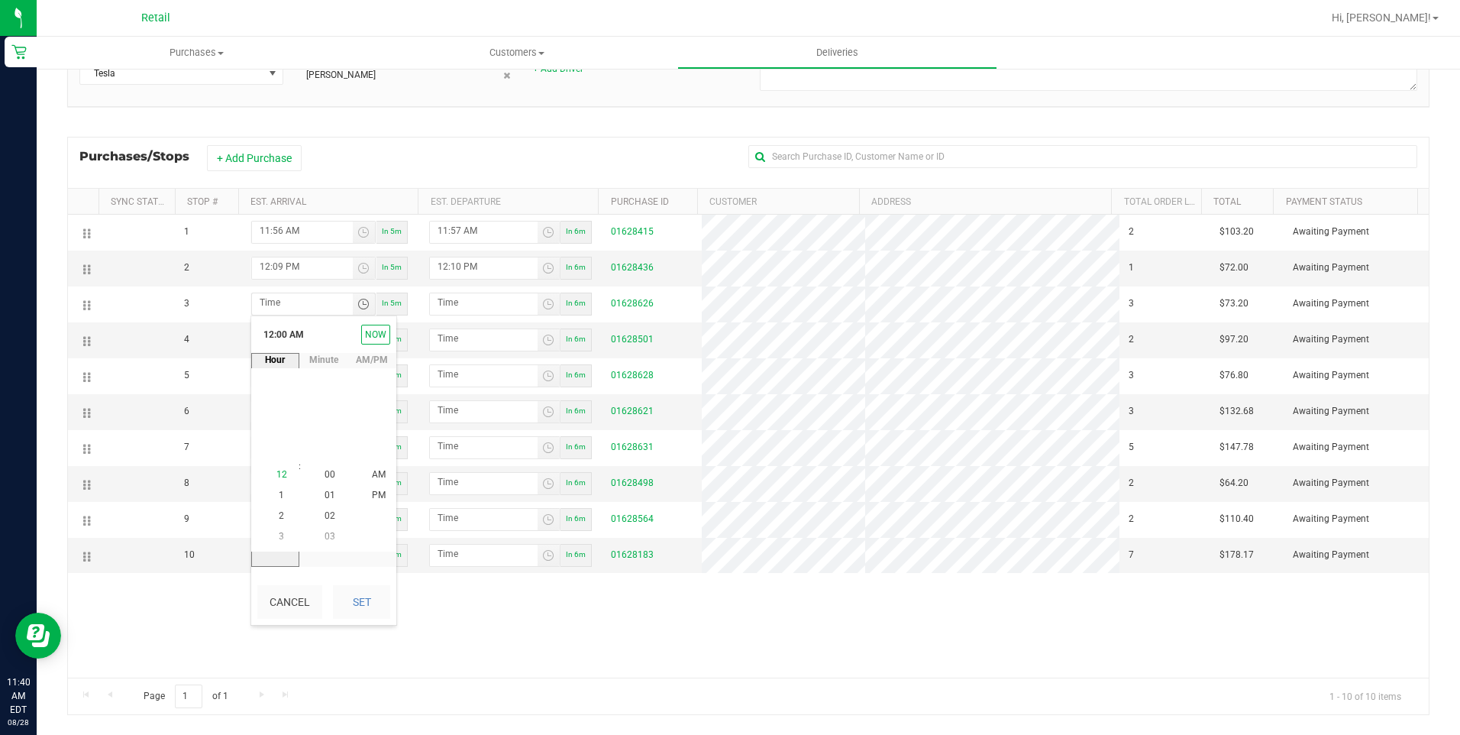
click at [276, 477] on span "12" at bounding box center [281, 474] width 11 height 11
click at [325, 470] on span "24" at bounding box center [330, 474] width 11 height 11
click at [364, 592] on button "Set" at bounding box center [361, 602] width 57 height 34
type input "12:24 AM"
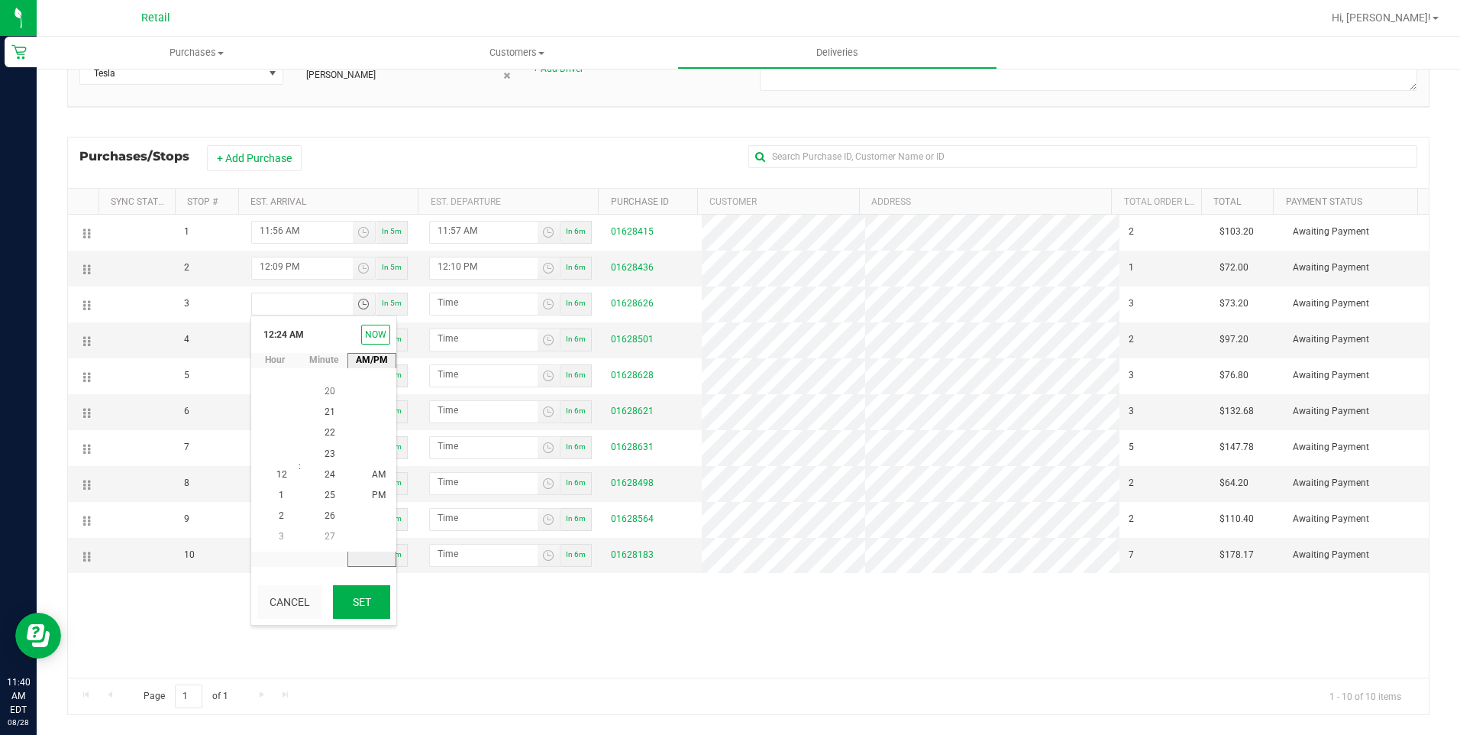
type input "12:25 AM"
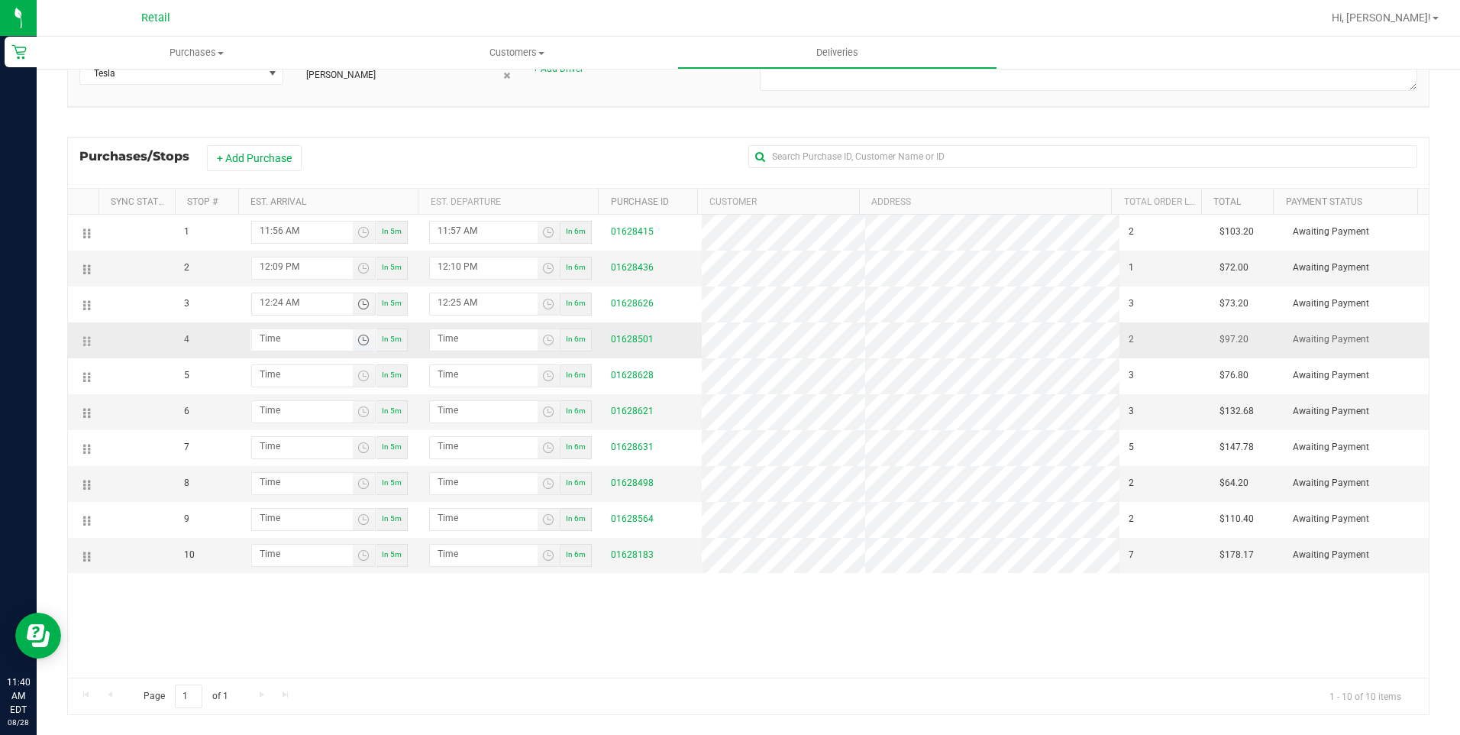
click at [357, 342] on span "Toggle time list" at bounding box center [363, 340] width 12 height 12
click at [276, 509] on span "12" at bounding box center [281, 510] width 11 height 11
click at [320, 566] on li "39" at bounding box center [330, 572] width 37 height 21
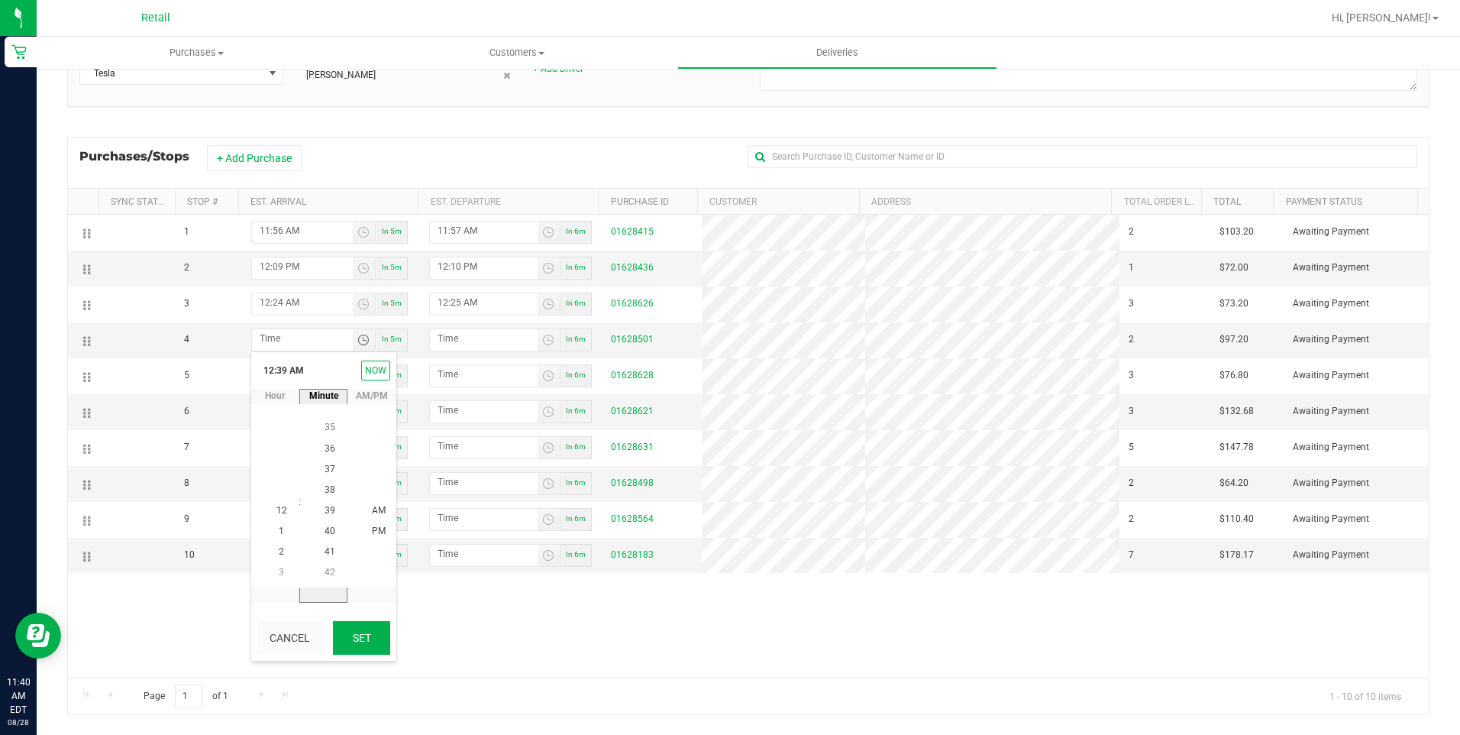
click at [361, 625] on button "Set" at bounding box center [361, 638] width 57 height 34
type input "12:39 AM"
type input "12:40 AM"
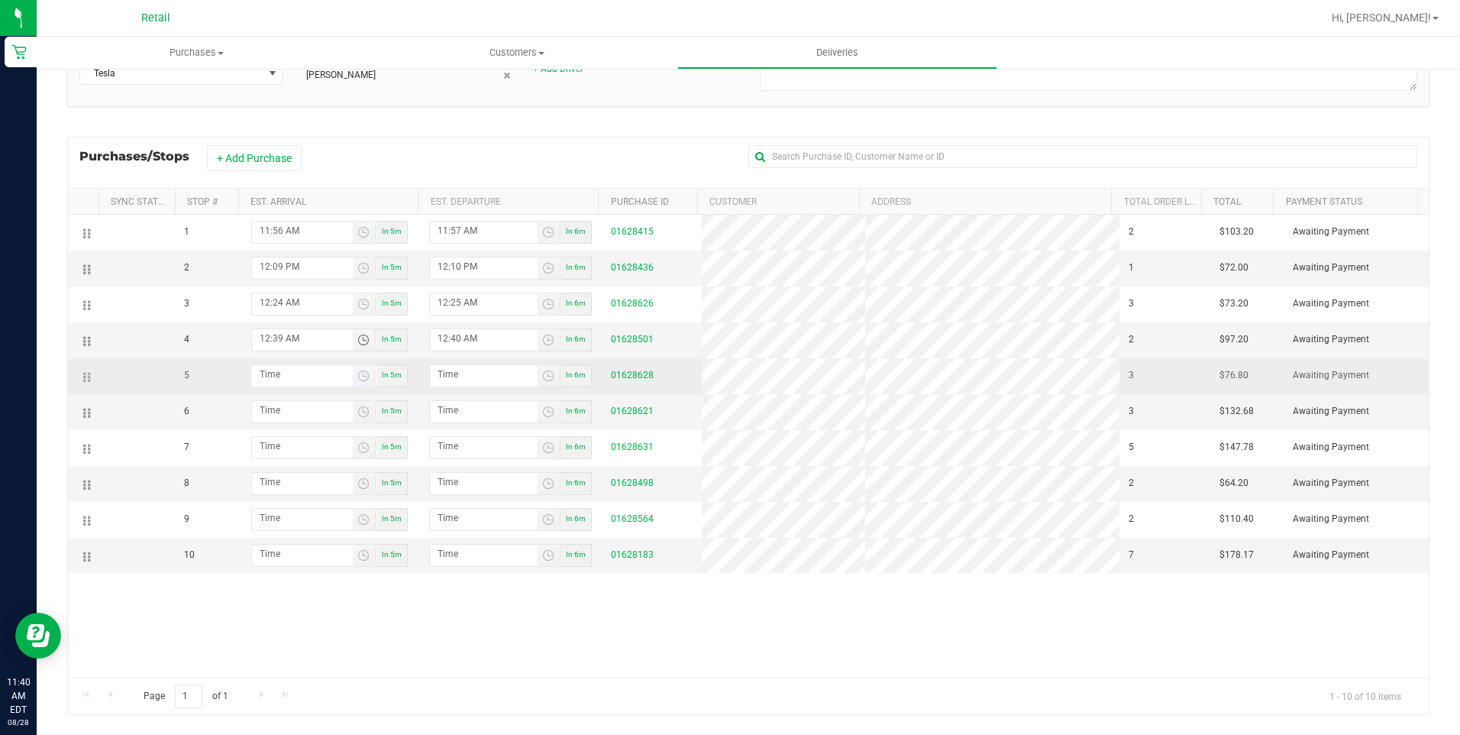
click at [353, 371] on span "Toggle time list" at bounding box center [364, 375] width 22 height 21
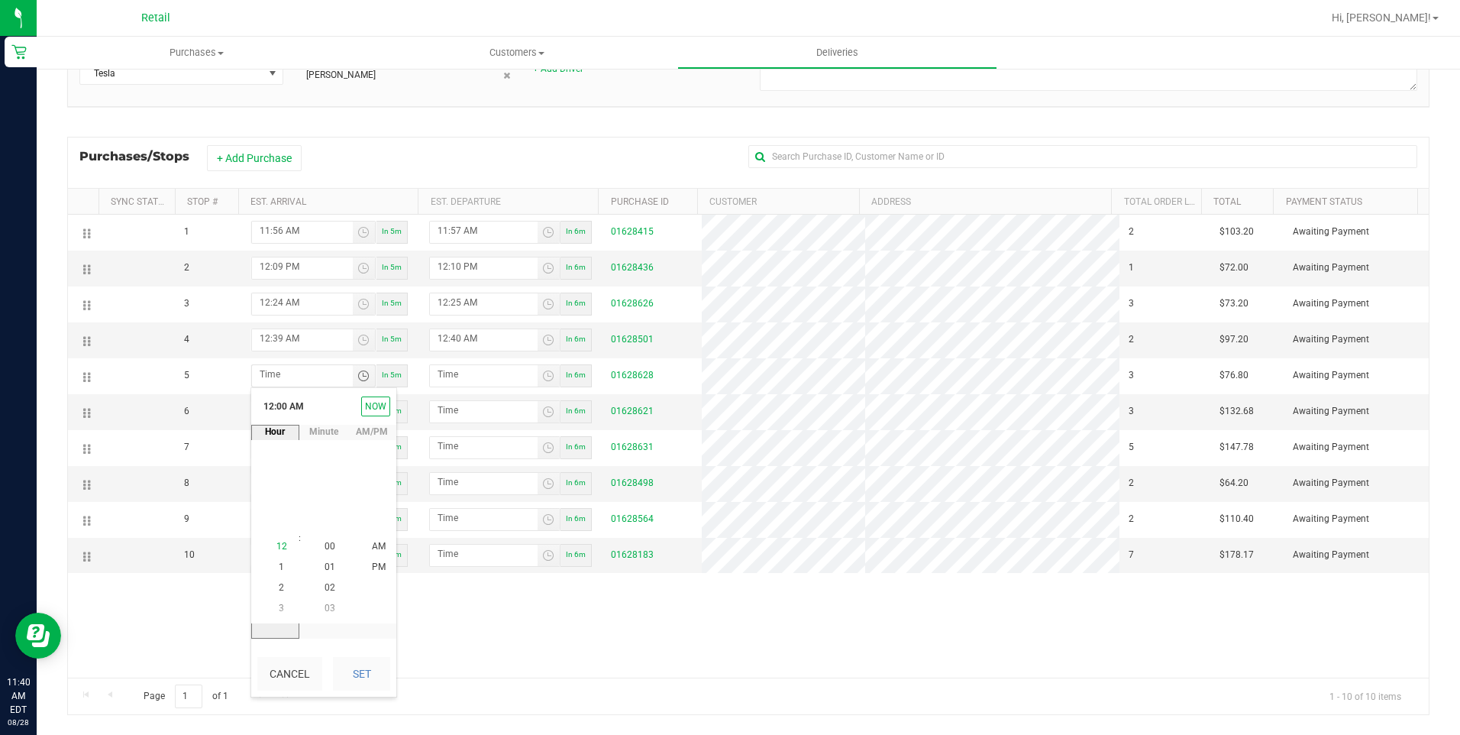
click at [273, 538] on li "12" at bounding box center [281, 546] width 37 height 21
click at [328, 503] on span "49" at bounding box center [330, 504] width 11 height 11
click at [370, 668] on button "Set" at bounding box center [361, 674] width 57 height 34
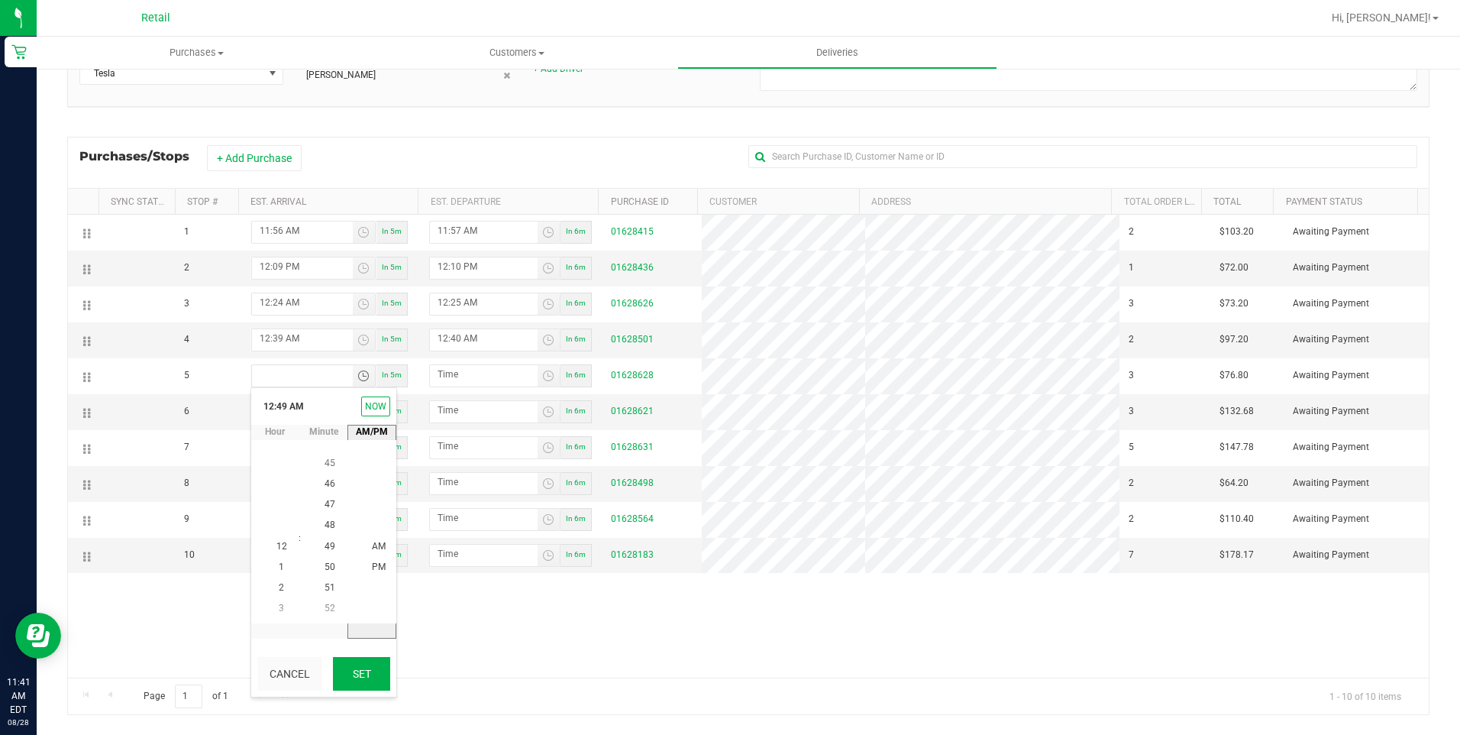
type input "12:49 AM"
type input "12:50 AM"
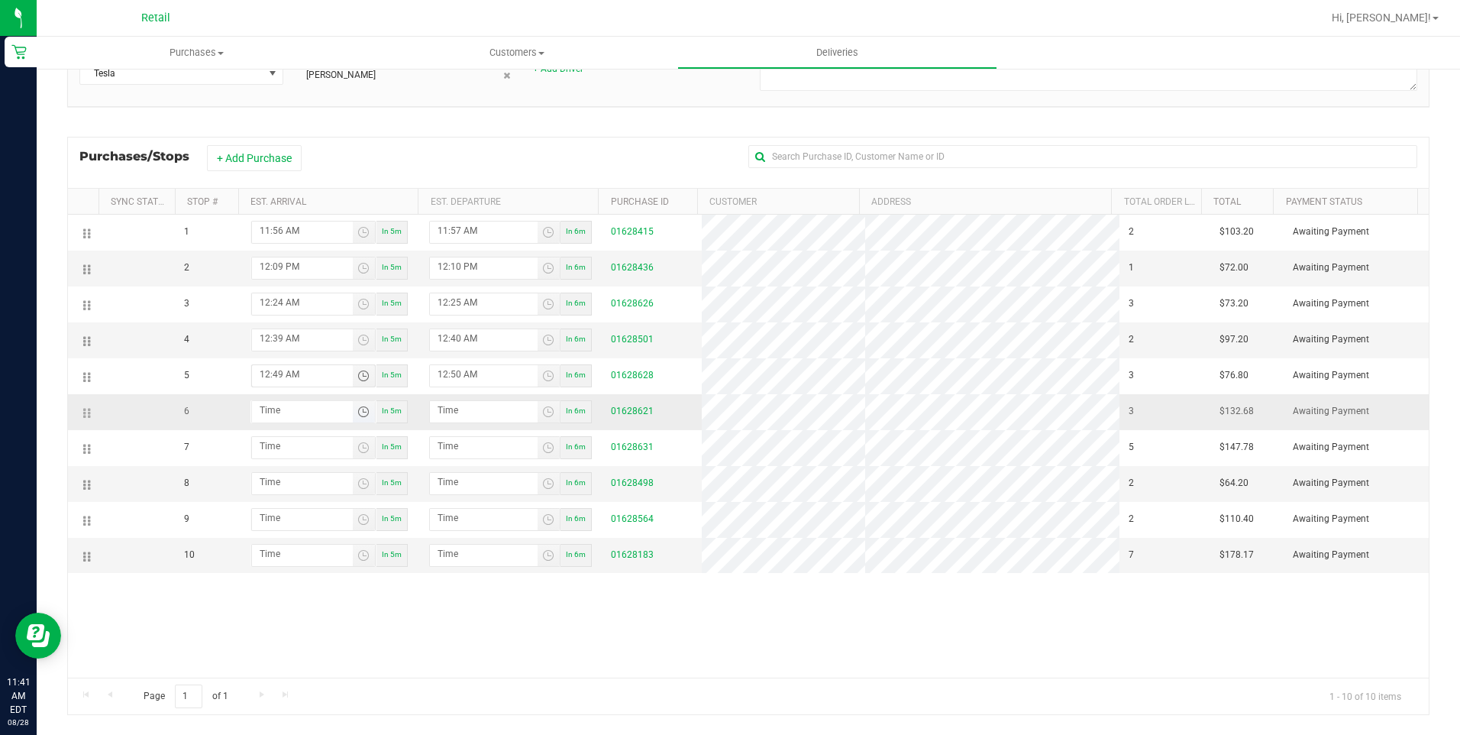
click at [359, 407] on span "Toggle time list" at bounding box center [363, 411] width 12 height 12
click at [267, 600] on li "1" at bounding box center [281, 603] width 37 height 21
click at [327, 500] on span "04" at bounding box center [330, 499] width 11 height 11
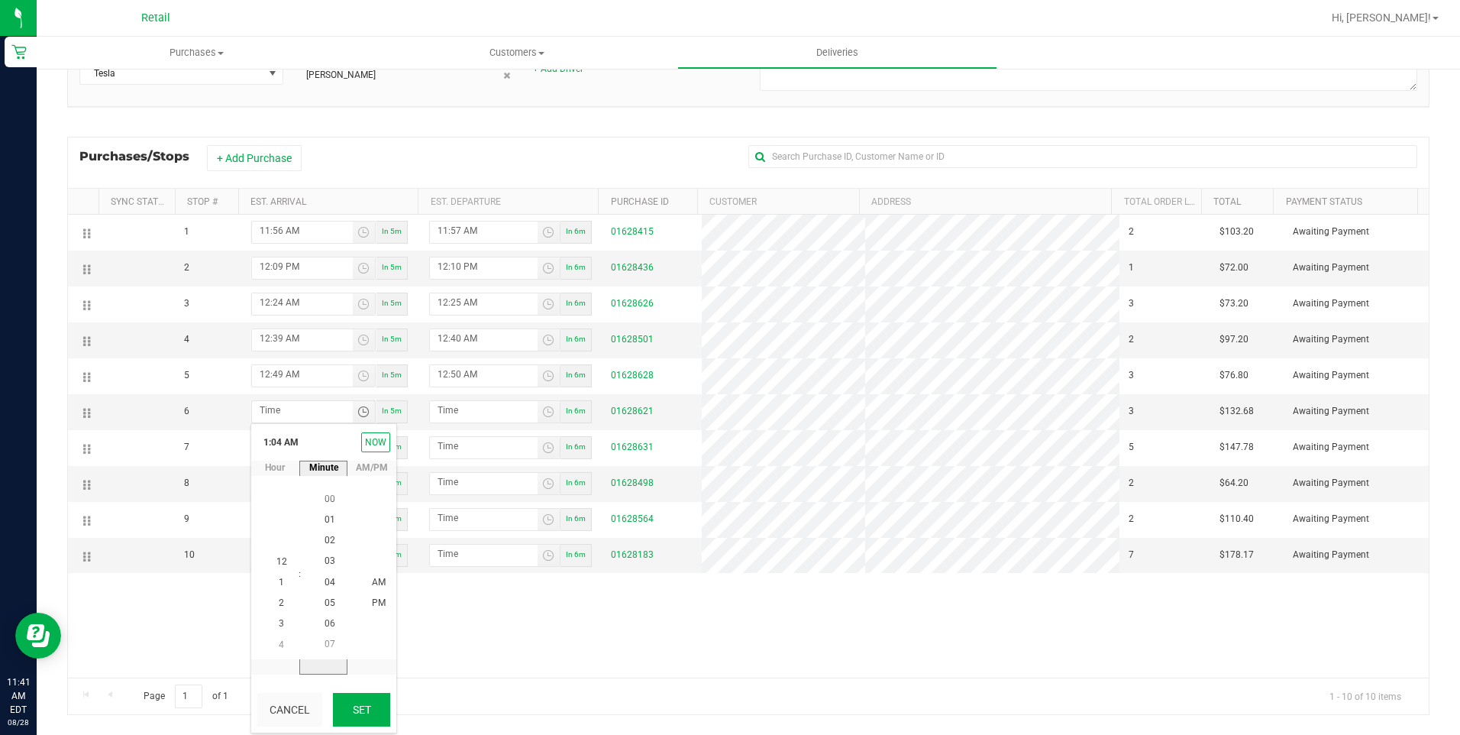
click at [354, 721] on button "Set" at bounding box center [361, 710] width 57 height 34
type input "1:04 AM"
type input "1:05 AM"
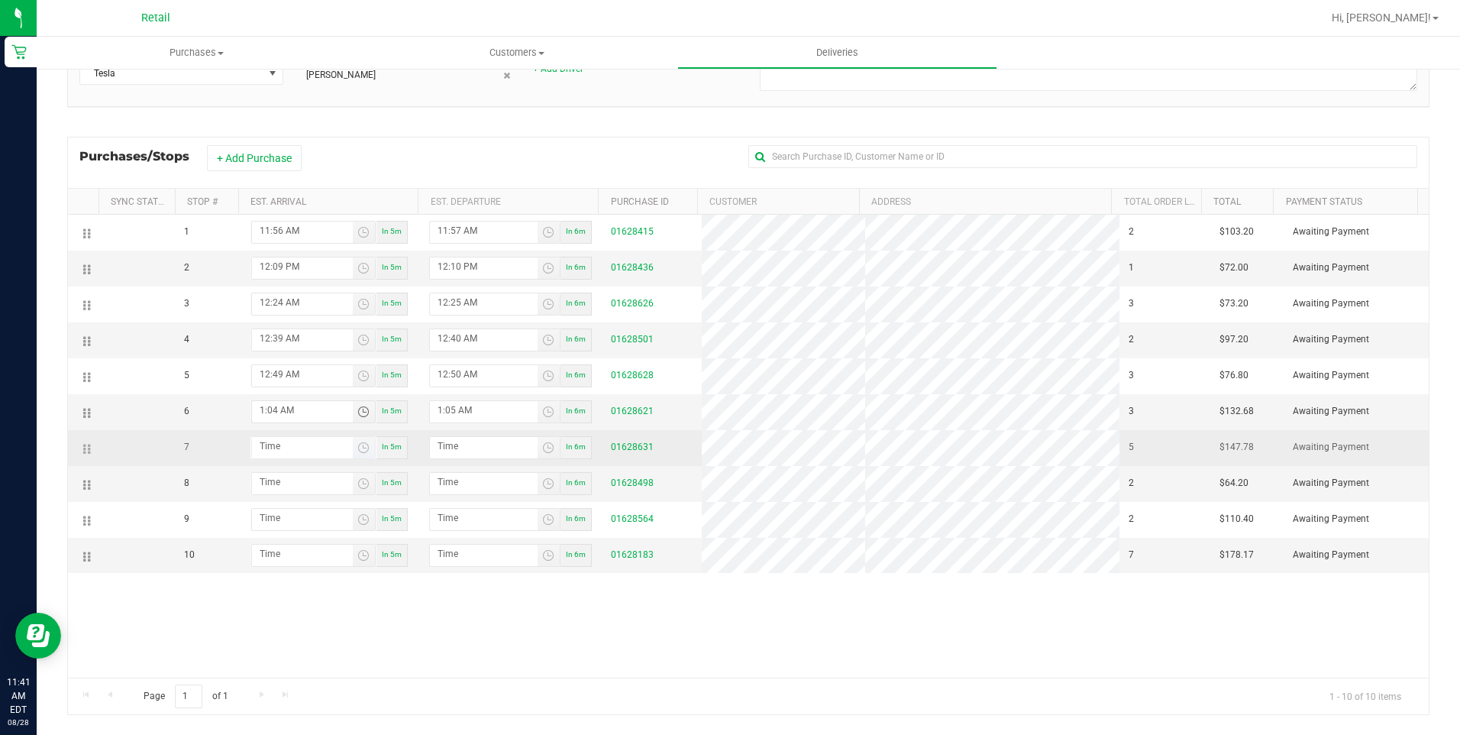
click at [361, 455] on span "Toggle time list" at bounding box center [364, 447] width 22 height 21
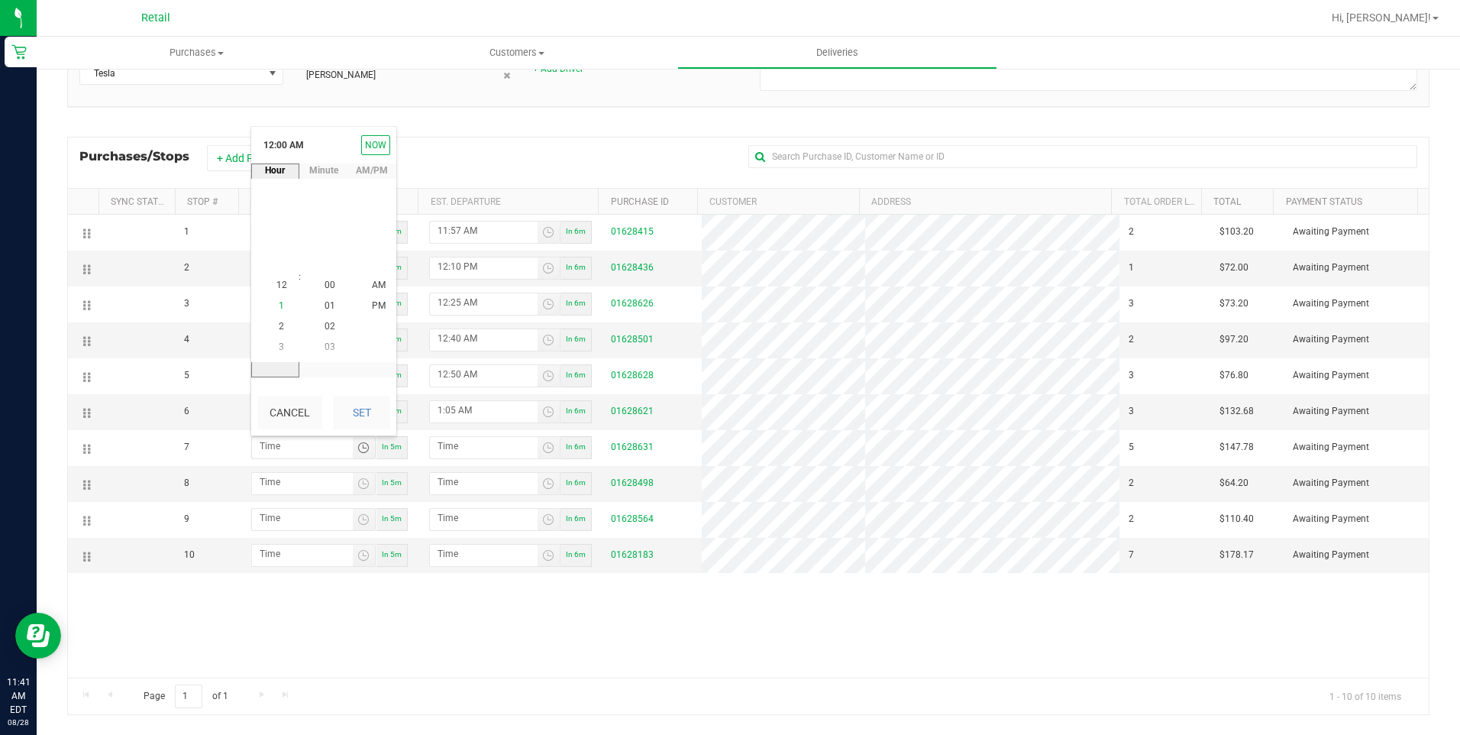
click at [279, 305] on li "1" at bounding box center [281, 306] width 37 height 21
click at [327, 259] on span "23" at bounding box center [330, 264] width 11 height 11
click at [385, 401] on button "Set" at bounding box center [361, 413] width 57 height 34
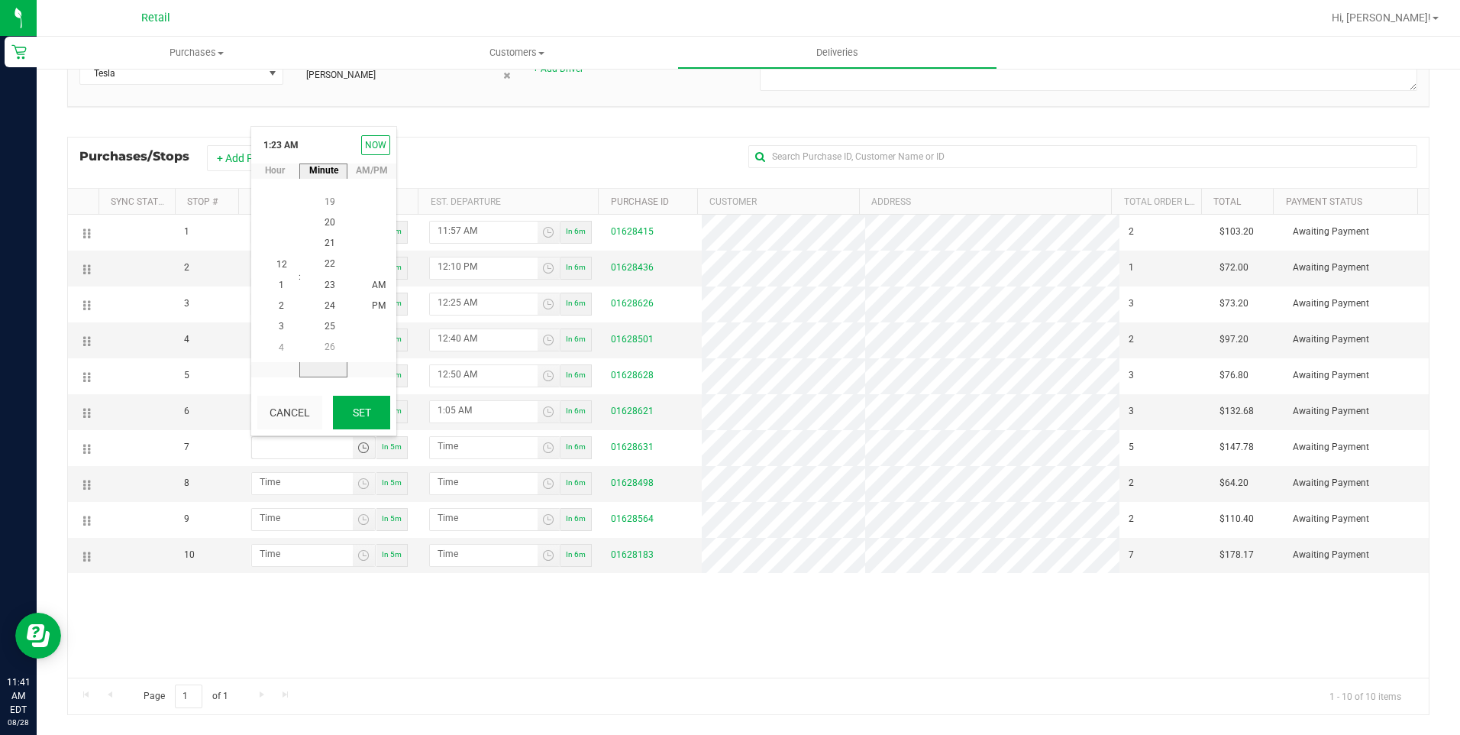
type input "1:23 AM"
type input "1:24 AM"
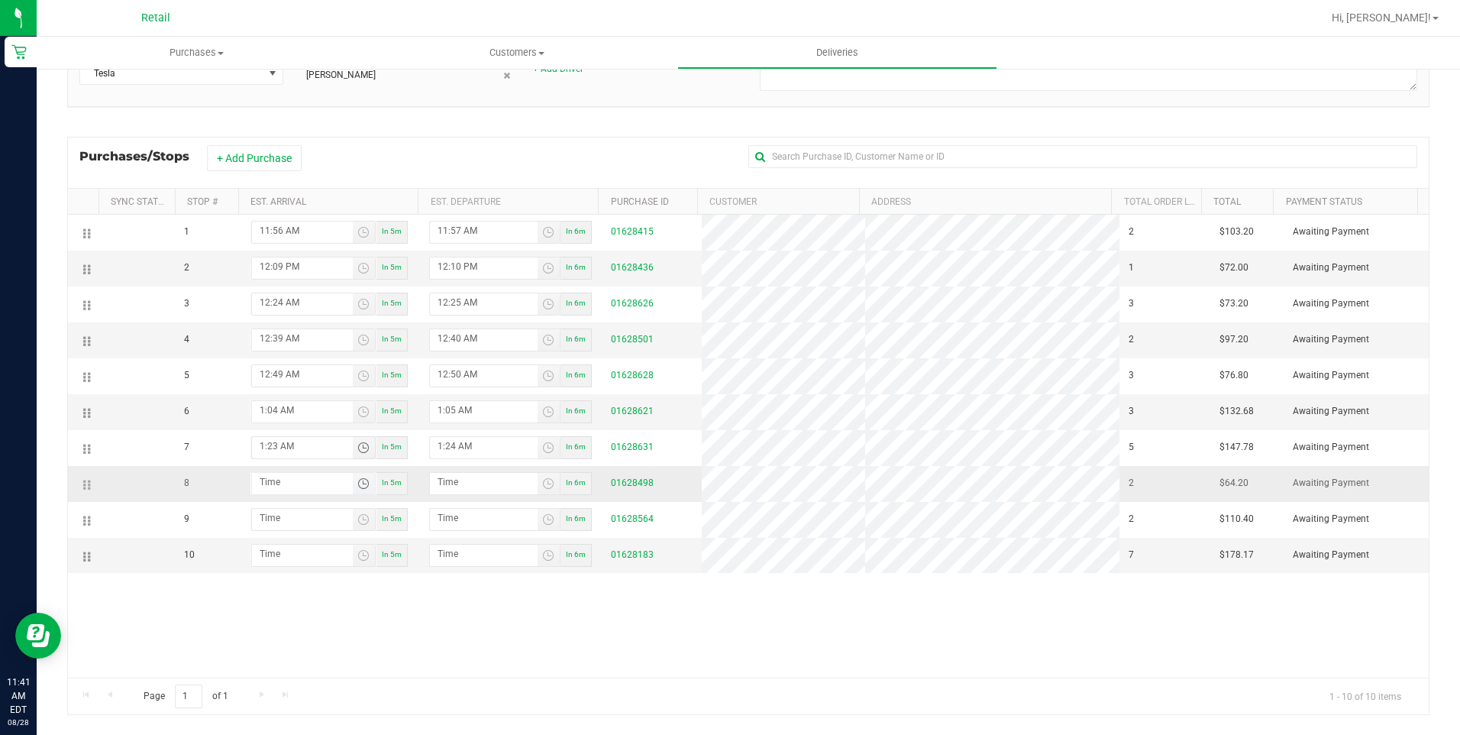
click at [357, 484] on span "Toggle time list" at bounding box center [363, 483] width 12 height 12
click at [272, 344] on li "1" at bounding box center [281, 342] width 37 height 21
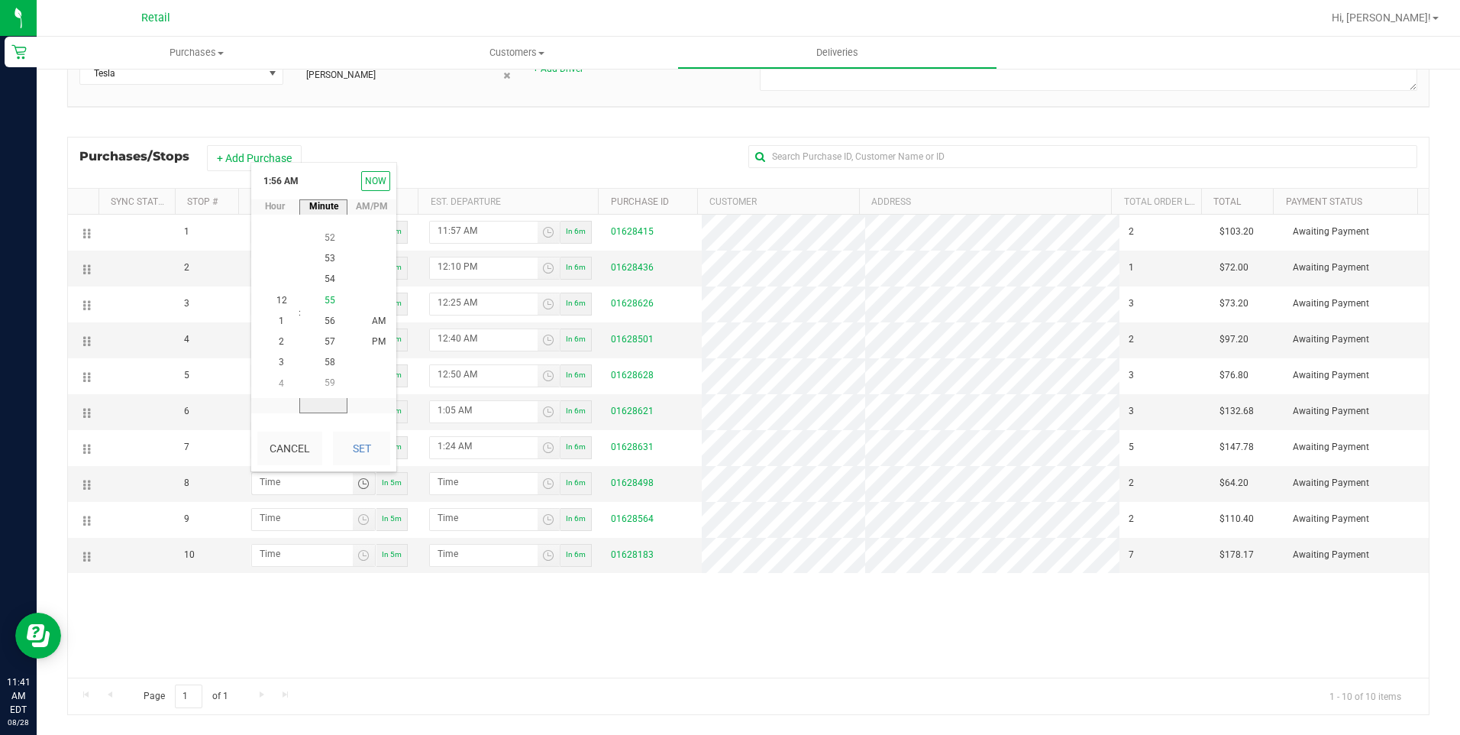
click at [325, 303] on span "55" at bounding box center [330, 300] width 11 height 11
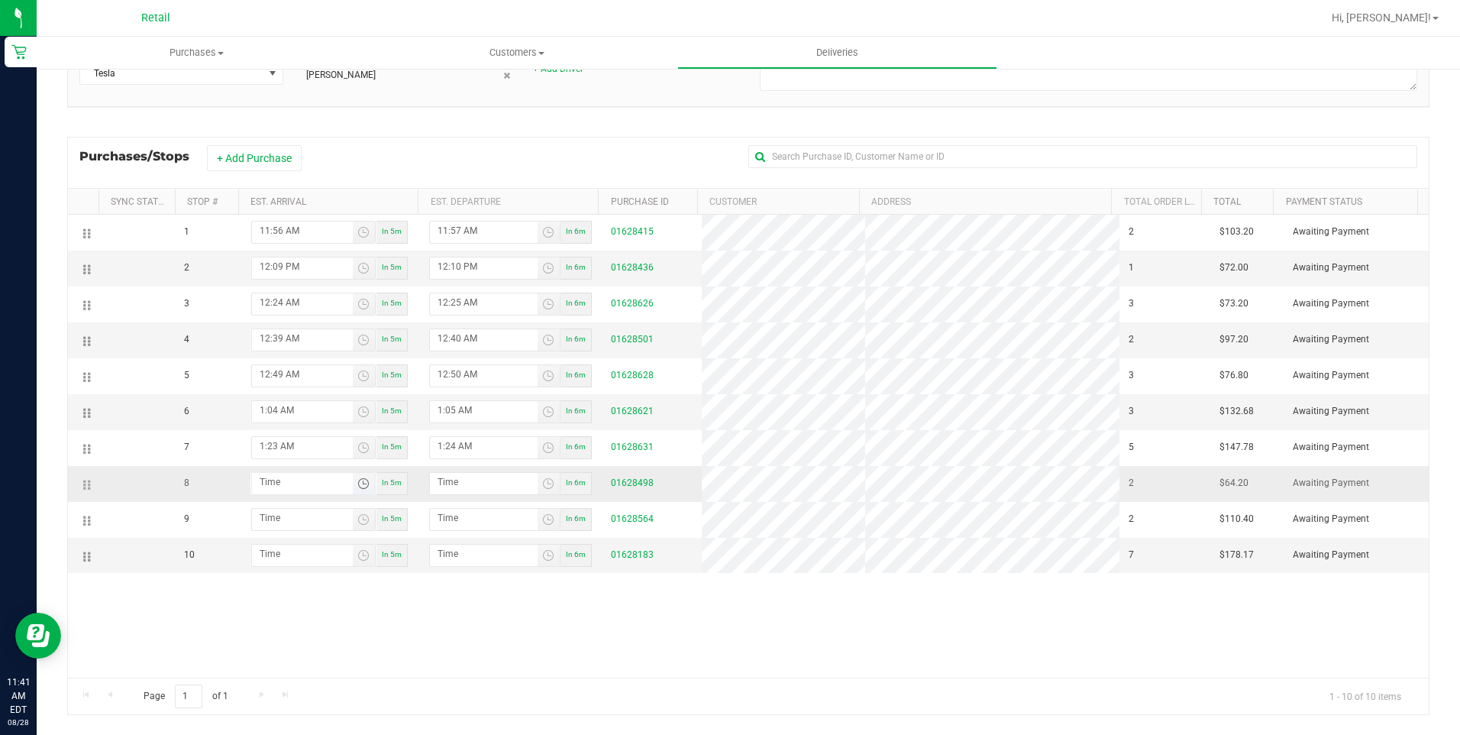
click at [360, 477] on span "Toggle time list" at bounding box center [363, 483] width 12 height 12
click at [279, 343] on span "1" at bounding box center [281, 342] width 5 height 11
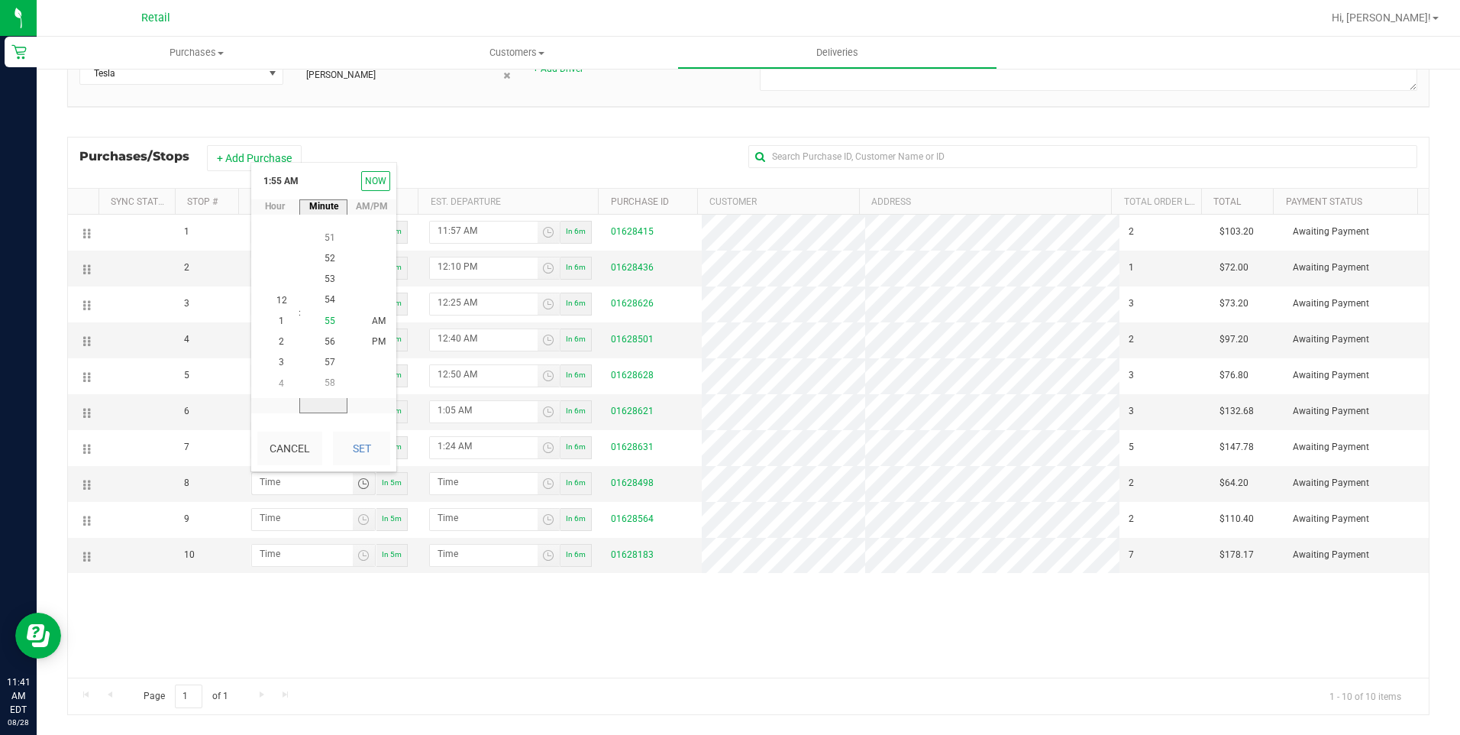
click at [328, 325] on span "55" at bounding box center [330, 320] width 11 height 11
click at [381, 435] on button "Set" at bounding box center [361, 448] width 57 height 34
type input "1:55 AM"
type input "1:56 AM"
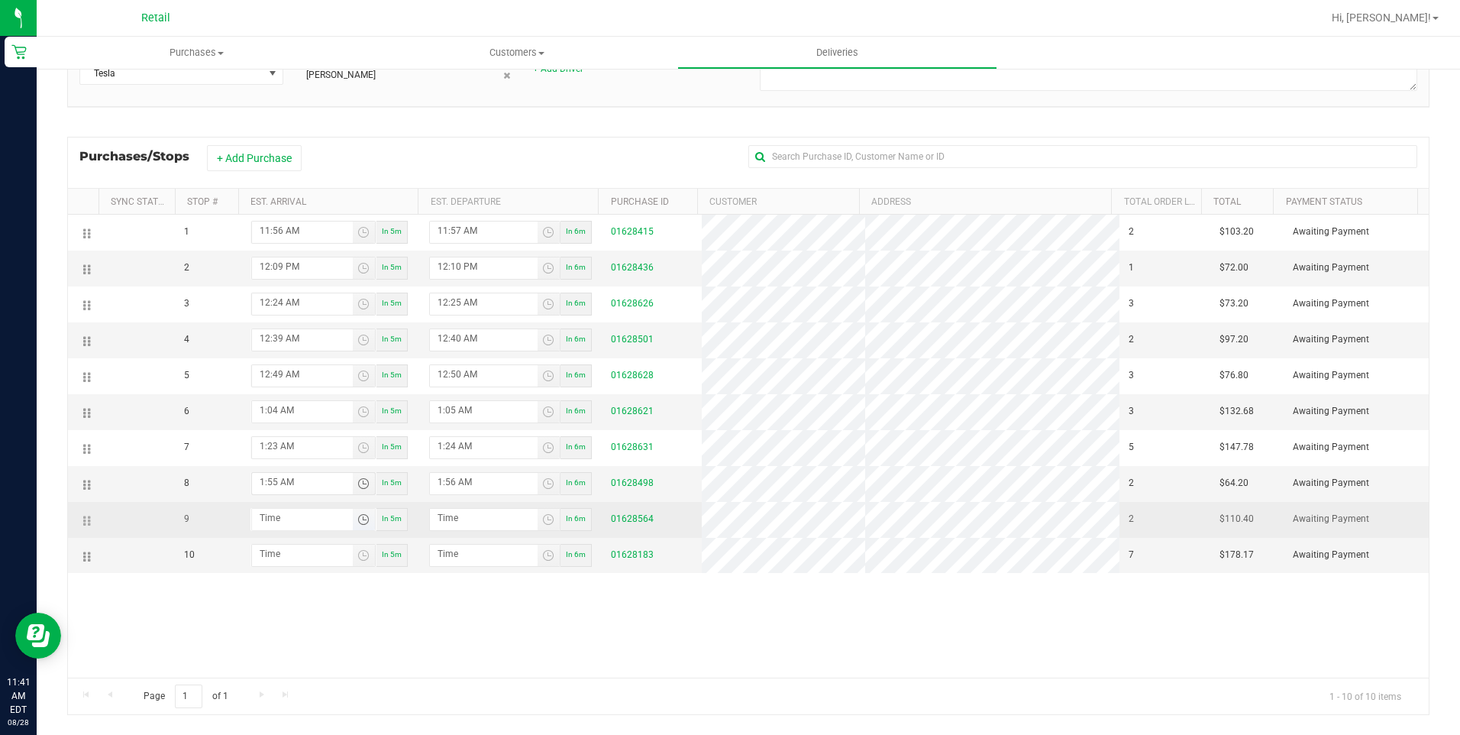
click at [363, 523] on span "Toggle time list" at bounding box center [363, 519] width 12 height 12
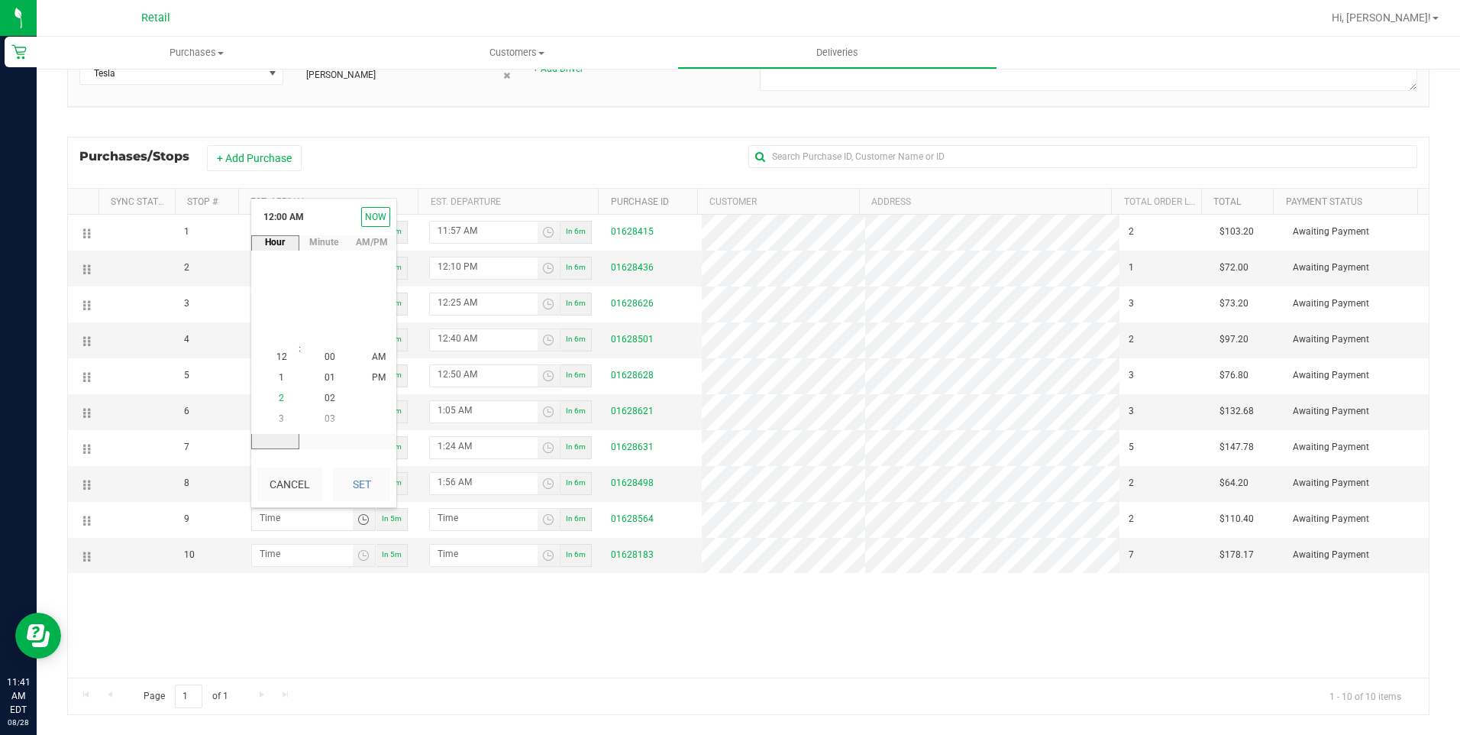
click at [279, 396] on span "2" at bounding box center [281, 398] width 5 height 11
click at [328, 327] on li "23" at bounding box center [330, 336] width 37 height 21
click at [378, 474] on button "Set" at bounding box center [361, 484] width 57 height 34
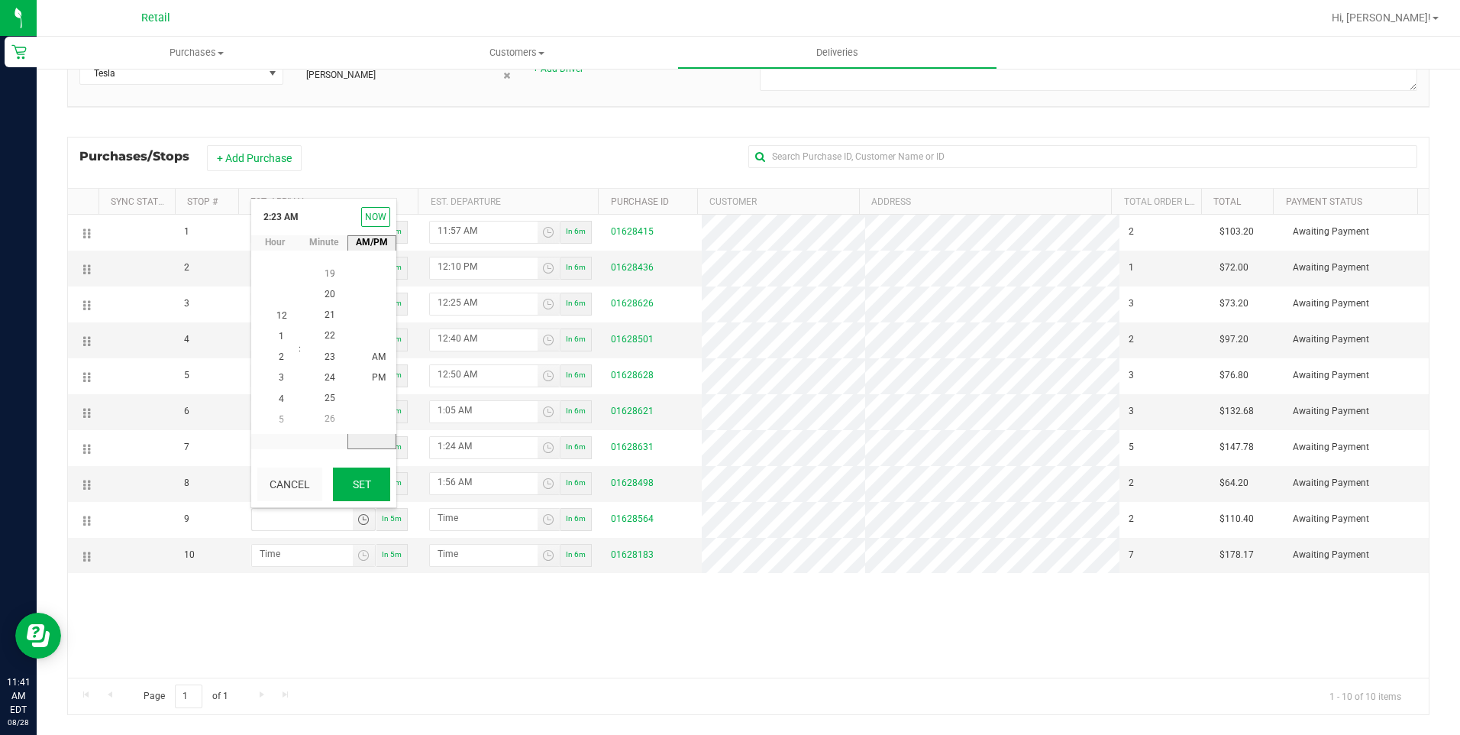
type input "2:23 AM"
type input "2:24 AM"
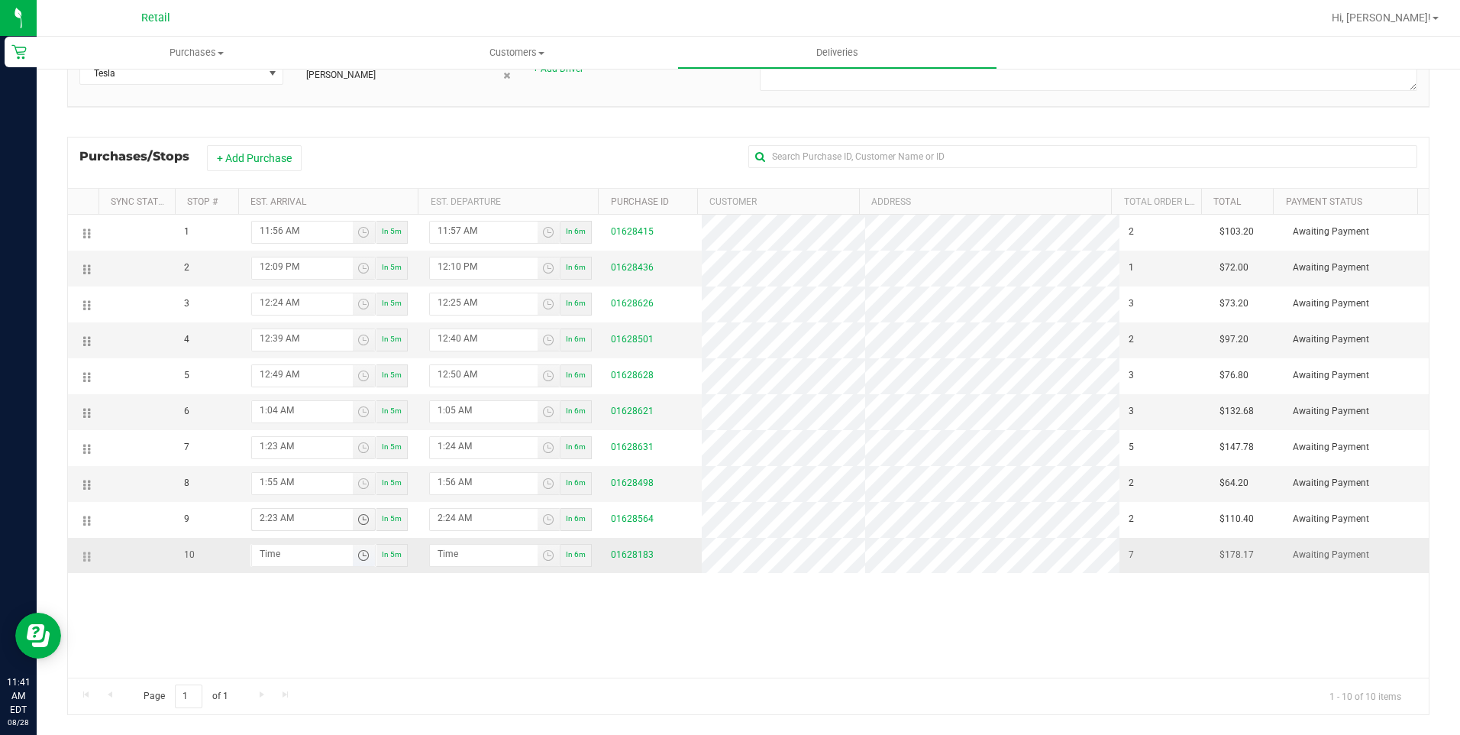
click at [360, 556] on span "Toggle time list" at bounding box center [363, 555] width 12 height 12
click at [279, 437] on span "2" at bounding box center [281, 434] width 5 height 11
click at [325, 409] on span "29" at bounding box center [330, 414] width 11 height 11
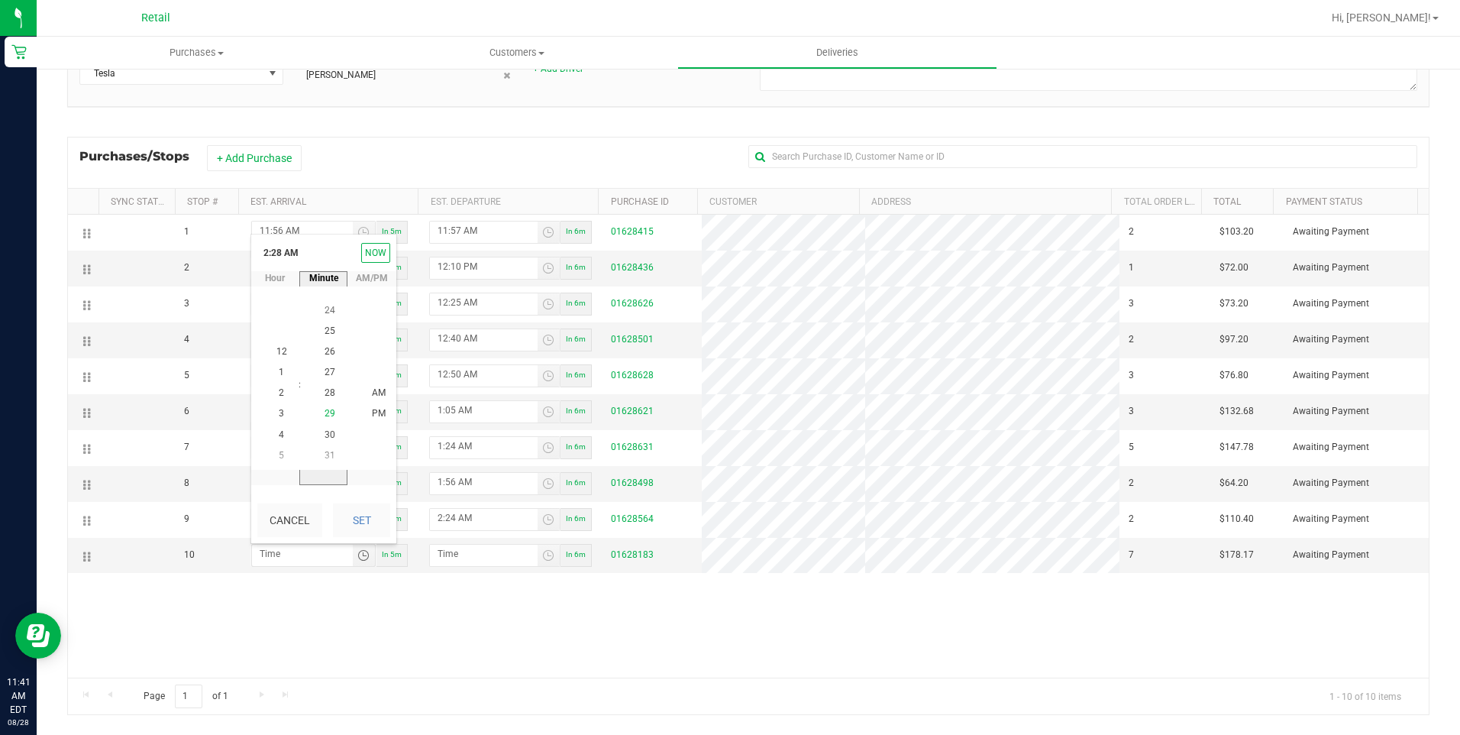
scroll to position [602, 0]
click at [375, 521] on button "Set" at bounding box center [361, 520] width 57 height 34
type input "2:29 AM"
type input "2:30 AM"
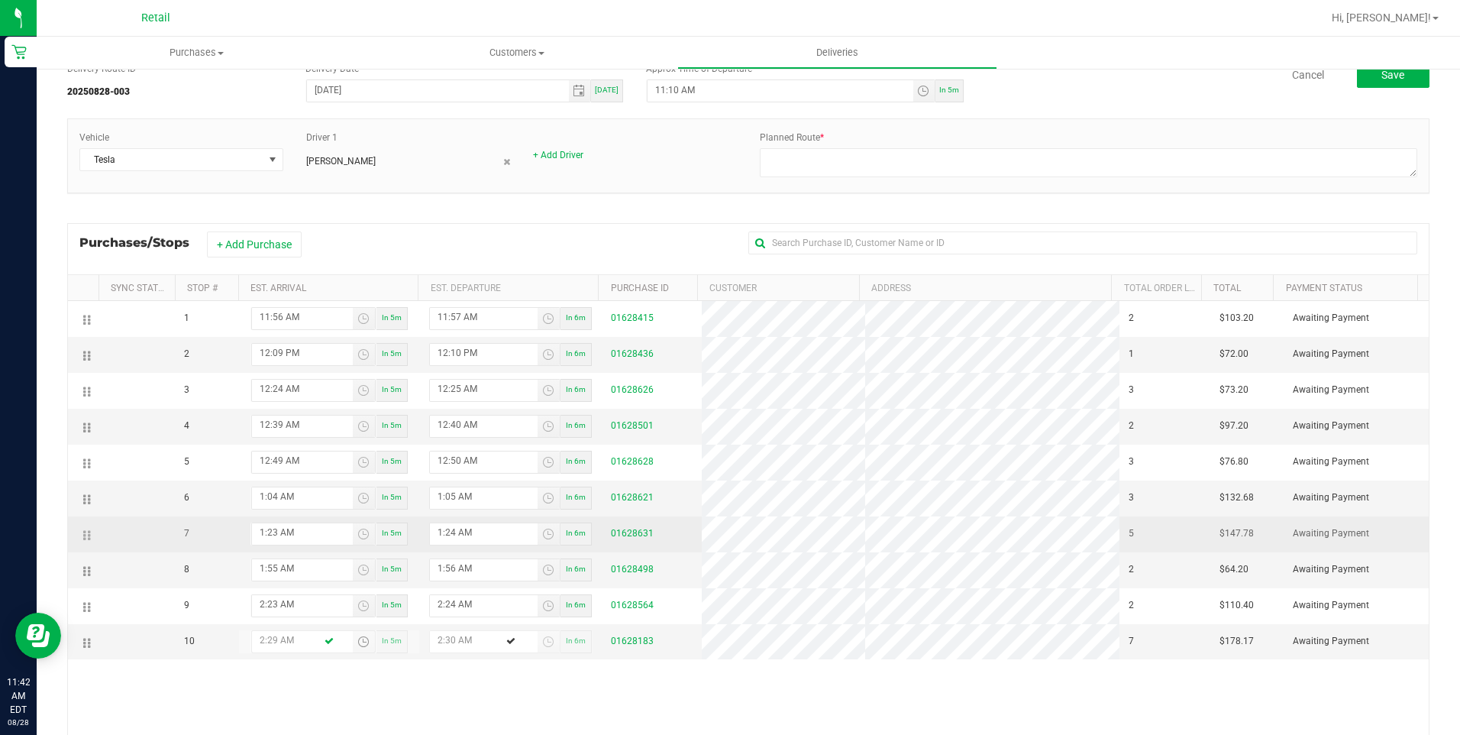
scroll to position [0, 0]
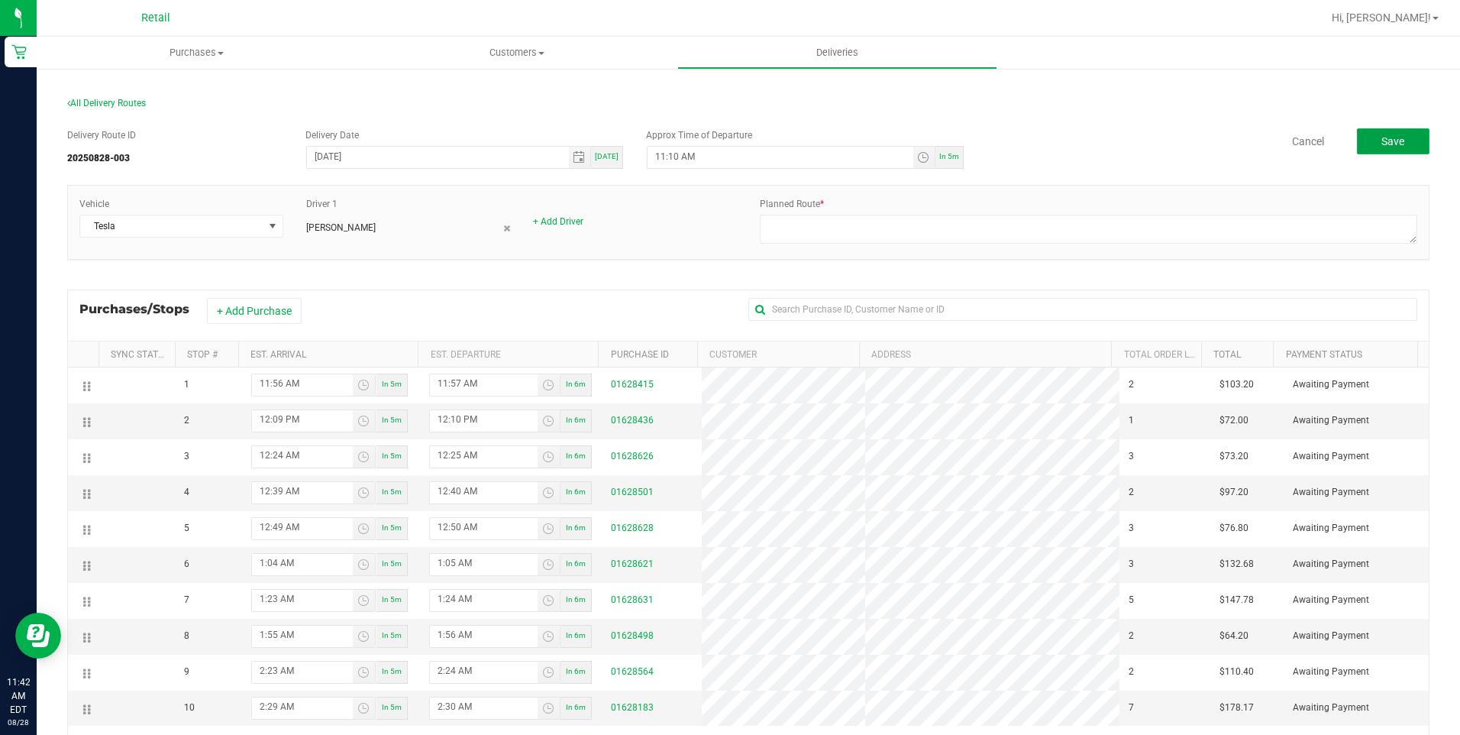
click at [1359, 145] on button "Save" at bounding box center [1393, 141] width 73 height 26
click at [917, 155] on span "Toggle time list" at bounding box center [923, 157] width 12 height 12
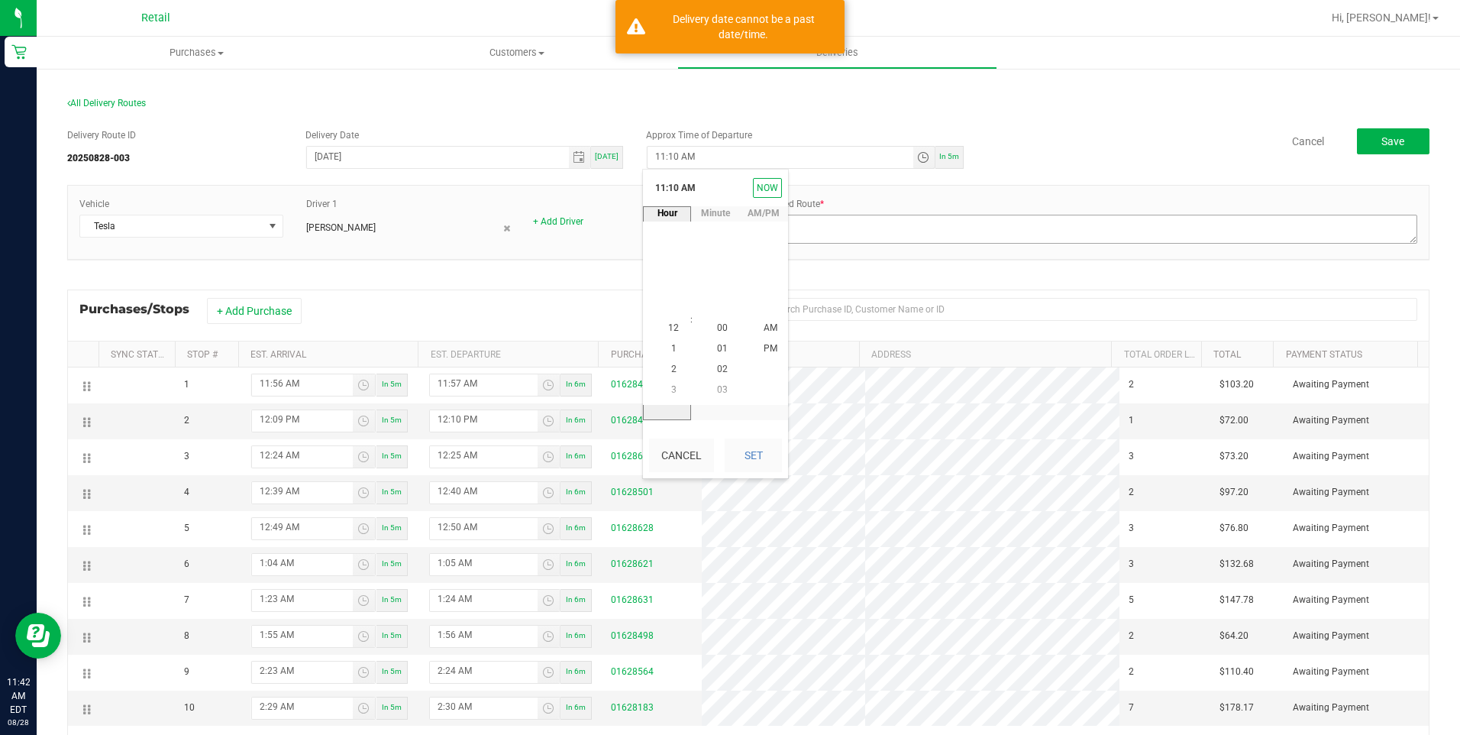
scroll to position [208, 0]
drag, startPoint x: 674, startPoint y: 325, endPoint x: 682, endPoint y: 322, distance: 8.9
click at [673, 325] on li "11" at bounding box center [673, 328] width 37 height 21
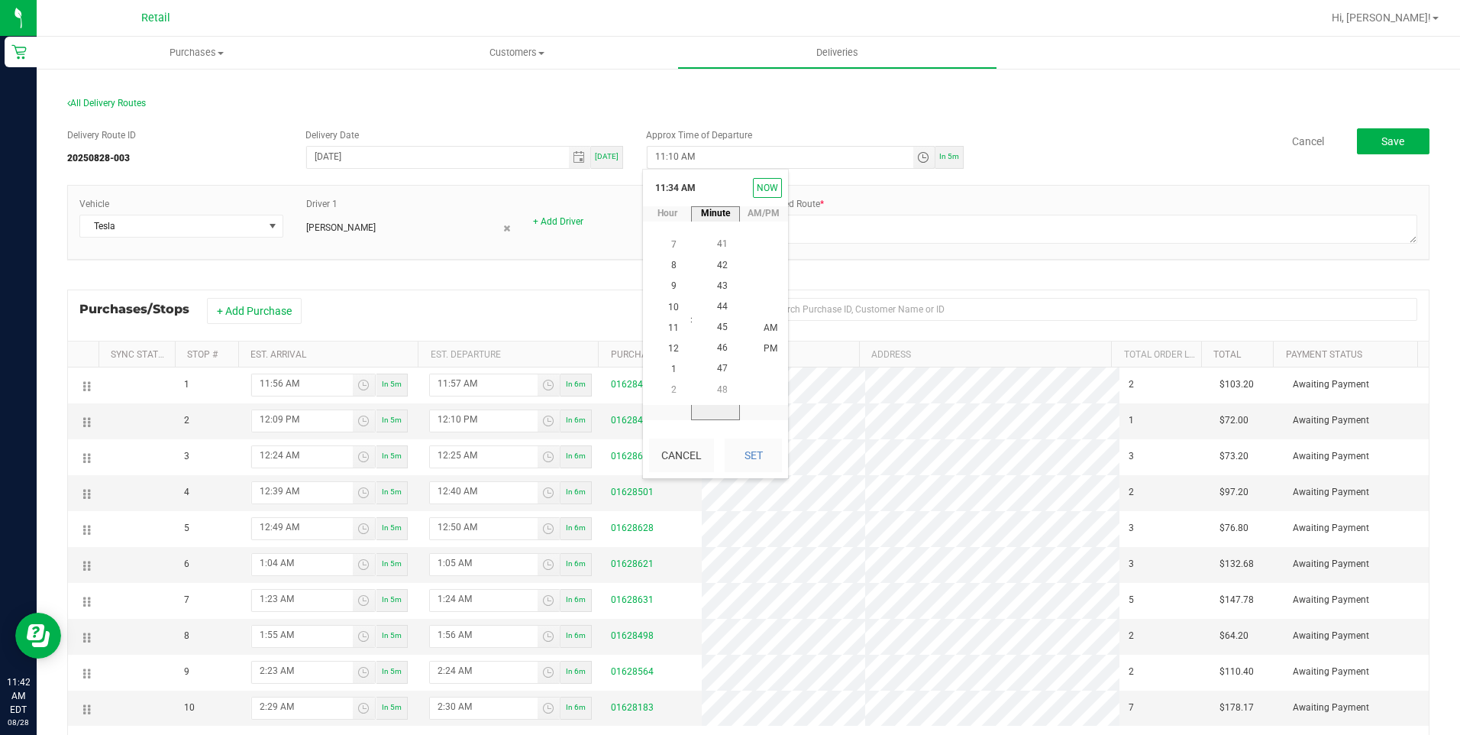
scroll to position [933, 0]
click at [719, 264] on span "42" at bounding box center [722, 265] width 11 height 11
click at [757, 457] on button "Set" at bounding box center [753, 455] width 57 height 34
type input "11:42 AM"
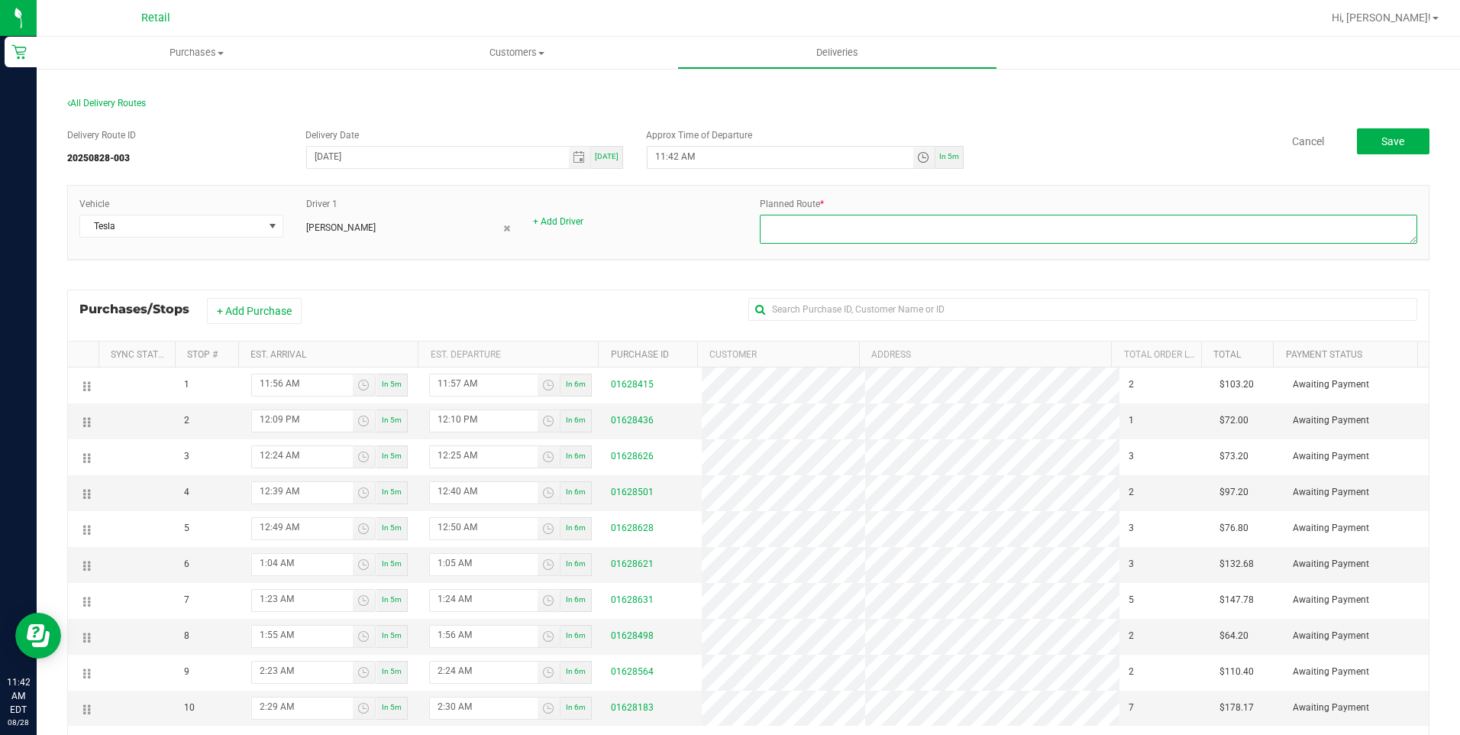
click at [839, 241] on textarea at bounding box center [1088, 229] width 657 height 29
type textarea "onfleet"
click at [1365, 144] on button "Save" at bounding box center [1393, 141] width 73 height 26
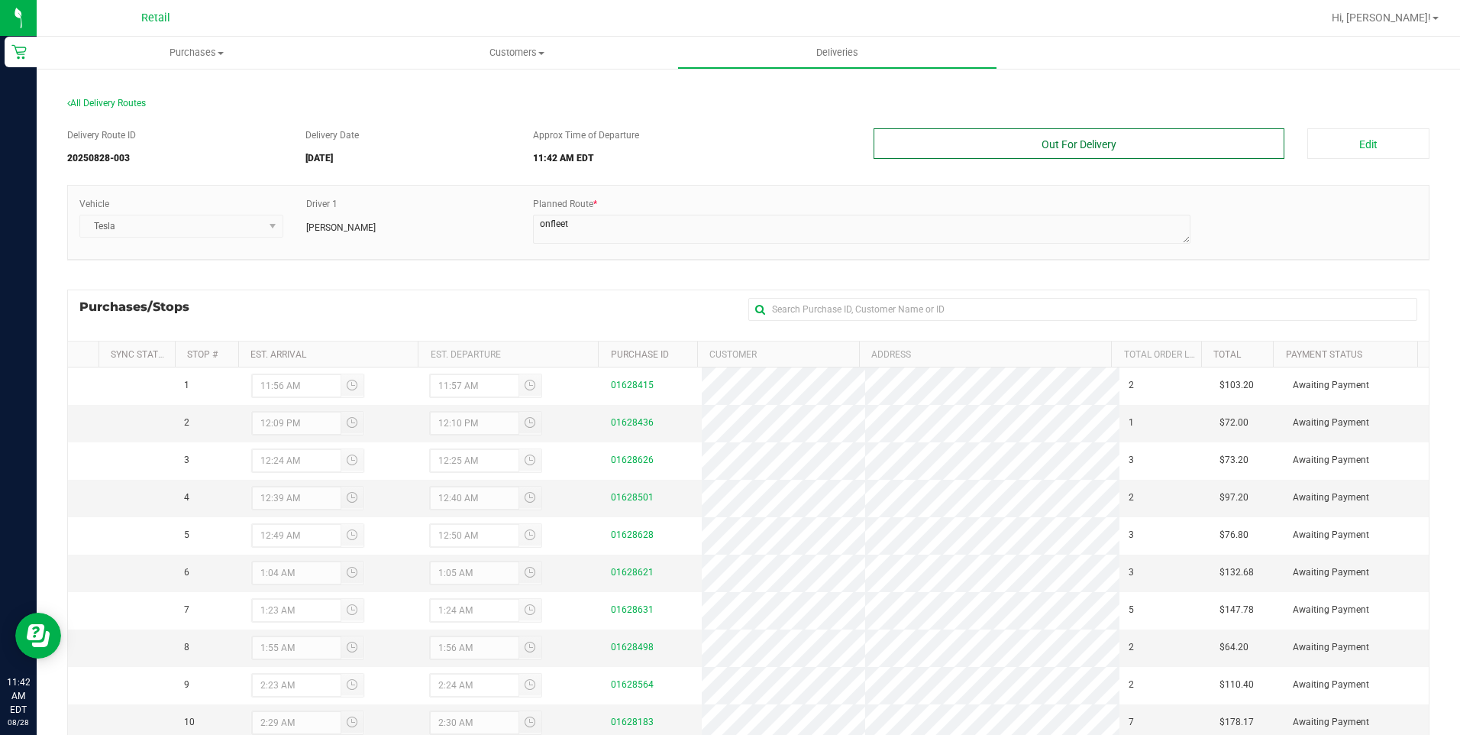
click at [1095, 140] on button "Out For Delivery" at bounding box center [1080, 143] width 412 height 31
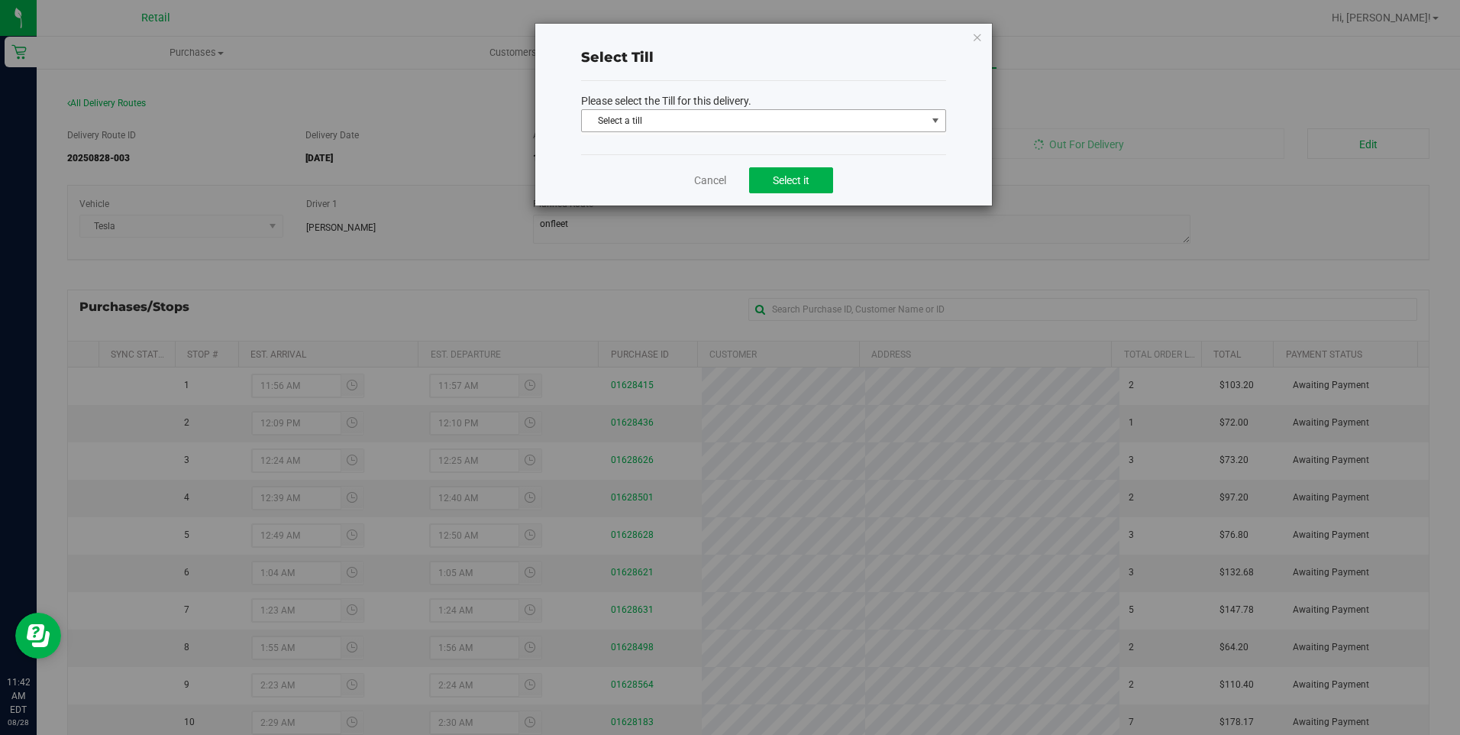
click at [866, 118] on span "Select a till" at bounding box center [754, 120] width 344 height 21
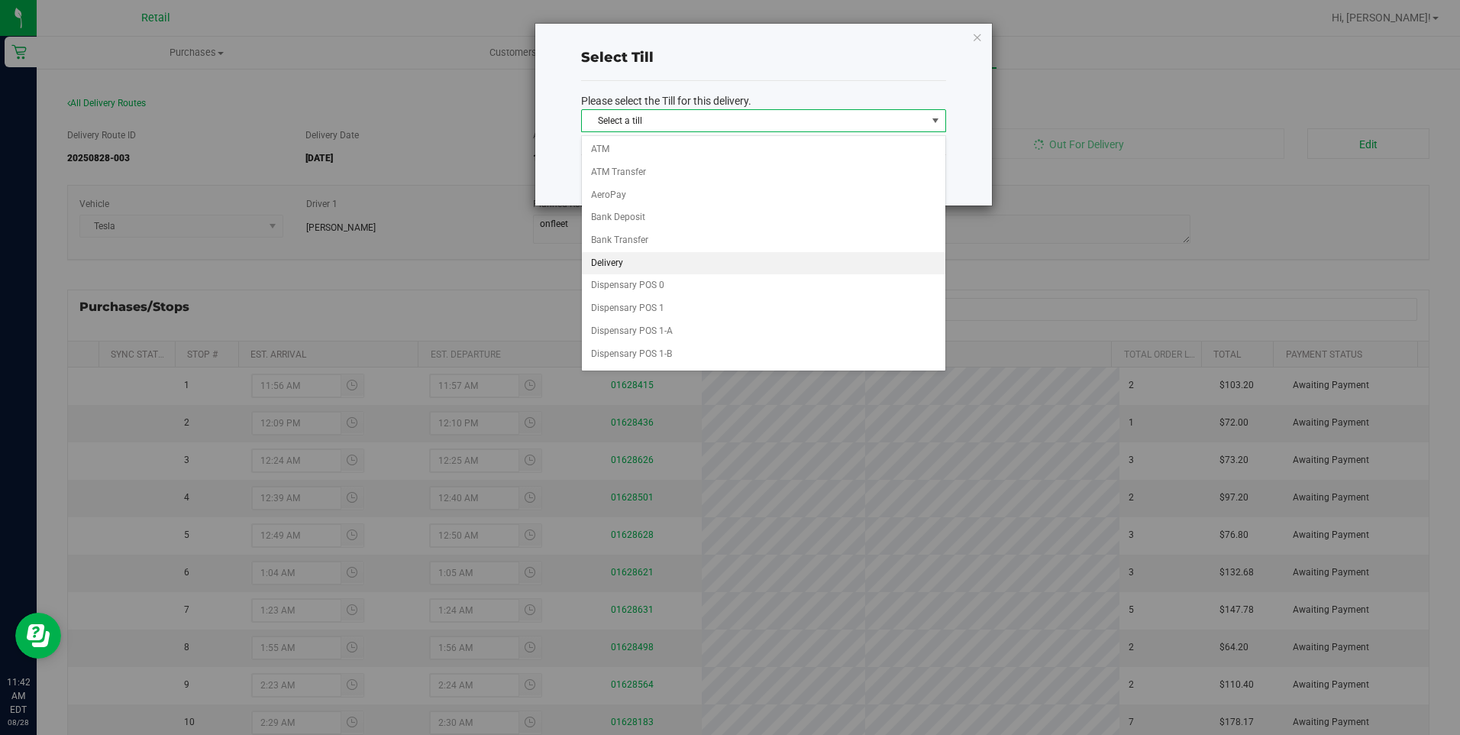
drag, startPoint x: 635, startPoint y: 260, endPoint x: 665, endPoint y: 253, distance: 31.3
click at [635, 260] on li "Delivery" at bounding box center [763, 263] width 363 height 23
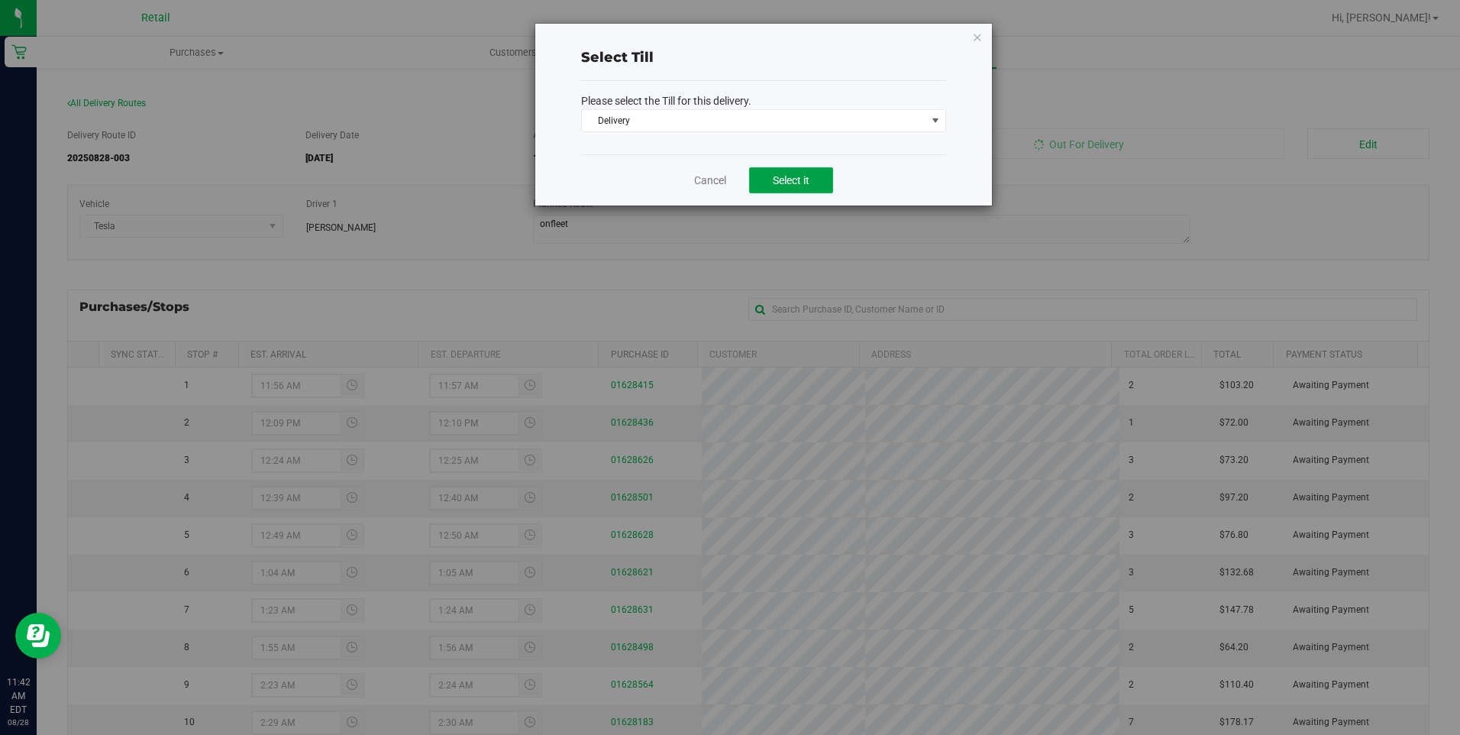
click at [793, 171] on button "Select it" at bounding box center [791, 180] width 84 height 26
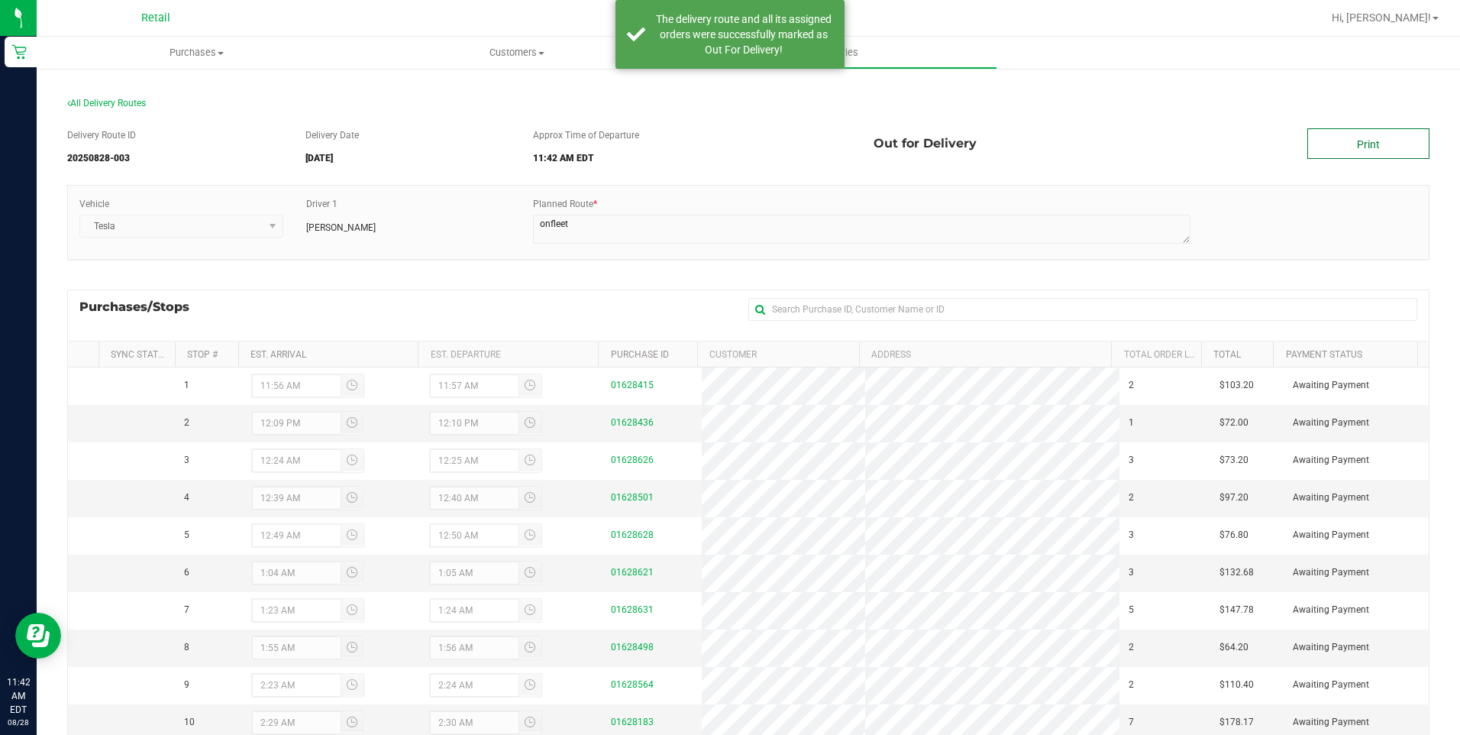
click at [1395, 153] on link "Print" at bounding box center [1368, 143] width 122 height 31
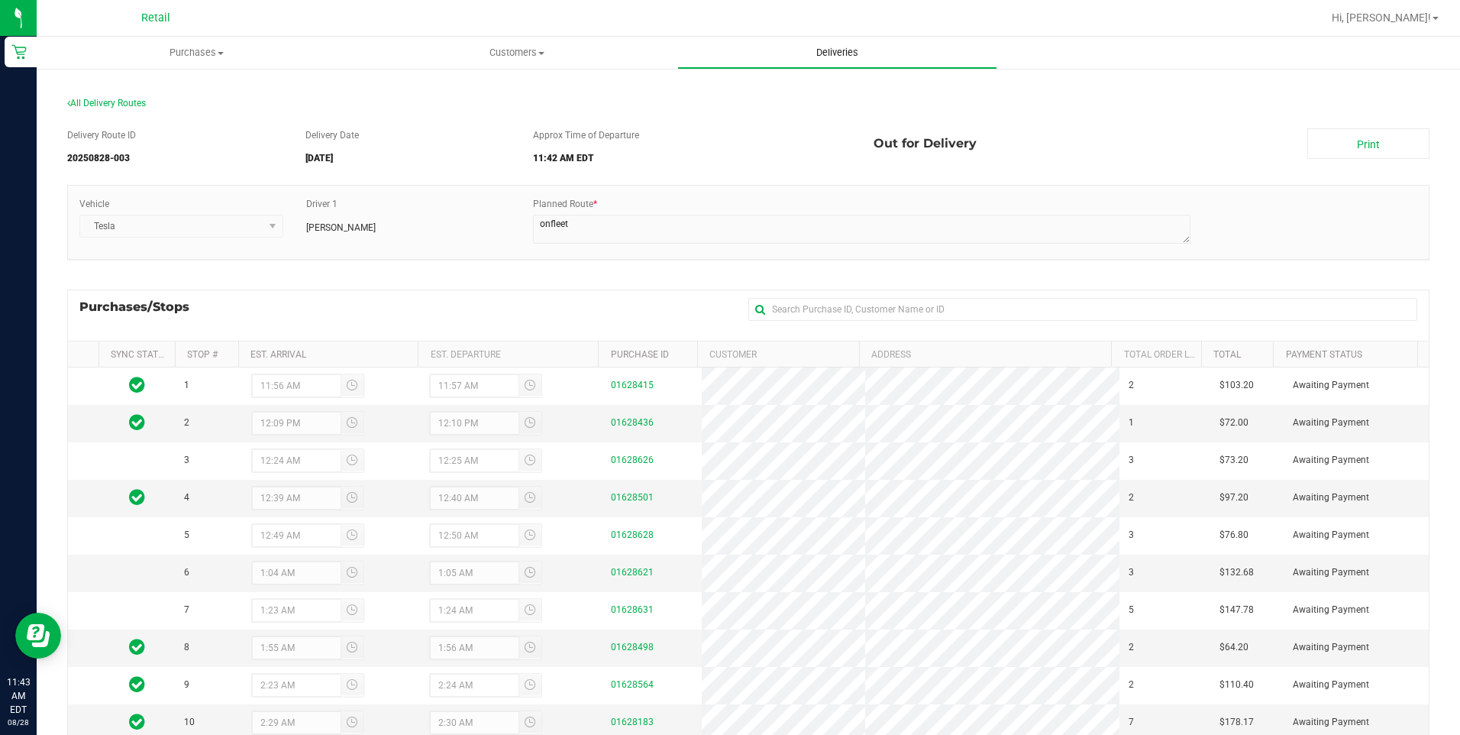
click at [834, 55] on span "Deliveries" at bounding box center [837, 53] width 83 height 14
